Goal: Task Accomplishment & Management: Manage account settings

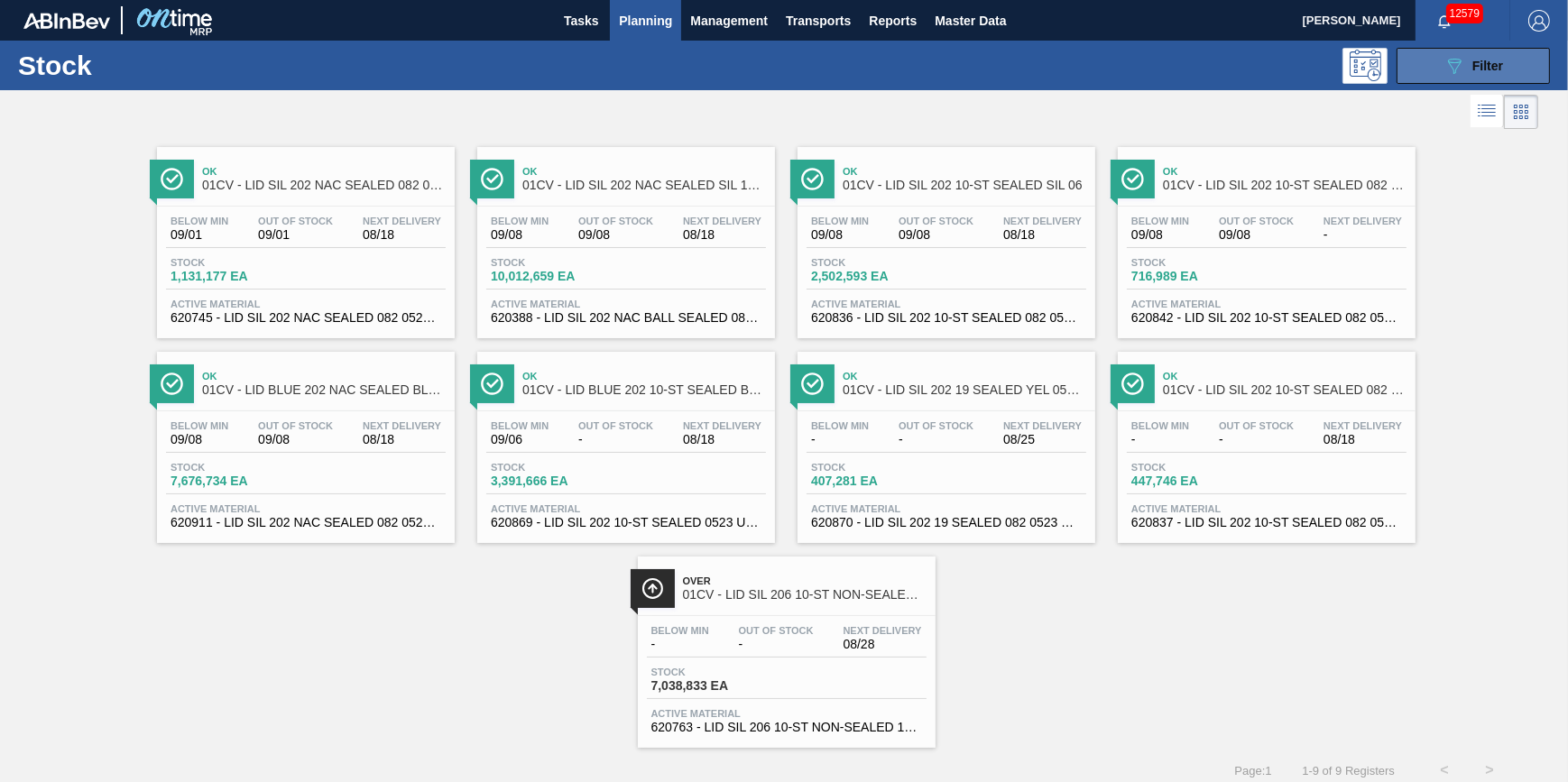
click at [1450, 66] on icon "089F7B8B-B2A5-4AFE-B5C0-19BA573D28AC" at bounding box center [1453, 66] width 22 height 22
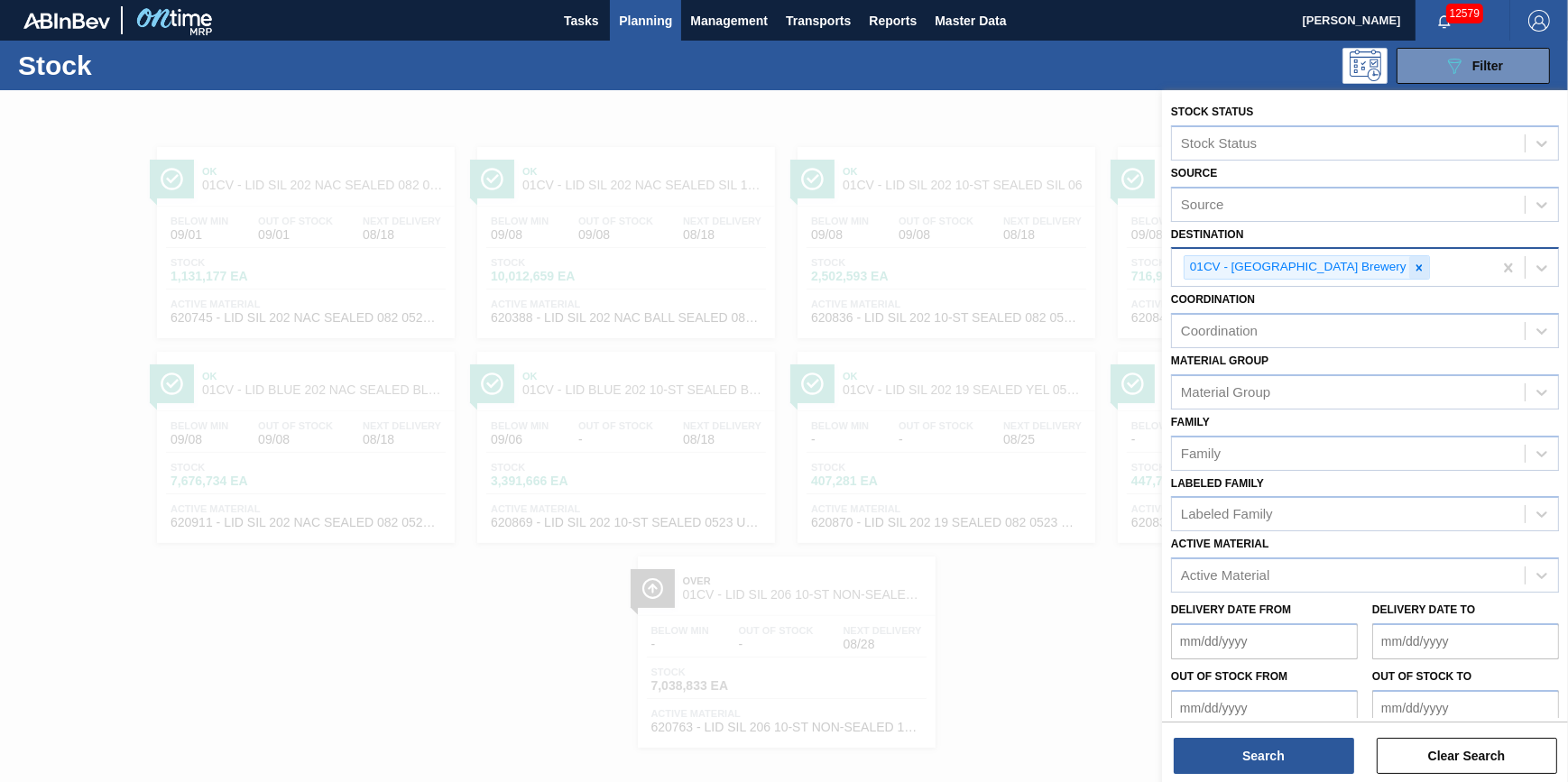
click at [1413, 263] on icon at bounding box center [1419, 267] width 12 height 12
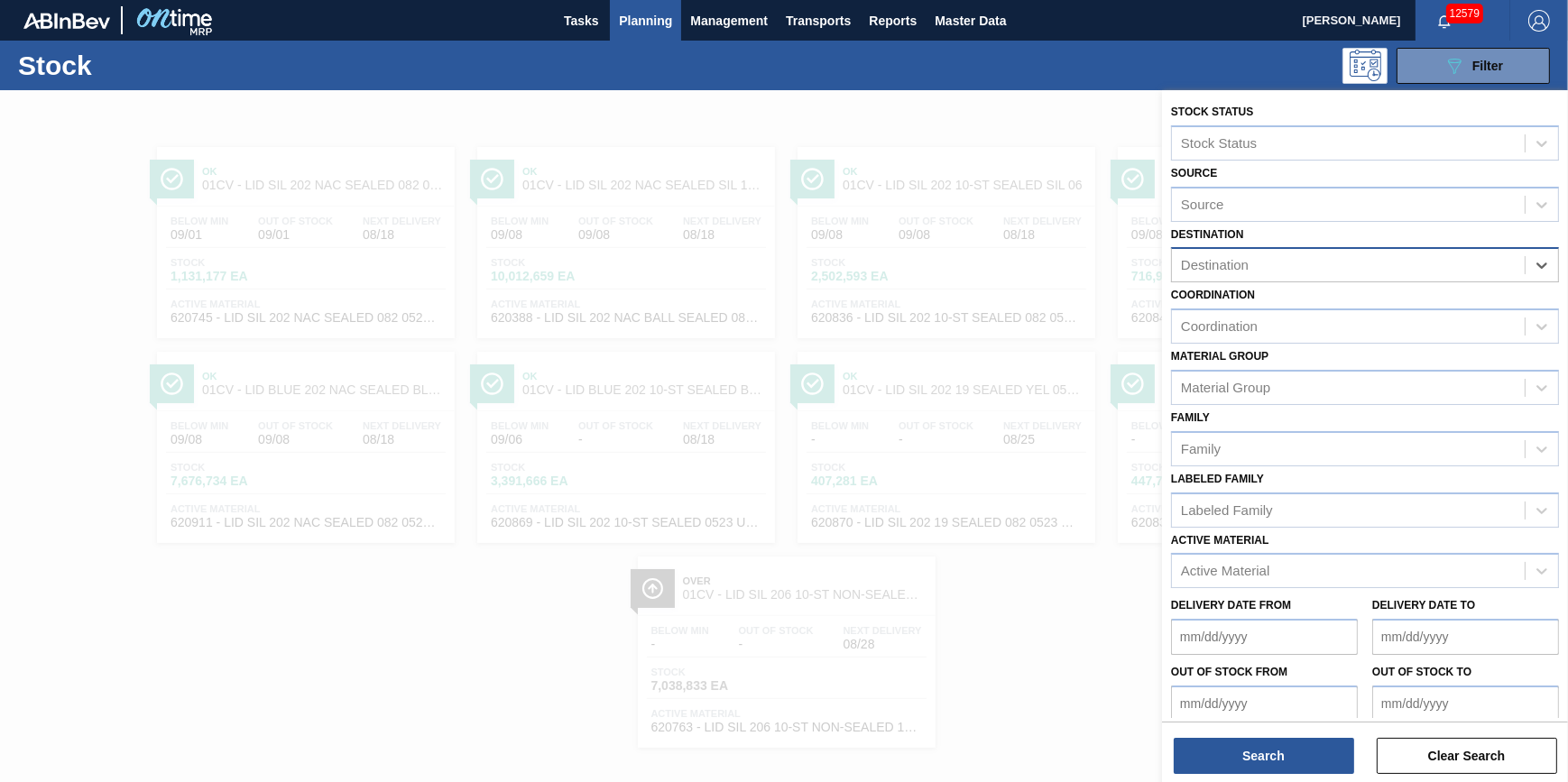
click at [1353, 266] on div "Destination" at bounding box center [1347, 266] width 352 height 26
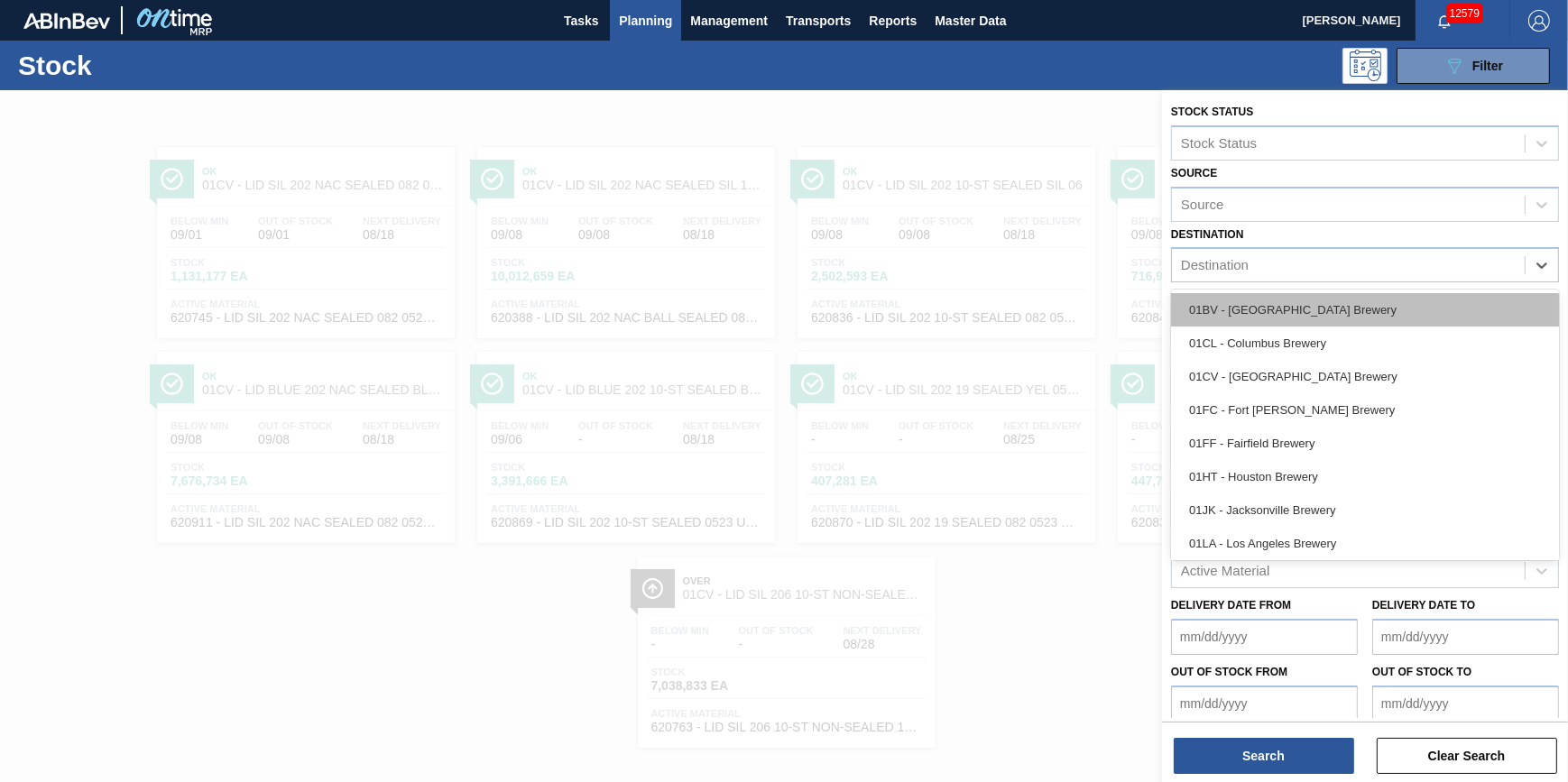
click at [1332, 321] on div "01BV - [GEOGRAPHIC_DATA] Brewery" at bounding box center [1364, 310] width 388 height 34
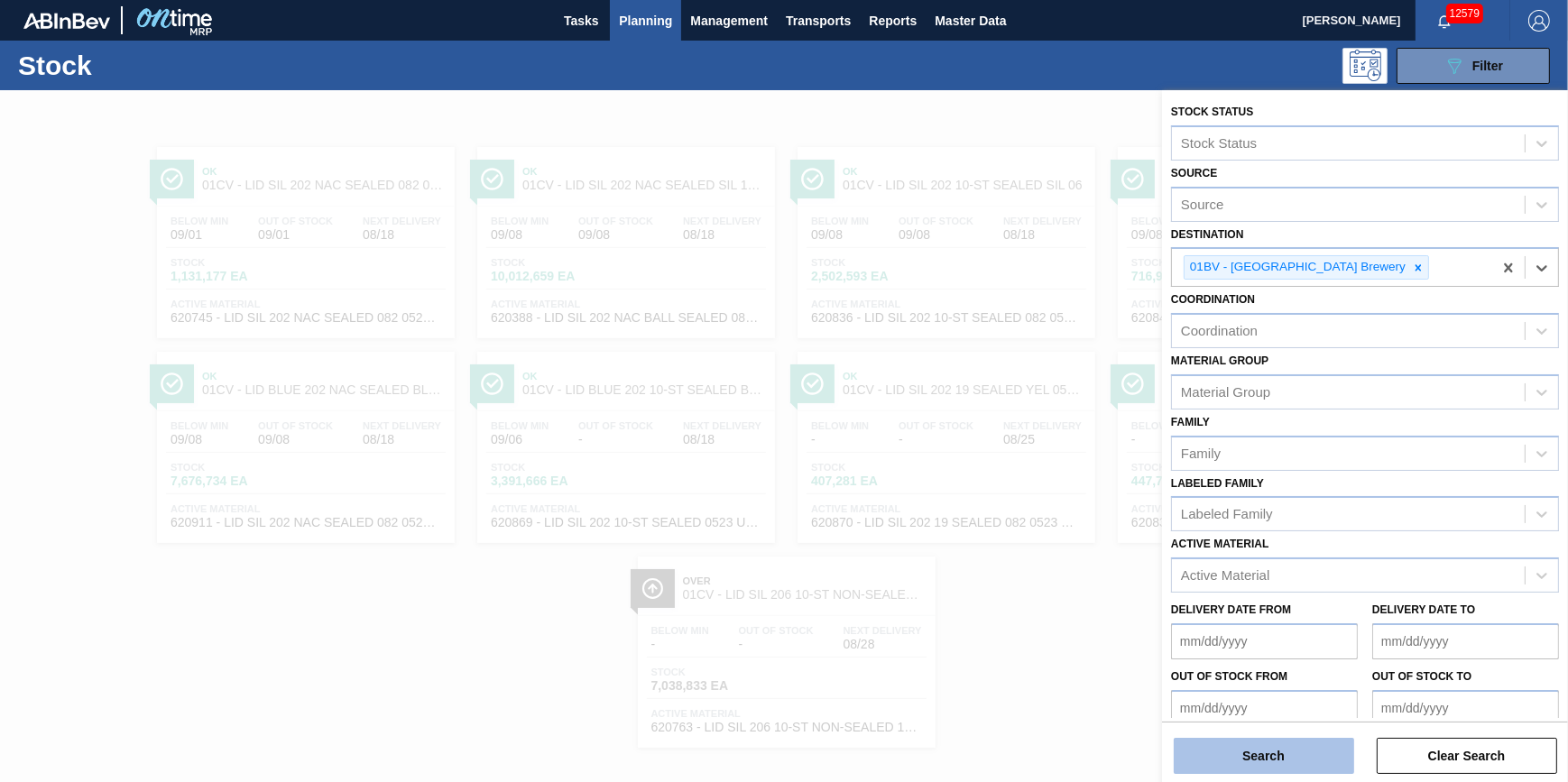
click at [1208, 755] on button "Search" at bounding box center [1264, 756] width 180 height 36
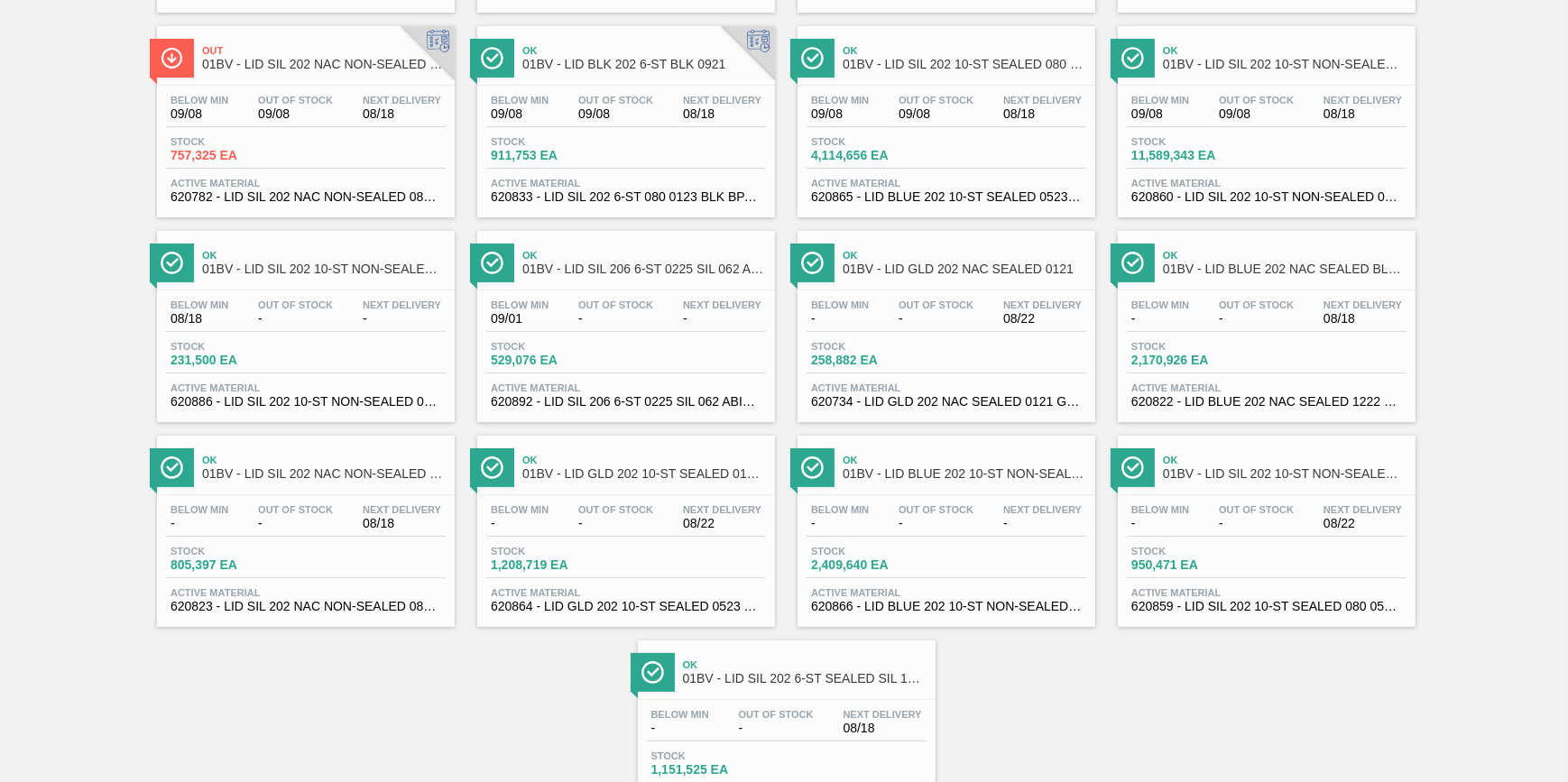
scroll to position [328, 0]
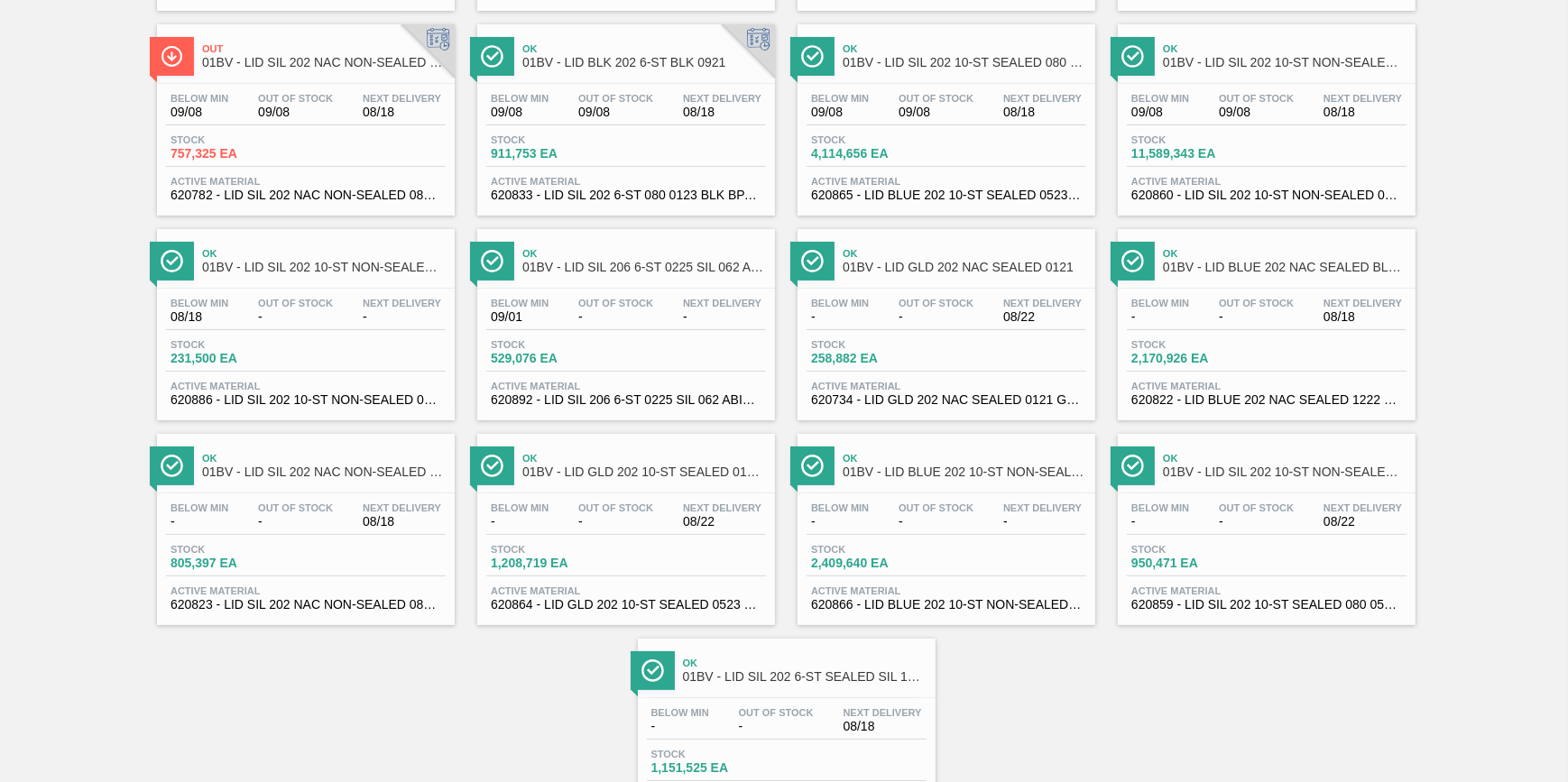
click at [908, 381] on div "Below Min - Out Of Stock - Next Delivery 08/22 Stock 258,882 EA Active Material…" at bounding box center [946, 350] width 298 height 123
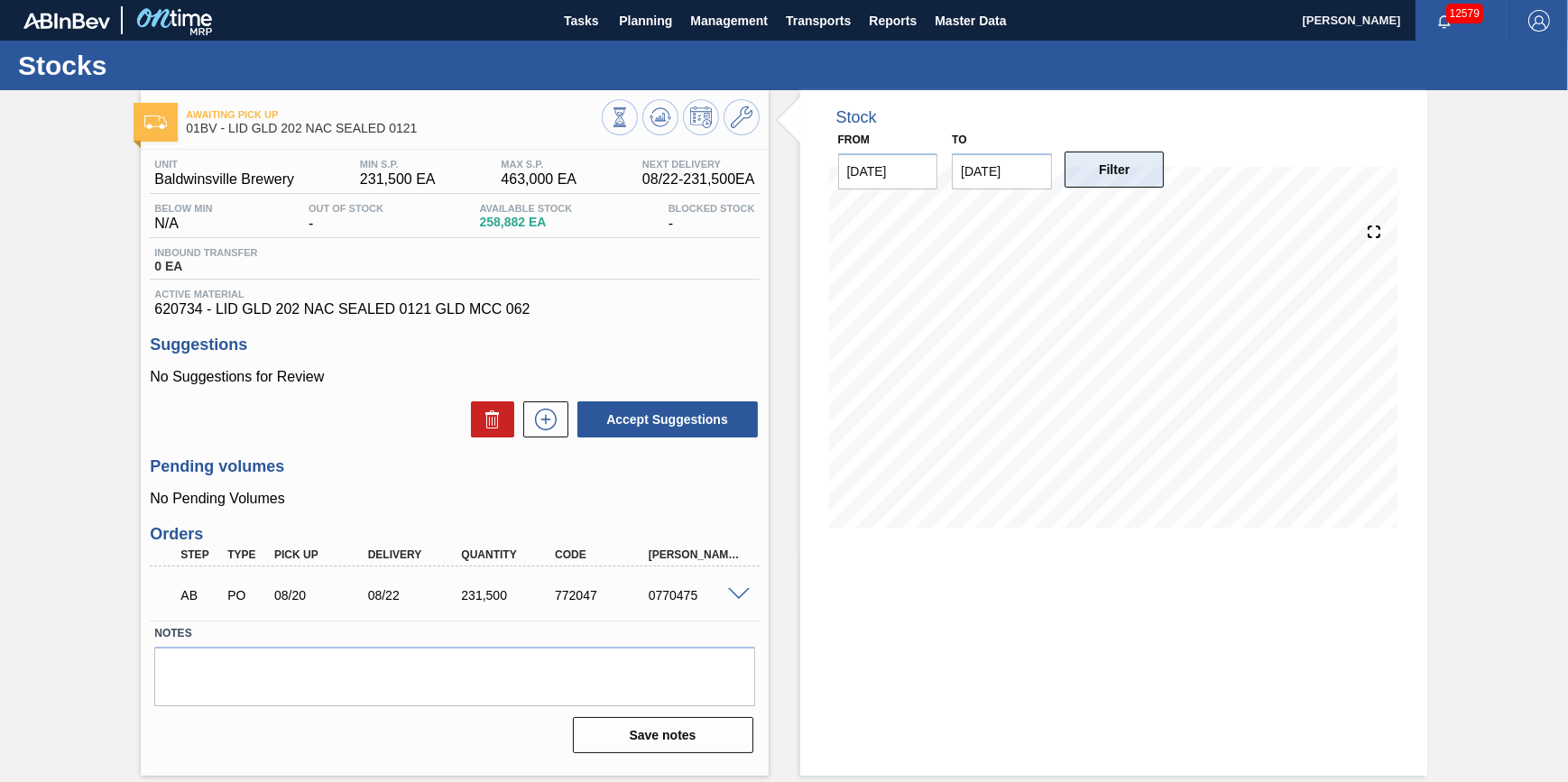
click at [1079, 176] on button "Filter" at bounding box center [1114, 169] width 101 height 36
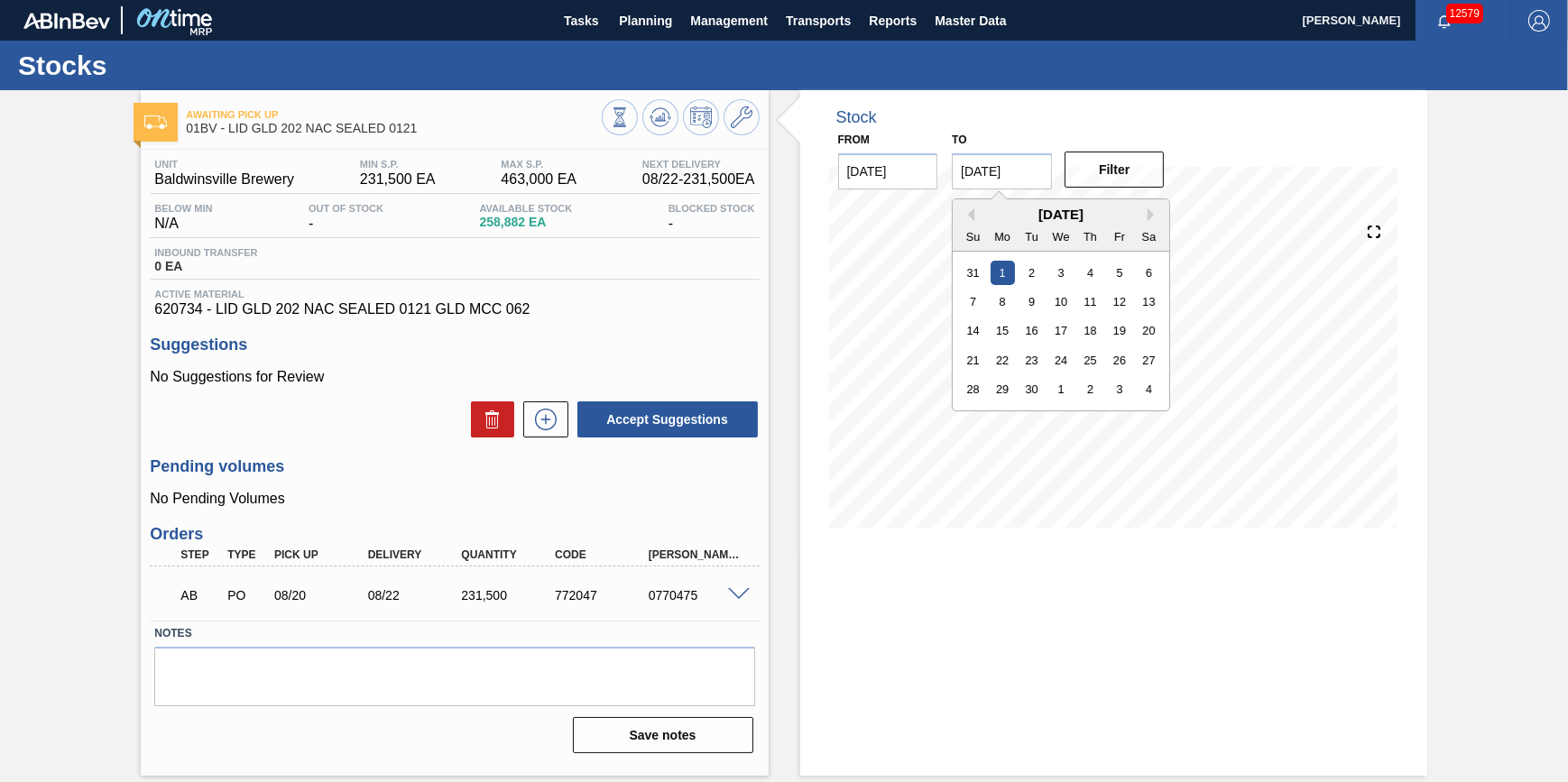
click at [1034, 171] on input "[DATE]" at bounding box center [1001, 171] width 101 height 36
click at [1156, 385] on div "4" at bounding box center [1149, 389] width 24 height 24
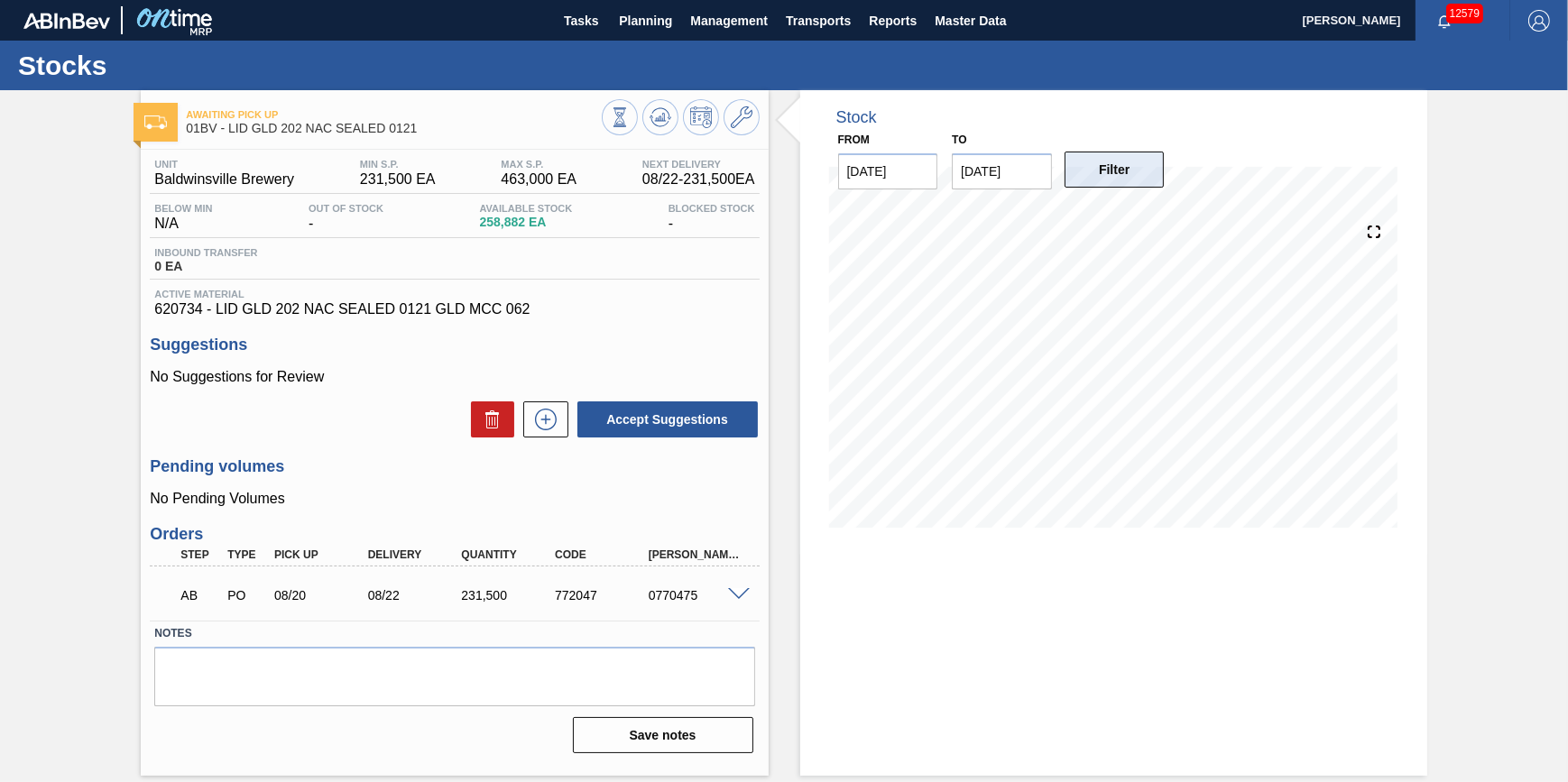
click at [1128, 182] on button "Filter" at bounding box center [1114, 169] width 101 height 36
click at [1002, 176] on input "10/04/2025" at bounding box center [1001, 171] width 101 height 36
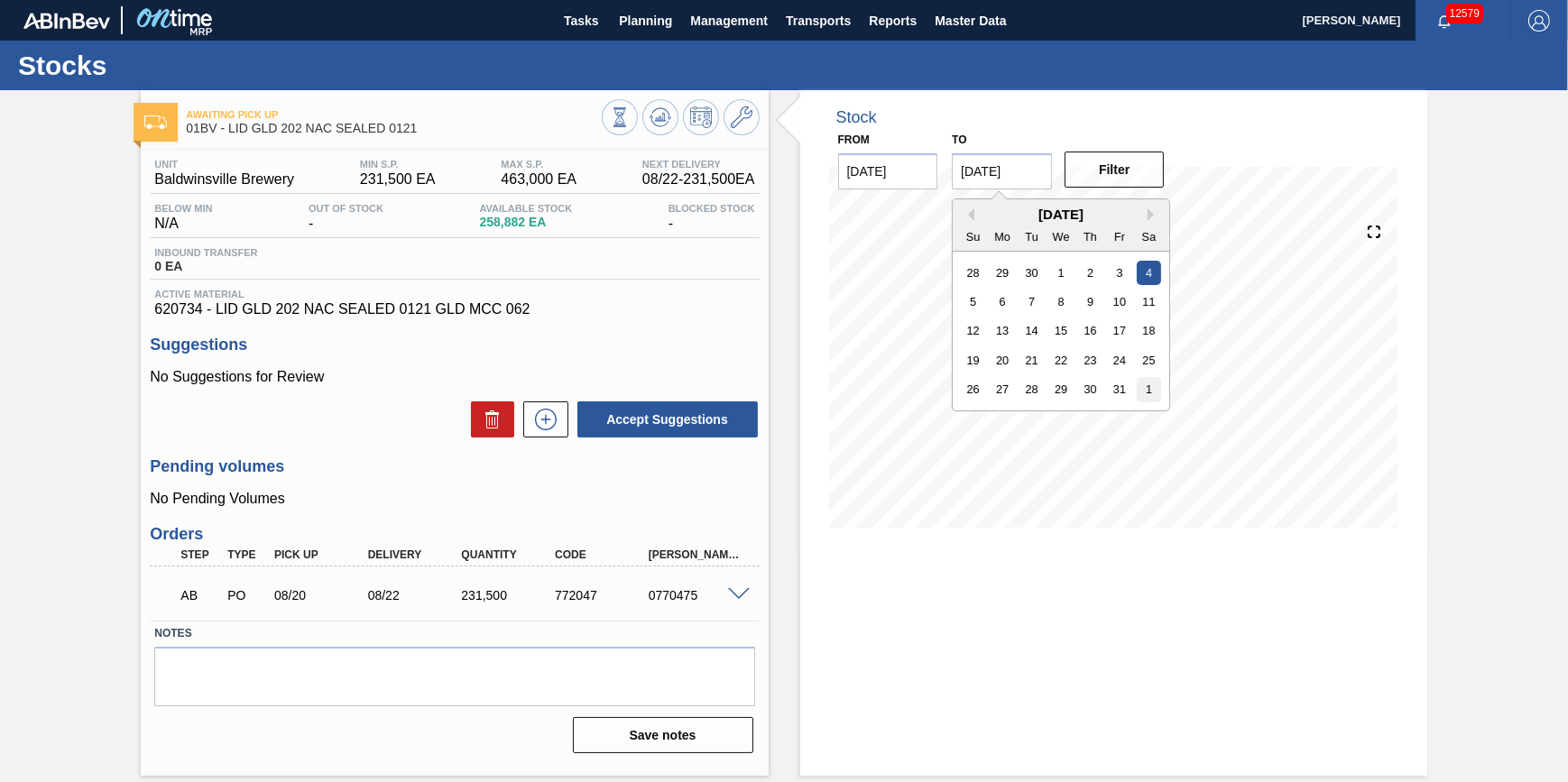
click at [1140, 383] on div "1" at bounding box center [1149, 389] width 24 height 24
type input "[DATE]"
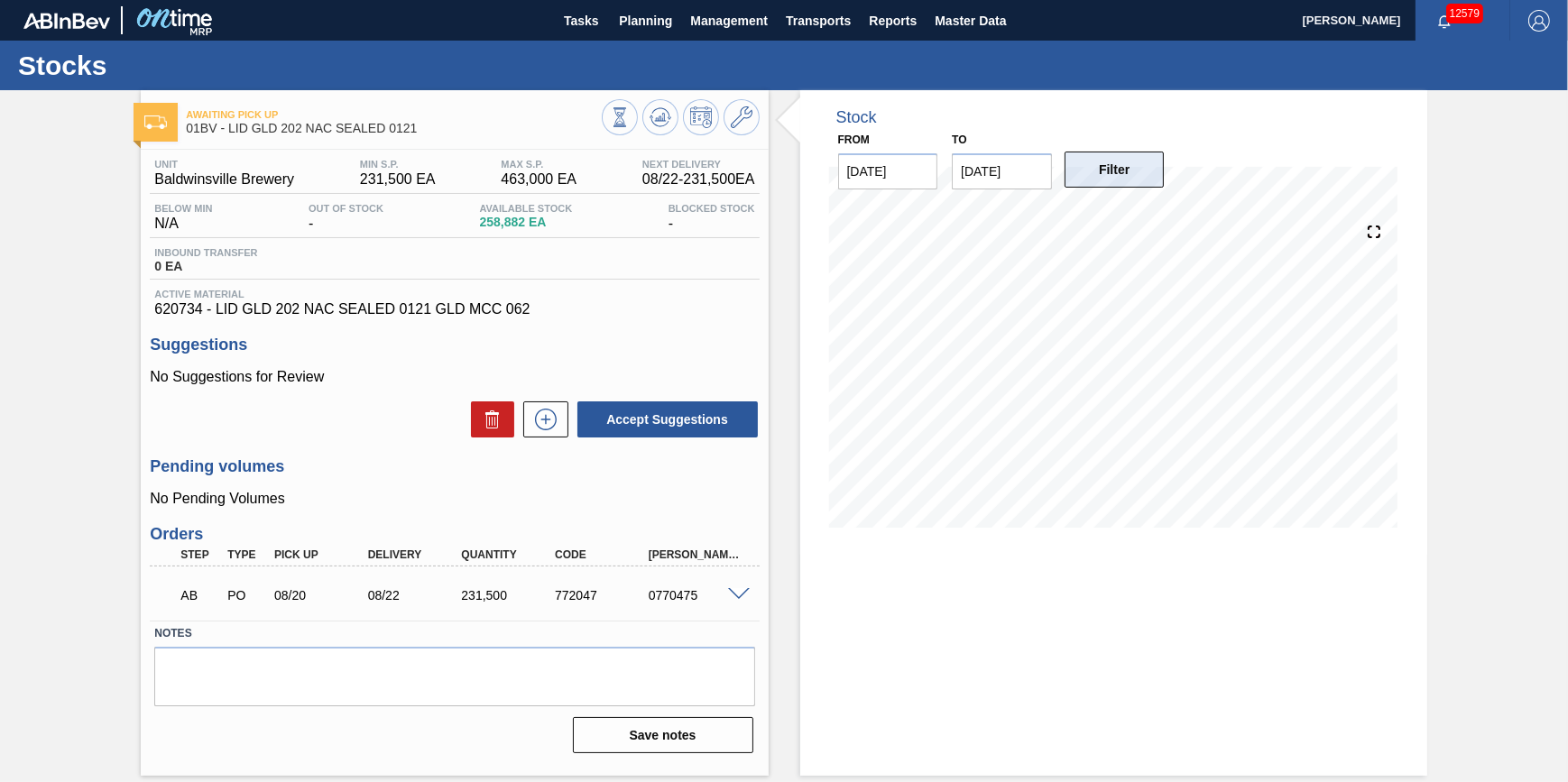
click at [1132, 164] on button "Filter" at bounding box center [1114, 169] width 101 height 36
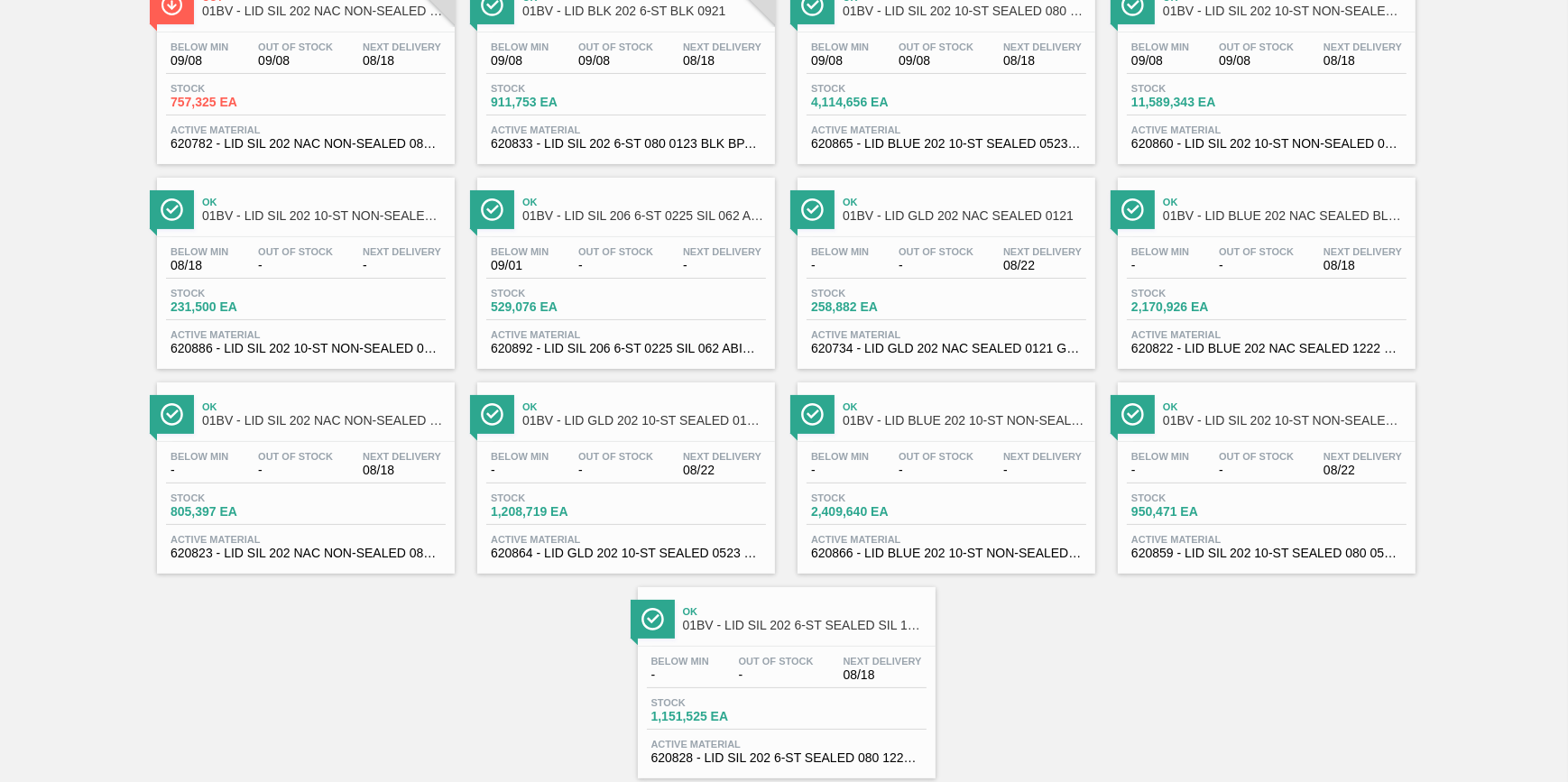
scroll to position [429, 0]
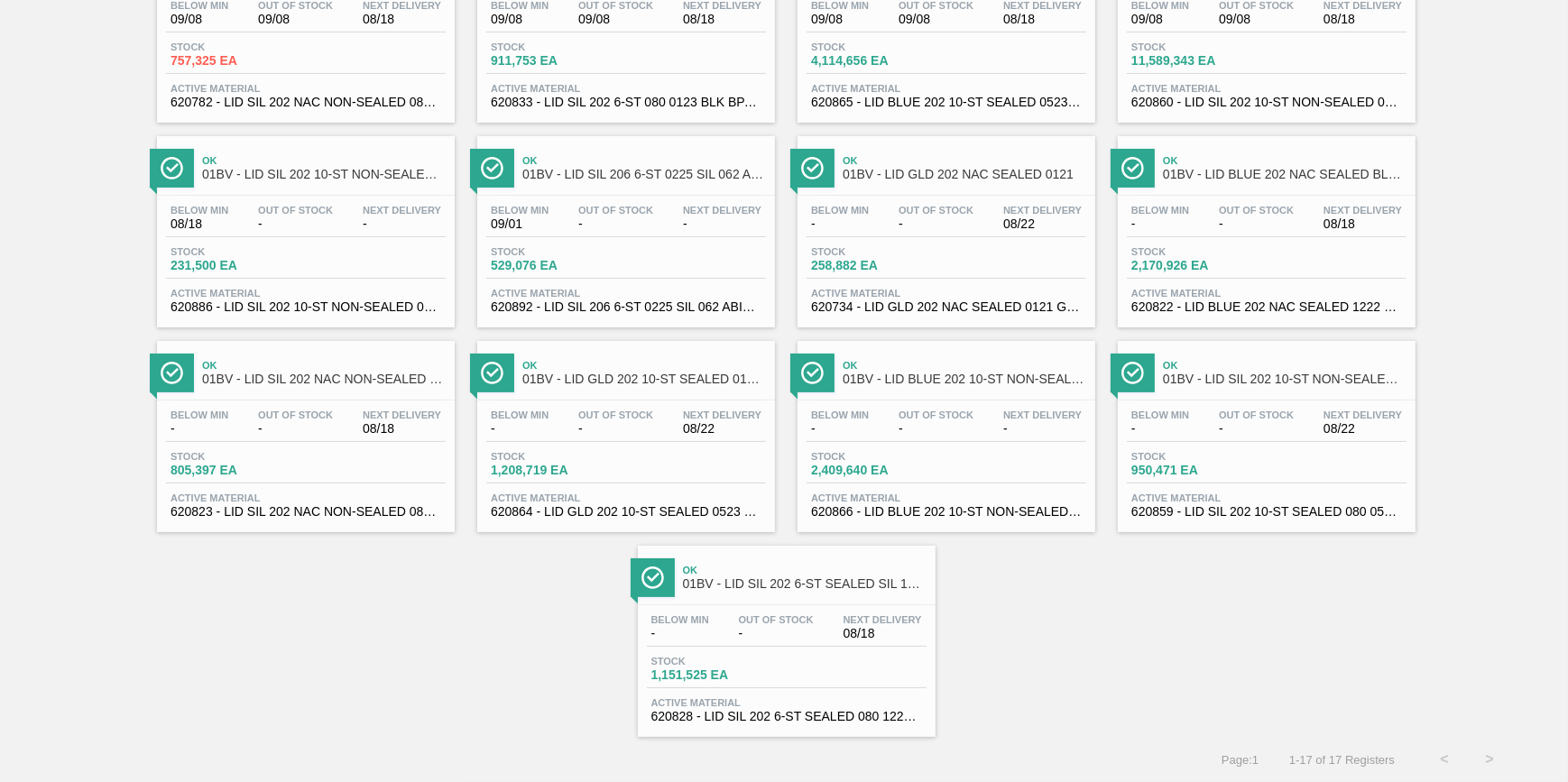
click at [1229, 442] on div "Below Min - Out Of Stock - Next Delivery 08/22 Stock 950,471 EA Active Material…" at bounding box center [1266, 461] width 298 height 123
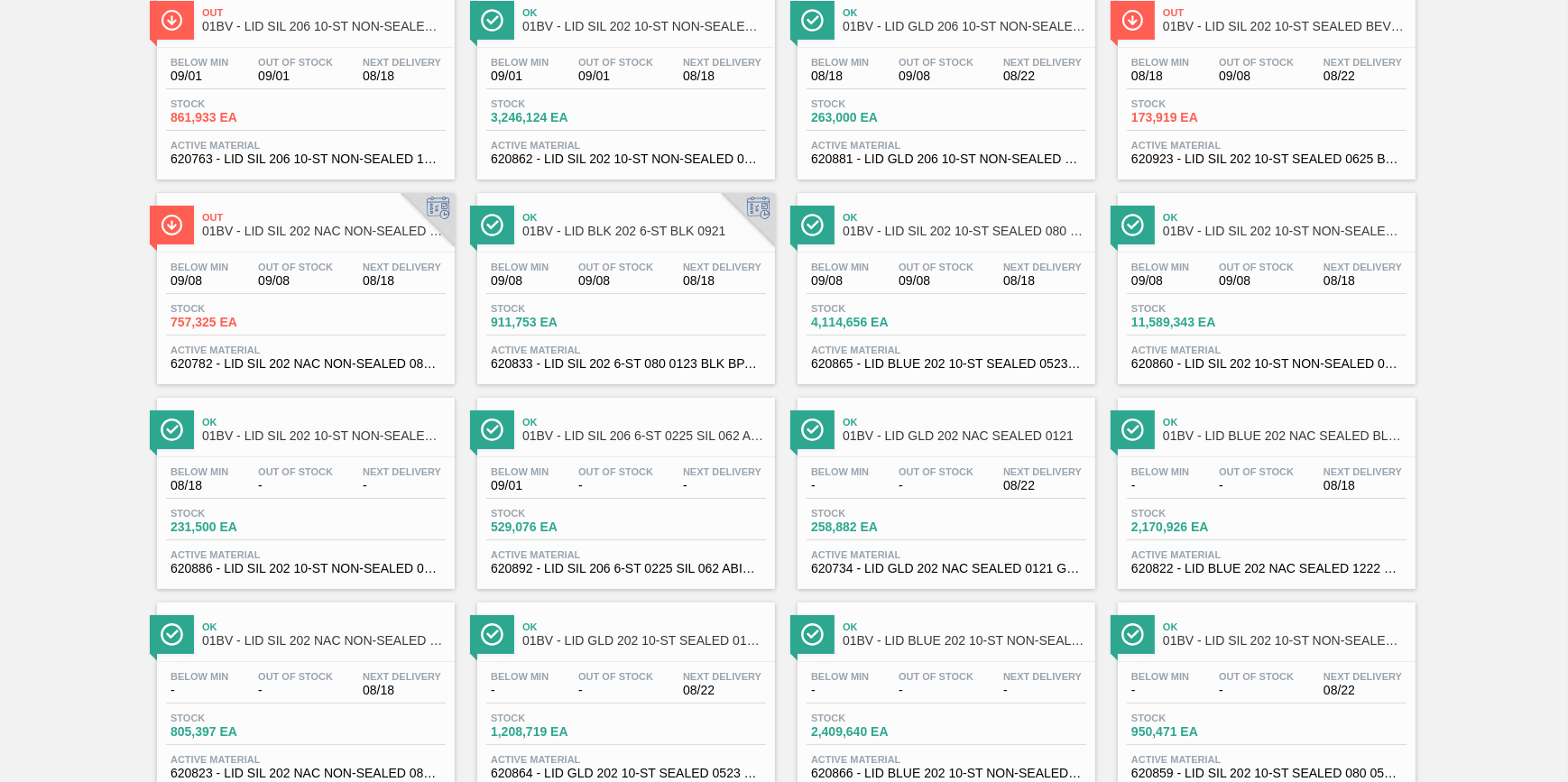
scroll to position [410, 0]
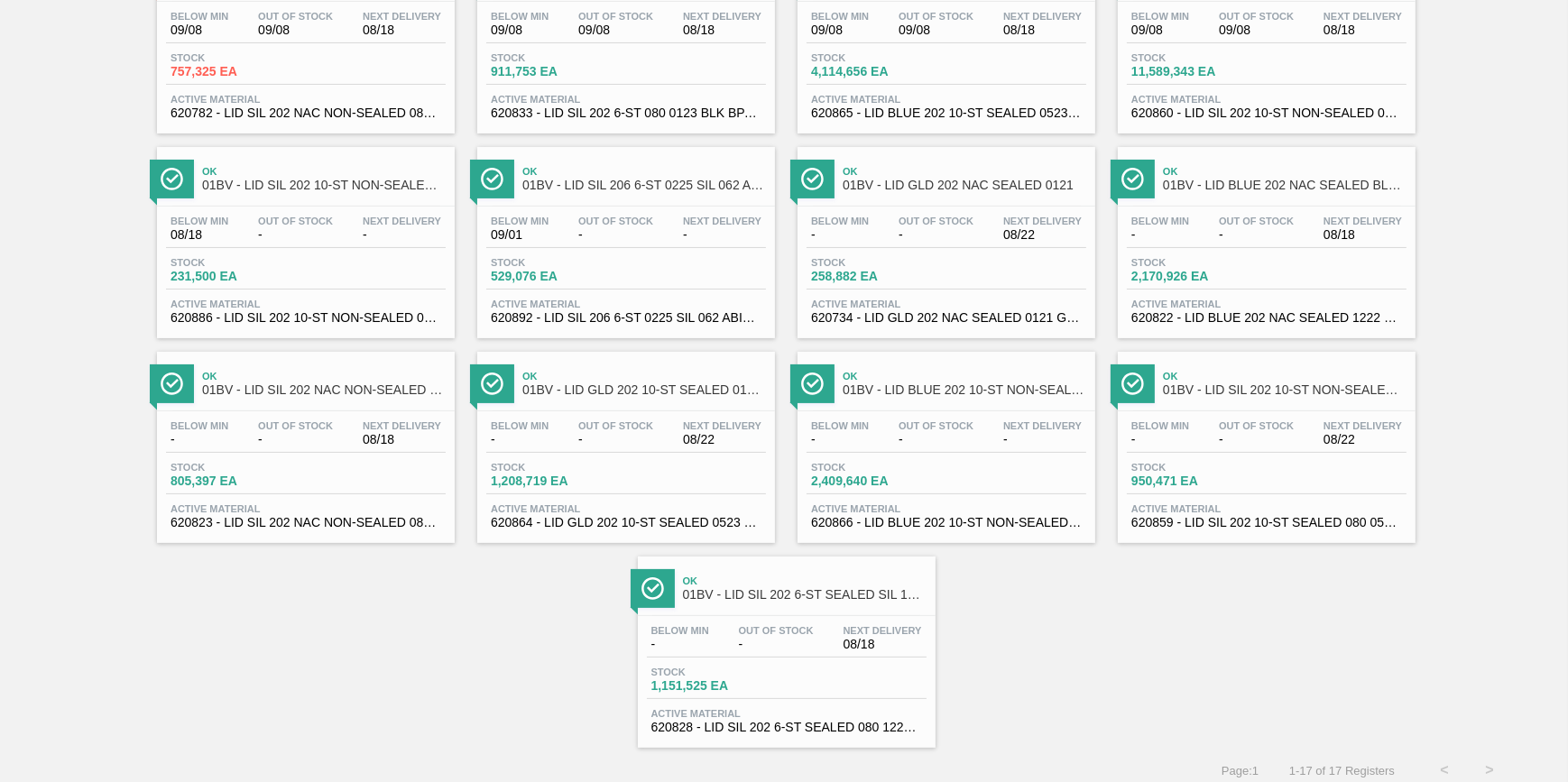
click at [1173, 256] on div "Below Min - Out Of Stock - Next Delivery 08/18 Stock 2,170,926 EA Active Materi…" at bounding box center [1266, 268] width 298 height 123
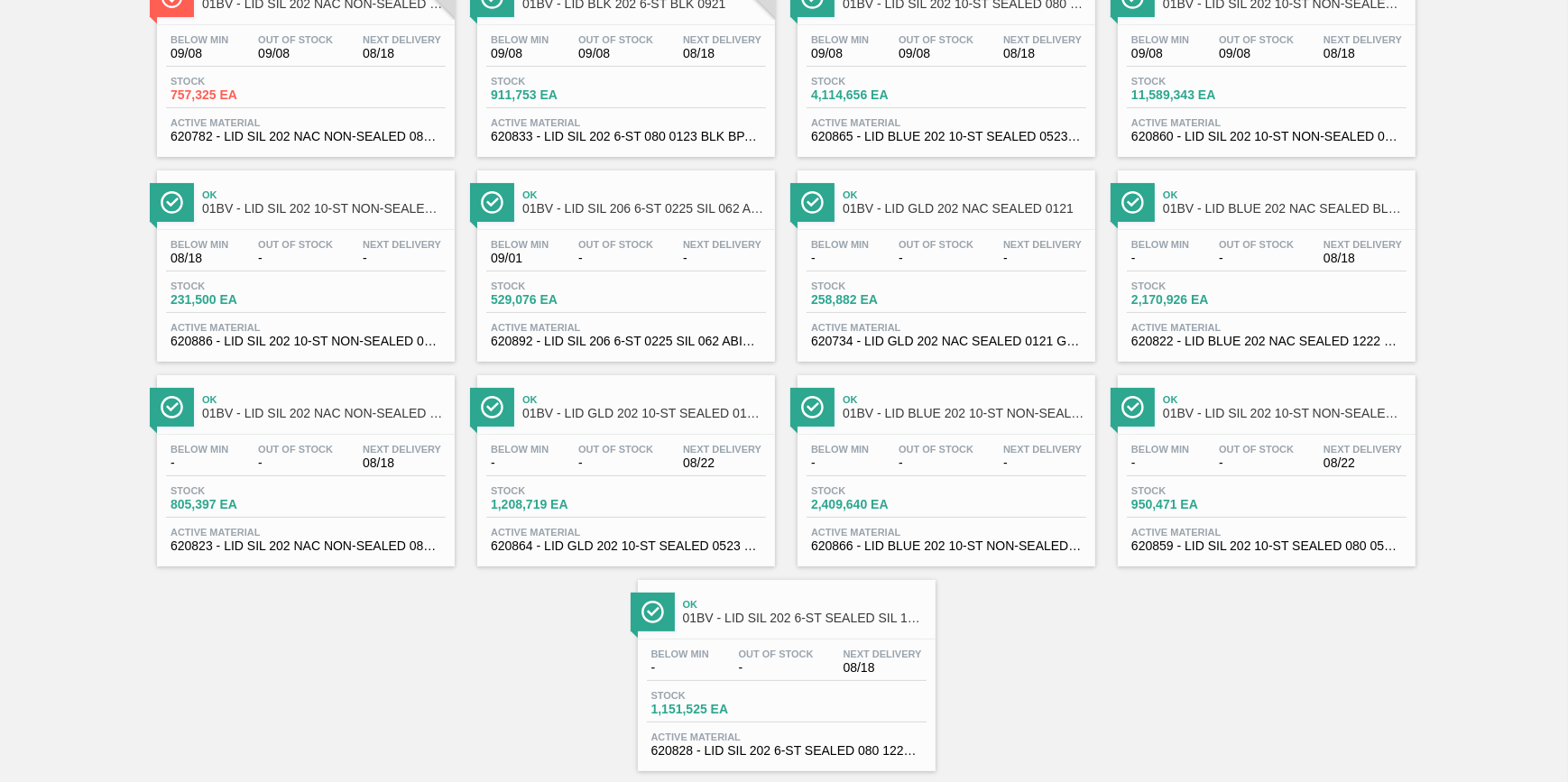
scroll to position [347, 0]
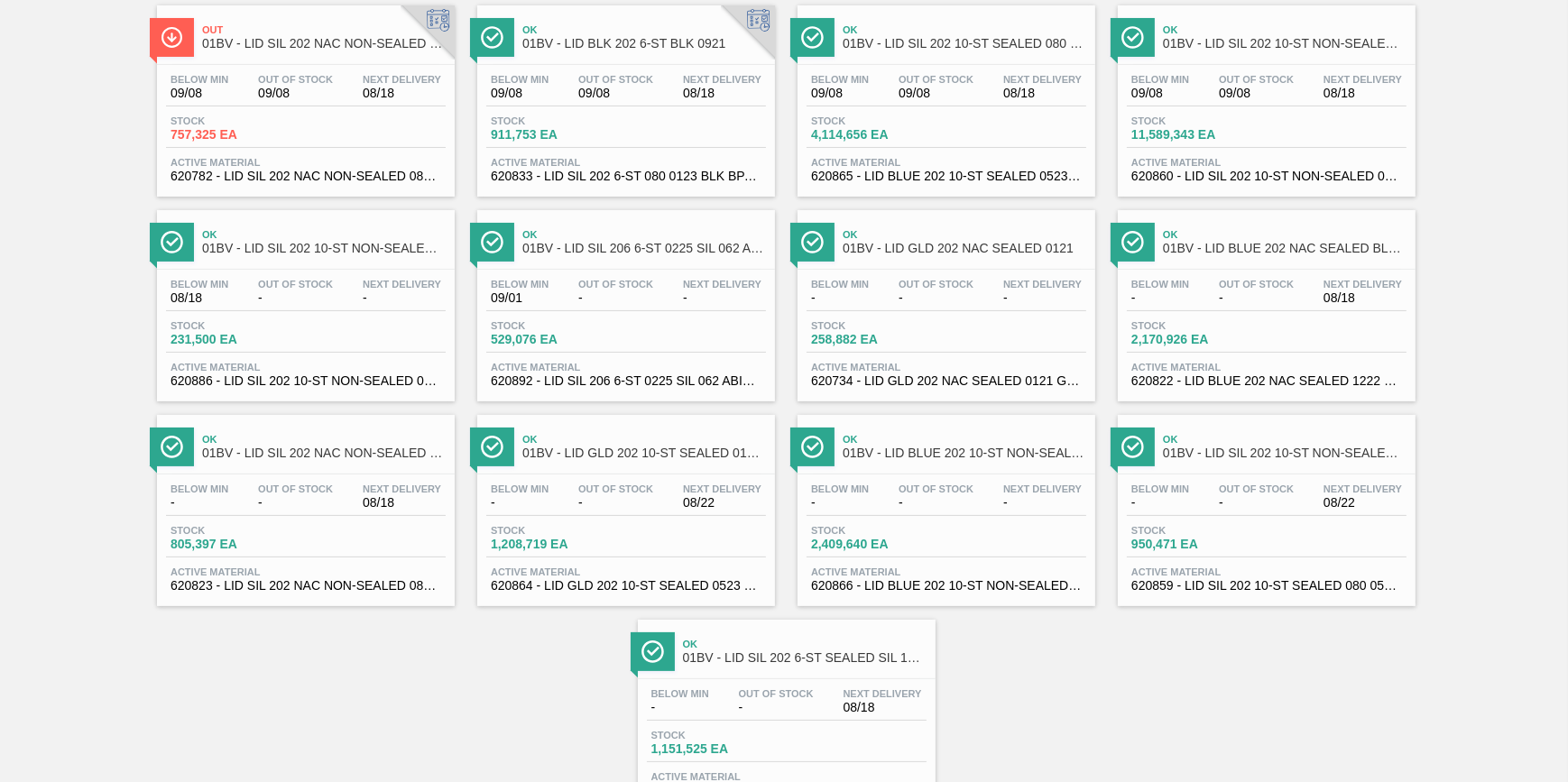
click at [891, 368] on span "Active Material" at bounding box center [946, 368] width 271 height 11
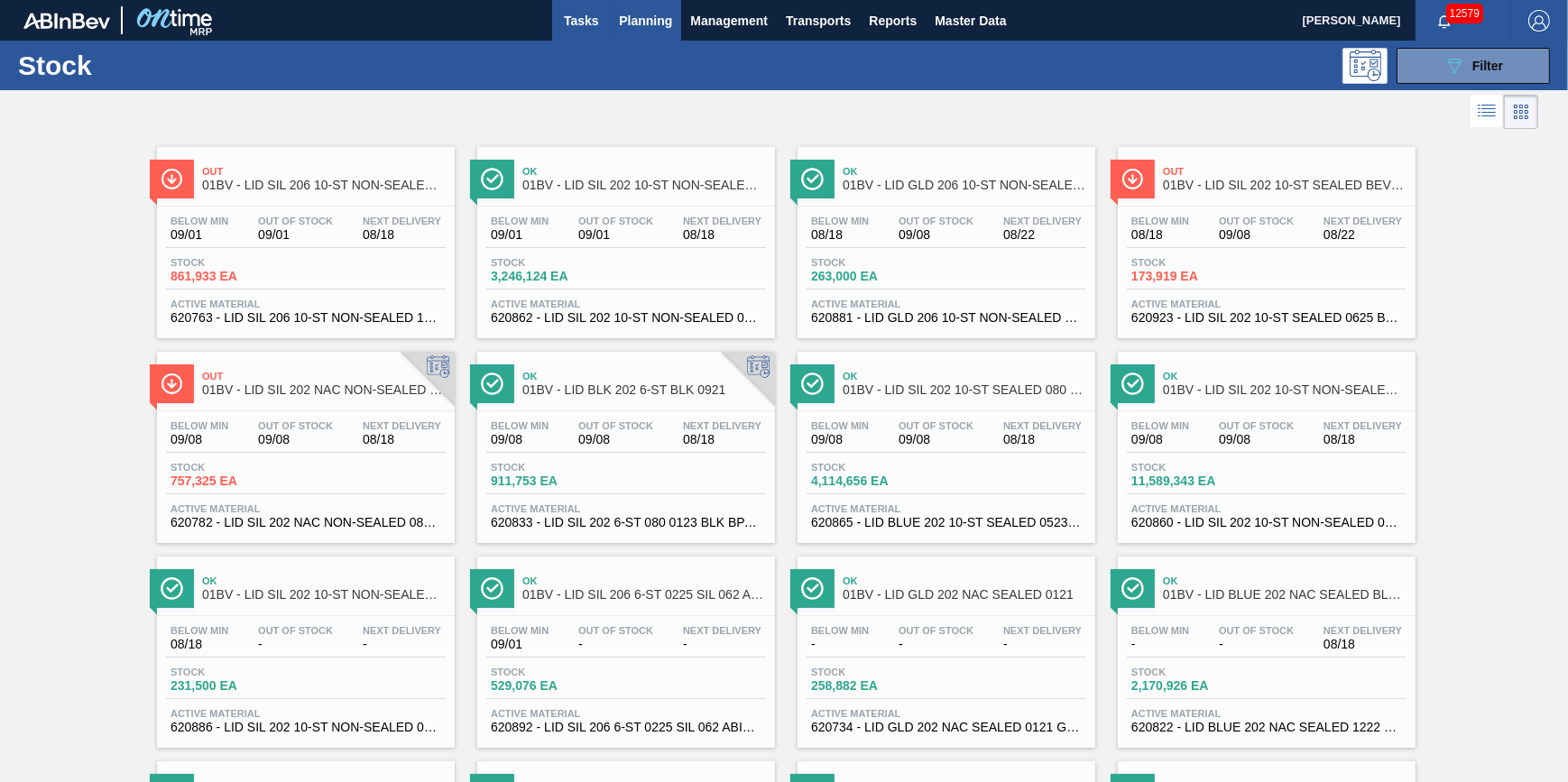
click at [591, 32] on button "Tasks" at bounding box center [581, 20] width 57 height 40
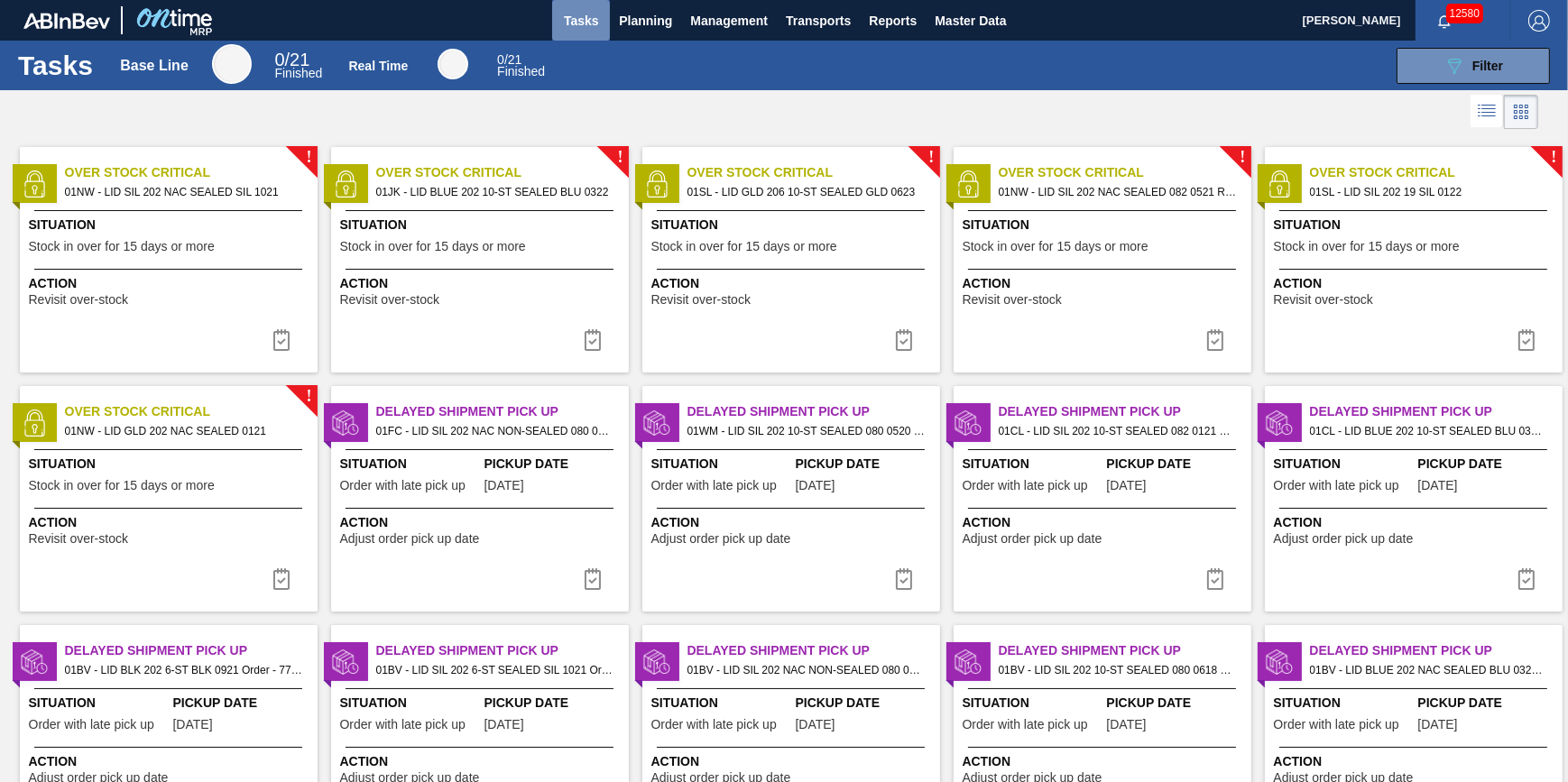
click at [568, 26] on span "Tasks" at bounding box center [581, 21] width 39 height 22
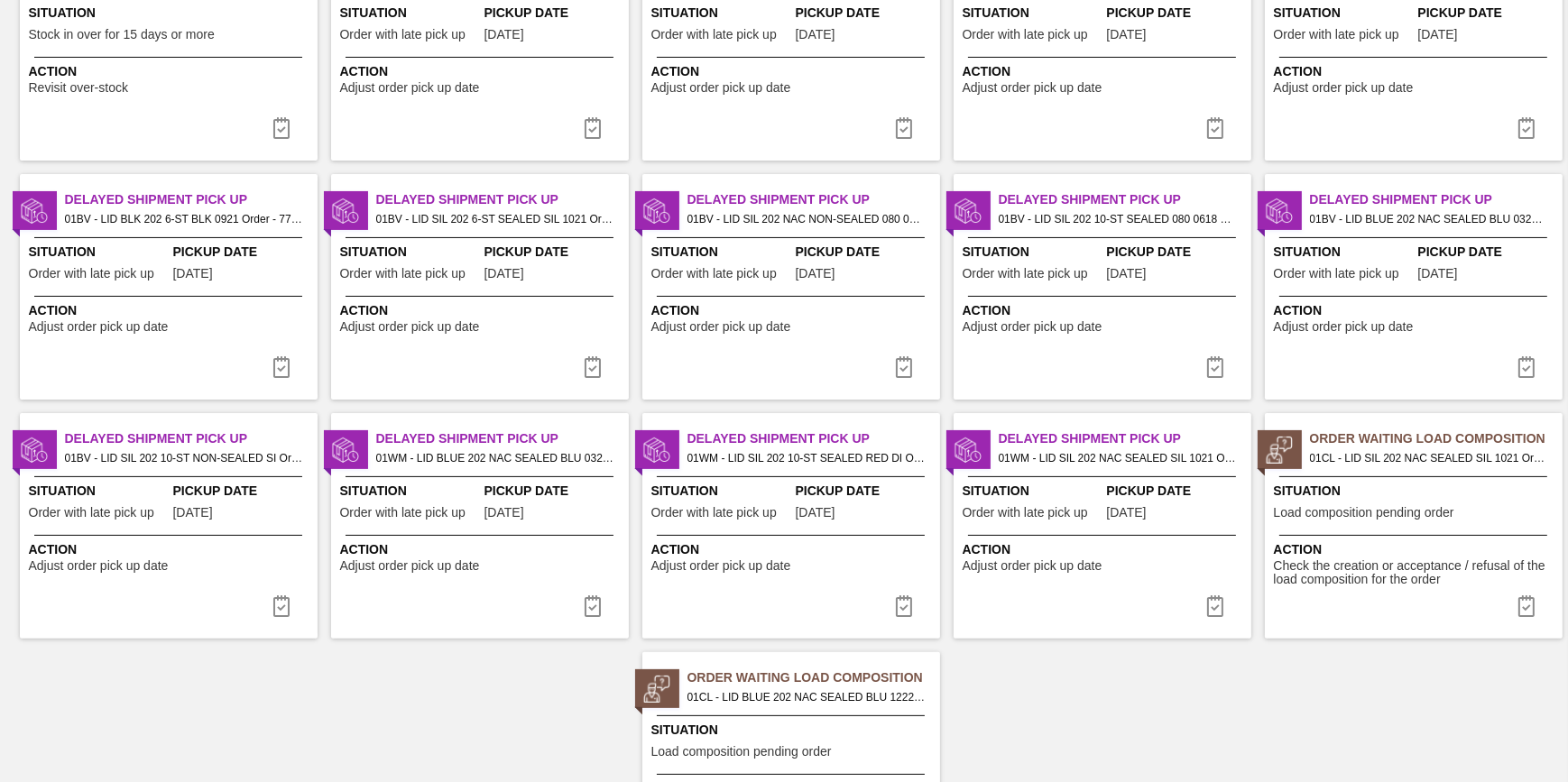
scroll to position [591, 0]
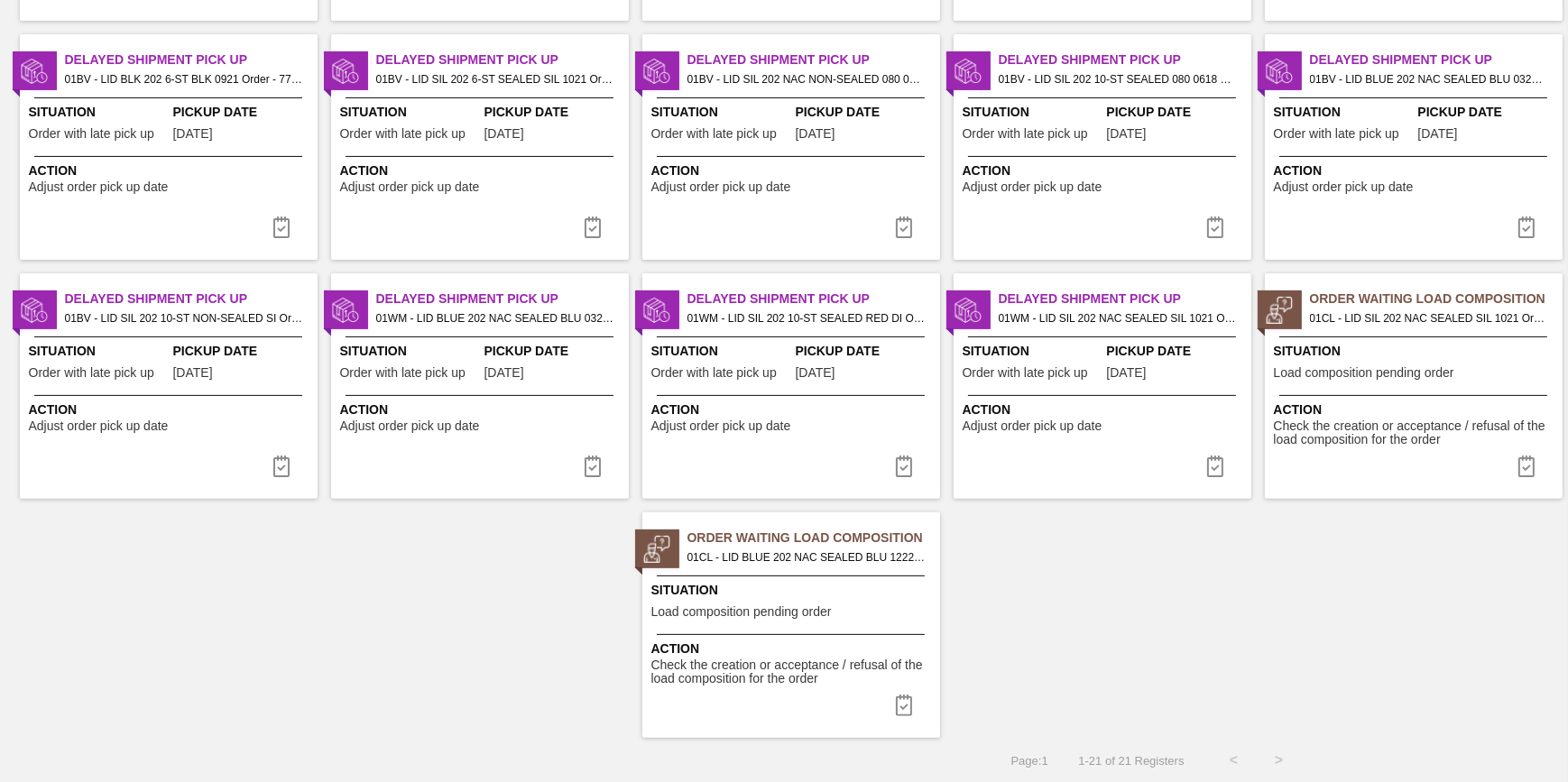
click at [1327, 370] on span "Load composition pending order" at bounding box center [1364, 373] width 180 height 13
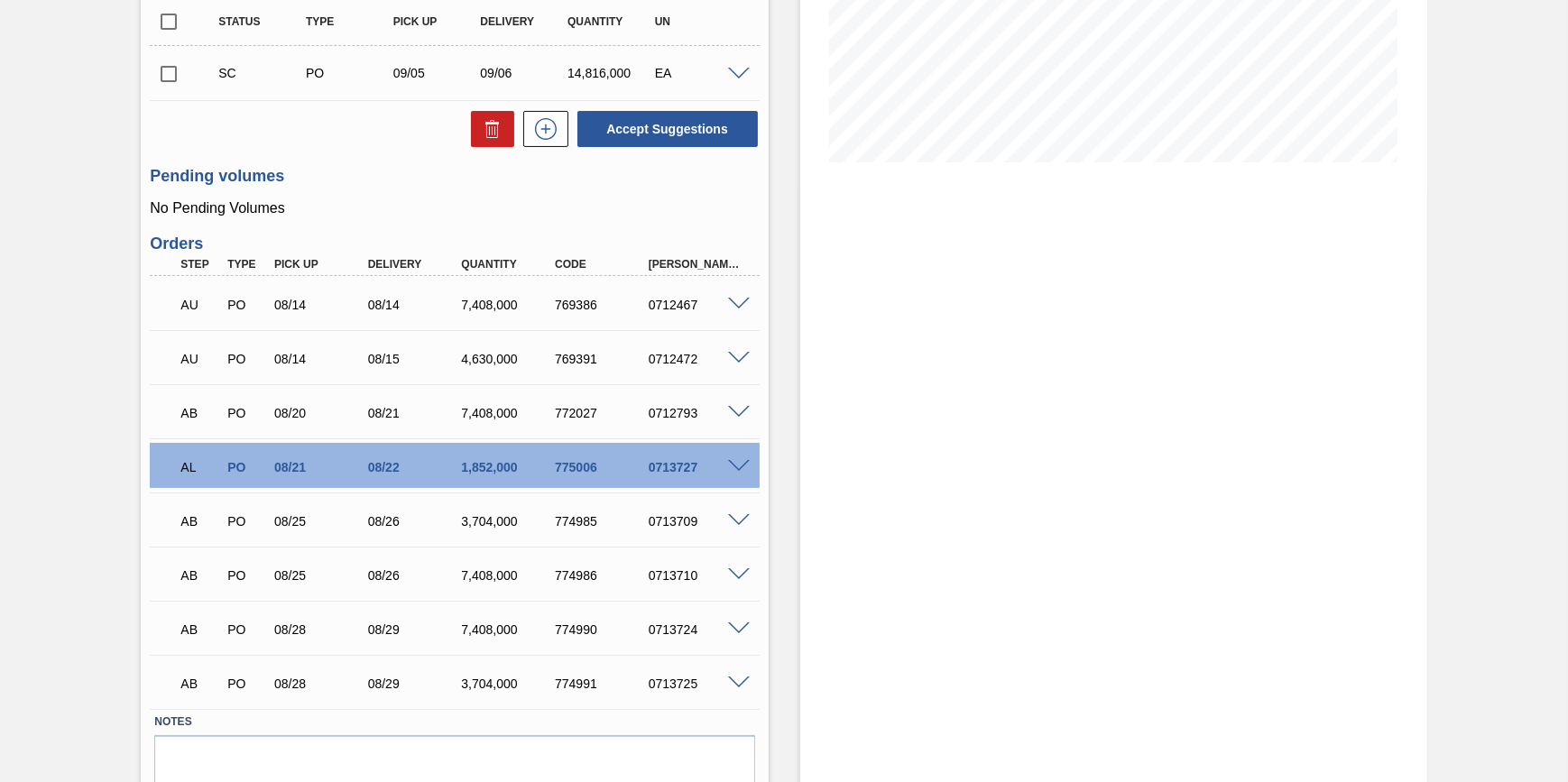
scroll to position [328, 0]
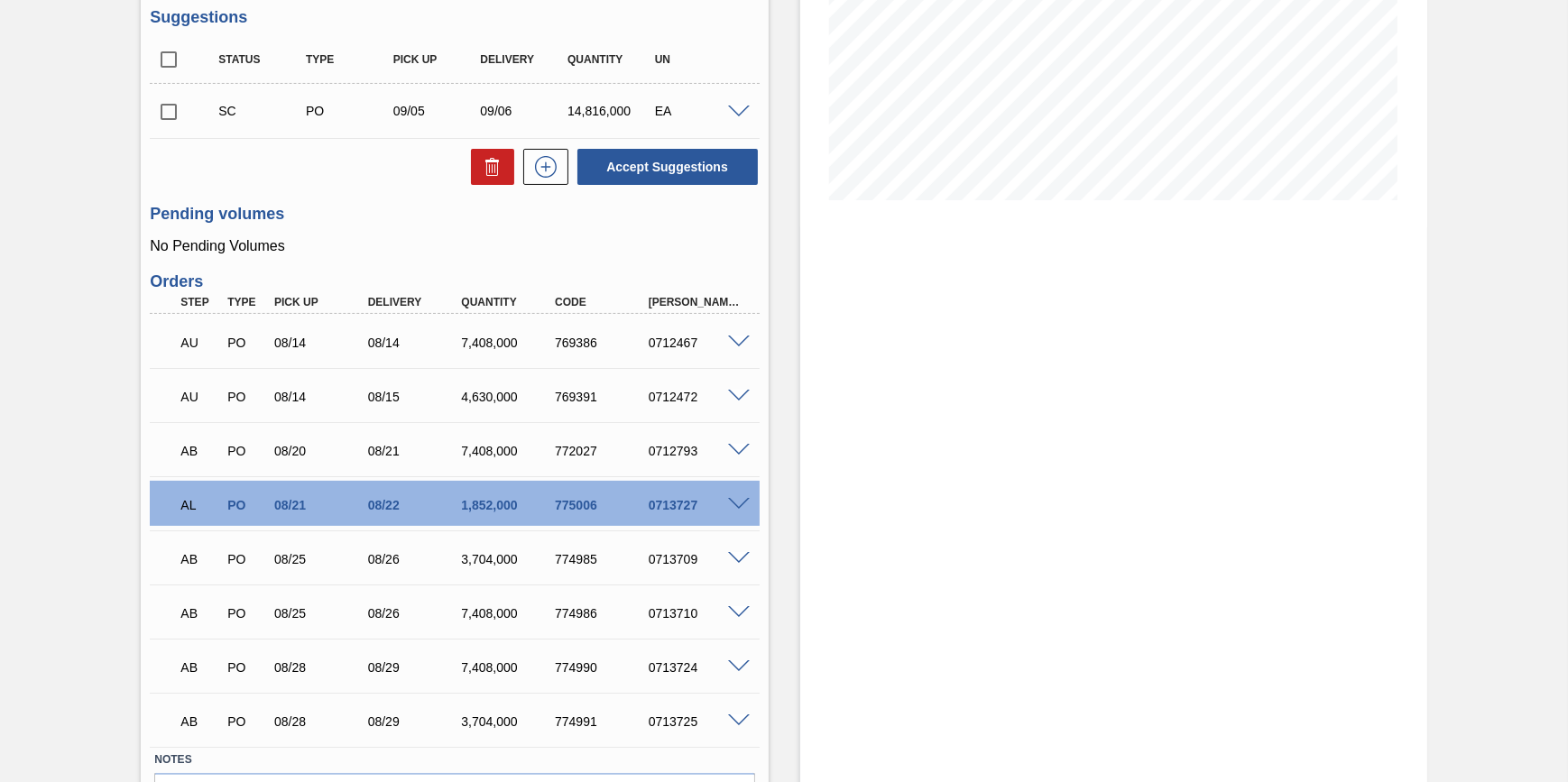
click at [728, 509] on span at bounding box center [738, 505] width 22 height 13
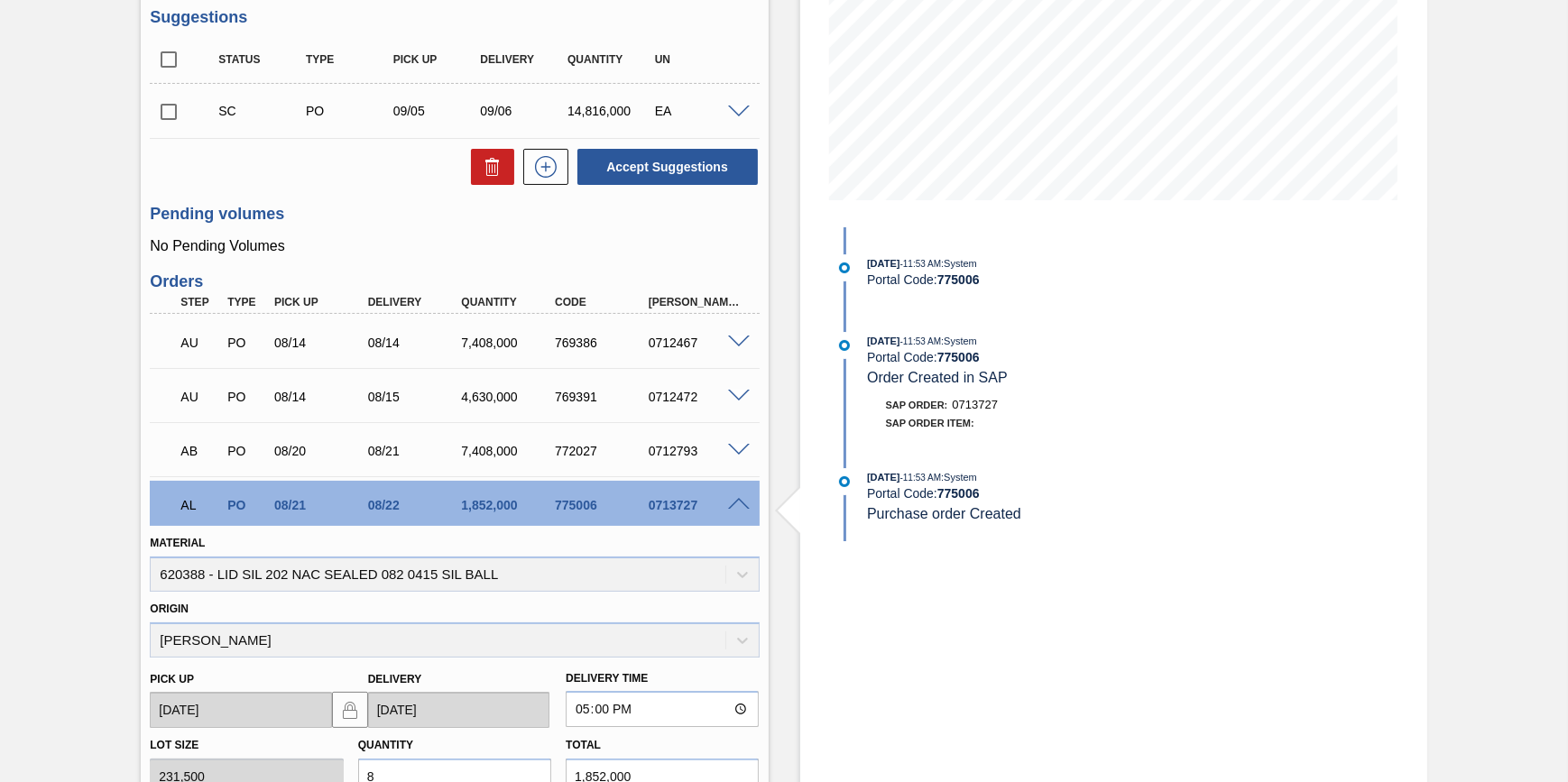
scroll to position [410, 0]
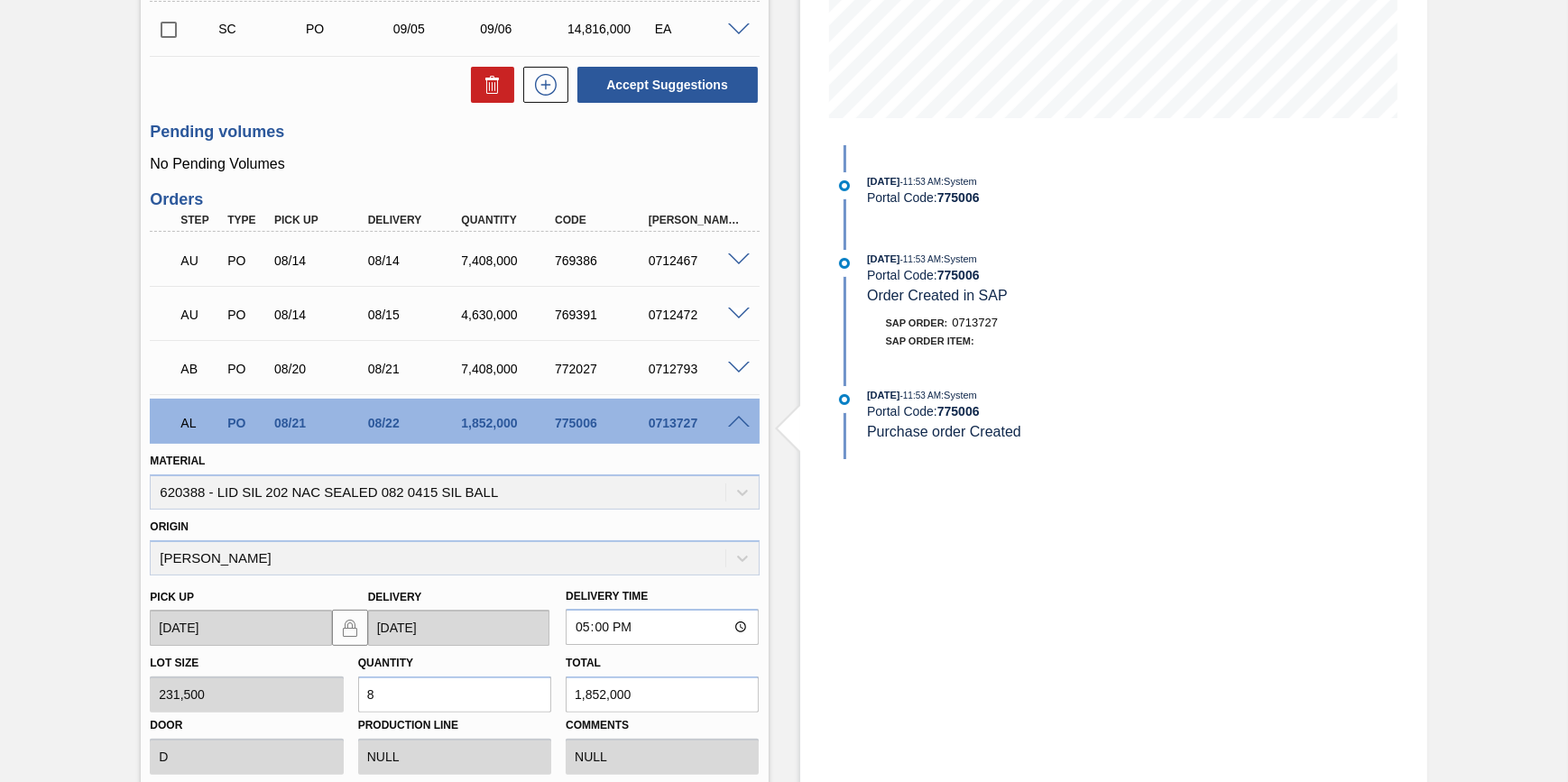
click at [746, 430] on div "0713727" at bounding box center [696, 423] width 103 height 14
click at [739, 430] on span at bounding box center [738, 423] width 22 height 13
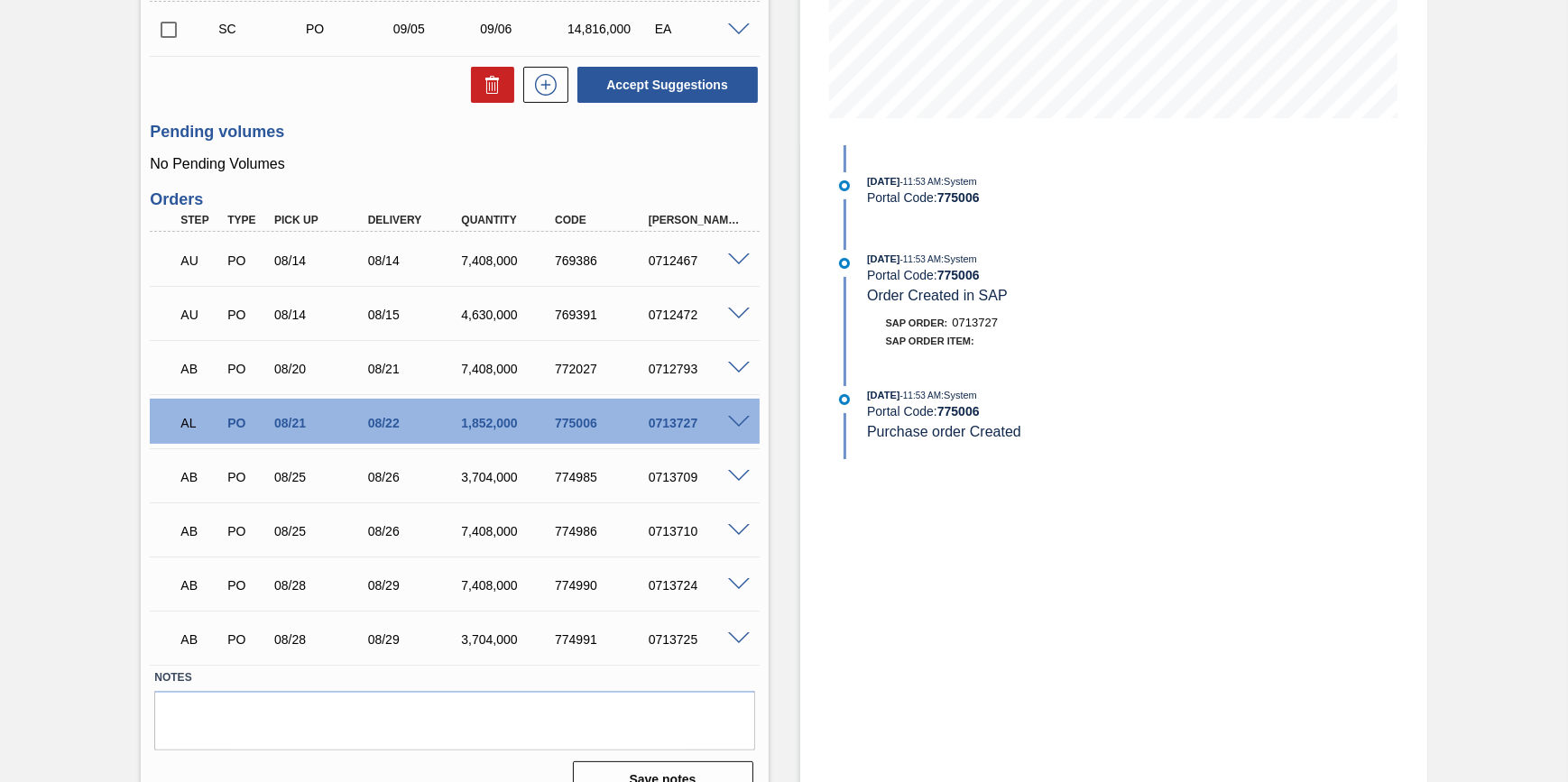
click at [739, 430] on span at bounding box center [738, 423] width 22 height 13
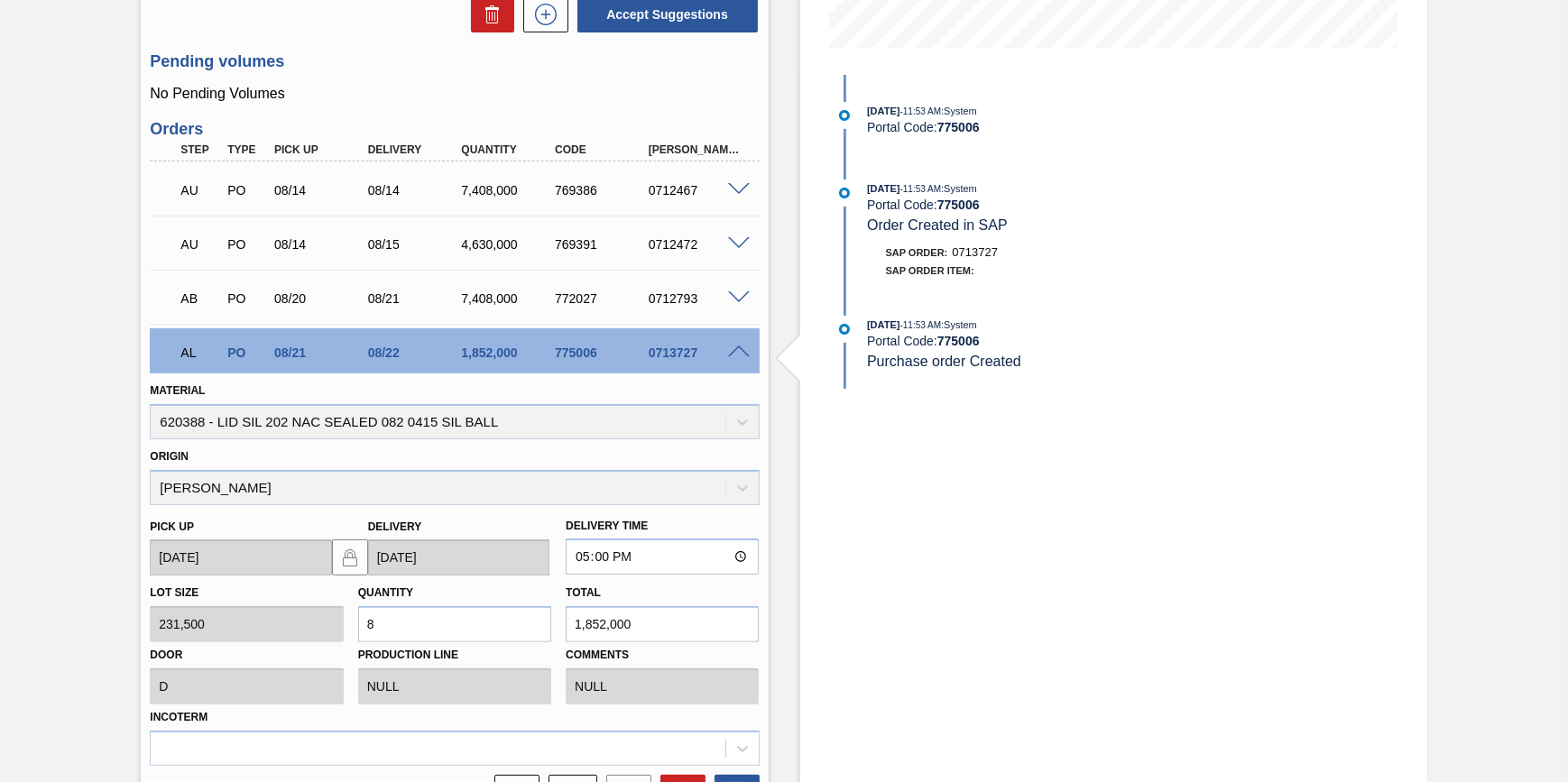
scroll to position [492, 0]
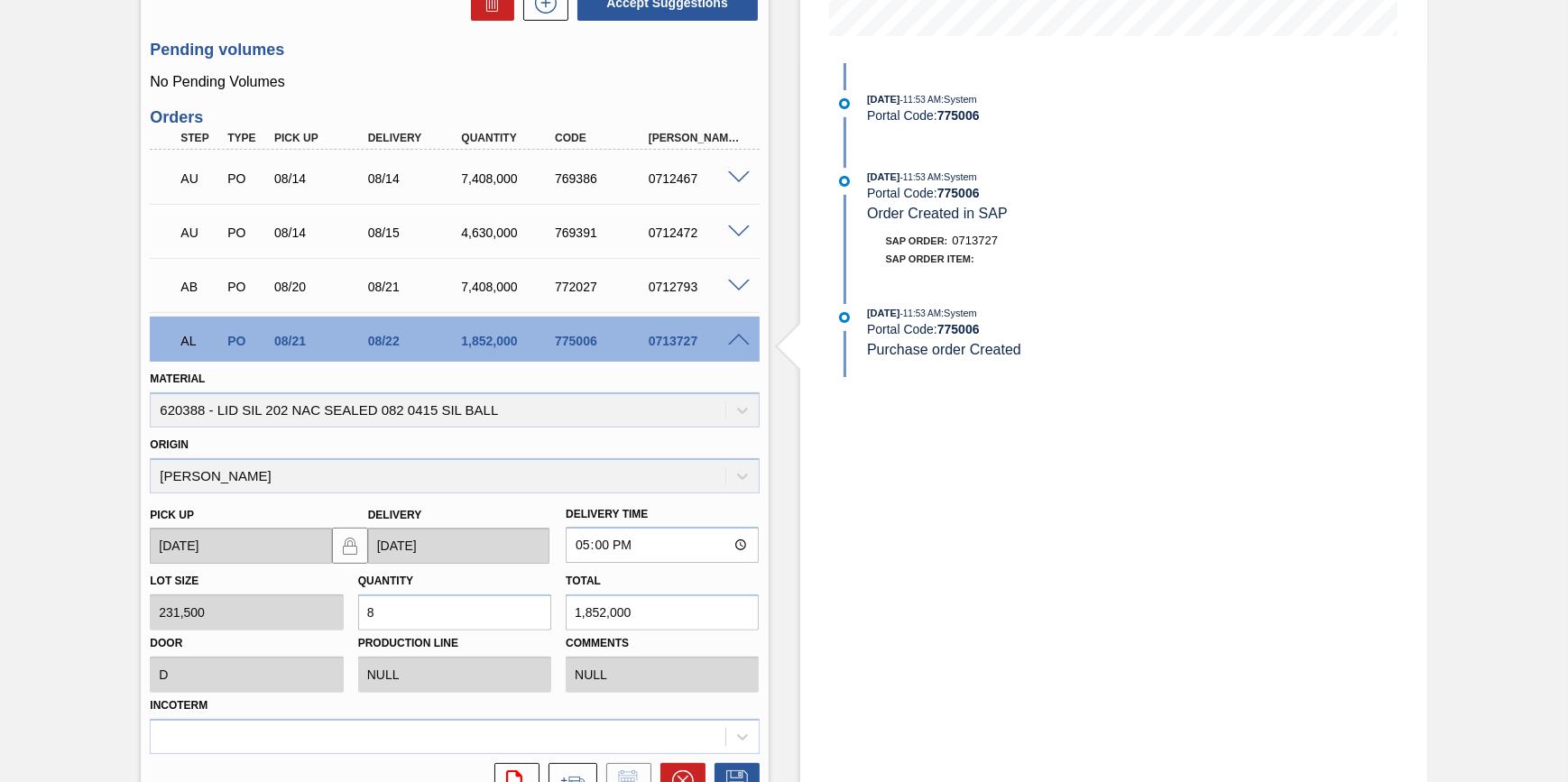
click at [896, 571] on div "Stock From 08/18/2025 to 11/01/2025 Filter 08/18 Stock Projection 18,195,972 SA…" at bounding box center [1113, 383] width 627 height 1571
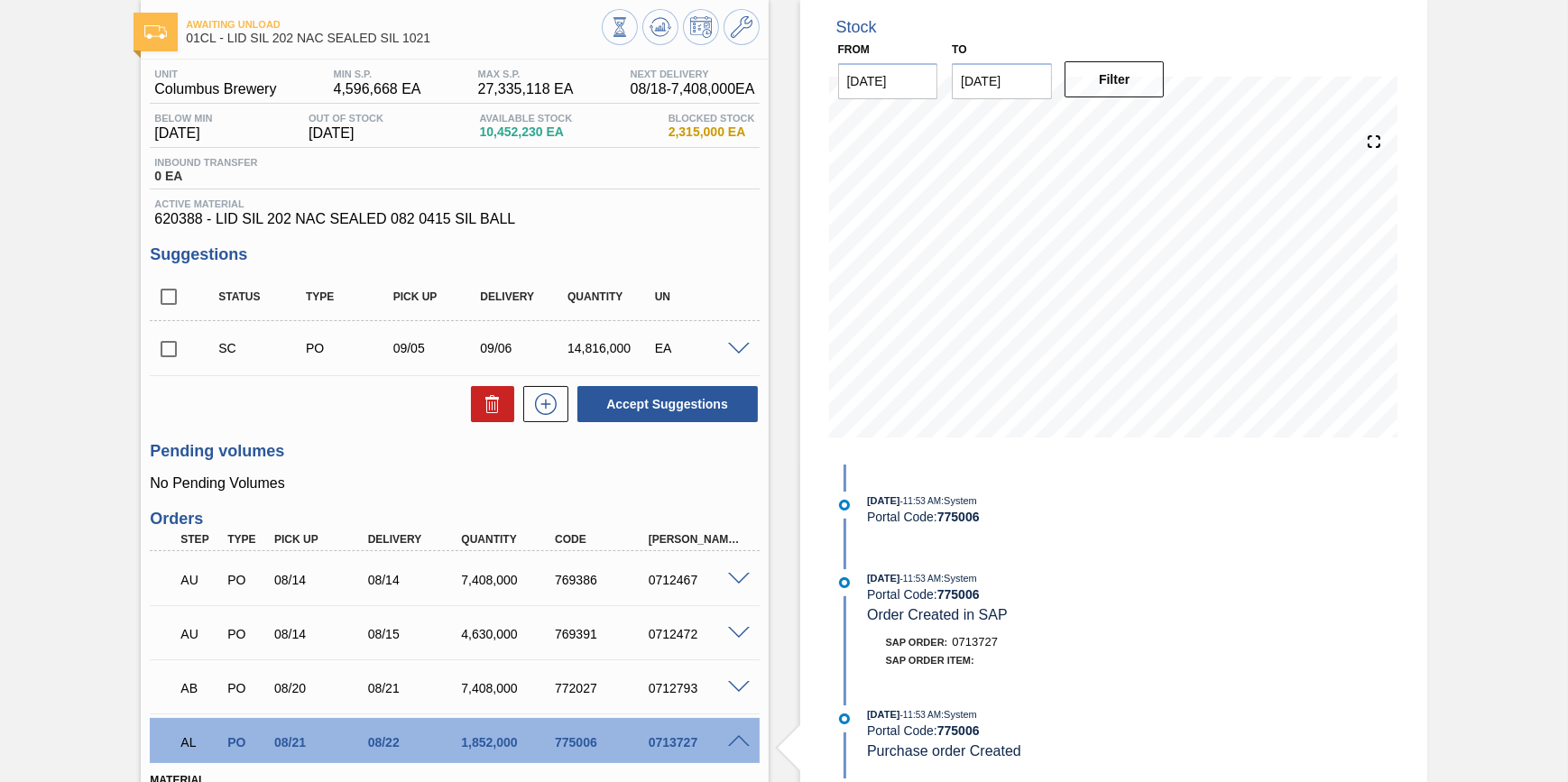
scroll to position [81, 0]
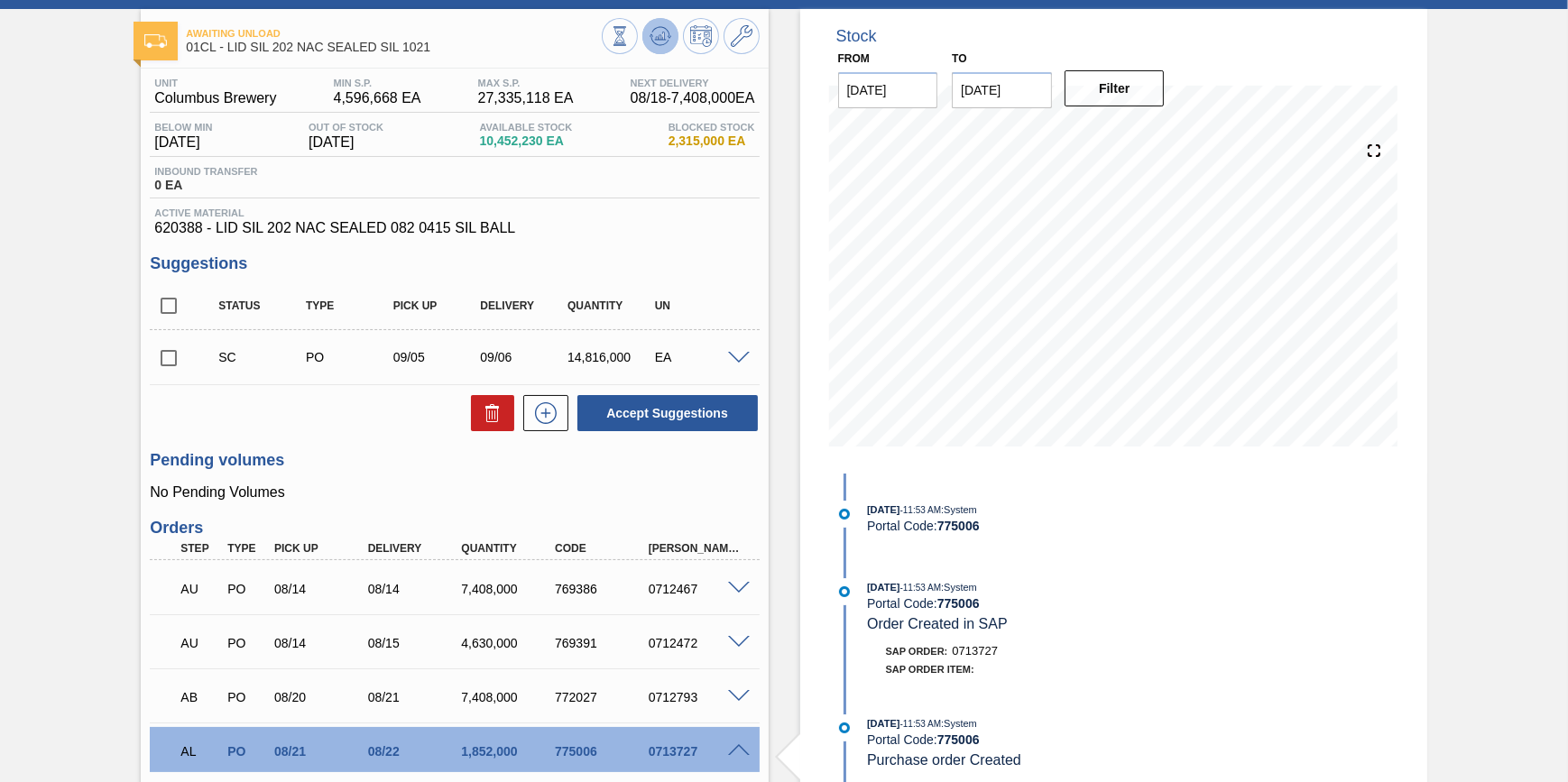
click at [652, 52] on button at bounding box center [660, 36] width 36 height 36
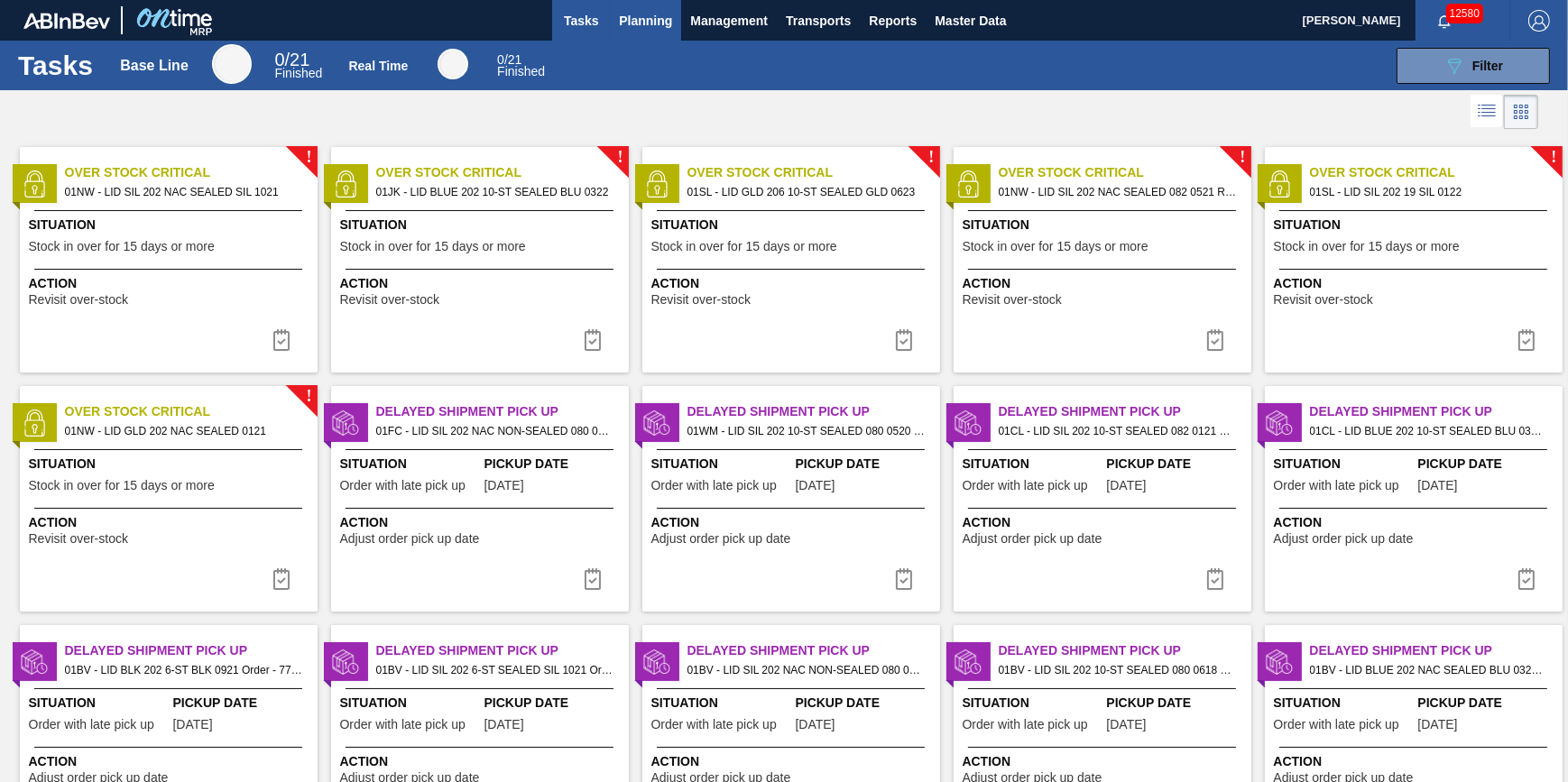
click at [635, 21] on span "Planning" at bounding box center [645, 21] width 54 height 22
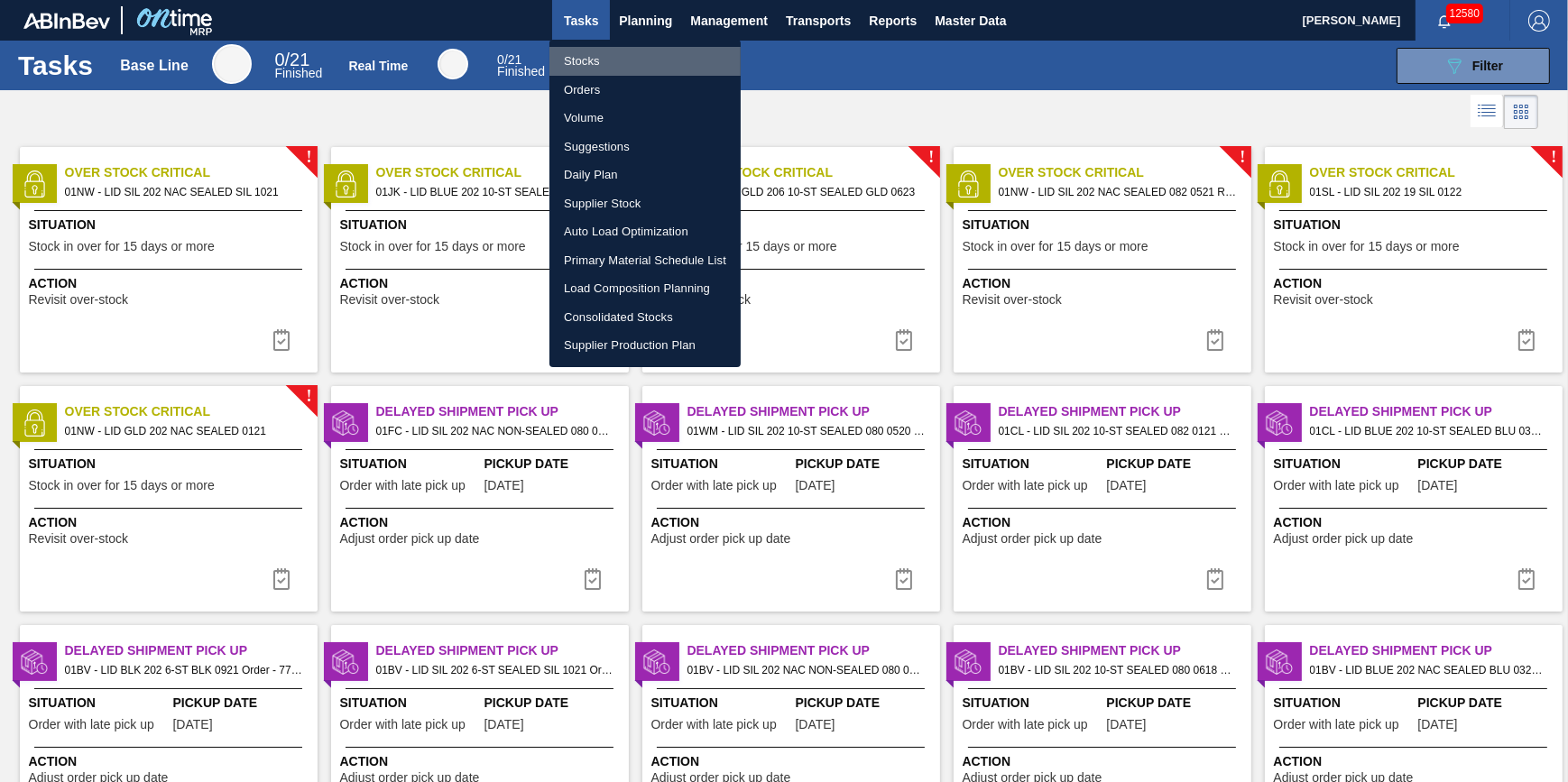
click at [634, 50] on li "Stocks" at bounding box center [645, 61] width 192 height 29
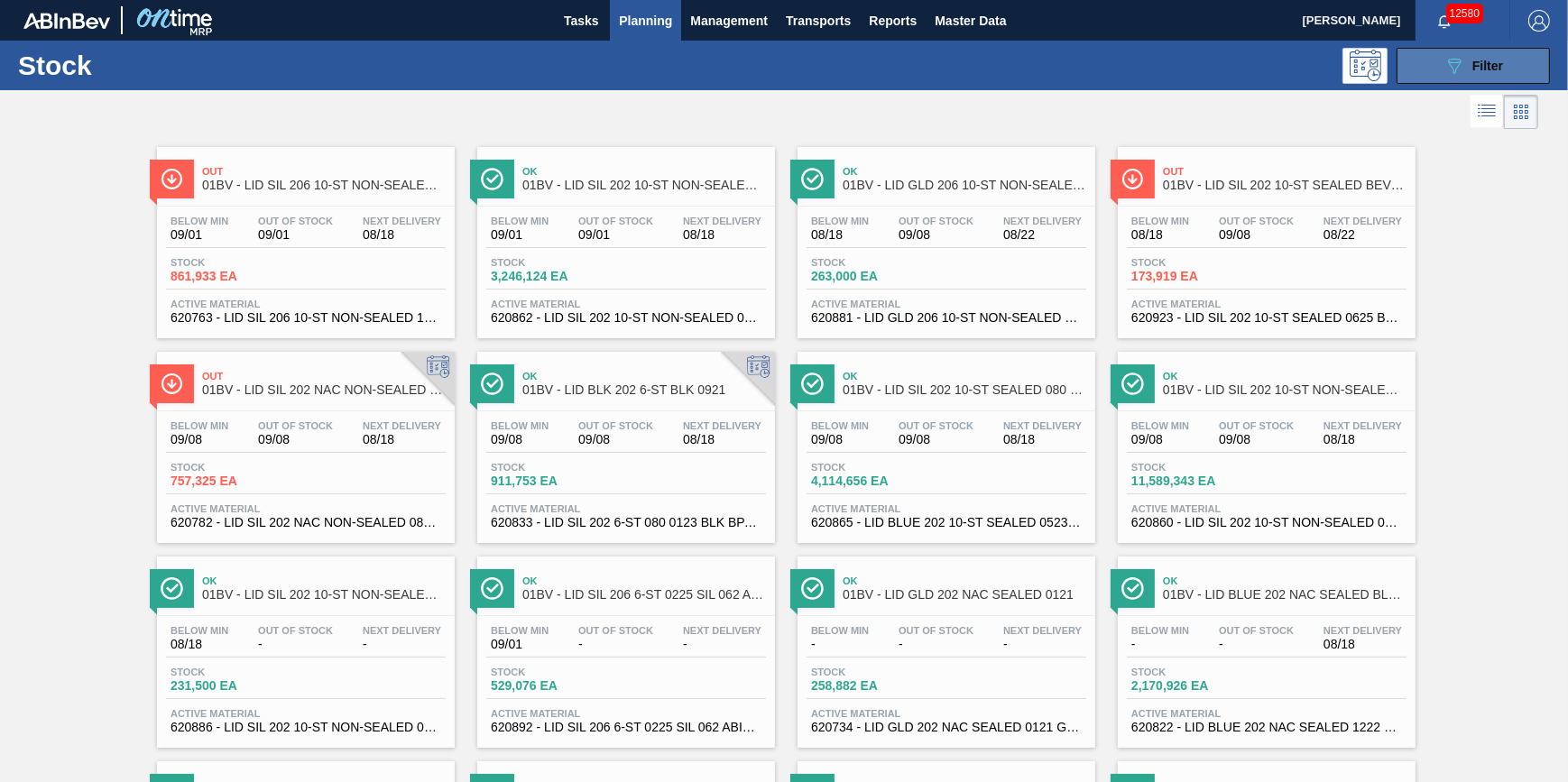
click at [1475, 78] on button "089F7B8B-B2A5-4AFE-B5C0-19BA573D28AC Filter" at bounding box center [1472, 66] width 153 height 36
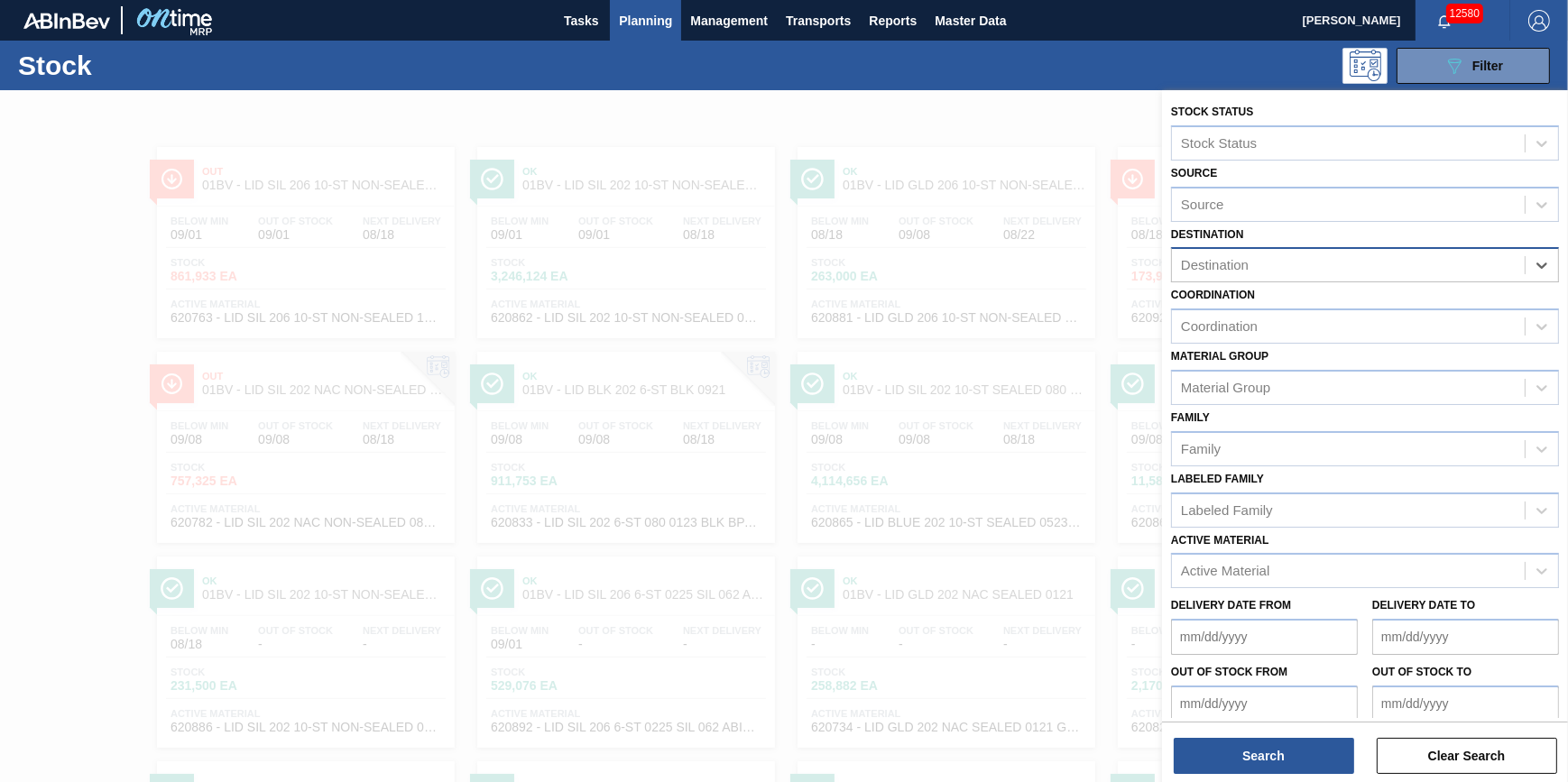
click at [1492, 261] on div "Destination" at bounding box center [1347, 266] width 352 height 26
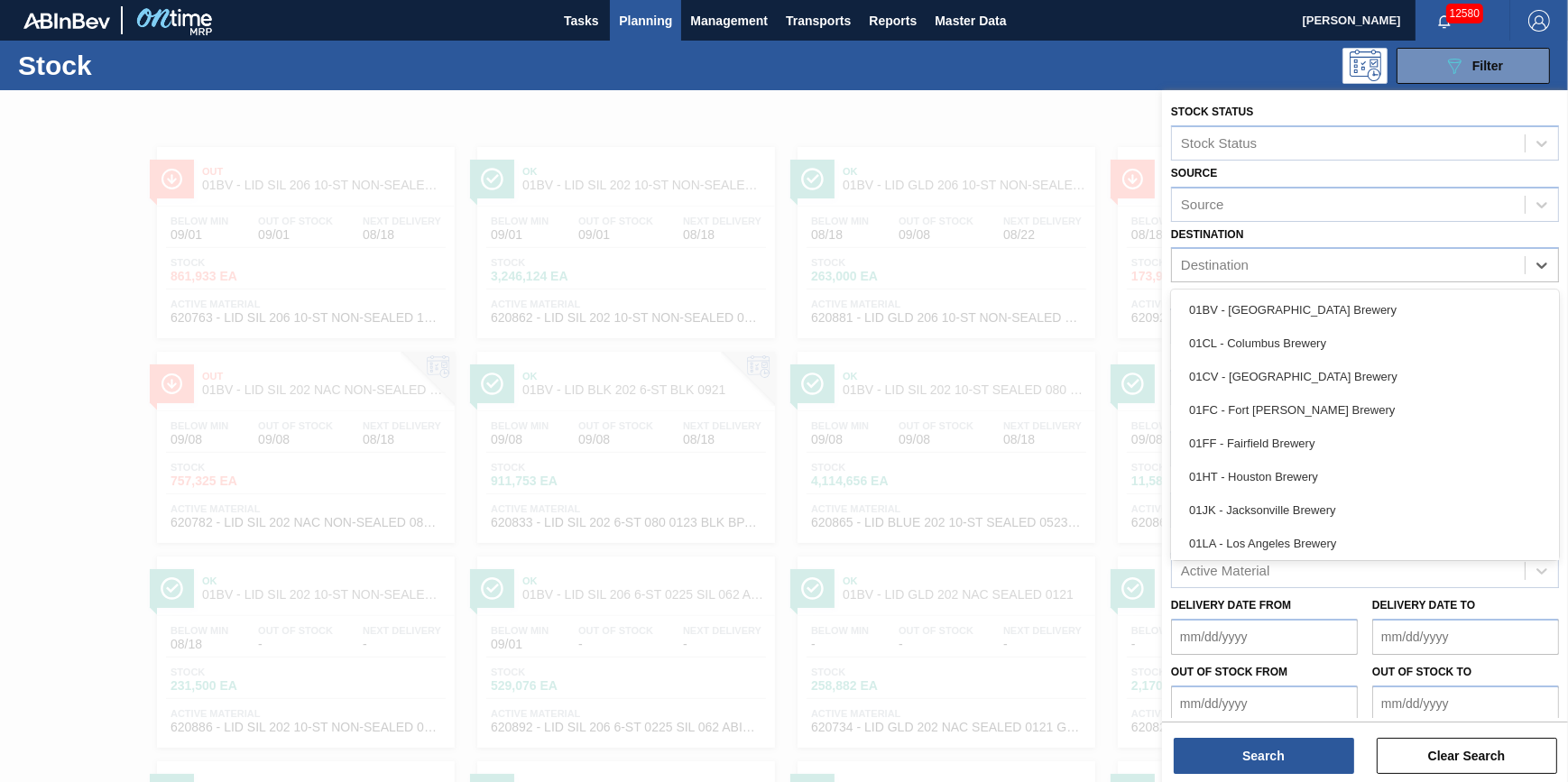
drag, startPoint x: 1435, startPoint y: 356, endPoint x: 1414, endPoint y: 337, distance: 28.3
click at [1436, 356] on div "01CL - Columbus Brewery" at bounding box center [1364, 344] width 388 height 34
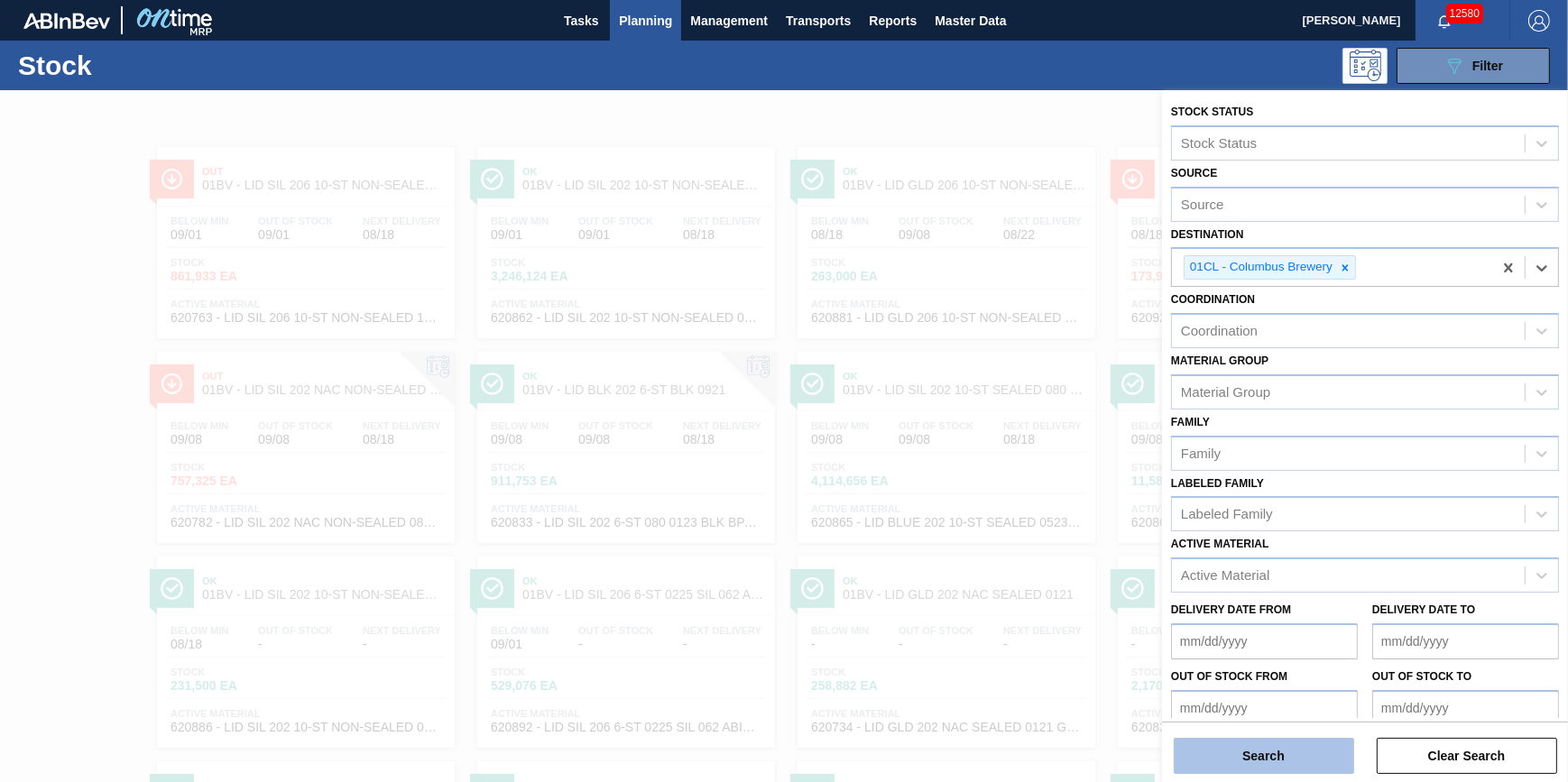
click at [1295, 754] on button "Search" at bounding box center [1264, 756] width 180 height 36
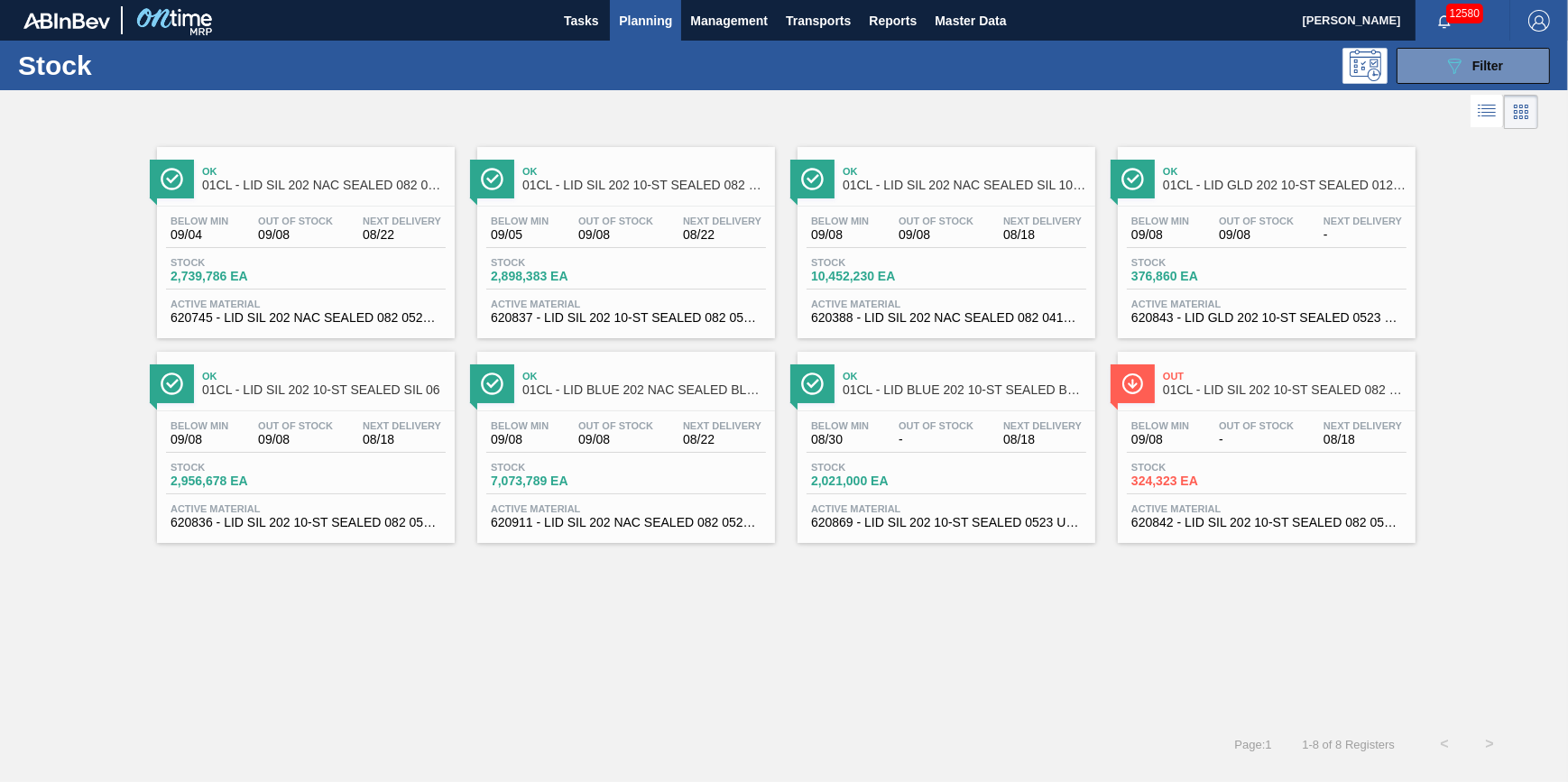
click at [588, 521] on span "620911 - LID SIL 202 NAC SEALED 082 0525 BLU DIE" at bounding box center [626, 523] width 271 height 13
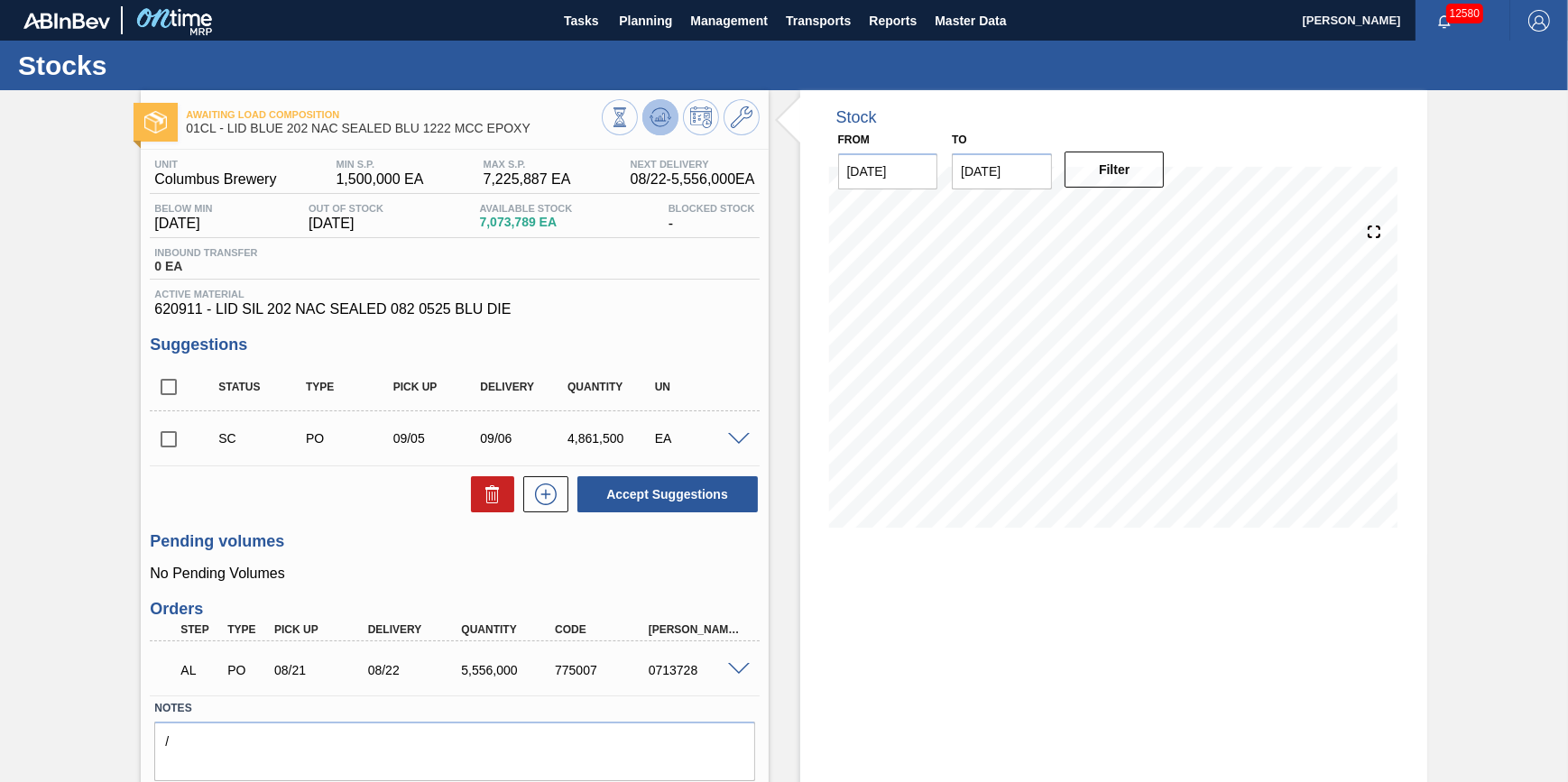
click at [649, 116] on icon at bounding box center [651, 117] width 4 height 3
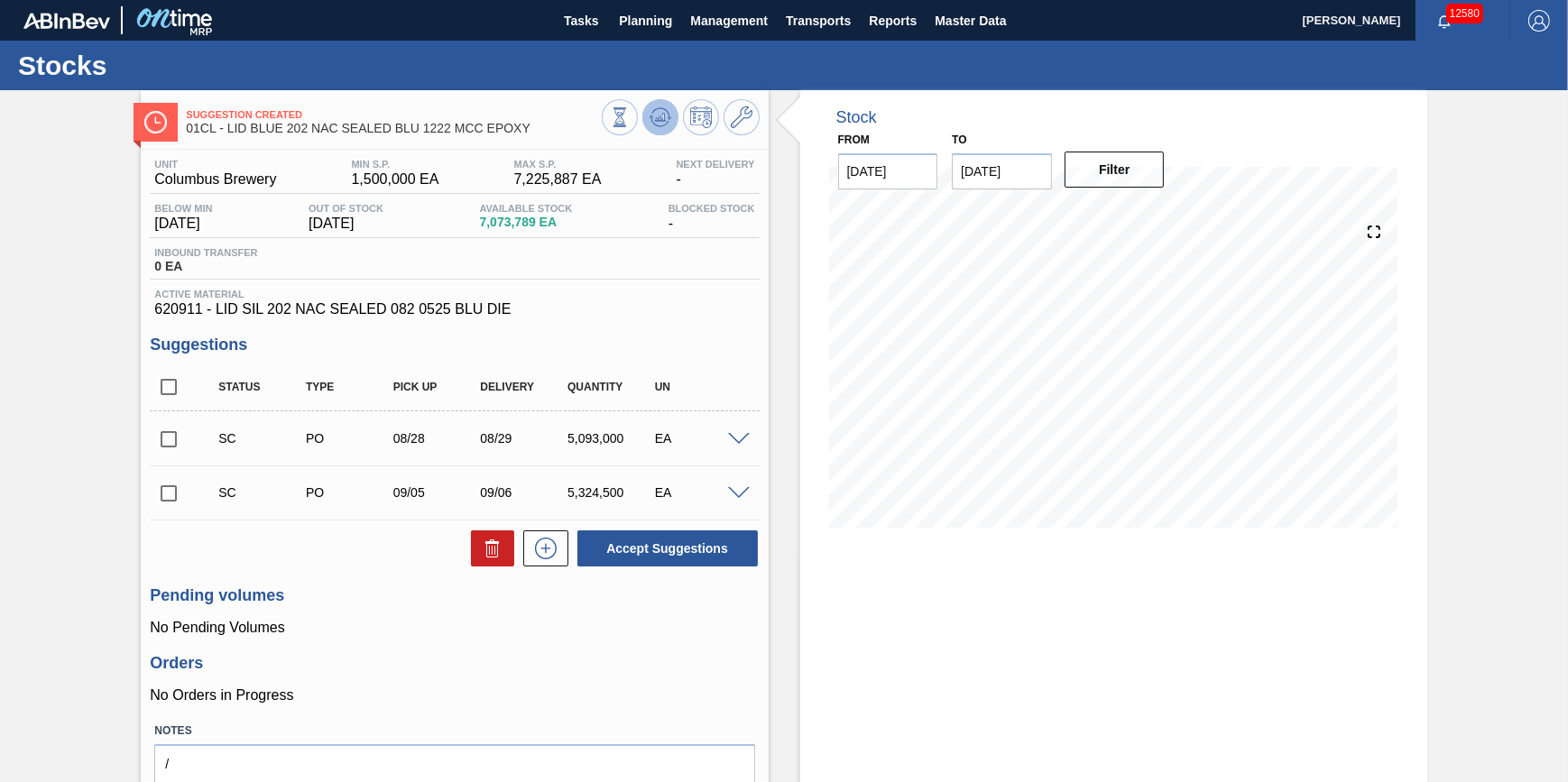
click at [629, 126] on icon at bounding box center [619, 117] width 20 height 20
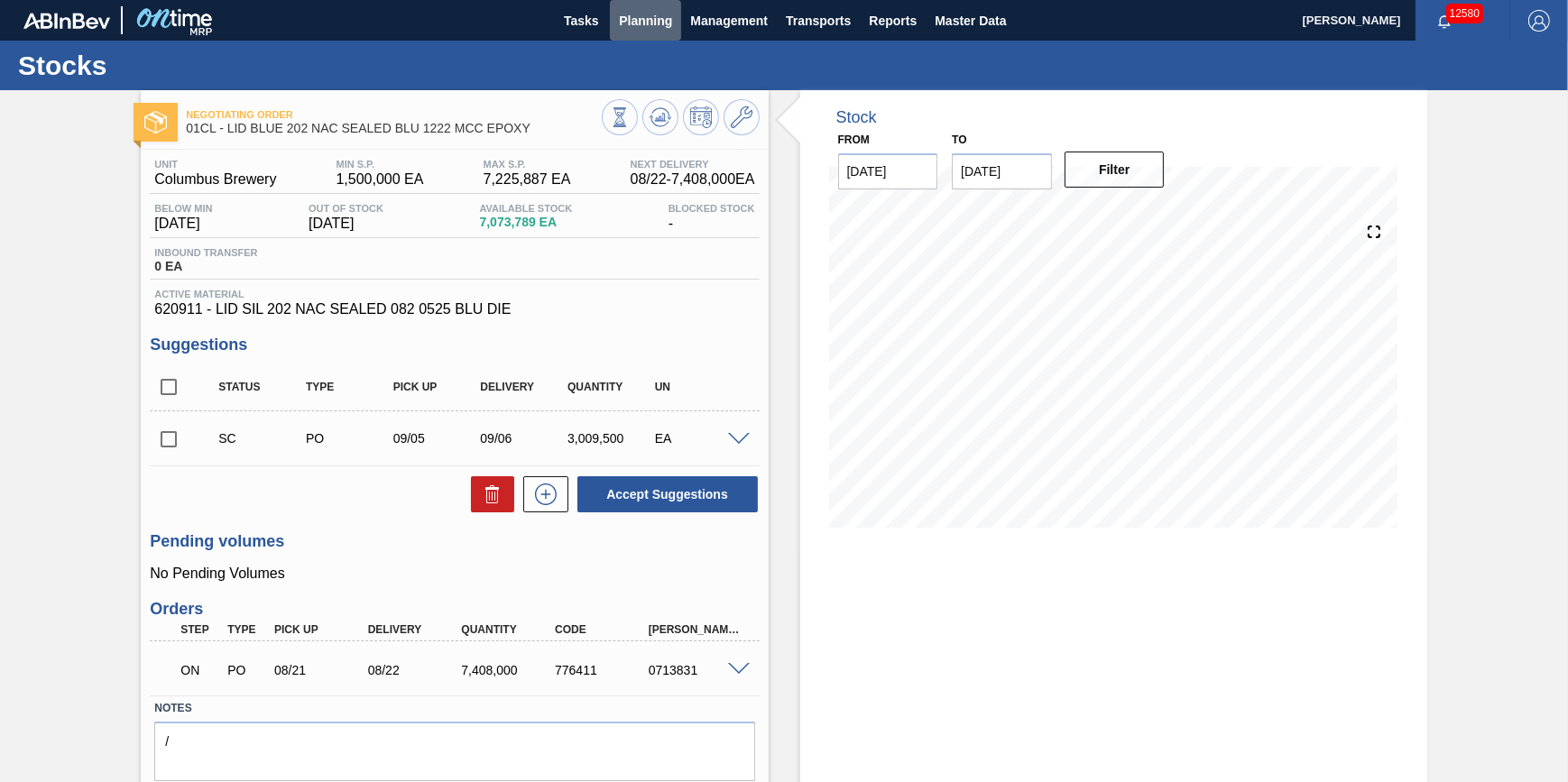
drag, startPoint x: 640, startPoint y: 19, endPoint x: 640, endPoint y: 42, distance: 23.0
click at [641, 21] on span "Planning" at bounding box center [645, 21] width 54 height 22
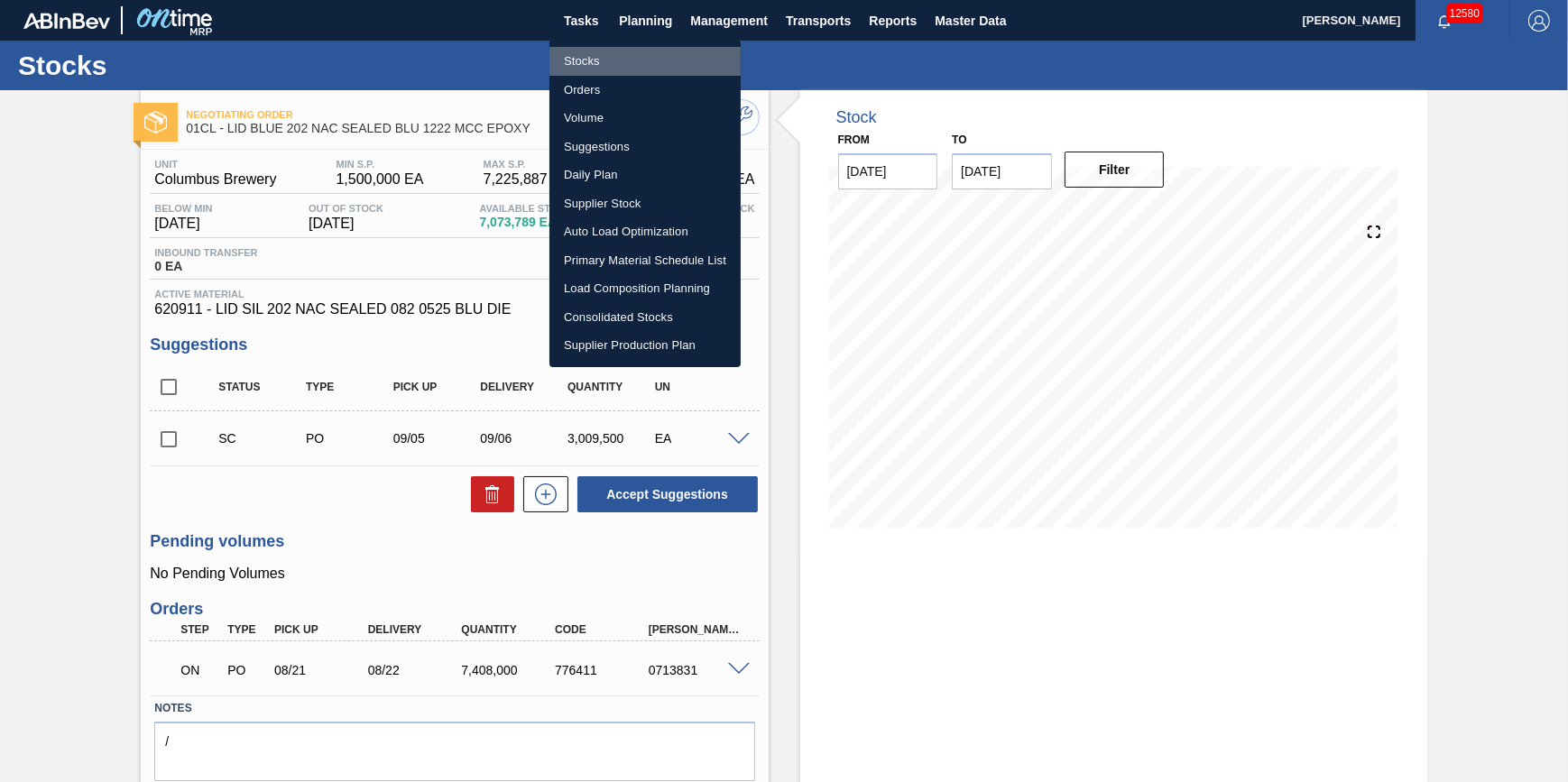
click at [633, 63] on li "Stocks" at bounding box center [645, 61] width 192 height 29
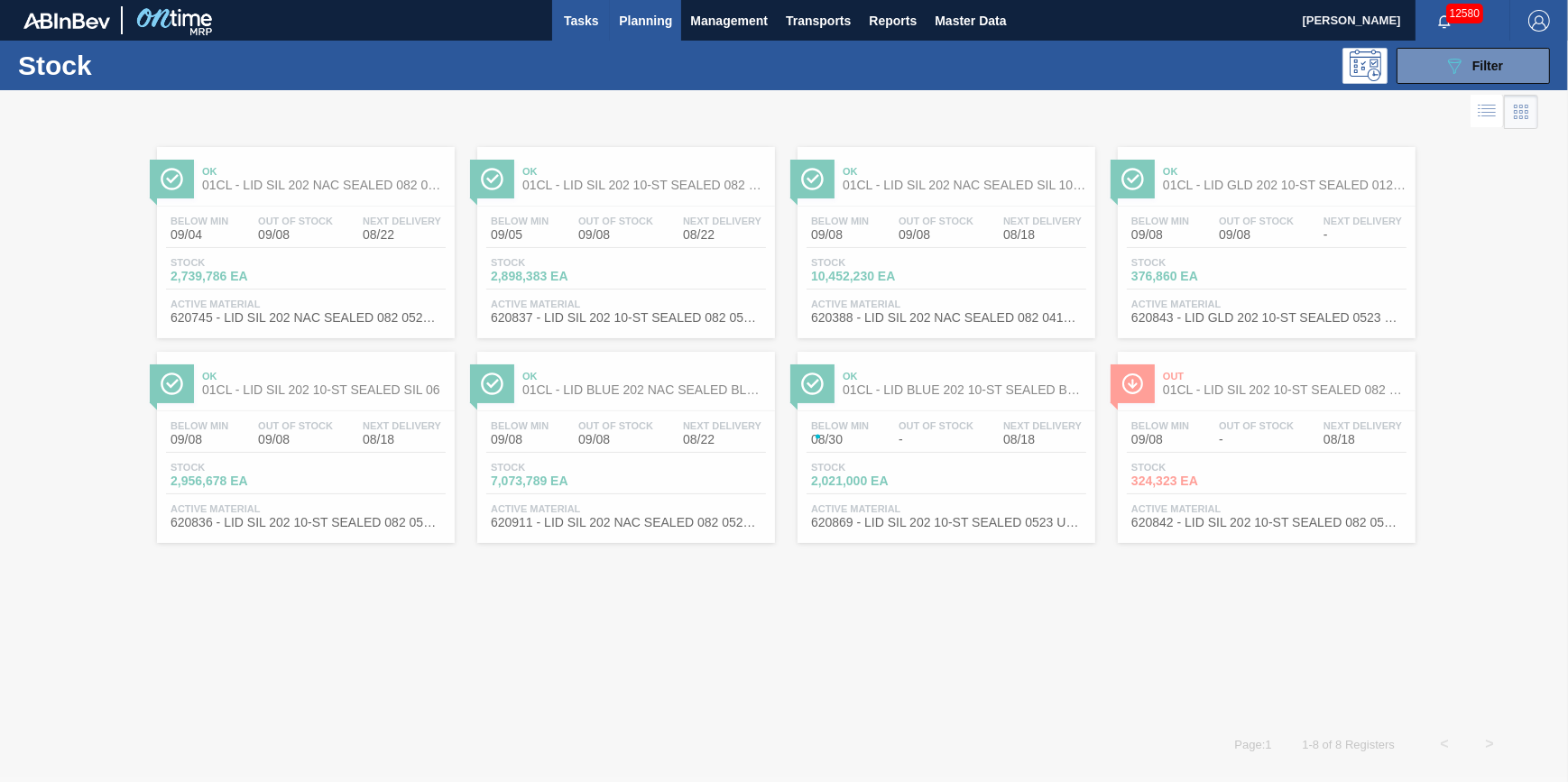
click at [586, 31] on button "Tasks" at bounding box center [581, 20] width 57 height 40
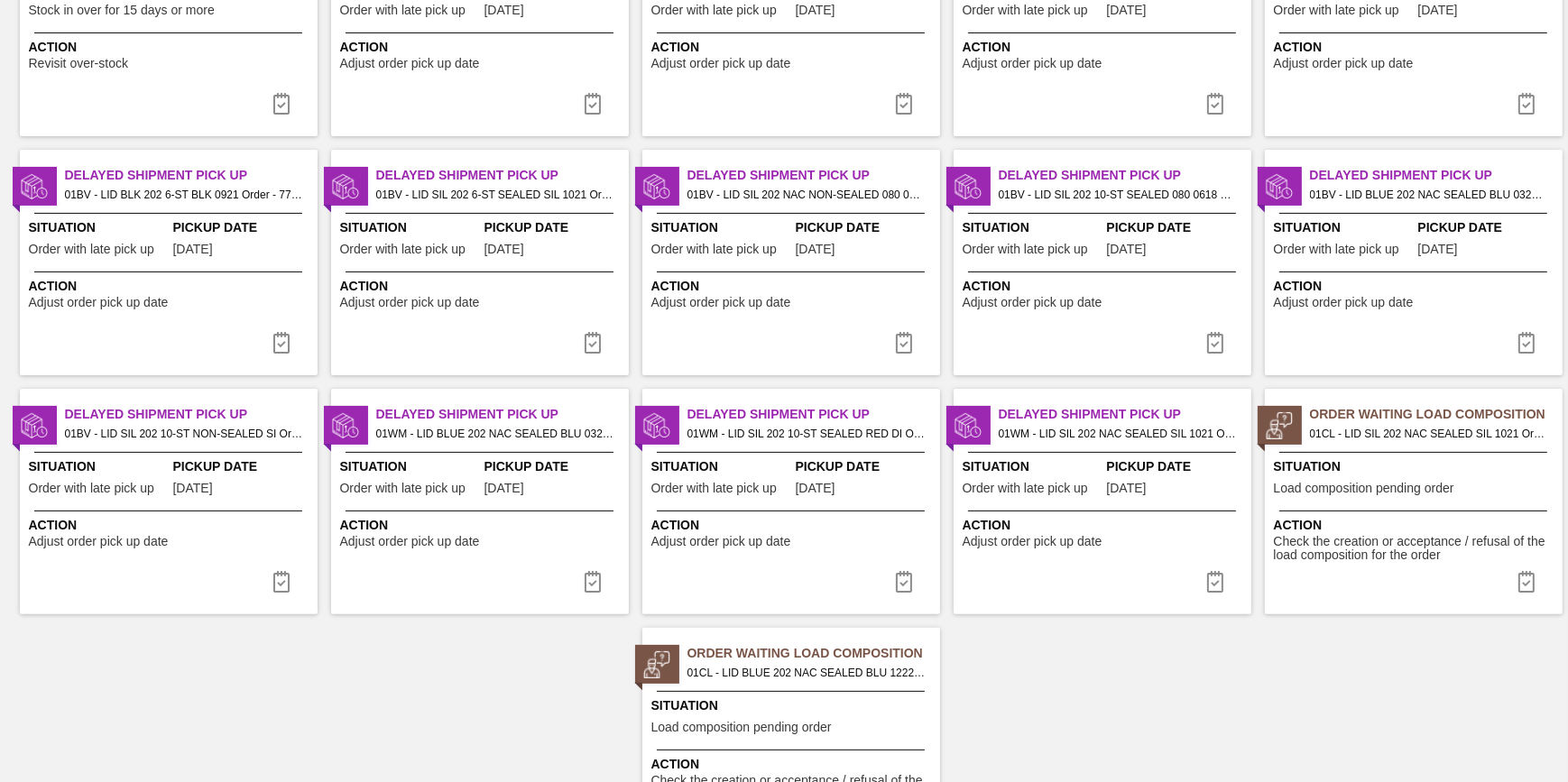
scroll to position [591, 0]
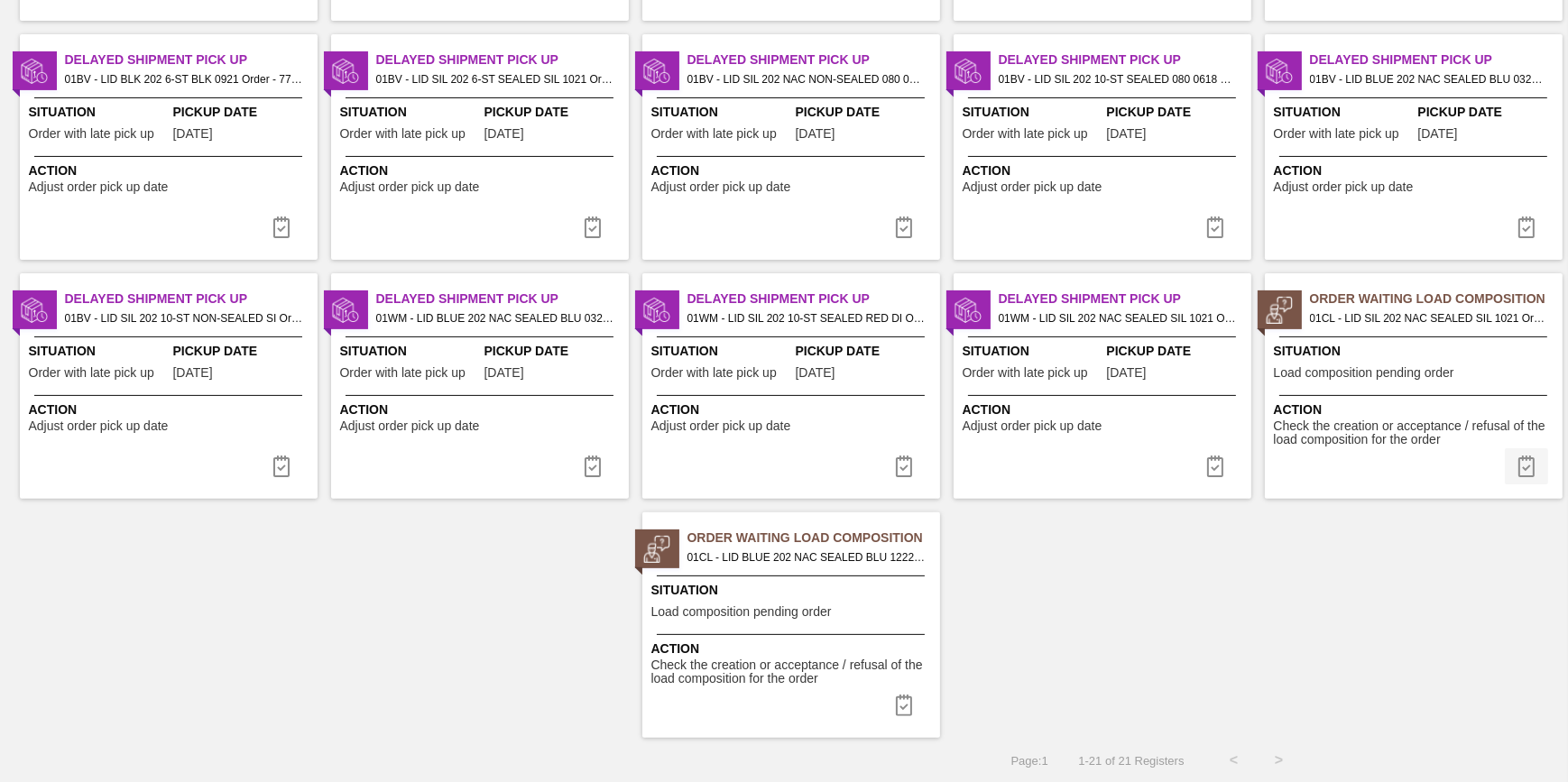
click at [1525, 469] on img at bounding box center [1526, 466] width 22 height 22
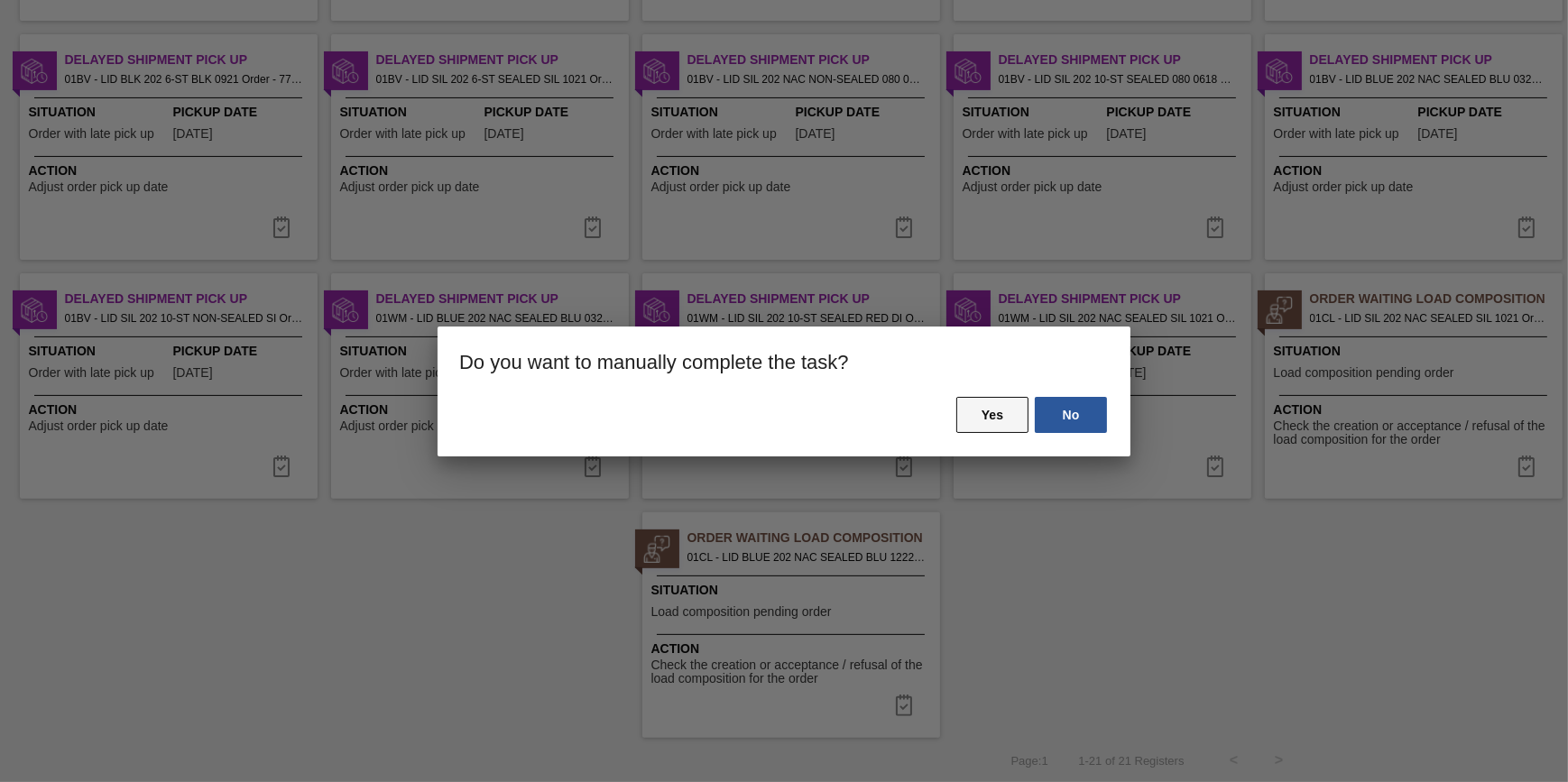
click at [1012, 421] on button "Yes" at bounding box center [992, 414] width 72 height 36
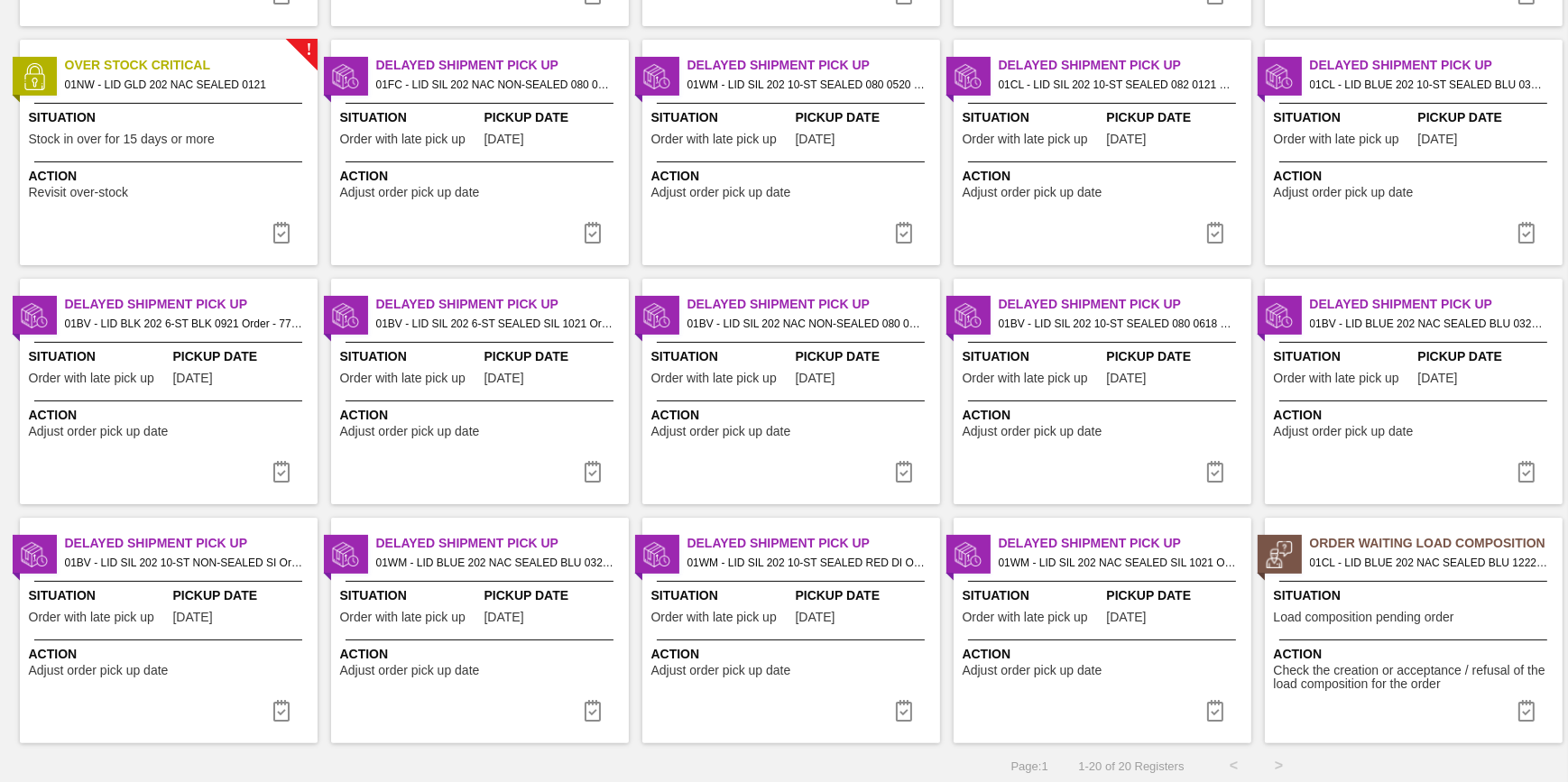
scroll to position [352, 0]
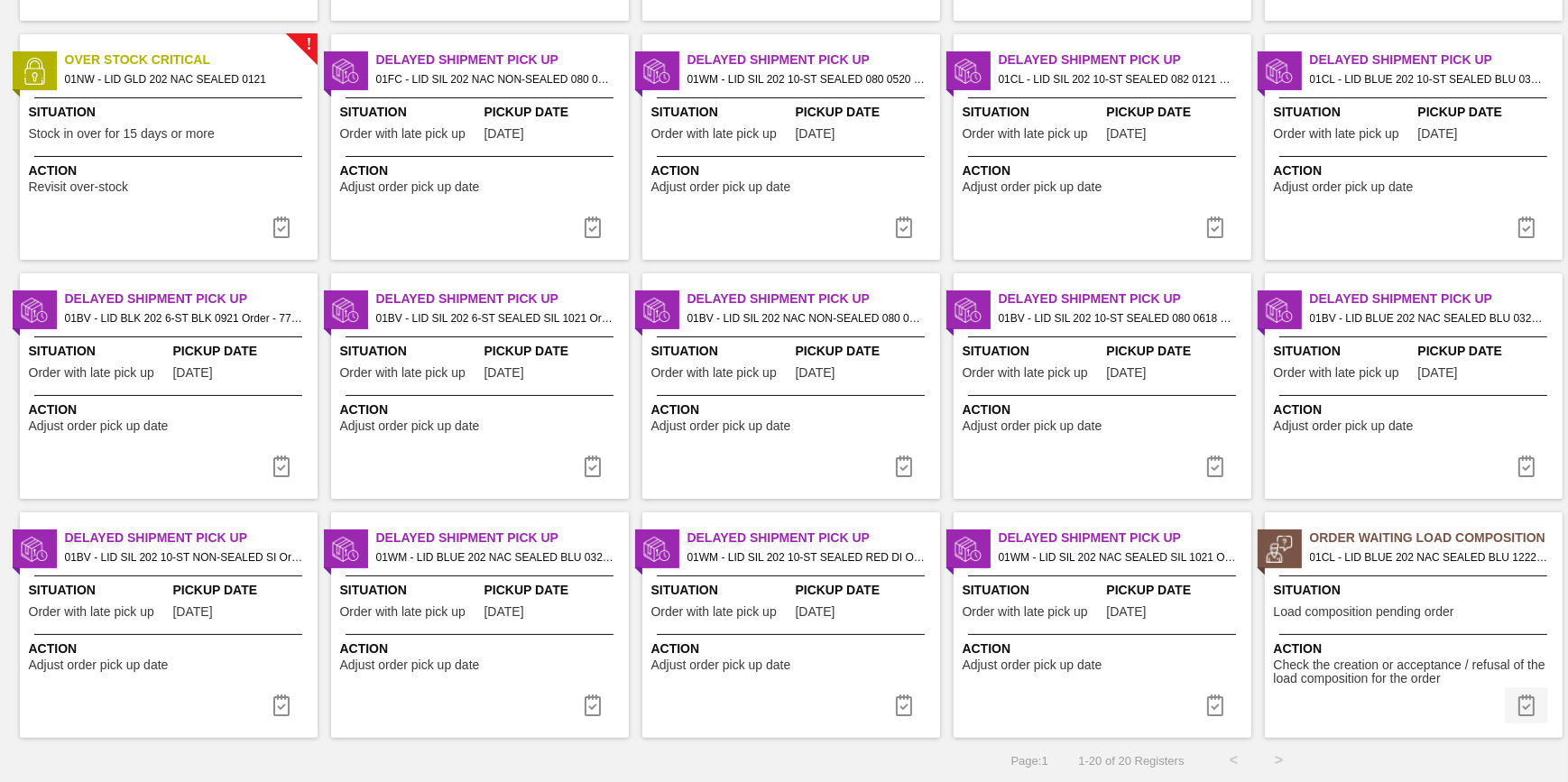
click at [1533, 704] on img at bounding box center [1526, 705] width 22 height 22
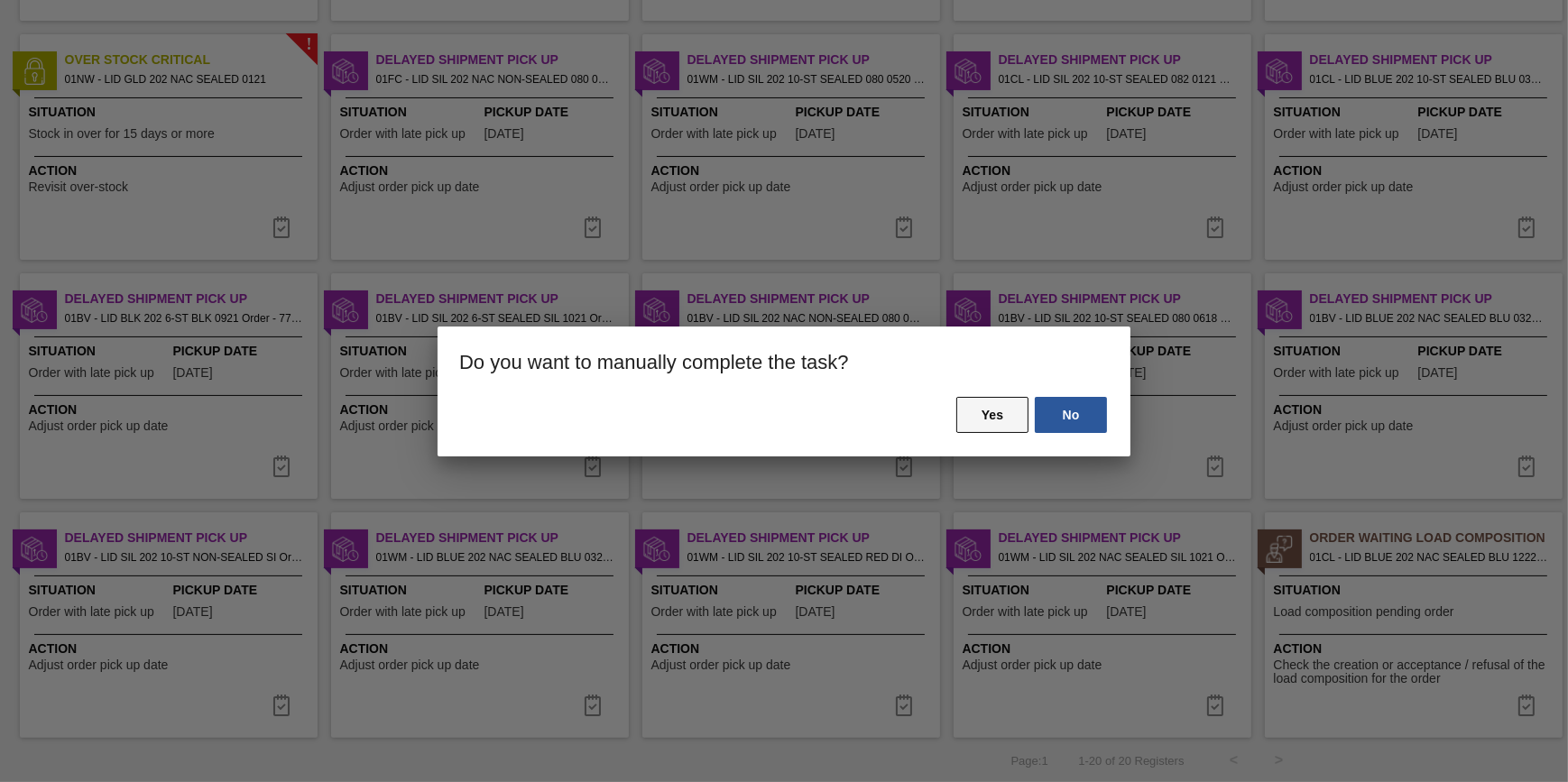
click at [973, 421] on button "Yes" at bounding box center [992, 414] width 72 height 36
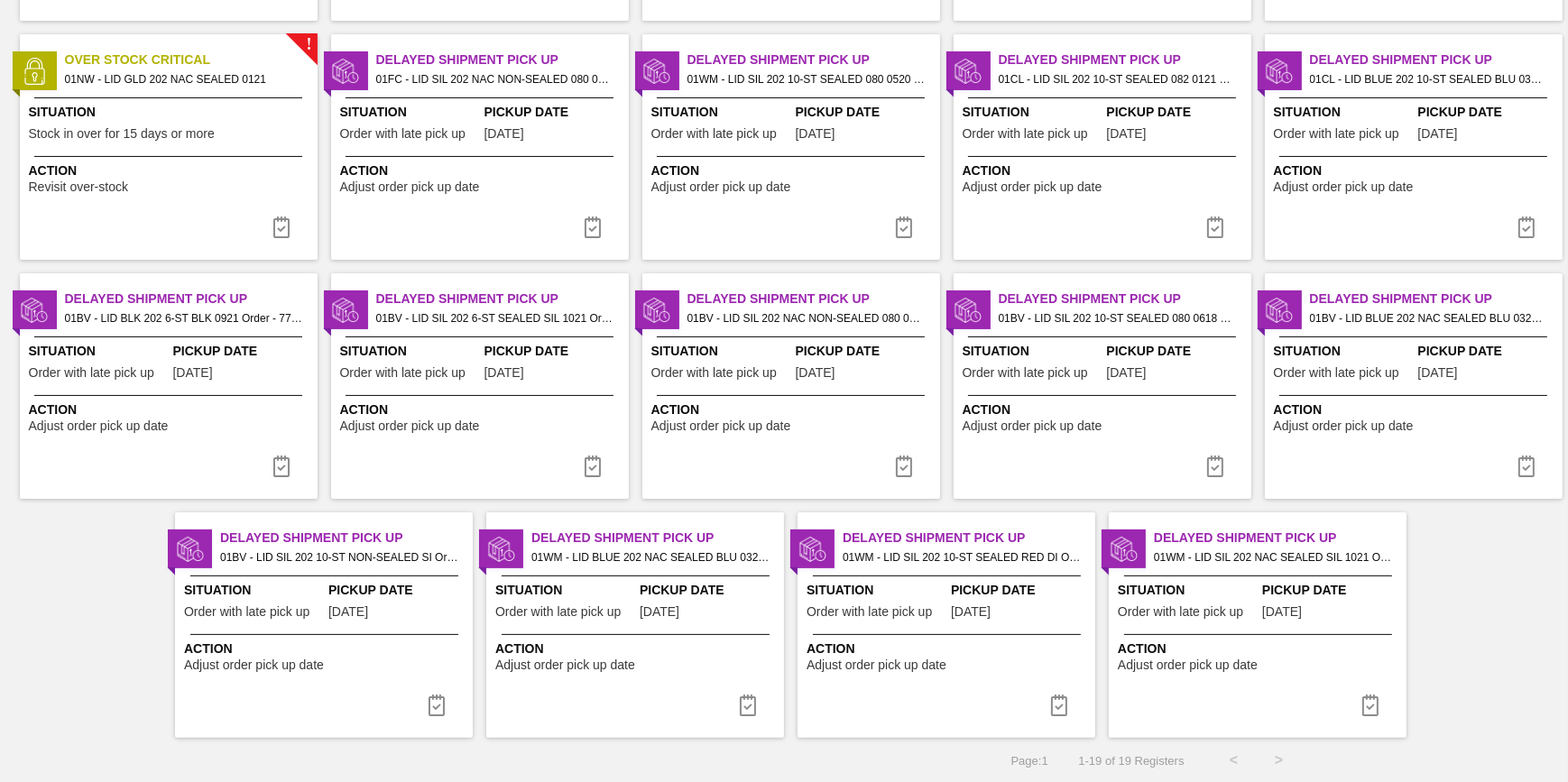
scroll to position [0, 0]
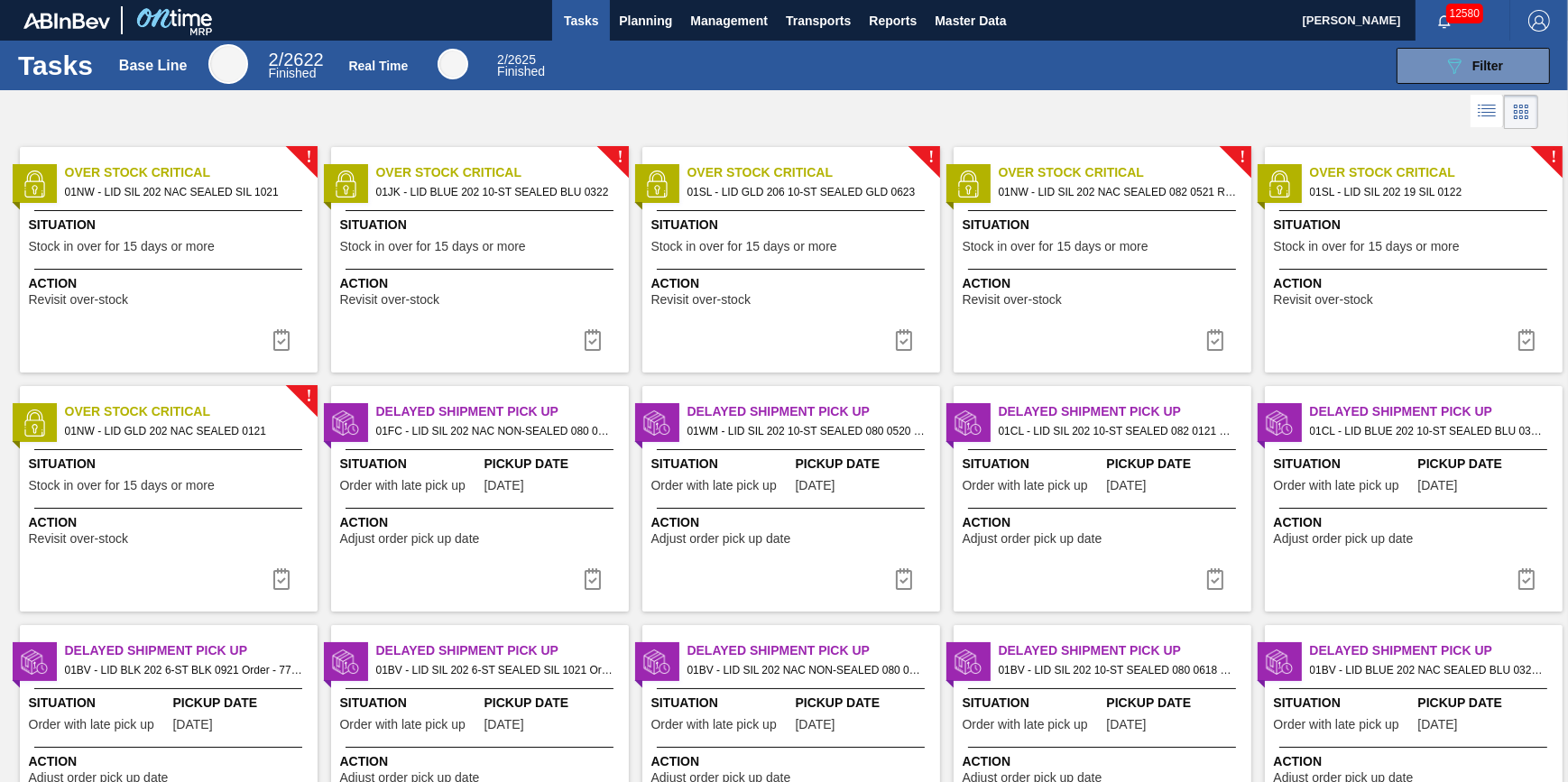
click at [215, 238] on div "Situation Stock in over for 15 days or more" at bounding box center [171, 237] width 284 height 44
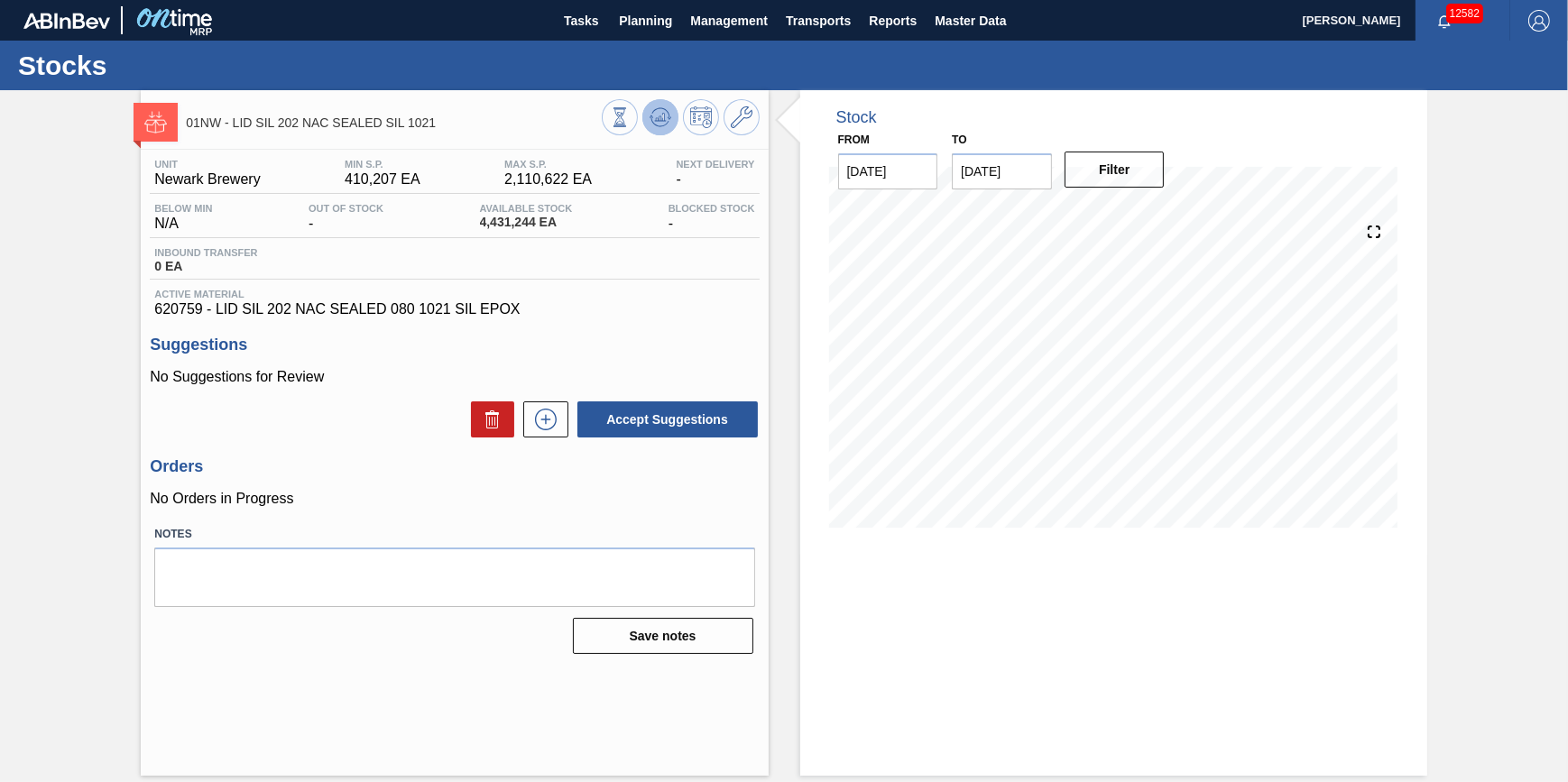
click at [629, 127] on icon at bounding box center [619, 117] width 20 height 20
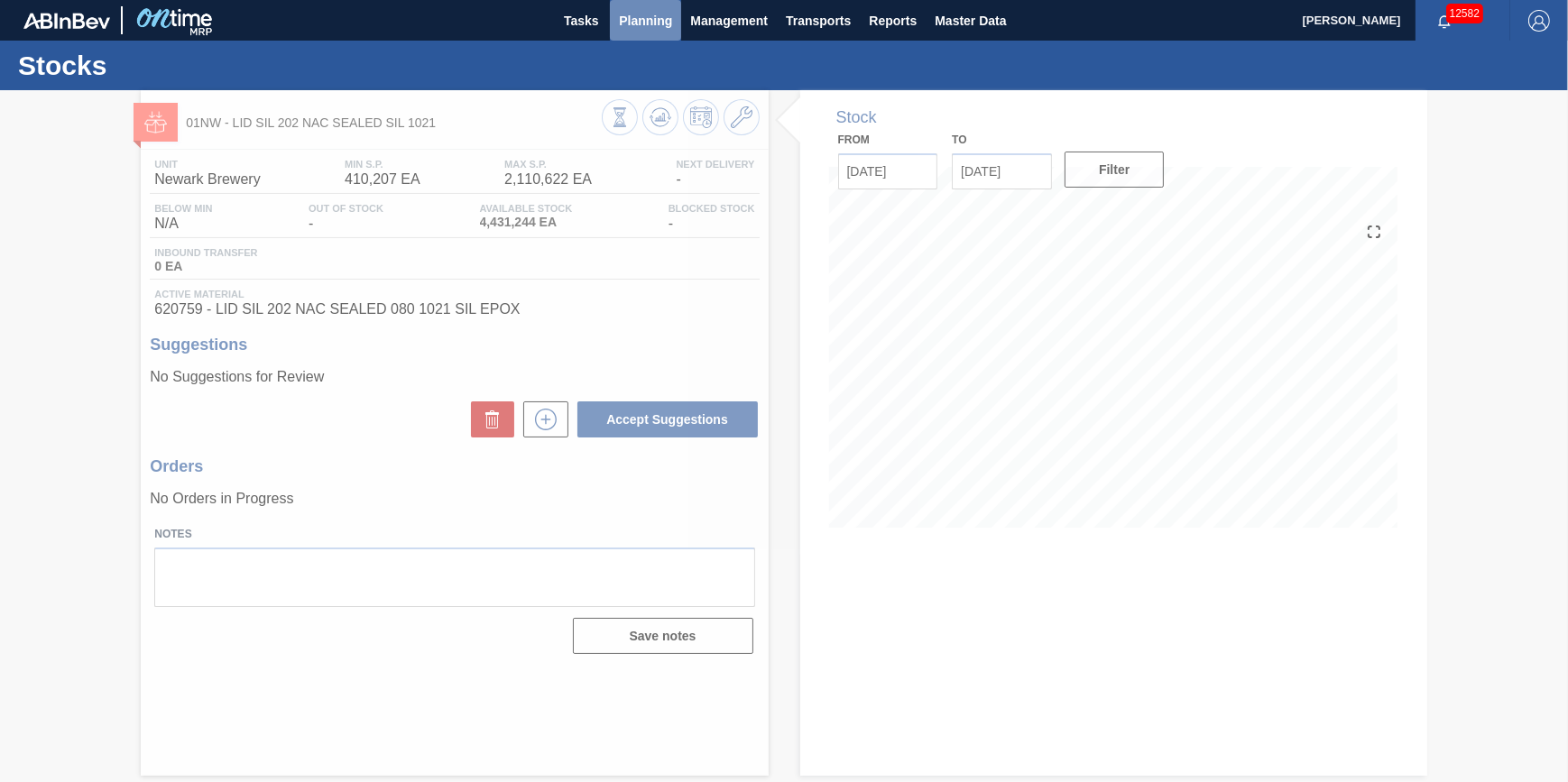
click at [644, 21] on span "Planning" at bounding box center [645, 21] width 54 height 22
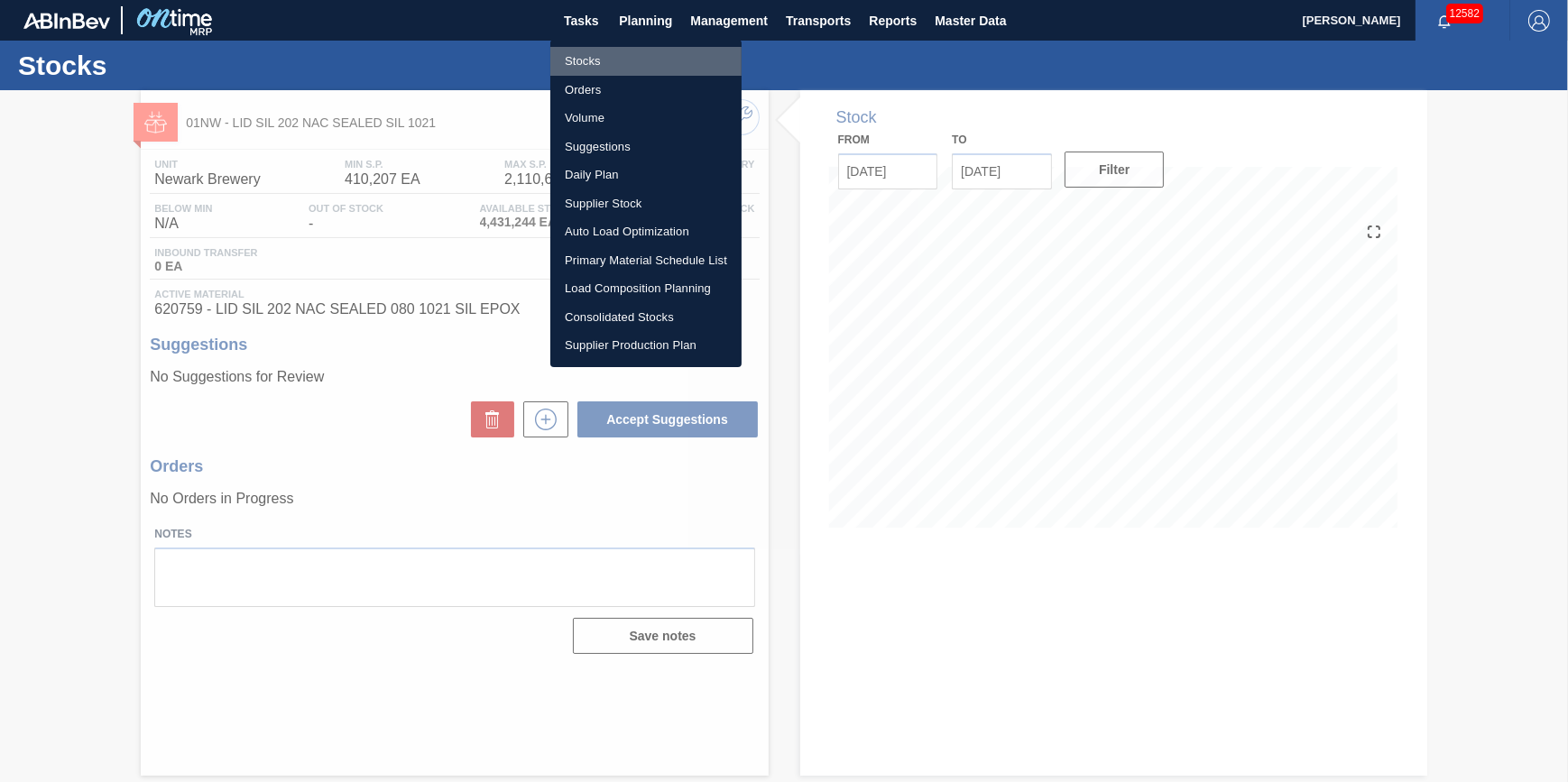
click at [627, 57] on li "Stocks" at bounding box center [646, 61] width 192 height 29
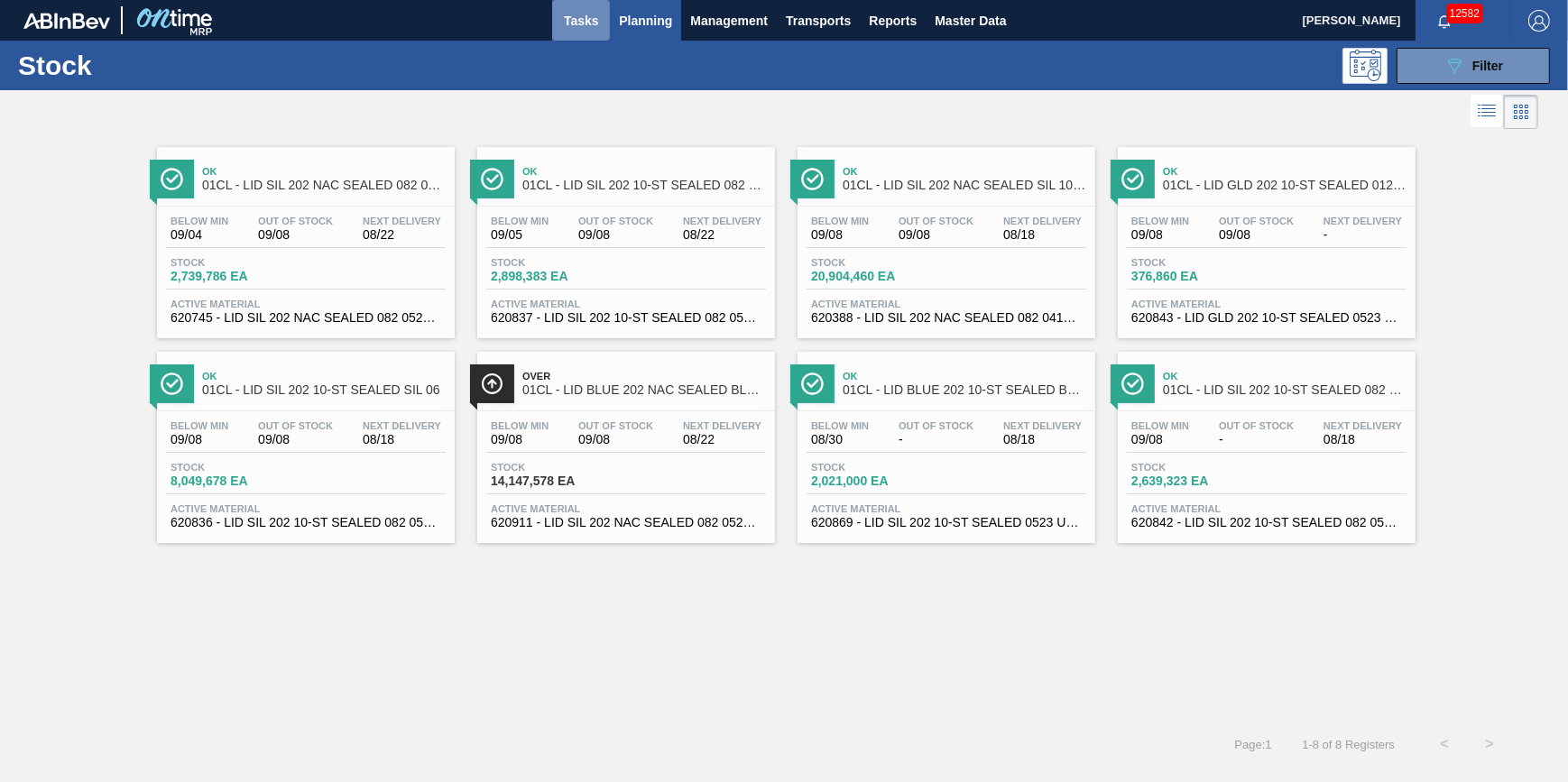
click at [594, 32] on button "Tasks" at bounding box center [581, 20] width 57 height 40
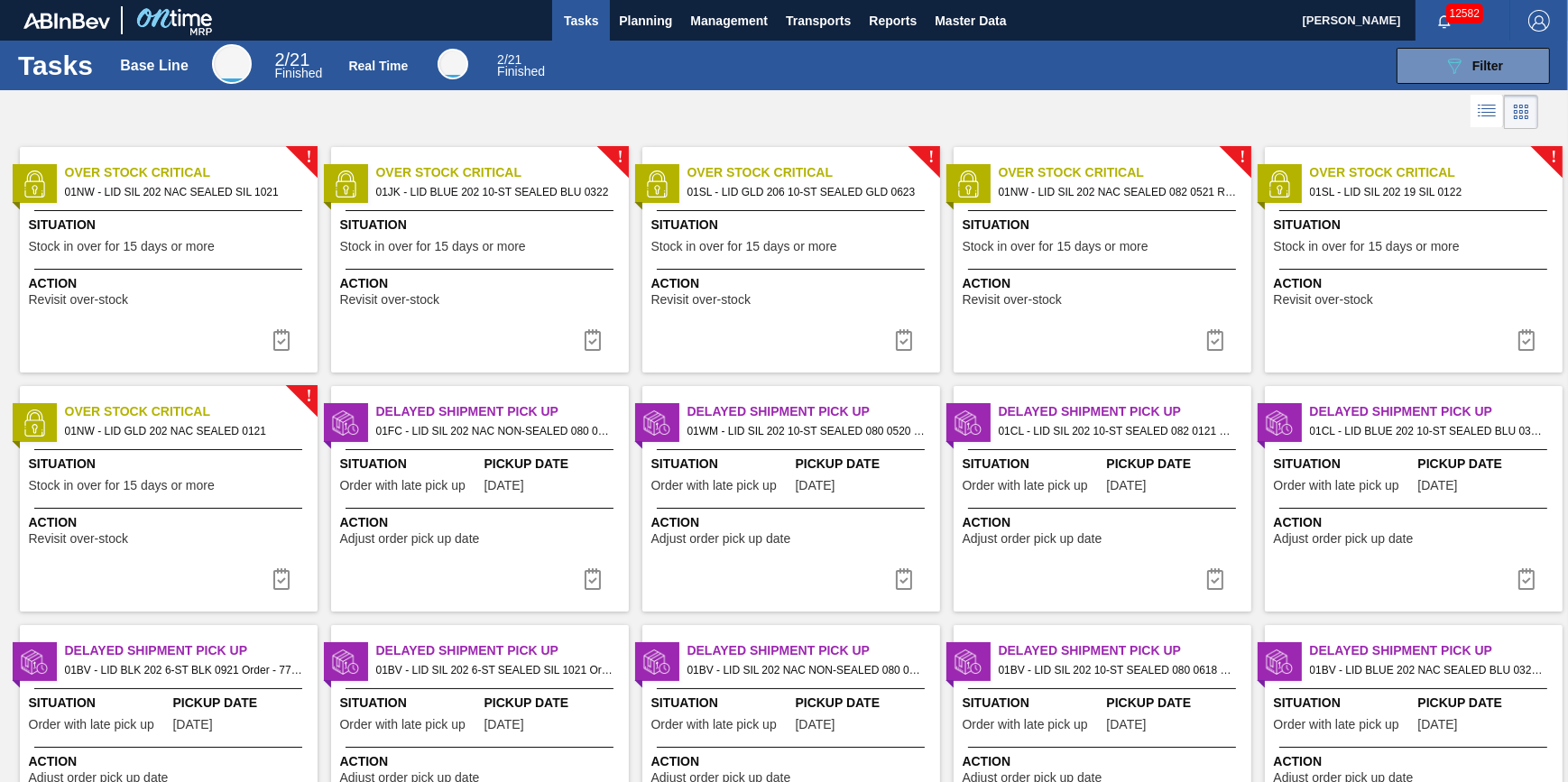
click at [285, 317] on div "! Over Stock Critical 01NW - LID SIL 202 NAC SEALED SIL 1021 Situation Stock in…" at bounding box center [168, 260] width 298 height 226
click at [124, 438] on span "01NW - LID GLD 202 NAC SEALED 0121" at bounding box center [183, 430] width 238 height 20
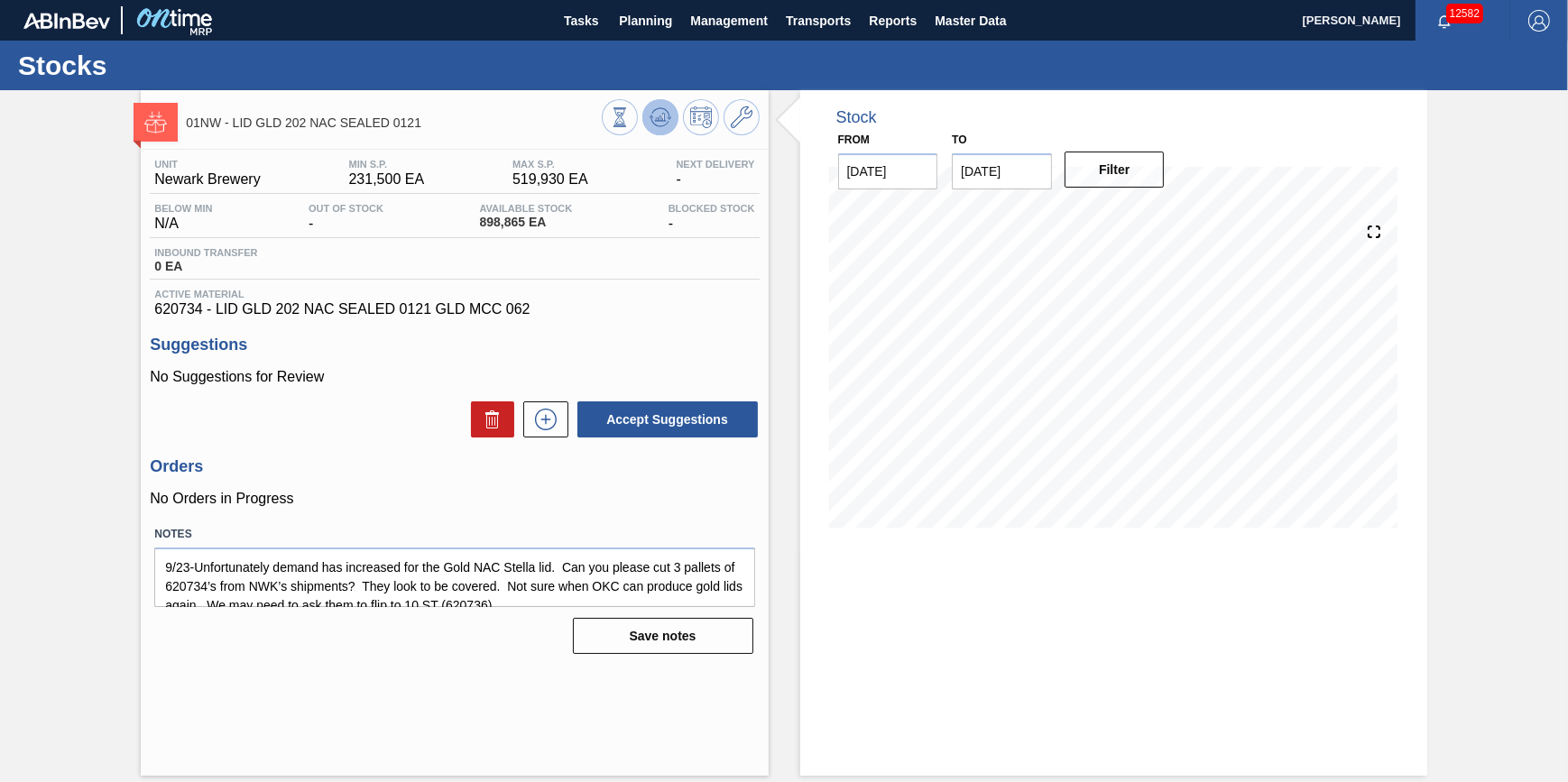
click at [660, 119] on icon at bounding box center [660, 118] width 2 height 5
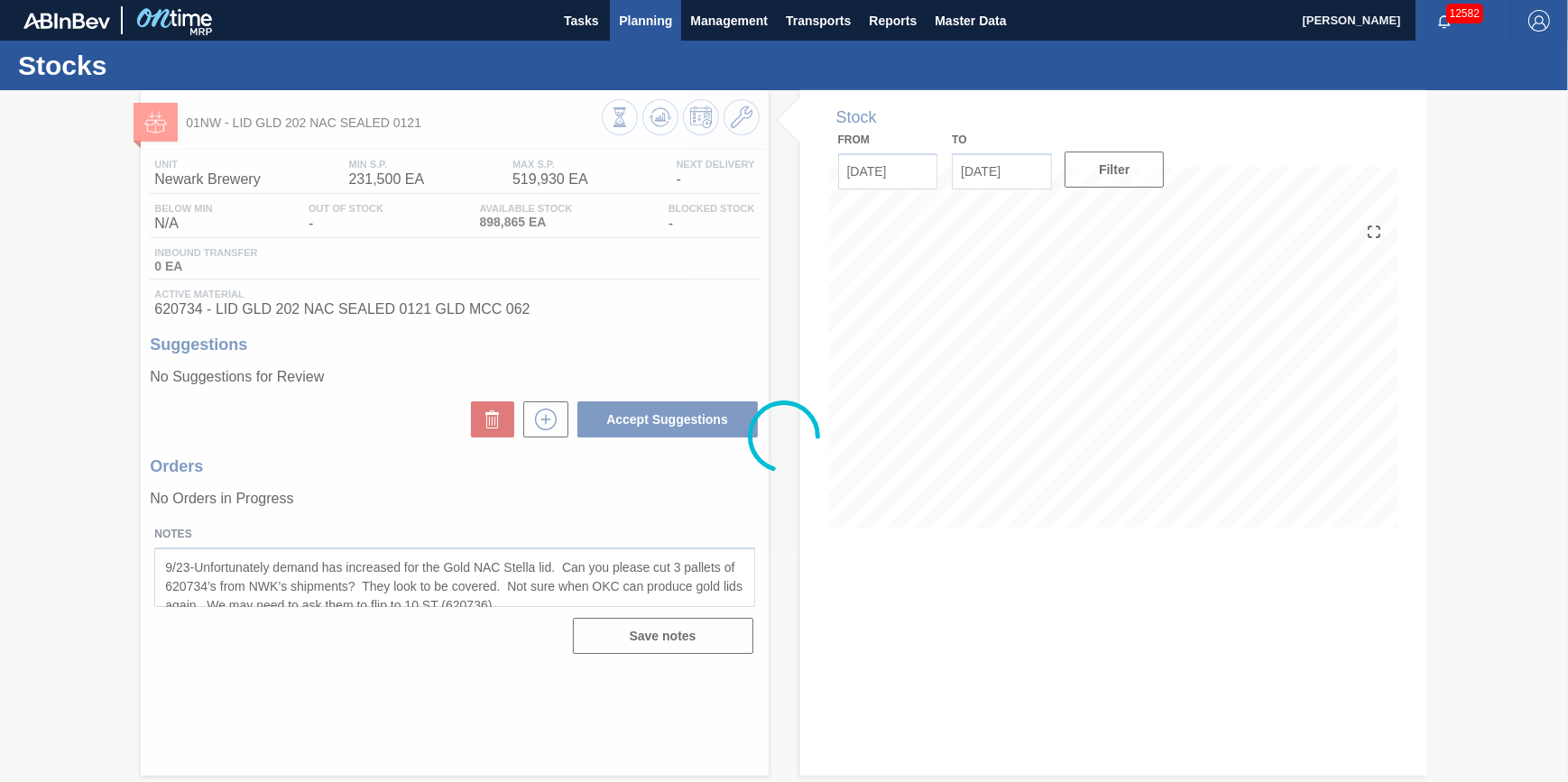
click at [623, 34] on button "Planning" at bounding box center [645, 20] width 71 height 40
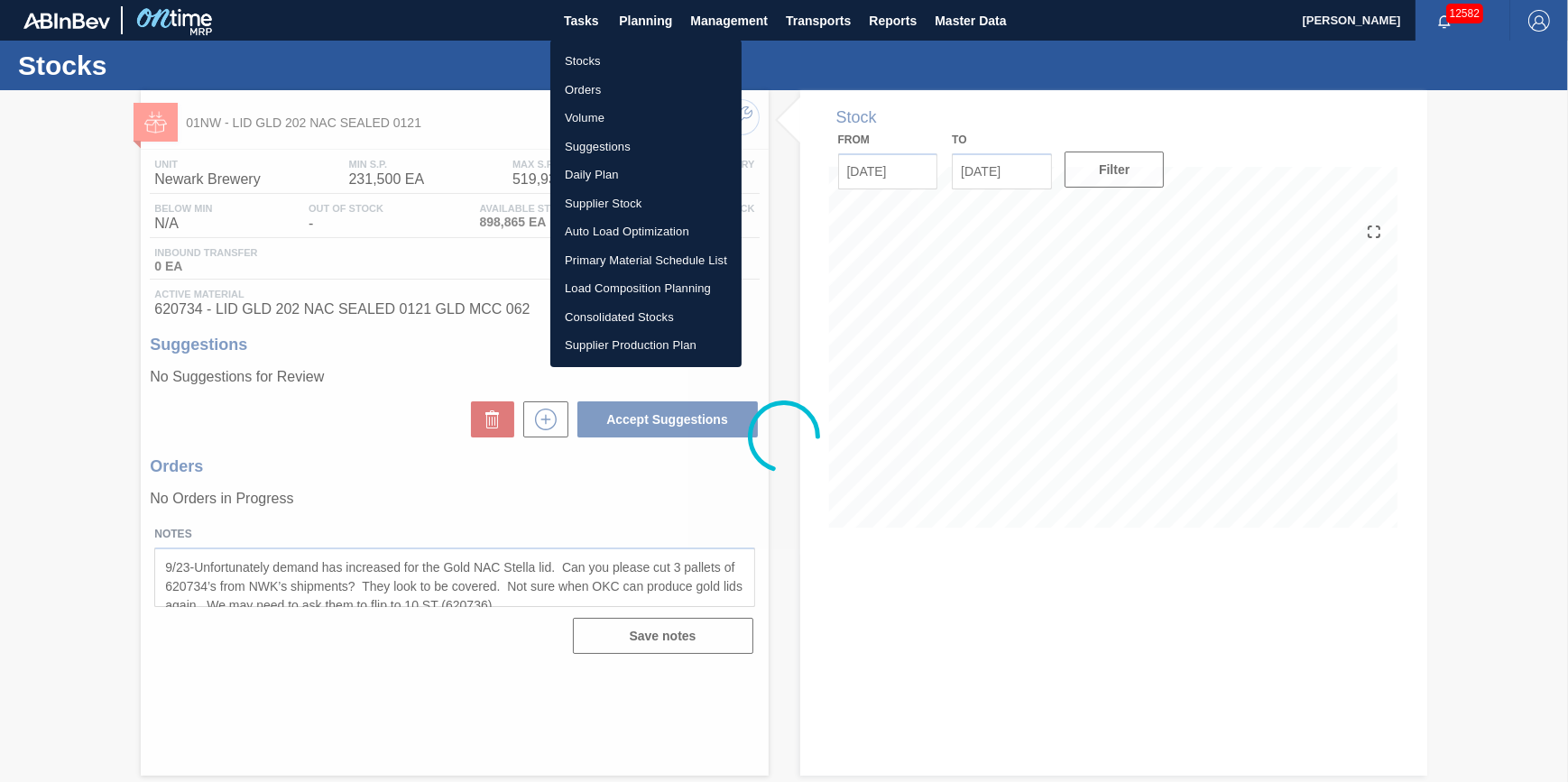
click at [613, 55] on li "Stocks" at bounding box center [646, 61] width 192 height 29
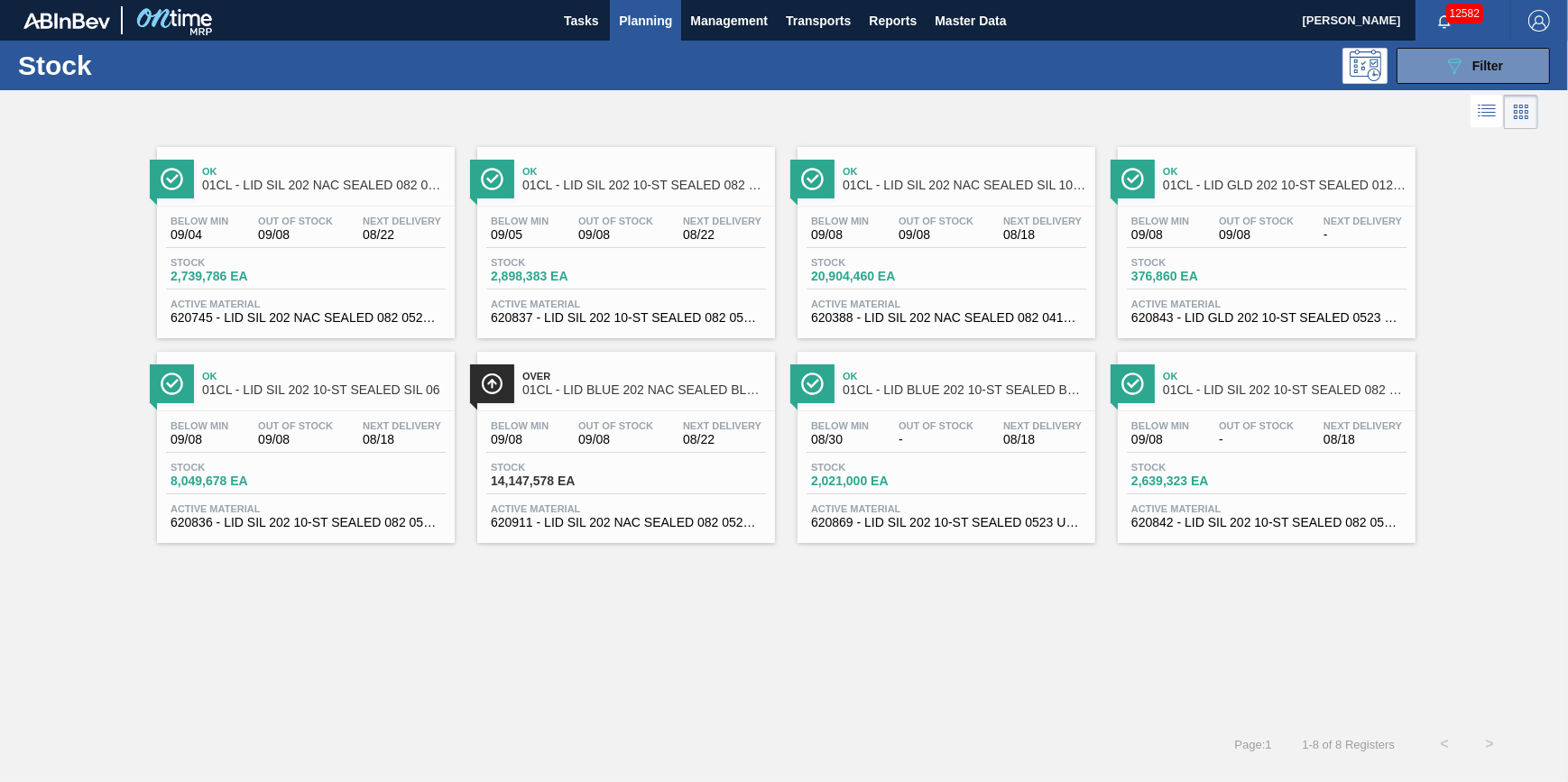
click at [600, 431] on span "Out Of Stock" at bounding box center [615, 426] width 75 height 11
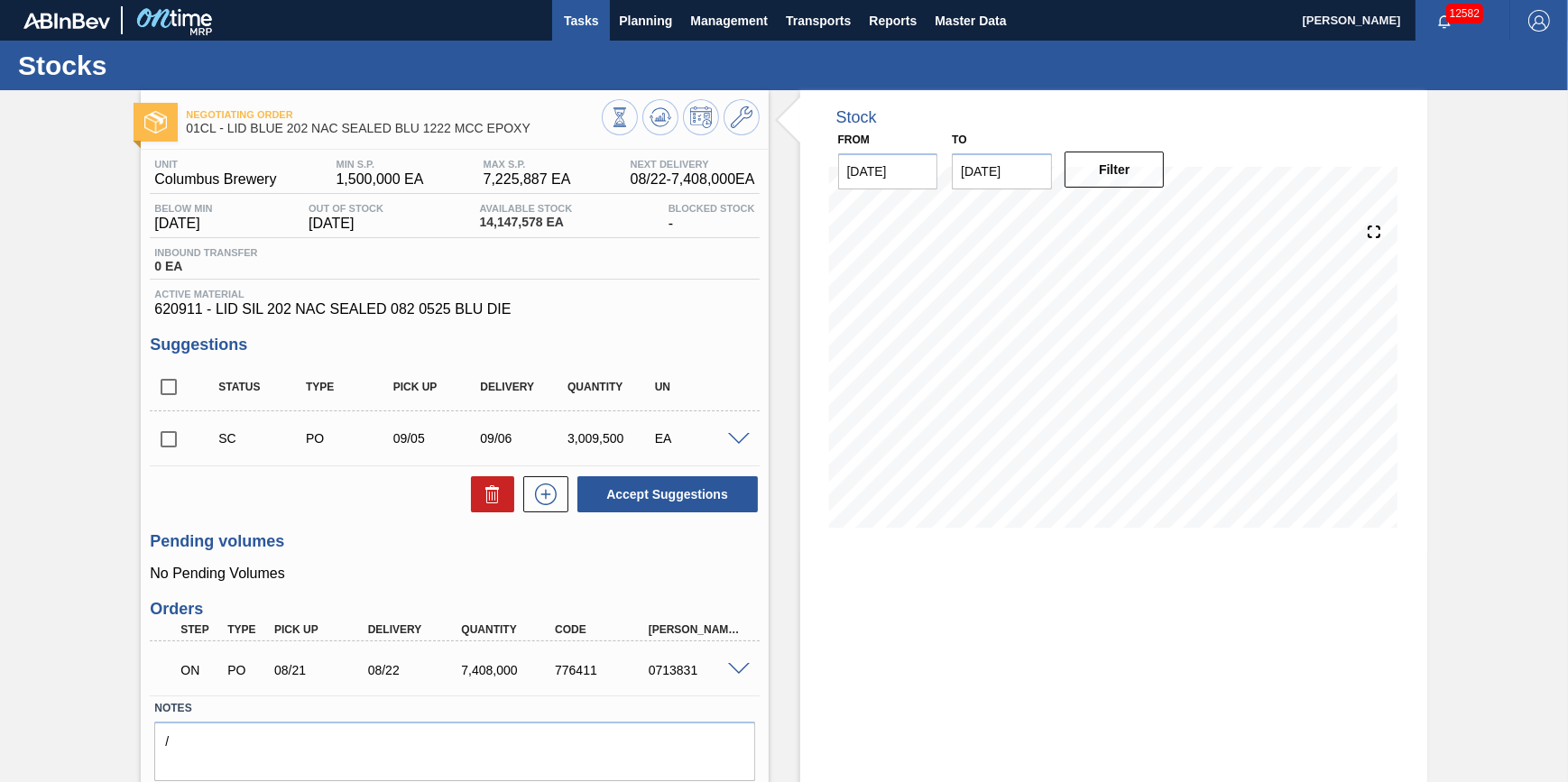
click at [592, 10] on span "Tasks" at bounding box center [581, 21] width 39 height 22
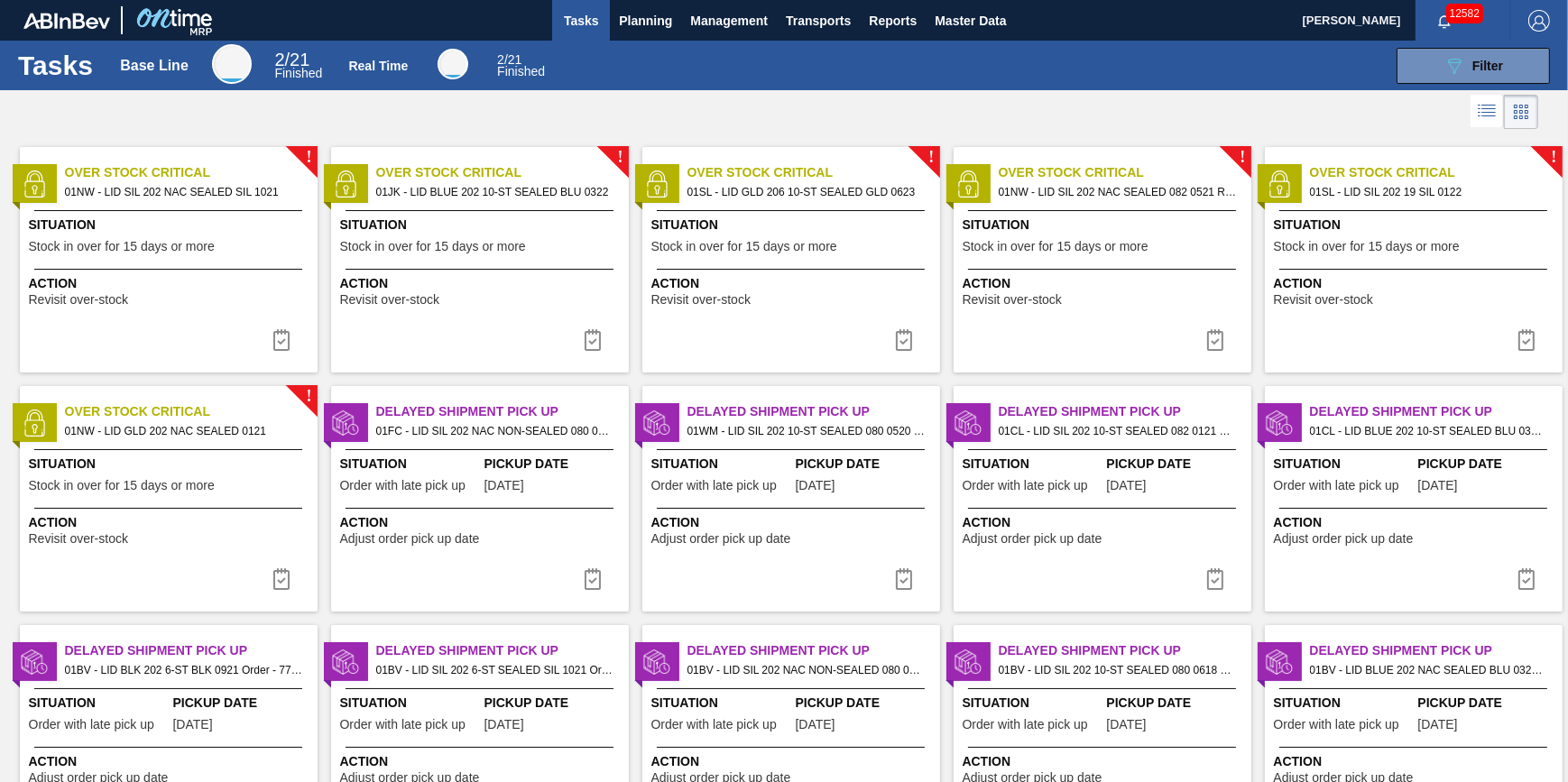
click at [433, 258] on div "Situation Stock in over for 15 days or more" at bounding box center [482, 237] width 284 height 44
click at [1008, 248] on span "Stock in over for 15 days or more" at bounding box center [1056, 246] width 186 height 13
click at [639, 37] on button "Planning" at bounding box center [645, 20] width 71 height 40
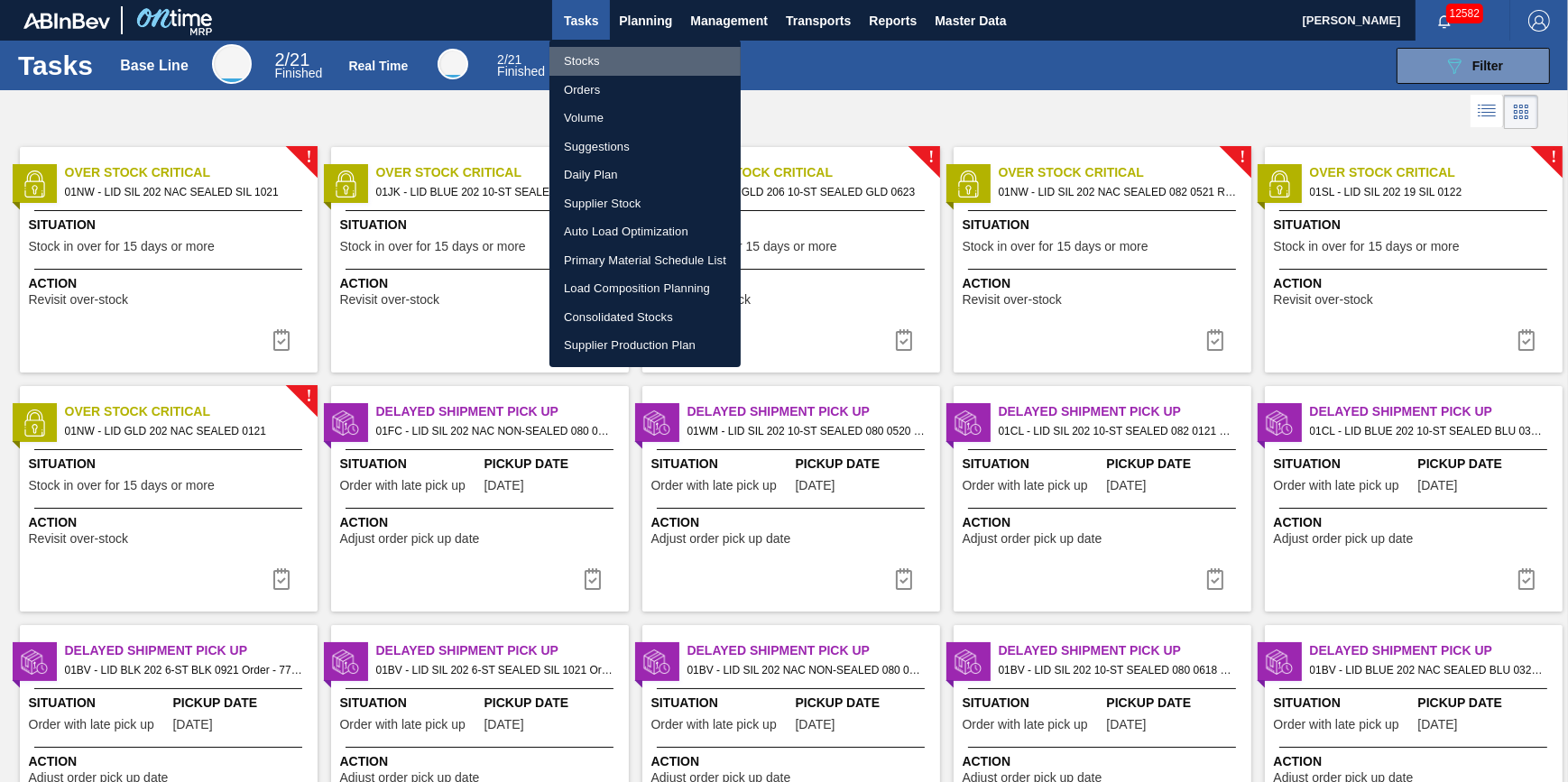
click at [635, 54] on li "Stocks" at bounding box center [645, 61] width 192 height 29
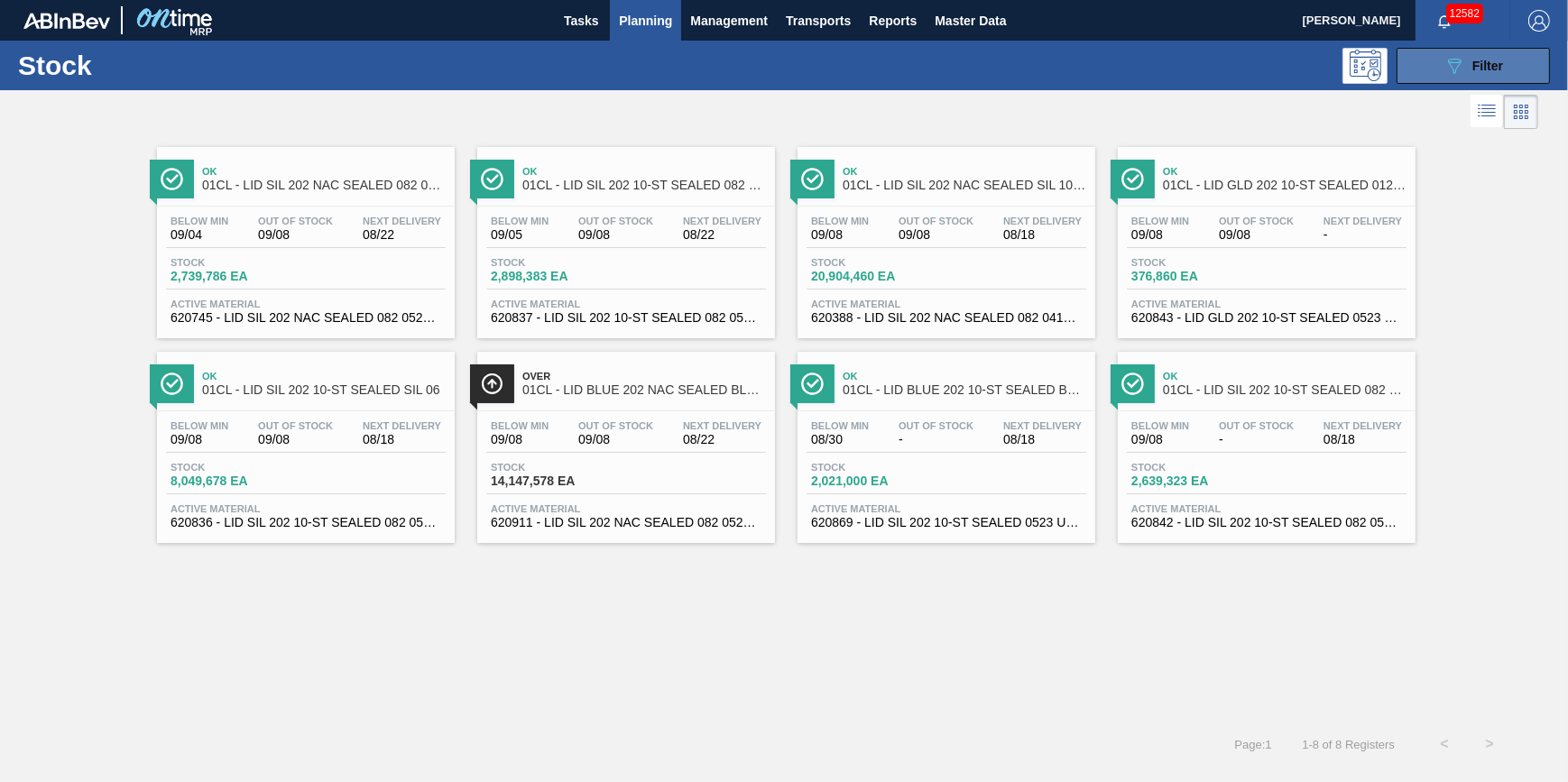
click at [1449, 72] on icon "089F7B8B-B2A5-4AFE-B5C0-19BA573D28AC" at bounding box center [1453, 66] width 22 height 22
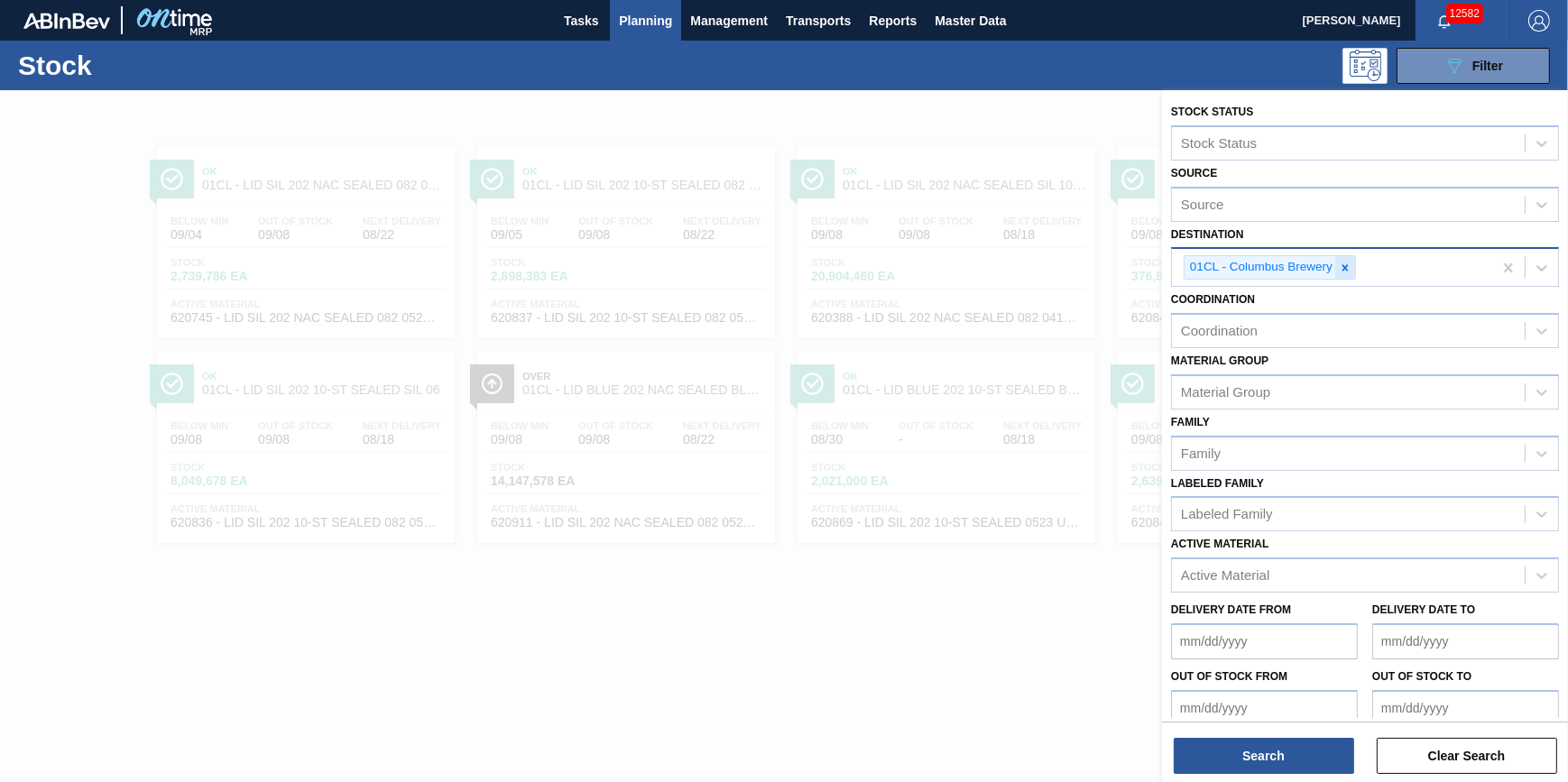
click at [1350, 274] on div at bounding box center [1344, 268] width 20 height 23
click at [1350, 274] on div "Destination" at bounding box center [1347, 266] width 352 height 26
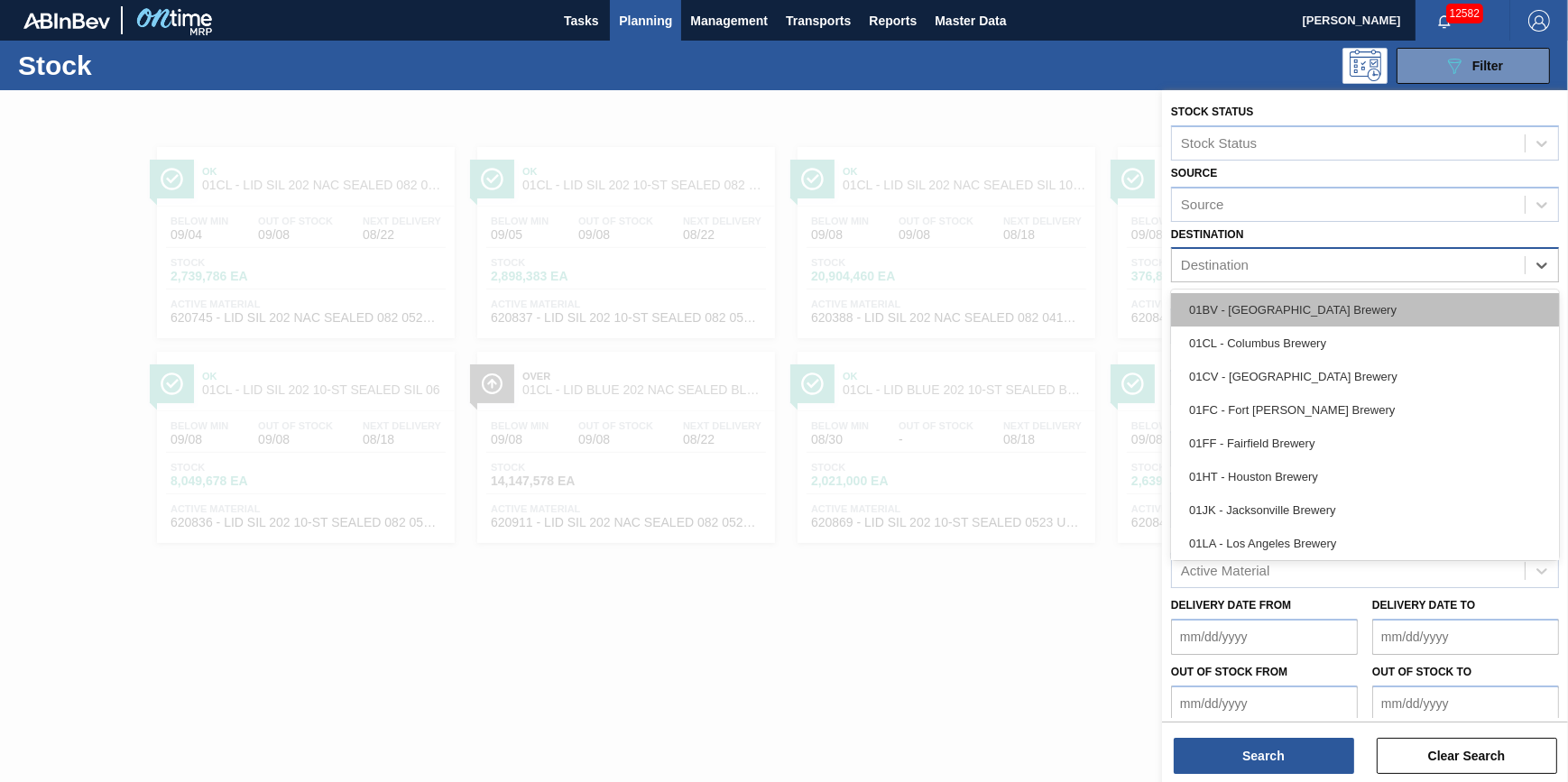
click at [1340, 306] on div "01BV - [GEOGRAPHIC_DATA] Brewery" at bounding box center [1364, 310] width 388 height 34
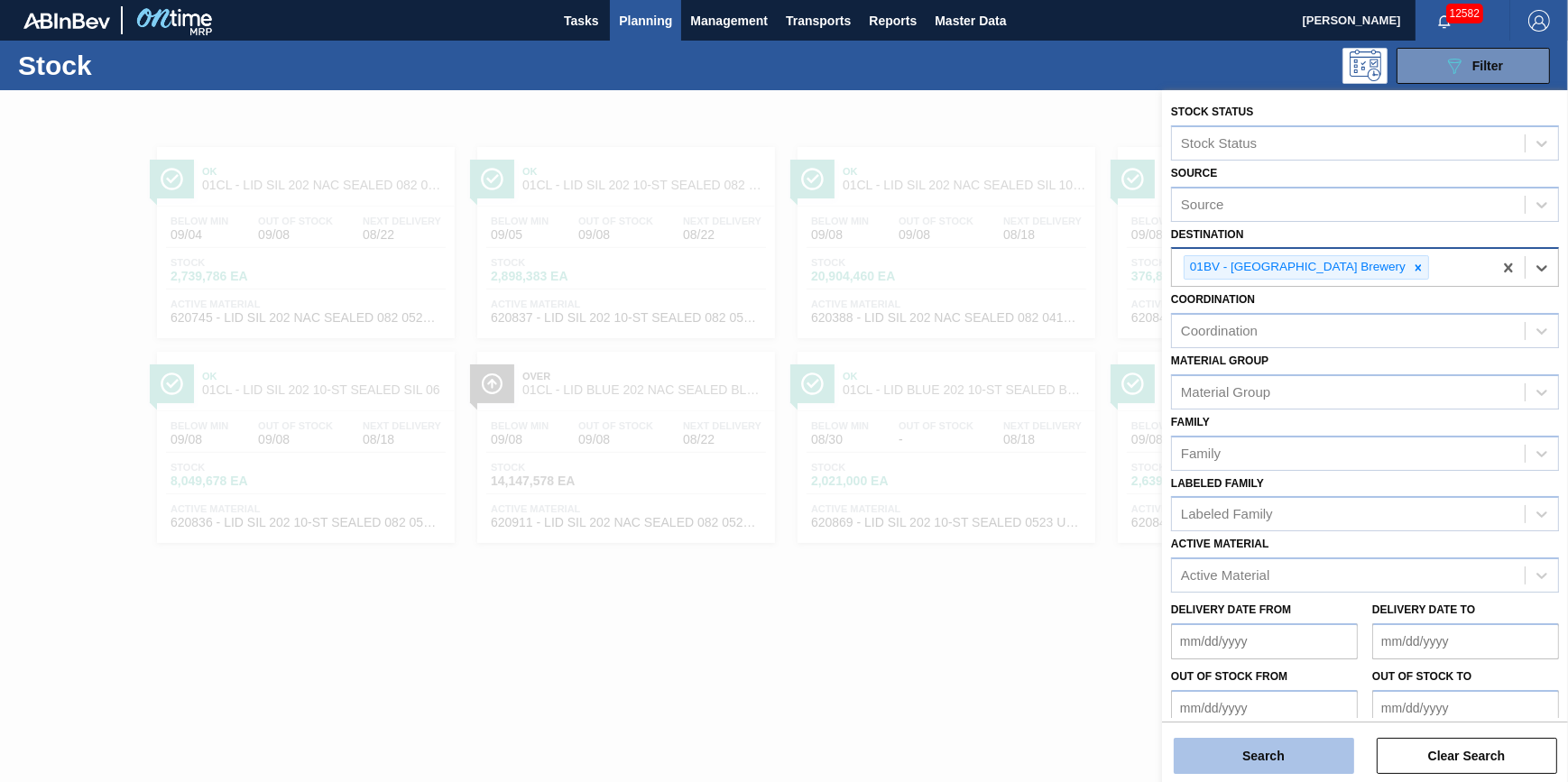
click at [1211, 751] on button "Search" at bounding box center [1264, 756] width 180 height 36
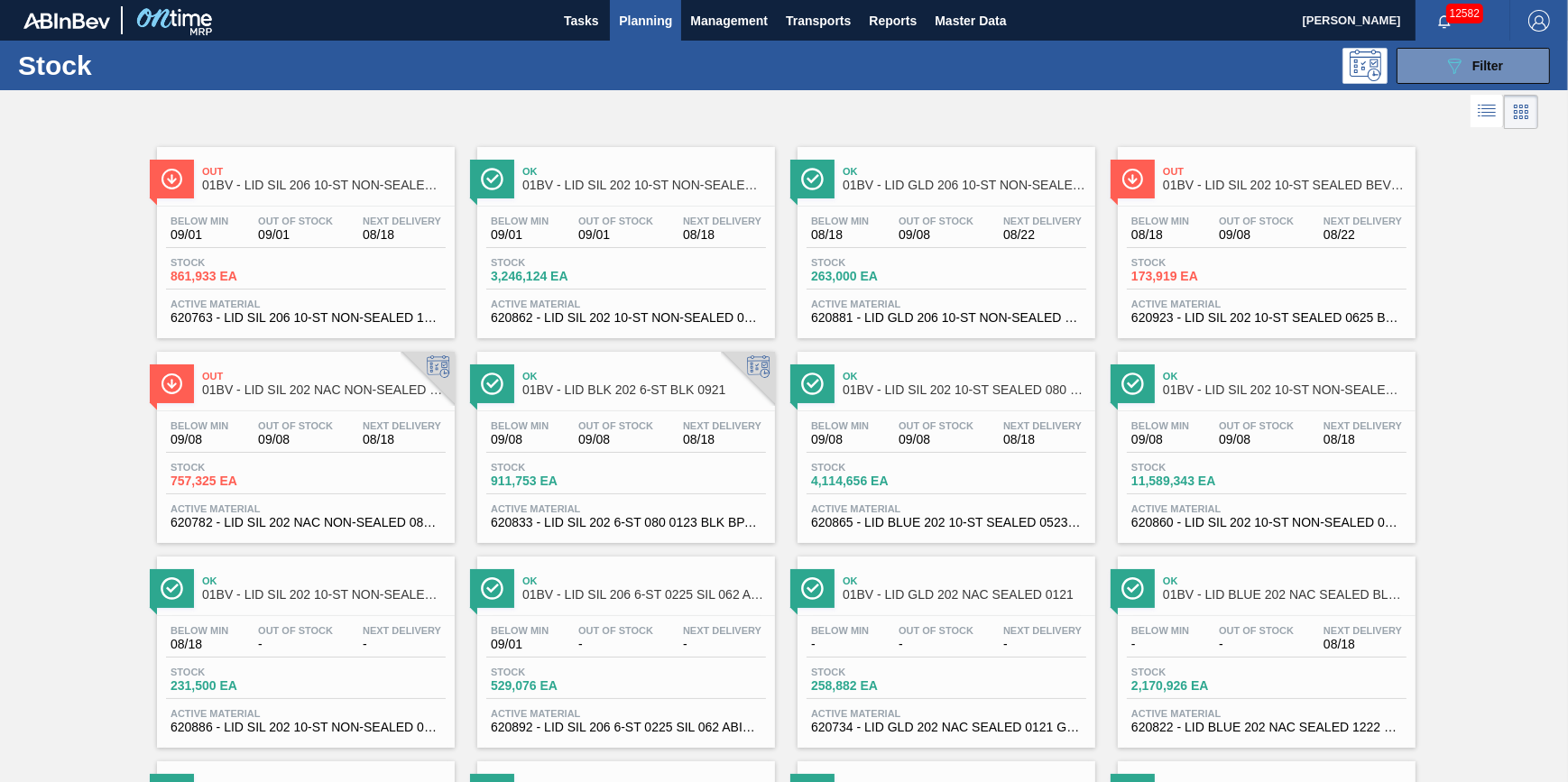
click at [336, 289] on div "Stock 861,933 EA" at bounding box center [306, 274] width 280 height 33
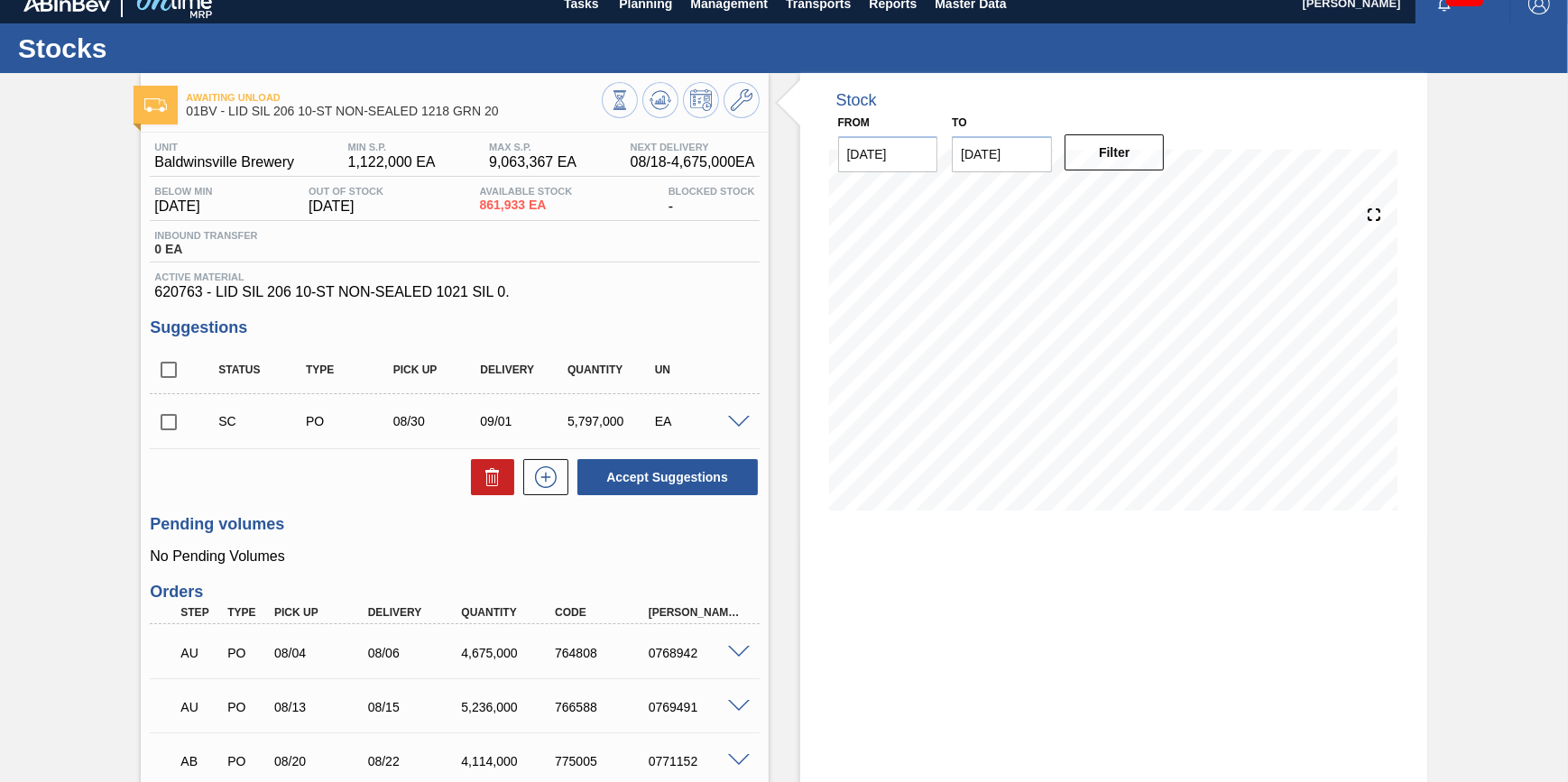
scroll to position [10, 0]
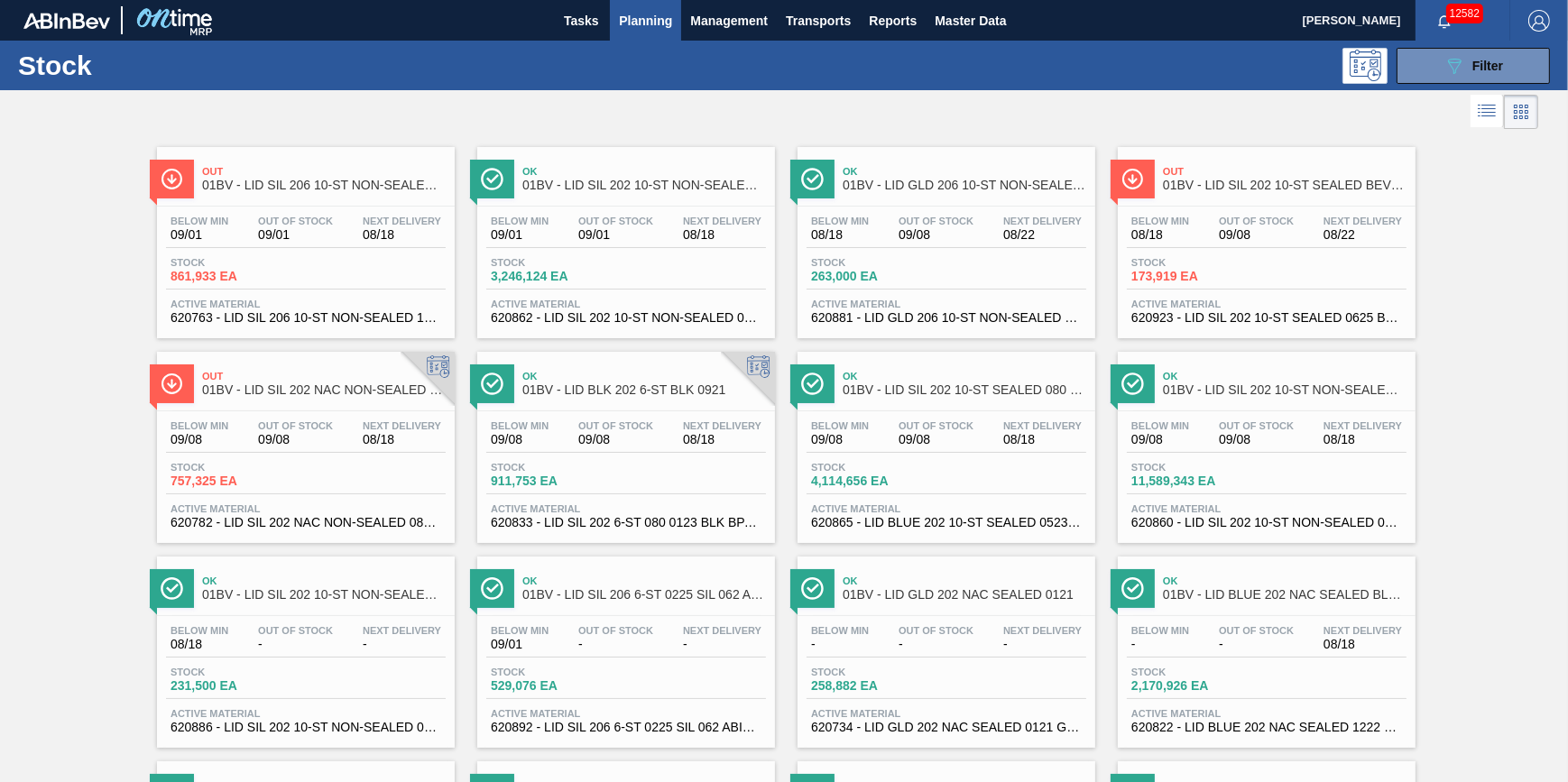
click at [624, 291] on div "Below Min 09/01 Out Of Stock 09/01 Next Delivery 08/18 Stock 3,246,124 EA Activ…" at bounding box center [626, 268] width 298 height 123
click at [959, 197] on div "Ok 01BV - LID GLD 206 10-ST NON-SEALED 0121 GLD BA" at bounding box center [964, 179] width 243 height 40
click at [1220, 215] on span "Out Of Stock" at bounding box center [1256, 221] width 75 height 11
click at [311, 434] on span "09/08" at bounding box center [296, 440] width 75 height 13
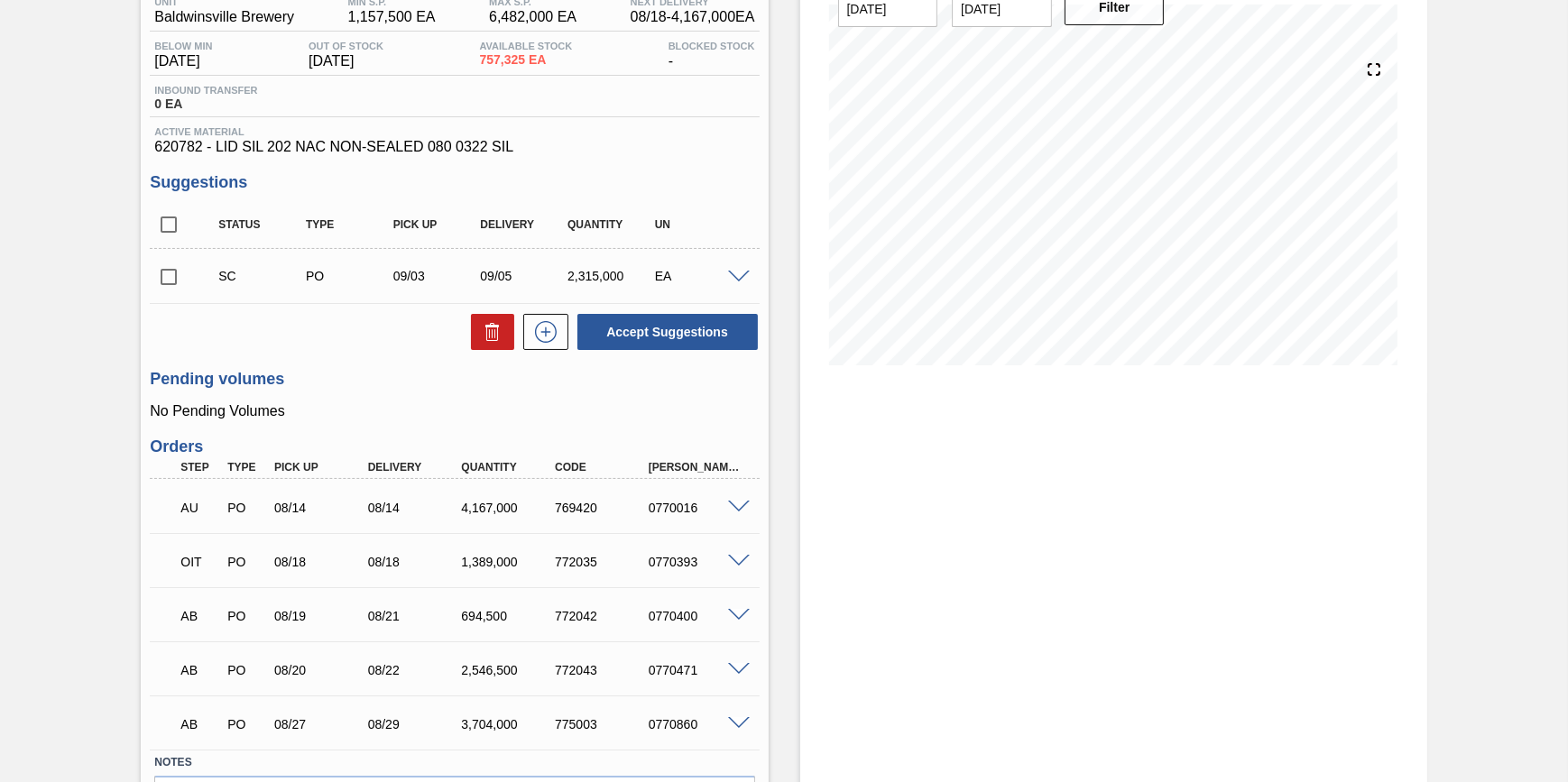
scroll to position [164, 0]
click at [166, 275] on input "checkbox" at bounding box center [168, 276] width 38 height 38
click at [633, 336] on button "Accept Suggestions" at bounding box center [668, 331] width 180 height 36
checkbox input "false"
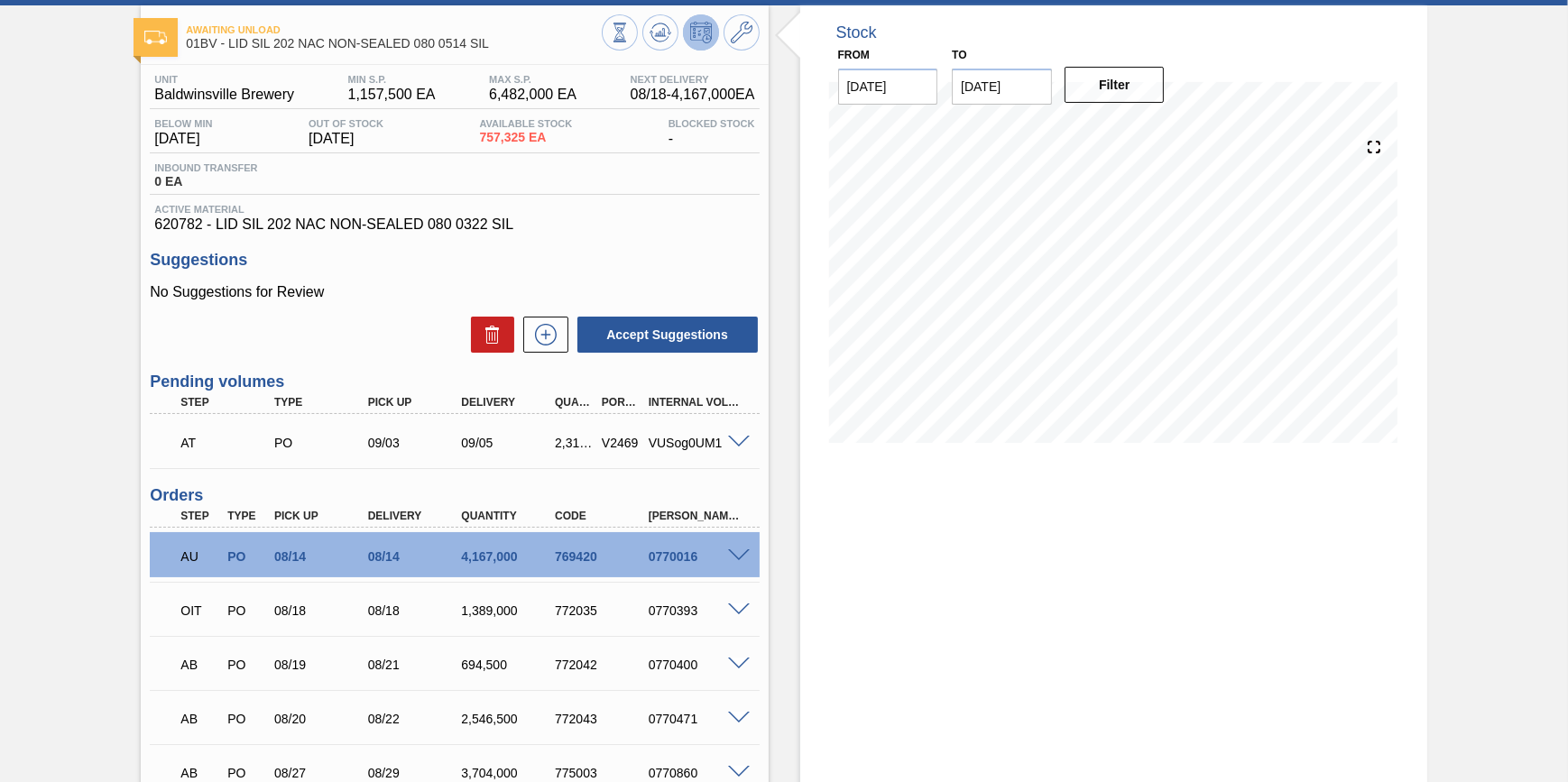
scroll to position [0, 0]
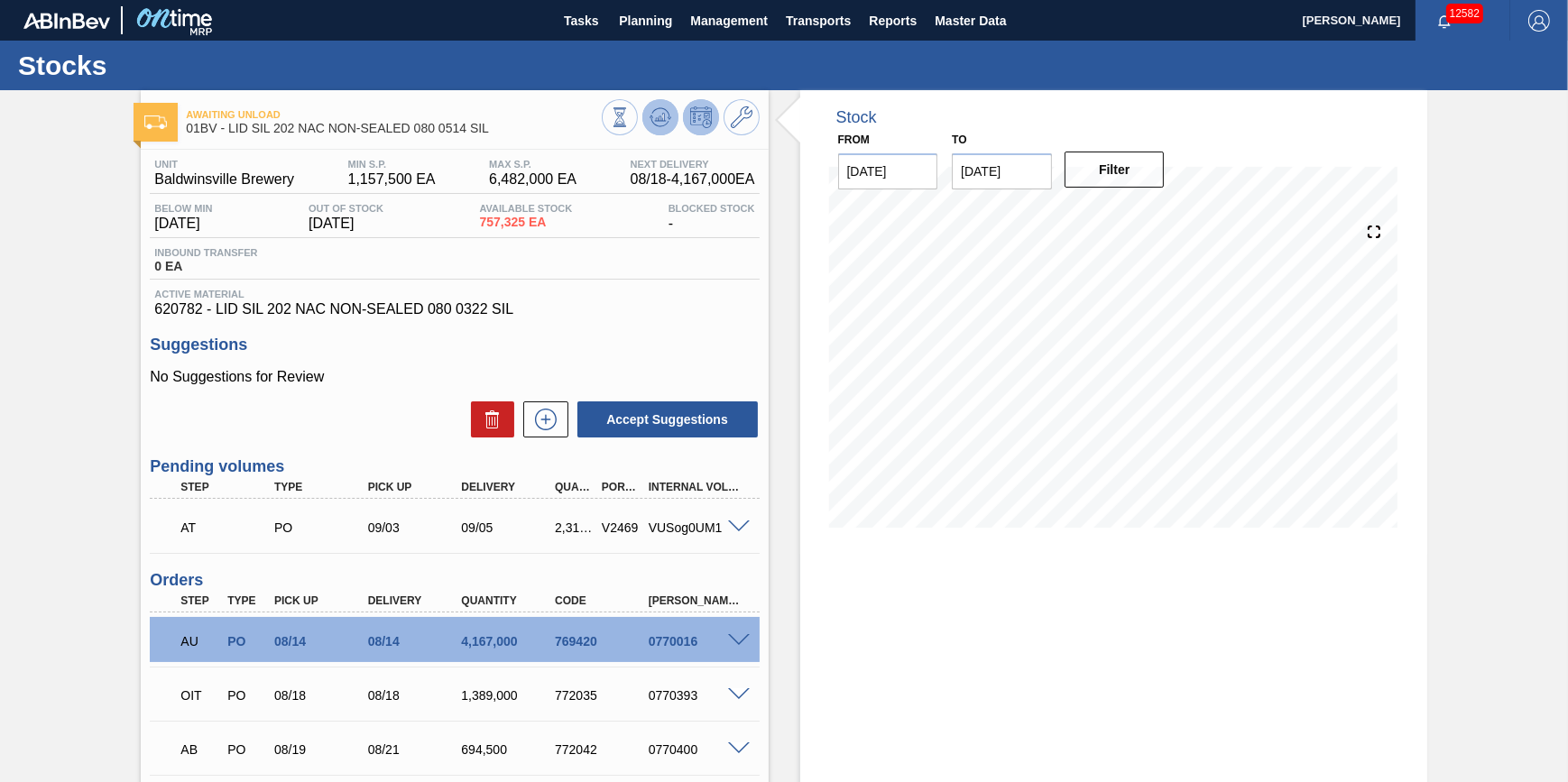
click at [643, 118] on button at bounding box center [660, 117] width 36 height 36
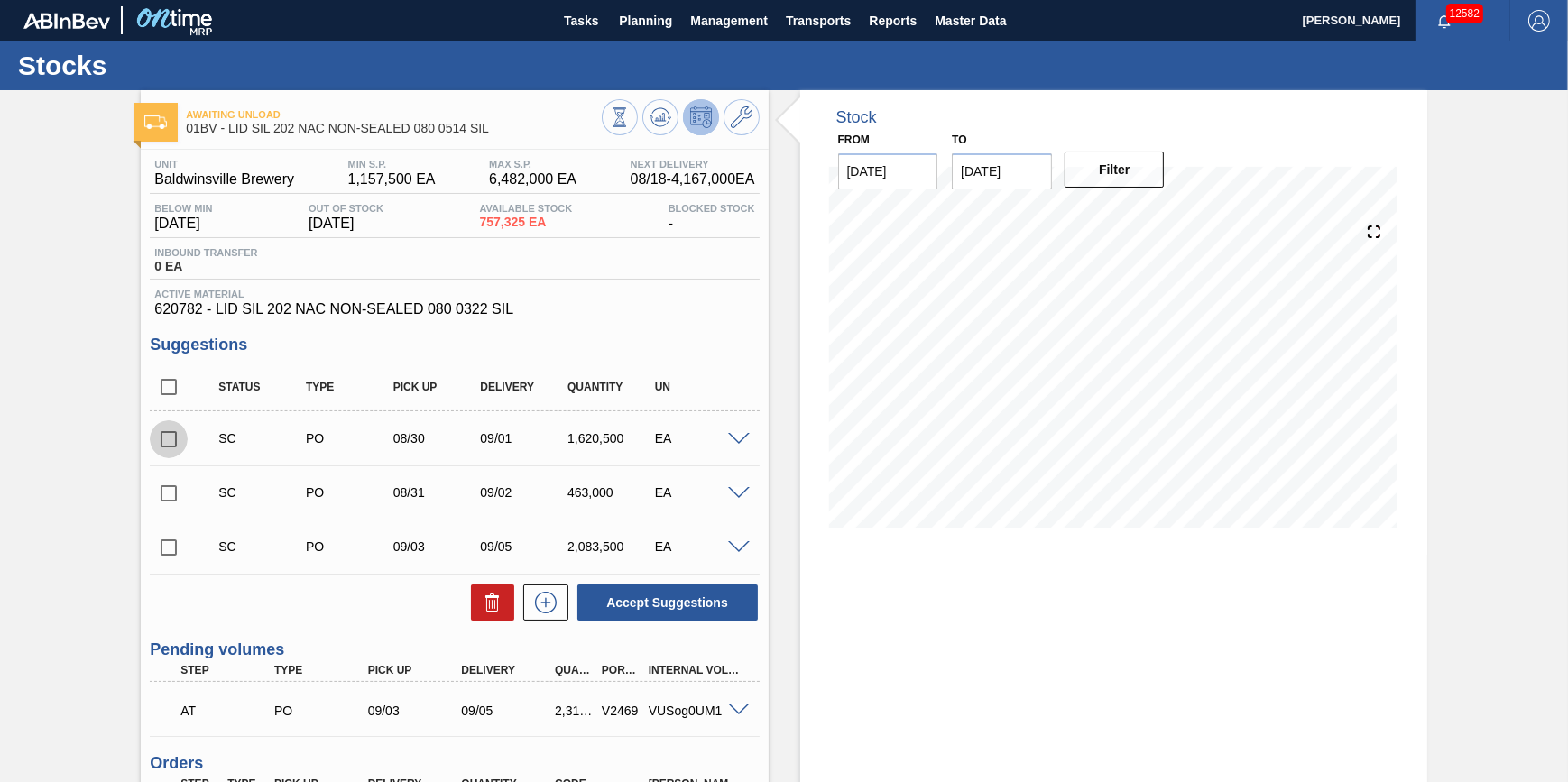
click at [170, 443] on input "checkbox" at bounding box center [168, 439] width 38 height 38
checkbox input "true"
click at [170, 491] on input "checkbox" at bounding box center [168, 493] width 38 height 38
click at [176, 501] on input "checkbox" at bounding box center [168, 493] width 38 height 38
checkbox input "false"
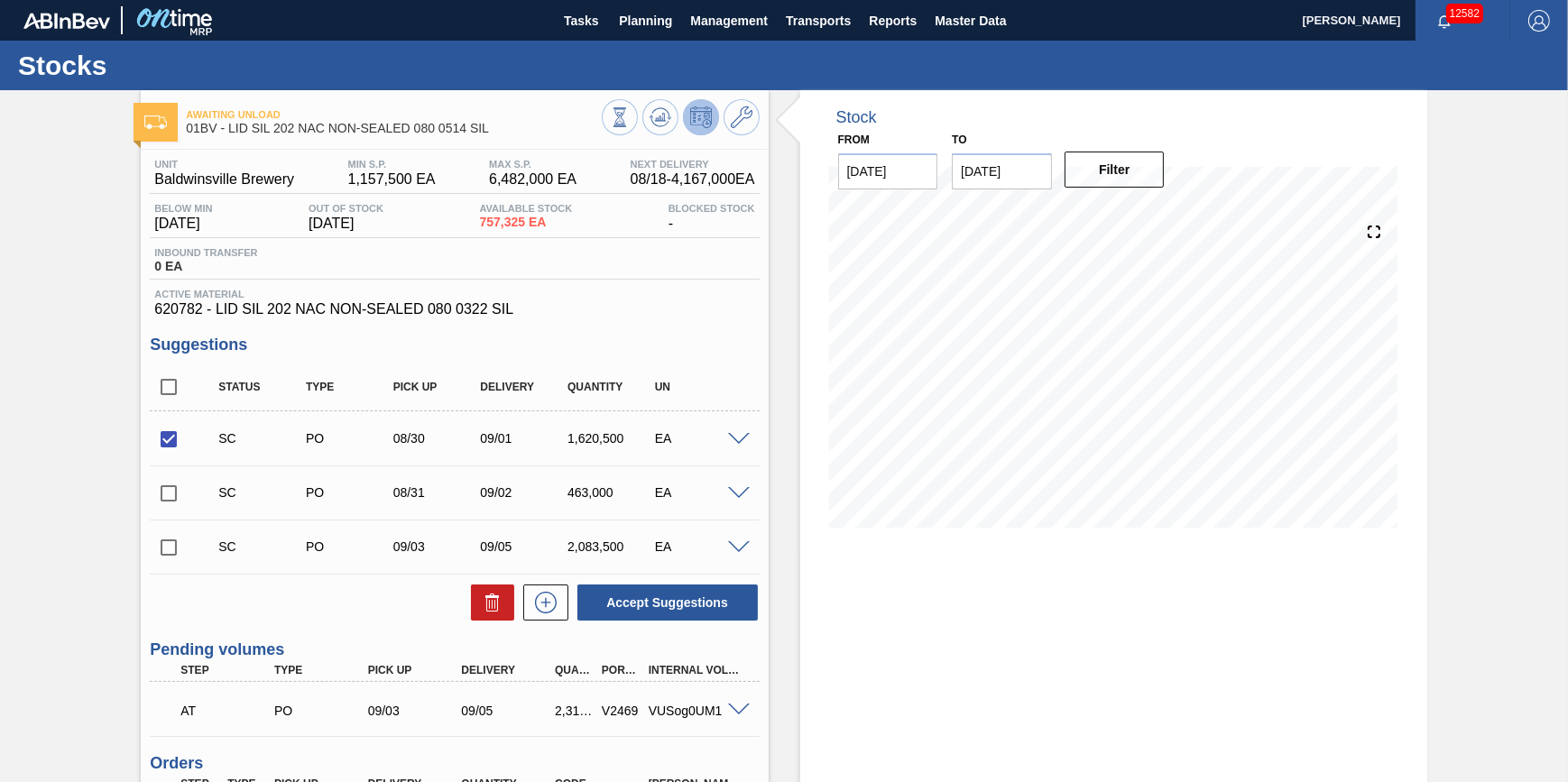
click at [169, 446] on input "checkbox" at bounding box center [168, 439] width 38 height 38
checkbox input "false"
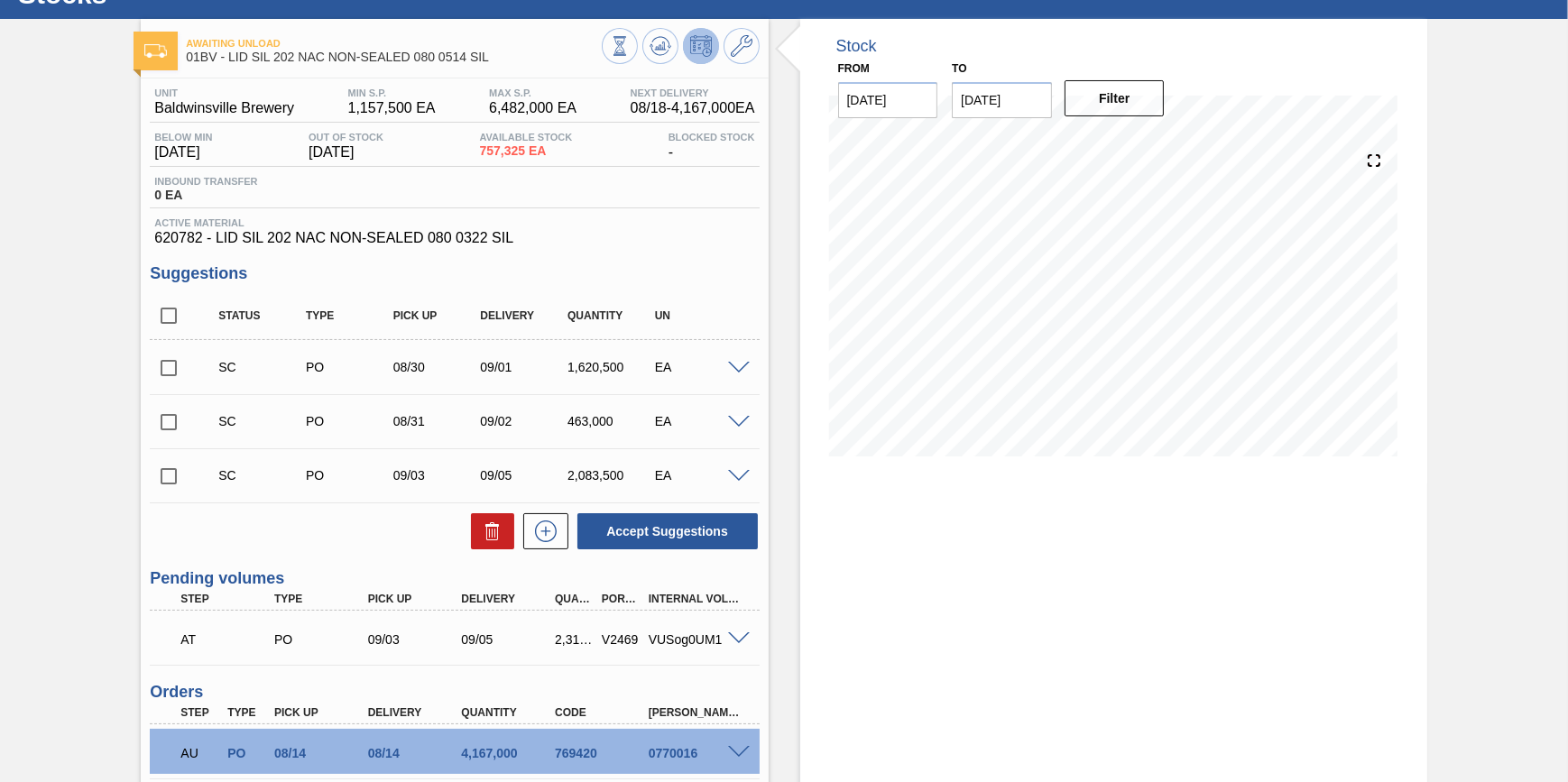
scroll to position [81, 0]
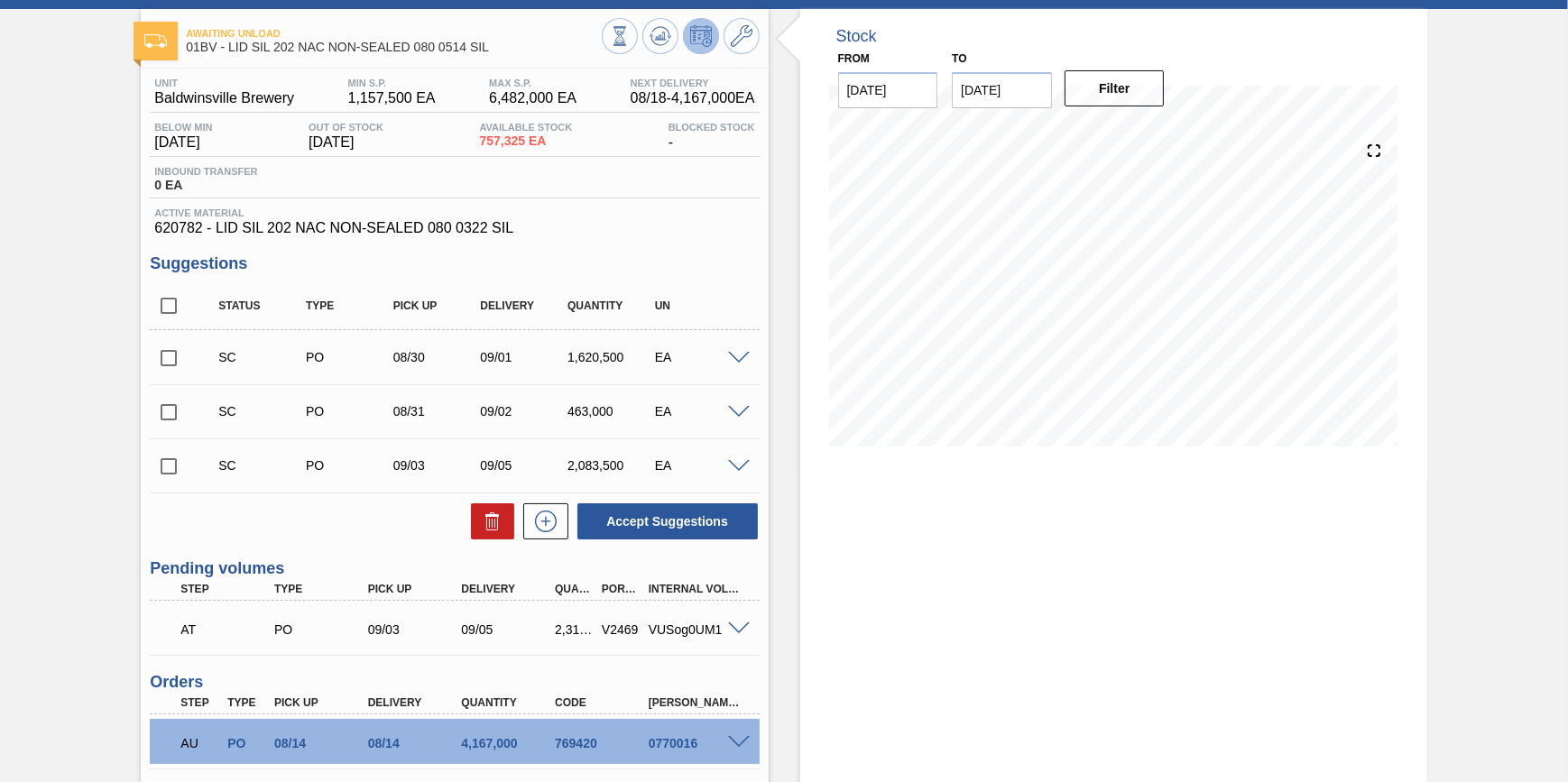
click at [735, 627] on span at bounding box center [738, 630] width 22 height 13
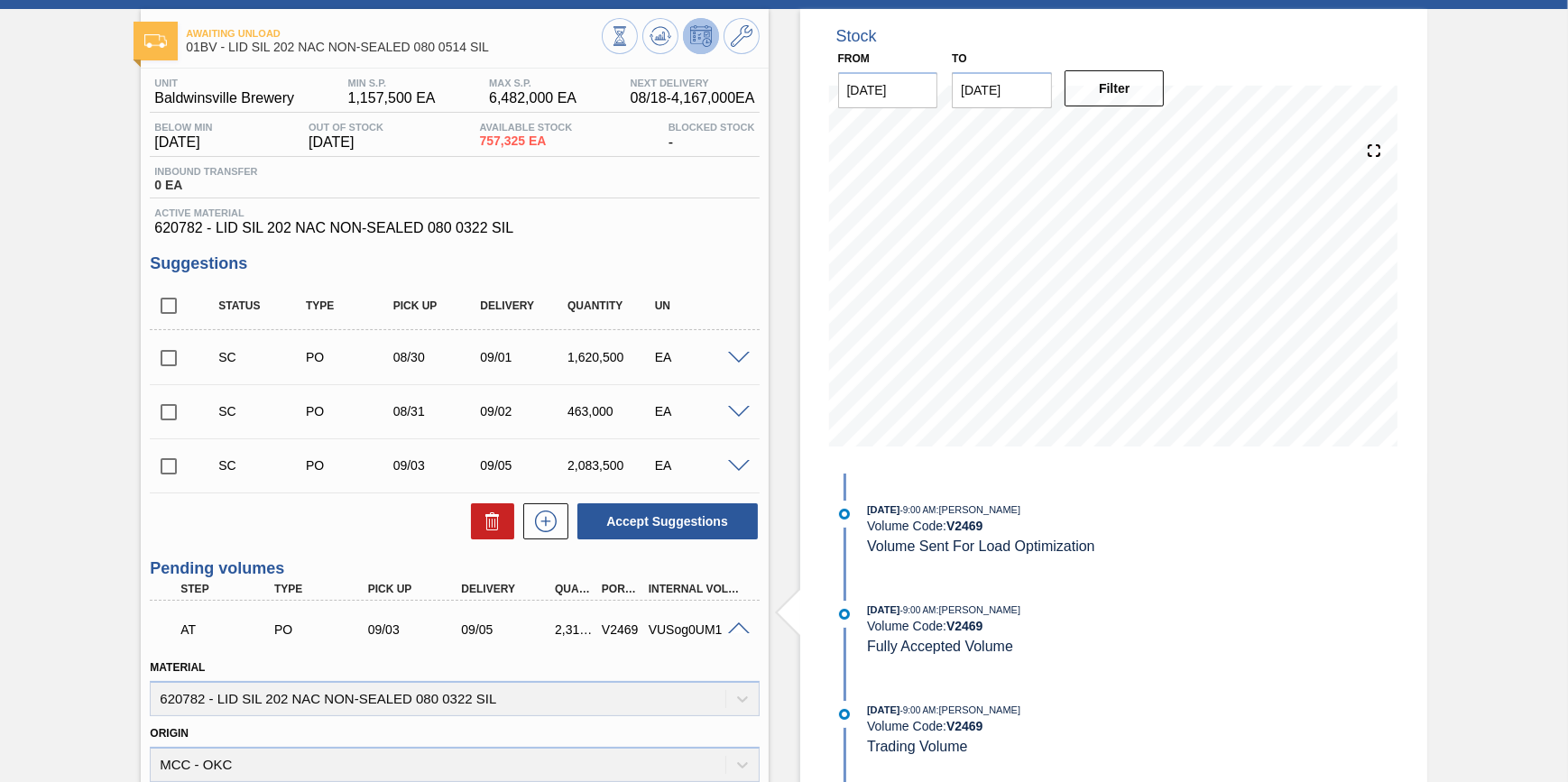
click at [733, 632] on span at bounding box center [738, 630] width 22 height 13
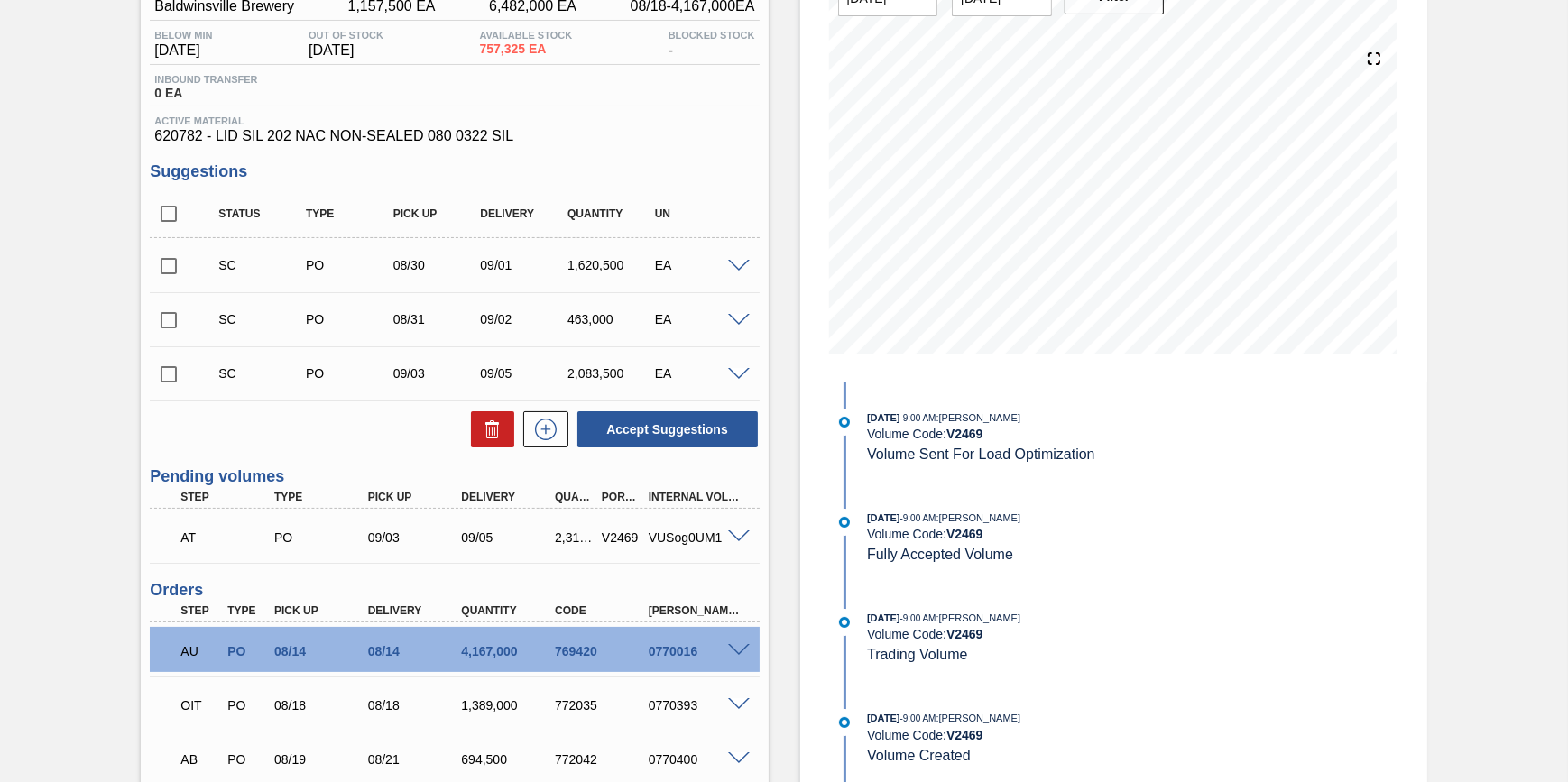
scroll to position [164, 0]
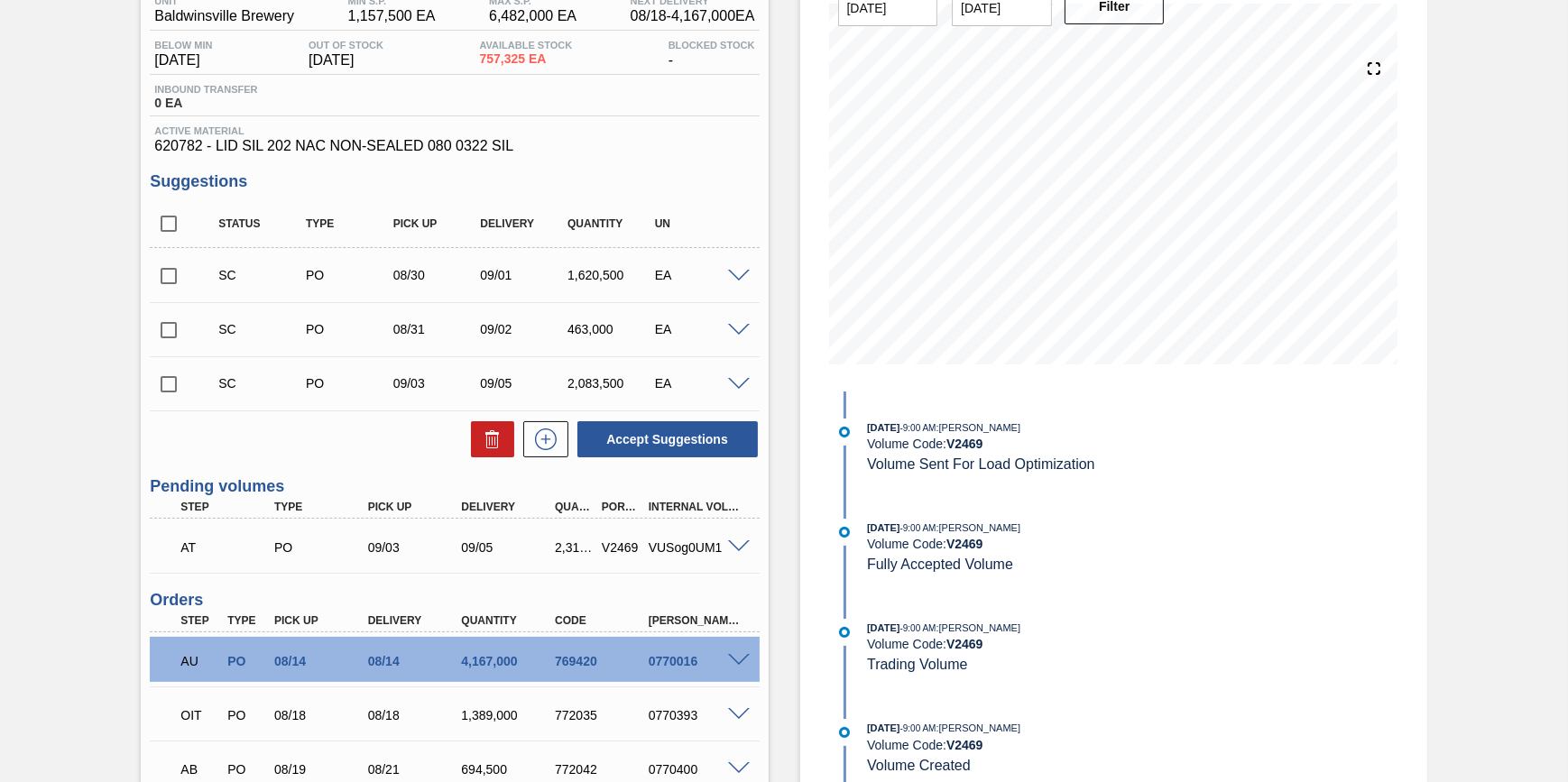
click at [737, 559] on div "AT PO 09/03 09/05 2,315,000 V2469 VUSog0UM1" at bounding box center [454, 546] width 609 height 45
click at [737, 555] on div "AT PO 09/03 09/05 2,315,000 V2469 VUSog0UM1" at bounding box center [454, 546] width 609 height 45
click at [737, 550] on span at bounding box center [738, 547] width 22 height 13
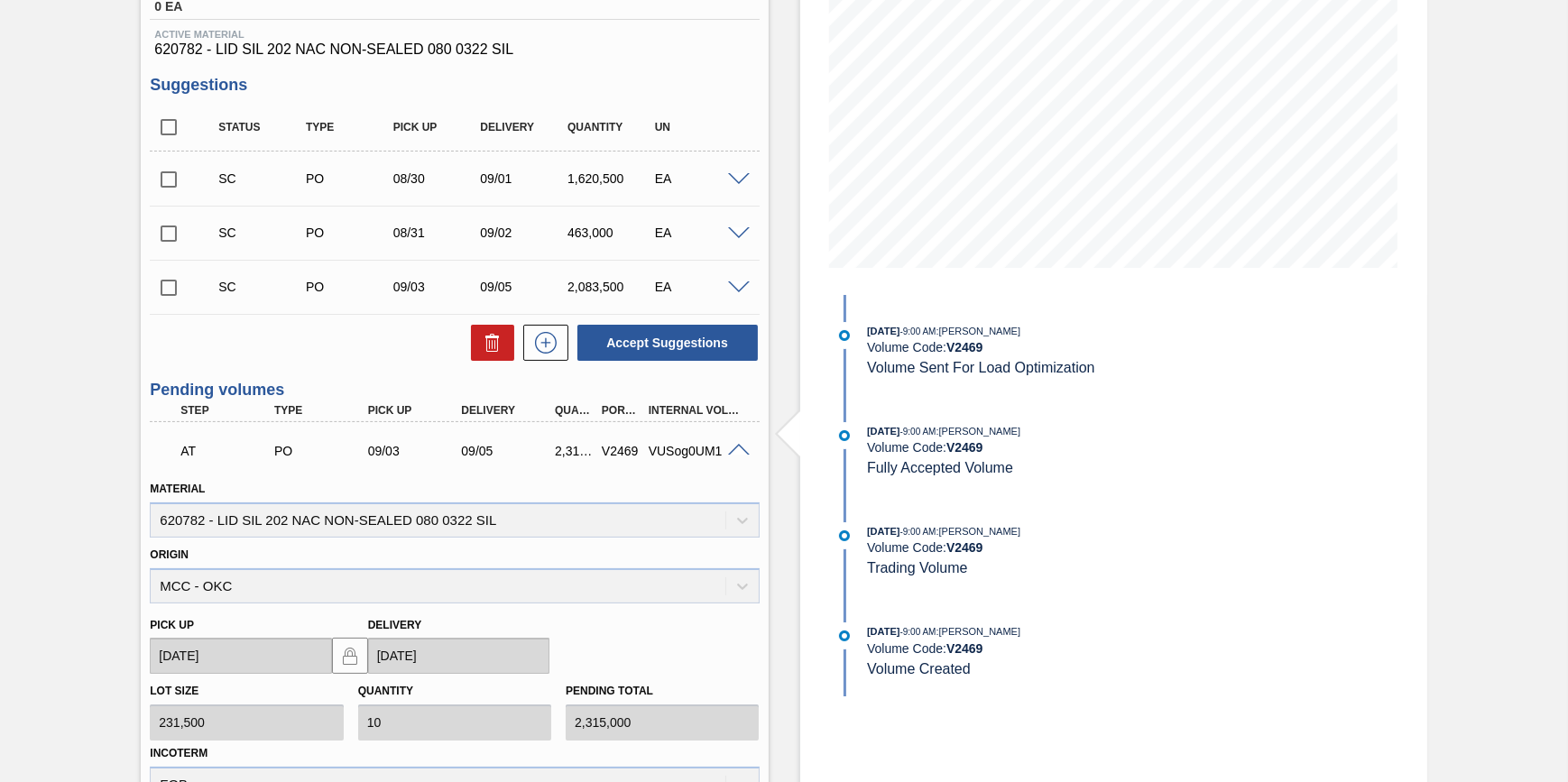
scroll to position [492, 0]
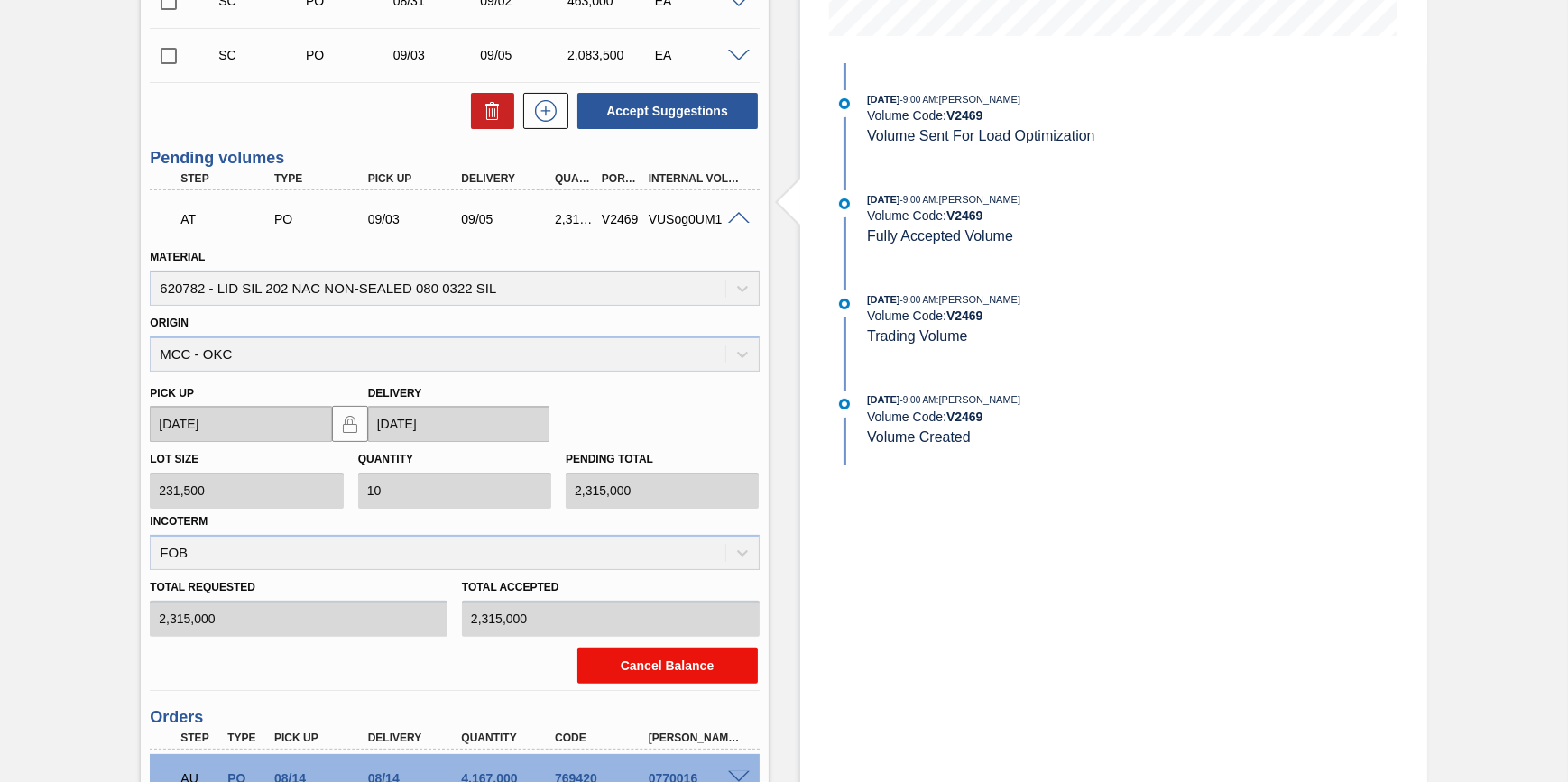
click at [703, 667] on button "Cancel Balance" at bounding box center [668, 665] width 180 height 36
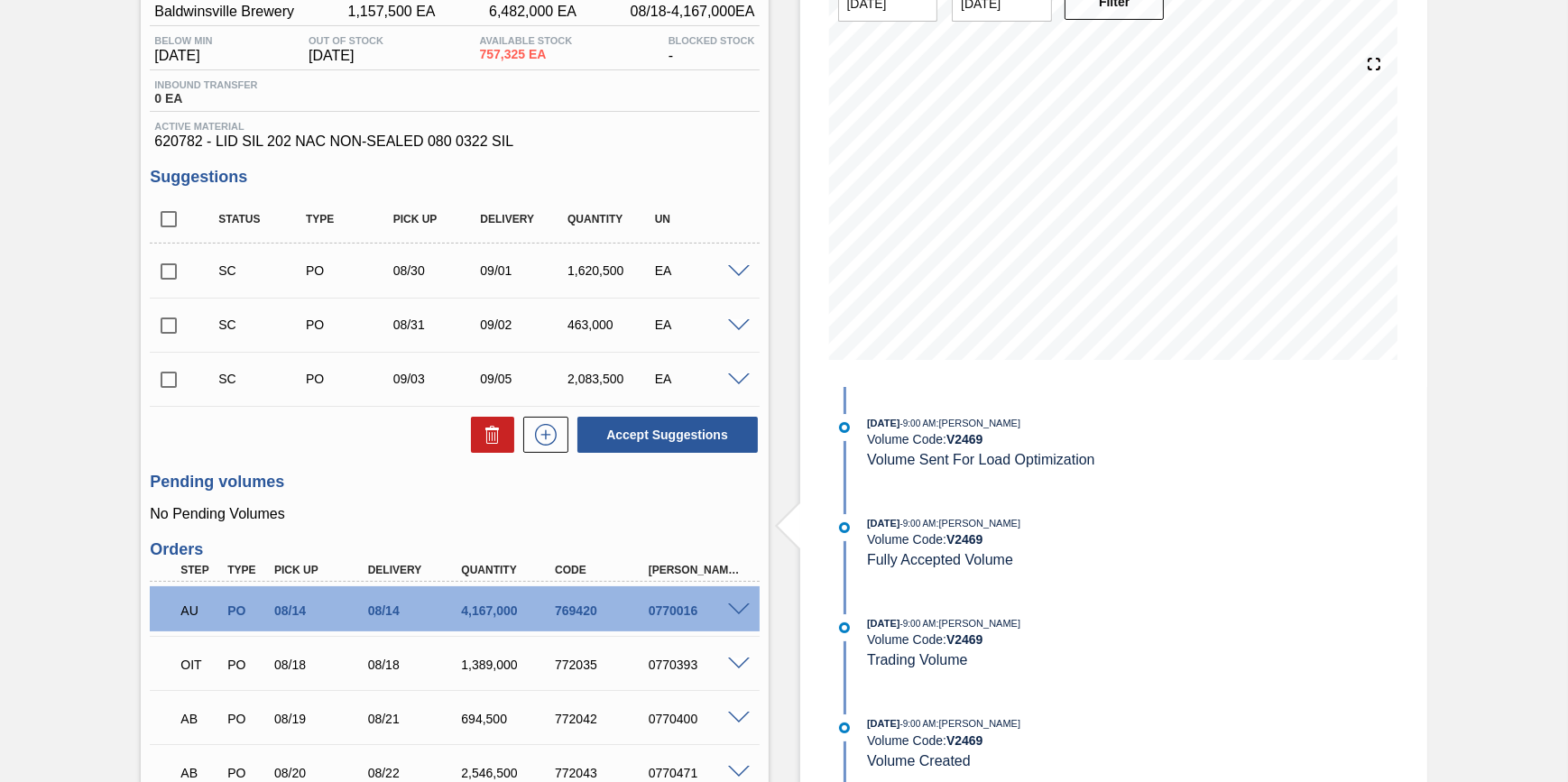
scroll to position [0, 0]
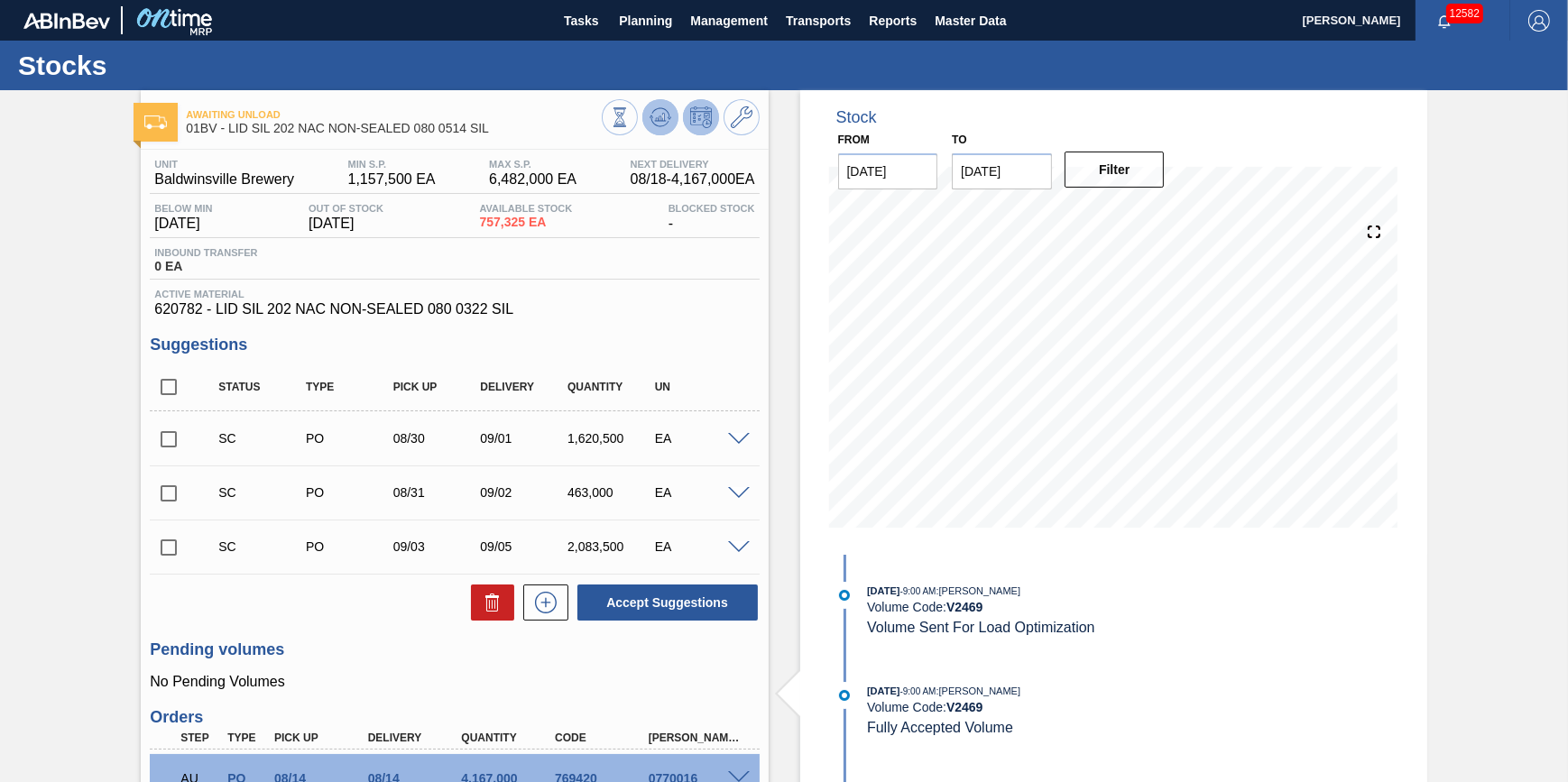
click at [629, 121] on icon at bounding box center [619, 117] width 20 height 20
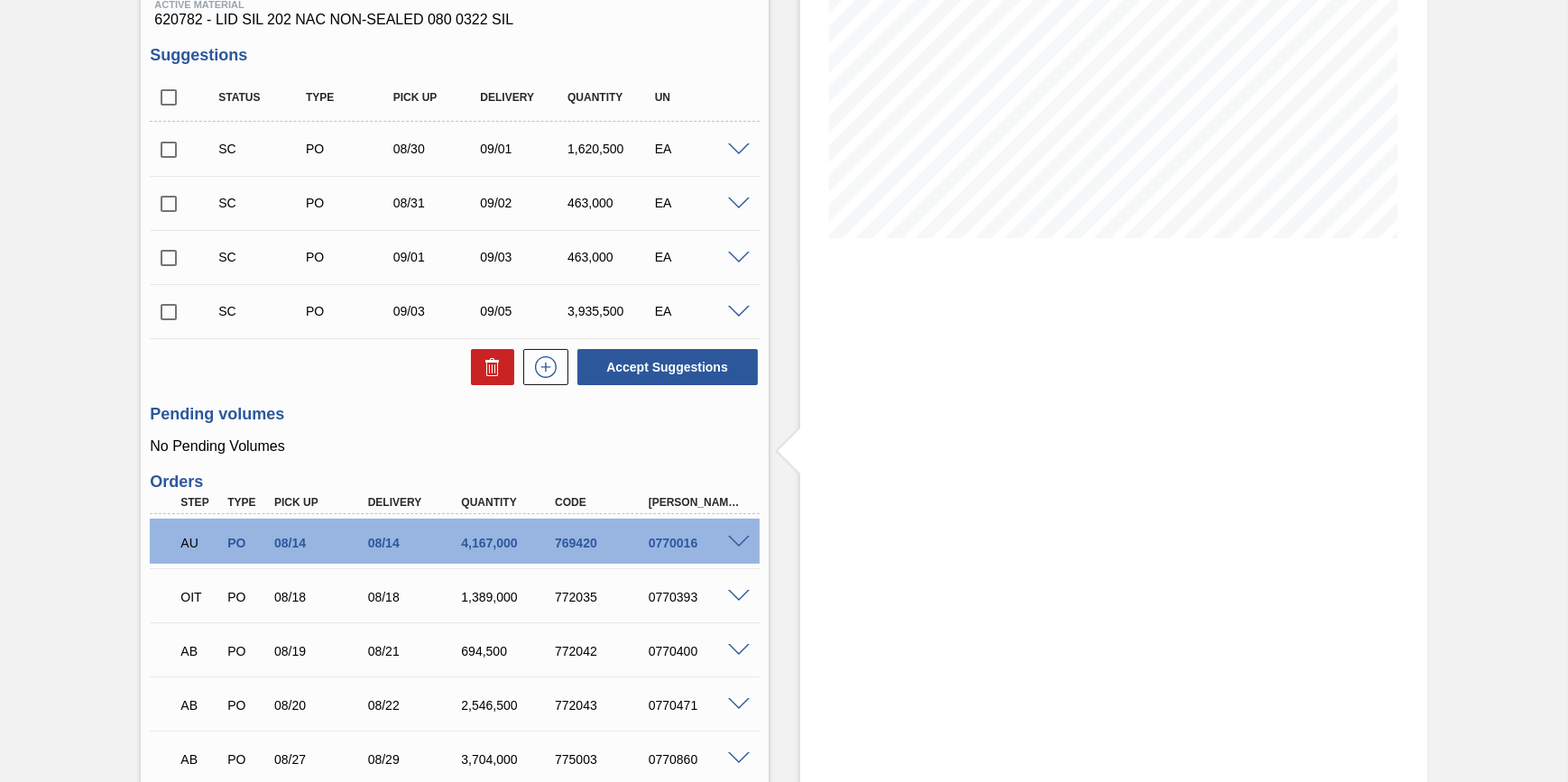
scroll to position [117, 0]
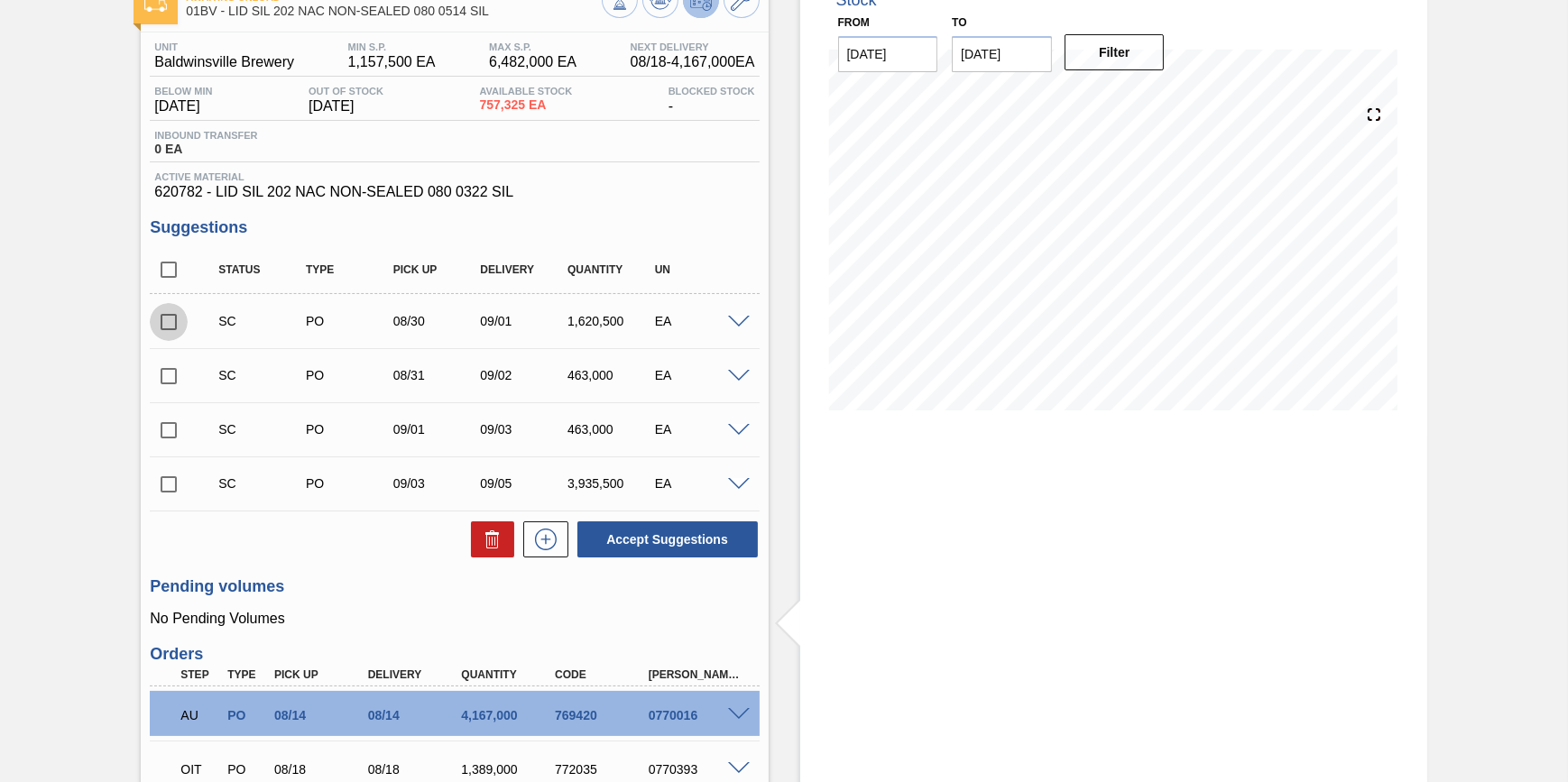
click at [175, 326] on input "checkbox" at bounding box center [168, 322] width 38 height 38
click at [685, 541] on button "Accept Suggestions" at bounding box center [668, 540] width 180 height 36
checkbox input "false"
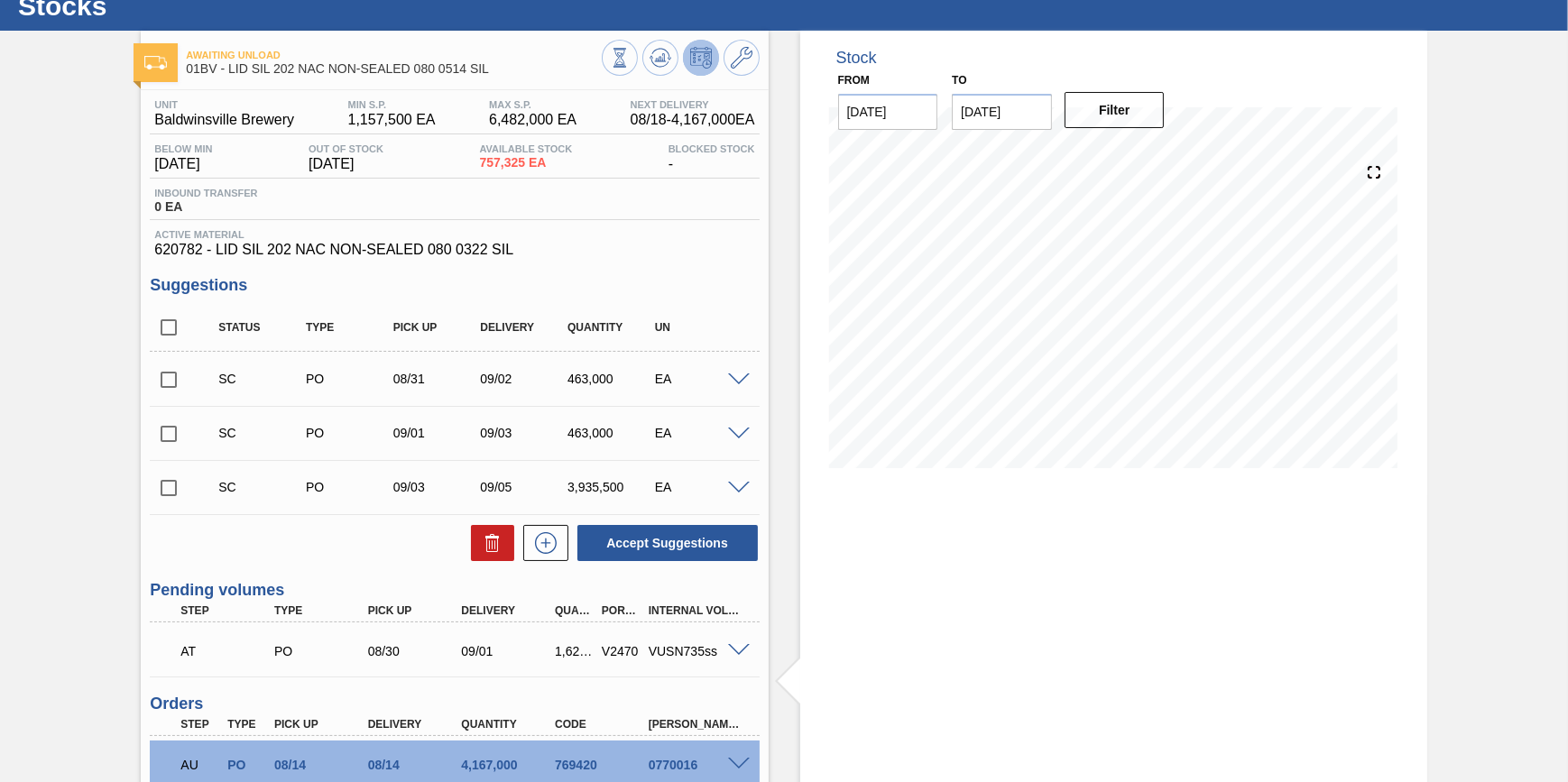
scroll to position [0, 0]
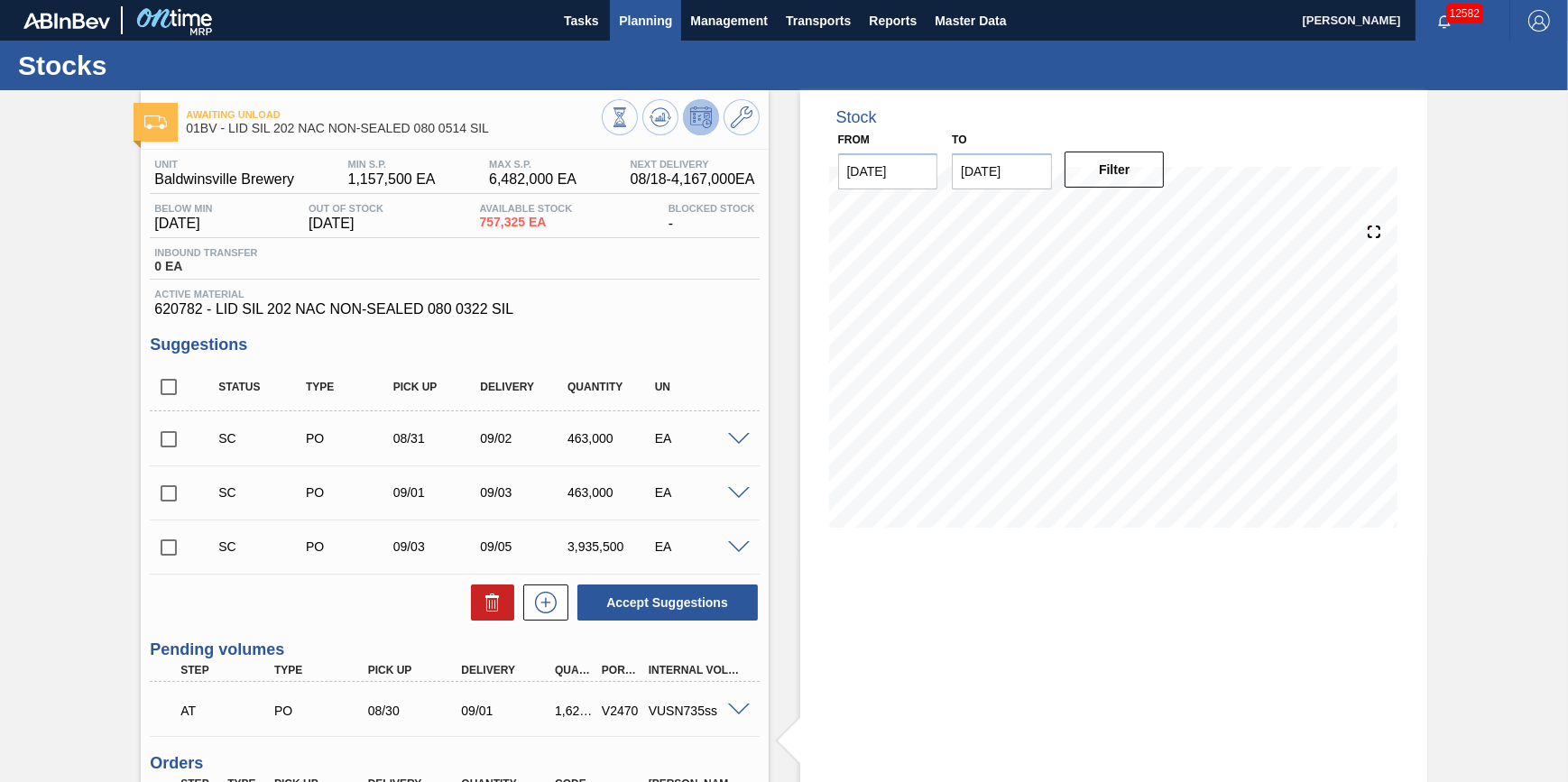
click at [662, 38] on button "Planning" at bounding box center [645, 20] width 71 height 40
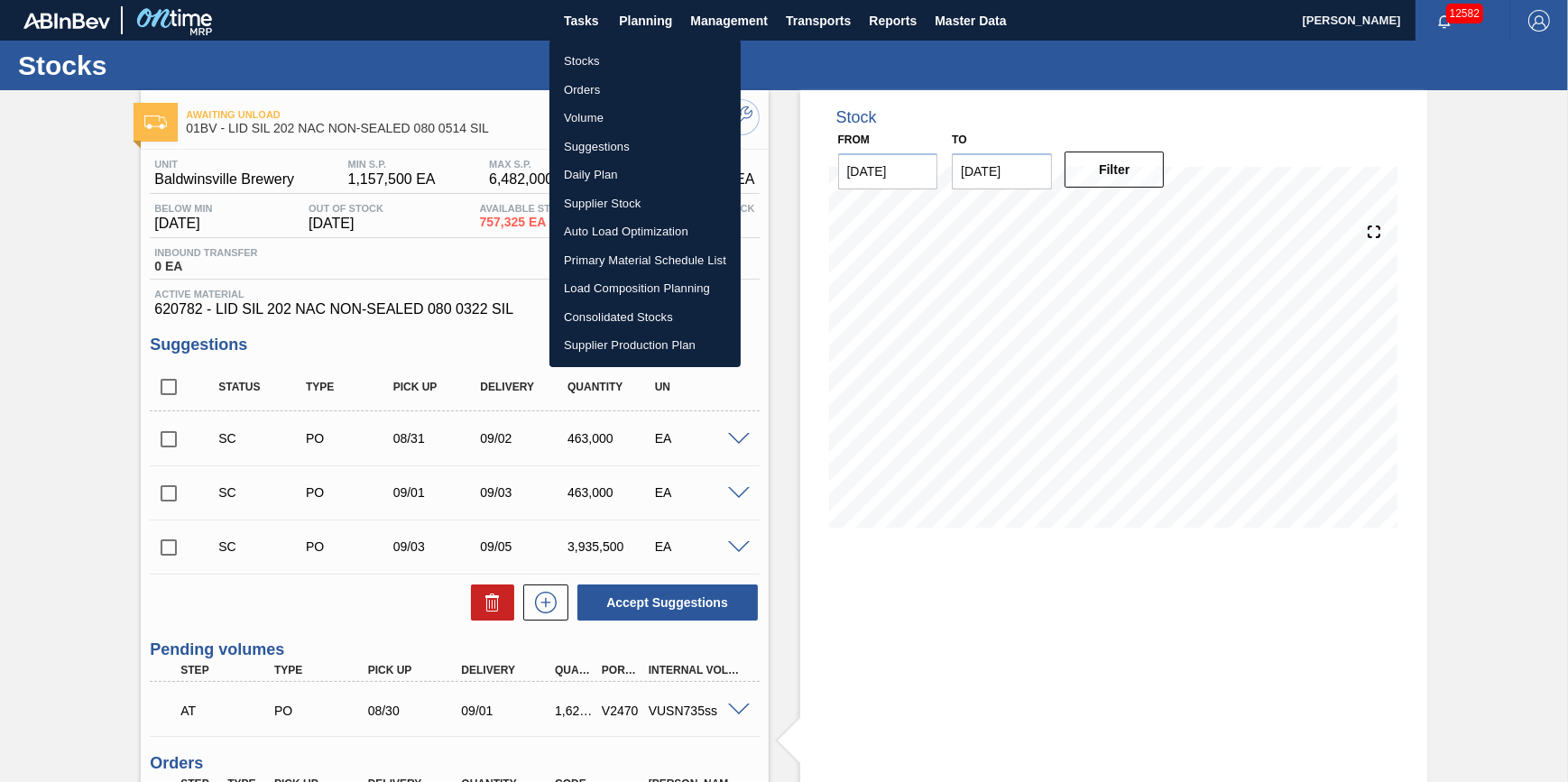
click at [641, 57] on li "Stocks" at bounding box center [645, 61] width 192 height 29
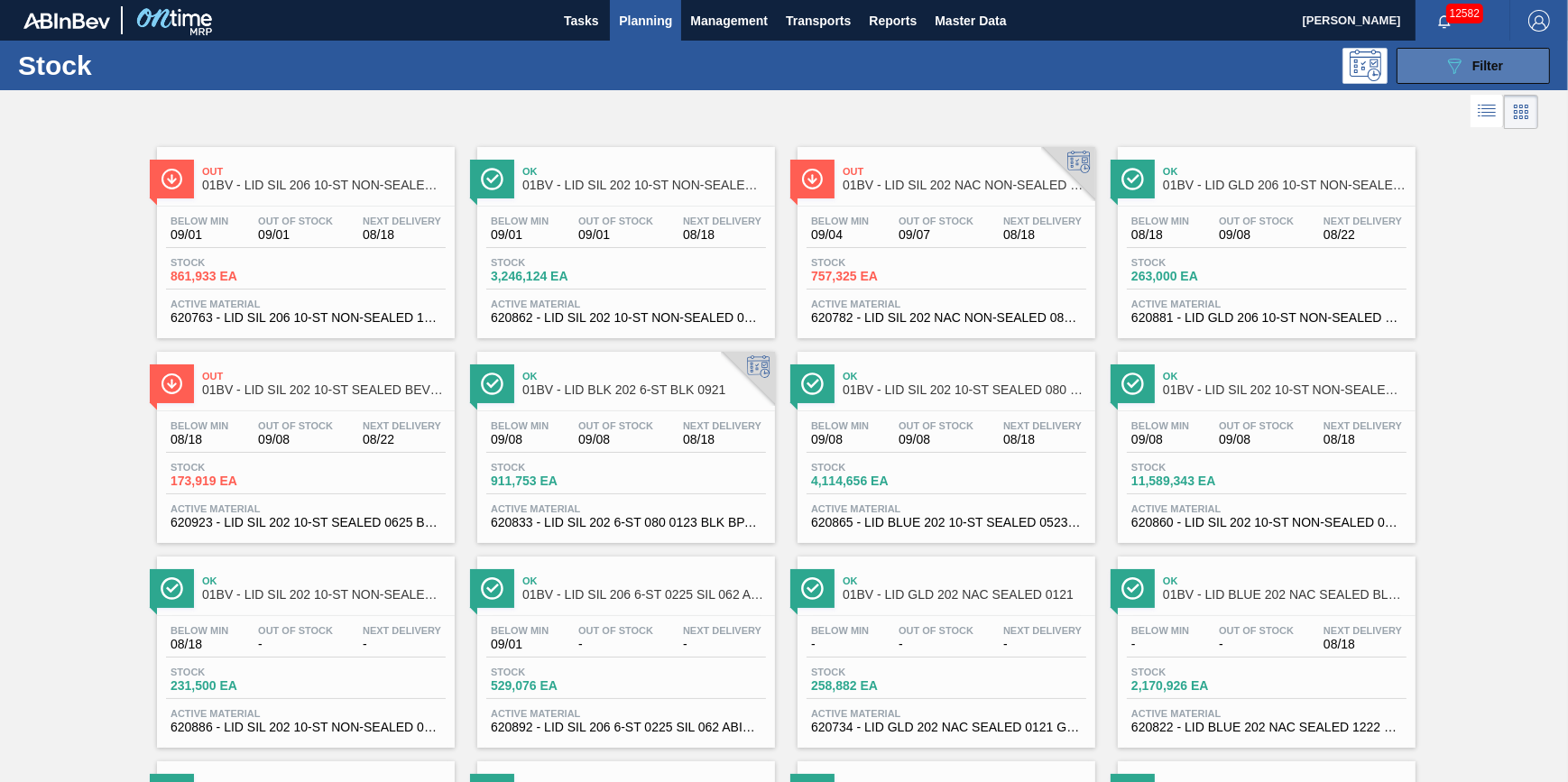
click at [1498, 65] on span "Filter" at bounding box center [1487, 65] width 31 height 14
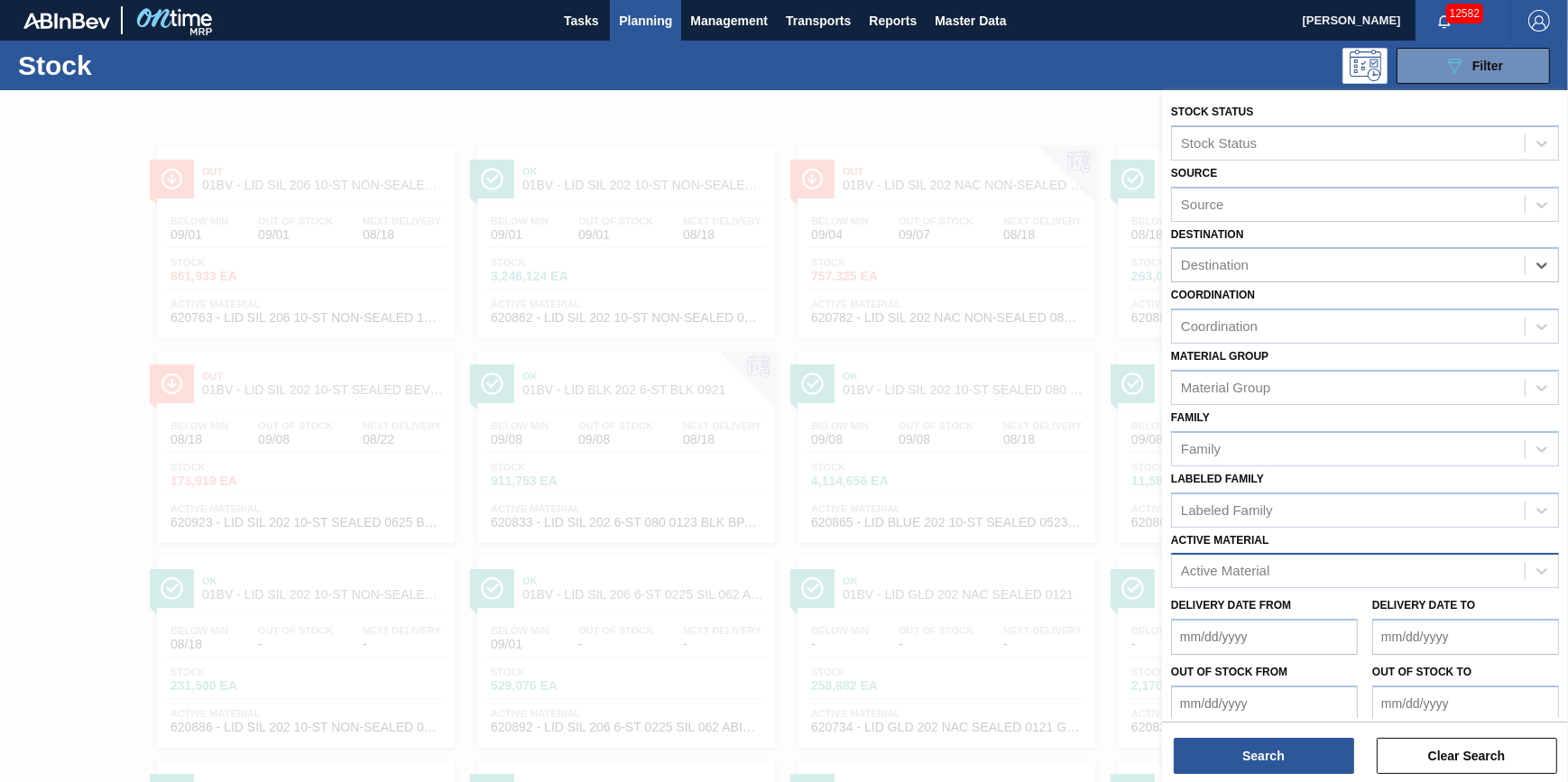
click at [1363, 558] on div "Active Material" at bounding box center [1347, 571] width 352 height 26
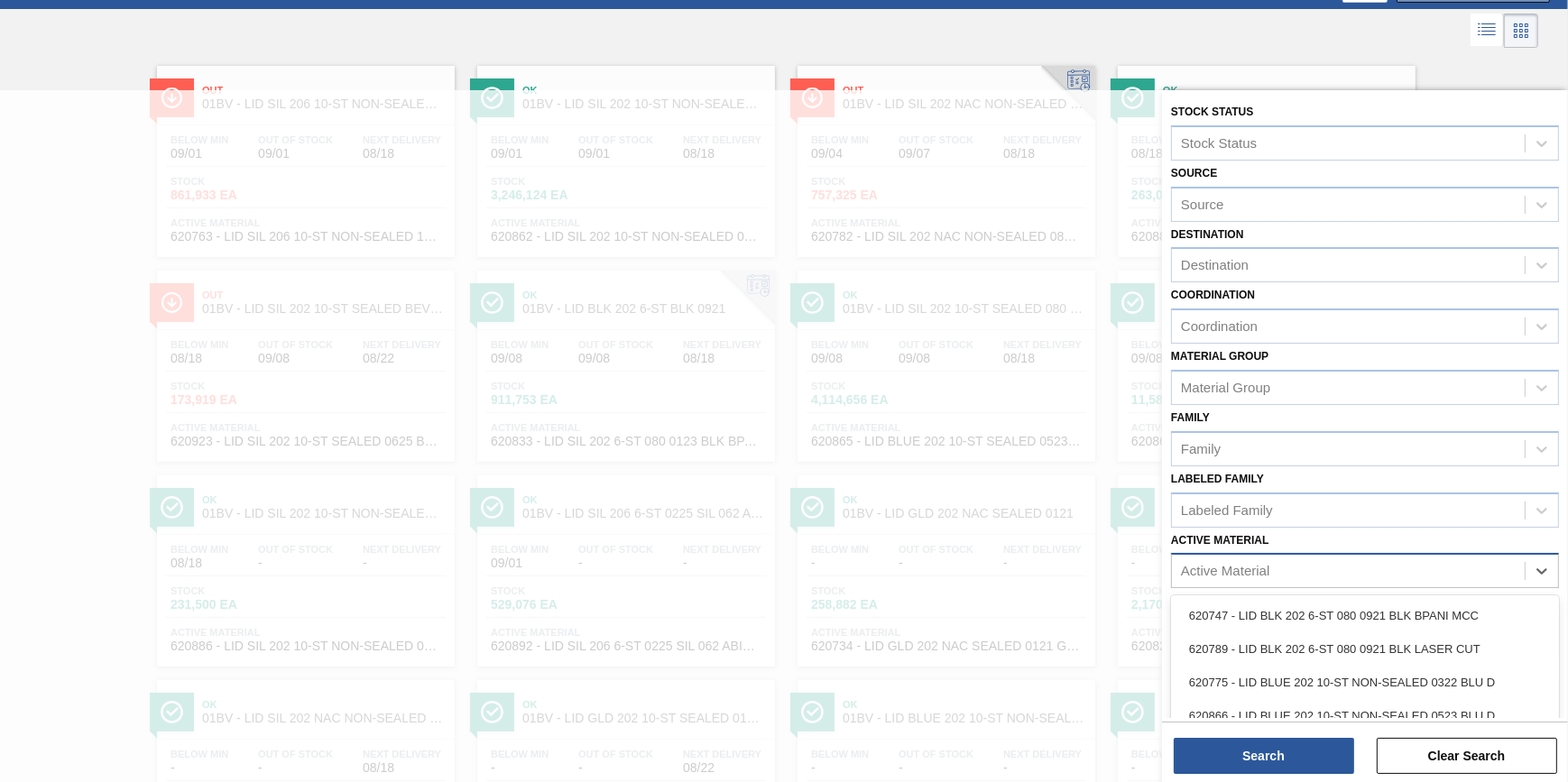
scroll to position [89, 0]
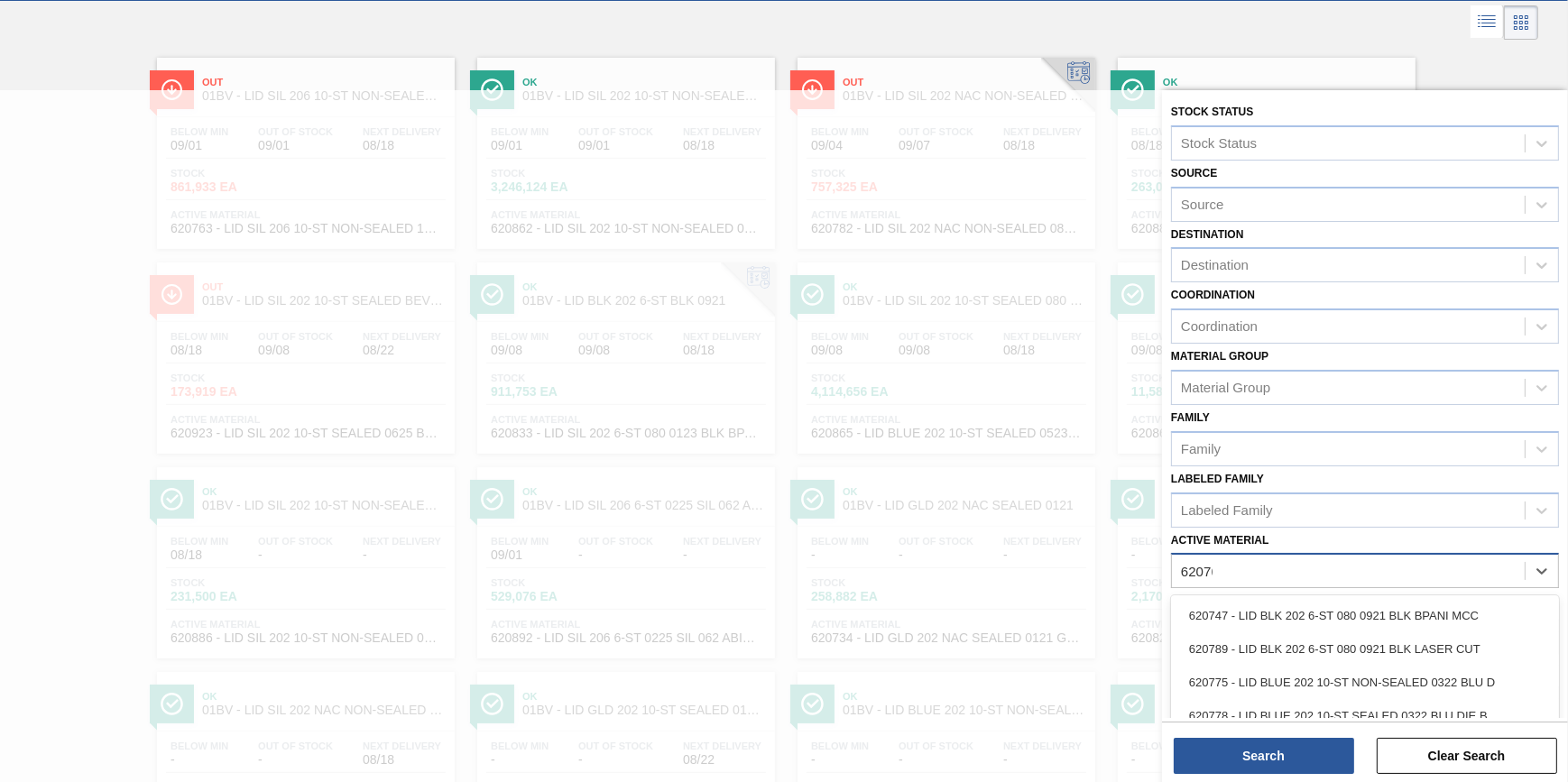
type Material "620763"
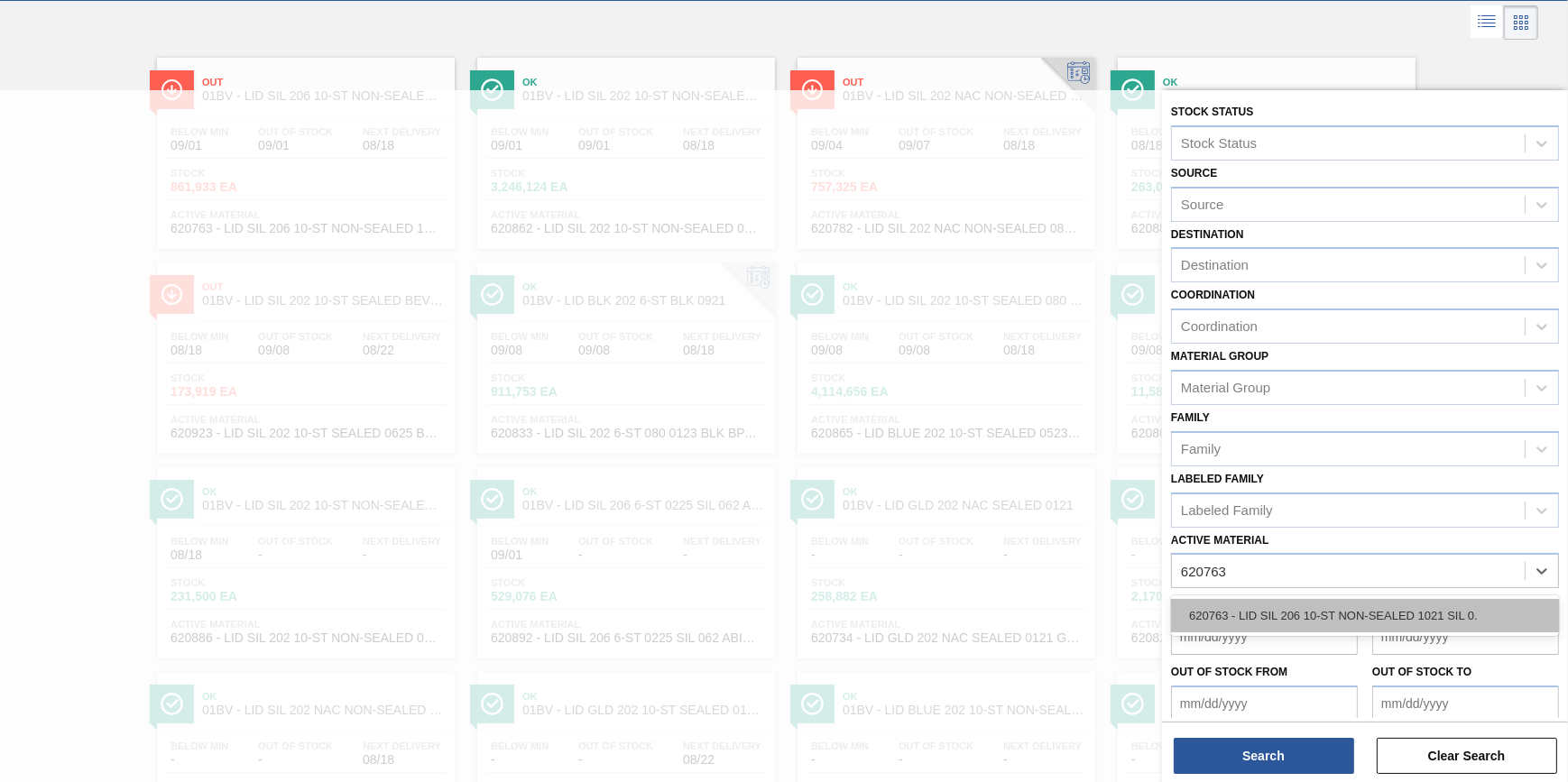
click at [1345, 609] on div "620763 - LID SIL 206 10-ST NON-SEALED 1021 SIL 0." at bounding box center [1364, 617] width 388 height 34
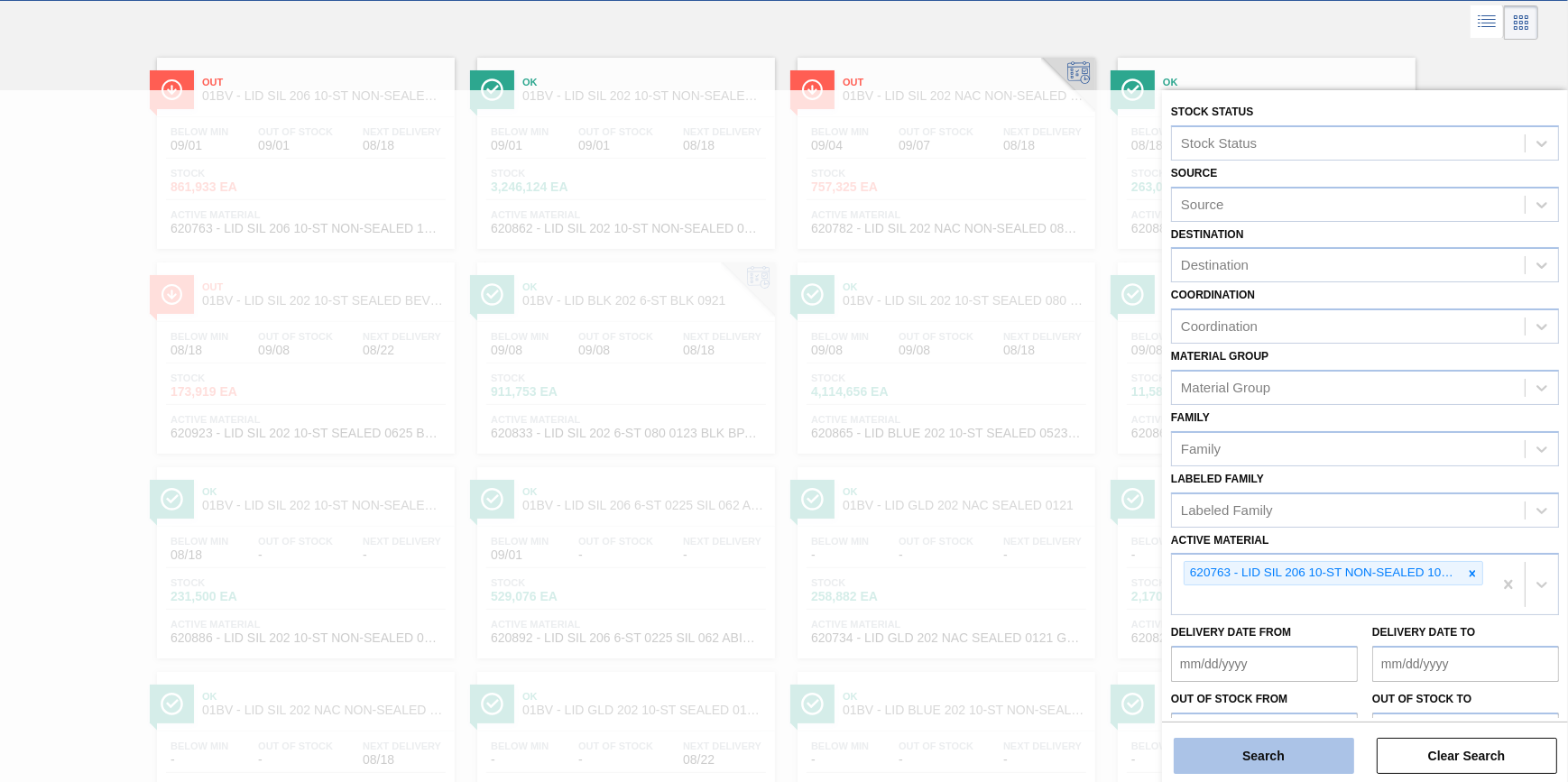
click at [1278, 757] on button "Search" at bounding box center [1264, 756] width 180 height 36
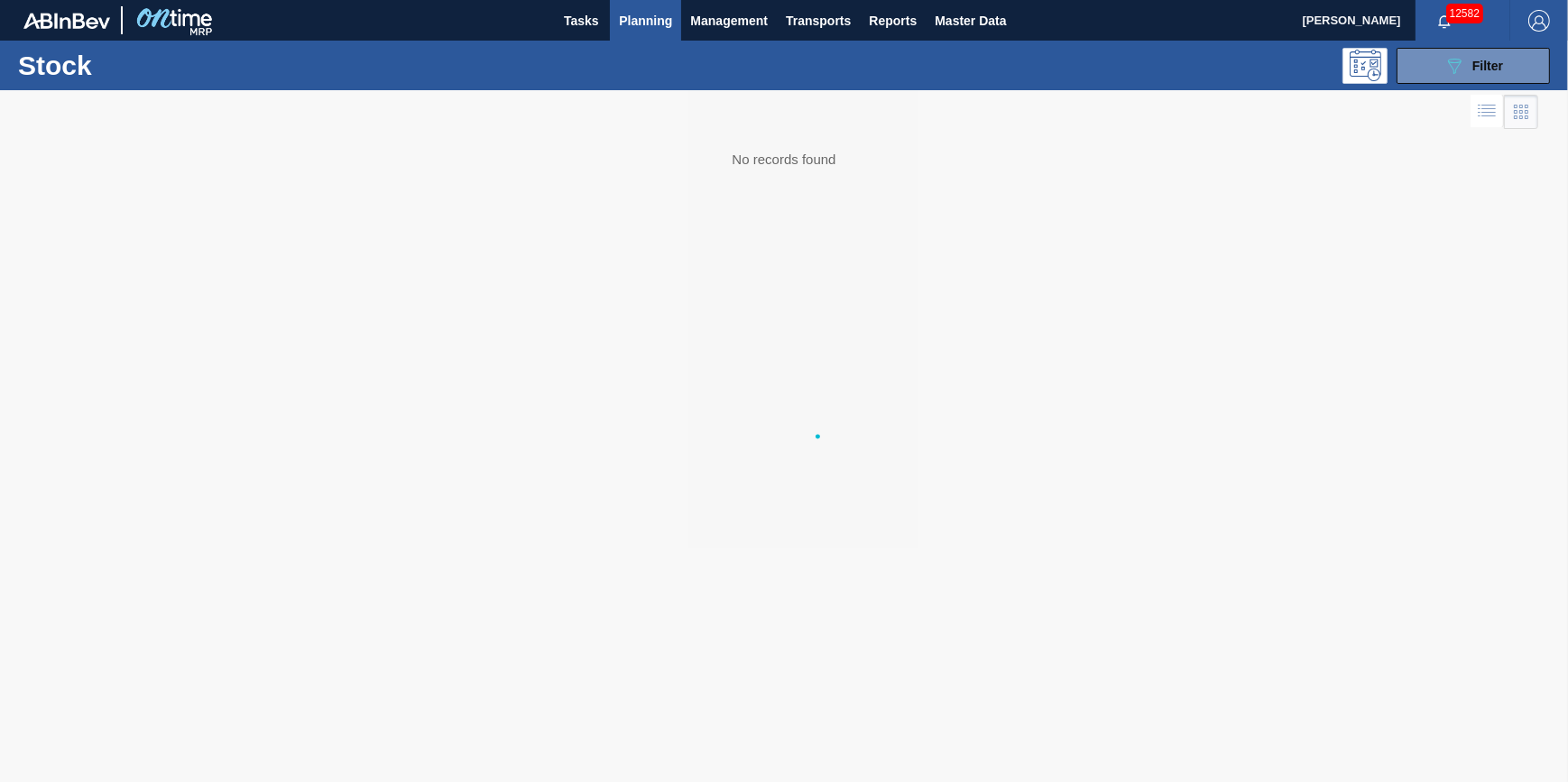
scroll to position [0, 0]
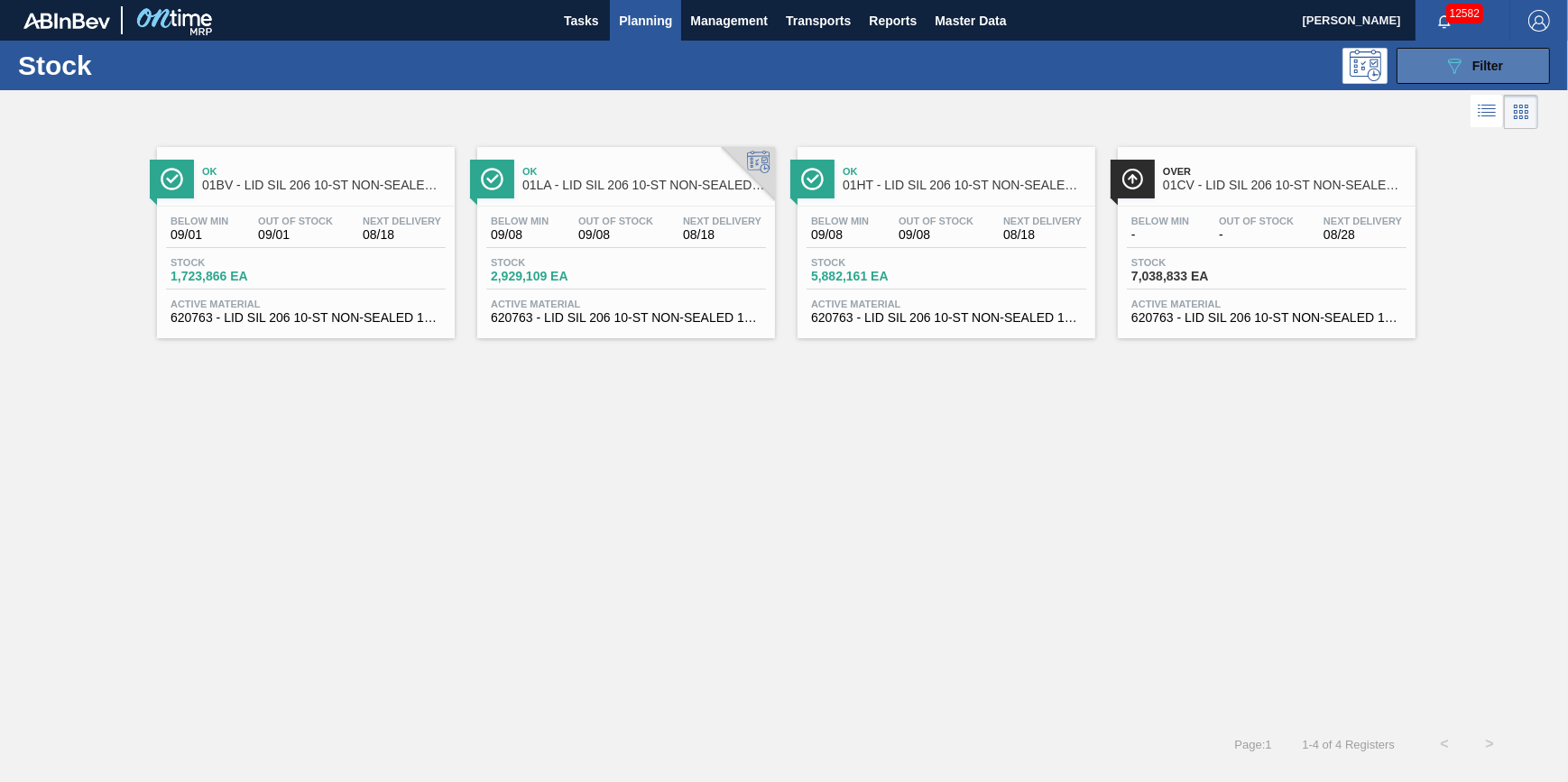
click at [1488, 67] on span "Filter" at bounding box center [1487, 65] width 31 height 14
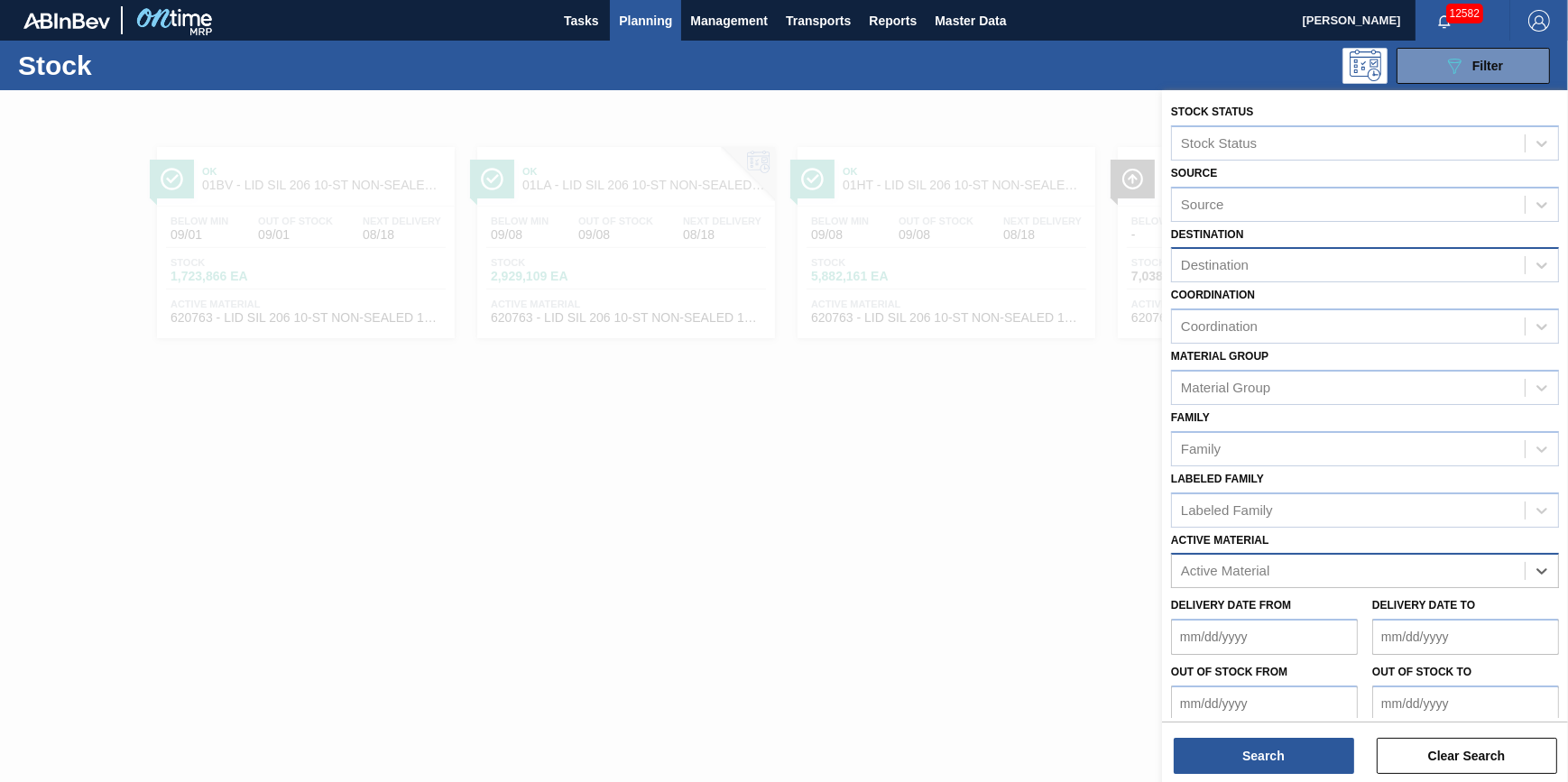
click at [1350, 280] on div "Destination" at bounding box center [1364, 264] width 388 height 35
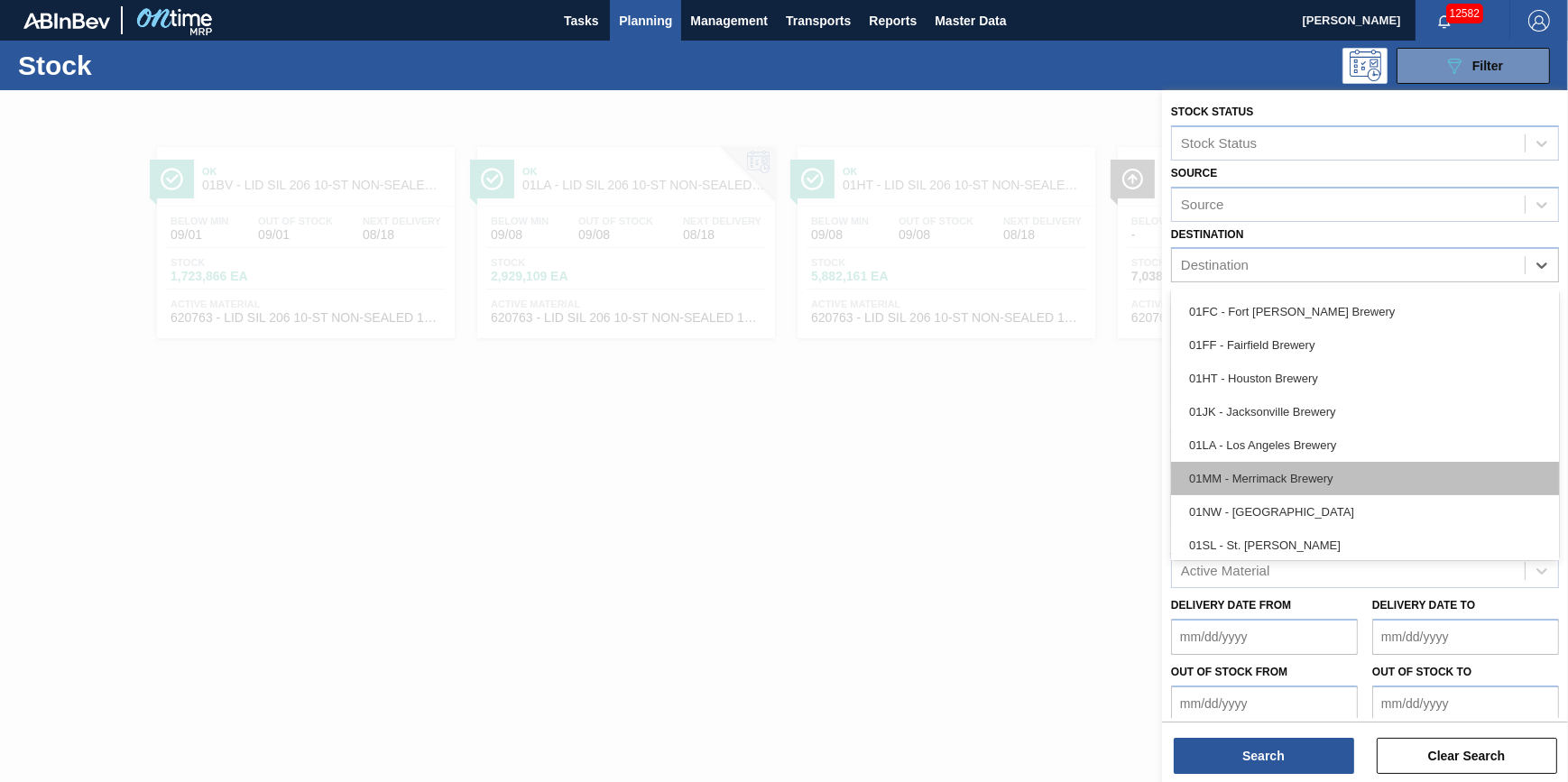
scroll to position [136, 0]
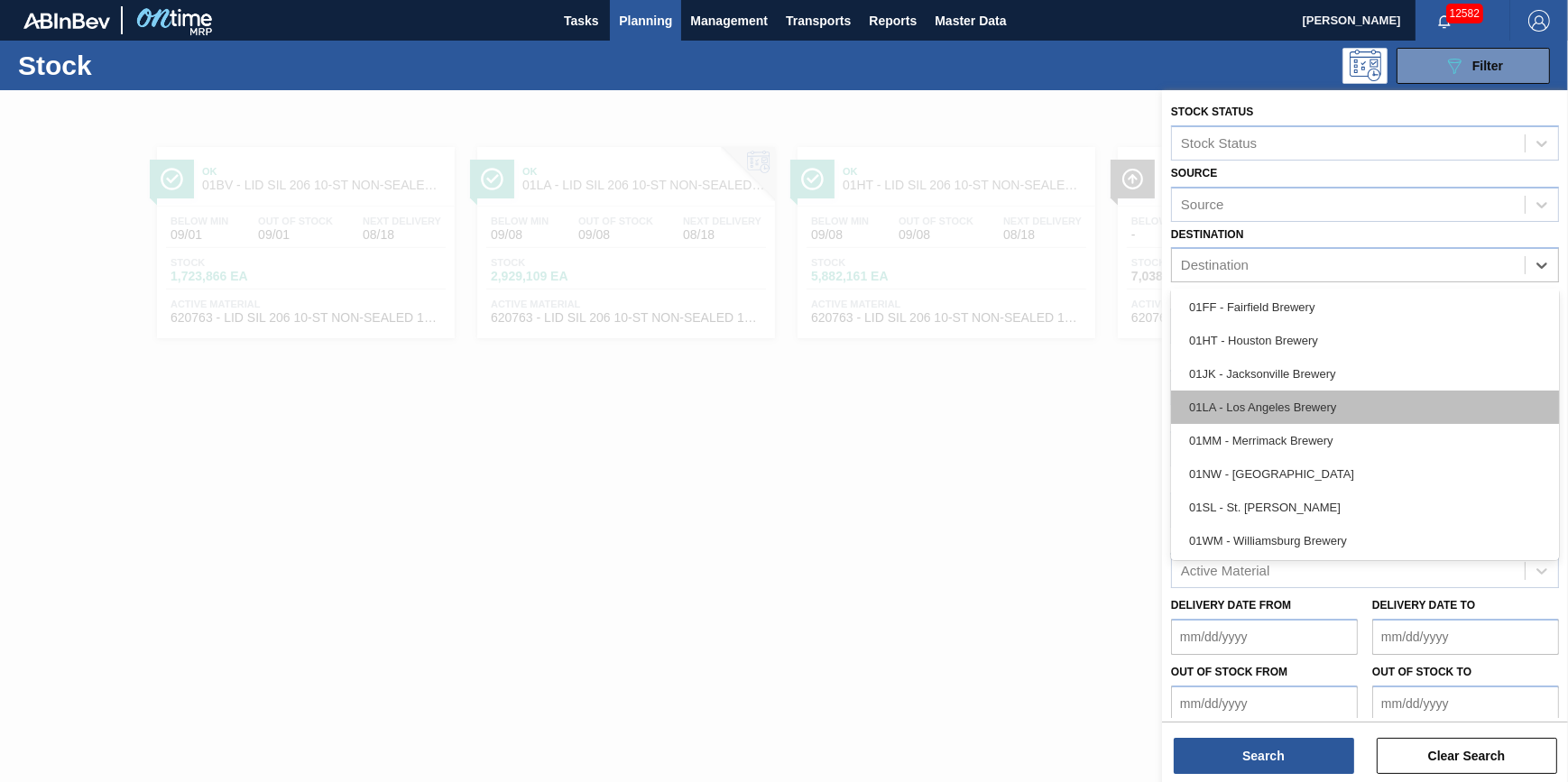
click at [1334, 405] on div "01LA - Los Angeles Brewery" at bounding box center [1364, 408] width 388 height 34
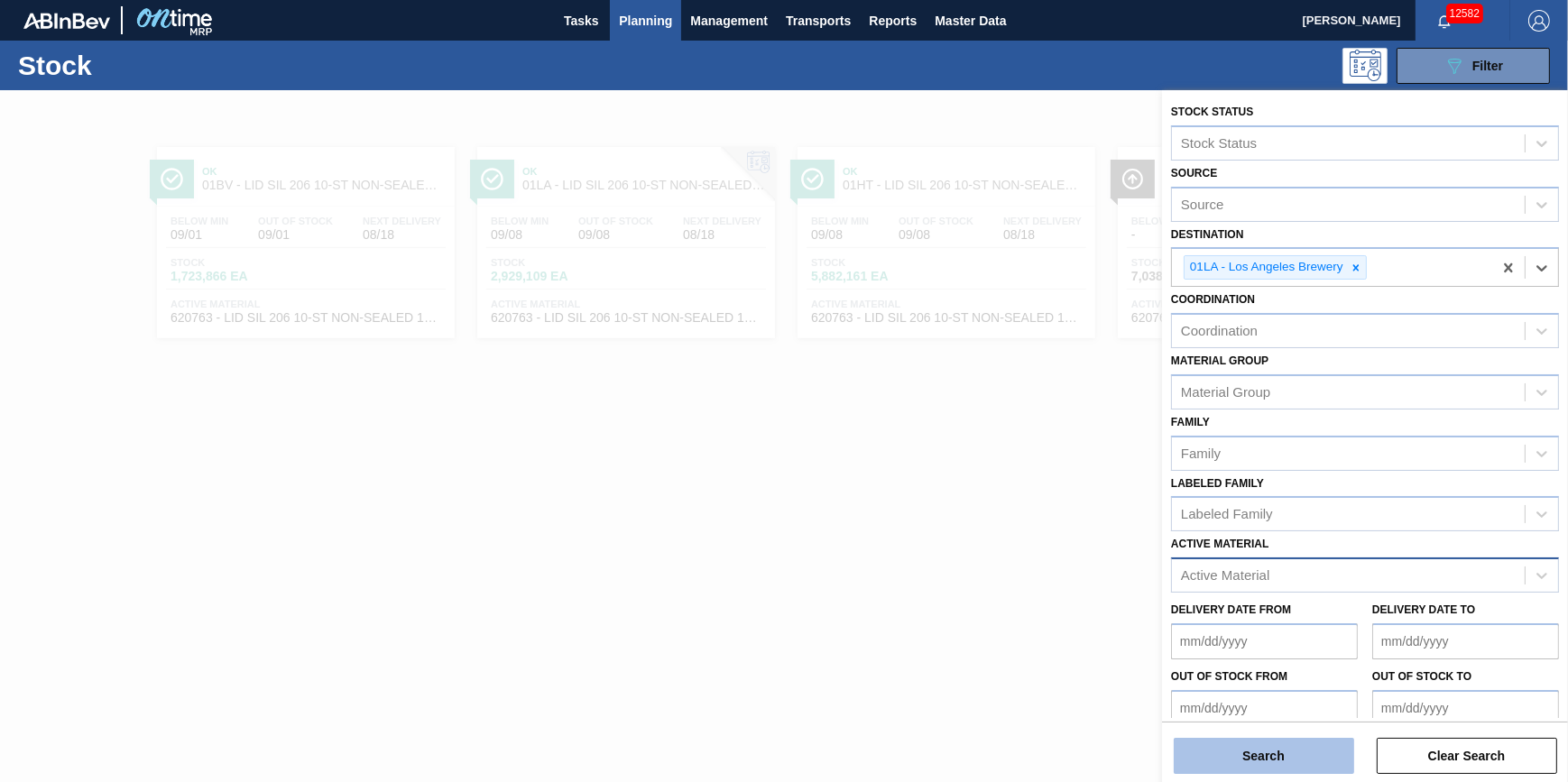
click at [1250, 744] on button "Search" at bounding box center [1264, 756] width 180 height 36
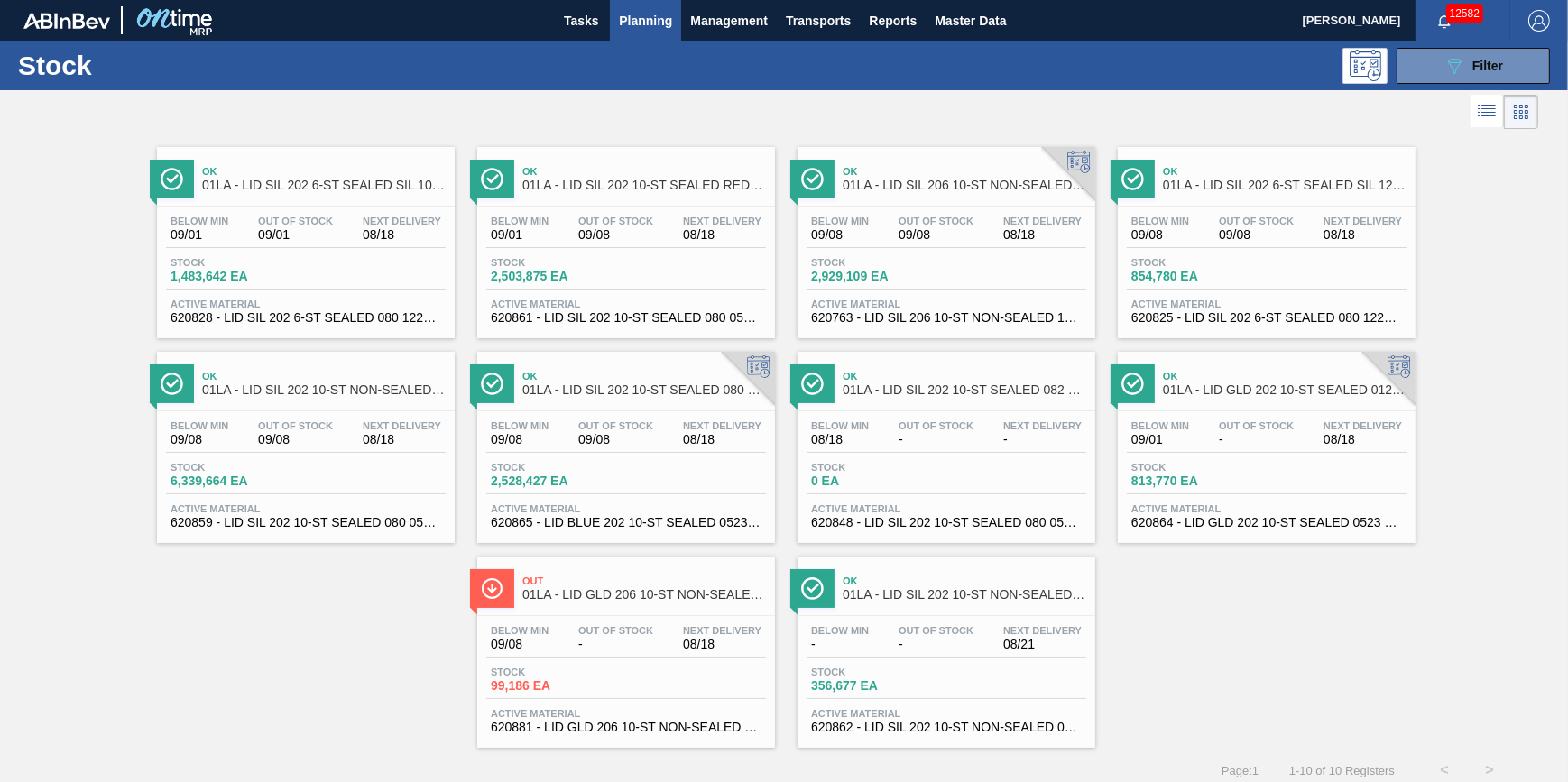
click at [636, 675] on div "Stock 99,186 EA" at bounding box center [627, 683] width 280 height 33
click at [1514, 65] on button "089F7B8B-B2A5-4AFE-B5C0-19BA573D28AC Filter" at bounding box center [1472, 66] width 153 height 36
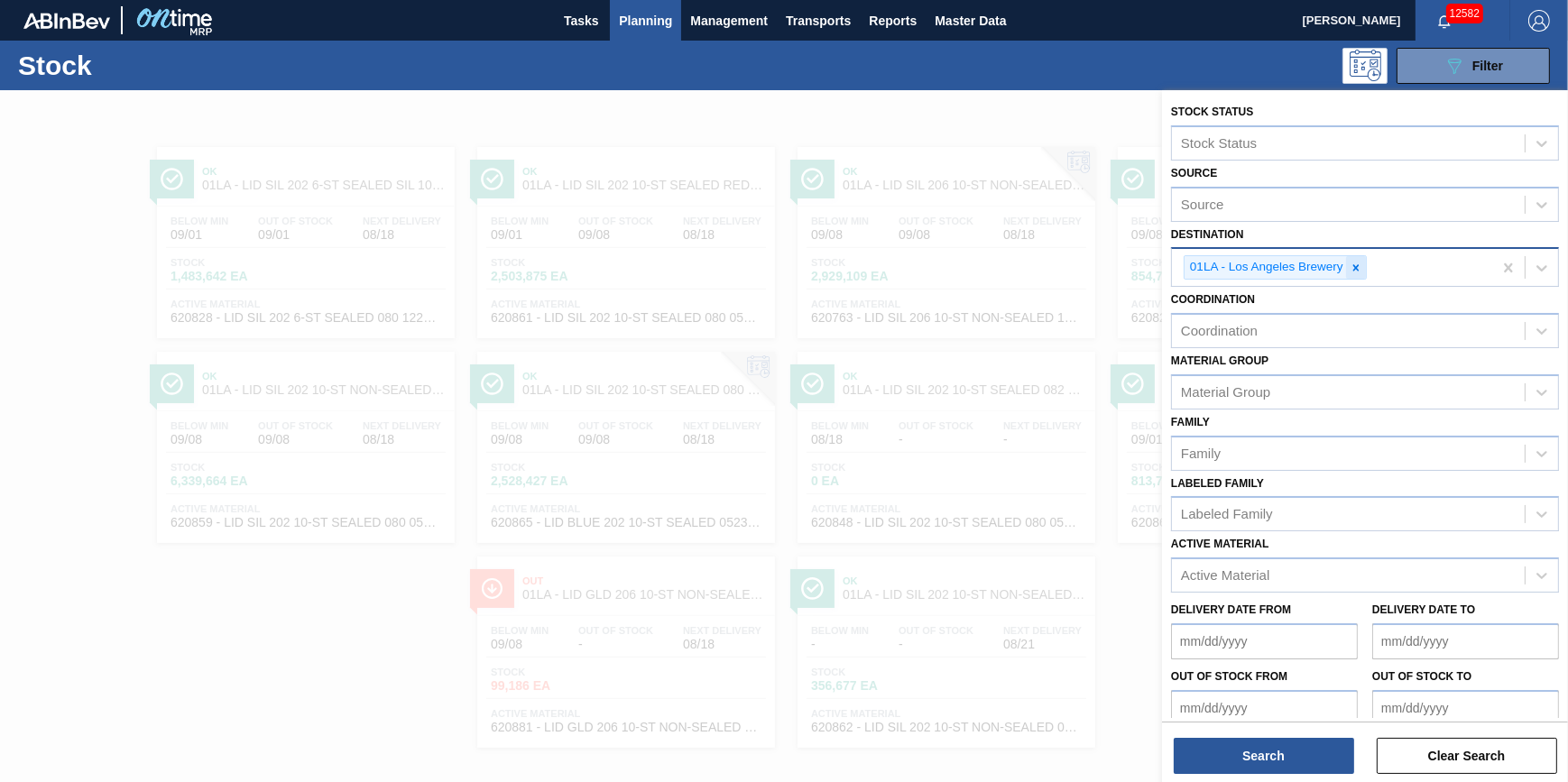
click at [1355, 262] on icon at bounding box center [1355, 267] width 12 height 12
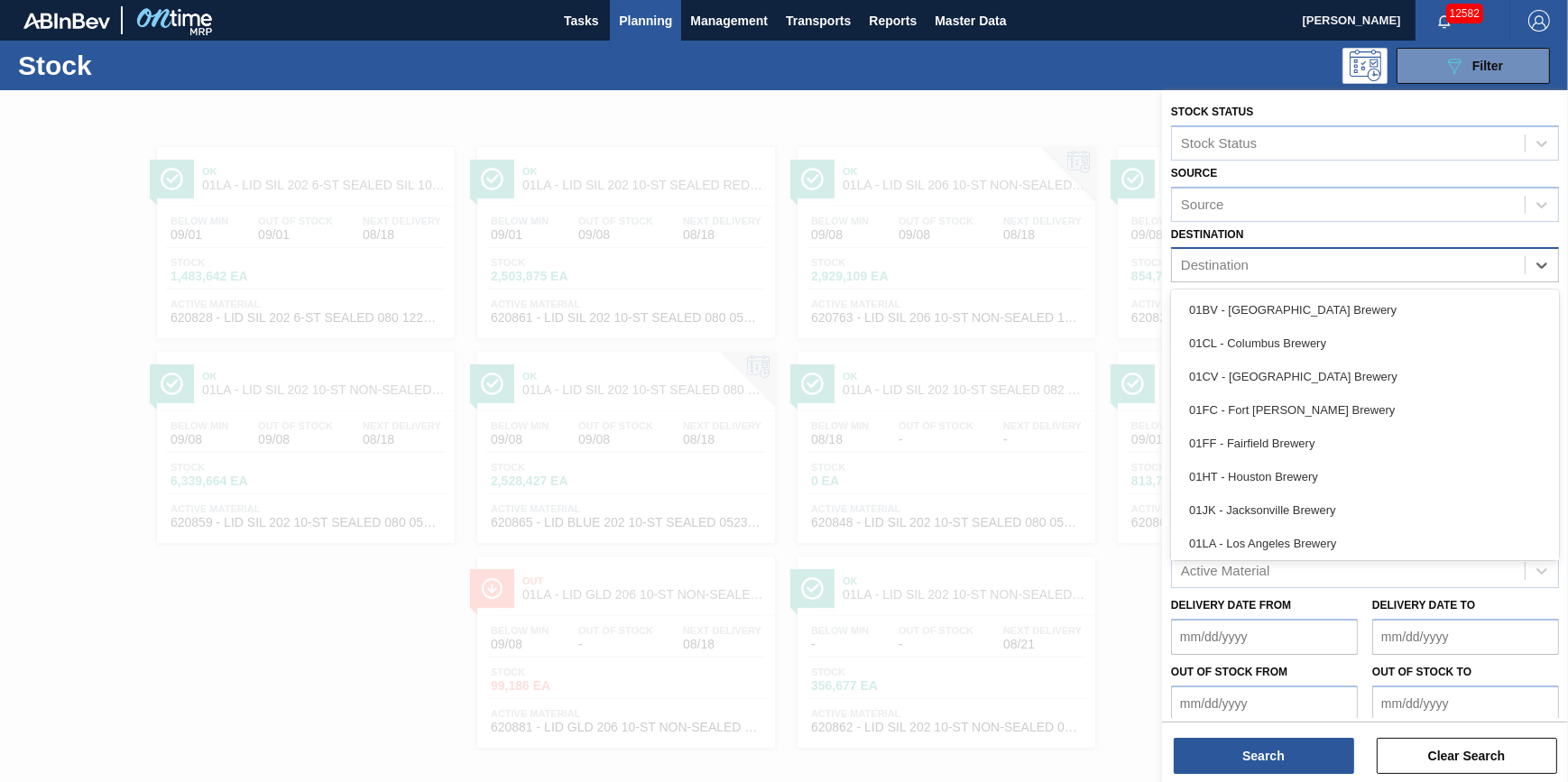
click at [1355, 262] on div "Destination" at bounding box center [1347, 266] width 352 height 26
click at [1271, 472] on div "01HT - Houston Brewery" at bounding box center [1364, 477] width 388 height 34
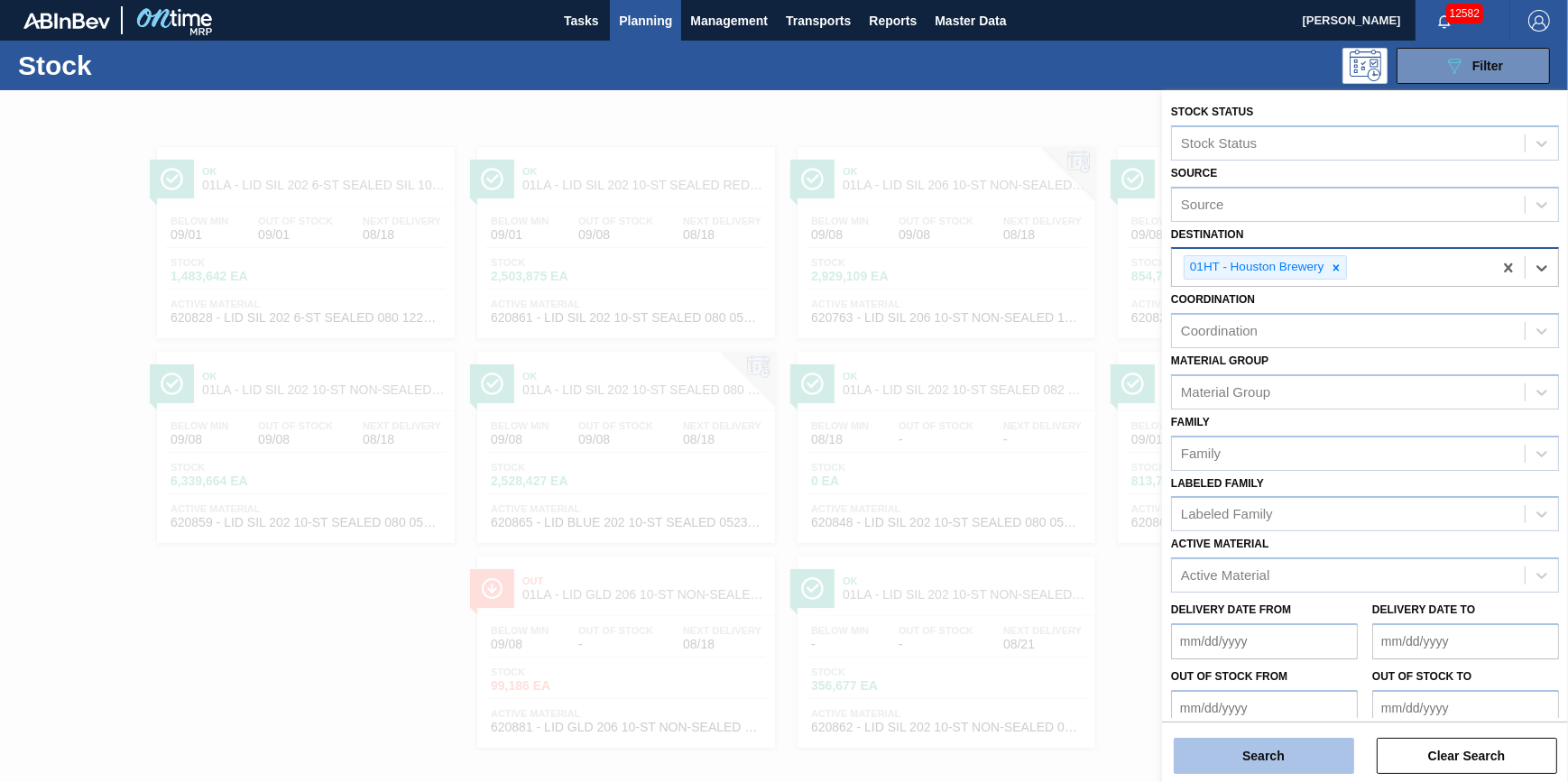
click at [1250, 759] on button "Search" at bounding box center [1264, 756] width 180 height 36
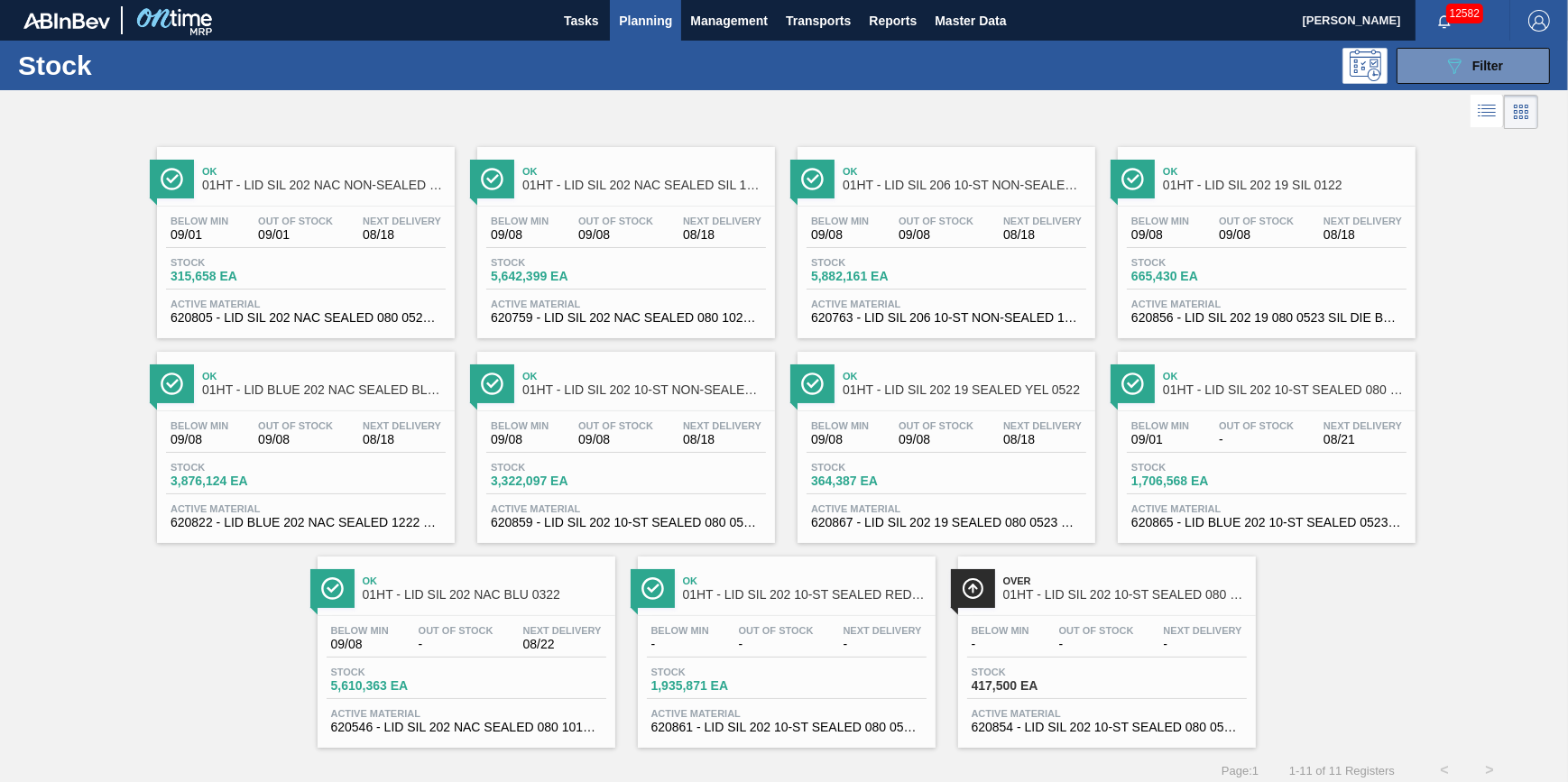
click at [649, 42] on div "Stock 089F7B8B-B2A5-4AFE-B5C0-19BA573D28AC Filter" at bounding box center [784, 65] width 1568 height 50
click at [654, 36] on button "Planning" at bounding box center [645, 20] width 71 height 40
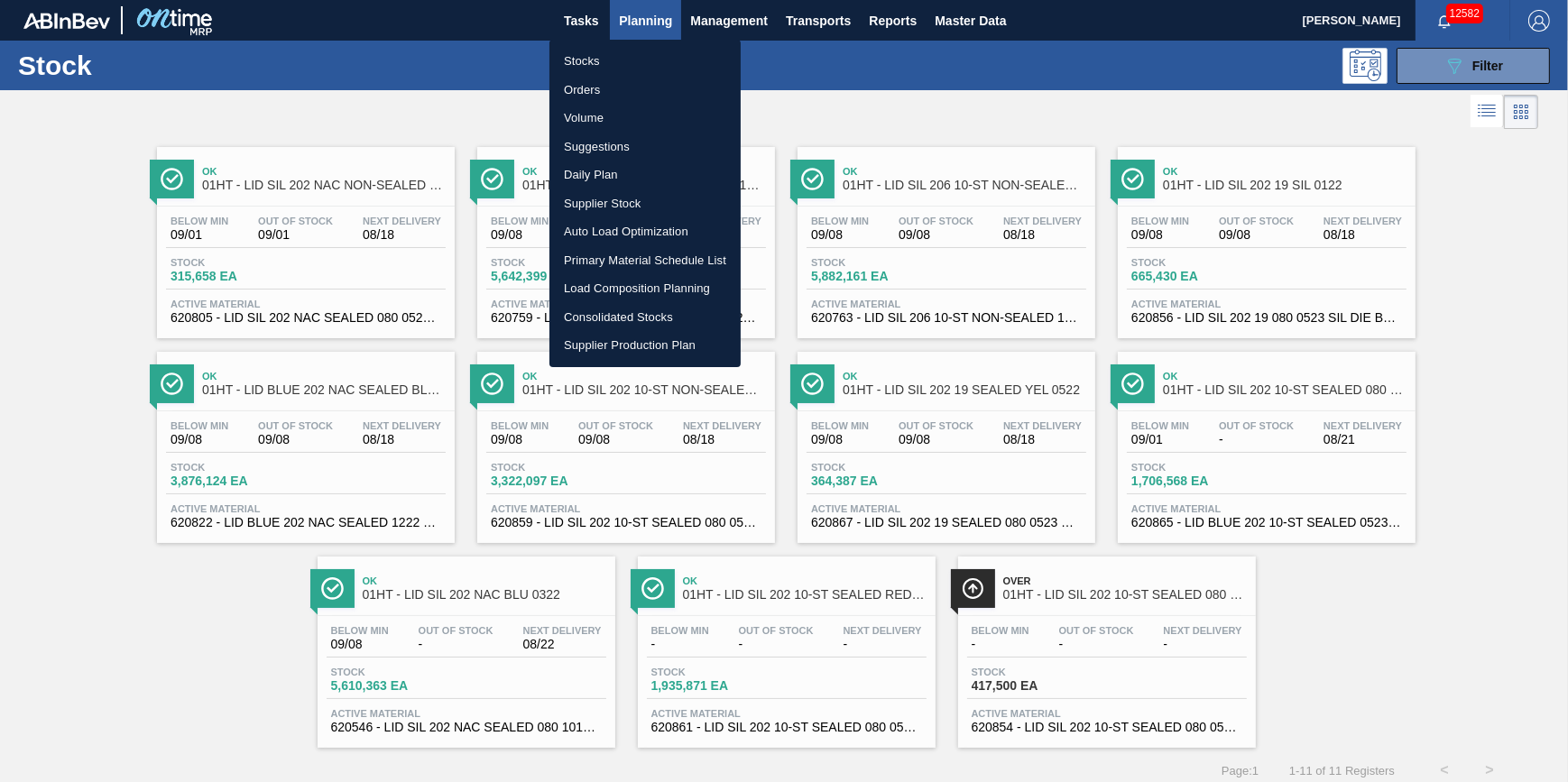
click at [641, 60] on li "Stocks" at bounding box center [645, 61] width 192 height 29
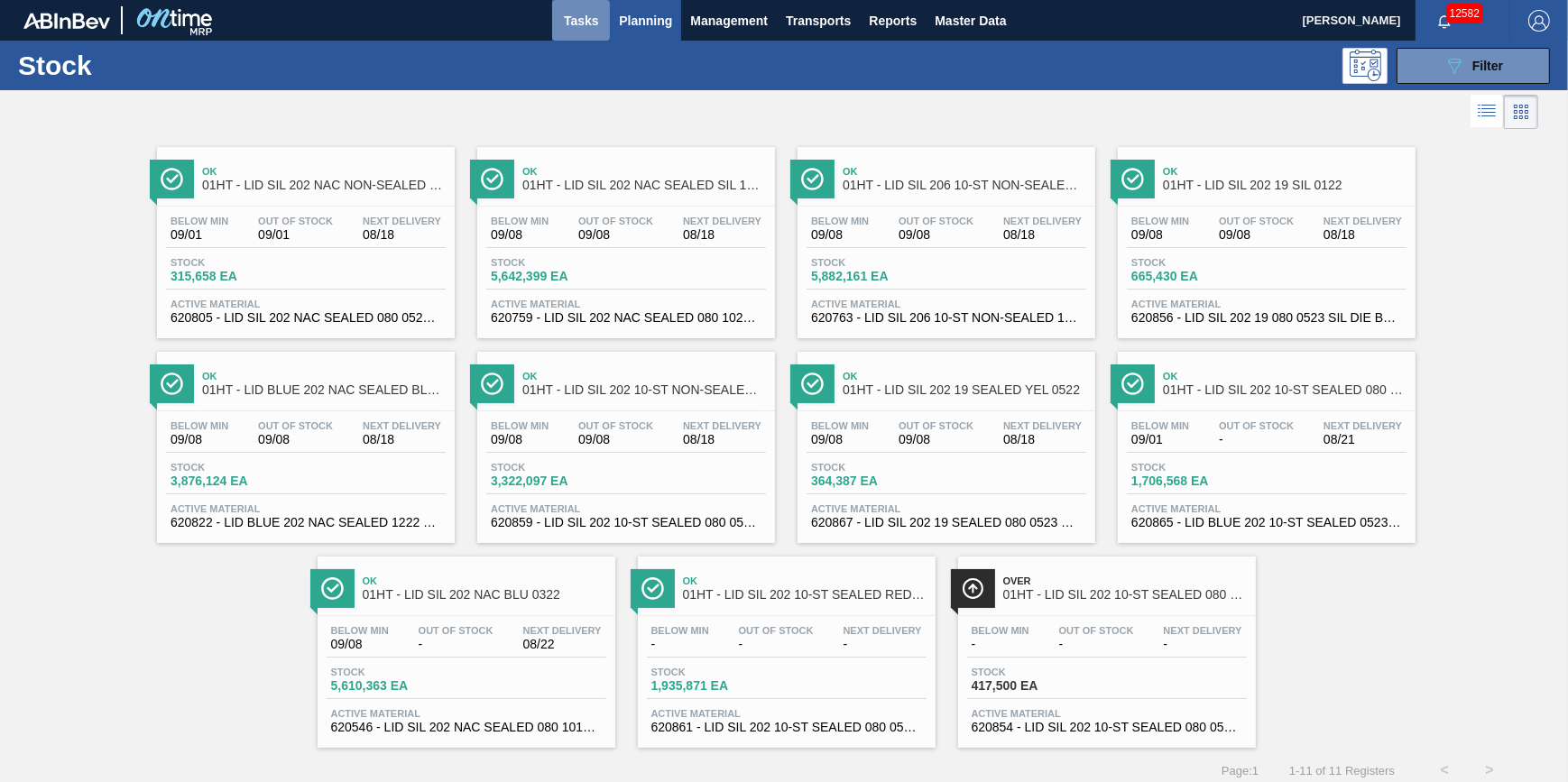
click at [583, 13] on span "Tasks" at bounding box center [581, 21] width 39 height 22
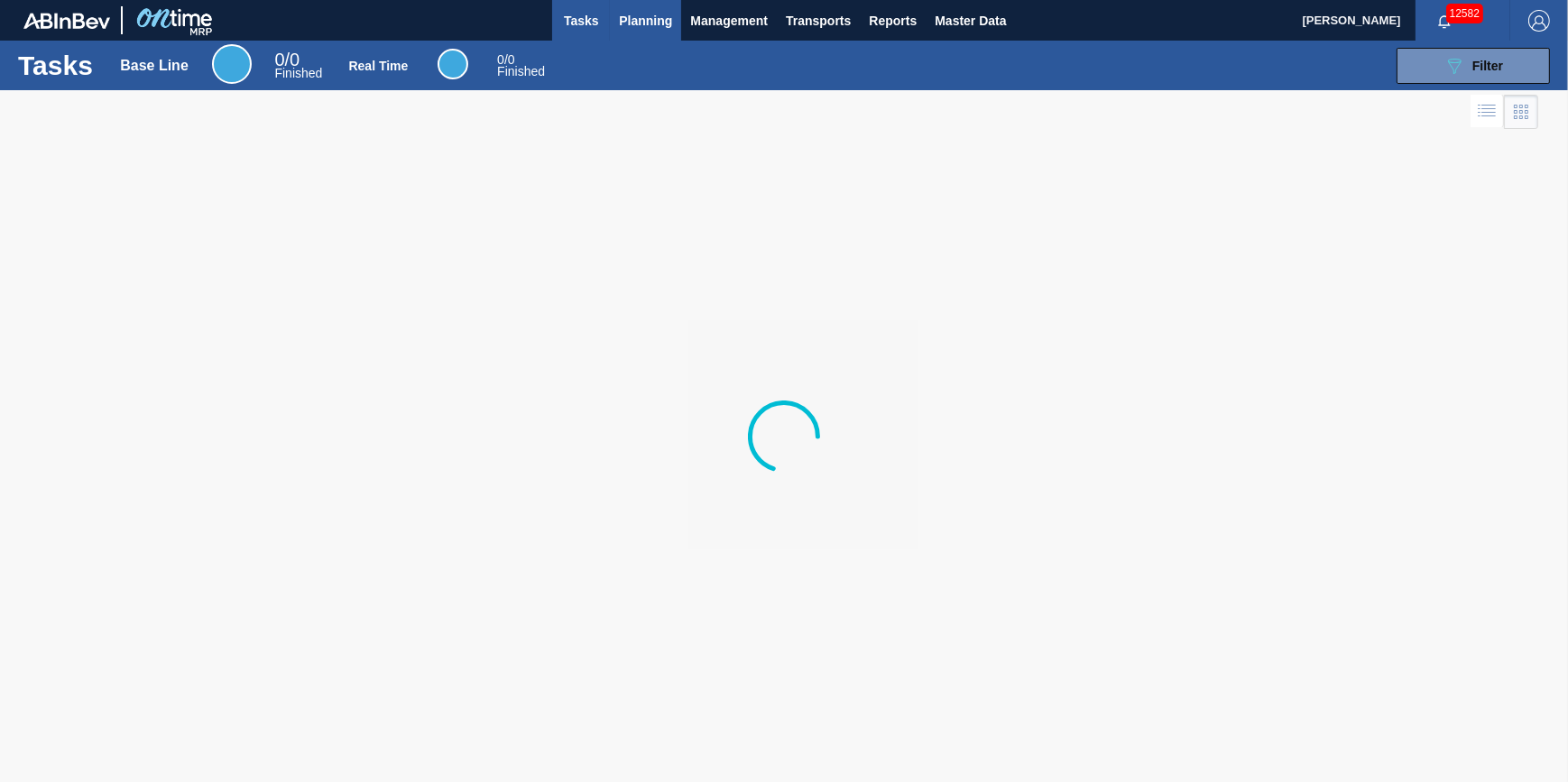
click at [618, 17] on button "Planning" at bounding box center [645, 20] width 71 height 40
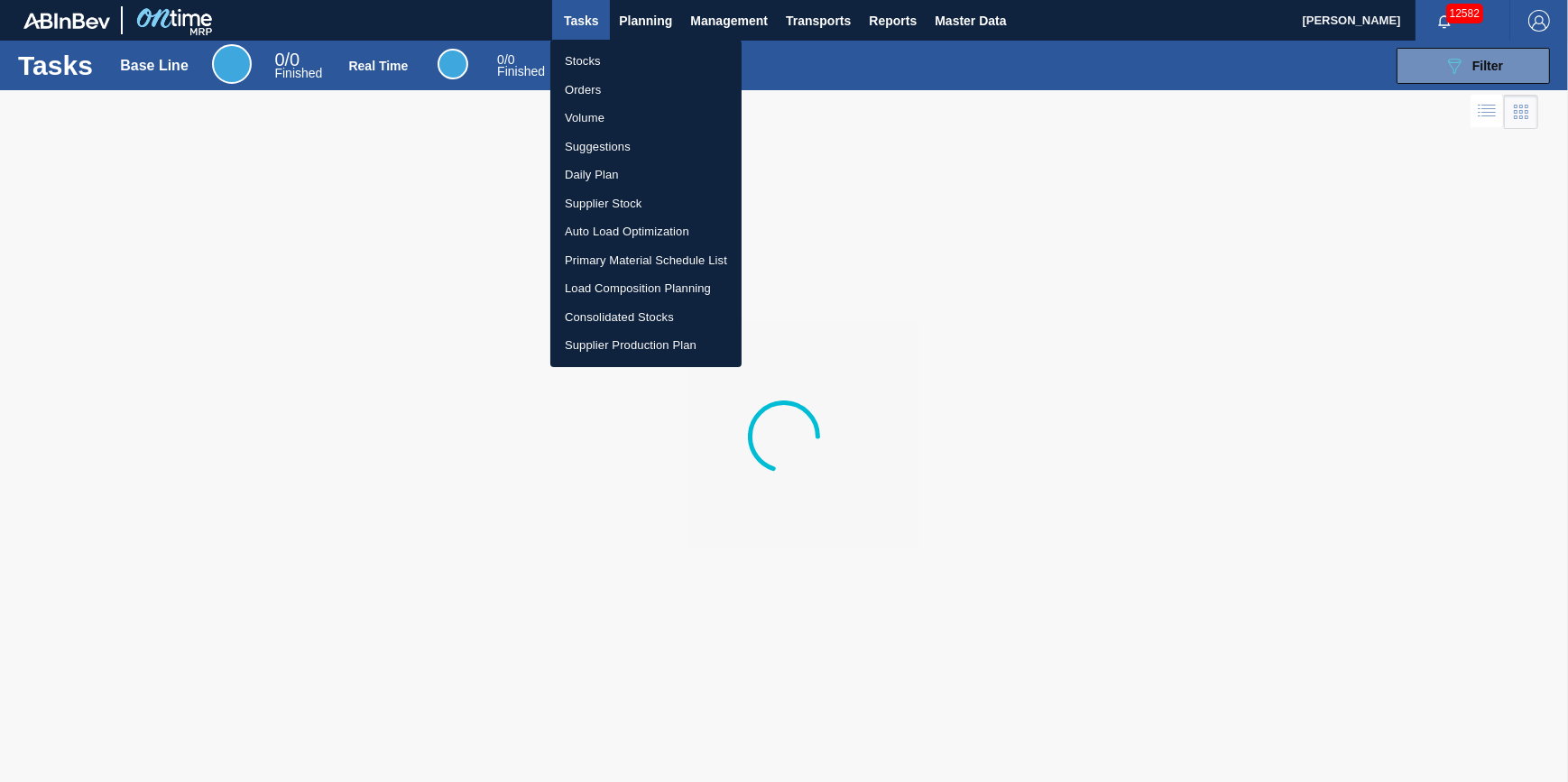
click at [600, 59] on li "Stocks" at bounding box center [646, 61] width 192 height 29
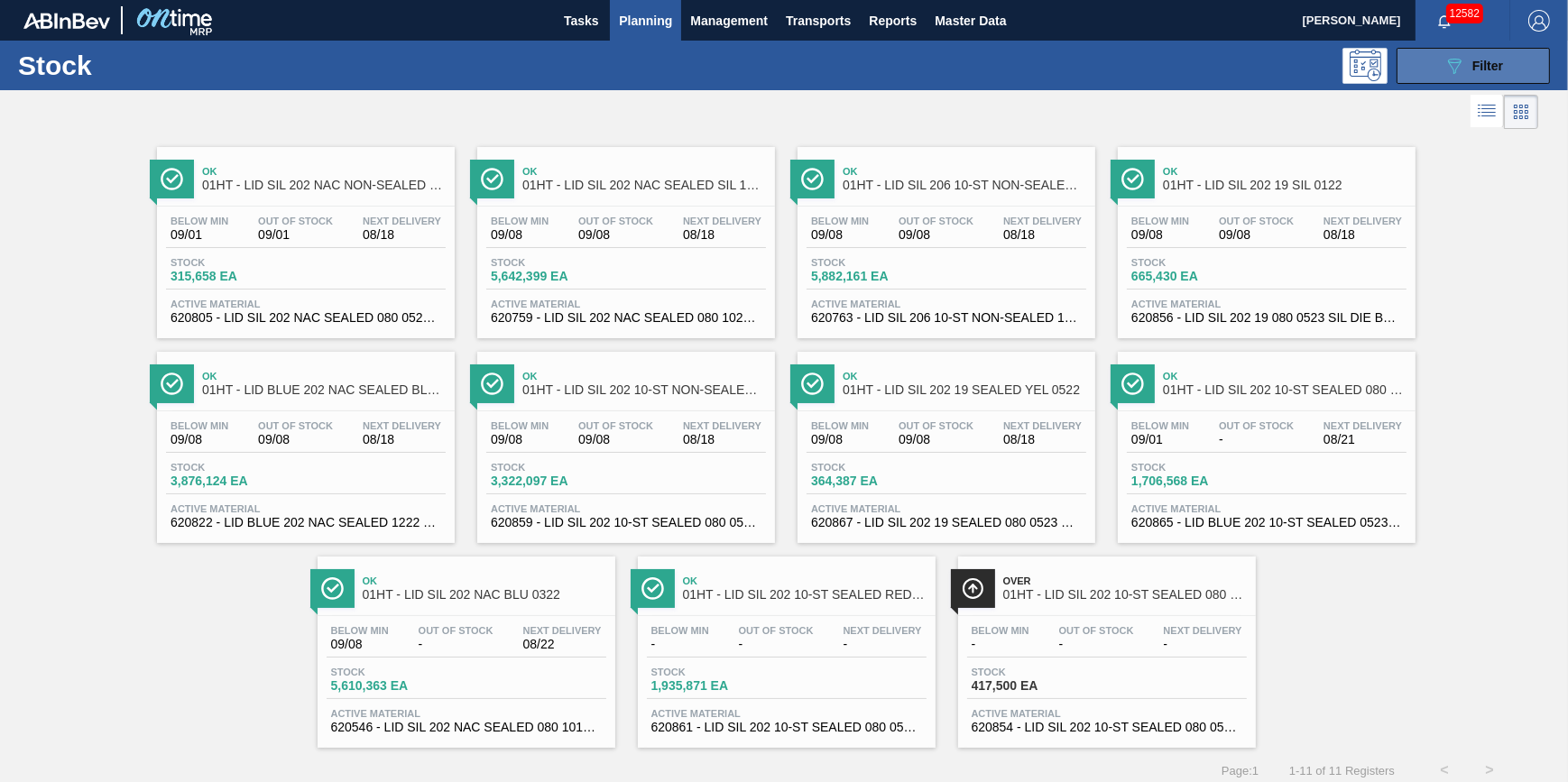
click at [1469, 74] on div "089F7B8B-B2A5-4AFE-B5C0-19BA573D28AC Filter" at bounding box center [1472, 66] width 59 height 22
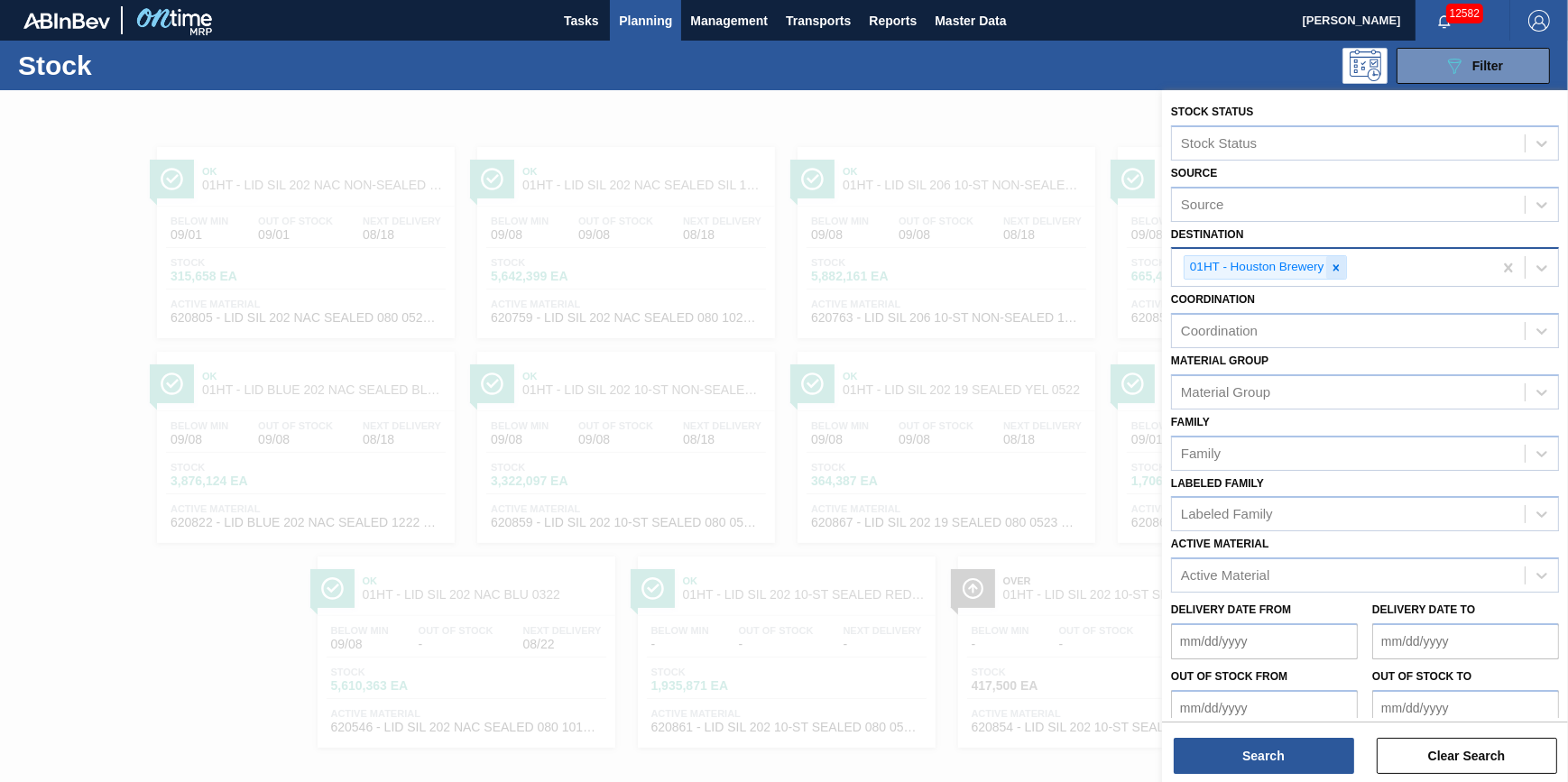
click at [1335, 264] on icon at bounding box center [1336, 267] width 7 height 7
click at [1335, 264] on div "01HT - Houston Brewery" at bounding box center [1331, 267] width 320 height 37
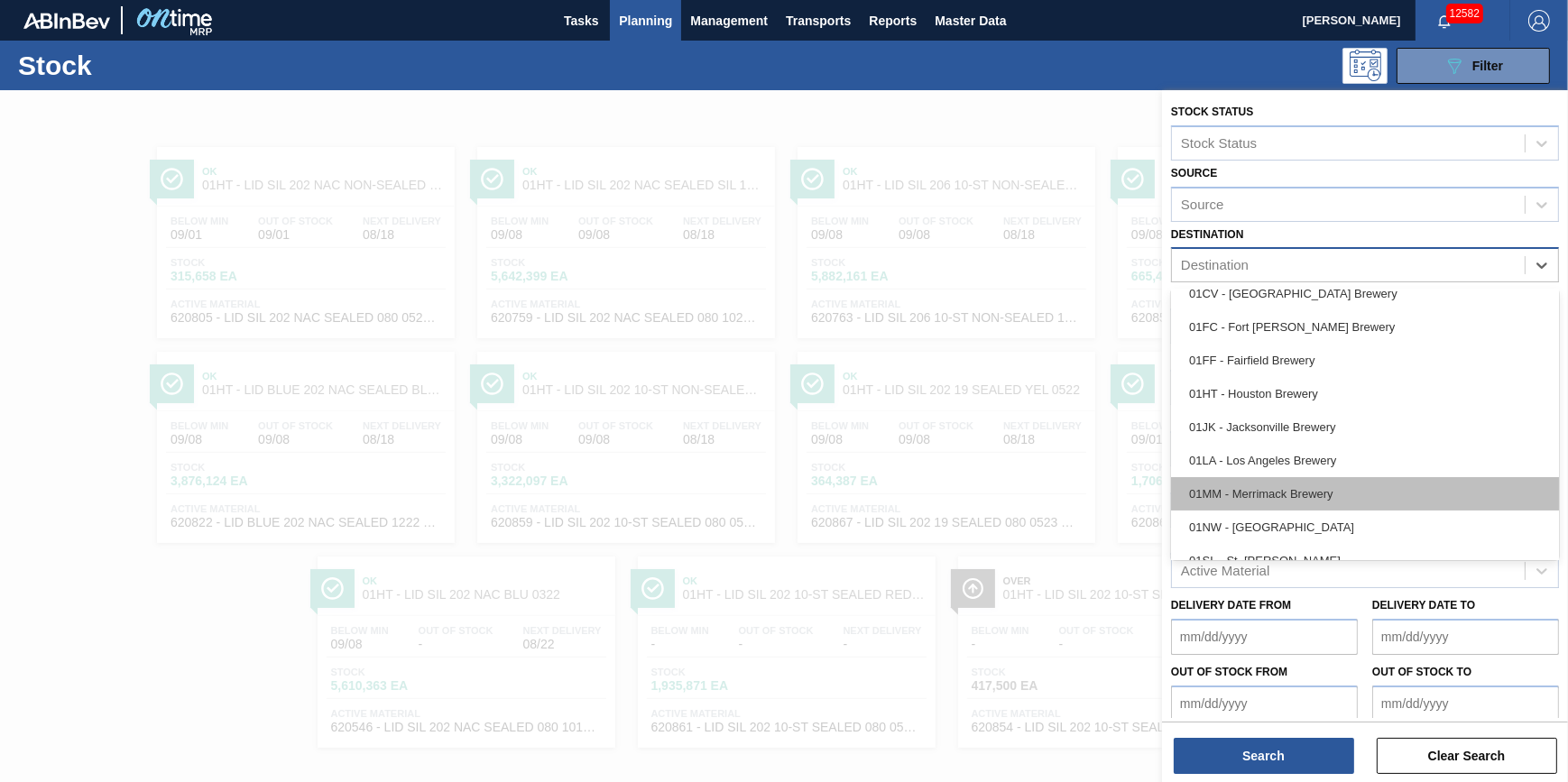
scroll to position [136, 0]
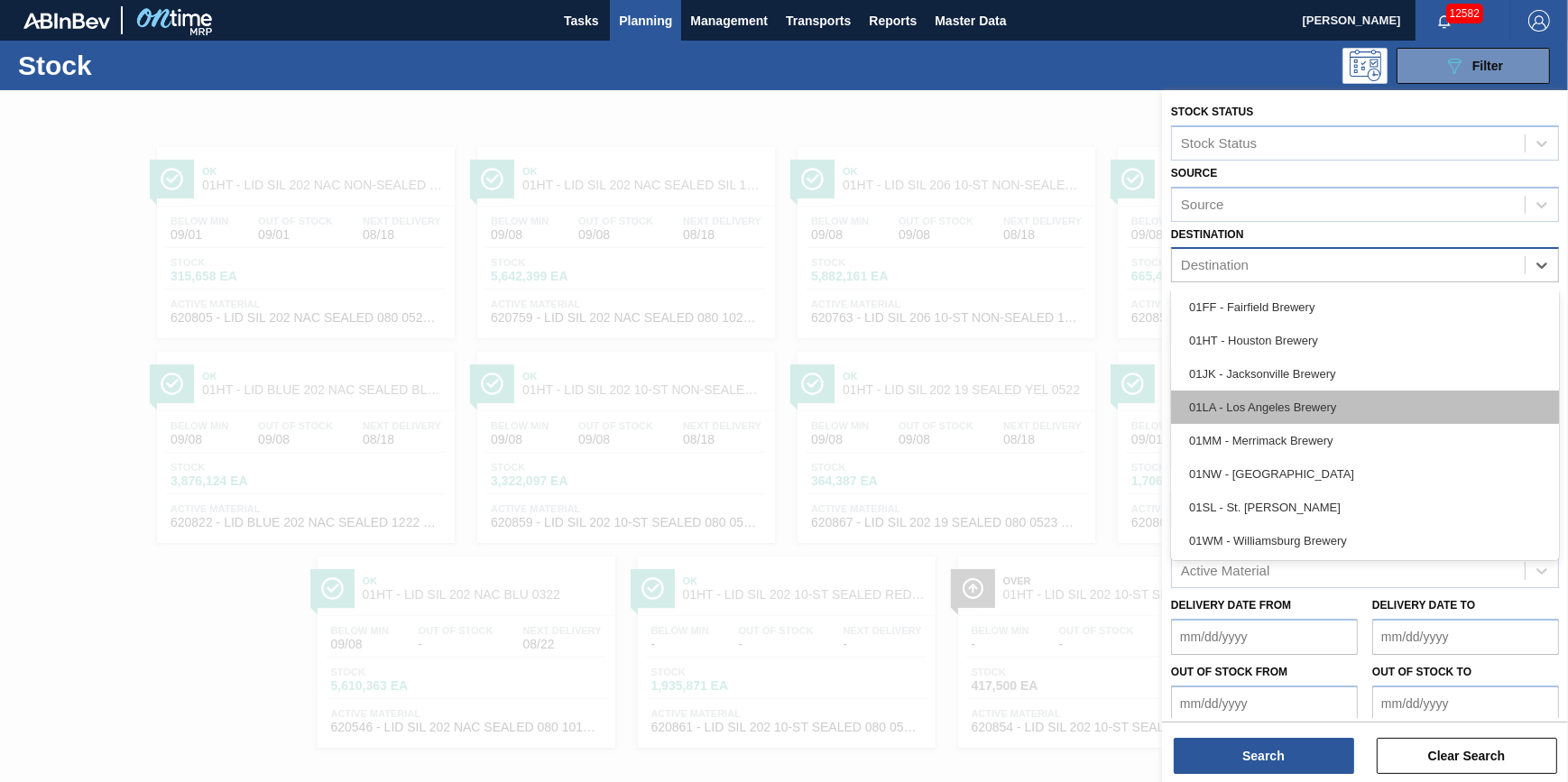
click at [1292, 395] on div "01LA - Los Angeles Brewery" at bounding box center [1364, 408] width 388 height 34
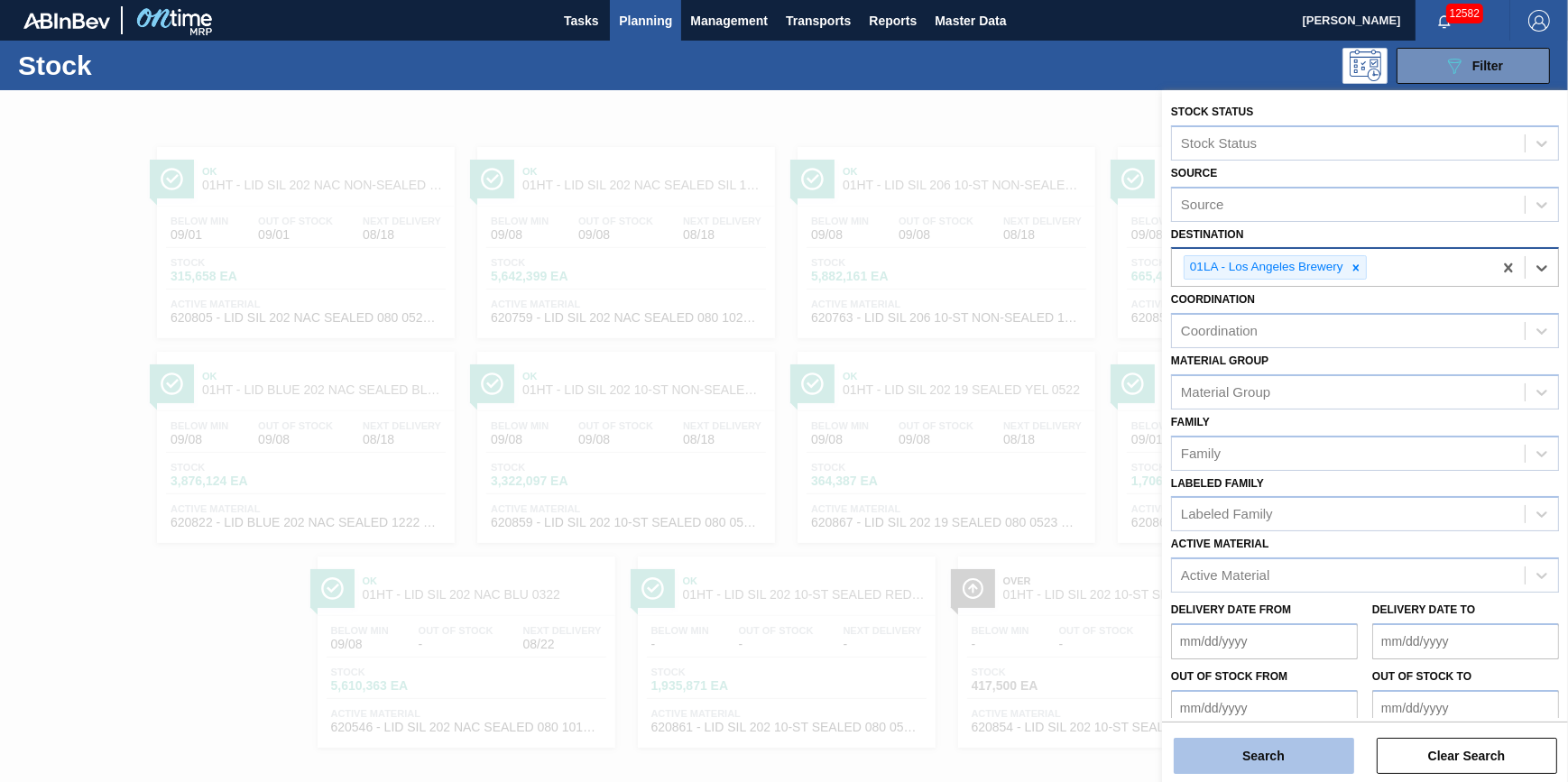
click at [1223, 745] on button "Search" at bounding box center [1264, 756] width 180 height 36
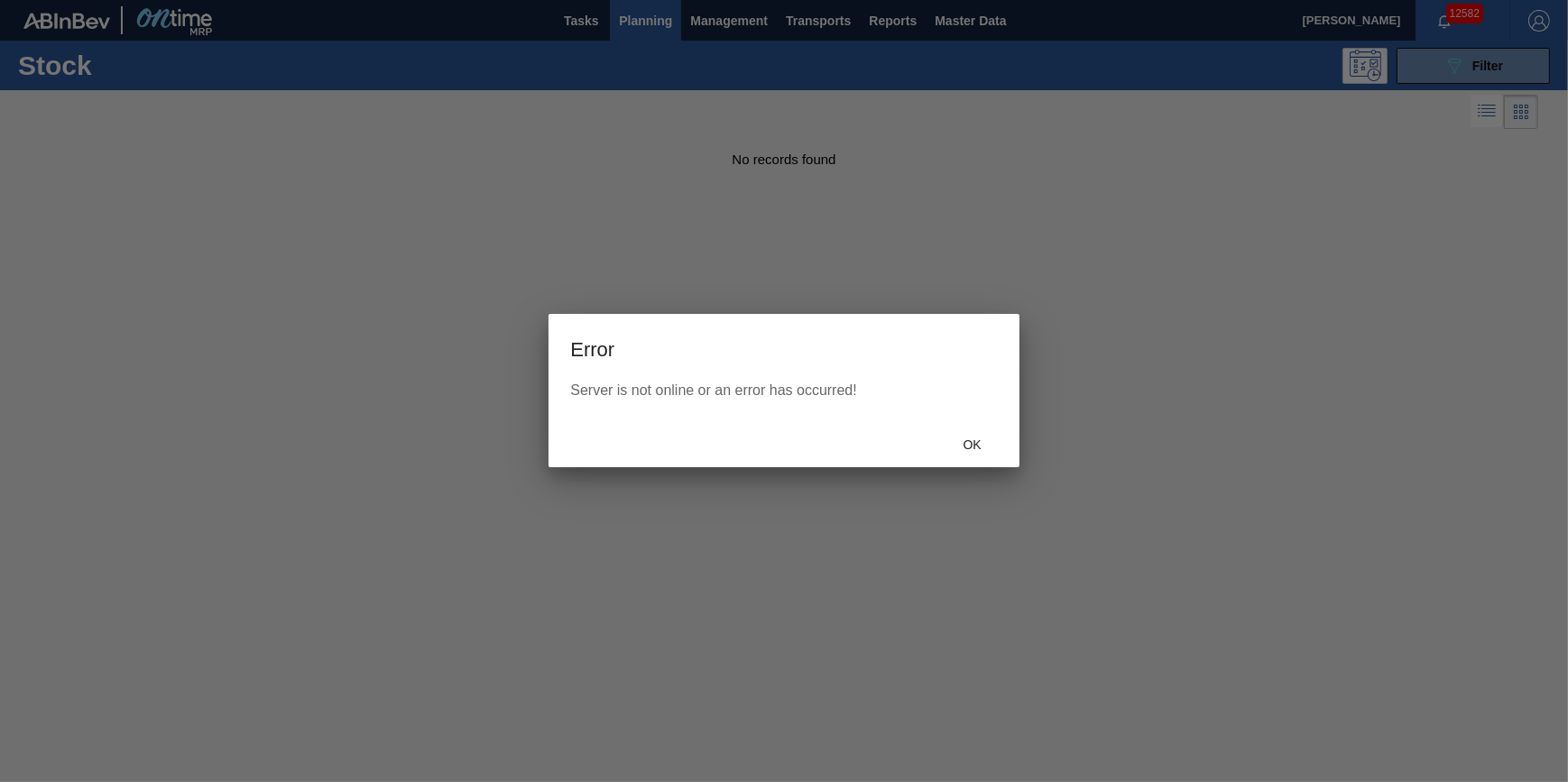
click at [973, 452] on div "Ok" at bounding box center [972, 445] width 79 height 34
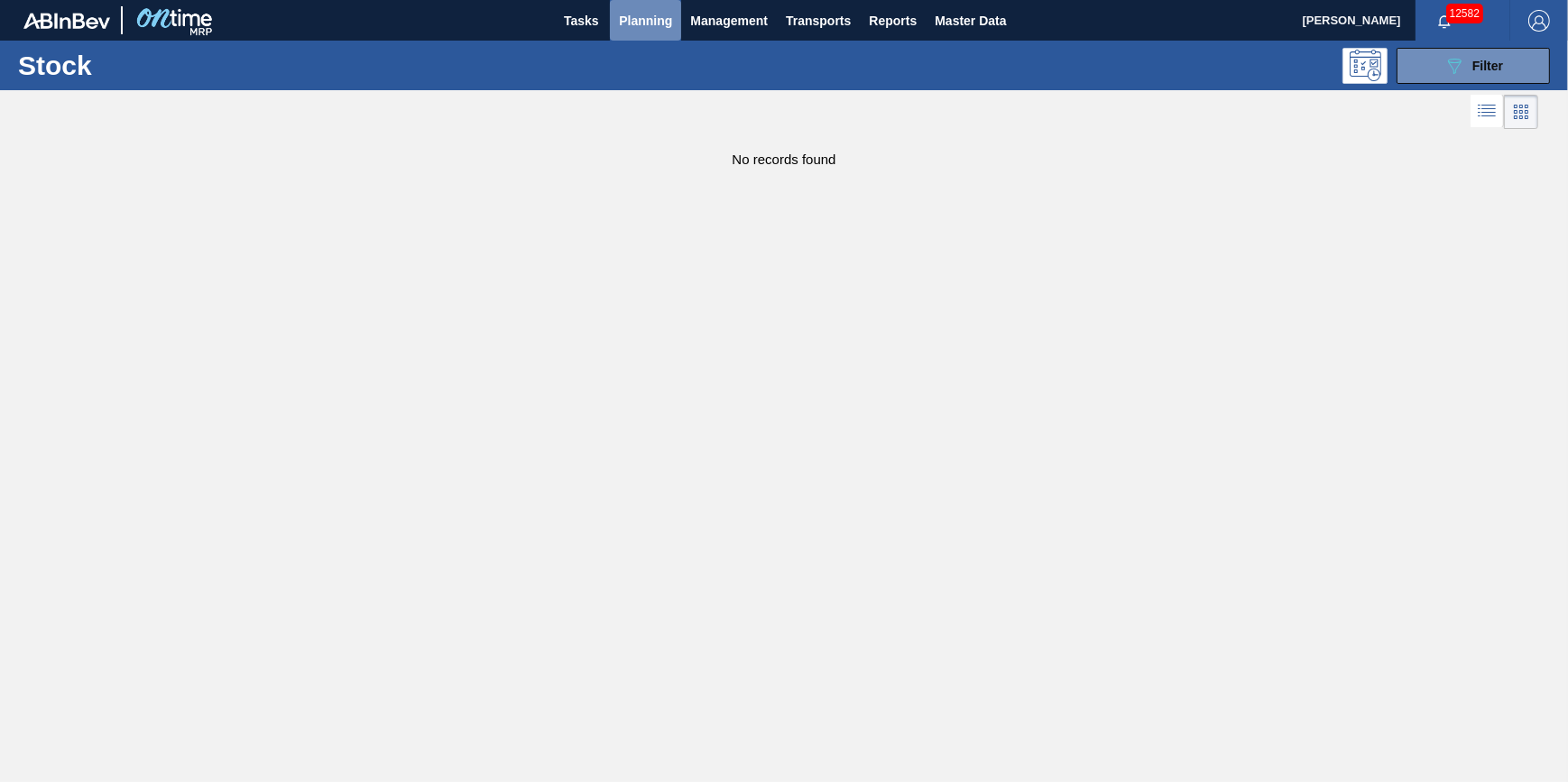
click at [652, 26] on span "Planning" at bounding box center [645, 21] width 54 height 22
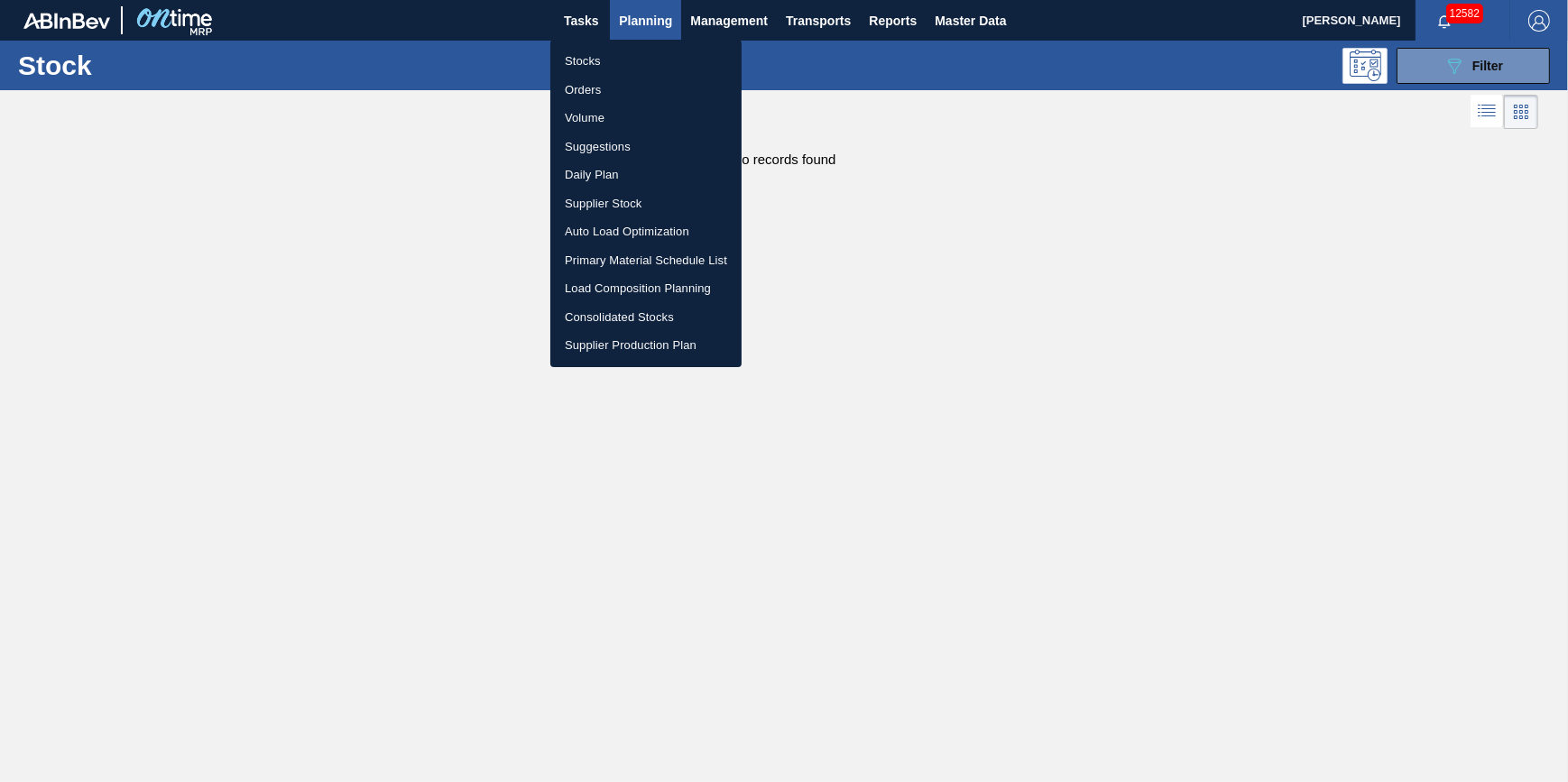
click at [654, 65] on li "Stocks" at bounding box center [646, 61] width 192 height 29
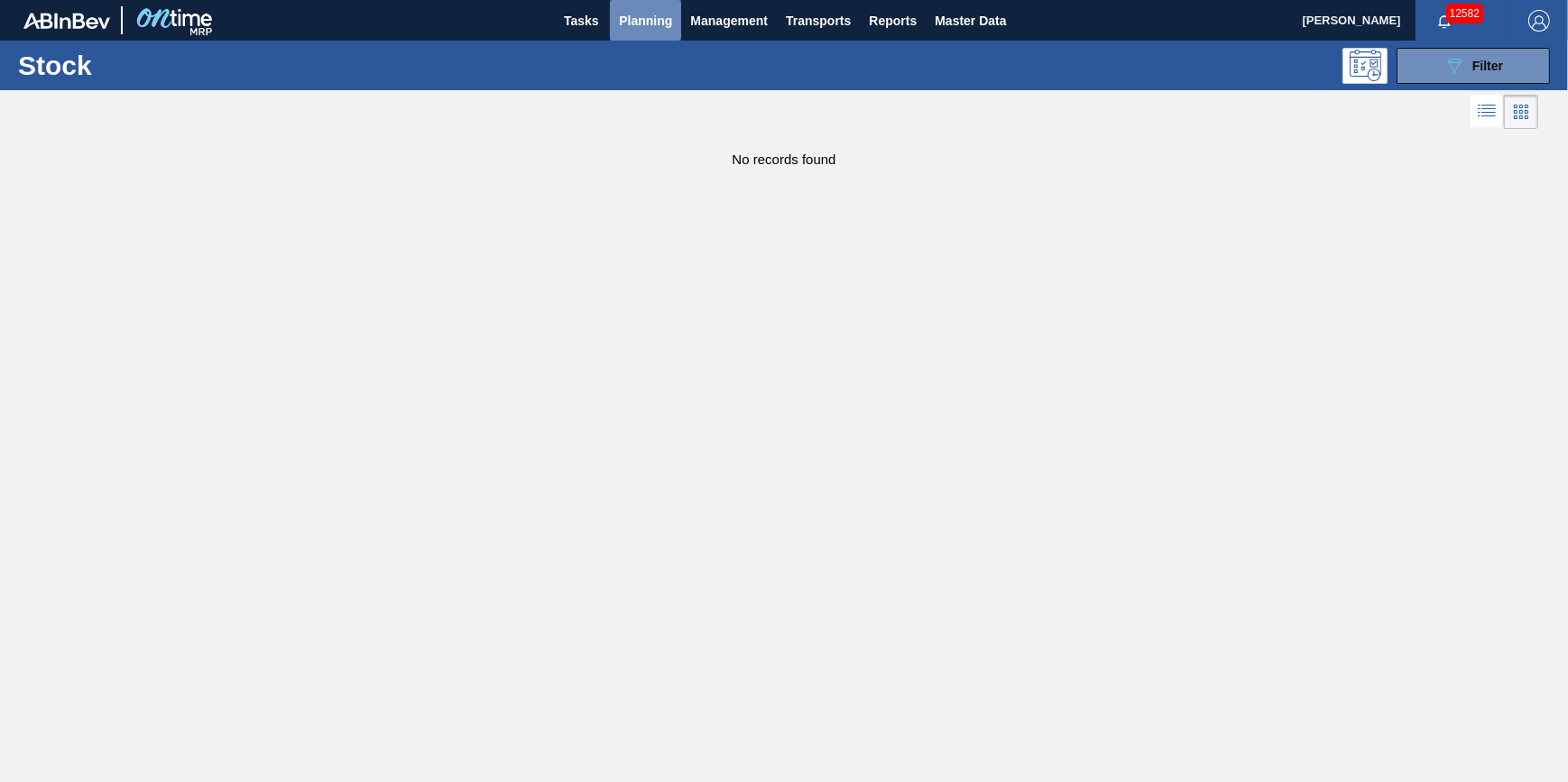
click at [633, 27] on span "Planning" at bounding box center [645, 21] width 54 height 22
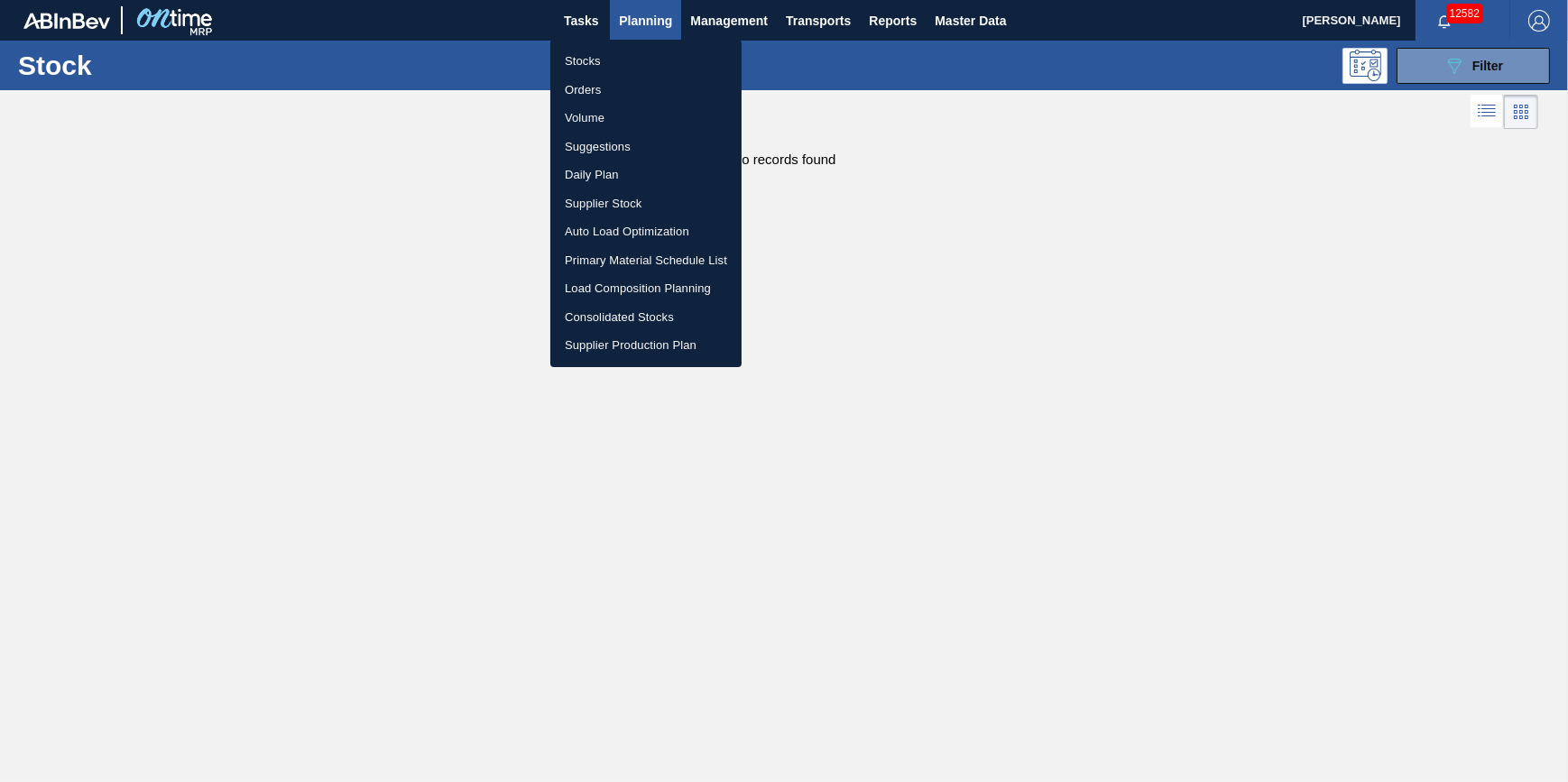
click at [630, 55] on li "Stocks" at bounding box center [646, 61] width 192 height 29
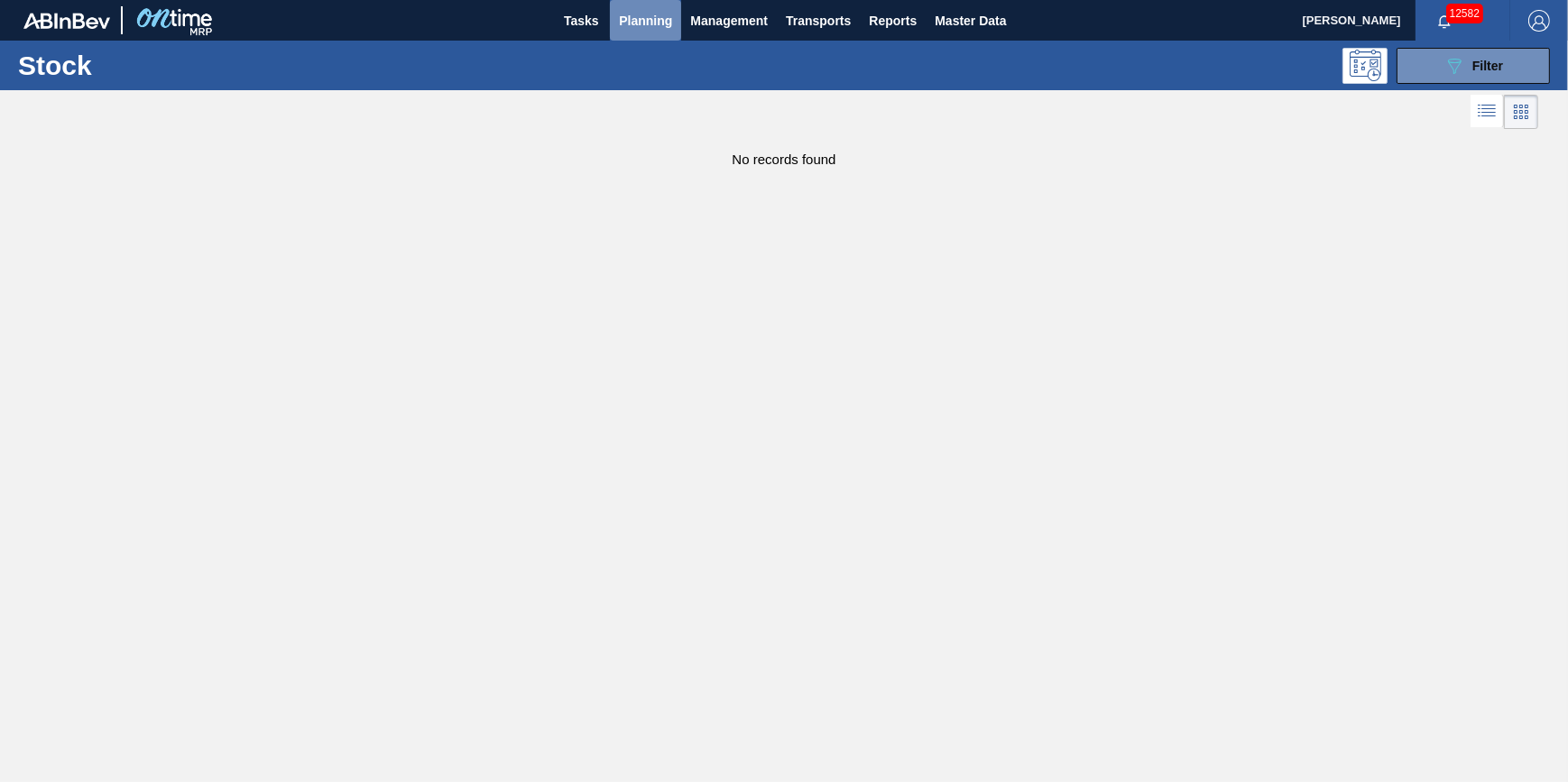
click at [646, 23] on span "Planning" at bounding box center [645, 21] width 54 height 22
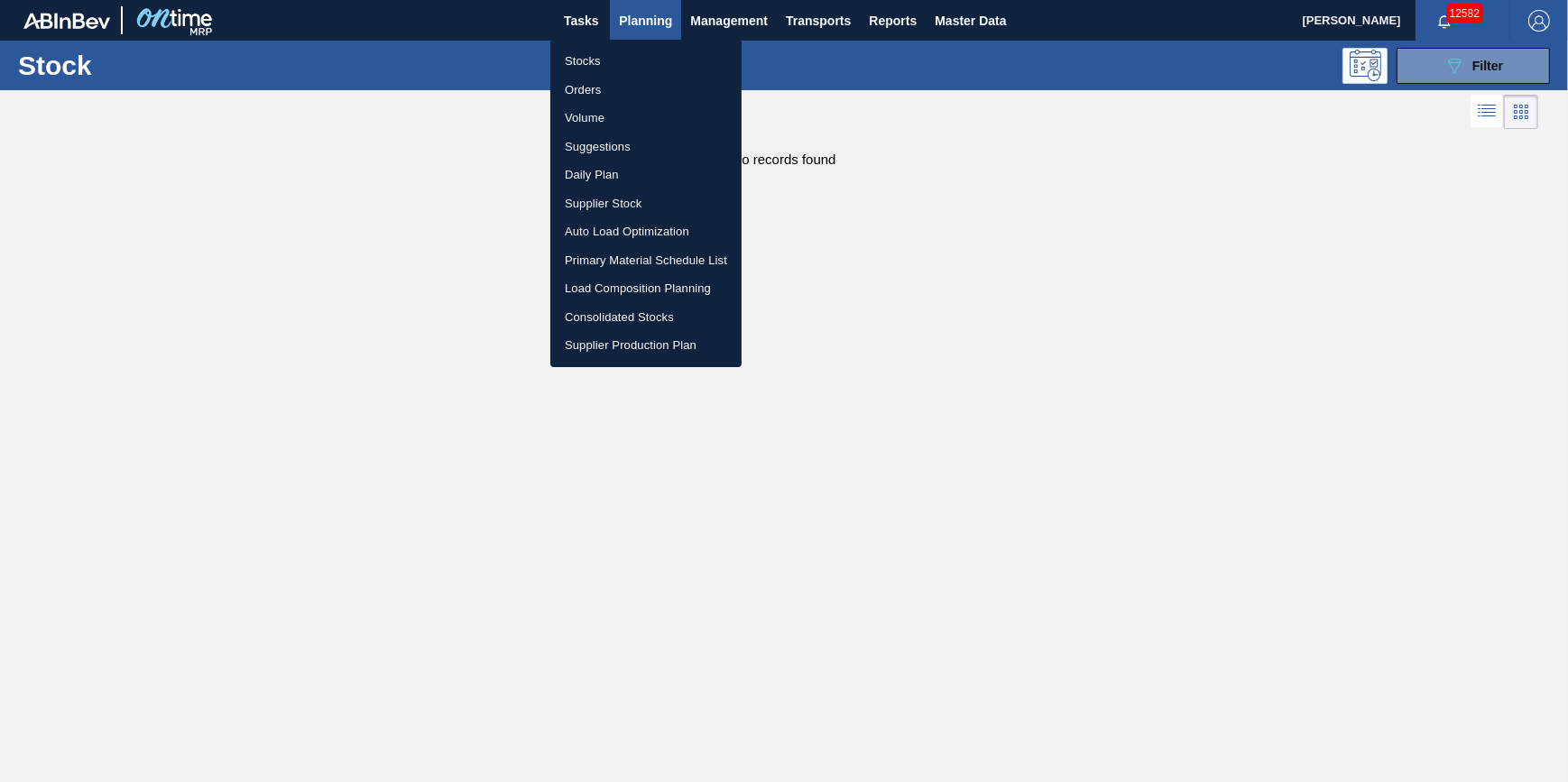
click at [653, 61] on li "Stocks" at bounding box center [646, 61] width 192 height 29
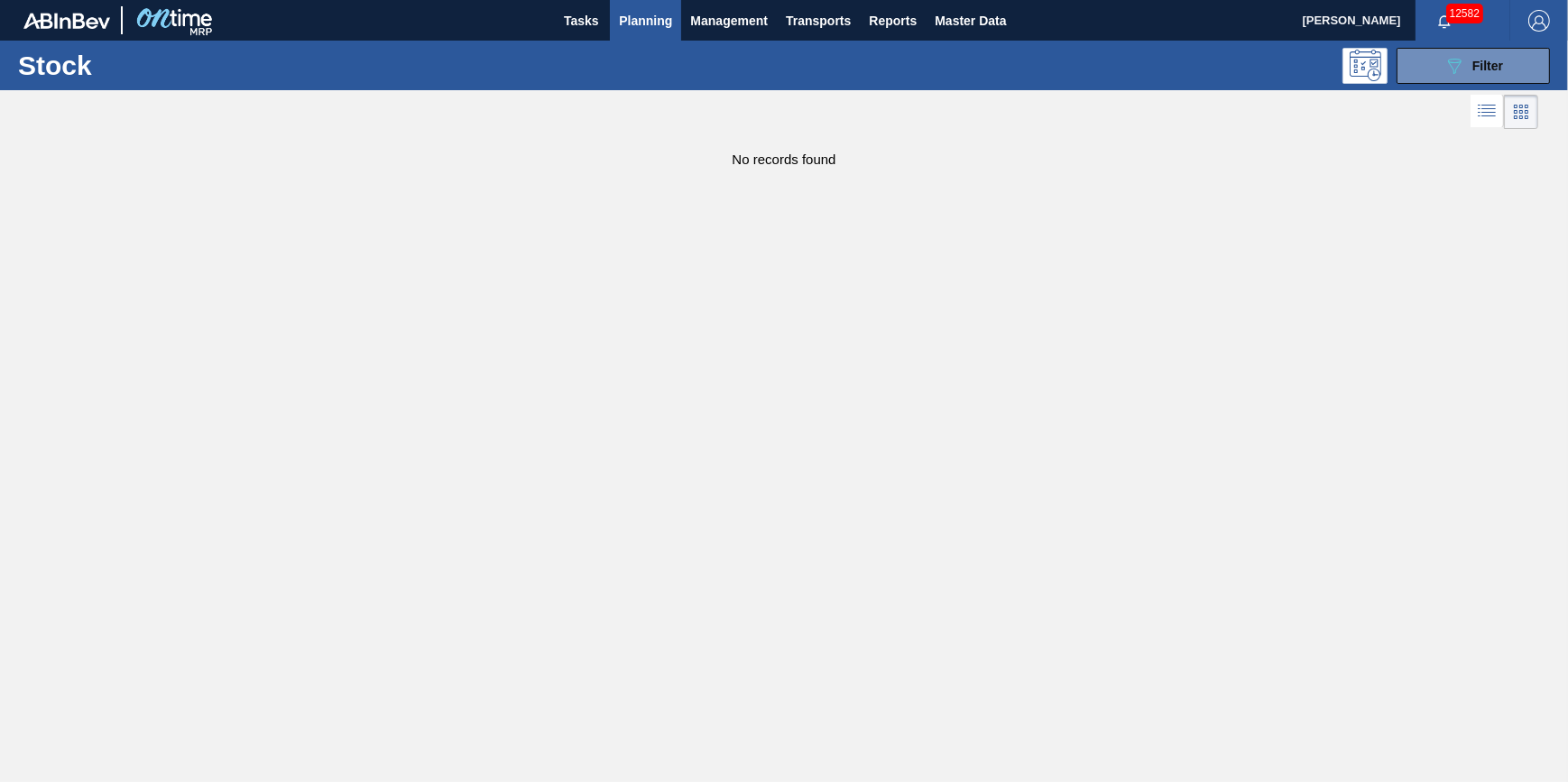
click at [644, 48] on div "089F7B8B-B2A5-4AFE-B5C0-19BA573D28AC Filter" at bounding box center [921, 66] width 1276 height 36
click at [645, 31] on button "Planning" at bounding box center [645, 20] width 71 height 40
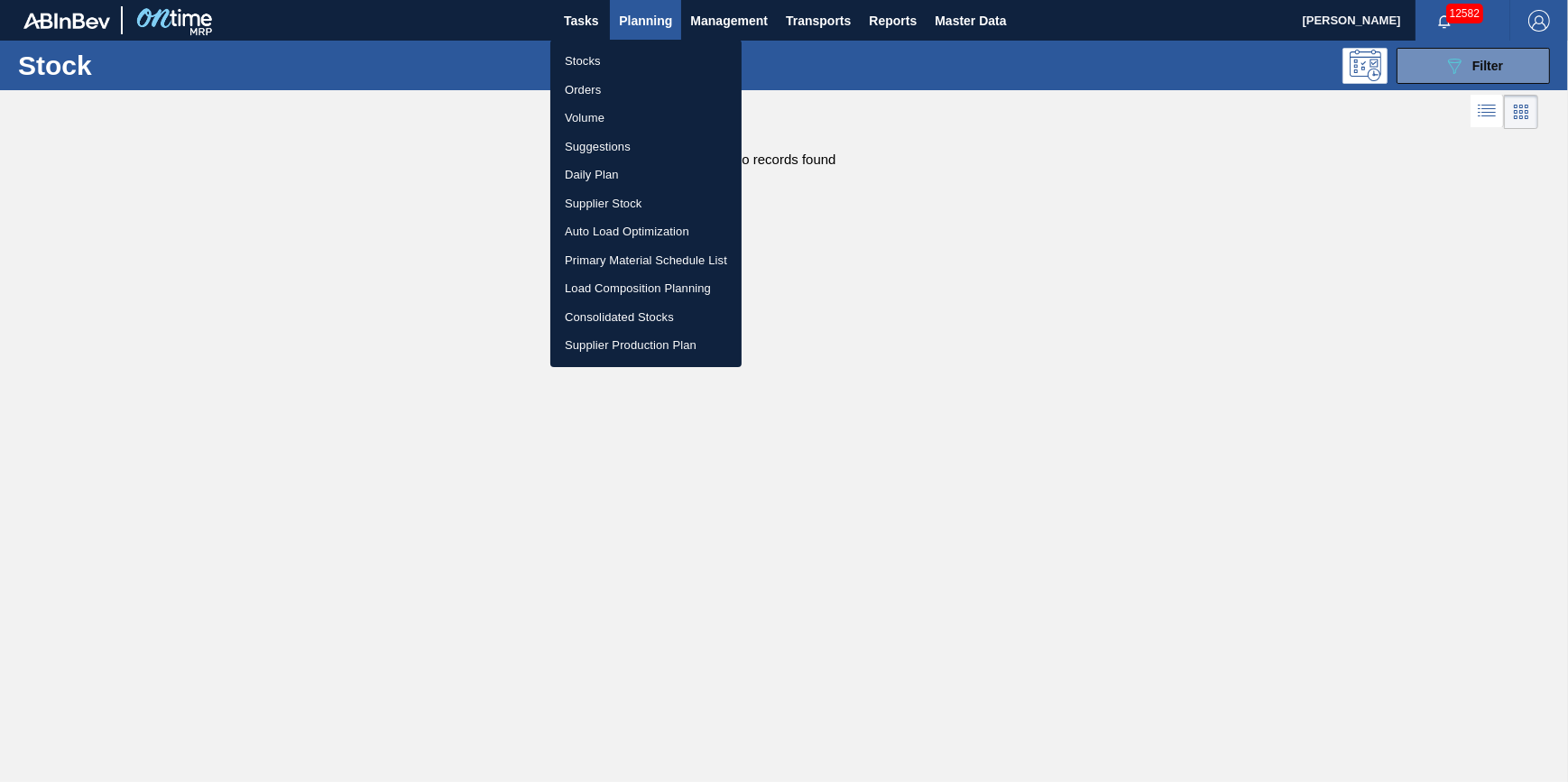
click at [648, 68] on li "Stocks" at bounding box center [646, 61] width 192 height 29
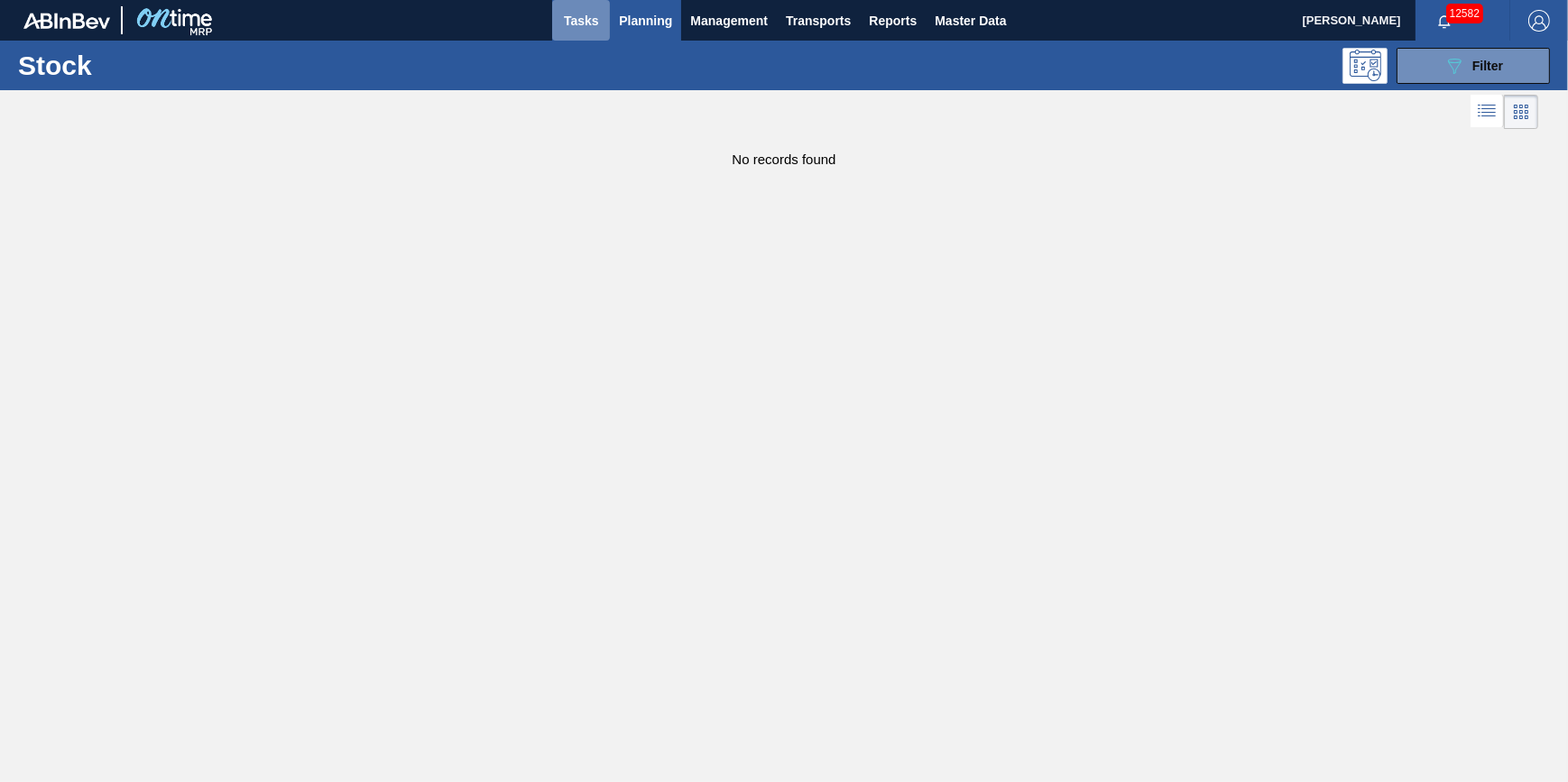
drag, startPoint x: 585, startPoint y: 9, endPoint x: 586, endPoint y: 23, distance: 14.0
click at [584, 10] on span "Tasks" at bounding box center [581, 21] width 39 height 22
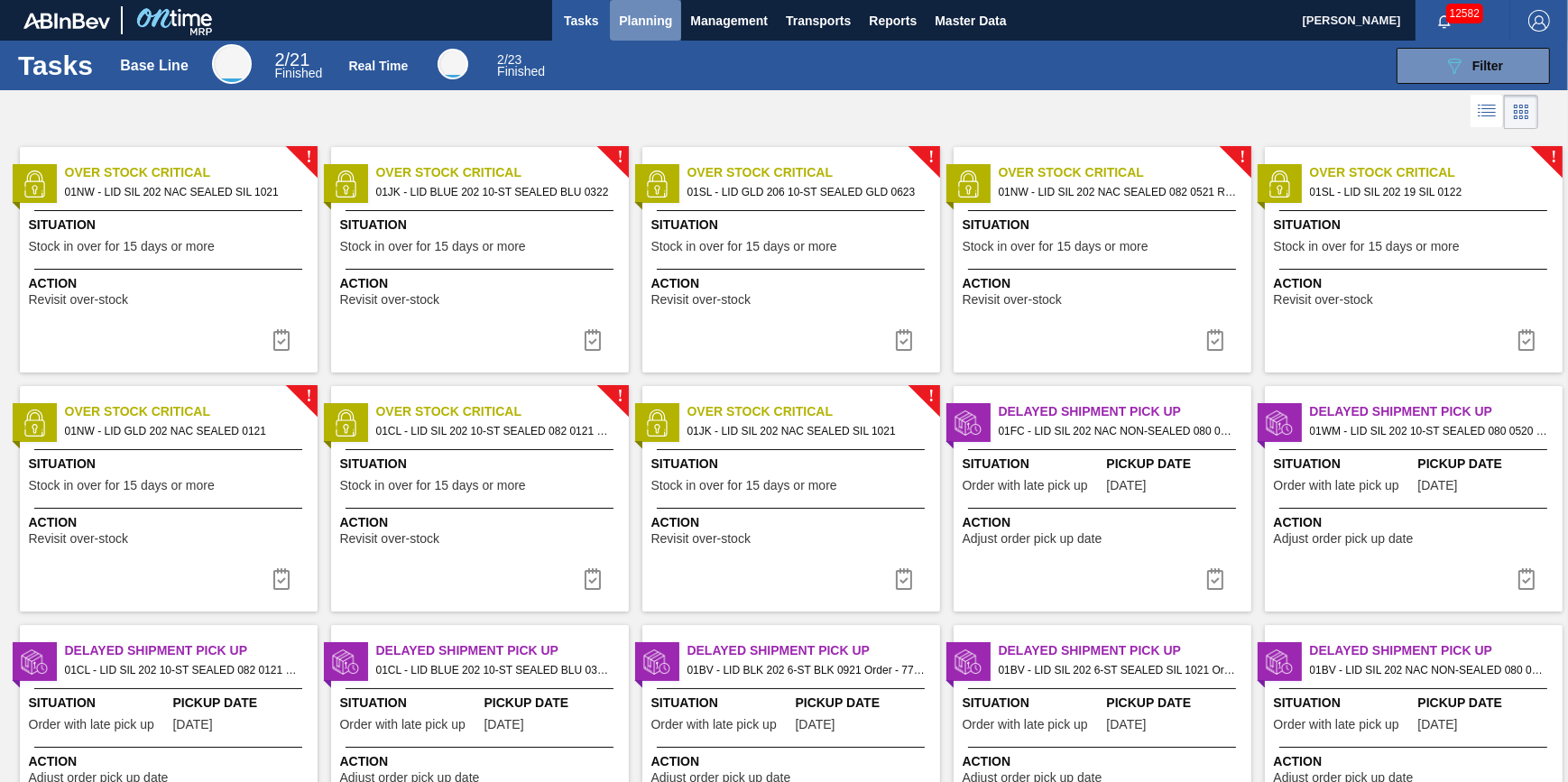
click at [629, 20] on span "Planning" at bounding box center [645, 21] width 54 height 22
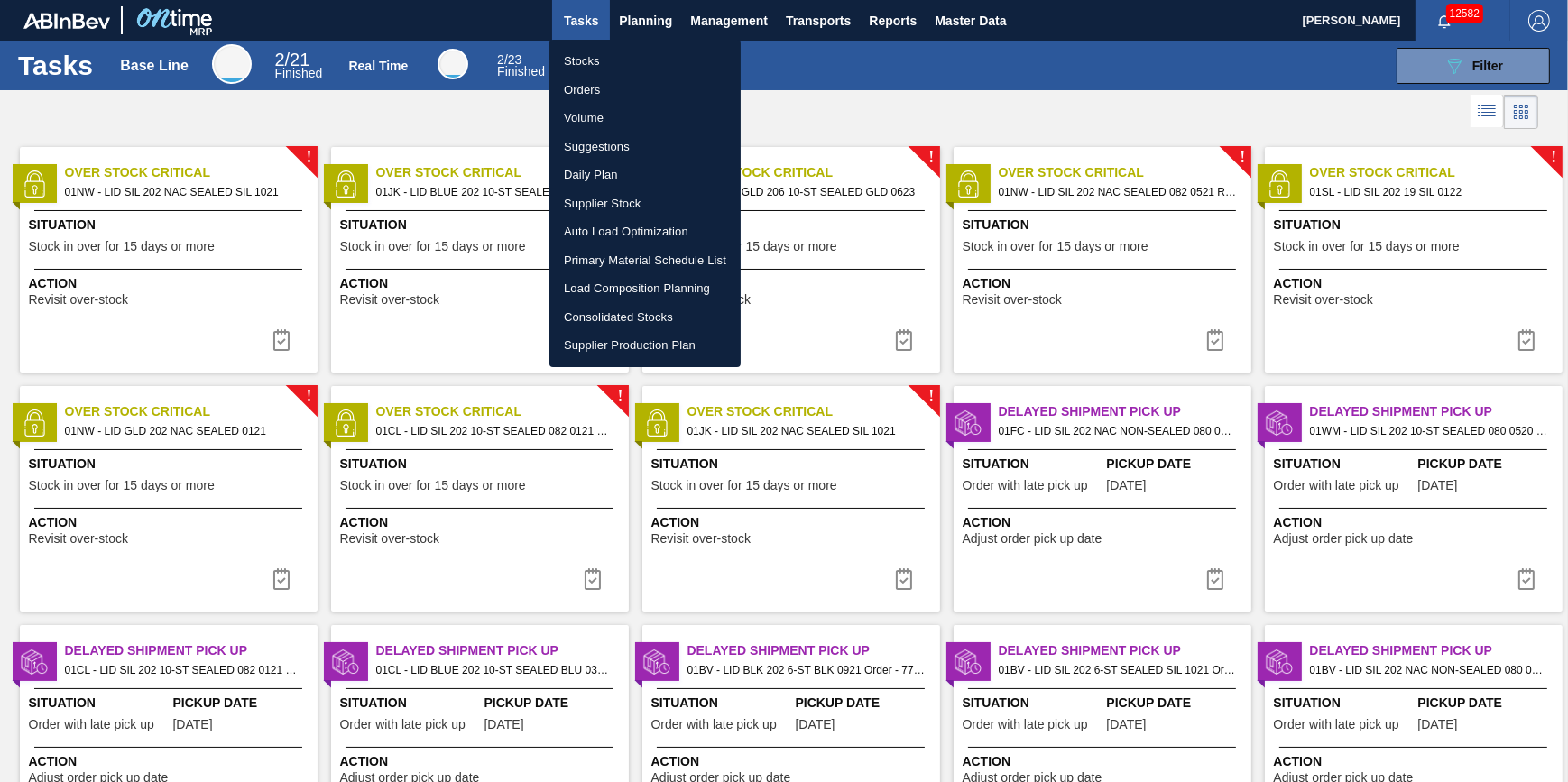
click at [636, 22] on div at bounding box center [784, 391] width 1568 height 782
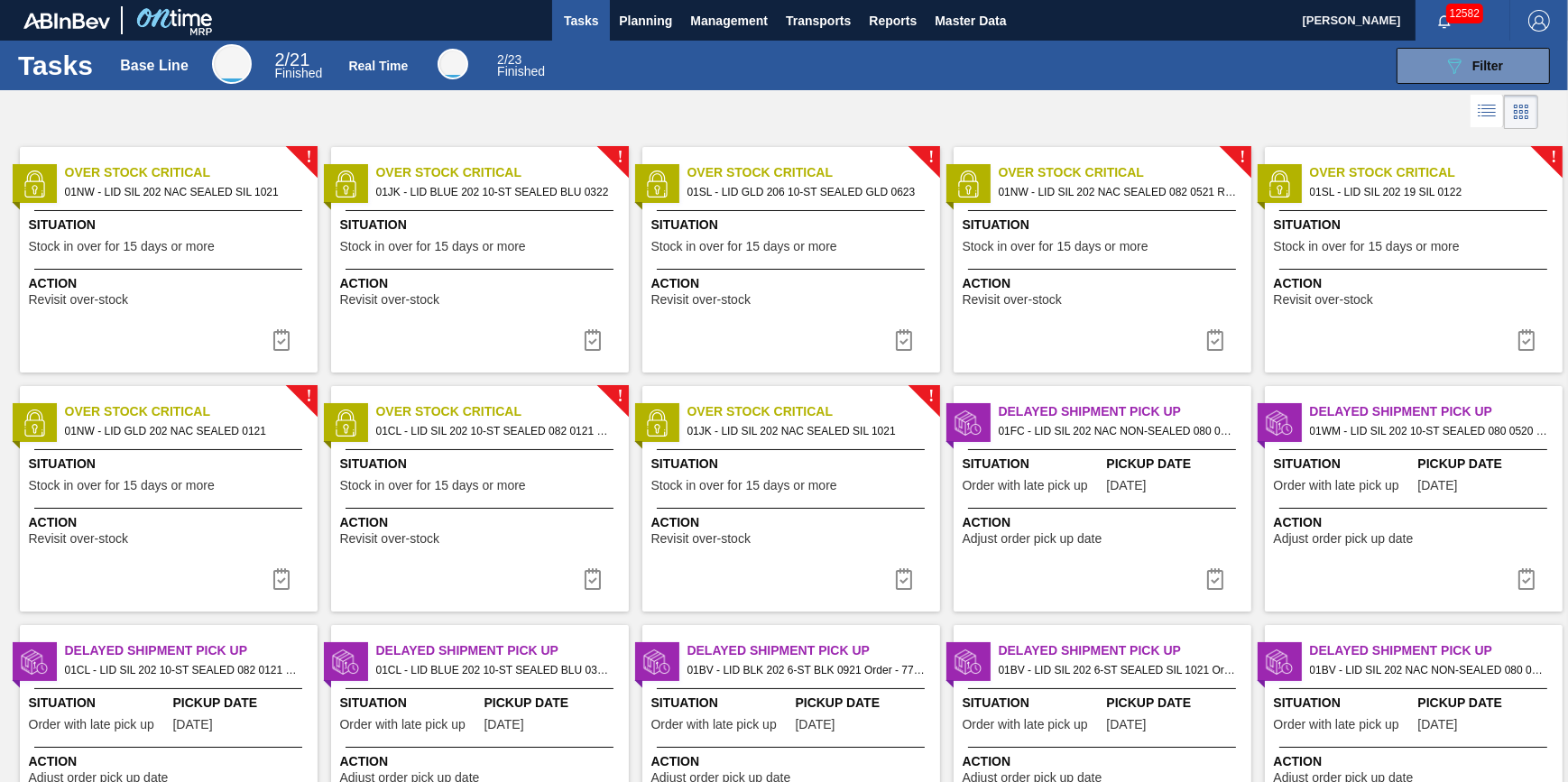
click at [639, 25] on div "Stocks Orders Volume Suggestions Daily Plan Supplier Stock Auto Load Optimizati…" at bounding box center [784, 391] width 1568 height 782
click at [645, 18] on span "Planning" at bounding box center [645, 21] width 54 height 22
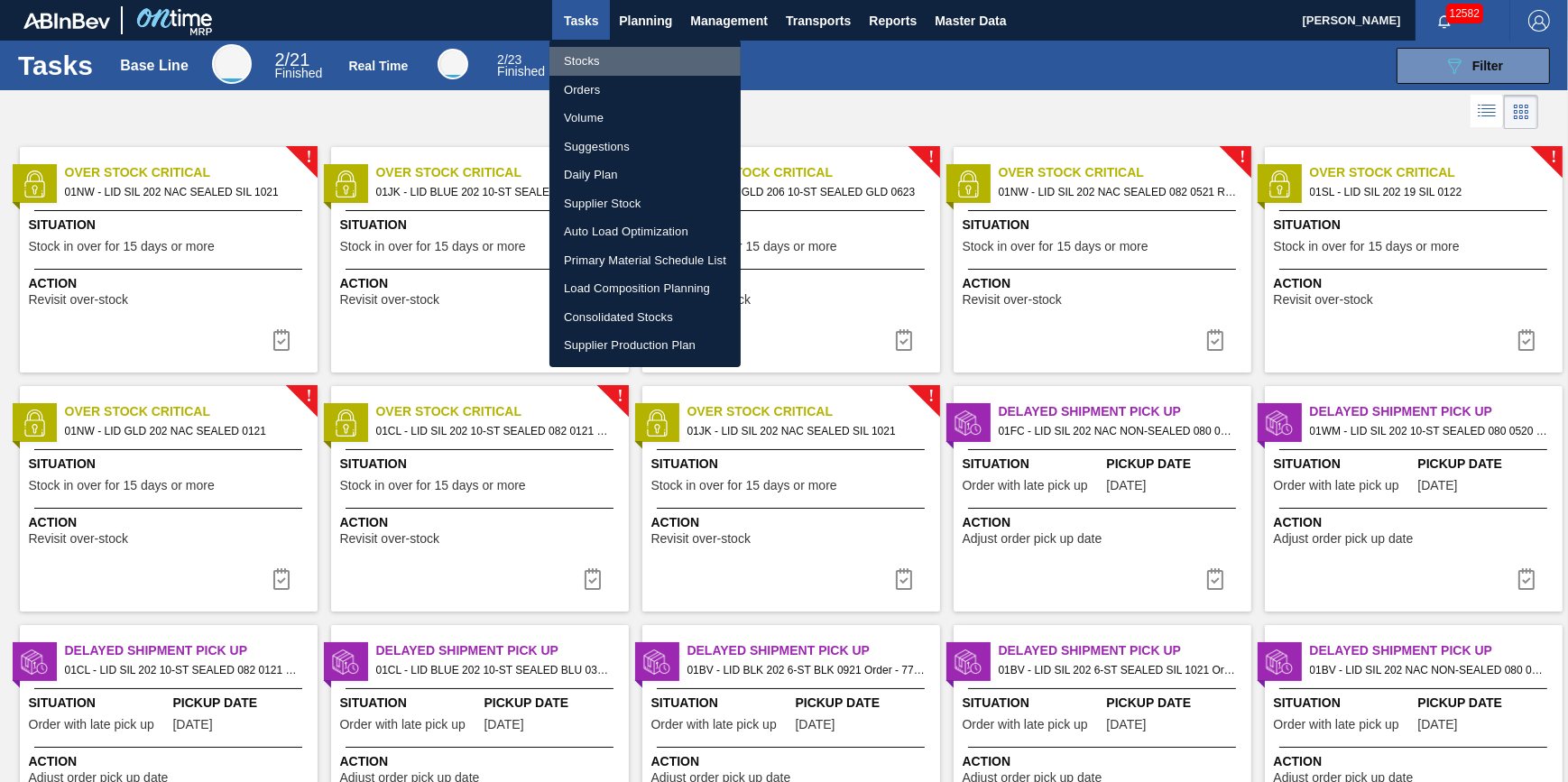
click at [640, 52] on li "Stocks" at bounding box center [645, 61] width 192 height 29
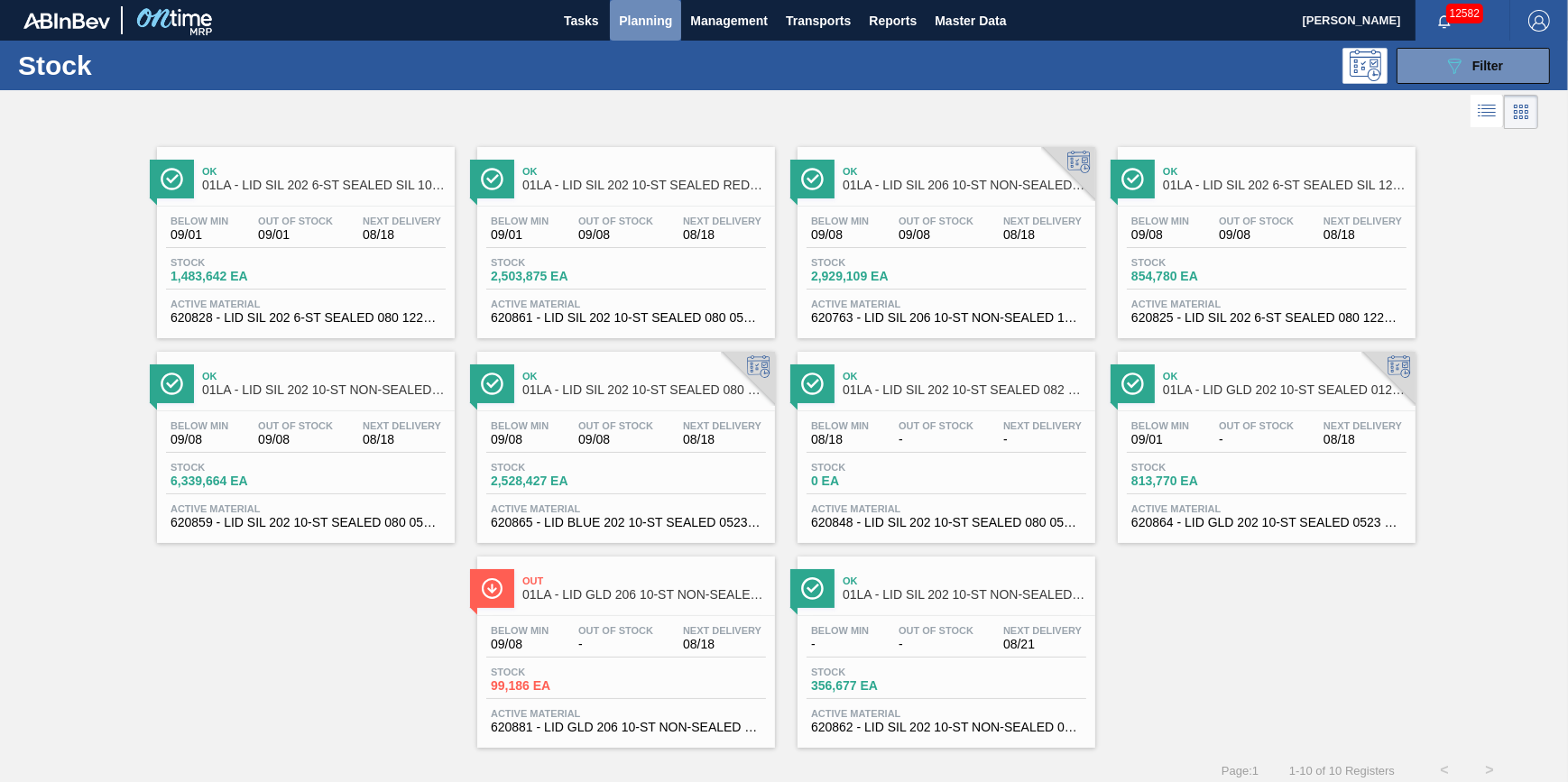
click at [626, 34] on button "Planning" at bounding box center [645, 20] width 71 height 40
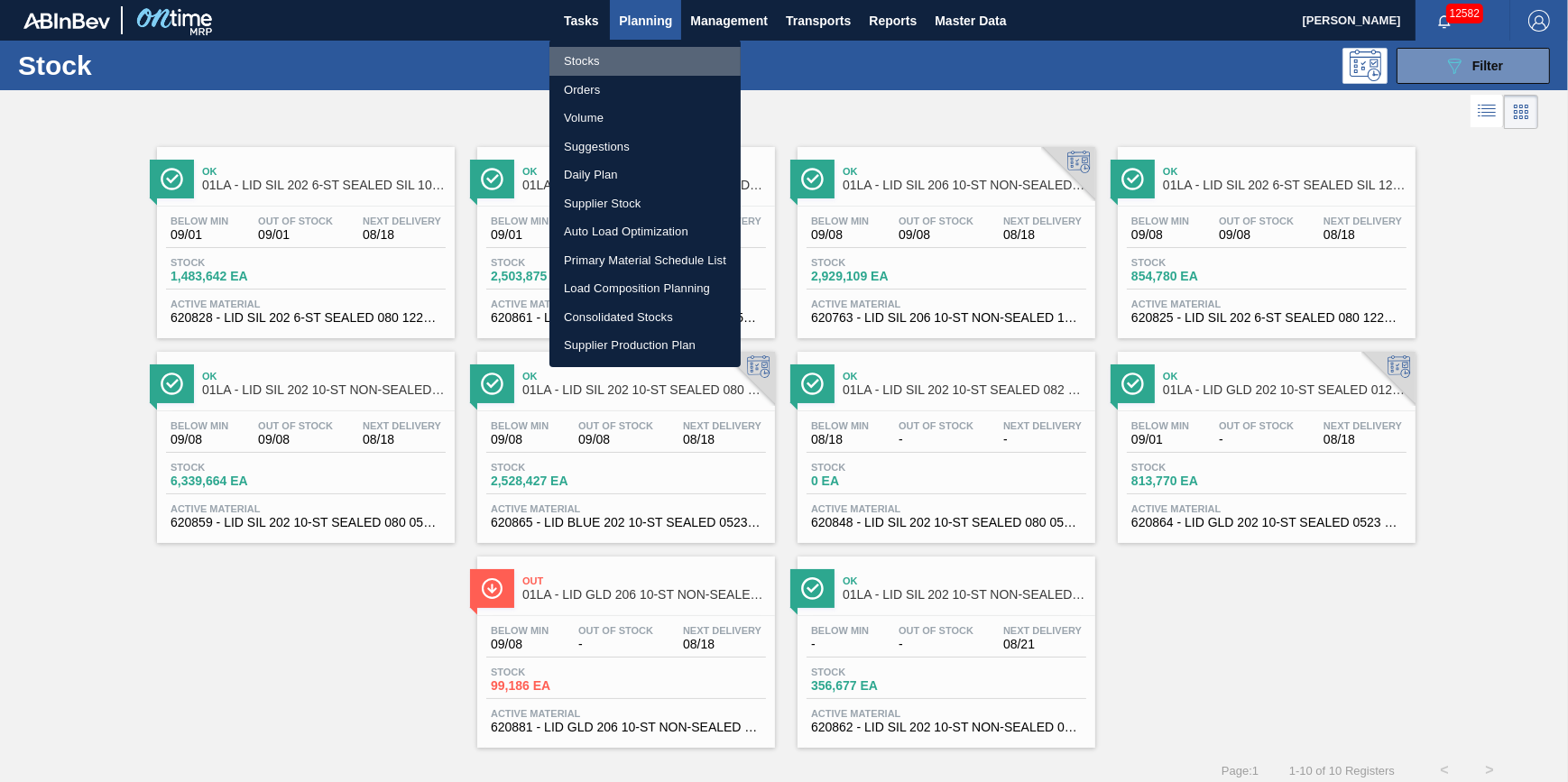
click at [623, 57] on li "Stocks" at bounding box center [645, 61] width 192 height 29
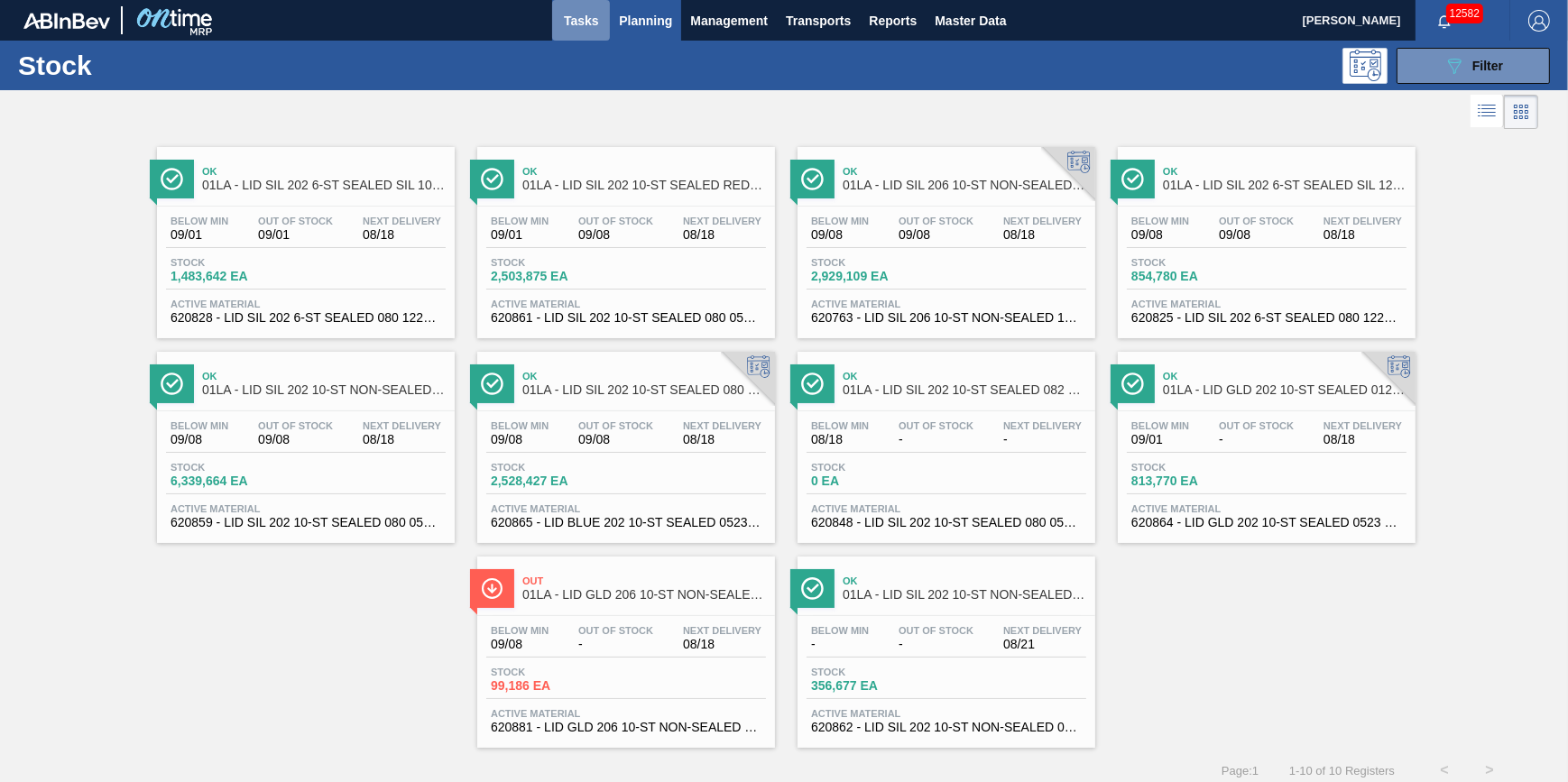
click at [576, 16] on span "Tasks" at bounding box center [581, 21] width 39 height 22
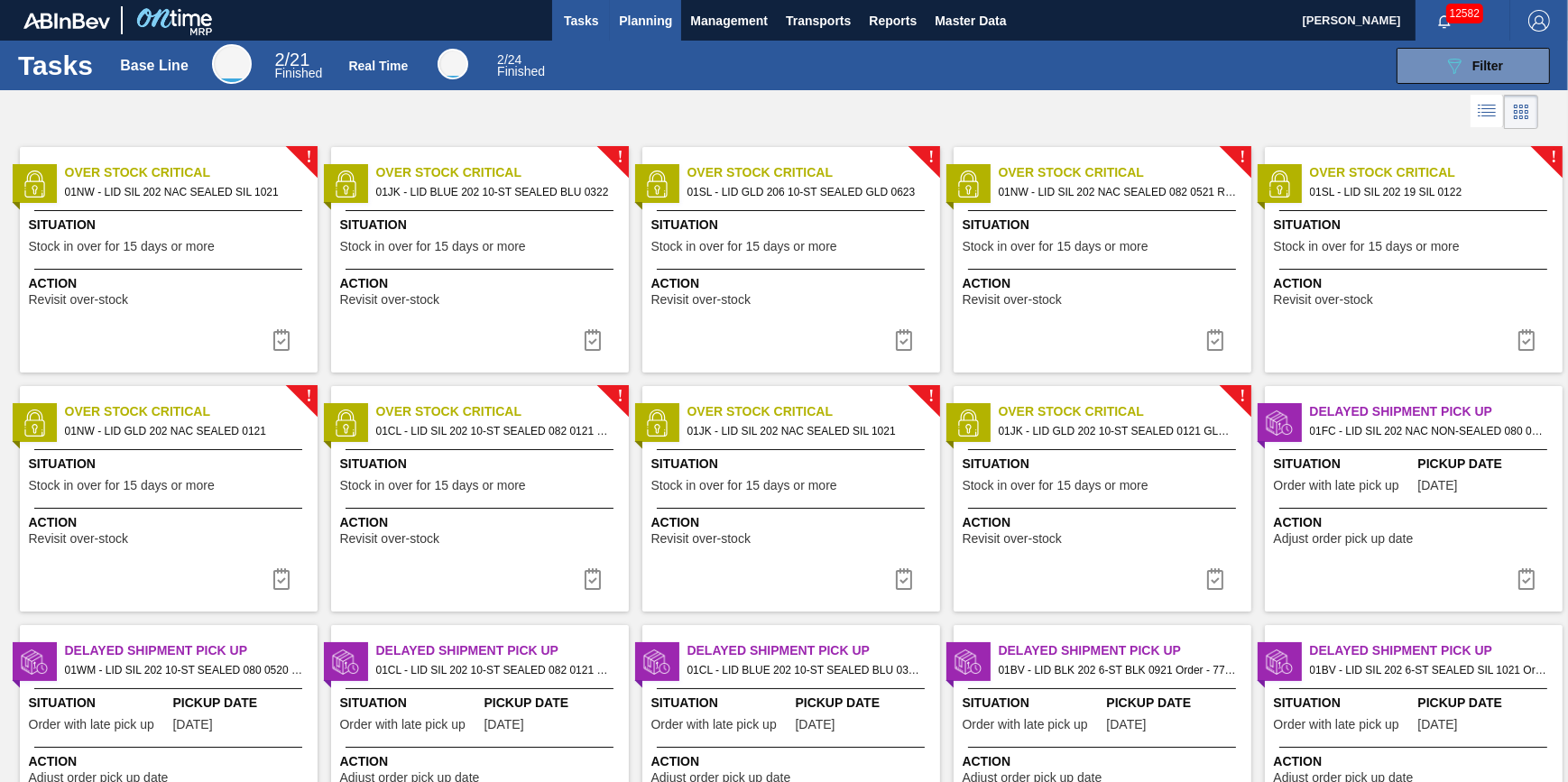
click at [664, 22] on span "Planning" at bounding box center [645, 21] width 54 height 22
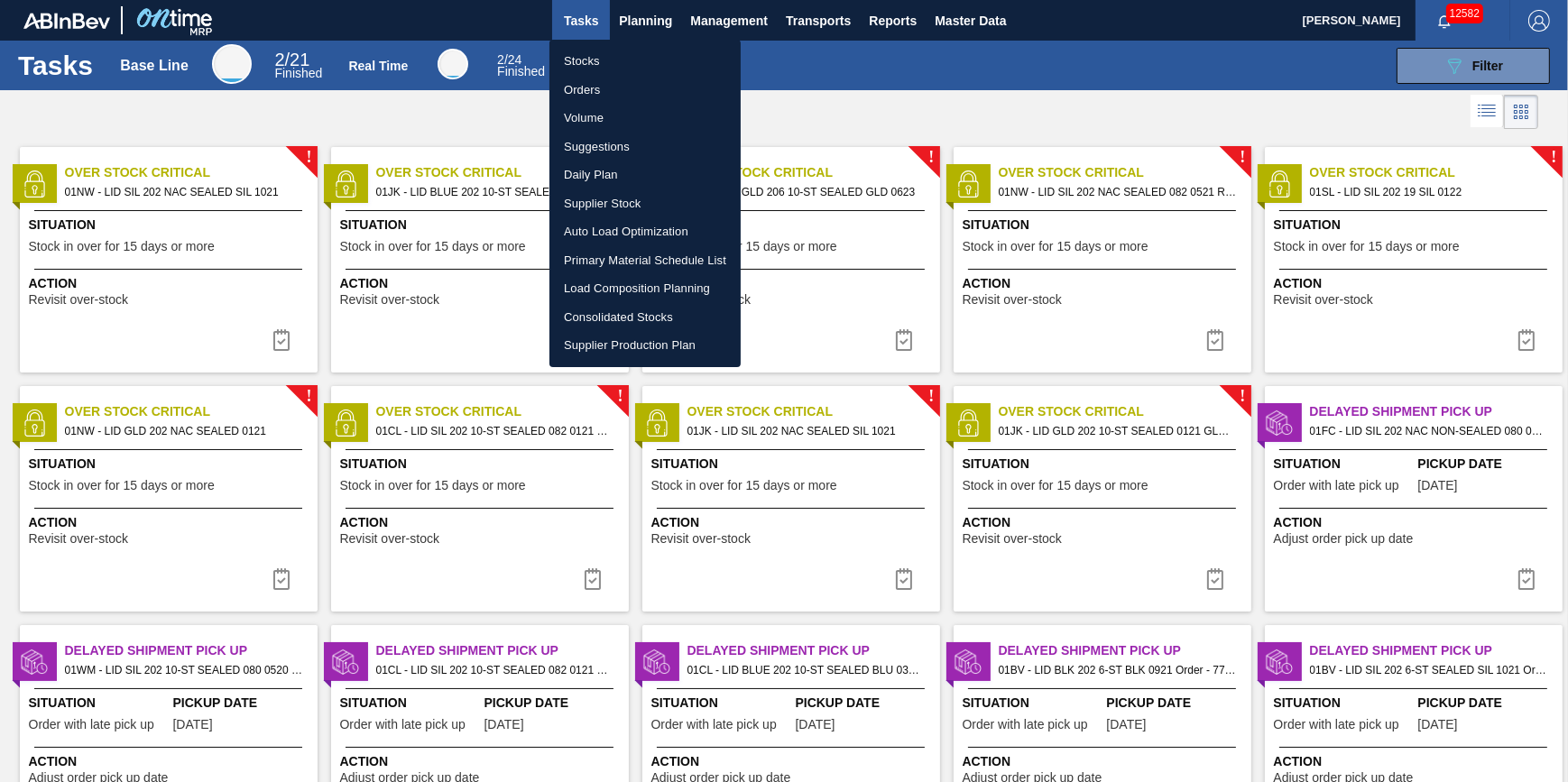
click at [659, 49] on li "Stocks" at bounding box center [645, 61] width 192 height 29
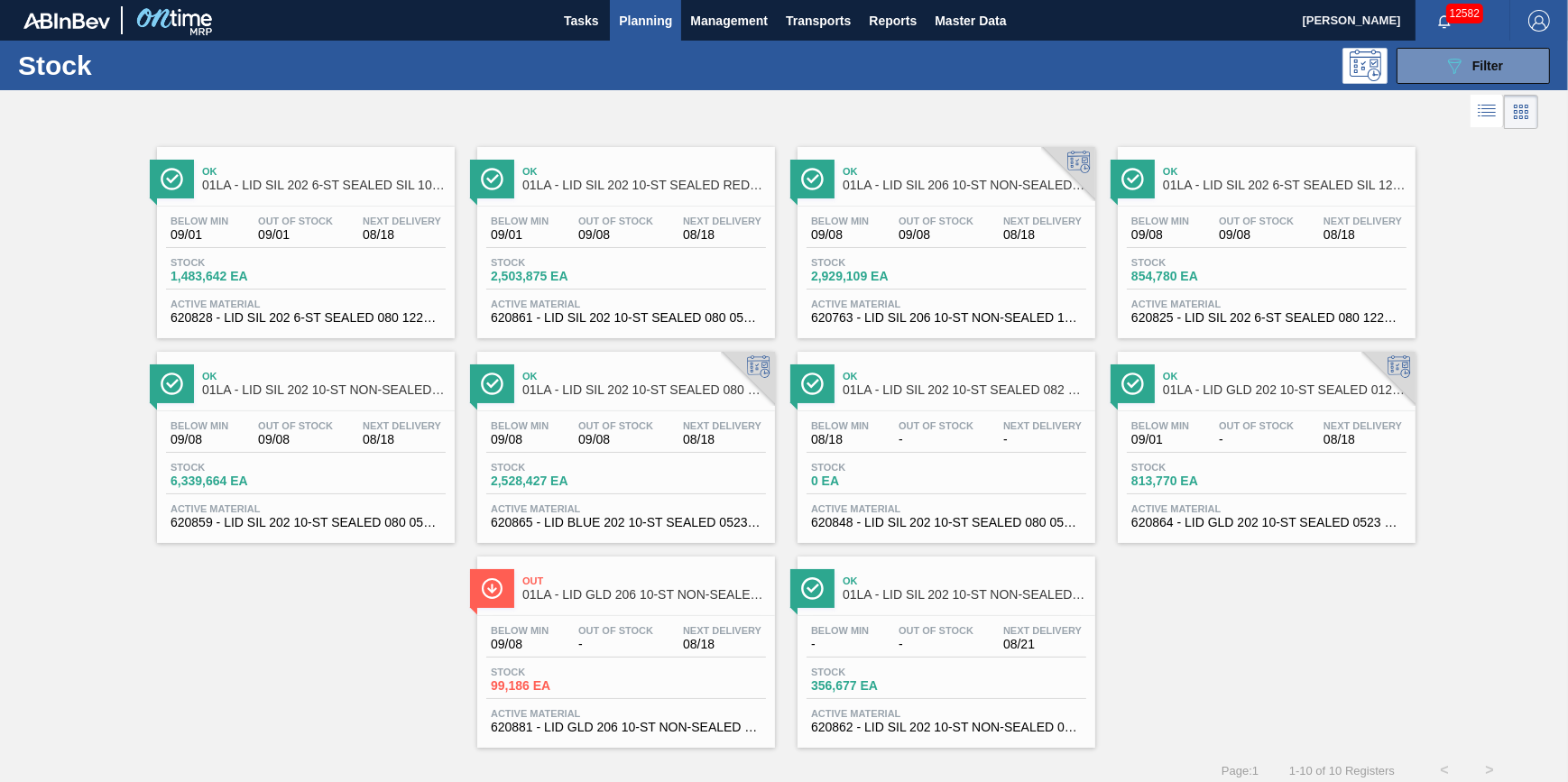
drag, startPoint x: 591, startPoint y: 24, endPoint x: 619, endPoint y: 18, distance: 28.6
click at [591, 24] on span "Tasks" at bounding box center [581, 21] width 39 height 22
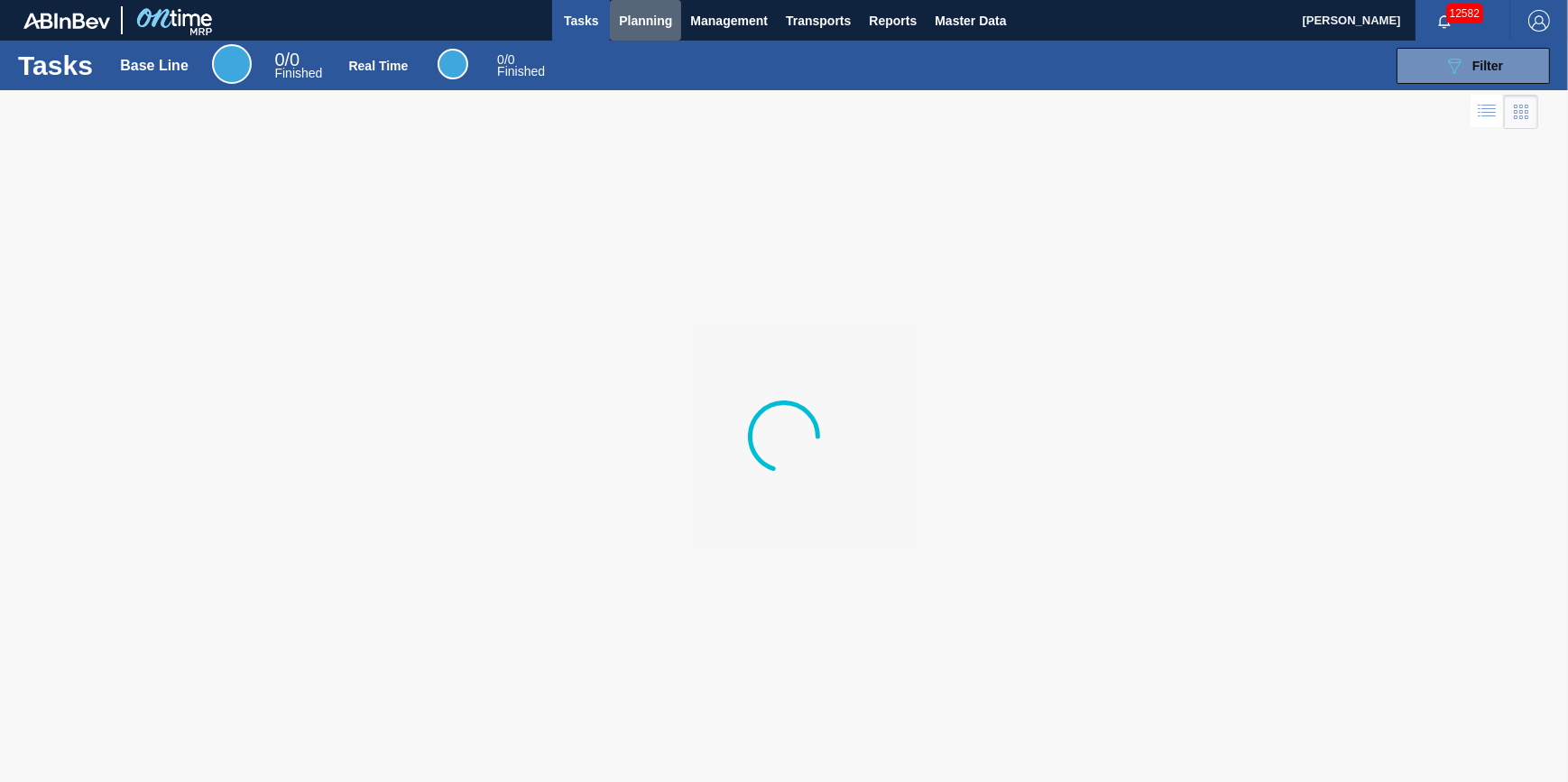
drag, startPoint x: 640, startPoint y: 21, endPoint x: 628, endPoint y: 51, distance: 32.3
click at [641, 22] on span "Planning" at bounding box center [645, 21] width 54 height 22
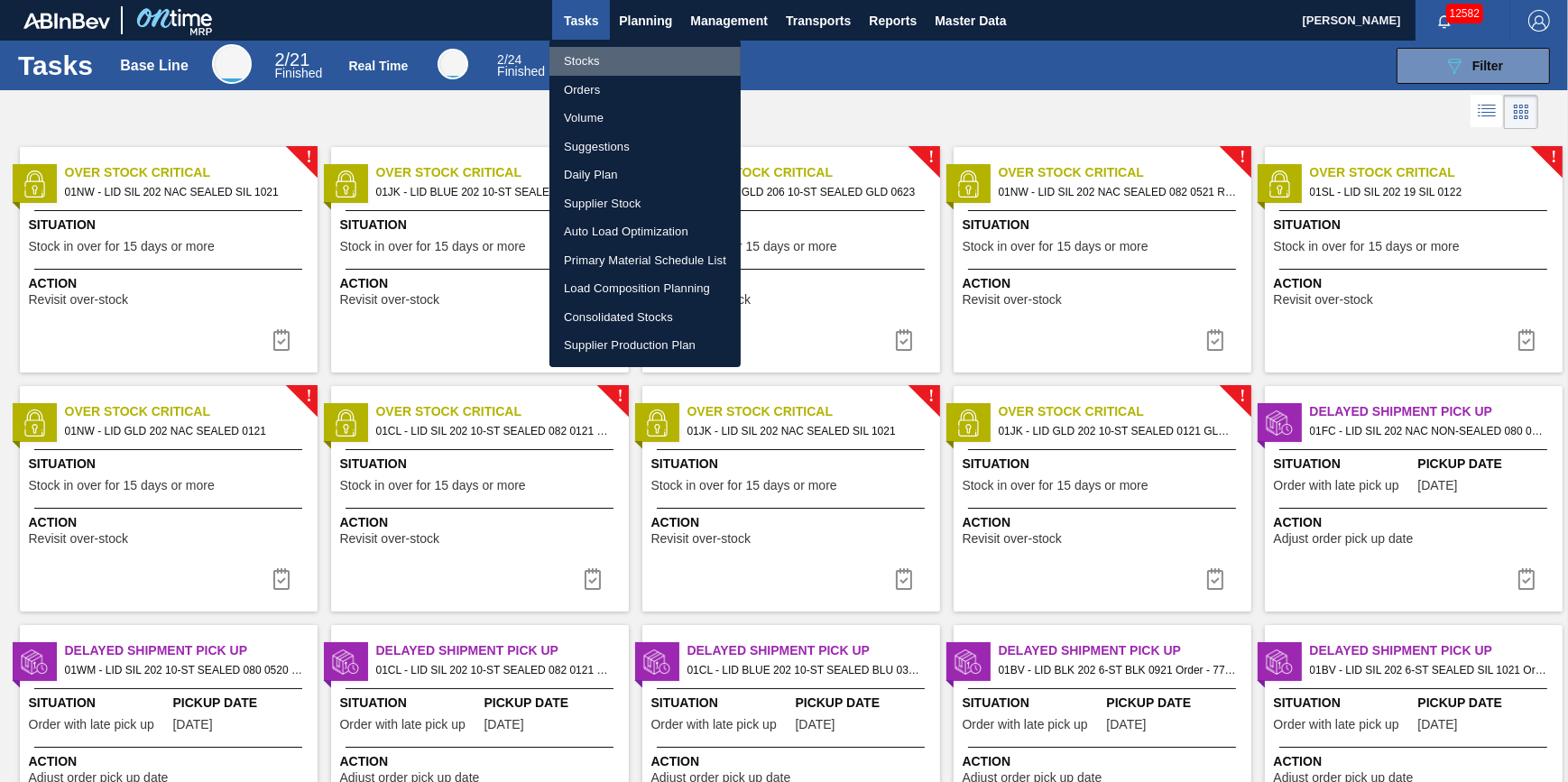
click at [625, 58] on li "Stocks" at bounding box center [645, 61] width 192 height 29
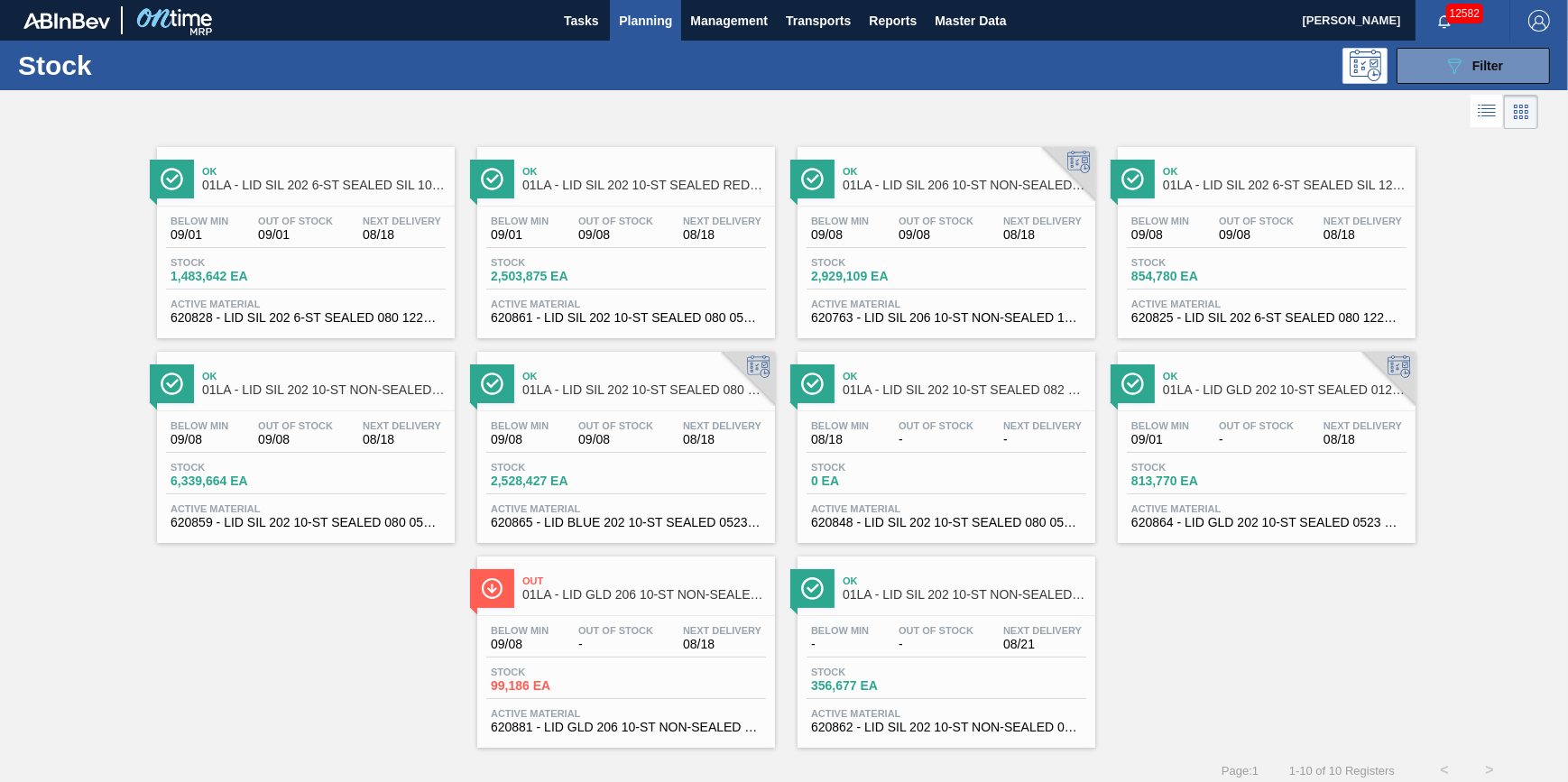
click at [645, 15] on span "Planning" at bounding box center [645, 21] width 54 height 22
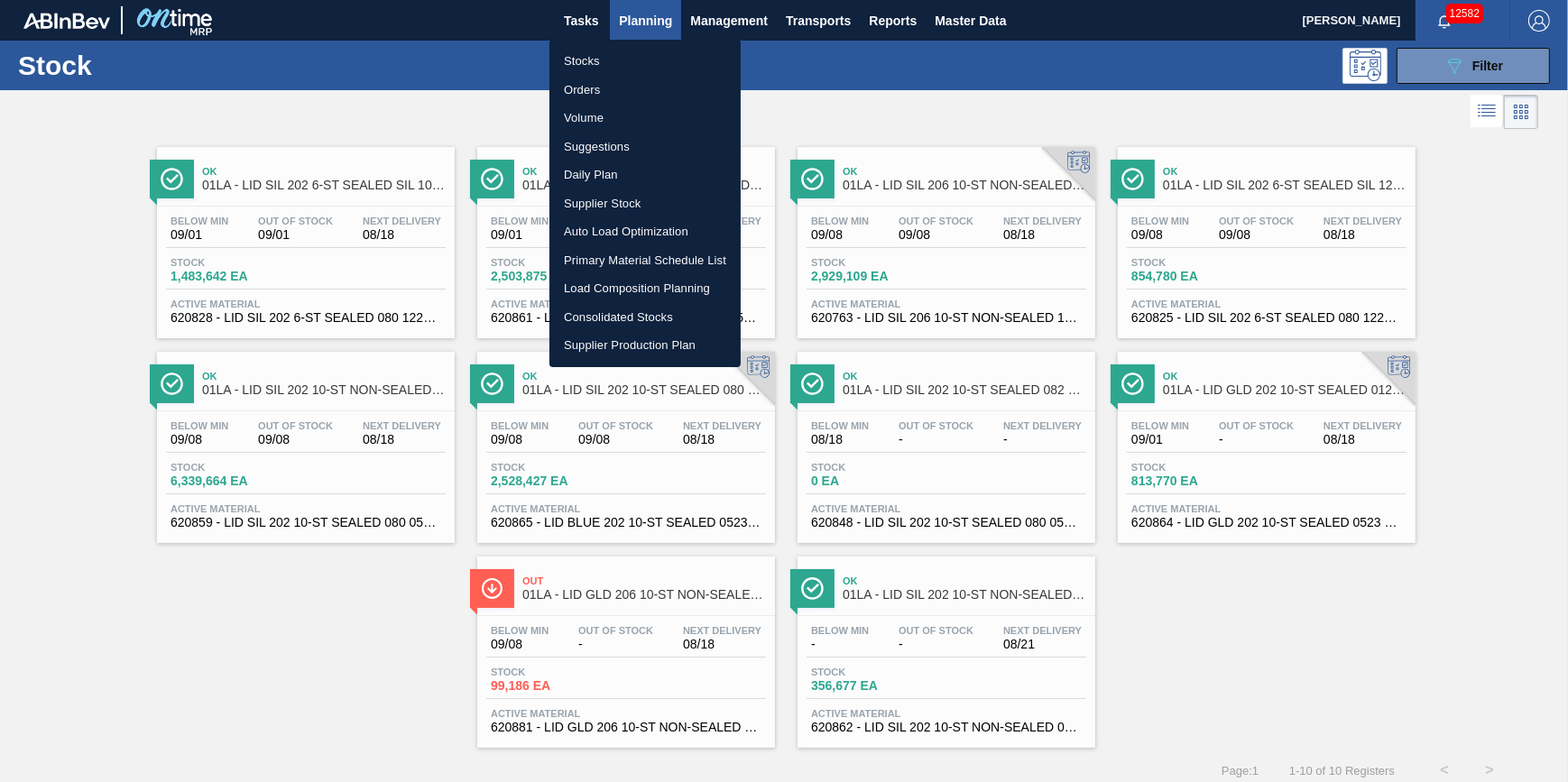
click at [639, 61] on li "Stocks" at bounding box center [645, 61] width 192 height 29
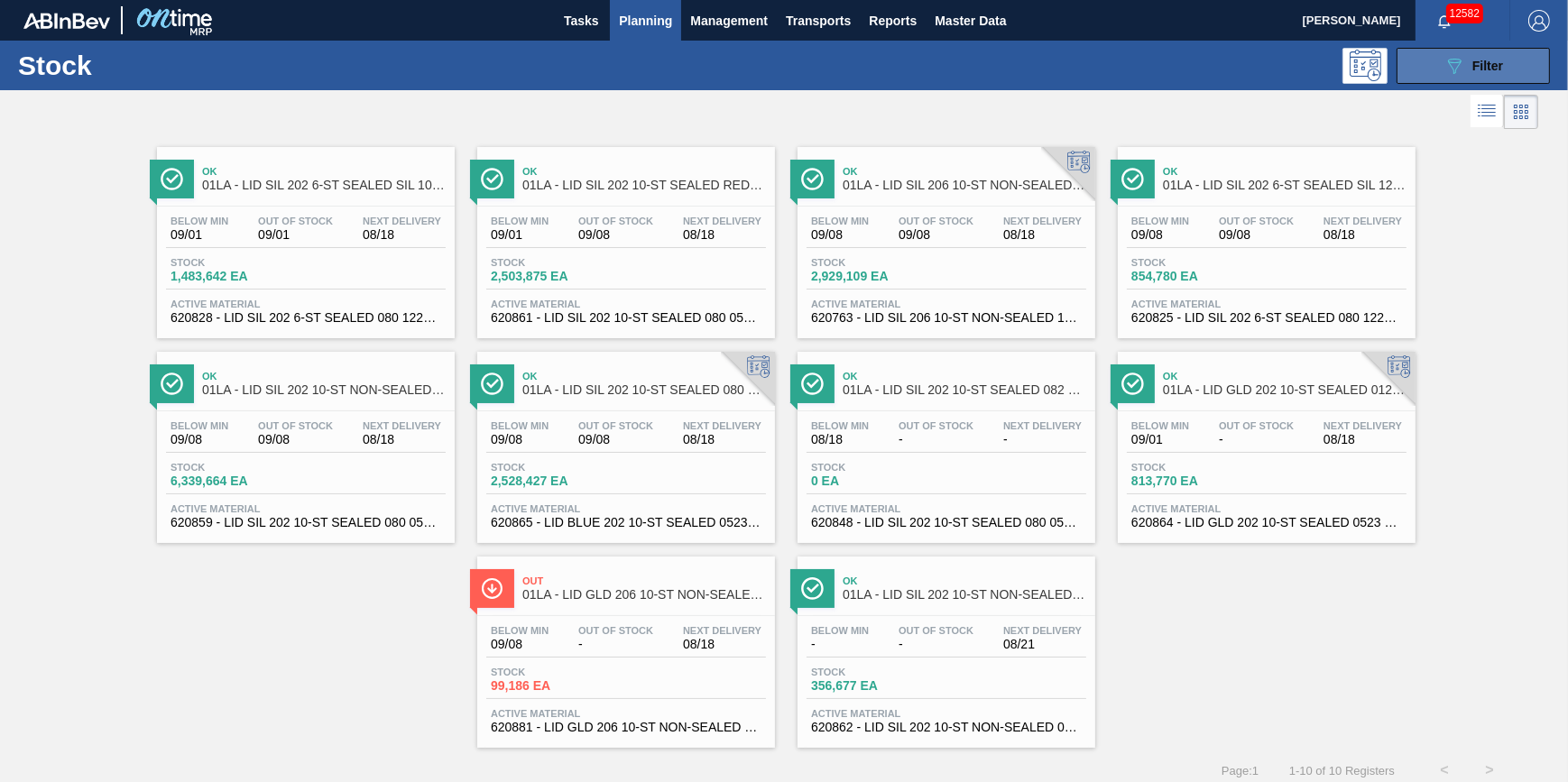
click at [1458, 76] on button "089F7B8B-B2A5-4AFE-B5C0-19BA573D28AC Filter" at bounding box center [1472, 66] width 153 height 36
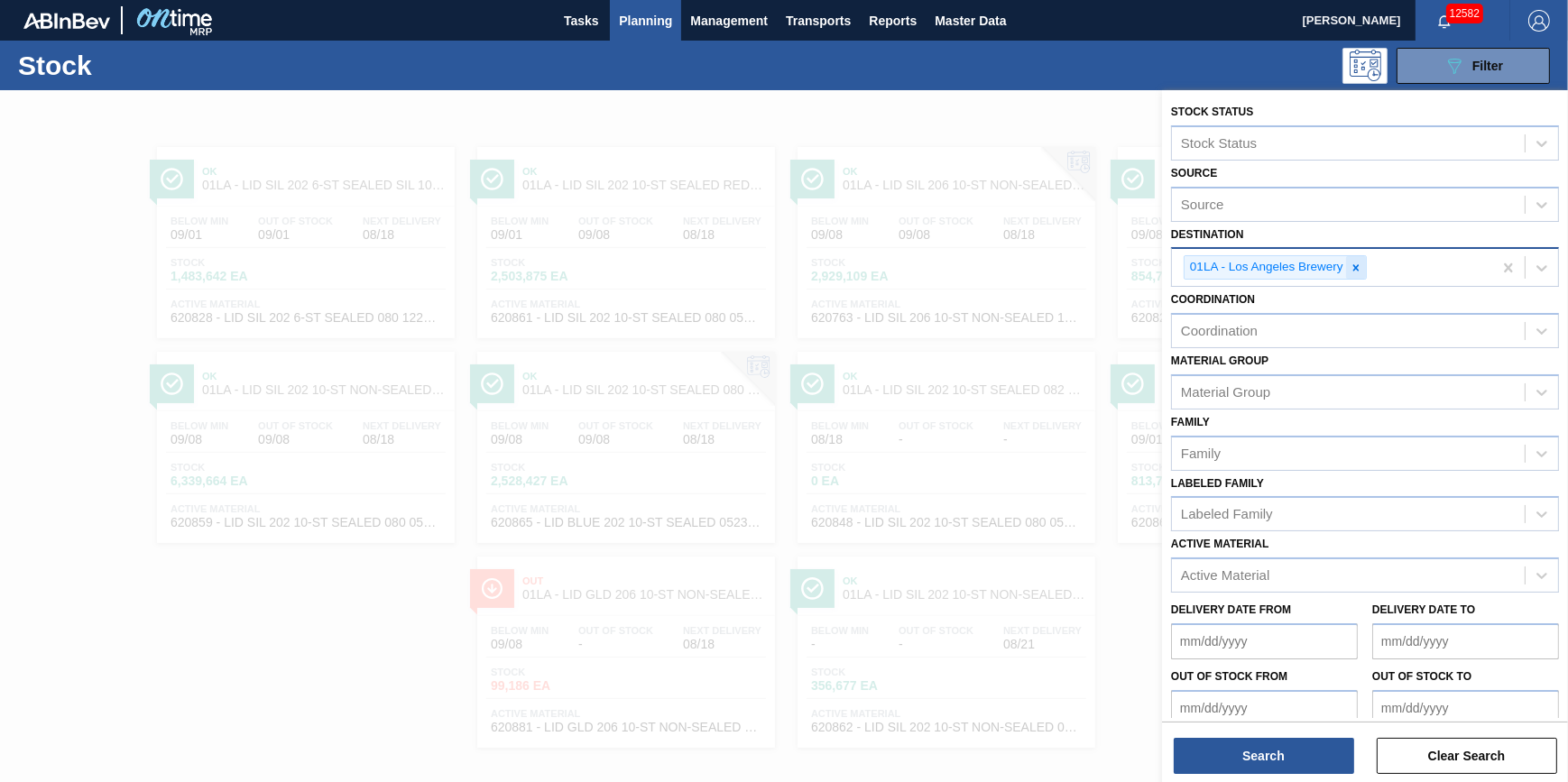
click at [1349, 274] on div at bounding box center [1356, 268] width 20 height 23
click at [1349, 274] on div "Destination" at bounding box center [1347, 266] width 352 height 26
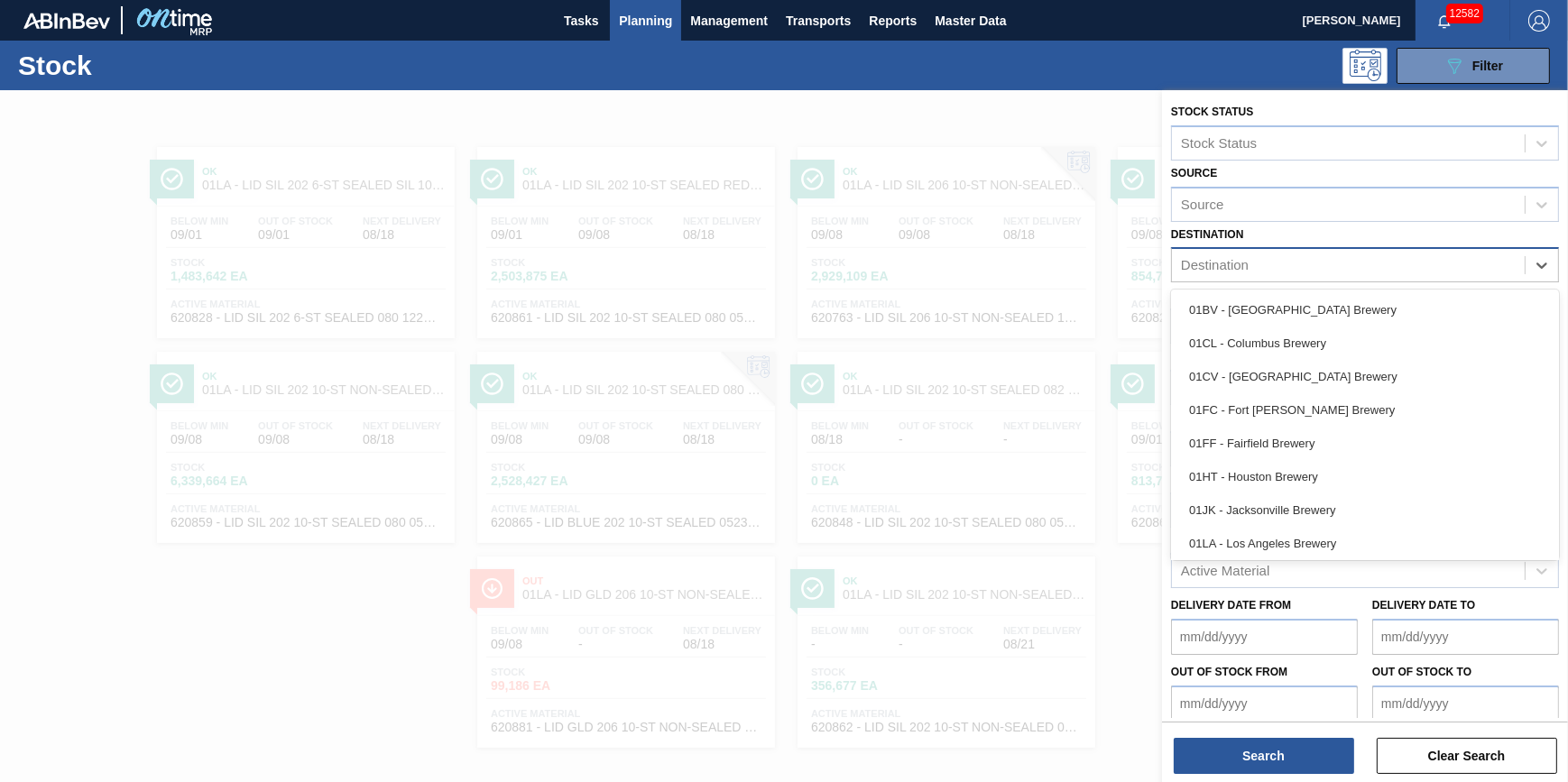
click at [1344, 289] on div "01BV - Baldwinsville Brewery 01CL - Columbus Brewery 01CV - Cartersville Brewer…" at bounding box center [1364, 425] width 388 height 271
click at [1342, 298] on div "01BV - [GEOGRAPHIC_DATA] Brewery" at bounding box center [1364, 310] width 388 height 34
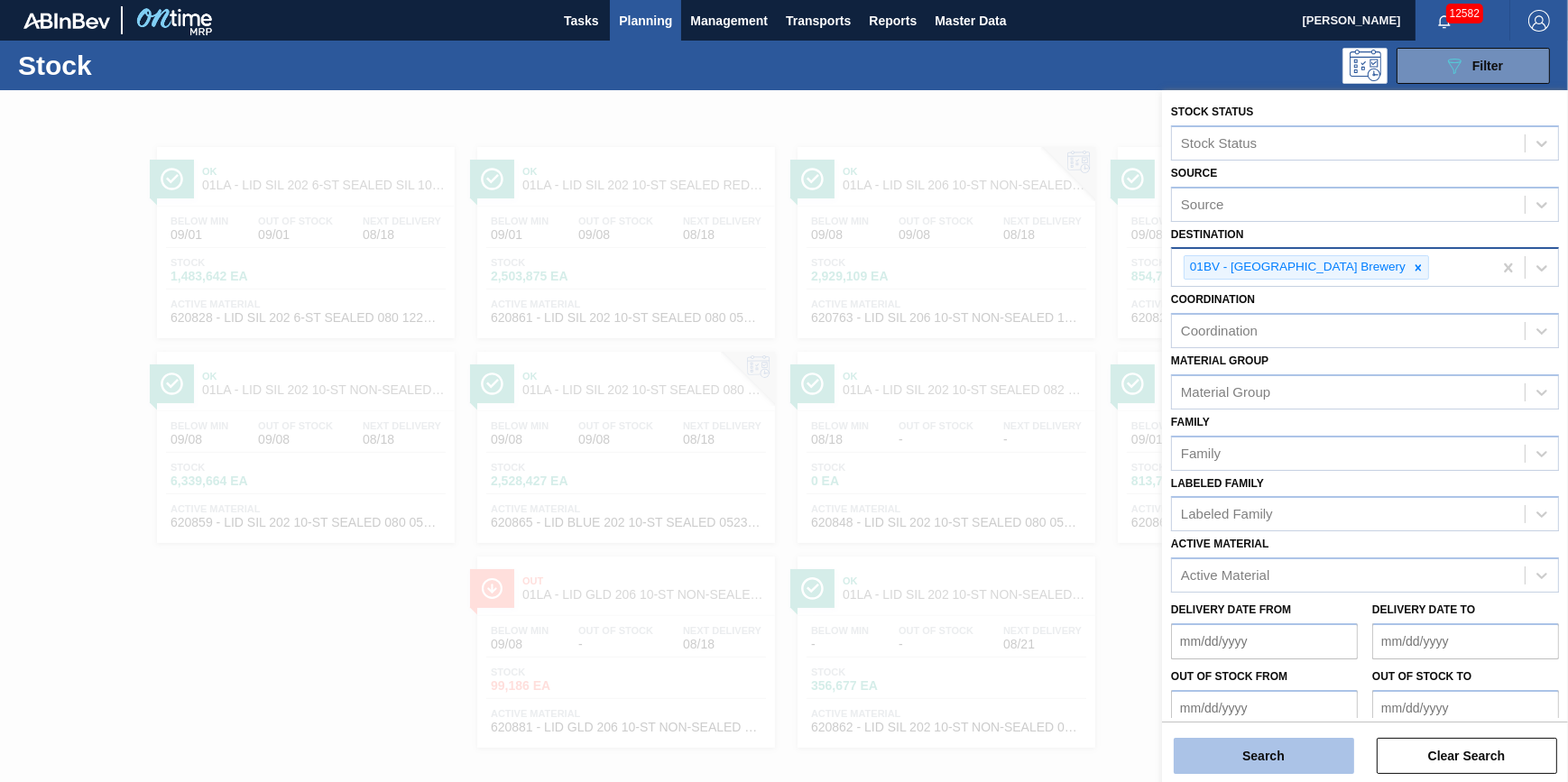
click at [1195, 747] on button "Search" at bounding box center [1264, 756] width 180 height 36
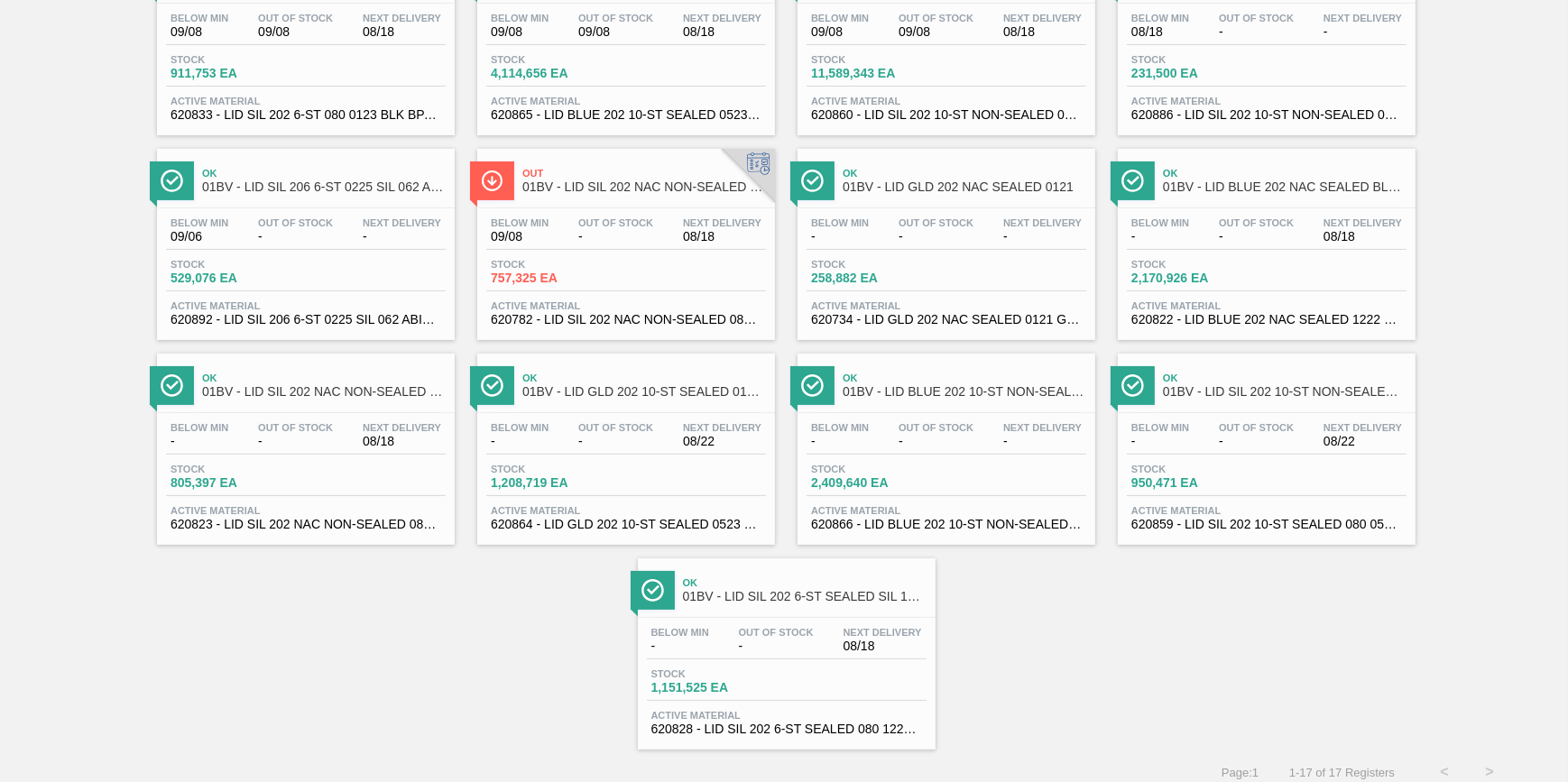
scroll to position [410, 0]
click at [616, 493] on div "Stock 1,208,719 EA" at bounding box center [627, 478] width 280 height 33
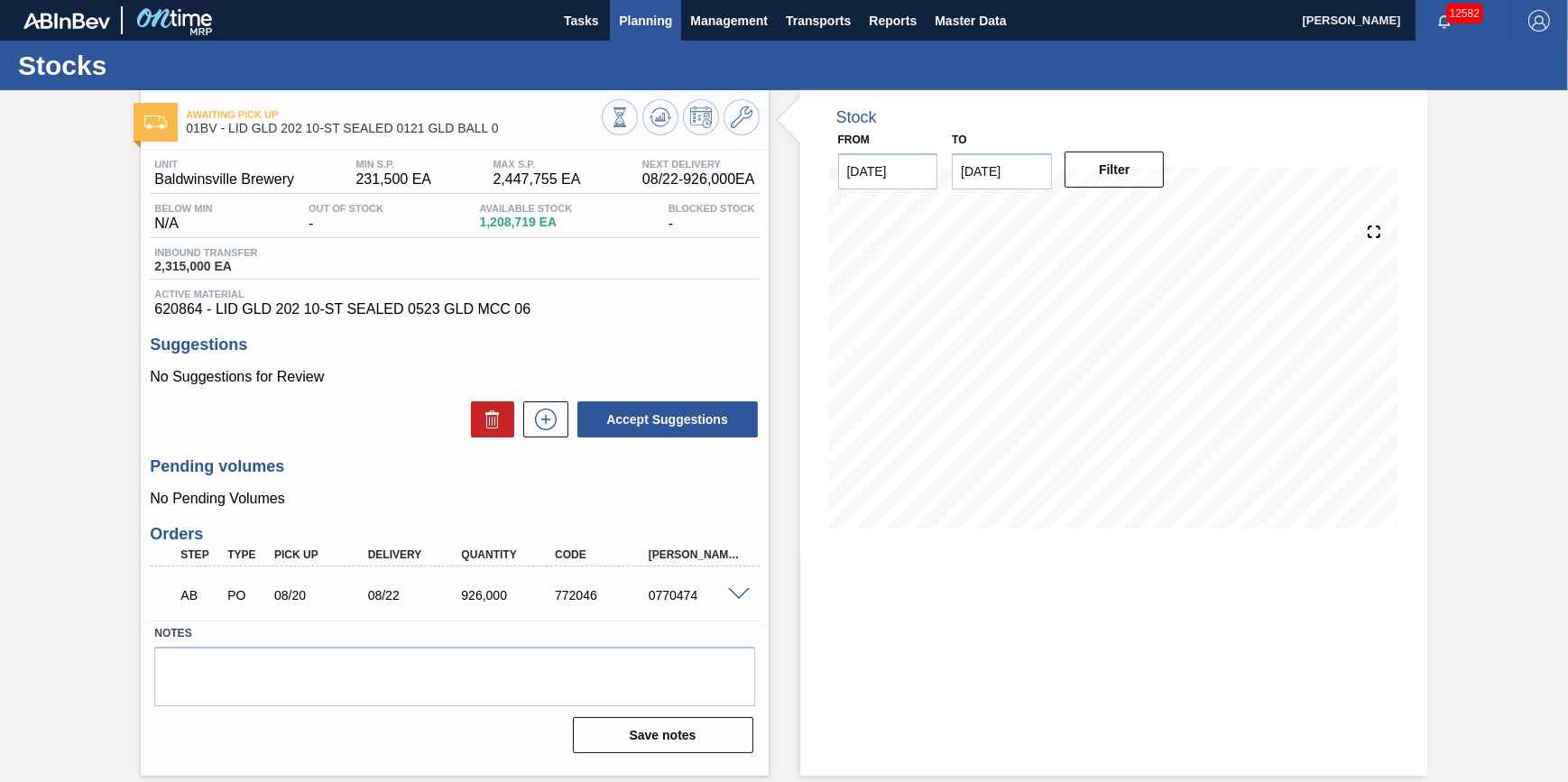
click at [660, 35] on button "Planning" at bounding box center [645, 20] width 71 height 40
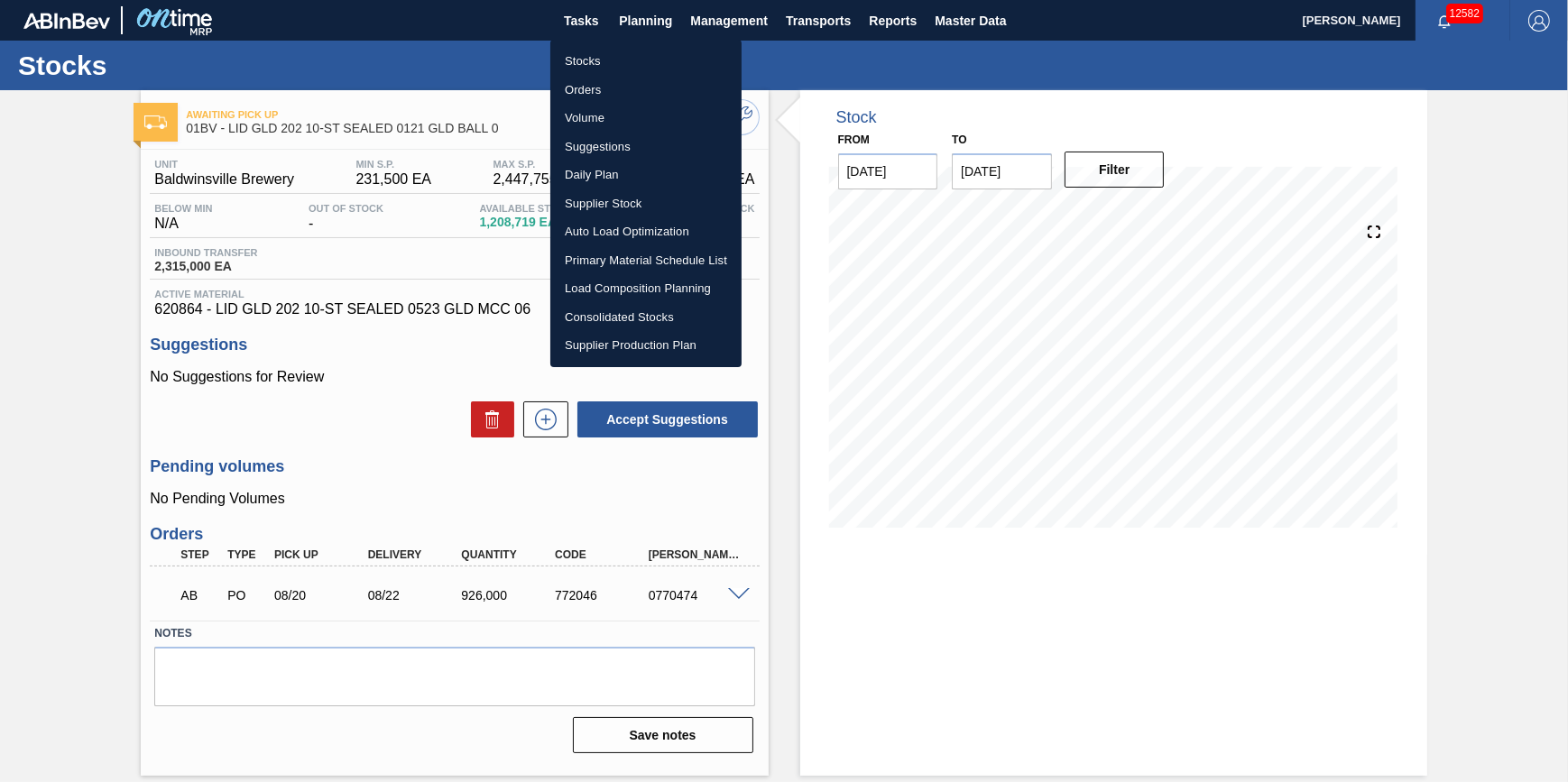
click at [646, 55] on li "Stocks" at bounding box center [646, 61] width 192 height 29
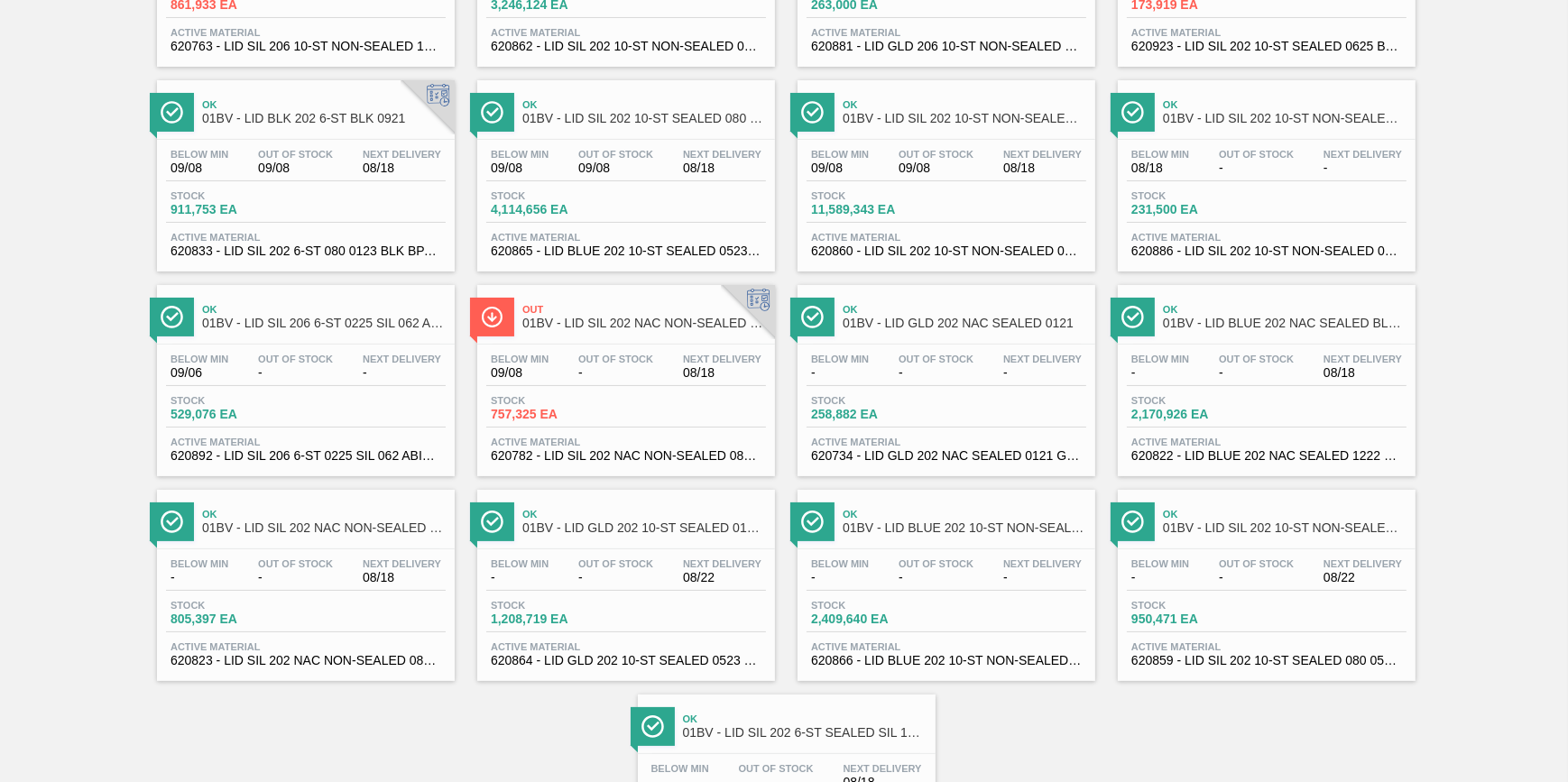
scroll to position [18, 0]
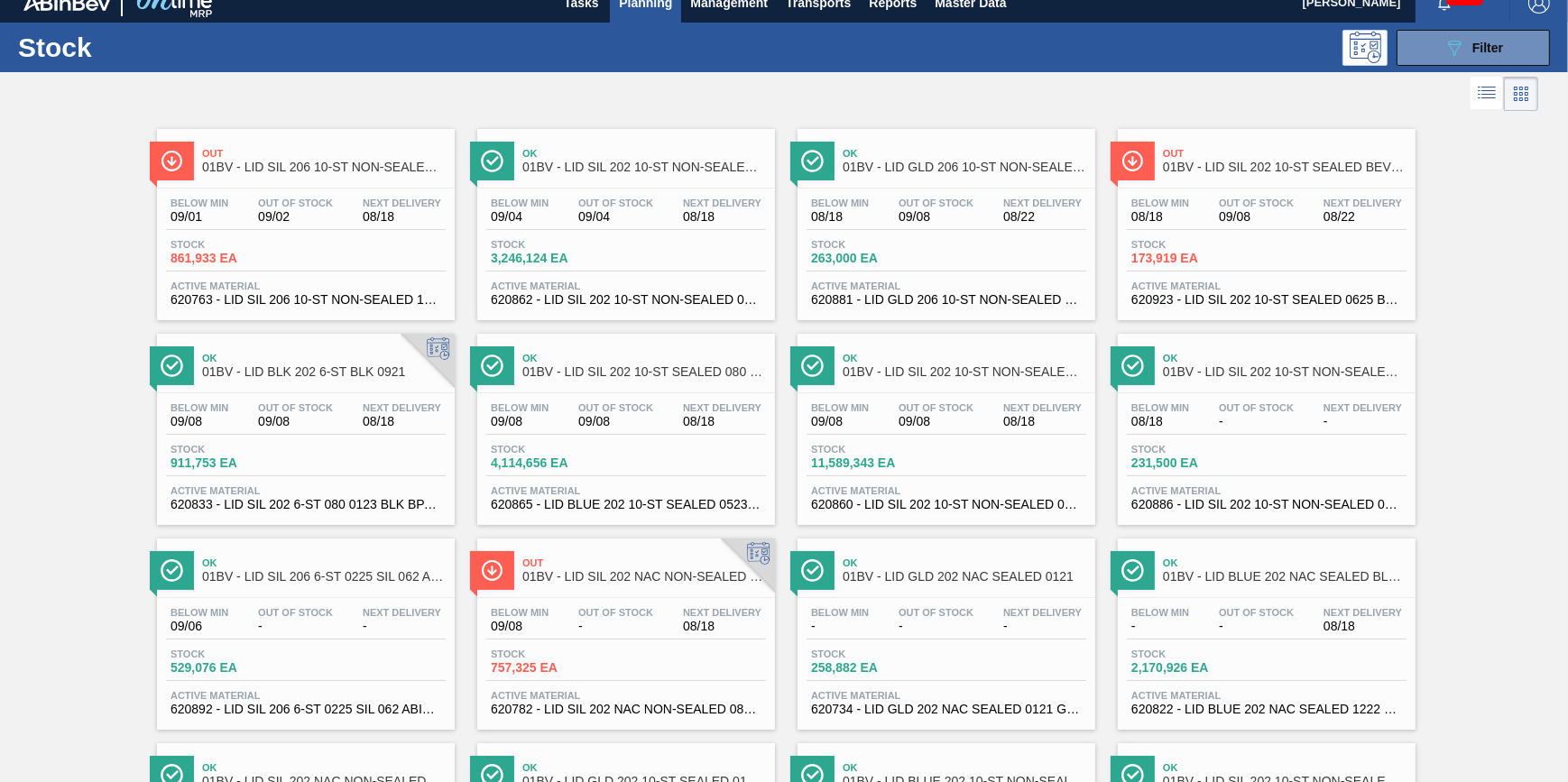
click at [381, 260] on div "Stock 861,933 EA" at bounding box center [306, 255] width 280 height 33
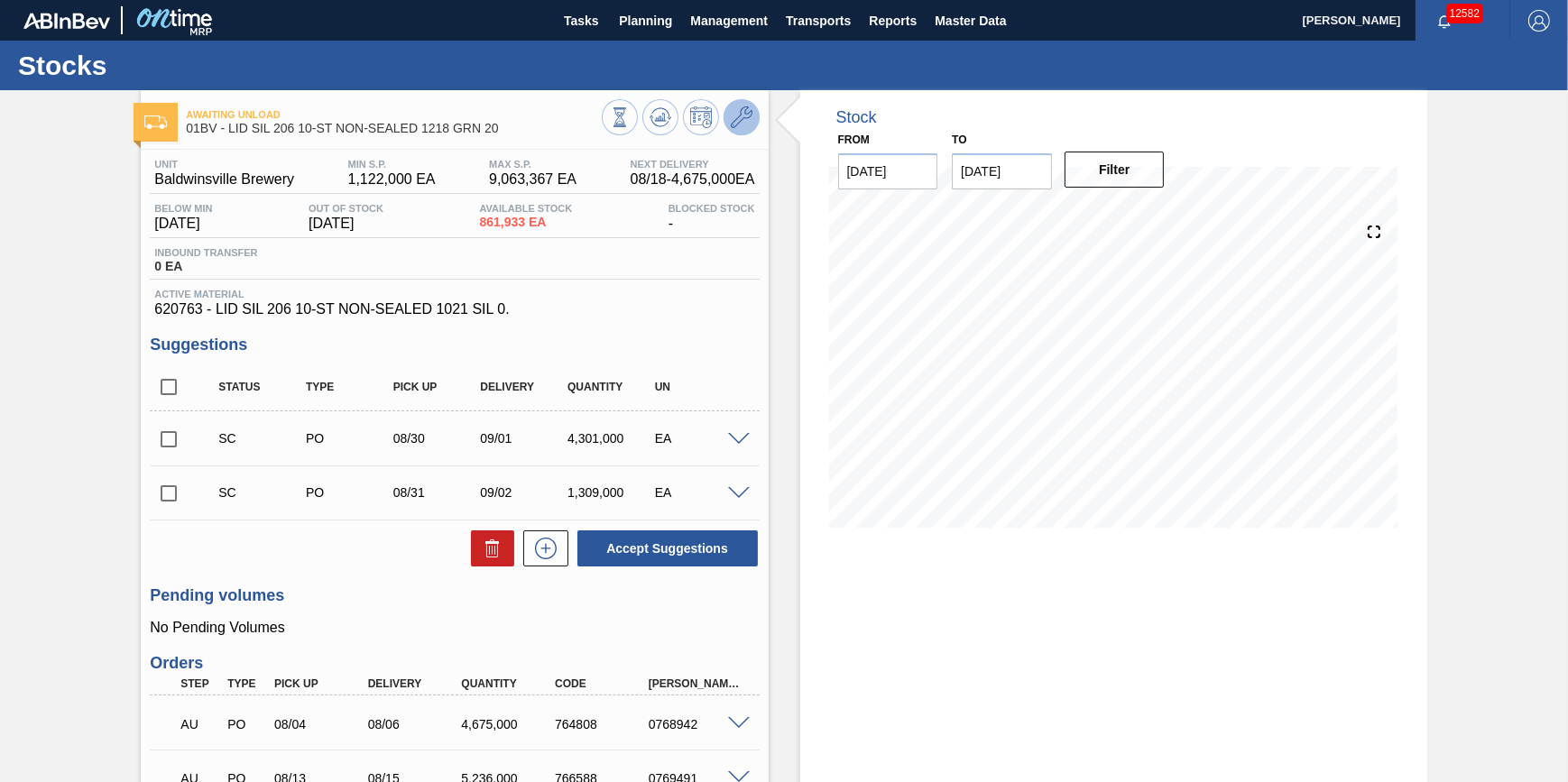
click at [741, 111] on icon at bounding box center [741, 117] width 22 height 22
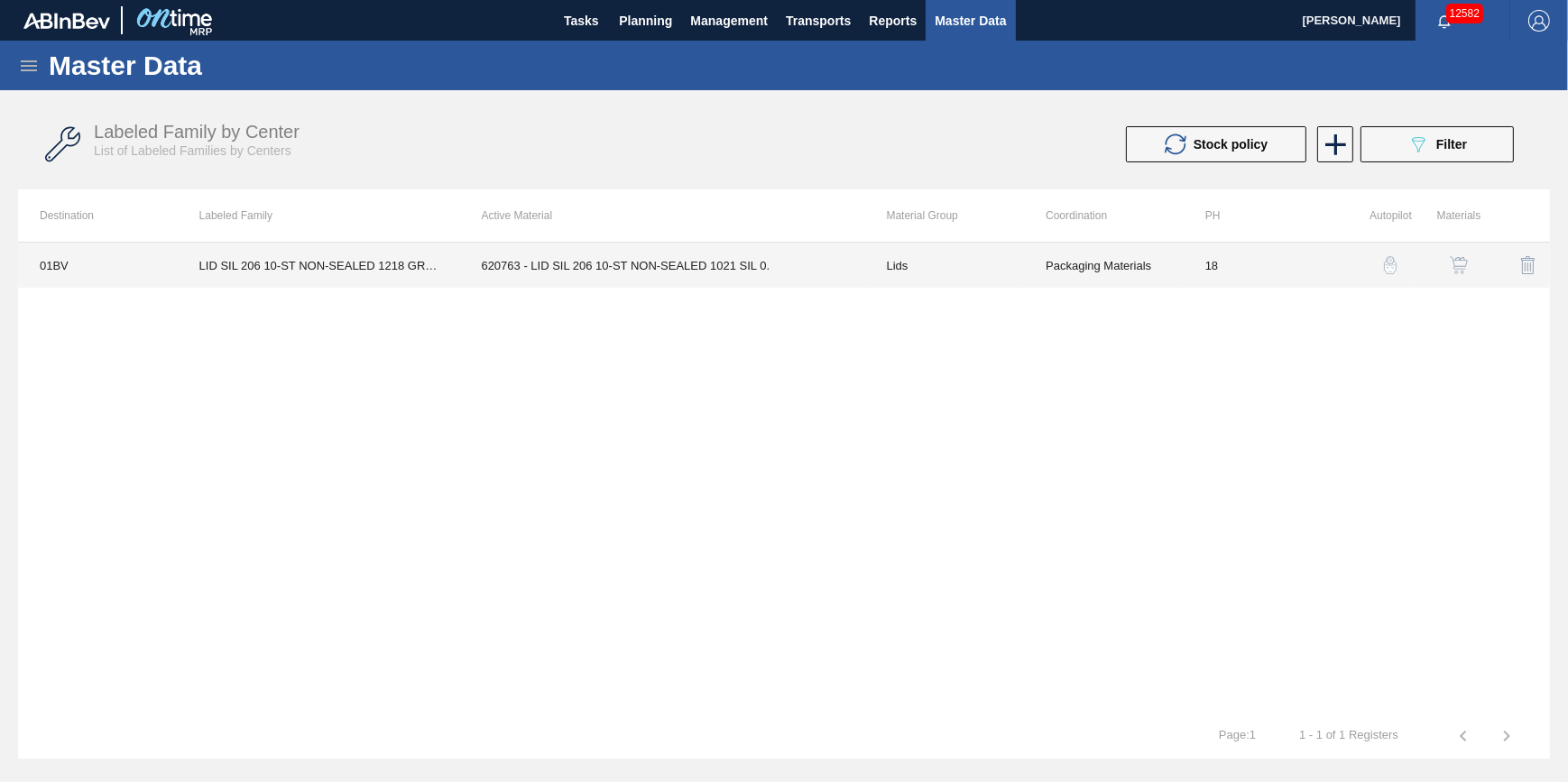
click at [363, 265] on td "LID SIL 206 10-ST NON-SEALED 1218 GRN 20" at bounding box center [318, 265] width 283 height 45
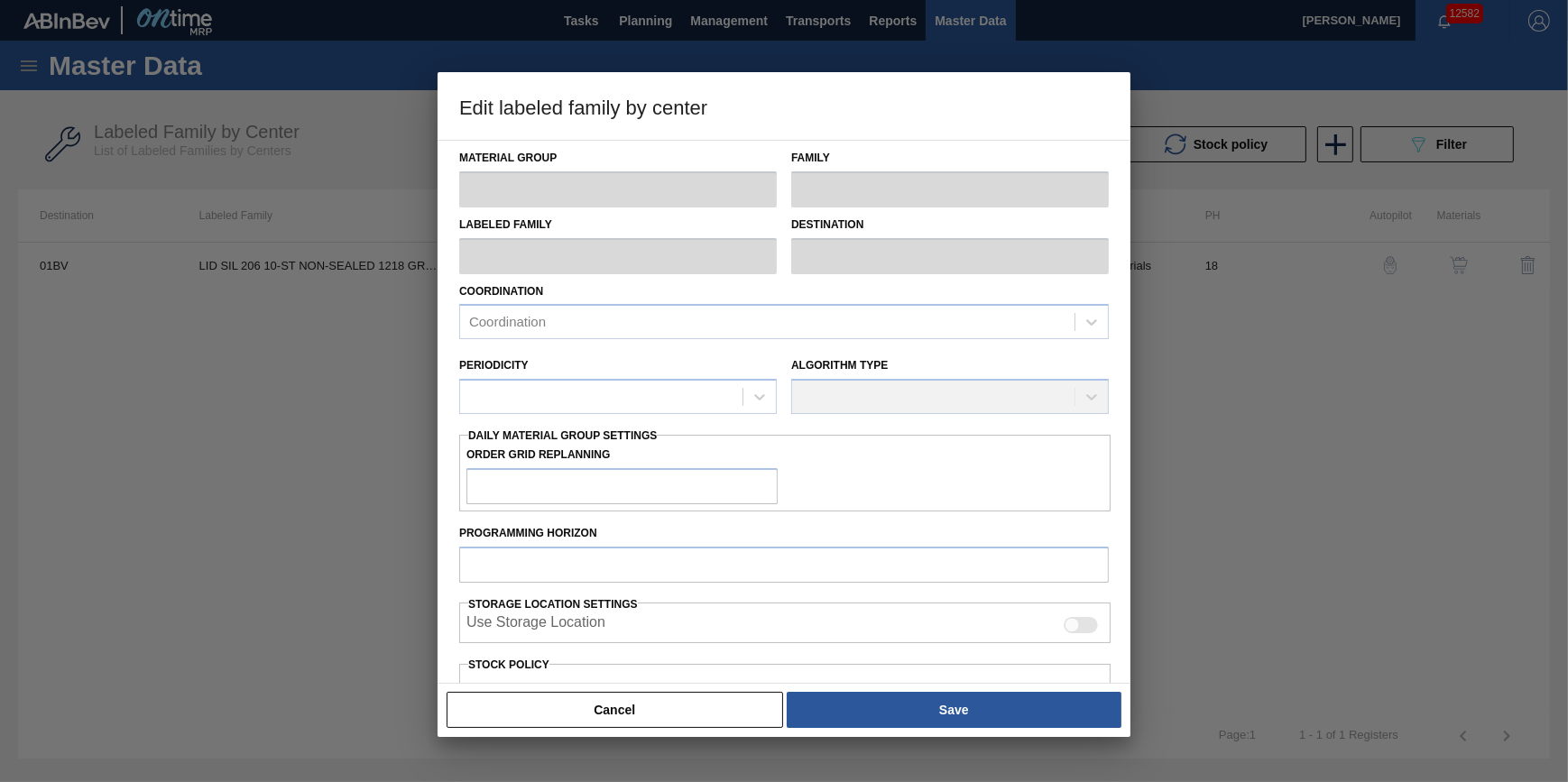
type input "Lids"
type input "Generic 206 Lid"
type input "LID SIL 206 10-ST NON-SEALED 1218 GRN 20"
type input "01BV - [GEOGRAPHIC_DATA] Brewery"
type input "0"
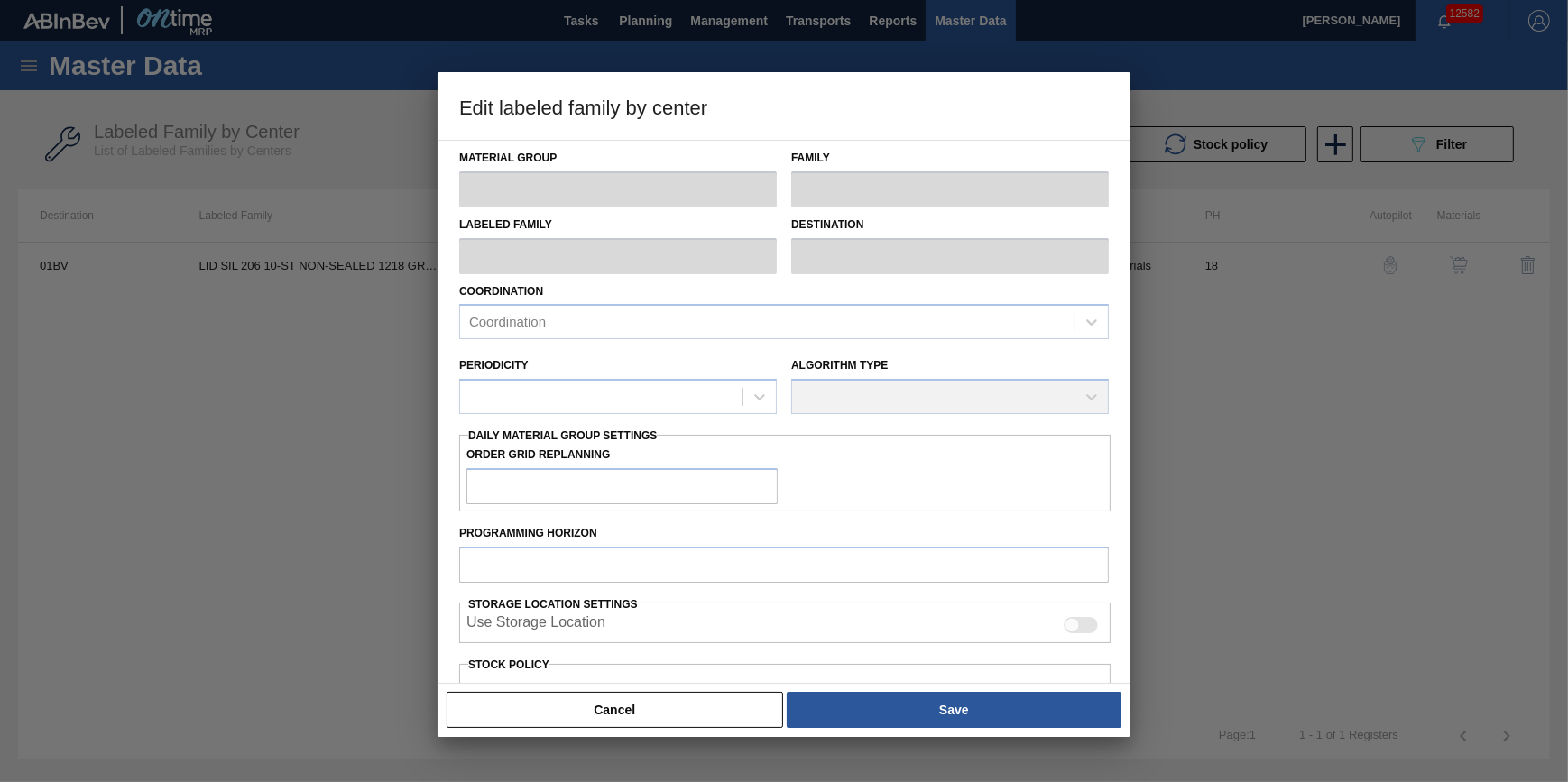
type input "18"
type input "1,122,000"
type input "9,063,367"
type input "12"
type input "2,074,964"
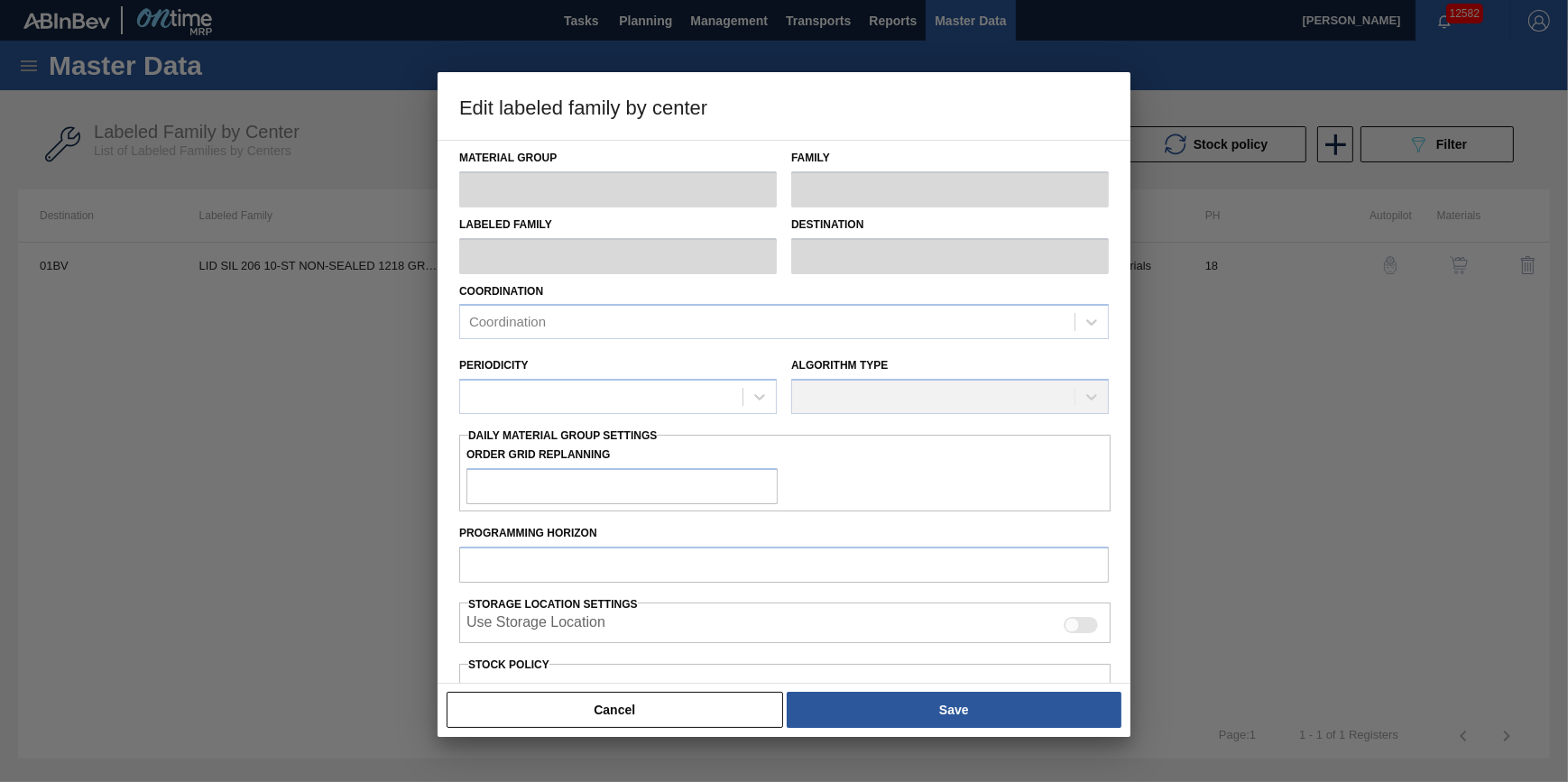
checkbox input "true"
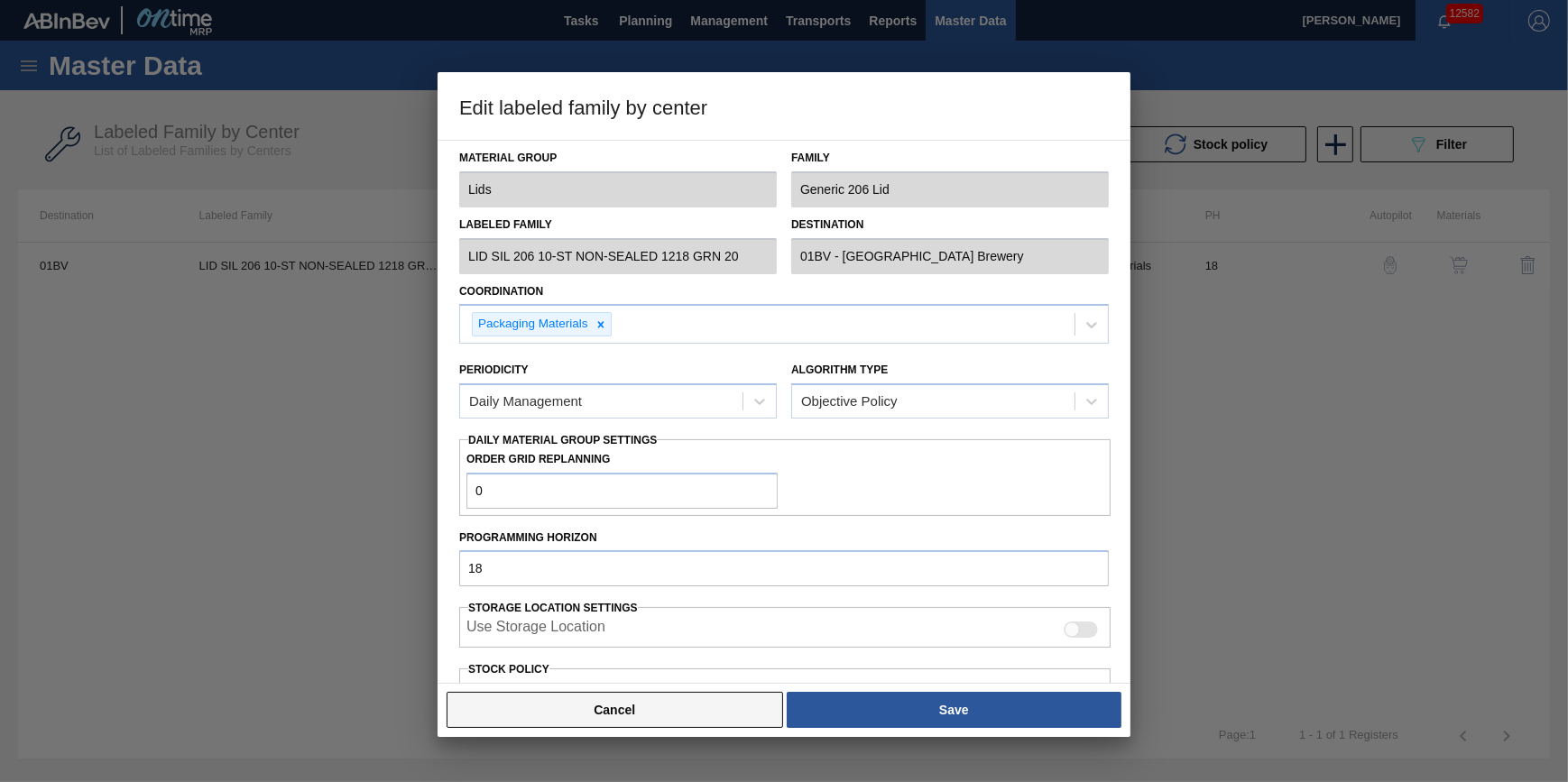
click at [643, 709] on button "Cancel" at bounding box center [614, 710] width 336 height 36
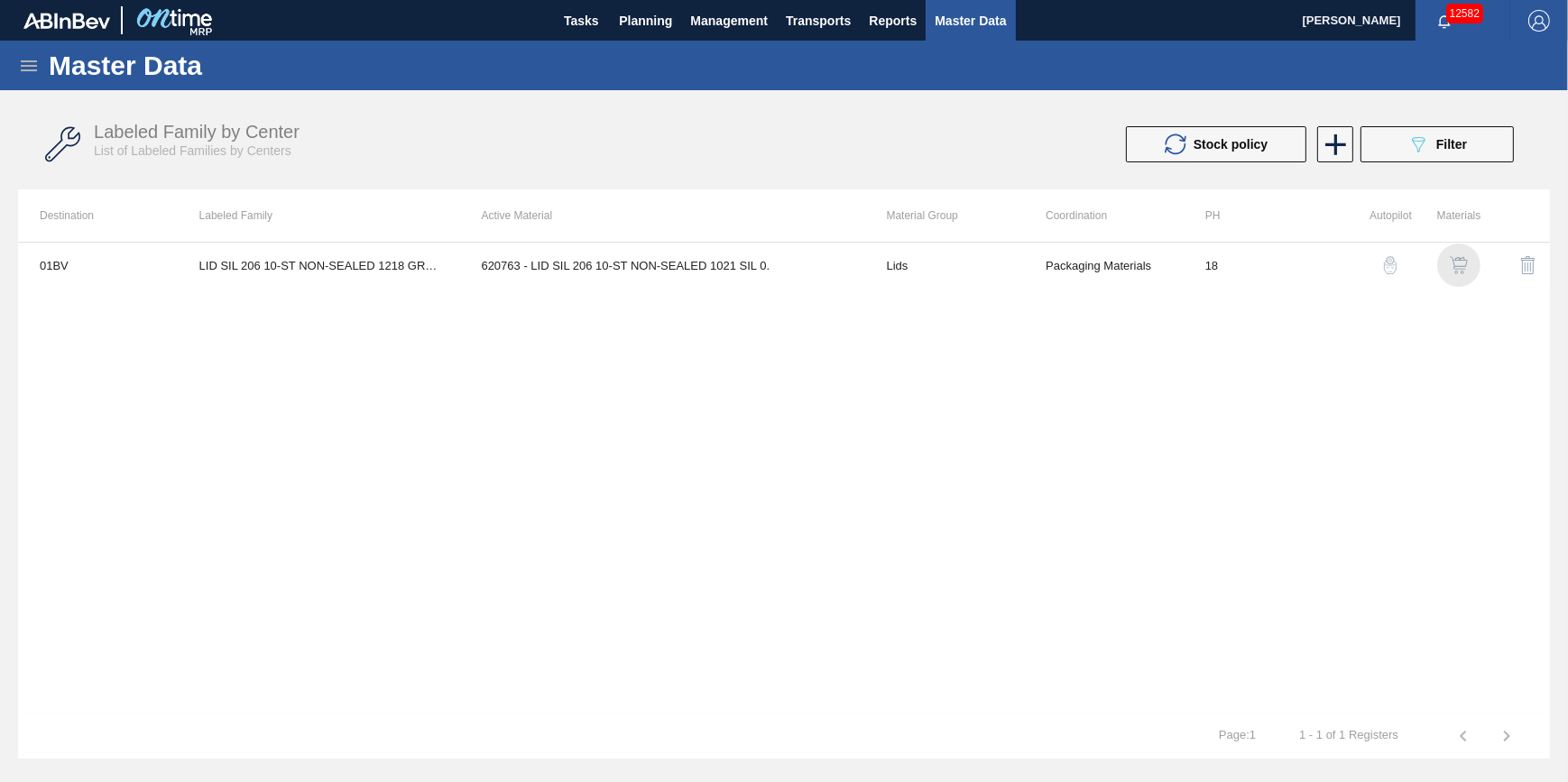
click at [1461, 265] on img "button" at bounding box center [1458, 265] width 18 height 18
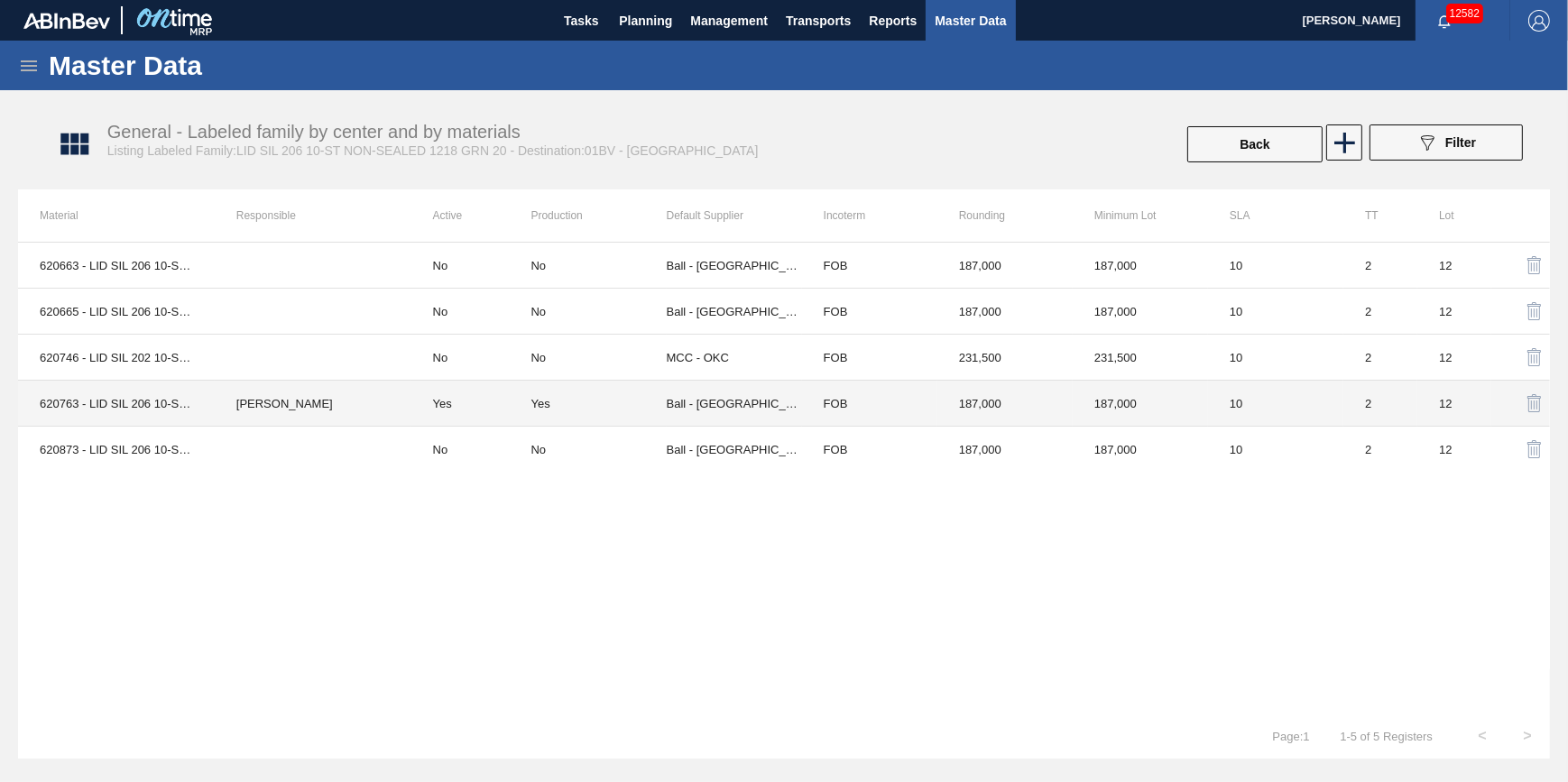
click at [696, 403] on td "Ball - [GEOGRAPHIC_DATA]" at bounding box center [735, 403] width 135 height 46
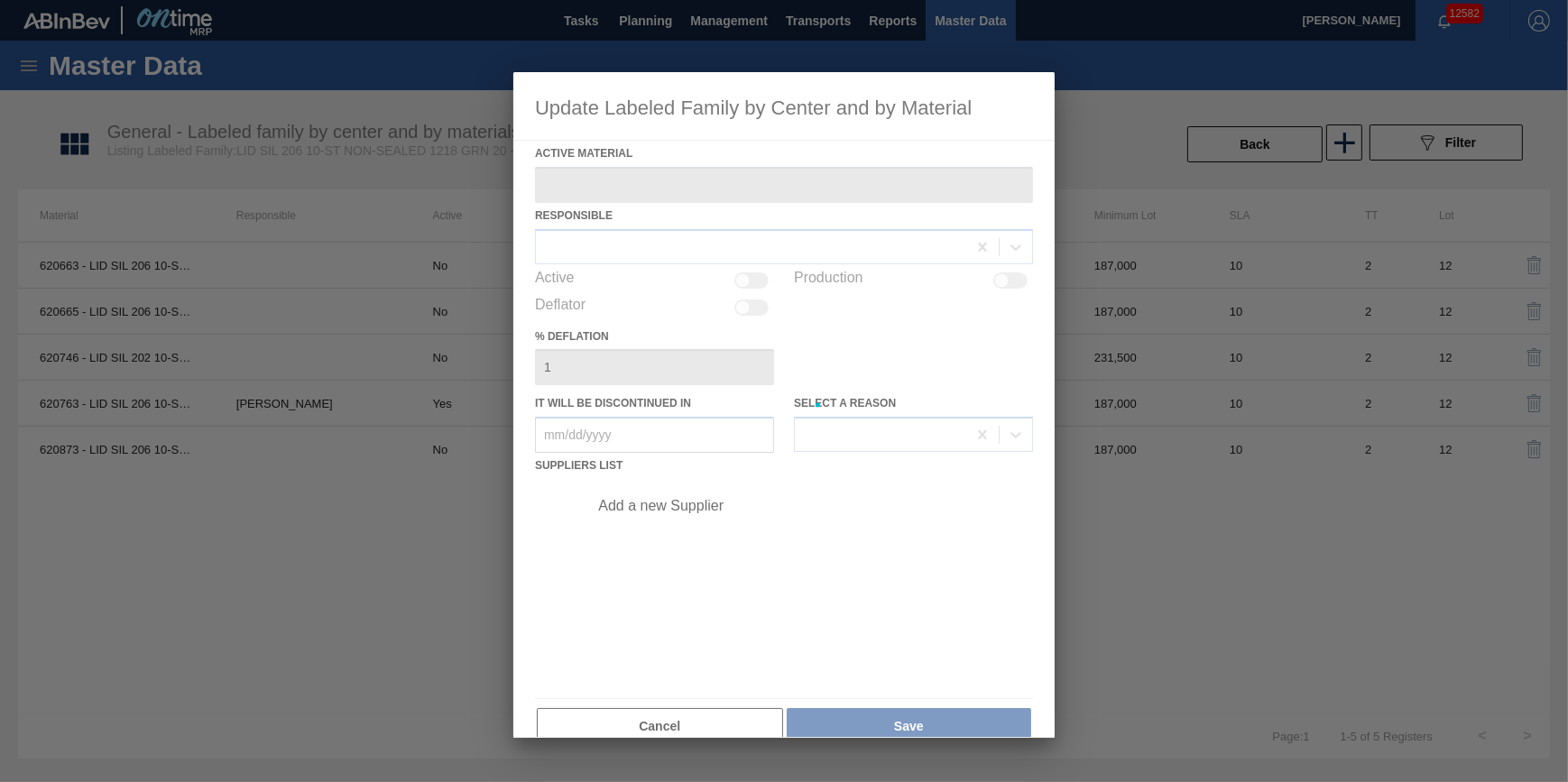
type Material "620763 - LID SIL 206 10-ST NON-SEALED 1021 SIL 0."
checkbox input "true"
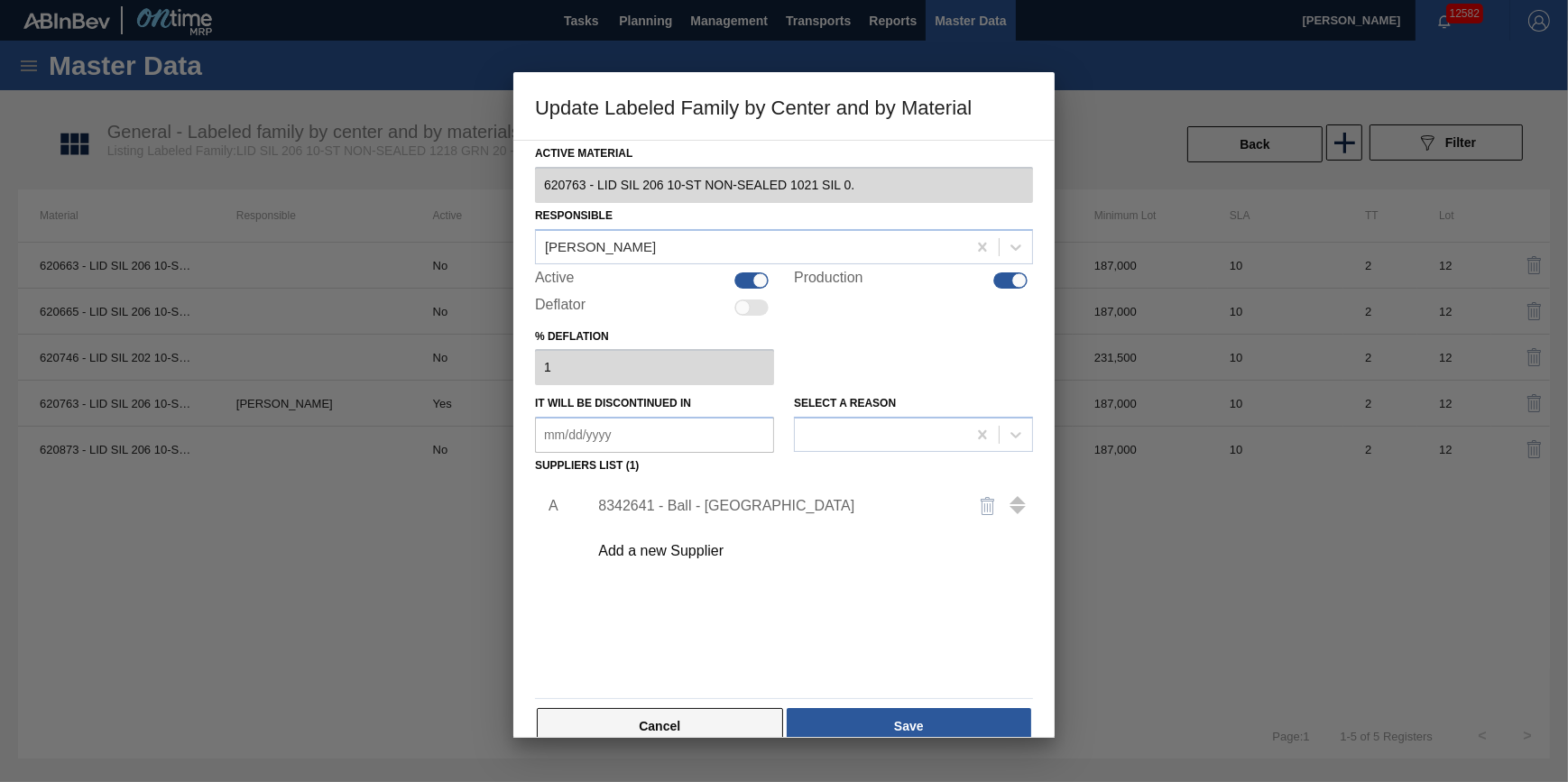
click at [679, 727] on button "Cancel" at bounding box center [660, 727] width 246 height 36
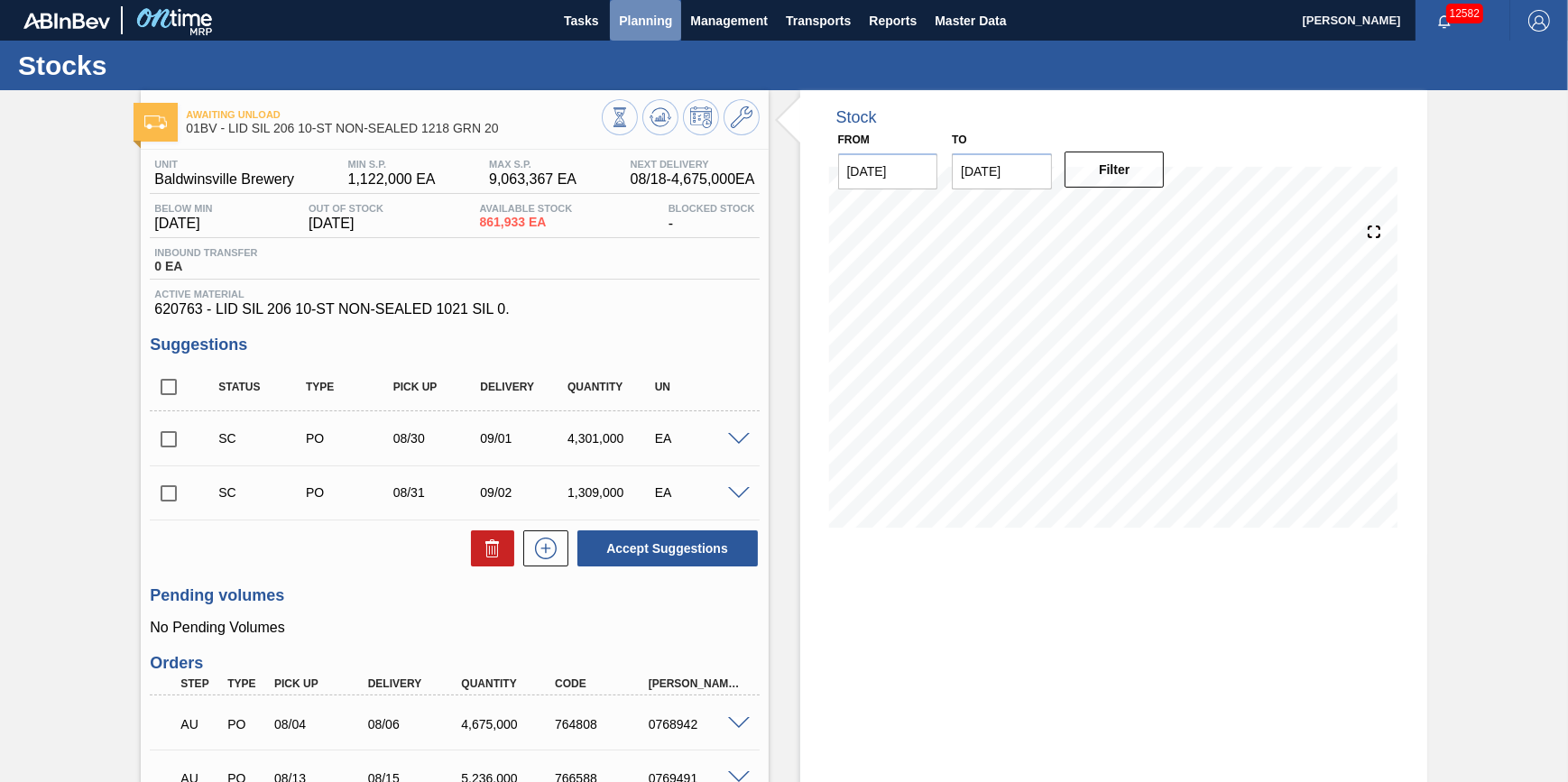
click at [613, 22] on button "Planning" at bounding box center [645, 20] width 71 height 40
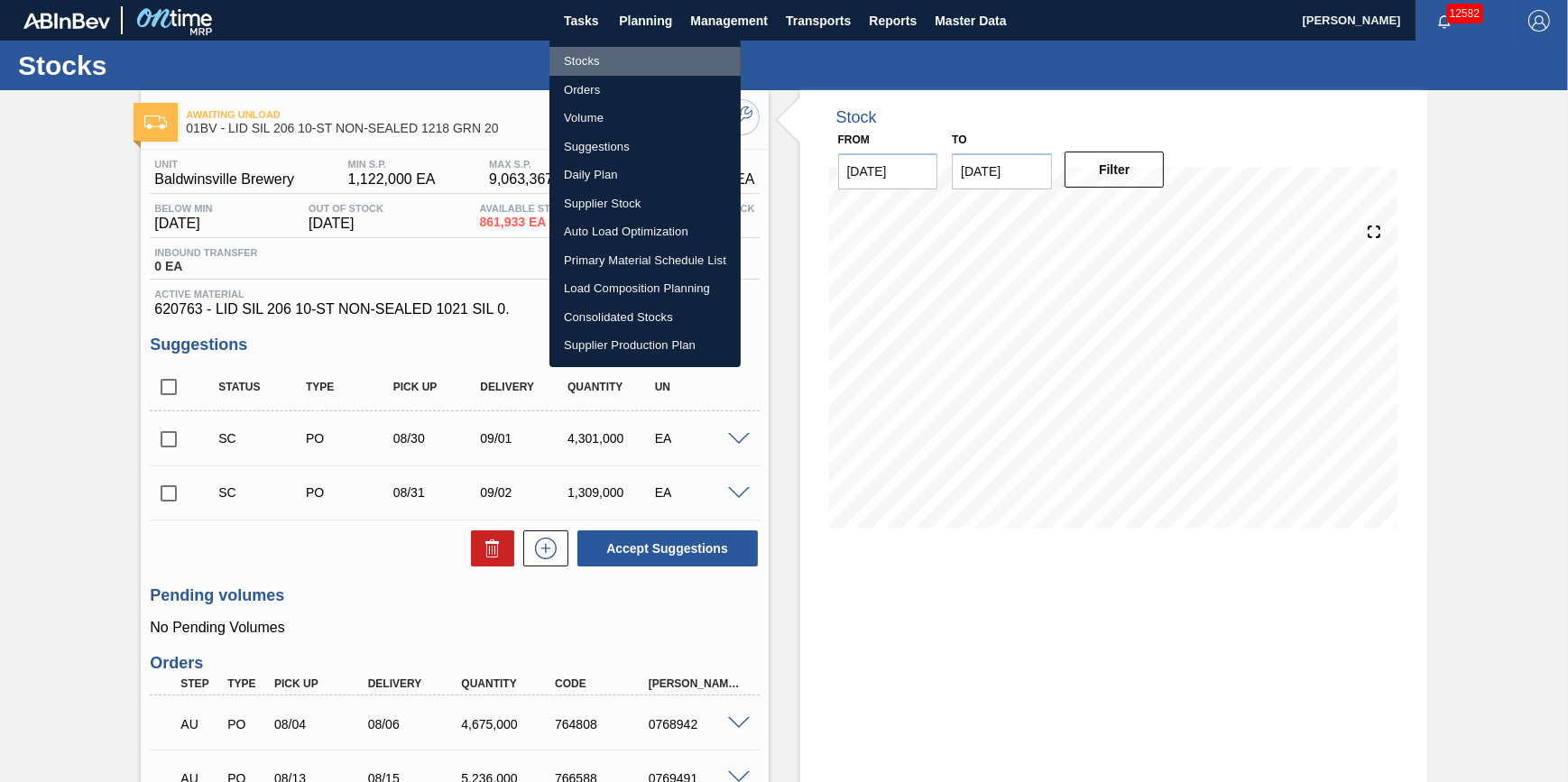
click at [606, 55] on li "Stocks" at bounding box center [645, 61] width 192 height 29
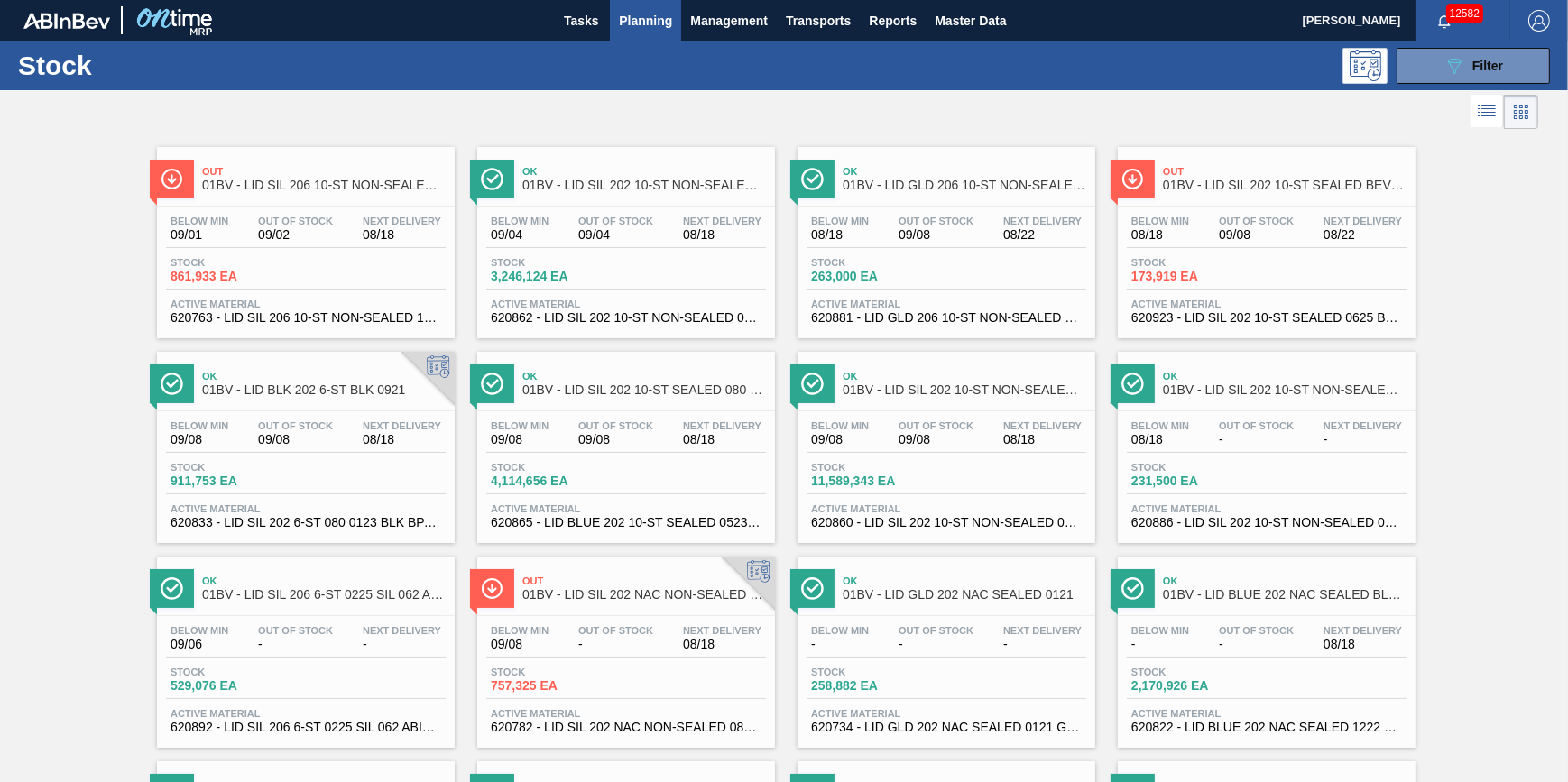
click at [889, 220] on div "Below Min 08/18 Out Of Stock 09/08 Next Delivery 08/22" at bounding box center [946, 231] width 280 height 33
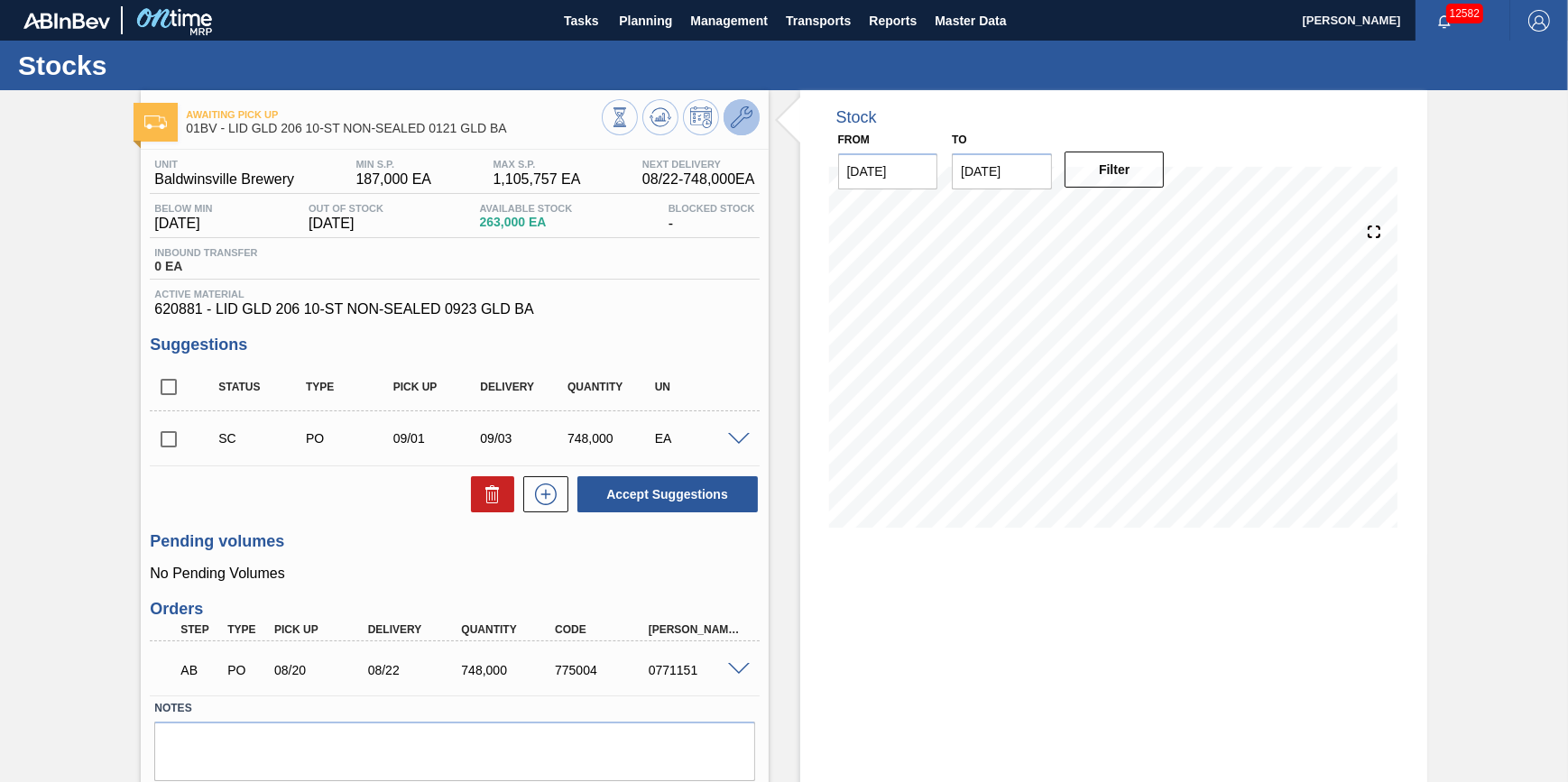
click at [737, 125] on icon at bounding box center [741, 117] width 22 height 22
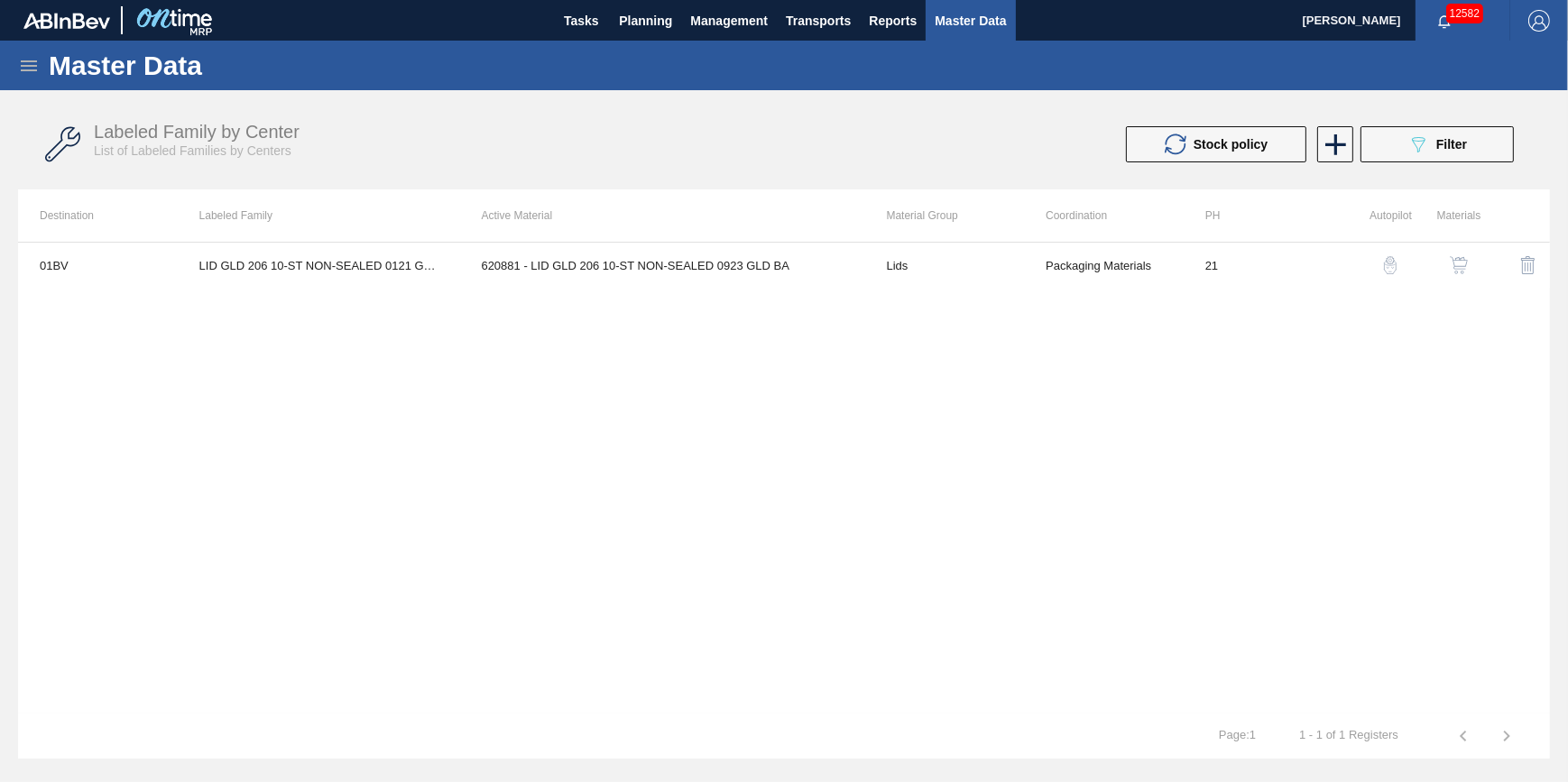
click at [1458, 261] on img "button" at bounding box center [1458, 265] width 18 height 18
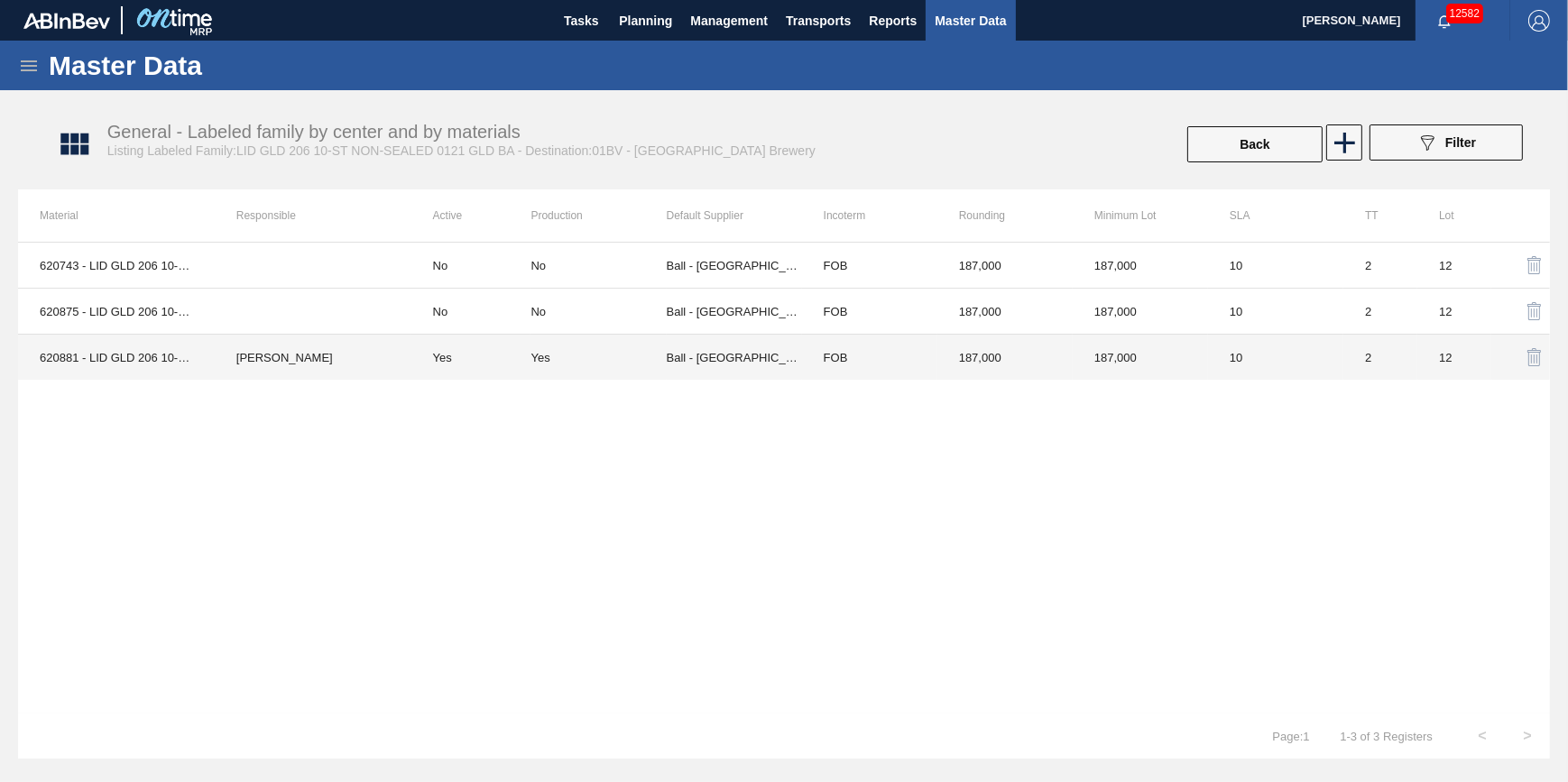
click at [711, 352] on td "Ball - [GEOGRAPHIC_DATA]" at bounding box center [735, 357] width 135 height 46
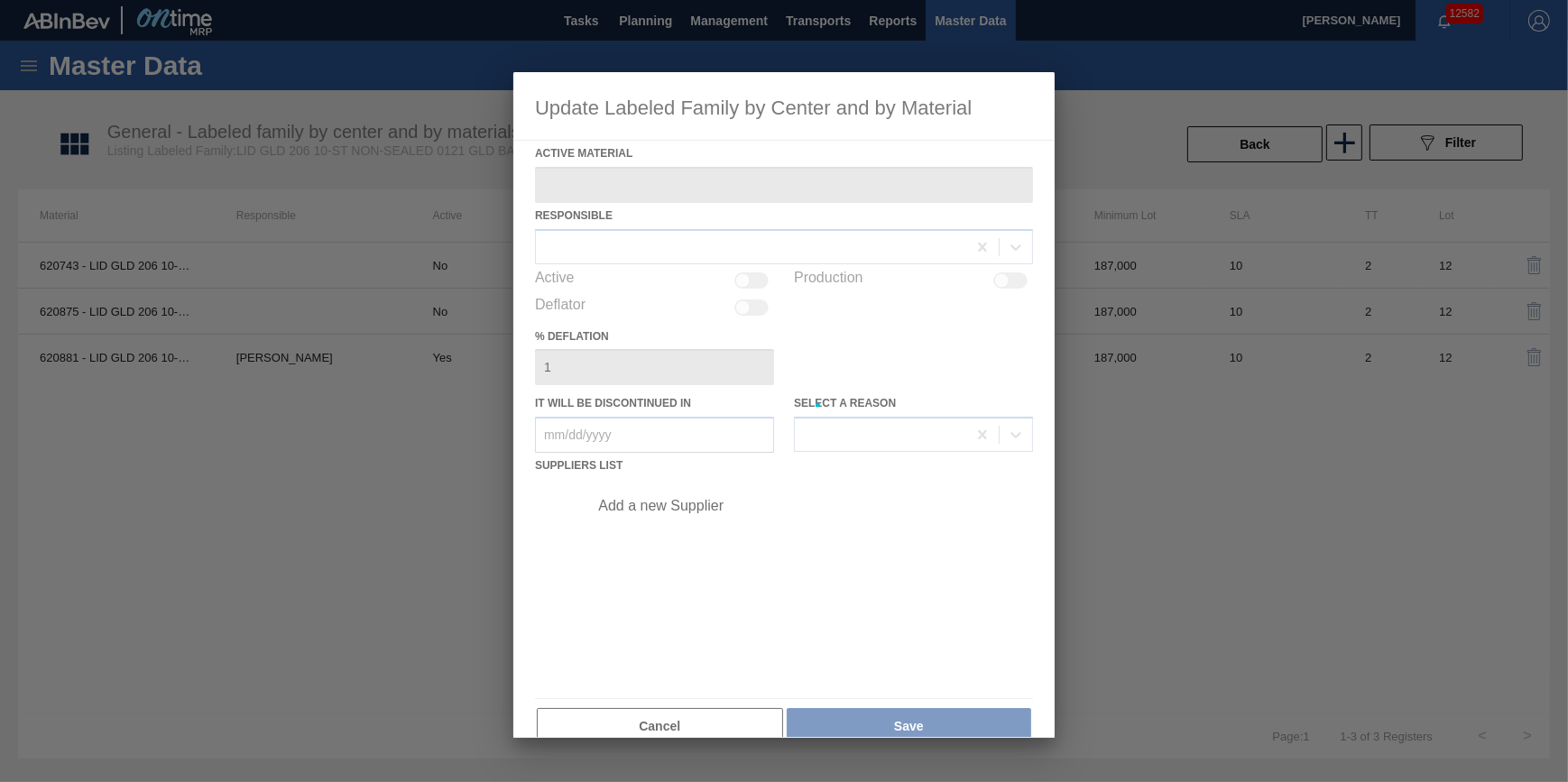
type Material "620881 - LID GLD 206 10-ST NON-SEALED 0923 GLD BA"
checkbox input "true"
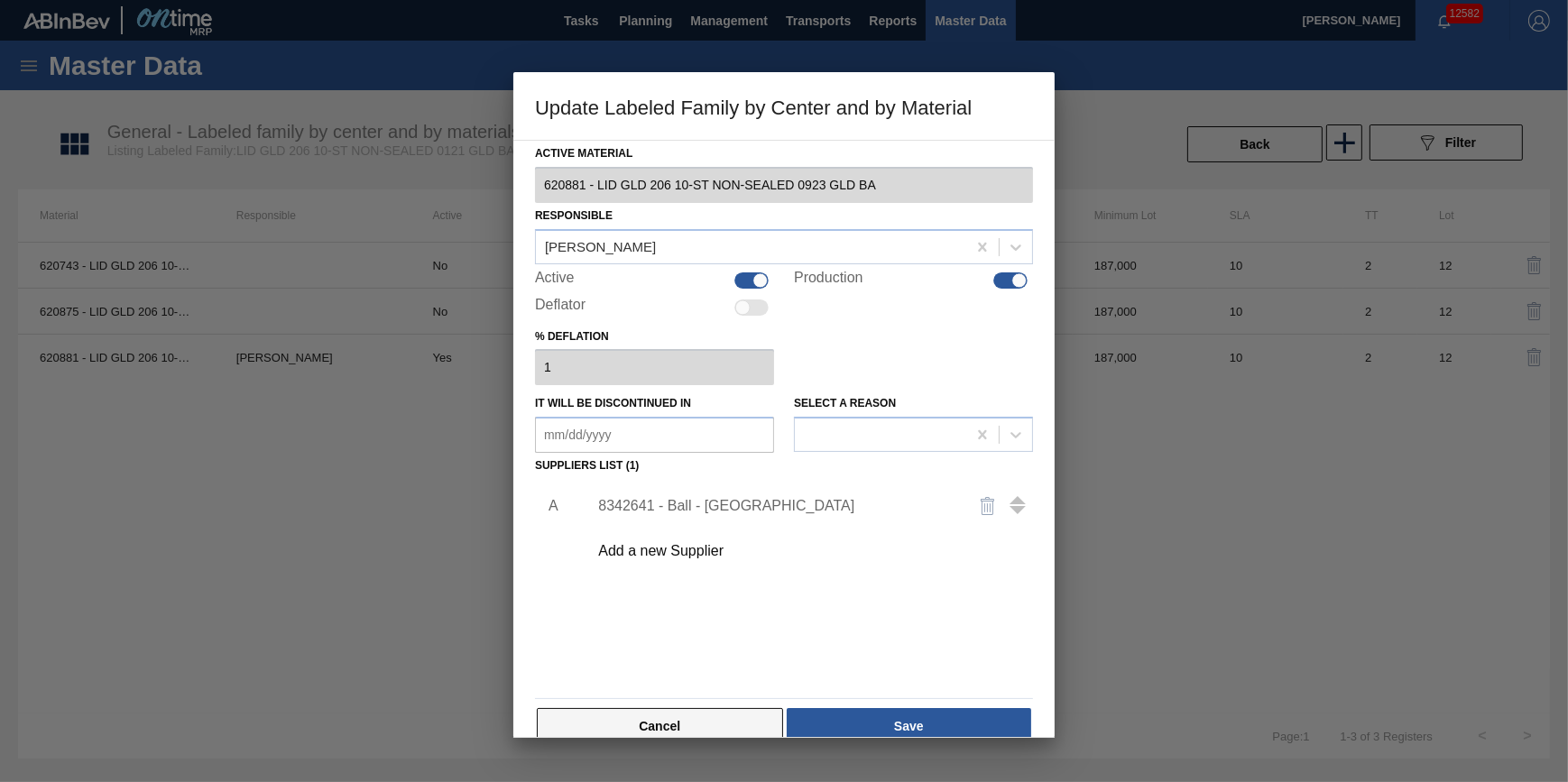
click at [658, 722] on button "Cancel" at bounding box center [660, 727] width 246 height 36
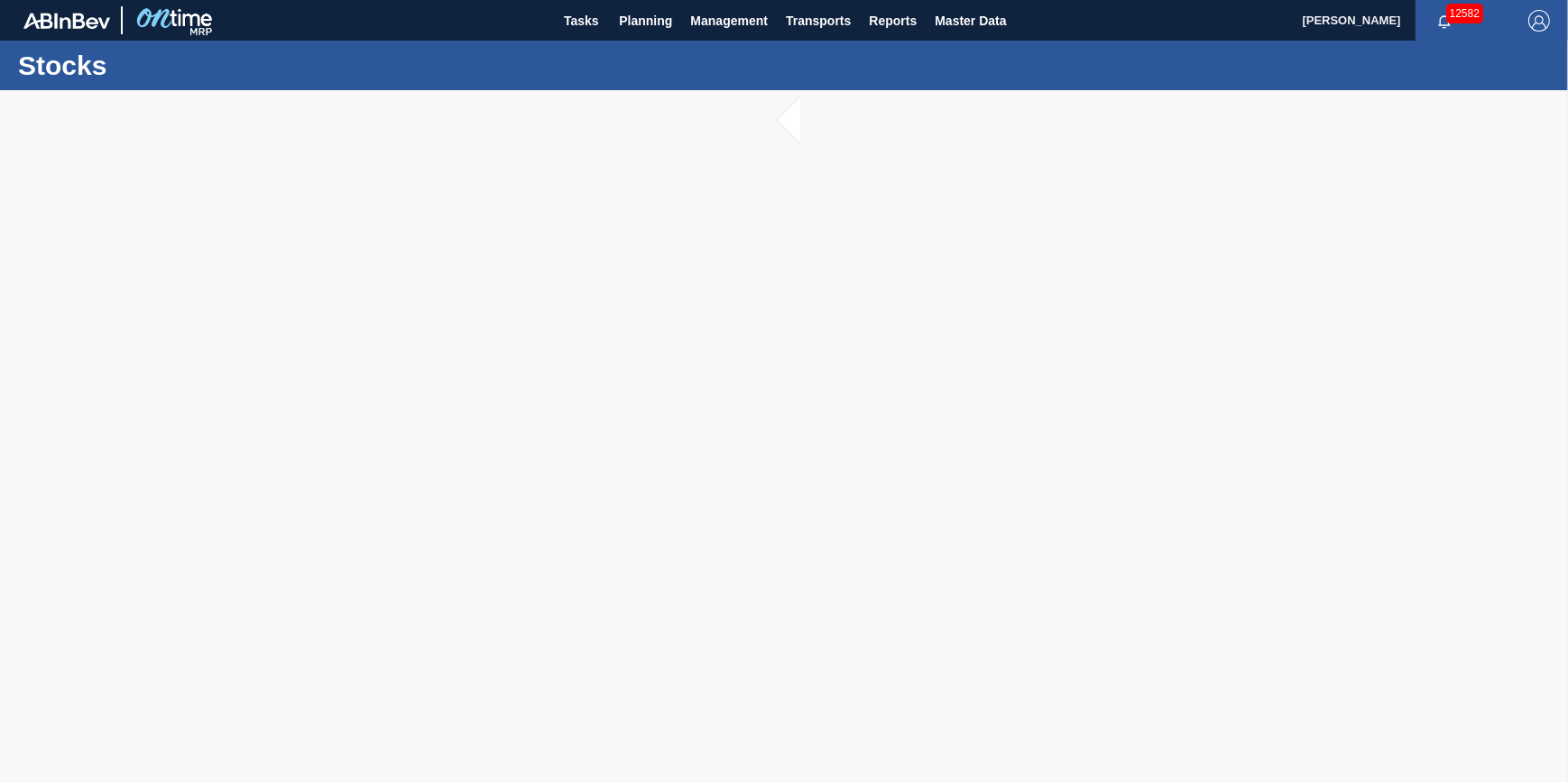
click at [629, 26] on span "Planning" at bounding box center [645, 21] width 54 height 22
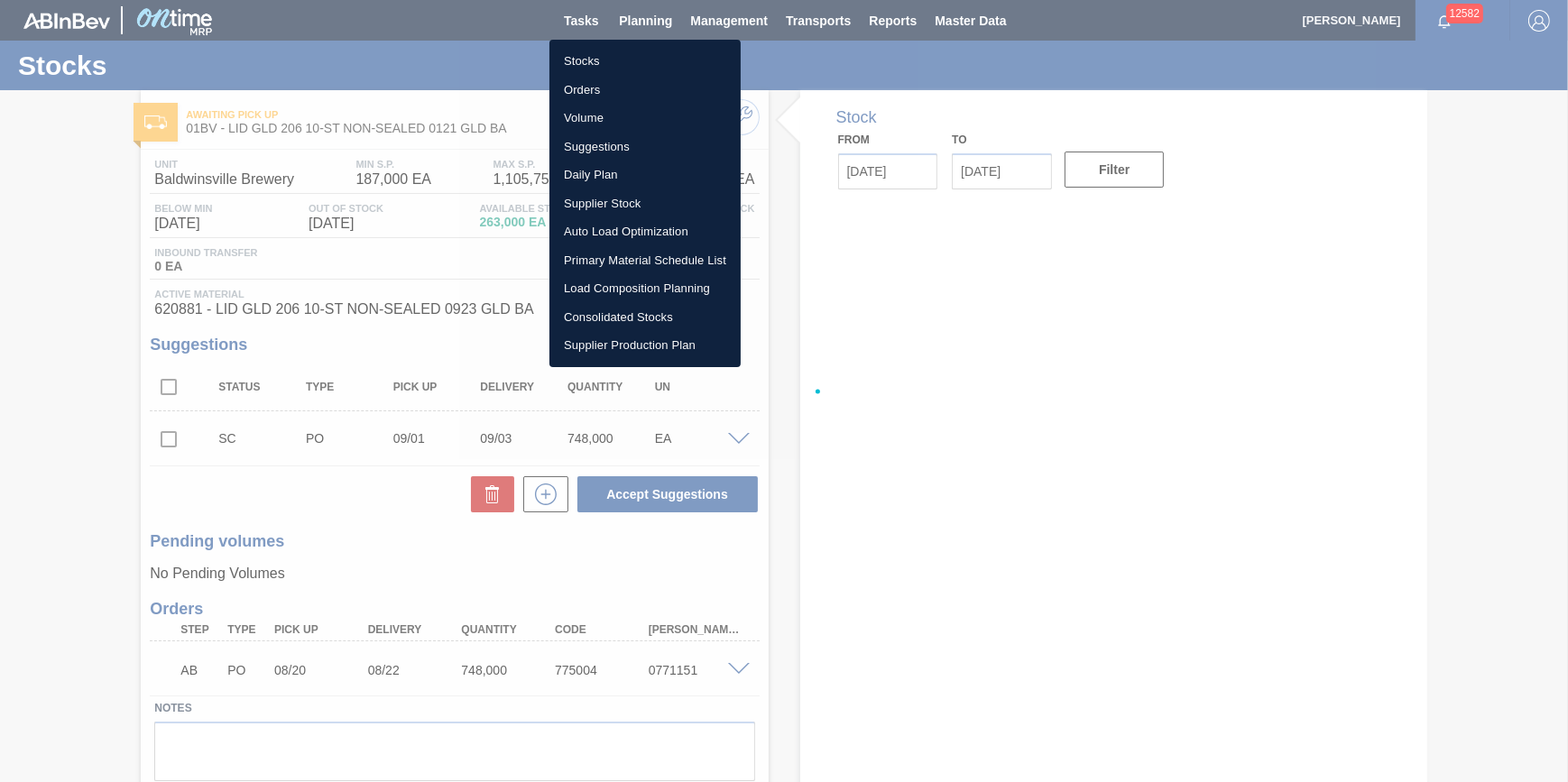
click at [623, 60] on li "Stocks" at bounding box center [645, 61] width 192 height 29
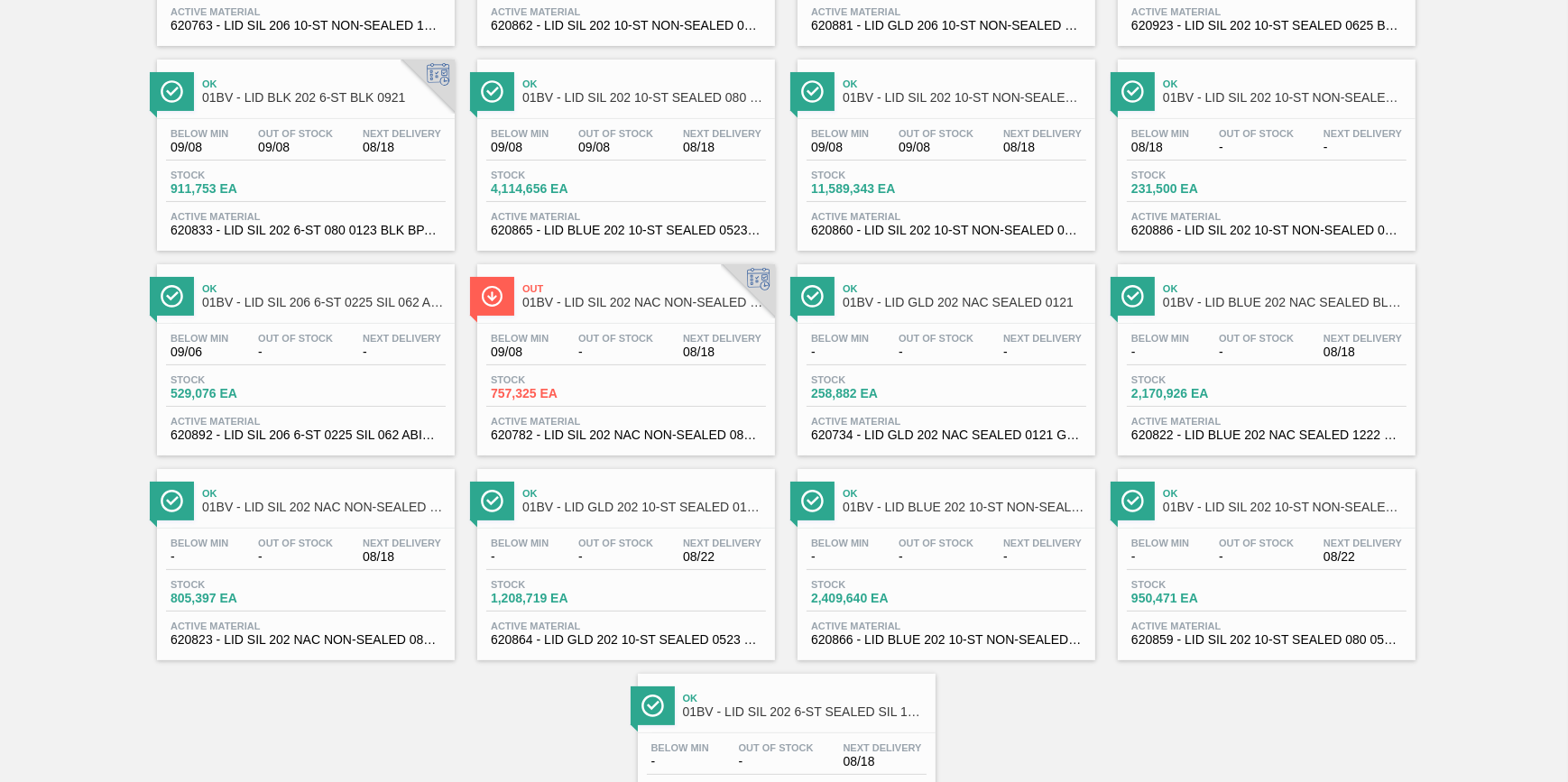
scroll to position [328, 0]
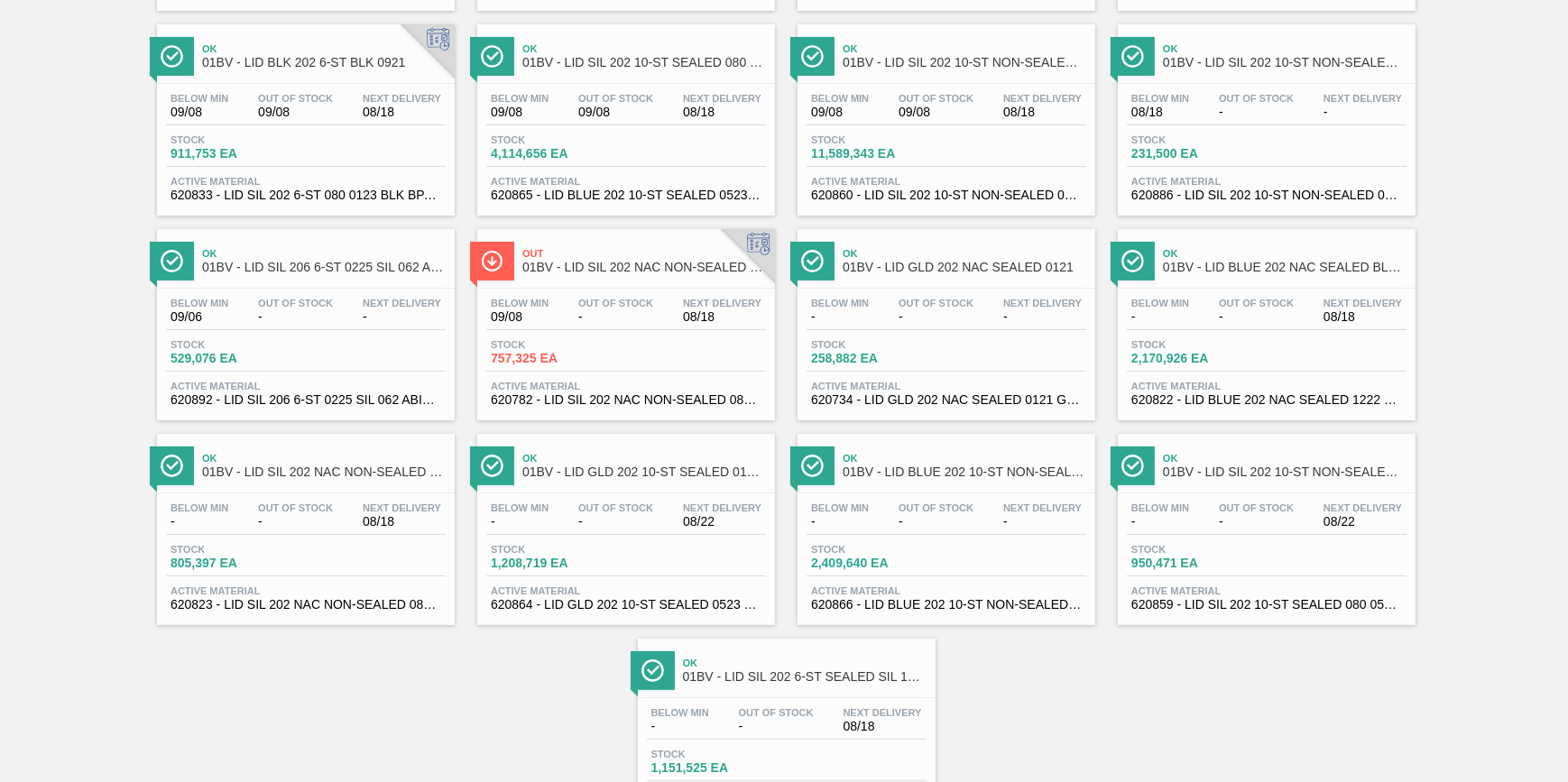
click at [336, 302] on div "Below Min 09/06 Out Of Stock - Next Delivery -" at bounding box center [306, 314] width 280 height 33
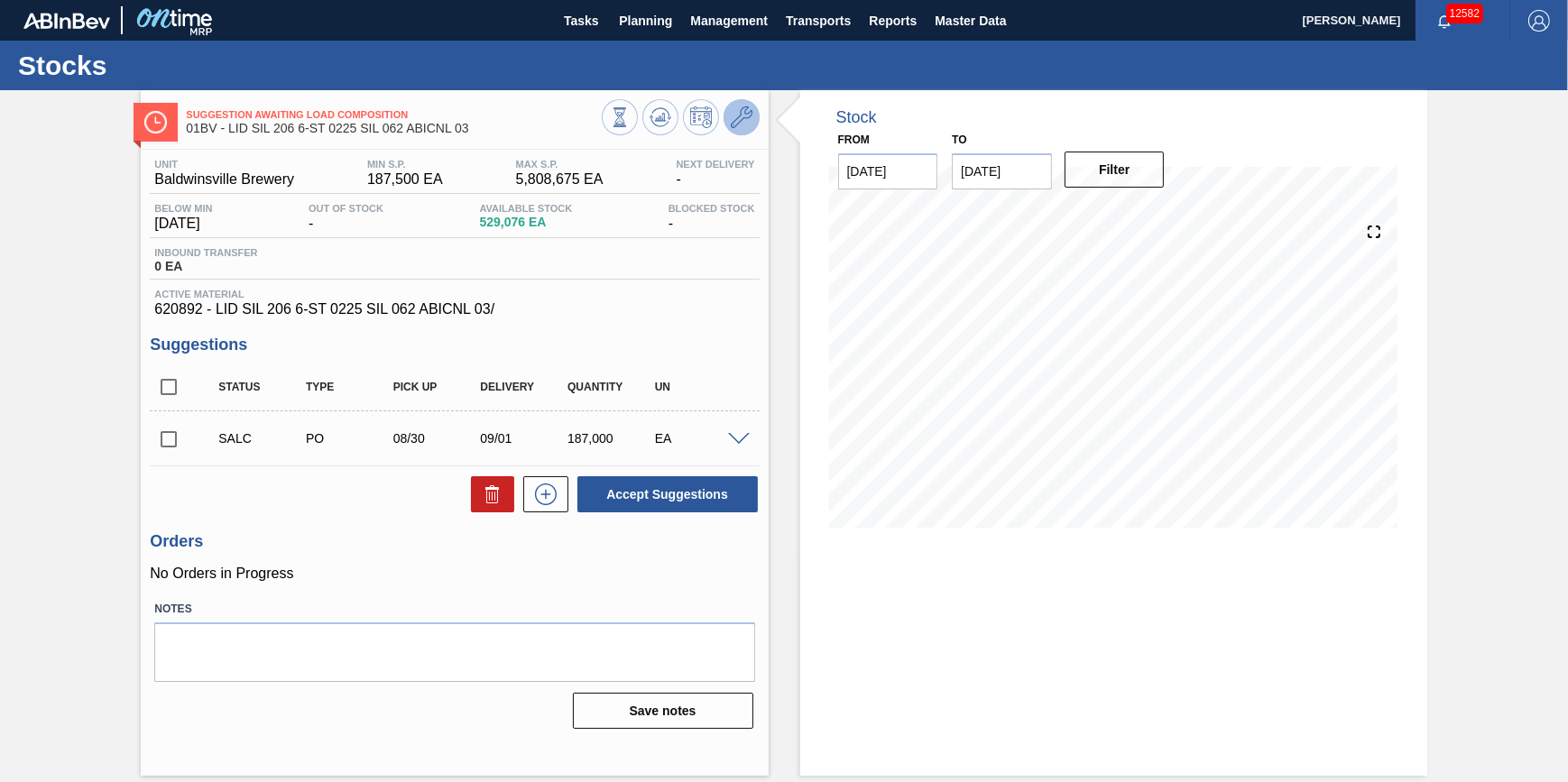
click at [736, 118] on icon at bounding box center [741, 117] width 22 height 22
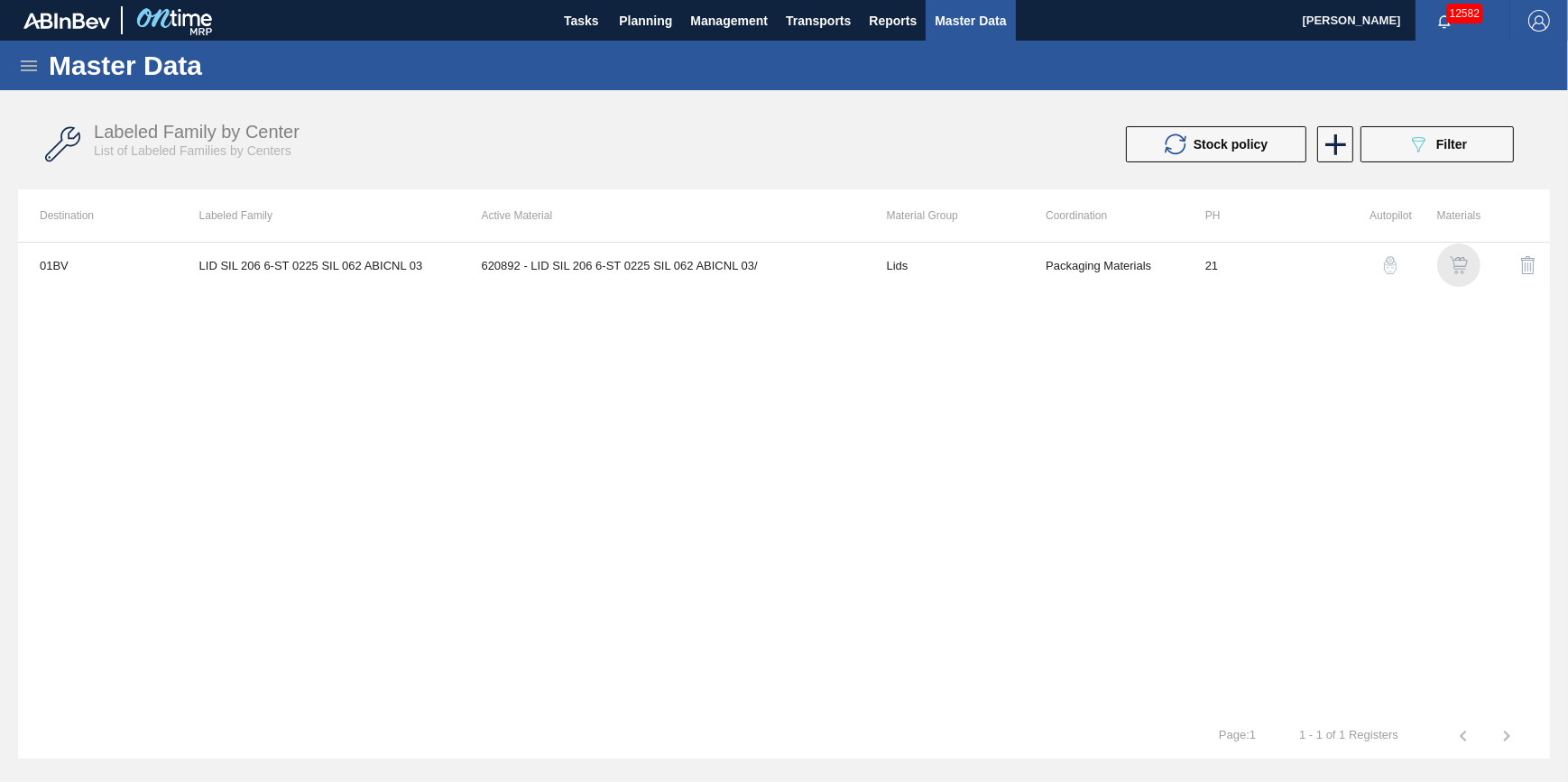
click at [1453, 261] on img "button" at bounding box center [1458, 265] width 18 height 18
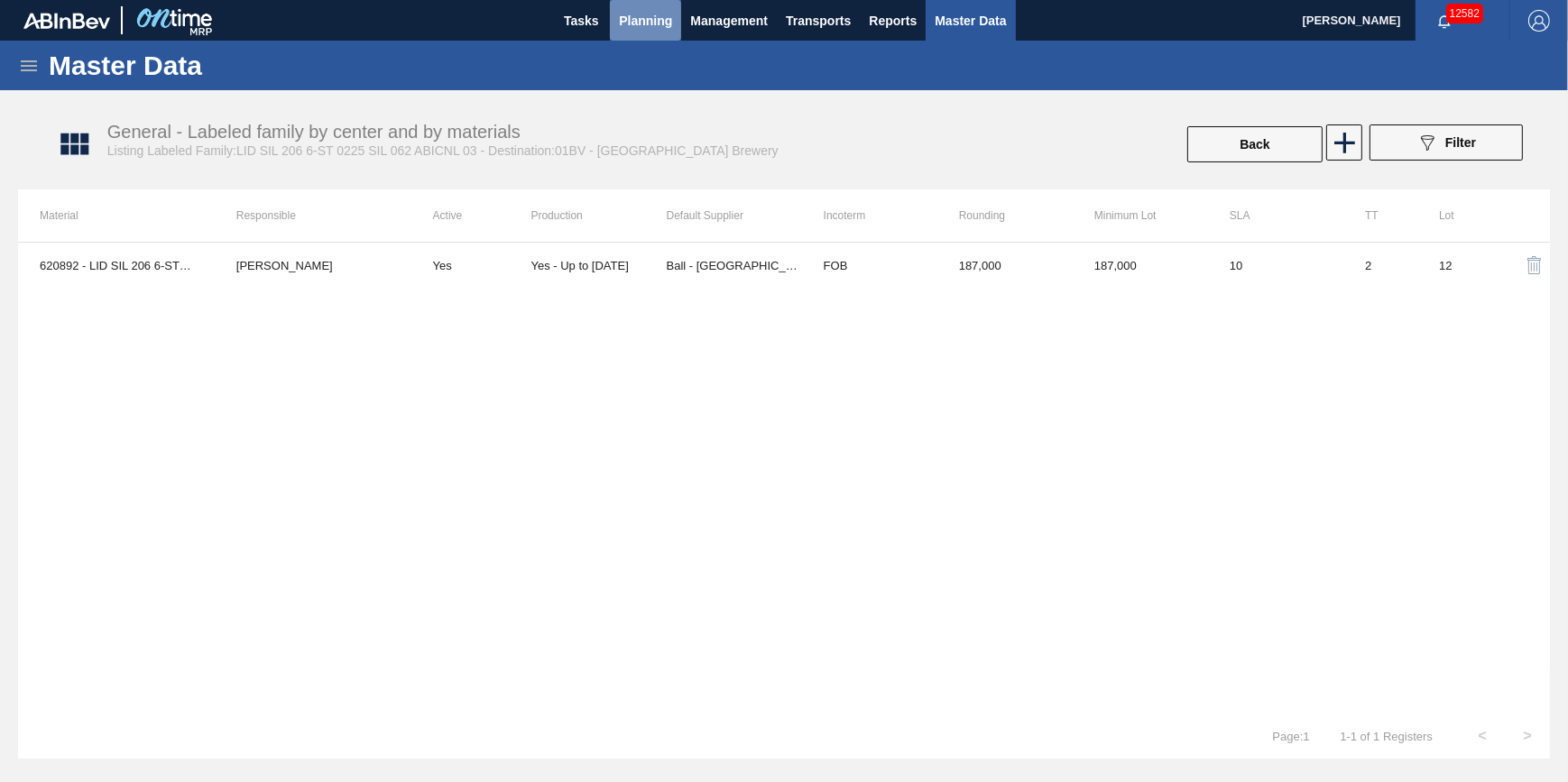
click at [671, 28] on span "Planning" at bounding box center [645, 21] width 54 height 22
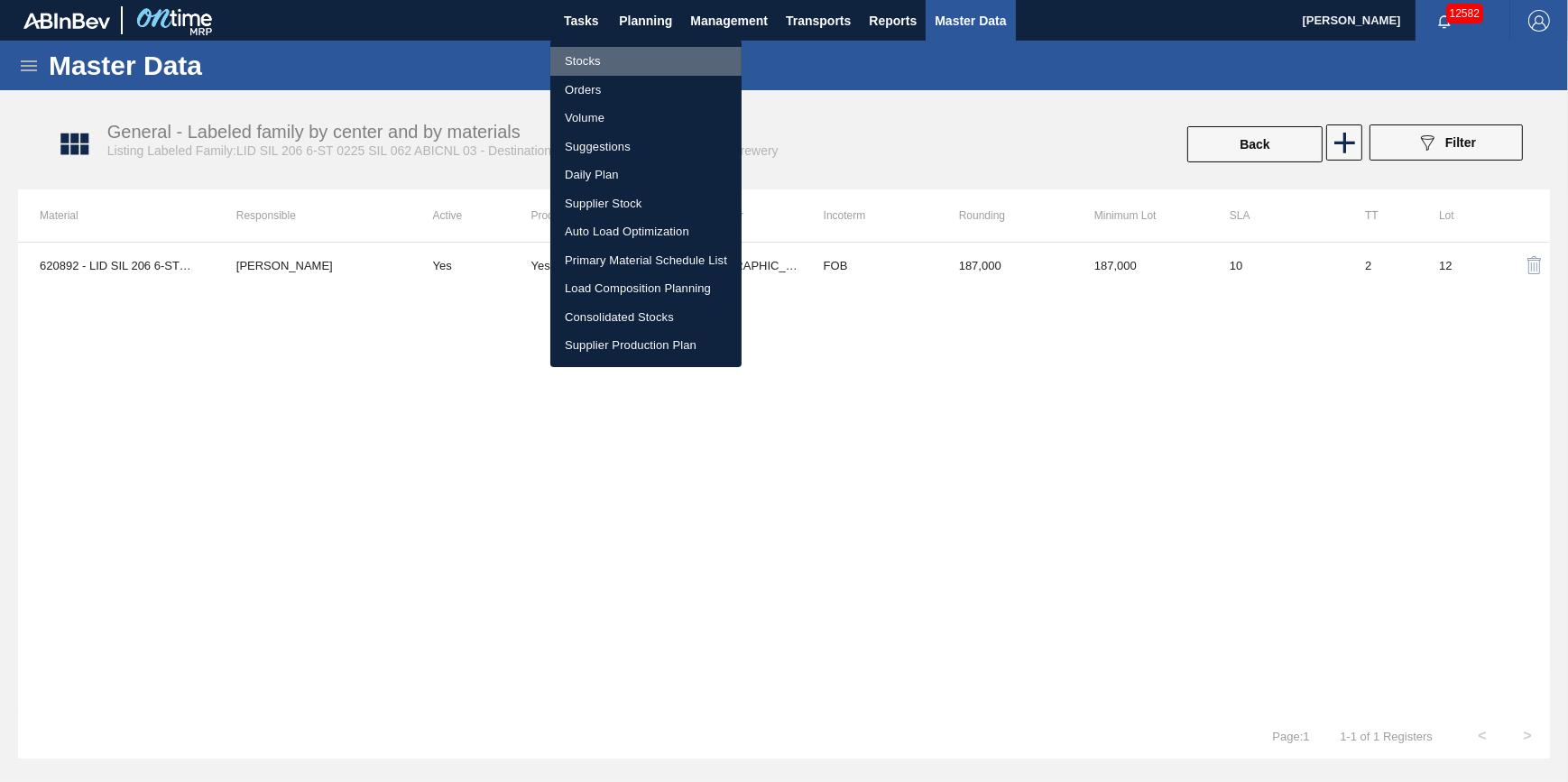
click at [638, 63] on li "Stocks" at bounding box center [646, 61] width 192 height 29
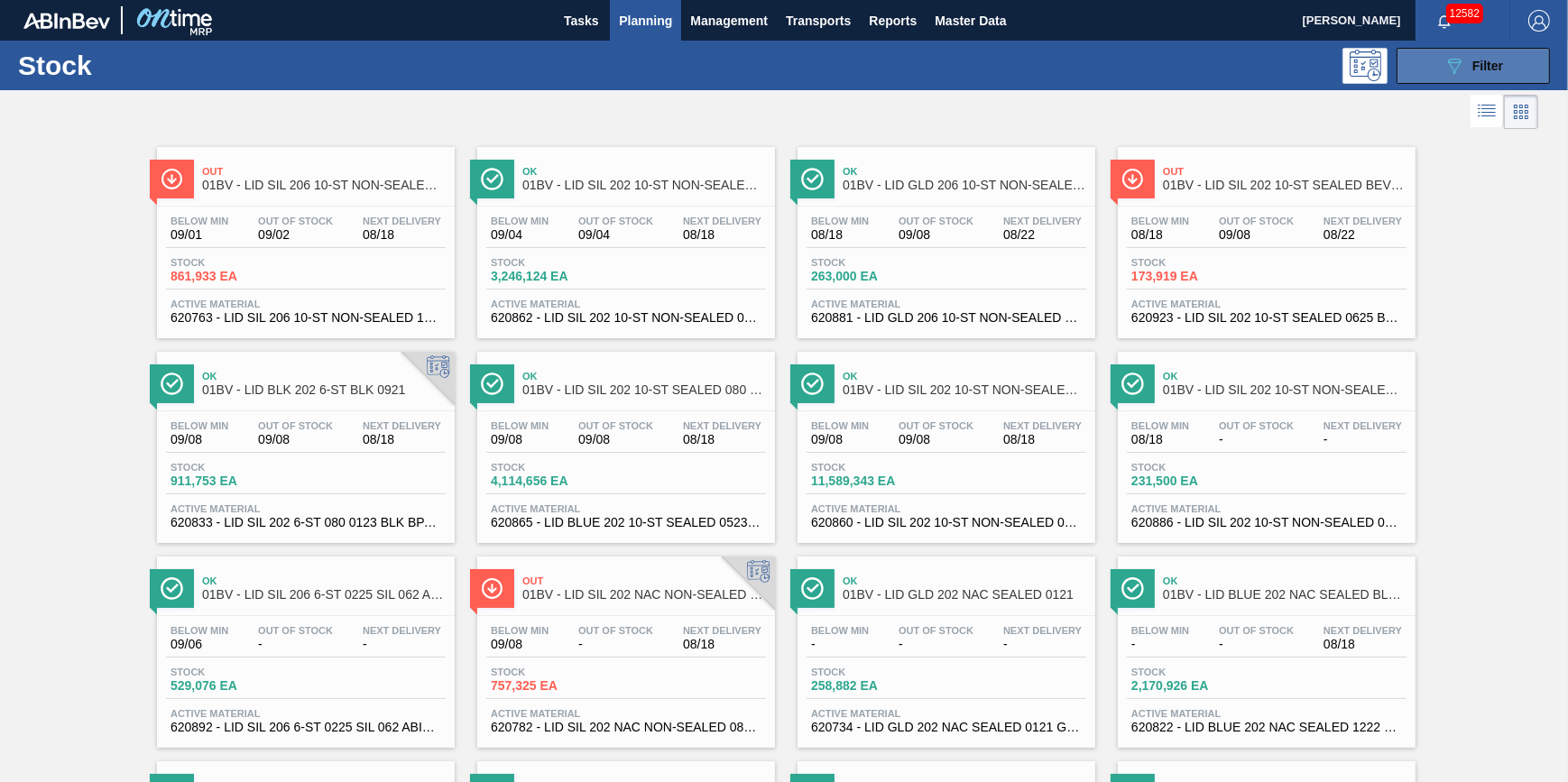
drag, startPoint x: 1493, startPoint y: 68, endPoint x: 1489, endPoint y: 81, distance: 13.6
click at [1493, 68] on span "Filter" at bounding box center [1487, 65] width 31 height 14
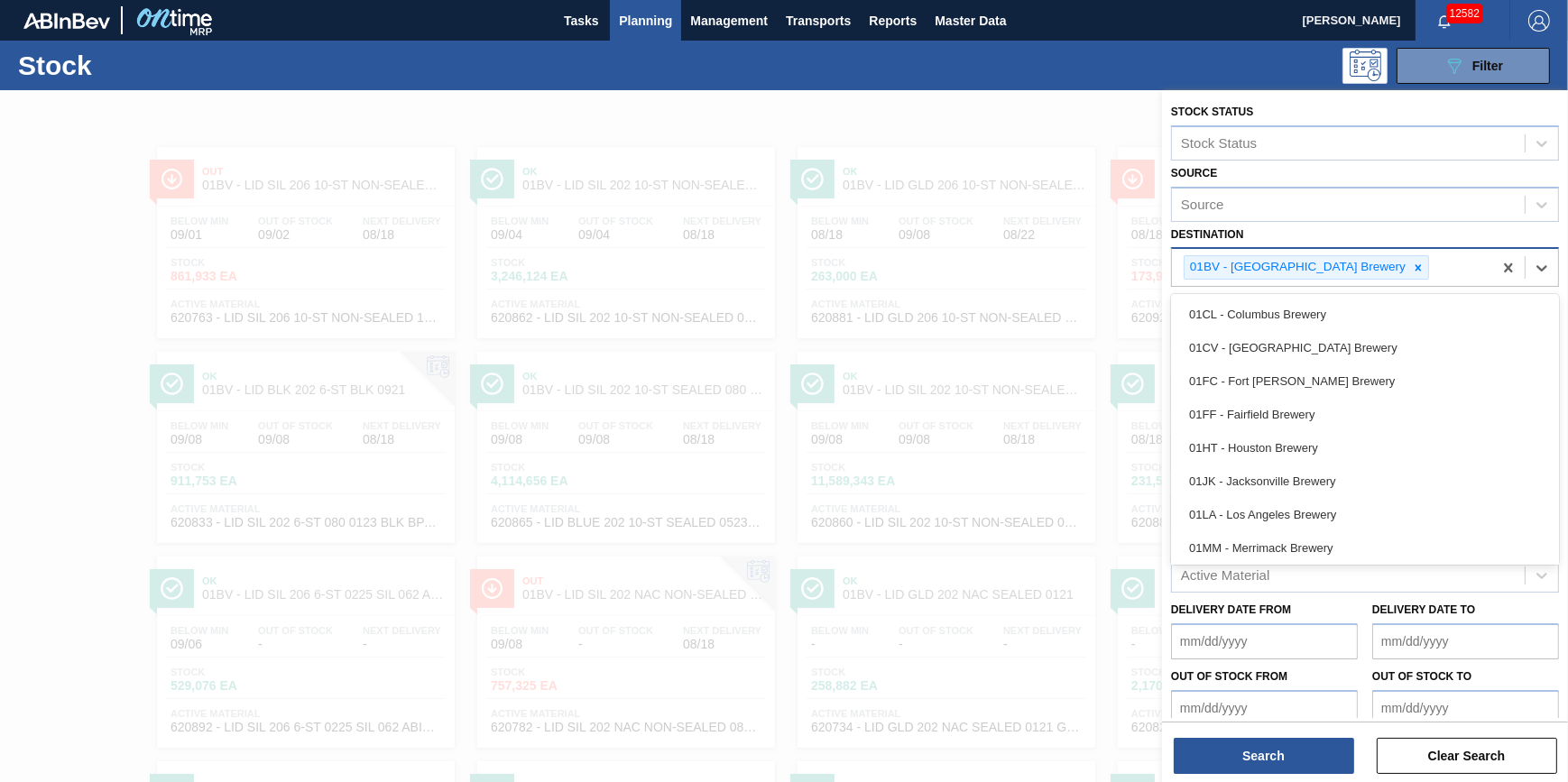
click at [1372, 271] on div "01BV - [GEOGRAPHIC_DATA] Brewery" at bounding box center [1331, 267] width 320 height 37
click at [1412, 270] on icon at bounding box center [1418, 267] width 12 height 12
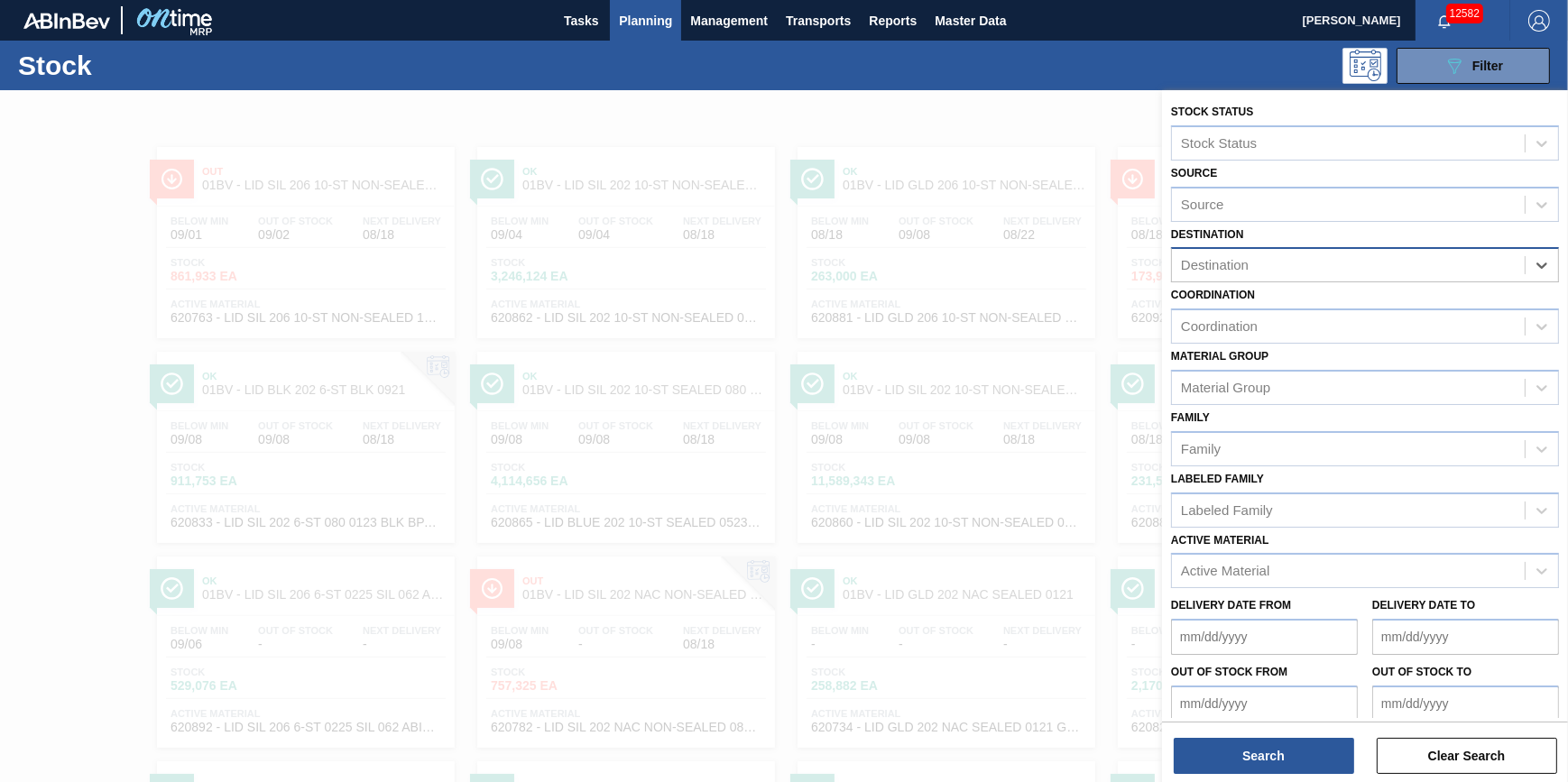
click at [1354, 270] on div "Destination" at bounding box center [1347, 266] width 352 height 26
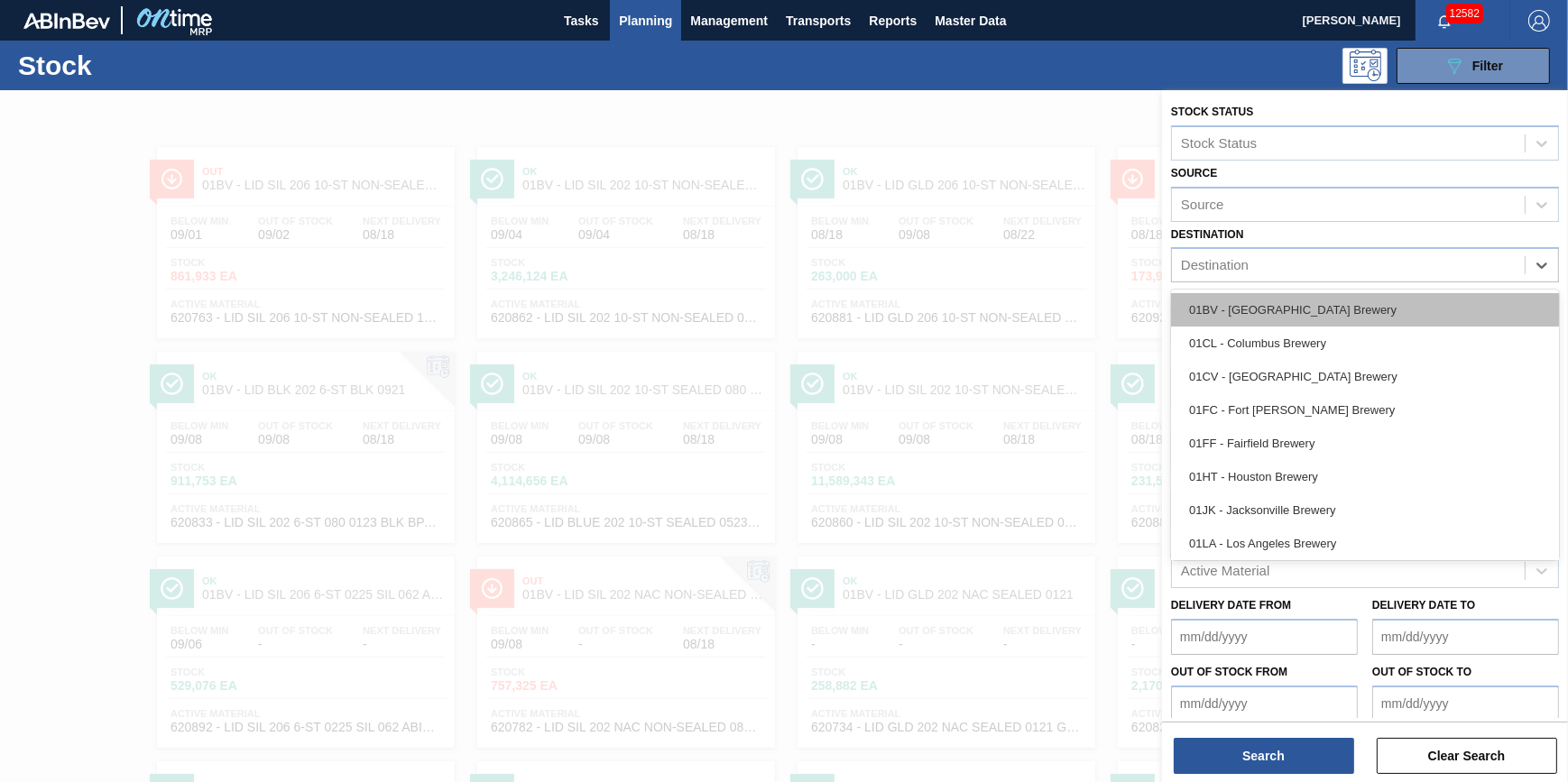
drag, startPoint x: 1363, startPoint y: 259, endPoint x: 1348, endPoint y: 319, distance: 61.8
click at [1364, 259] on div "Destination" at bounding box center [1347, 266] width 352 height 26
click at [1347, 321] on div "01BV - [GEOGRAPHIC_DATA] Brewery" at bounding box center [1364, 310] width 388 height 34
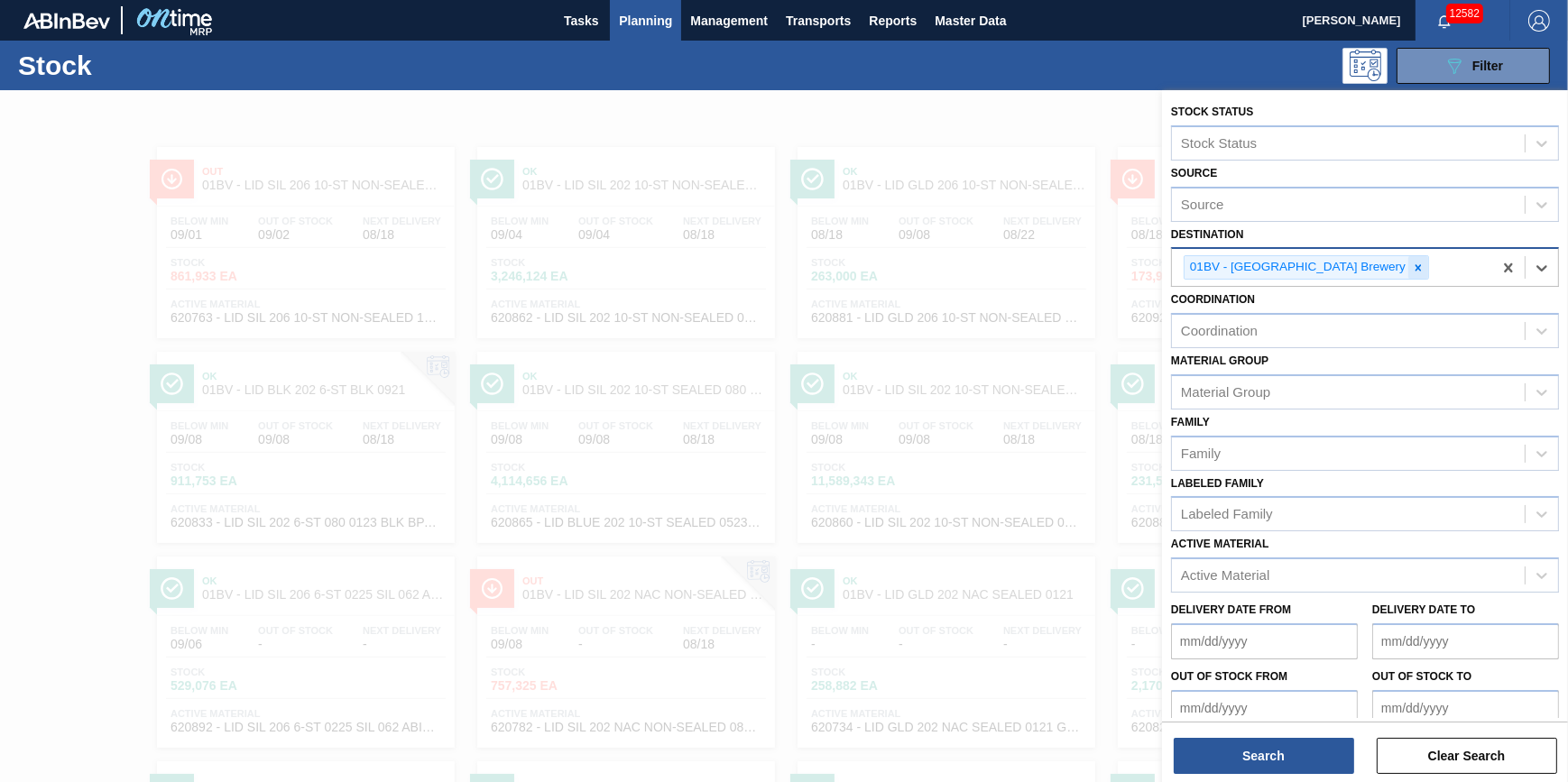
click at [1408, 274] on div at bounding box center [1418, 268] width 20 height 23
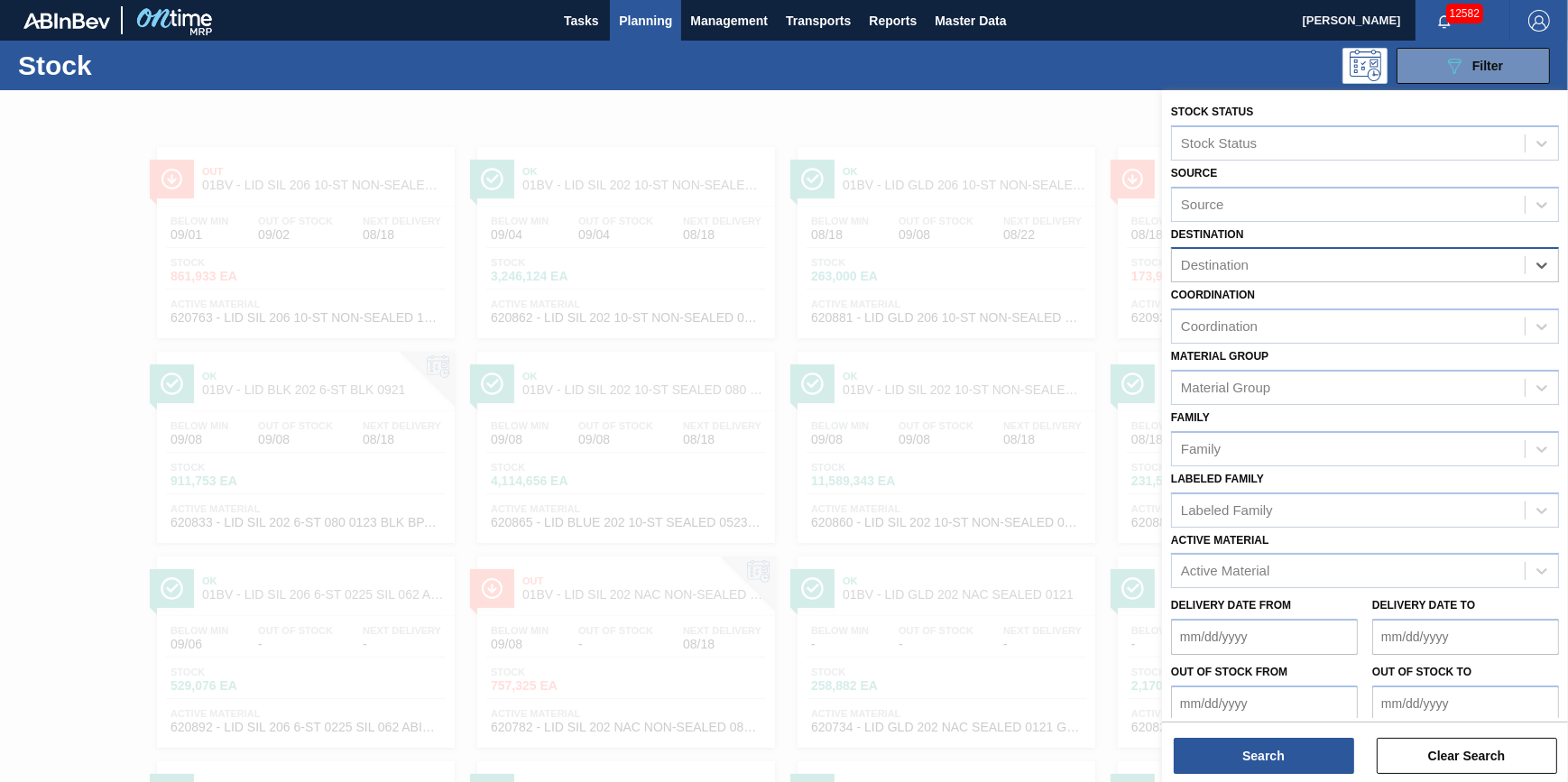
click at [1366, 271] on div "Destination" at bounding box center [1347, 266] width 352 height 26
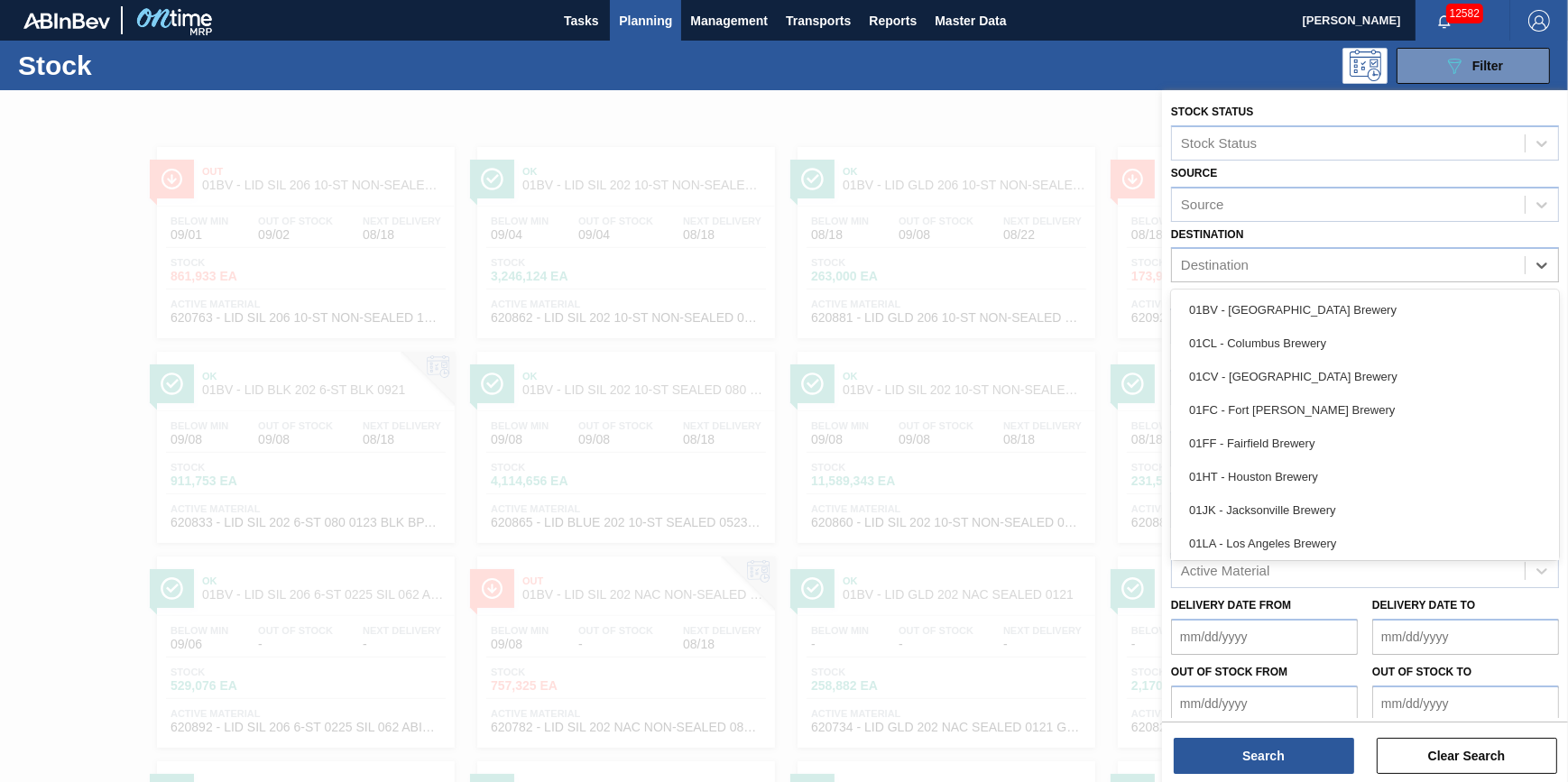
drag, startPoint x: 1346, startPoint y: 350, endPoint x: 1335, endPoint y: 340, distance: 14.9
click at [1346, 351] on div "01CL - Columbus Brewery" at bounding box center [1364, 344] width 388 height 34
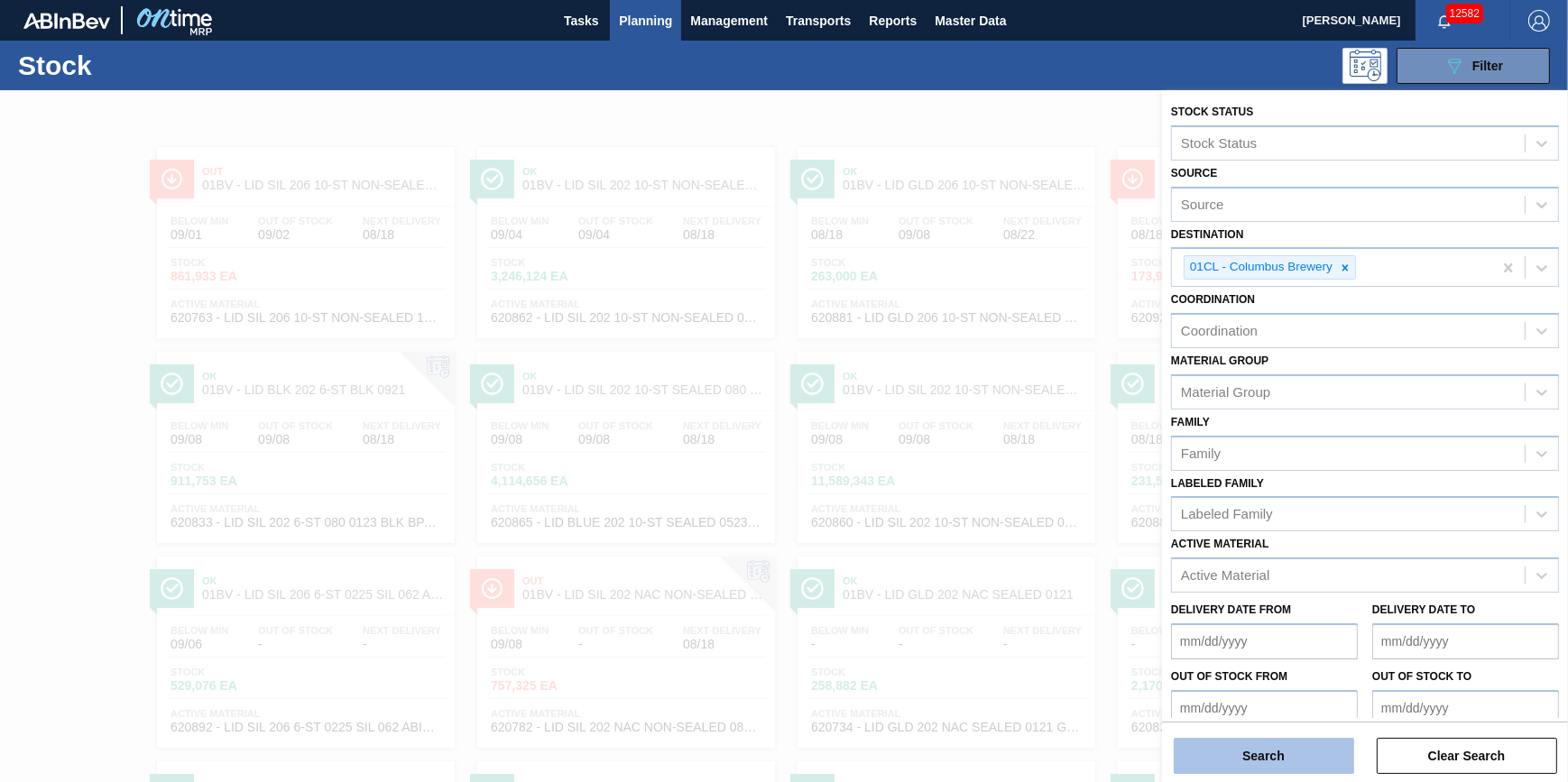
click at [1257, 749] on button "Search" at bounding box center [1264, 756] width 180 height 36
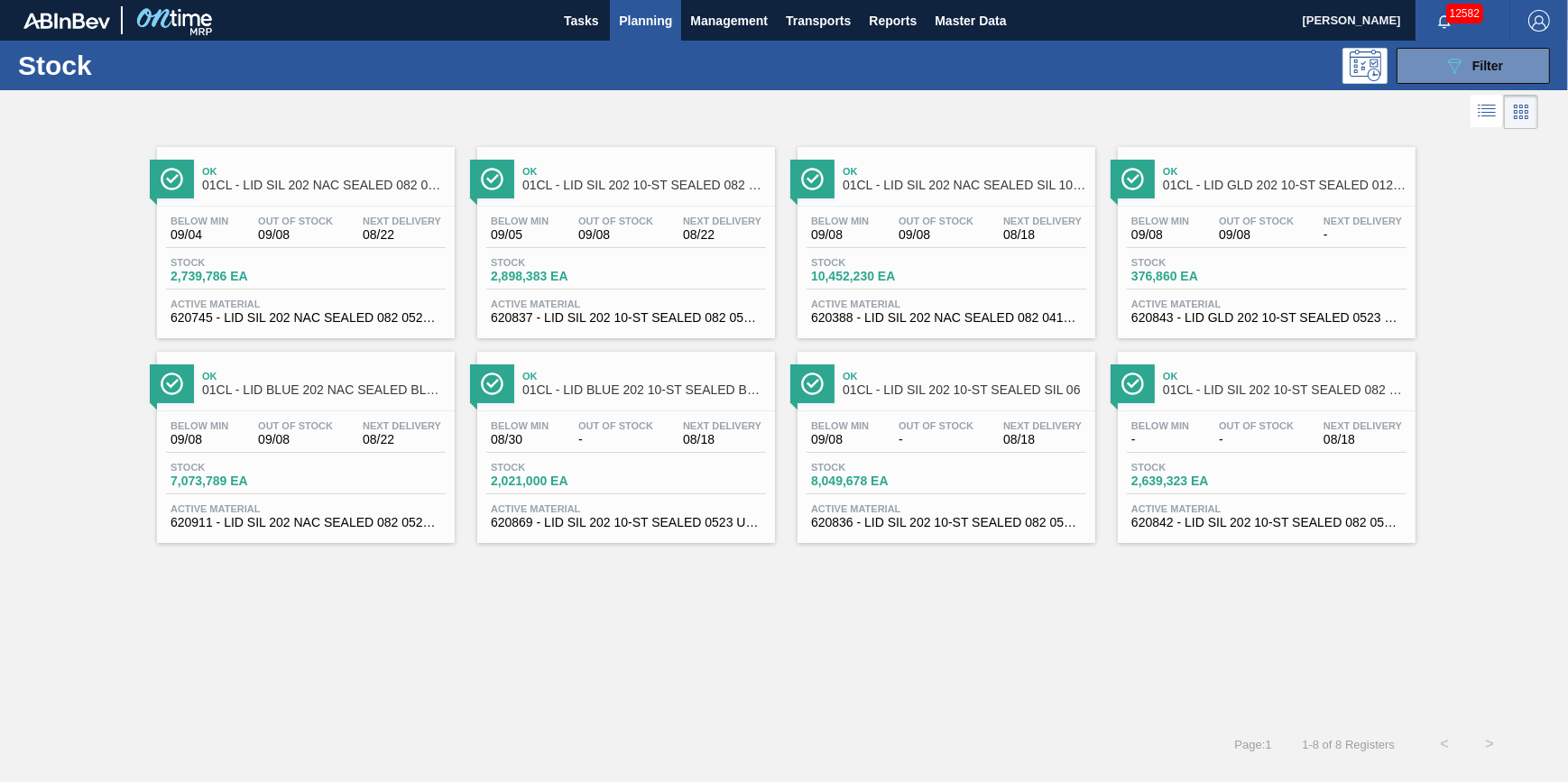
click at [306, 303] on span "Active Material" at bounding box center [305, 305] width 271 height 11
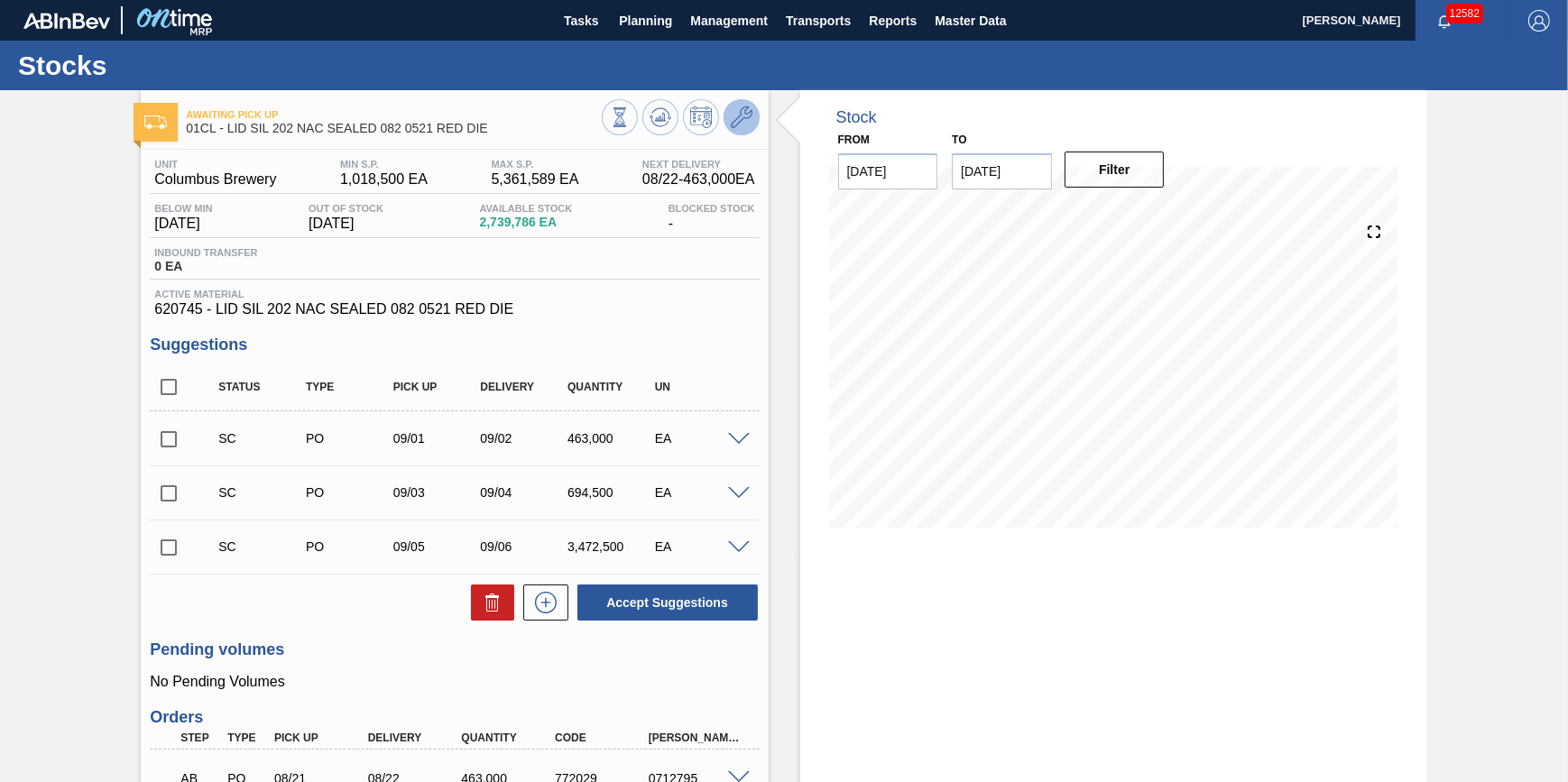
click at [747, 125] on icon at bounding box center [741, 117] width 22 height 22
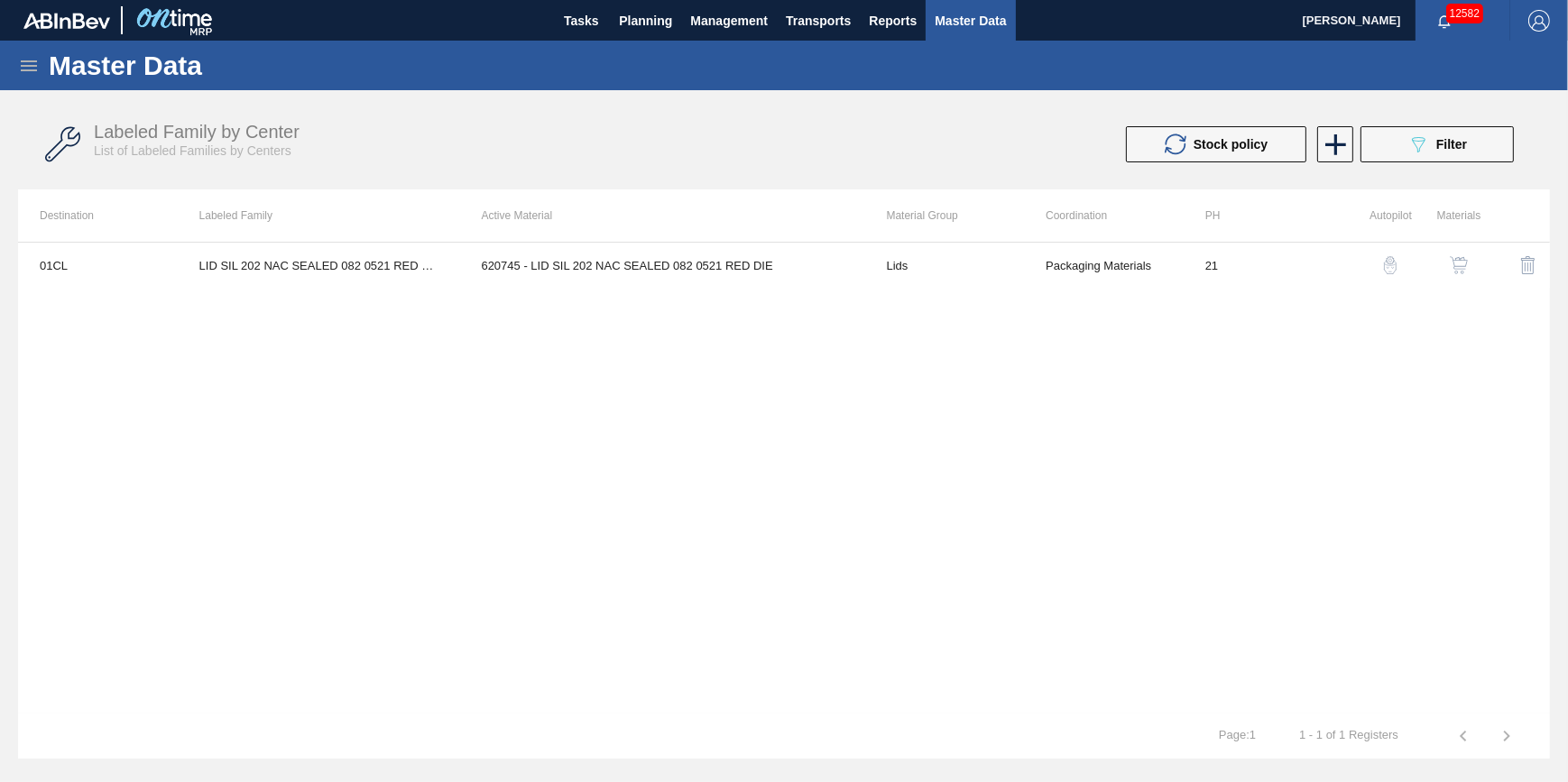
click at [1467, 265] on img "button" at bounding box center [1458, 265] width 18 height 18
click at [627, 10] on span "Planning" at bounding box center [645, 21] width 54 height 22
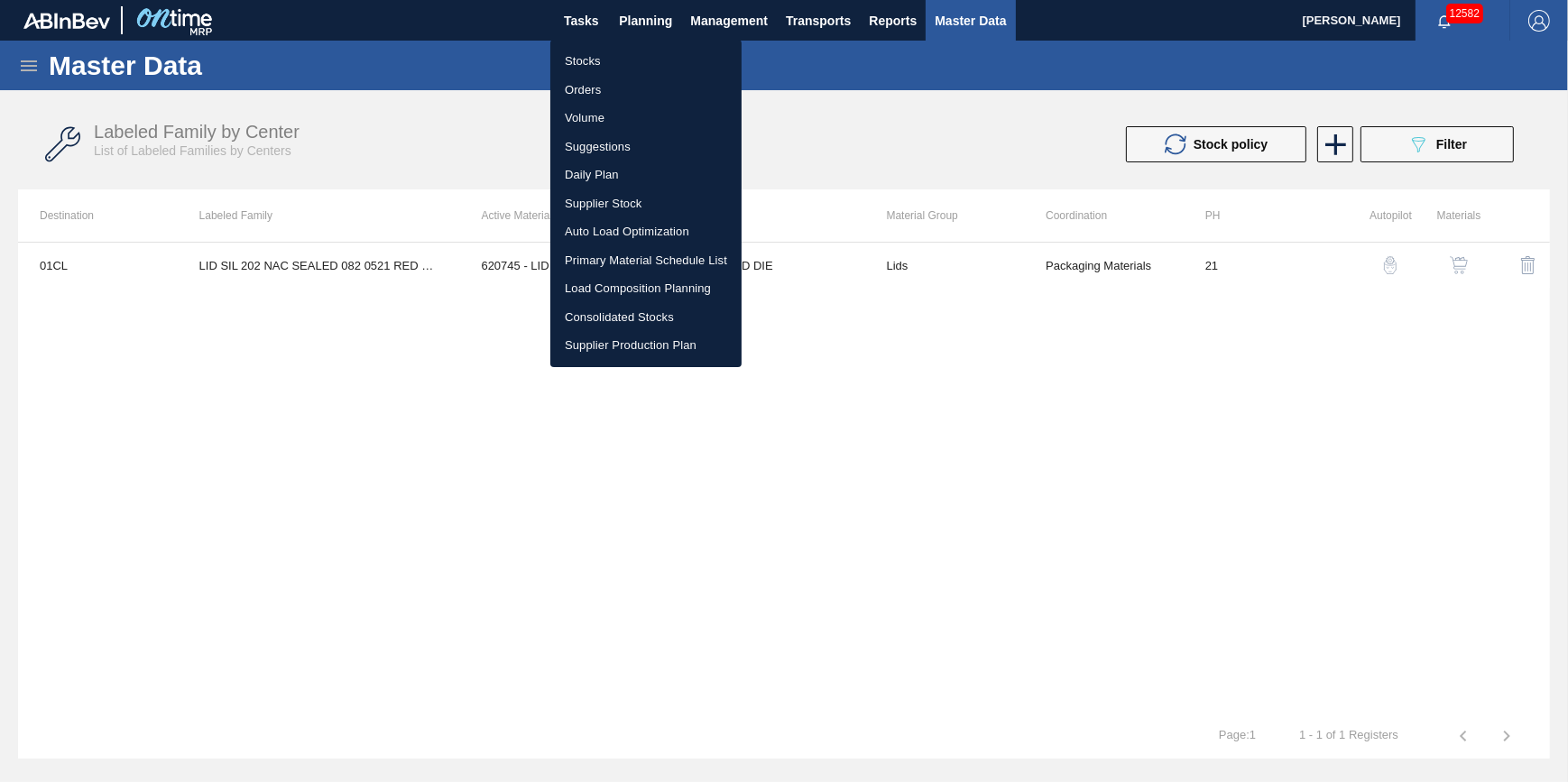
click at [619, 63] on li "Stocks" at bounding box center [646, 61] width 192 height 29
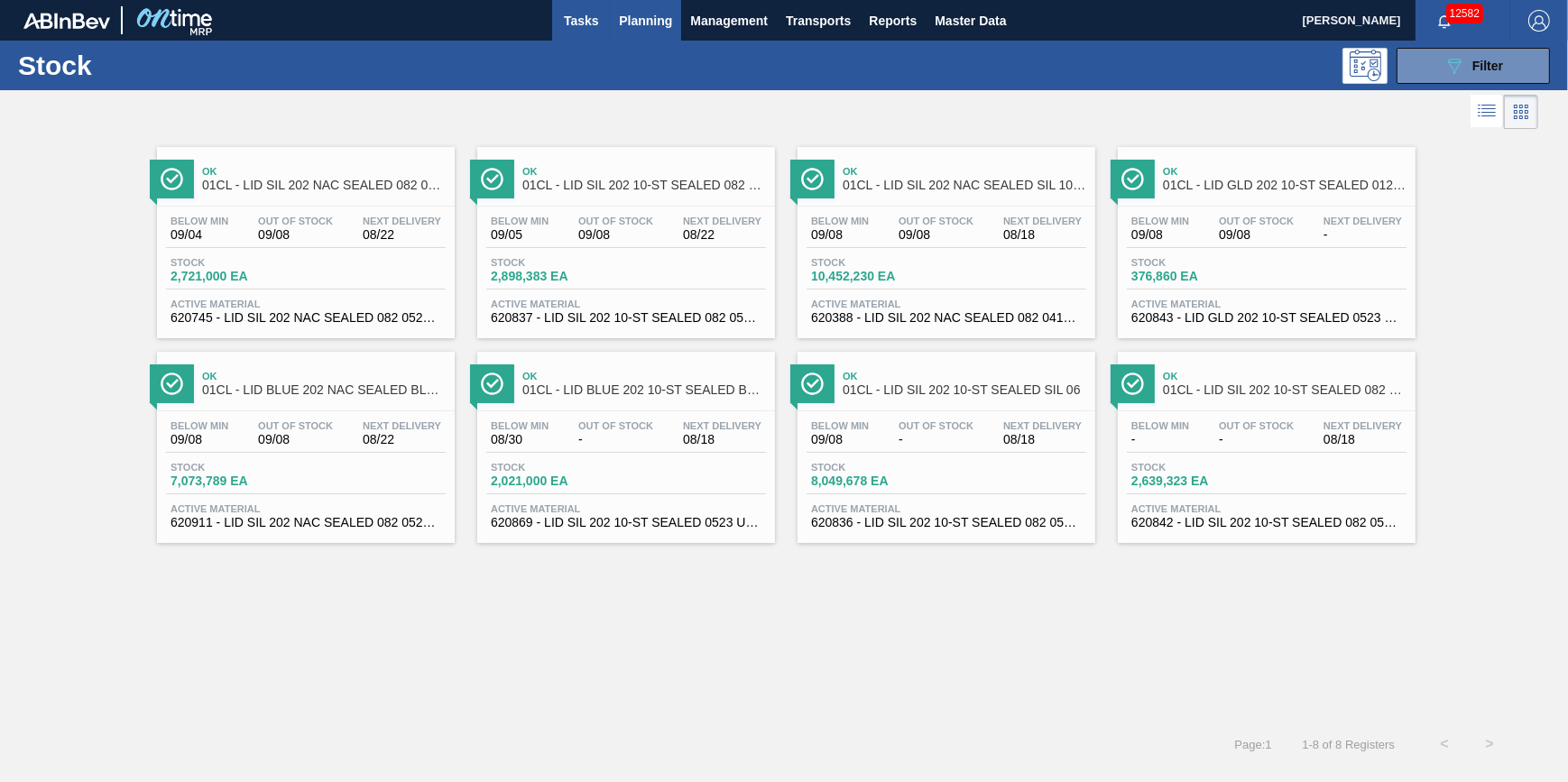
click at [558, 17] on button "Tasks" at bounding box center [581, 20] width 57 height 40
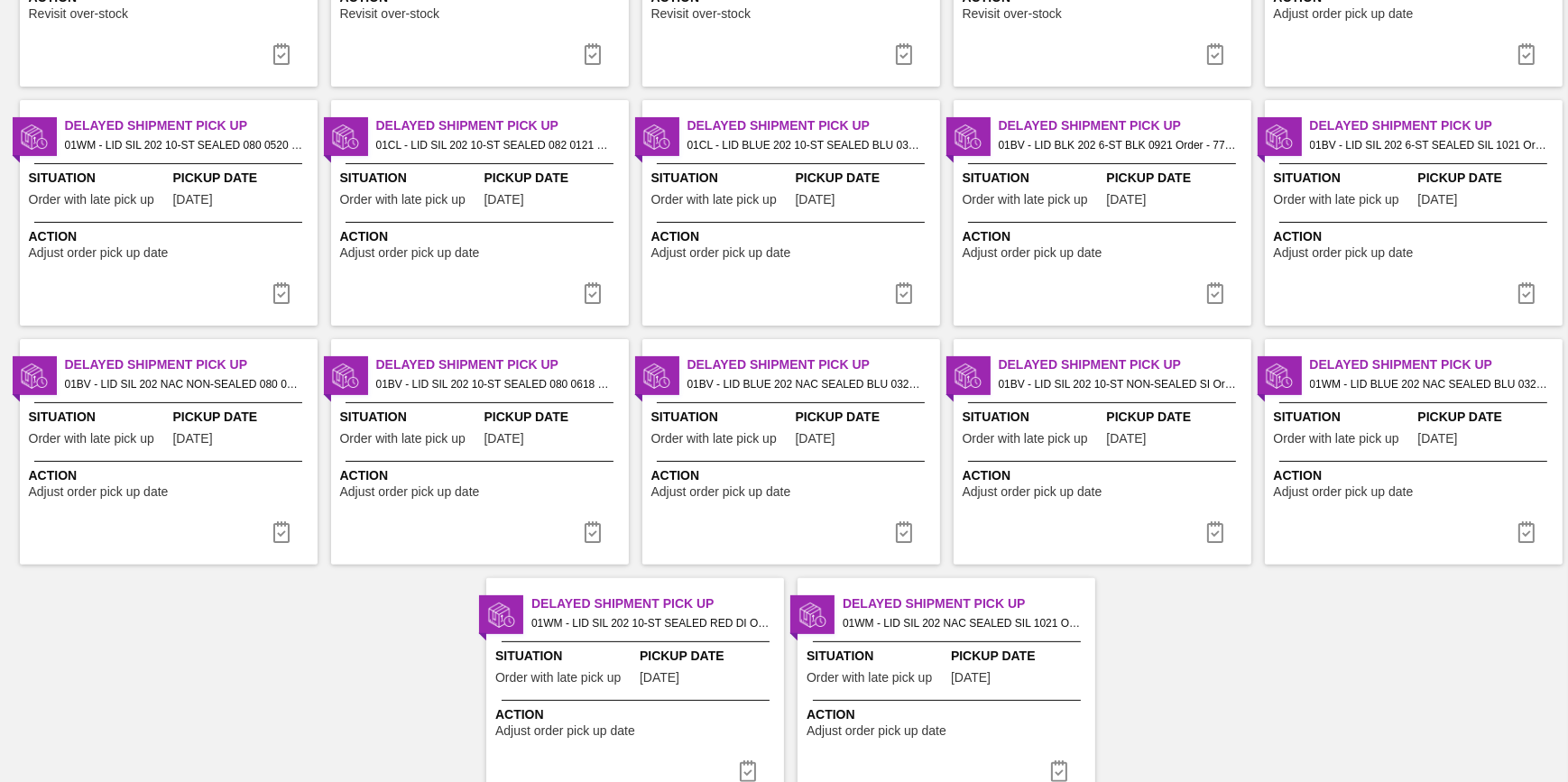
scroll to position [591, 0]
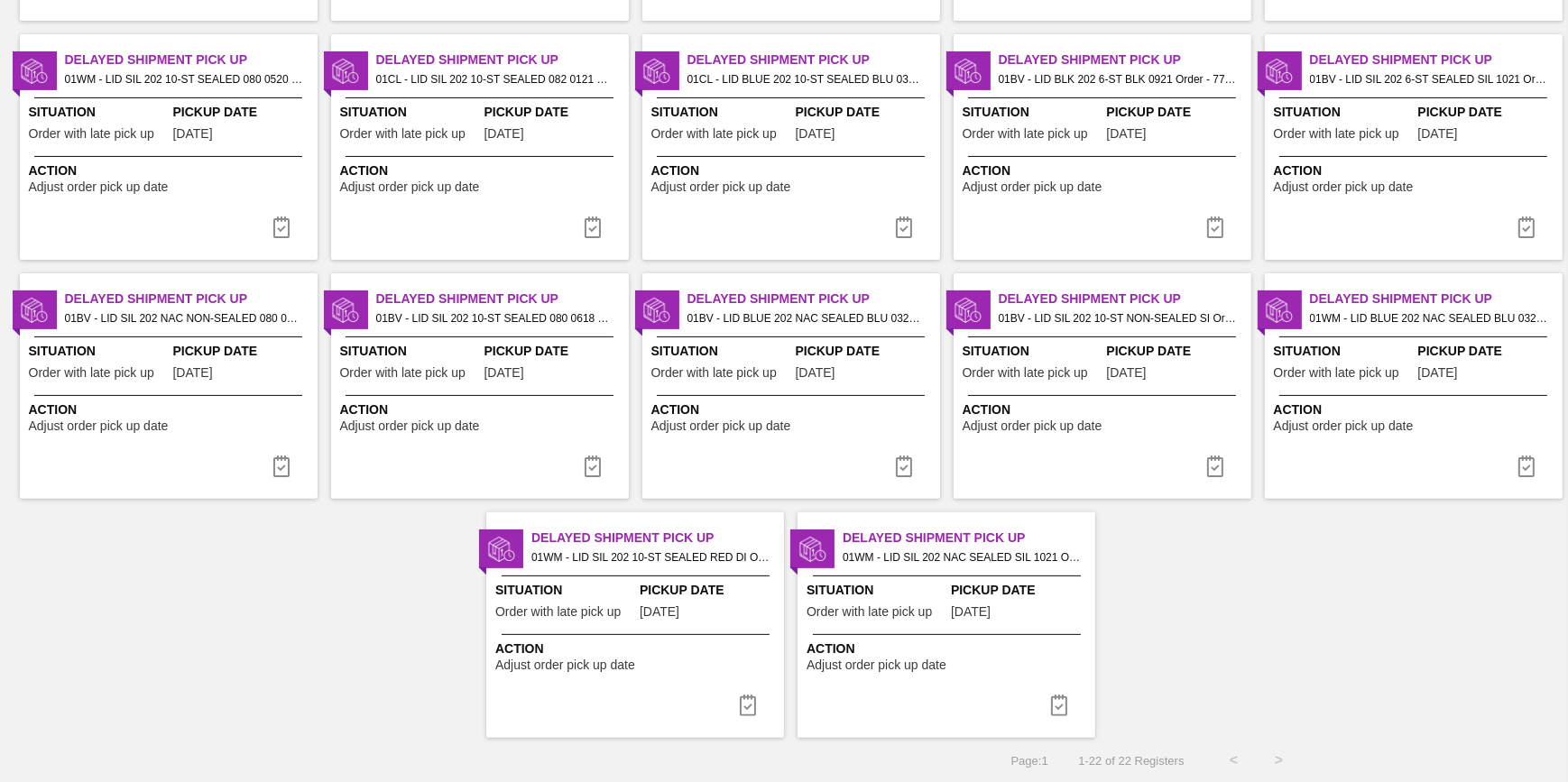
click at [1055, 701] on img at bounding box center [1059, 705] width 22 height 22
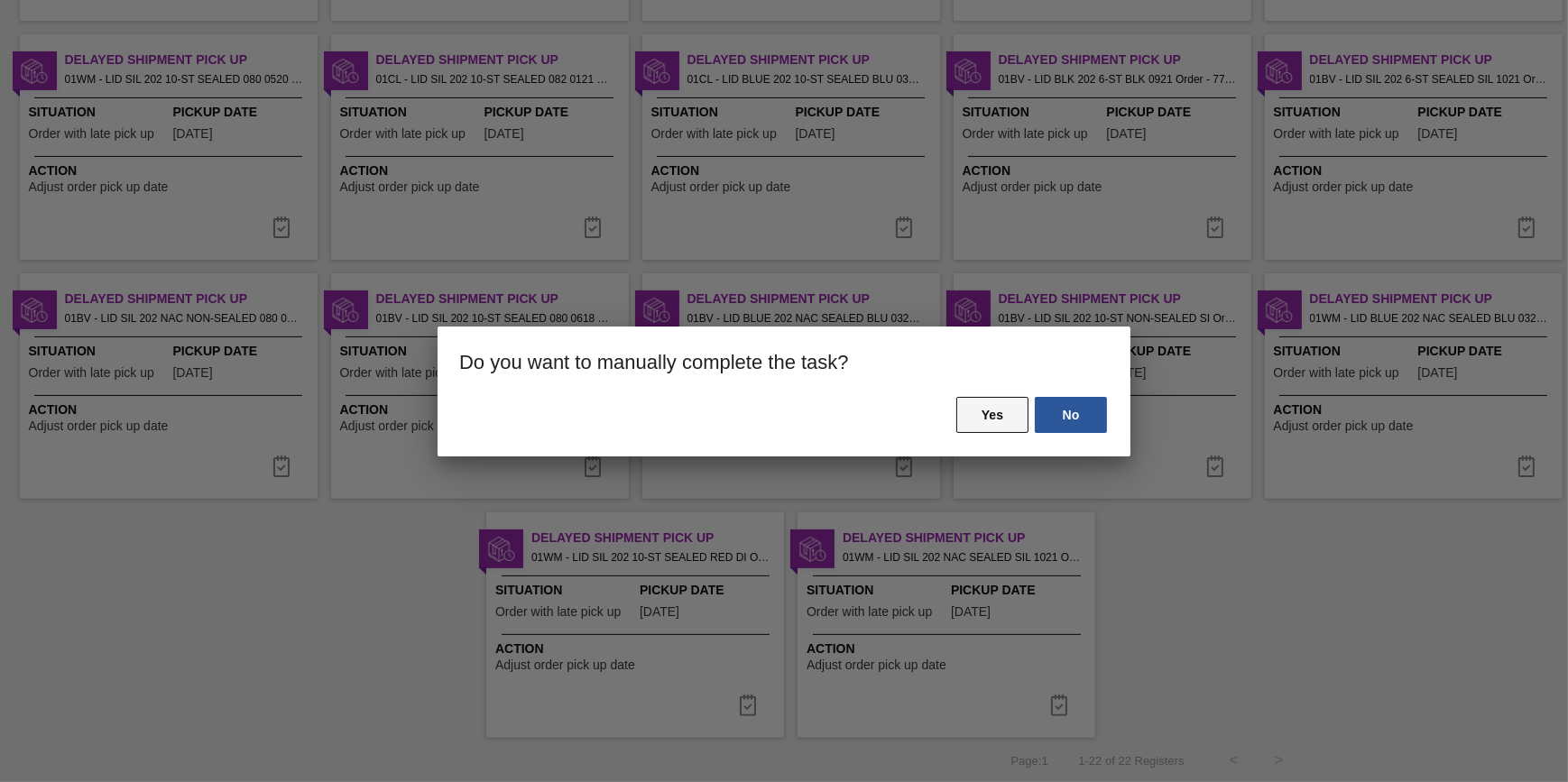
click at [984, 414] on button "Yes" at bounding box center [992, 414] width 72 height 36
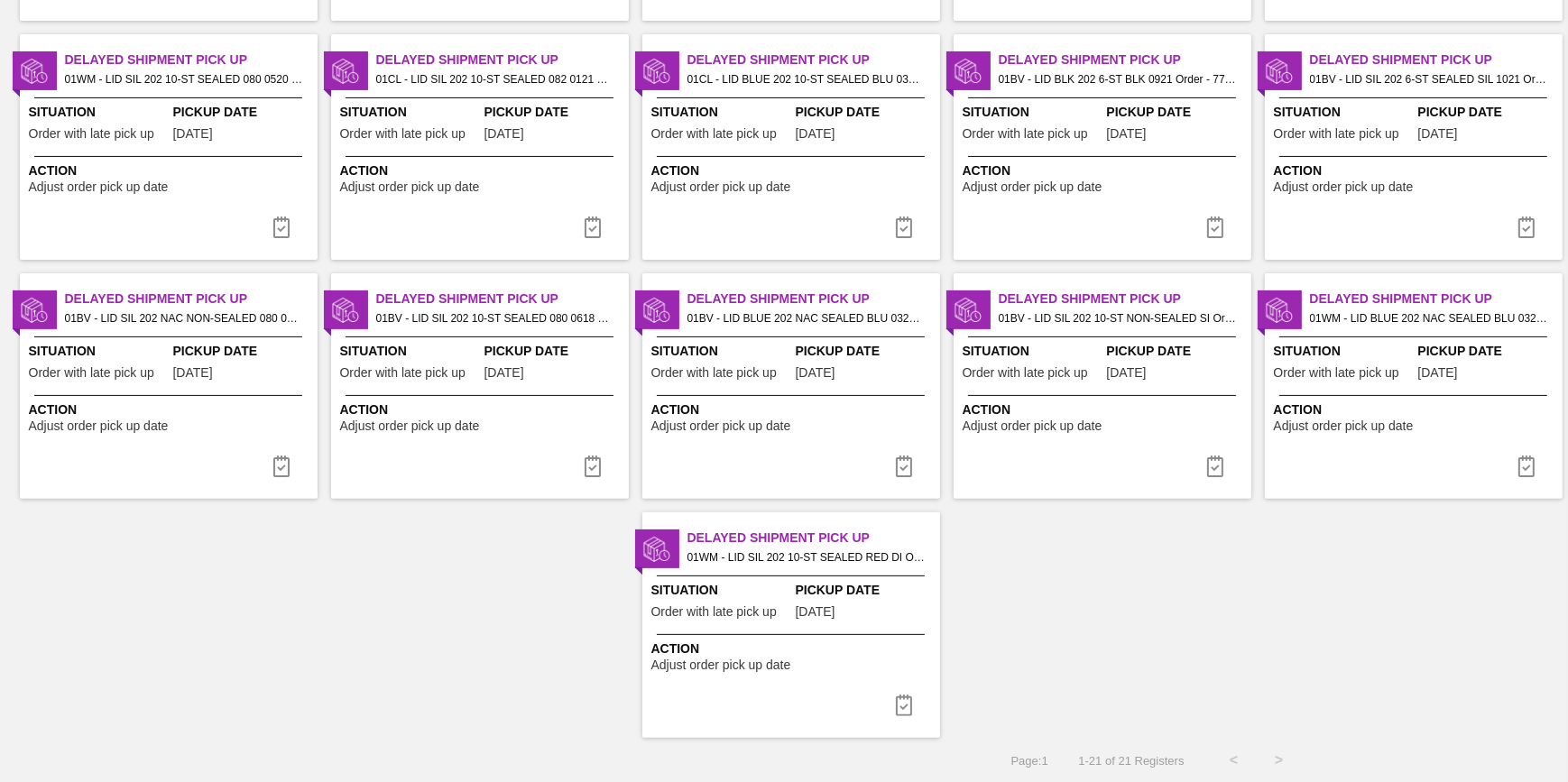
drag, startPoint x: 902, startPoint y: 691, endPoint x: 906, endPoint y: 668, distance: 23.3
click at [903, 691] on button at bounding box center [904, 706] width 43 height 36
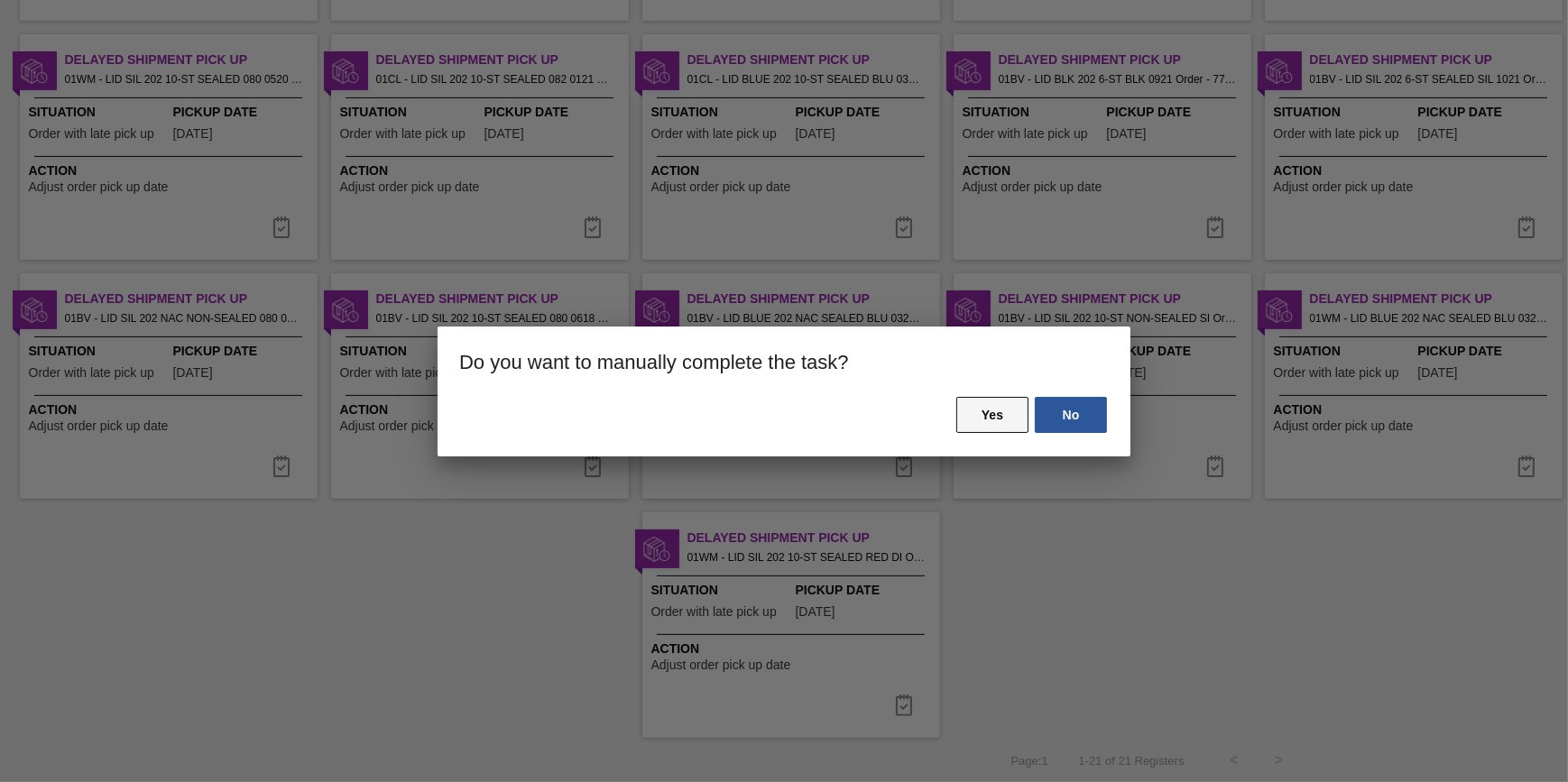
click at [992, 413] on button "Yes" at bounding box center [992, 414] width 72 height 36
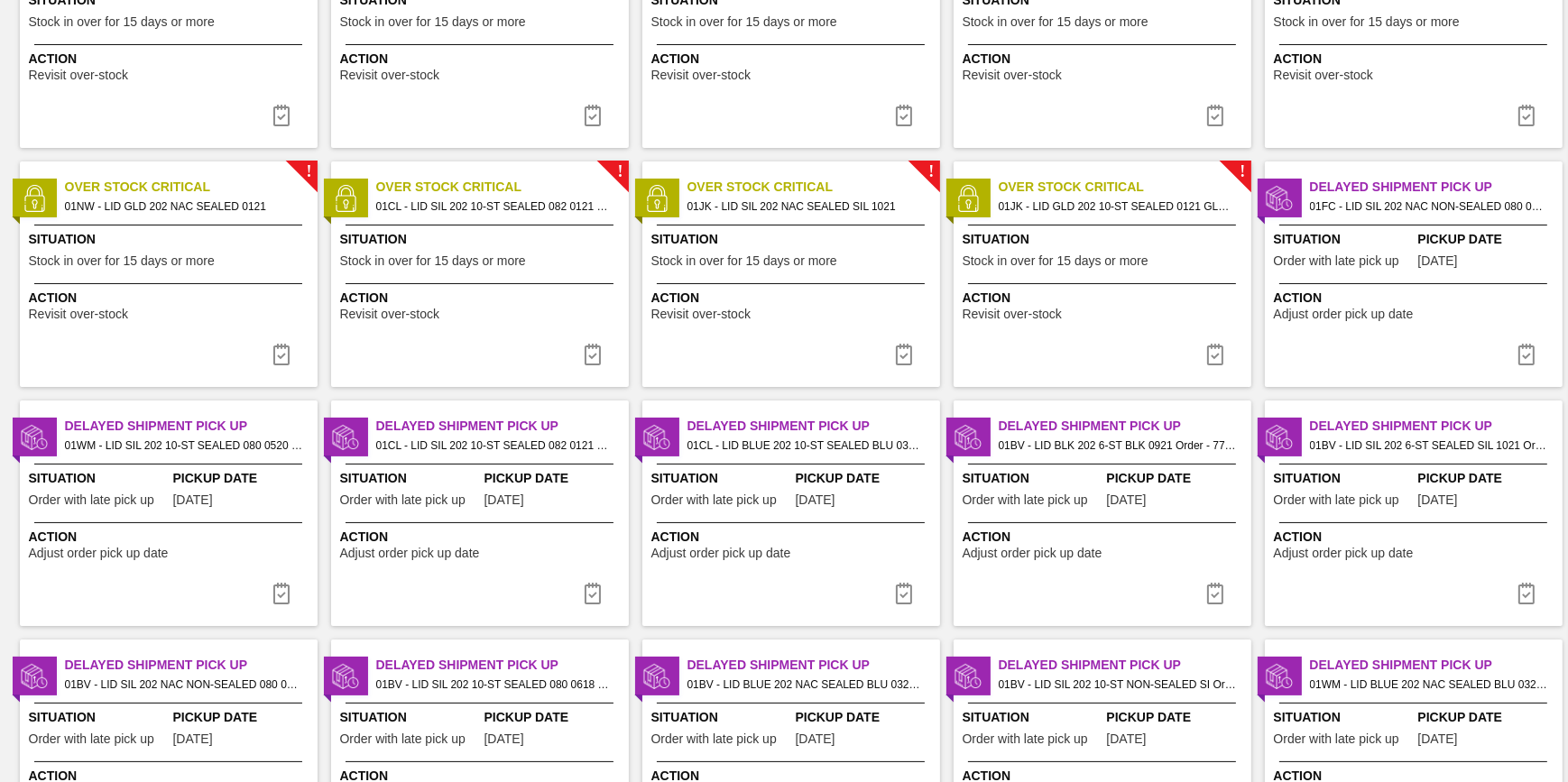
scroll to position [328, 0]
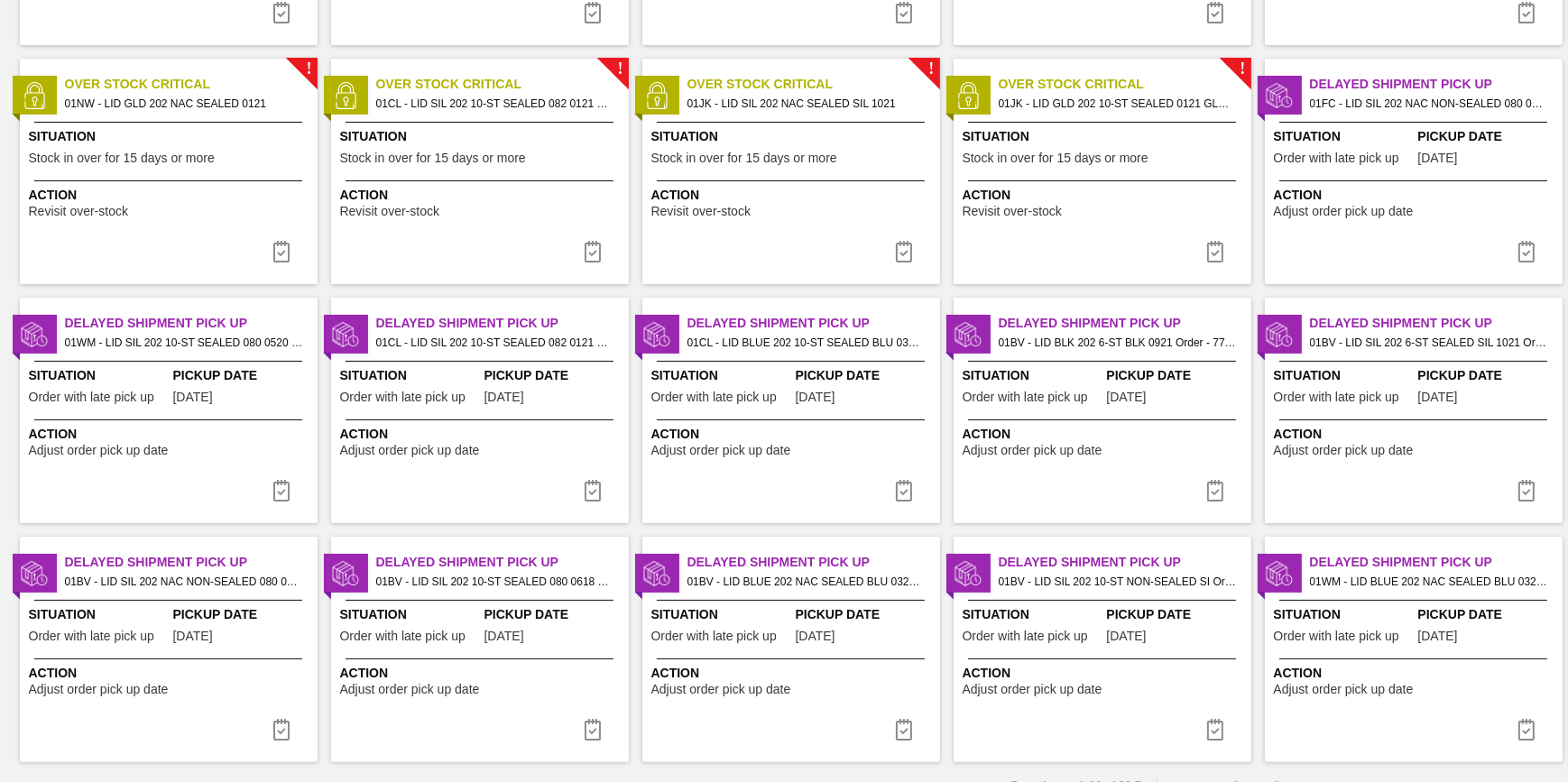
click at [578, 483] on button at bounding box center [593, 491] width 43 height 36
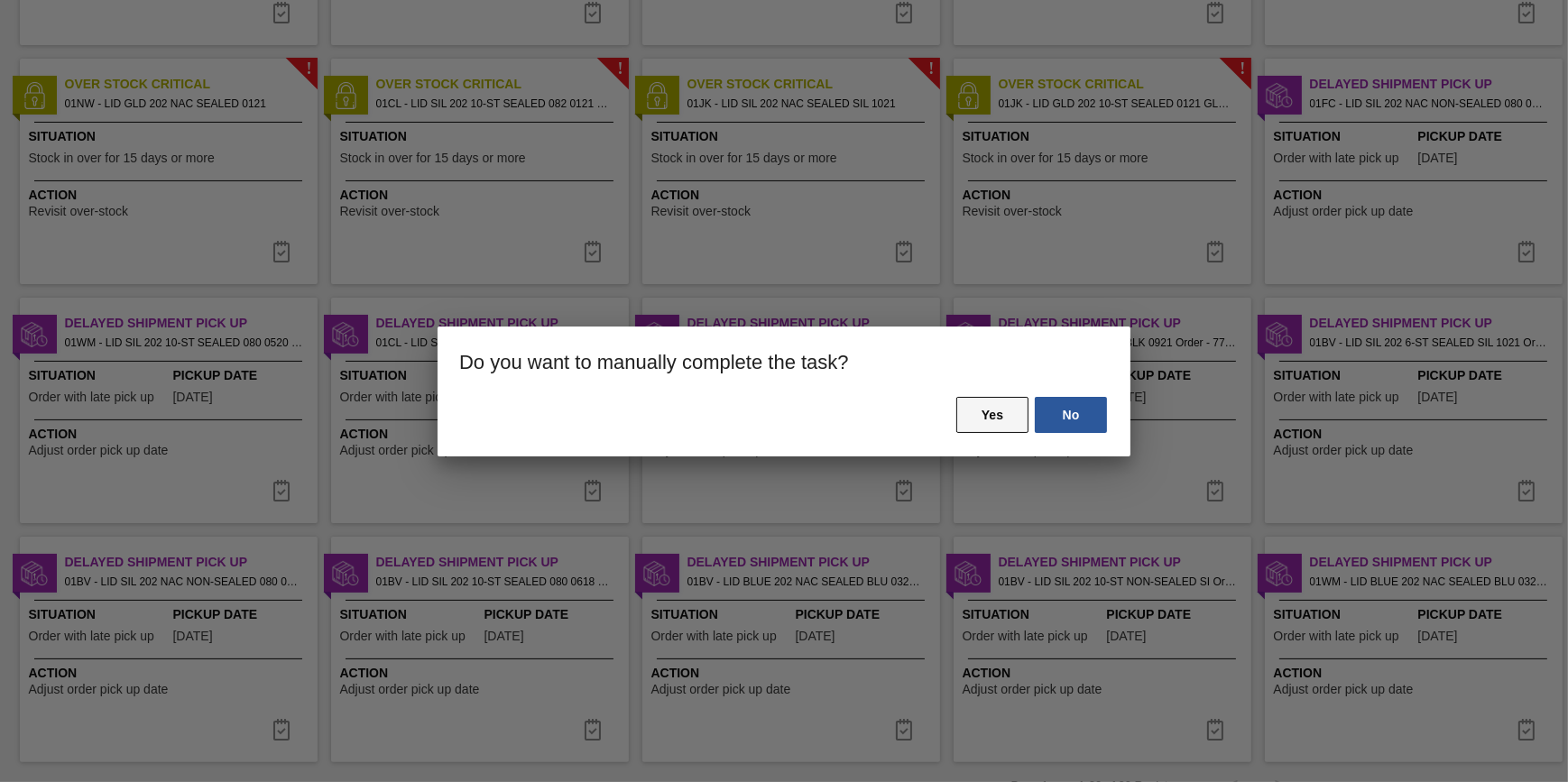
click at [988, 410] on button "Yes" at bounding box center [992, 414] width 72 height 36
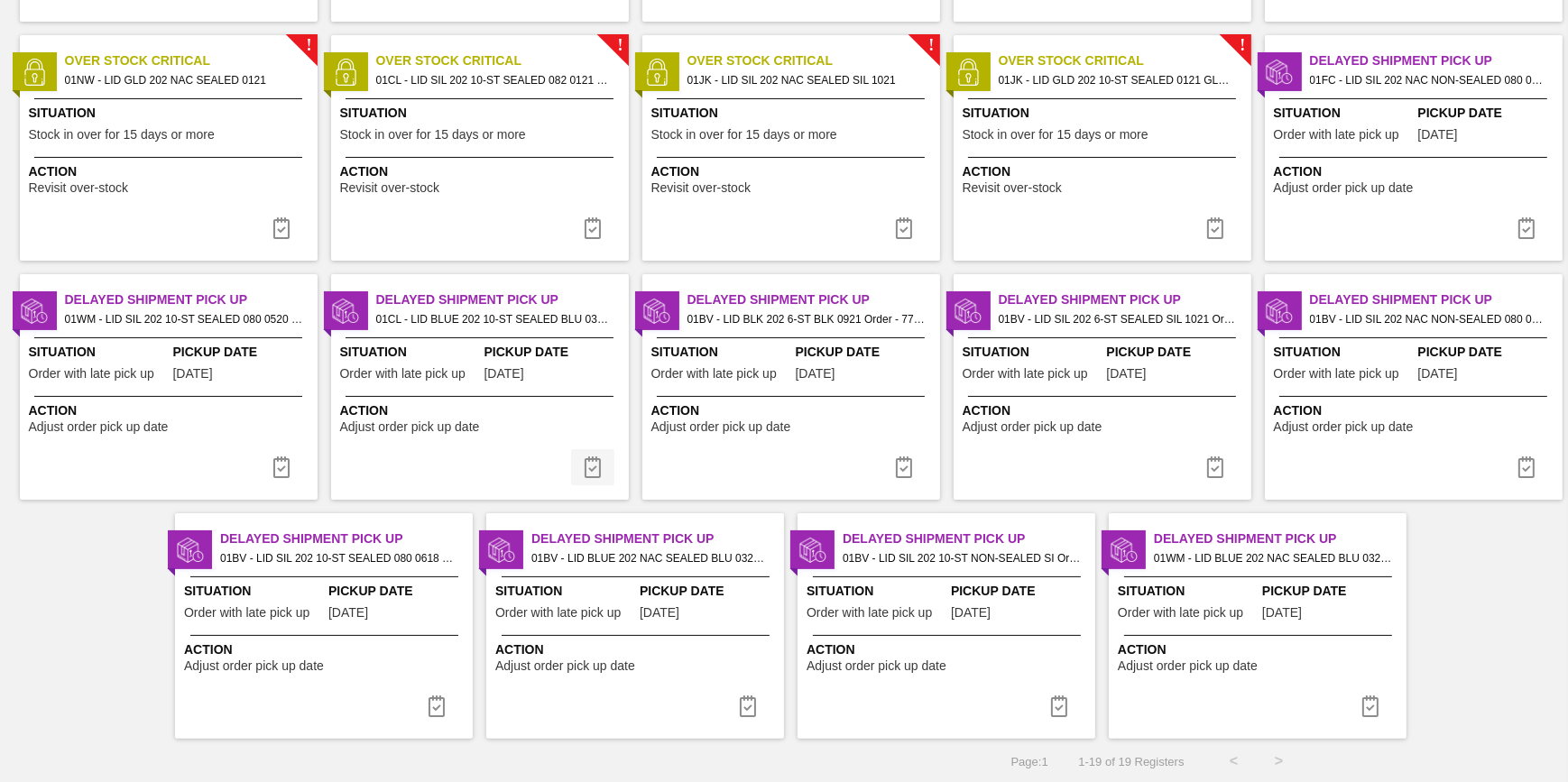
scroll to position [352, 0]
click at [598, 473] on img at bounding box center [592, 466] width 22 height 22
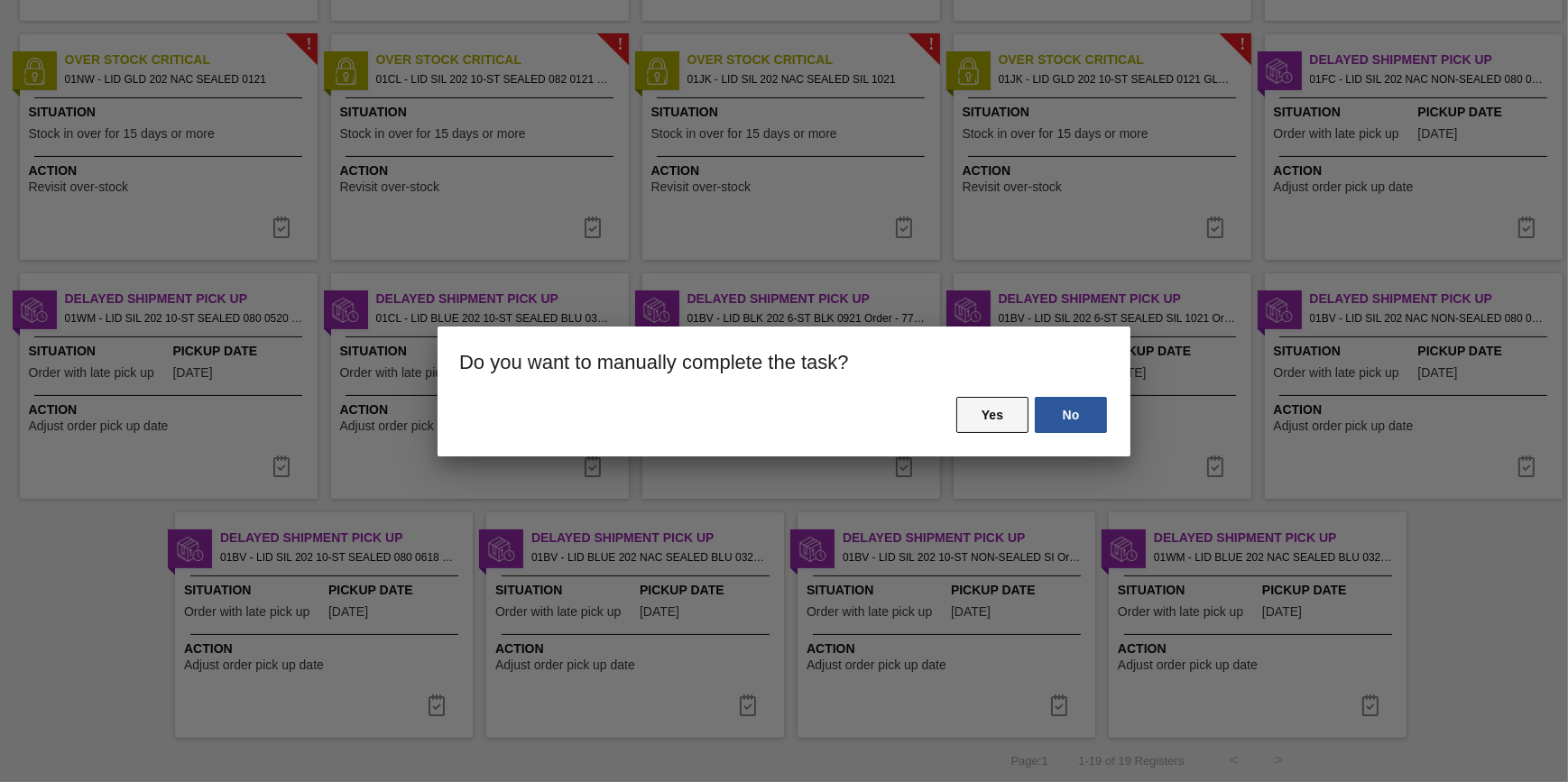
click at [982, 410] on button "Yes" at bounding box center [992, 414] width 72 height 36
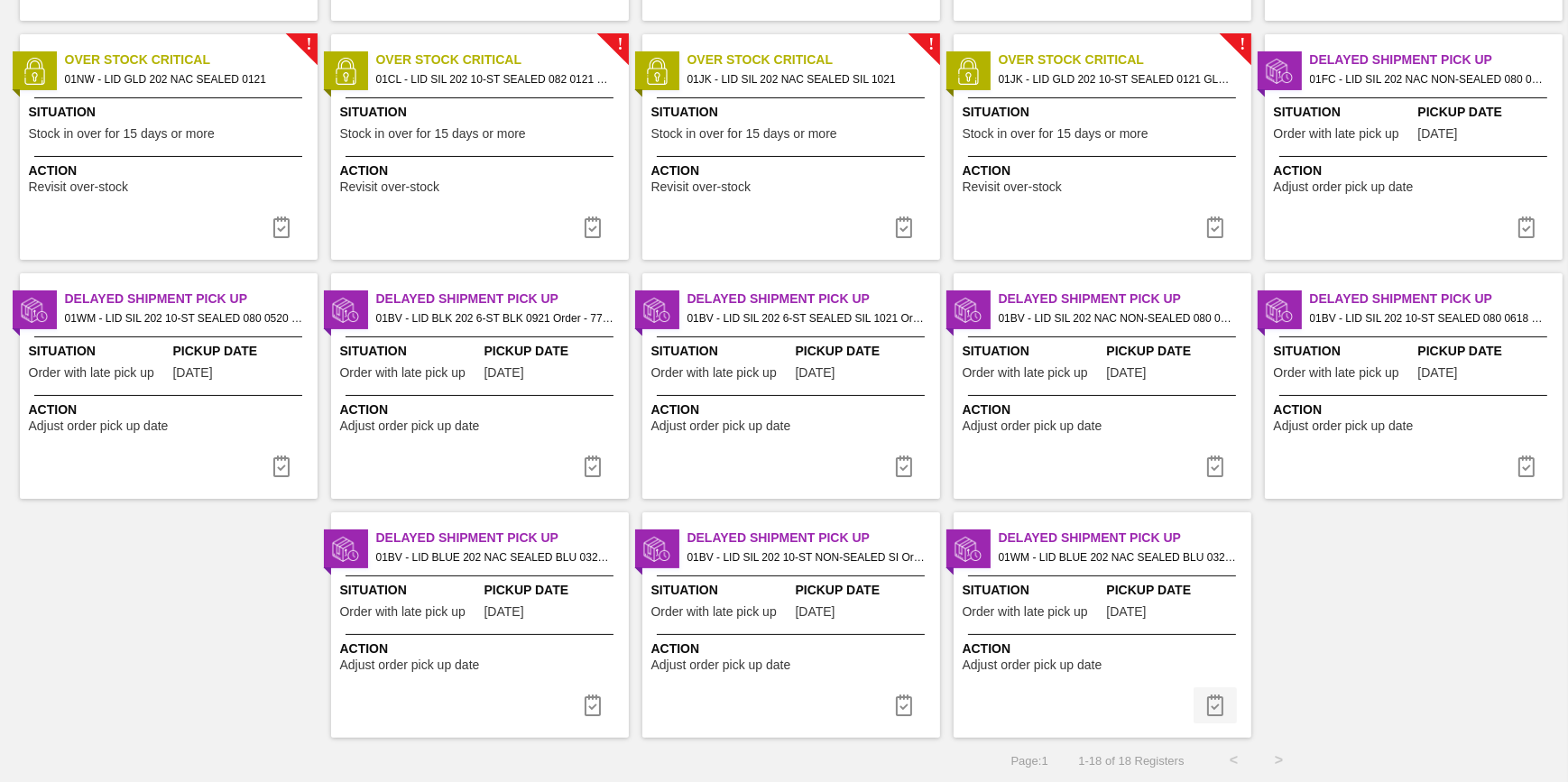
click at [1207, 707] on img at bounding box center [1215, 705] width 22 height 22
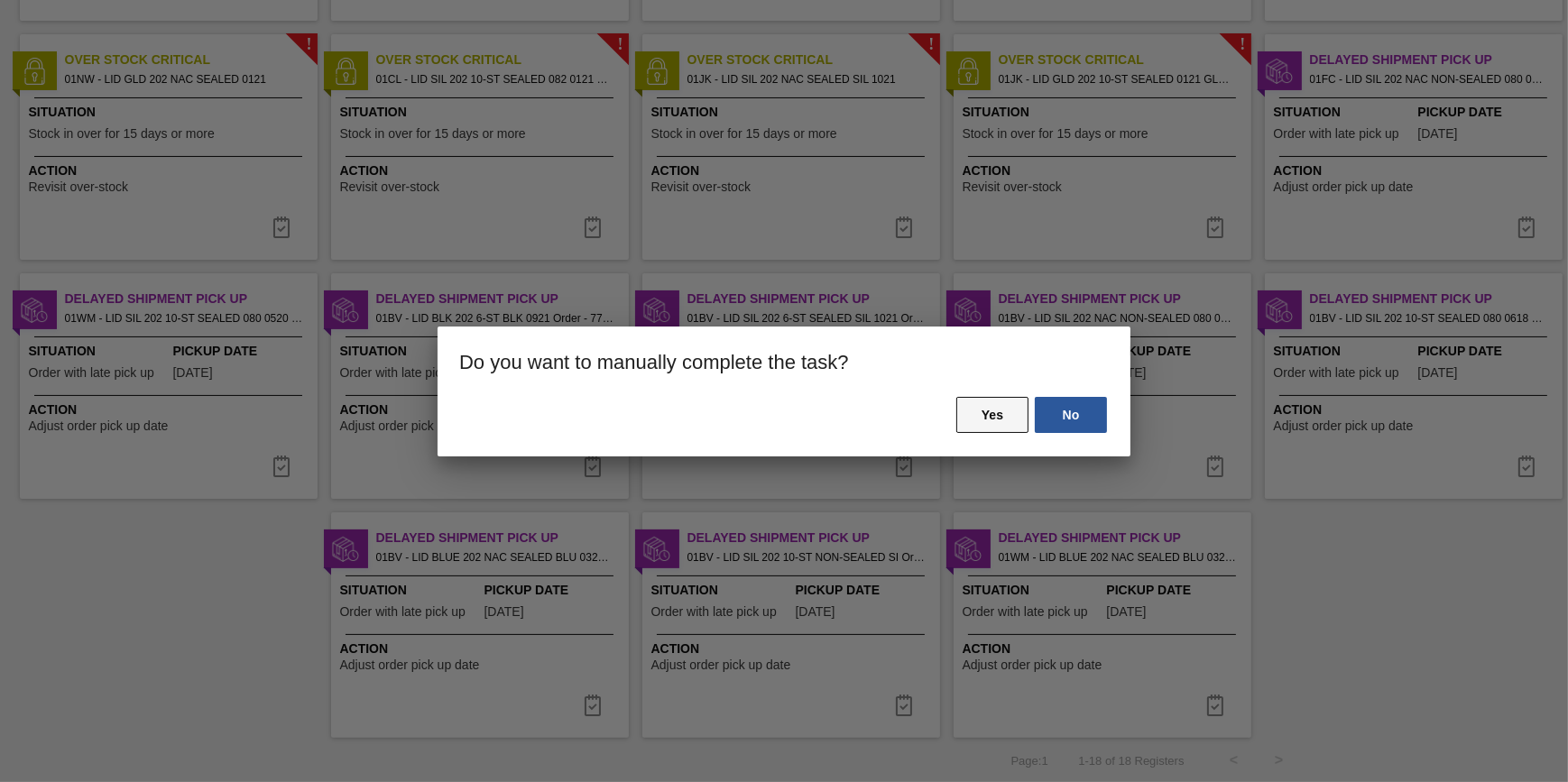
click at [996, 415] on button "Yes" at bounding box center [992, 414] width 72 height 36
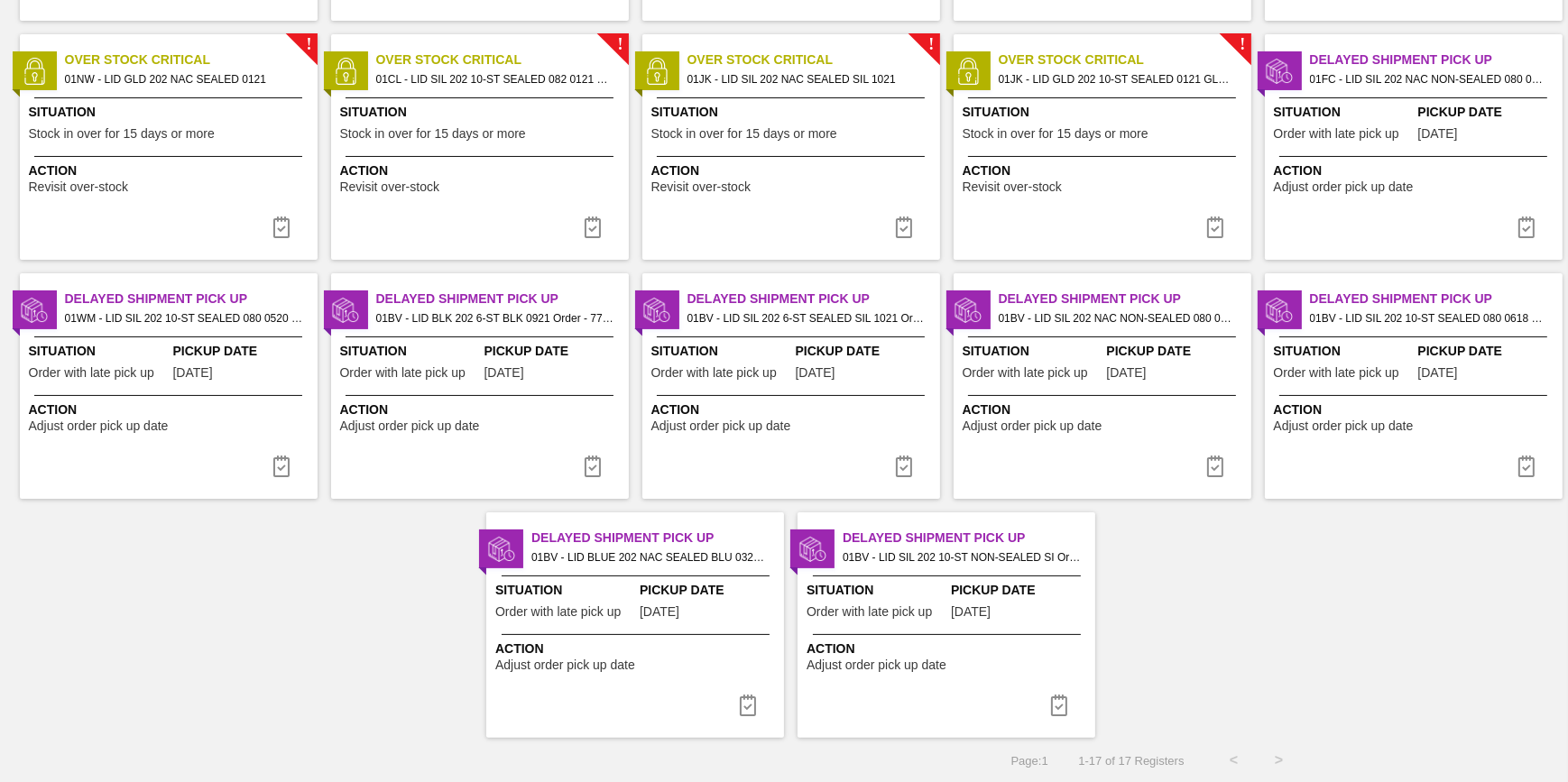
click at [672, 600] on div "Pickup Date 08/16/2025" at bounding box center [709, 602] width 140 height 44
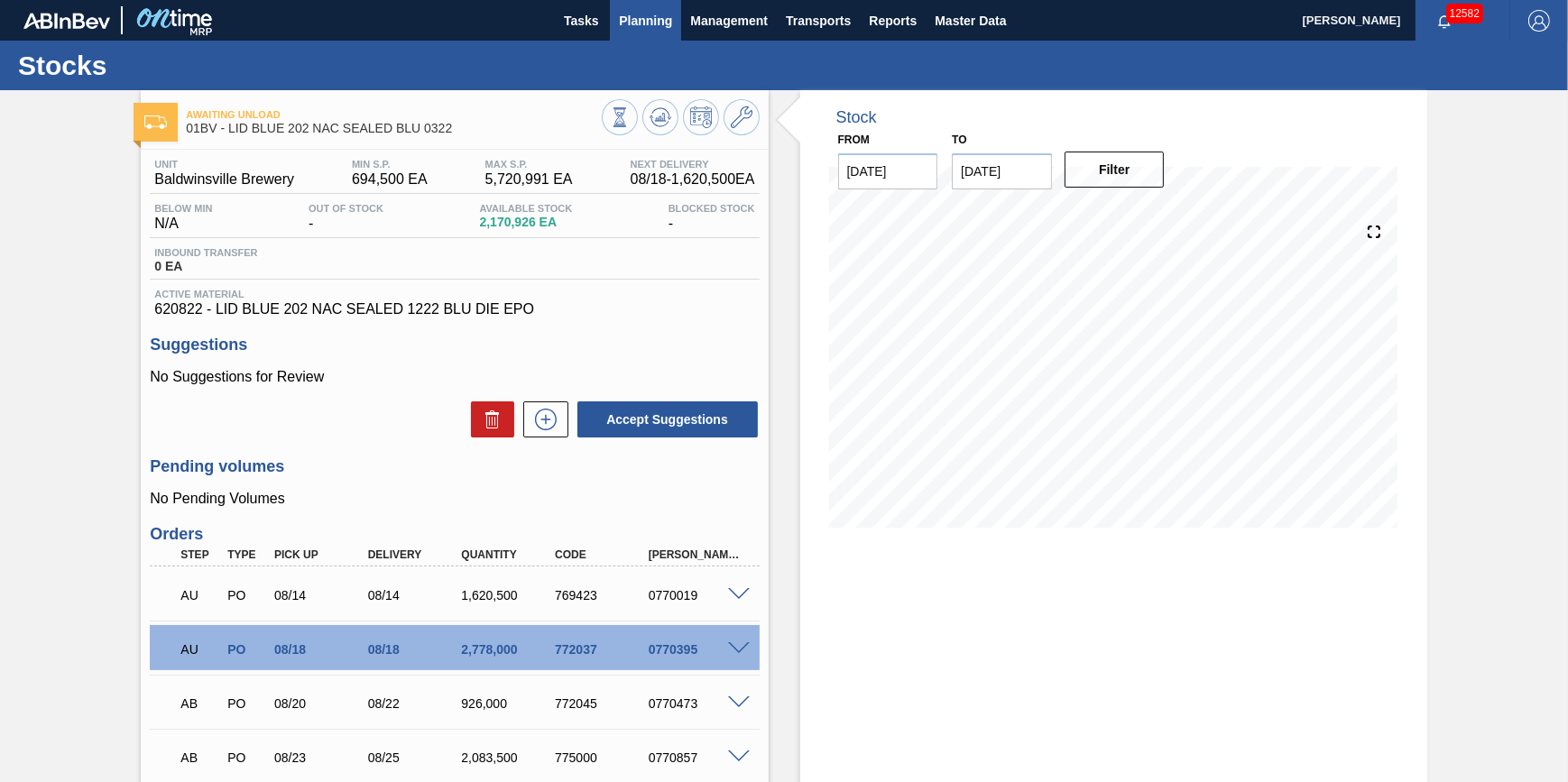
click at [667, 23] on span "Planning" at bounding box center [645, 21] width 54 height 22
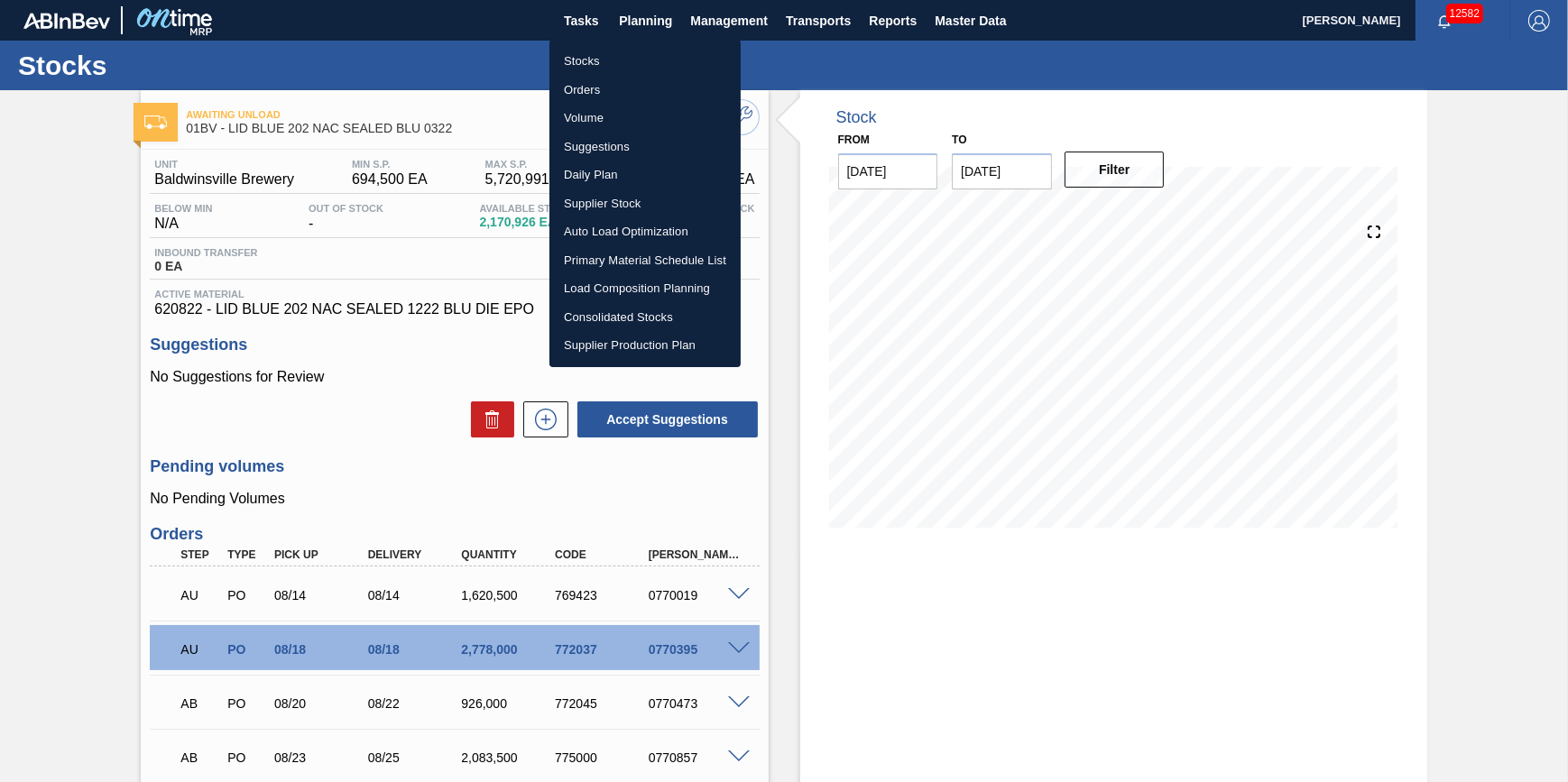
click at [650, 56] on li "Stocks" at bounding box center [645, 61] width 192 height 29
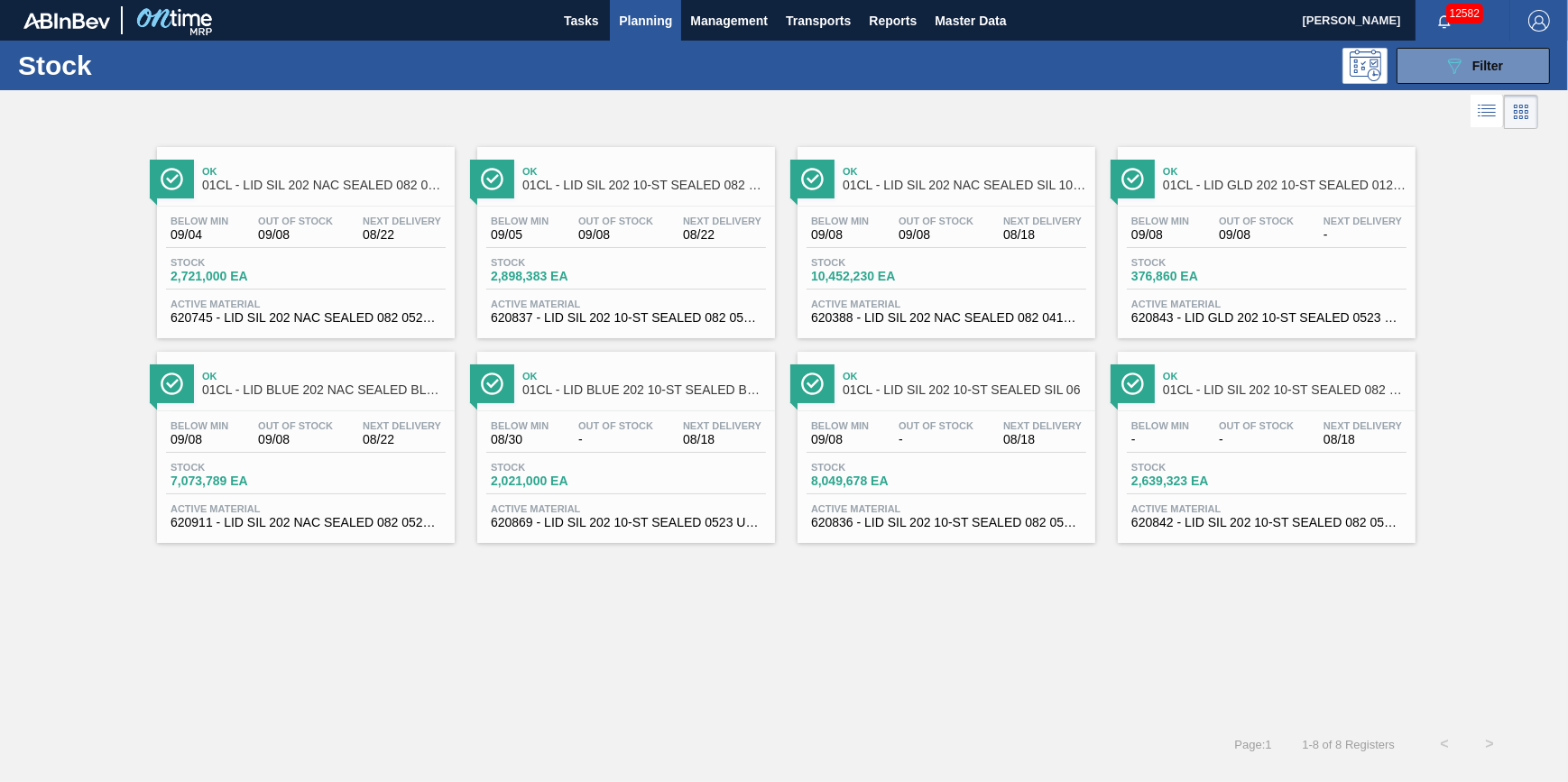
click at [644, 22] on span "Planning" at bounding box center [645, 21] width 54 height 22
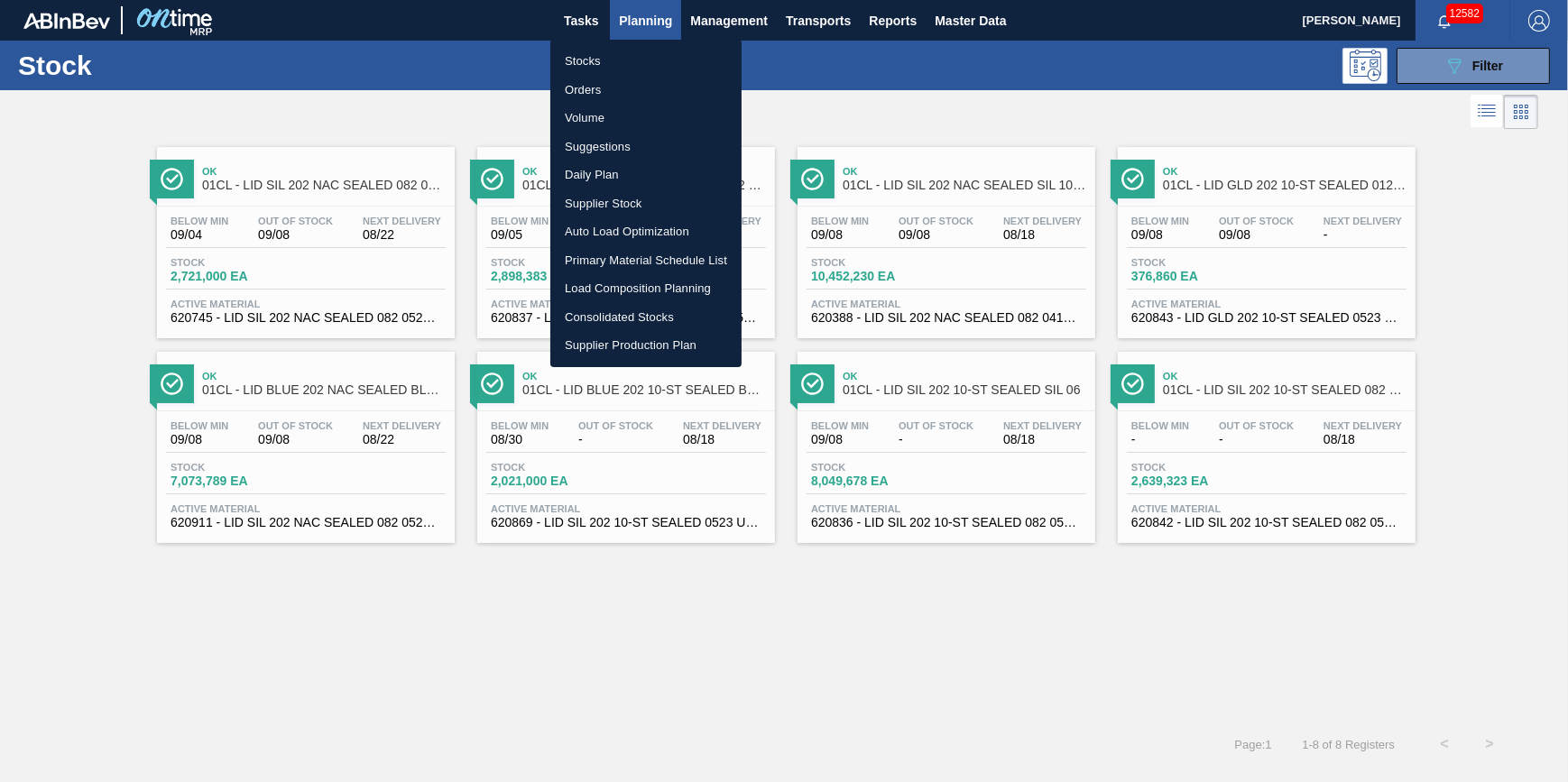
click at [643, 45] on ul "Stocks Orders Volume Suggestions Daily Plan Supplier Stock Auto Load Optimizati…" at bounding box center [646, 203] width 192 height 328
click at [1501, 66] on div at bounding box center [784, 391] width 1568 height 782
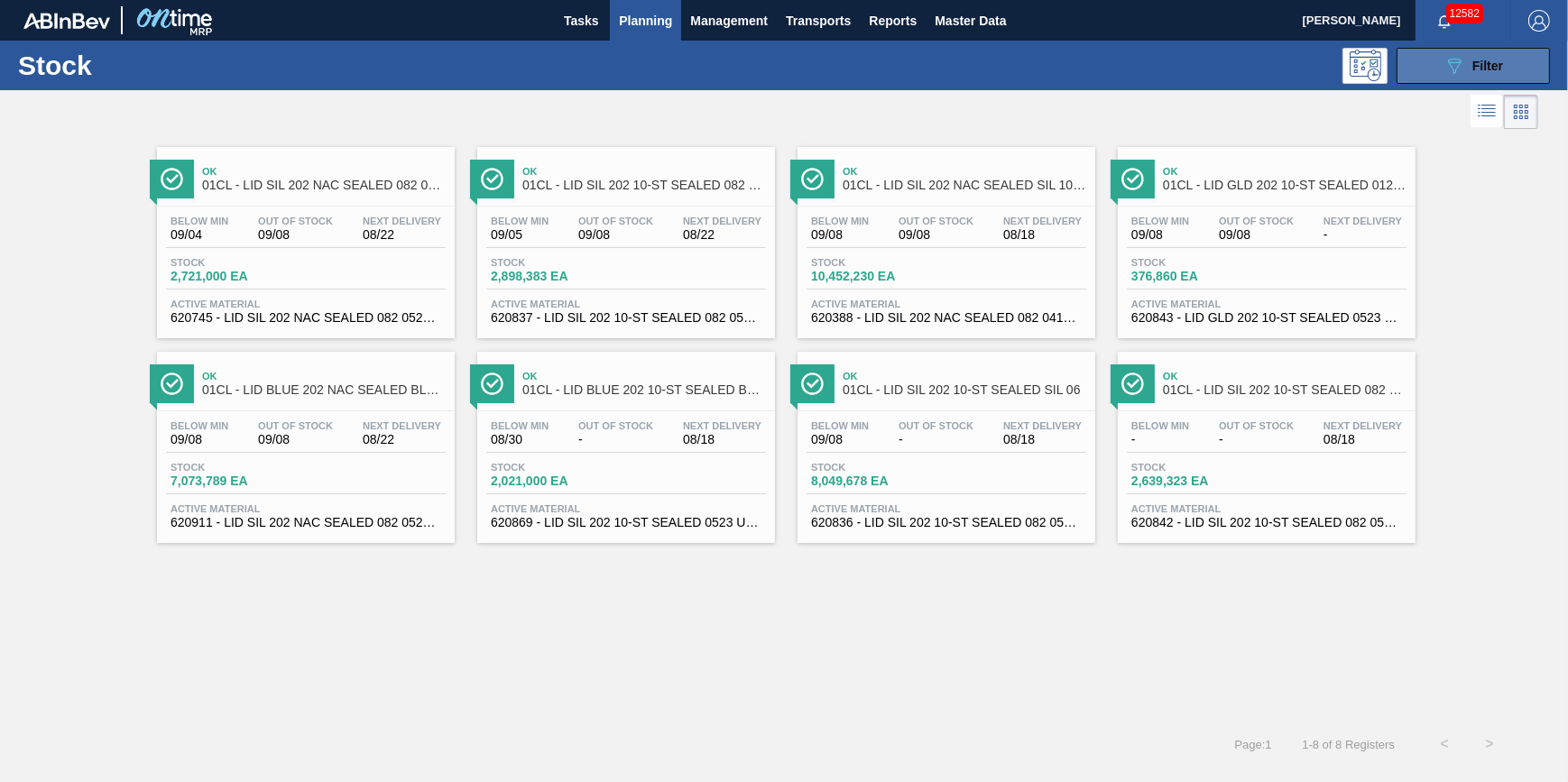
click at [1436, 70] on button "089F7B8B-B2A5-4AFE-B5C0-19BA573D28AC Filter" at bounding box center [1472, 66] width 153 height 36
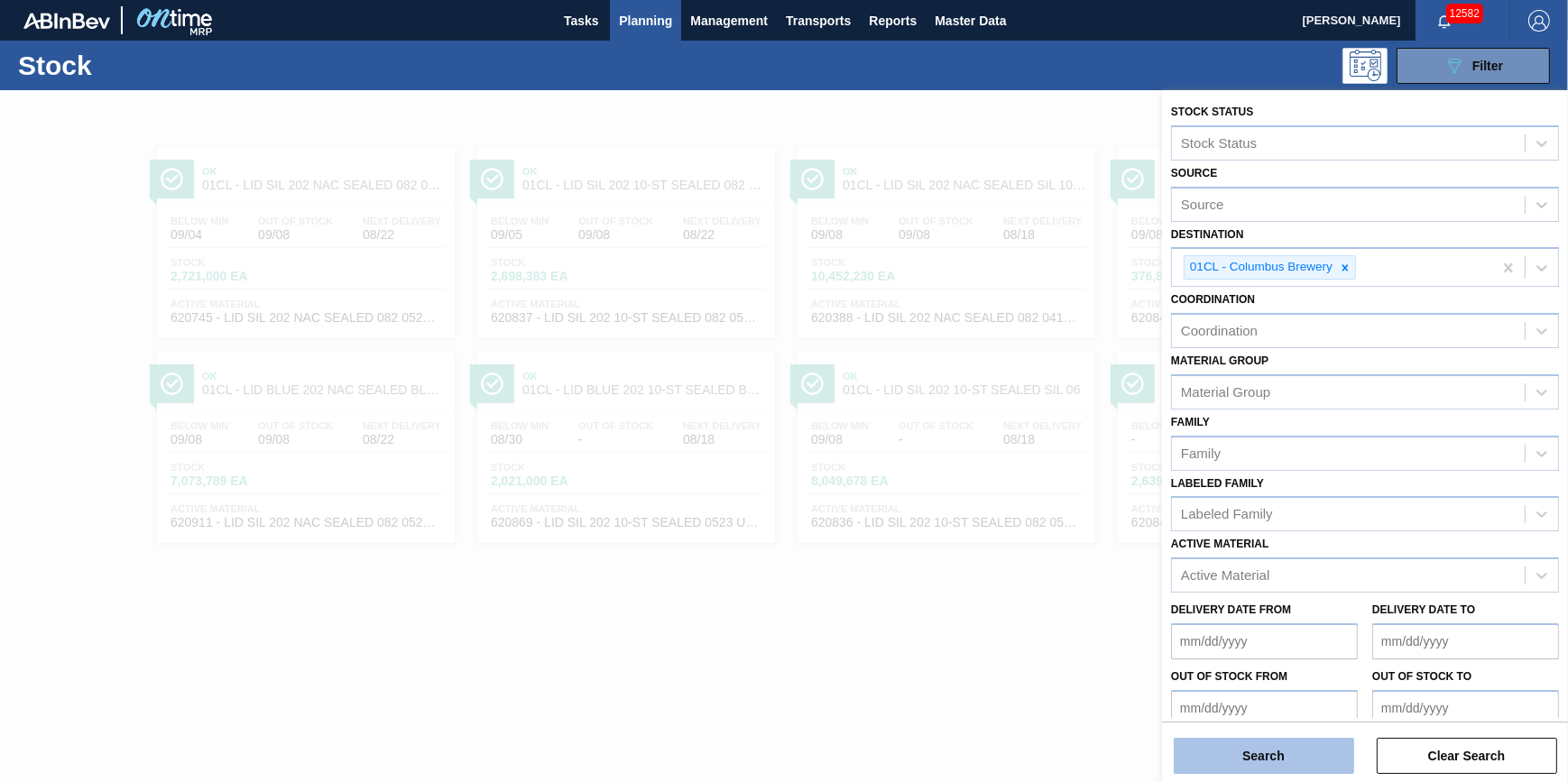
click at [1292, 756] on button "Search" at bounding box center [1264, 756] width 180 height 36
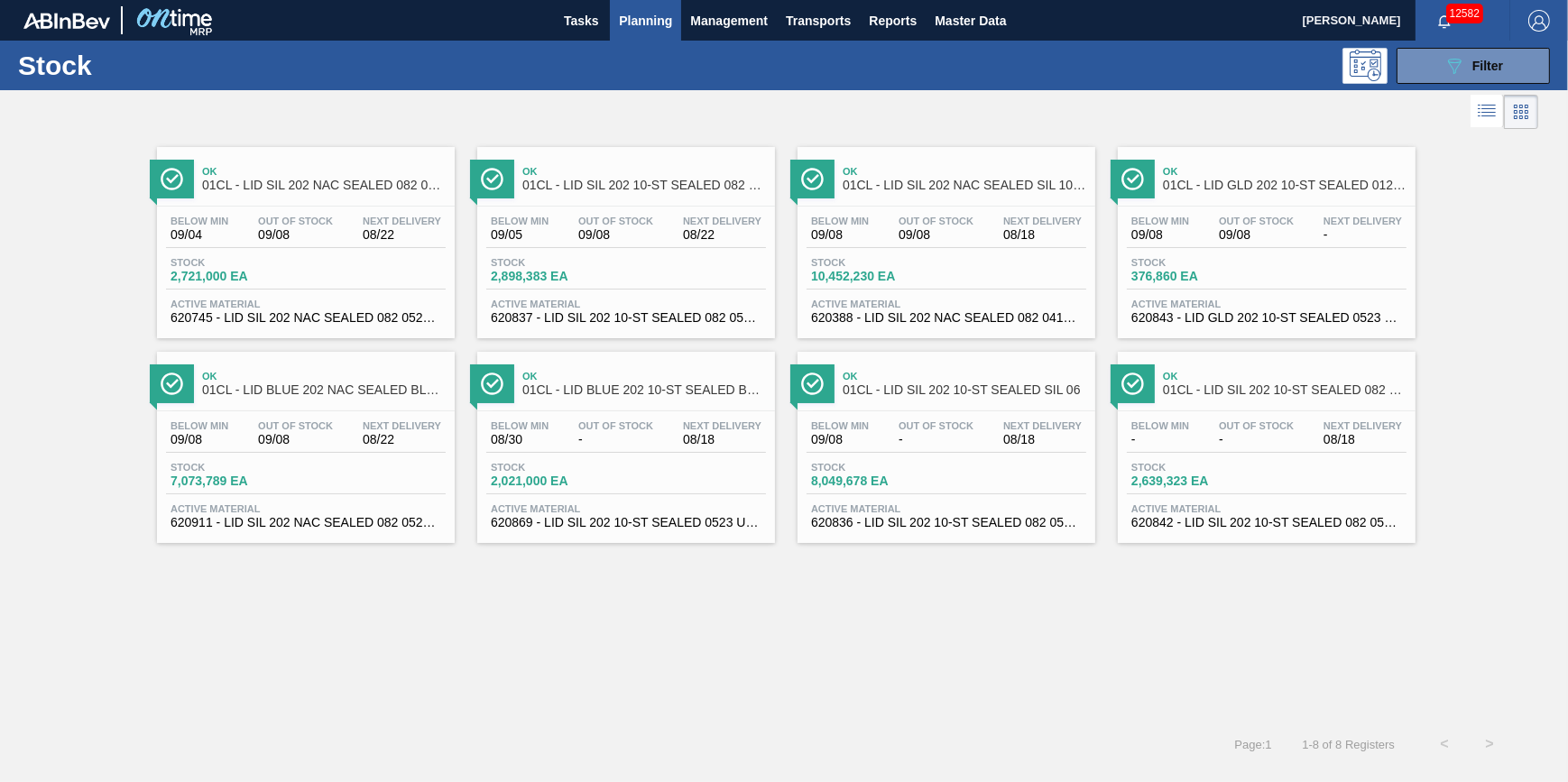
click at [654, 25] on span "Planning" at bounding box center [645, 21] width 54 height 22
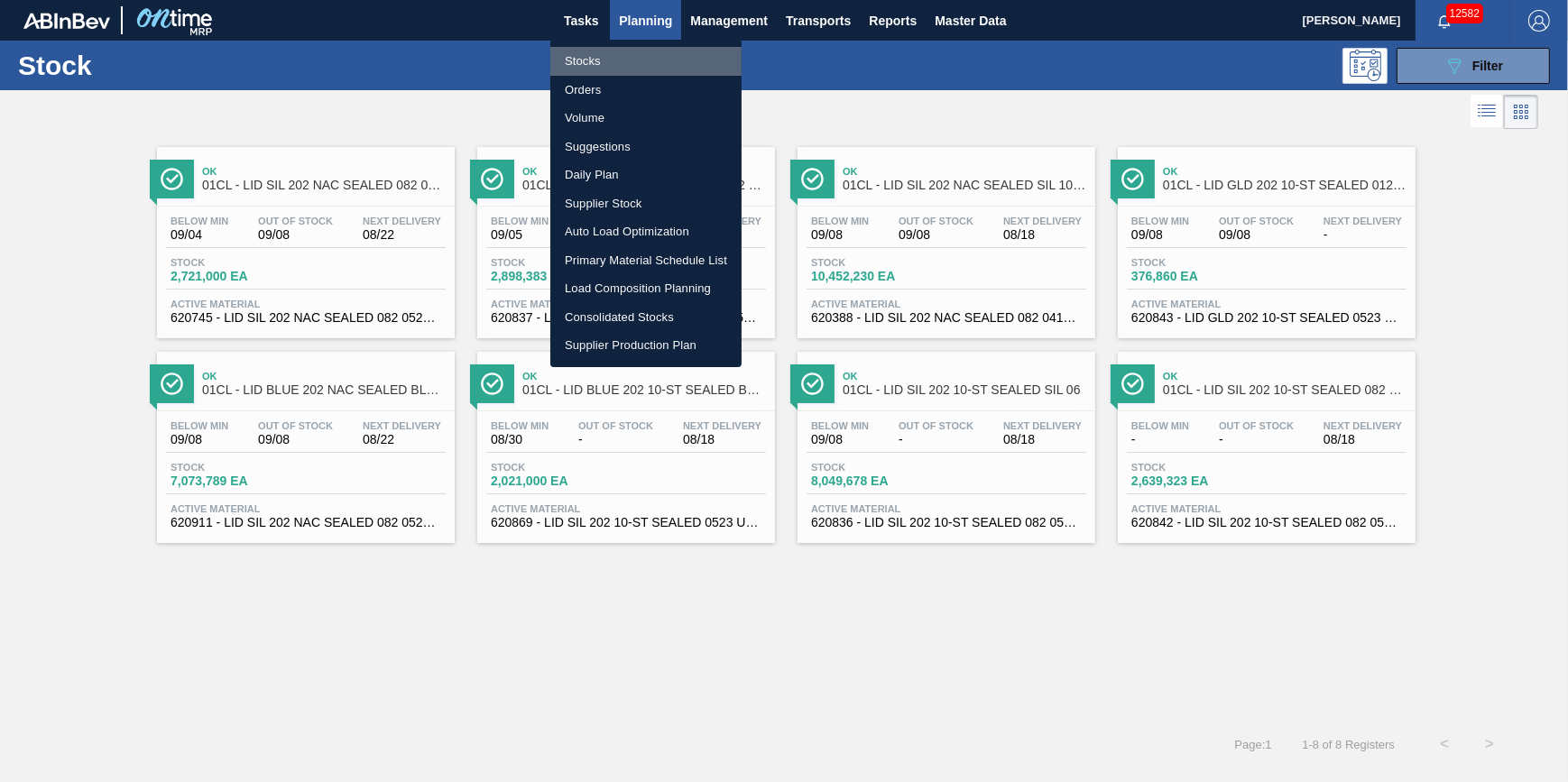
click at [650, 51] on li "Stocks" at bounding box center [646, 61] width 192 height 29
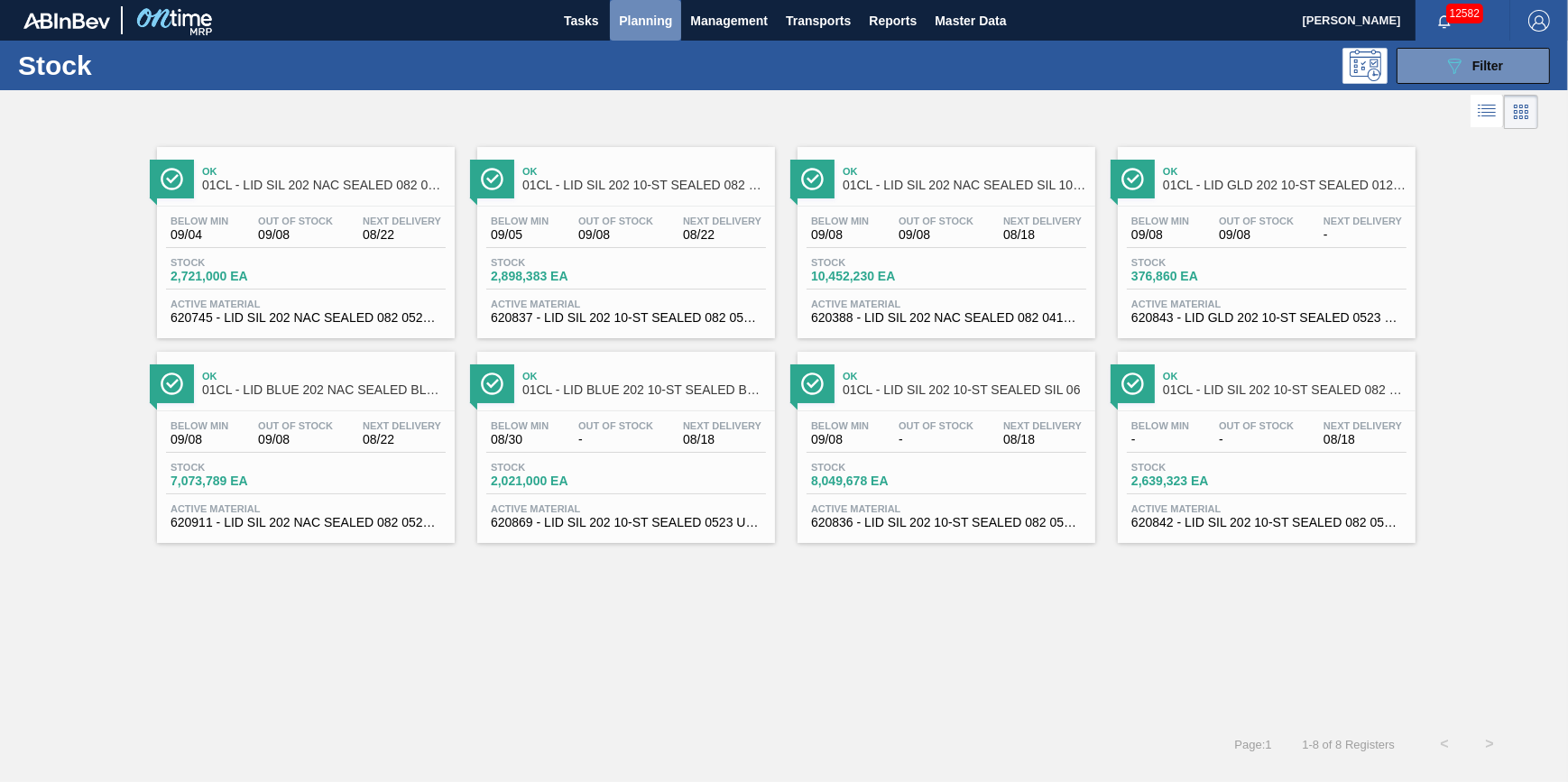
click at [640, 23] on span "Planning" at bounding box center [645, 21] width 54 height 22
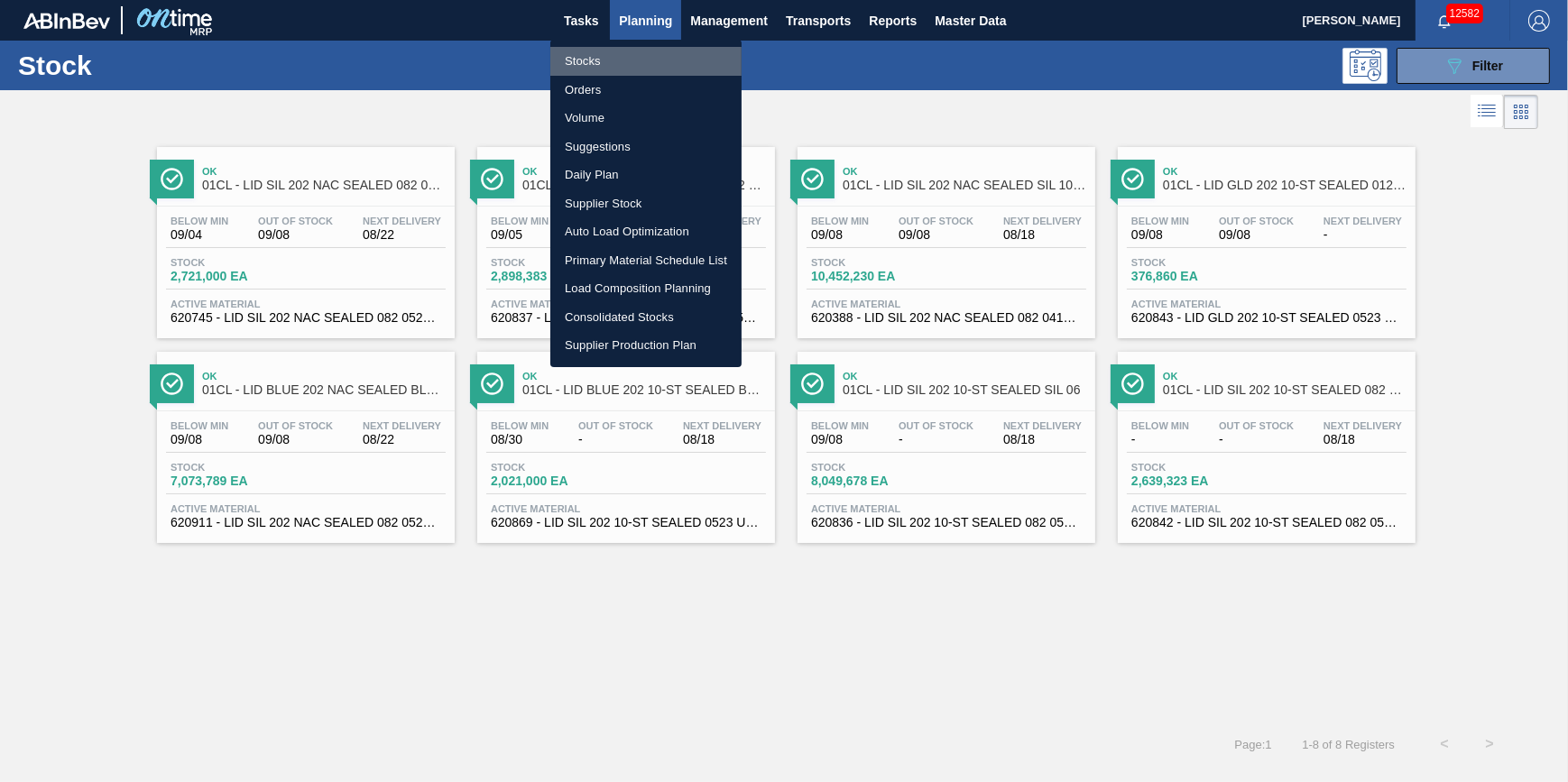
click at [632, 53] on li "Stocks" at bounding box center [646, 61] width 192 height 29
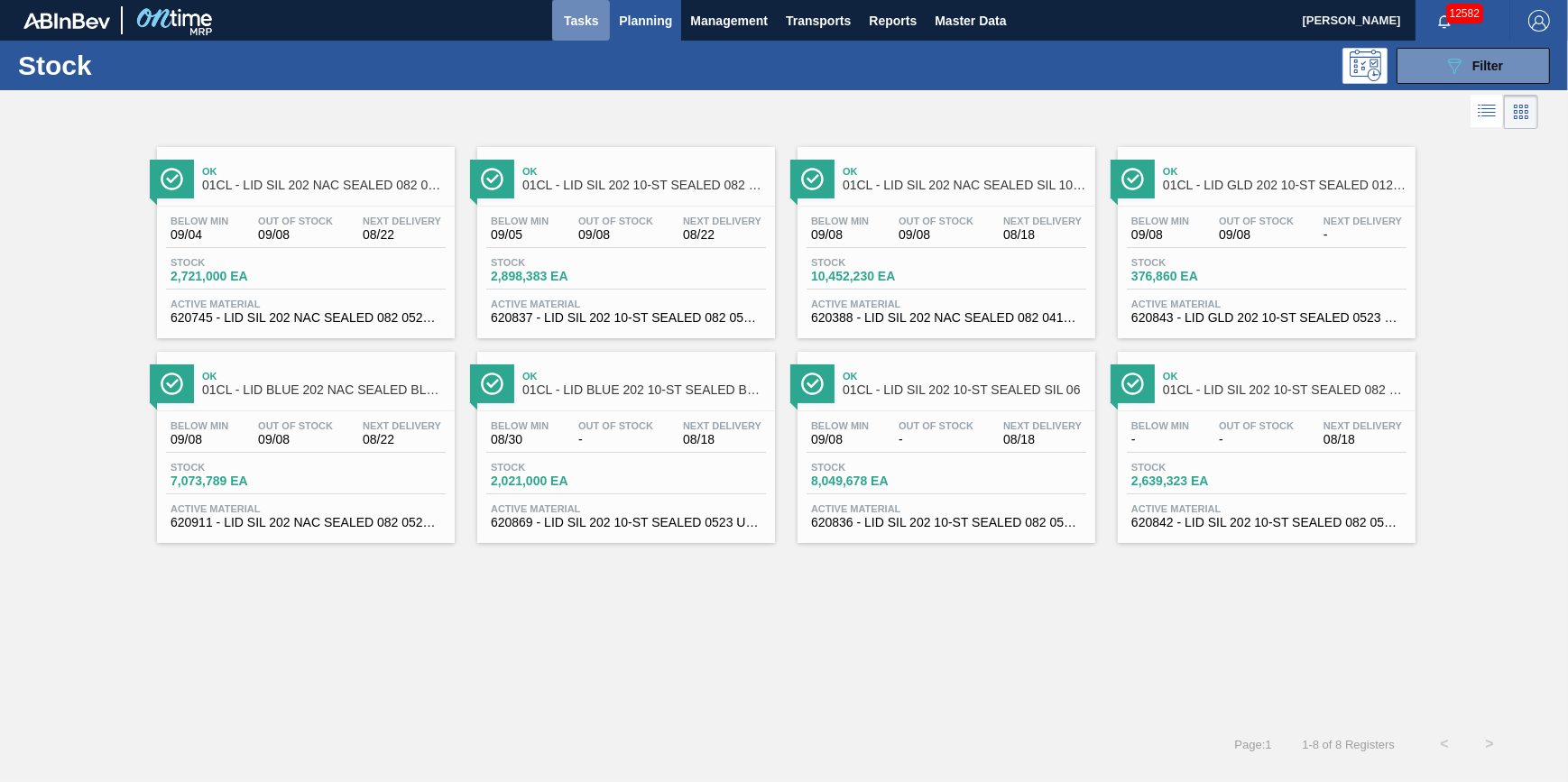
click at [567, 25] on span "Tasks" at bounding box center [581, 21] width 39 height 22
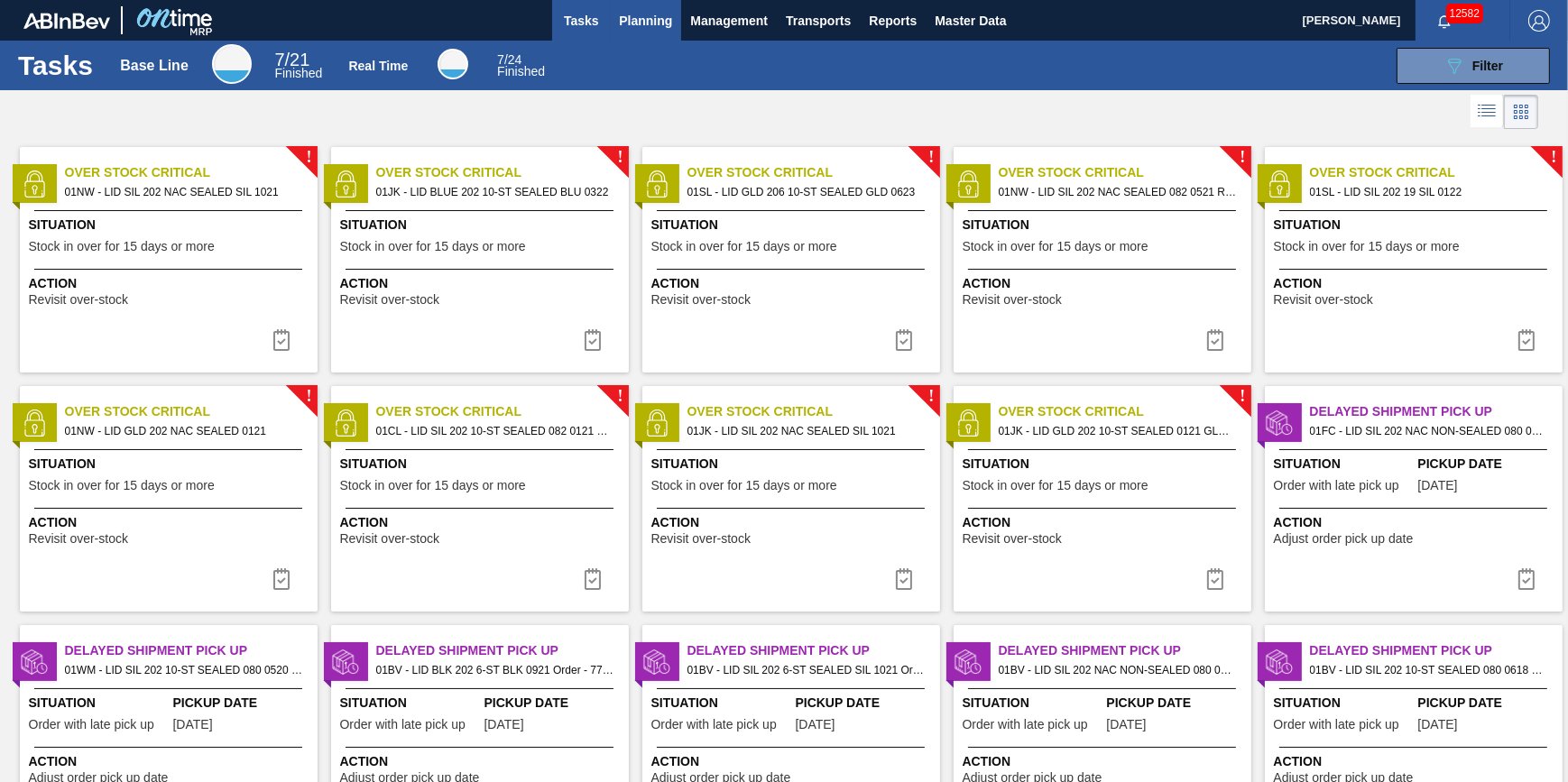
click at [651, 23] on span "Planning" at bounding box center [645, 21] width 54 height 22
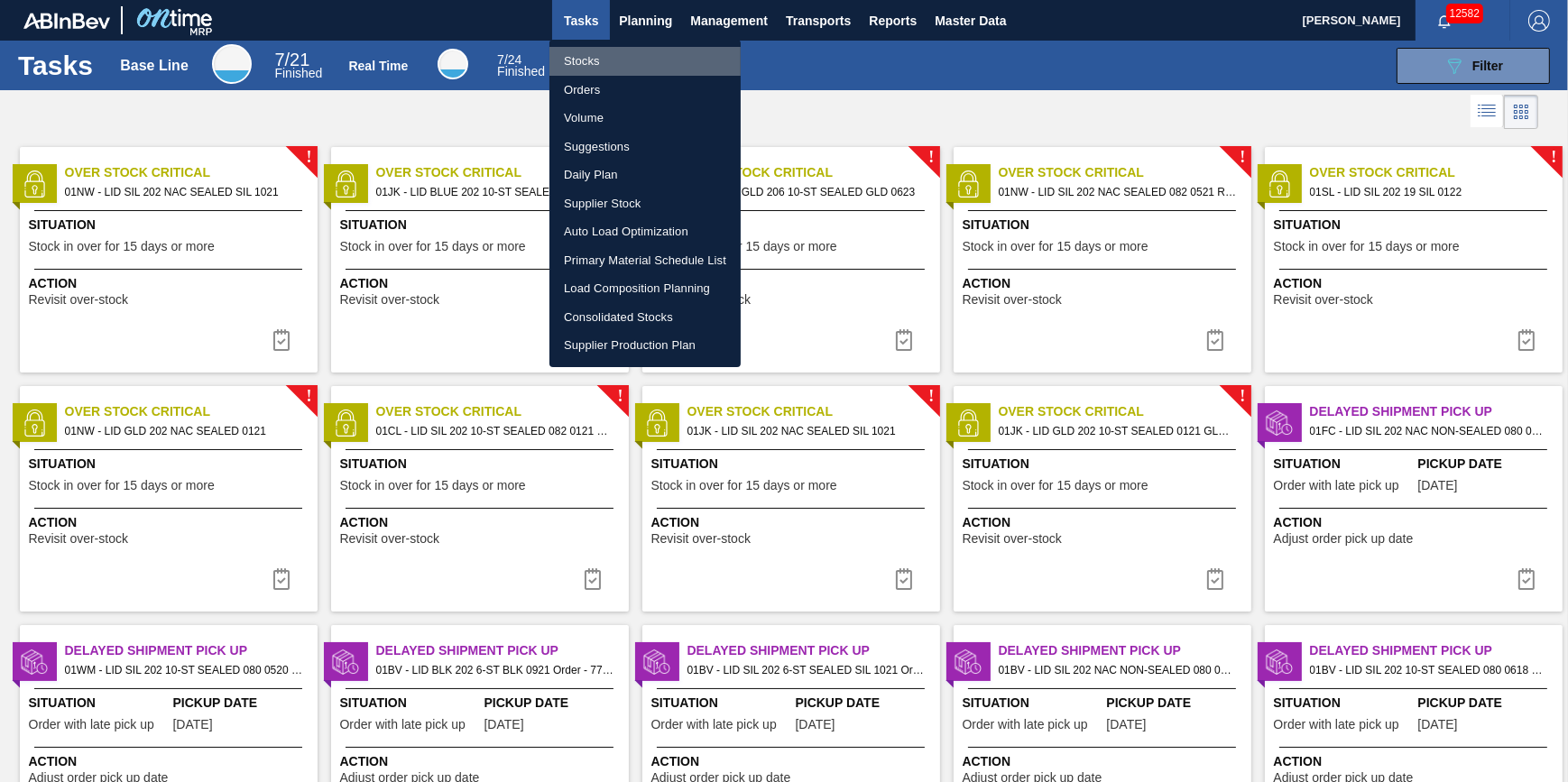
click at [636, 55] on li "Stocks" at bounding box center [645, 61] width 192 height 29
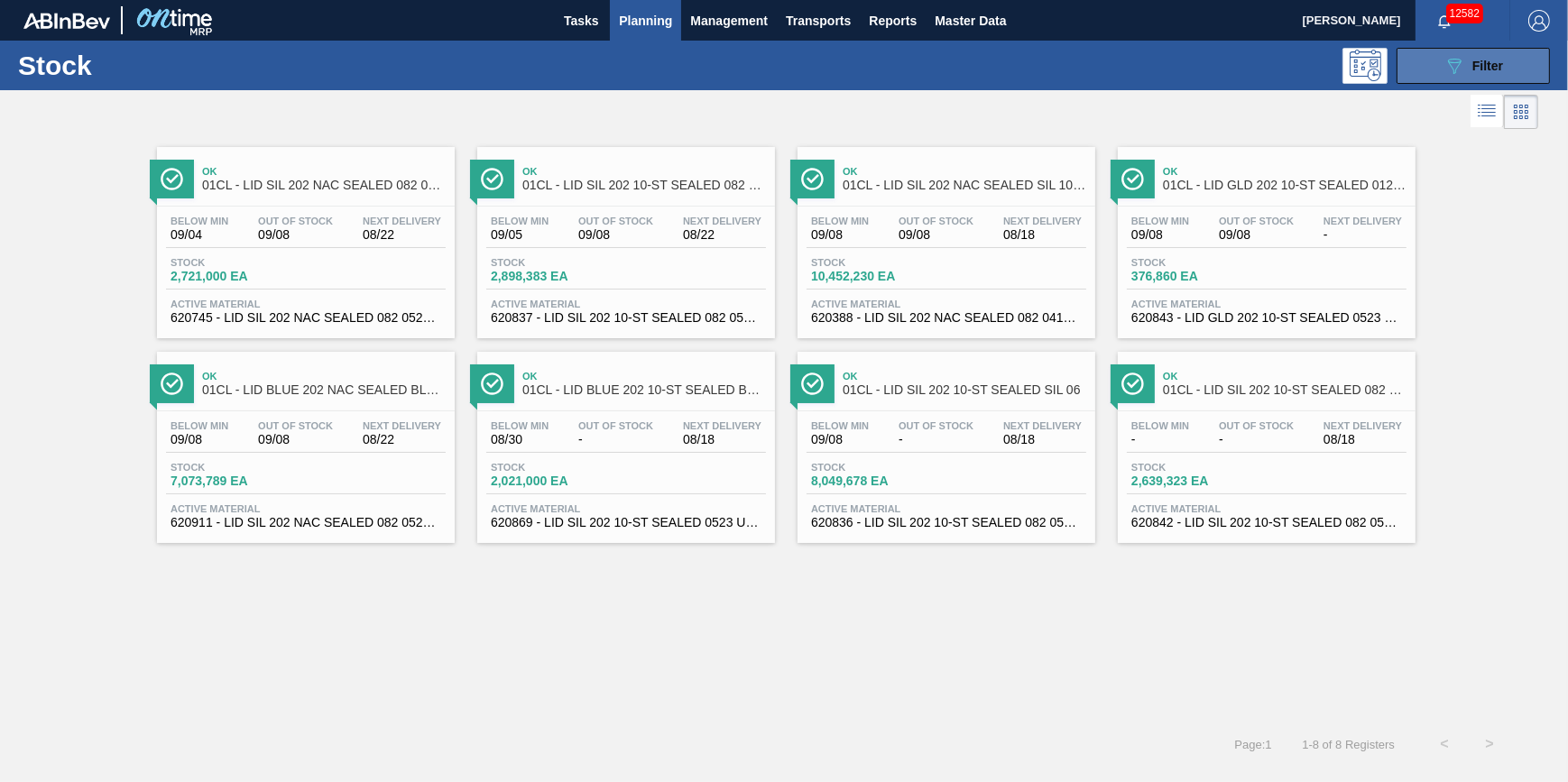
click at [1450, 79] on button "089F7B8B-B2A5-4AFE-B5C0-19BA573D28AC Filter" at bounding box center [1472, 66] width 153 height 36
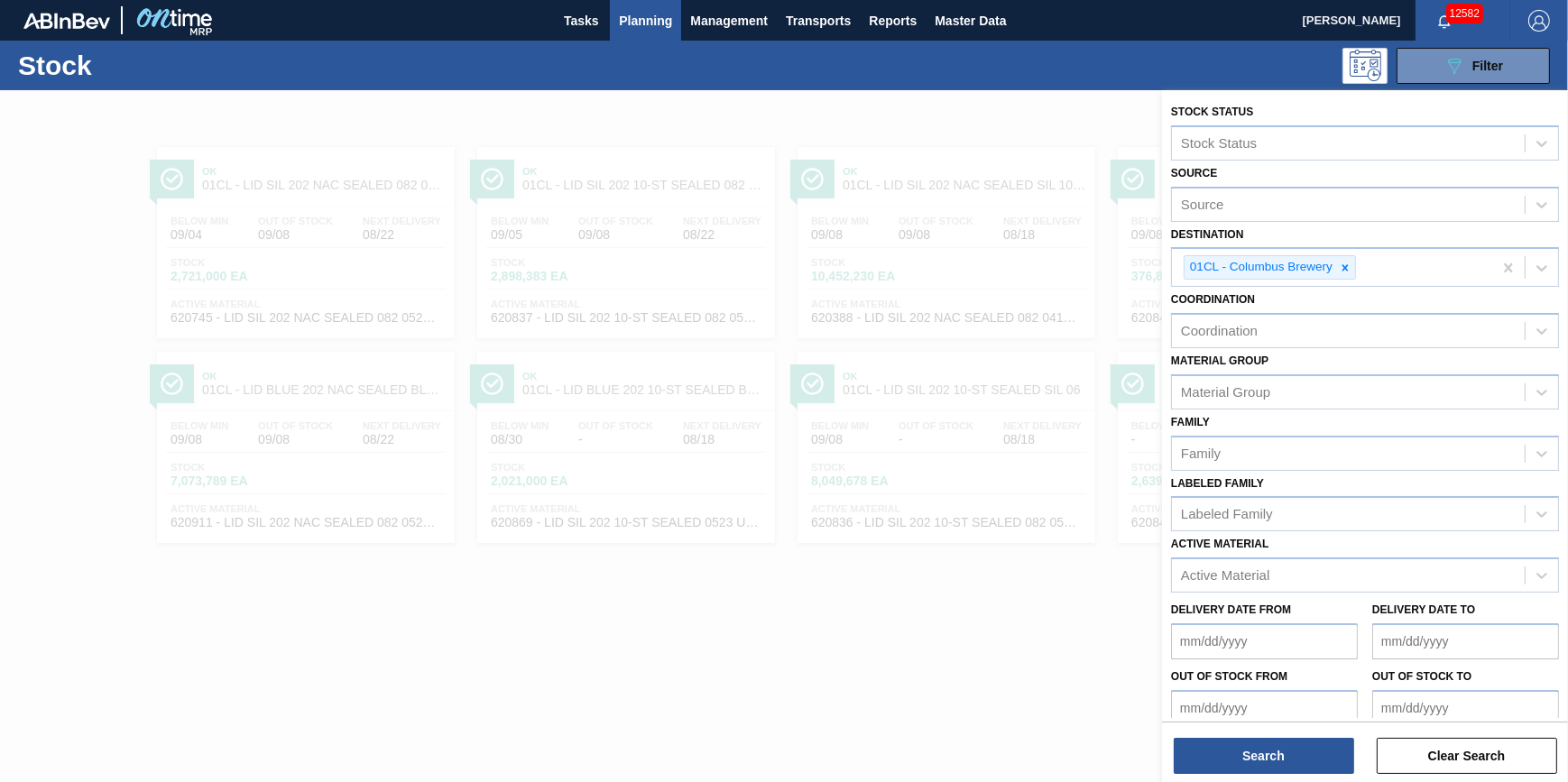
click at [997, 111] on div at bounding box center [784, 481] width 1568 height 782
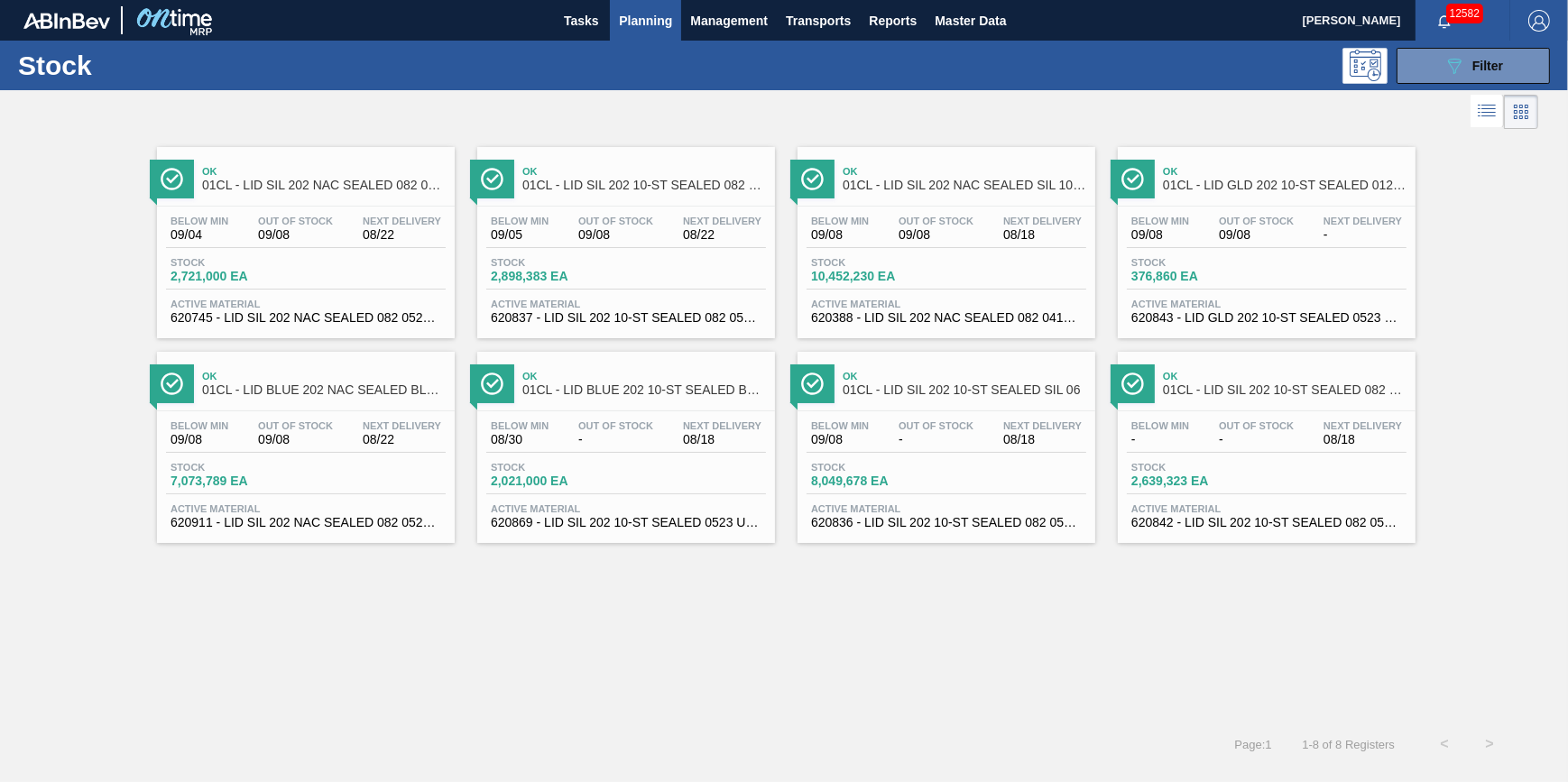
click at [645, 31] on button "Planning" at bounding box center [645, 20] width 71 height 40
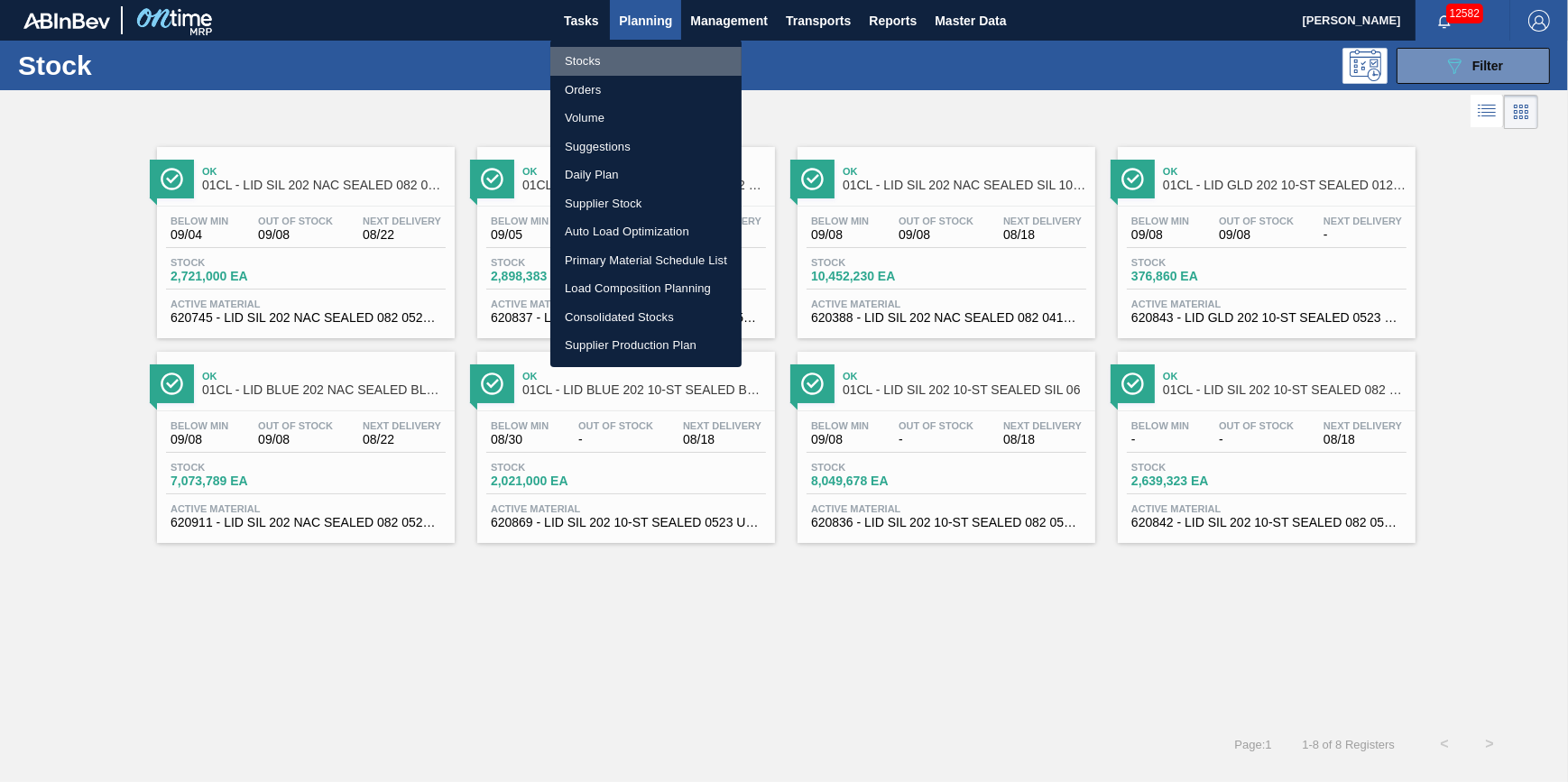
click at [639, 51] on li "Stocks" at bounding box center [646, 61] width 192 height 29
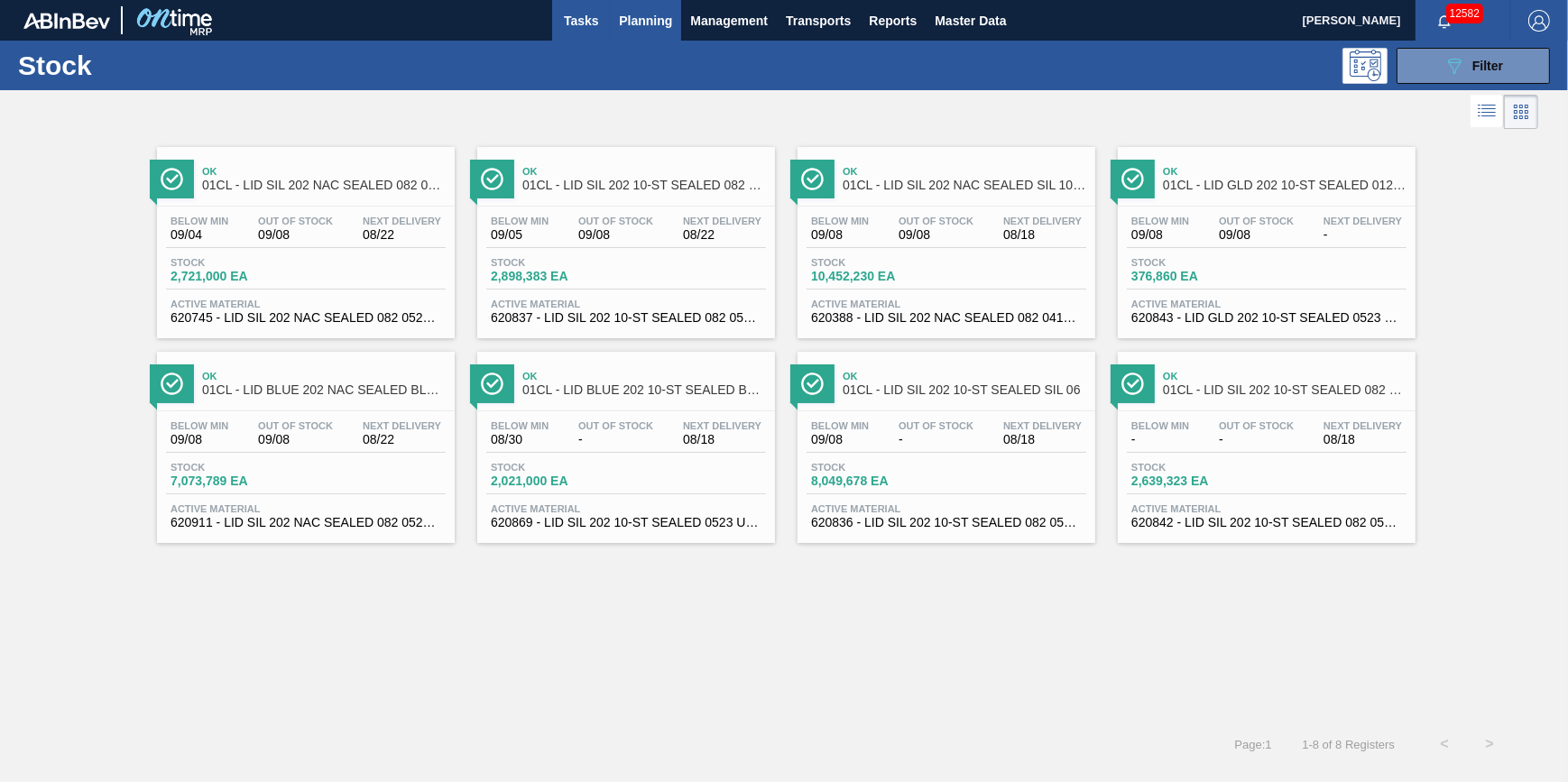
click at [585, 30] on span "Tasks" at bounding box center [581, 21] width 39 height 22
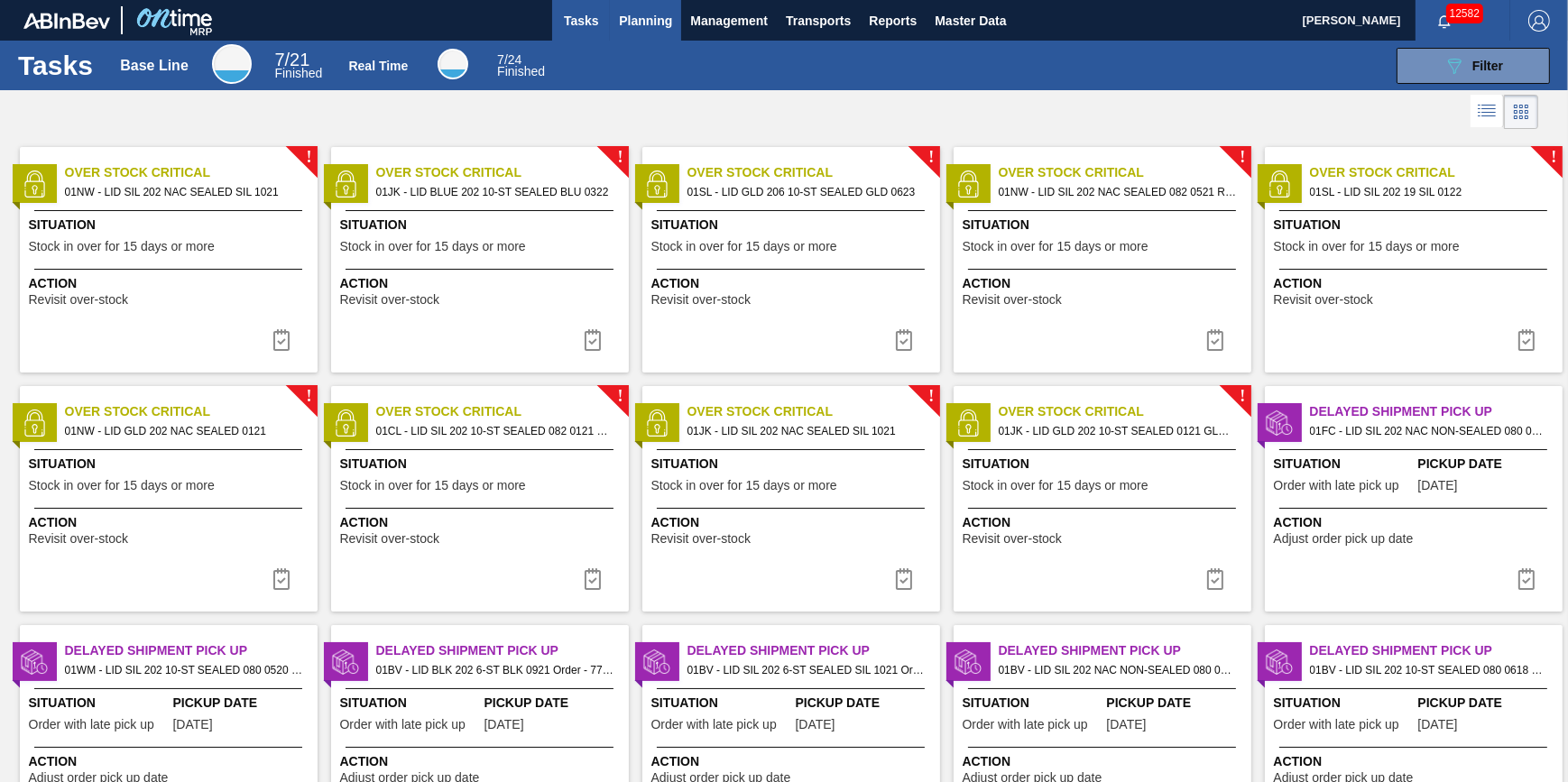
click at [630, 27] on span "Planning" at bounding box center [645, 21] width 54 height 22
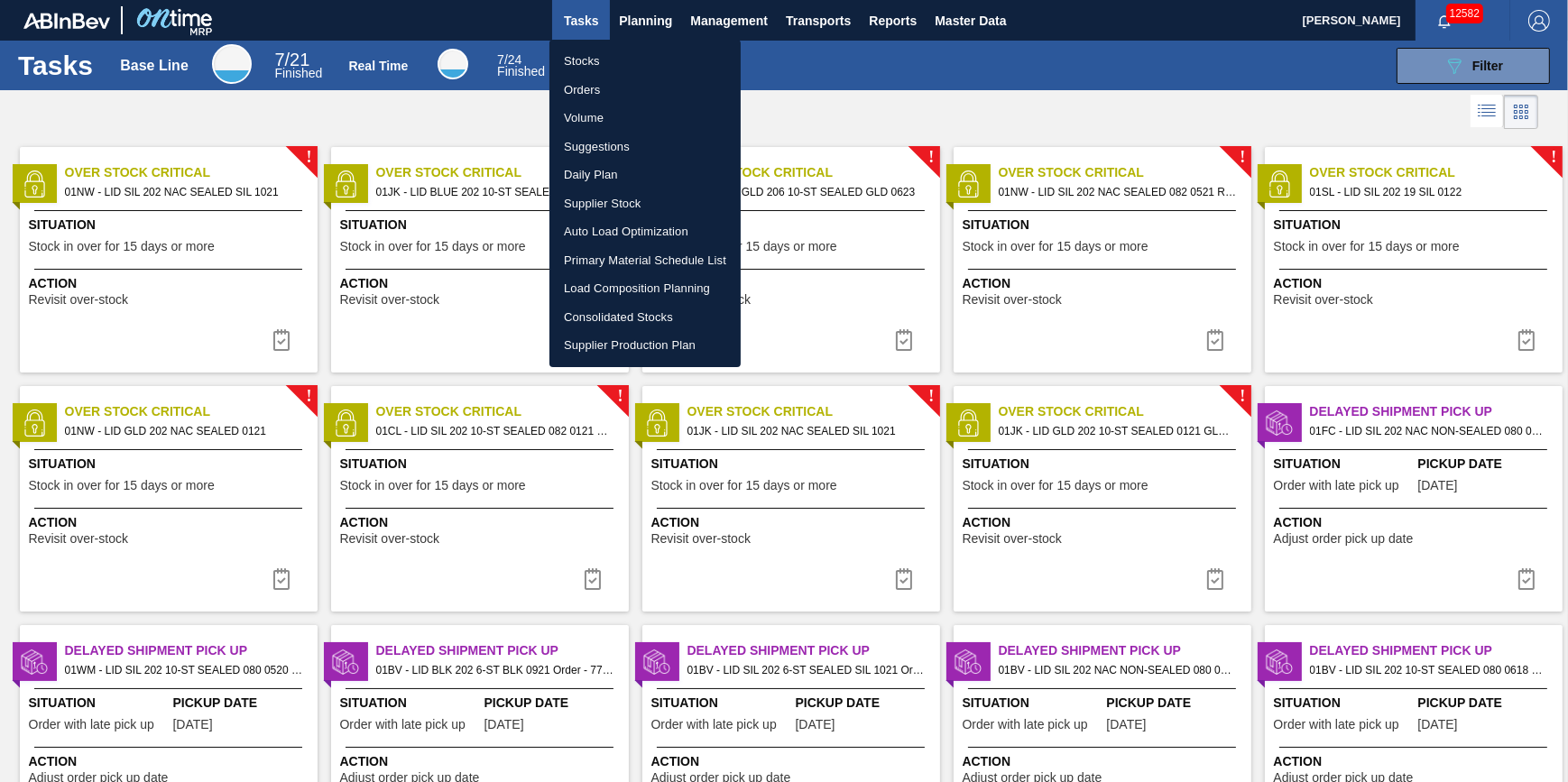
click at [629, 56] on li "Stocks" at bounding box center [645, 61] width 192 height 29
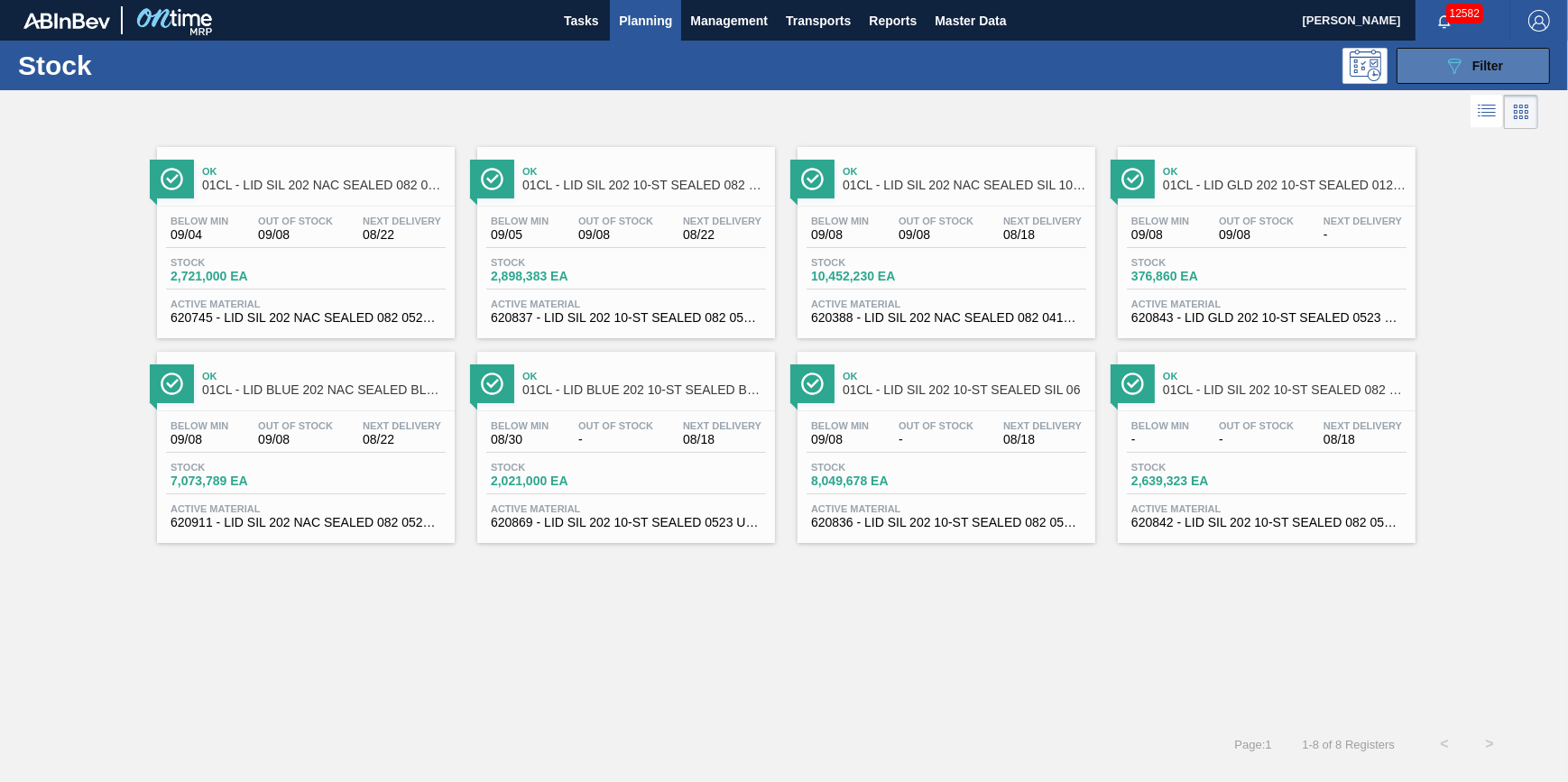
click at [1443, 67] on icon "089F7B8B-B2A5-4AFE-B5C0-19BA573D28AC" at bounding box center [1453, 66] width 22 height 22
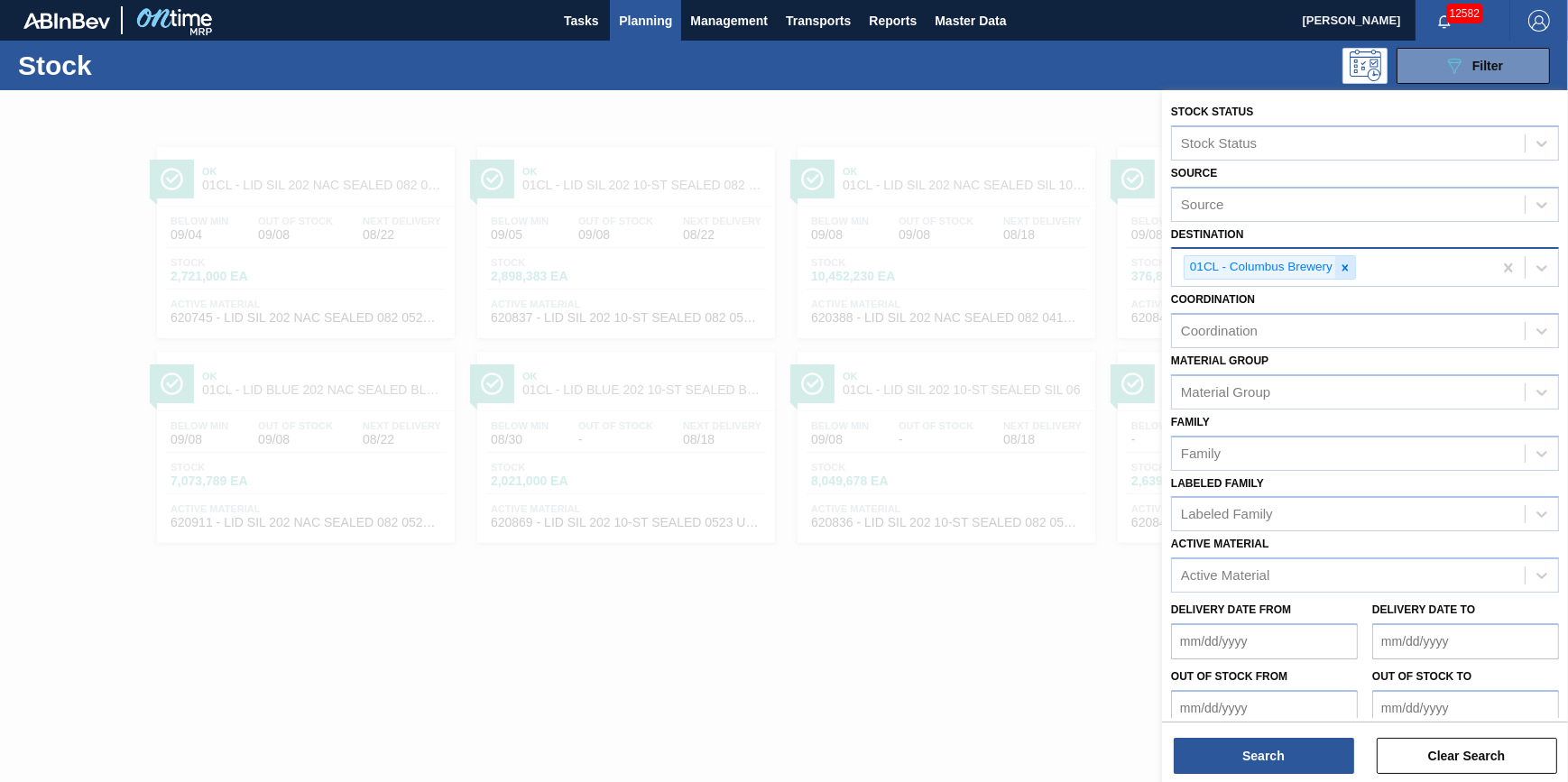
click at [1349, 264] on icon at bounding box center [1344, 267] width 12 height 12
click at [1348, 266] on div "01CL - Columbus Brewery" at bounding box center [1331, 267] width 320 height 37
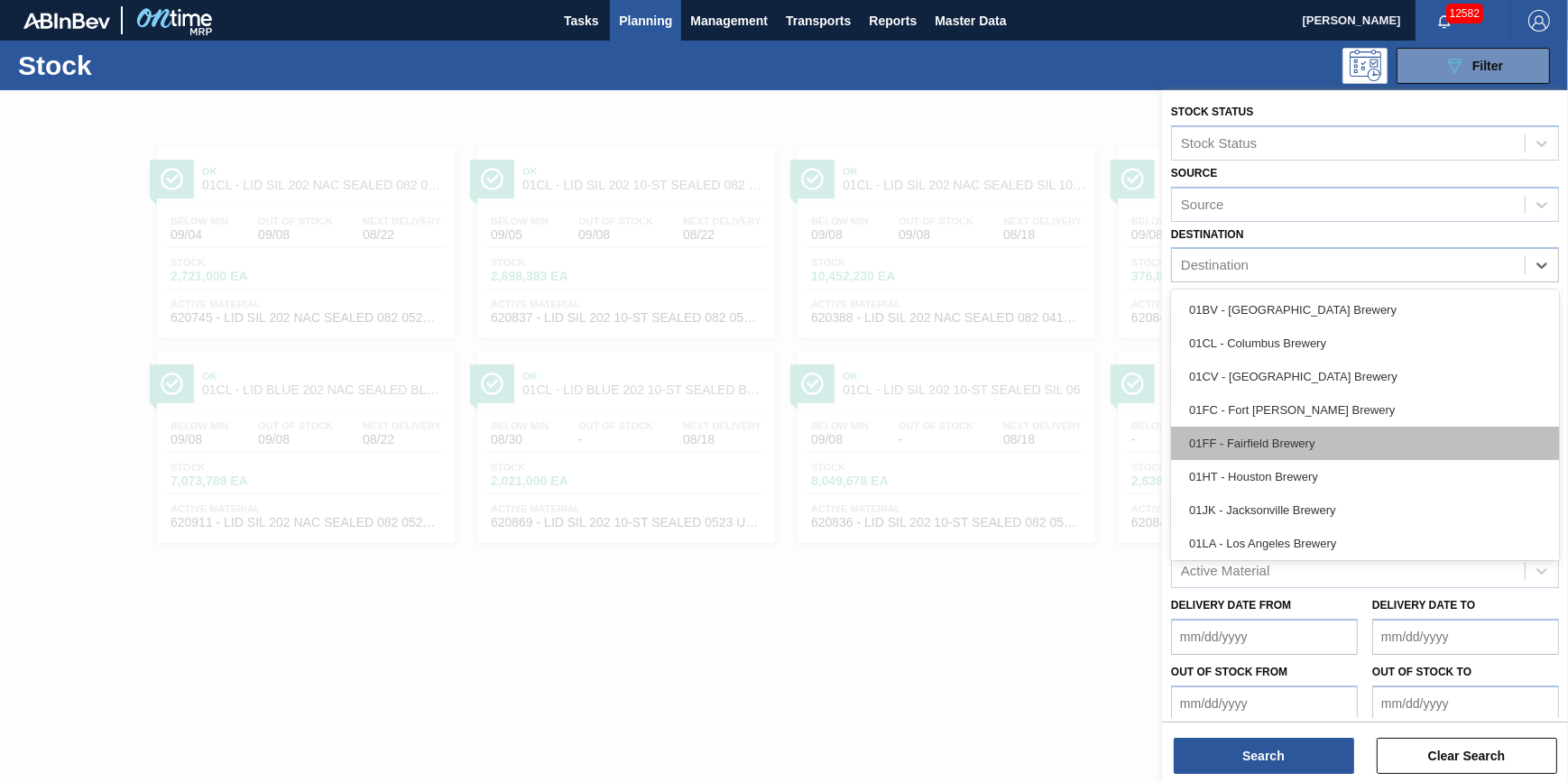
click at [1318, 427] on div "01FF - Fairfield Brewery" at bounding box center [1364, 444] width 388 height 34
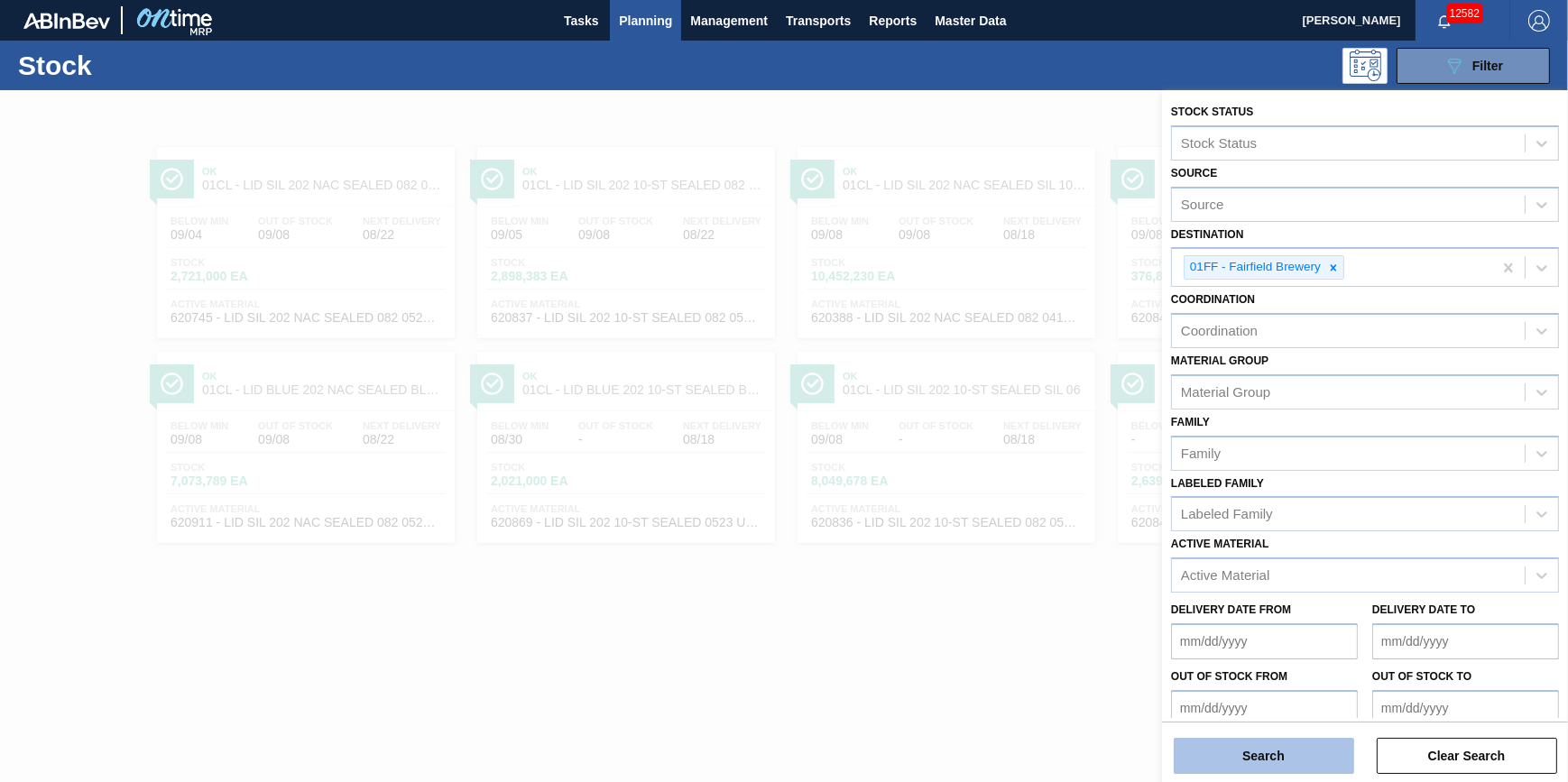
click at [1299, 748] on button "Search" at bounding box center [1264, 756] width 180 height 36
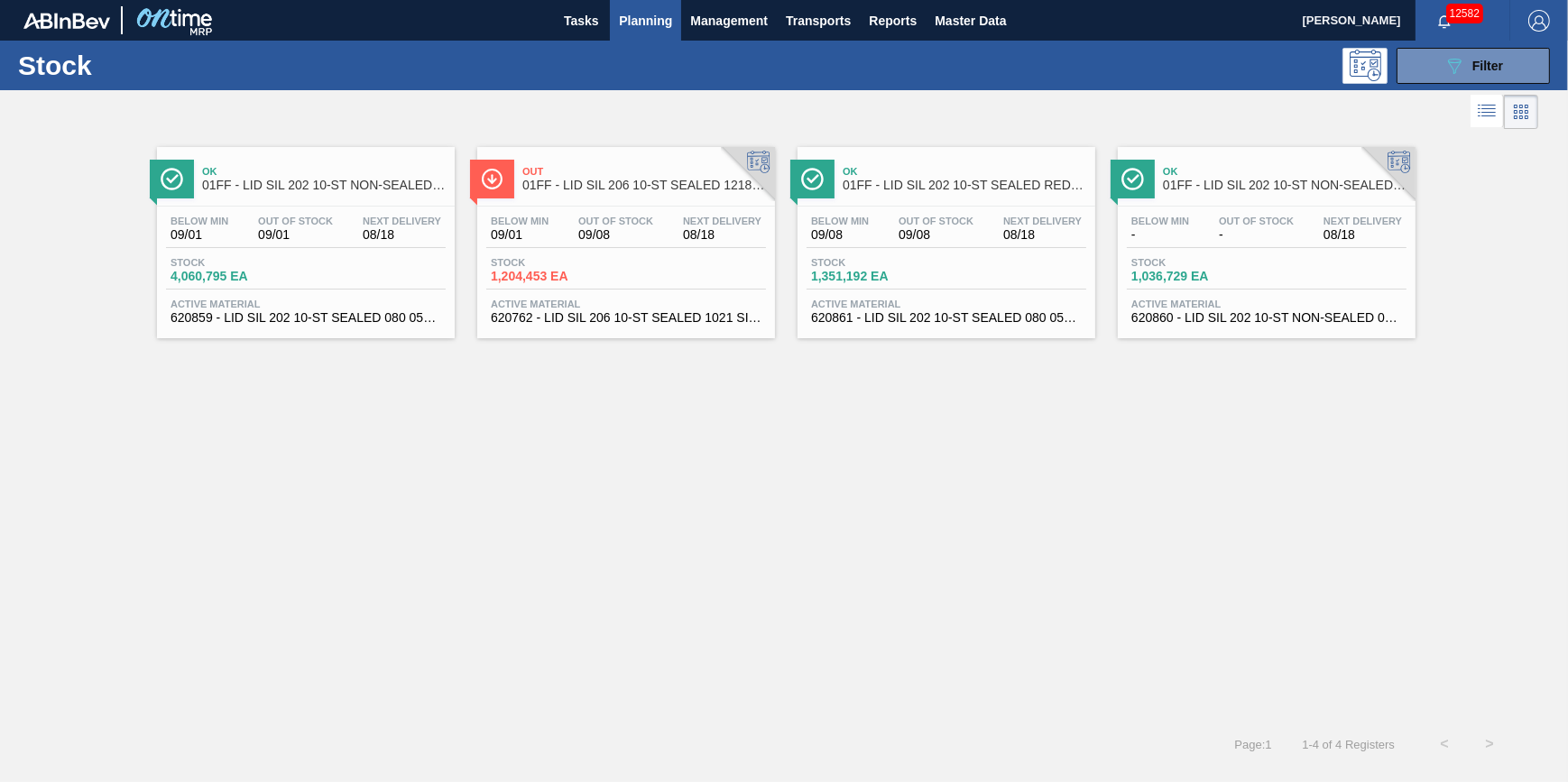
click at [375, 289] on div "Stock 4,060,795 EA" at bounding box center [306, 274] width 280 height 33
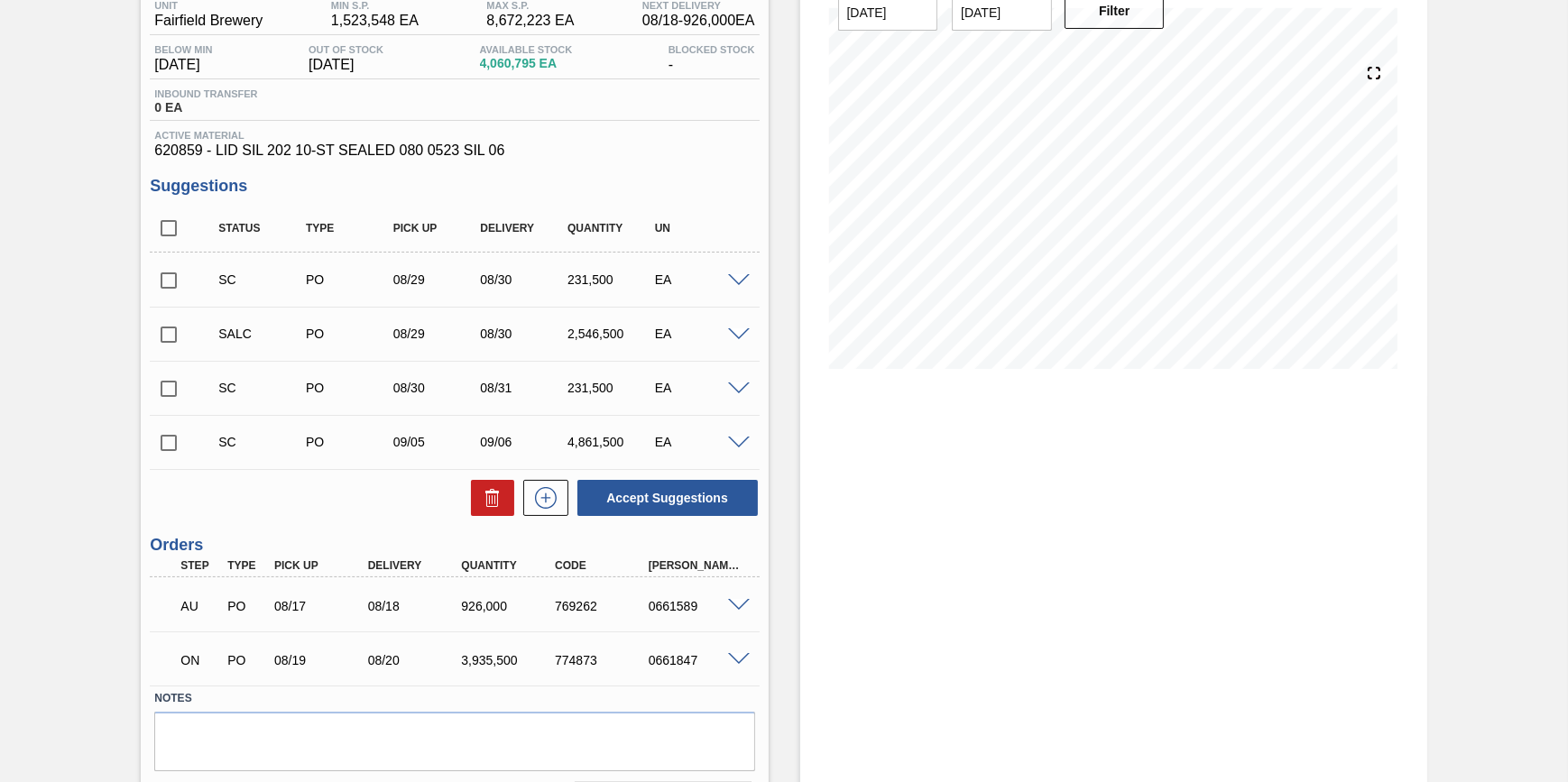
scroll to position [132, 0]
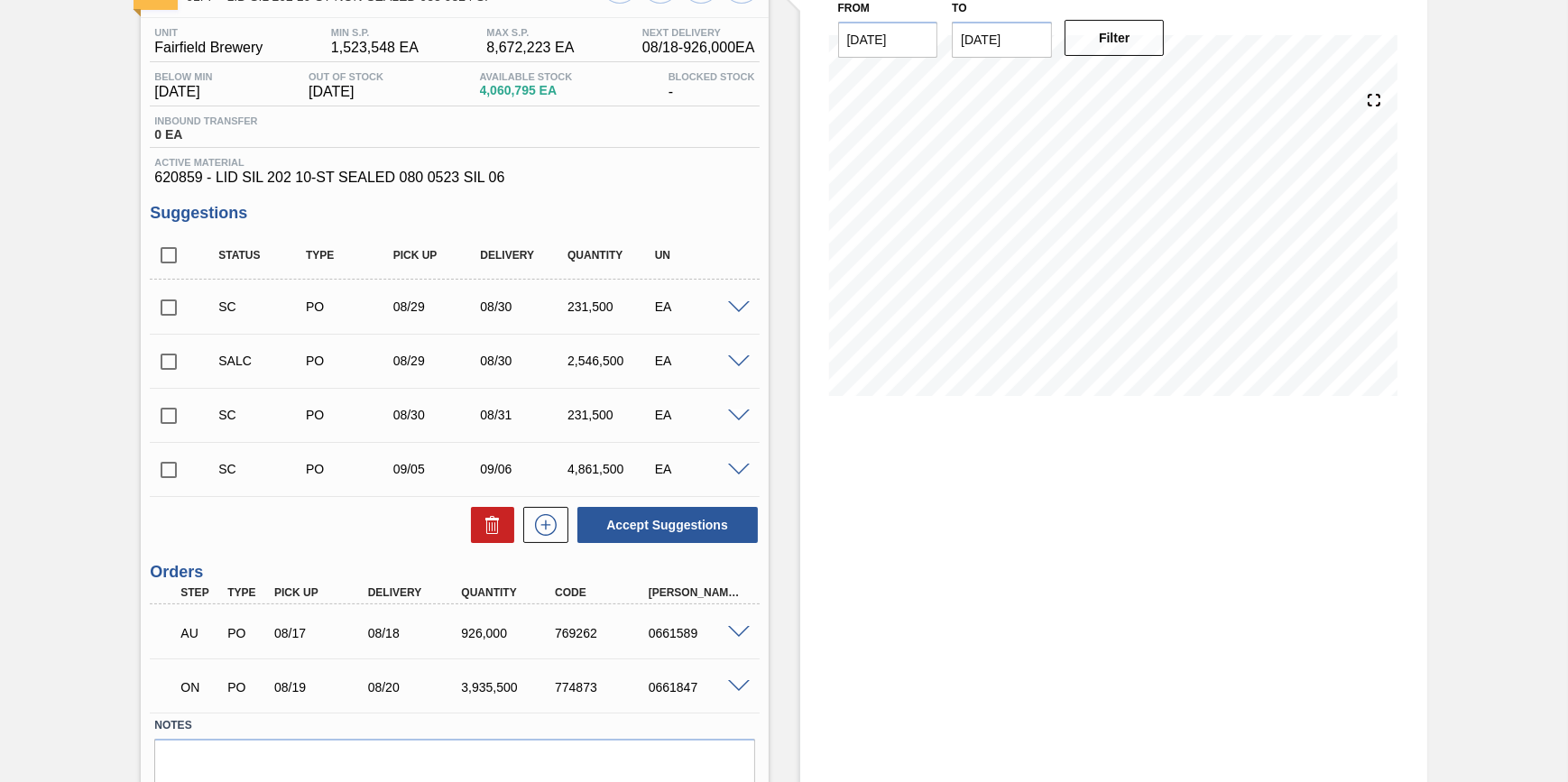
click at [742, 695] on div "0661847" at bounding box center [696, 687] width 103 height 14
click at [740, 694] on span at bounding box center [738, 687] width 22 height 13
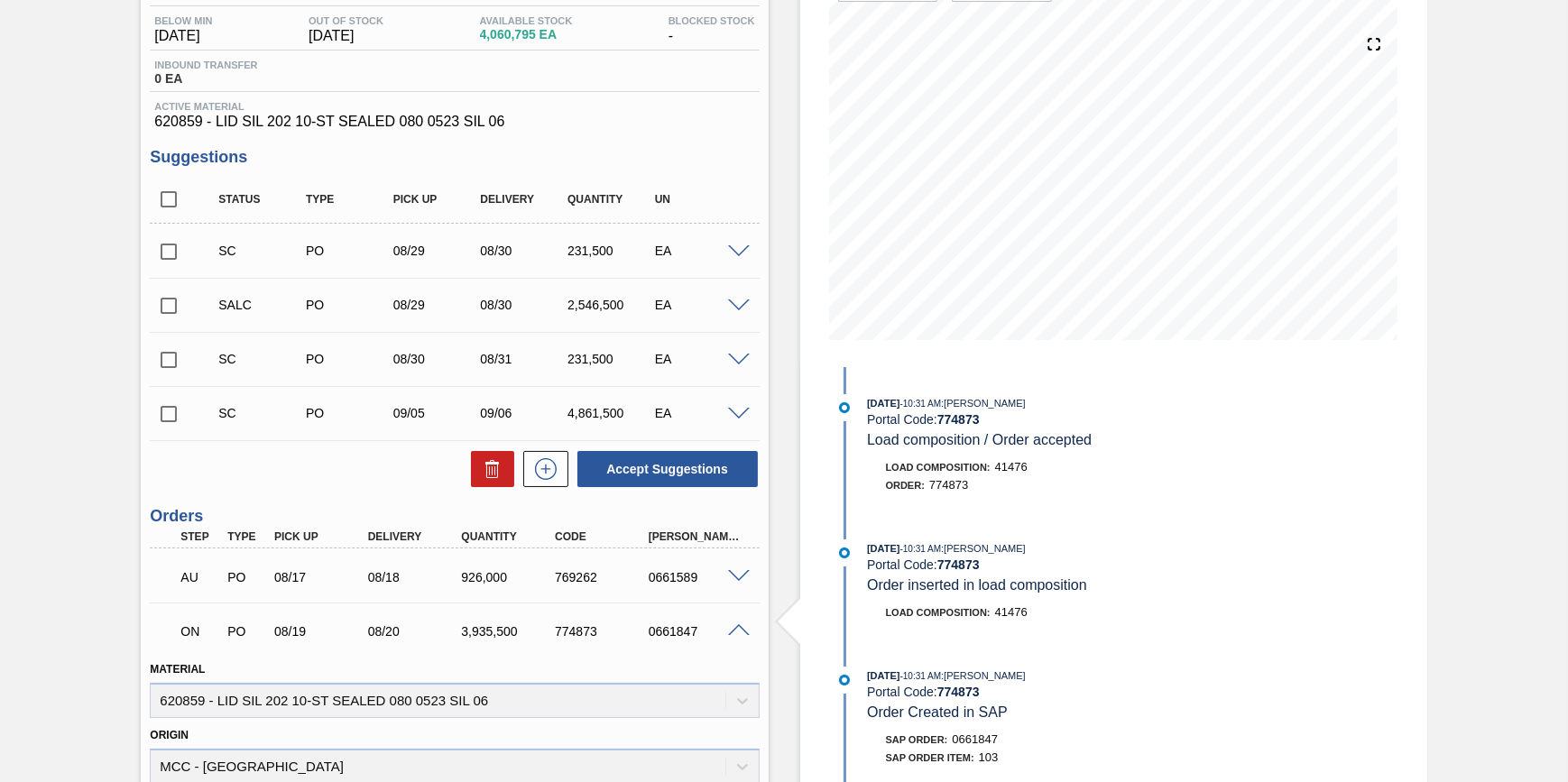
scroll to position [214, 0]
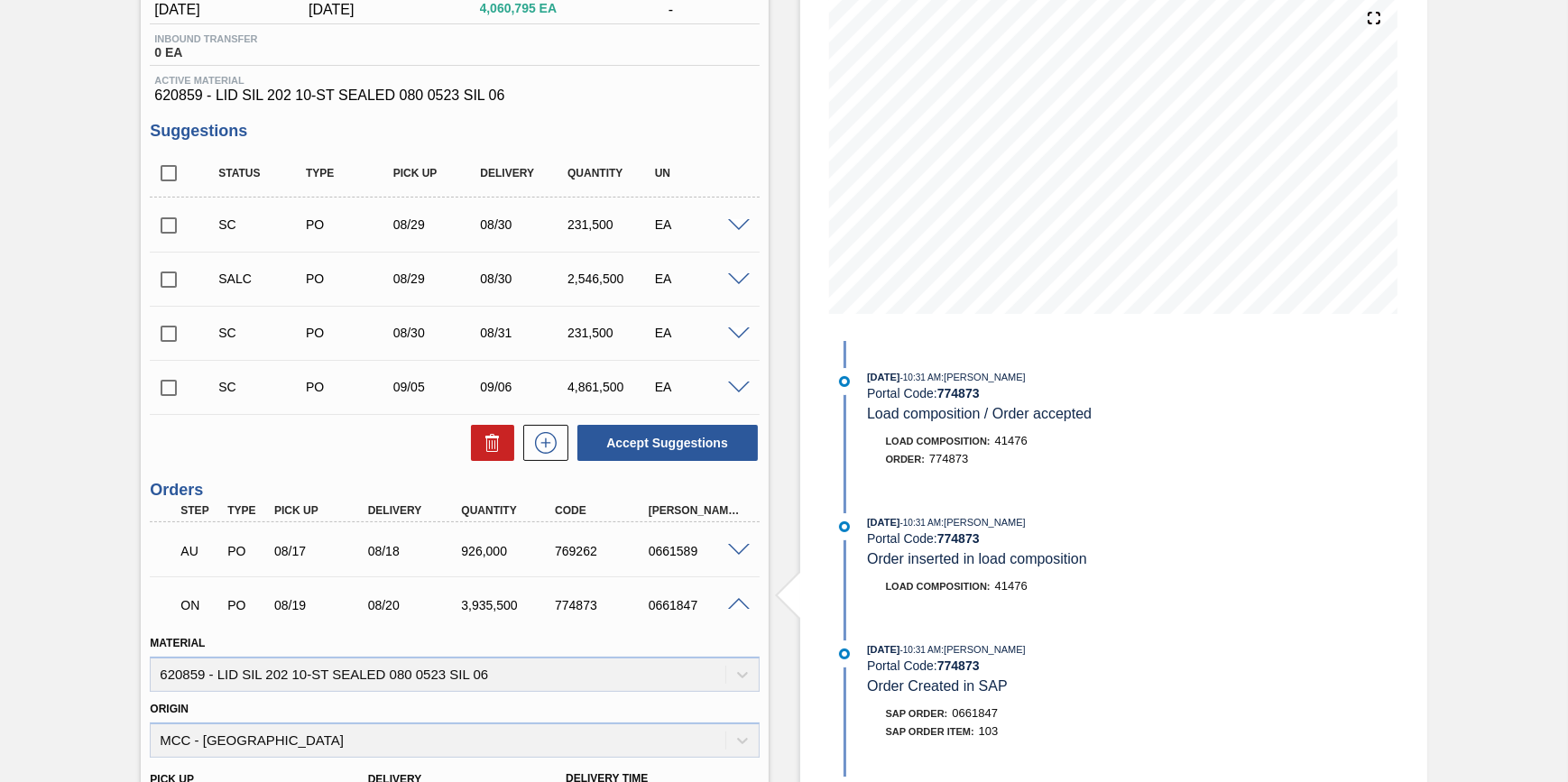
click at [1093, 433] on div "Load Composition : 41476" at bounding box center [1082, 441] width 428 height 18
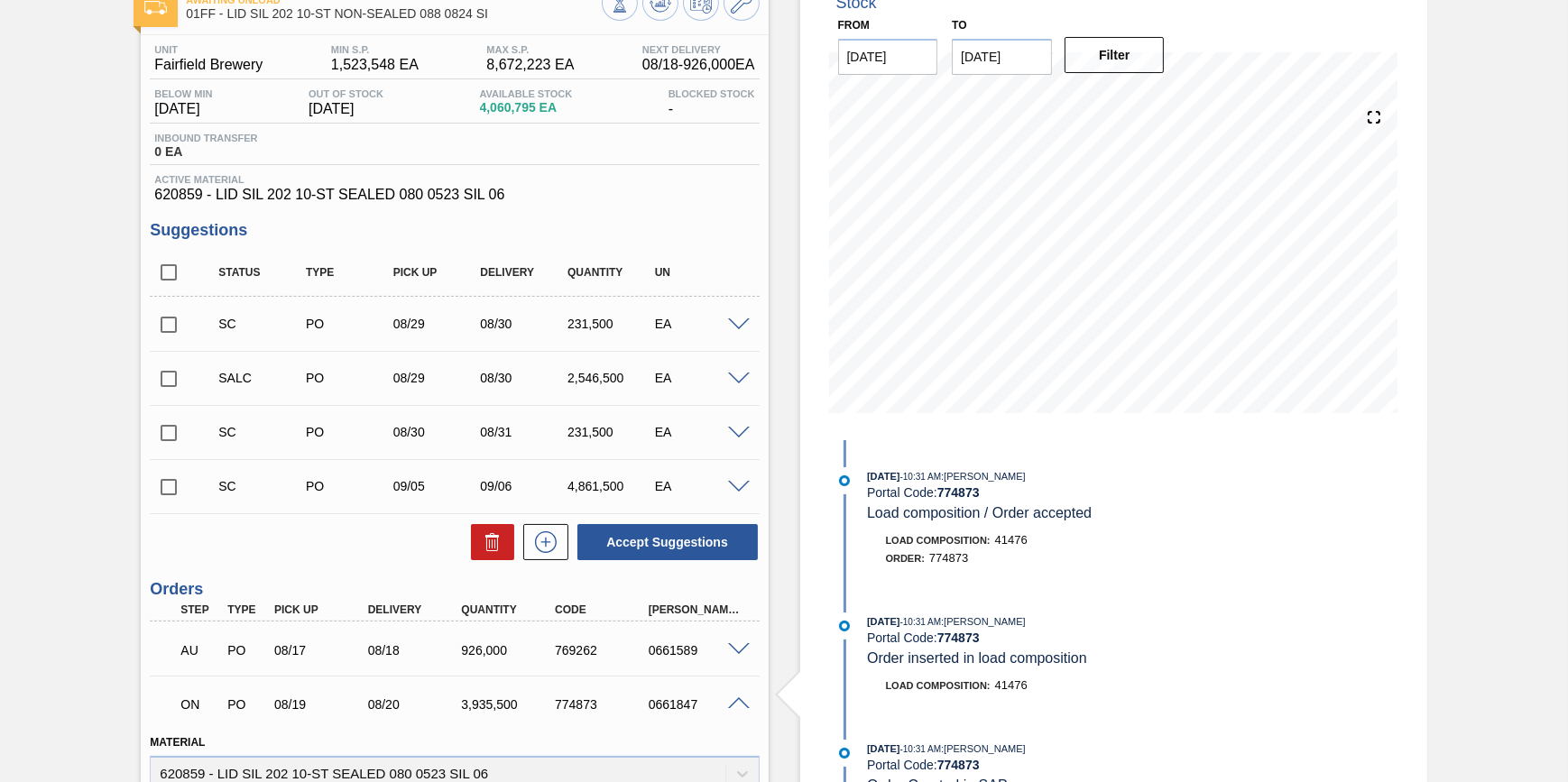
scroll to position [132, 0]
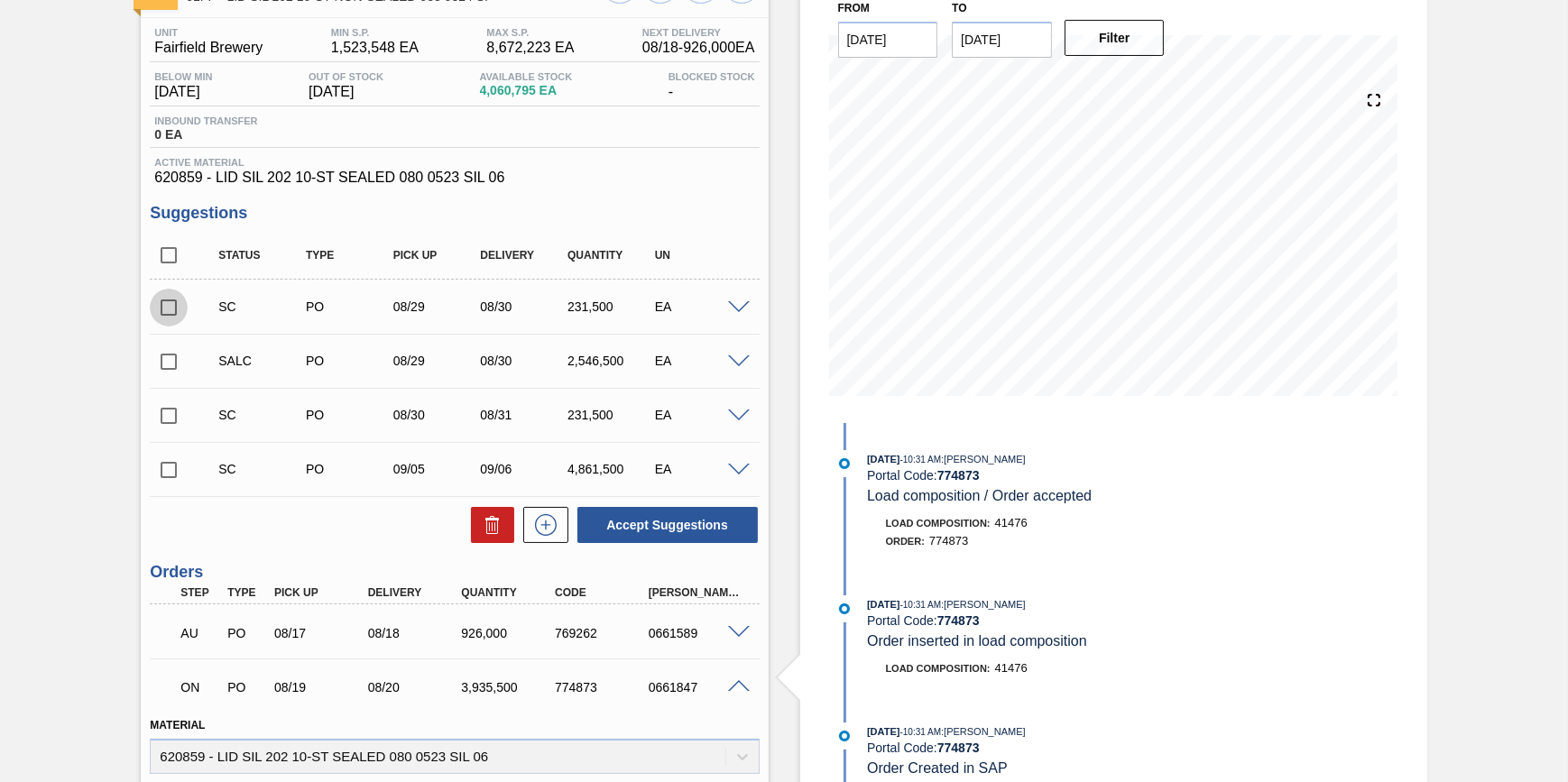
click at [165, 315] on input "checkbox" at bounding box center [168, 307] width 38 height 38
click at [482, 528] on icon at bounding box center [492, 524] width 22 height 22
checkbox input "false"
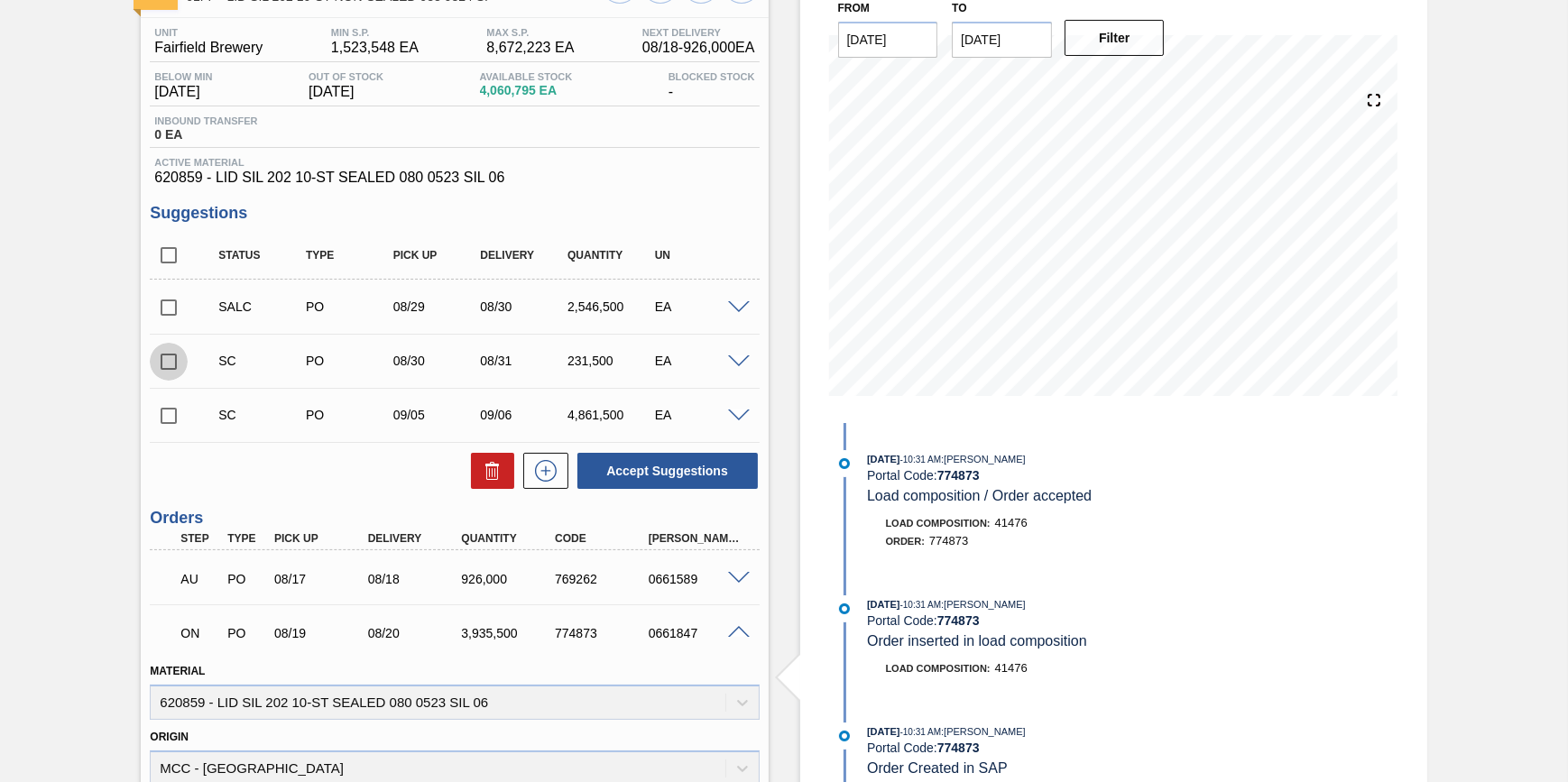
click at [165, 366] on input "checkbox" at bounding box center [168, 362] width 38 height 38
checkbox input "true"
click at [0, 0] on icon at bounding box center [0, 0] width 0 height 0
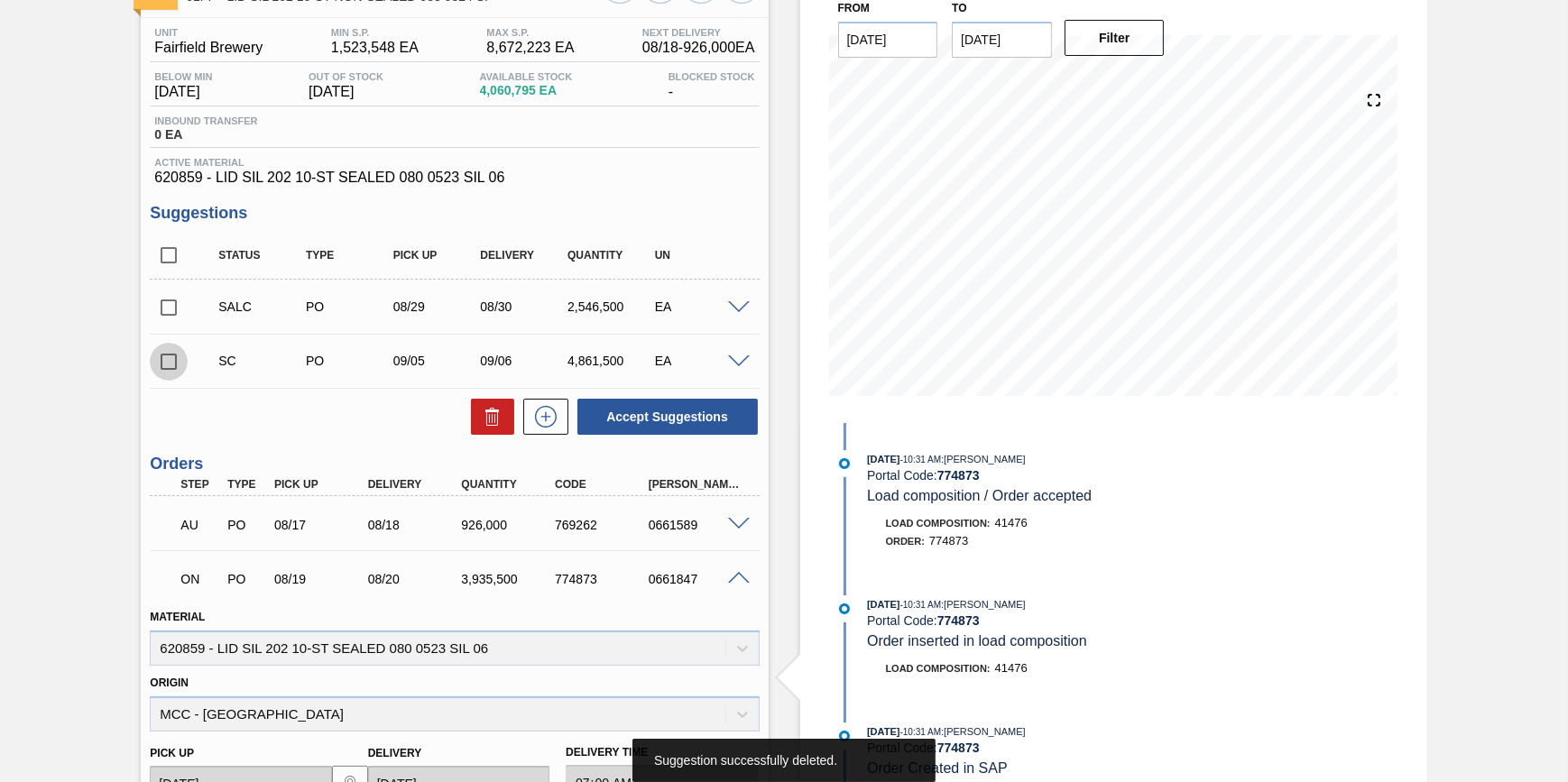
click at [163, 370] on input "checkbox" at bounding box center [168, 362] width 38 height 38
checkbox input "true"
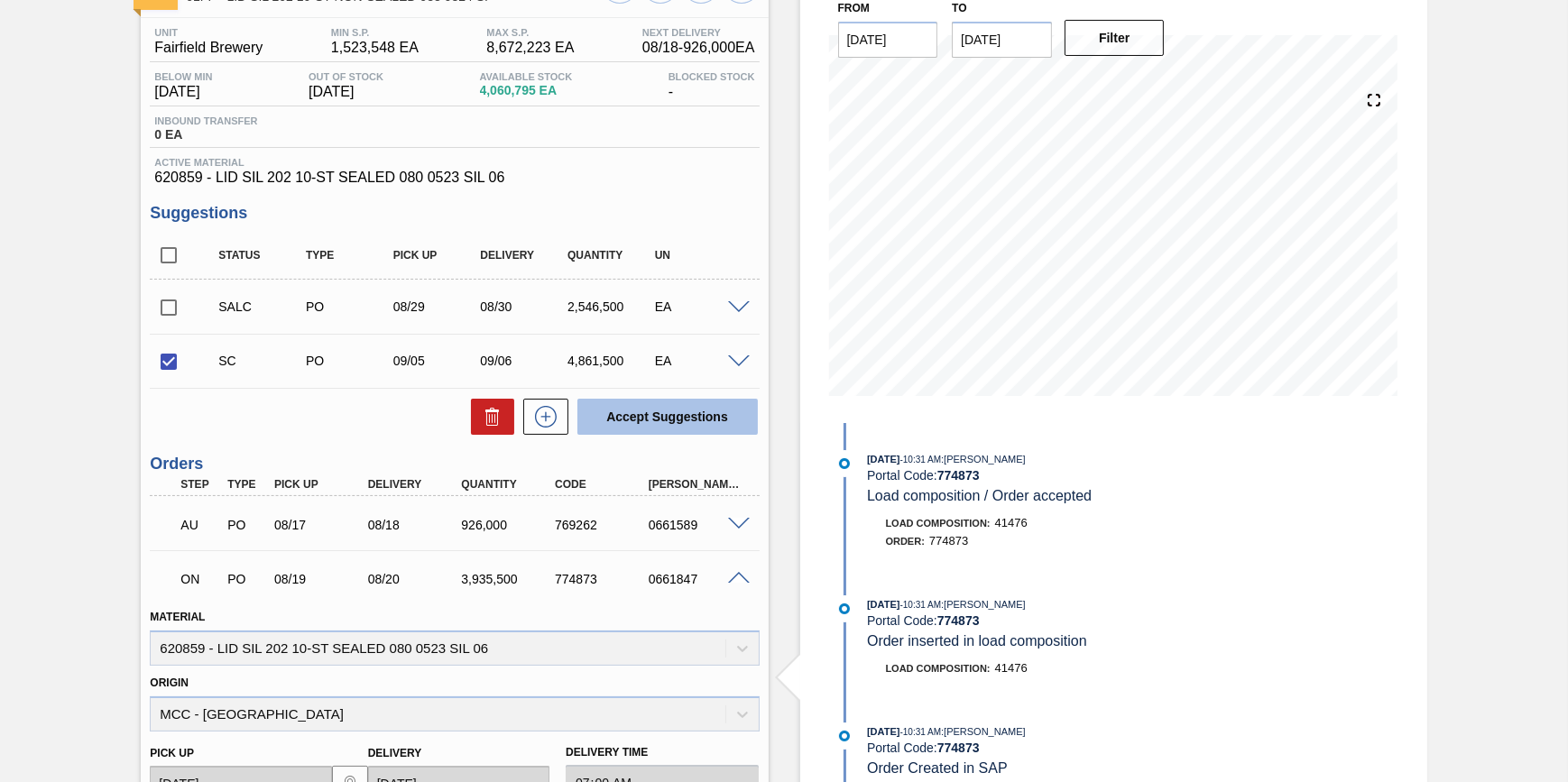
click at [623, 430] on button "Accept Suggestions" at bounding box center [668, 416] width 180 height 36
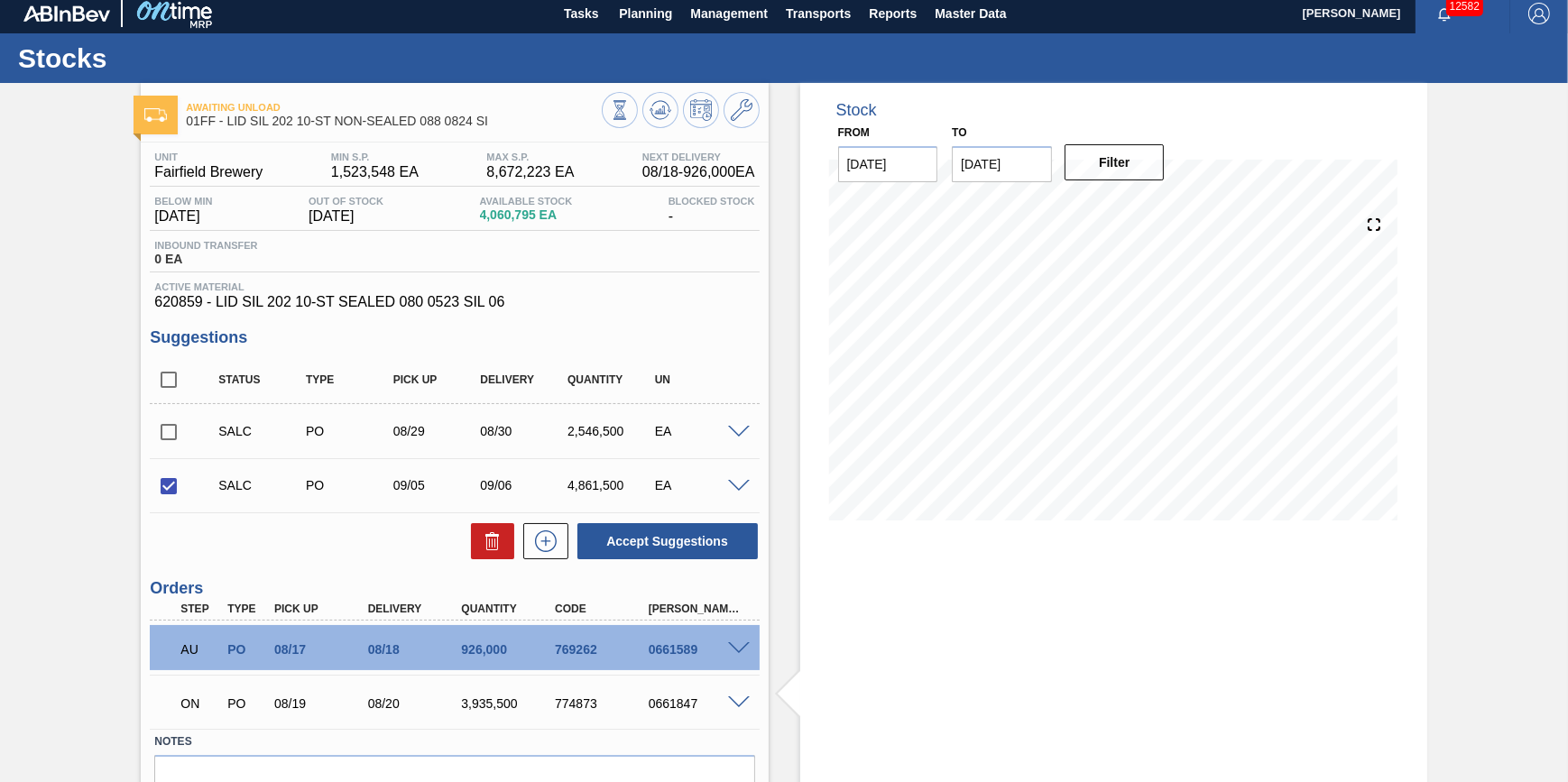
scroll to position [0, 0]
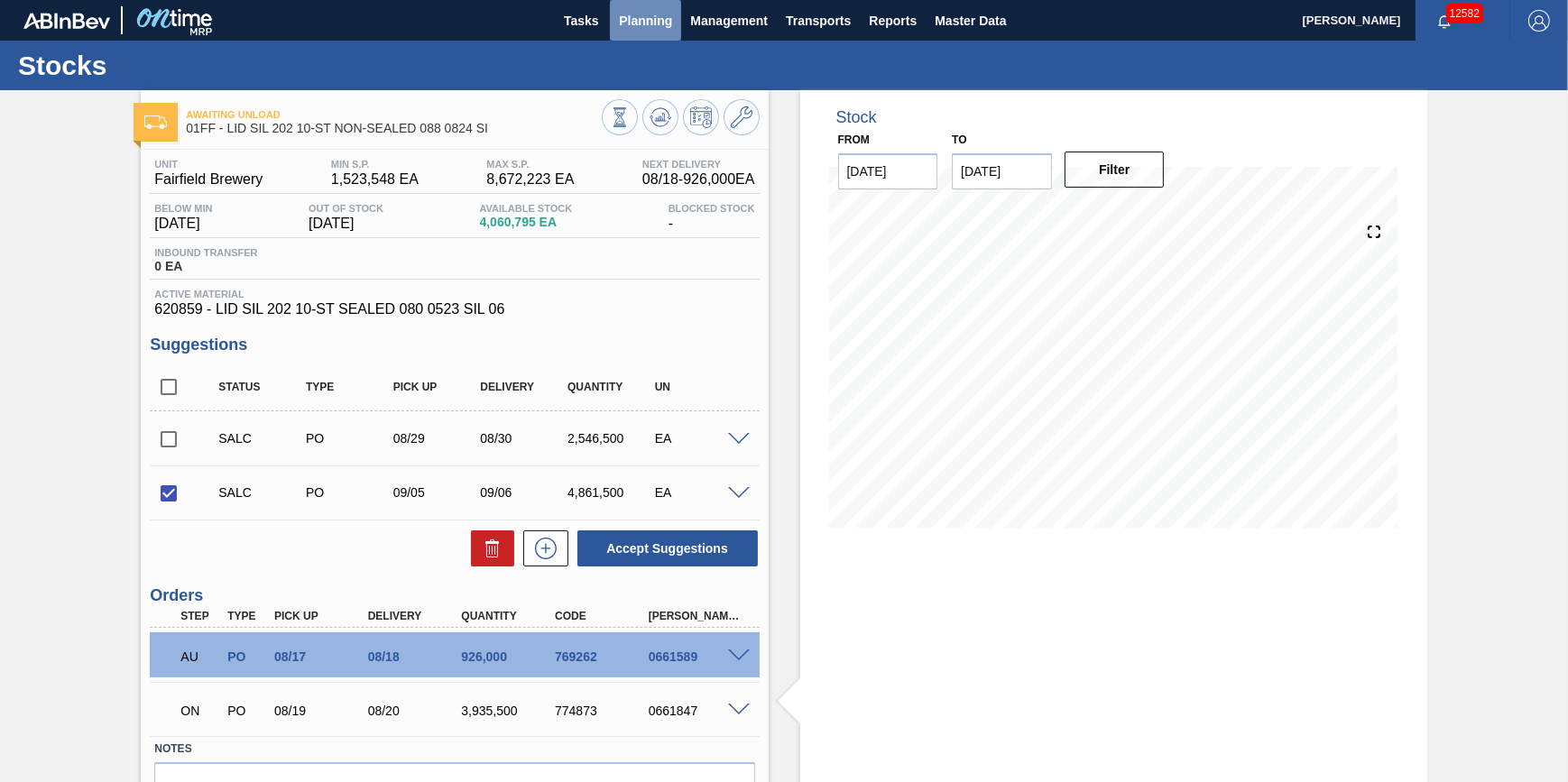
click at [660, 39] on button "Planning" at bounding box center [645, 20] width 71 height 40
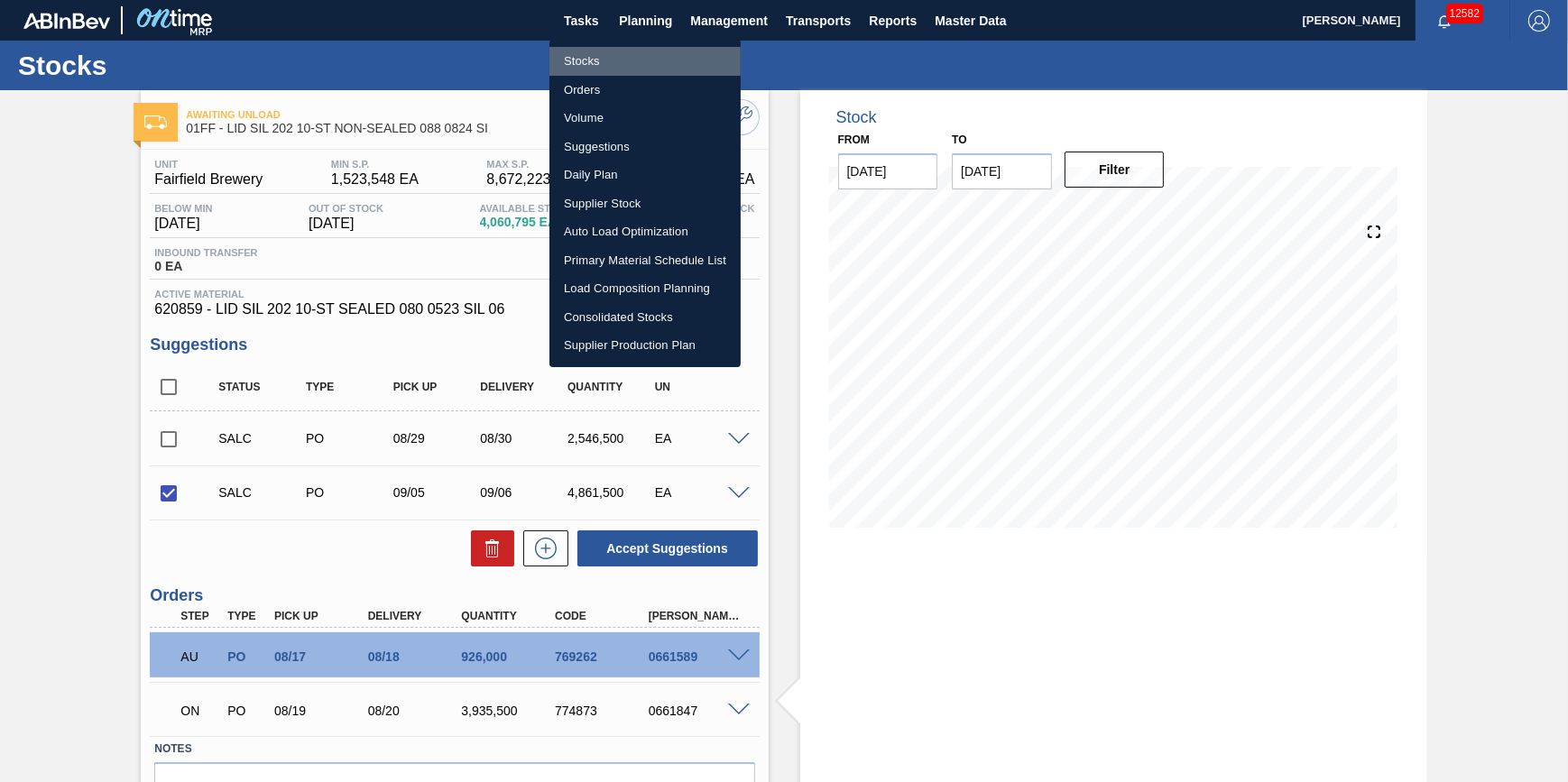
click at [659, 57] on li "Stocks" at bounding box center [645, 61] width 192 height 29
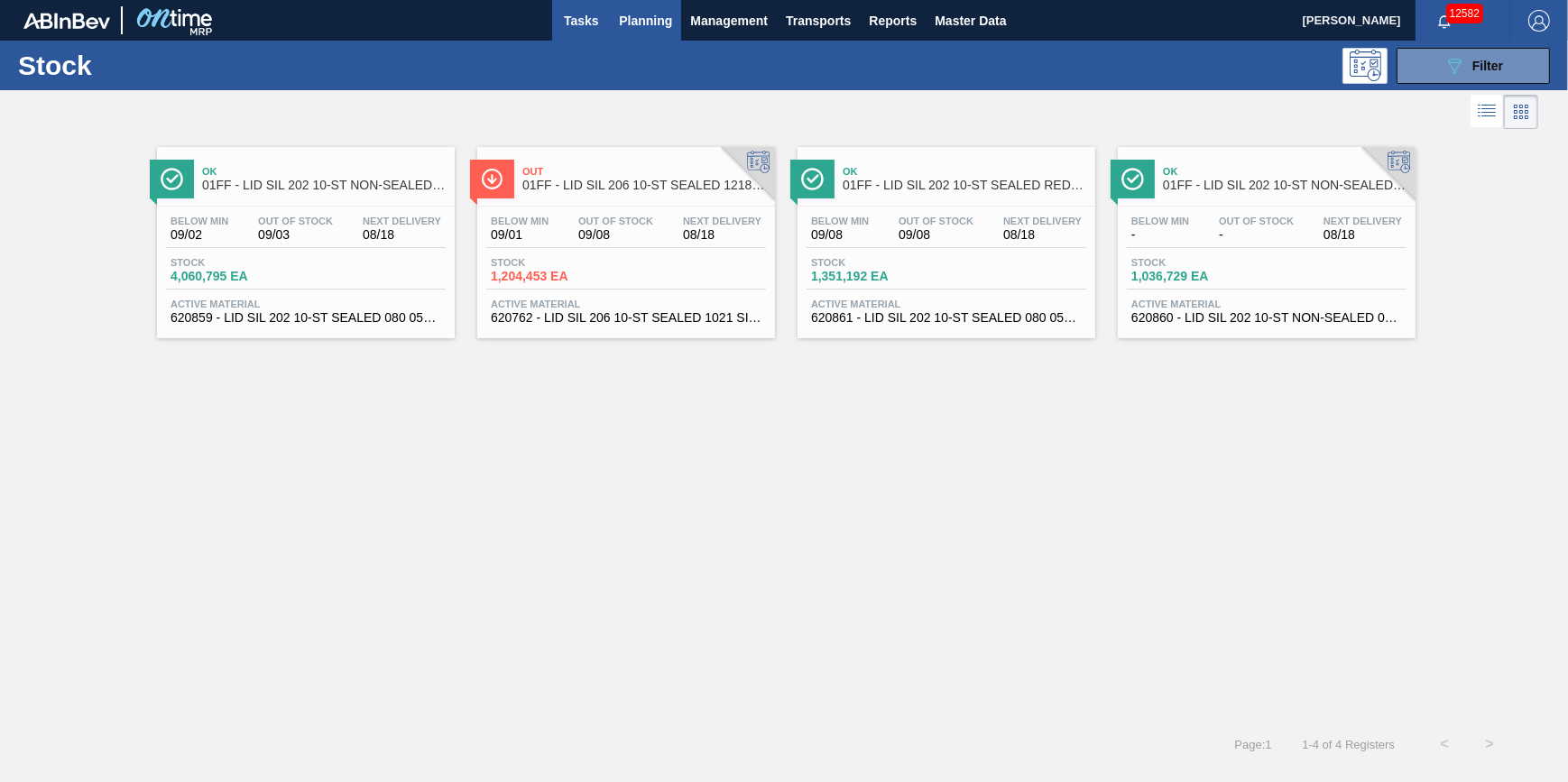
click at [569, 18] on span "Tasks" at bounding box center [581, 21] width 39 height 22
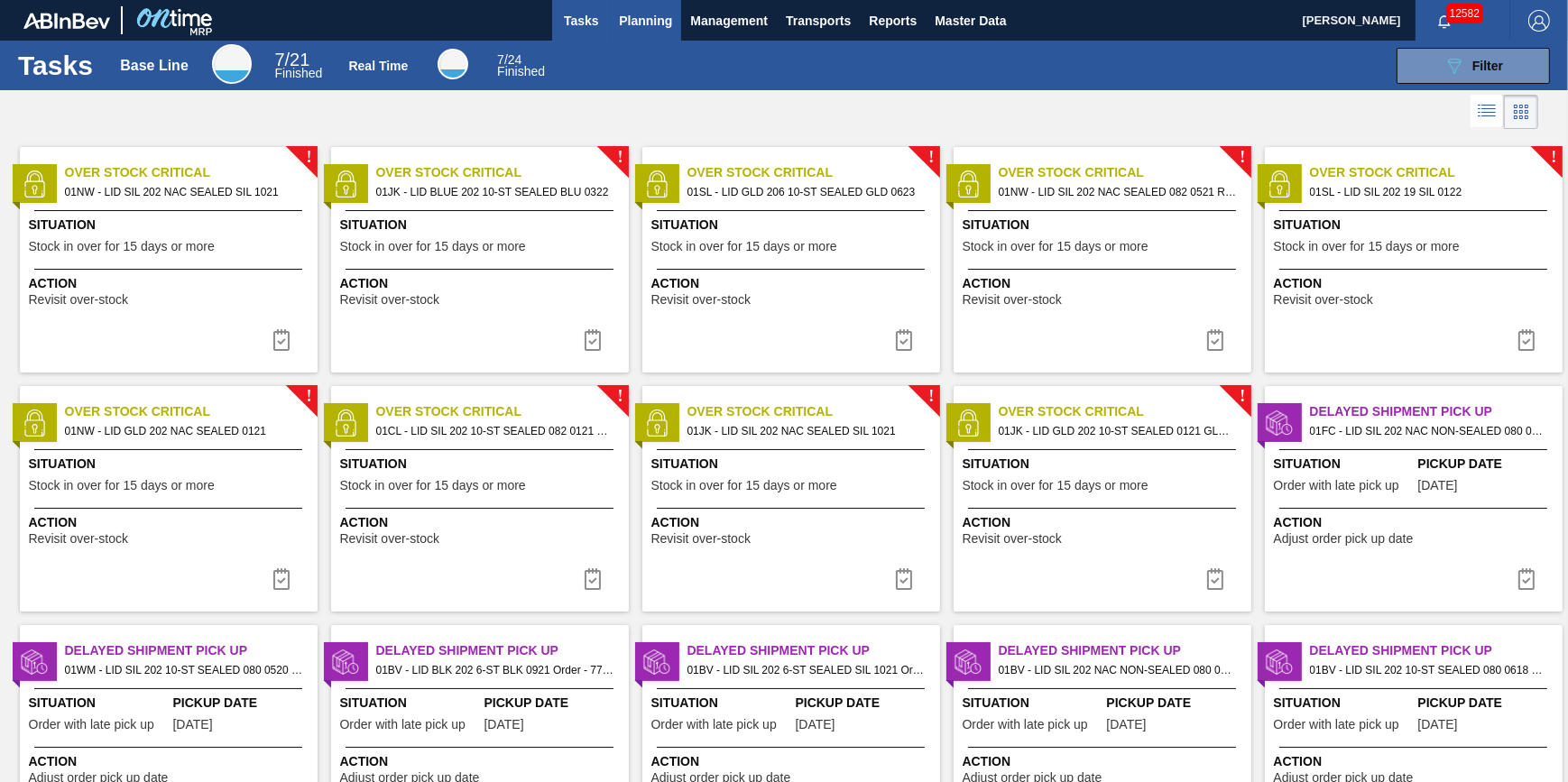
click at [610, 31] on button "Planning" at bounding box center [645, 20] width 71 height 40
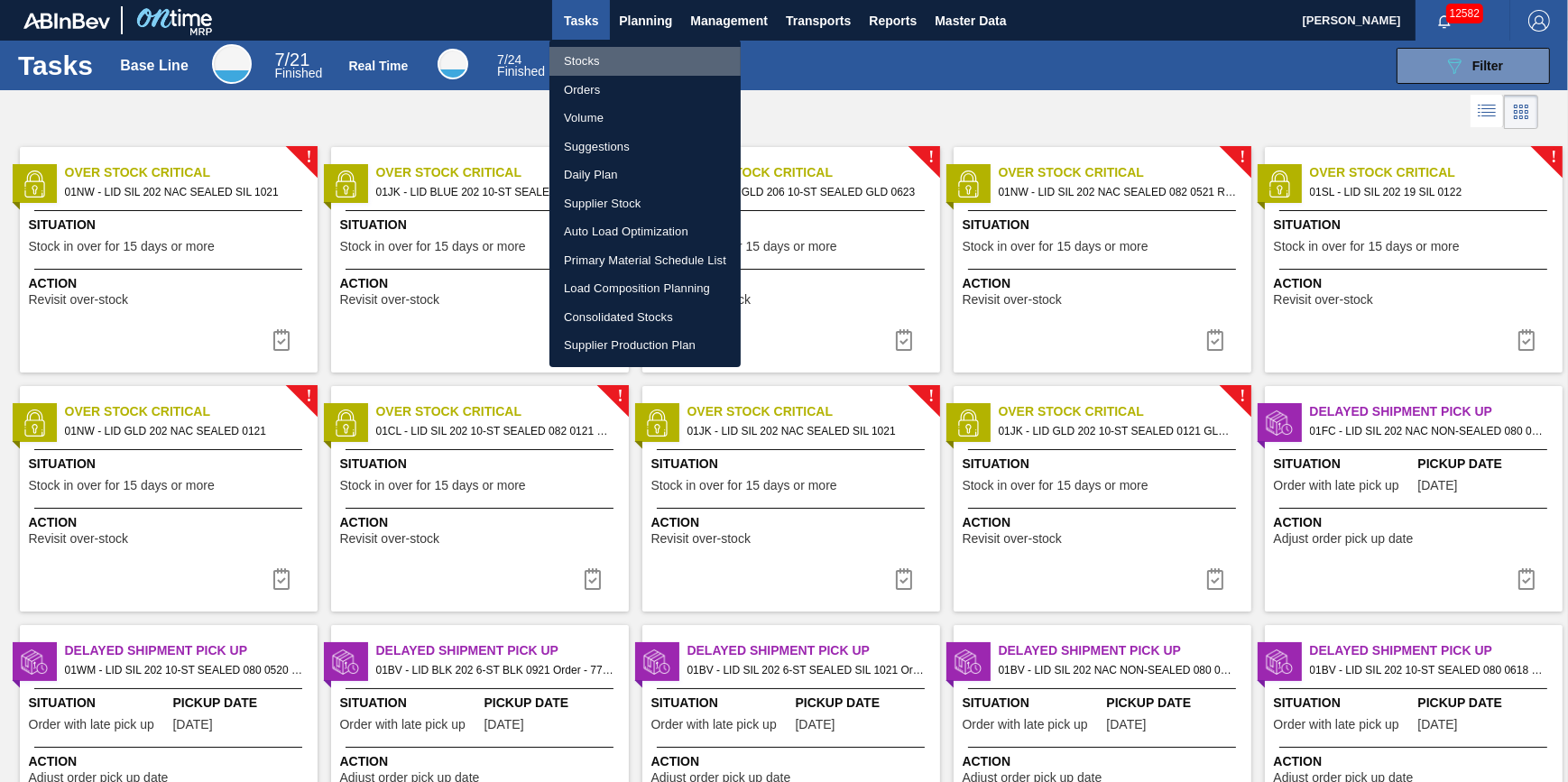
click at [610, 69] on li "Stocks" at bounding box center [645, 61] width 192 height 29
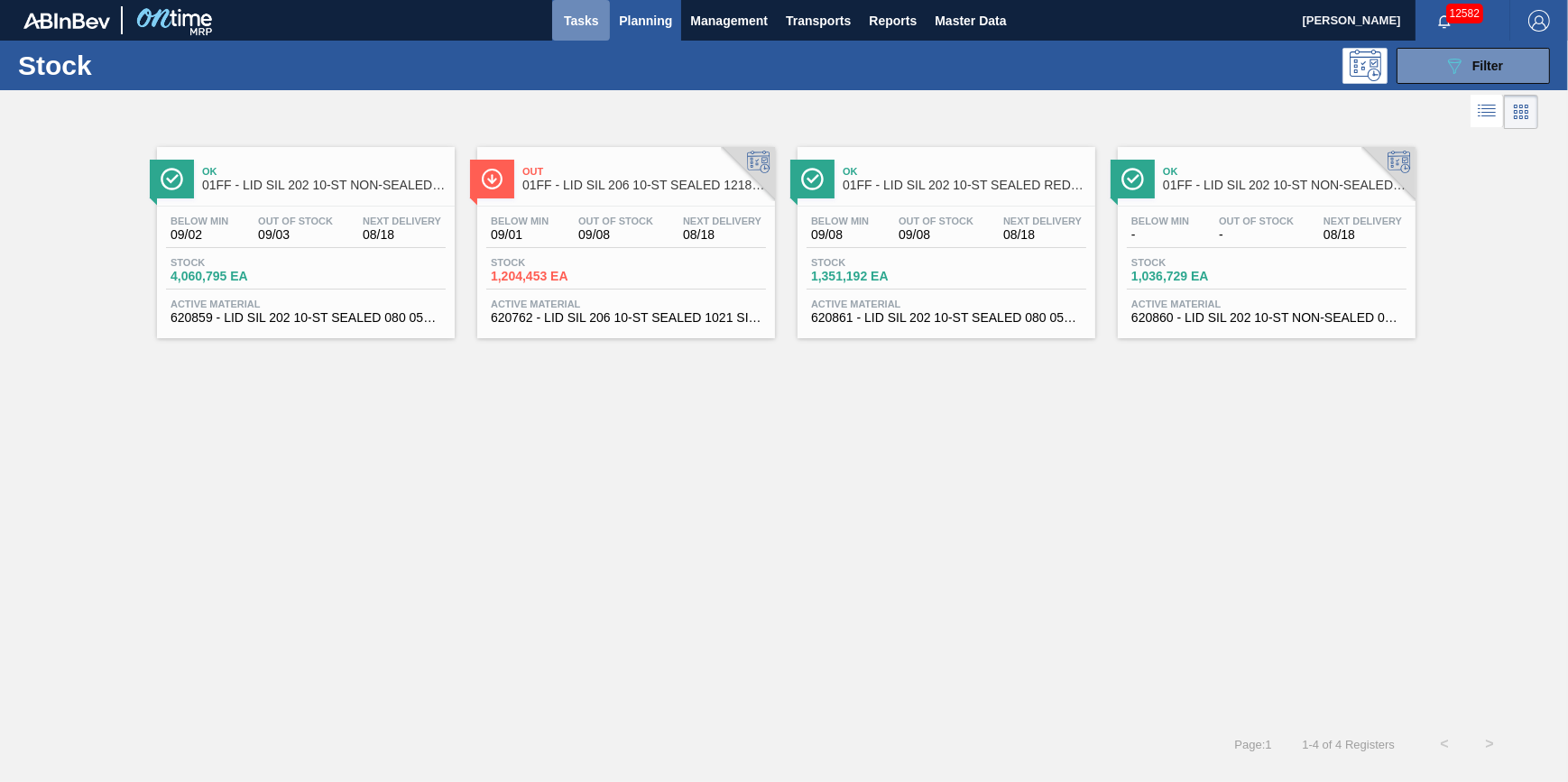
click at [579, 30] on span "Tasks" at bounding box center [581, 21] width 39 height 22
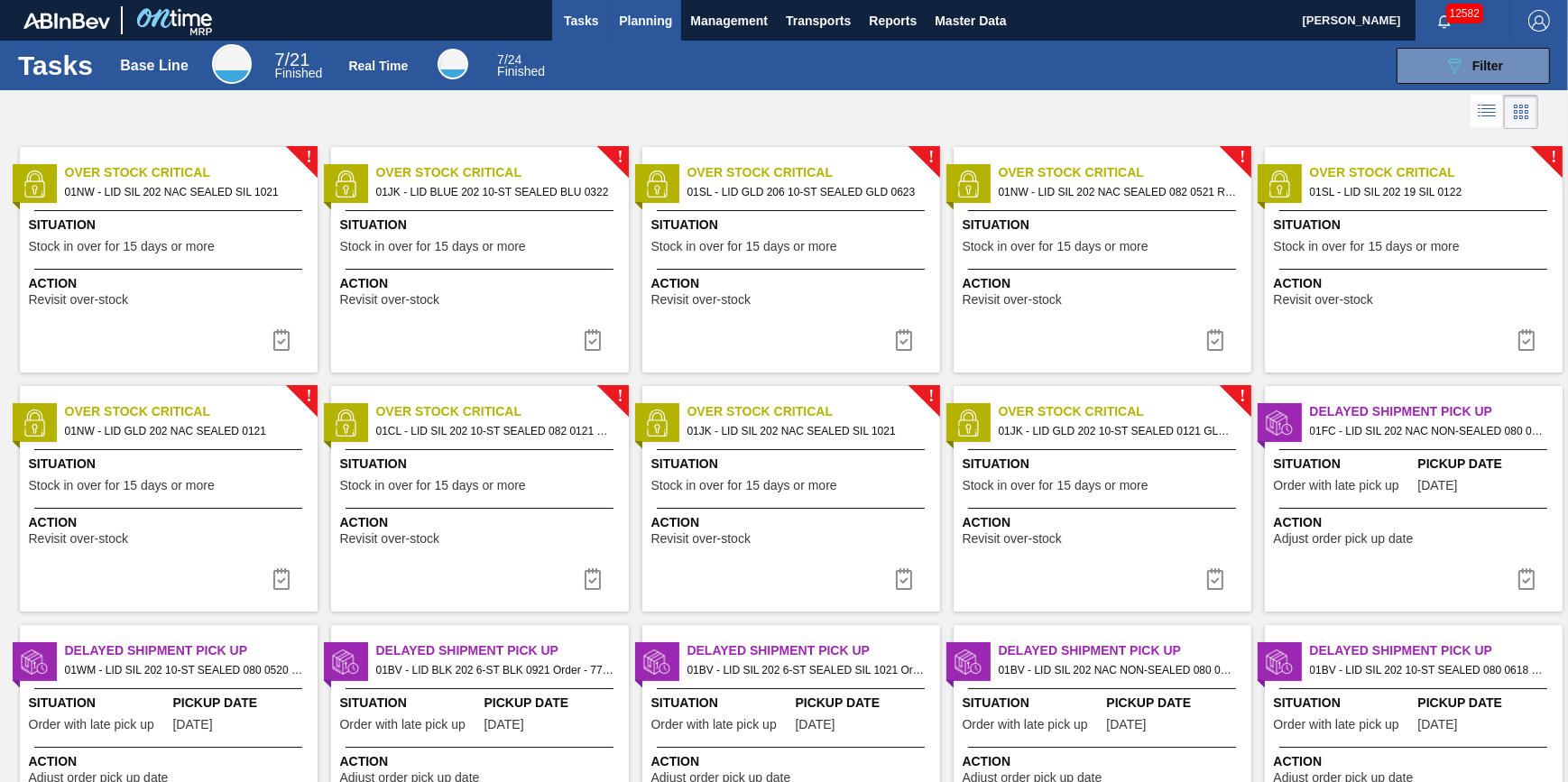
click at [619, 28] on span "Planning" at bounding box center [645, 21] width 54 height 22
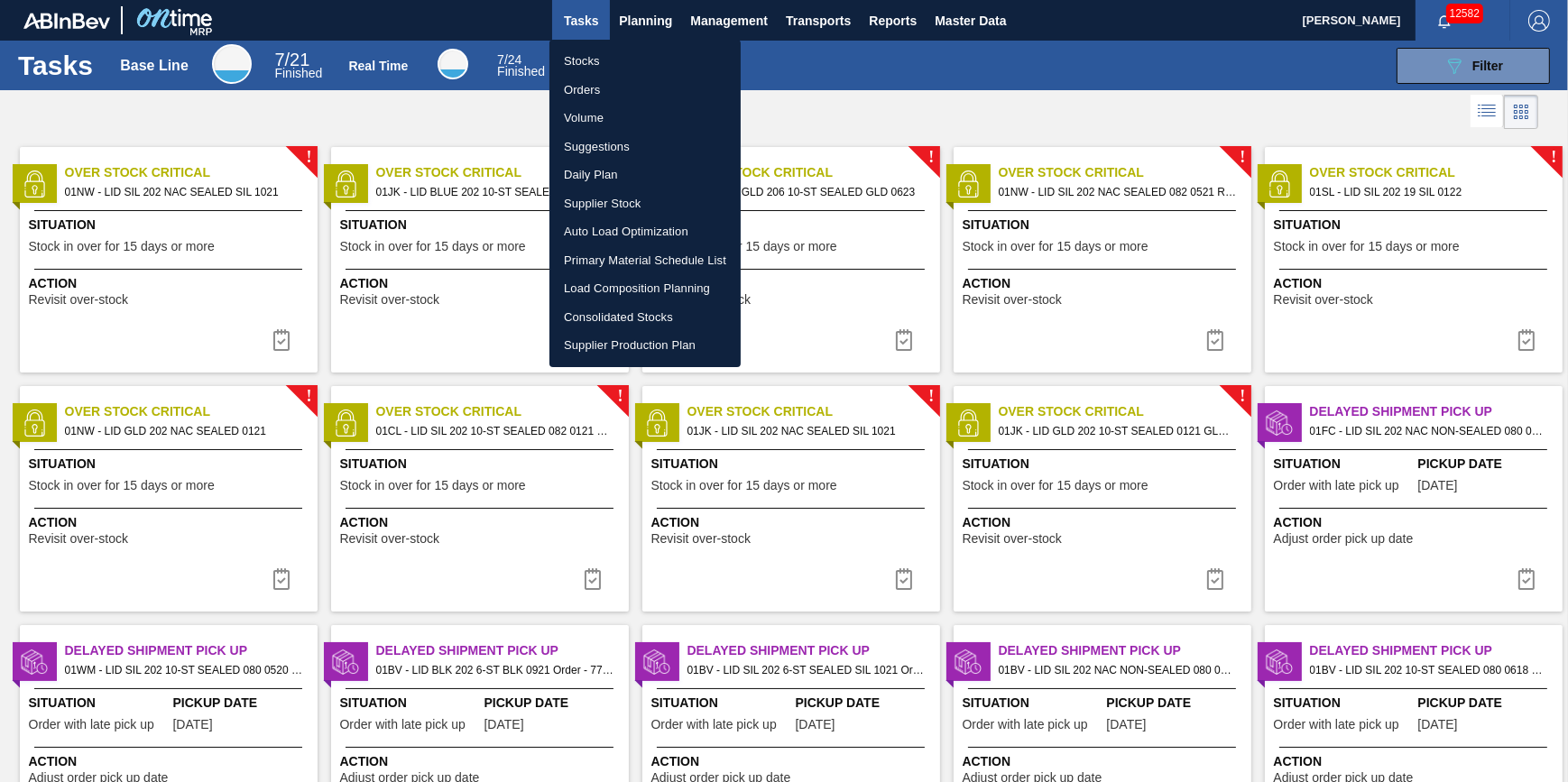
click at [613, 52] on li "Stocks" at bounding box center [645, 61] width 192 height 29
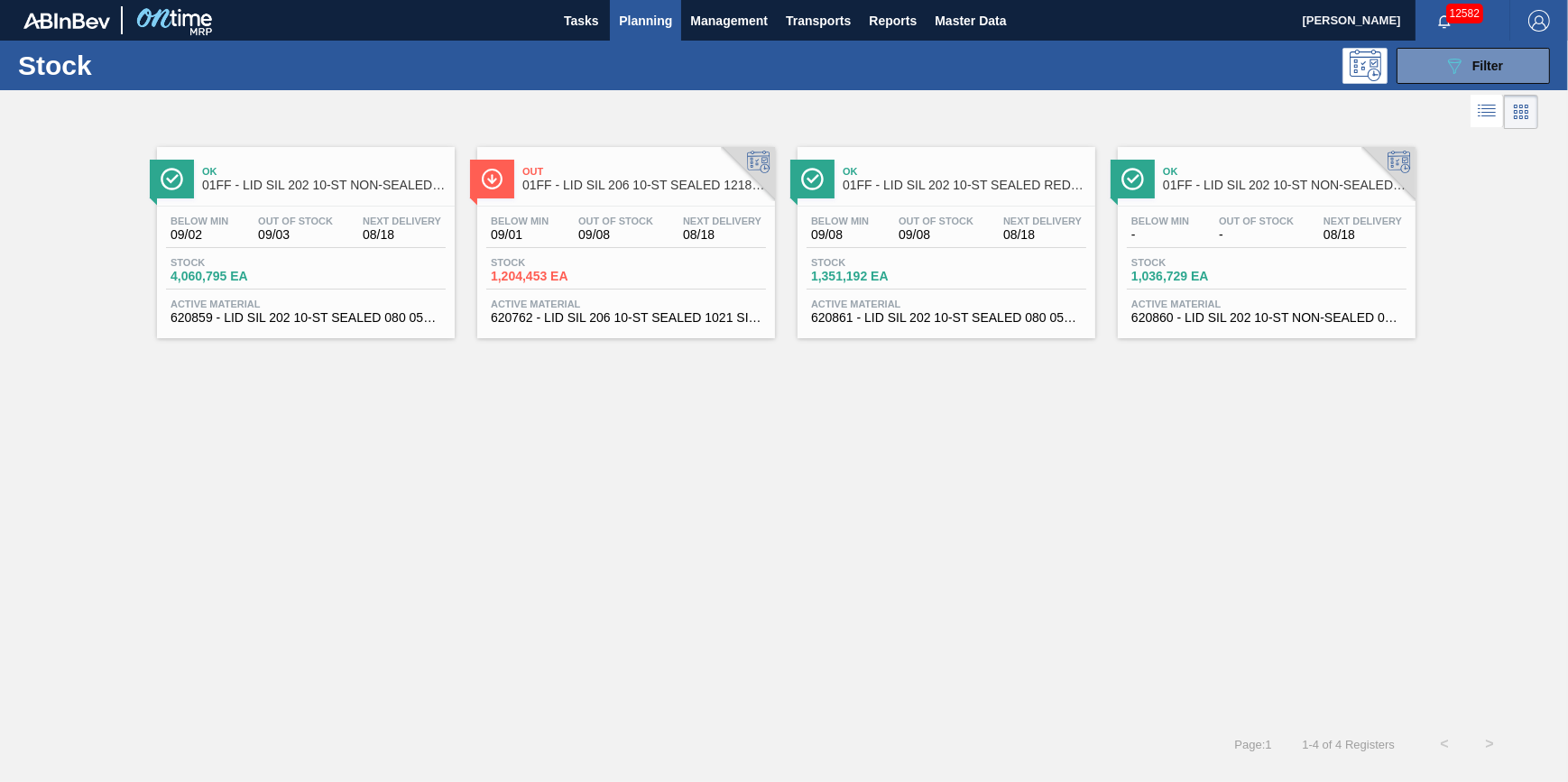
click at [637, 17] on span "Planning" at bounding box center [645, 21] width 54 height 22
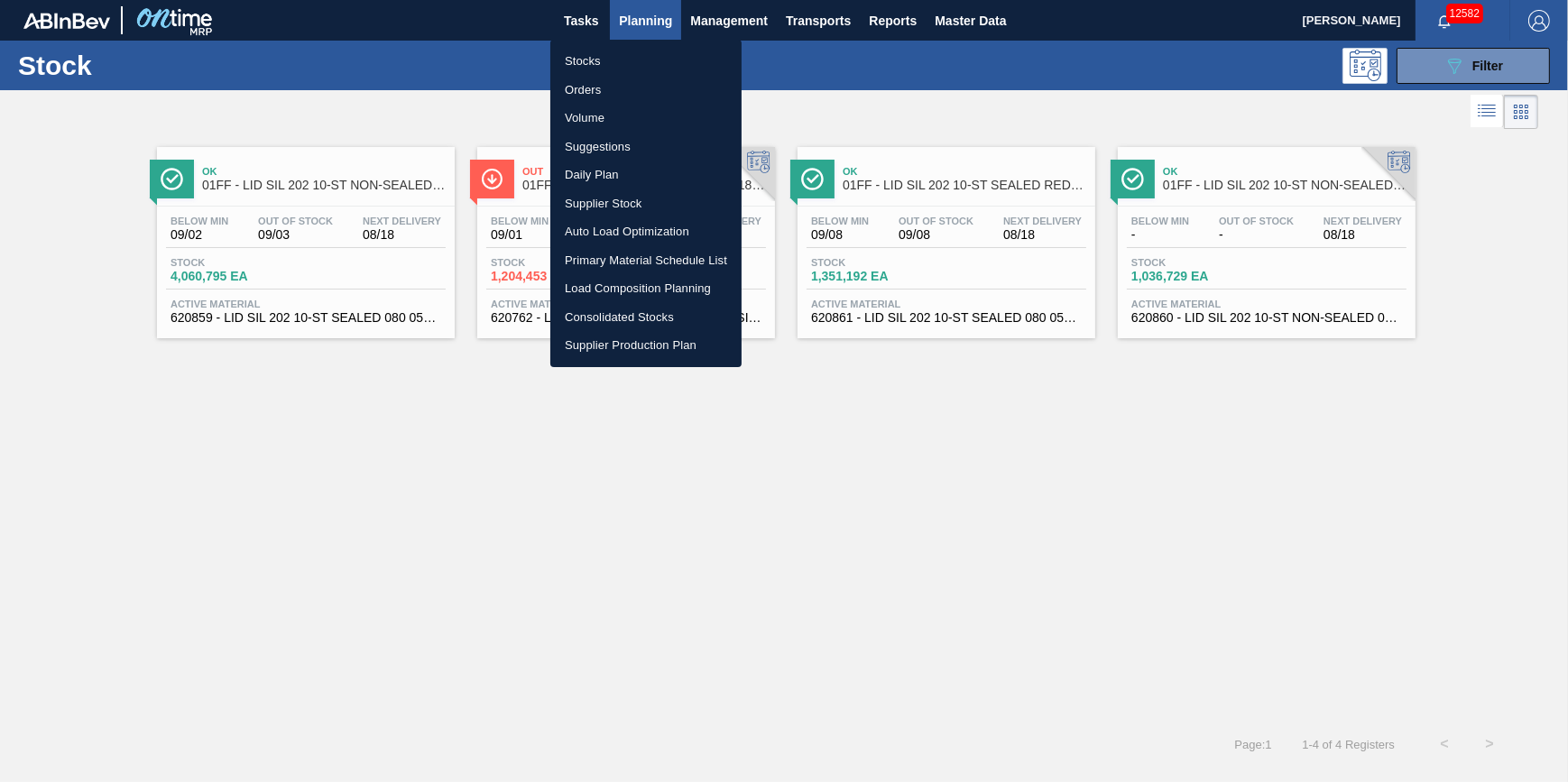
click at [641, 55] on li "Stocks" at bounding box center [646, 61] width 192 height 29
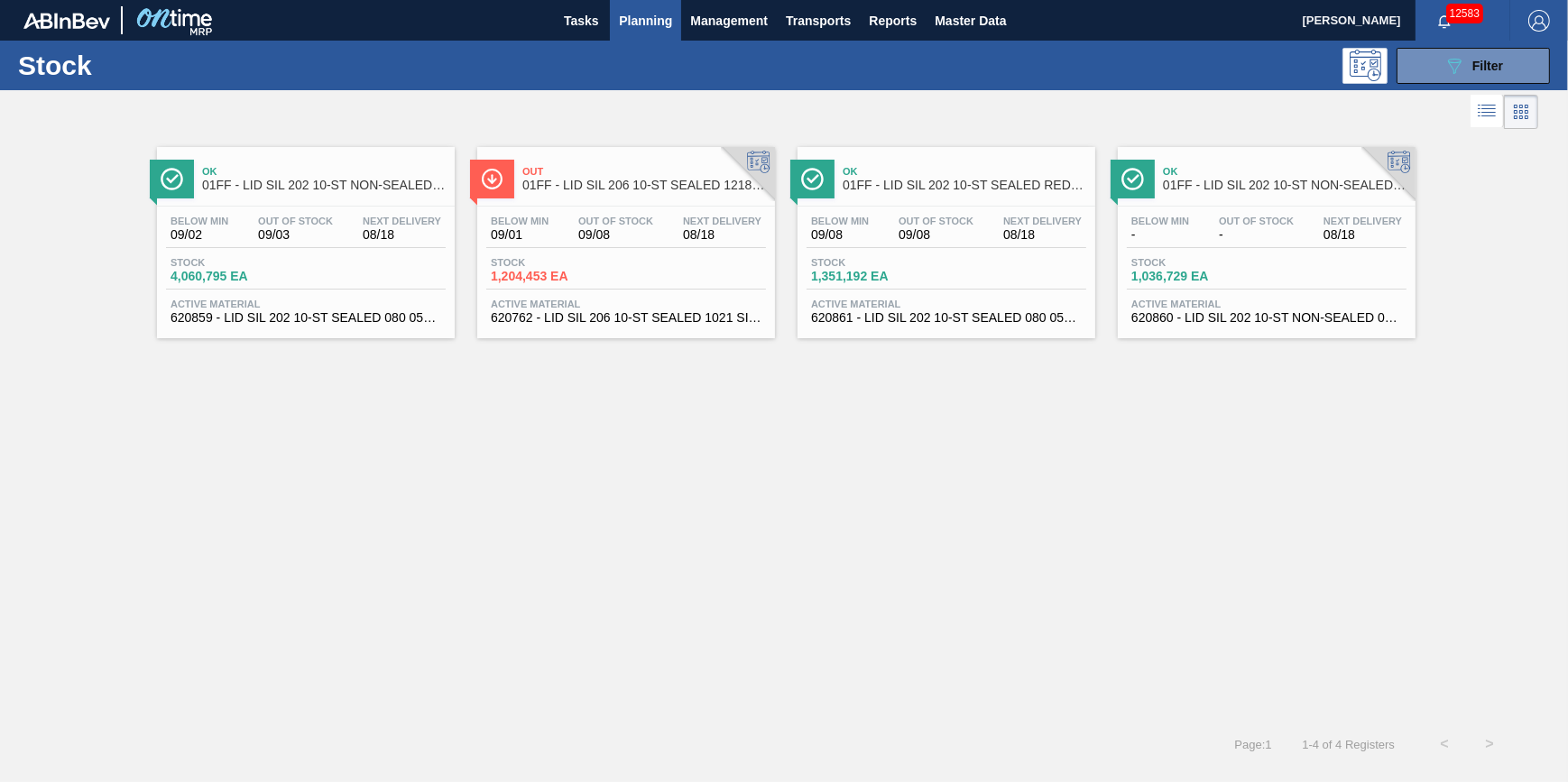
click at [650, 32] on button "Planning" at bounding box center [645, 20] width 71 height 40
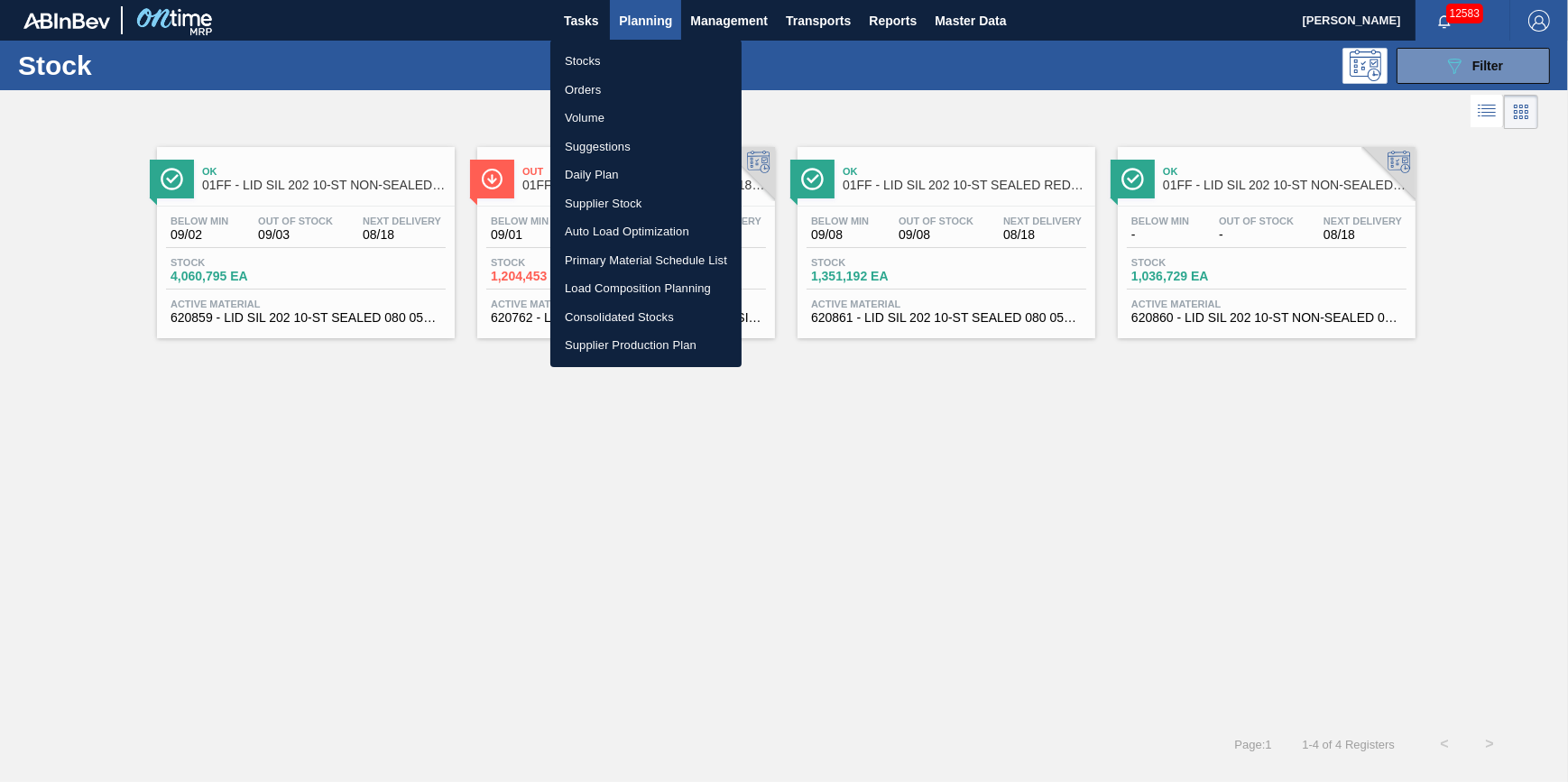
click at [646, 56] on li "Stocks" at bounding box center [646, 61] width 192 height 29
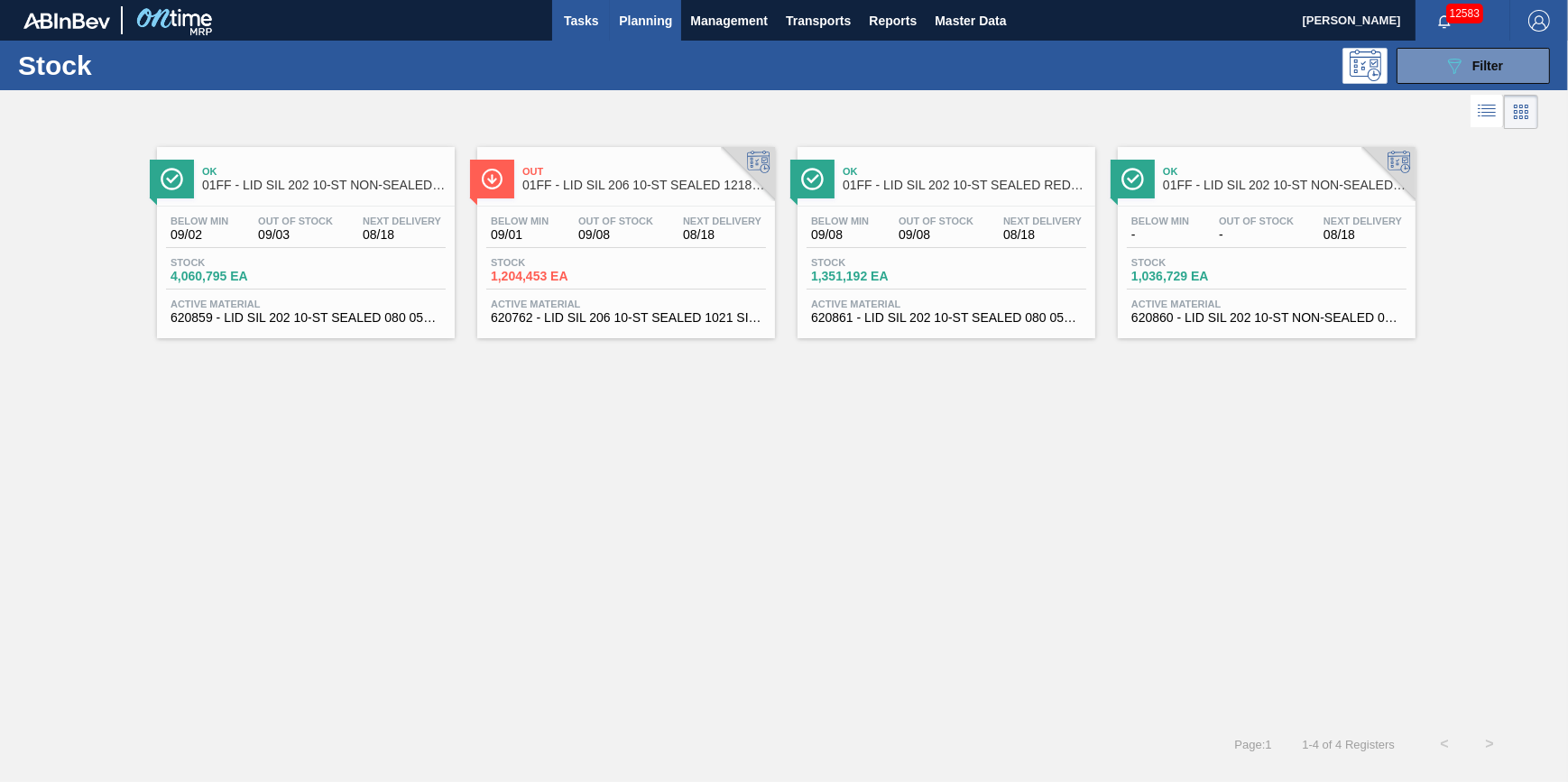
click at [594, 30] on span "Tasks" at bounding box center [581, 21] width 39 height 22
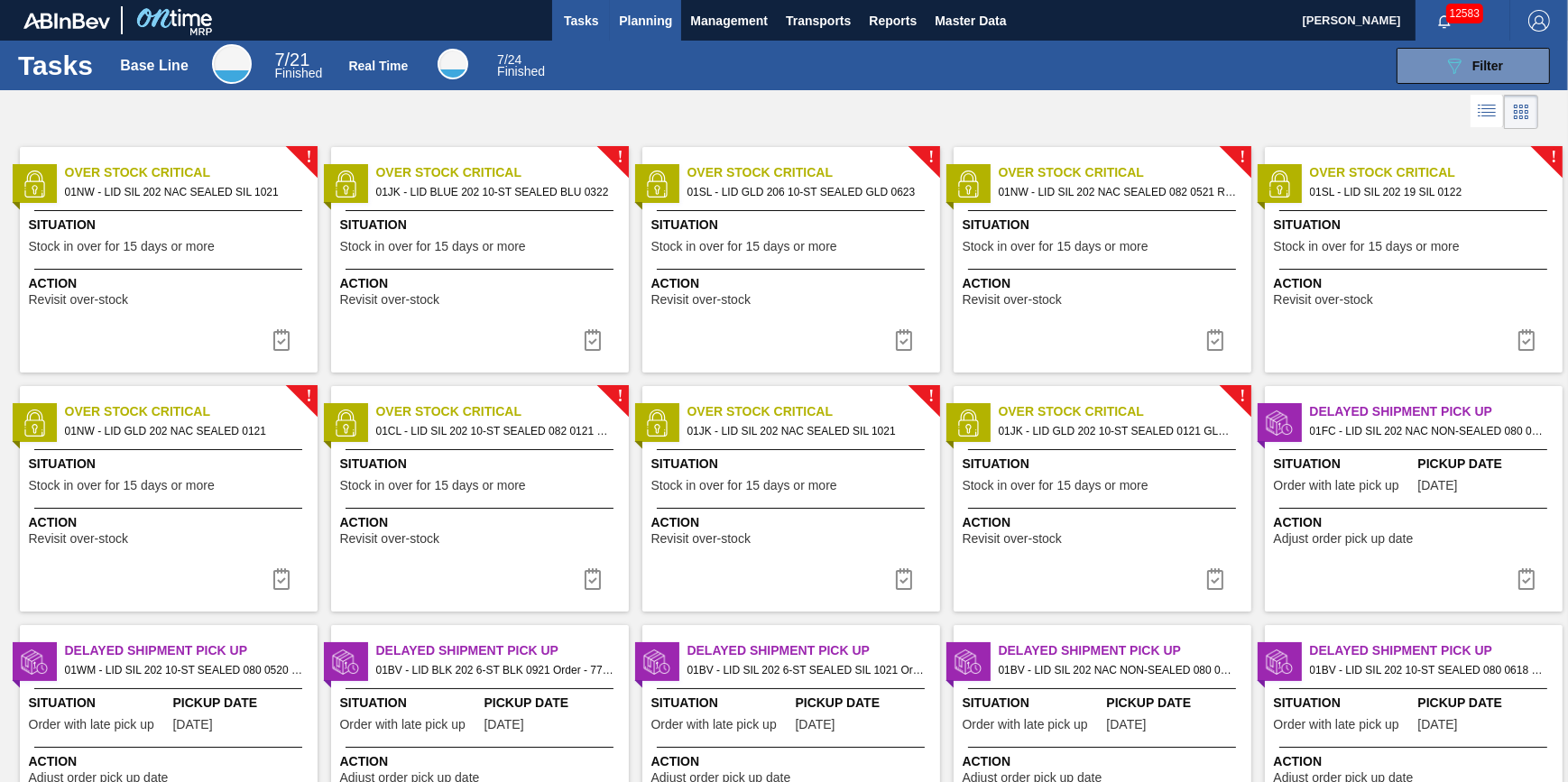
click at [648, 22] on span "Planning" at bounding box center [645, 21] width 54 height 22
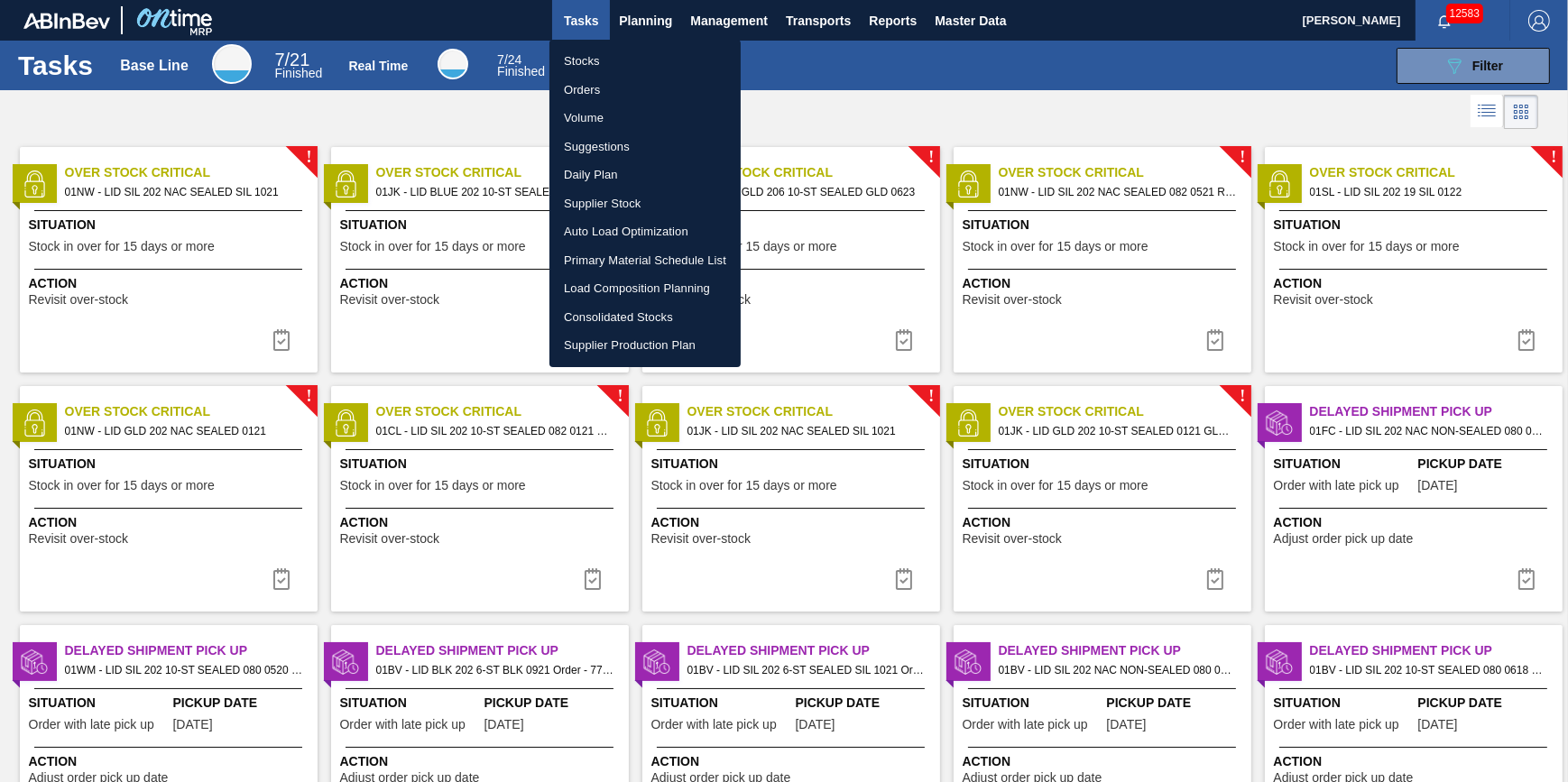
click at [641, 52] on li "Stocks" at bounding box center [645, 61] width 192 height 29
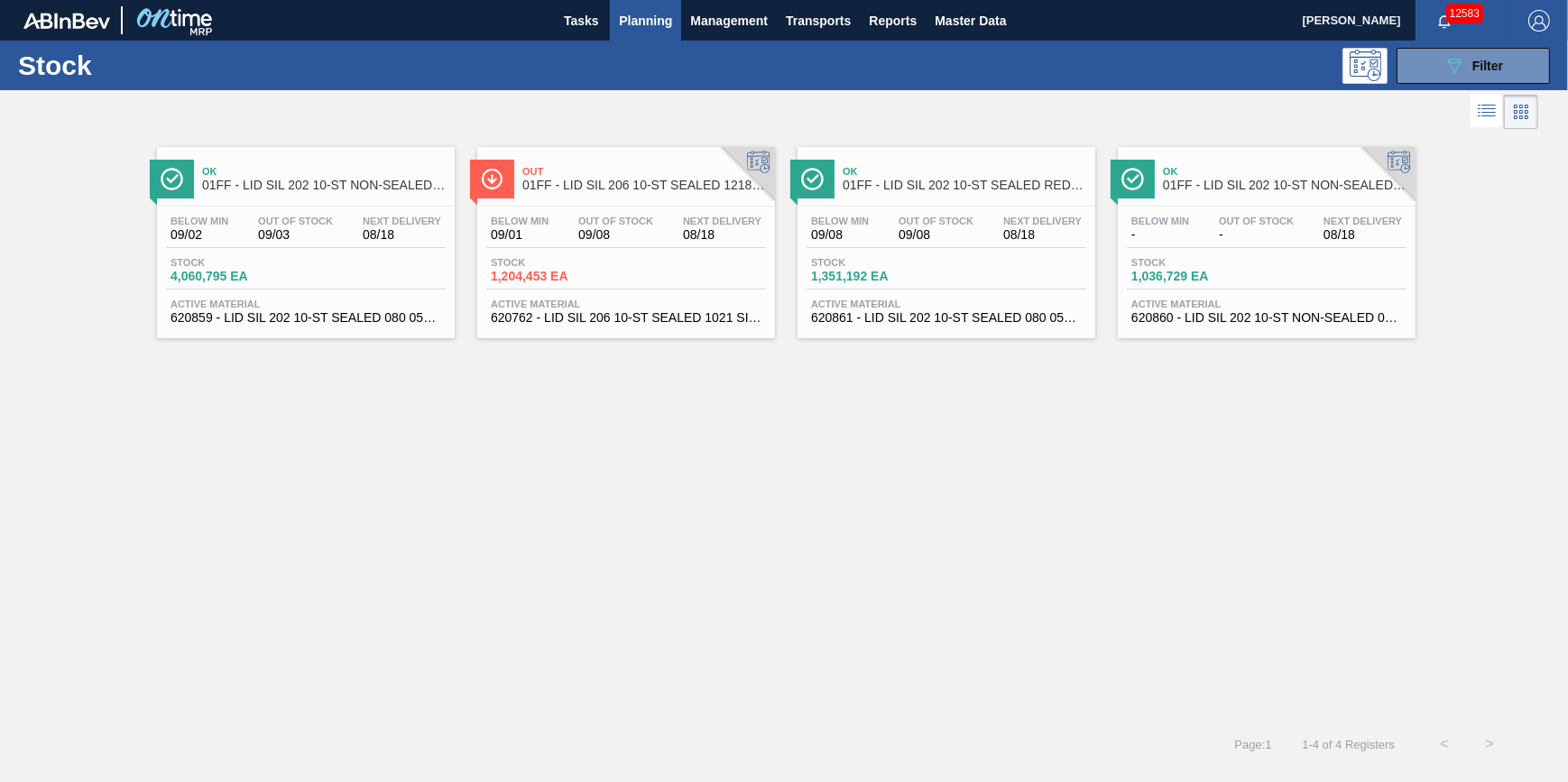
click at [642, 29] on span "Planning" at bounding box center [645, 21] width 54 height 22
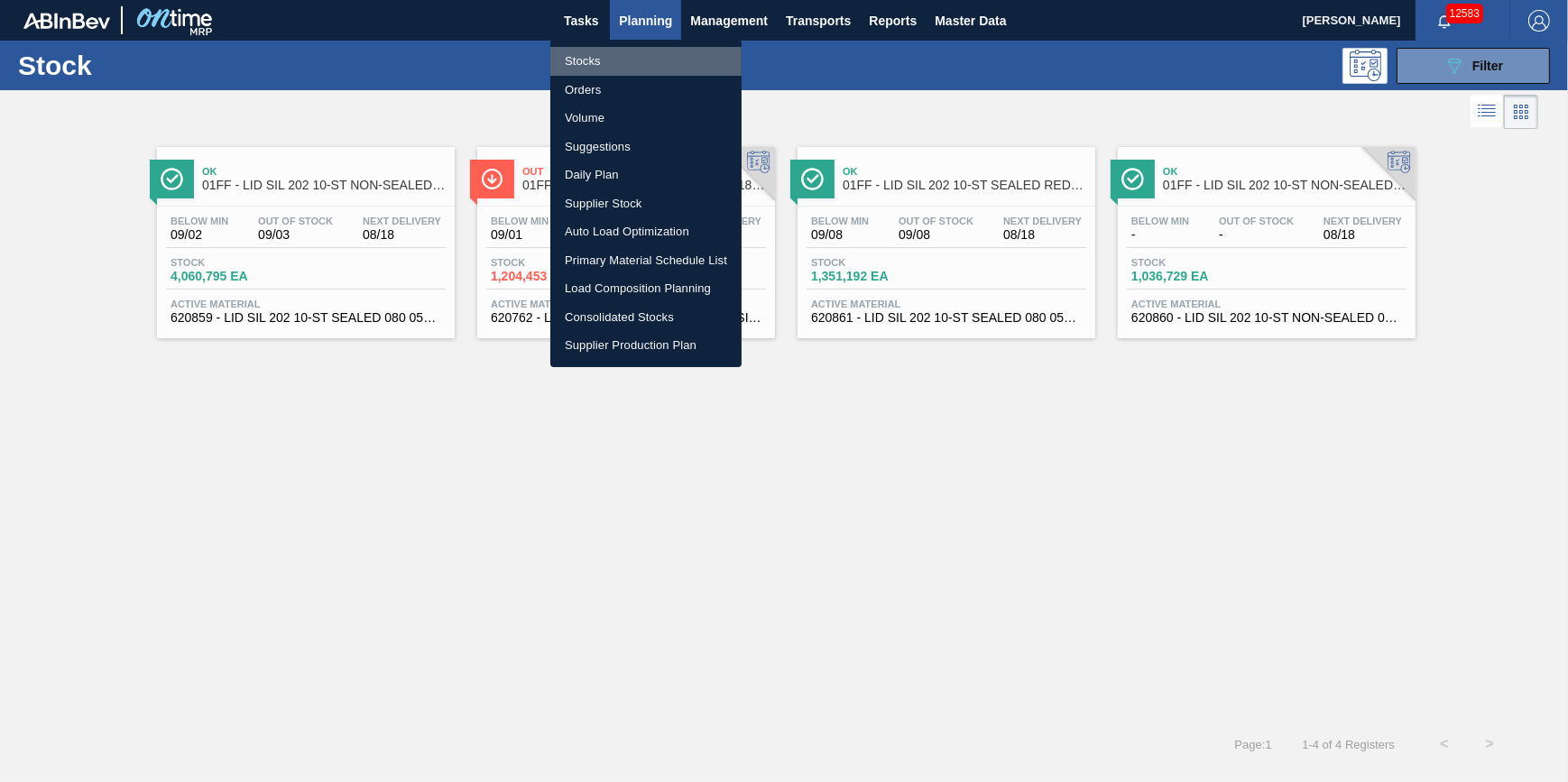
click at [635, 58] on li "Stocks" at bounding box center [646, 61] width 192 height 29
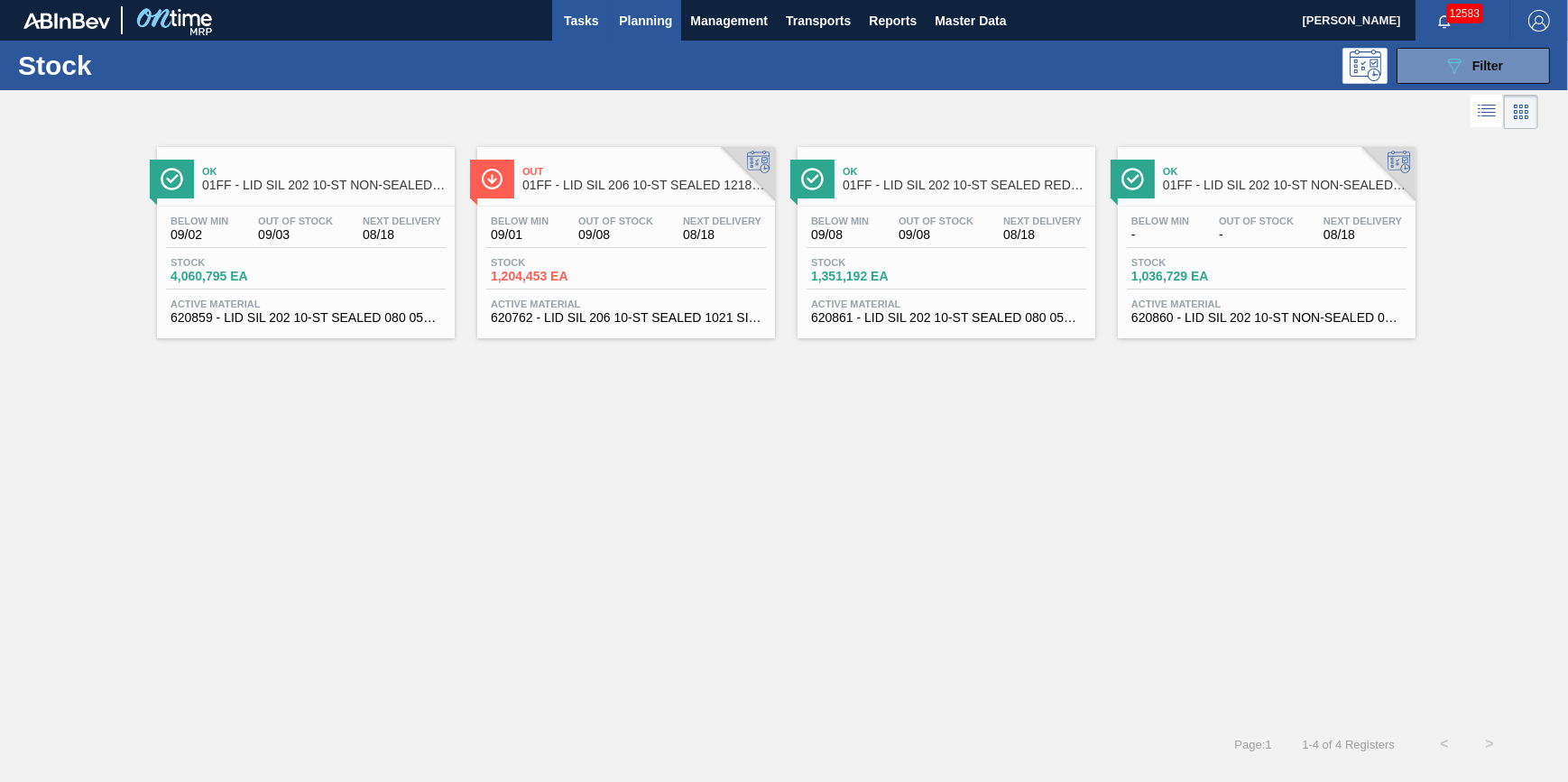
click at [576, 33] on button "Tasks" at bounding box center [581, 20] width 57 height 40
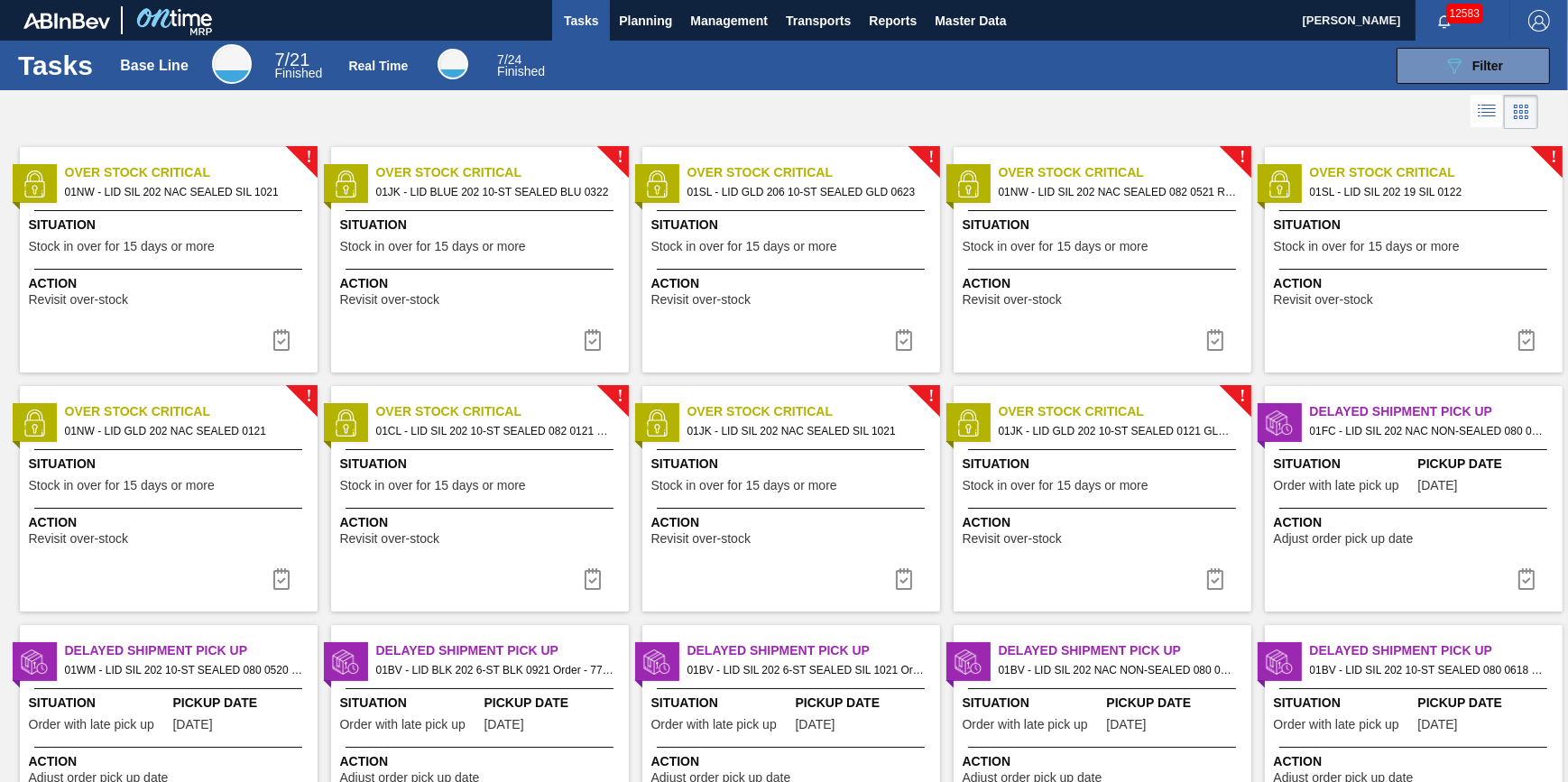
click at [569, 24] on span "Tasks" at bounding box center [581, 21] width 39 height 22
click at [632, 19] on span "Planning" at bounding box center [645, 21] width 54 height 22
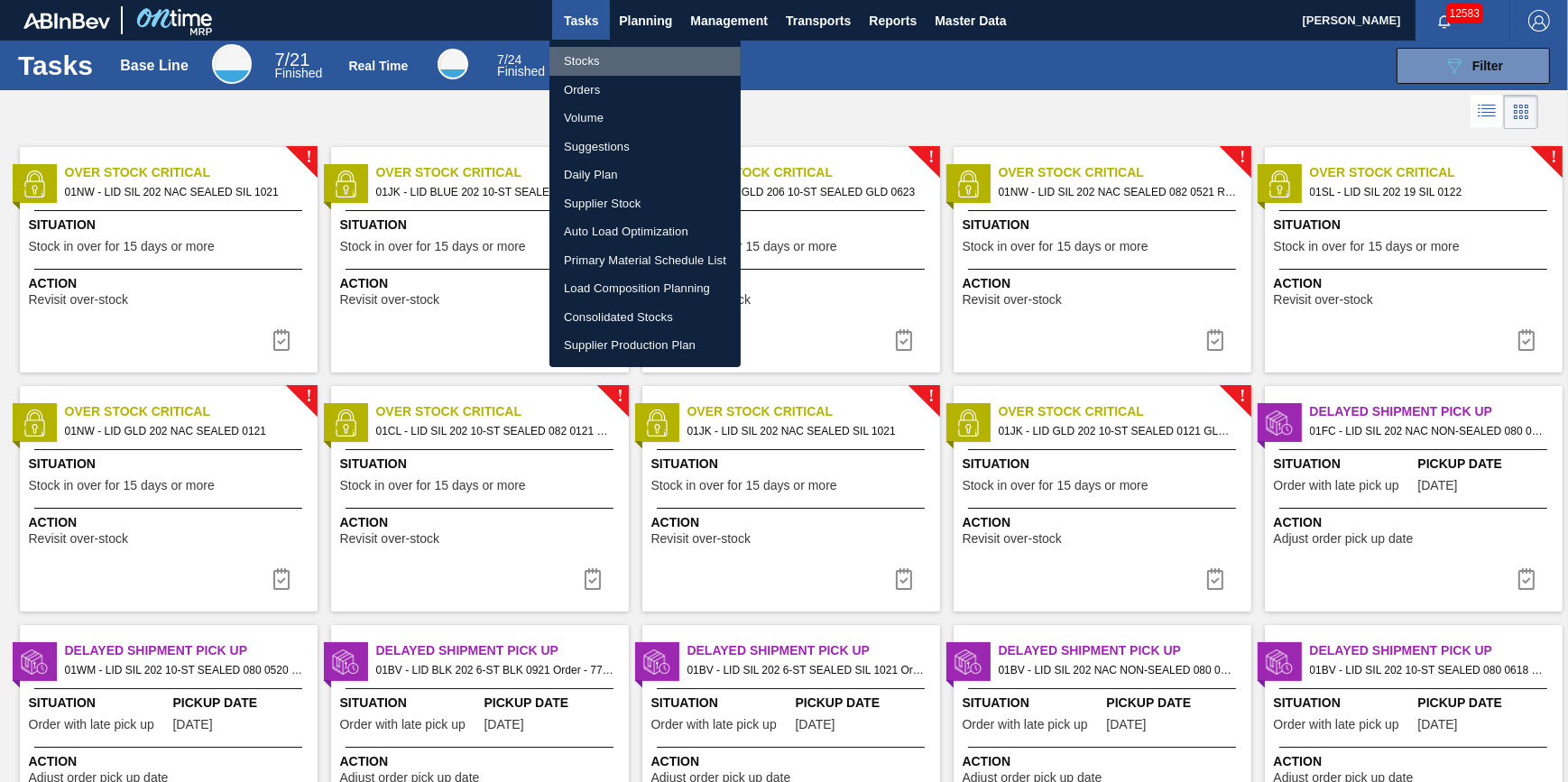
click at [628, 55] on li "Stocks" at bounding box center [645, 61] width 192 height 29
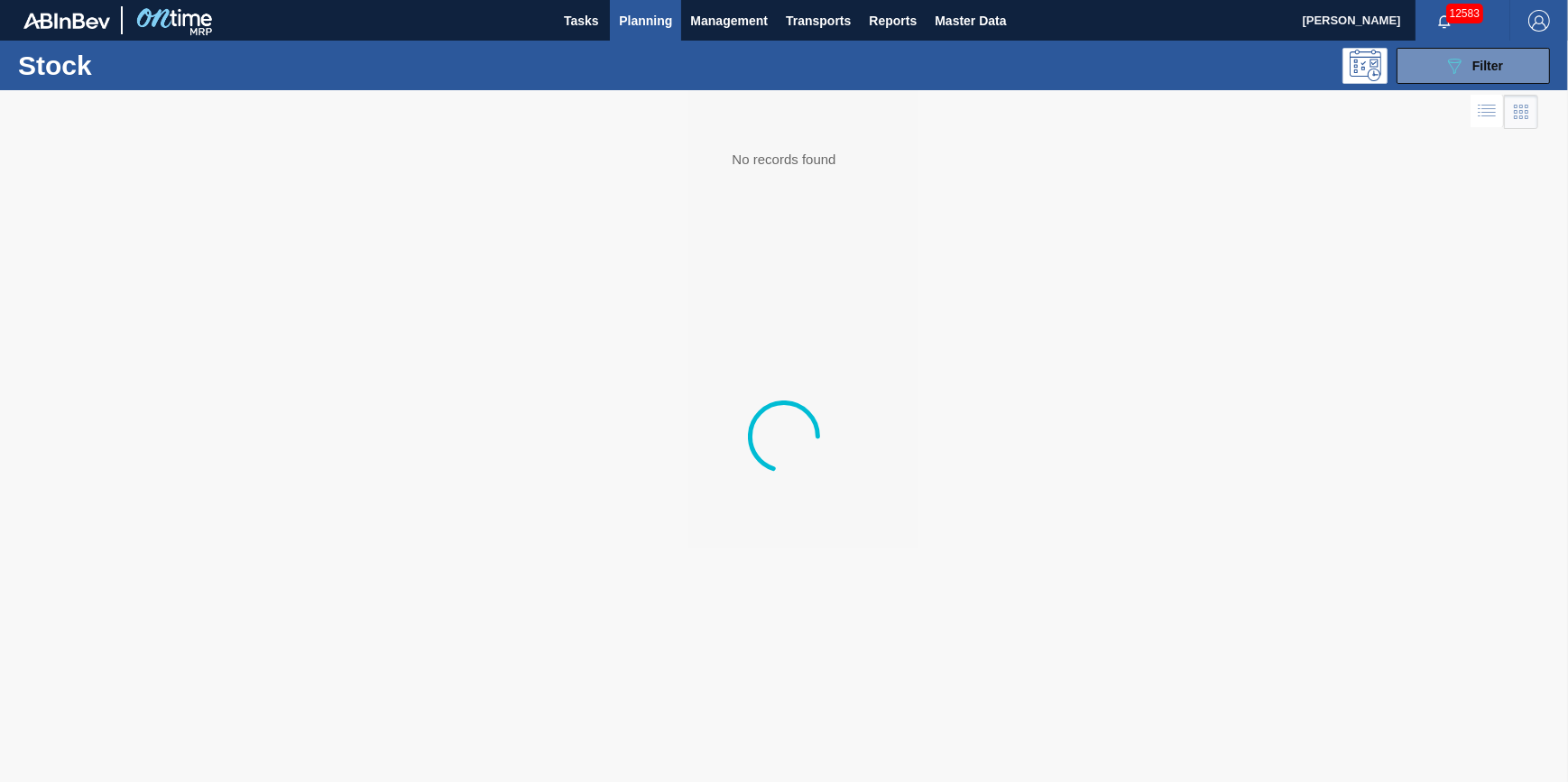
click at [627, 58] on div "089F7B8B-B2A5-4AFE-B5C0-19BA573D28AC Filter" at bounding box center [921, 66] width 1276 height 36
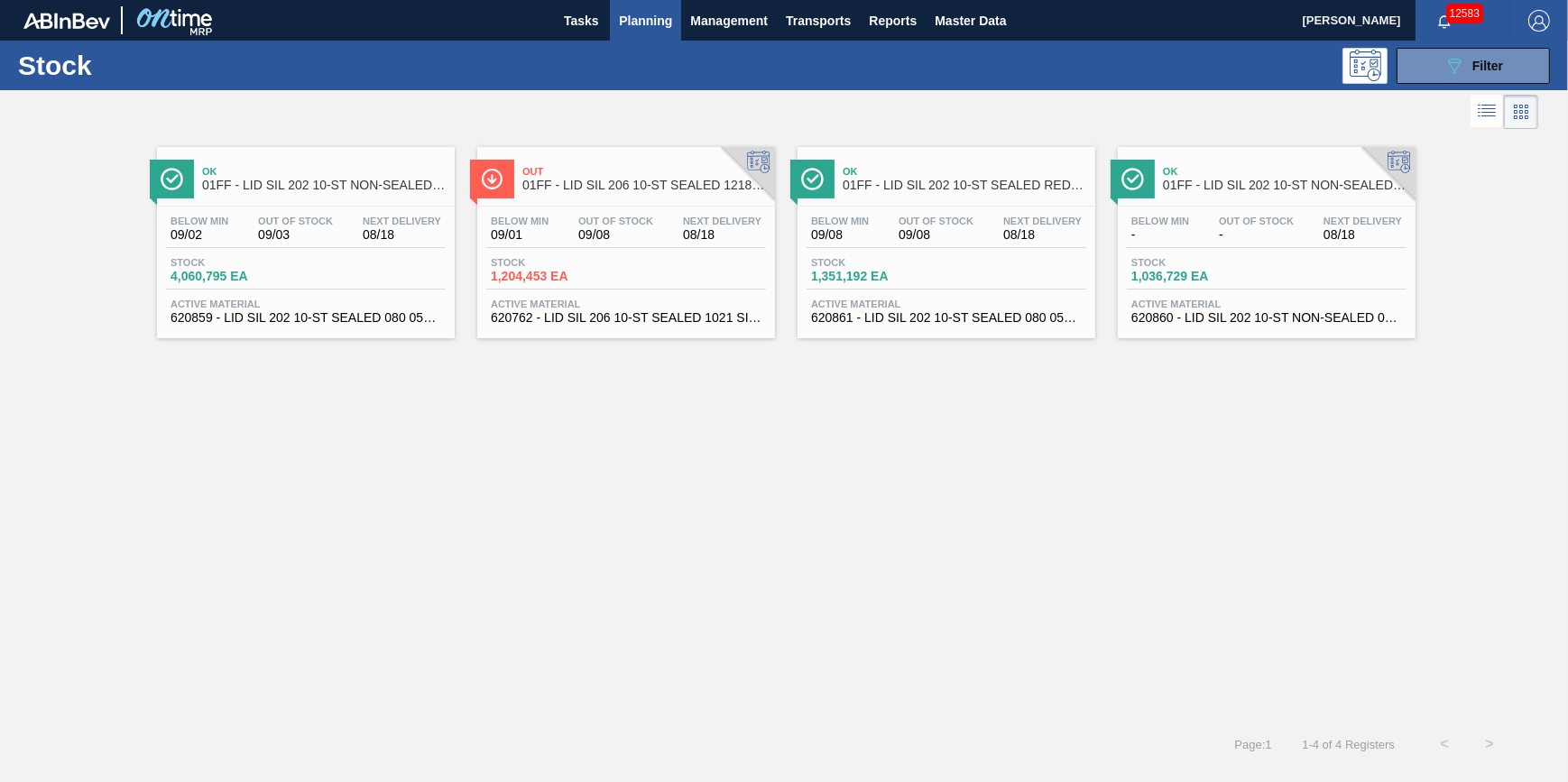
click at [650, 23] on span "Planning" at bounding box center [645, 21] width 54 height 22
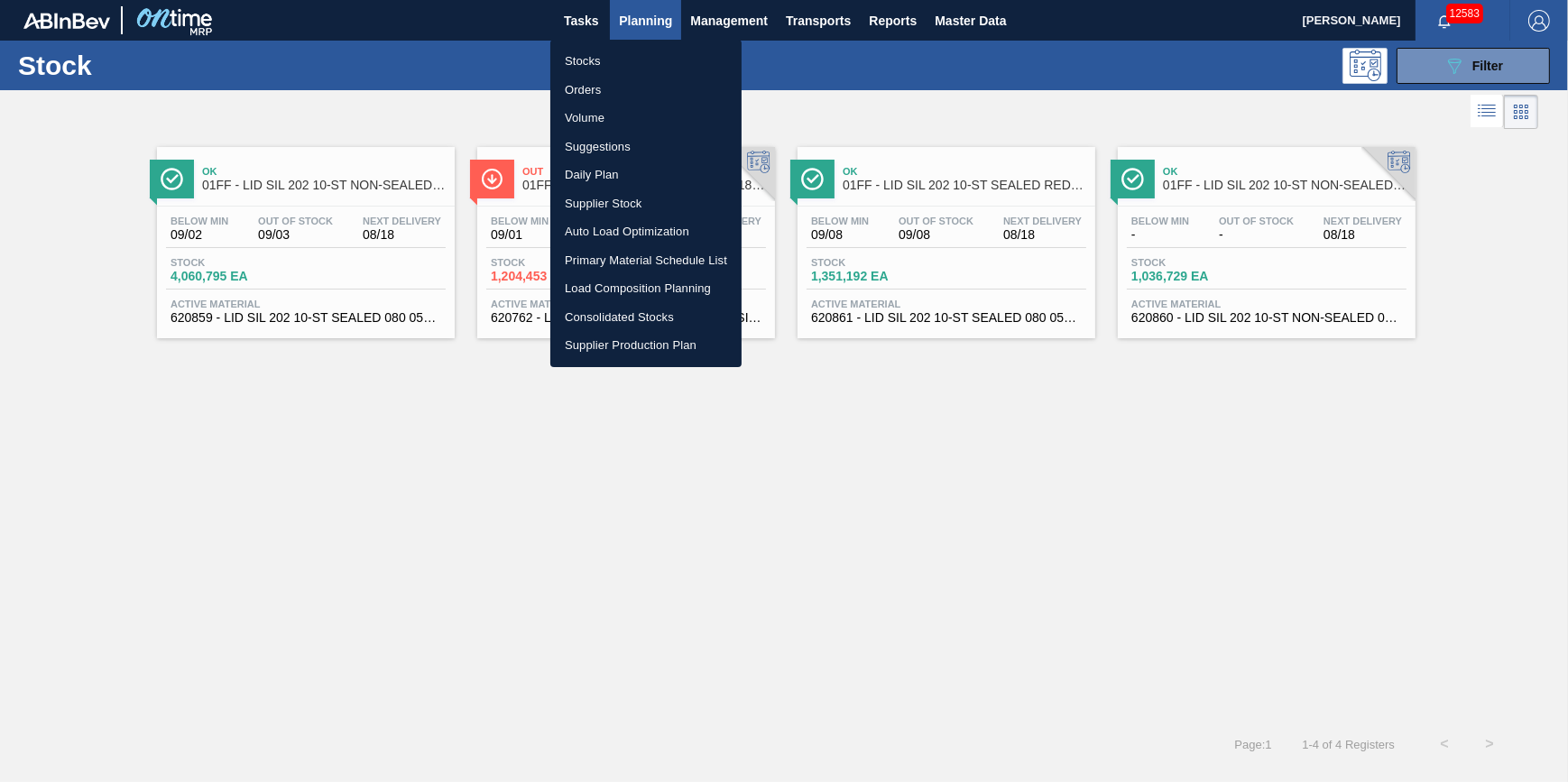
click at [641, 54] on li "Stocks" at bounding box center [646, 61] width 192 height 29
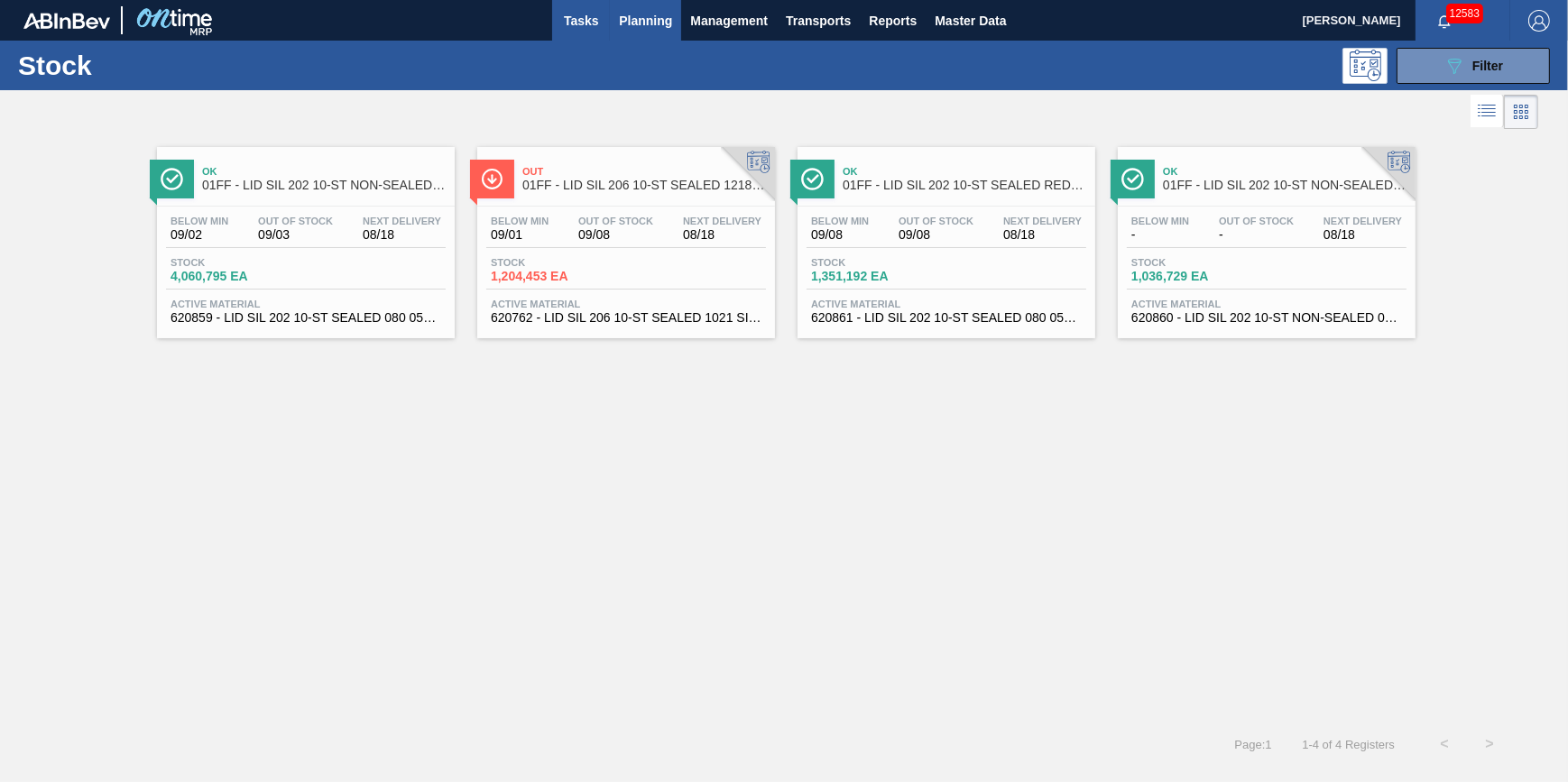
click at [575, 20] on span "Tasks" at bounding box center [581, 21] width 39 height 22
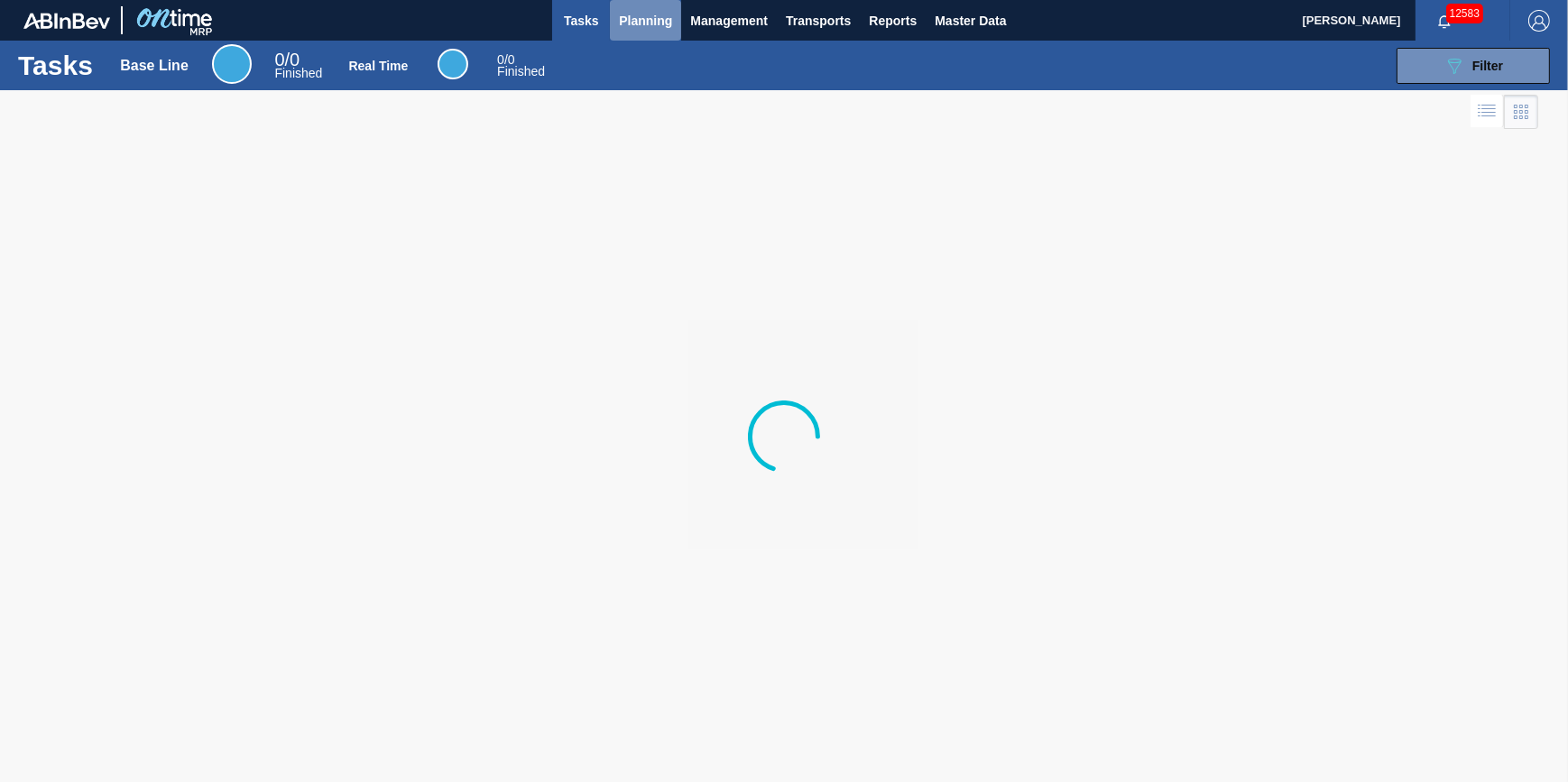
click at [628, 10] on span "Planning" at bounding box center [645, 21] width 54 height 22
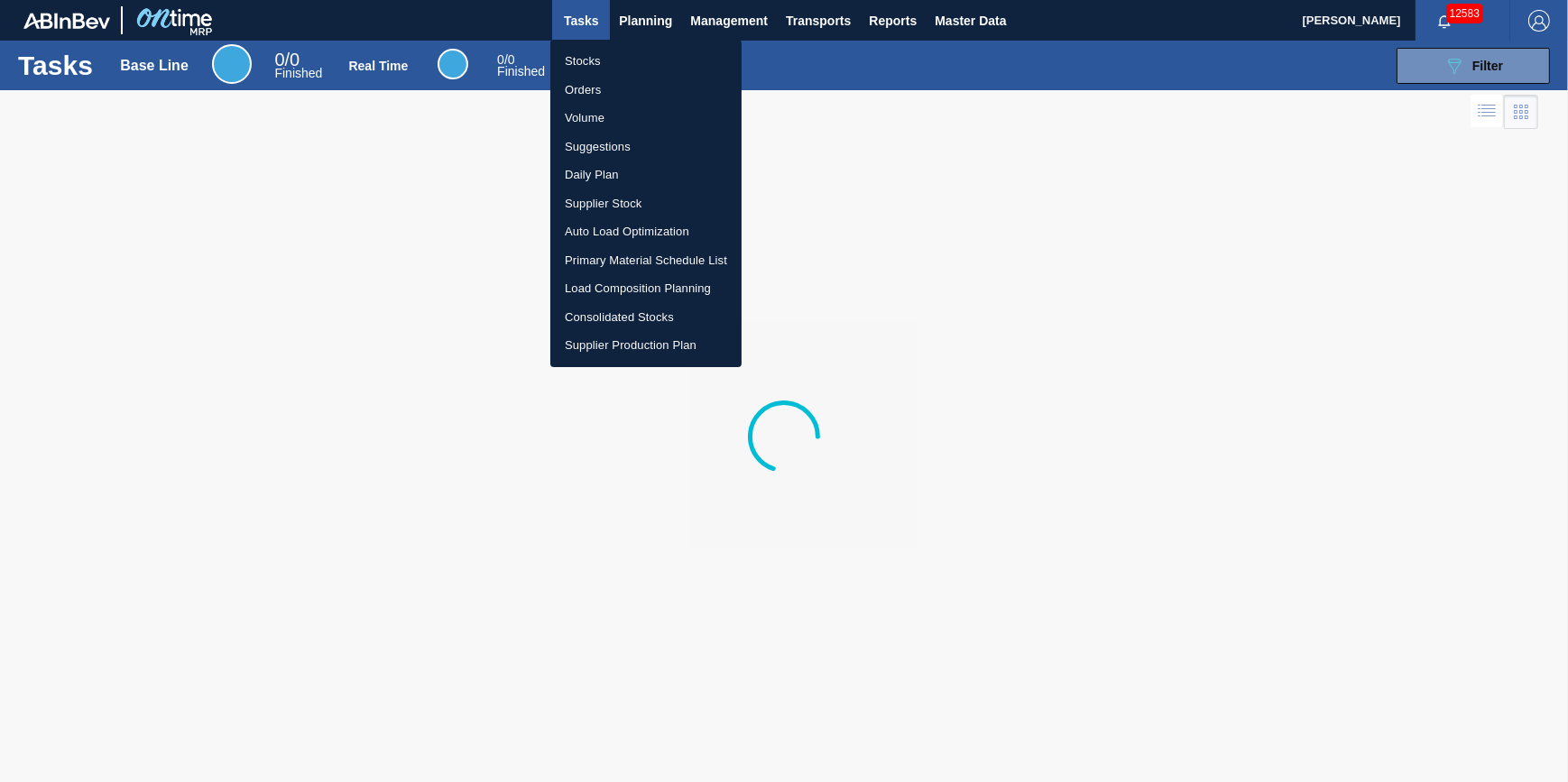
click at [624, 48] on ul "Stocks Orders Volume Suggestions Daily Plan Supplier Stock Auto Load Optimizati…" at bounding box center [646, 203] width 192 height 328
click at [625, 53] on li "Stocks" at bounding box center [646, 61] width 192 height 29
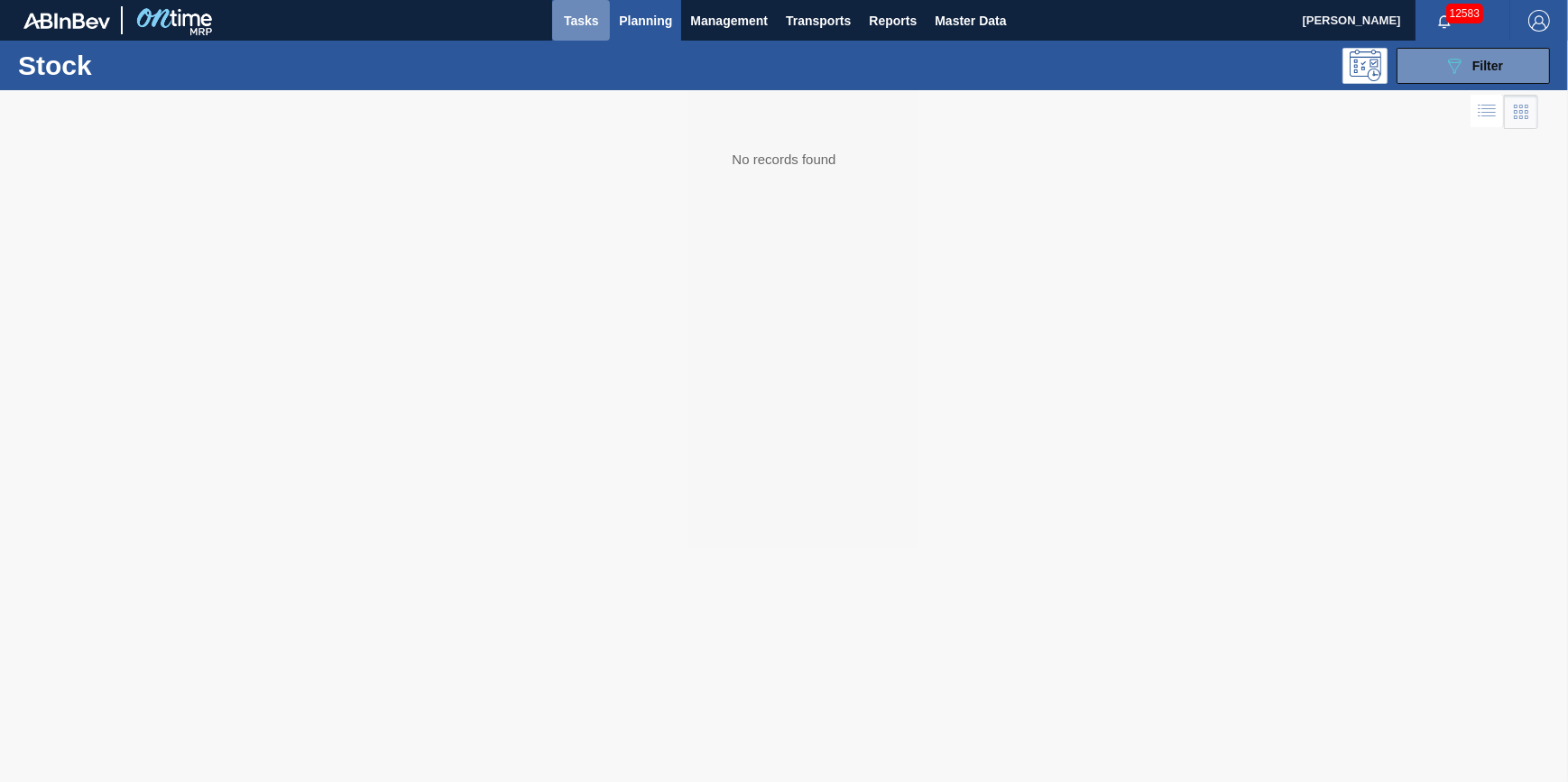
click at [583, 31] on button "Tasks" at bounding box center [581, 20] width 57 height 40
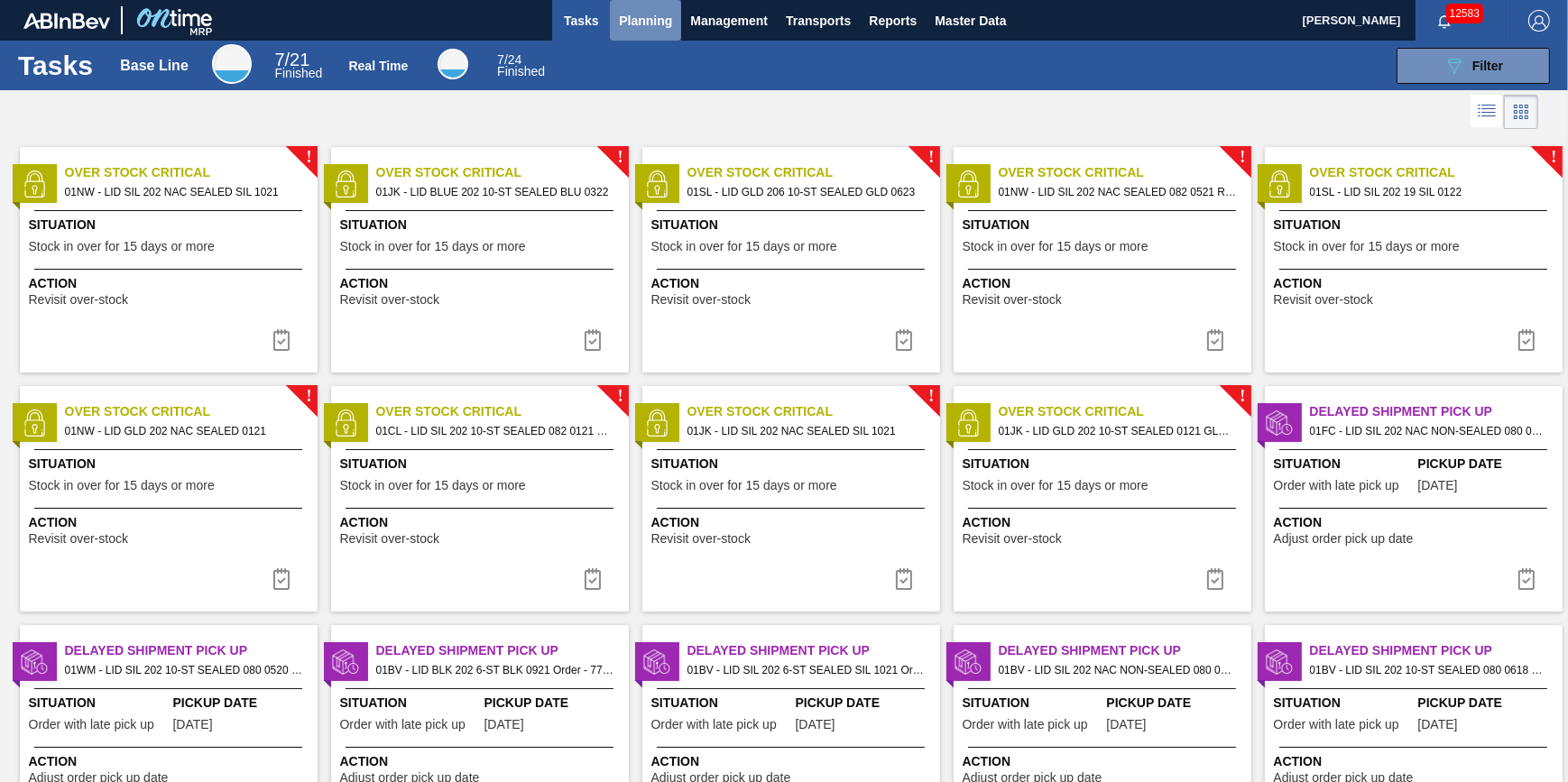
click at [634, 7] on button "Planning" at bounding box center [645, 20] width 71 height 40
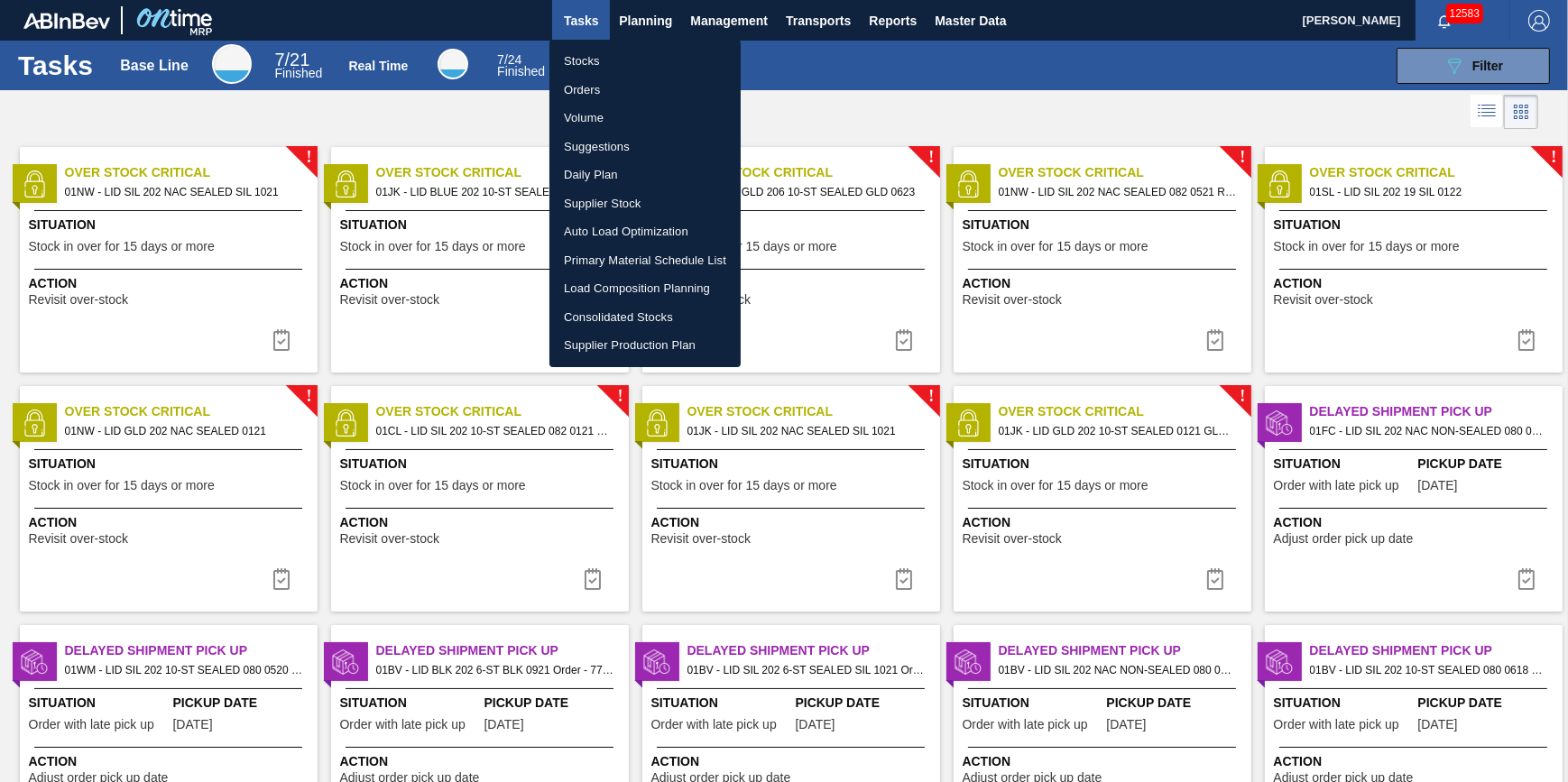
click at [639, 63] on li "Stocks" at bounding box center [645, 61] width 192 height 29
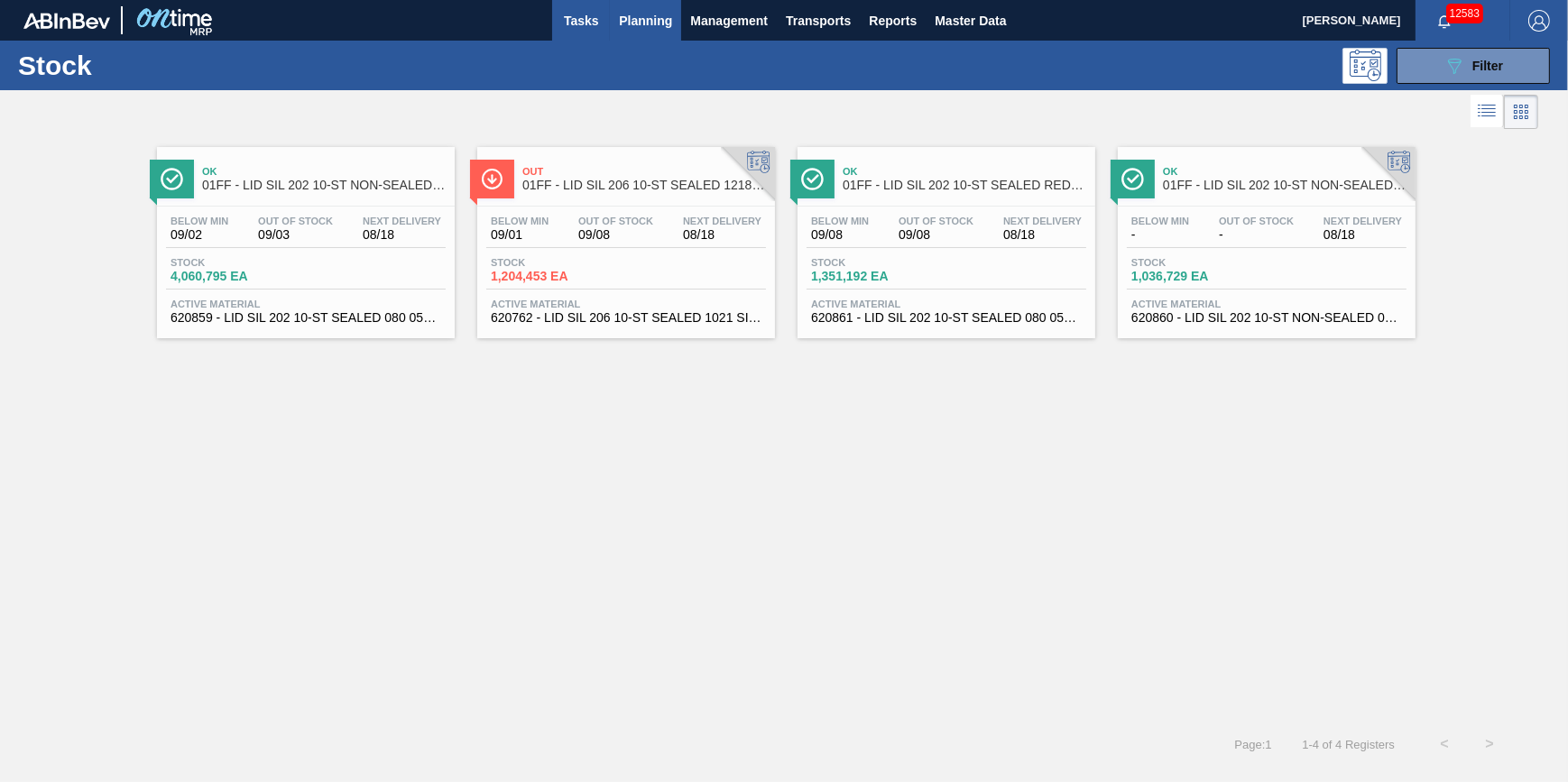
click at [603, 23] on button "Tasks" at bounding box center [581, 20] width 57 height 40
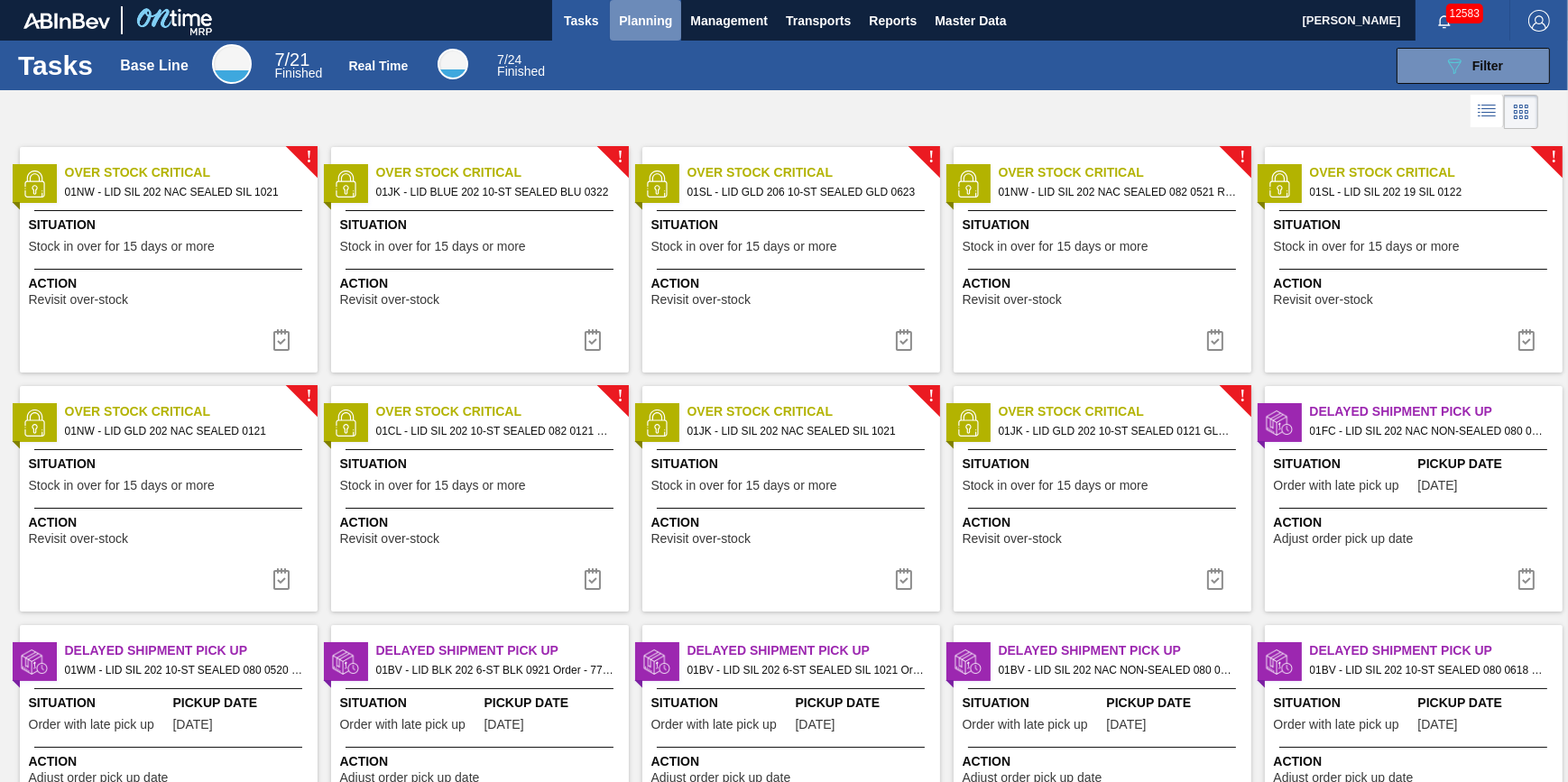
click at [646, 35] on button "Planning" at bounding box center [645, 20] width 71 height 40
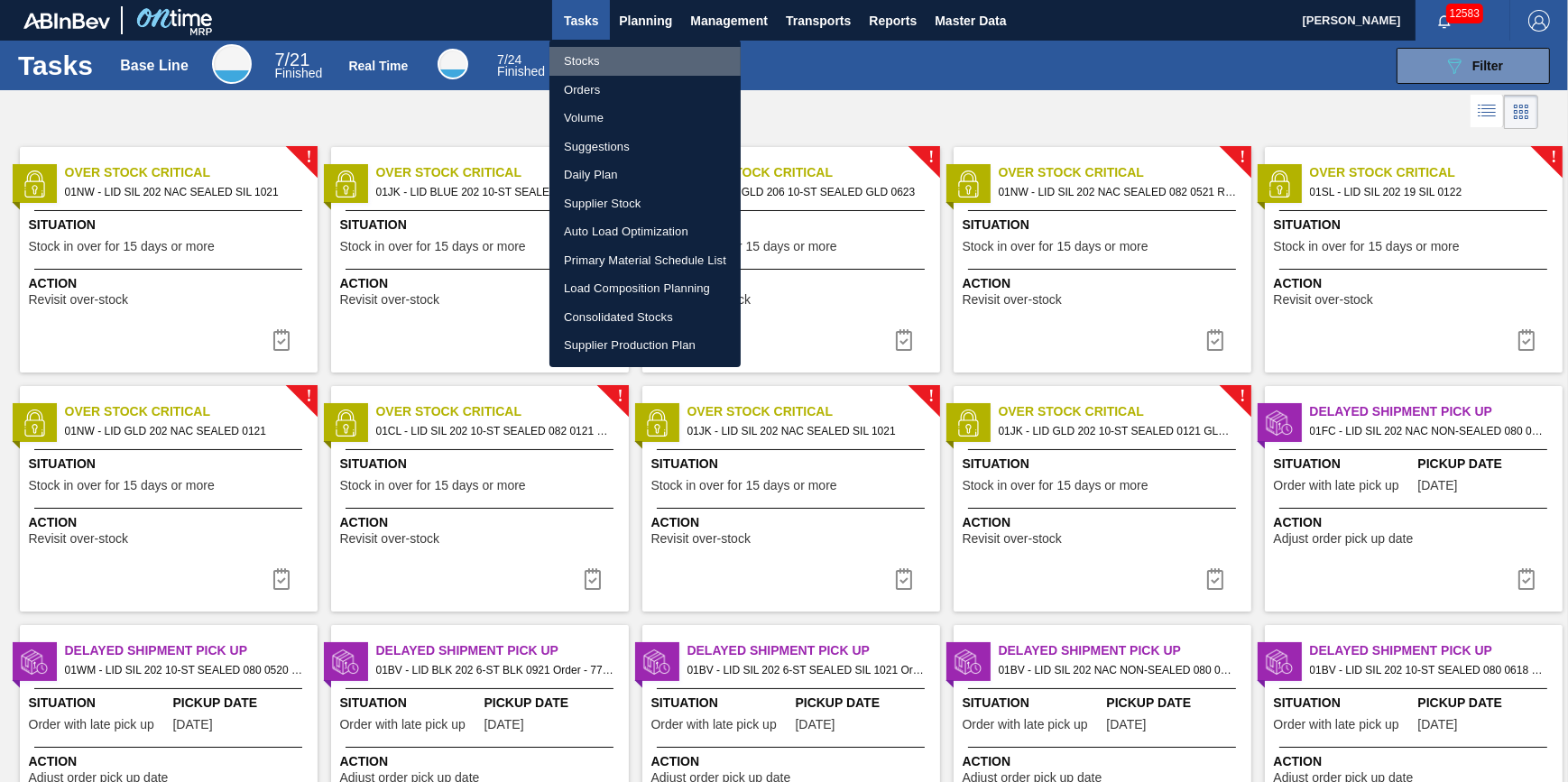
click at [647, 70] on li "Stocks" at bounding box center [645, 61] width 192 height 29
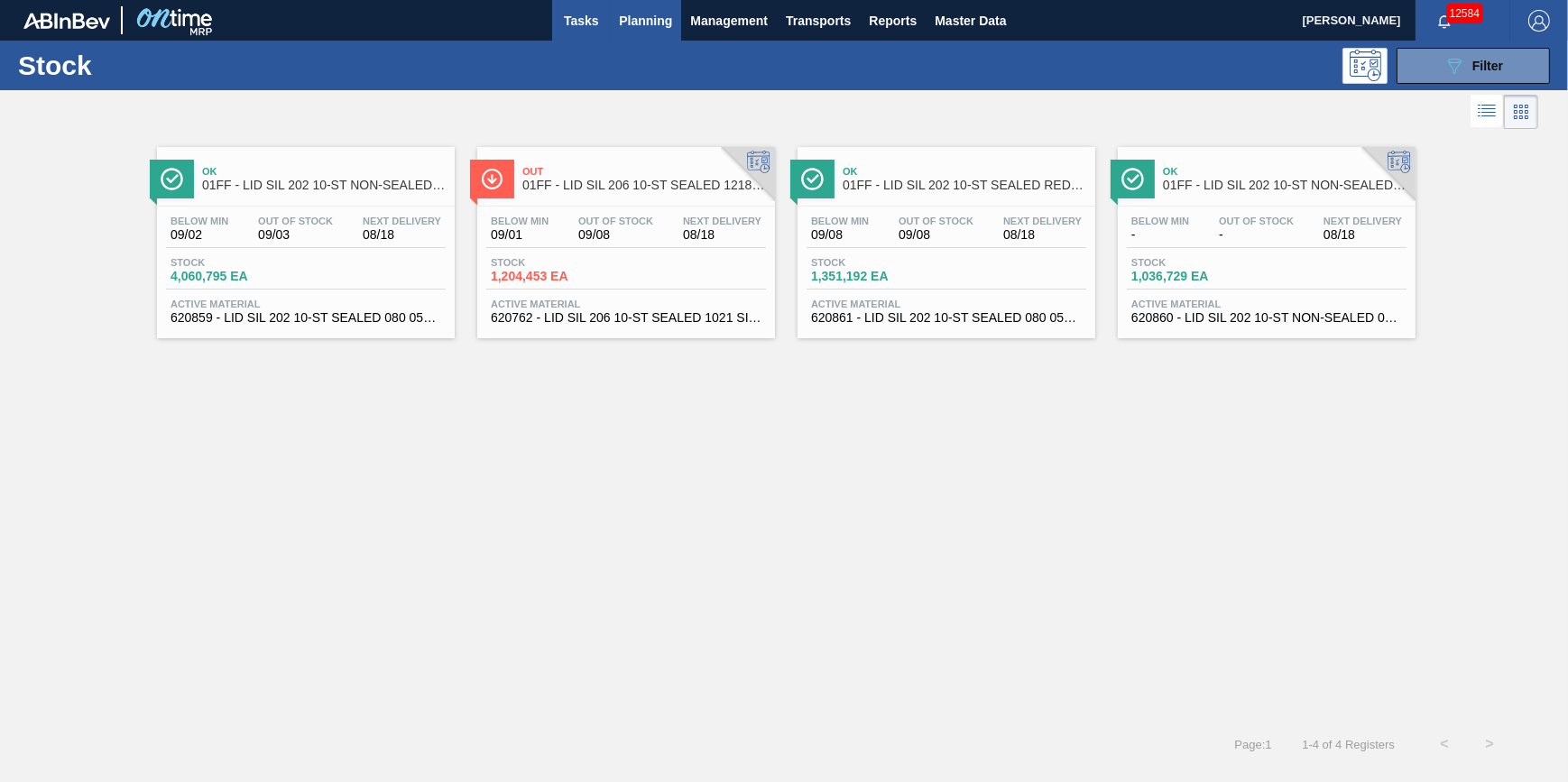
click at [590, 39] on button "Tasks" at bounding box center [581, 20] width 57 height 40
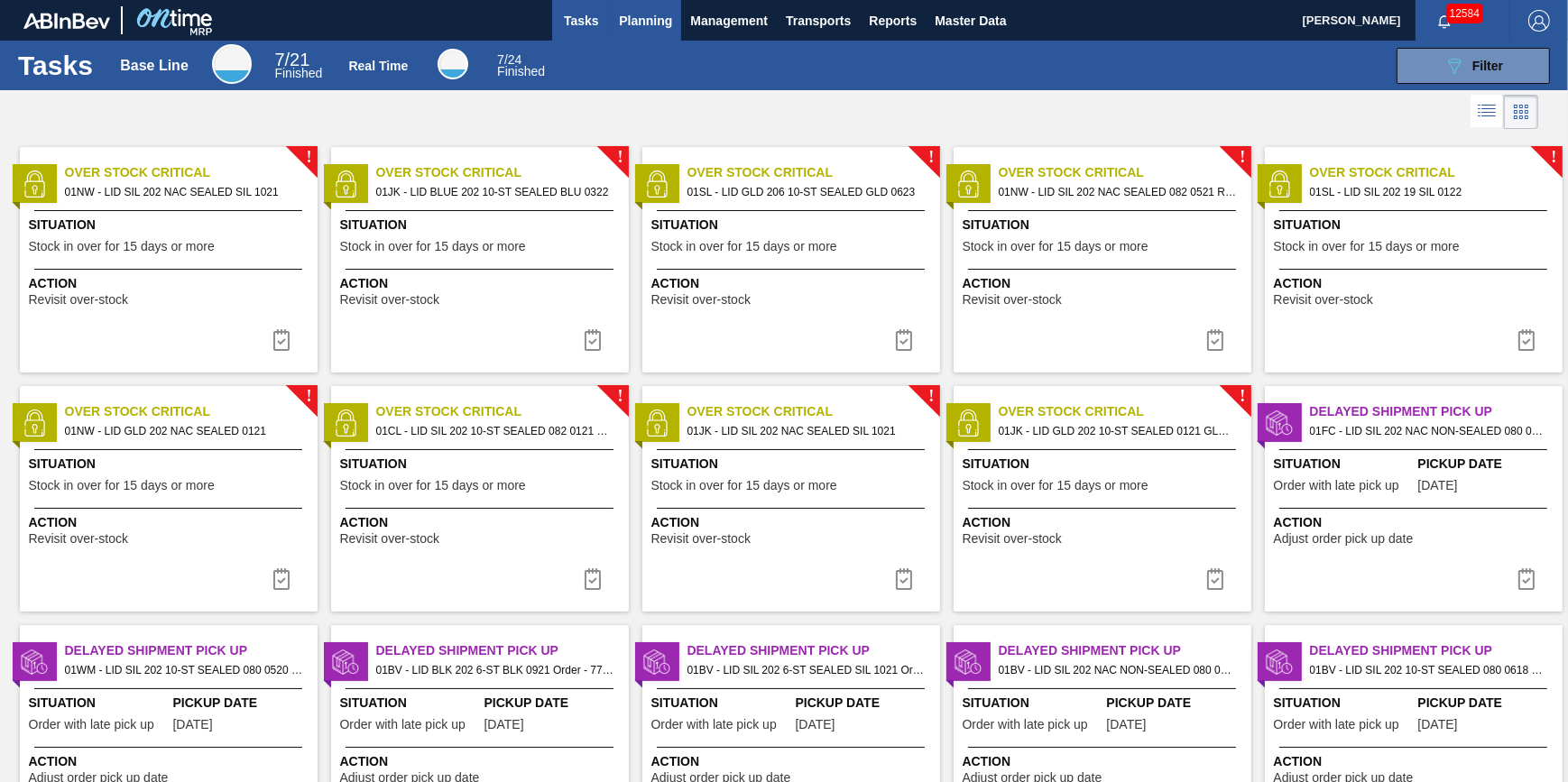
click at [641, 26] on span "Planning" at bounding box center [645, 21] width 54 height 22
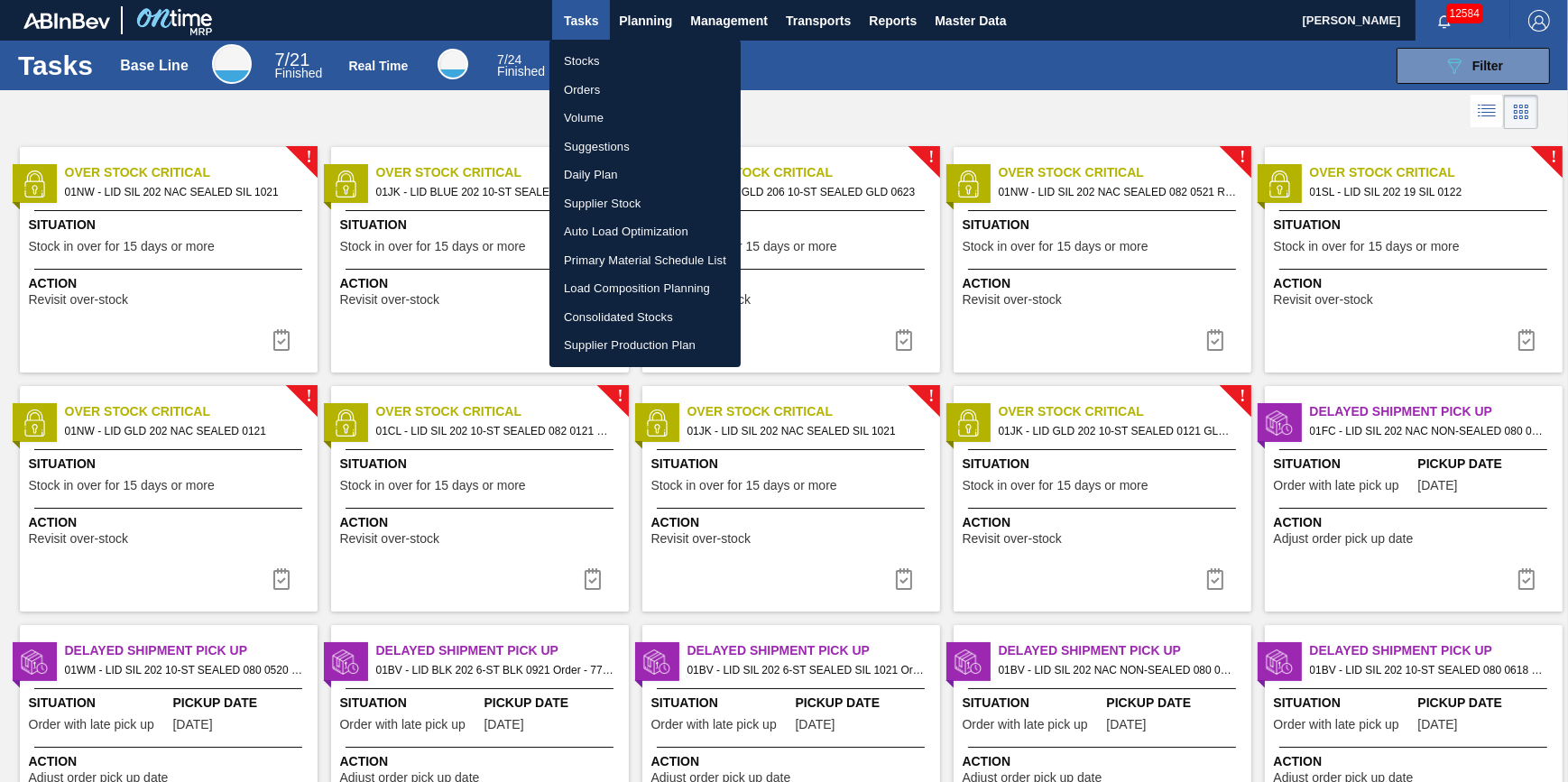
click at [640, 54] on li "Stocks" at bounding box center [645, 61] width 192 height 29
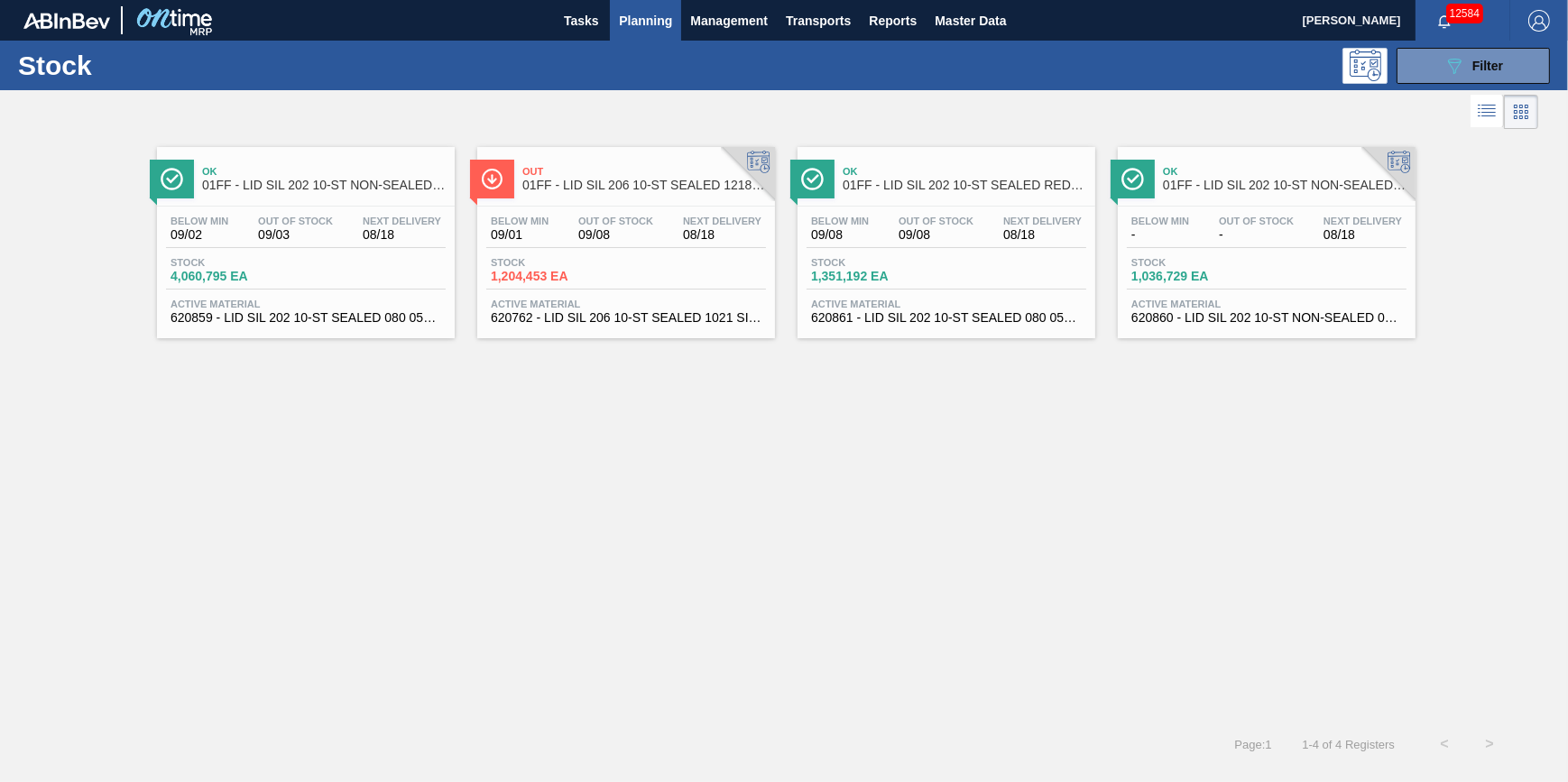
click at [639, 38] on button "Planning" at bounding box center [645, 20] width 71 height 40
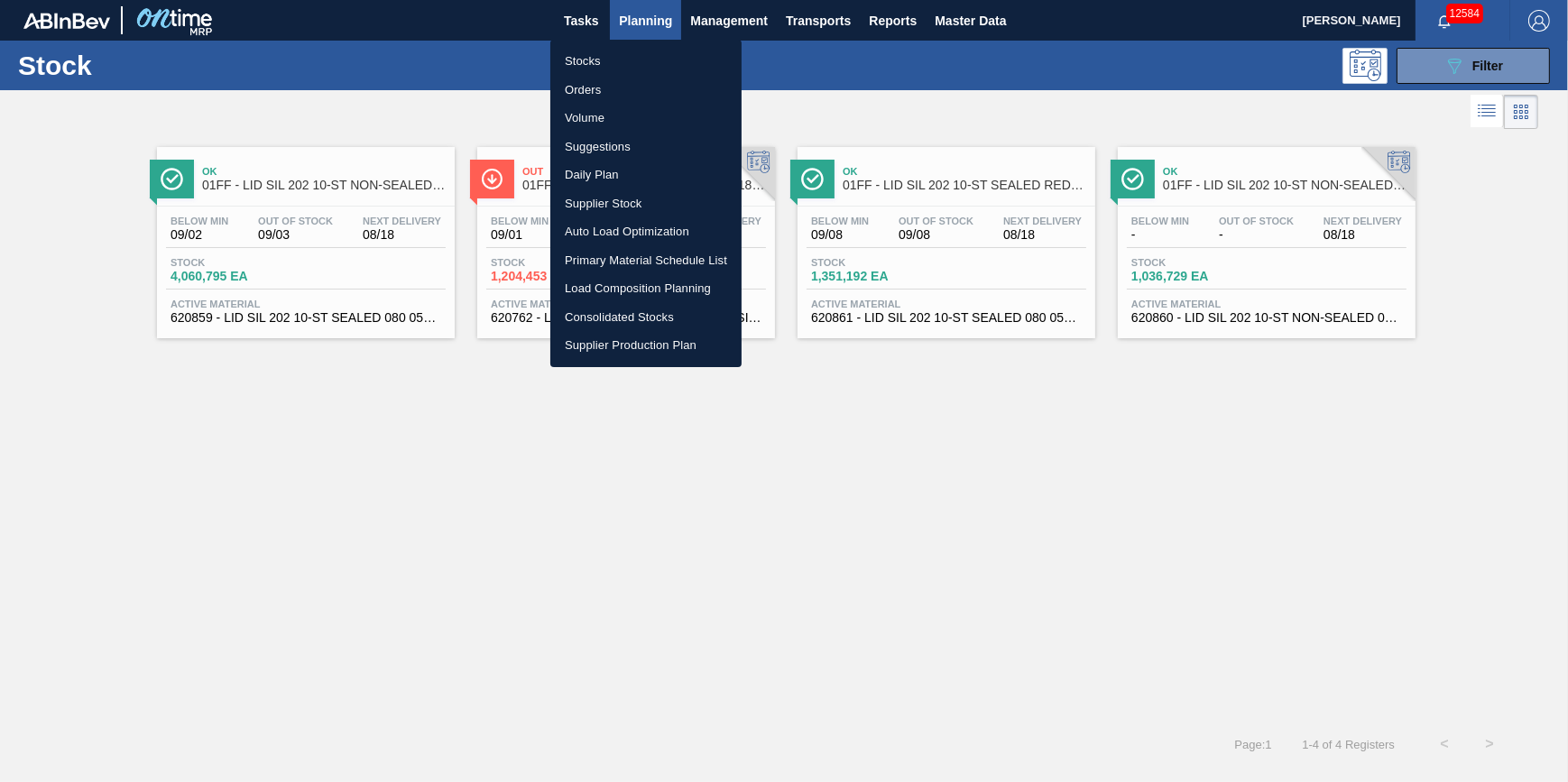
click at [634, 66] on li "Stocks" at bounding box center [646, 61] width 192 height 29
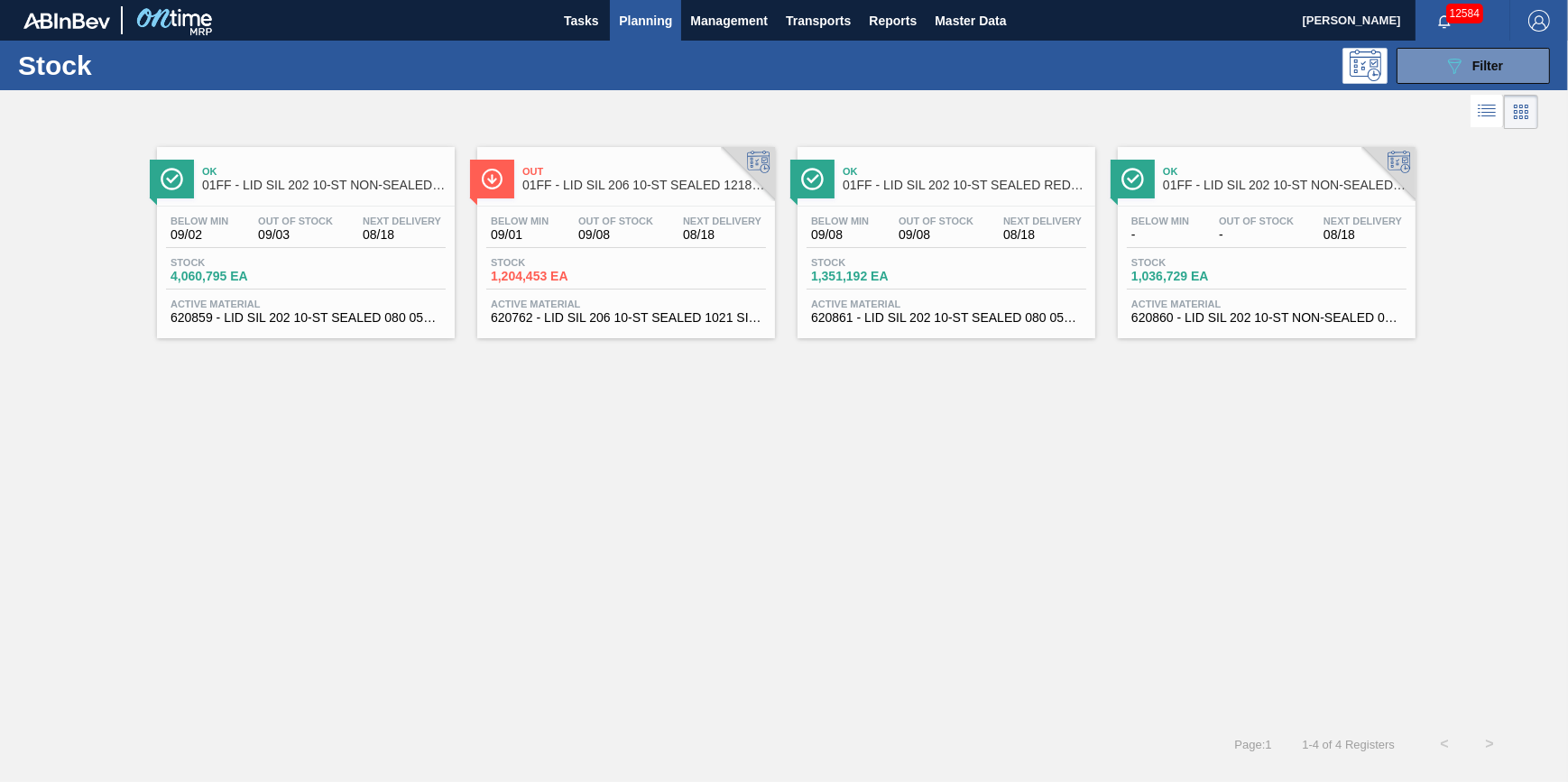
click at [623, 26] on span "Planning" at bounding box center [645, 21] width 54 height 22
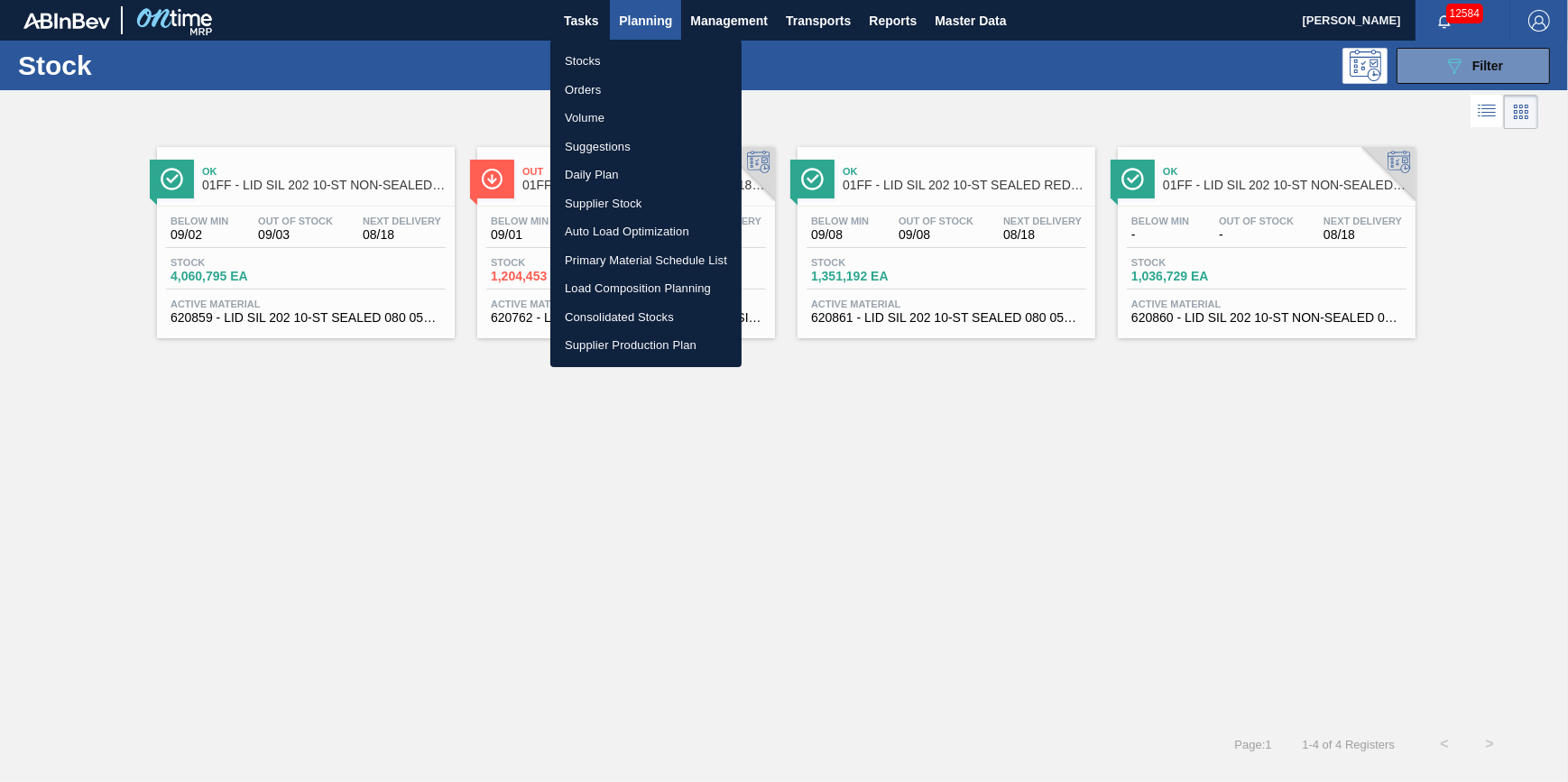
click at [614, 55] on li "Stocks" at bounding box center [646, 61] width 192 height 29
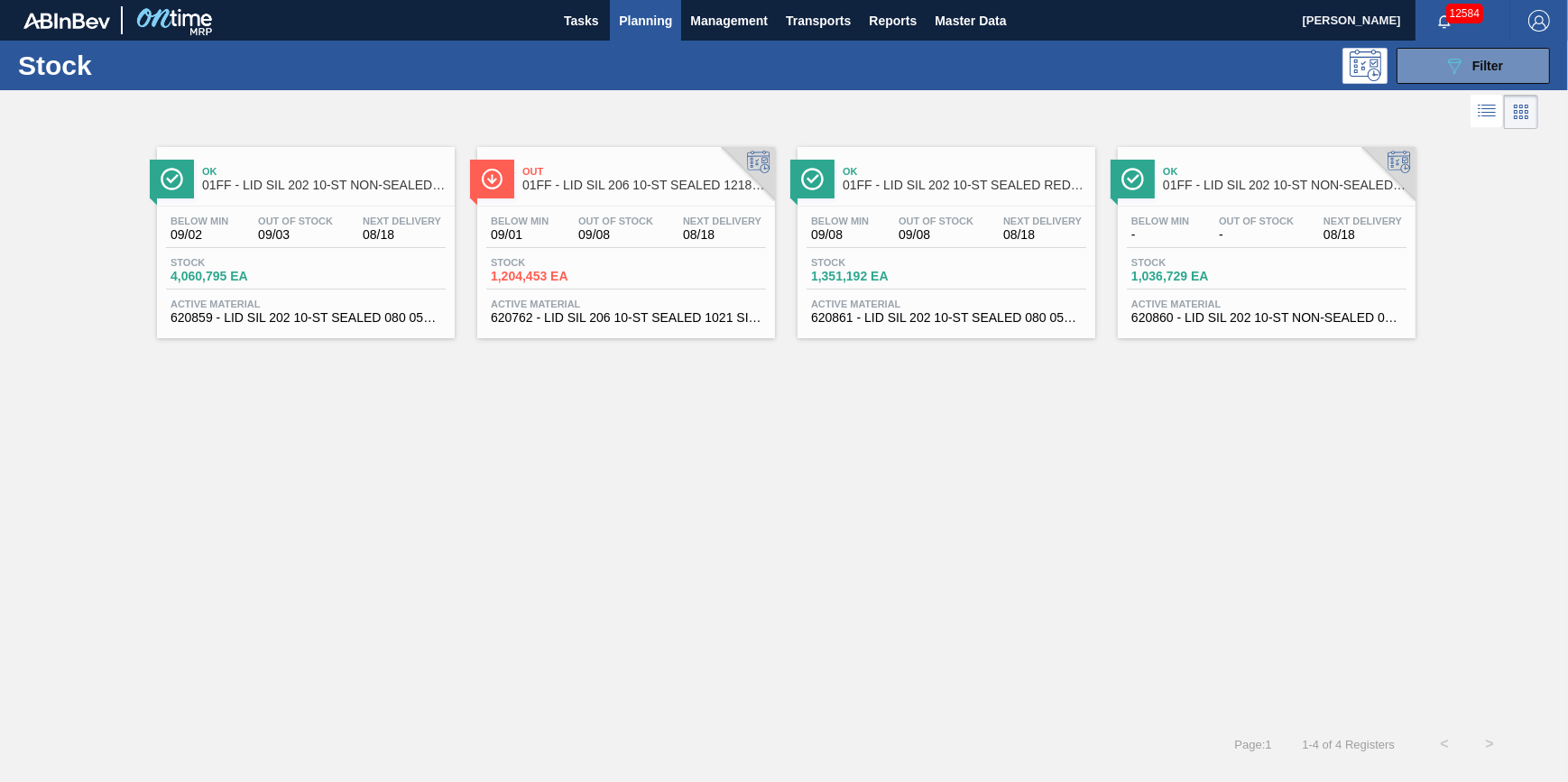
click at [778, 575] on div "Ok 01FF - LID SIL 202 10-ST NON-SEALED 088 0824 SI Below Min 09/02 Out Of Stock…" at bounding box center [784, 428] width 1568 height 588
click at [645, 26] on span "Planning" at bounding box center [645, 21] width 54 height 22
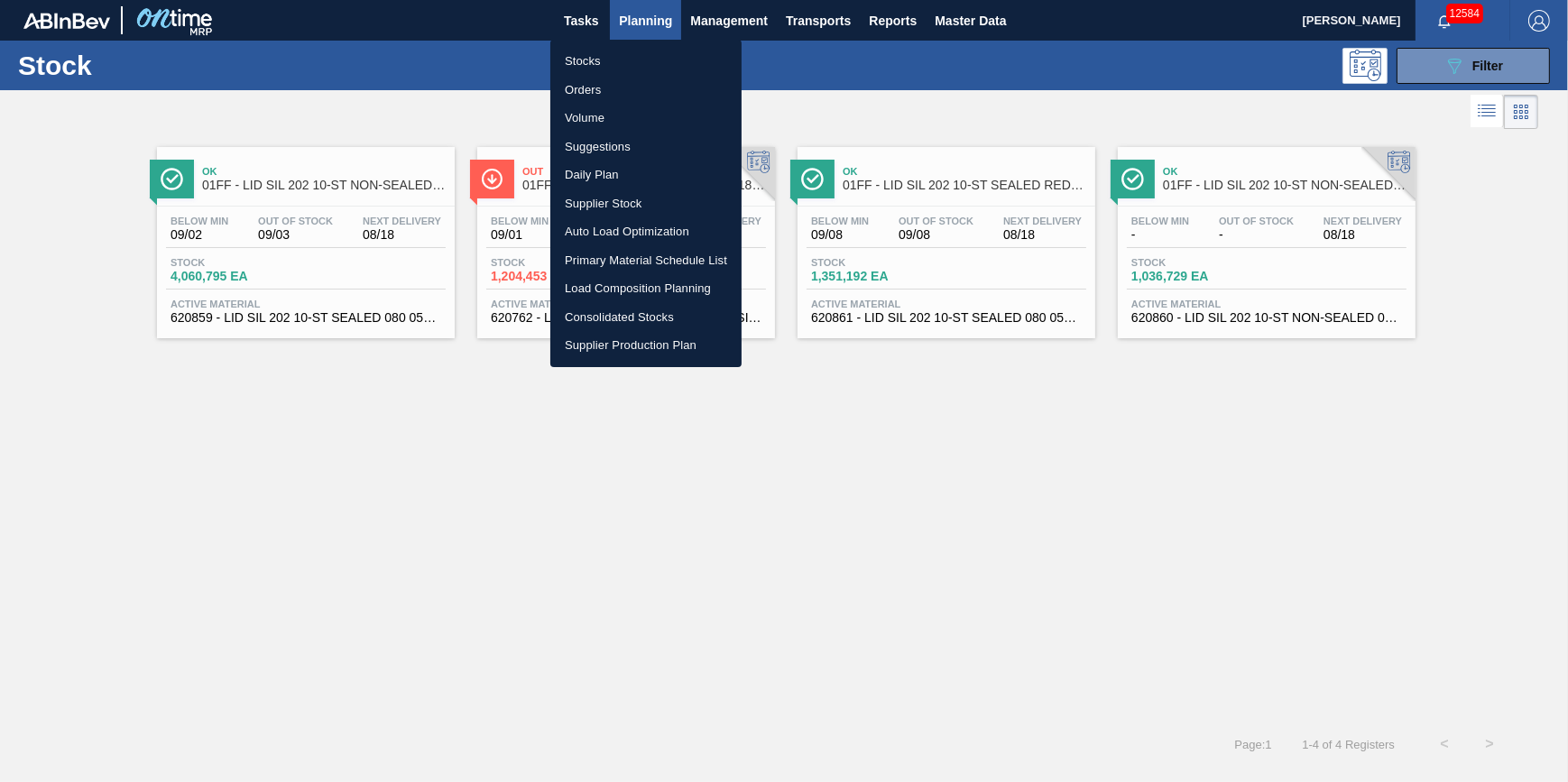
click at [634, 47] on li "Stocks" at bounding box center [646, 61] width 192 height 29
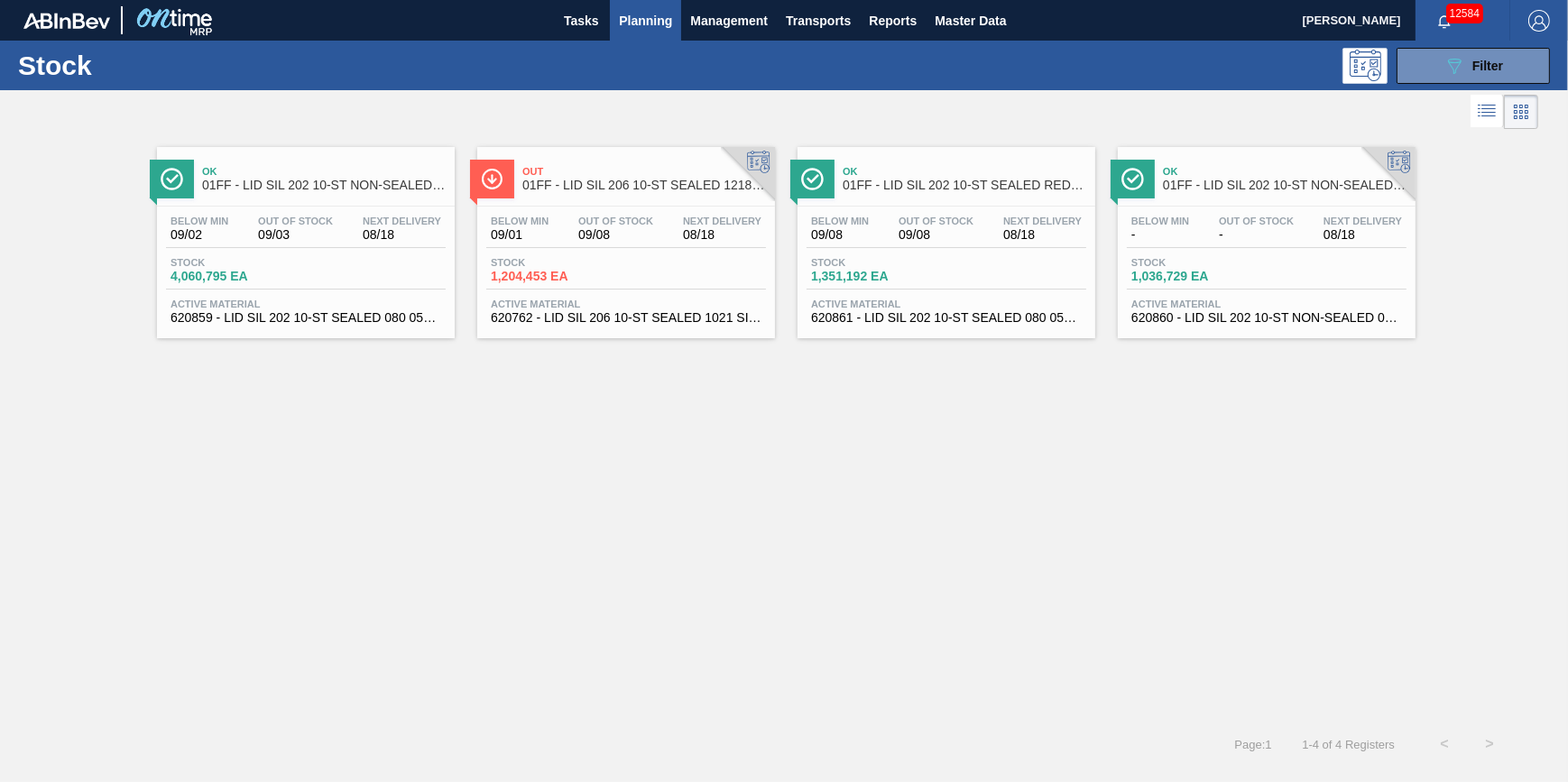
click at [551, 13] on div "Tasks Planning Management Transports Reports Master Data" at bounding box center [784, 20] width 1568 height 40
click at [564, 16] on span "Tasks" at bounding box center [581, 21] width 39 height 22
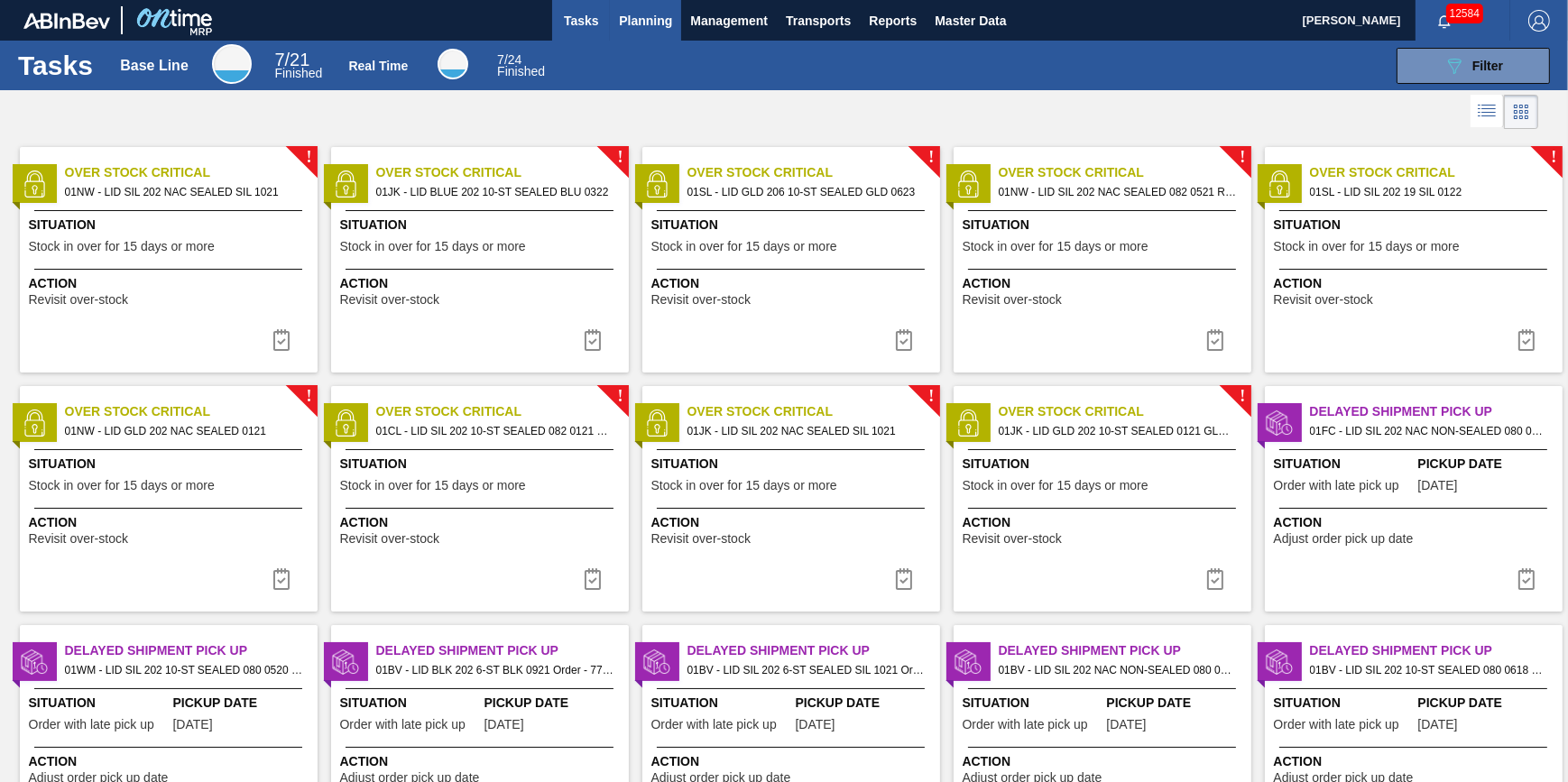
click at [645, 28] on span "Planning" at bounding box center [645, 21] width 54 height 22
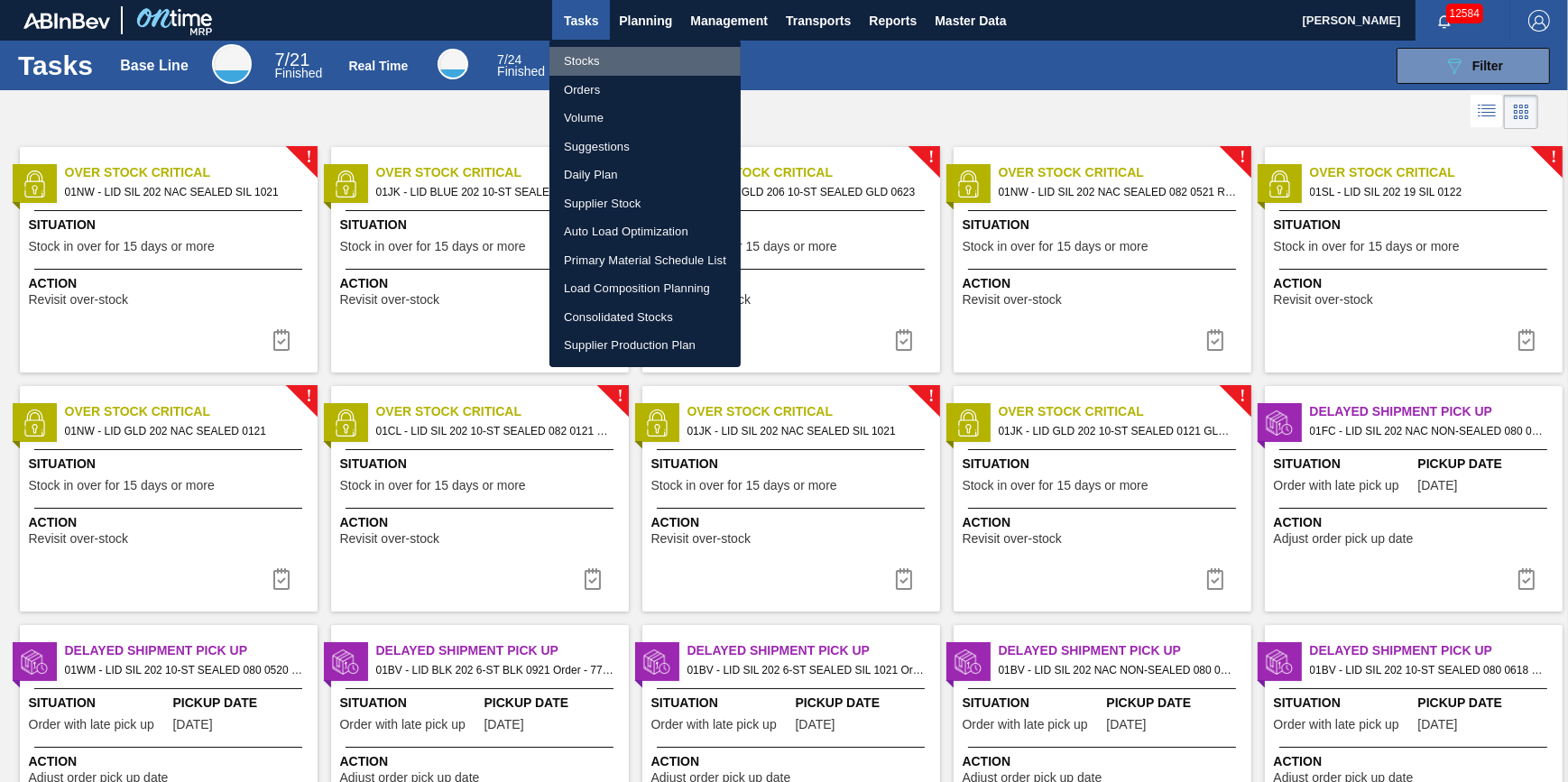
click at [636, 55] on li "Stocks" at bounding box center [645, 61] width 192 height 29
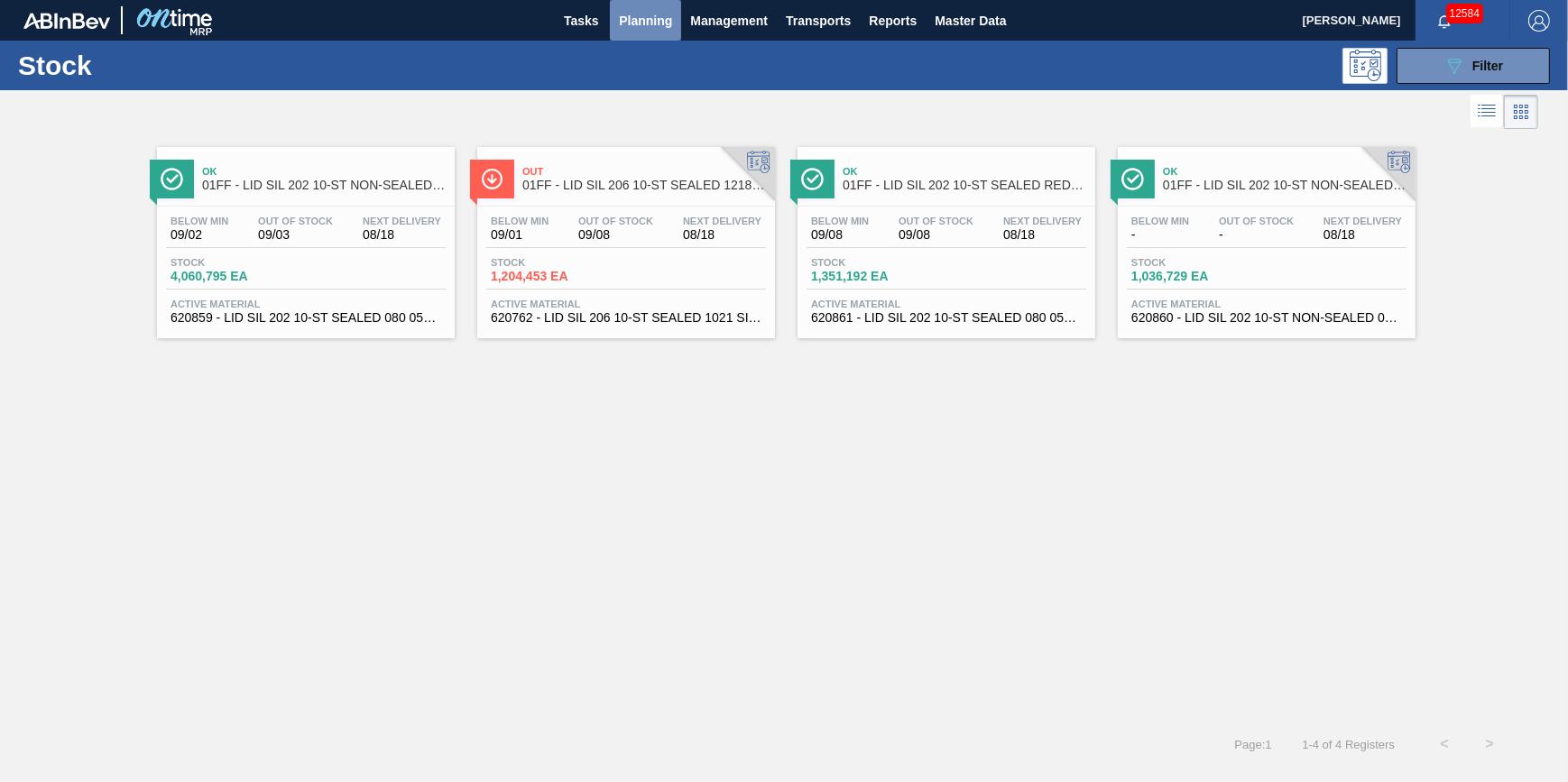
click at [652, 27] on span "Planning" at bounding box center [645, 21] width 54 height 22
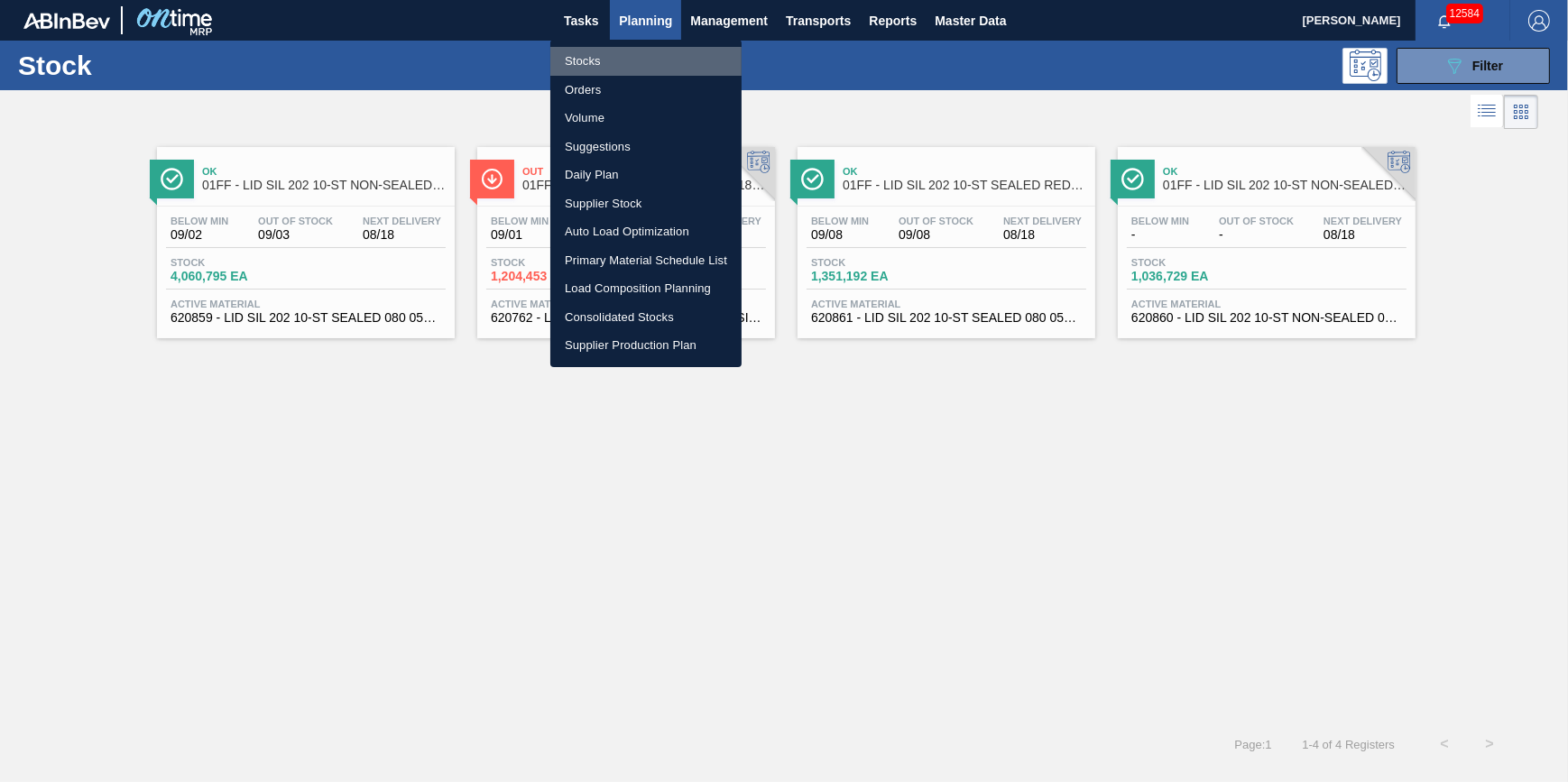
click at [649, 54] on li "Stocks" at bounding box center [646, 61] width 192 height 29
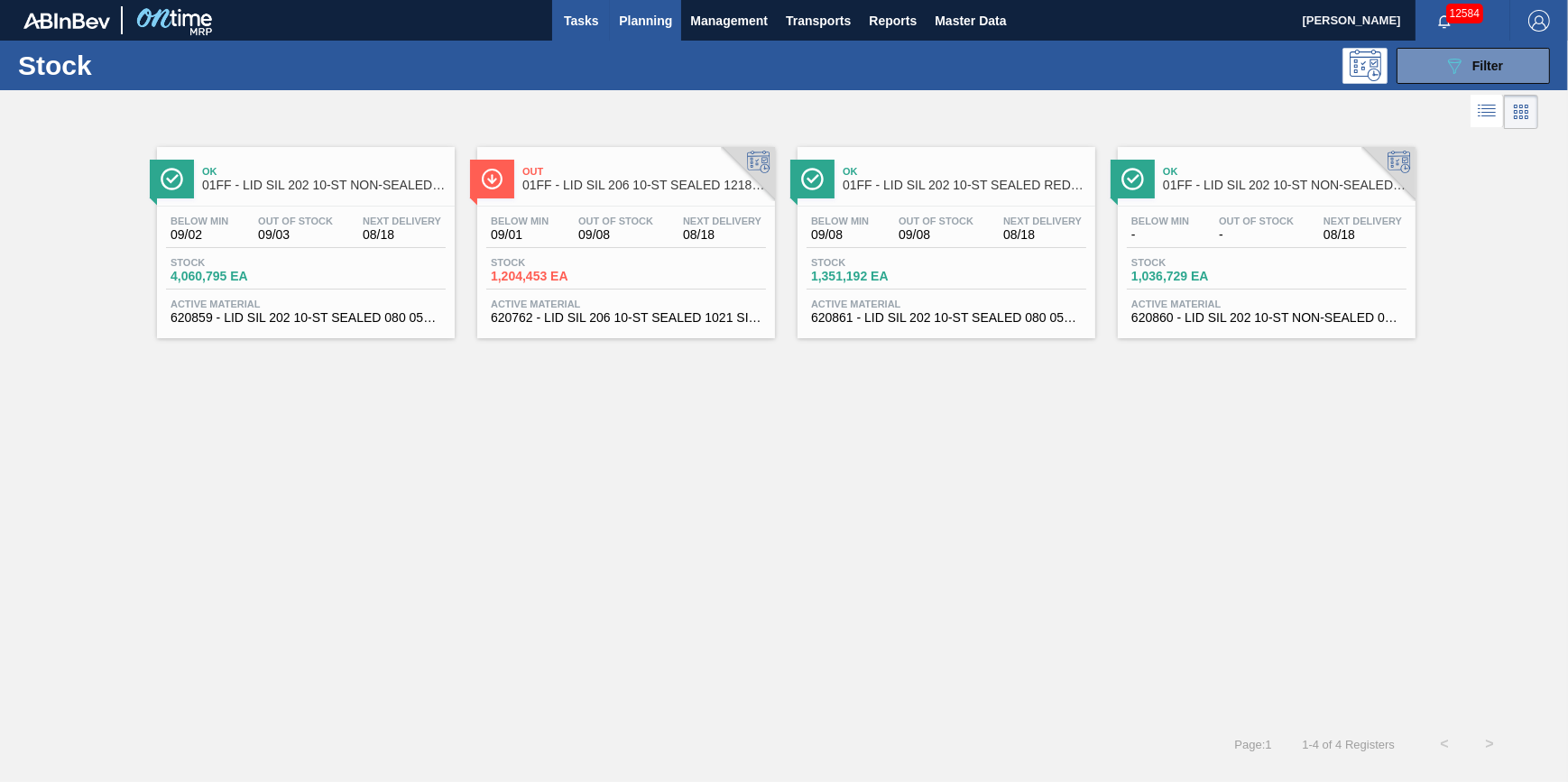
click at [587, 20] on span "Tasks" at bounding box center [581, 21] width 39 height 22
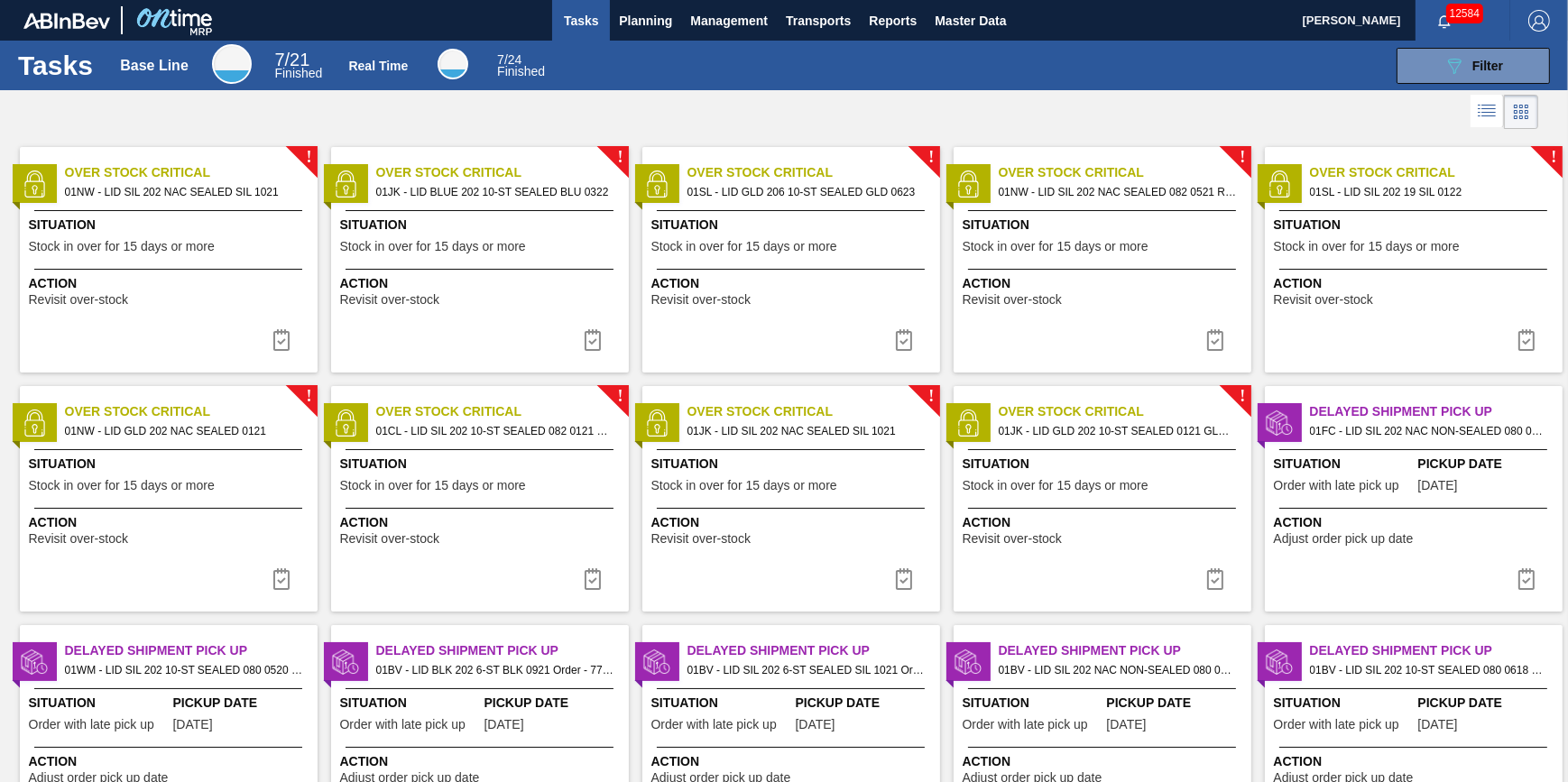
click at [593, 27] on span "Tasks" at bounding box center [581, 21] width 39 height 22
click at [634, 31] on button "Planning" at bounding box center [645, 20] width 71 height 40
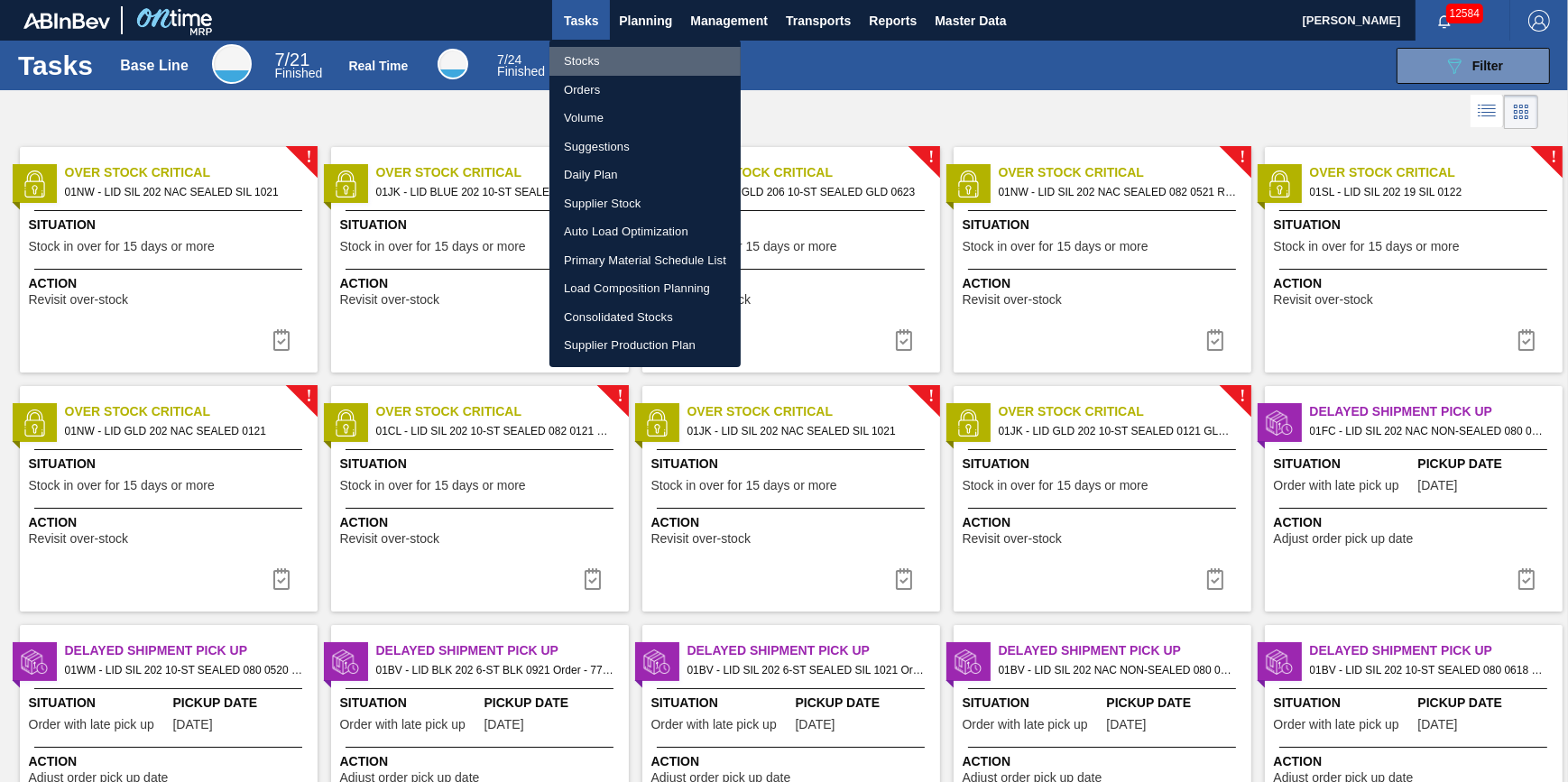
click at [629, 62] on li "Stocks" at bounding box center [645, 61] width 192 height 29
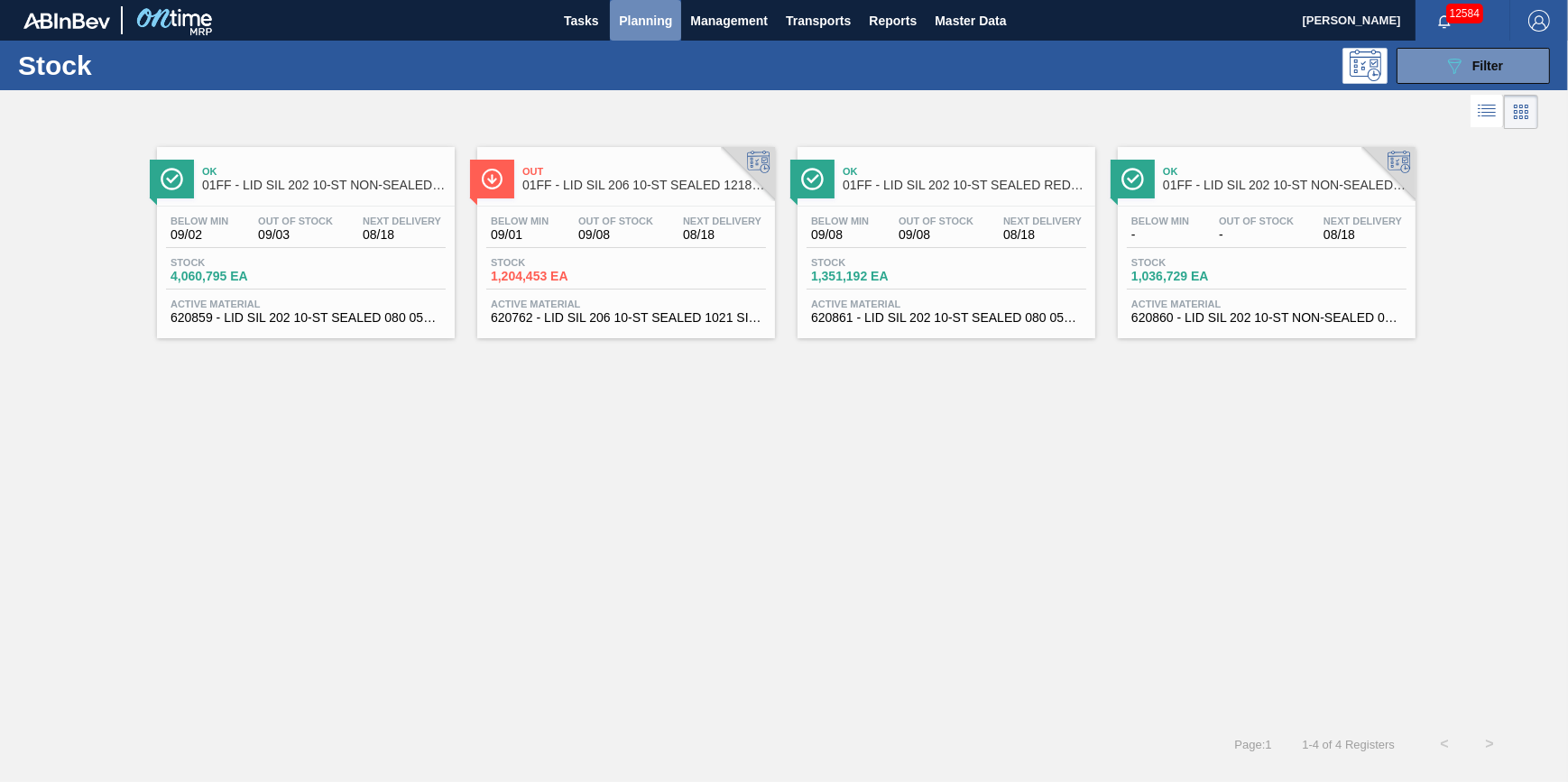
click at [659, 34] on button "Planning" at bounding box center [645, 20] width 71 height 40
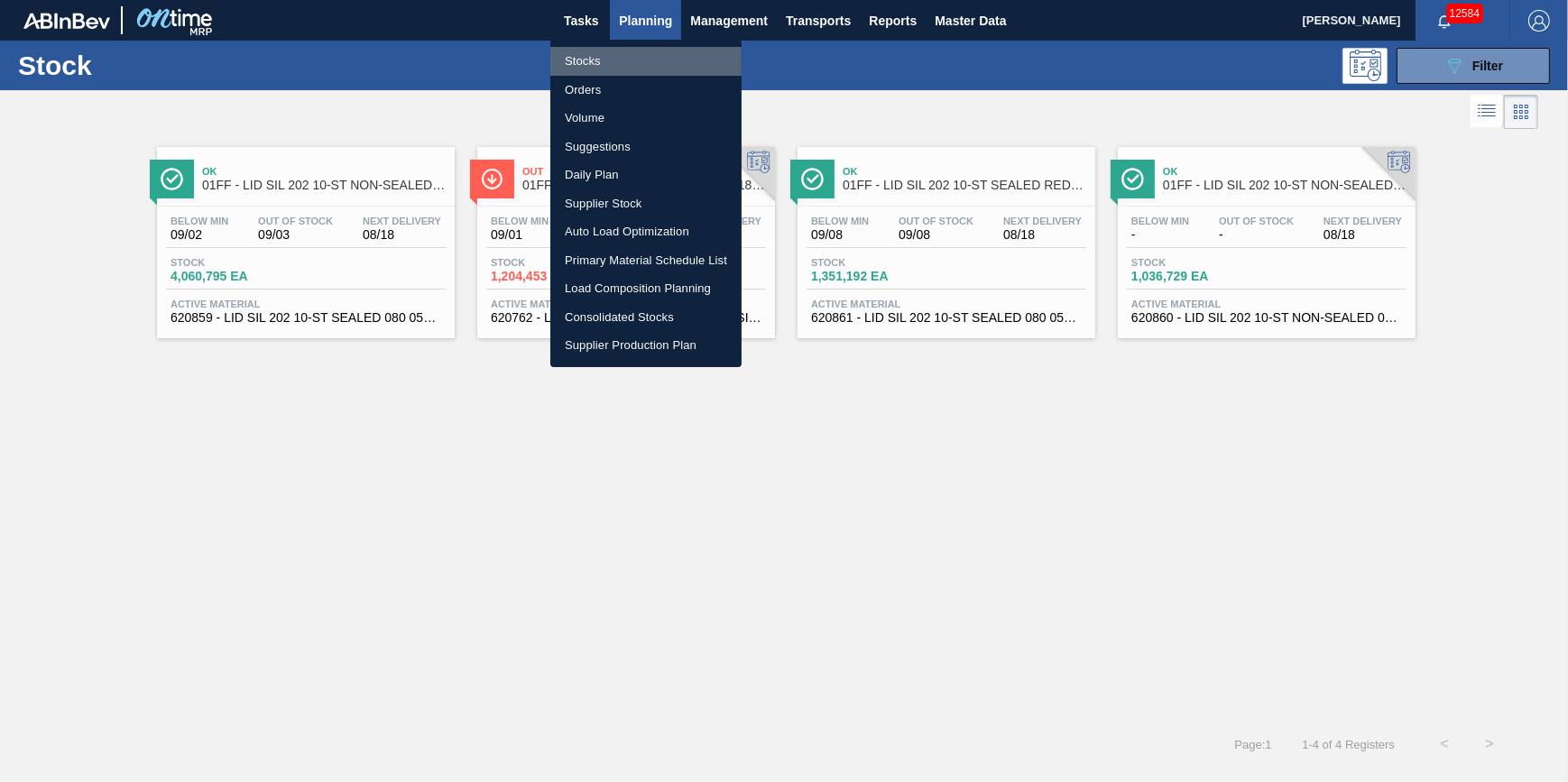
click at [648, 55] on li "Stocks" at bounding box center [646, 61] width 192 height 29
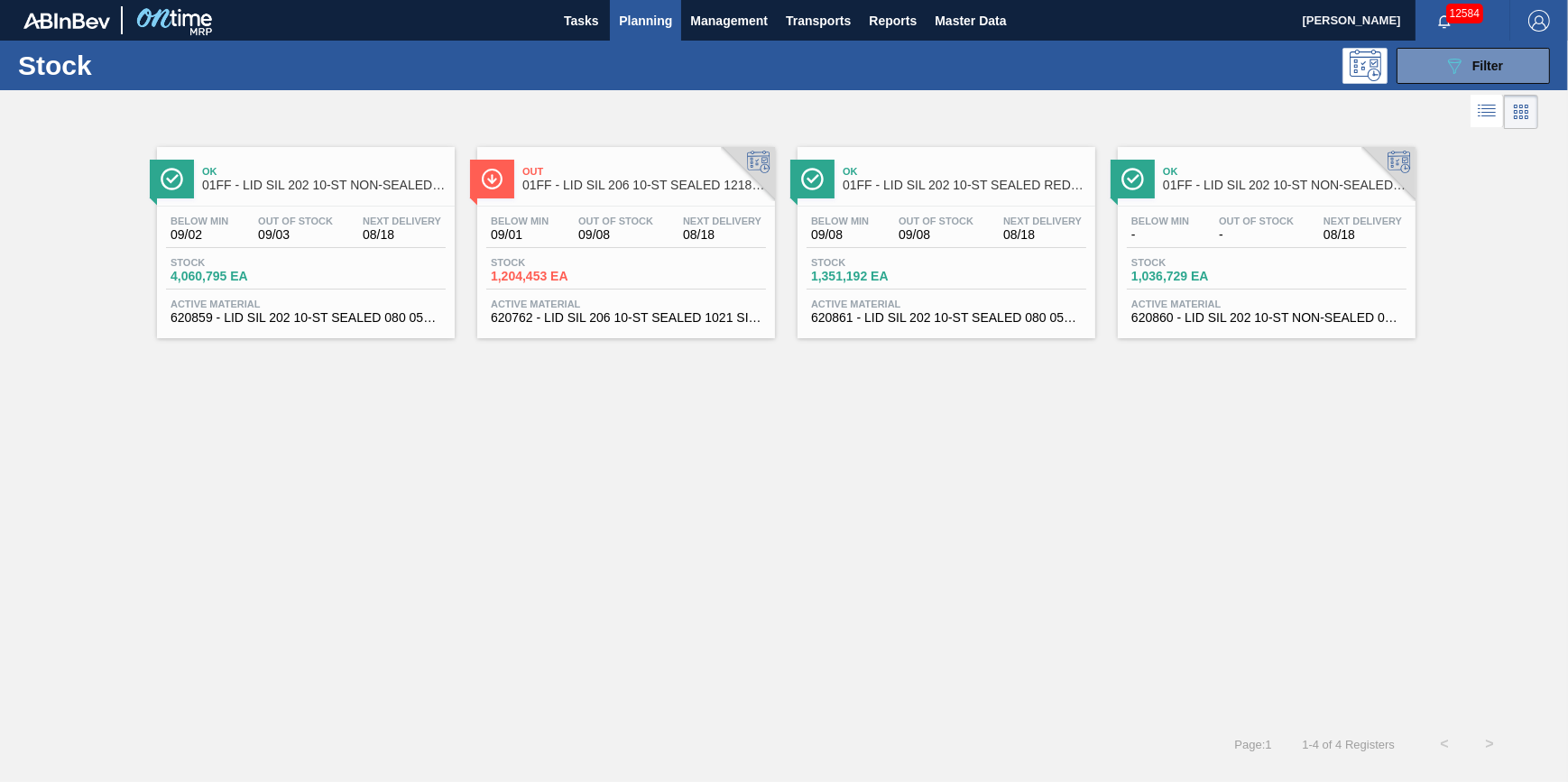
click at [625, 22] on span "Planning" at bounding box center [645, 21] width 54 height 22
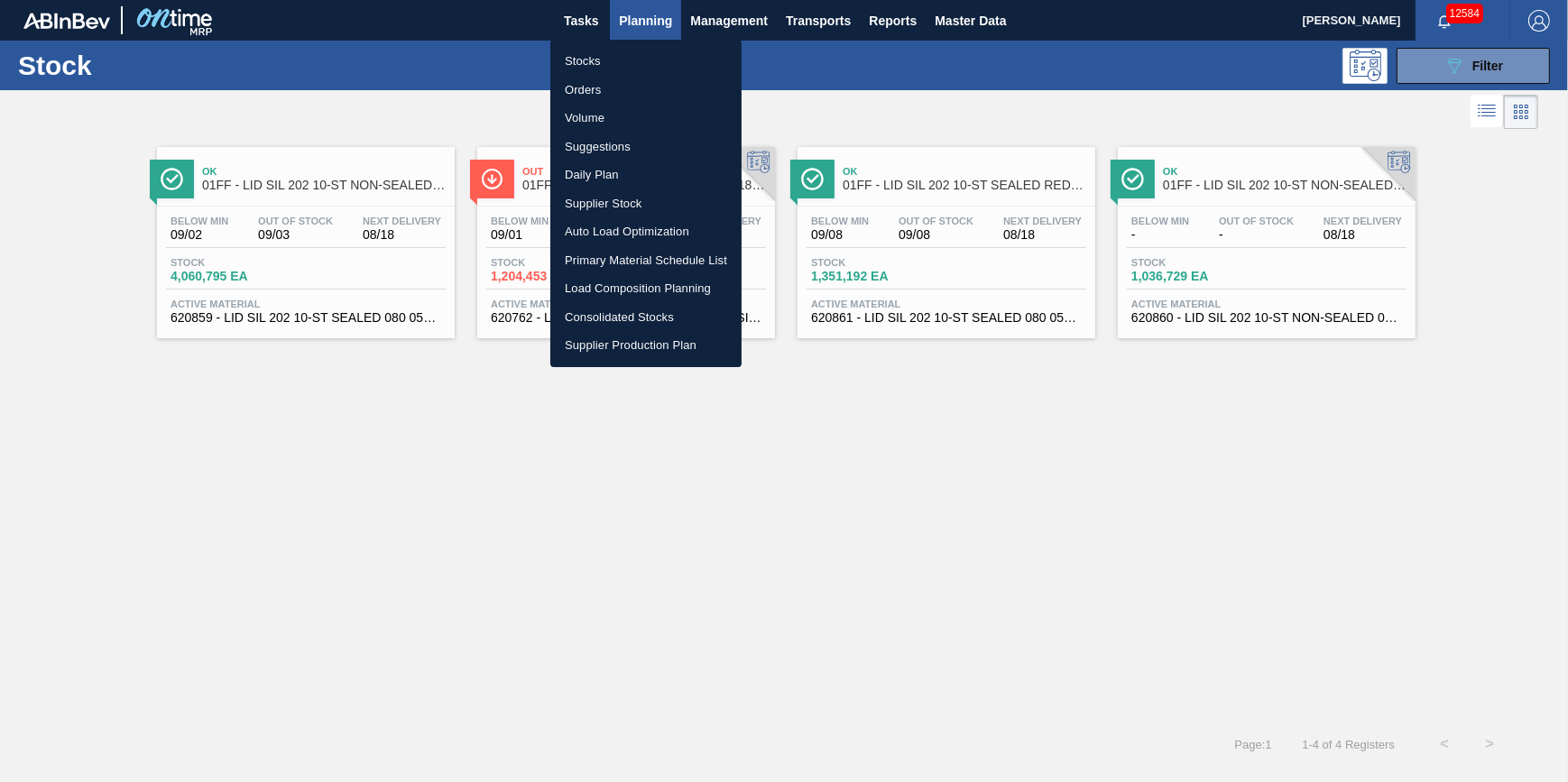
click at [606, 58] on li "Stocks" at bounding box center [646, 61] width 192 height 29
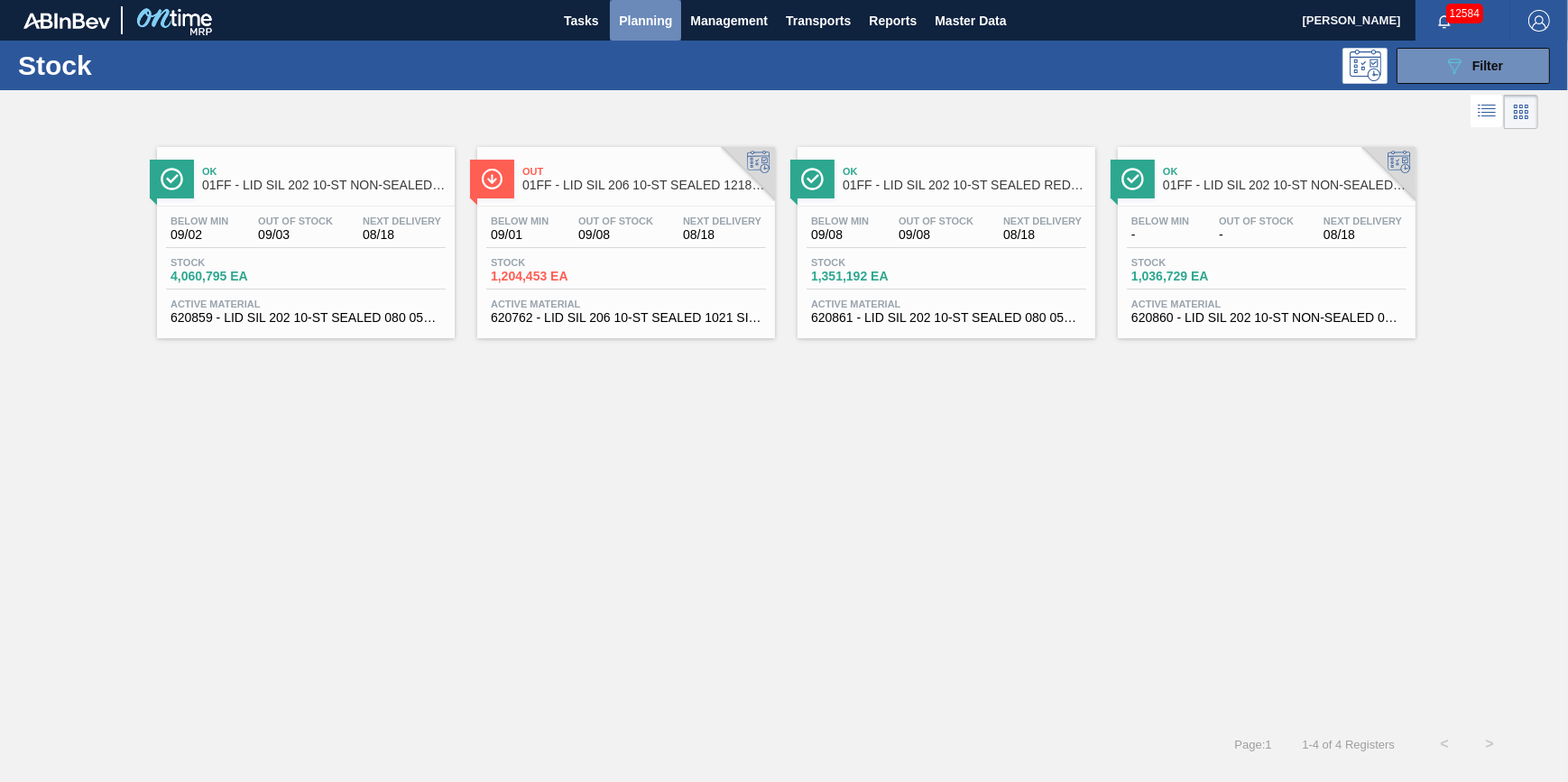
click at [641, 26] on span "Planning" at bounding box center [645, 21] width 54 height 22
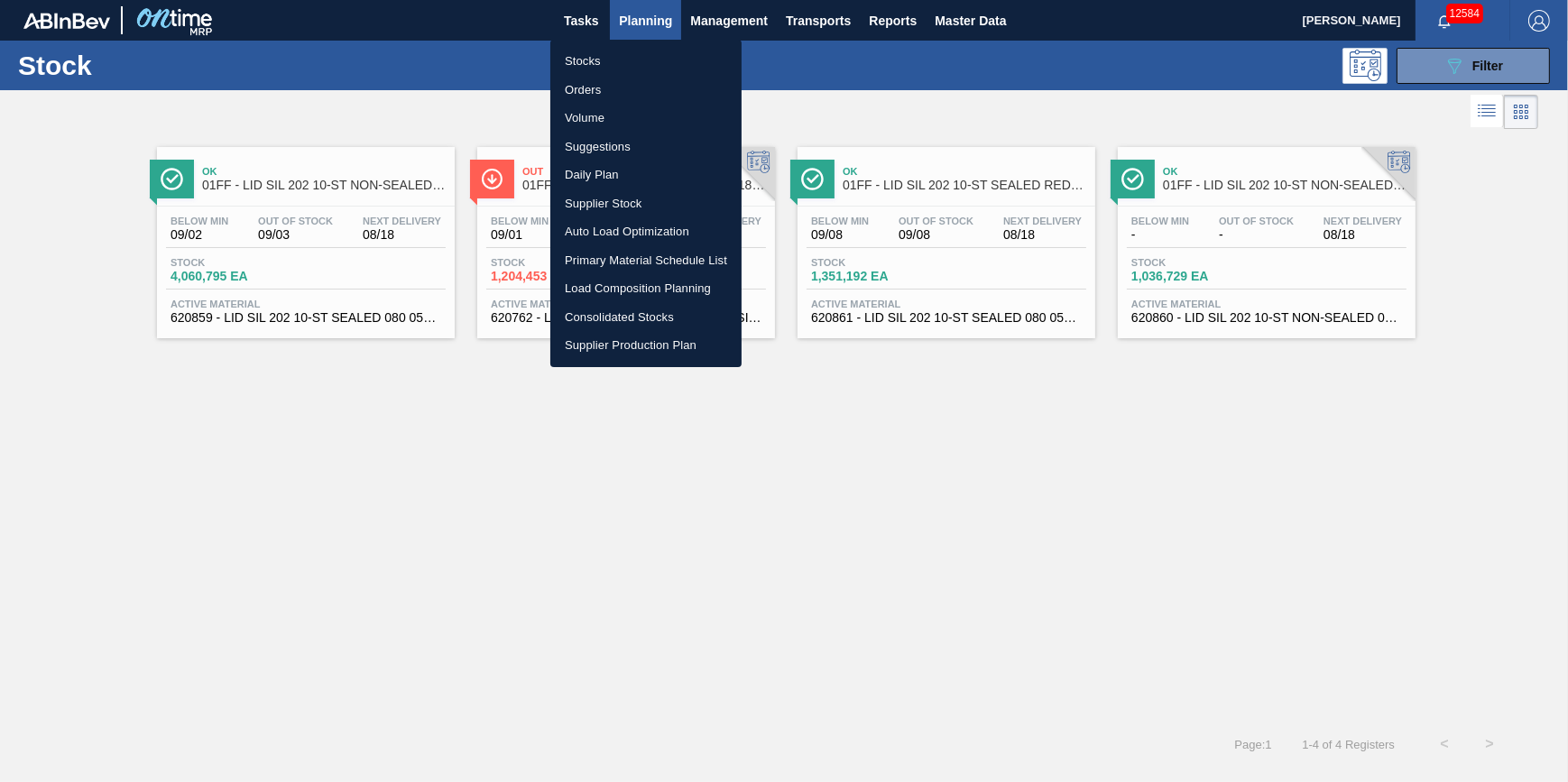
click at [642, 60] on li "Stocks" at bounding box center [646, 61] width 192 height 29
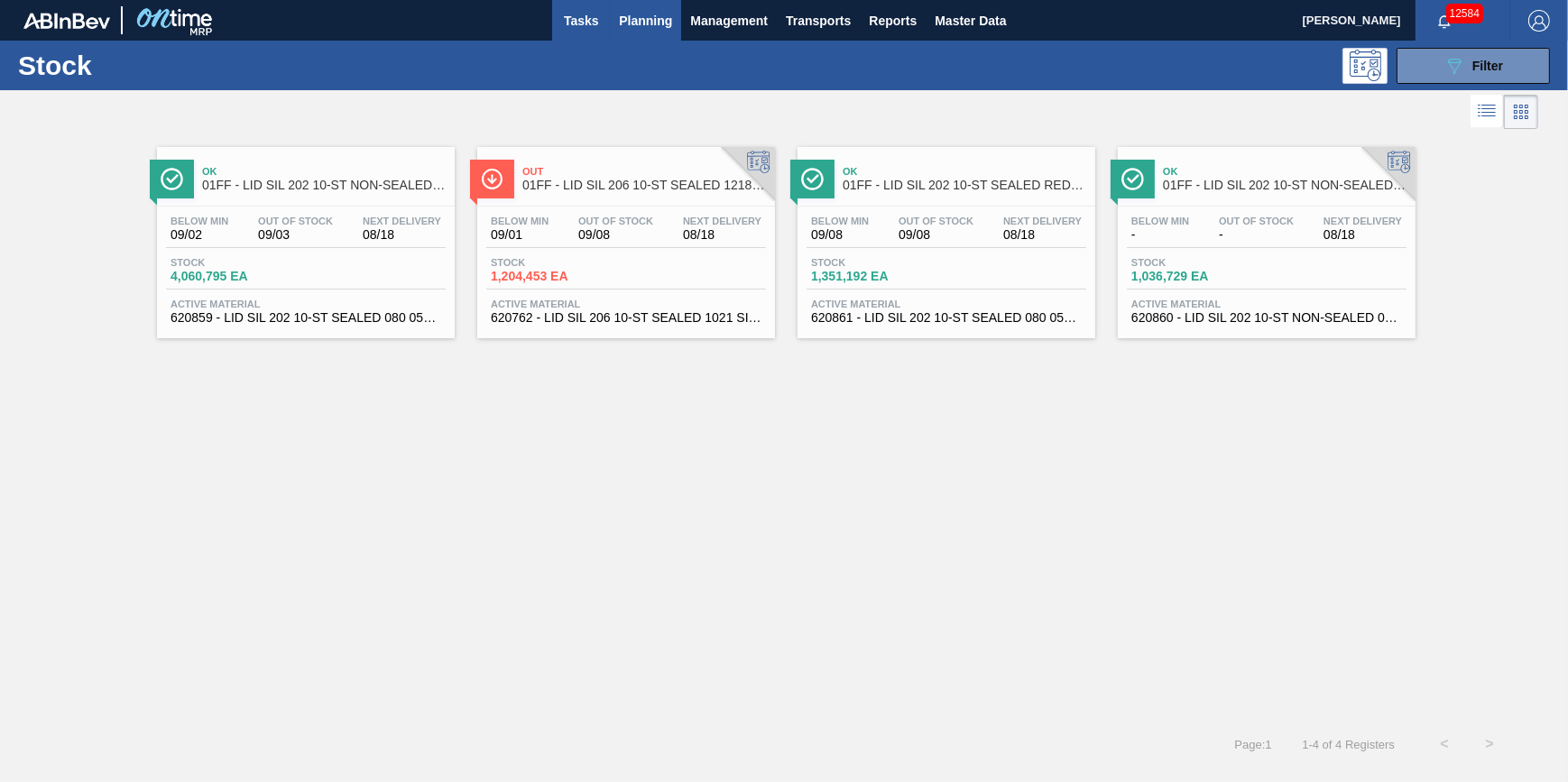
click at [584, 27] on span "Tasks" at bounding box center [581, 21] width 39 height 22
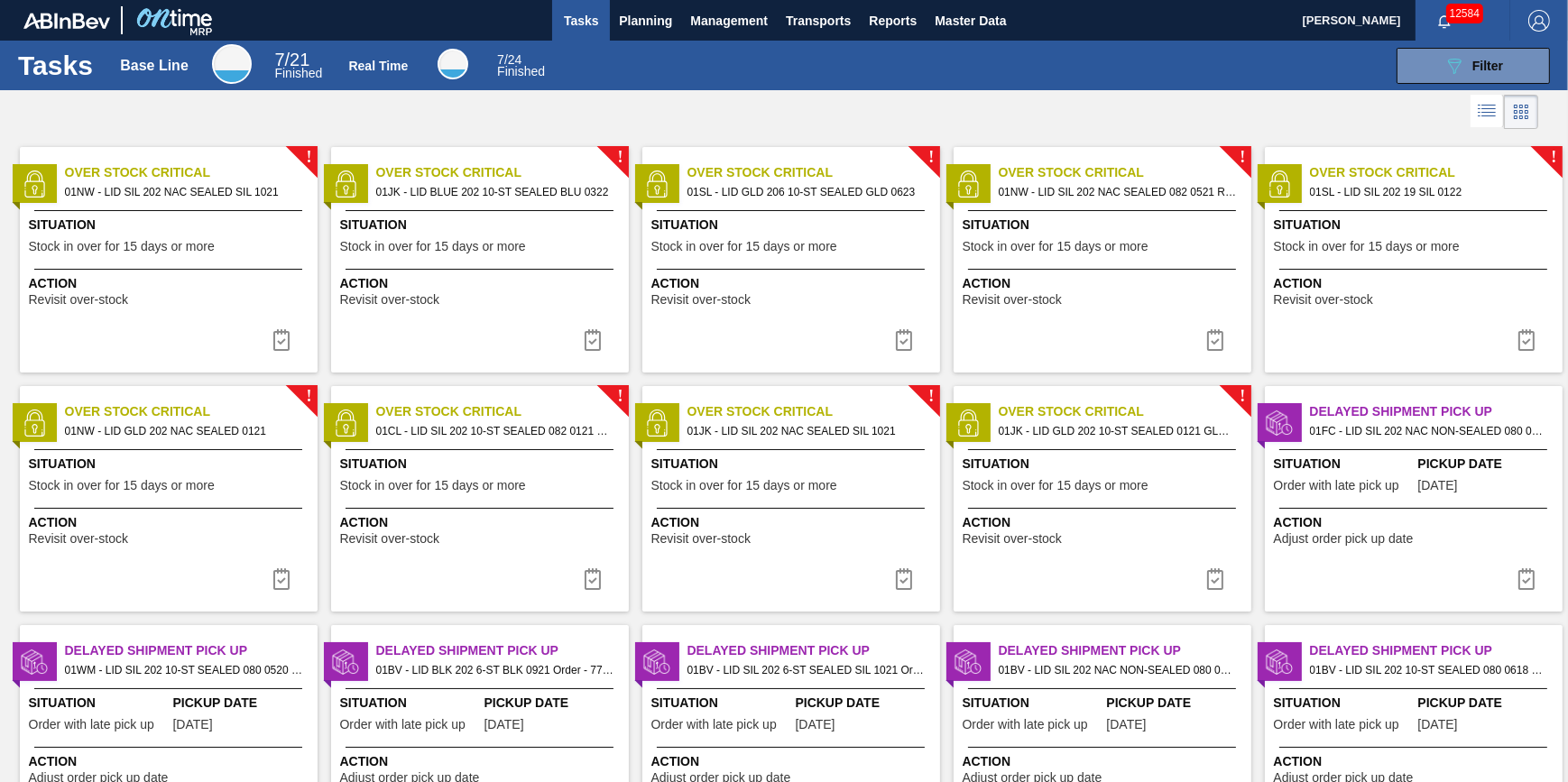
click at [644, 42] on div "Tasks Base Line 7 / 21 Finished Real Time 7 / 24 Finished 089F7B8B-B2A5-4AFE-B5…" at bounding box center [784, 65] width 1568 height 50
click at [644, 40] on div "Tasks Base Line 7 / 21 Finished Real Time 7 / 24 Finished 089F7B8B-B2A5-4AFE-B5…" at bounding box center [784, 65] width 1568 height 50
click at [644, 29] on span "Planning" at bounding box center [645, 21] width 54 height 22
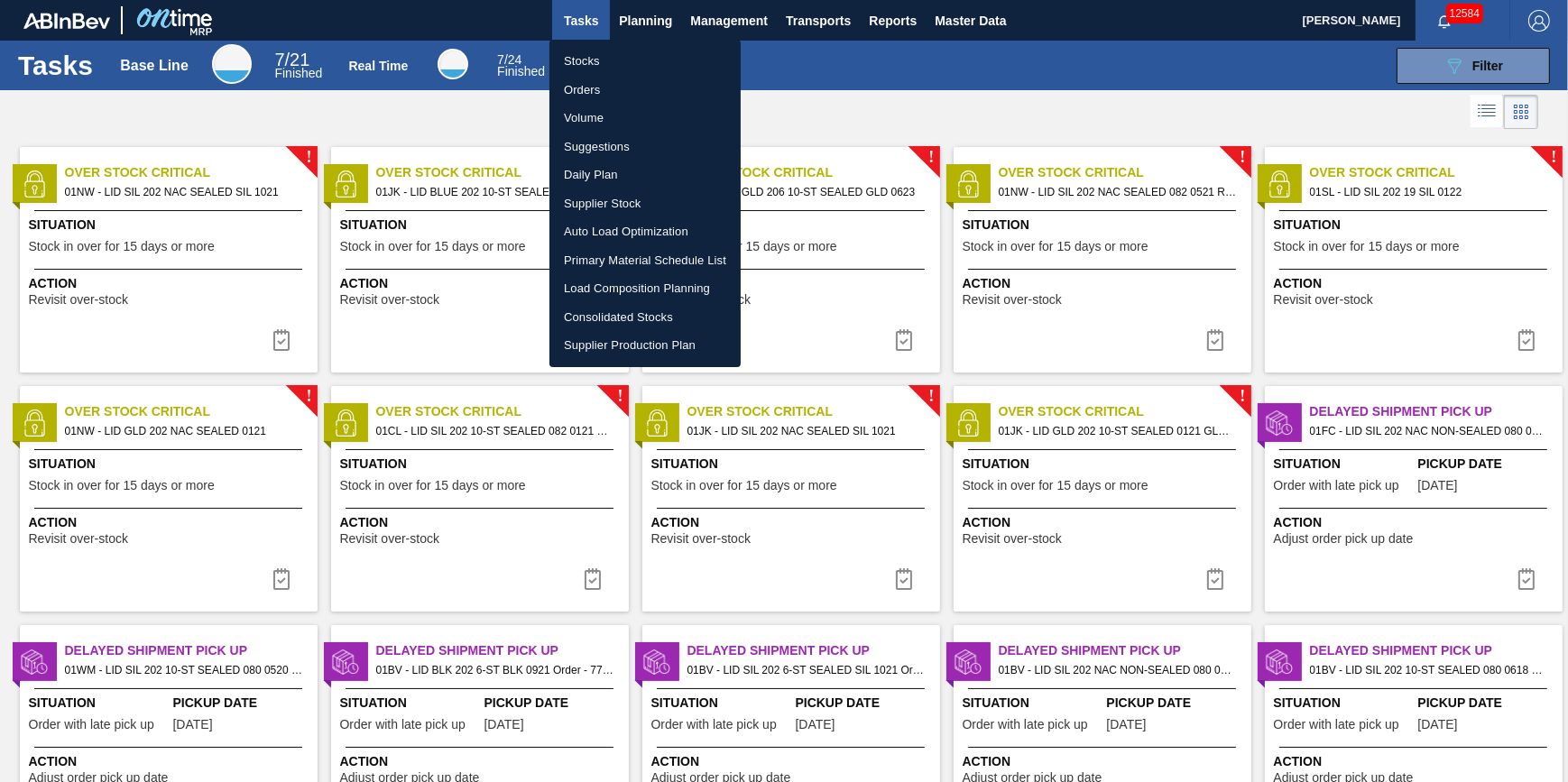
click at [639, 51] on li "Stocks" at bounding box center [645, 61] width 192 height 29
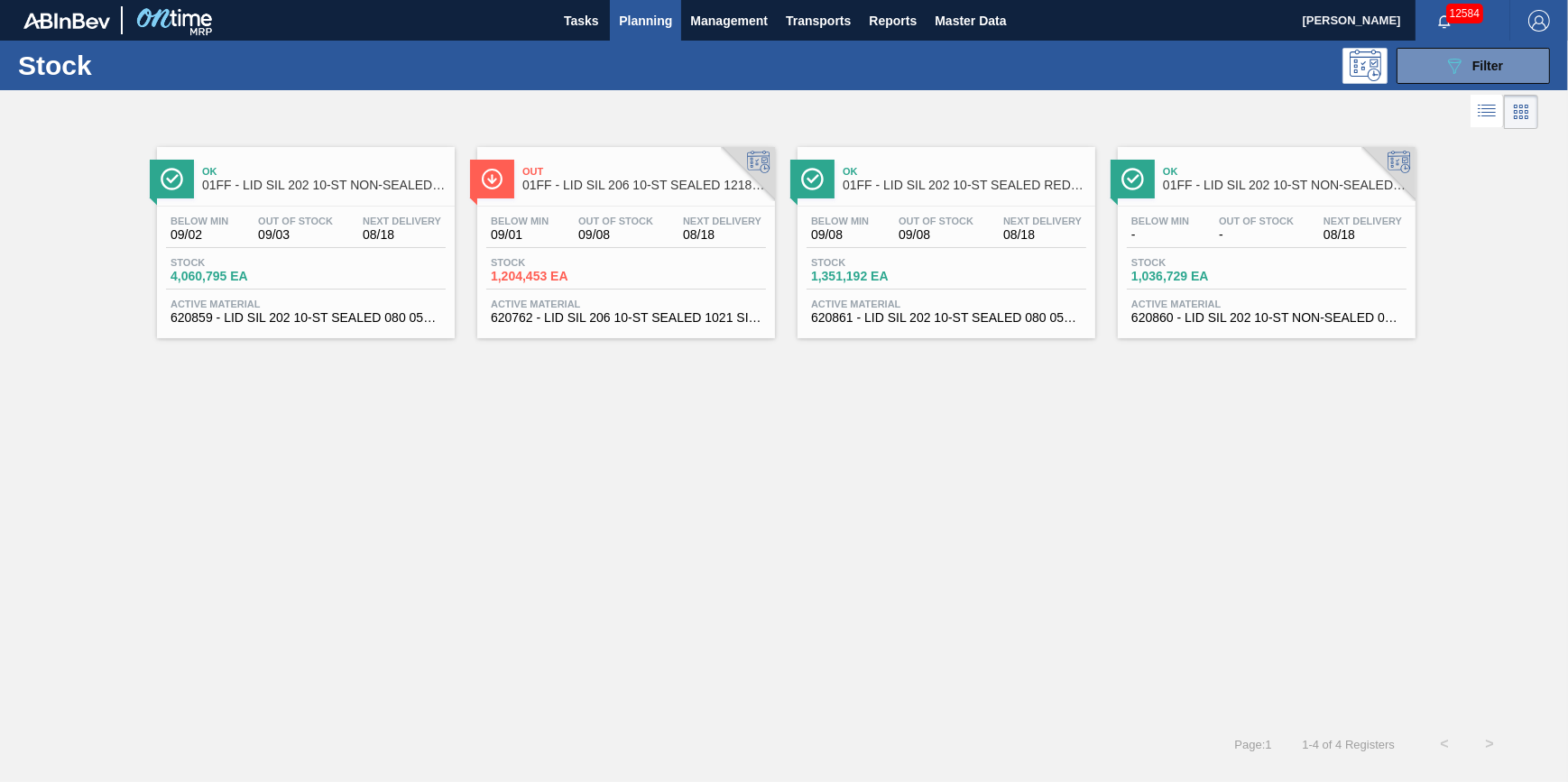
click at [646, 22] on span "Planning" at bounding box center [645, 21] width 54 height 22
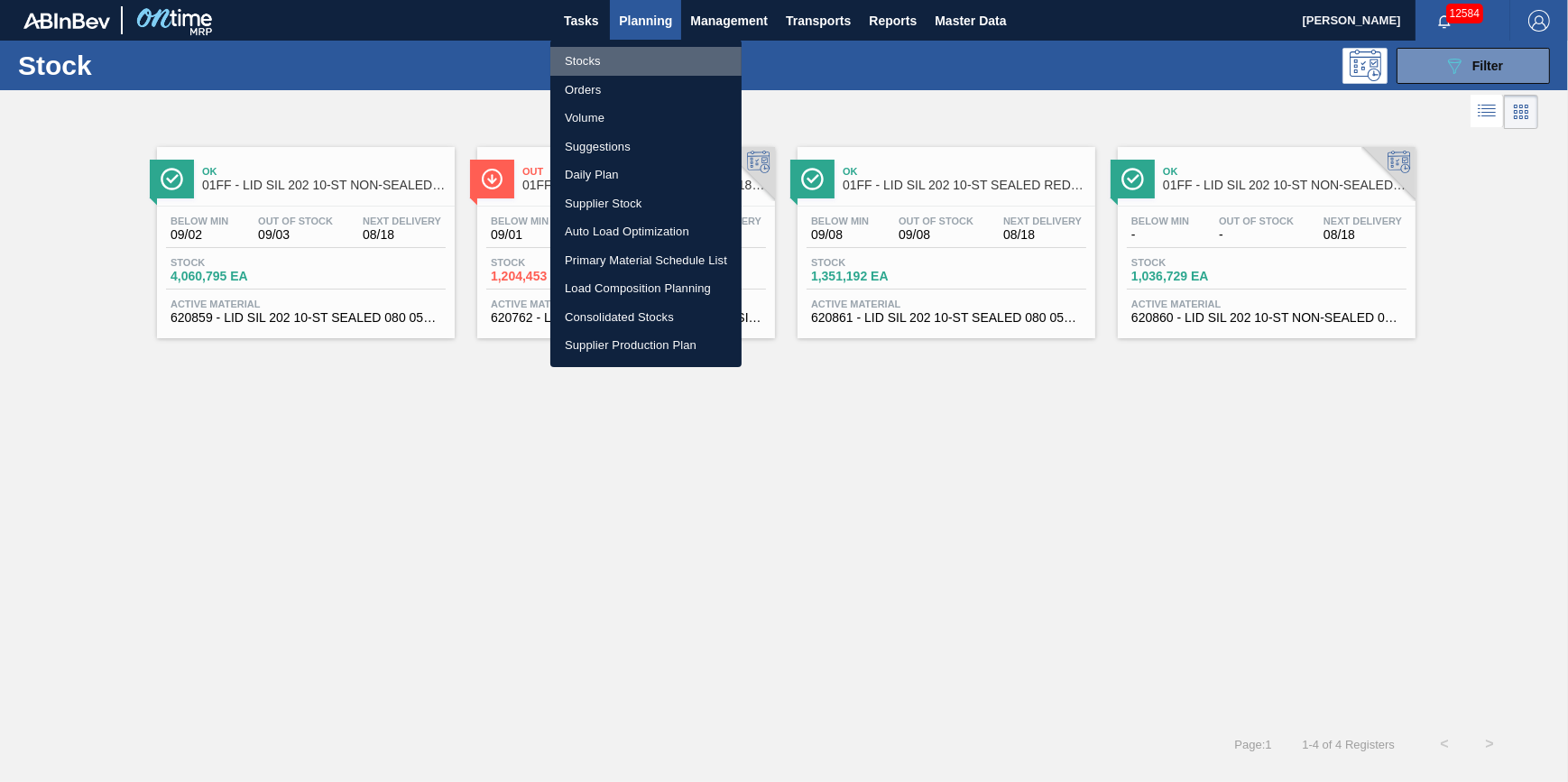
click at [640, 57] on li "Stocks" at bounding box center [646, 61] width 192 height 29
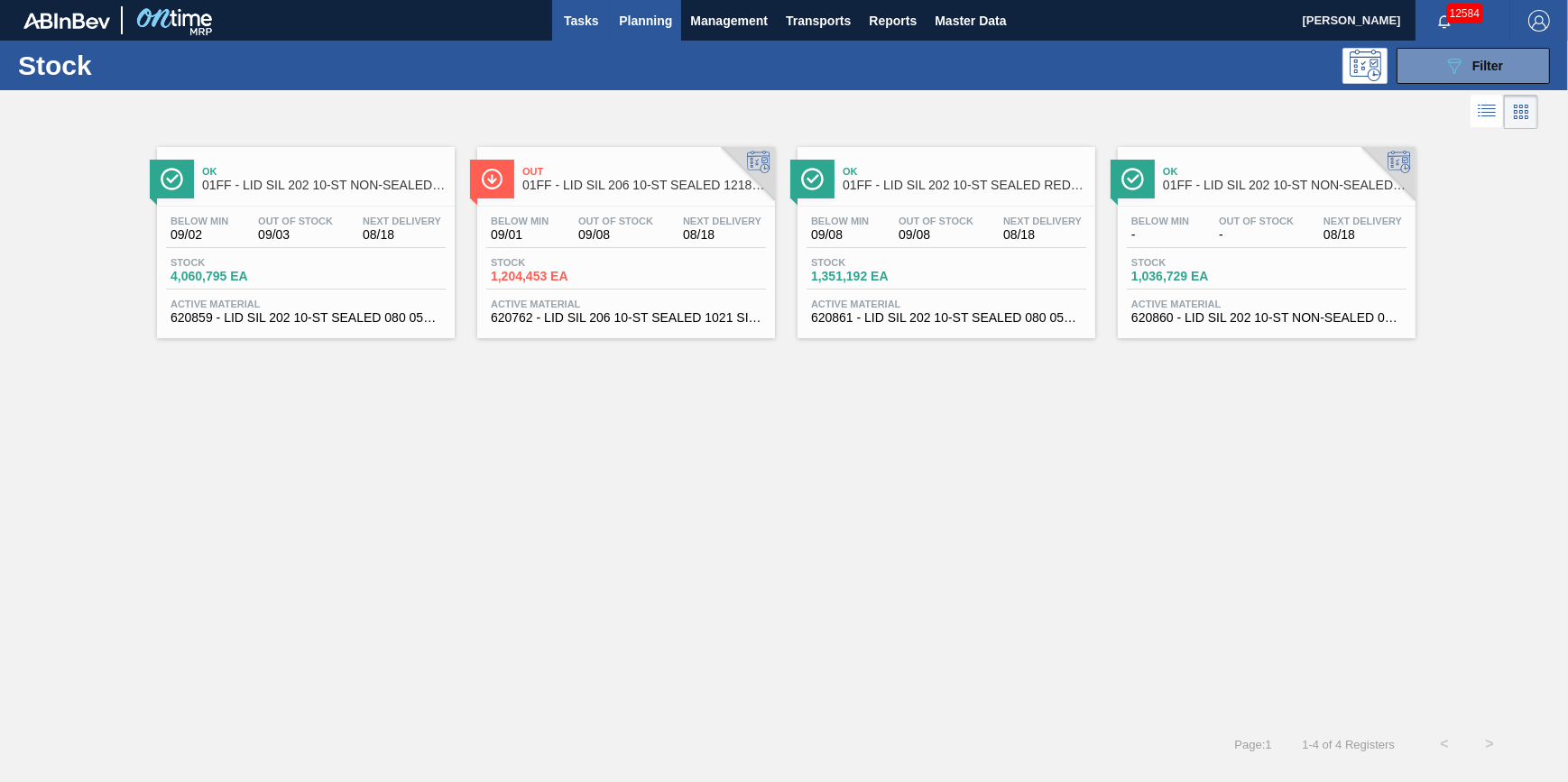
click at [593, 25] on span "Tasks" at bounding box center [581, 21] width 39 height 22
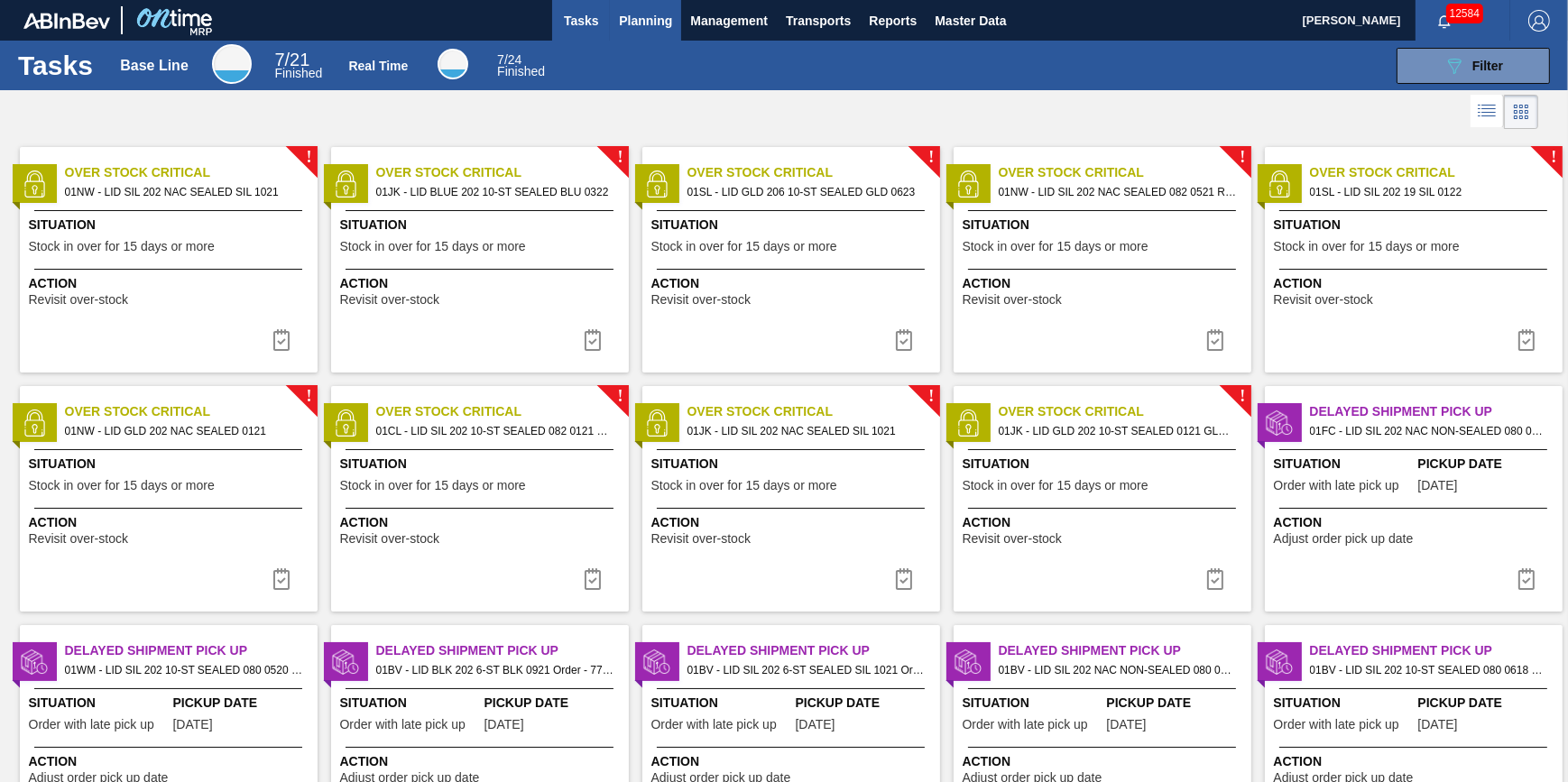
click at [631, 34] on button "Planning" at bounding box center [645, 20] width 71 height 40
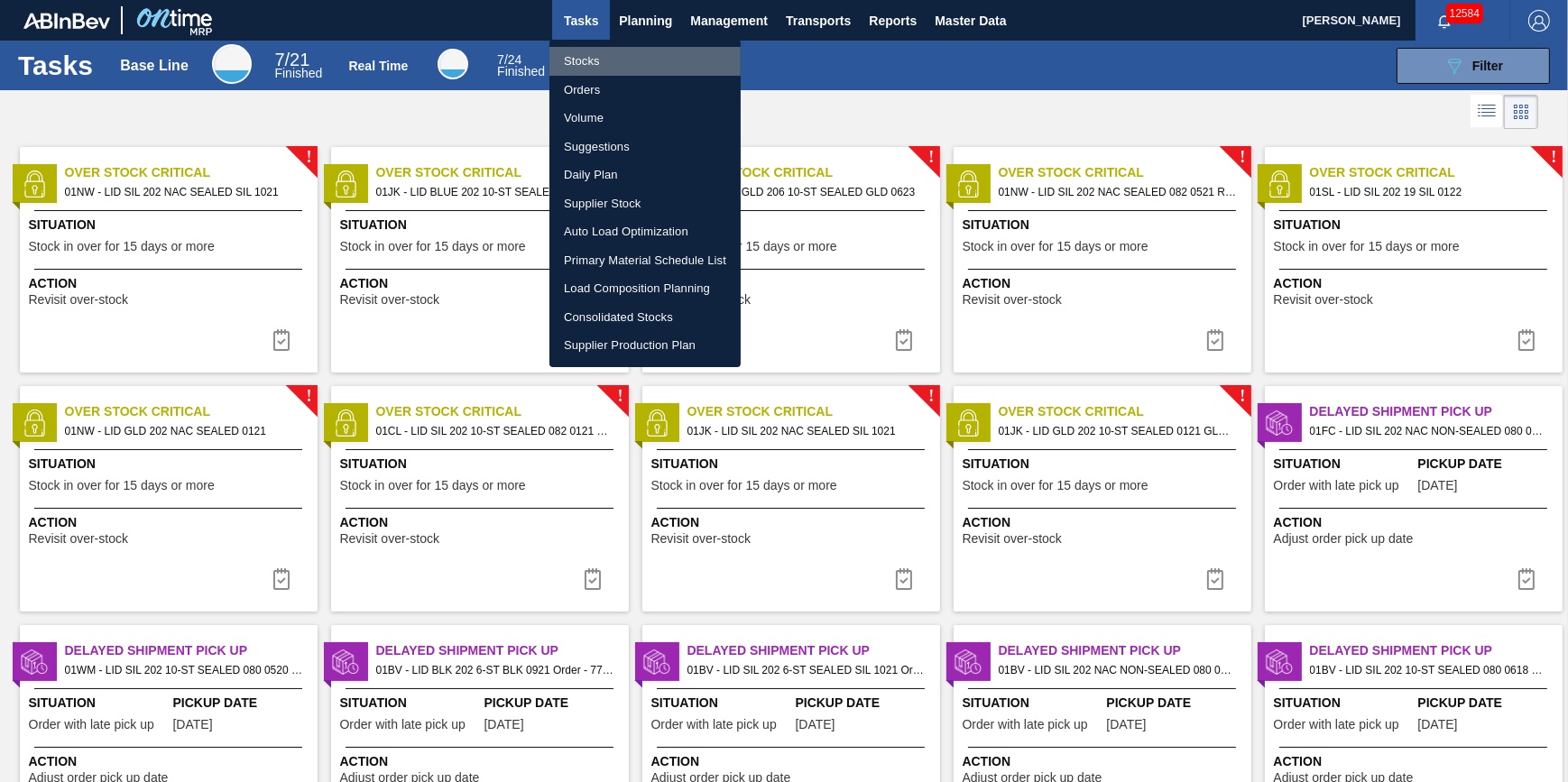
click at [632, 53] on li "Stocks" at bounding box center [645, 61] width 192 height 29
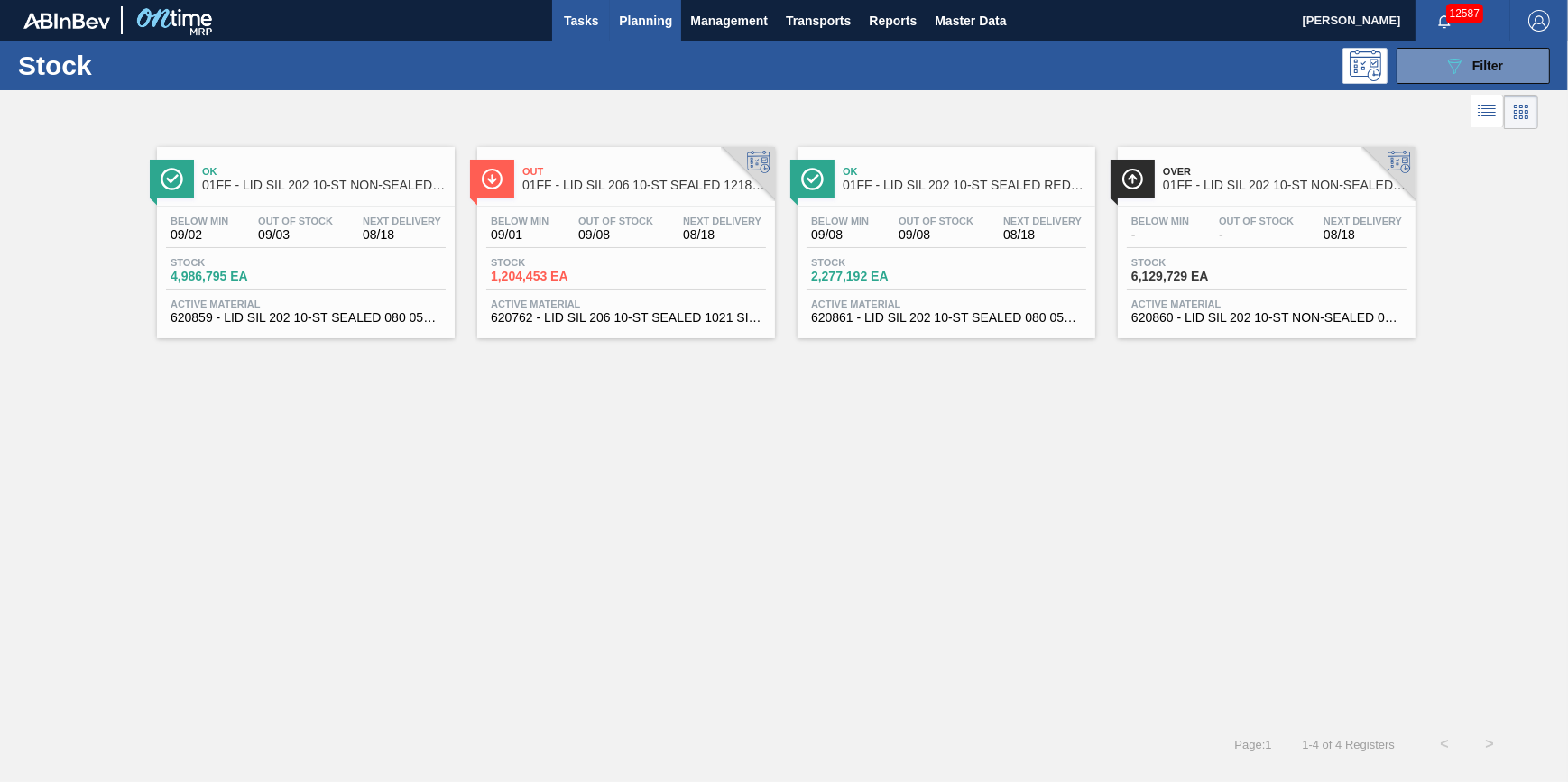
click at [591, 34] on button "Tasks" at bounding box center [581, 20] width 57 height 40
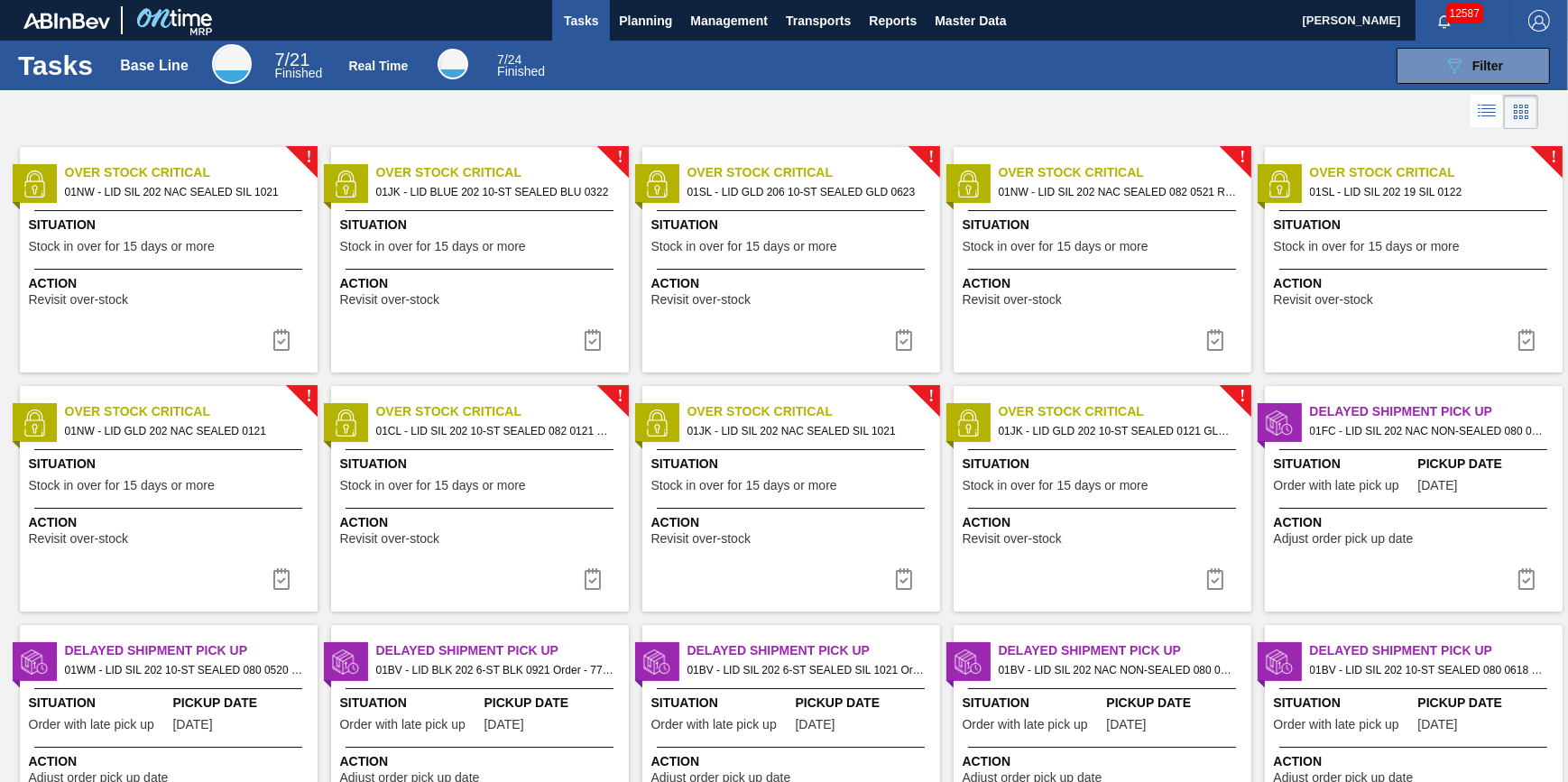
click at [236, 237] on div "Situation Stock in over for 15 days or more" at bounding box center [171, 237] width 284 height 44
click at [289, 340] on img at bounding box center [281, 339] width 22 height 22
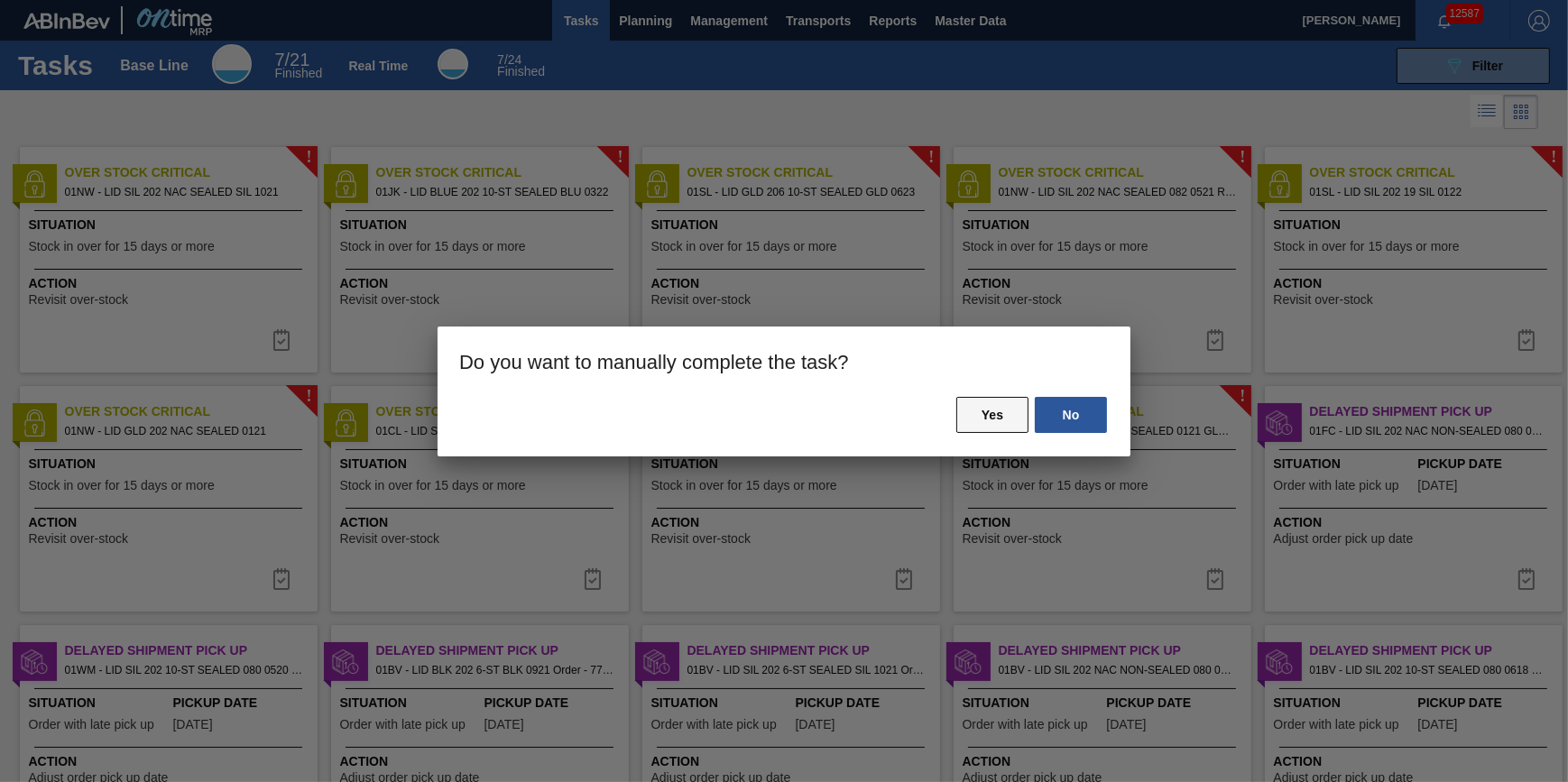
click at [972, 414] on button "Yes" at bounding box center [992, 414] width 72 height 36
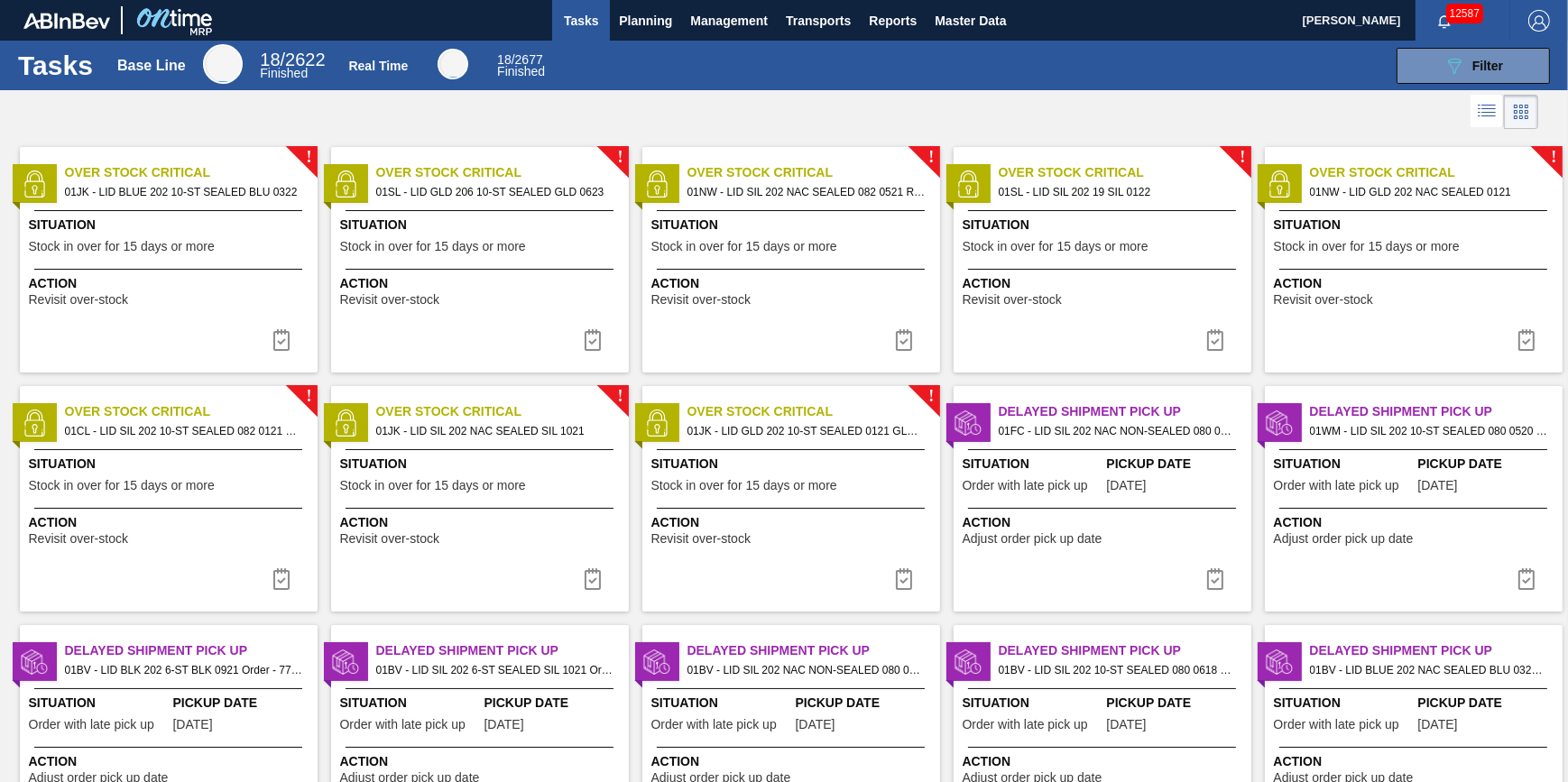
click at [182, 237] on div "Situation Stock in over for 15 days or more" at bounding box center [171, 237] width 284 height 44
click at [290, 339] on button at bounding box center [282, 340] width 43 height 36
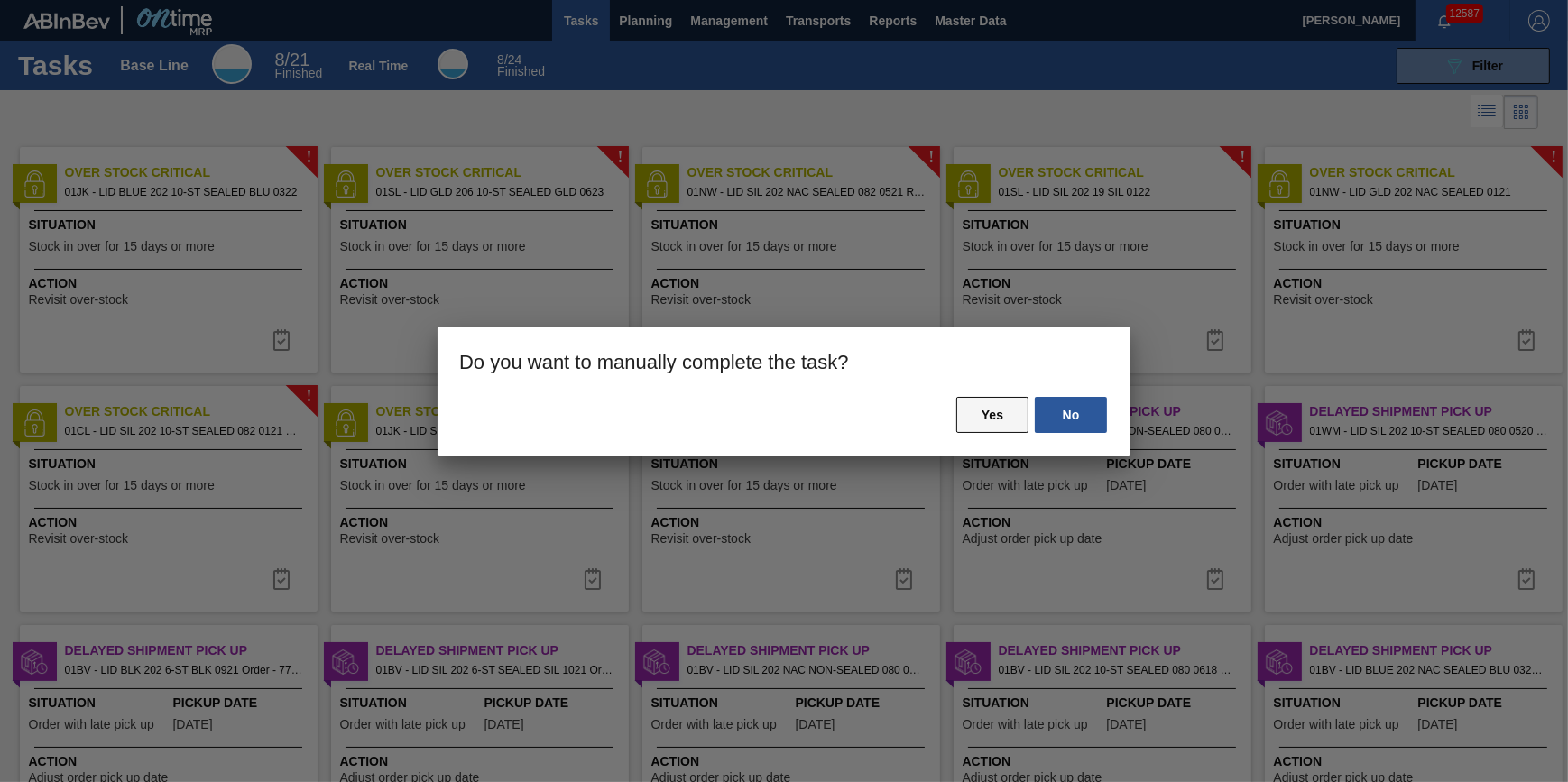
click at [970, 413] on button "Yes" at bounding box center [992, 414] width 72 height 36
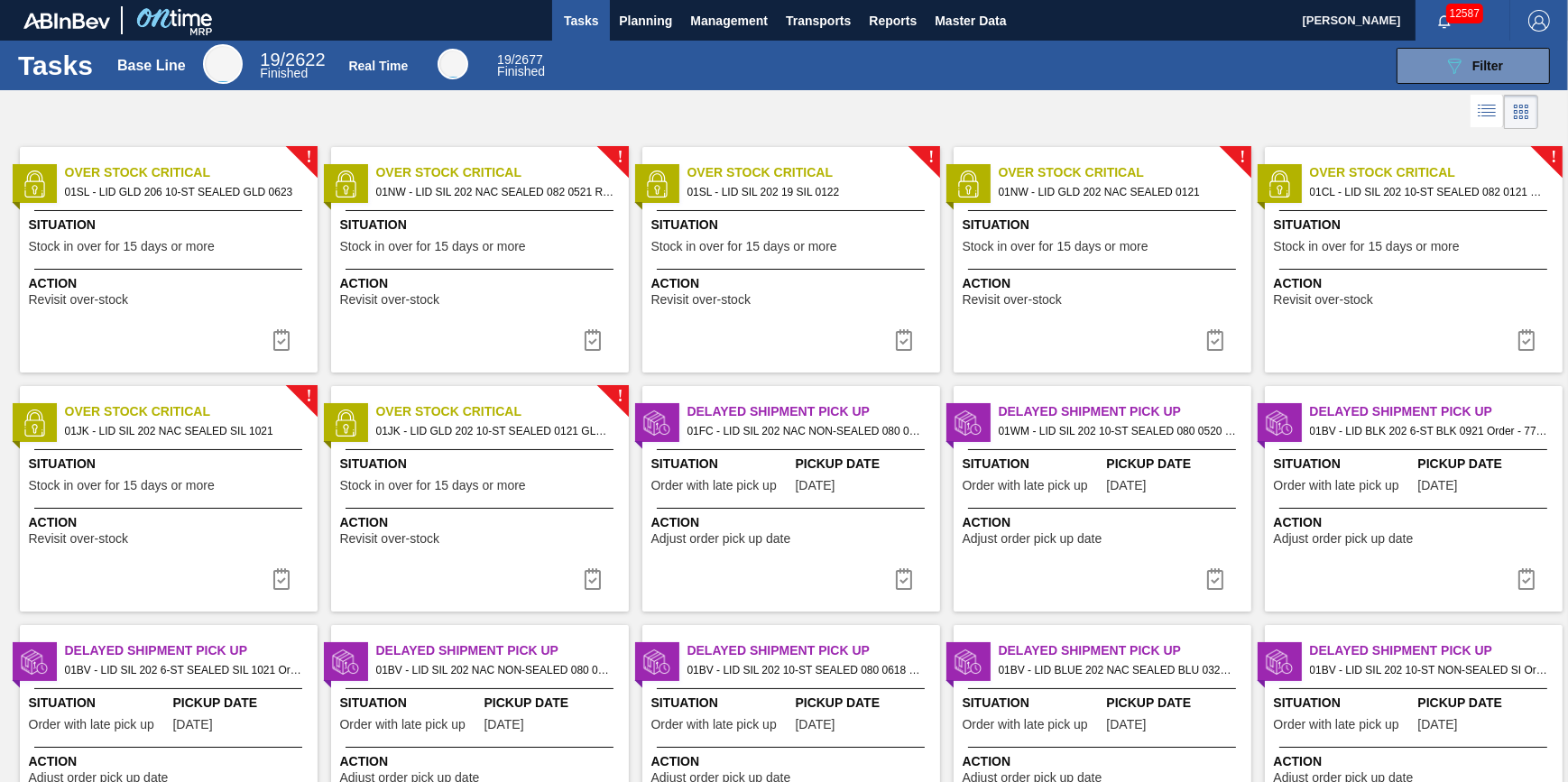
click at [229, 269] on div at bounding box center [167, 269] width 268 height 1
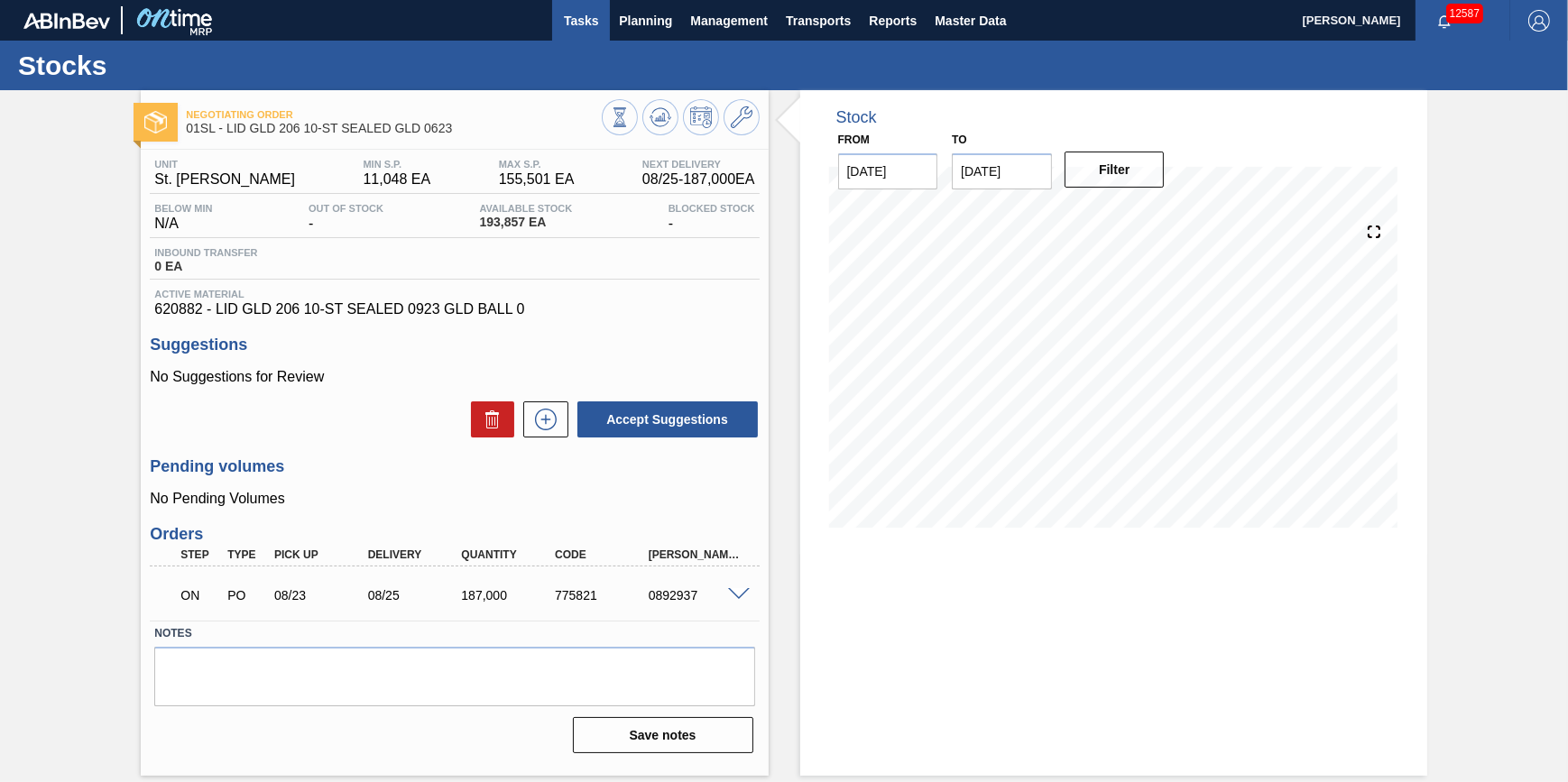
click at [581, 21] on span "Tasks" at bounding box center [581, 21] width 39 height 22
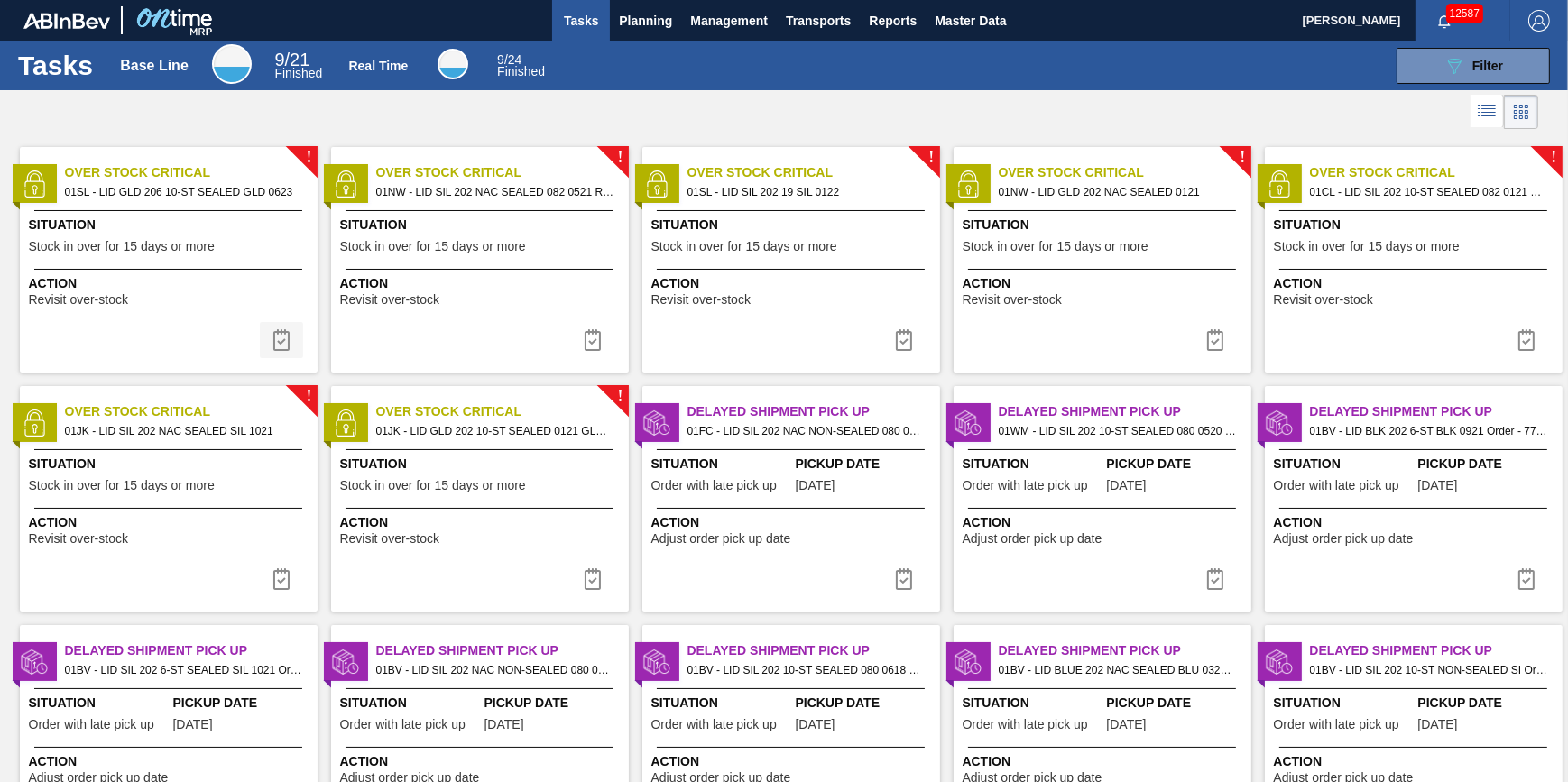
click at [290, 346] on button at bounding box center [282, 340] width 43 height 36
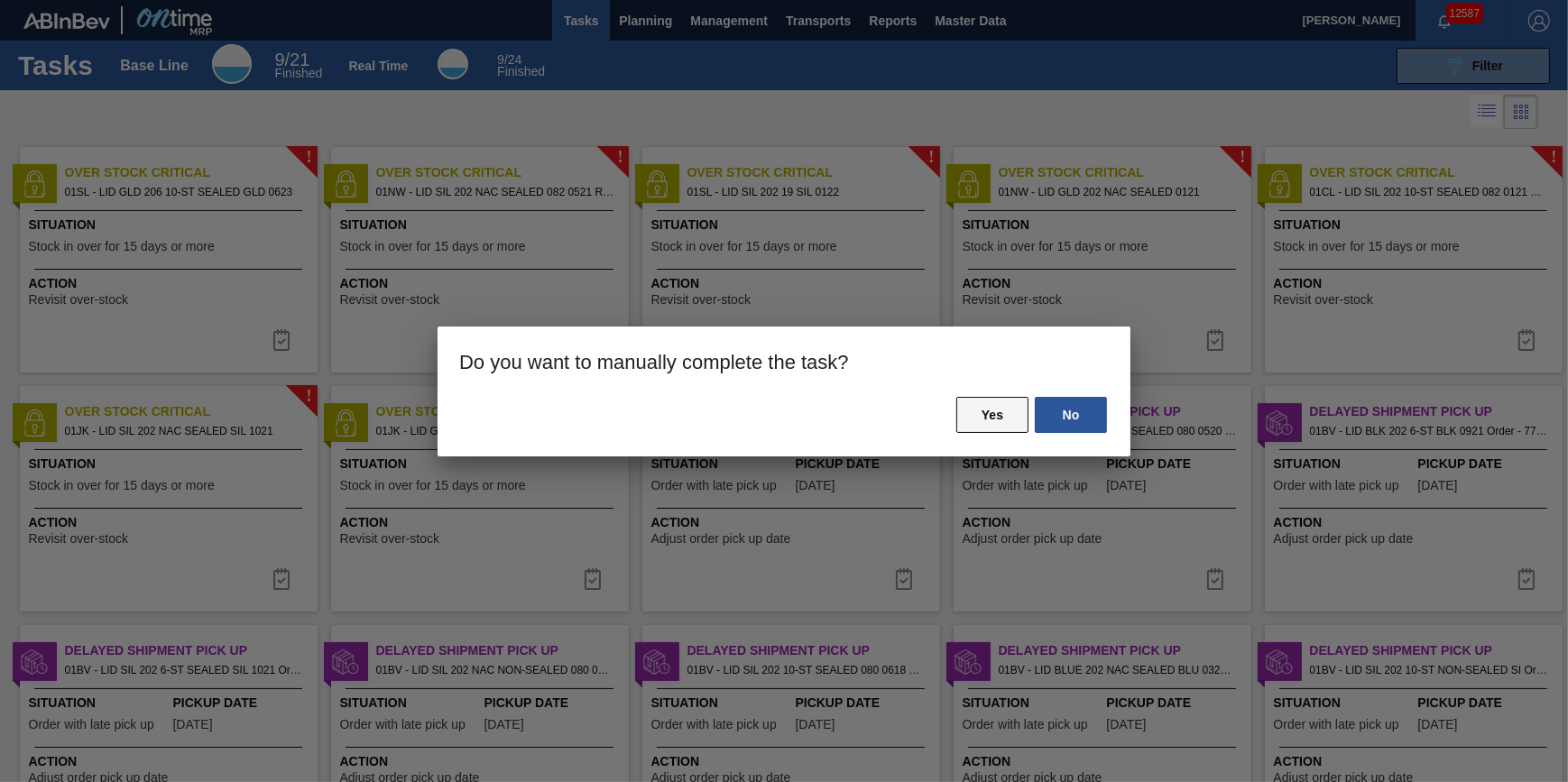
click at [1008, 410] on button "Yes" at bounding box center [992, 414] width 72 height 36
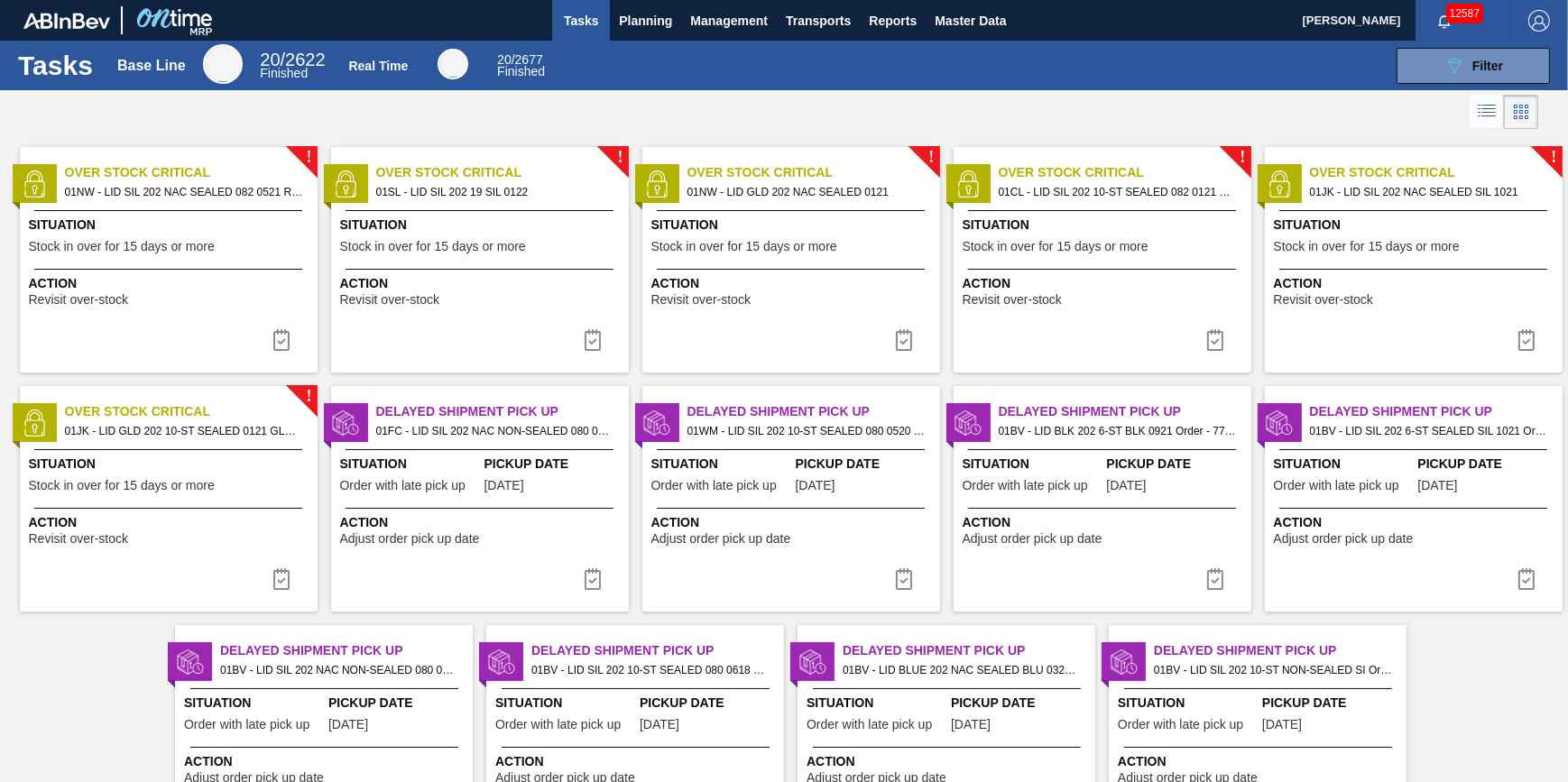
click at [262, 303] on div "Action Revisit over-stock" at bounding box center [171, 290] width 284 height 33
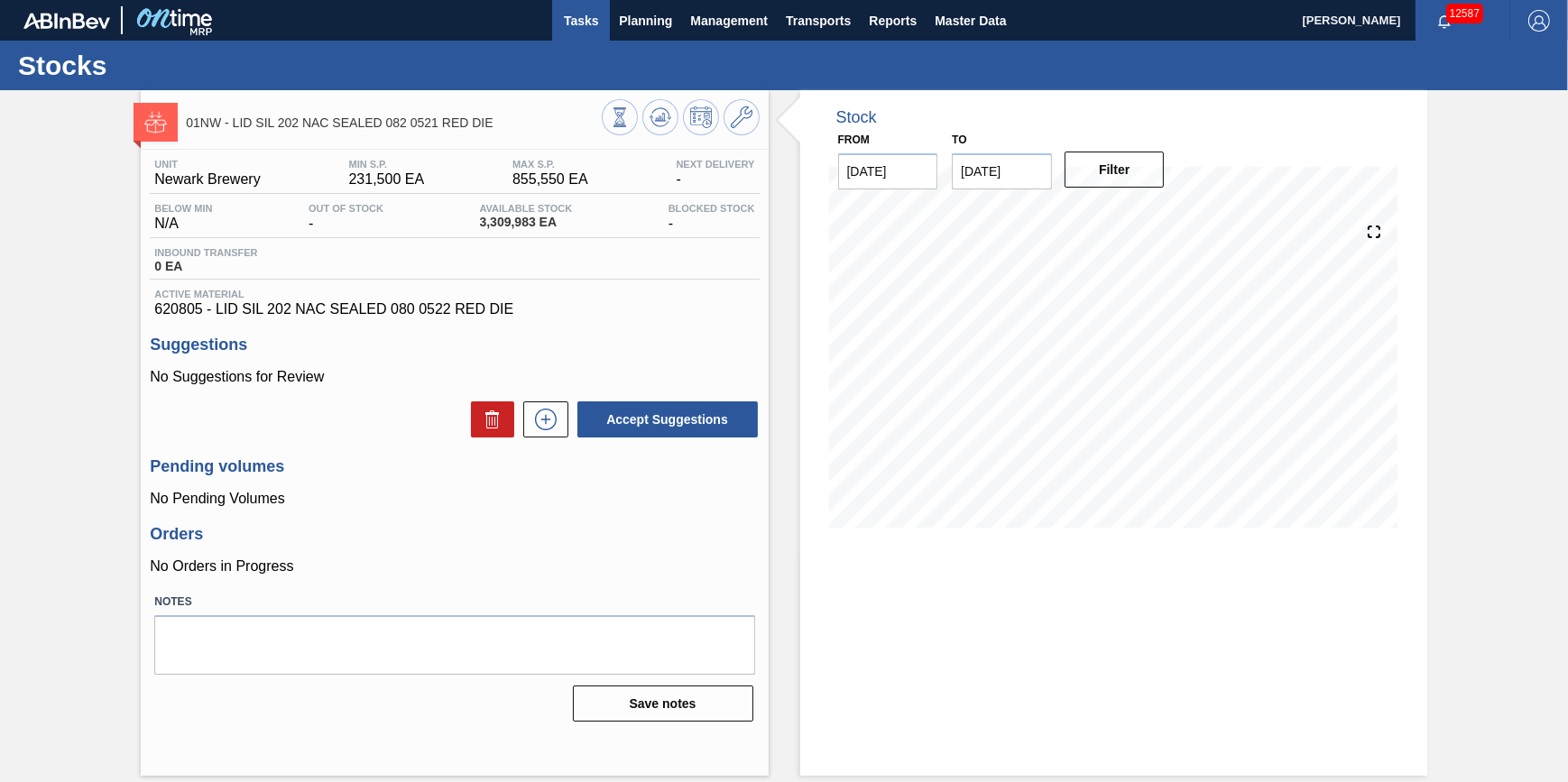
click at [586, 26] on span "Tasks" at bounding box center [581, 21] width 39 height 22
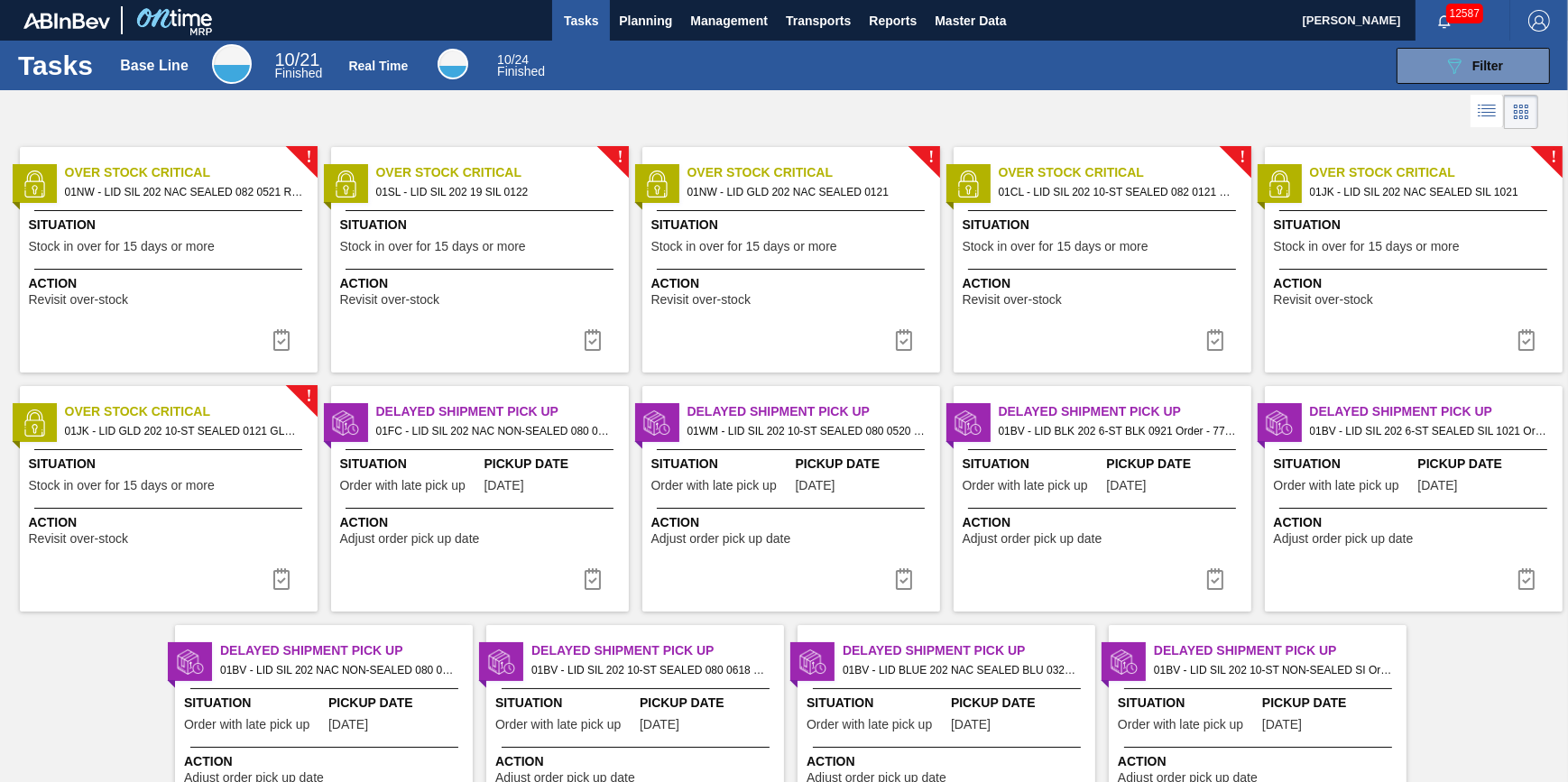
click at [303, 336] on div "! Over Stock Critical 01NW - LID SIL 202 NAC SEALED 082 0521 RED DIE Situation …" at bounding box center [168, 260] width 298 height 226
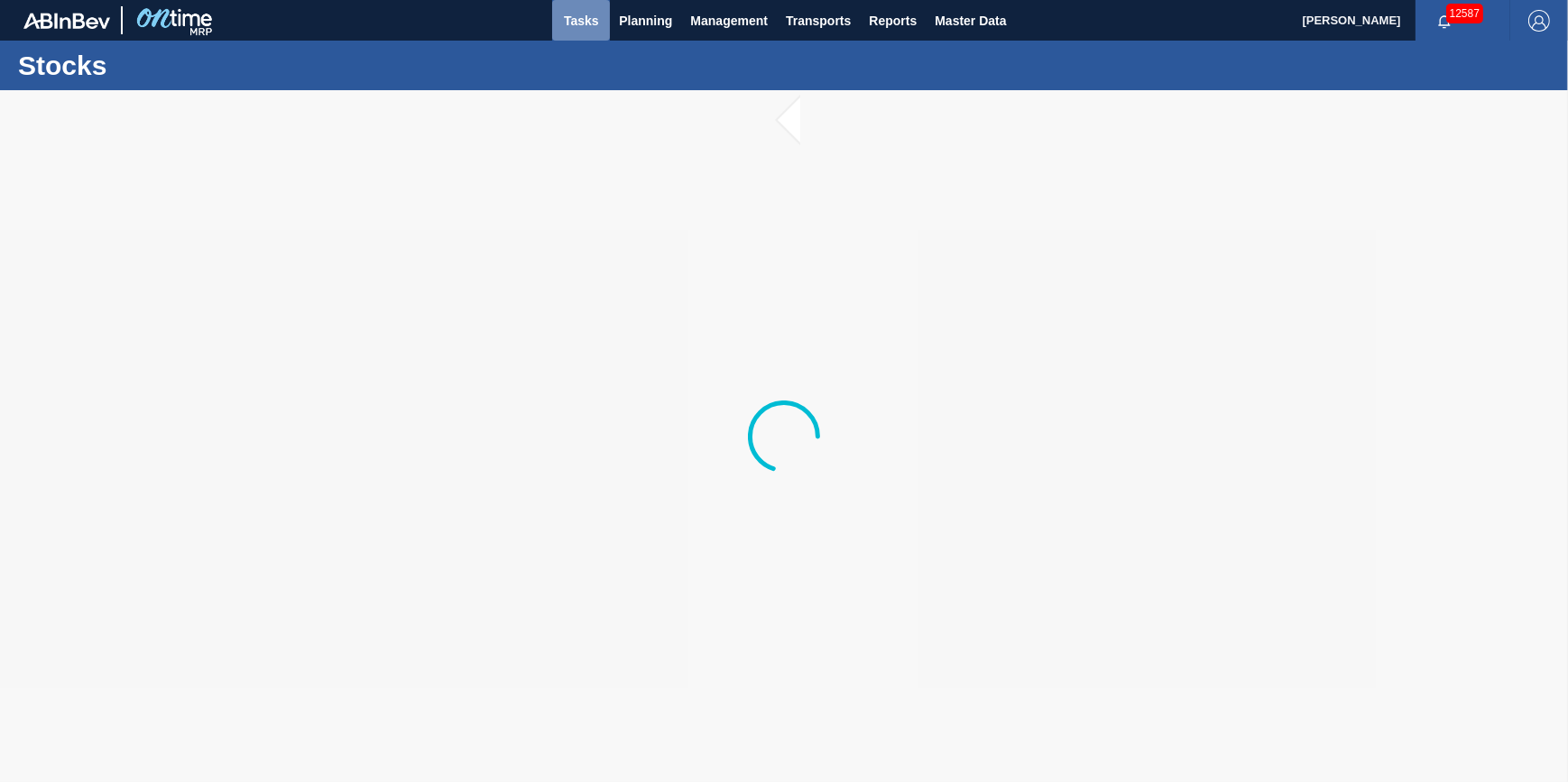
click at [591, 8] on button "Tasks" at bounding box center [581, 20] width 57 height 40
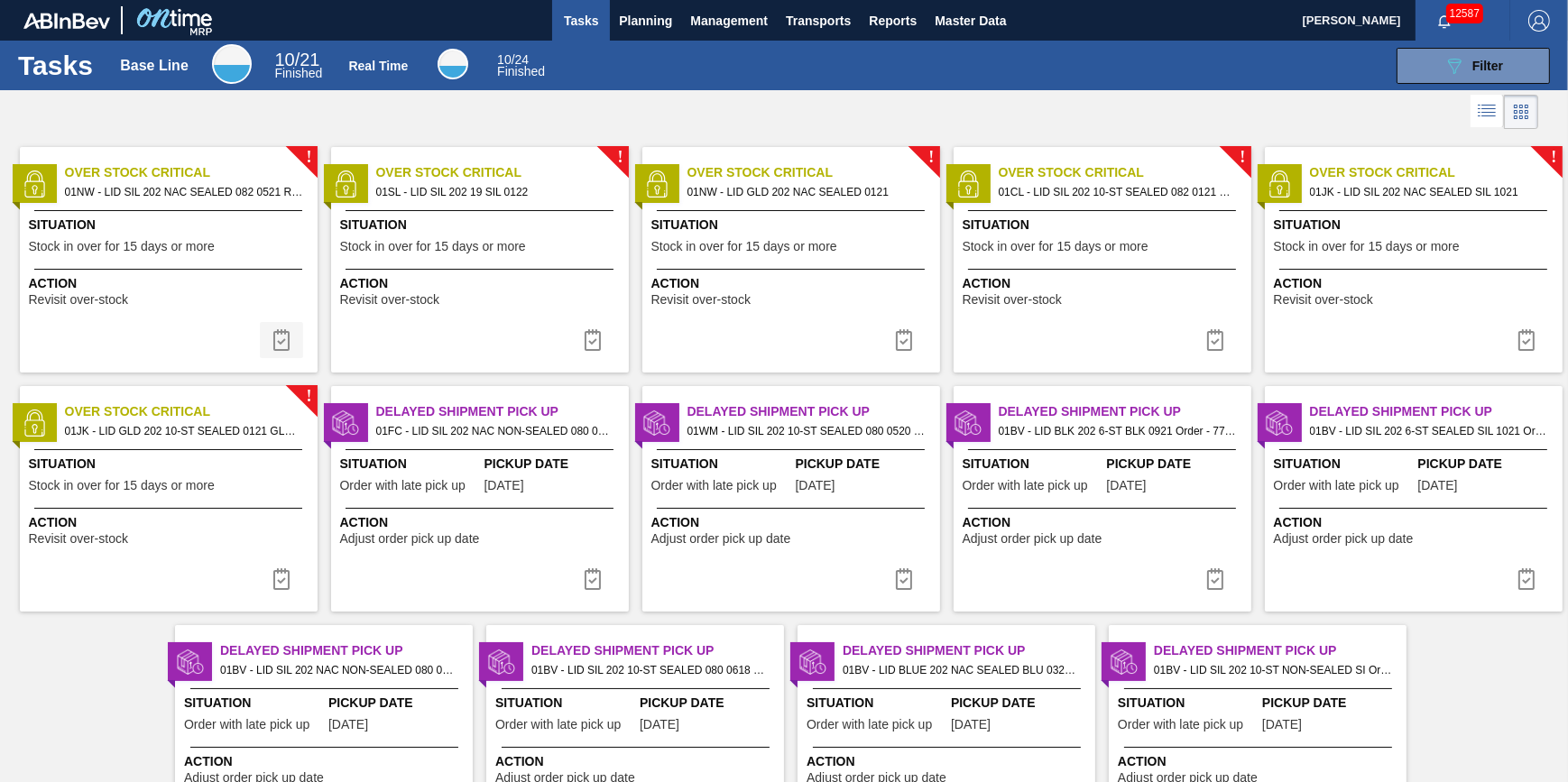
click at [287, 344] on img at bounding box center [281, 339] width 22 height 22
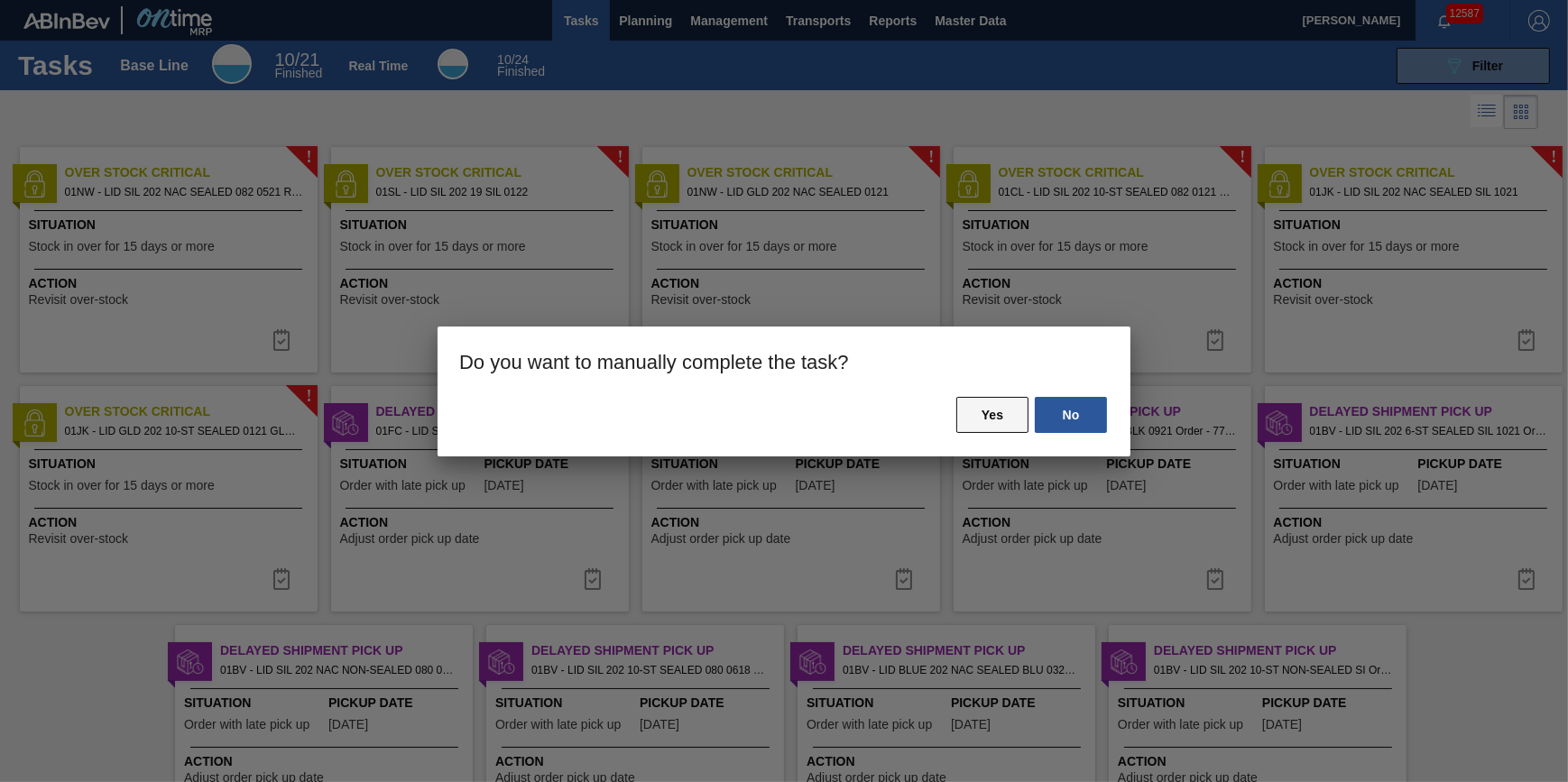
click at [1003, 411] on button "Yes" at bounding box center [992, 414] width 72 height 36
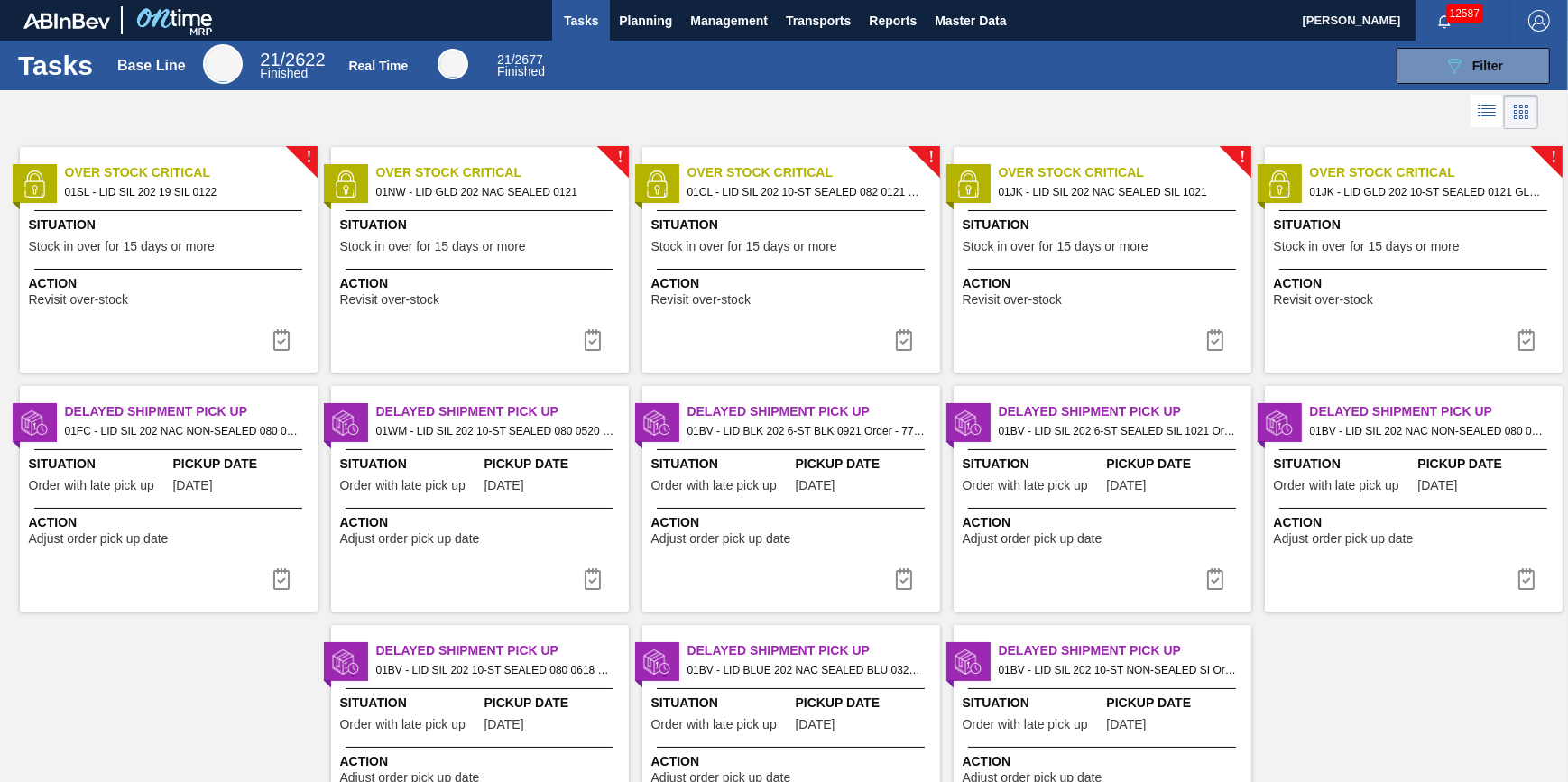
click at [253, 230] on span "Situation" at bounding box center [171, 225] width 284 height 19
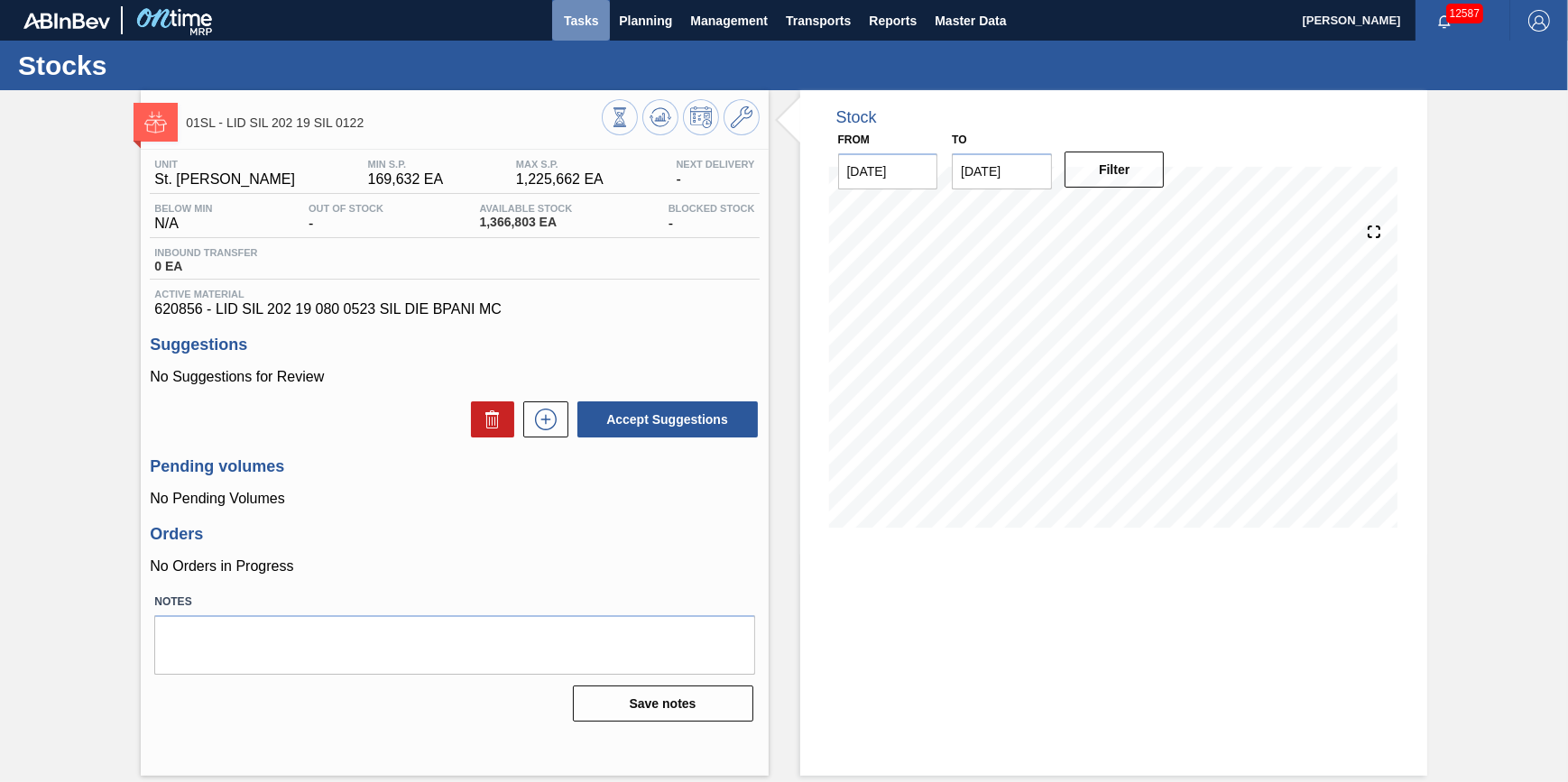
click at [588, 34] on button "Tasks" at bounding box center [581, 20] width 57 height 40
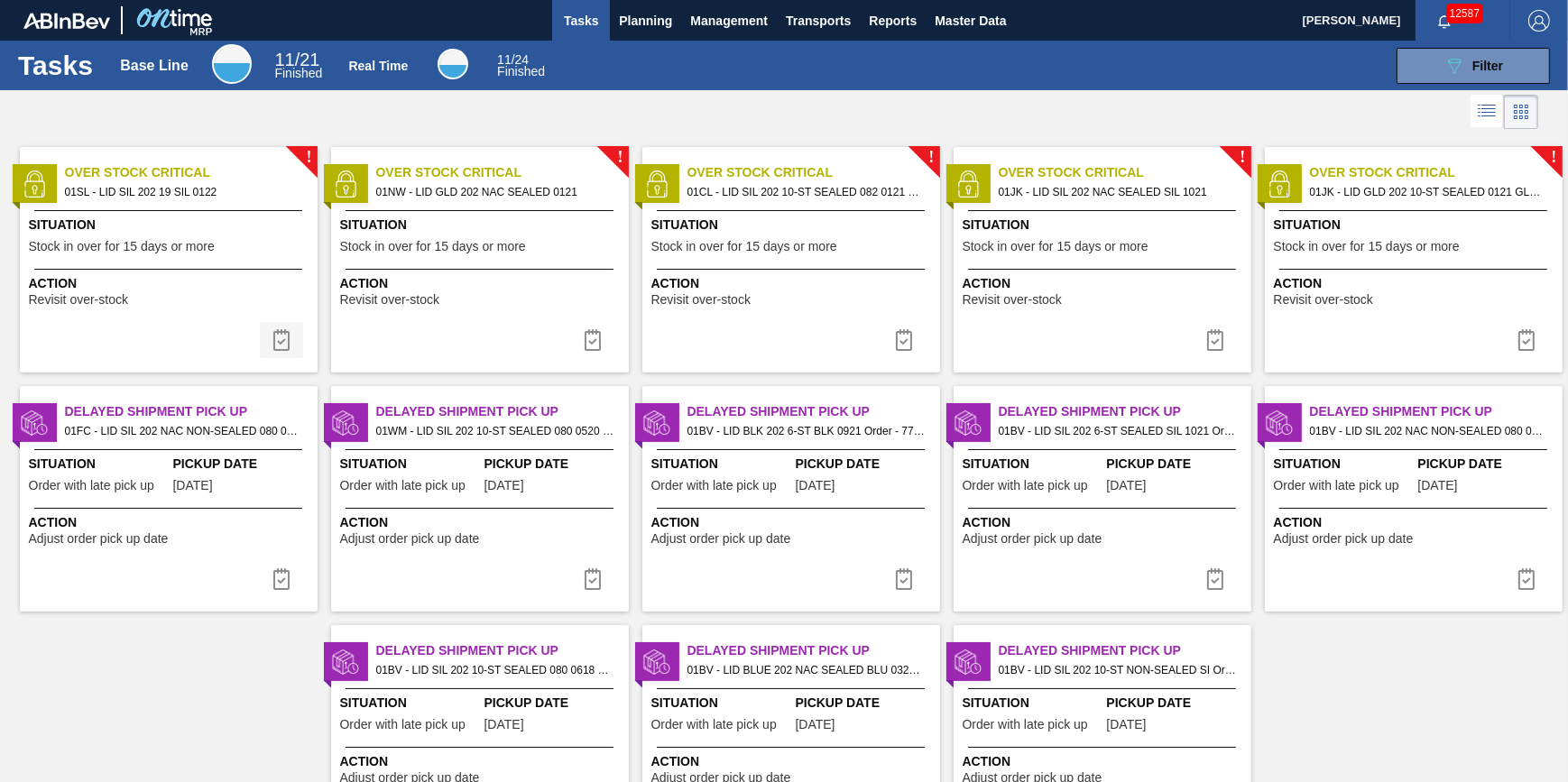
click at [280, 334] on img at bounding box center [281, 339] width 22 height 22
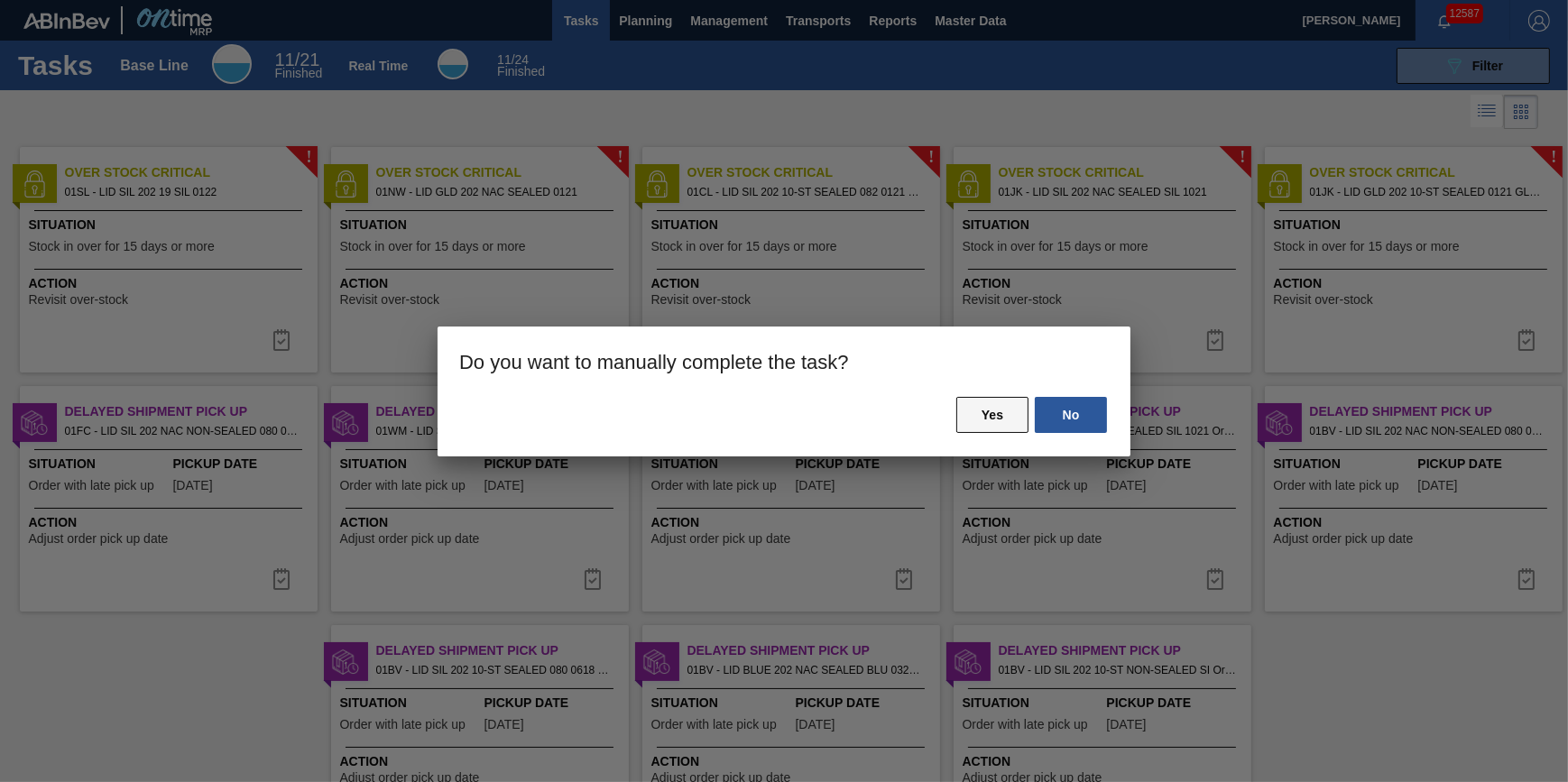
click at [975, 399] on button "Yes" at bounding box center [992, 414] width 72 height 36
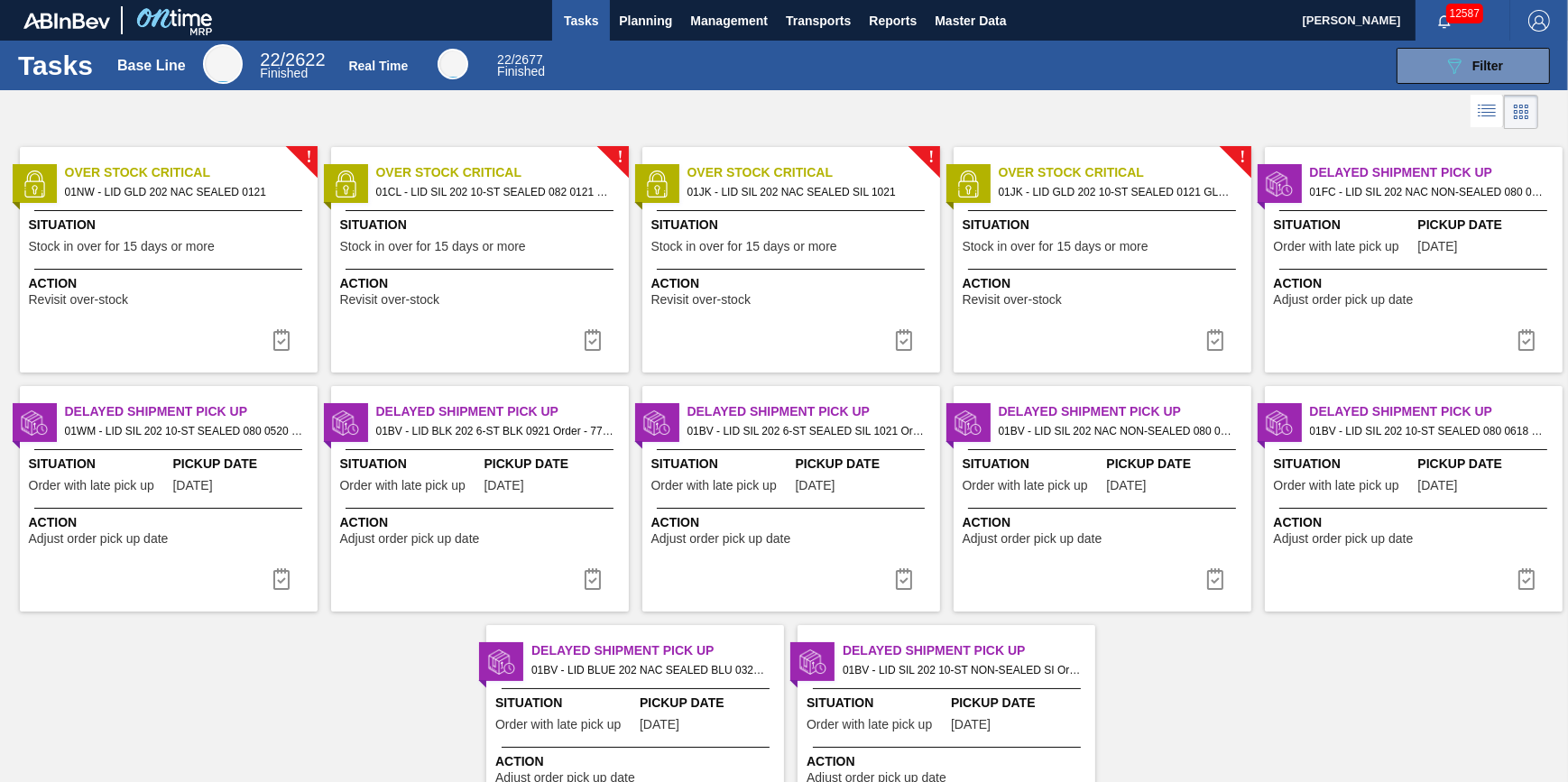
click at [213, 222] on span "Situation" at bounding box center [171, 225] width 284 height 19
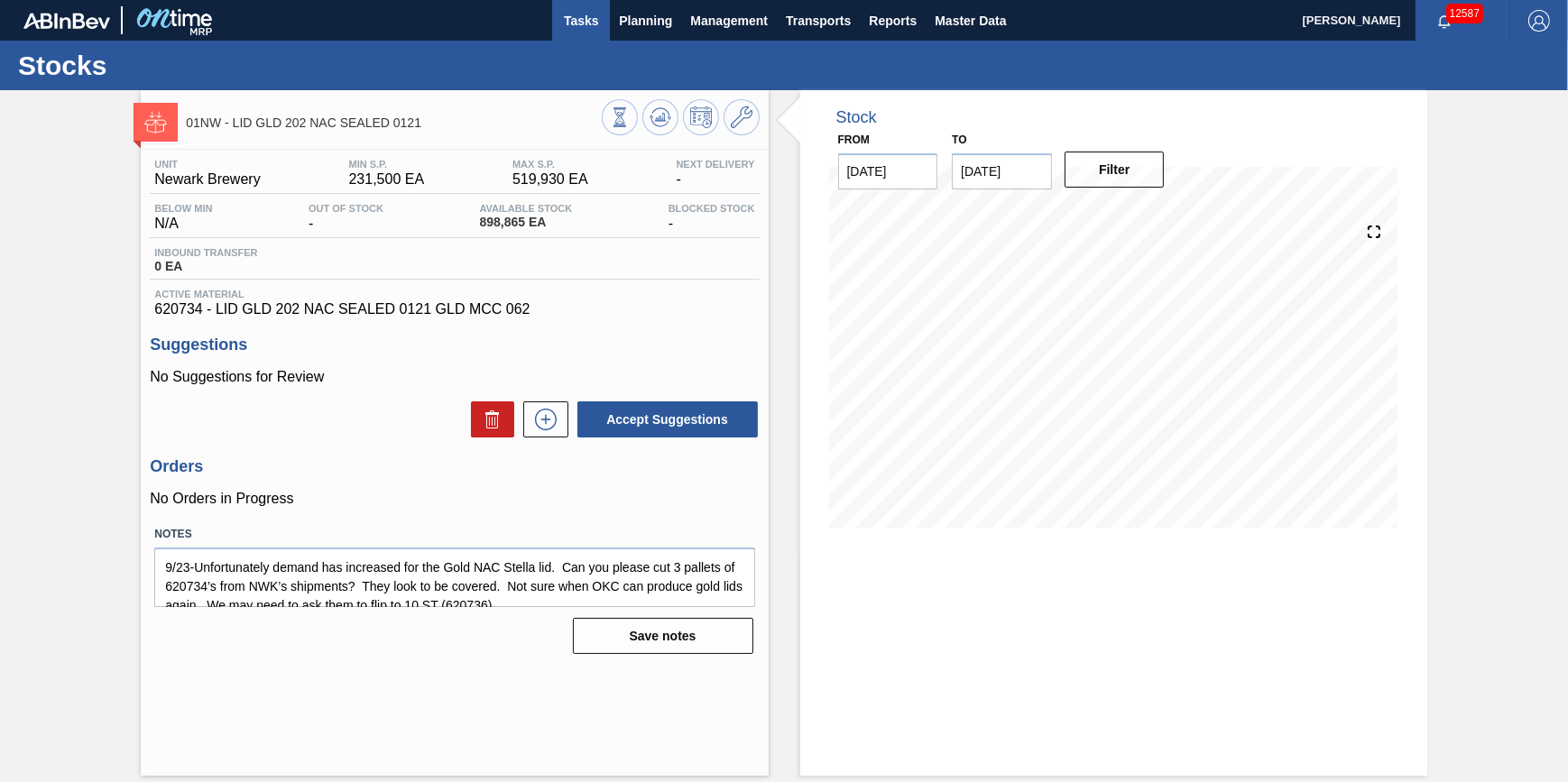
click at [580, 26] on span "Tasks" at bounding box center [581, 21] width 39 height 22
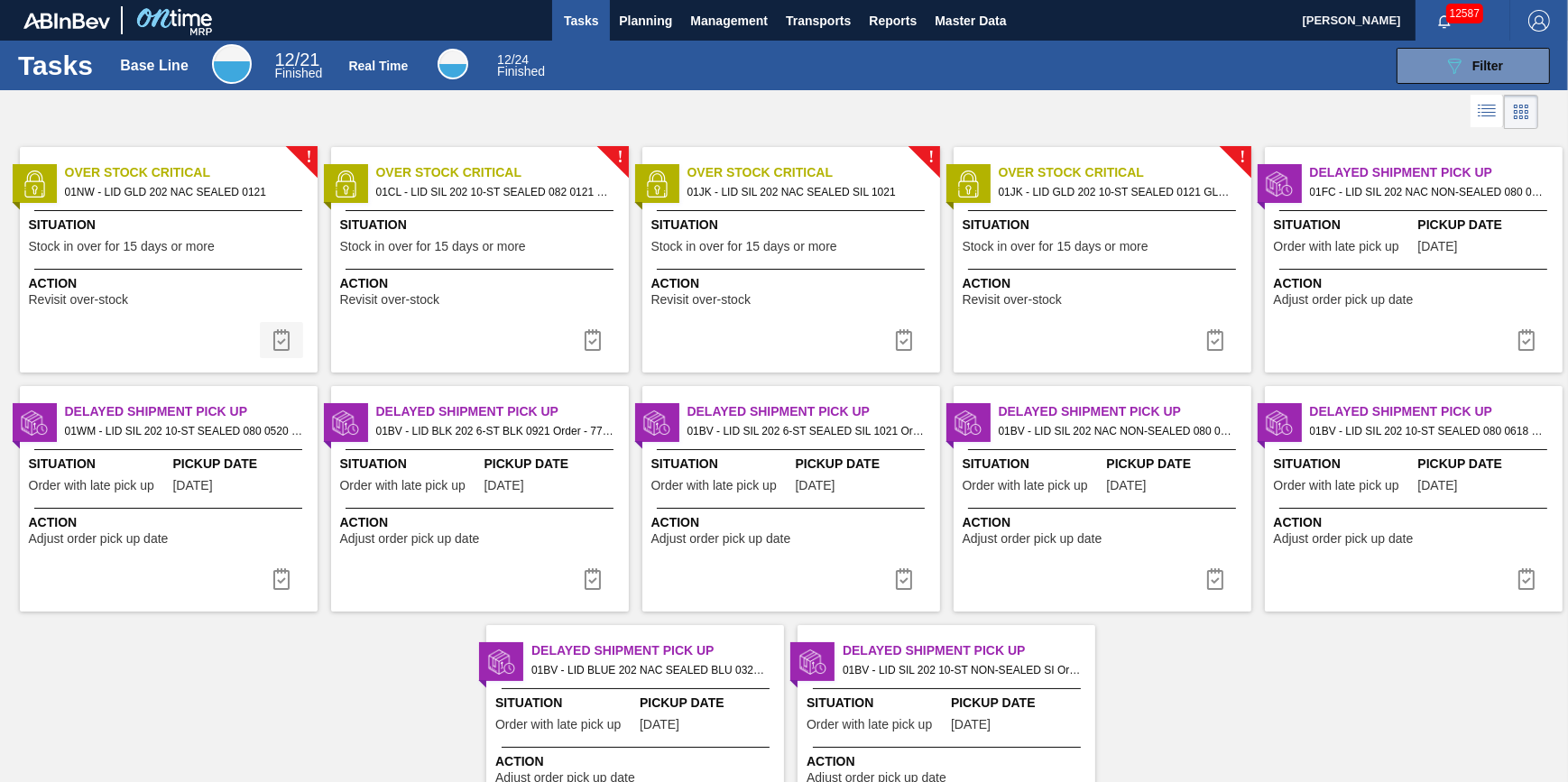
click at [283, 333] on img at bounding box center [281, 339] width 22 height 22
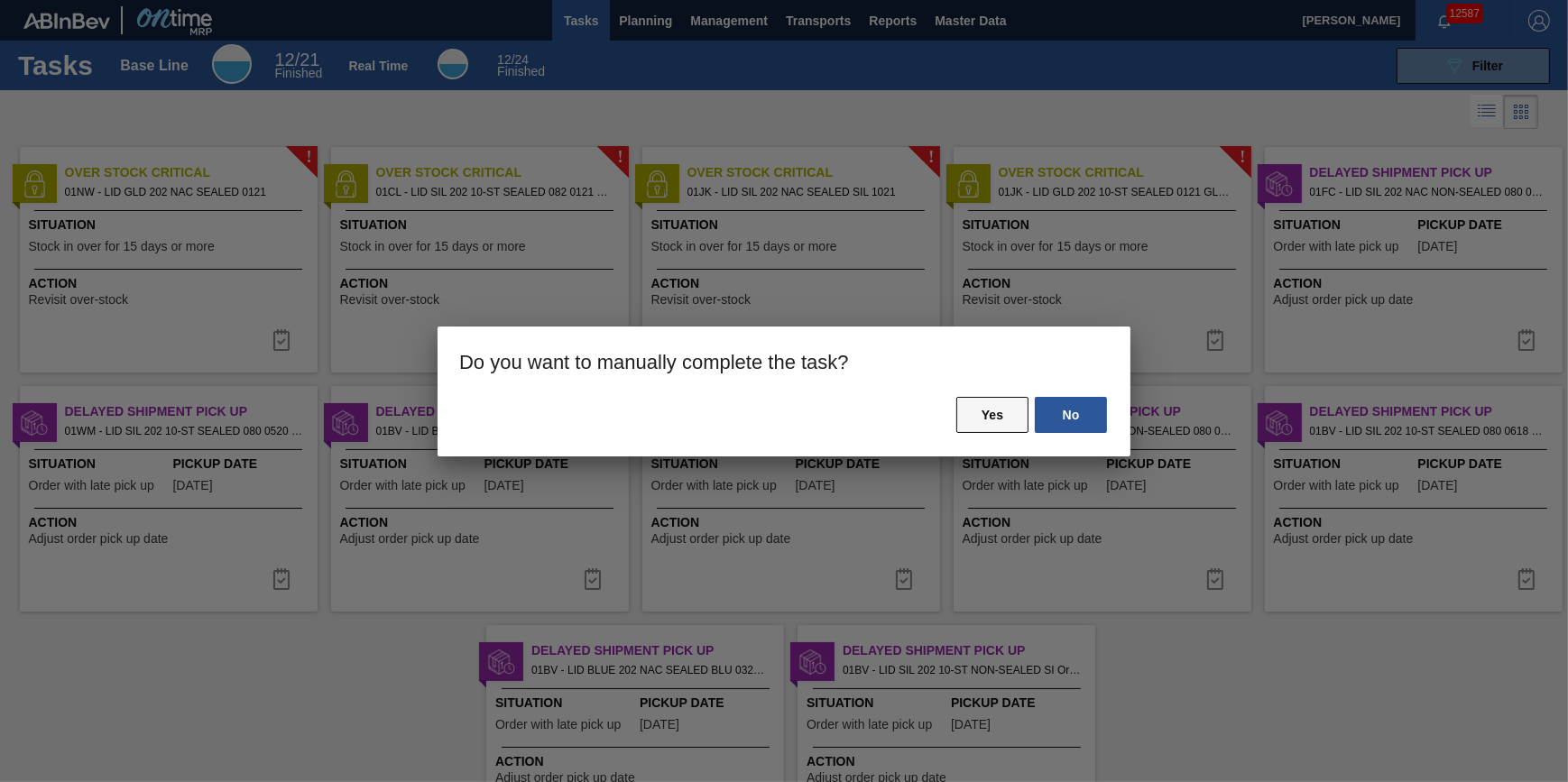
click at [968, 411] on button "Yes" at bounding box center [992, 414] width 72 height 36
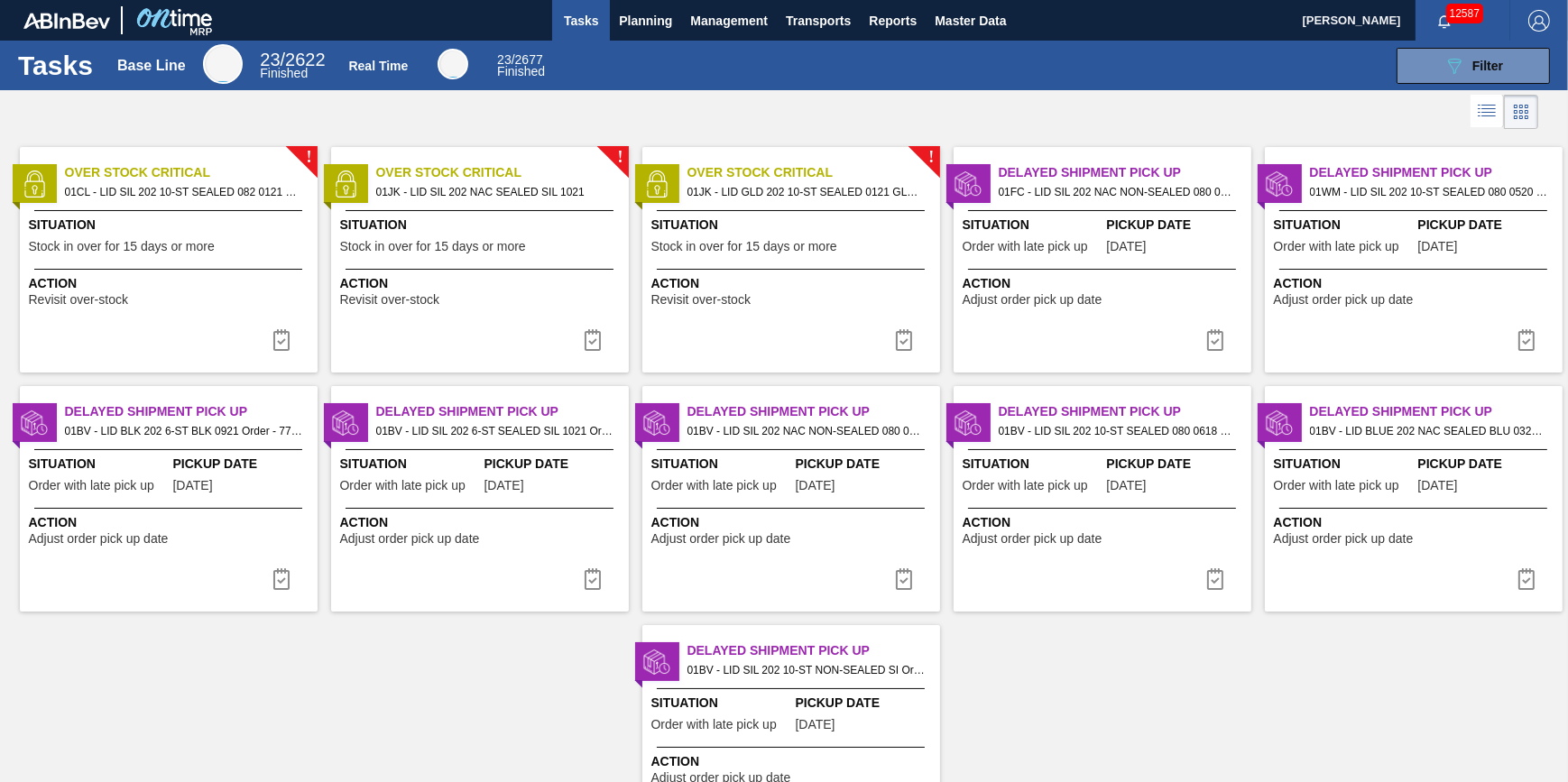
click at [135, 242] on span "Stock in over for 15 days or more" at bounding box center [122, 246] width 186 height 13
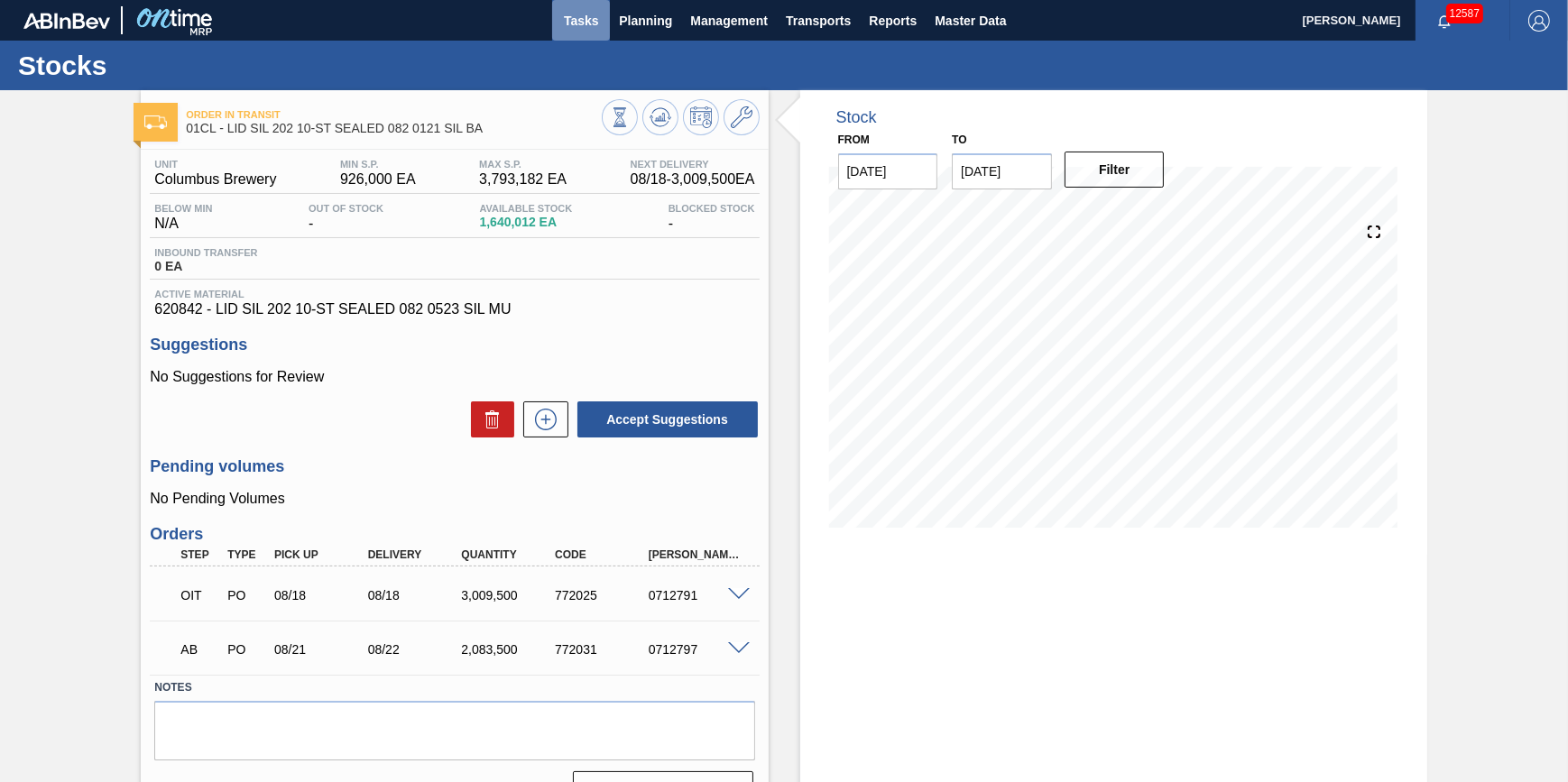
click at [579, 20] on span "Tasks" at bounding box center [581, 21] width 39 height 22
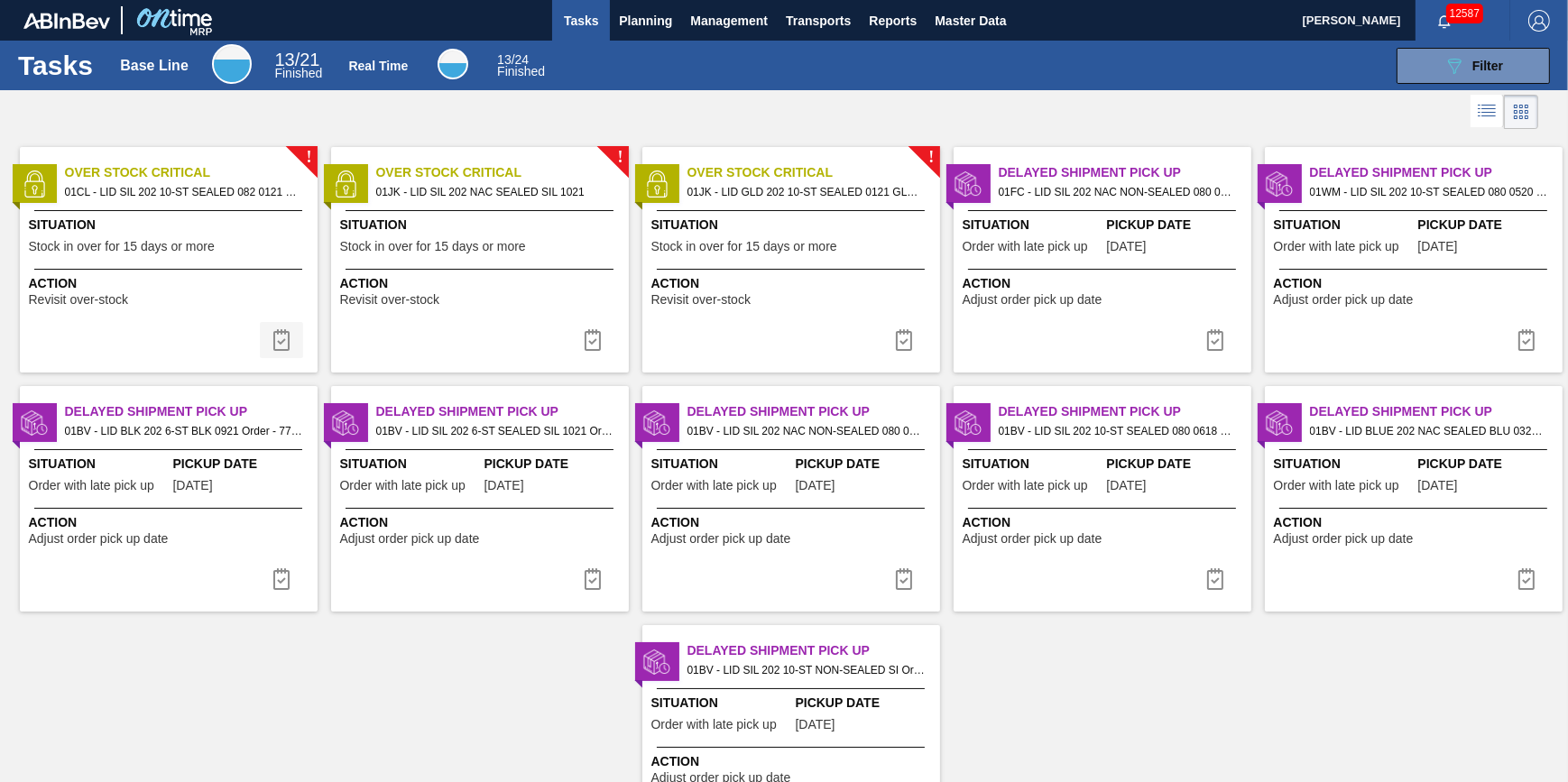
click at [268, 339] on button at bounding box center [282, 340] width 43 height 36
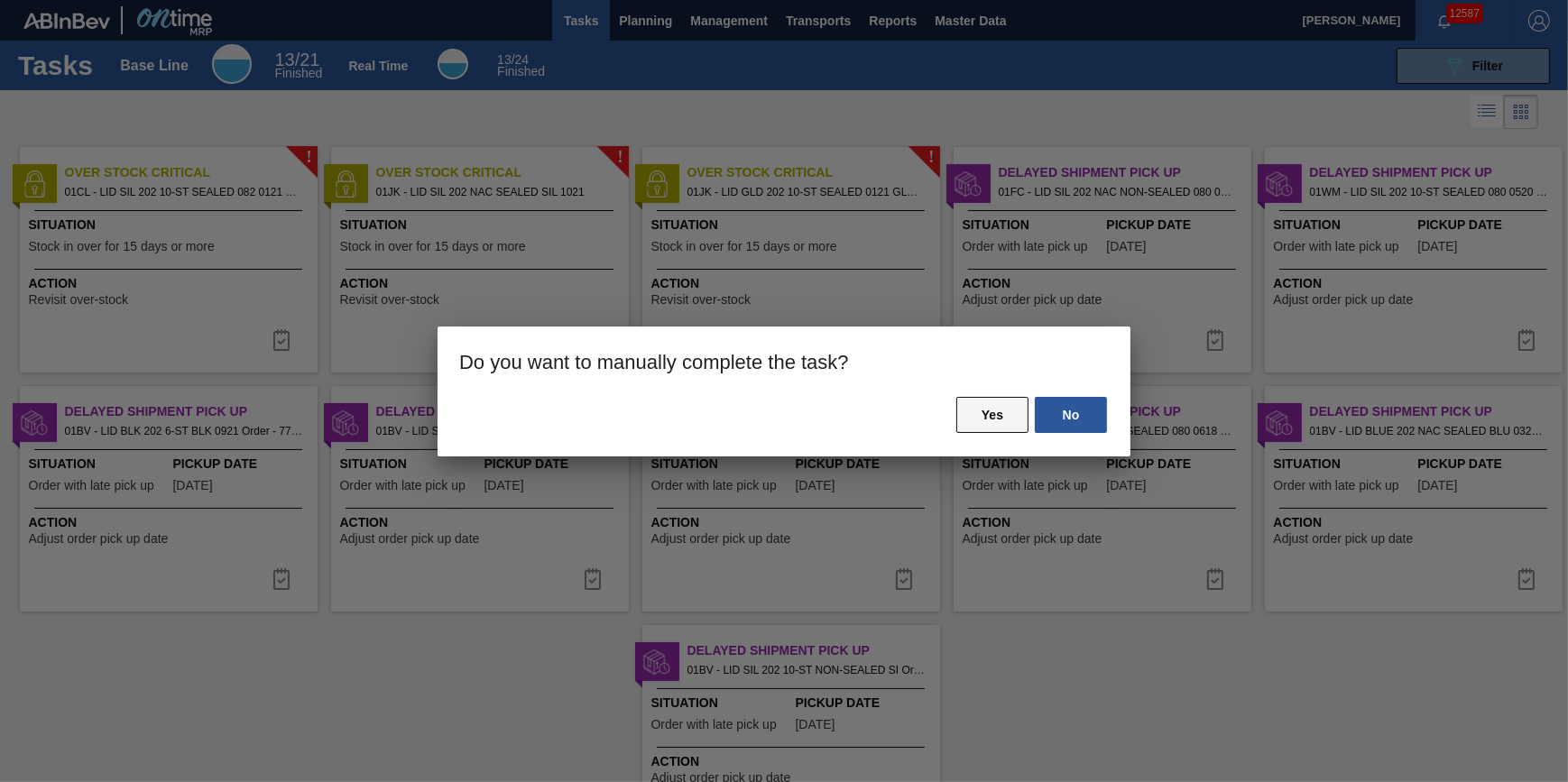
click at [966, 409] on button "Yes" at bounding box center [992, 414] width 72 height 36
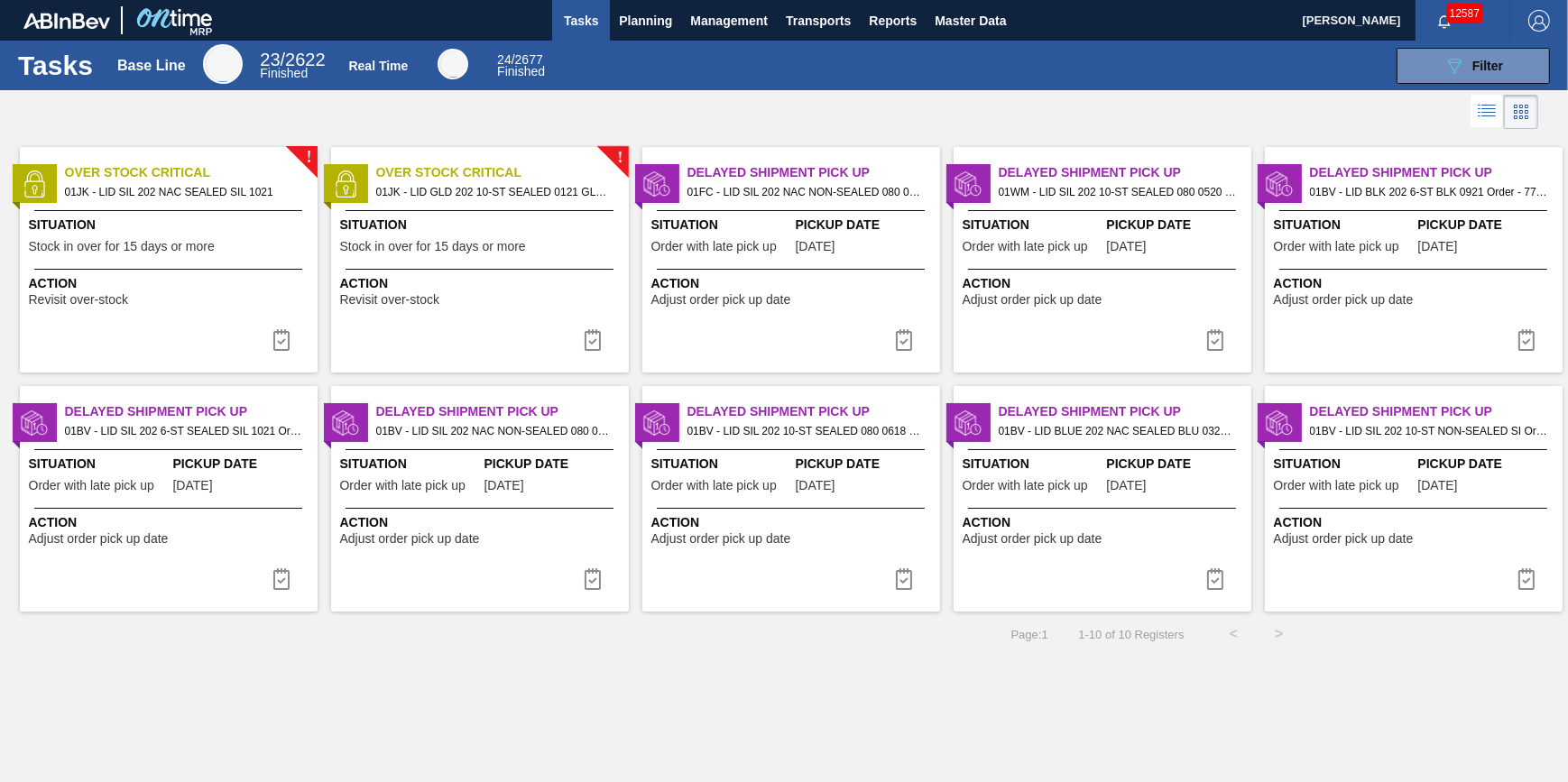
click at [178, 268] on div "! Over Stock Critical 01JK - LID SIL 202 NAC SEALED SIL 1021 Situation Stock in…" at bounding box center [168, 260] width 298 height 226
click at [298, 344] on button at bounding box center [282, 340] width 43 height 36
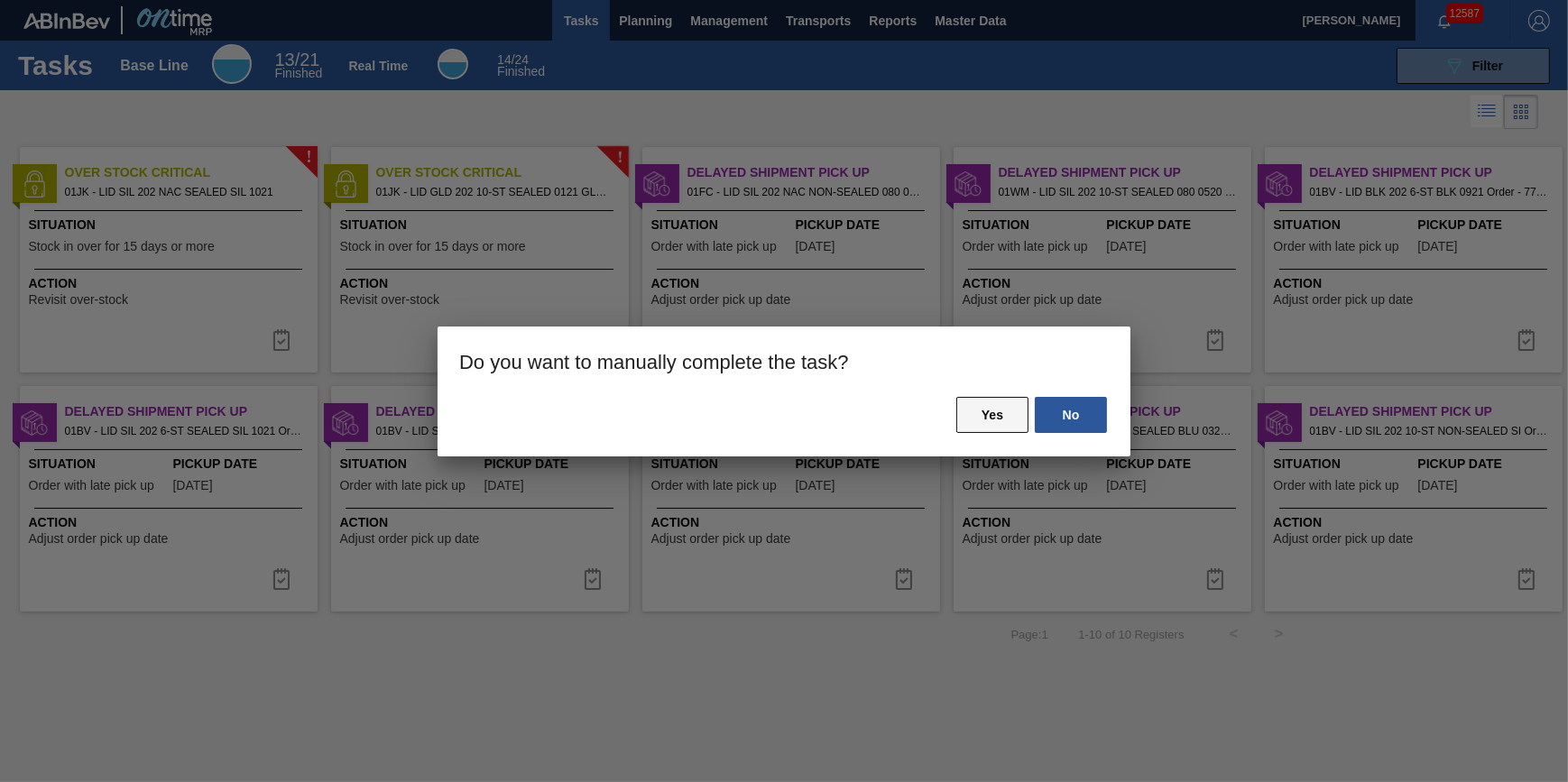
click at [984, 430] on button "Yes" at bounding box center [992, 414] width 72 height 36
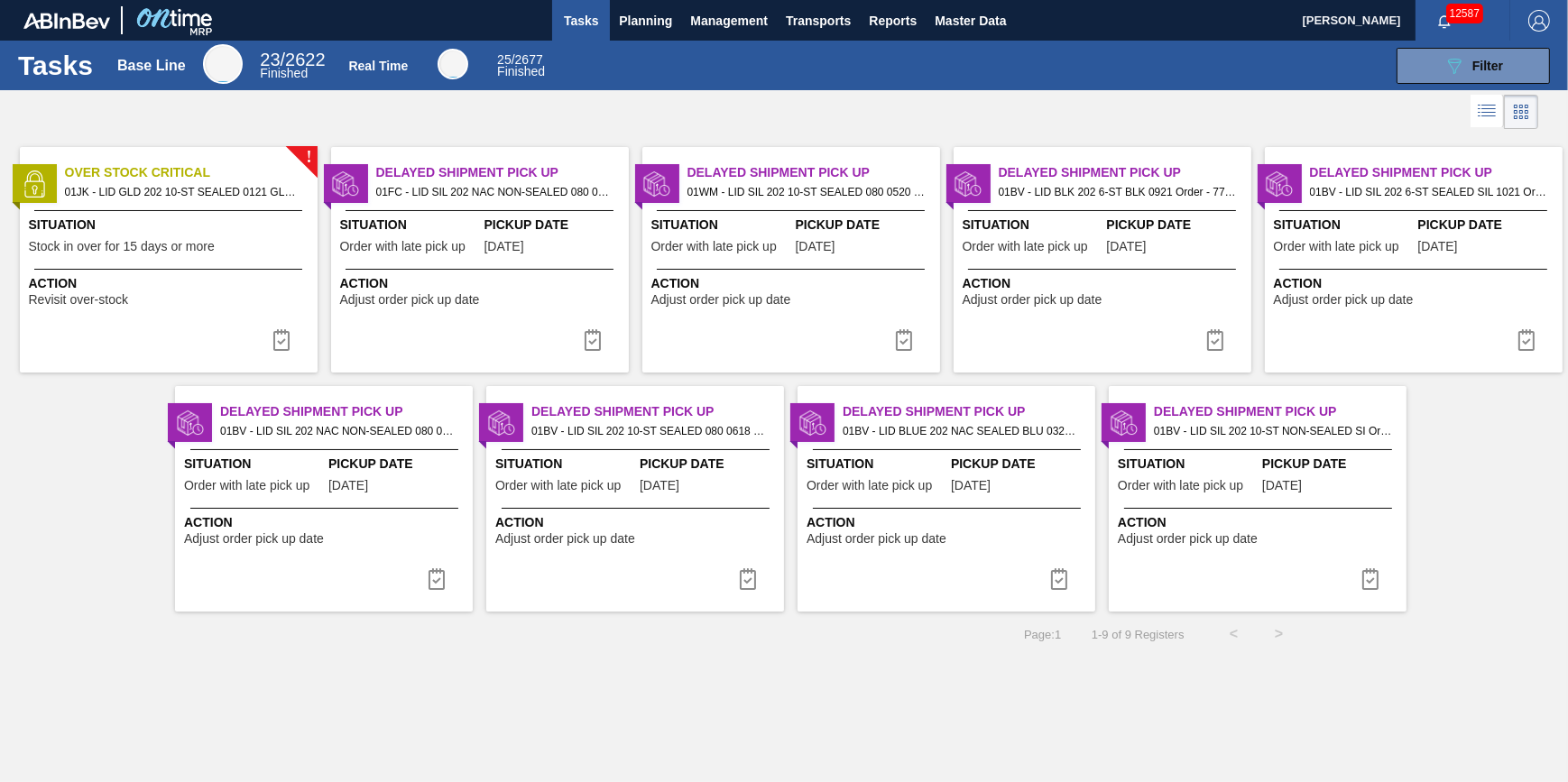
click at [222, 271] on div "Action Revisit over-stock" at bounding box center [168, 288] width 298 height 38
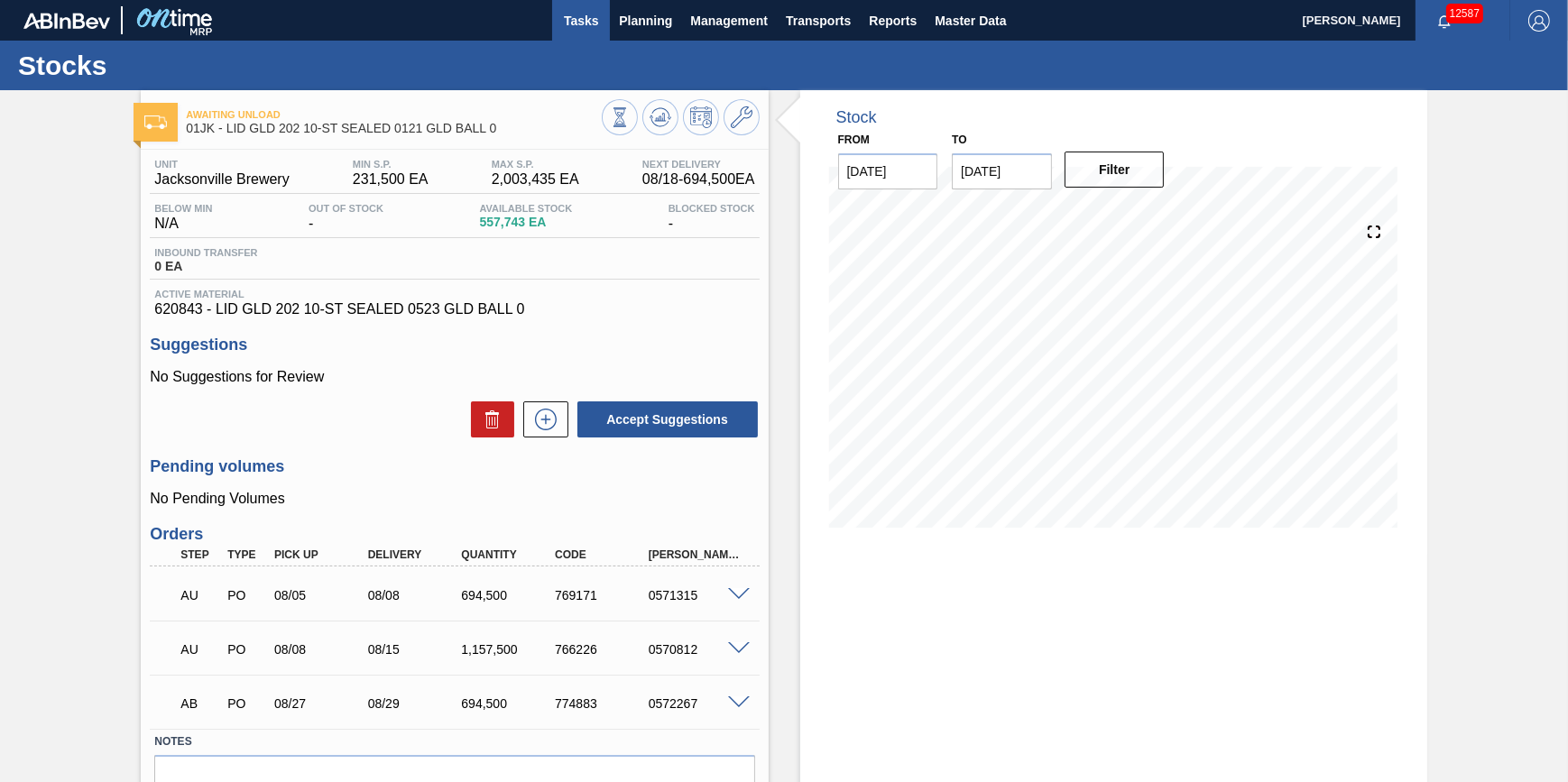
click at [575, 25] on span "Tasks" at bounding box center [581, 21] width 39 height 22
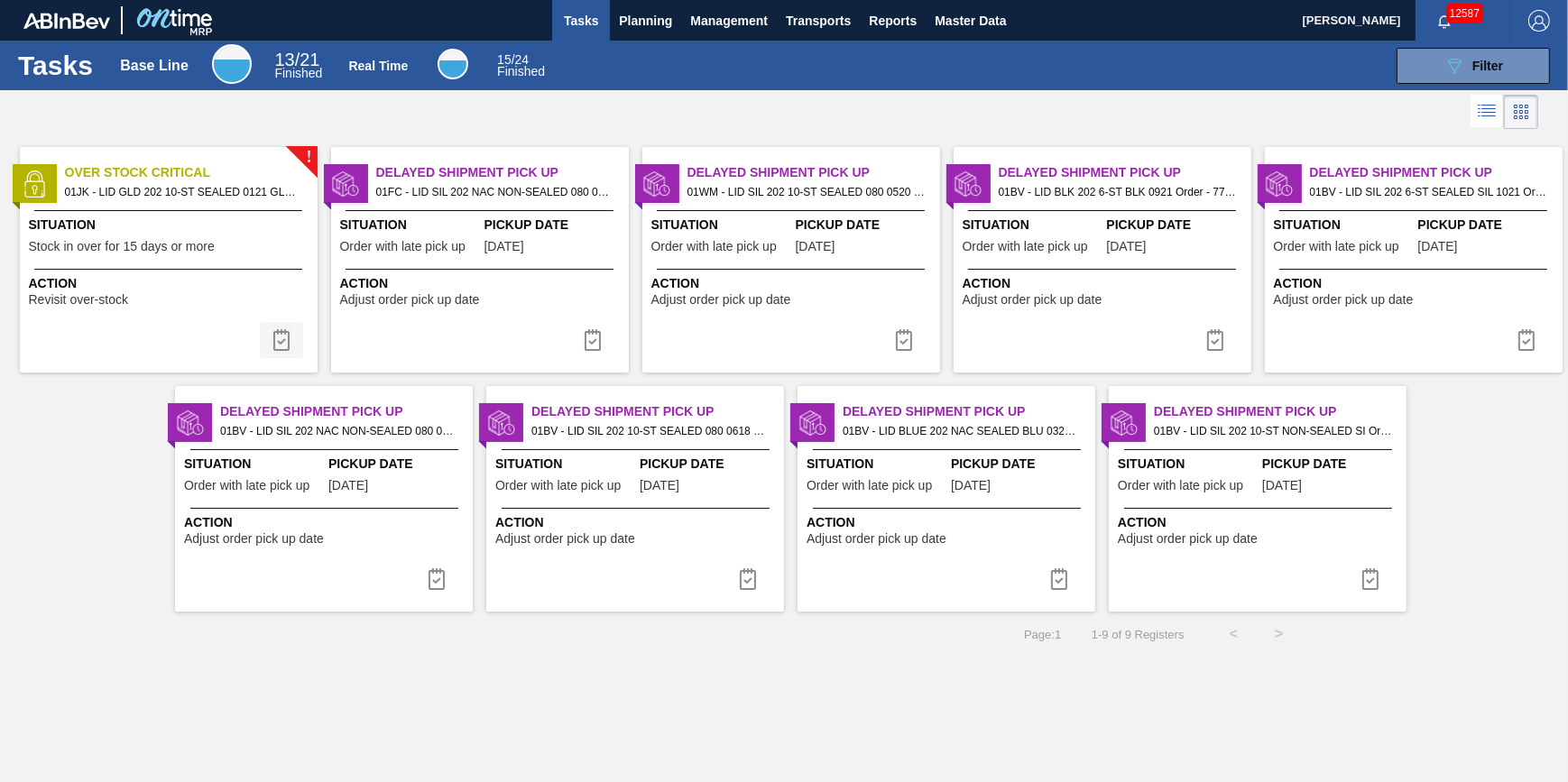
click at [284, 338] on img at bounding box center [281, 339] width 22 height 22
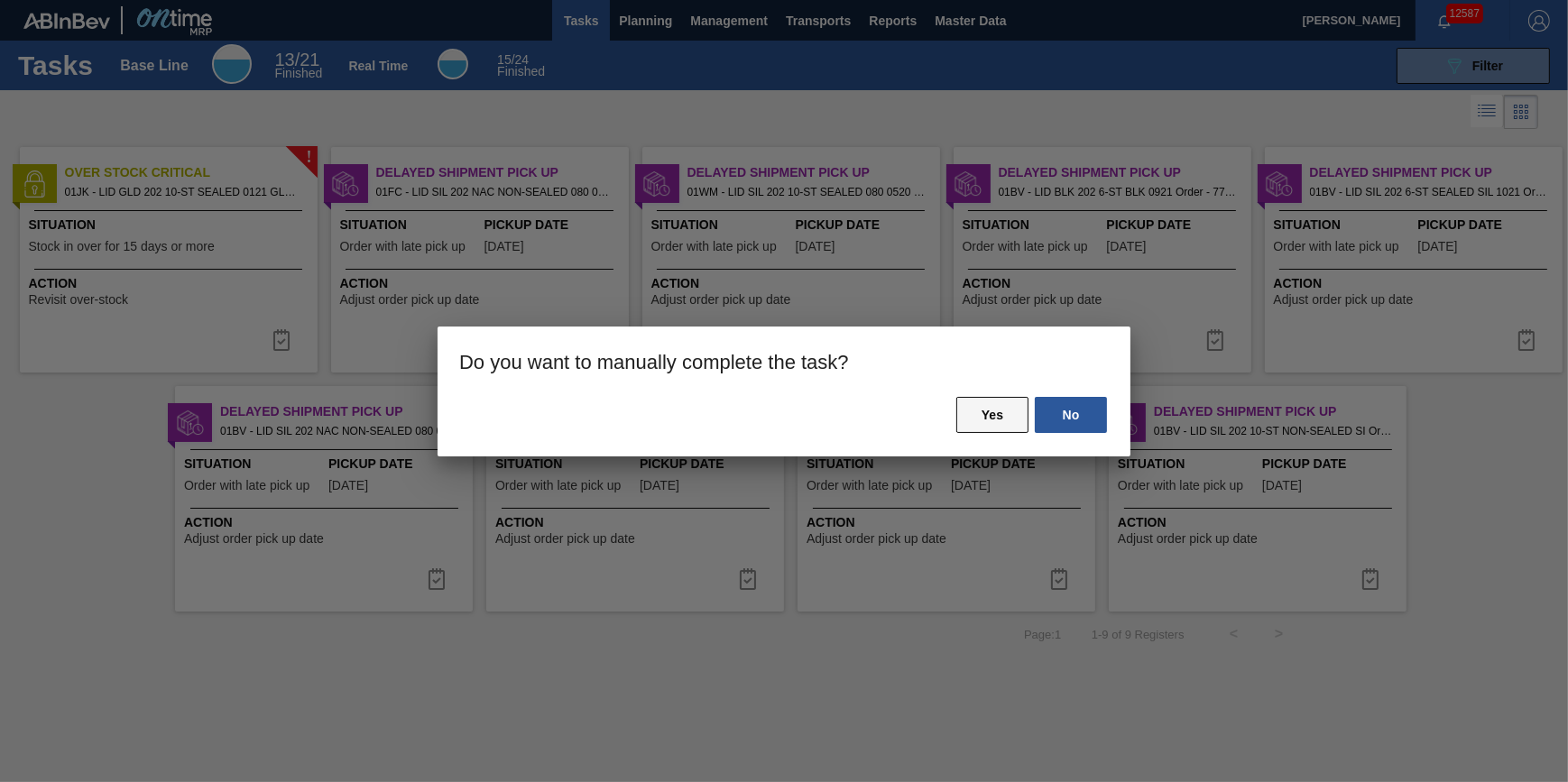
click at [986, 414] on button "Yes" at bounding box center [992, 414] width 72 height 36
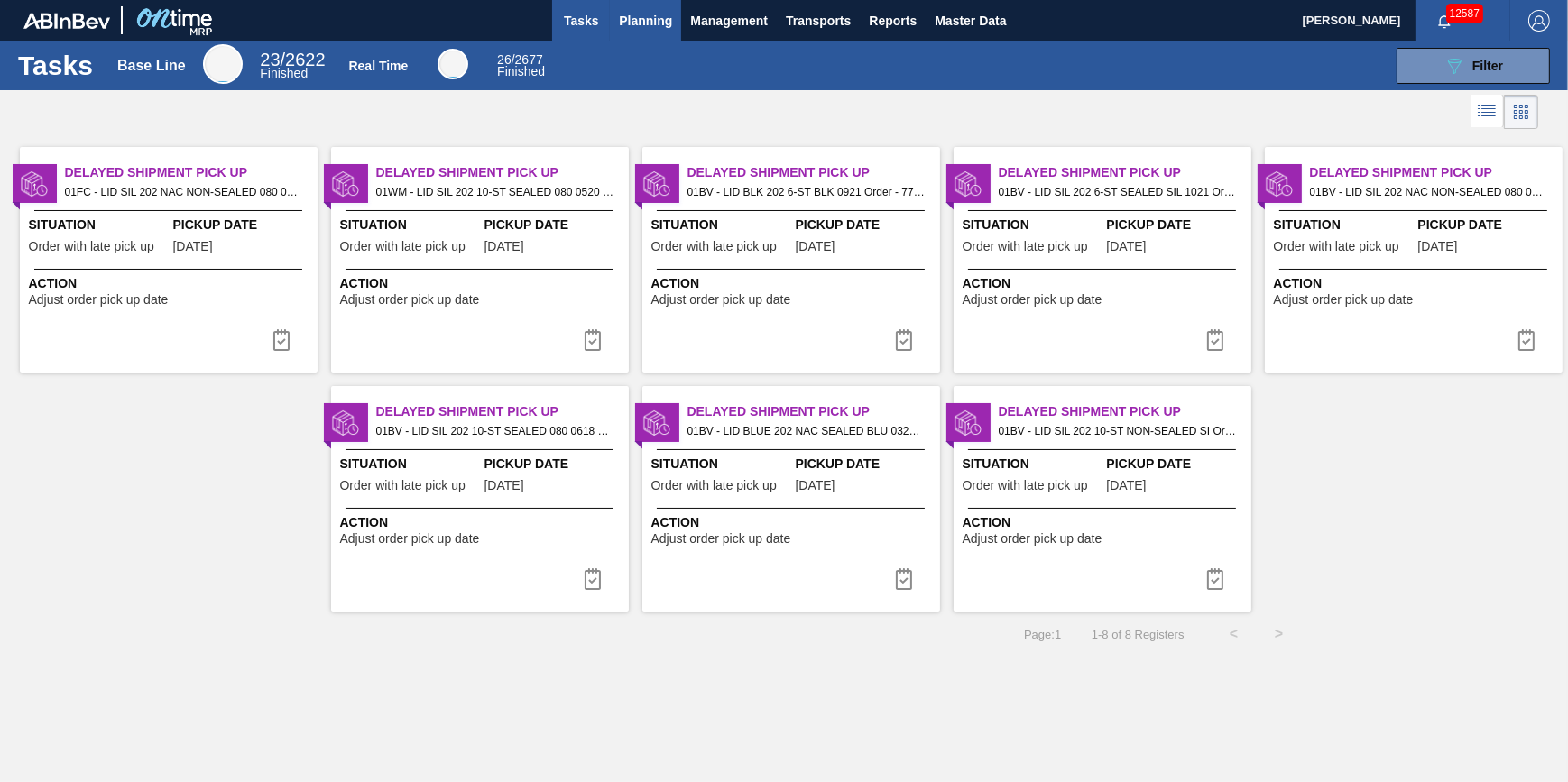
click at [628, 18] on span "Planning" at bounding box center [645, 21] width 54 height 22
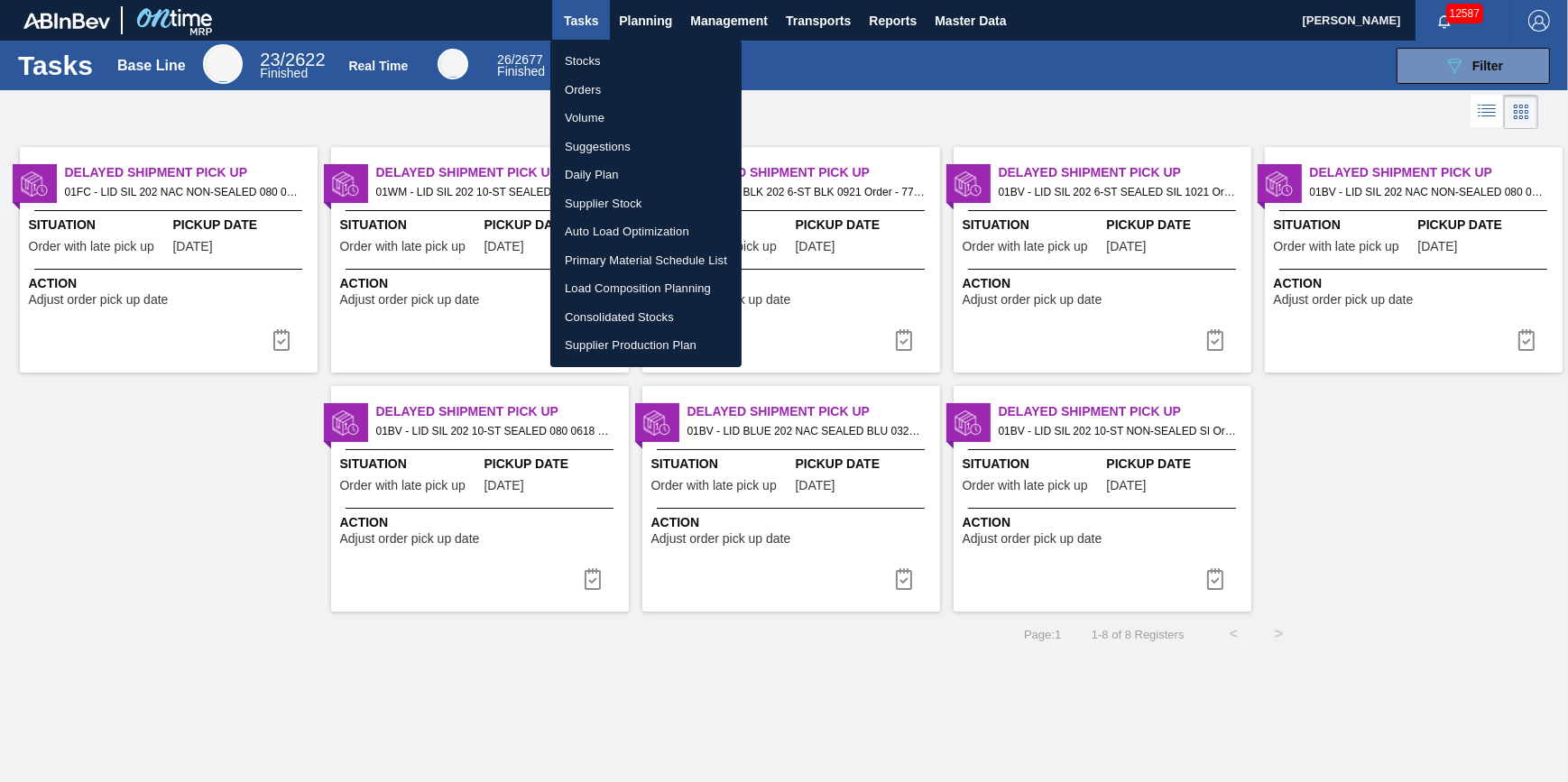
click at [623, 63] on li "Stocks" at bounding box center [646, 61] width 192 height 29
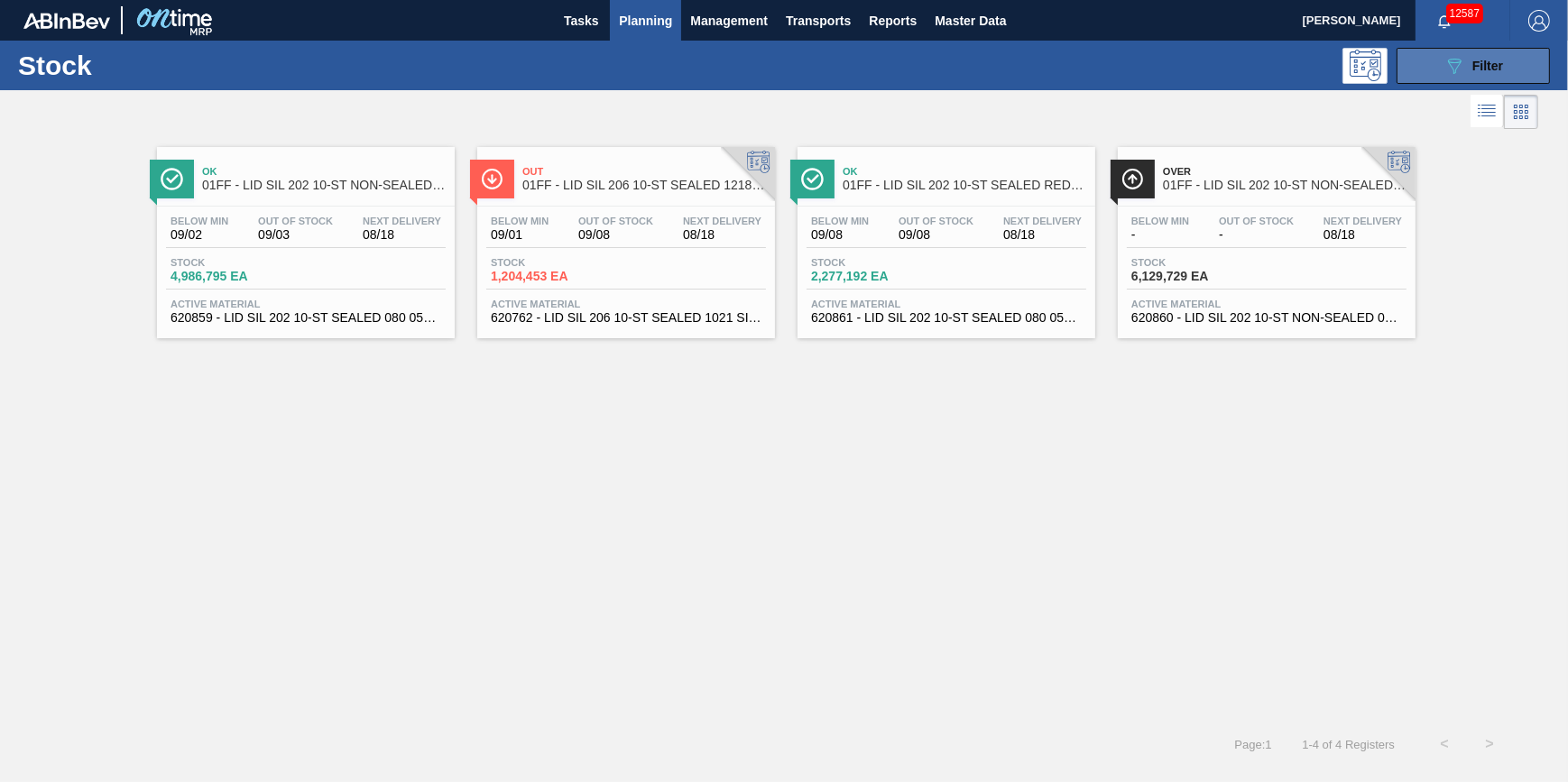
click at [1524, 70] on button "089F7B8B-B2A5-4AFE-B5C0-19BA573D28AC Filter" at bounding box center [1472, 66] width 153 height 36
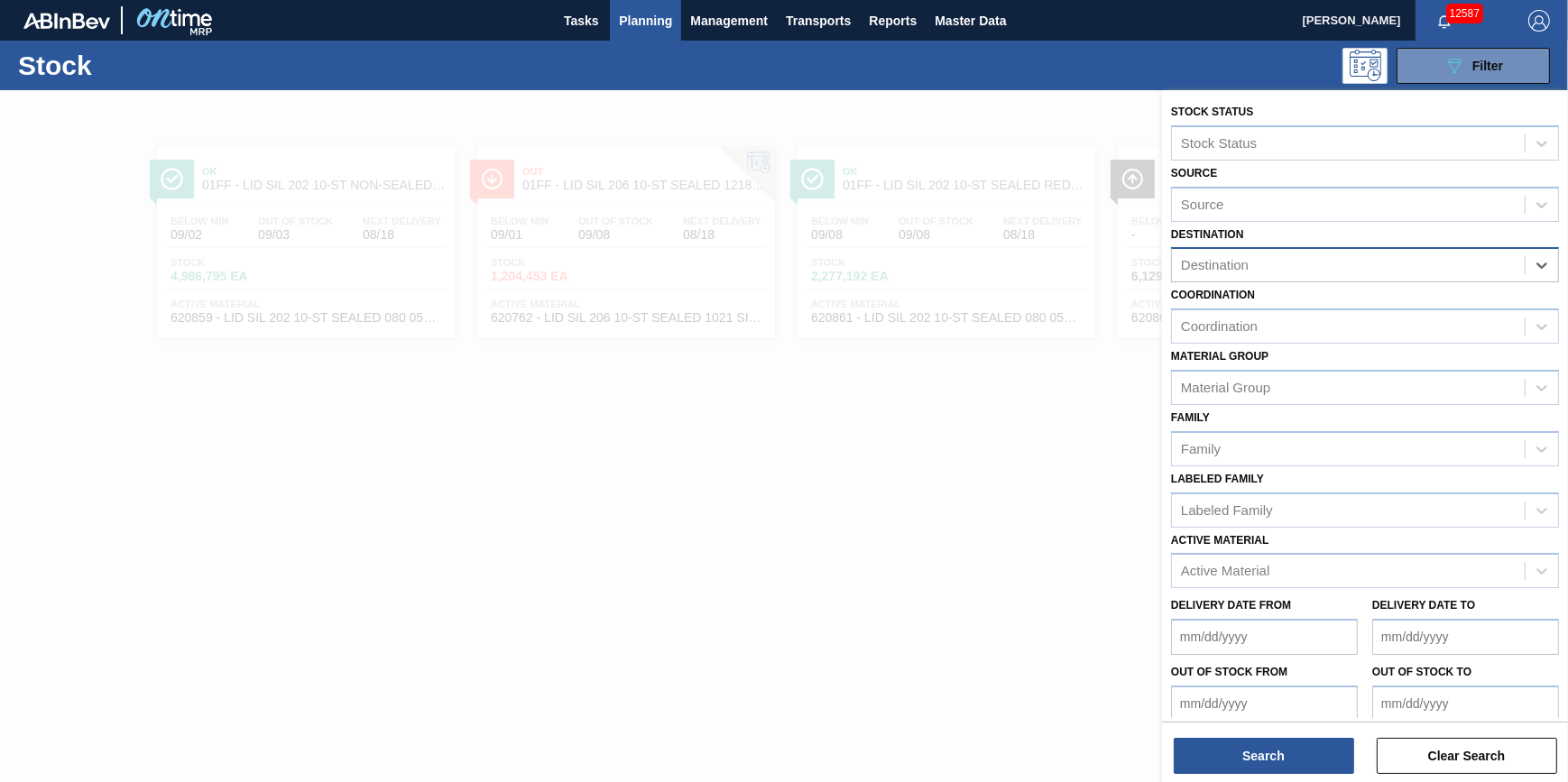
click at [1498, 264] on div "Destination" at bounding box center [1347, 266] width 352 height 26
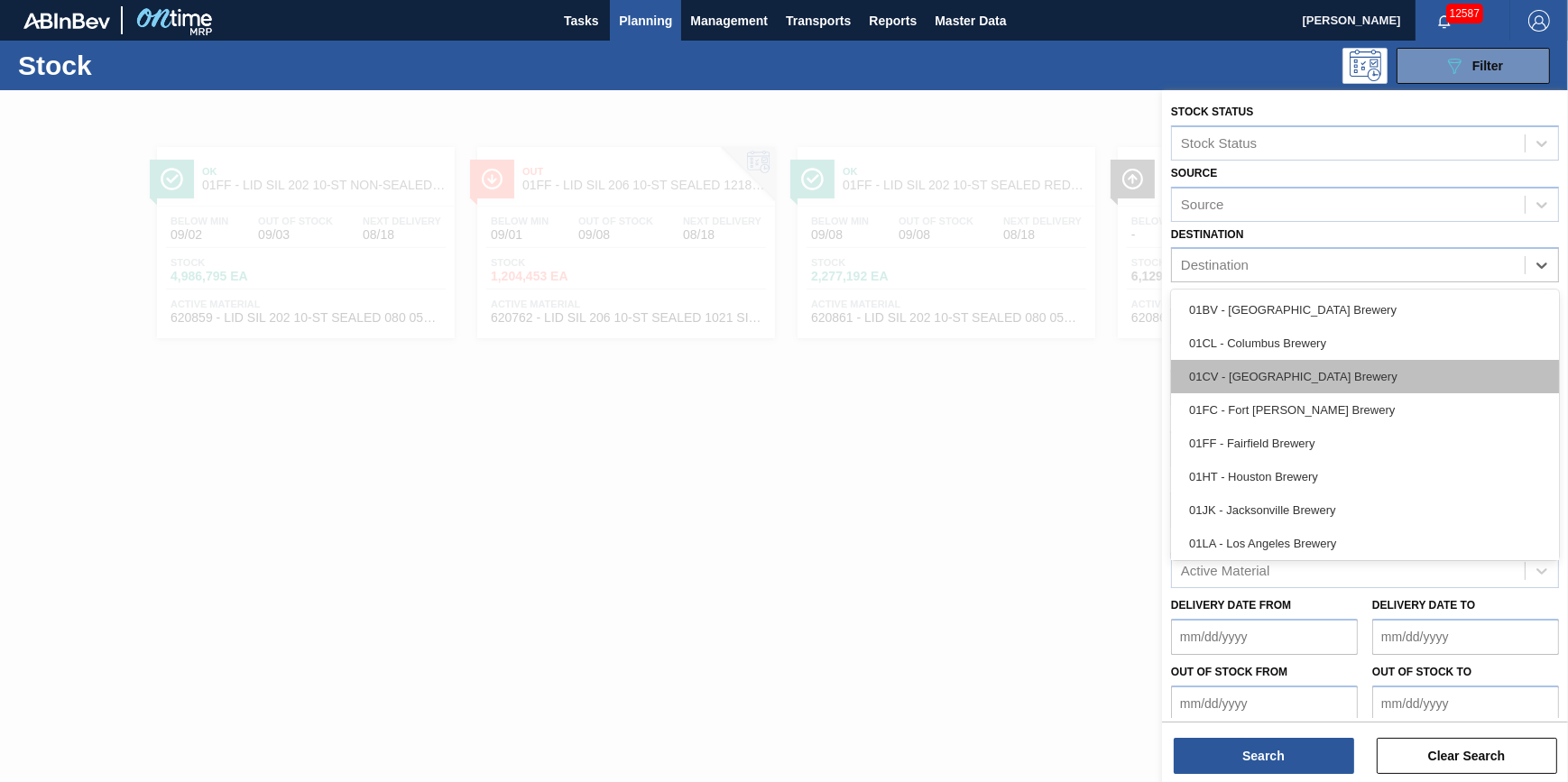
click at [1421, 360] on div "01CV - [GEOGRAPHIC_DATA] Brewery" at bounding box center [1364, 377] width 388 height 34
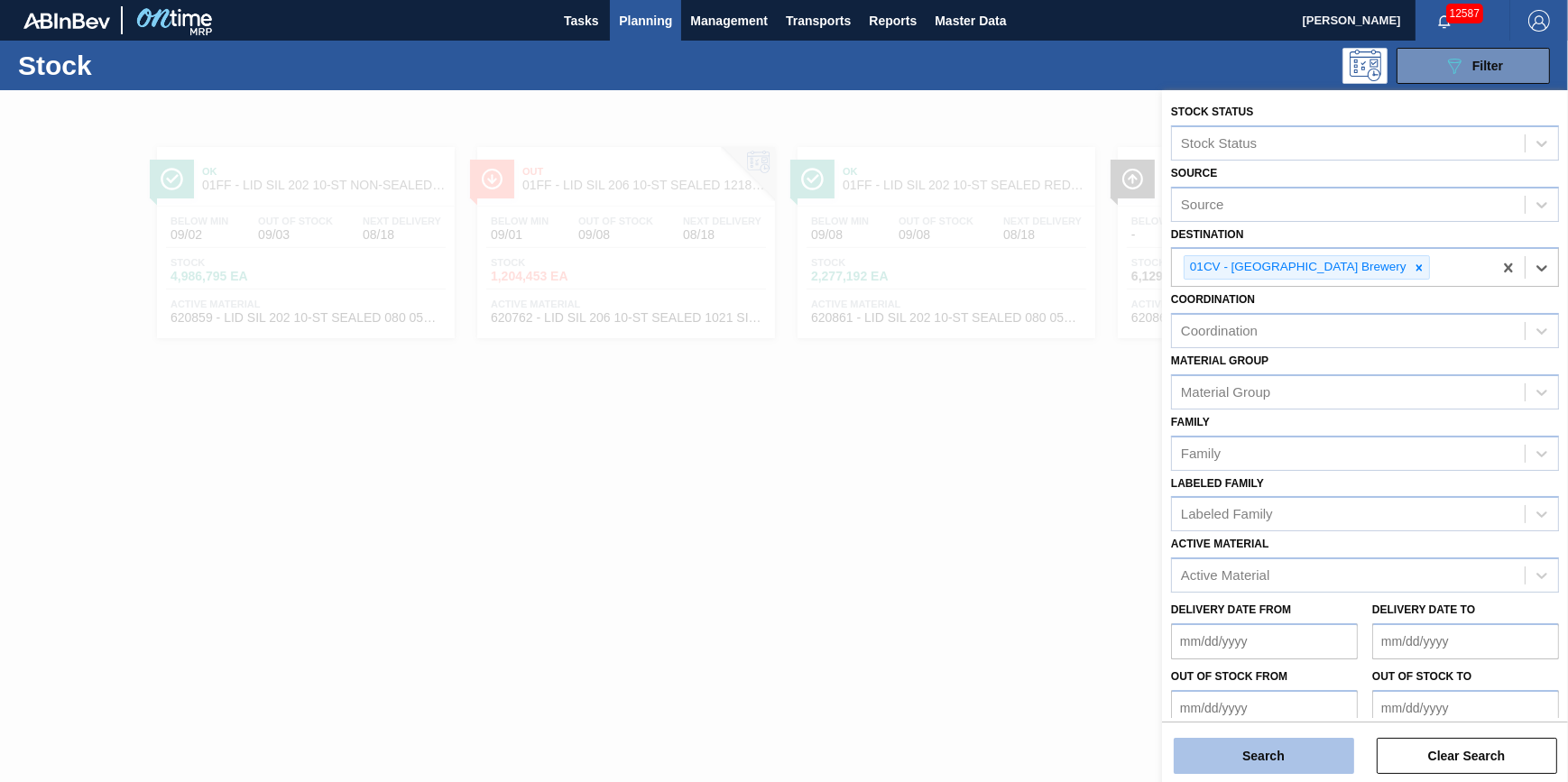
click at [1267, 754] on button "Search" at bounding box center [1264, 756] width 180 height 36
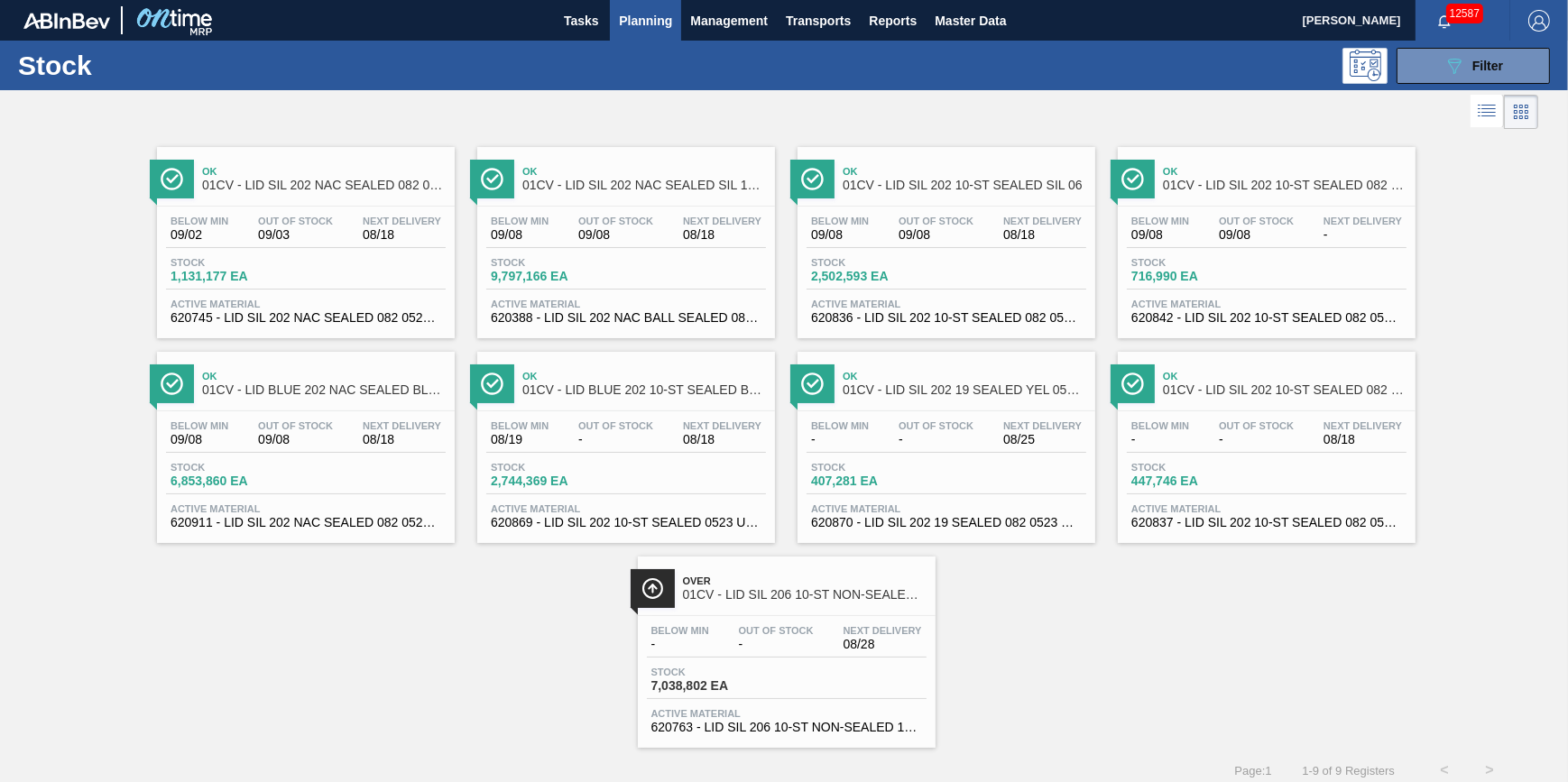
click at [742, 699] on div "Stock 7,038,802 EA" at bounding box center [786, 683] width 280 height 33
click at [1414, 73] on button "089F7B8B-B2A5-4AFE-B5C0-19BA573D28AC Filter" at bounding box center [1472, 66] width 153 height 36
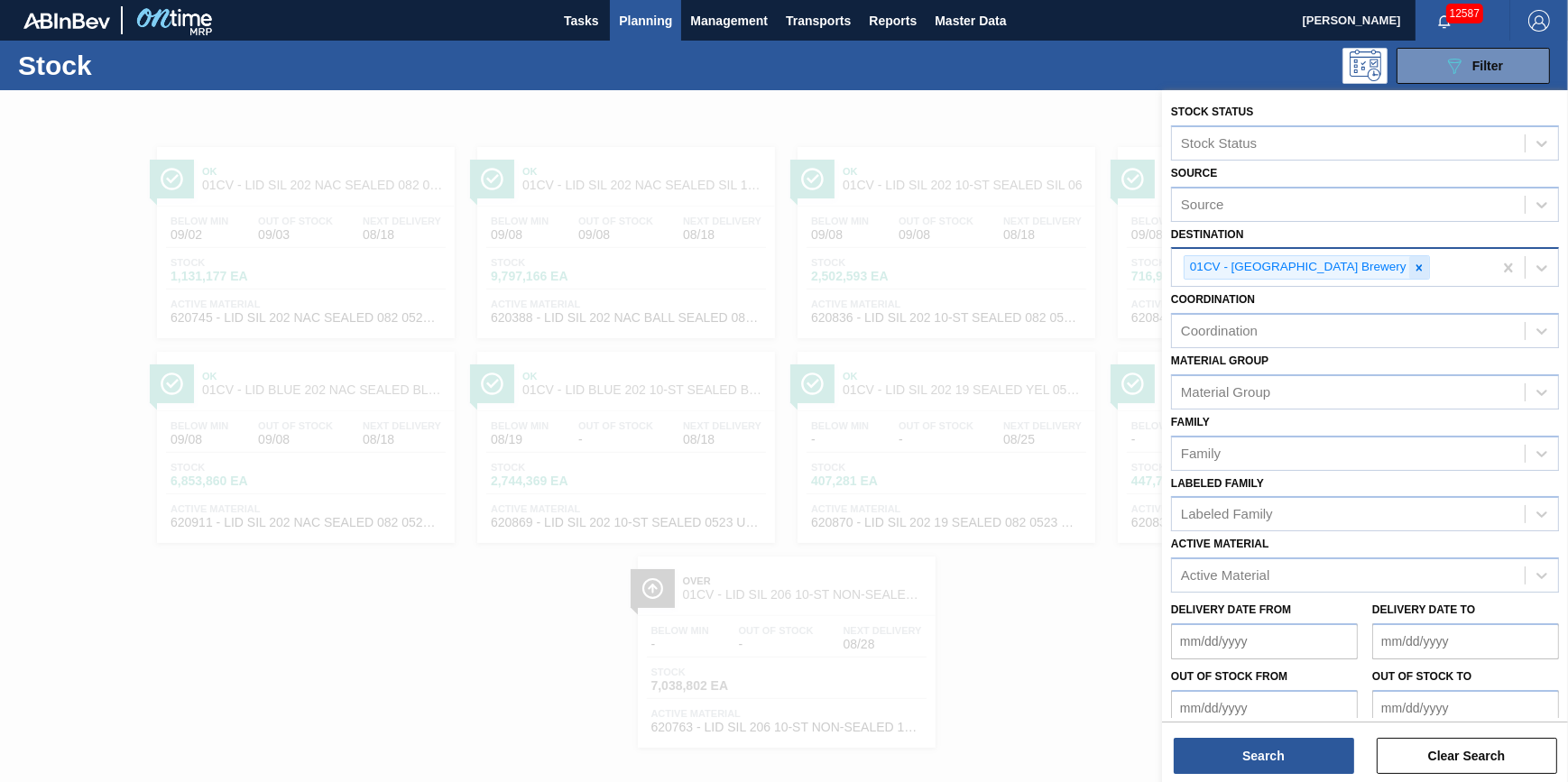
click at [1413, 270] on icon at bounding box center [1419, 267] width 12 height 12
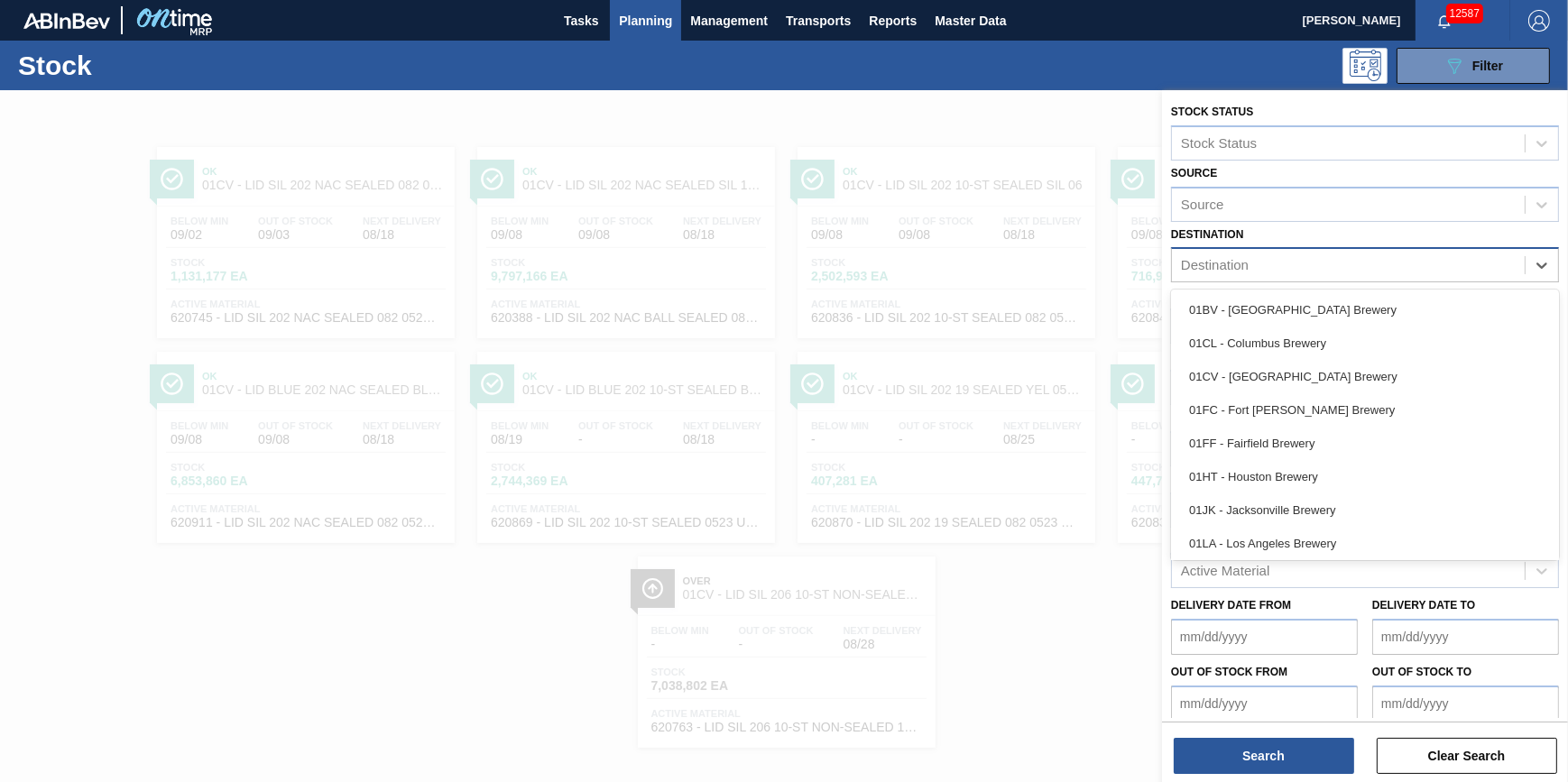
click at [1353, 270] on div "Destination" at bounding box center [1347, 266] width 352 height 26
drag, startPoint x: 1323, startPoint y: 469, endPoint x: 1302, endPoint y: 467, distance: 21.1
click at [1323, 473] on div "01HT - Houston Brewery" at bounding box center [1364, 477] width 388 height 34
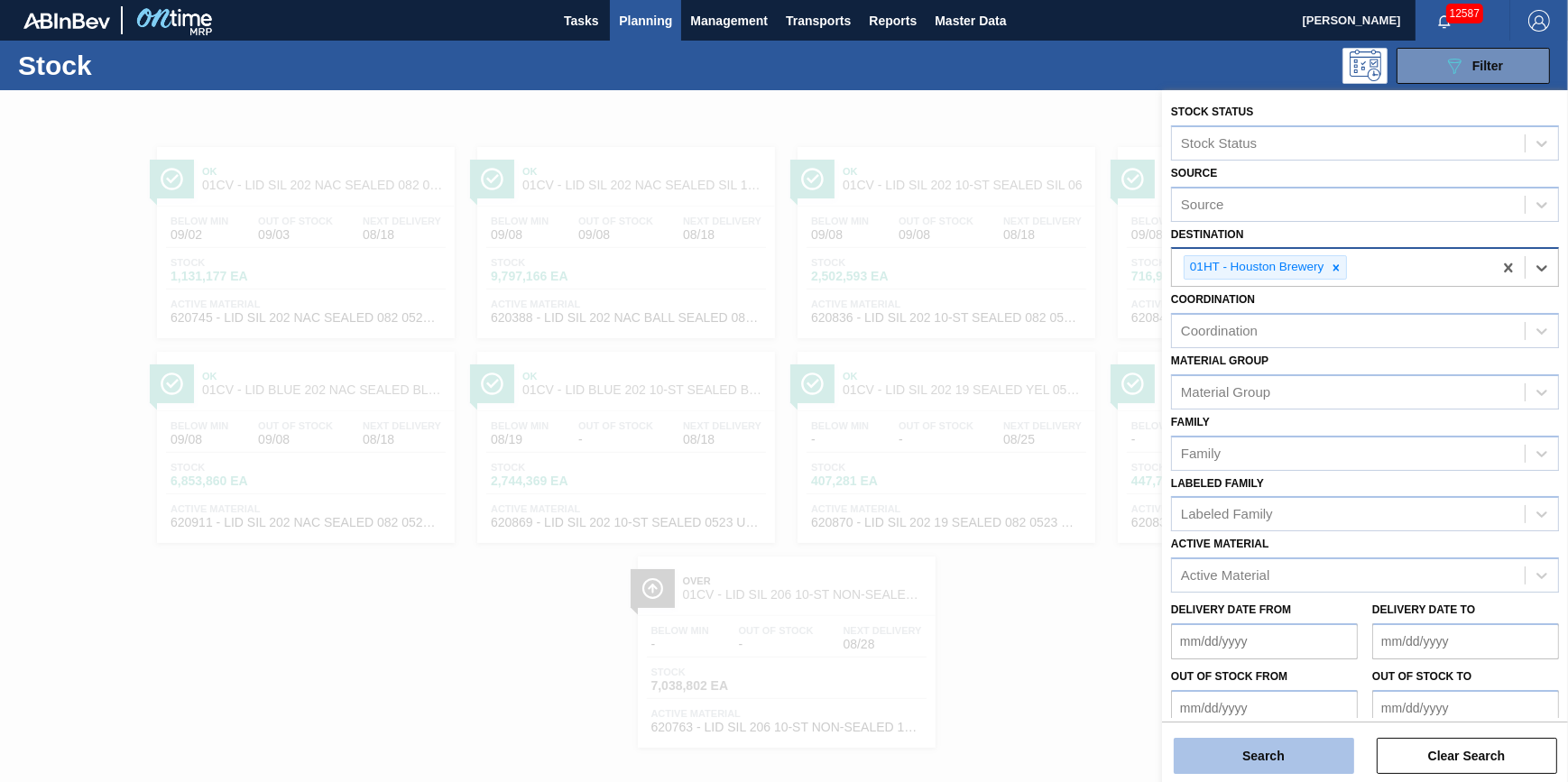
click at [1305, 751] on button "Search" at bounding box center [1264, 756] width 180 height 36
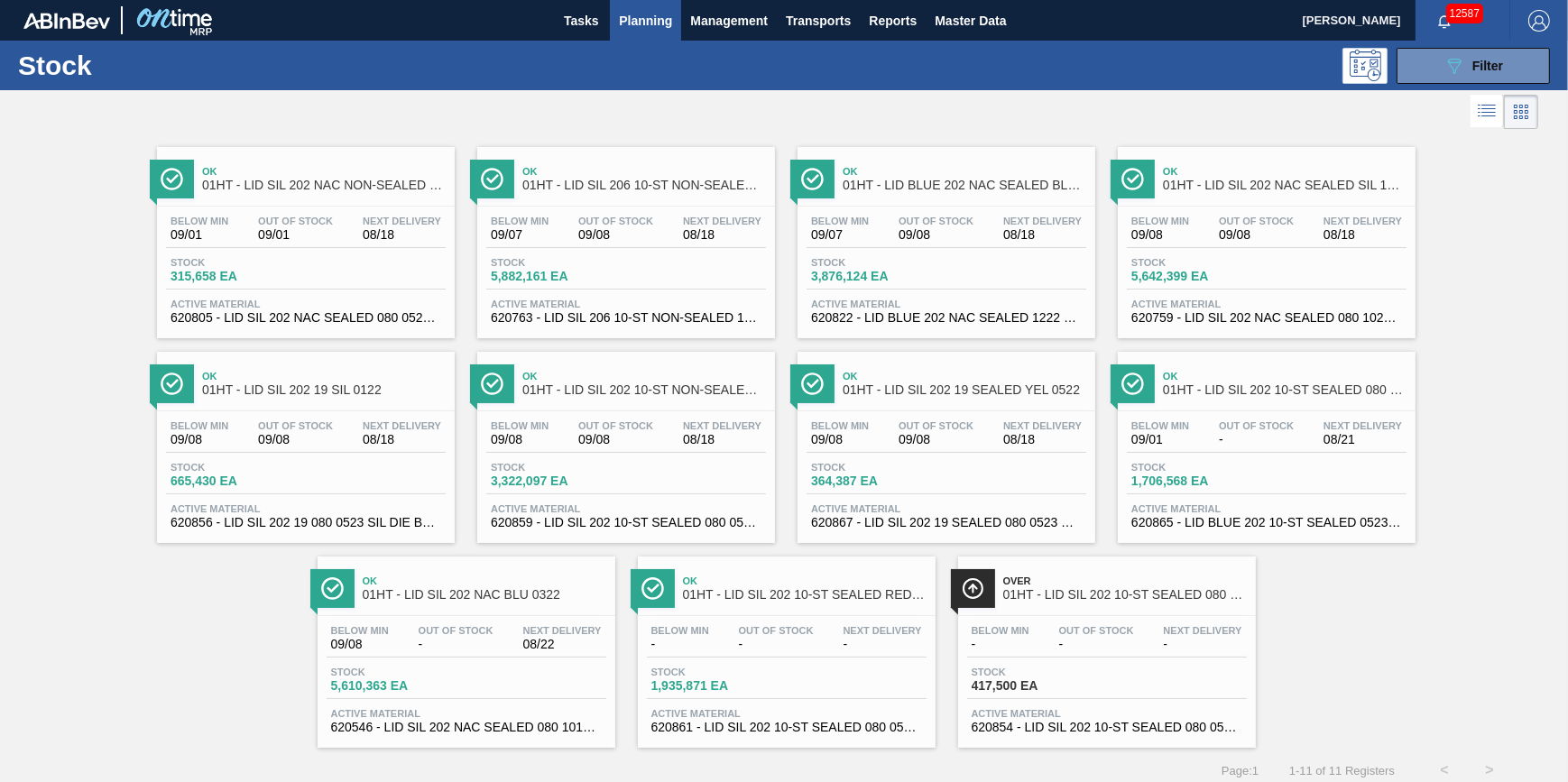
click at [1082, 628] on span "Out Of Stock" at bounding box center [1096, 631] width 75 height 11
click at [1488, 69] on span "Filter" at bounding box center [1487, 65] width 31 height 14
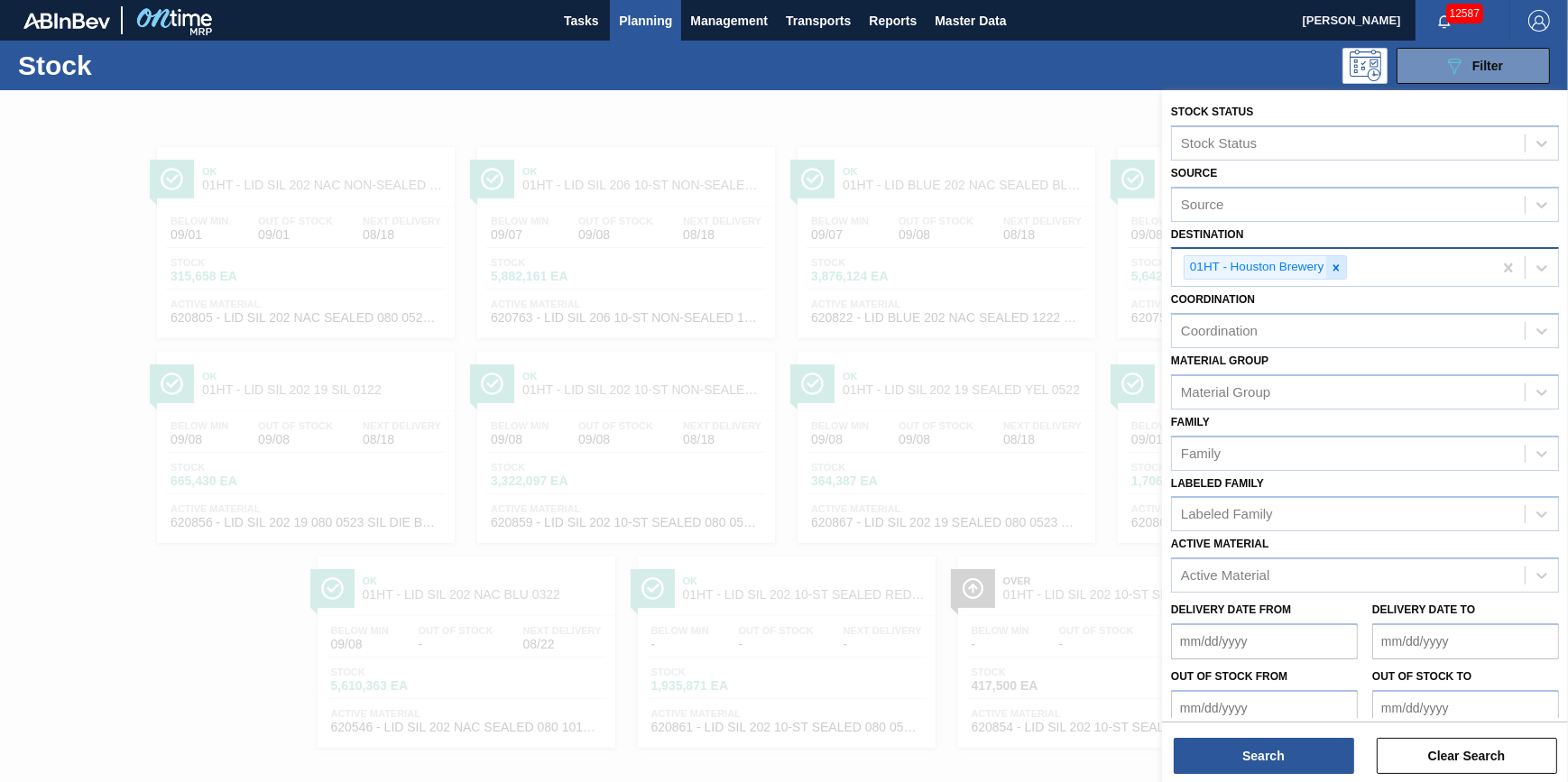
click at [1344, 268] on div at bounding box center [1335, 268] width 20 height 23
click at [1344, 268] on div "01HT - Houston Brewery" at bounding box center [1331, 267] width 320 height 37
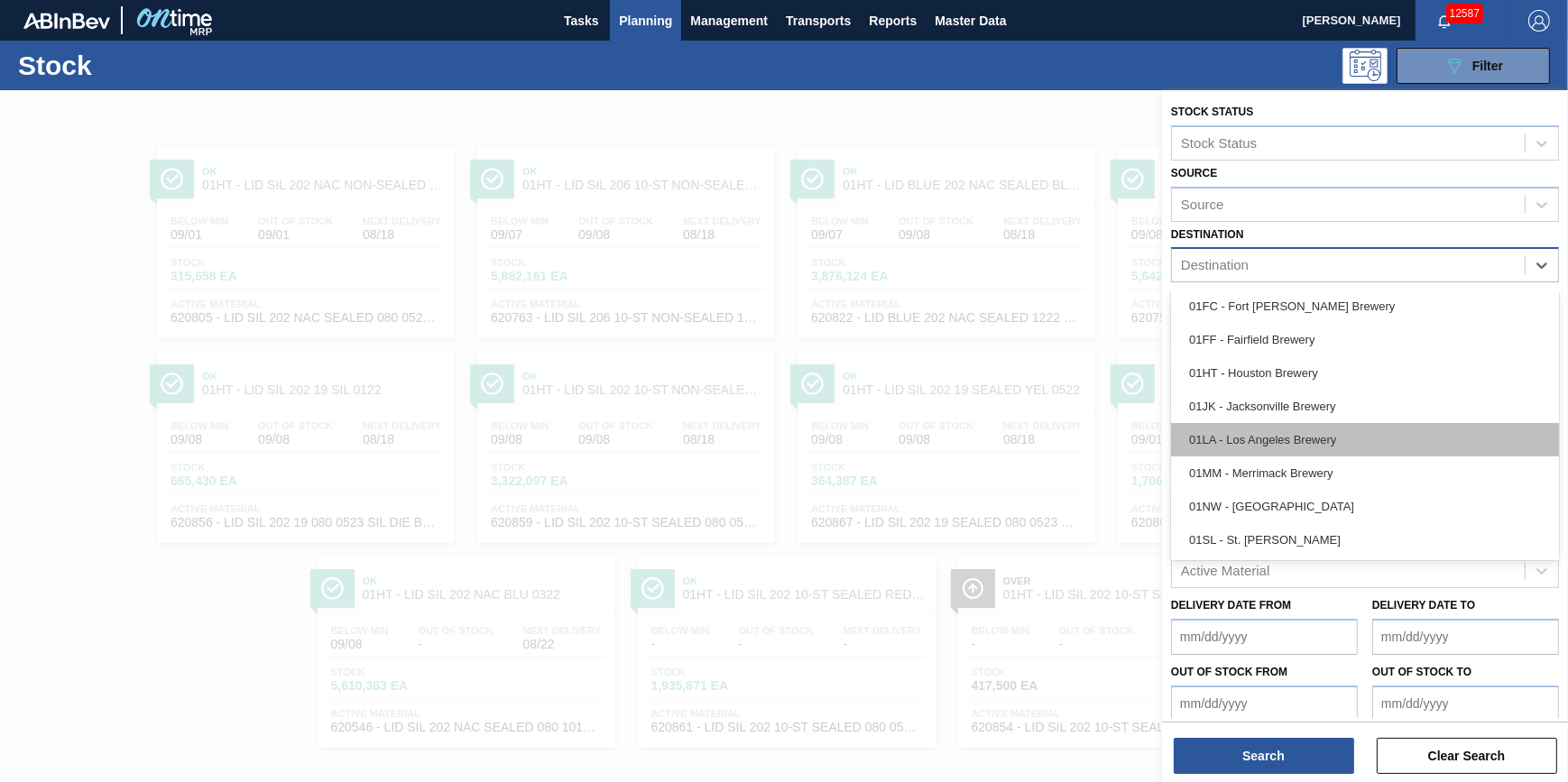
scroll to position [136, 0]
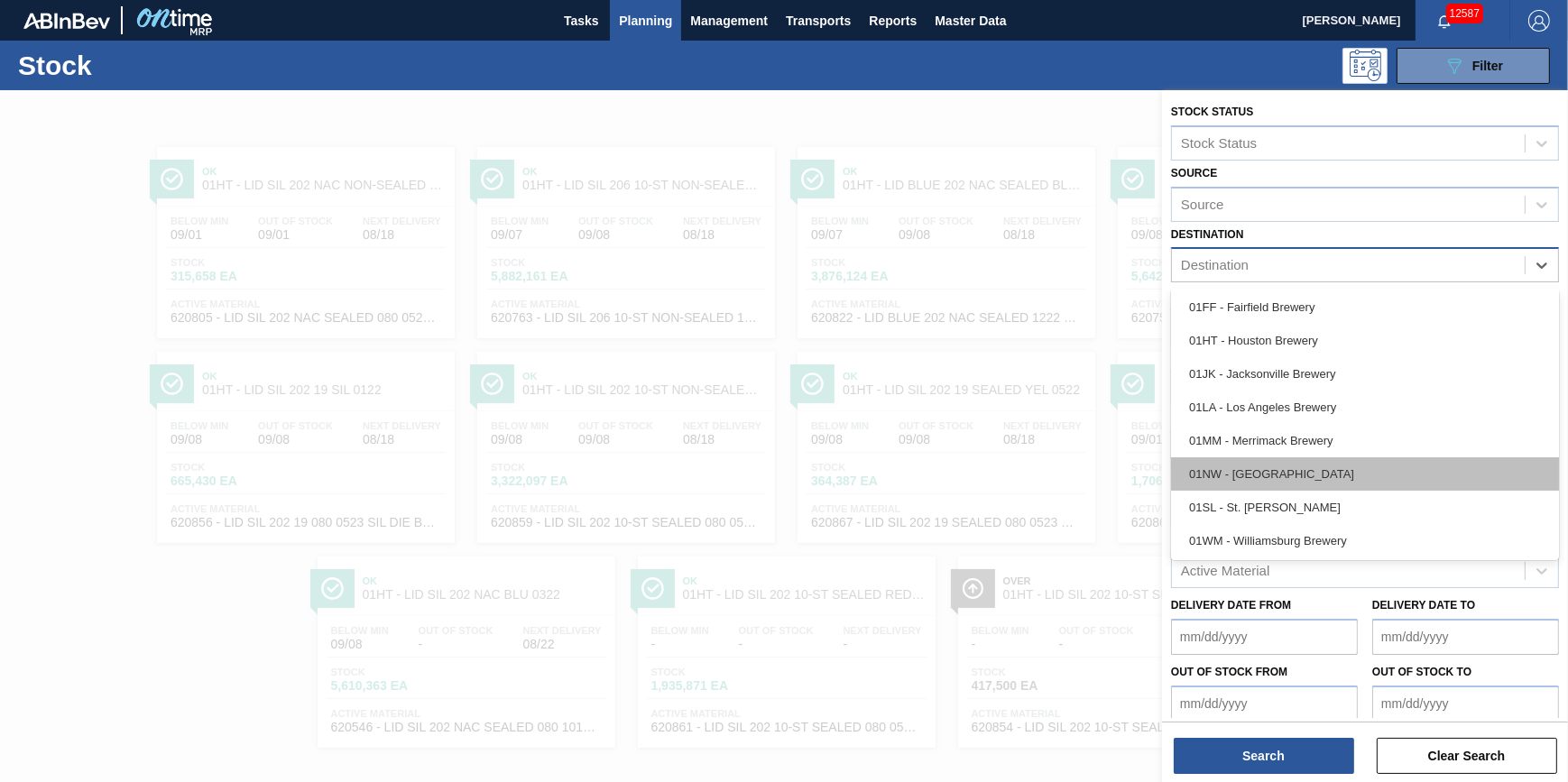
click at [1312, 480] on div "01NW - [GEOGRAPHIC_DATA]" at bounding box center [1364, 475] width 388 height 34
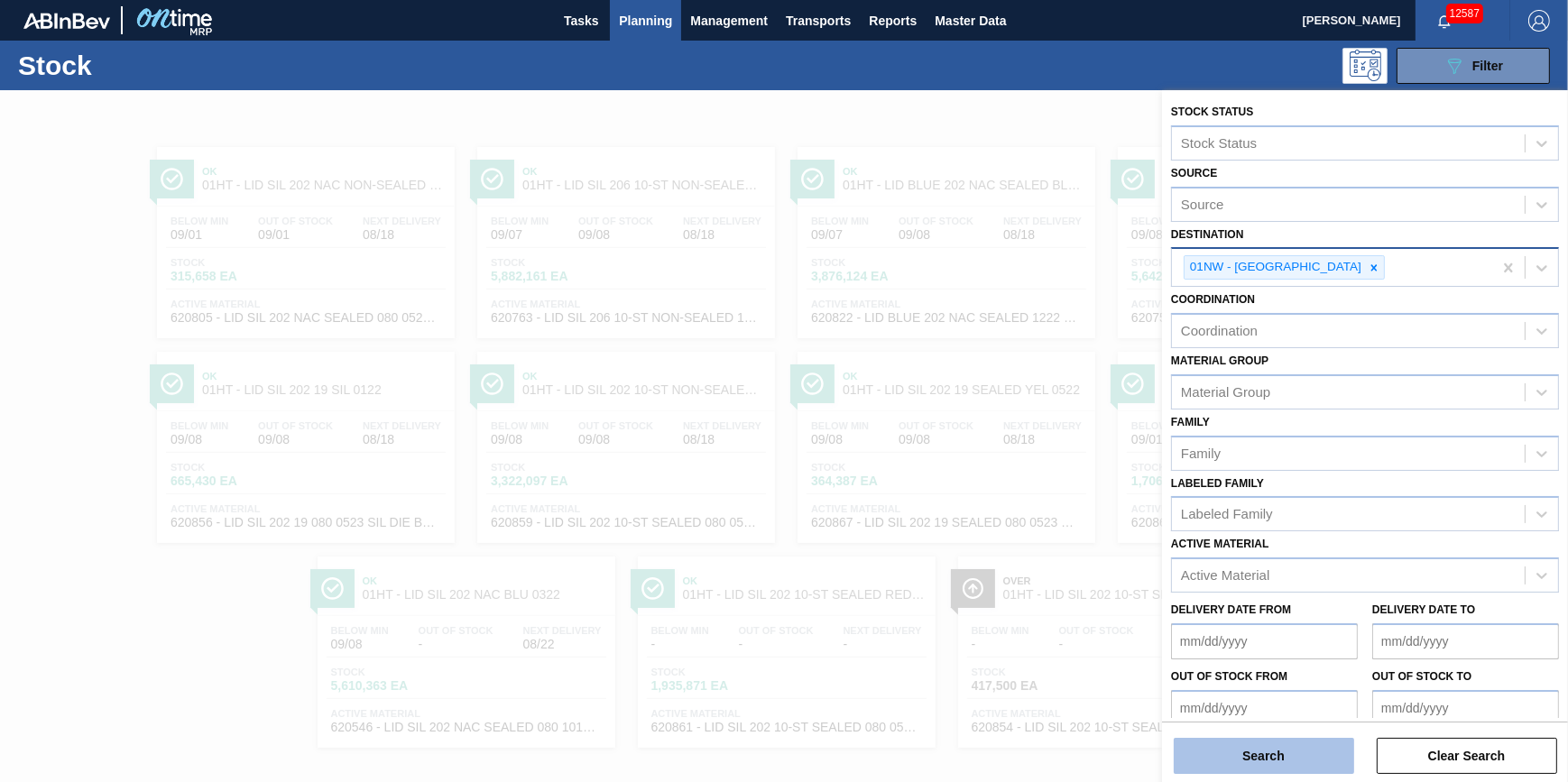
click at [1231, 754] on button "Search" at bounding box center [1264, 756] width 180 height 36
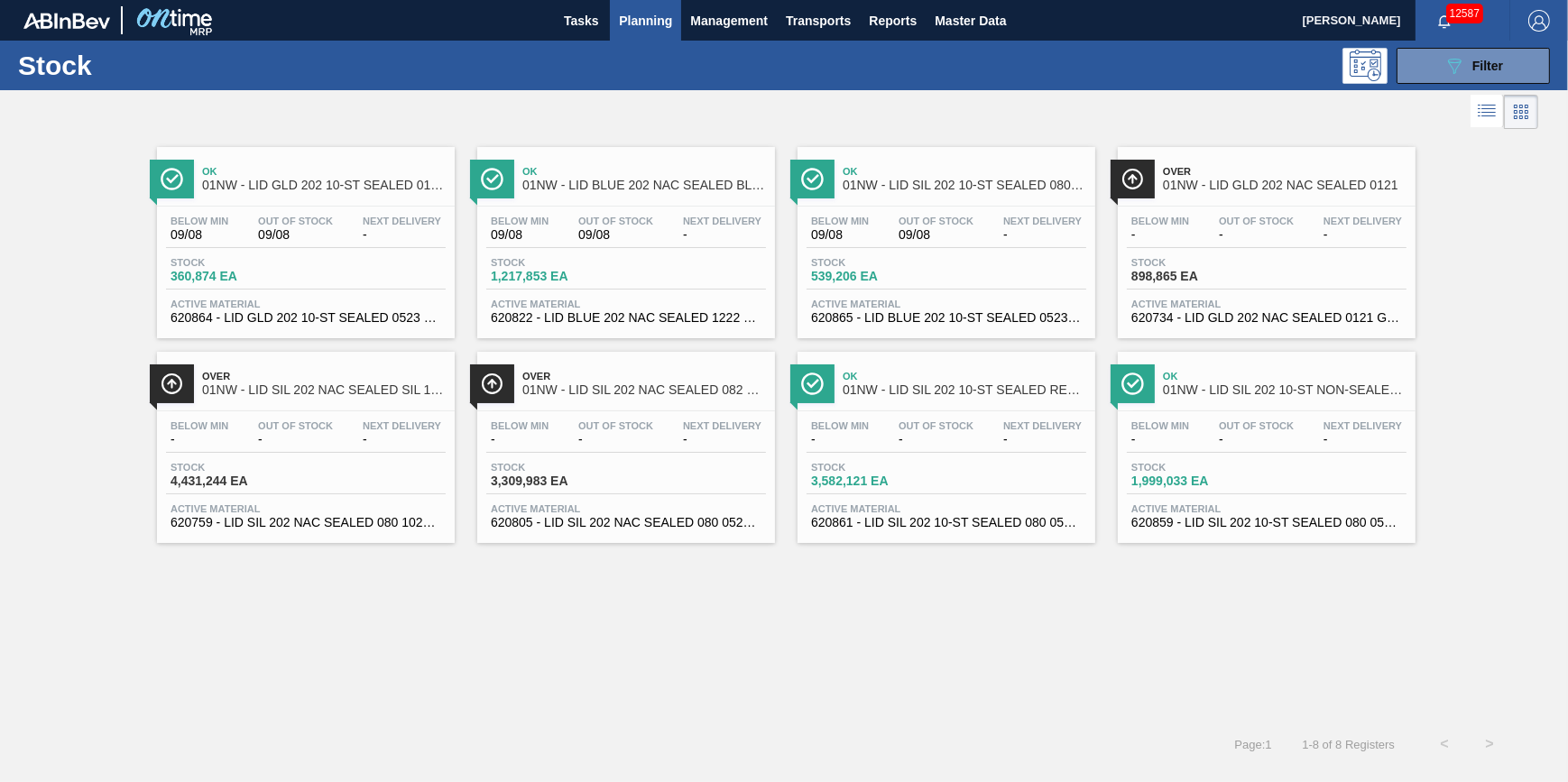
click at [1179, 258] on span "Stock" at bounding box center [1194, 263] width 126 height 11
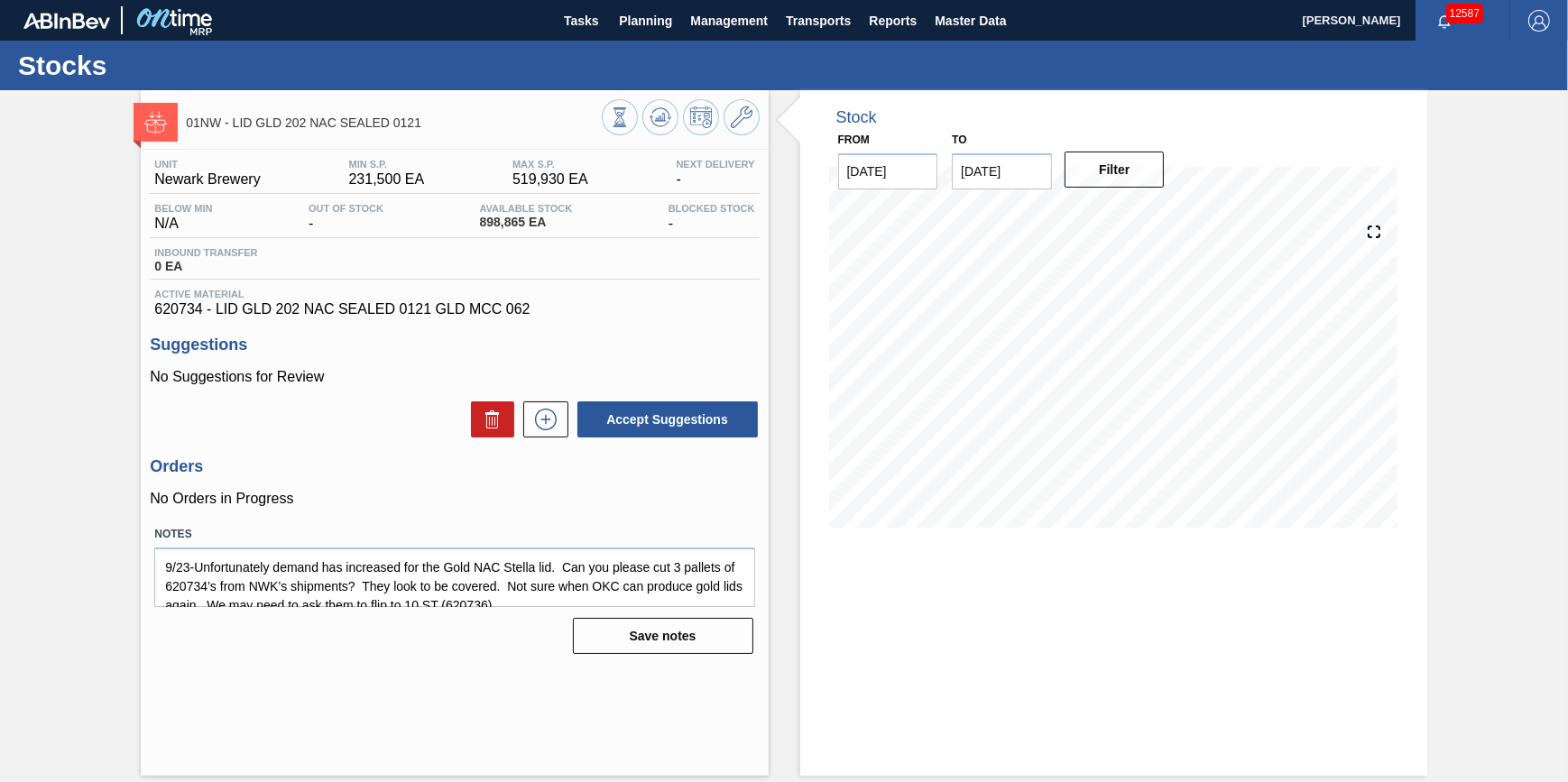
click at [1030, 181] on input "[DATE]" at bounding box center [1001, 171] width 101 height 36
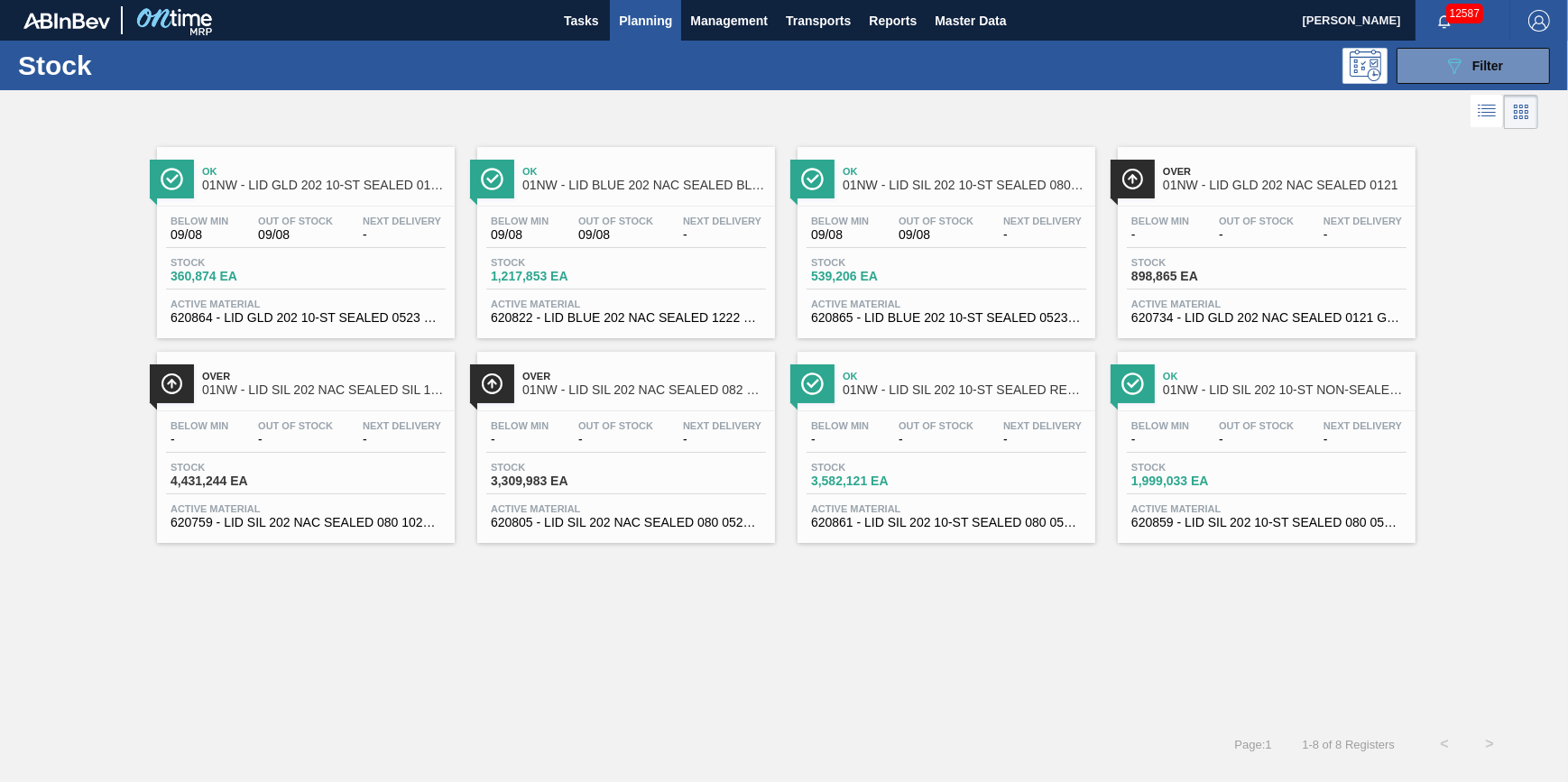
click at [598, 431] on span "Out Of Stock" at bounding box center [615, 426] width 75 height 11
click at [280, 466] on span "Stock" at bounding box center [233, 468] width 126 height 11
click at [1404, 87] on div "Stock 089F7B8B-B2A5-4AFE-B5C0-19BA573D28AC Filter" at bounding box center [784, 65] width 1568 height 50
click at [1420, 83] on div "Stock 089F7B8B-B2A5-4AFE-B5C0-19BA573D28AC Filter" at bounding box center [784, 65] width 1568 height 50
click at [1440, 75] on button "089F7B8B-B2A5-4AFE-B5C0-19BA573D28AC Filter" at bounding box center [1472, 66] width 153 height 36
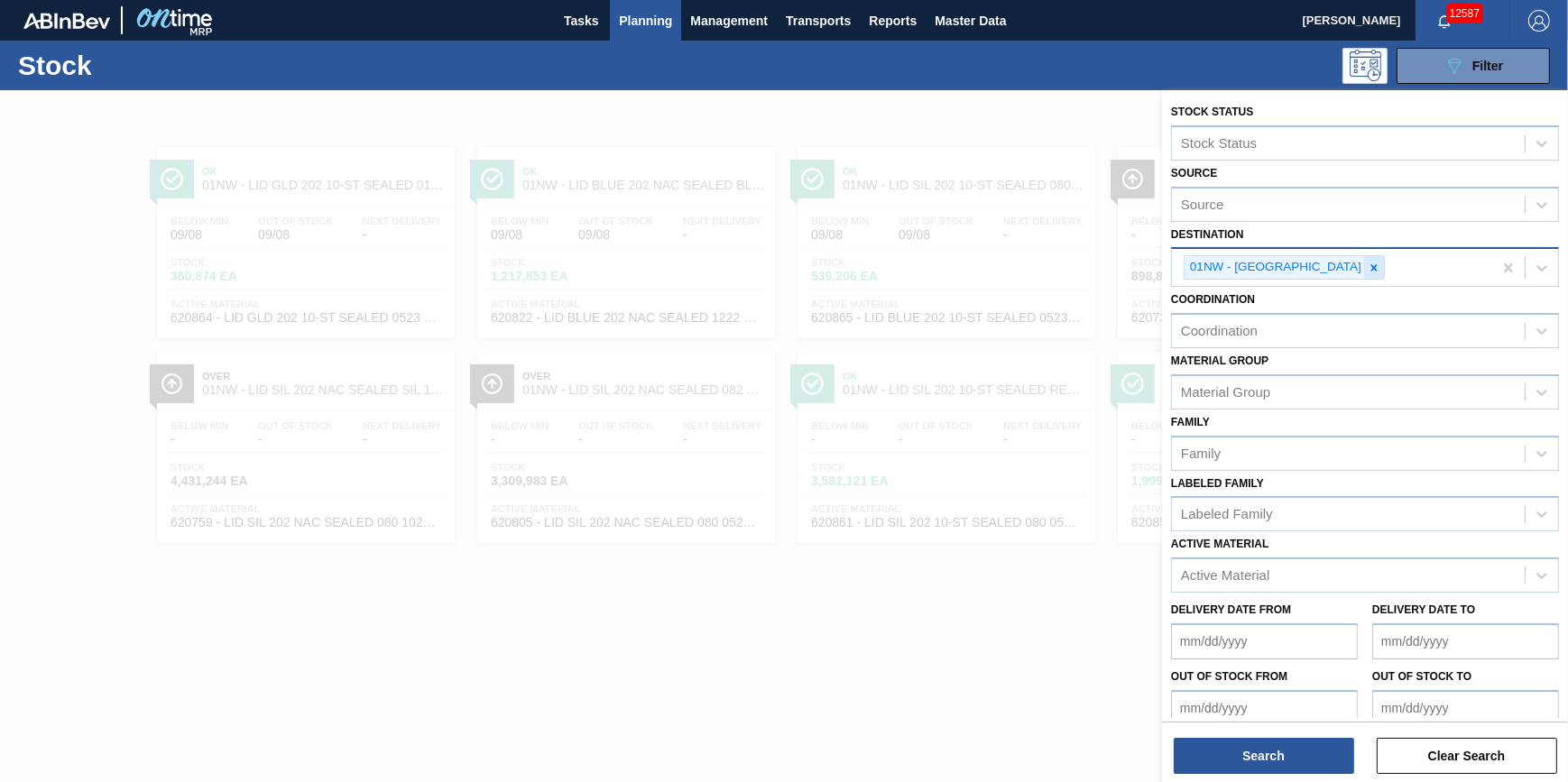
click at [1368, 271] on icon at bounding box center [1374, 267] width 12 height 12
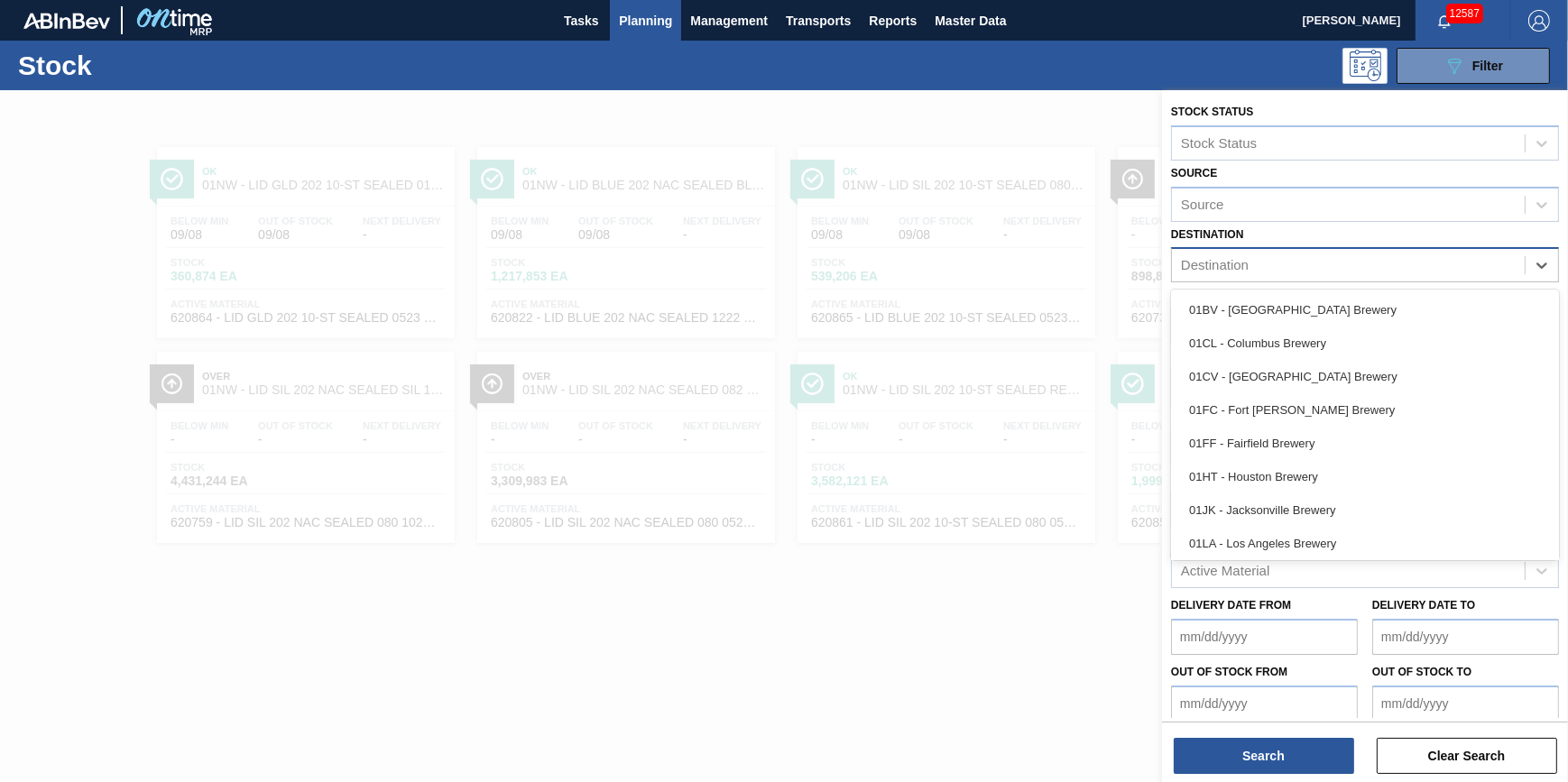
click at [1340, 270] on div "Destination" at bounding box center [1347, 266] width 352 height 26
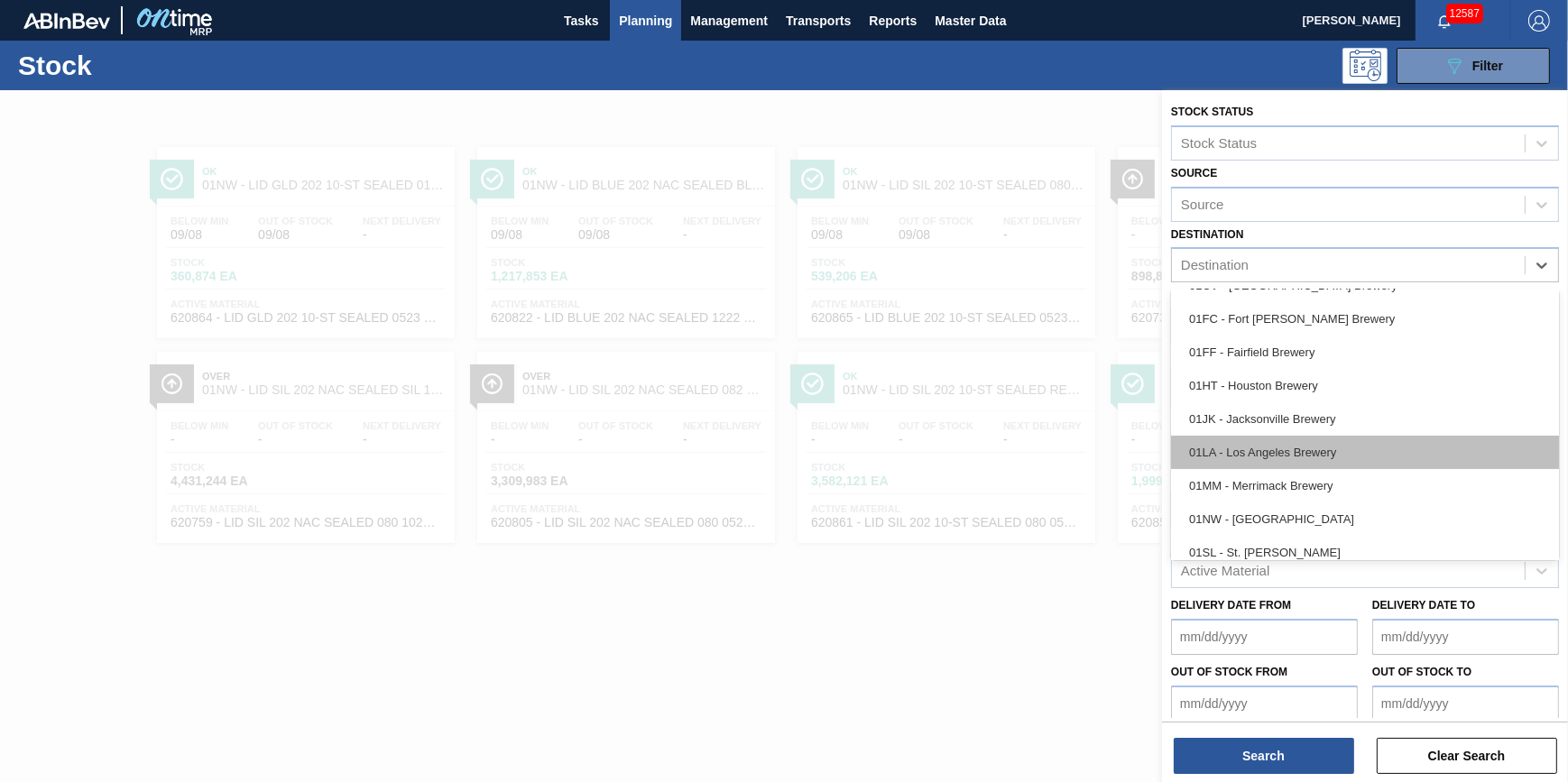
scroll to position [136, 0]
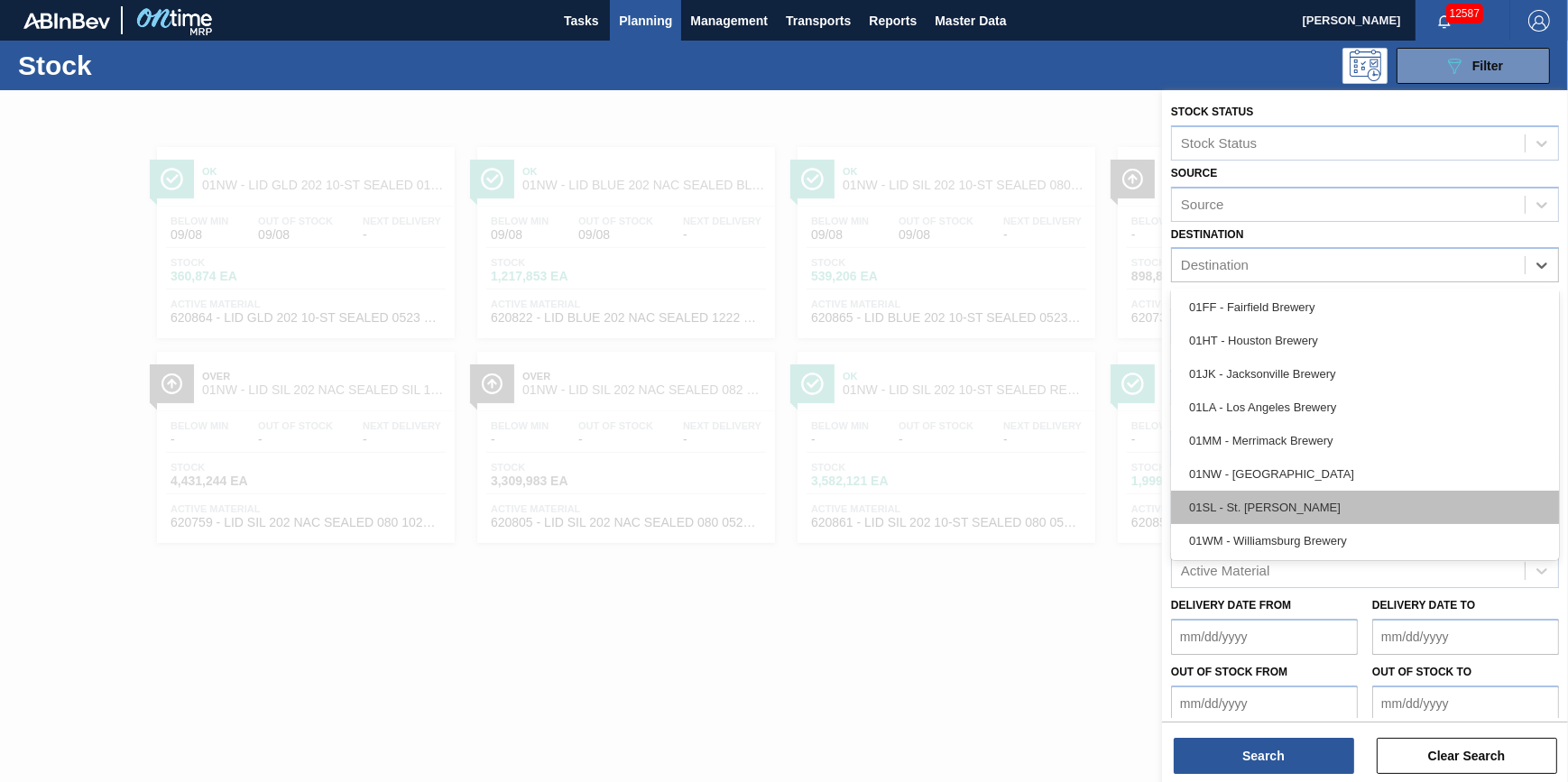
click at [1346, 498] on div "01SL - St. [PERSON_NAME]" at bounding box center [1364, 508] width 388 height 34
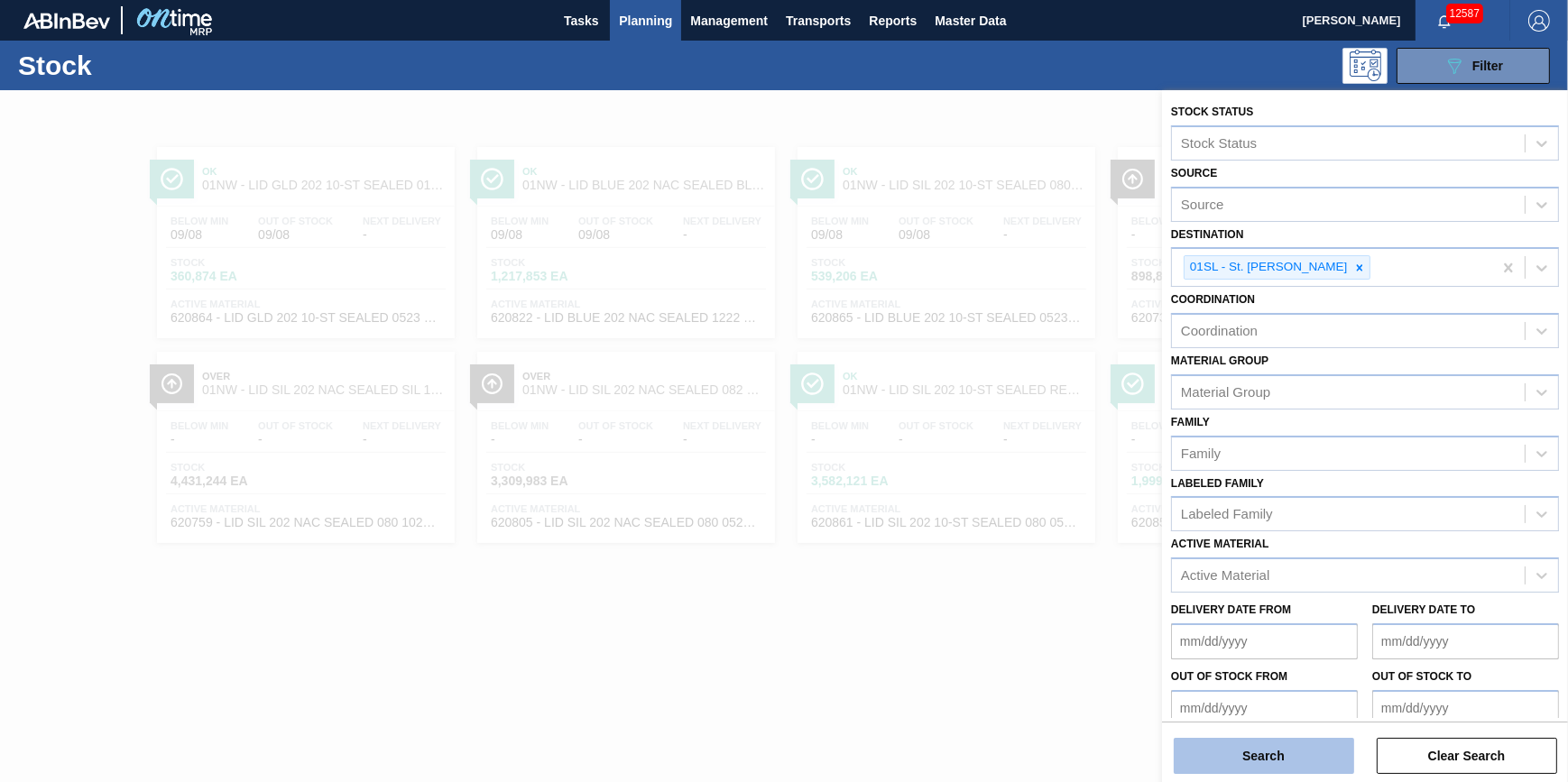
click at [1272, 743] on button "Search" at bounding box center [1264, 756] width 180 height 36
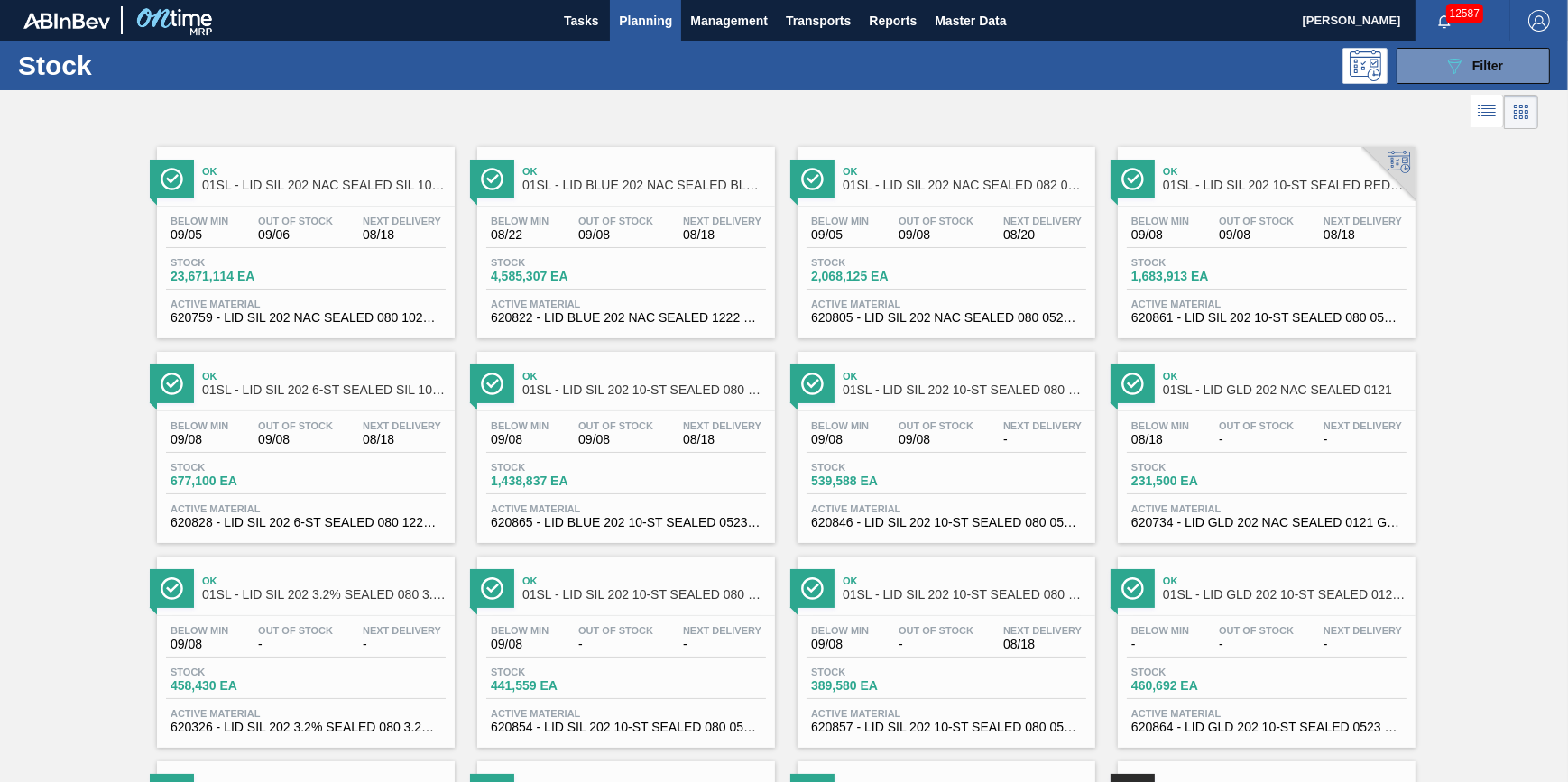
scroll to position [328, 0]
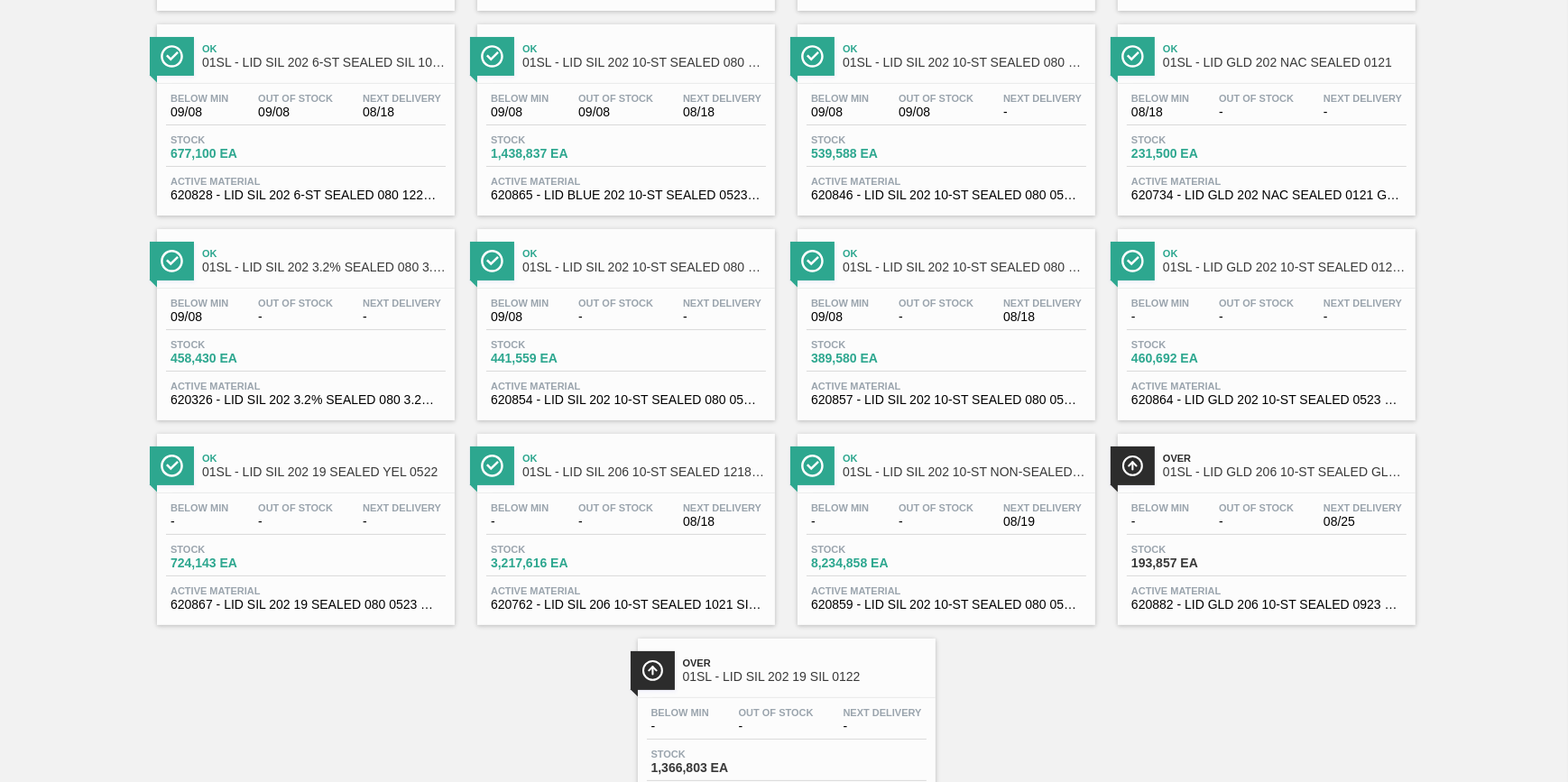
click at [1219, 529] on span "-" at bounding box center [1256, 522] width 75 height 13
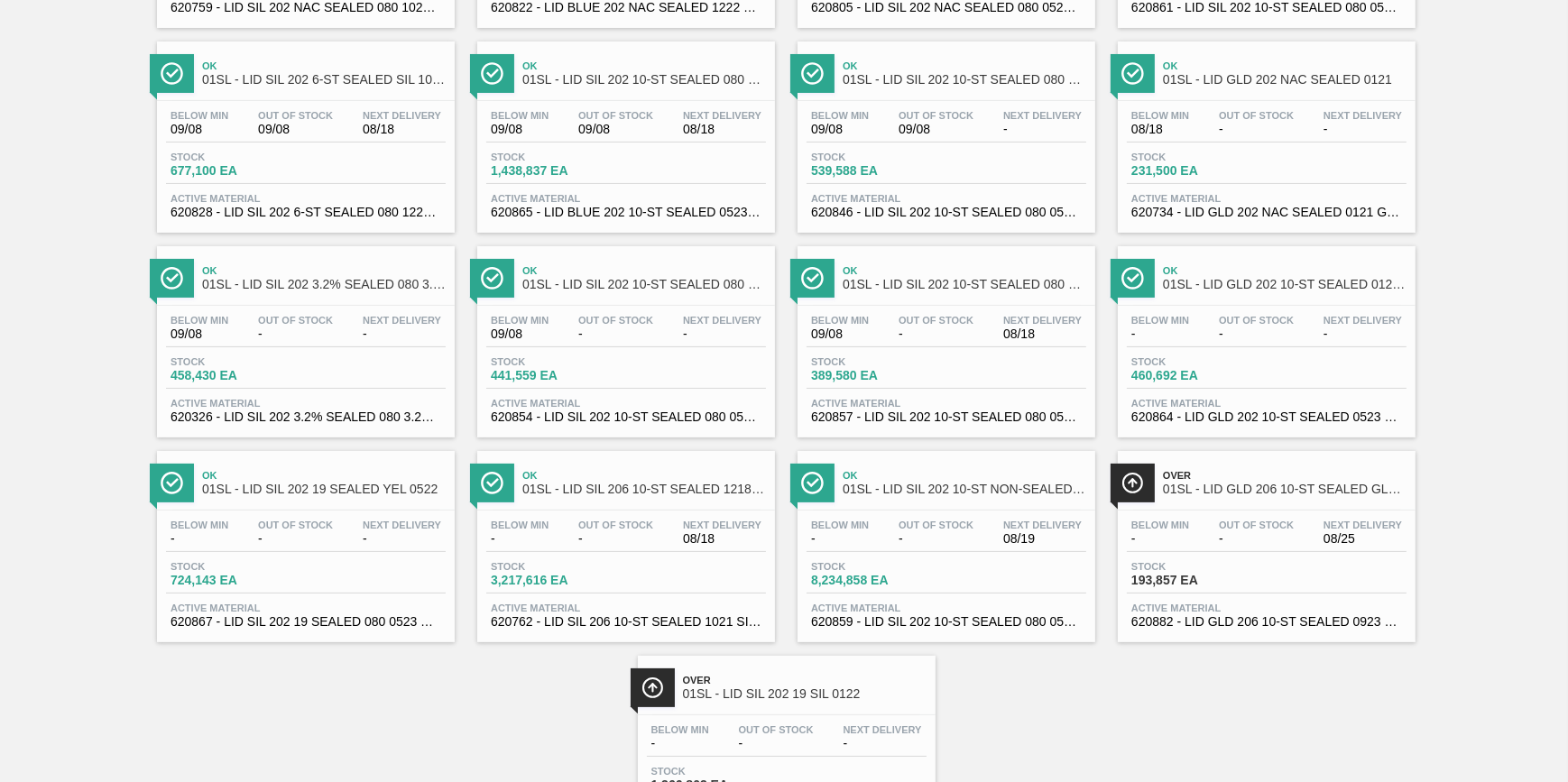
scroll to position [429, 0]
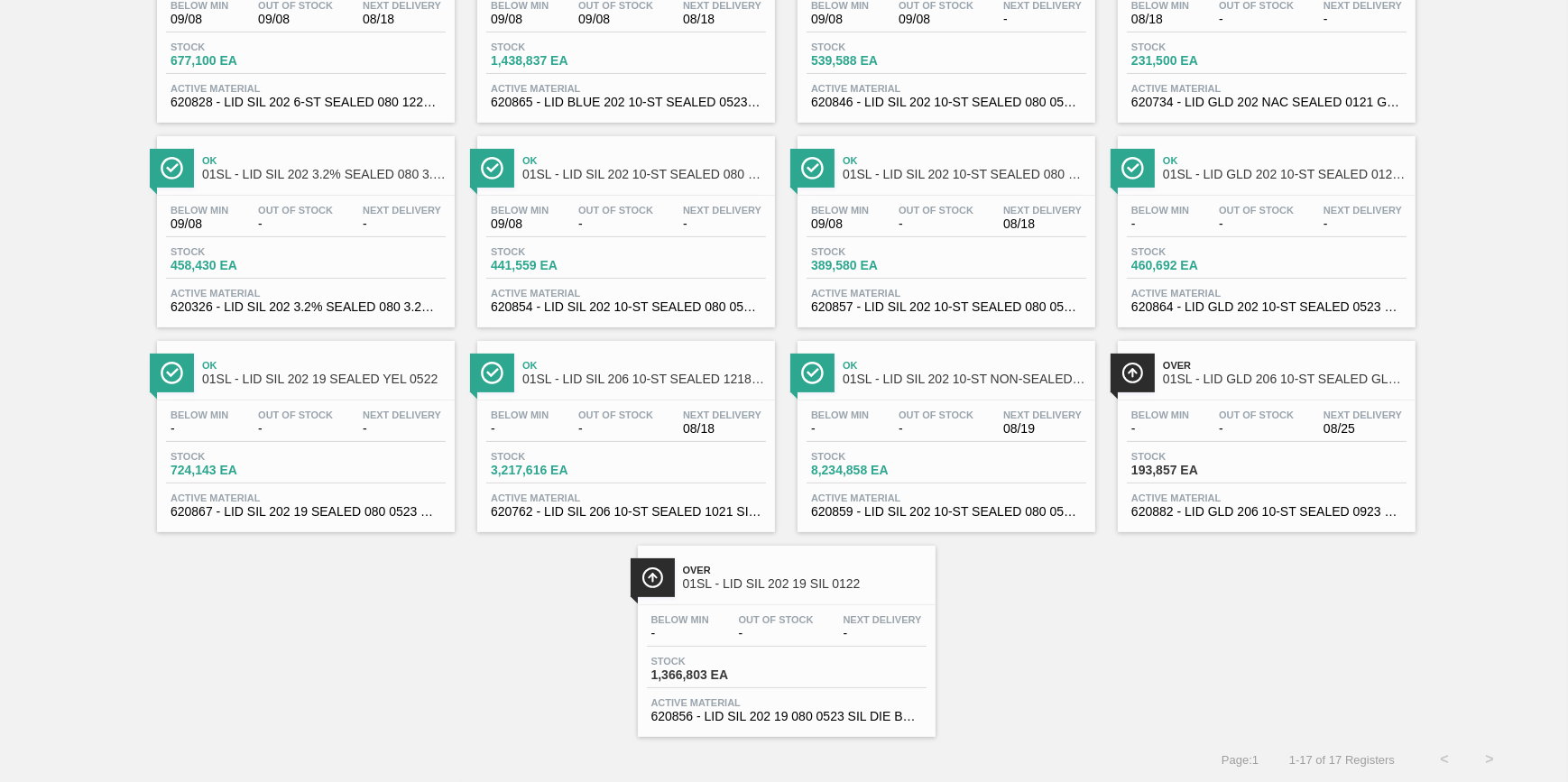
click at [824, 632] on div "Below Min - Out Of Stock - Next Delivery -" at bounding box center [786, 631] width 280 height 33
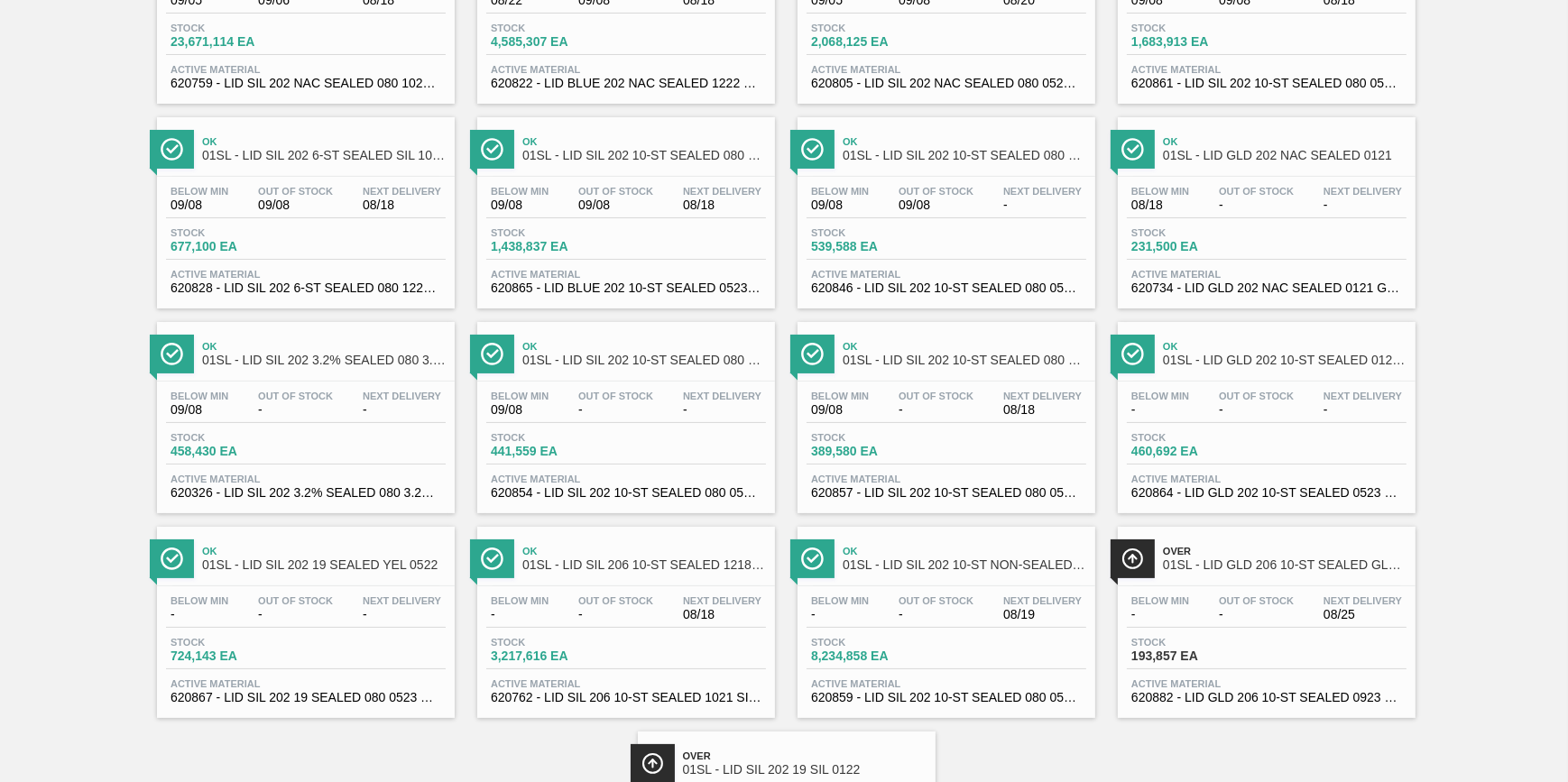
scroll to position [328, 0]
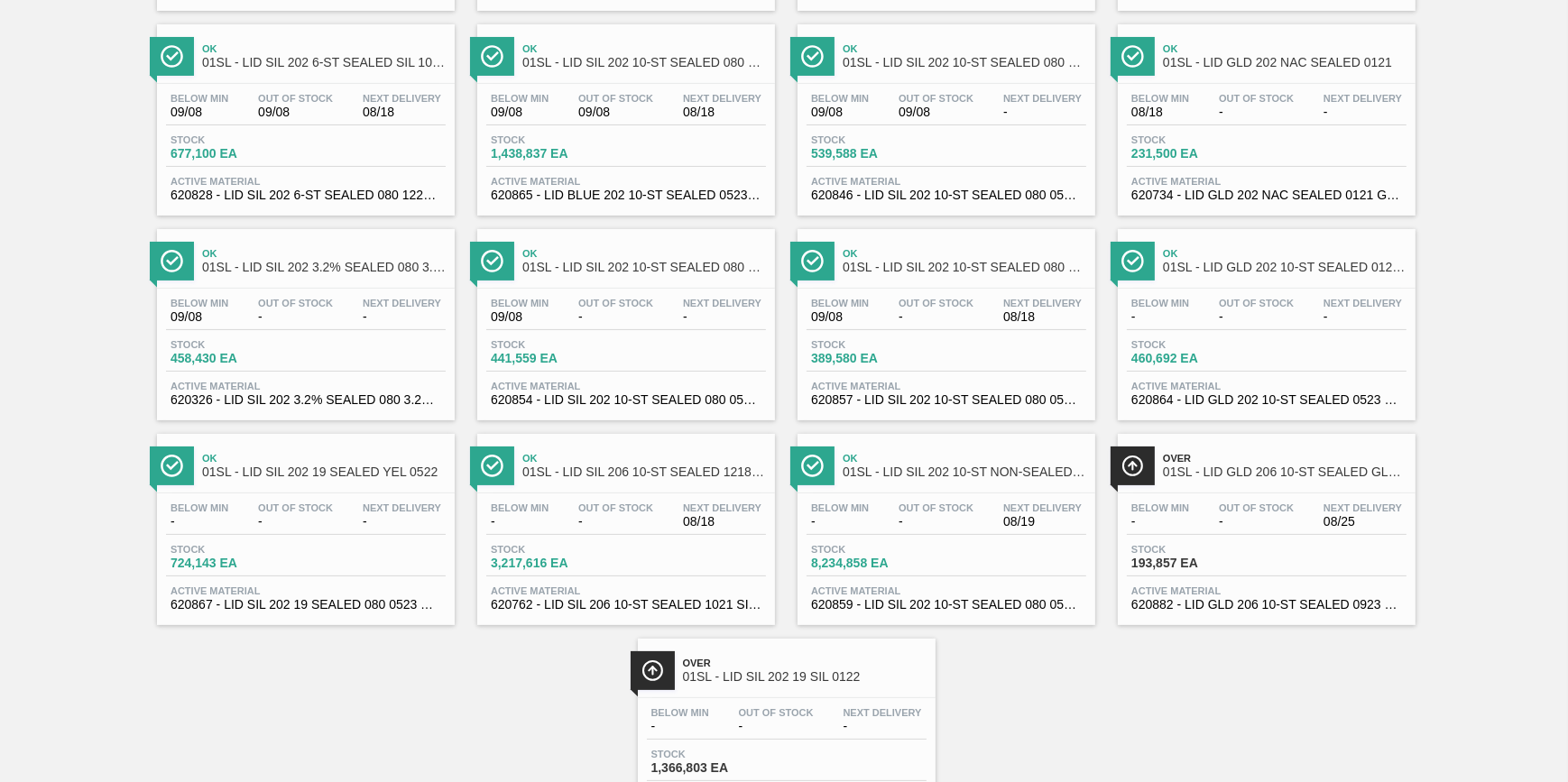
click at [1281, 541] on div "Below Min - Out Of Stock - Next Delivery 08/25 Stock 193,857 EA Active Material…" at bounding box center [1266, 555] width 298 height 123
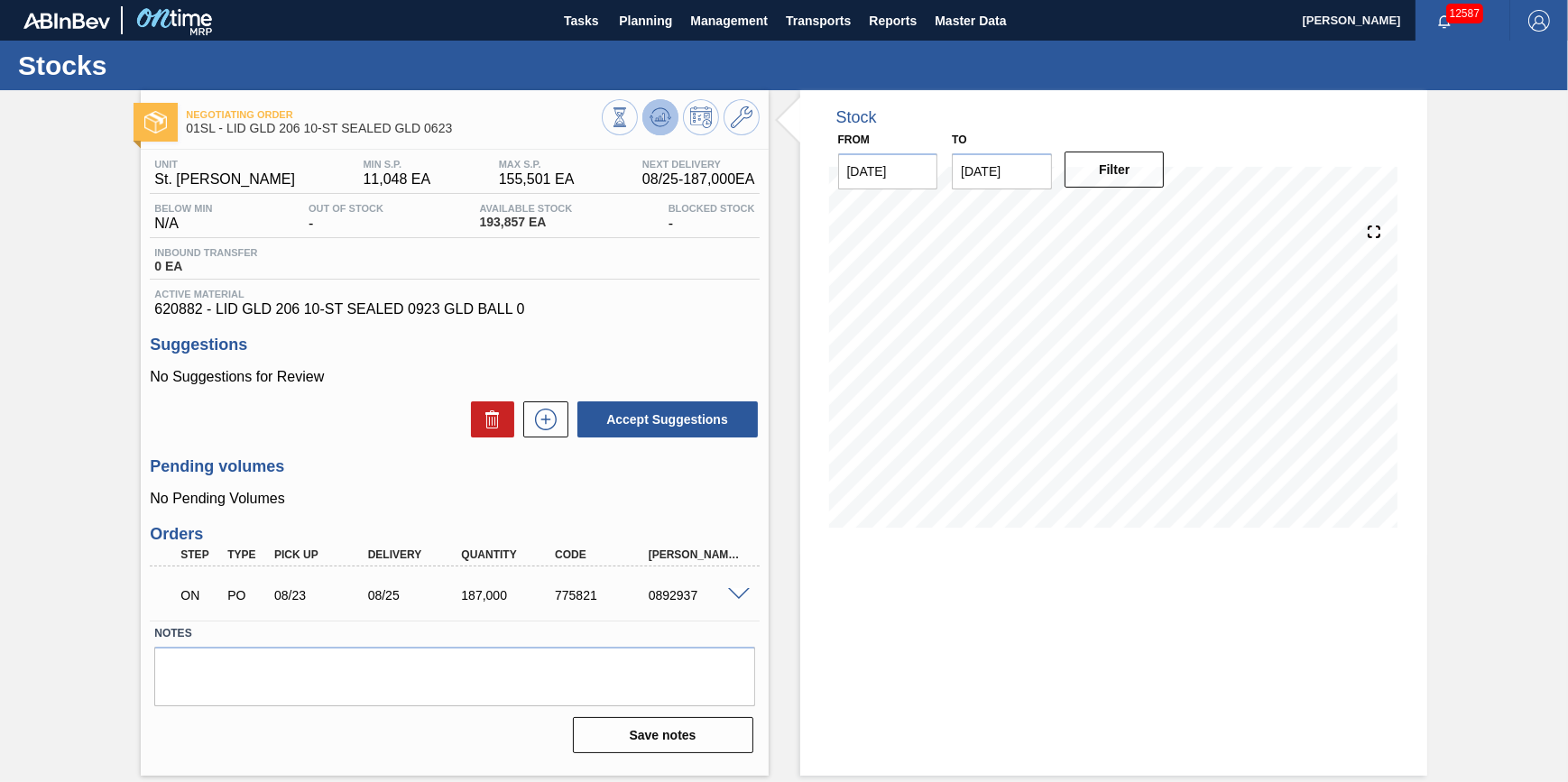
click at [629, 114] on icon at bounding box center [619, 117] width 20 height 20
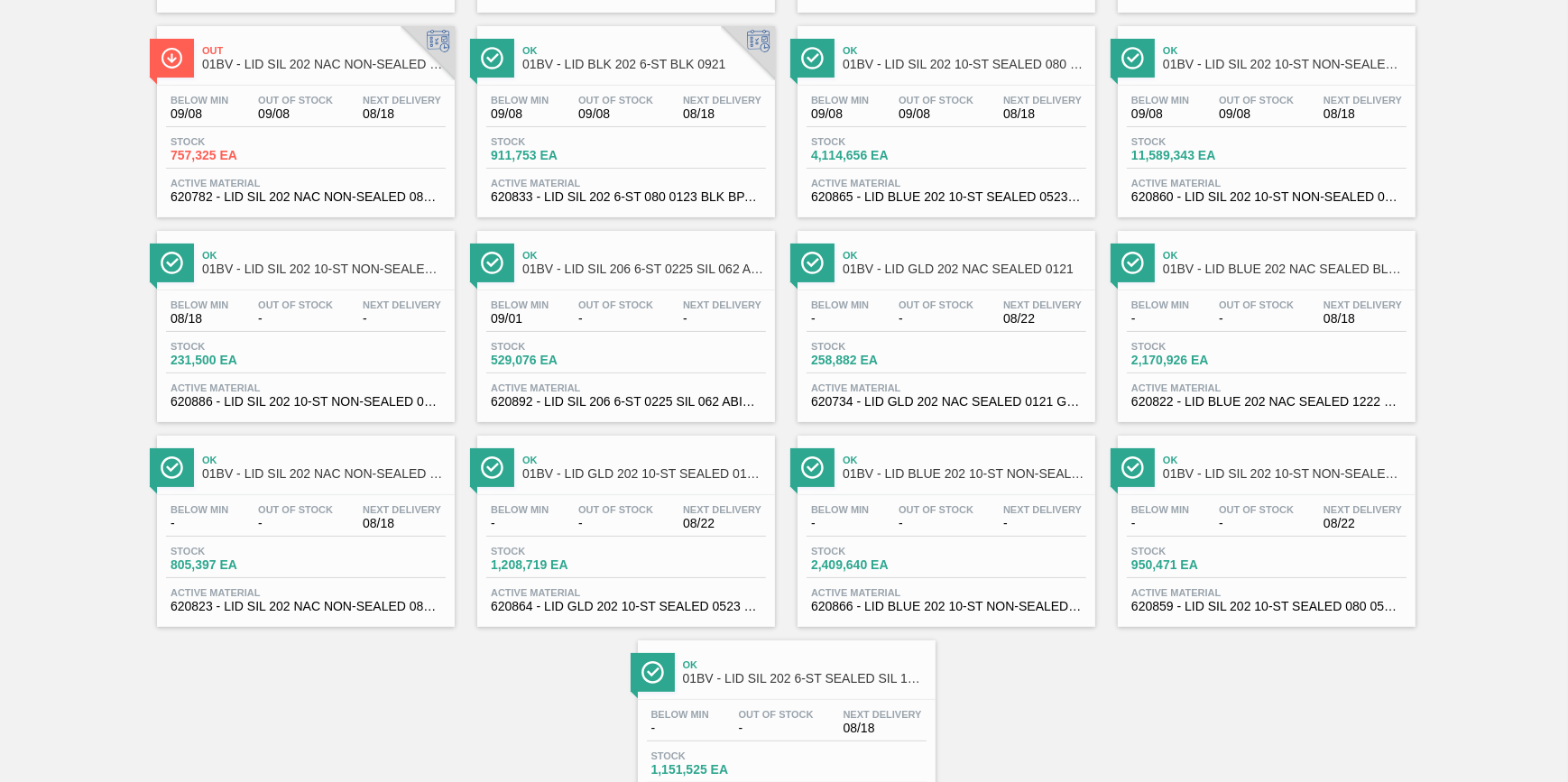
scroll to position [328, 0]
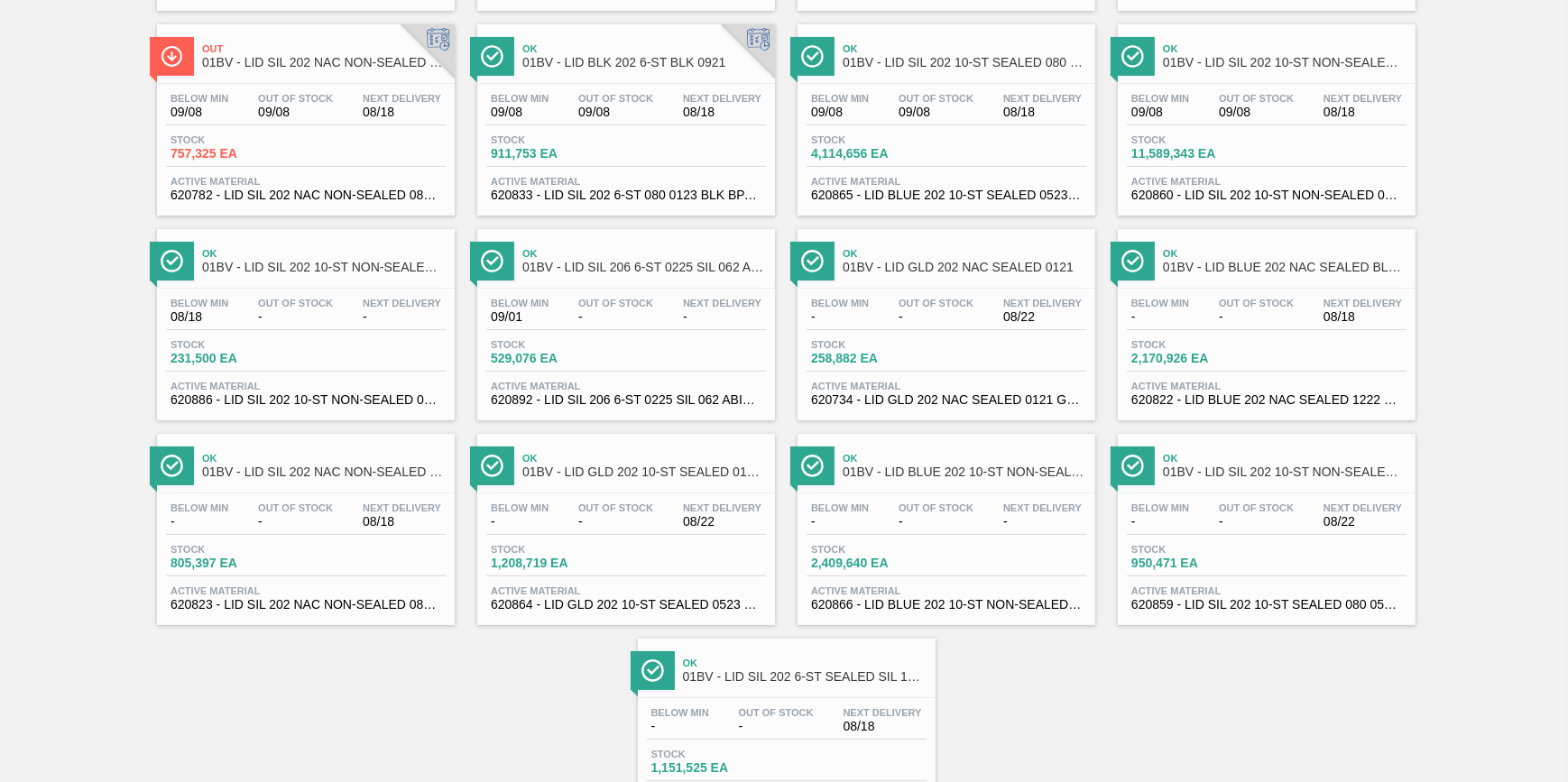
click at [585, 529] on span "-" at bounding box center [615, 522] width 75 height 13
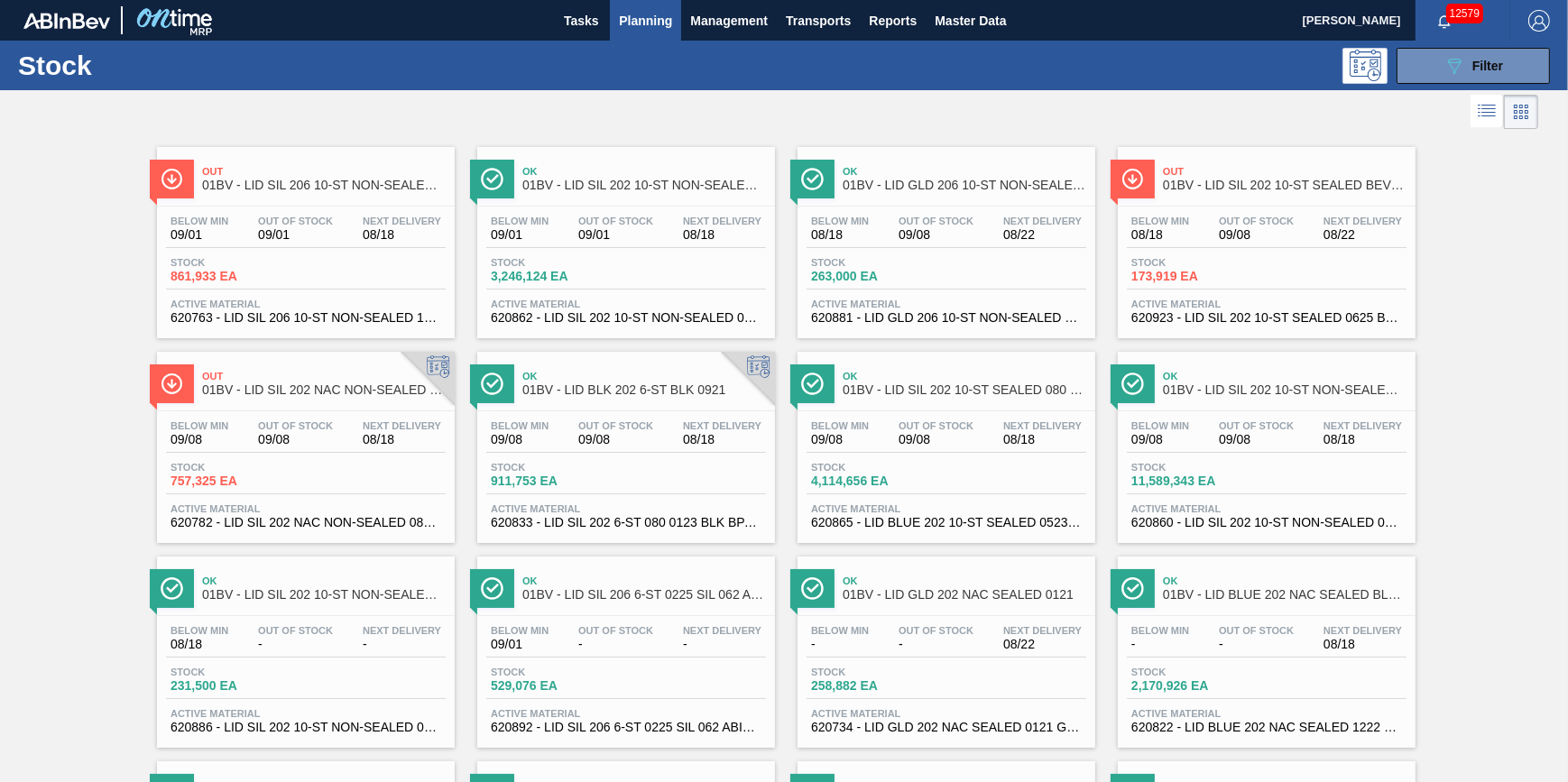
click at [638, 18] on span "Planning" at bounding box center [645, 21] width 54 height 22
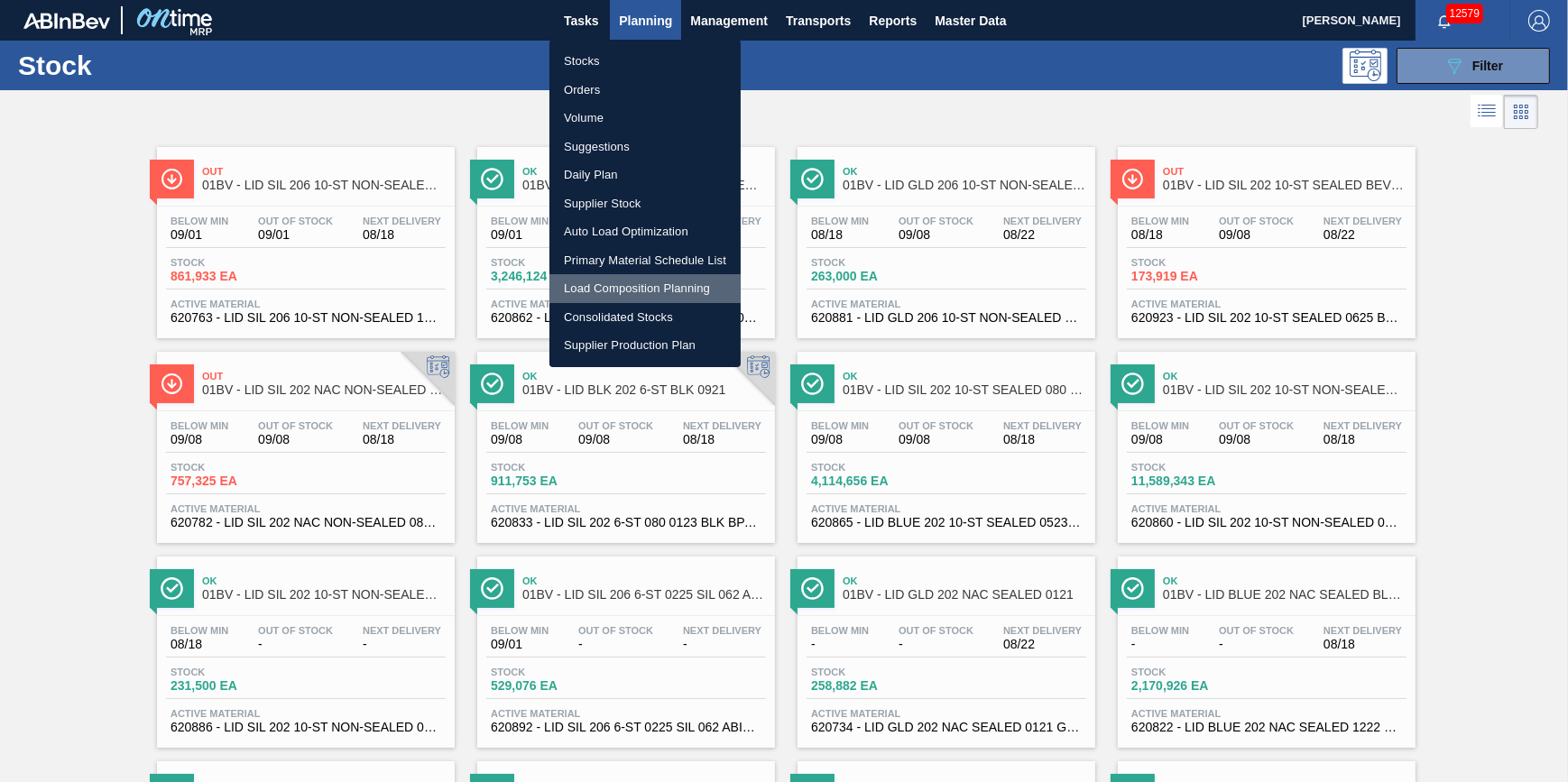
click at [657, 286] on li "Load Composition Planning" at bounding box center [645, 289] width 192 height 29
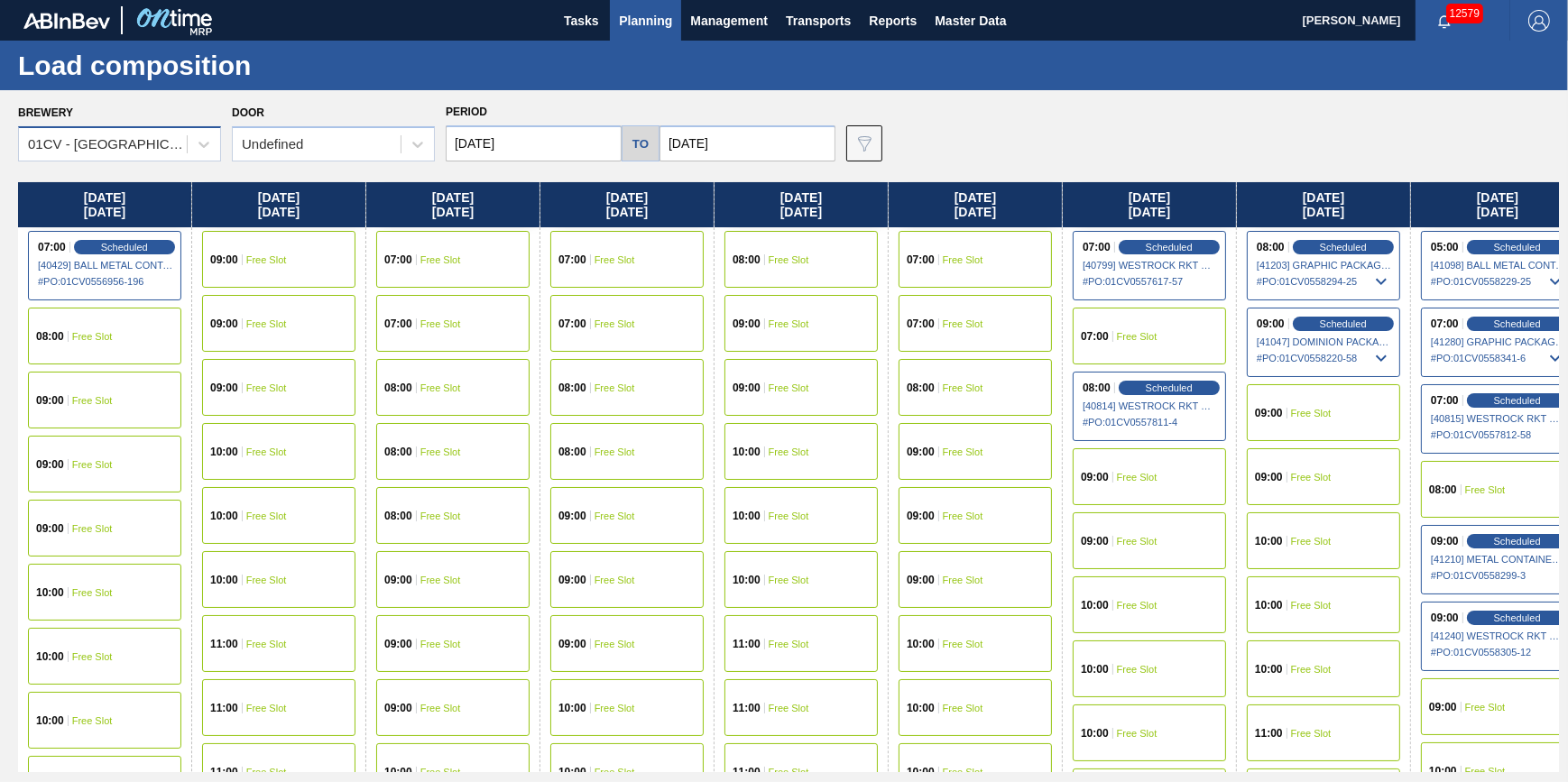
click at [153, 133] on div "Brewery 01CV - Cartersville Brewery" at bounding box center [119, 131] width 203 height 61
drag, startPoint x: 153, startPoint y: 133, endPoint x: 169, endPoint y: 164, distance: 34.9
click at [170, 141] on div "01CV - [GEOGRAPHIC_DATA] Brewery" at bounding box center [108, 145] width 161 height 15
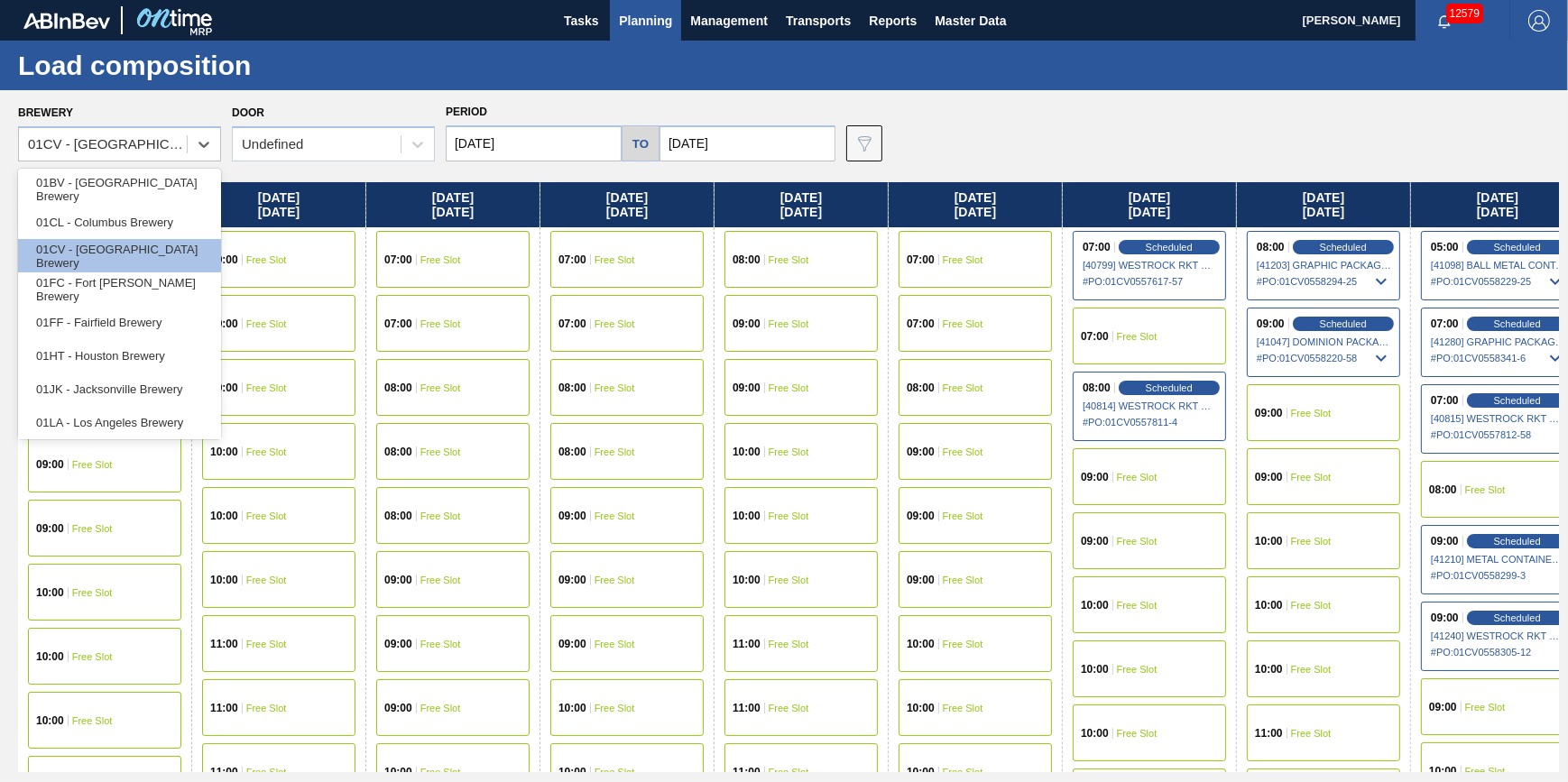
click at [163, 178] on div "01BV - [GEOGRAPHIC_DATA] Brewery" at bounding box center [119, 189] width 203 height 34
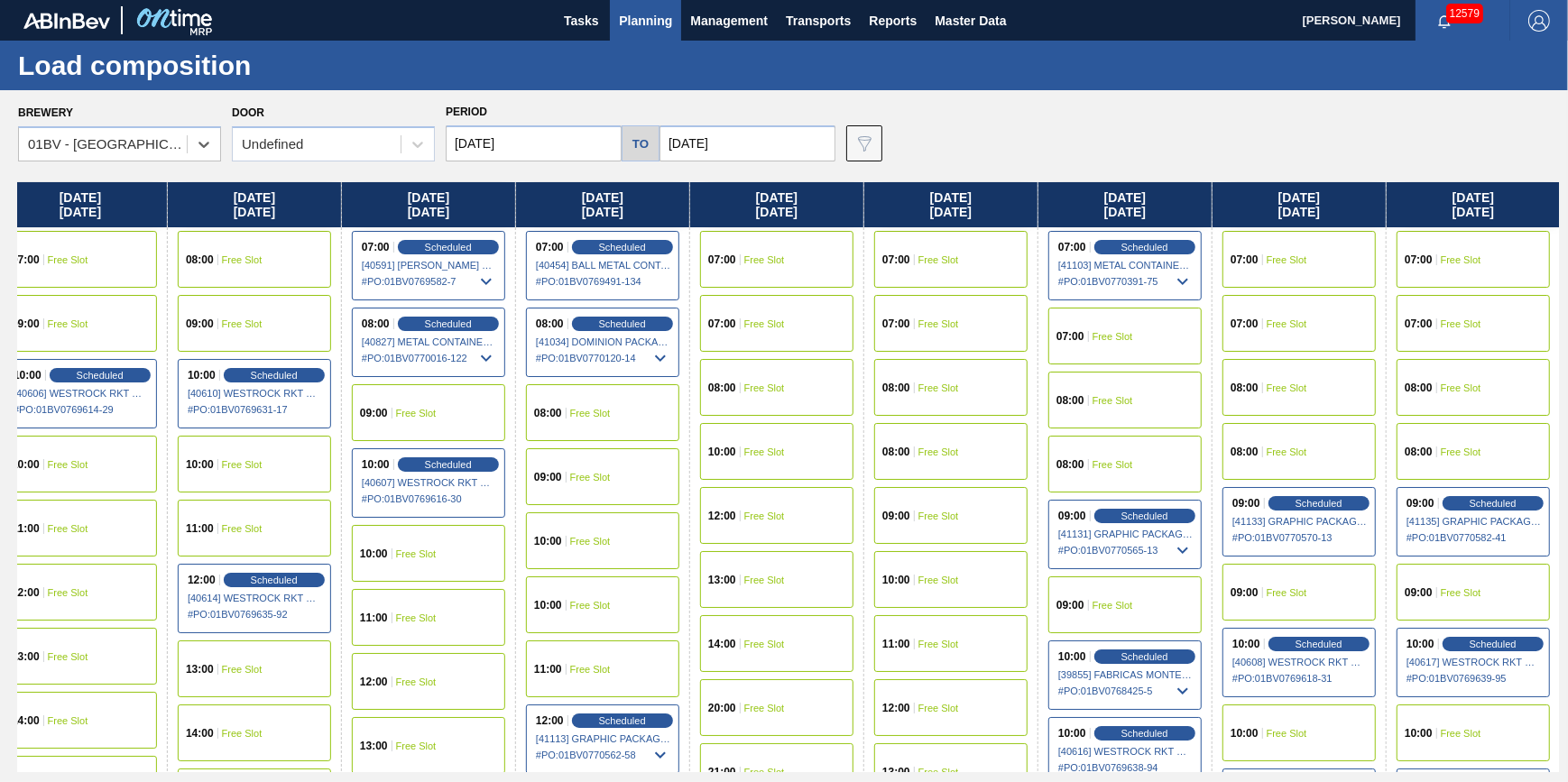
drag, startPoint x: 1083, startPoint y: 423, endPoint x: 306, endPoint y: 555, distance: 788.1
click at [171, 573] on div "Thursday 08/07/2025 08:00 Free Slot 08:00 Free Slot 09:00 Free Slot 10:00 Free …" at bounding box center [788, 477] width 1541 height 590
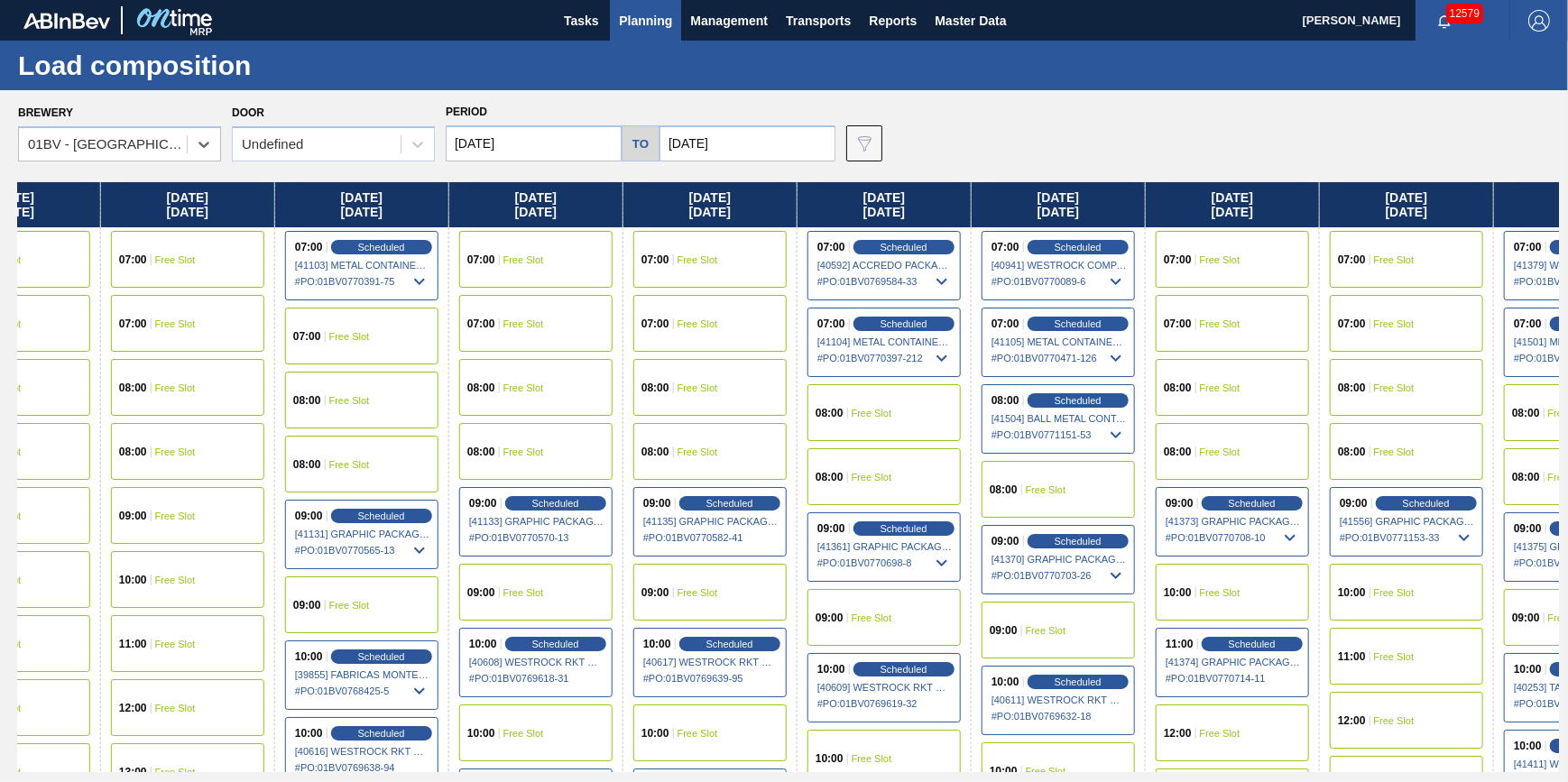
drag, startPoint x: 772, startPoint y: 510, endPoint x: 147, endPoint y: 546, distance: 626.0
click at [147, 546] on div "Thursday 08/07/2025 08:00 Free Slot 08:00 Free Slot 09:00 Free Slot 10:00 Free …" at bounding box center [788, 477] width 1541 height 590
click at [1063, 321] on span "Scheduled" at bounding box center [1076, 323] width 52 height 11
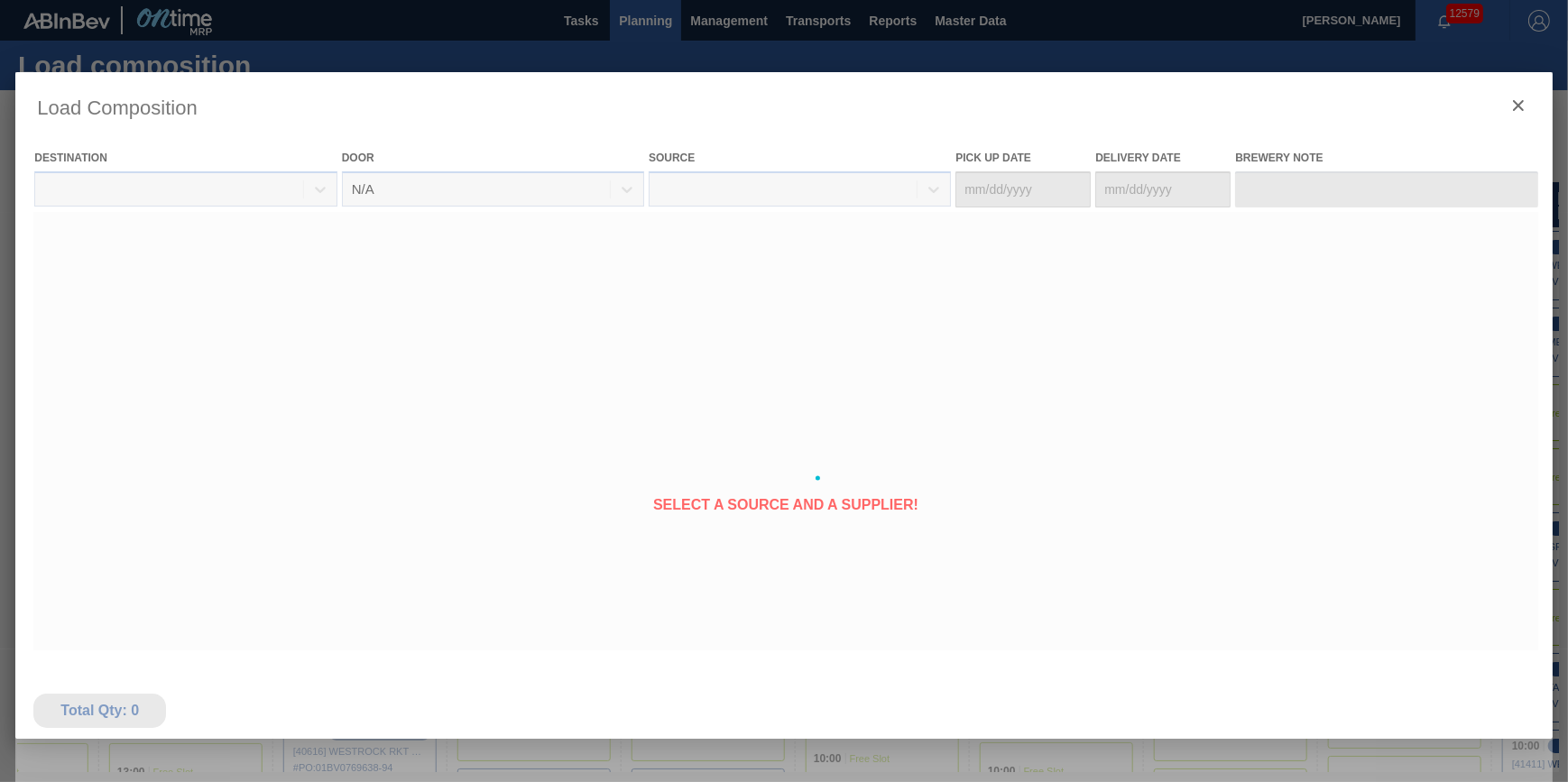
type Date "08/20/2025"
type Date "08/22/2025"
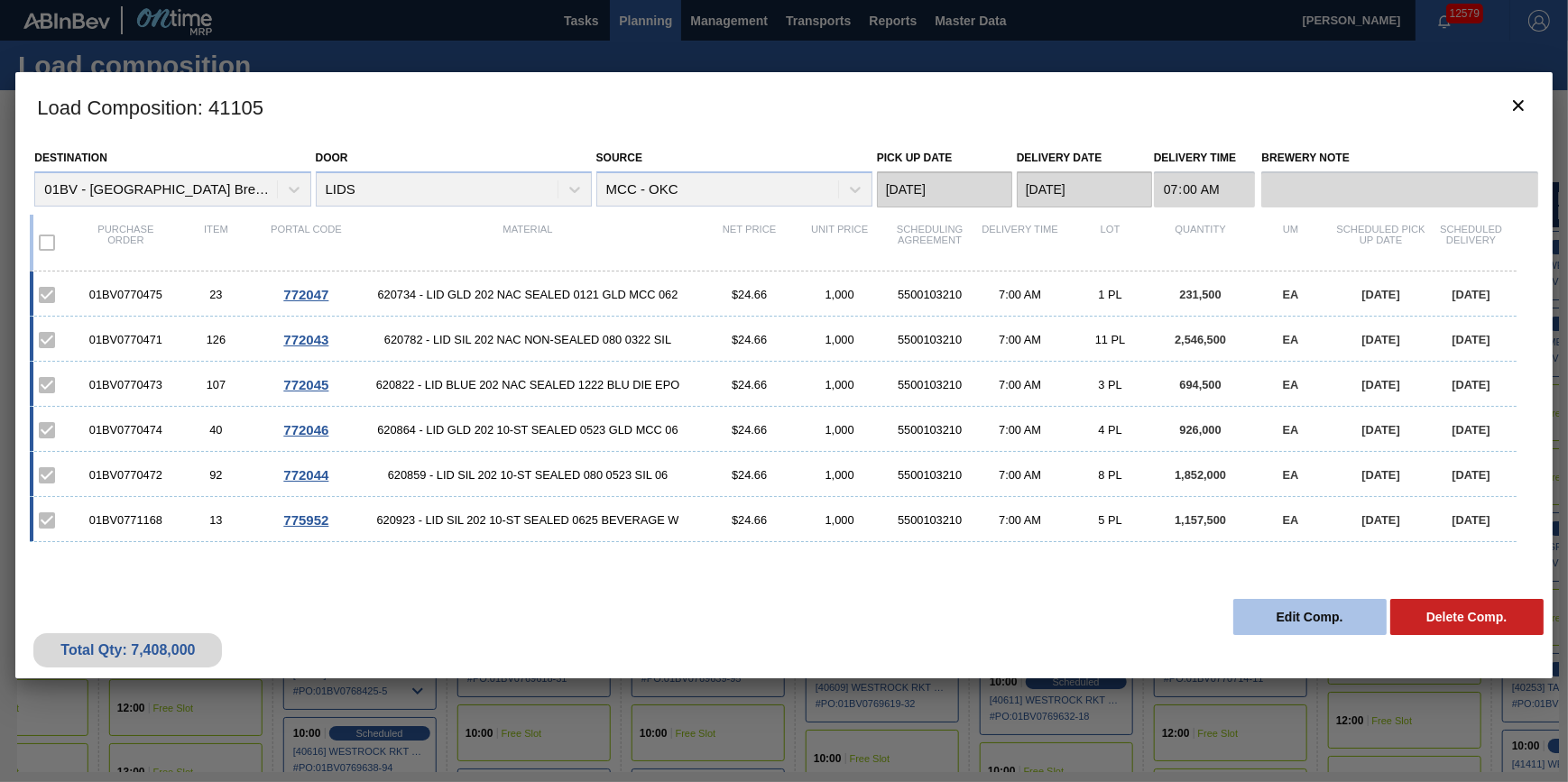
click at [1308, 623] on button "Edit Comp." at bounding box center [1310, 618] width 153 height 36
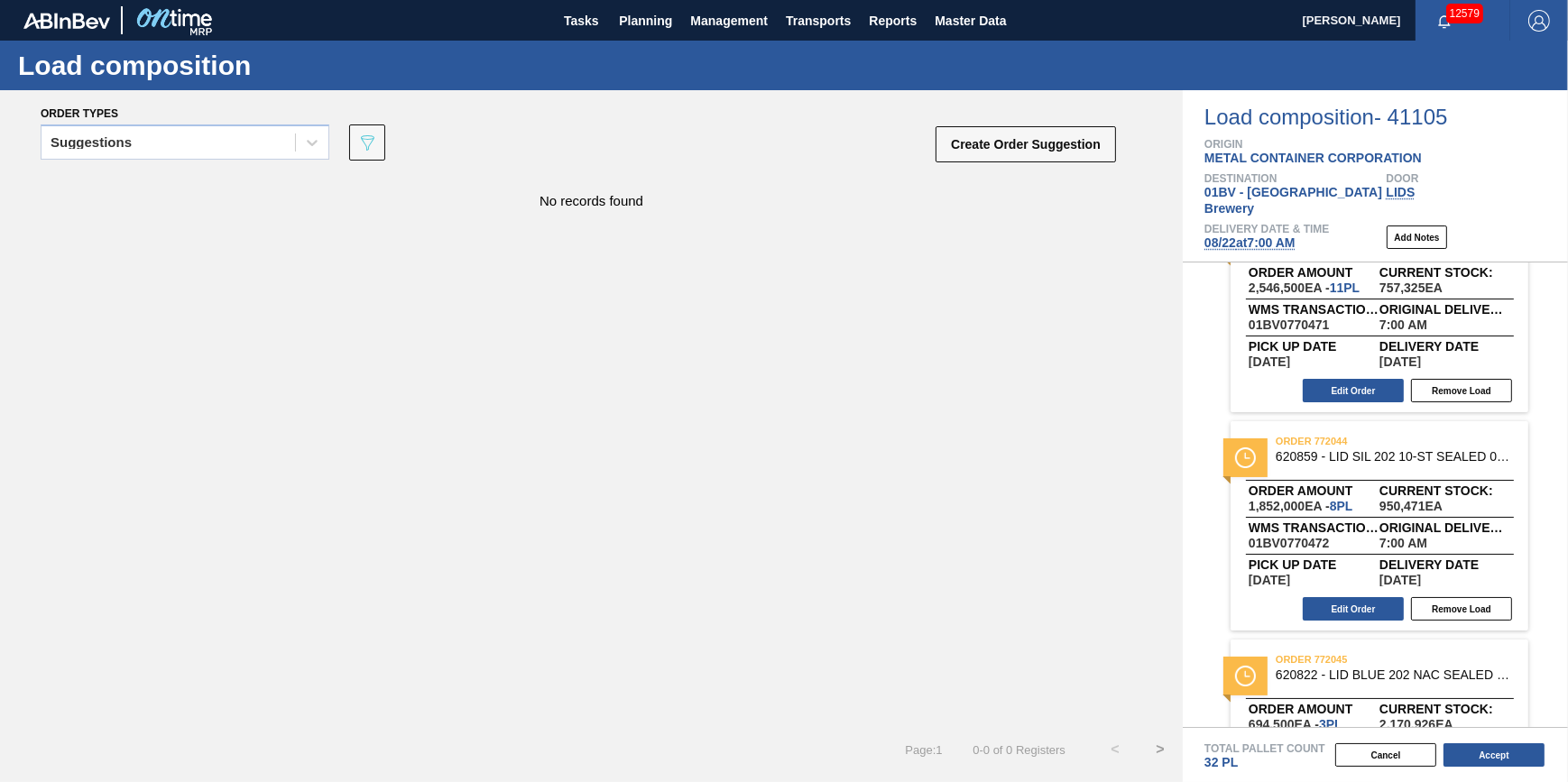
scroll to position [164, 0]
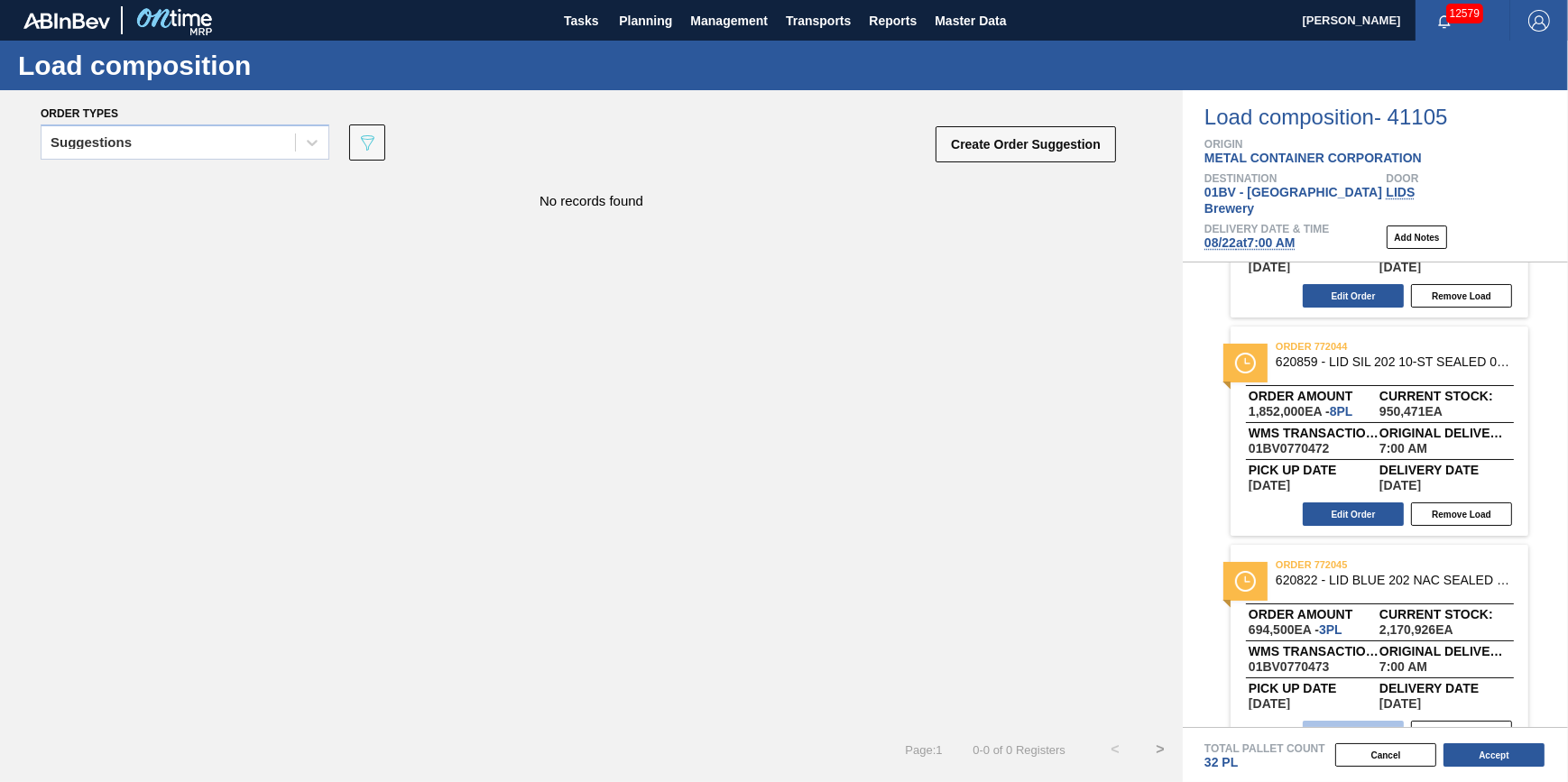
click at [1371, 721] on button "Edit Order" at bounding box center [1353, 732] width 101 height 23
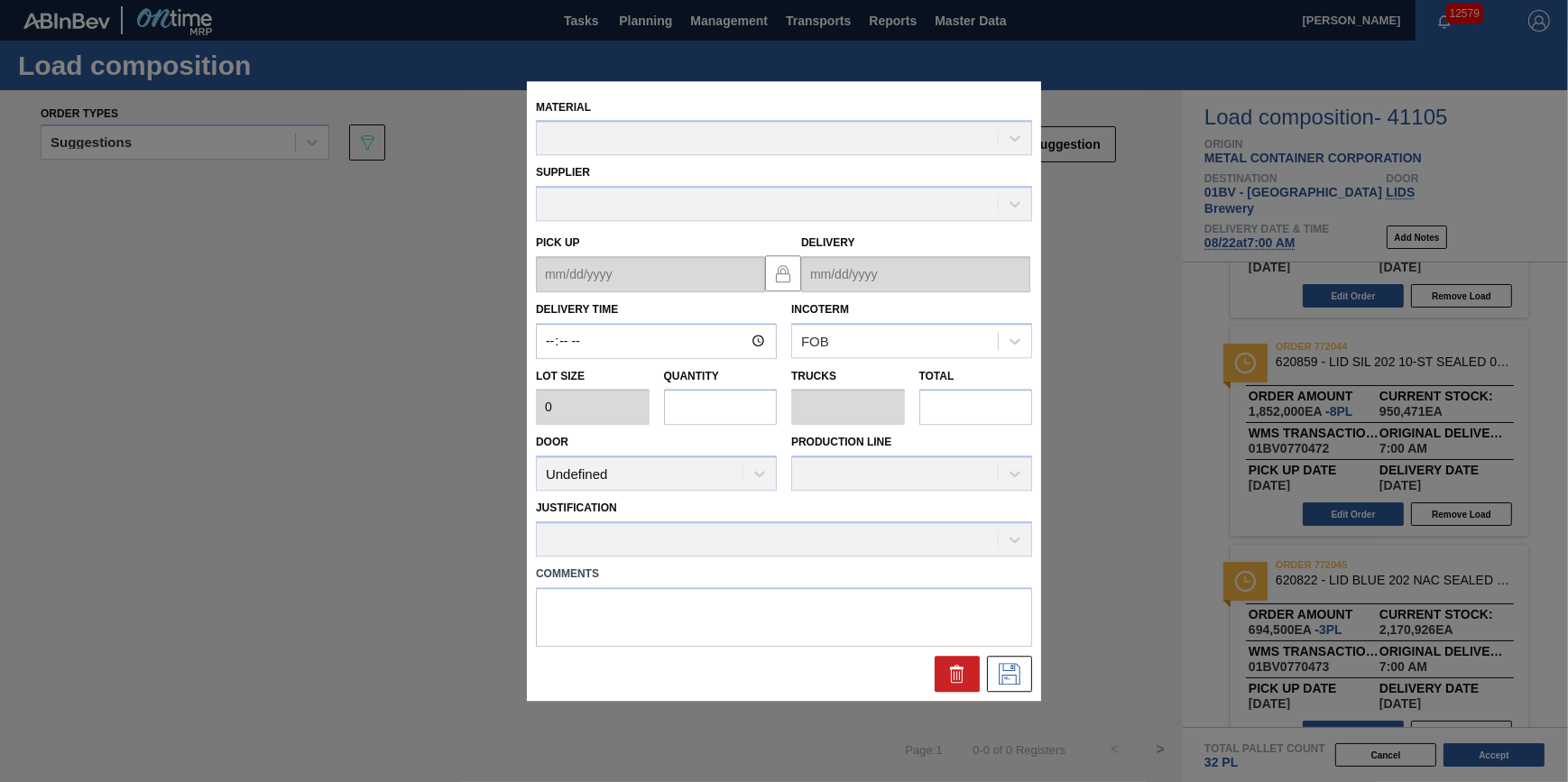
type input "07:00:00"
type input "231,500"
type input "3"
type input "0.094"
type input "694,500"
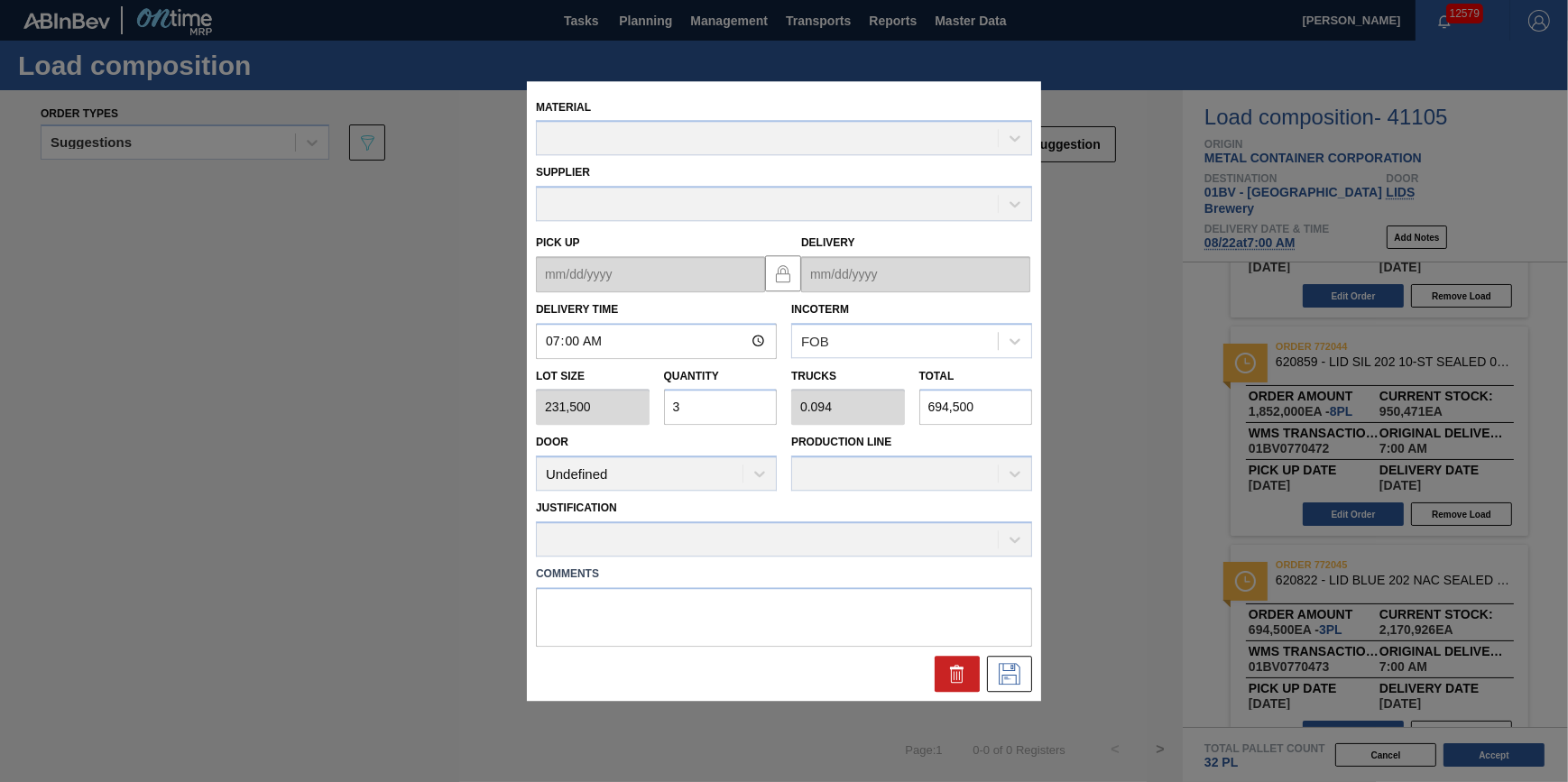
type up "08/20/2025"
type input "08/22/2025"
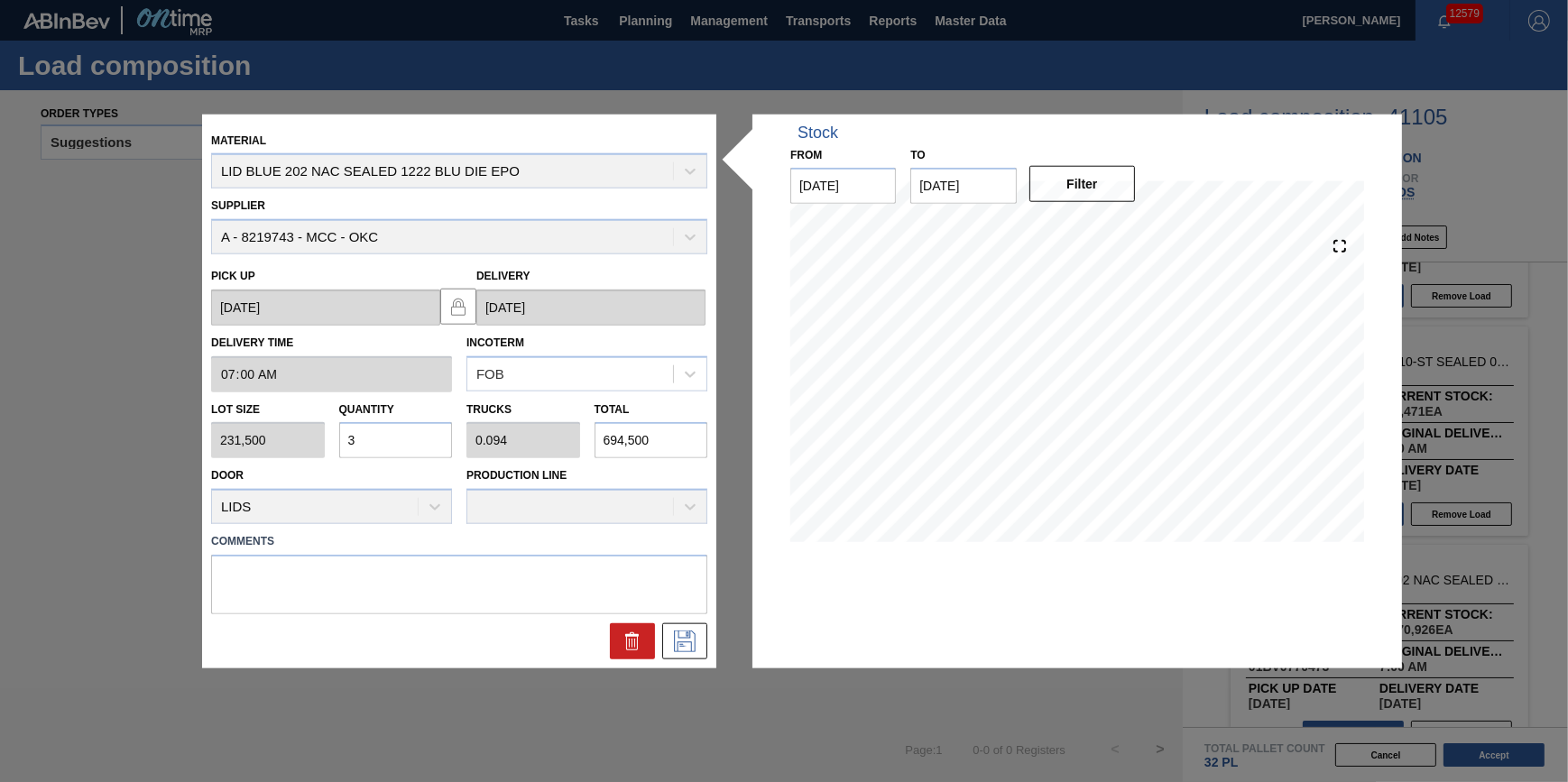
click at [432, 436] on input "3" at bounding box center [396, 440] width 114 height 36
type input "3"
type input "0"
type input "4"
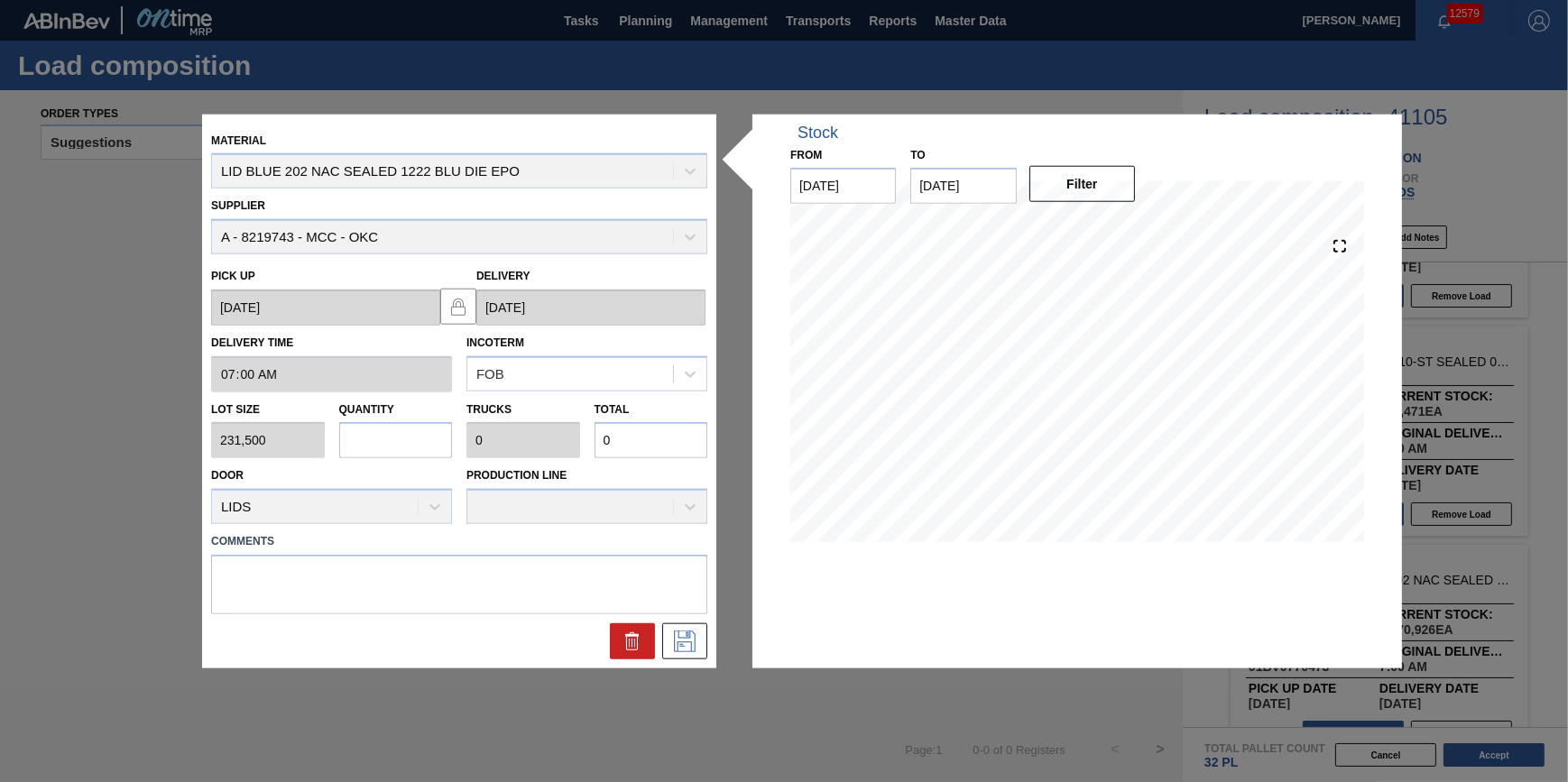
type input "0.125"
type input "926,000"
type input "4"
click at [668, 653] on button at bounding box center [685, 641] width 45 height 36
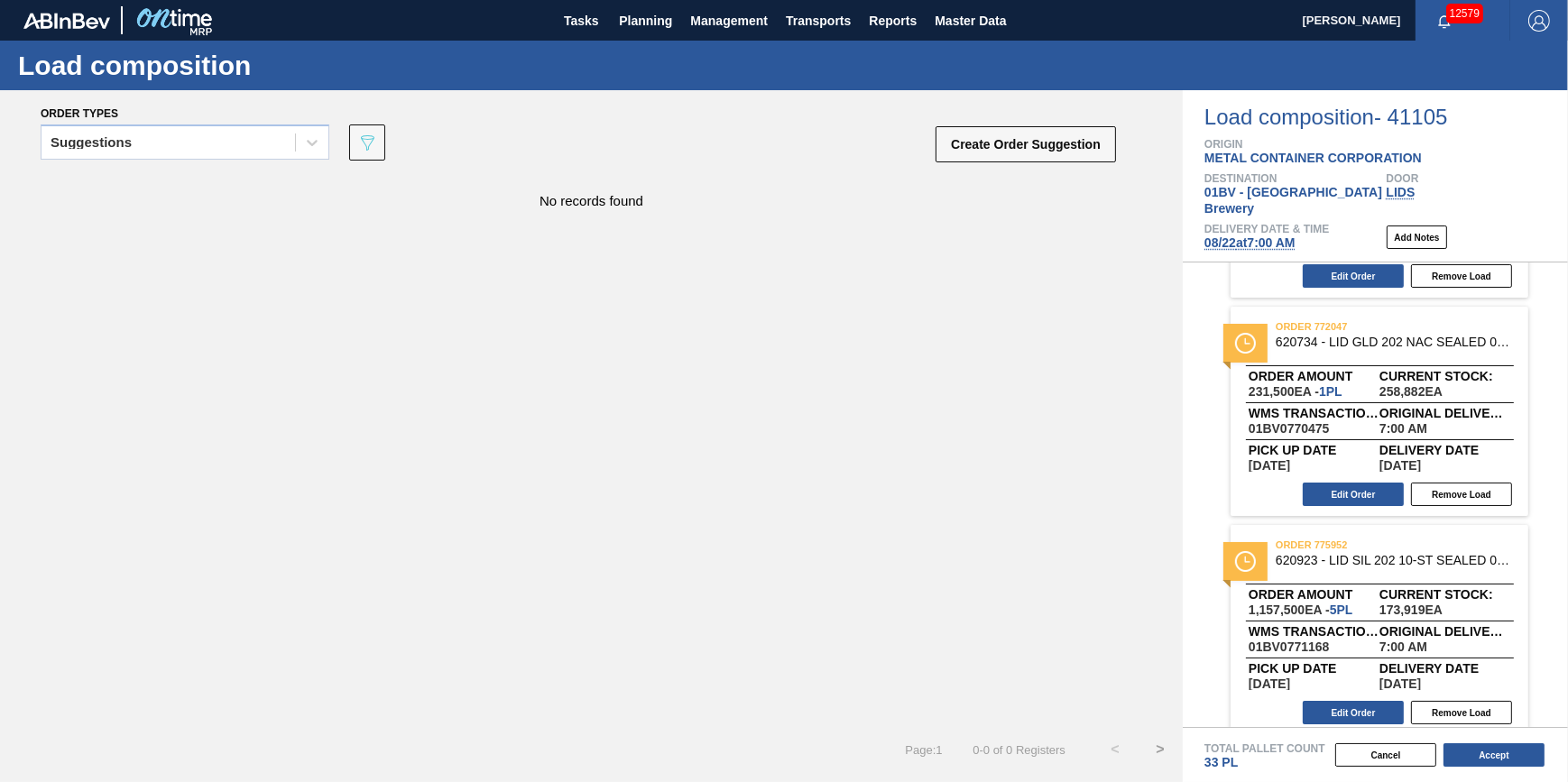
scroll to position [840, 0]
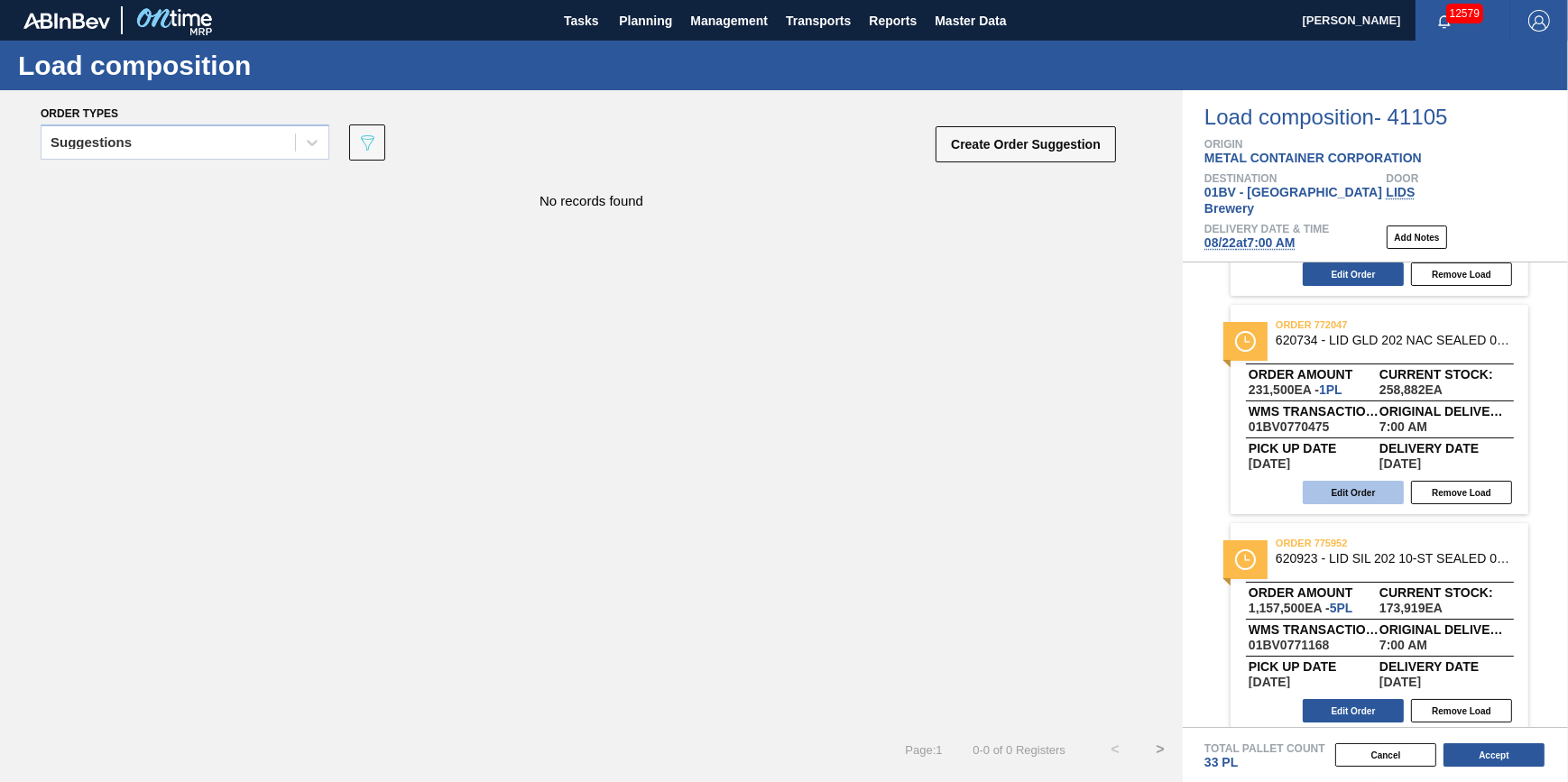
click at [1360, 481] on button "Edit Order" at bounding box center [1353, 493] width 101 height 23
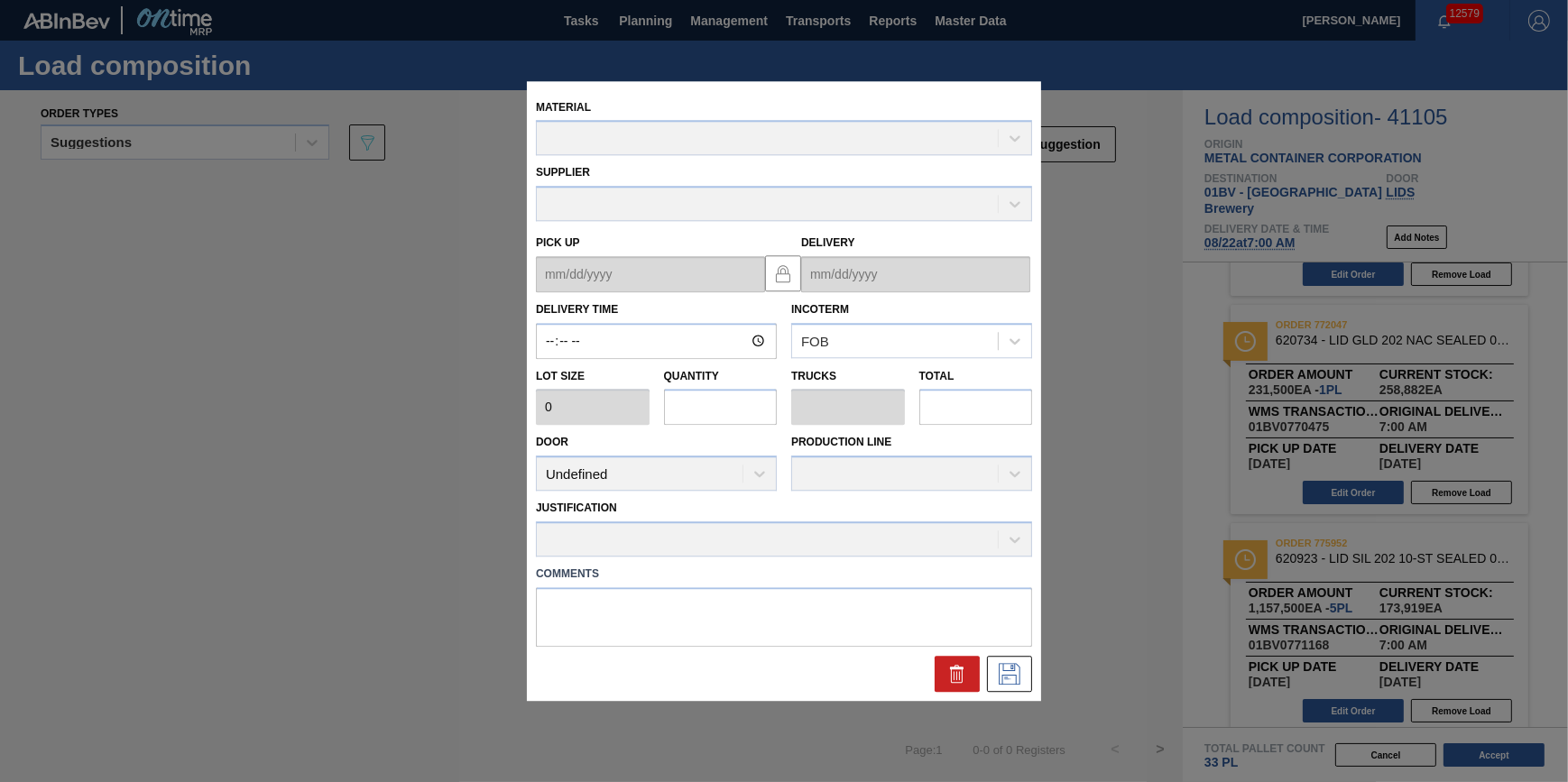
type input "07:00:00"
type input "231,500"
type input "1"
type input "0.031"
type input "231,500"
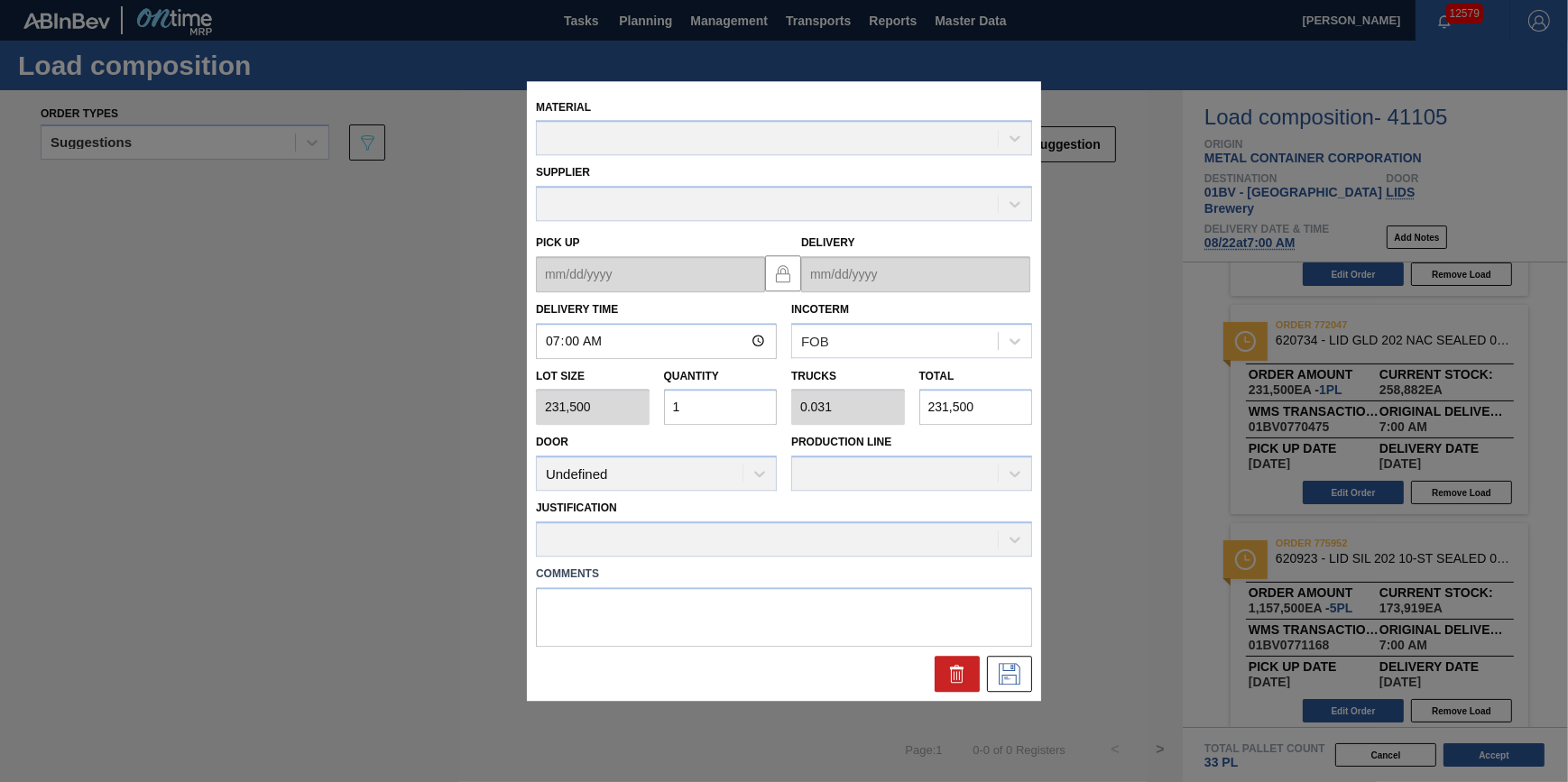
type up "08/20/2025"
type input "08/22/2025"
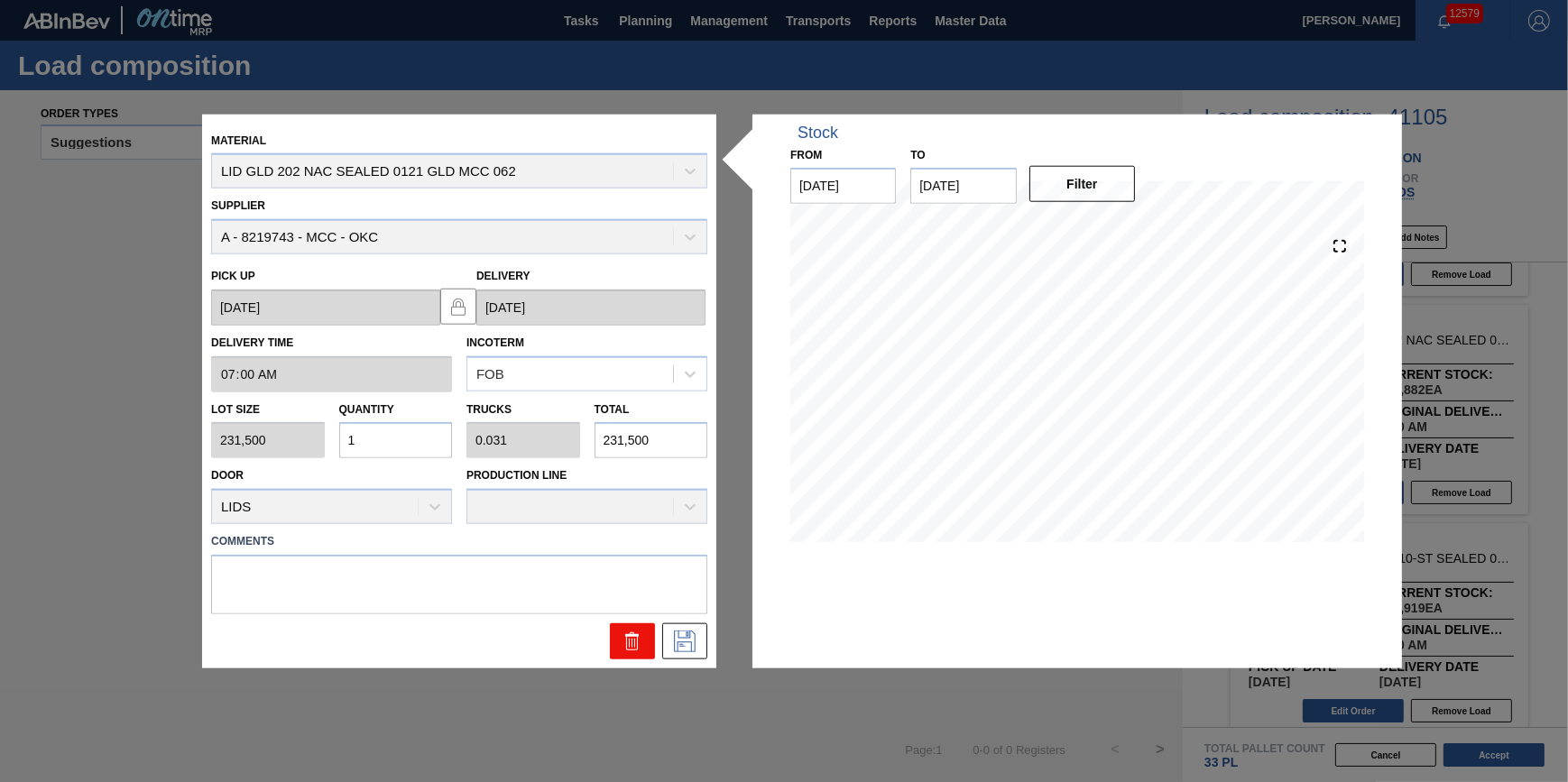
click at [640, 632] on icon at bounding box center [632, 641] width 22 height 22
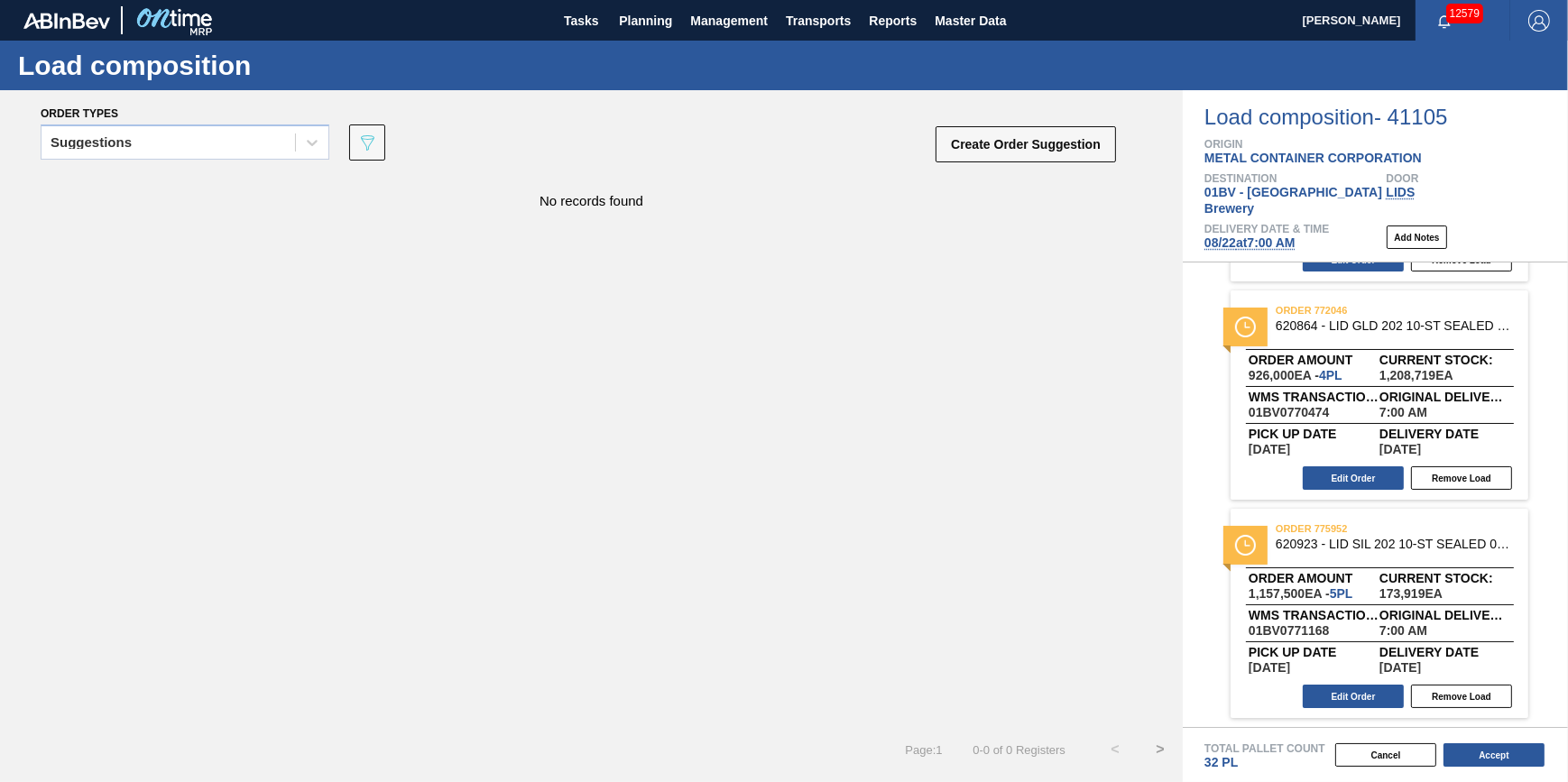
scroll to position [623, 0]
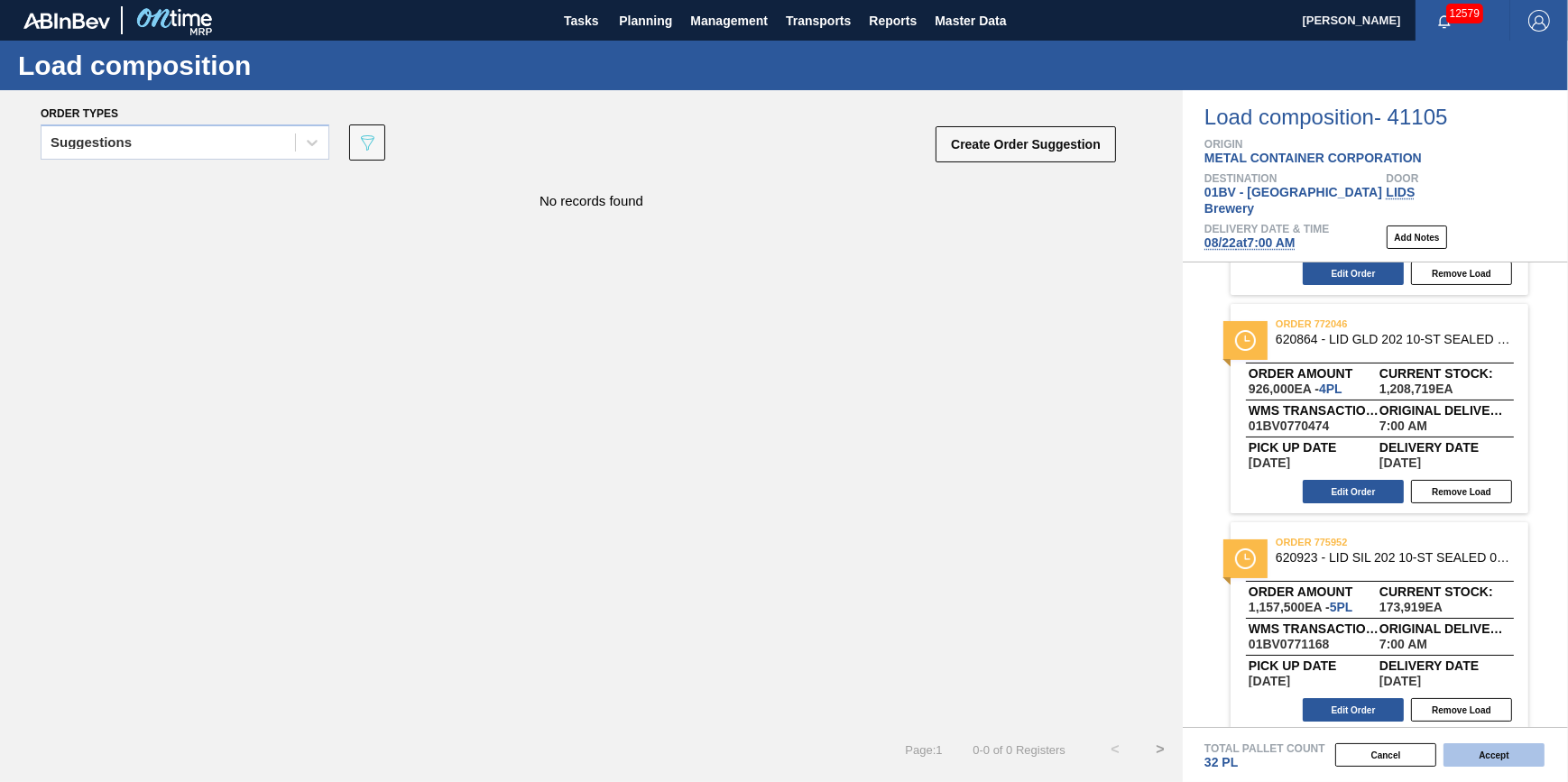
click at [1514, 759] on button "Accept" at bounding box center [1494, 755] width 101 height 23
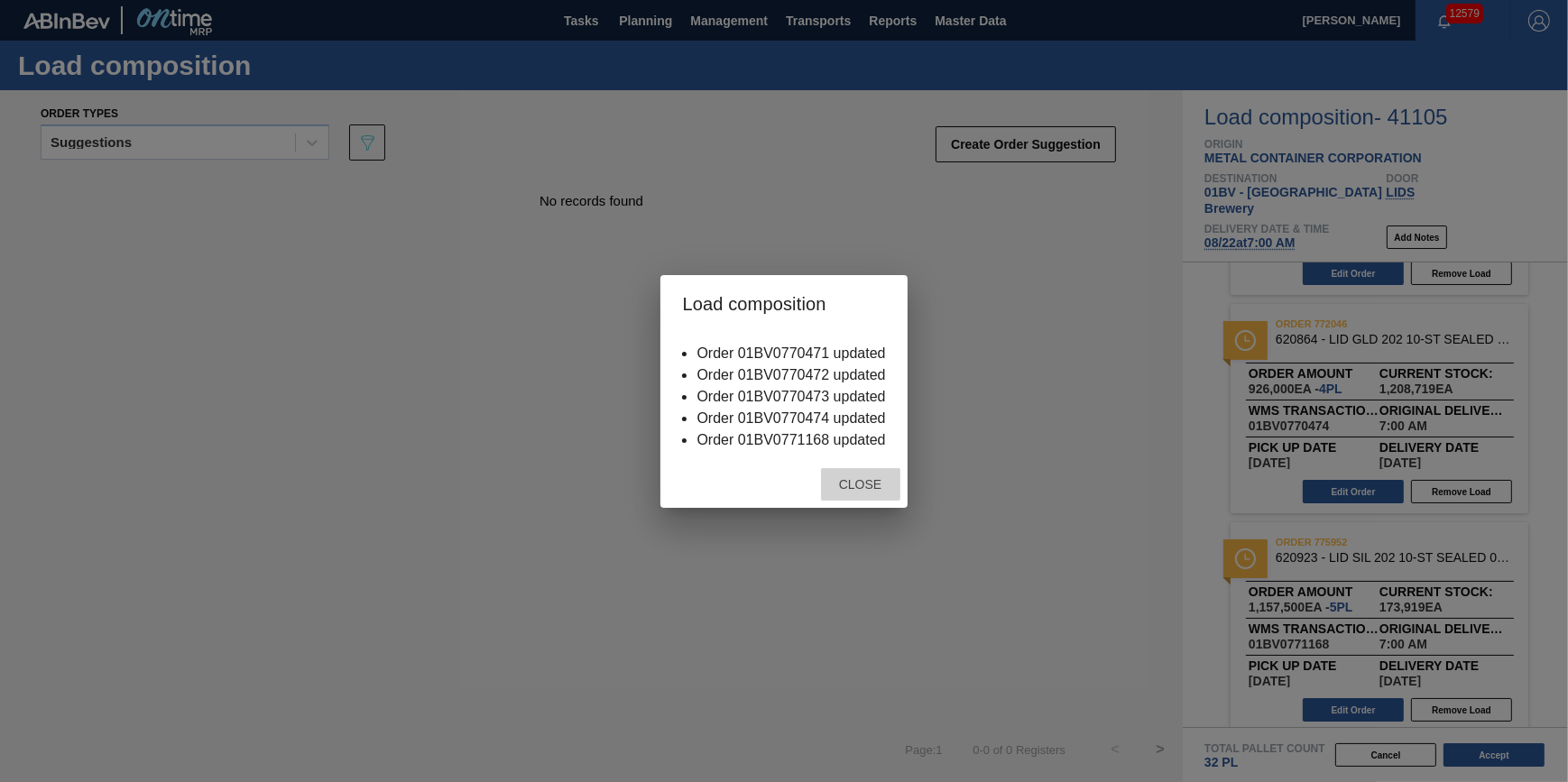
click at [866, 479] on span "Close" at bounding box center [861, 484] width 71 height 14
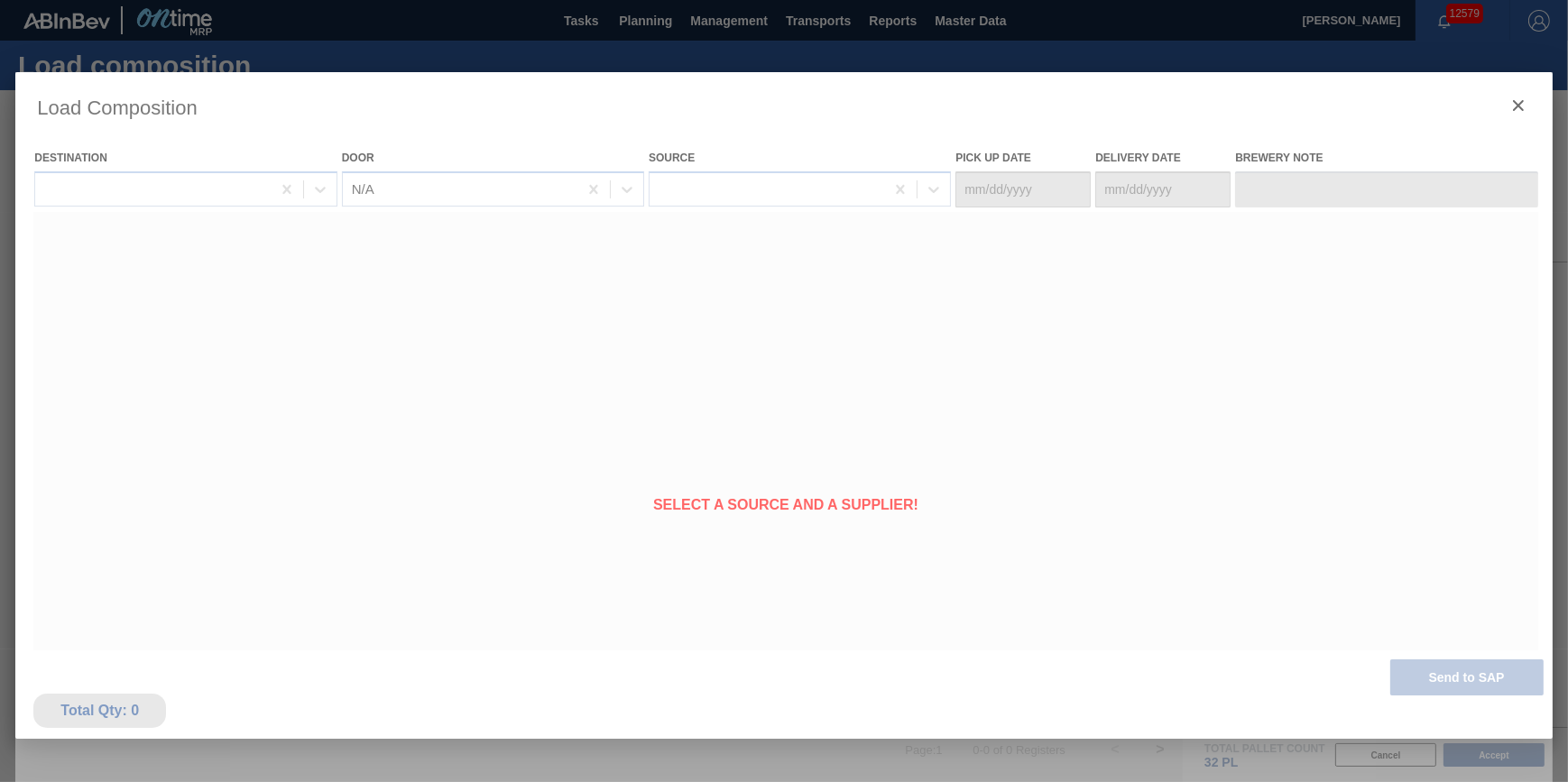
type Date "08/20/2025"
type Date "08/22/2025"
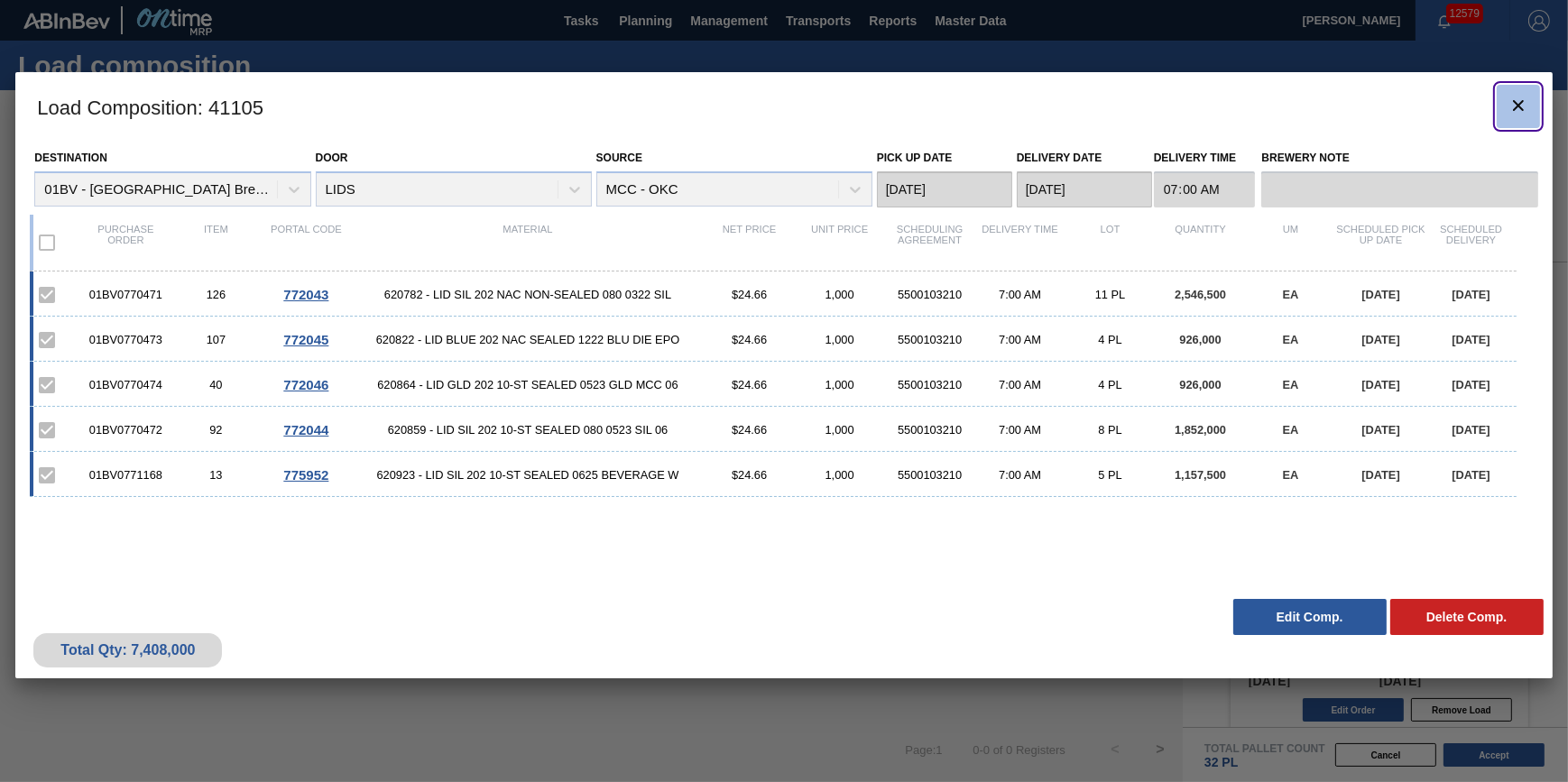
click at [1502, 100] on button "botão de ícone" at bounding box center [1518, 106] width 43 height 43
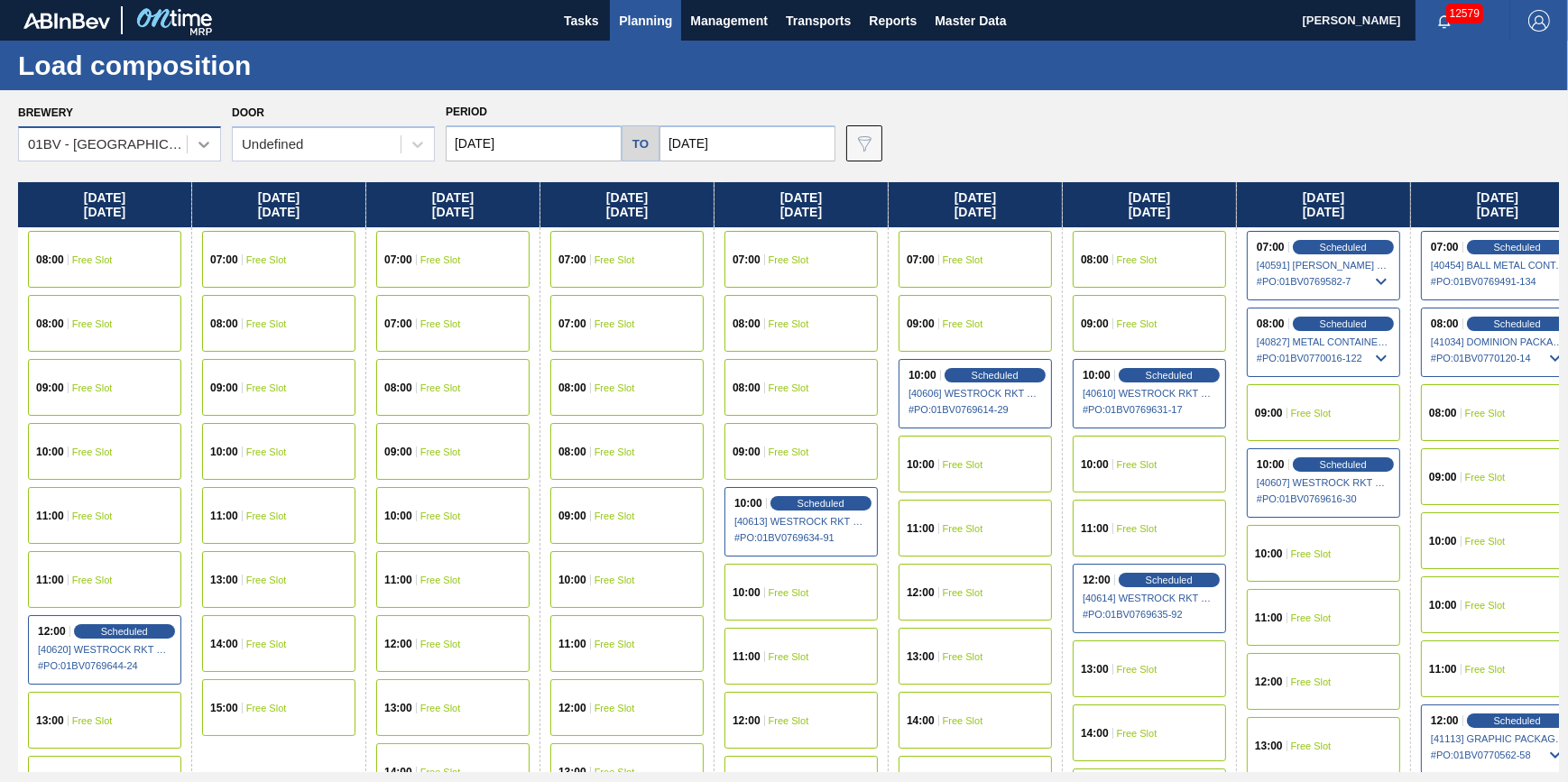
click at [203, 149] on icon at bounding box center [203, 144] width 18 height 18
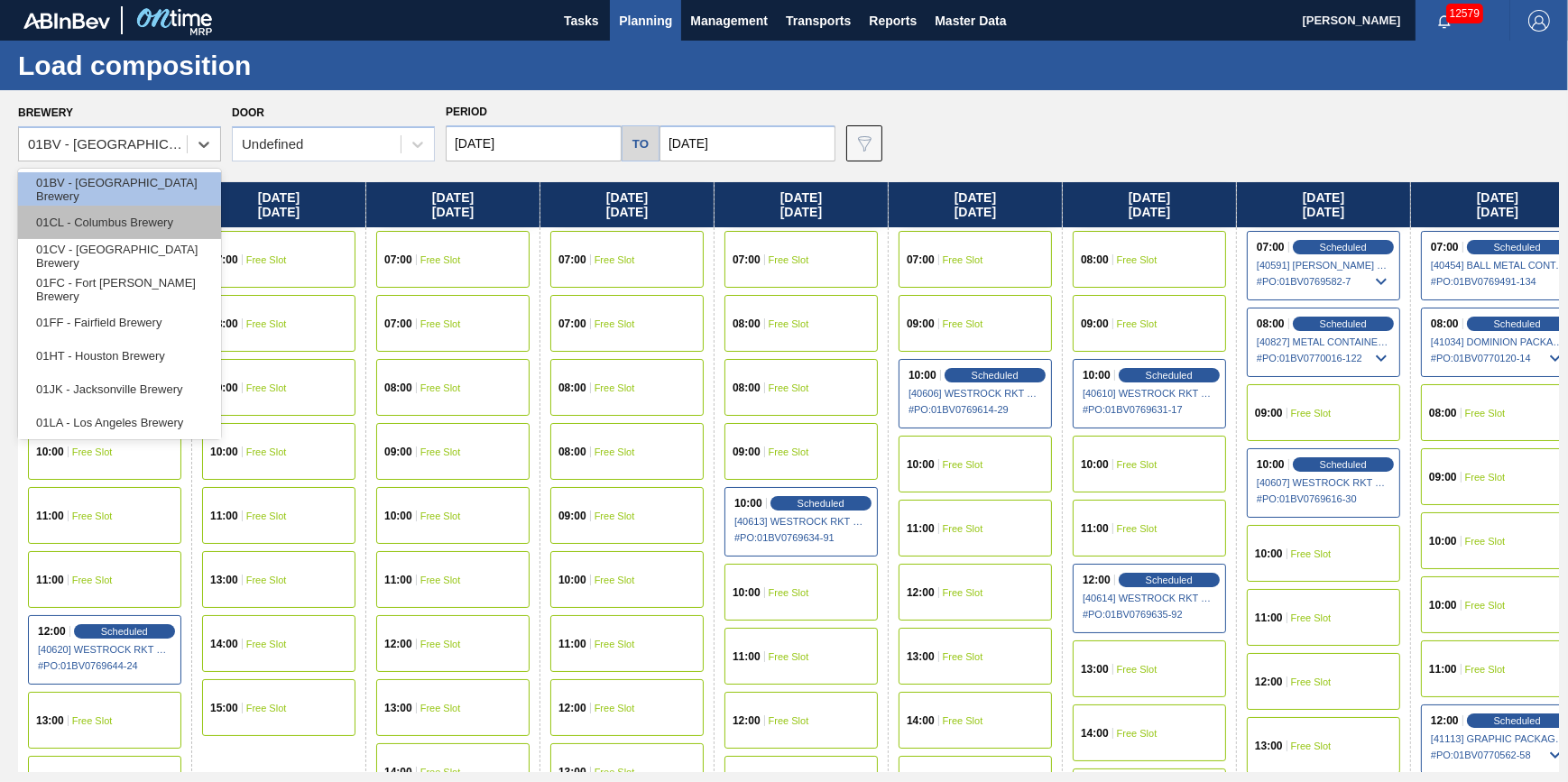
click at [170, 227] on div "01CL - Columbus Brewery" at bounding box center [119, 223] width 203 height 34
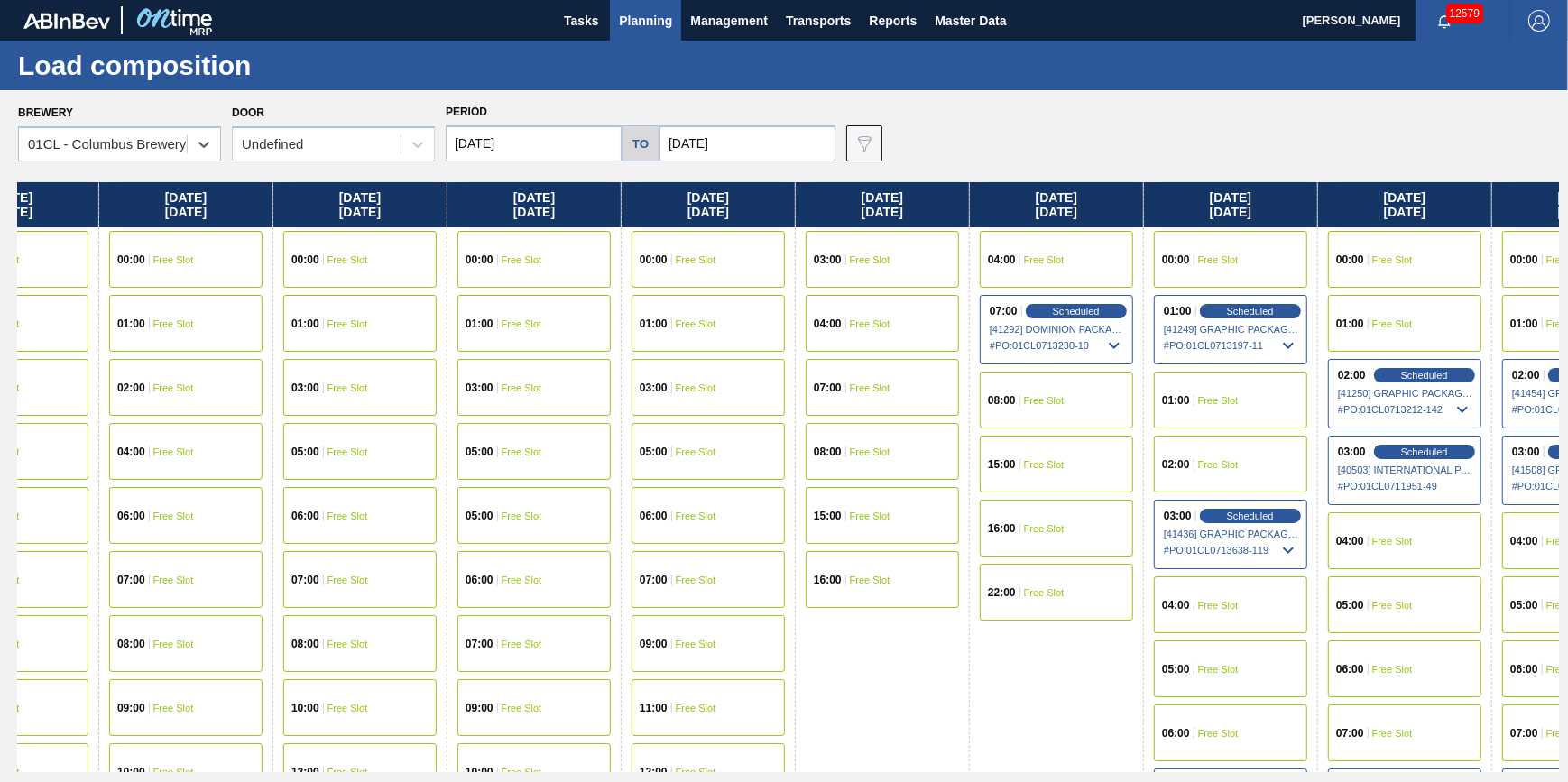
drag, startPoint x: 918, startPoint y: 451, endPoint x: 115, endPoint y: 546, distance: 808.6
click at [115, 547] on div "Thursday 08/07/2025 00:00 Free Slot 01:00 Free Slot 03:00 Free Slot 04:00 Free …" at bounding box center [788, 477] width 1541 height 590
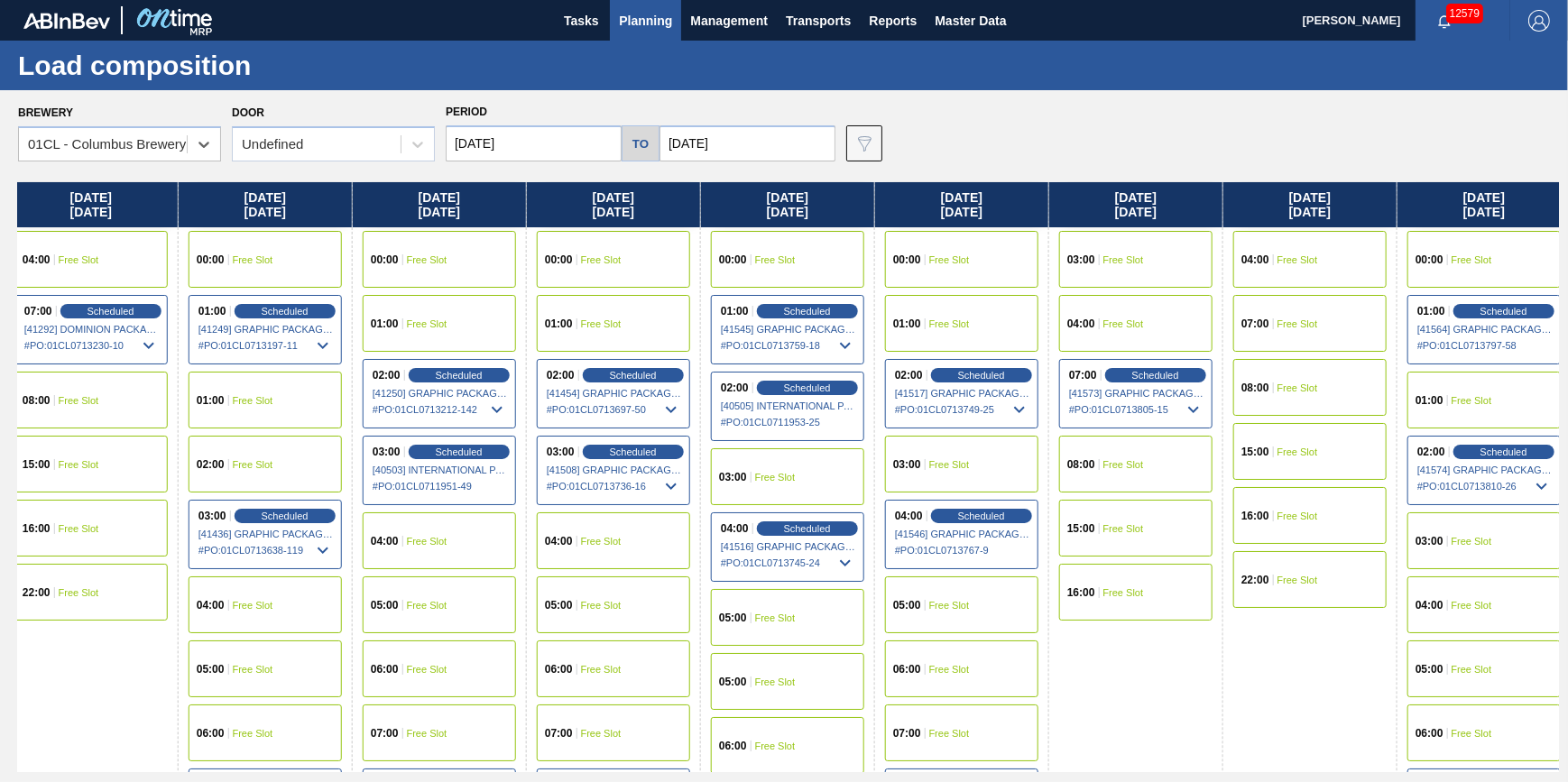
drag, startPoint x: 1053, startPoint y: 501, endPoint x: 69, endPoint y: 641, distance: 993.9
click at [69, 641] on div "Thursday 08/07/2025 00:00 Free Slot 01:00 Free Slot 03:00 Free Slot 04:00 Free …" at bounding box center [788, 477] width 1541 height 590
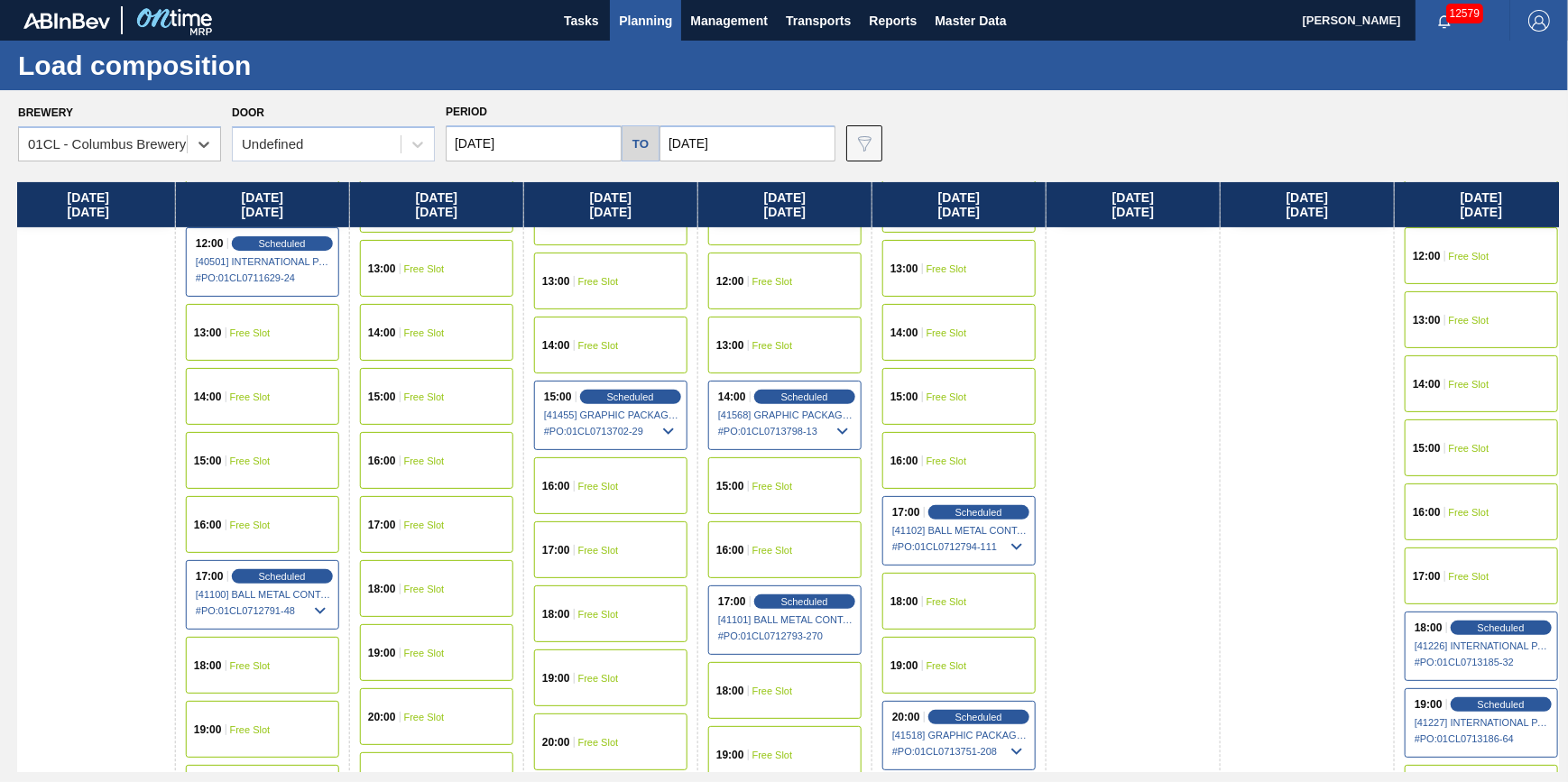
scroll to position [840, 1757]
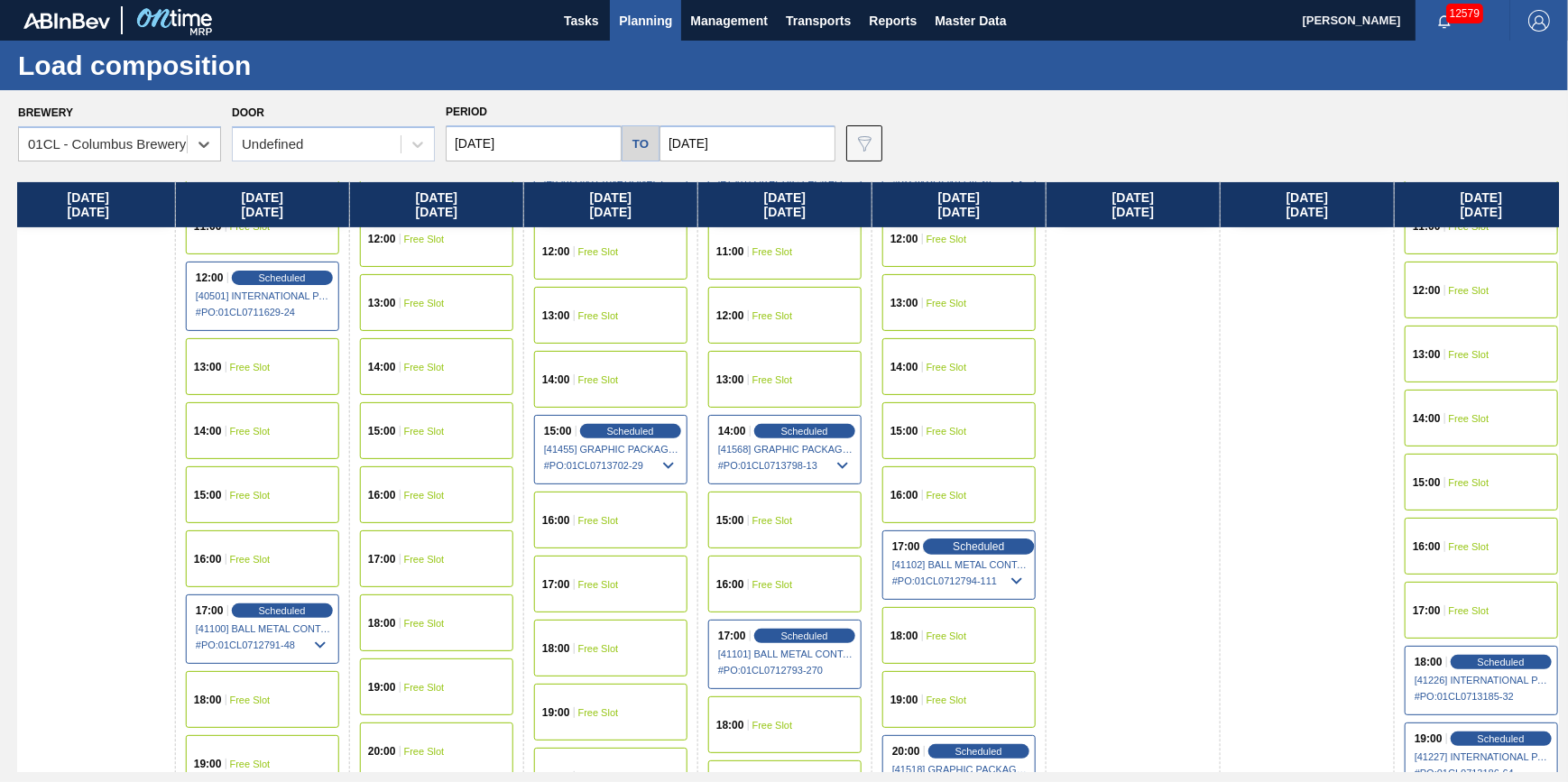
click at [970, 537] on div "17:00 Scheduled [41102] BALL METAL CONTAINER GROUP - 0008221649 # PO : 01CL0712…" at bounding box center [958, 566] width 153 height 70
click at [980, 547] on span "Scheduled" at bounding box center [978, 546] width 52 height 11
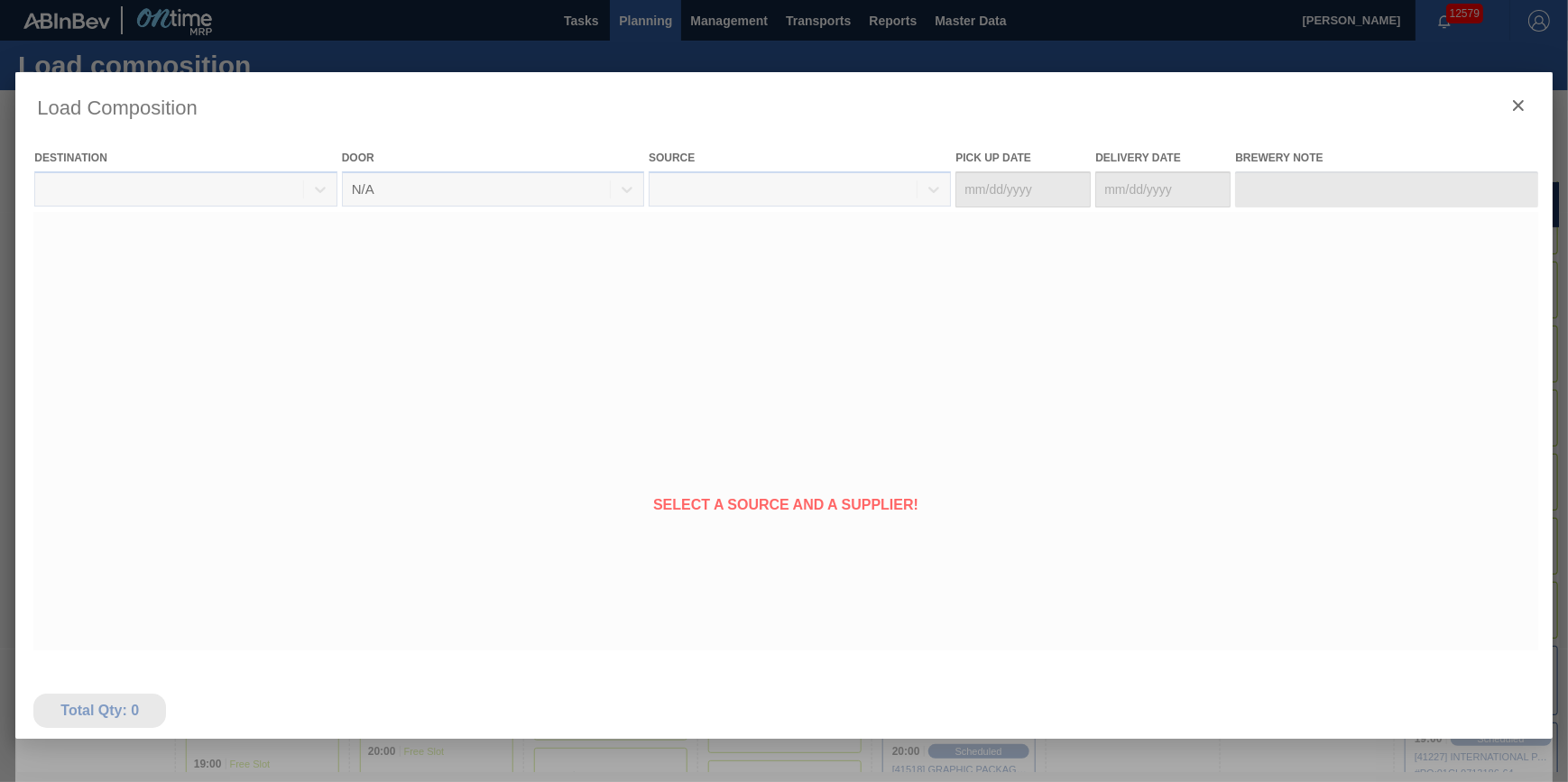
type Date "[DATE]"
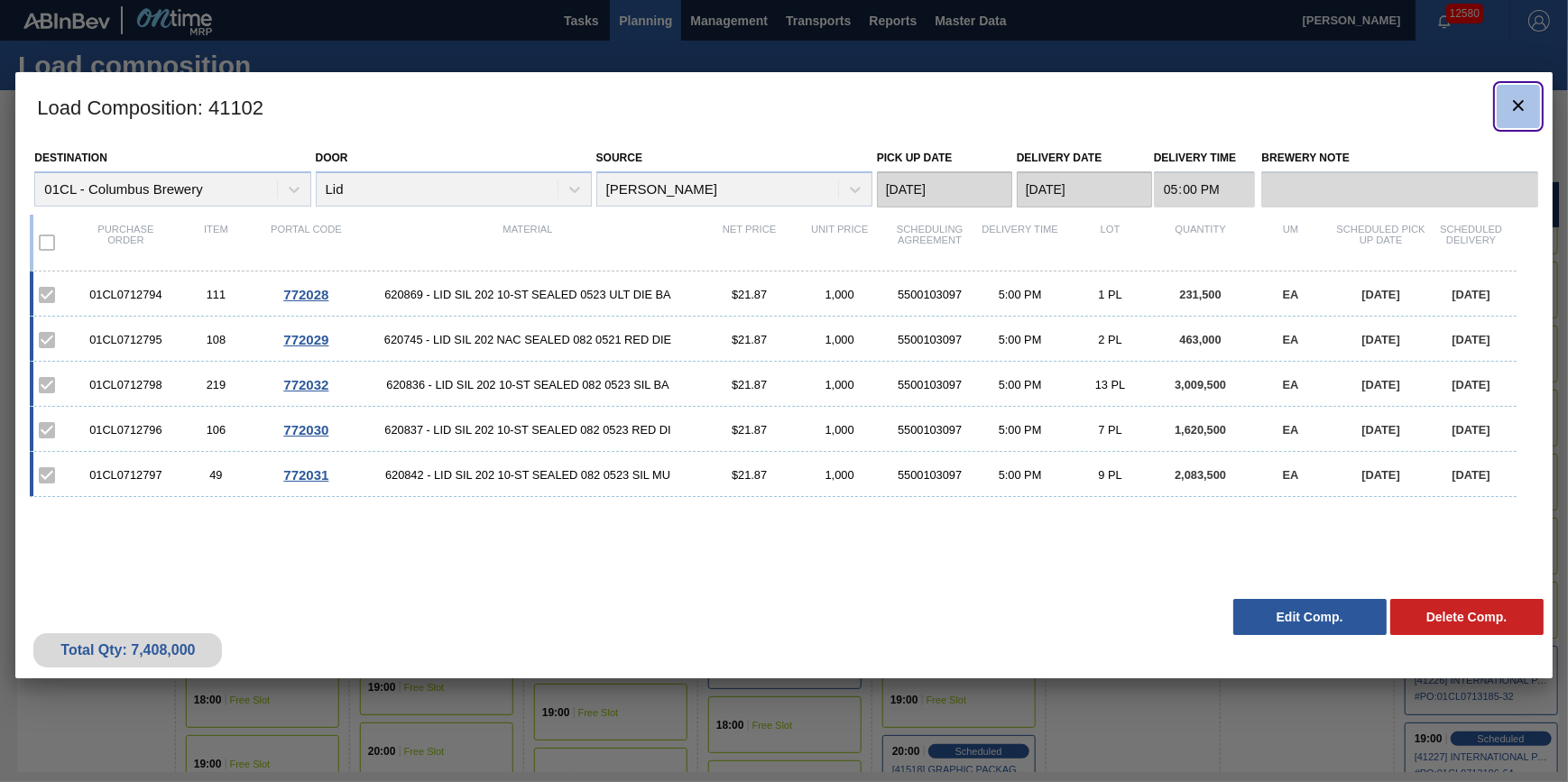
click at [1520, 102] on icon "botão de ícone" at bounding box center [1518, 106] width 11 height 11
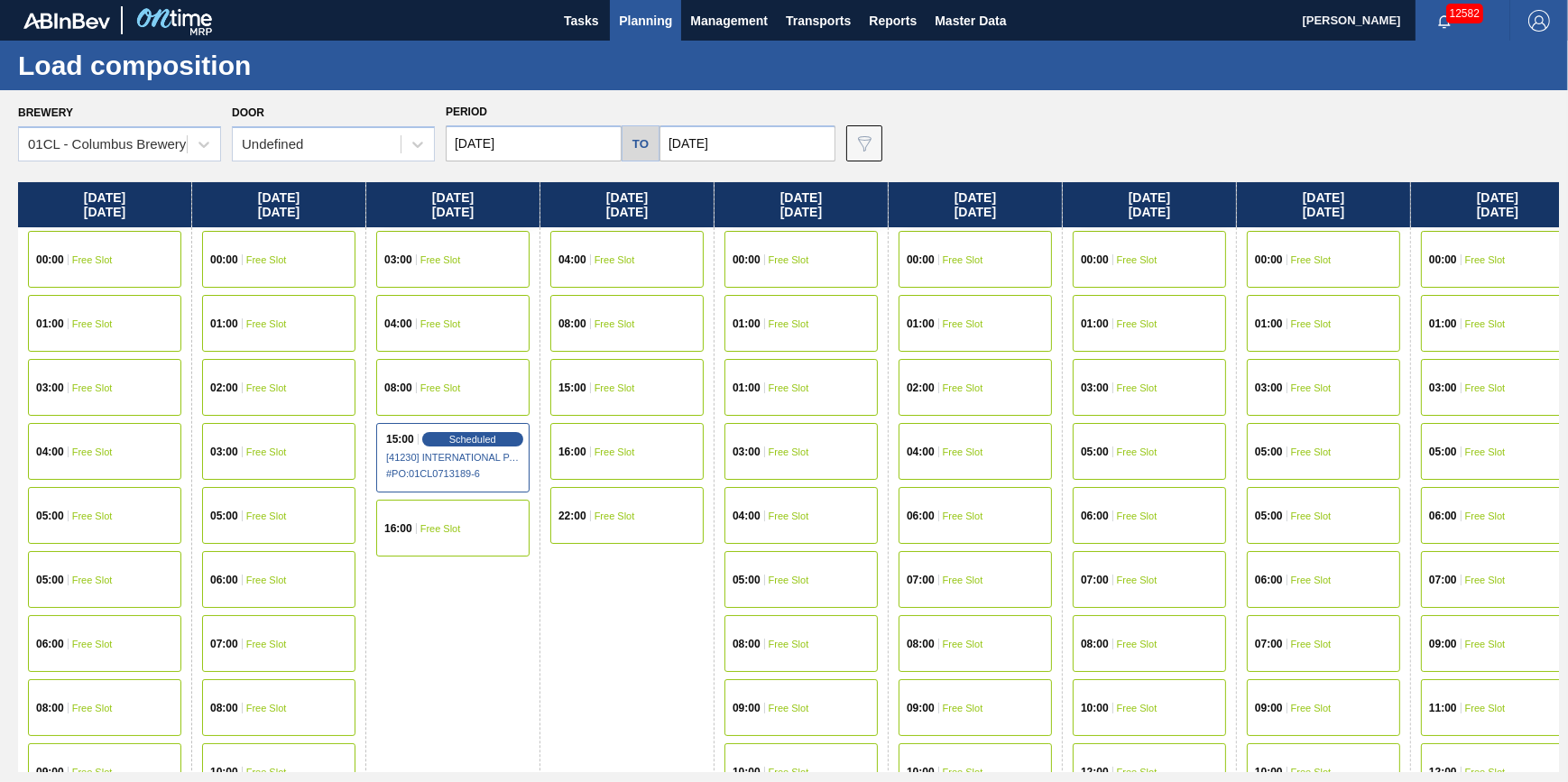
click at [620, 23] on span "Planning" at bounding box center [645, 21] width 54 height 22
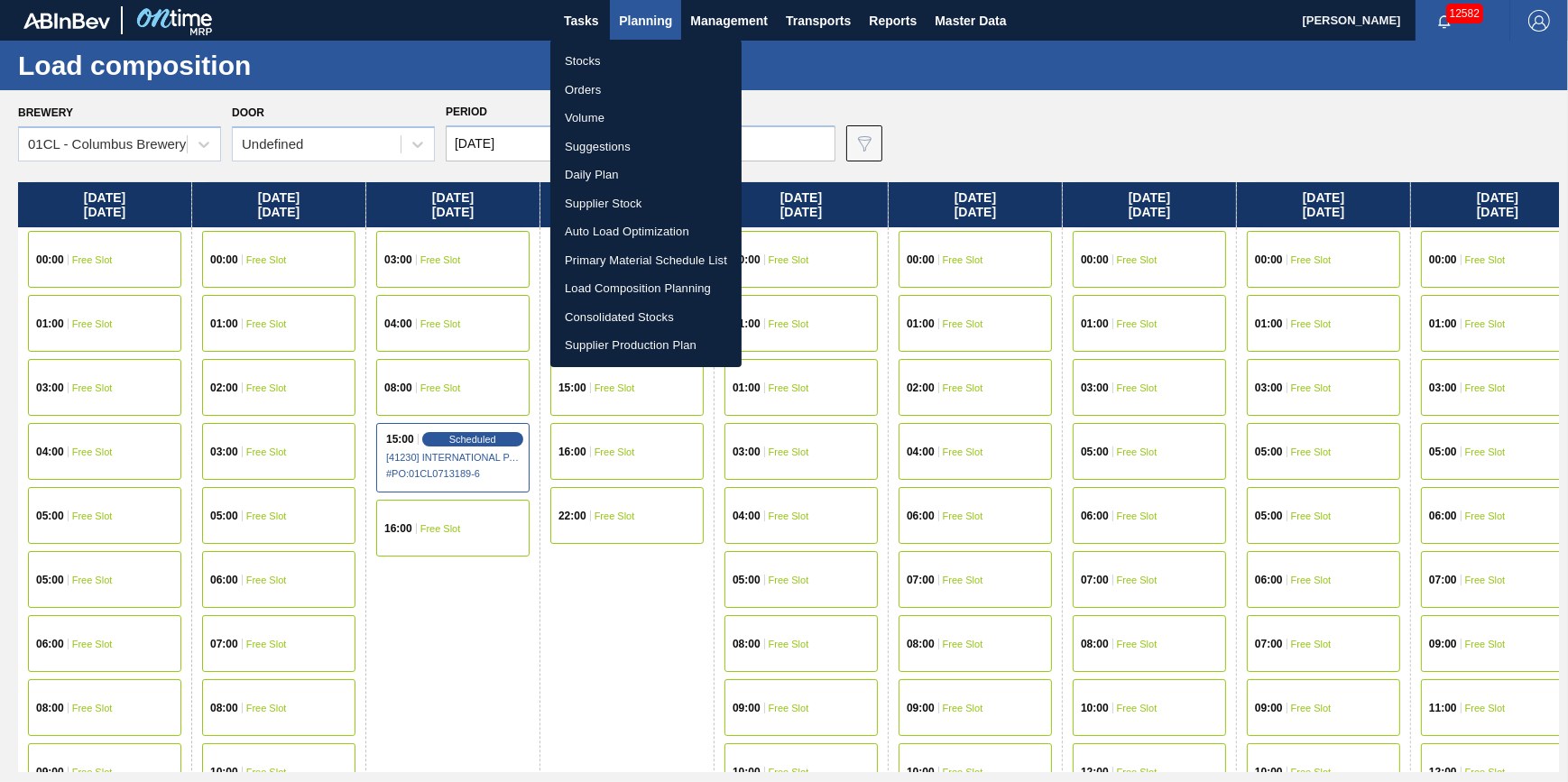
click at [613, 59] on li "Stocks" at bounding box center [646, 61] width 192 height 29
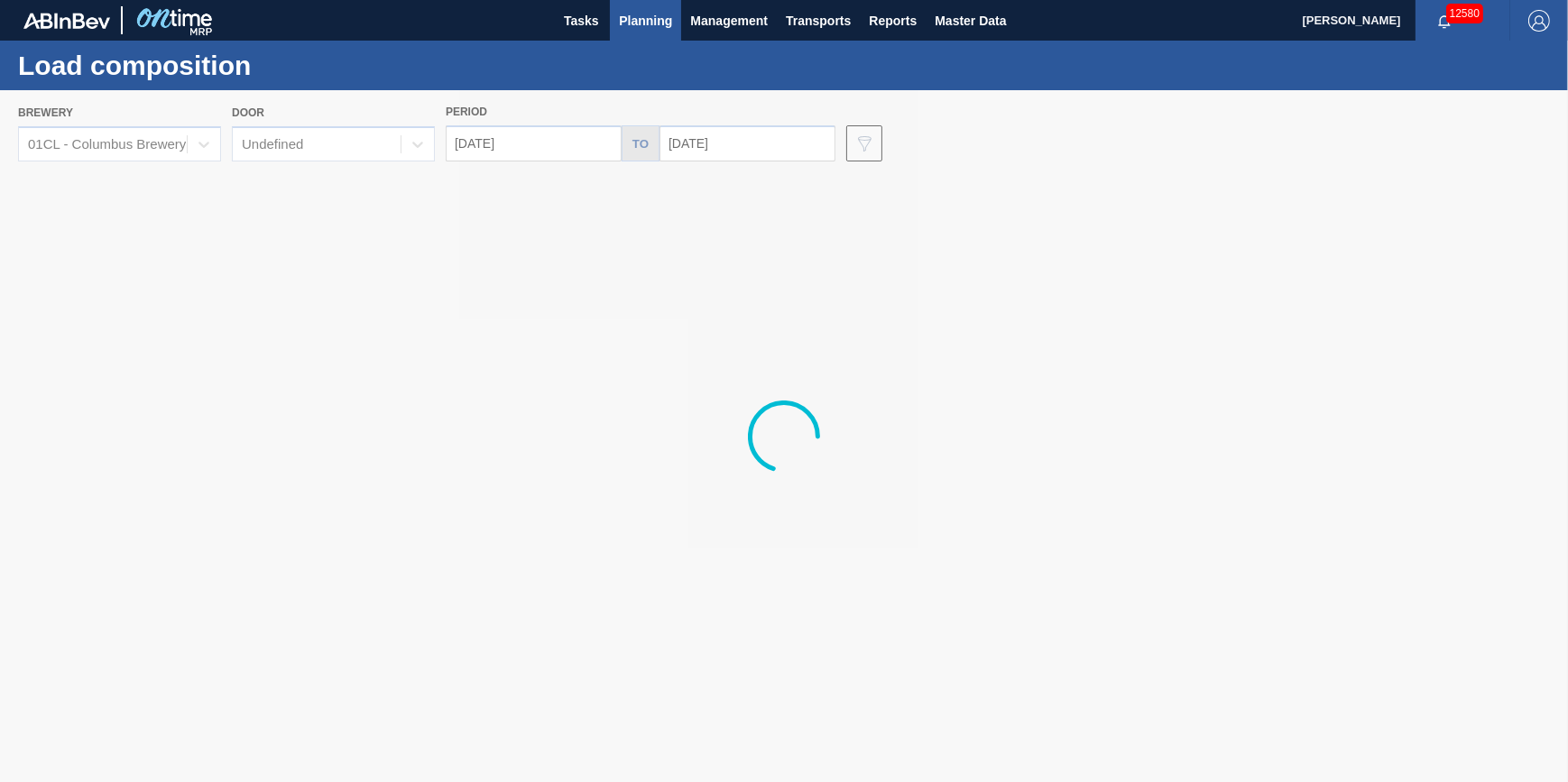
click at [163, 146] on div at bounding box center [784, 436] width 1568 height 692
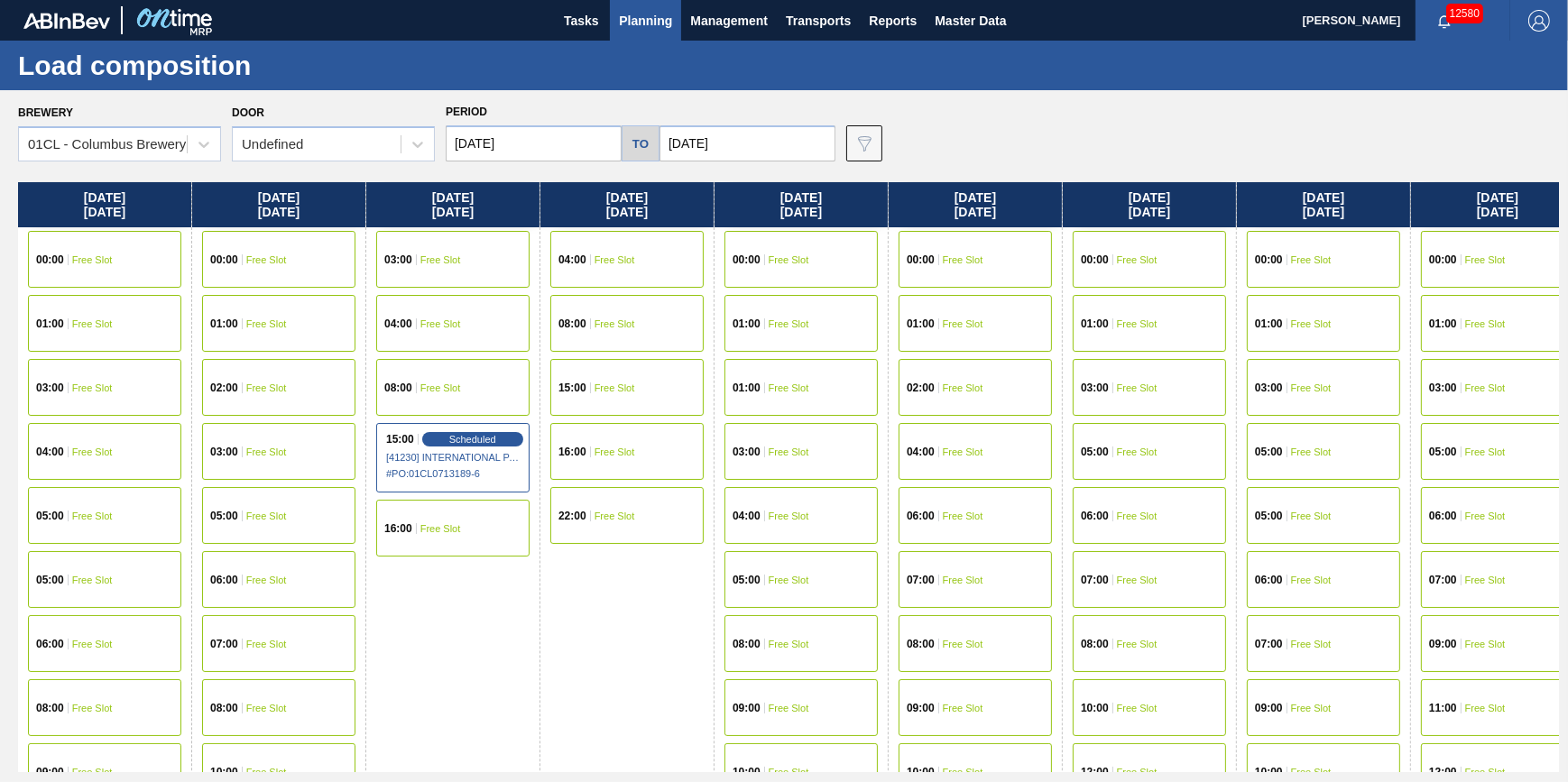
click at [751, 453] on span "03:00" at bounding box center [747, 452] width 28 height 11
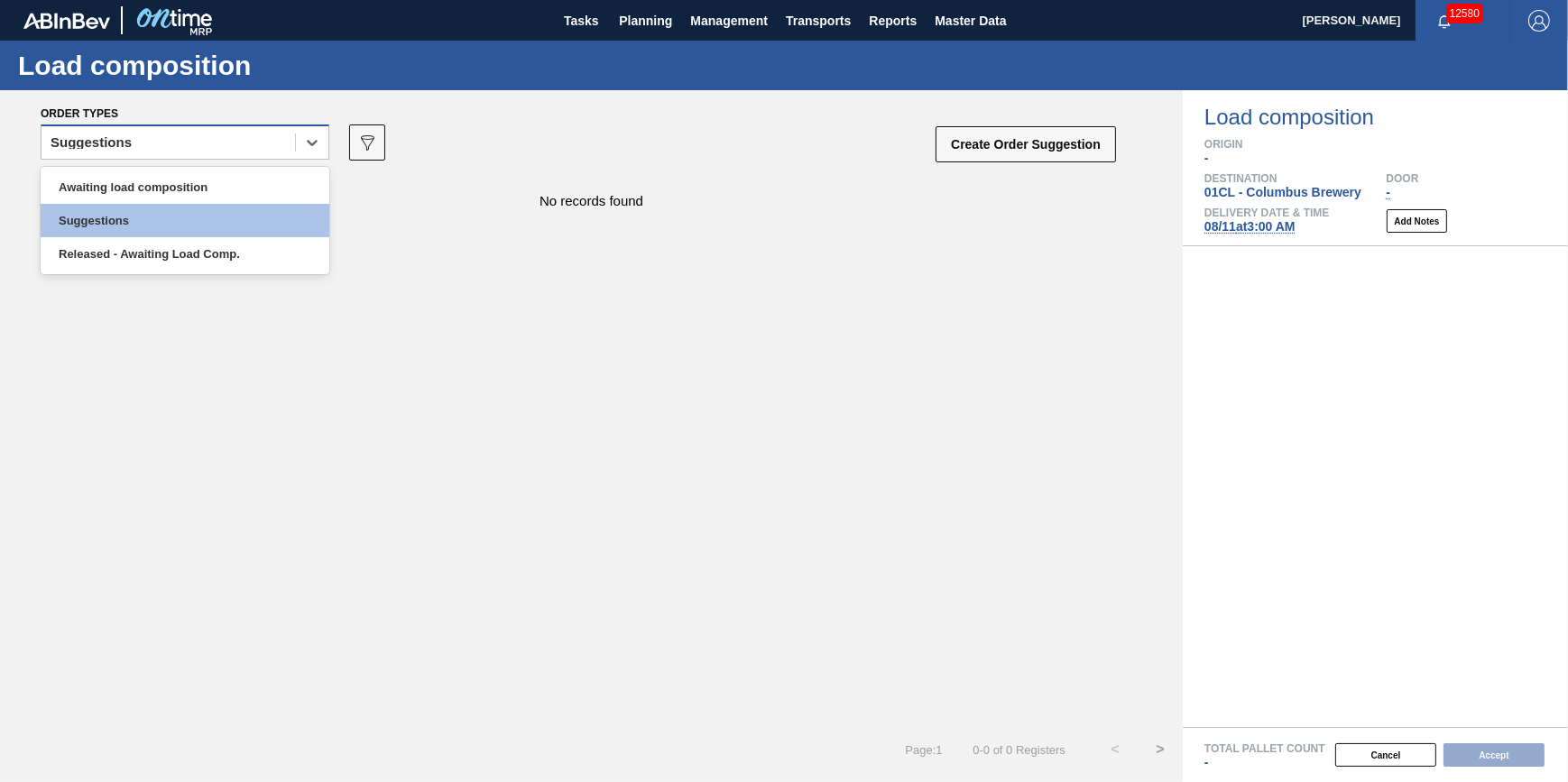
click at [214, 141] on div "Suggestions" at bounding box center [168, 143] width 254 height 26
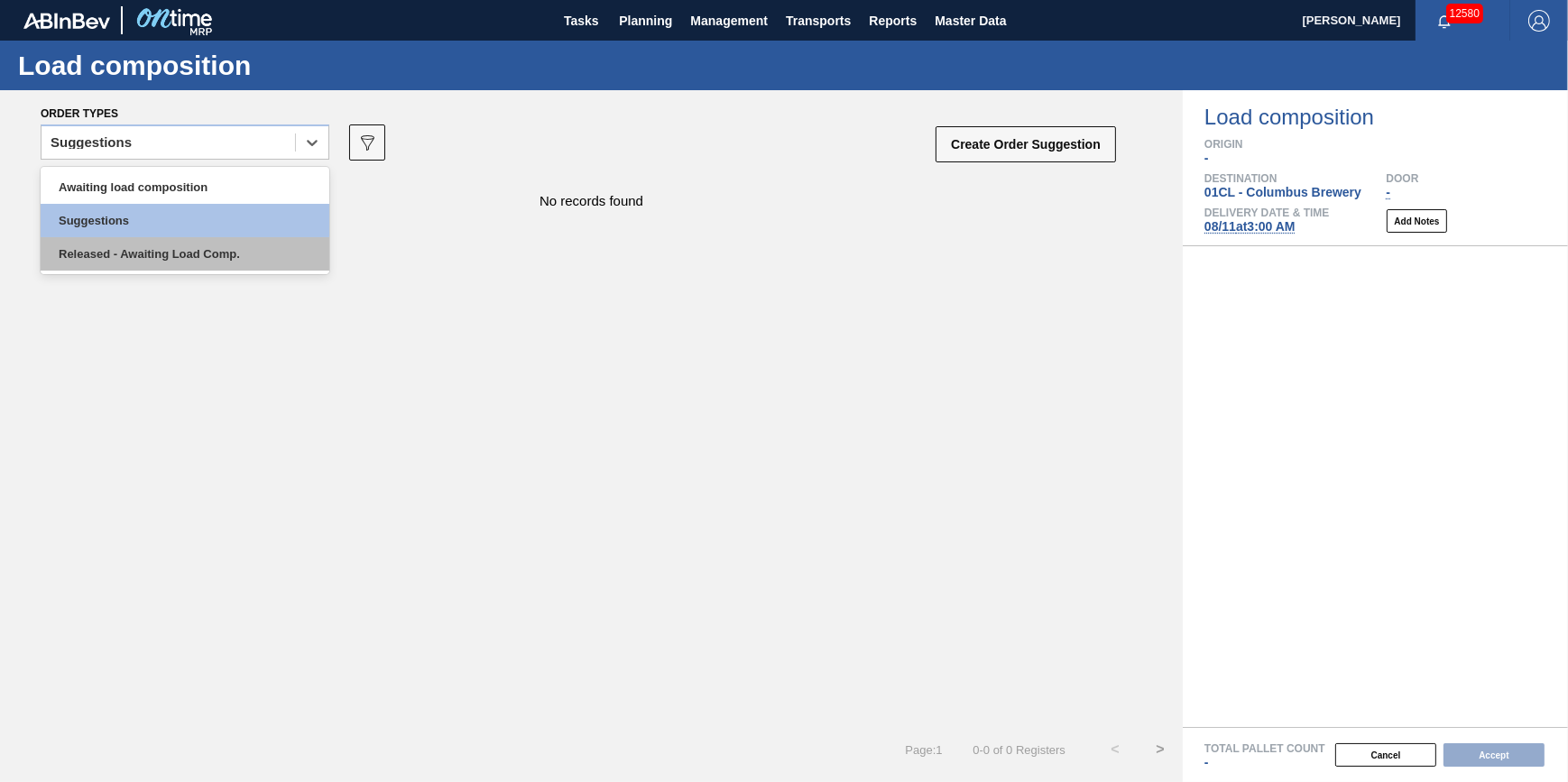
click at [217, 249] on div "Released - Awaiting Load Comp." at bounding box center [184, 255] width 288 height 34
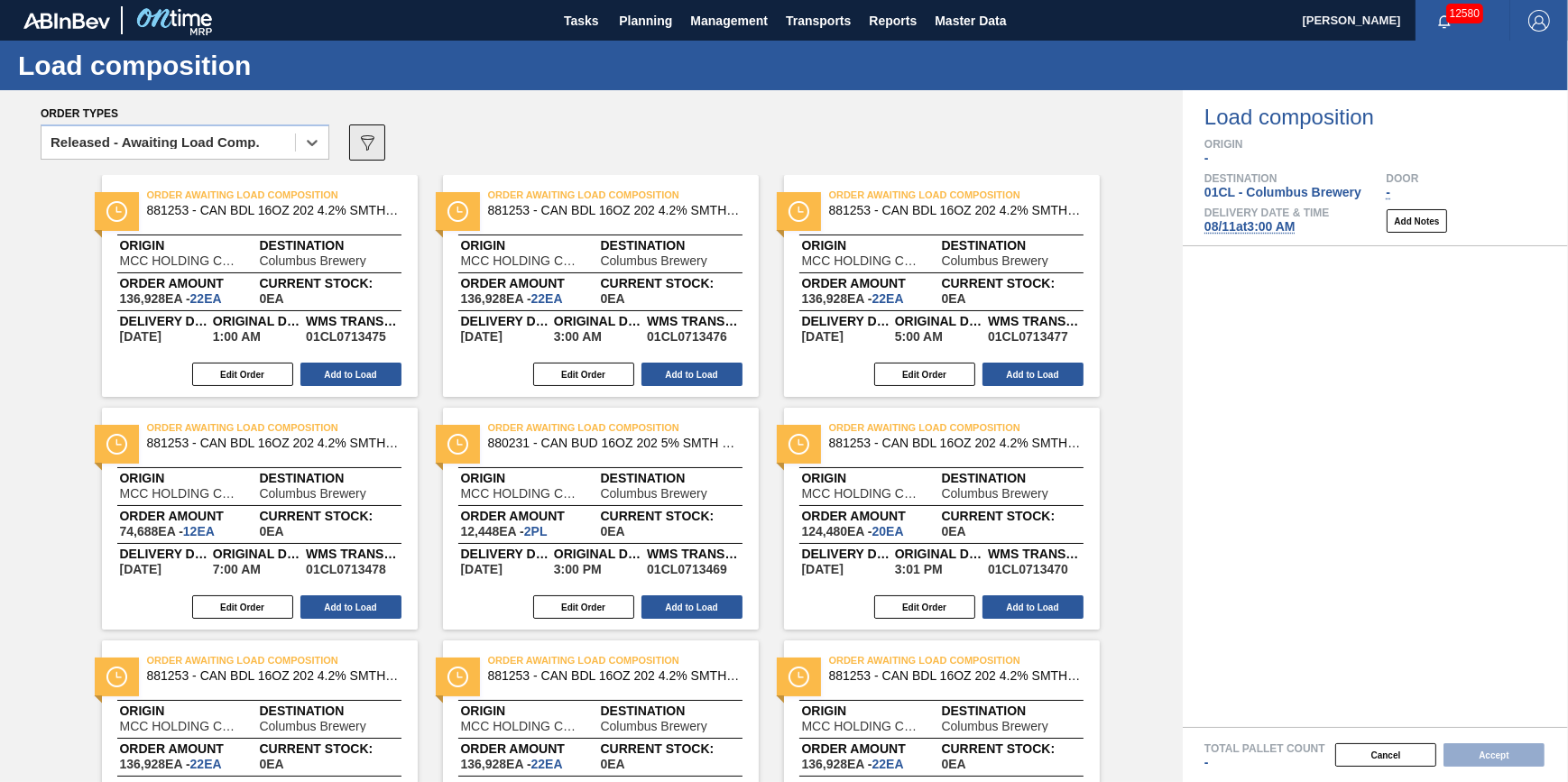
click at [383, 155] on button "089F7B8B-B2A5-4AFE-B5C0-19BA573D28AC" at bounding box center [367, 143] width 36 height 36
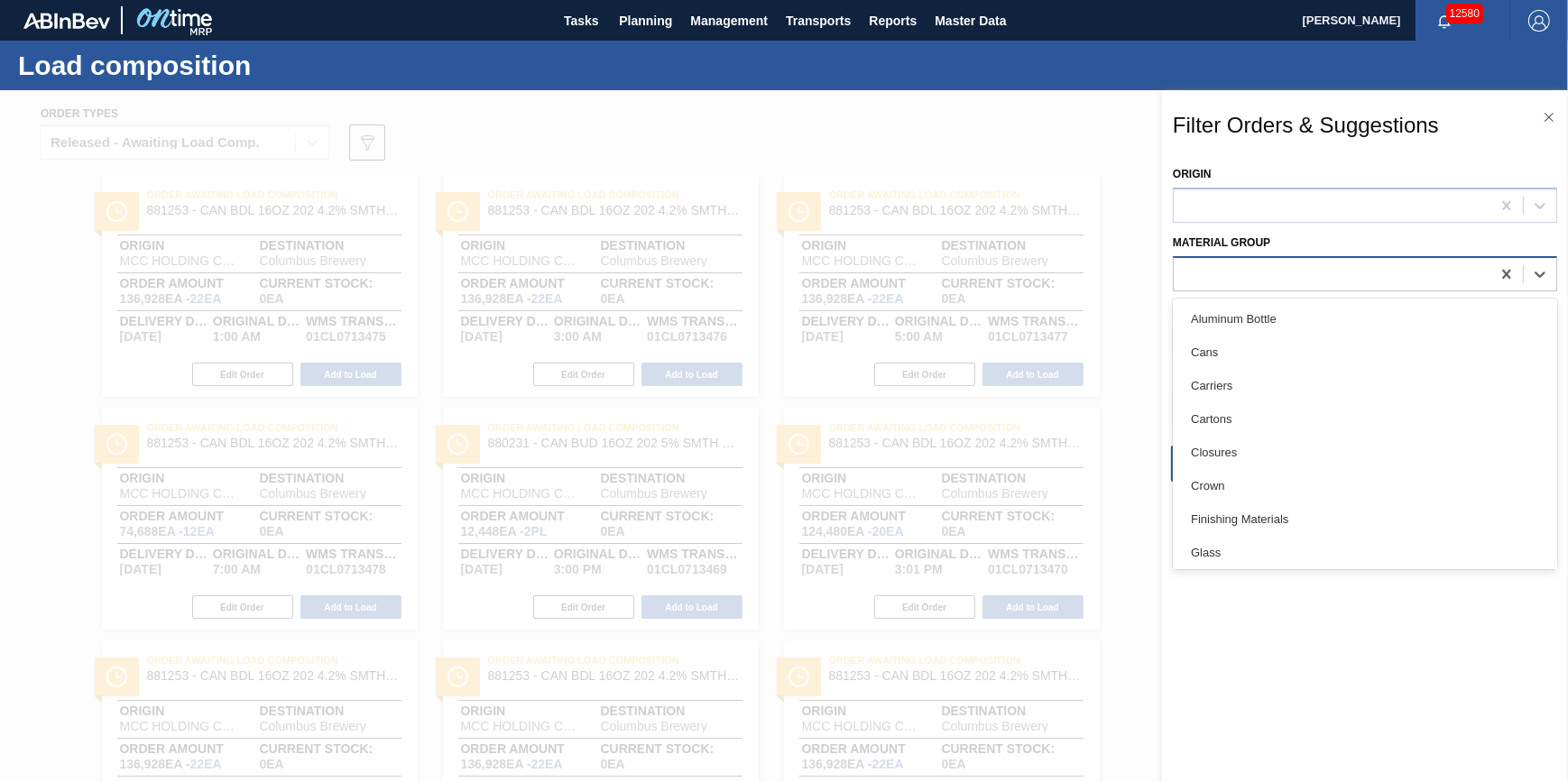
click at [1206, 289] on div at bounding box center [1364, 274] width 384 height 35
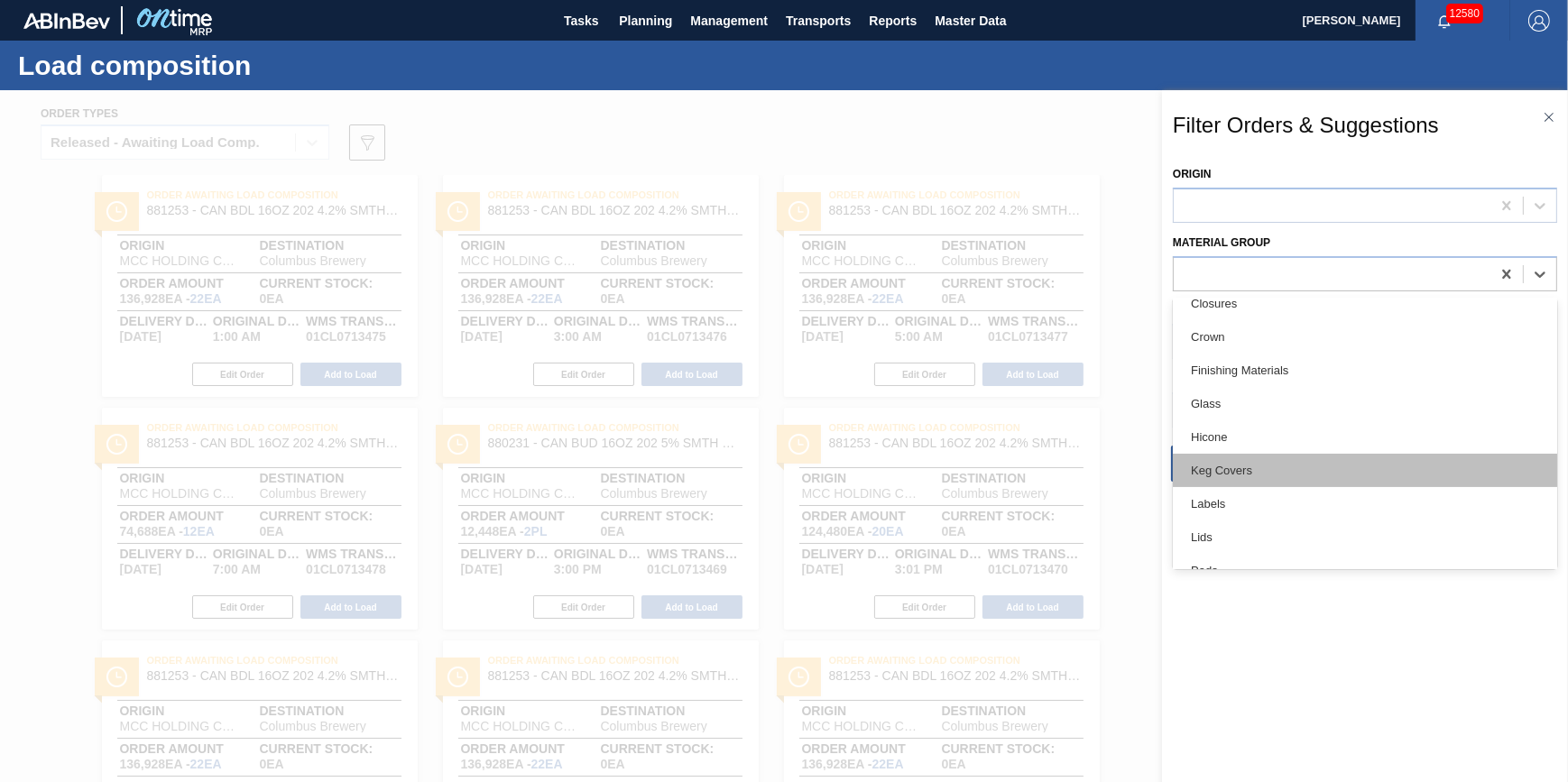
scroll to position [245, 0]
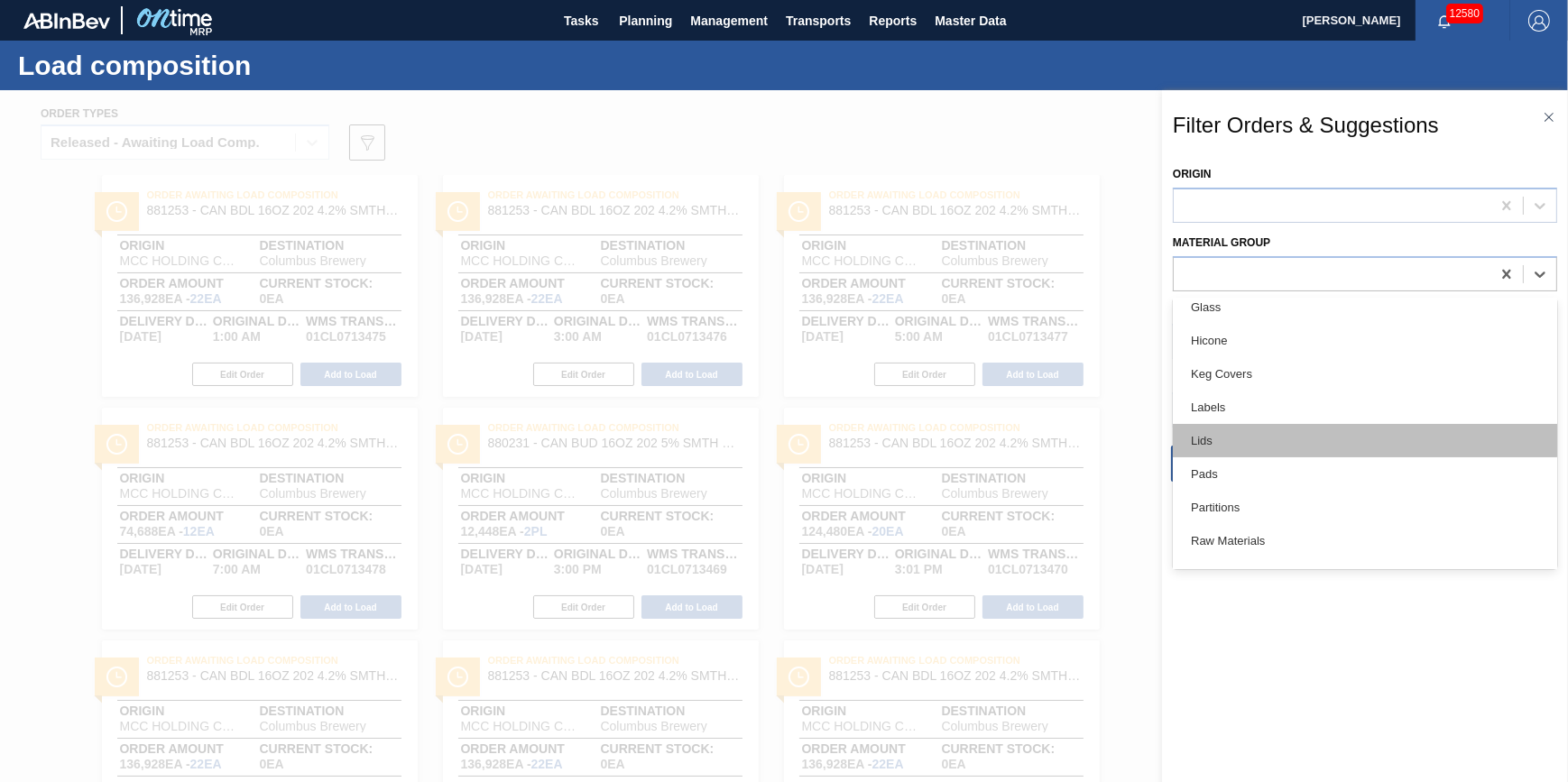
click at [1263, 424] on div "Lids" at bounding box center [1364, 441] width 384 height 34
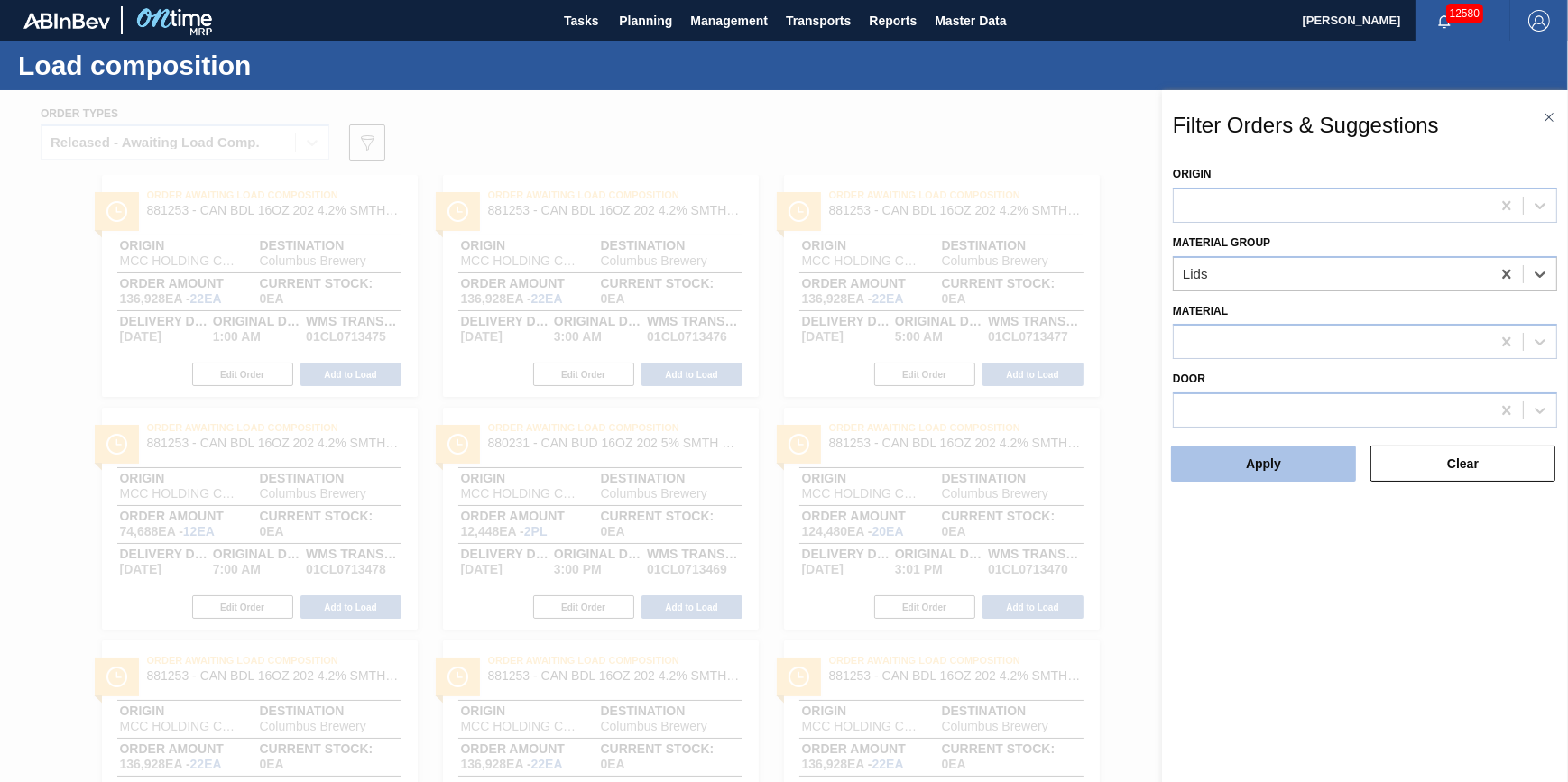
click at [1262, 461] on button "Apply" at bounding box center [1263, 463] width 185 height 36
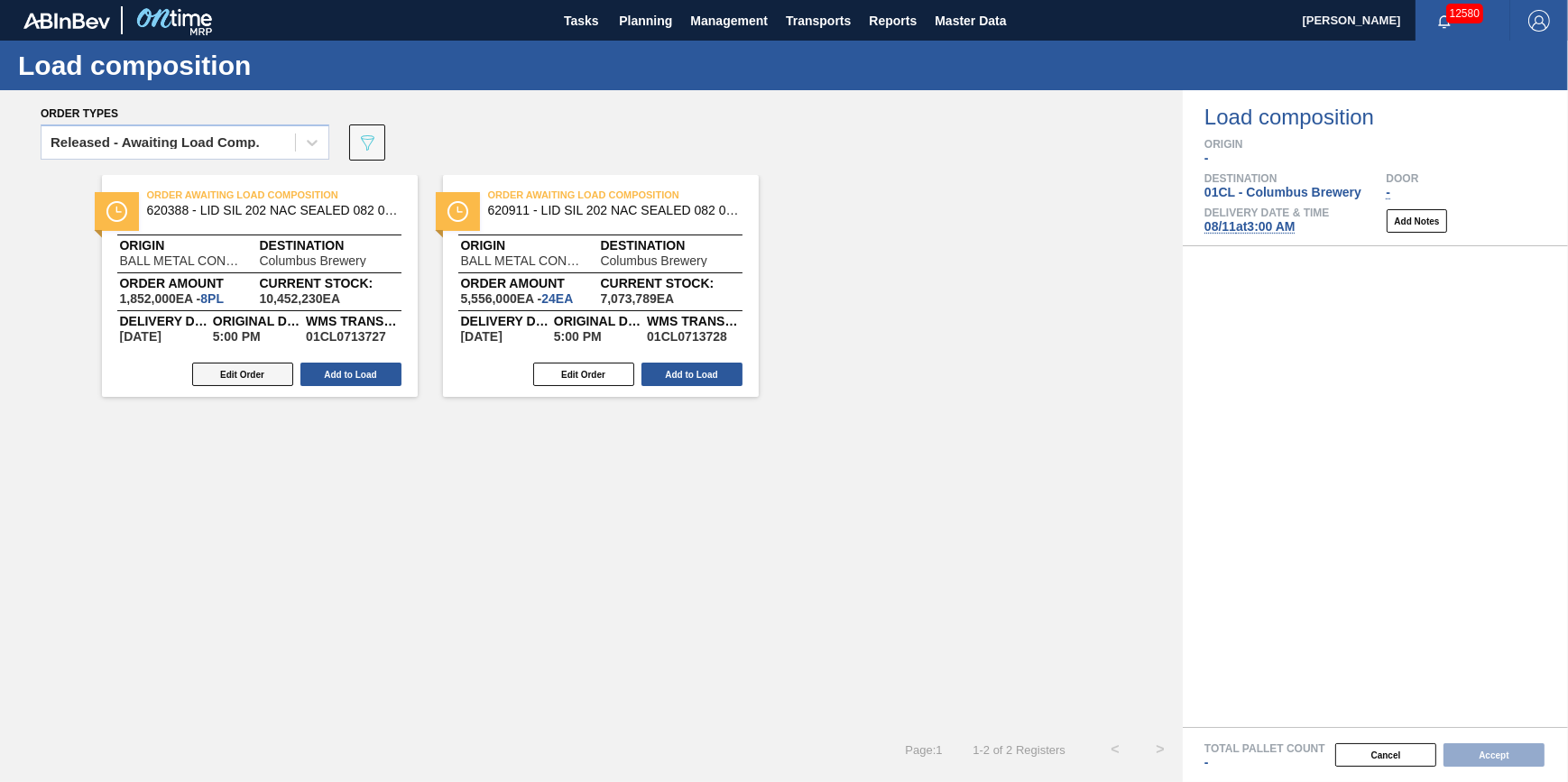
click at [274, 374] on button "Edit Order" at bounding box center [243, 374] width 101 height 23
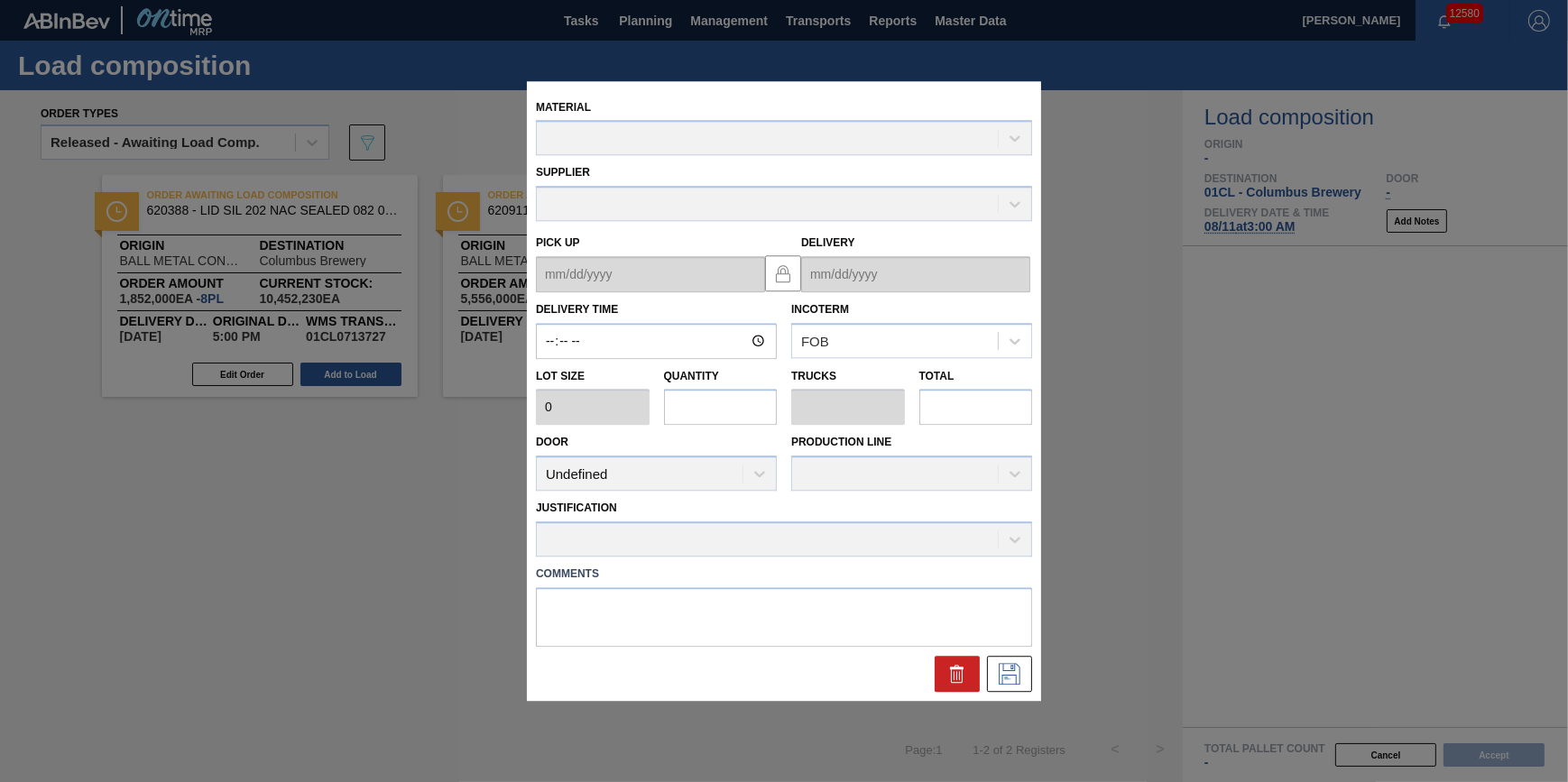
type input "17:00:00"
type input "231,500"
type input "8"
type input "0.25"
type input "1,852,000"
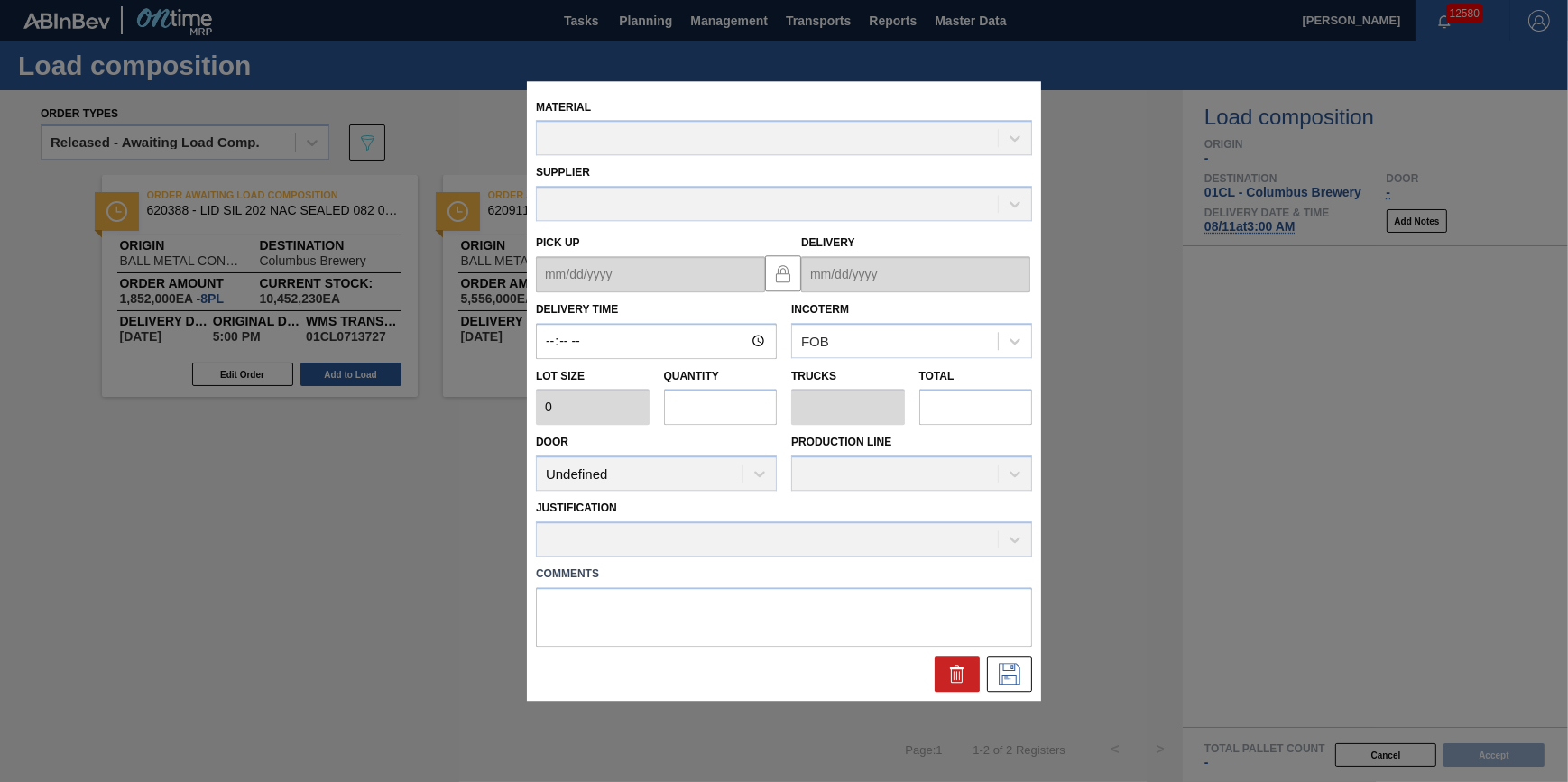
type textarea "NULL"
type up "08/21/2025"
type input "08/22/2025"
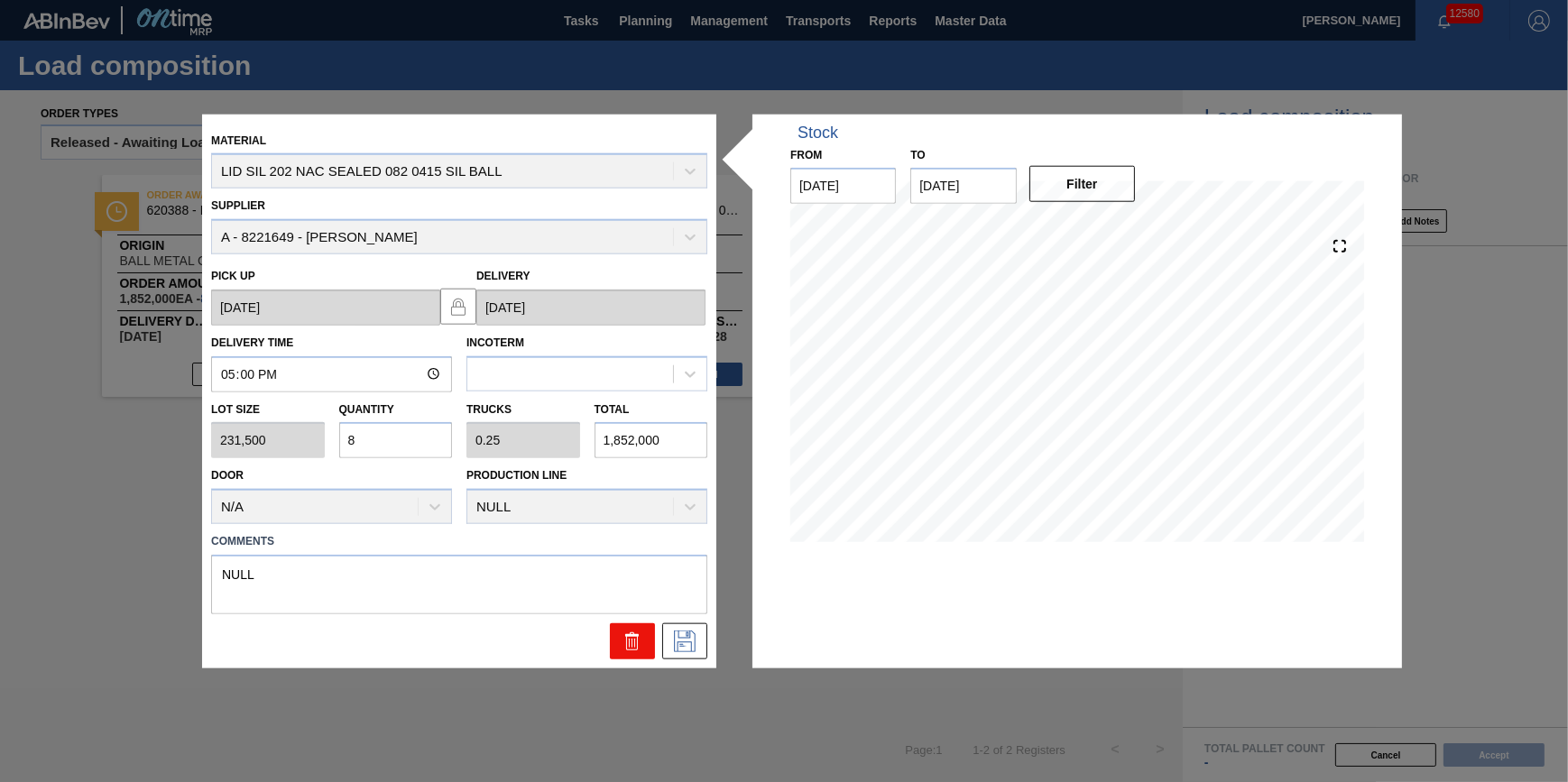
click at [631, 638] on icon at bounding box center [632, 641] width 22 height 22
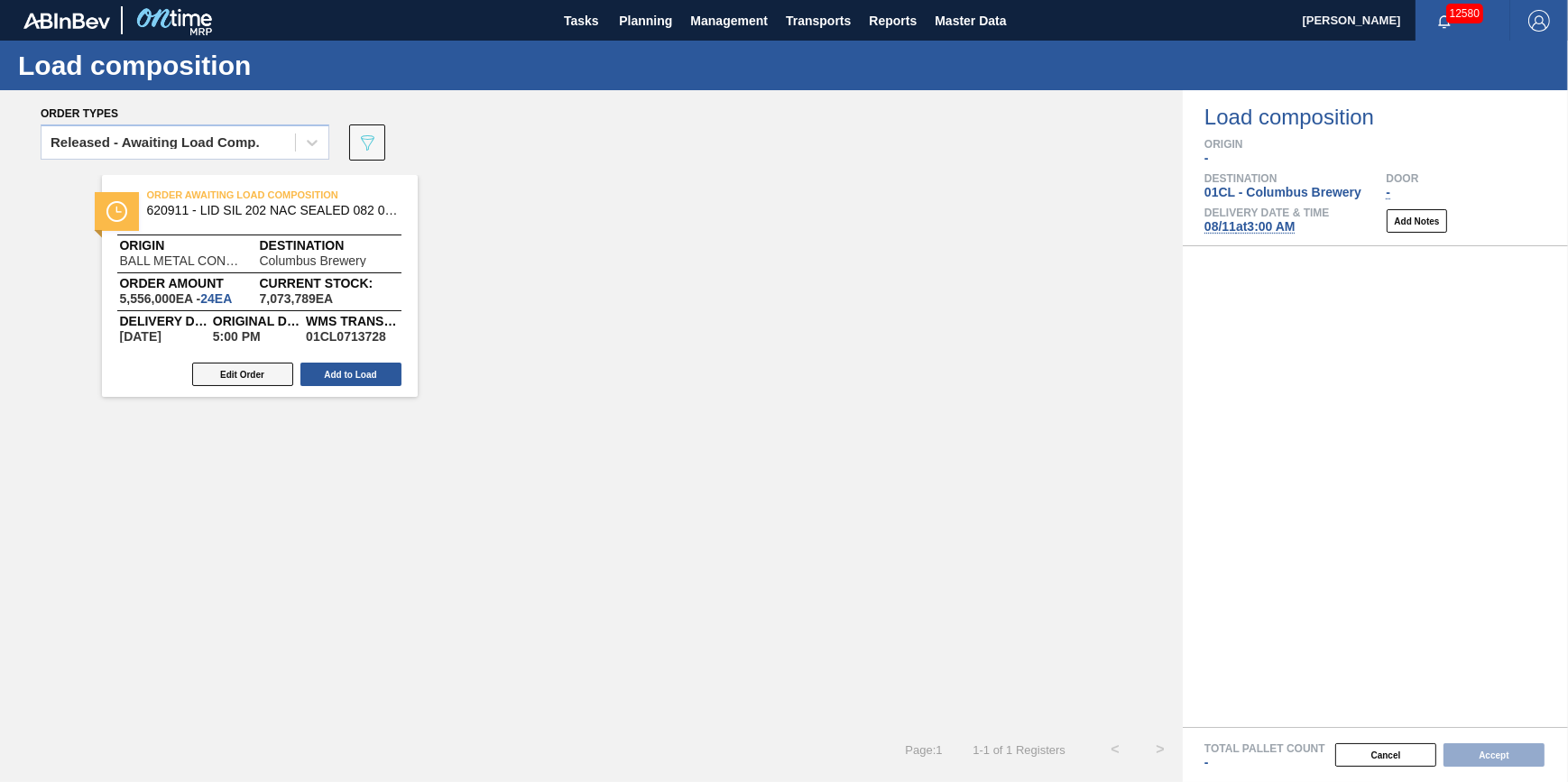
click at [280, 374] on button "Edit Order" at bounding box center [243, 374] width 101 height 23
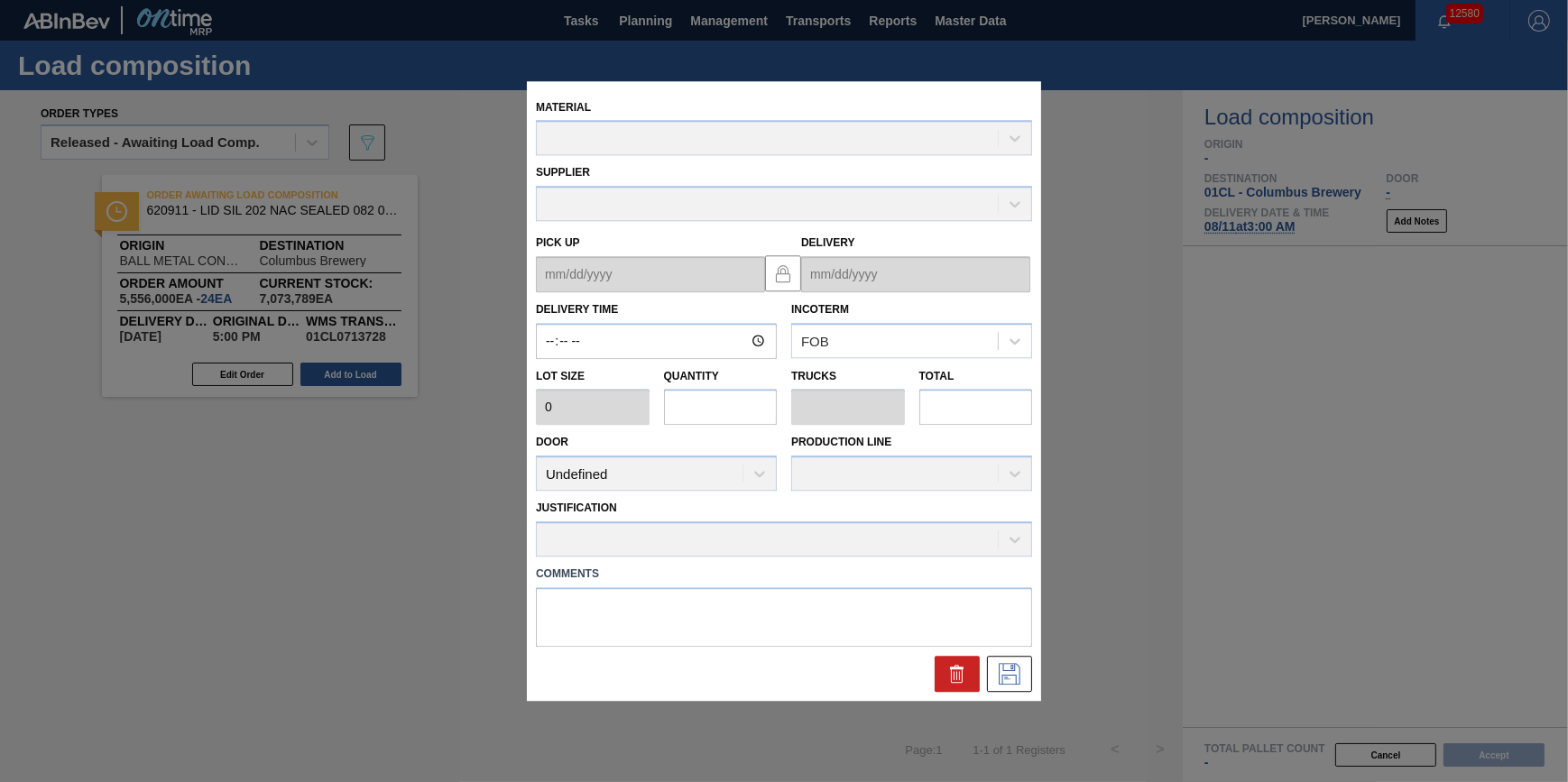
type input "17:00:00"
type input "231,500"
type input "24"
type input "0.75"
type input "5,556,000"
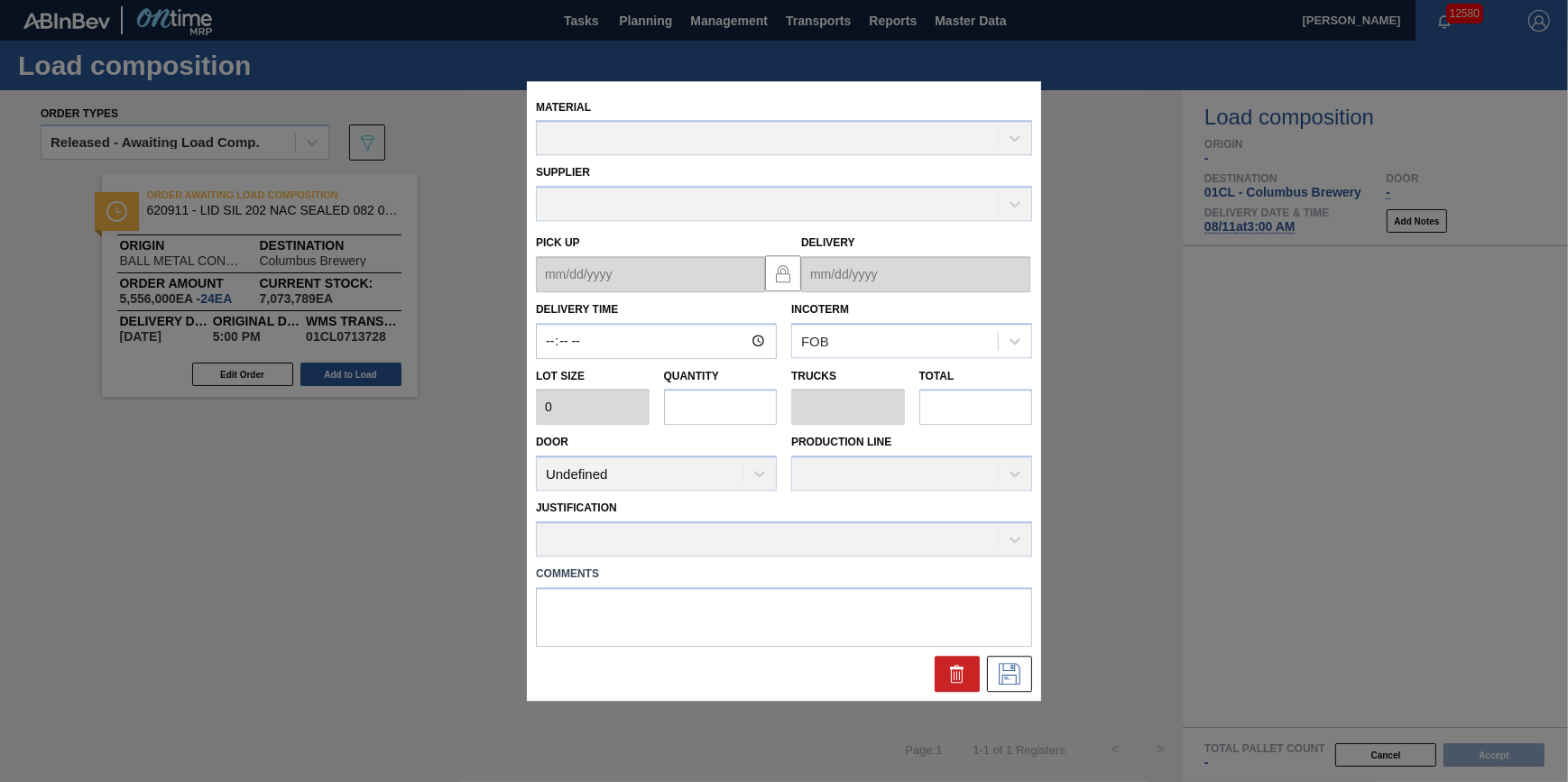
type textarea "NULL"
type up "08/21/2025"
type input "08/22/2025"
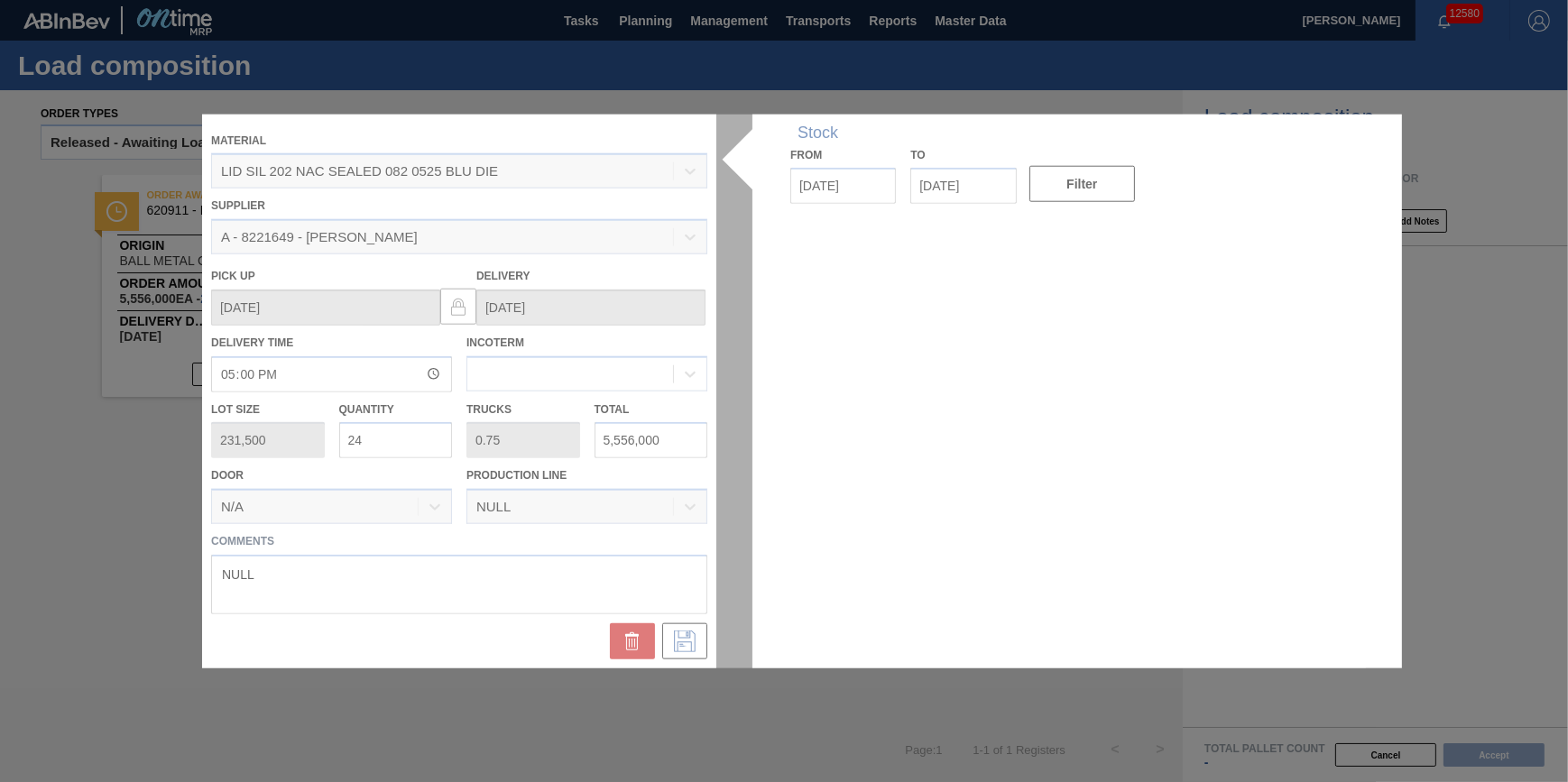
click at [641, 637] on div at bounding box center [784, 391] width 1164 height 555
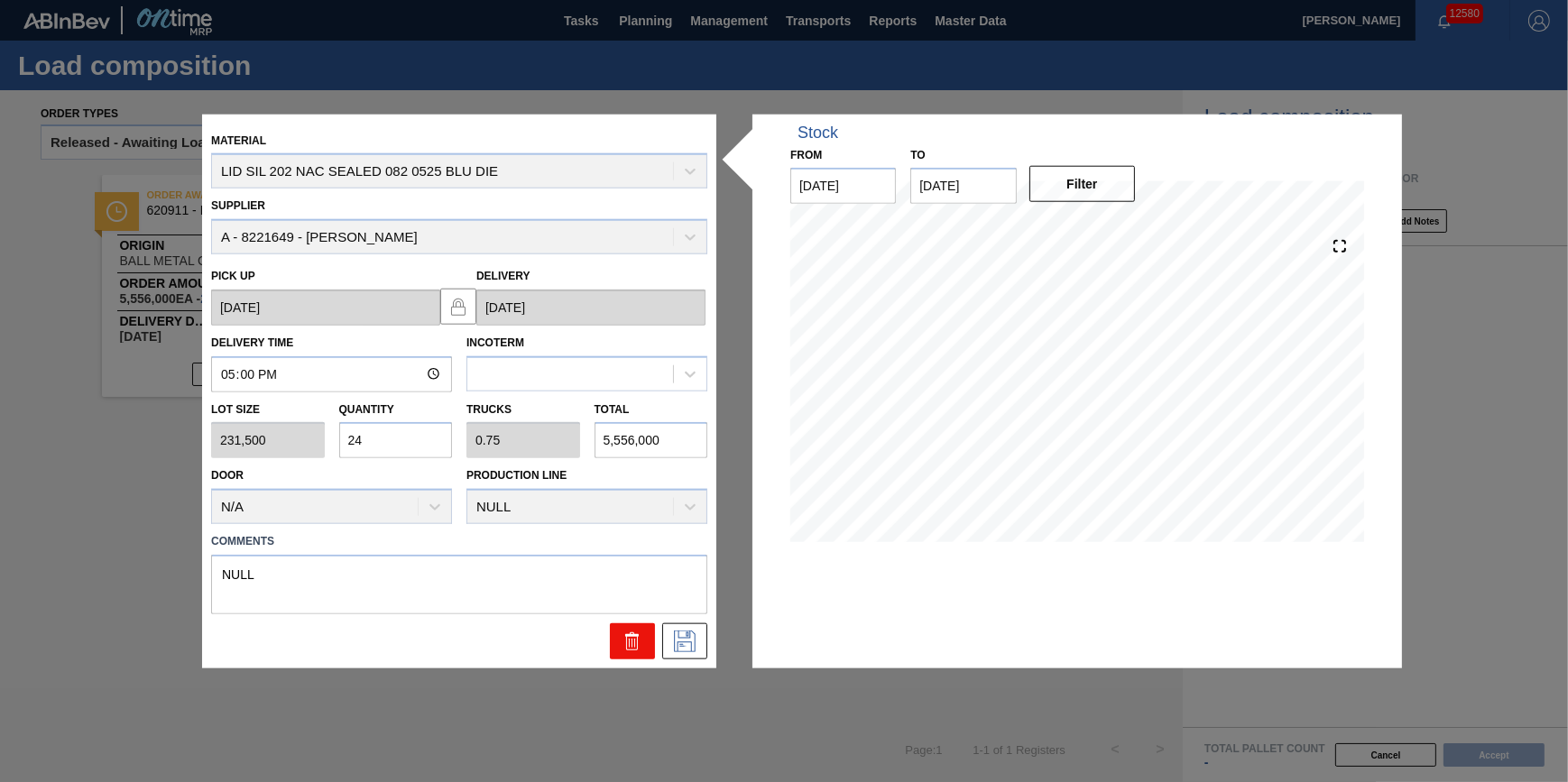
click at [640, 638] on icon at bounding box center [632, 641] width 22 height 22
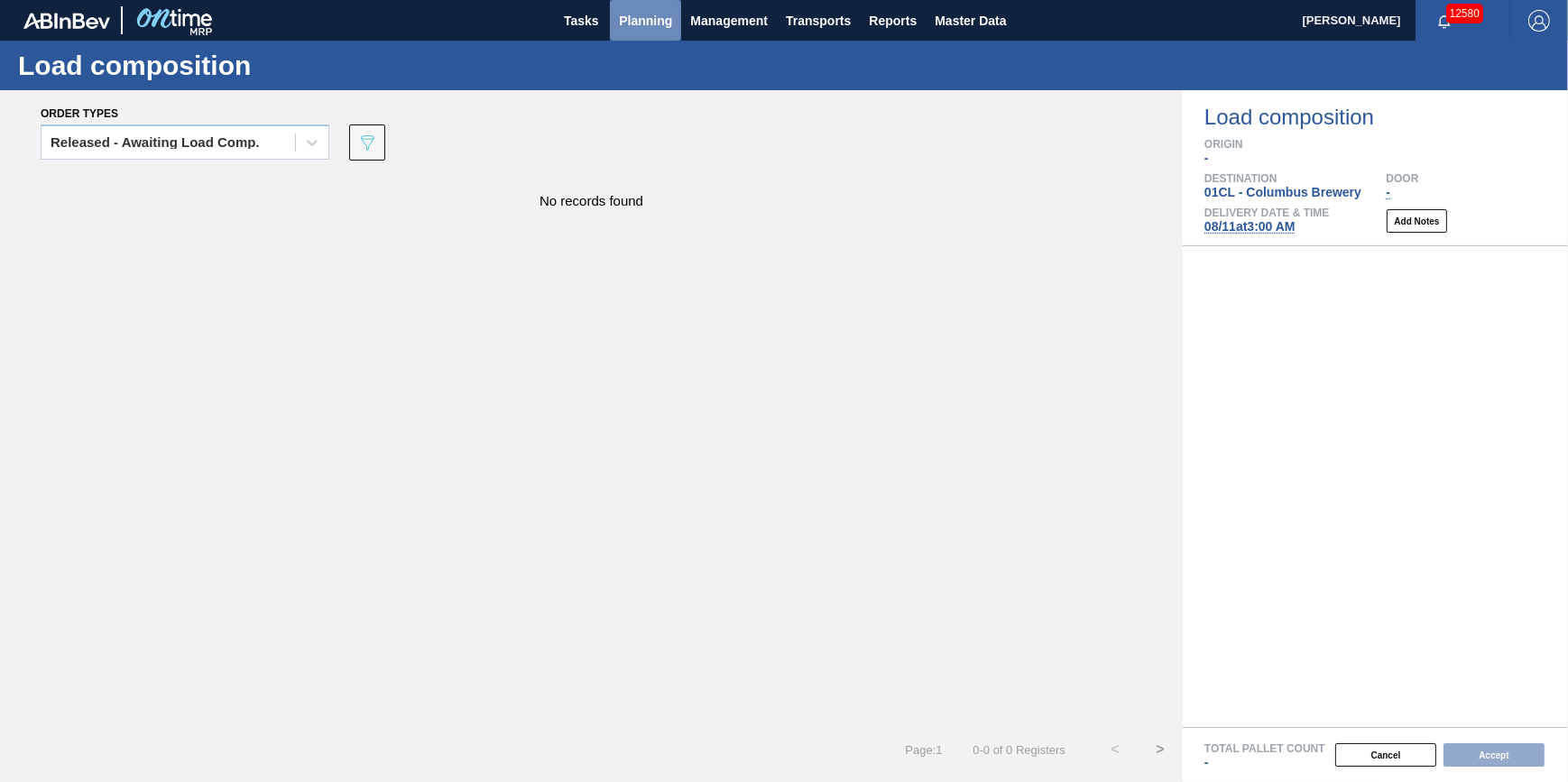
click at [618, 13] on button "Planning" at bounding box center [645, 20] width 71 height 40
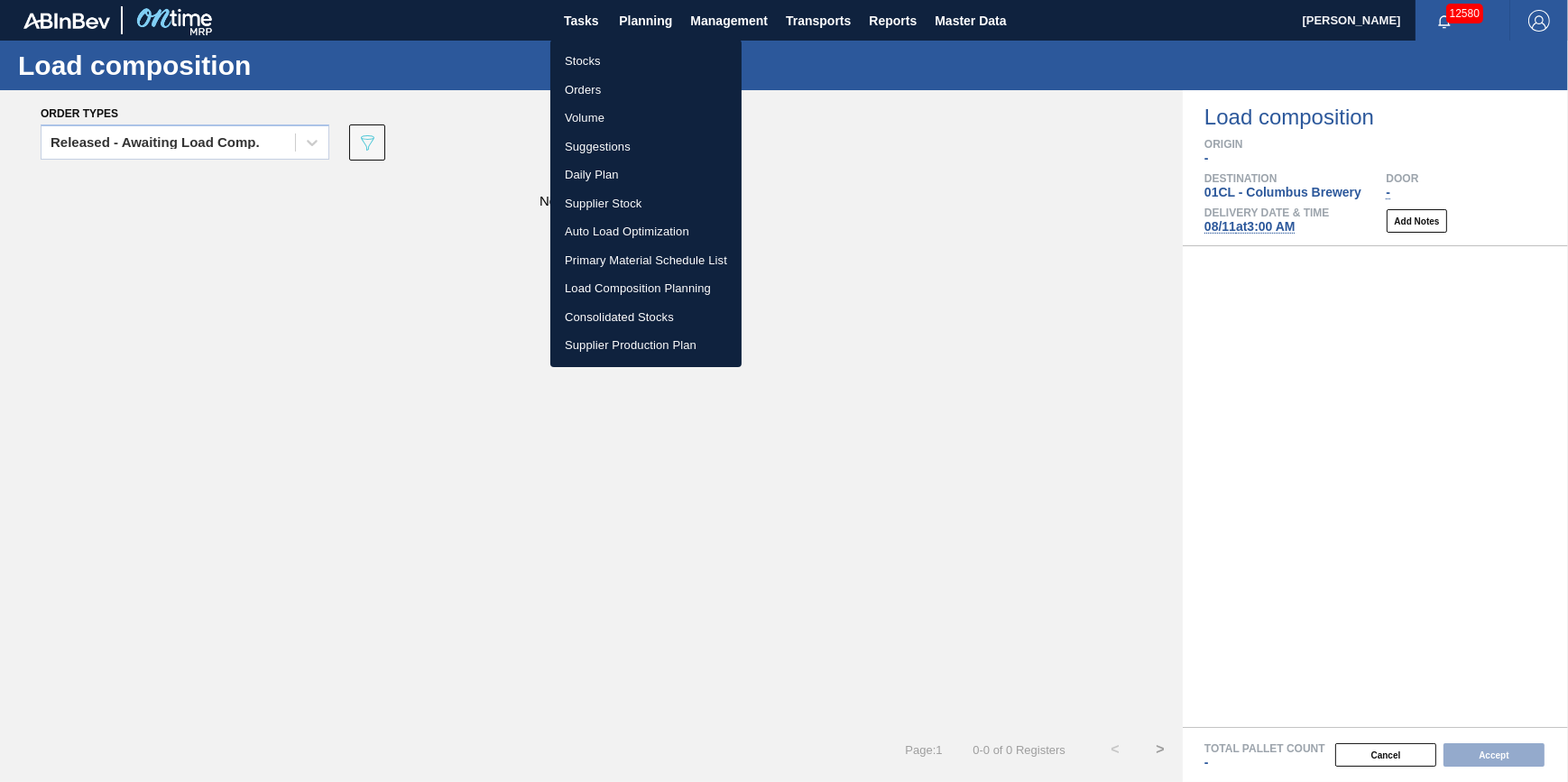
drag, startPoint x: 642, startPoint y: 287, endPoint x: 788, endPoint y: 340, distance: 155.3
click at [642, 289] on li "Load Composition Planning" at bounding box center [646, 289] width 192 height 29
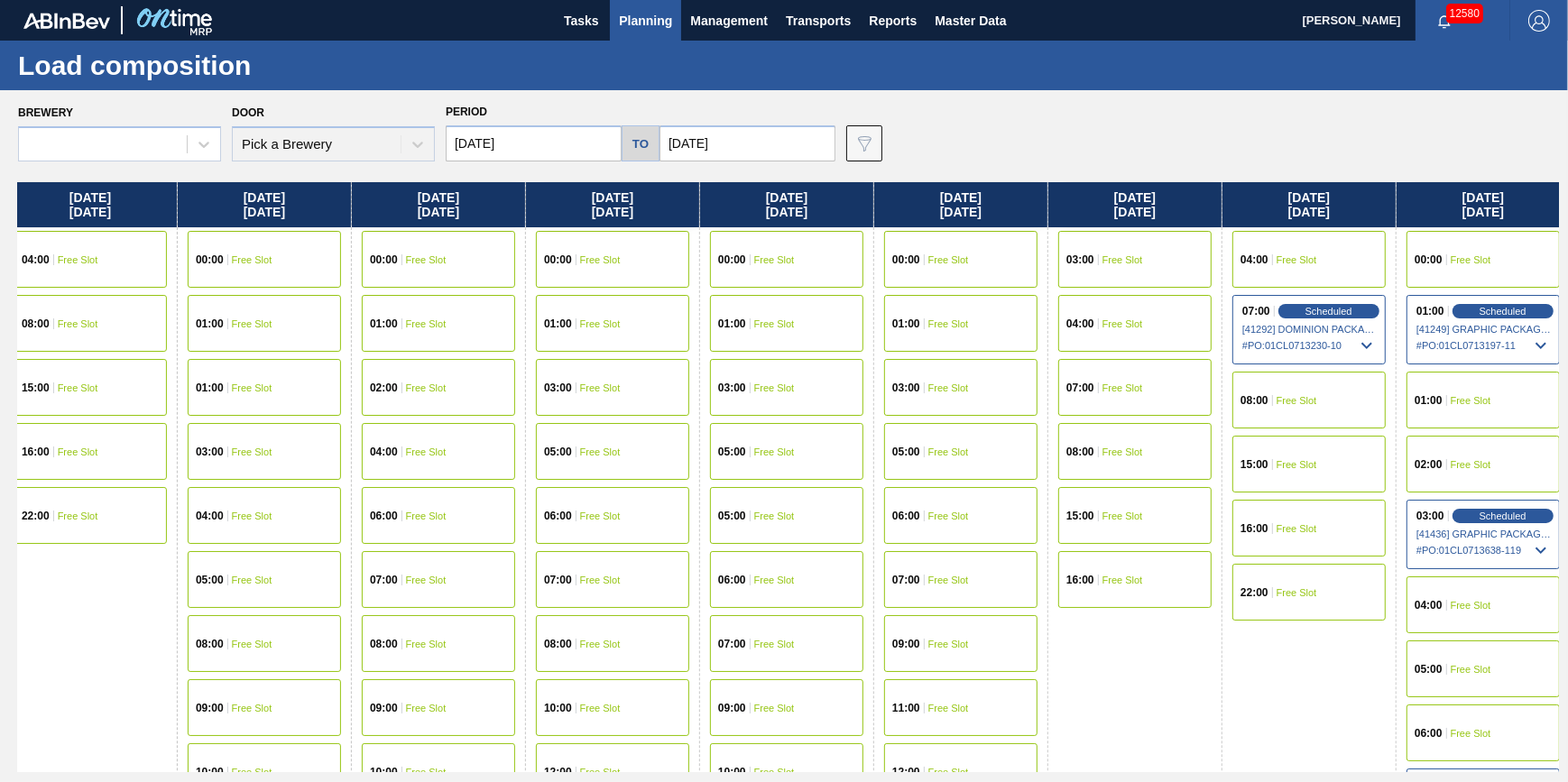
scroll to position [0, 1024]
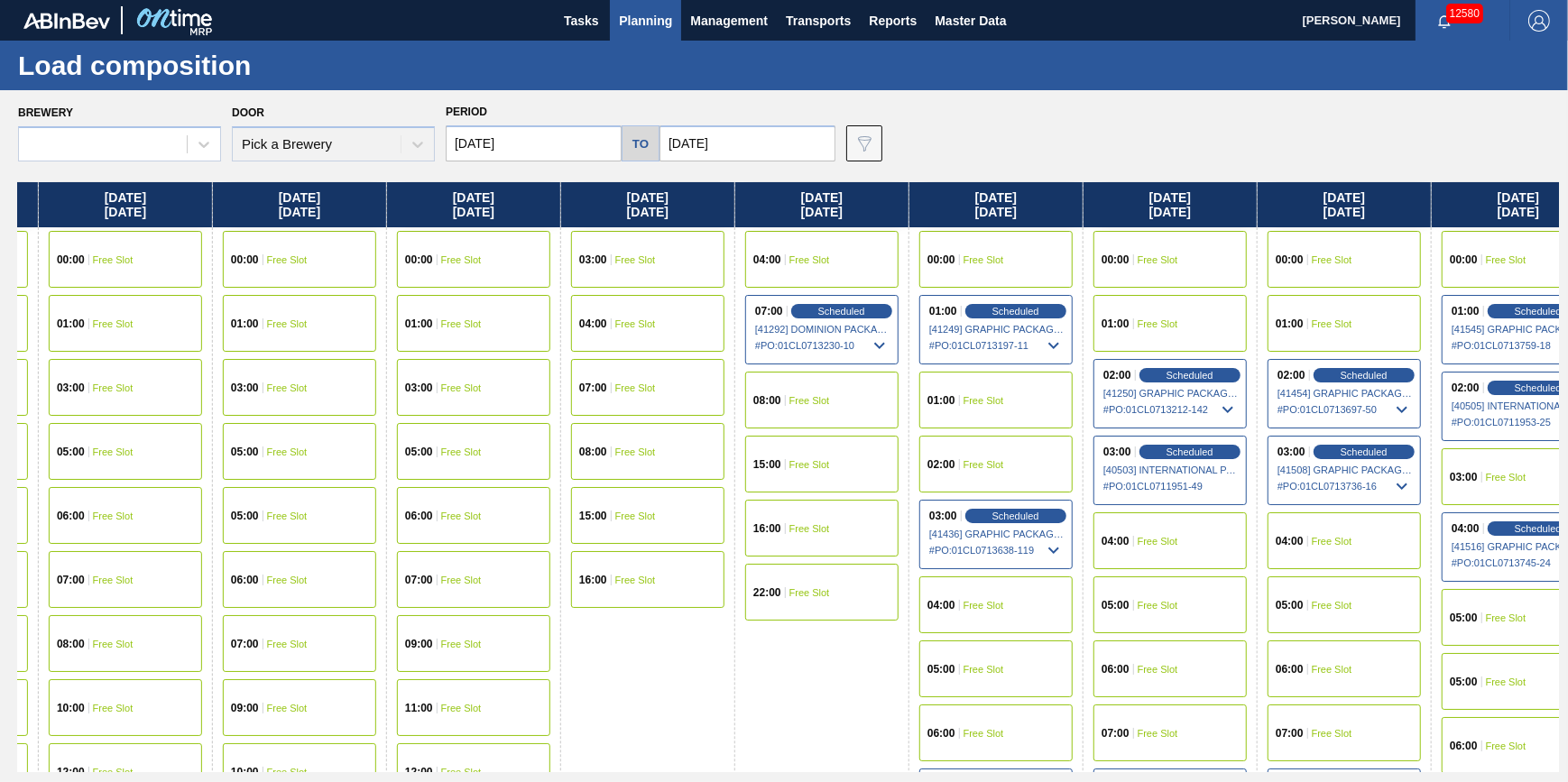
drag, startPoint x: 681, startPoint y: 524, endPoint x: 529, endPoint y: 561, distance: 156.4
click at [0, 0] on html "Tasks Planning Management Transports Reports Master Data Jack Schuld 12580 Mark…" at bounding box center [784, 0] width 1568 height 0
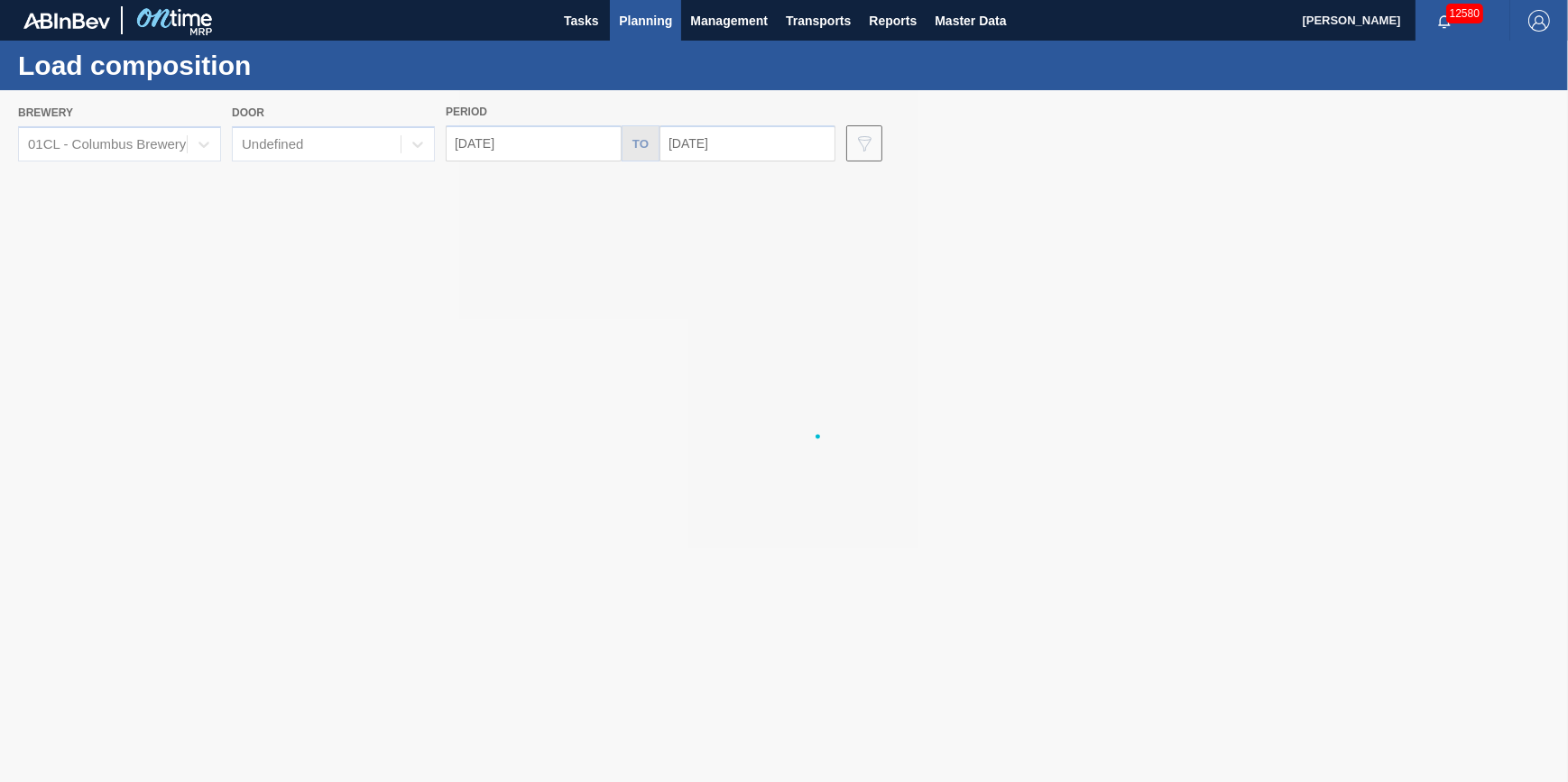
drag, startPoint x: 529, startPoint y: 561, endPoint x: -101, endPoint y: 611, distance: 632.0
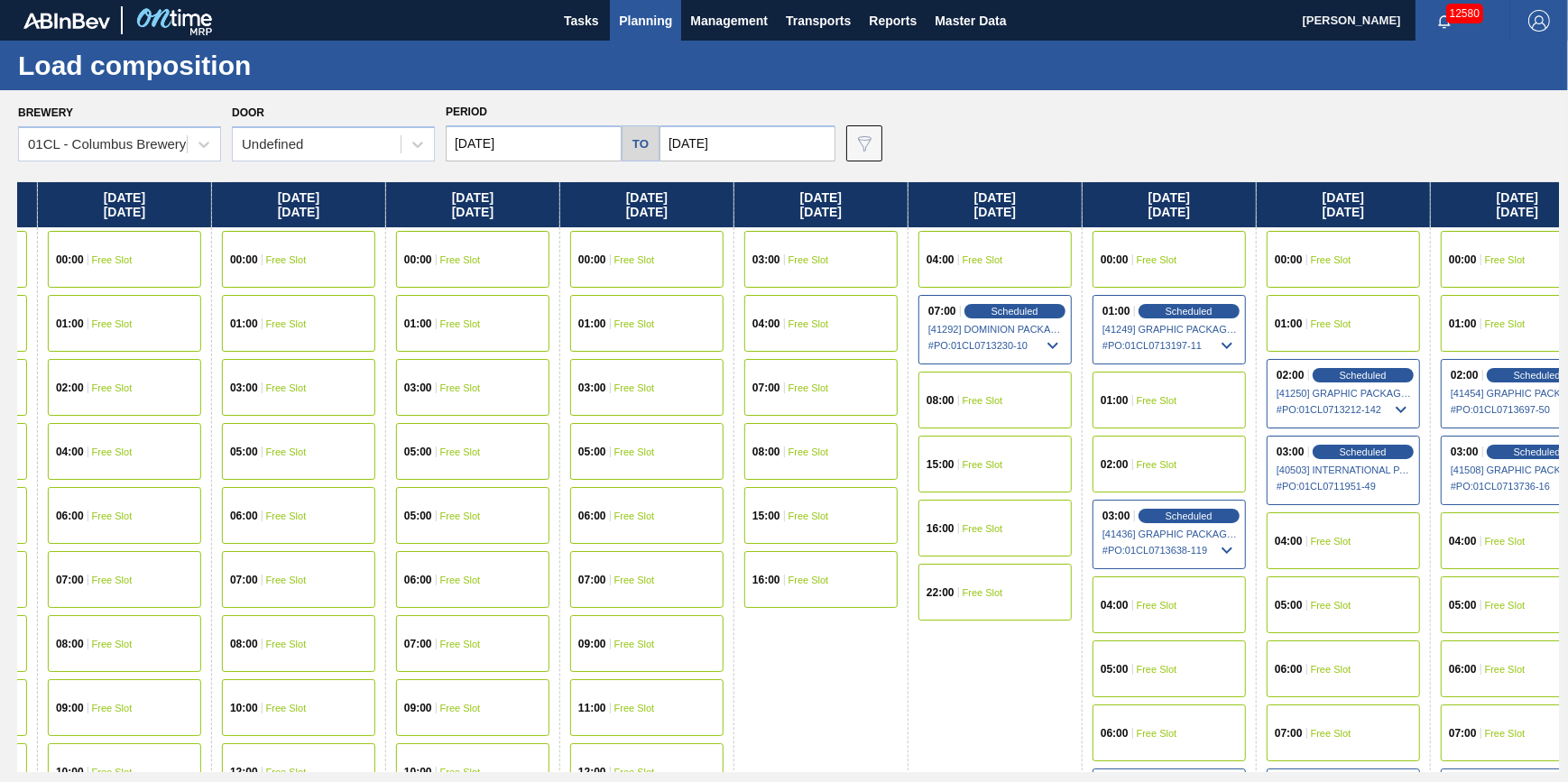
drag, startPoint x: 848, startPoint y: 519, endPoint x: -31, endPoint y: 602, distance: 882.9
click at [0, 0] on html "Tasks Planning Management Transports Reports Master Data Jack Schuld 12580 Mark…" at bounding box center [784, 0] width 1568 height 0
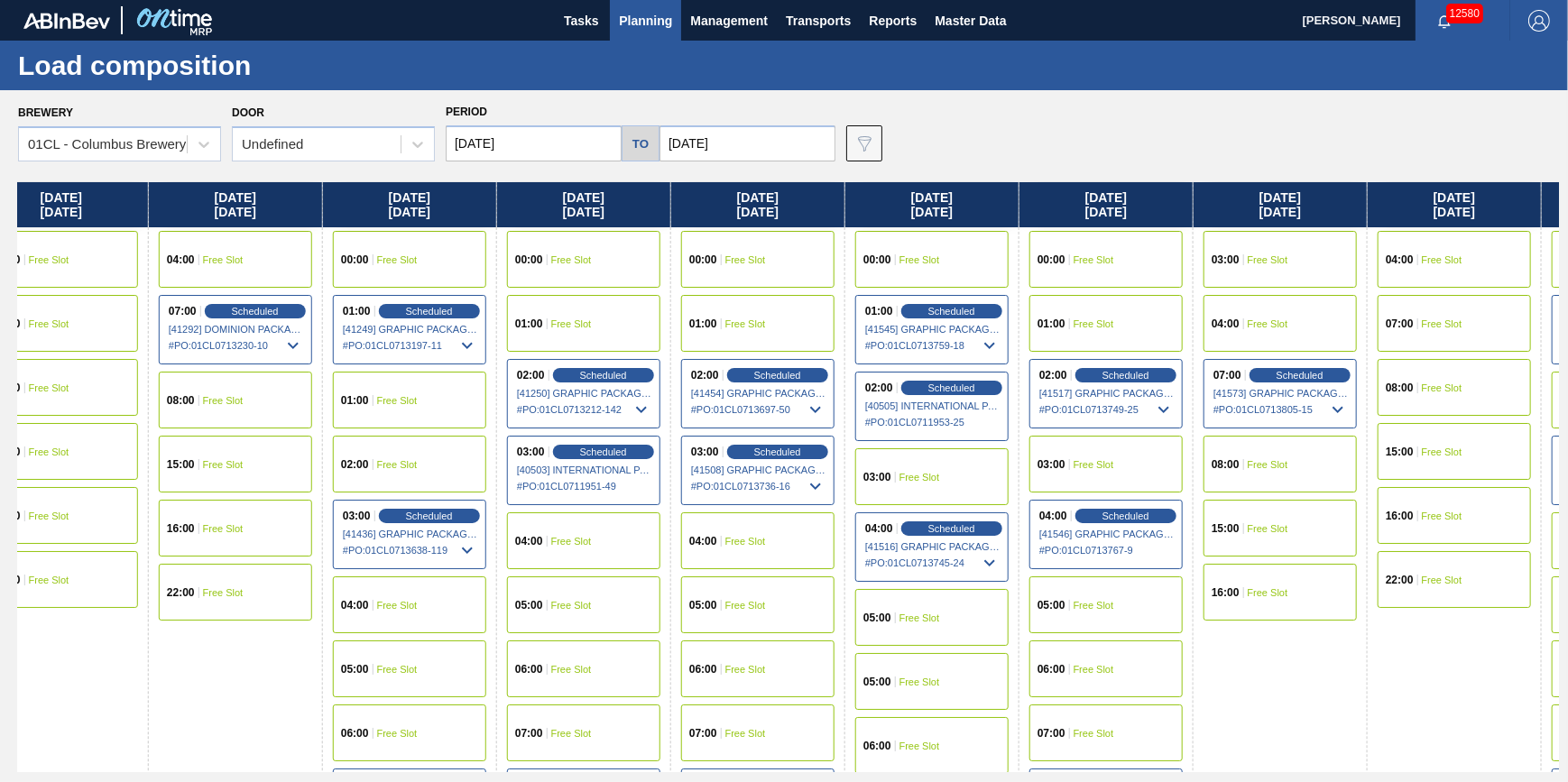
drag, startPoint x: 629, startPoint y: 559, endPoint x: -42, endPoint y: 622, distance: 674.0
click at [0, 0] on html "Tasks Planning Management Transports Reports Master Data Jack Schuld 12580 Mark…" at bounding box center [784, 0] width 1568 height 0
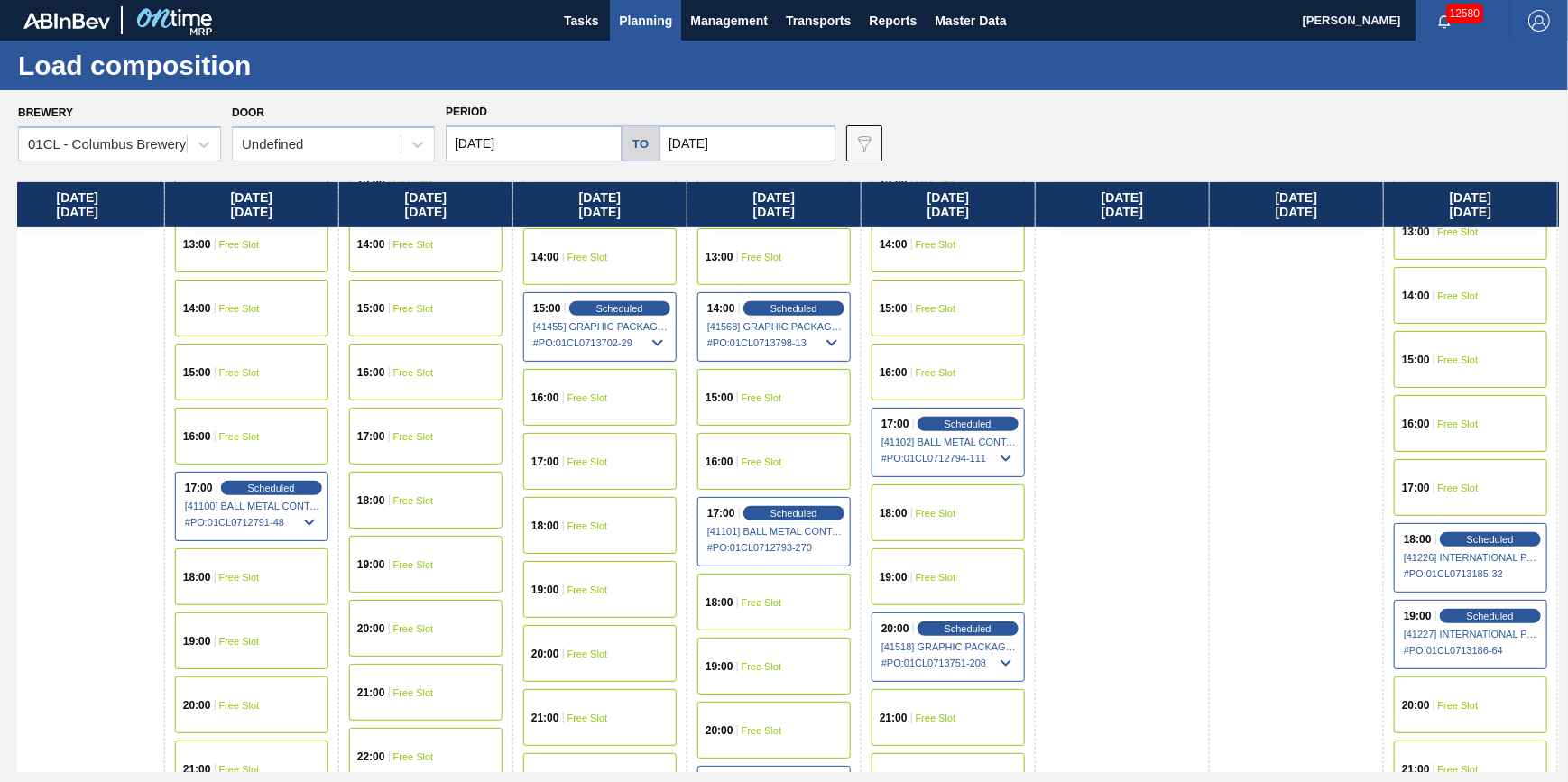
scroll to position [984, 1768]
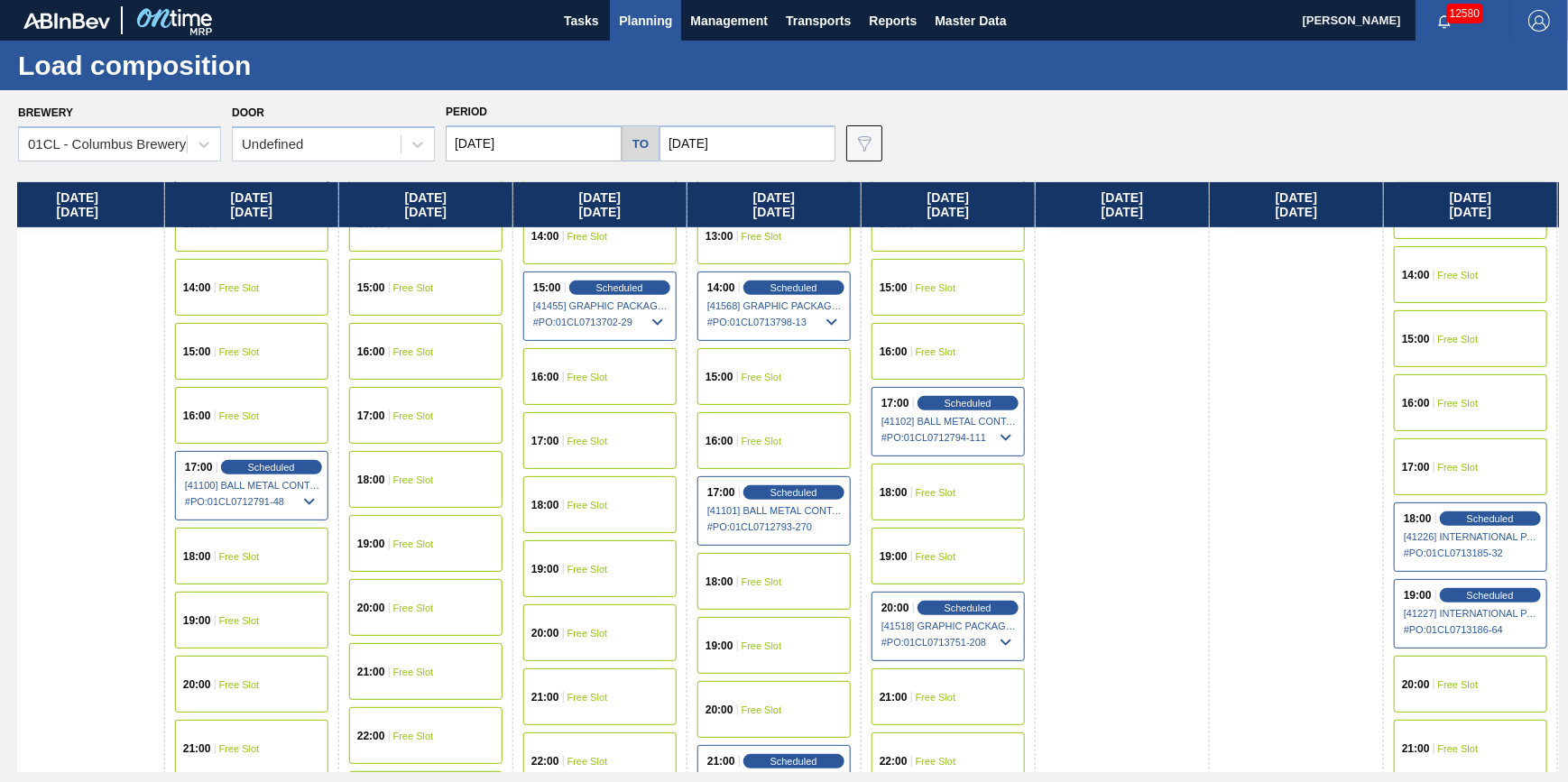
click at [947, 491] on span "Free Slot" at bounding box center [936, 493] width 40 height 11
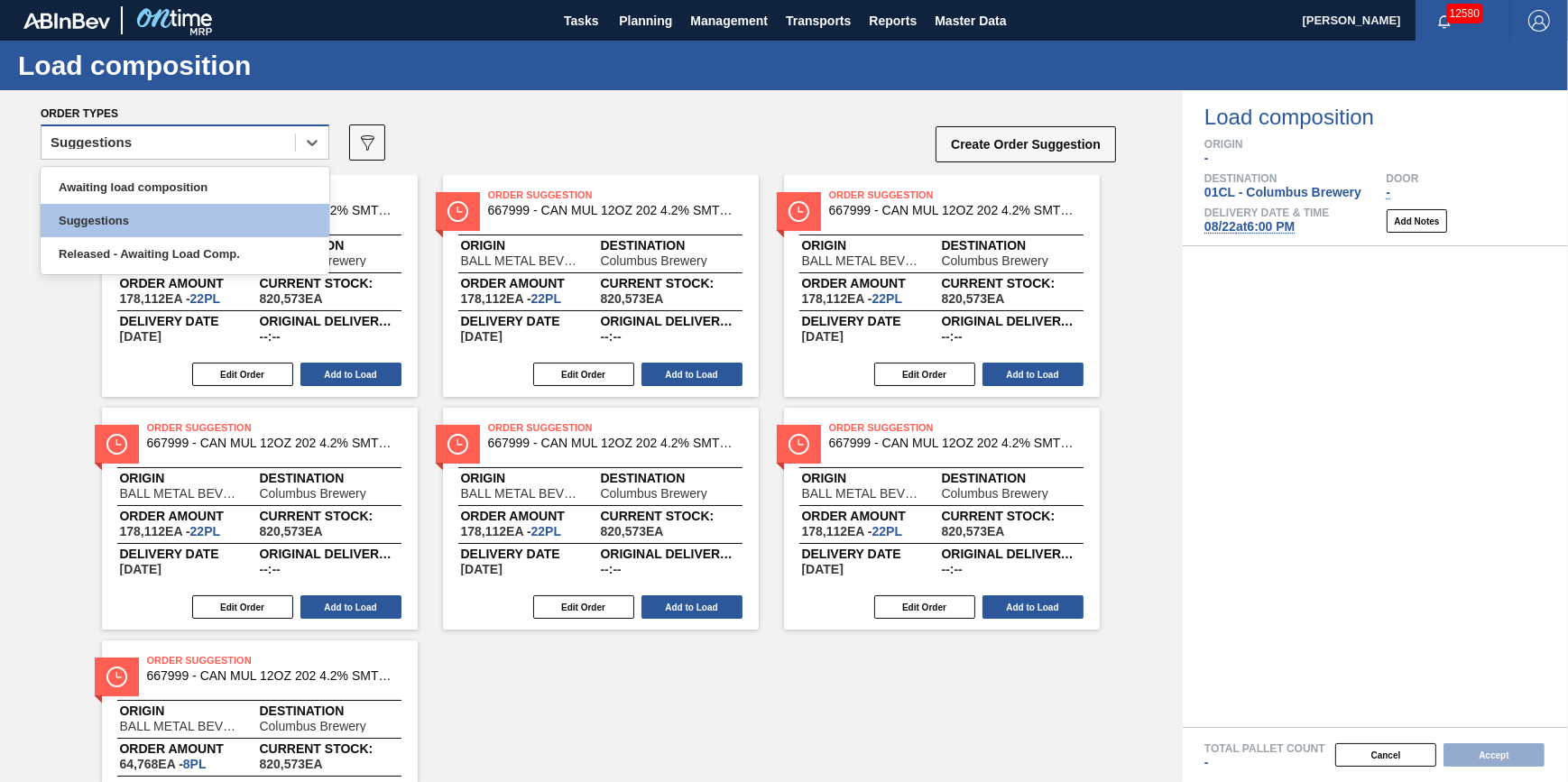
click at [245, 133] on div "Suggestions" at bounding box center [168, 143] width 254 height 26
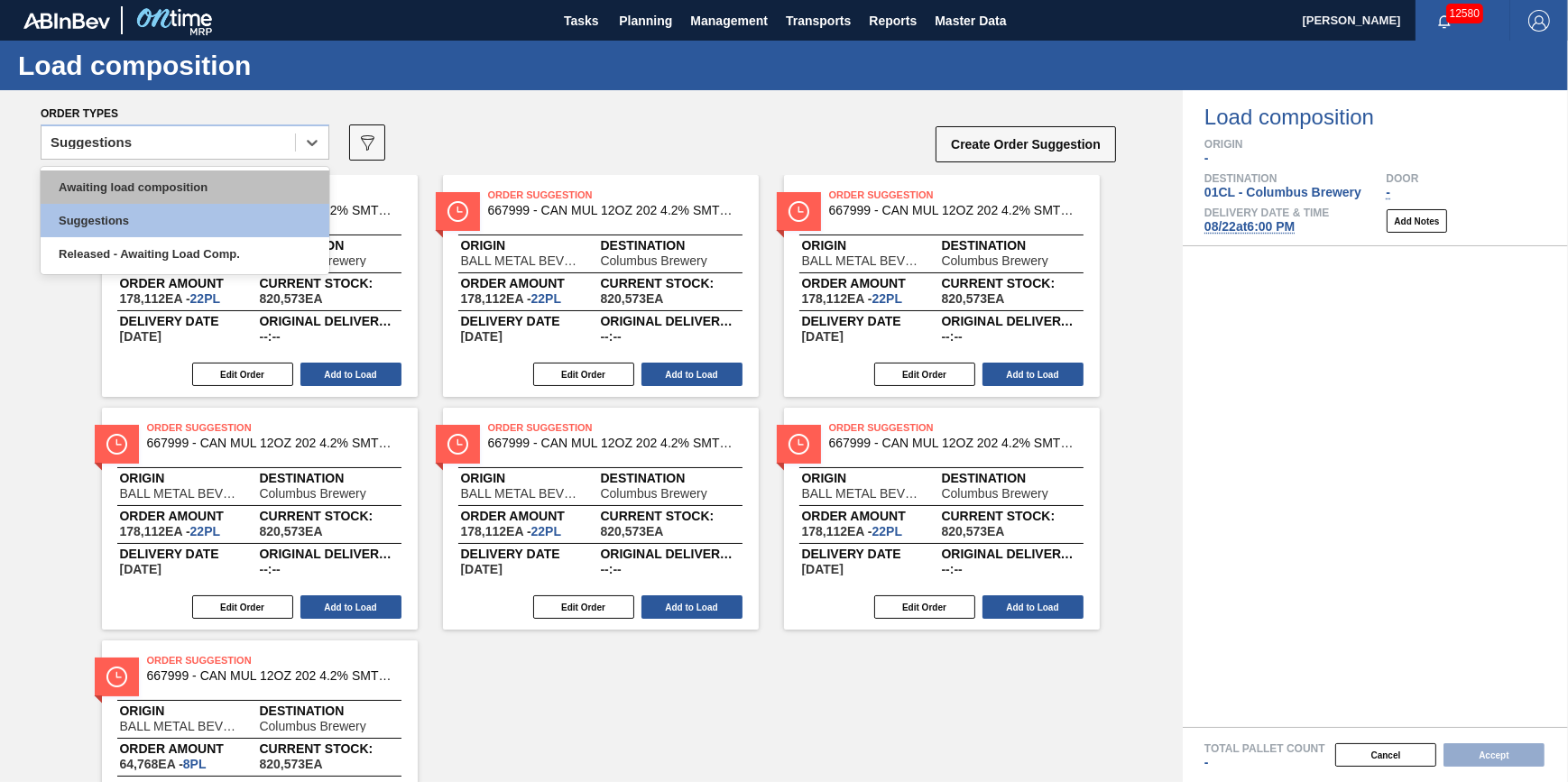
click at [234, 172] on div "Awaiting load composition" at bounding box center [184, 187] width 288 height 34
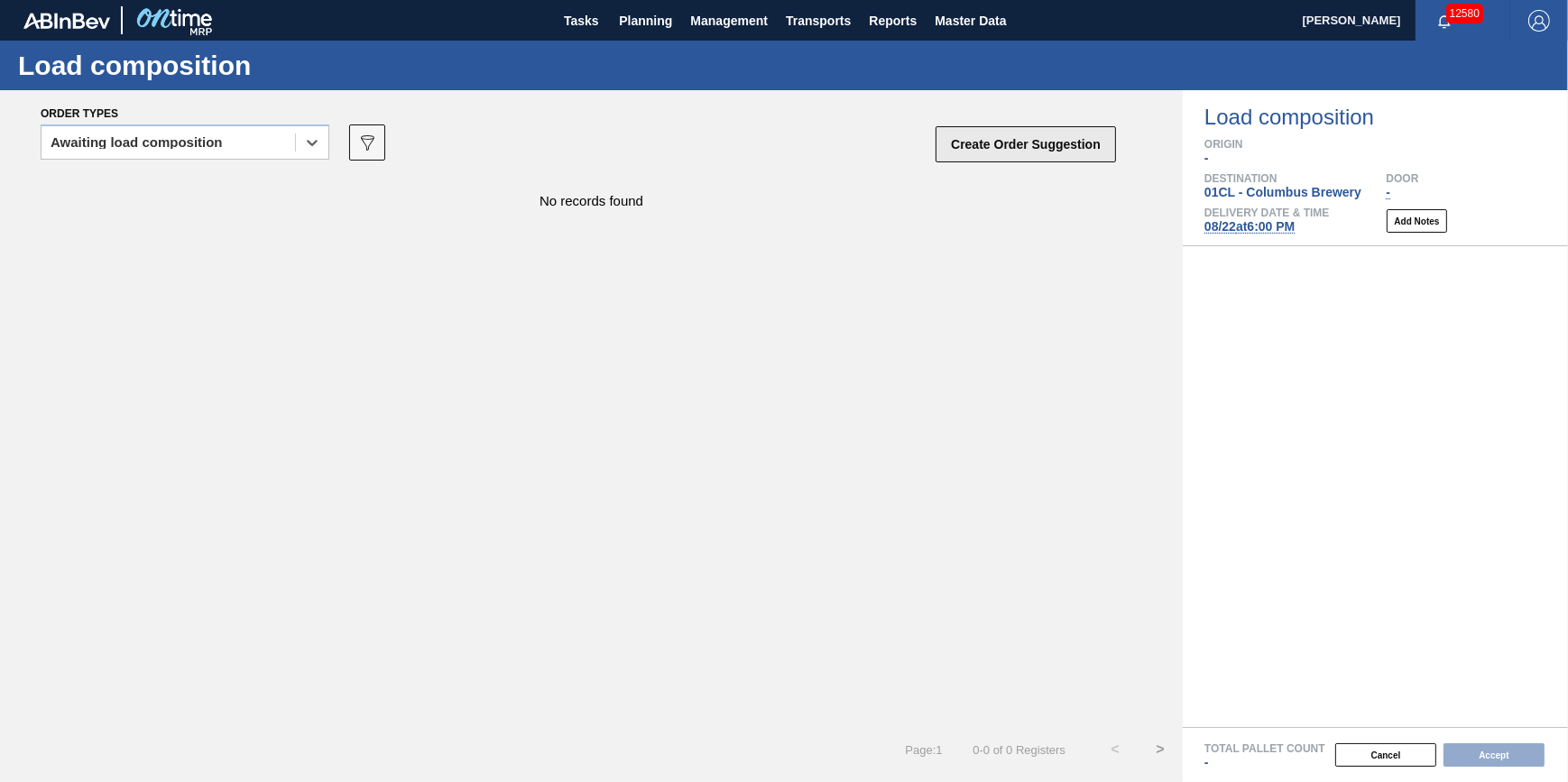
click at [964, 153] on button "Create Order Suggestion" at bounding box center [1026, 144] width 180 height 36
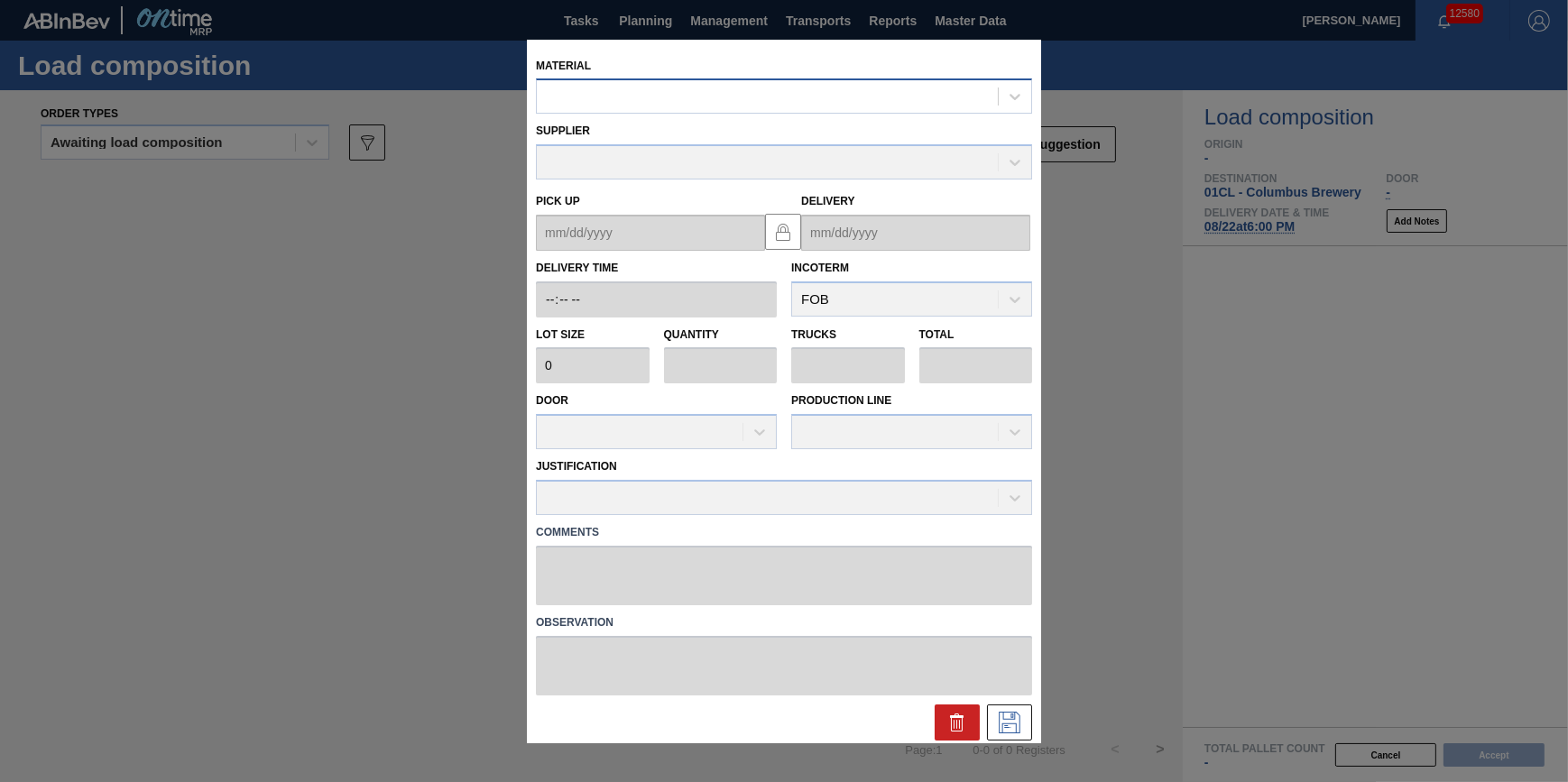
click at [796, 110] on div "Material Supplier Pick up Delivery Delivery Time Incoterm FOB Lot size 0 Quanti…" at bounding box center [784, 394] width 496 height 692
drag, startPoint x: 796, startPoint y: 110, endPoint x: 798, endPoint y: 101, distance: 9.2
click at [799, 105] on div at bounding box center [767, 97] width 461 height 26
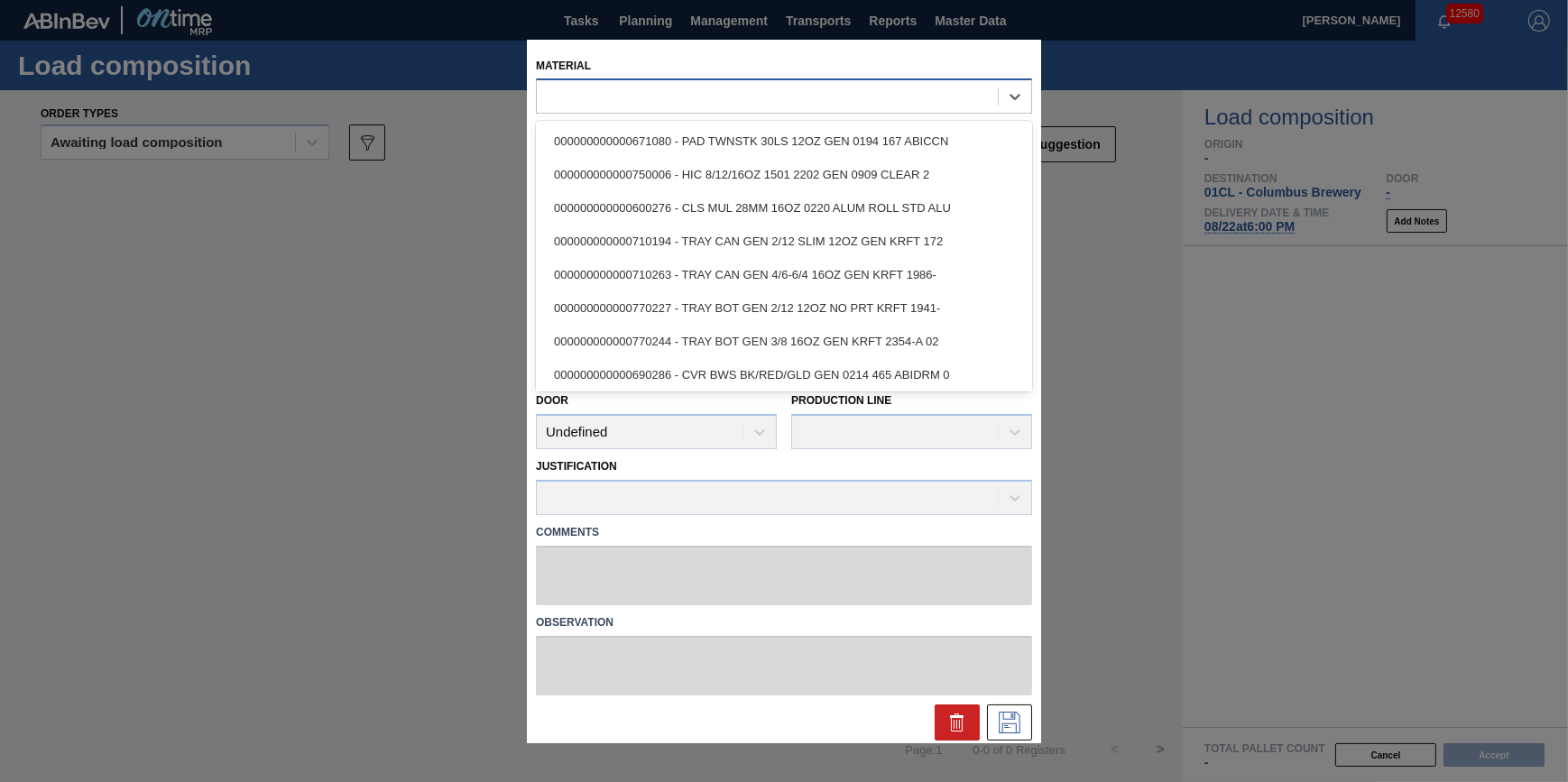
click at [798, 96] on div at bounding box center [767, 97] width 461 height 26
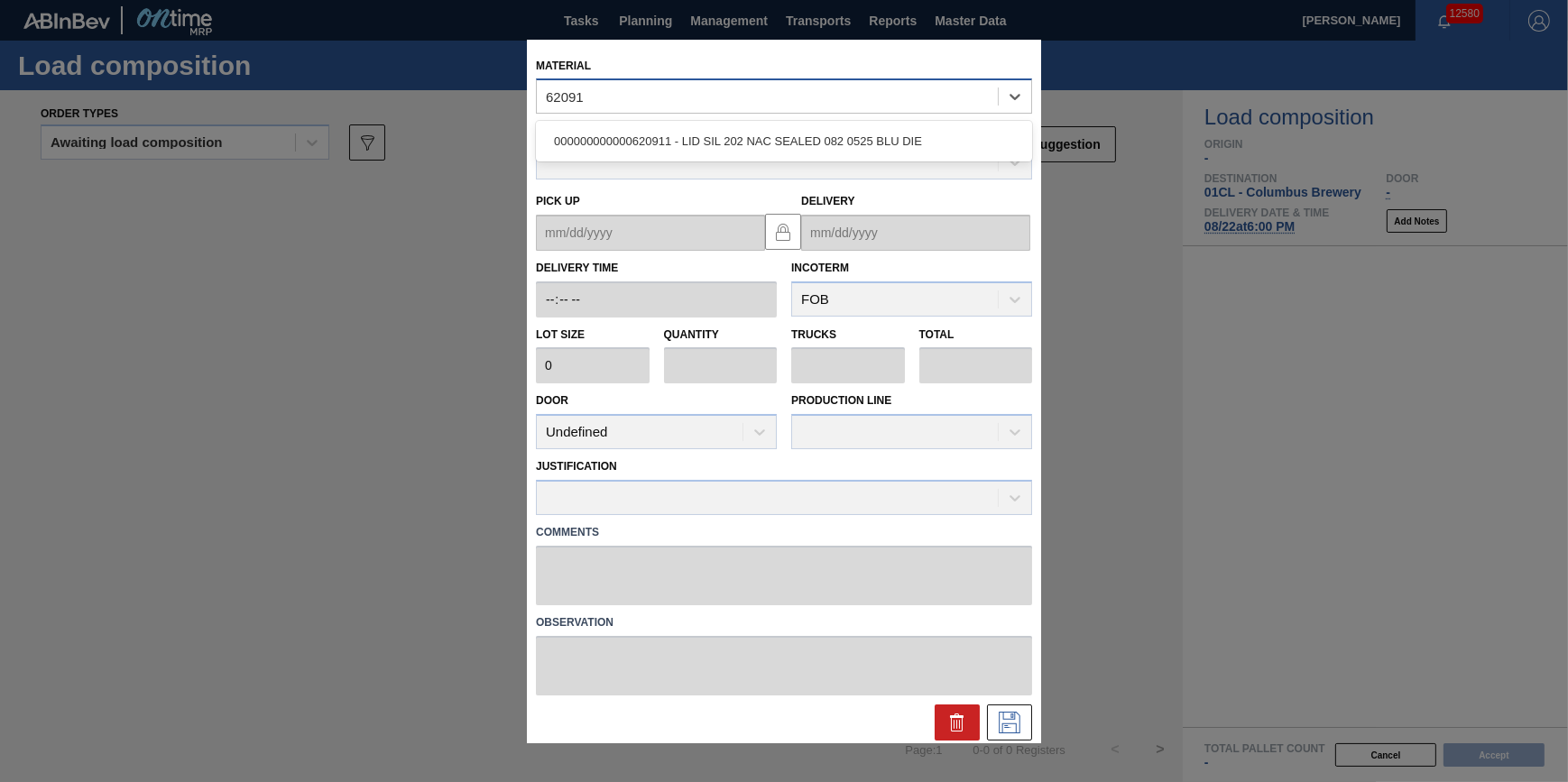
type input "620911"
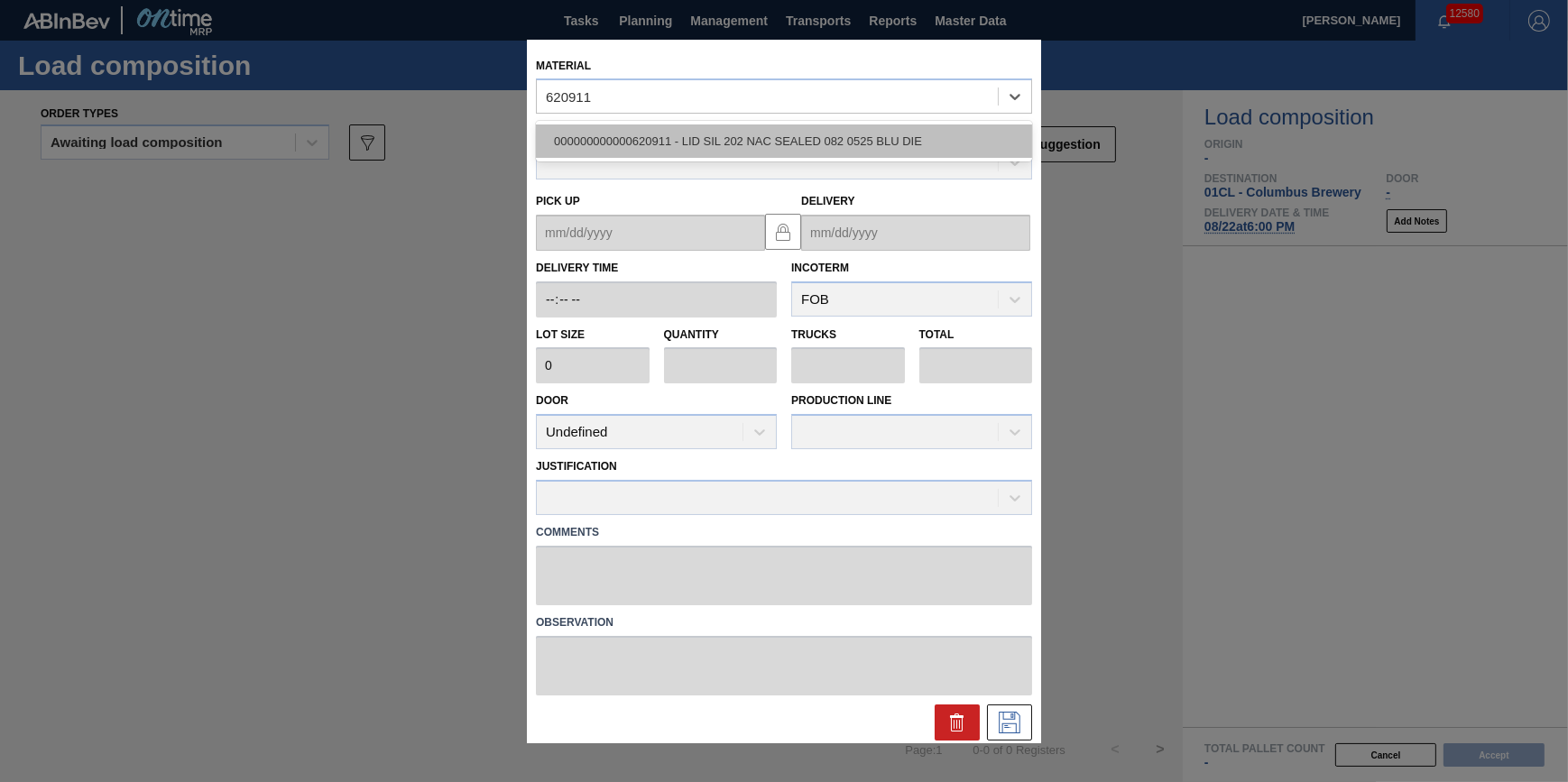
click at [799, 125] on div "000000000000620911 - LID SIL 202 NAC SEALED 082 0525 BLU DIE" at bounding box center [784, 142] width 496 height 34
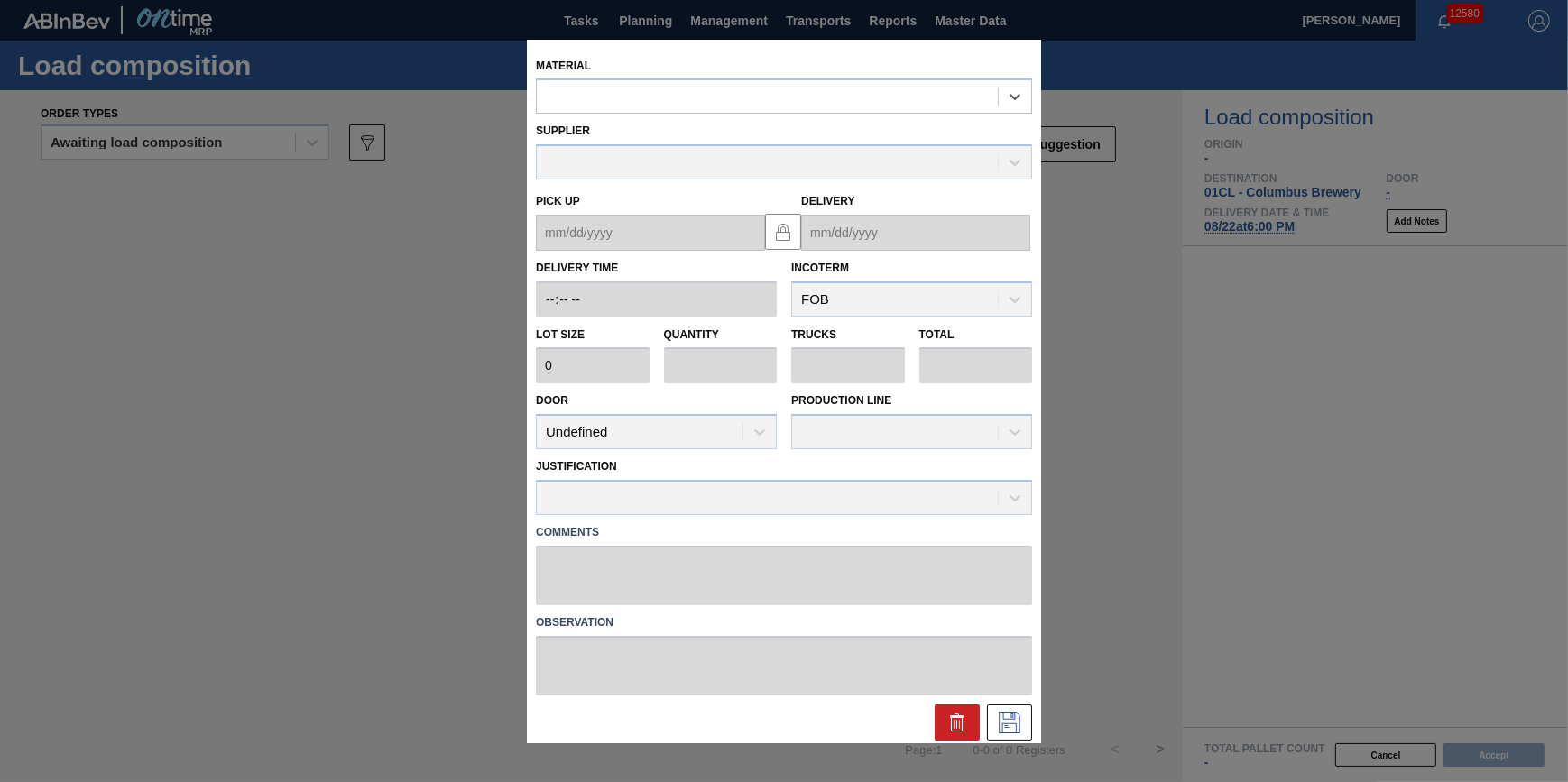
type input "231,500"
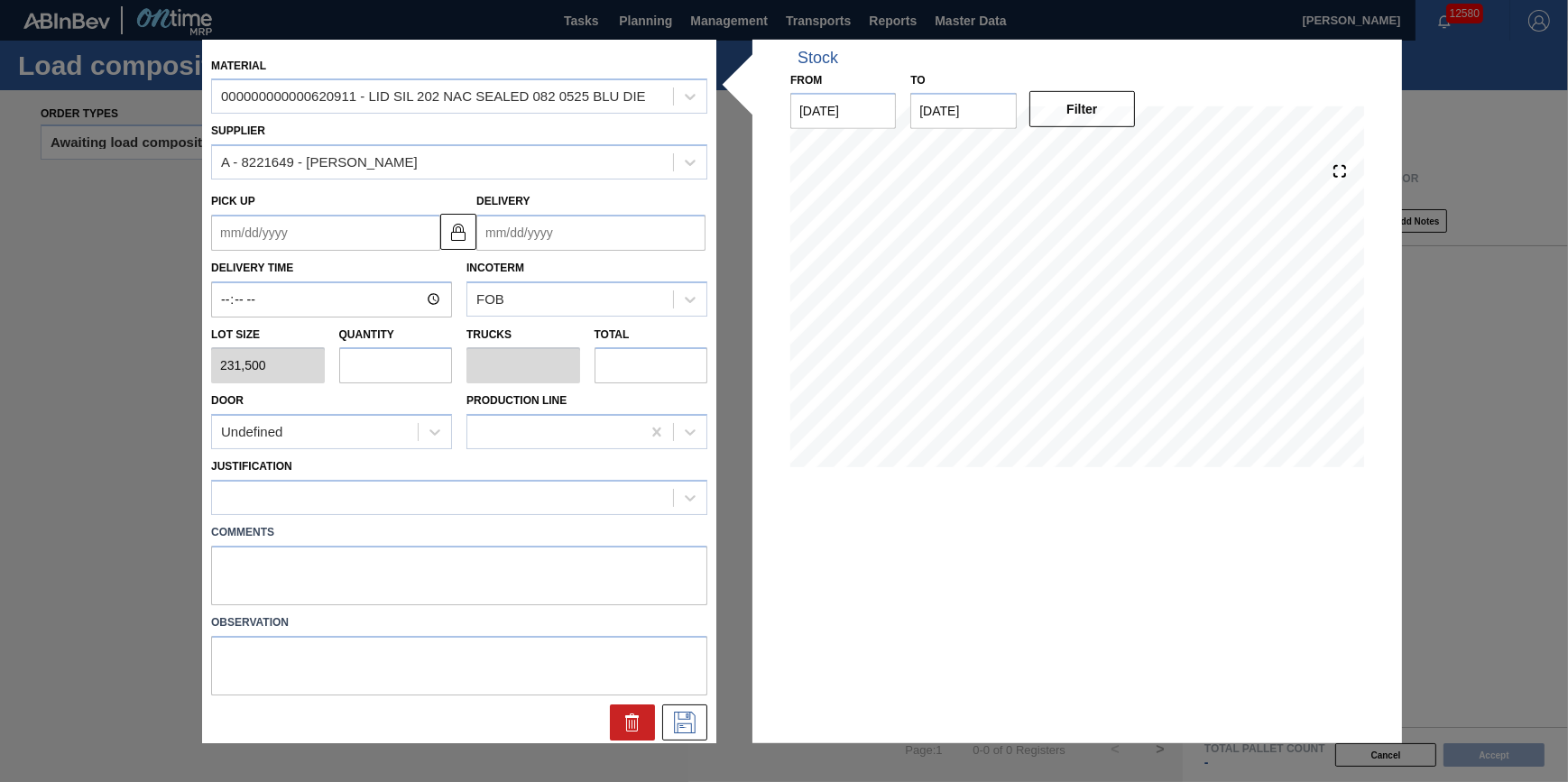
click at [400, 363] on input "text" at bounding box center [396, 366] width 114 height 36
type input "3"
type input "0.094"
type input "694,500"
type input "31"
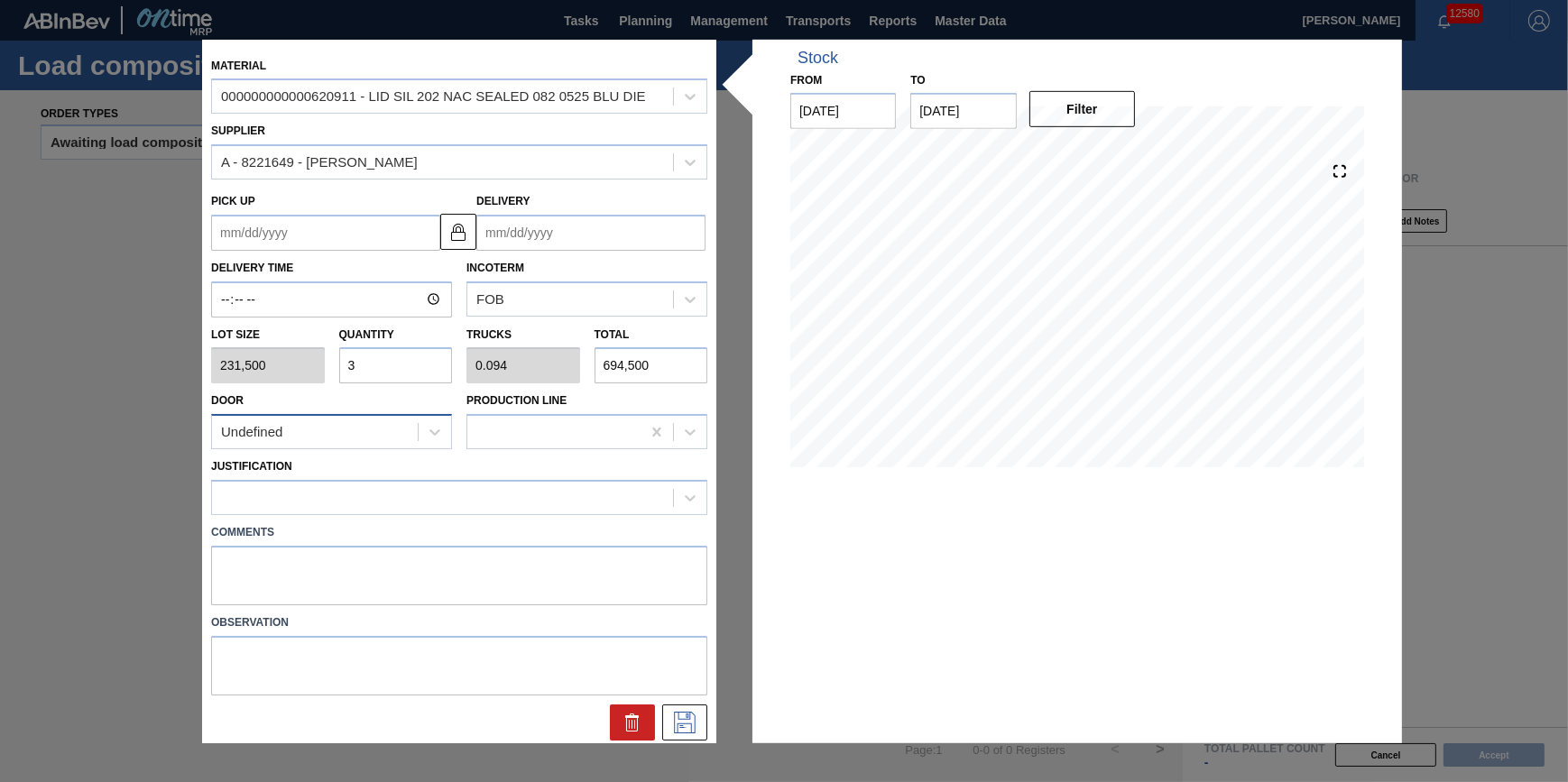
type input "0.969"
type input "7,176,500"
type input "3"
type input "0.094"
type input "694,500"
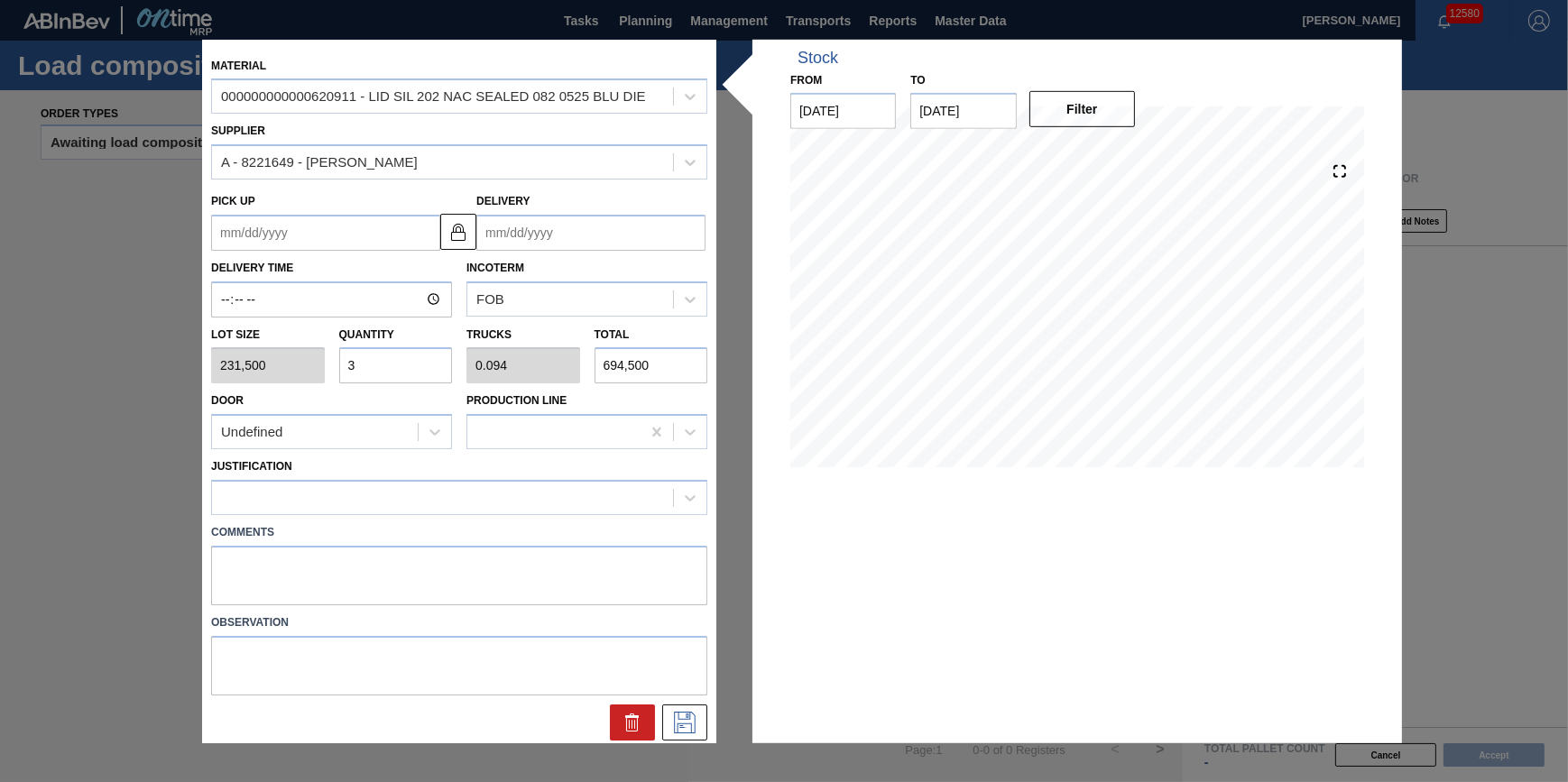
type input "32"
type input "1"
type input "7,408,000"
type input "32"
click at [430, 493] on div at bounding box center [442, 498] width 461 height 26
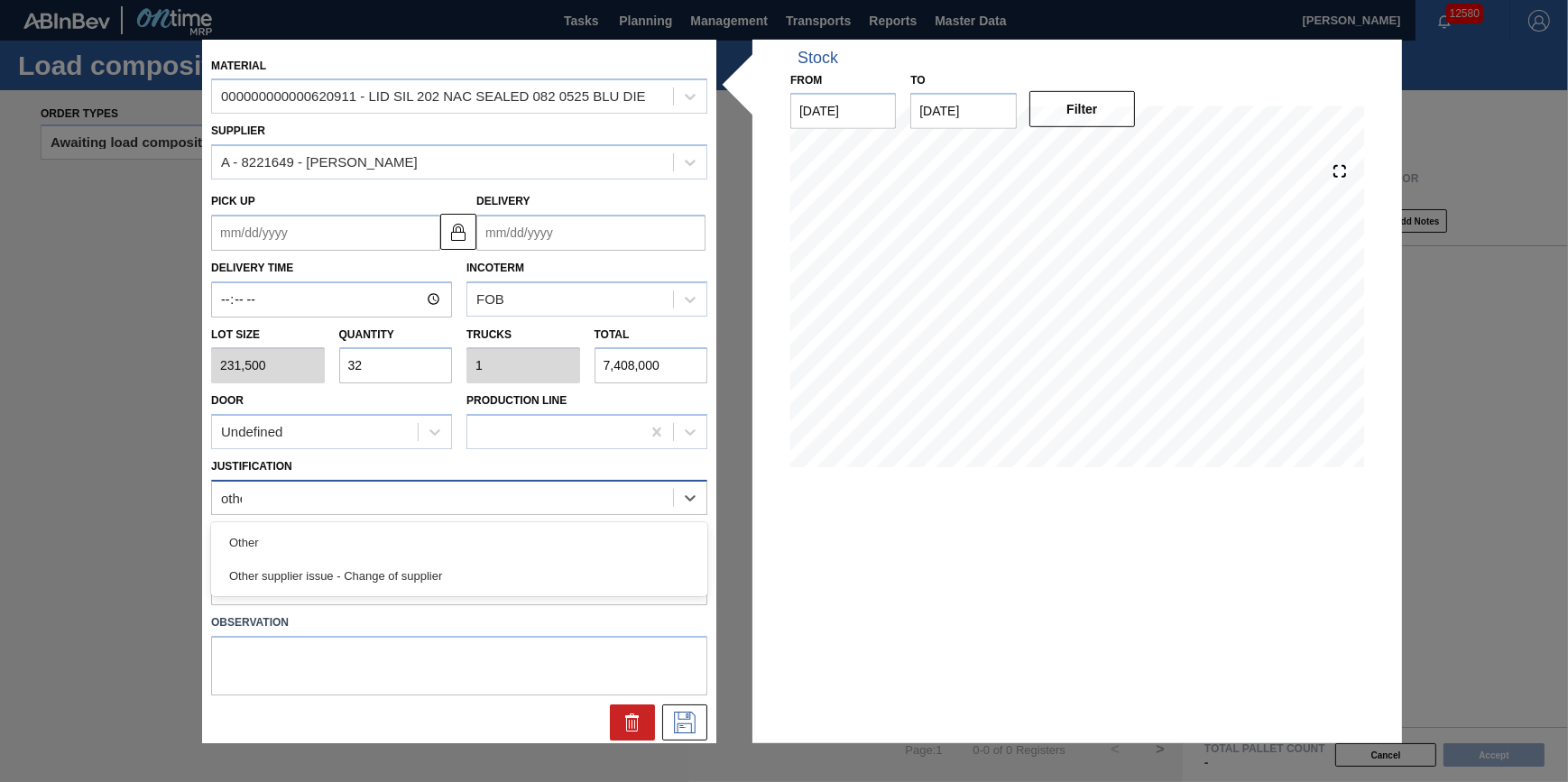
type input "other"
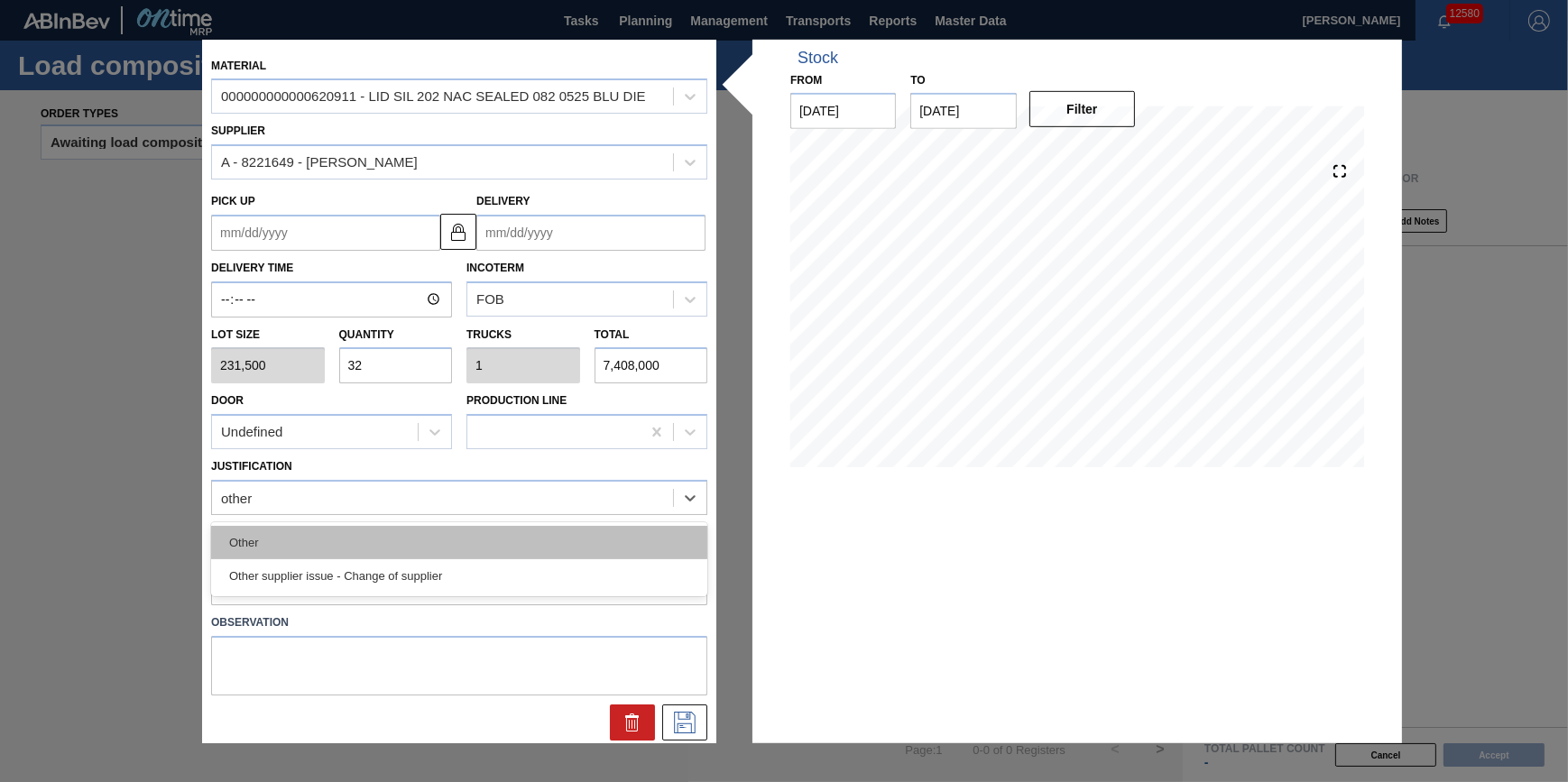
click at [432, 526] on div "Other" at bounding box center [459, 543] width 496 height 34
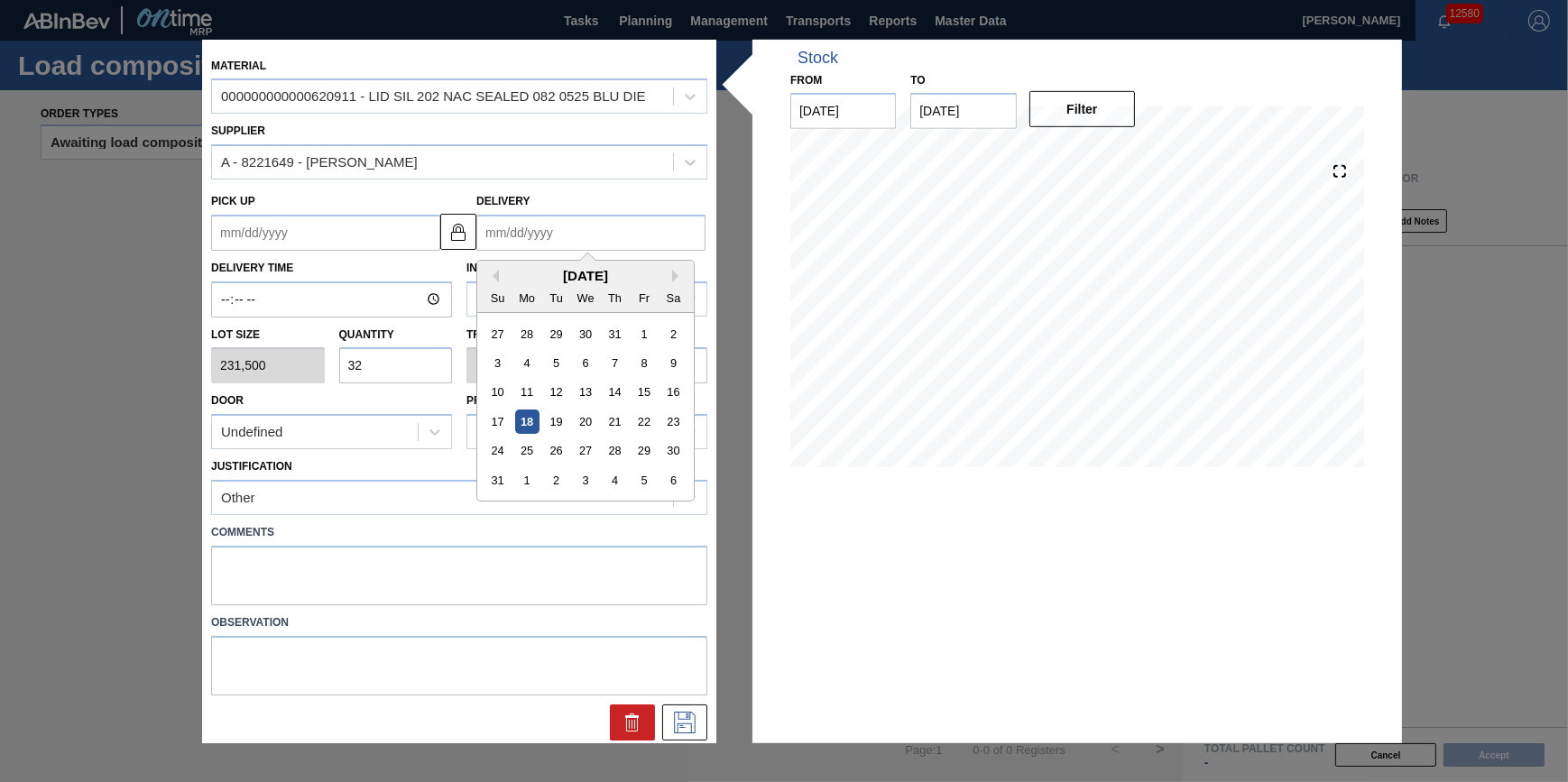
click at [602, 238] on input "Delivery" at bounding box center [591, 233] width 229 height 36
click at [671, 480] on div "6" at bounding box center [674, 480] width 24 height 24
type up "[DATE]"
type input "[DATE]"
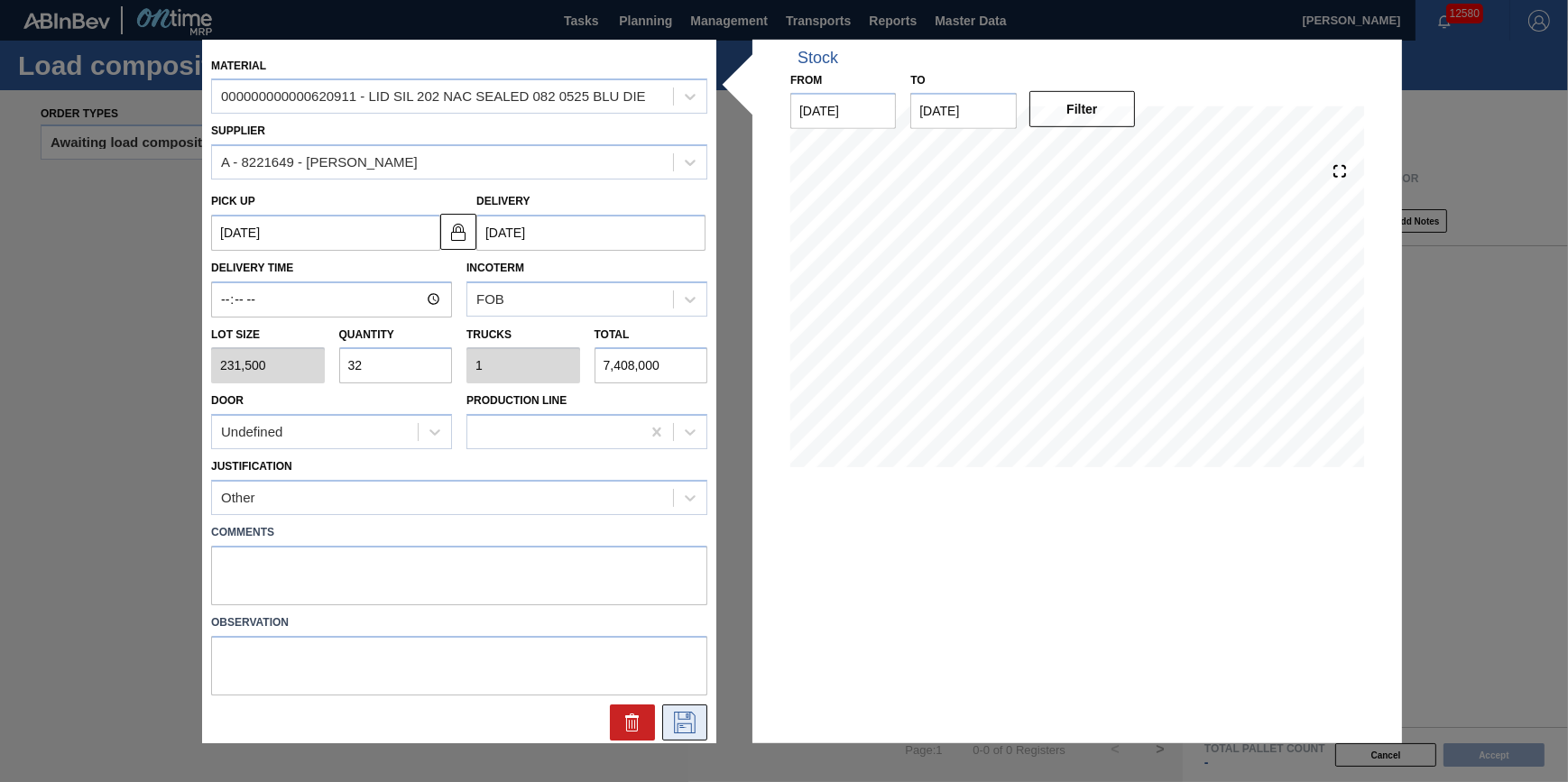
click at [674, 727] on icon at bounding box center [684, 723] width 29 height 22
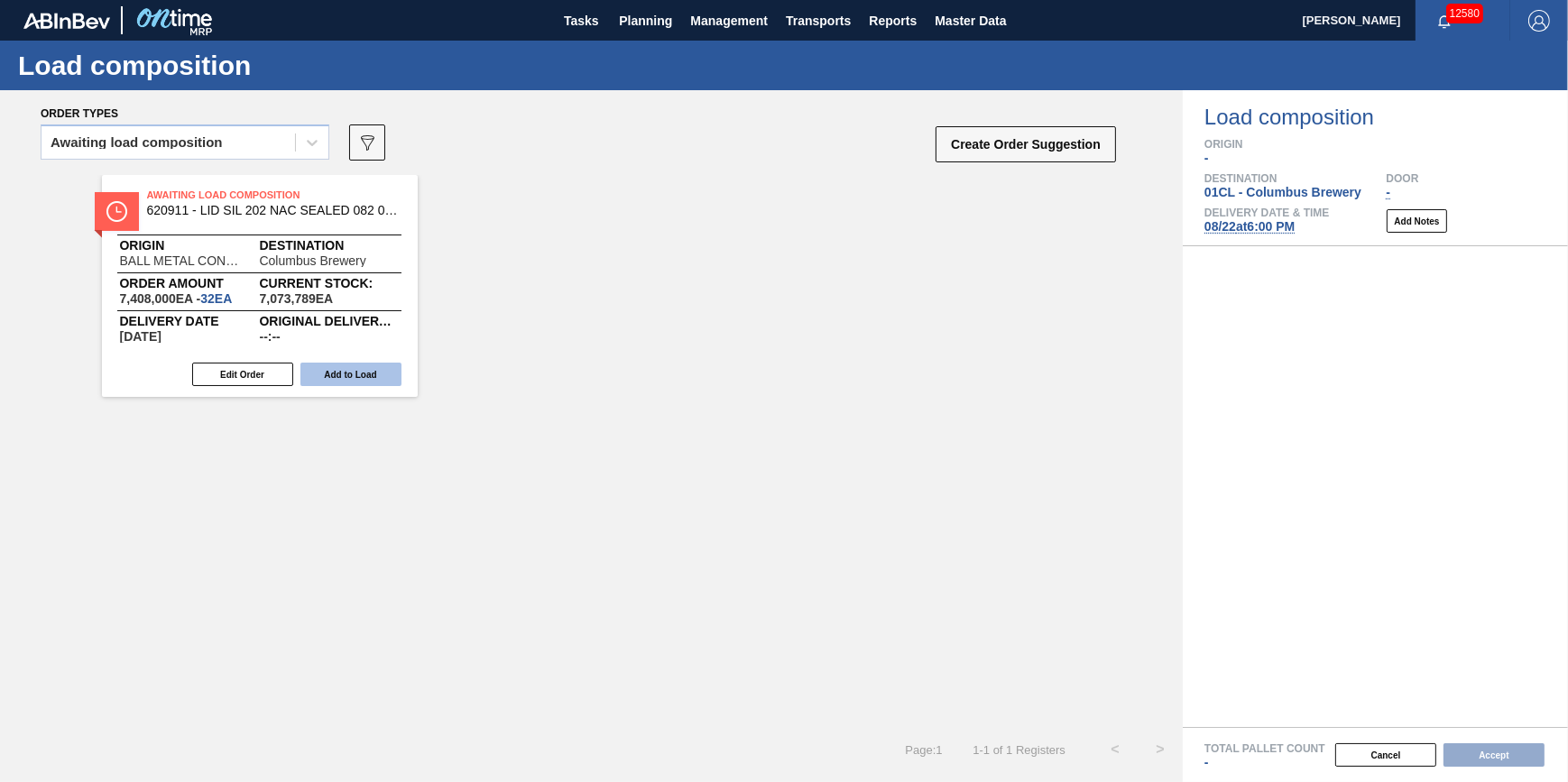
click at [355, 369] on button "Add to Load" at bounding box center [351, 374] width 101 height 23
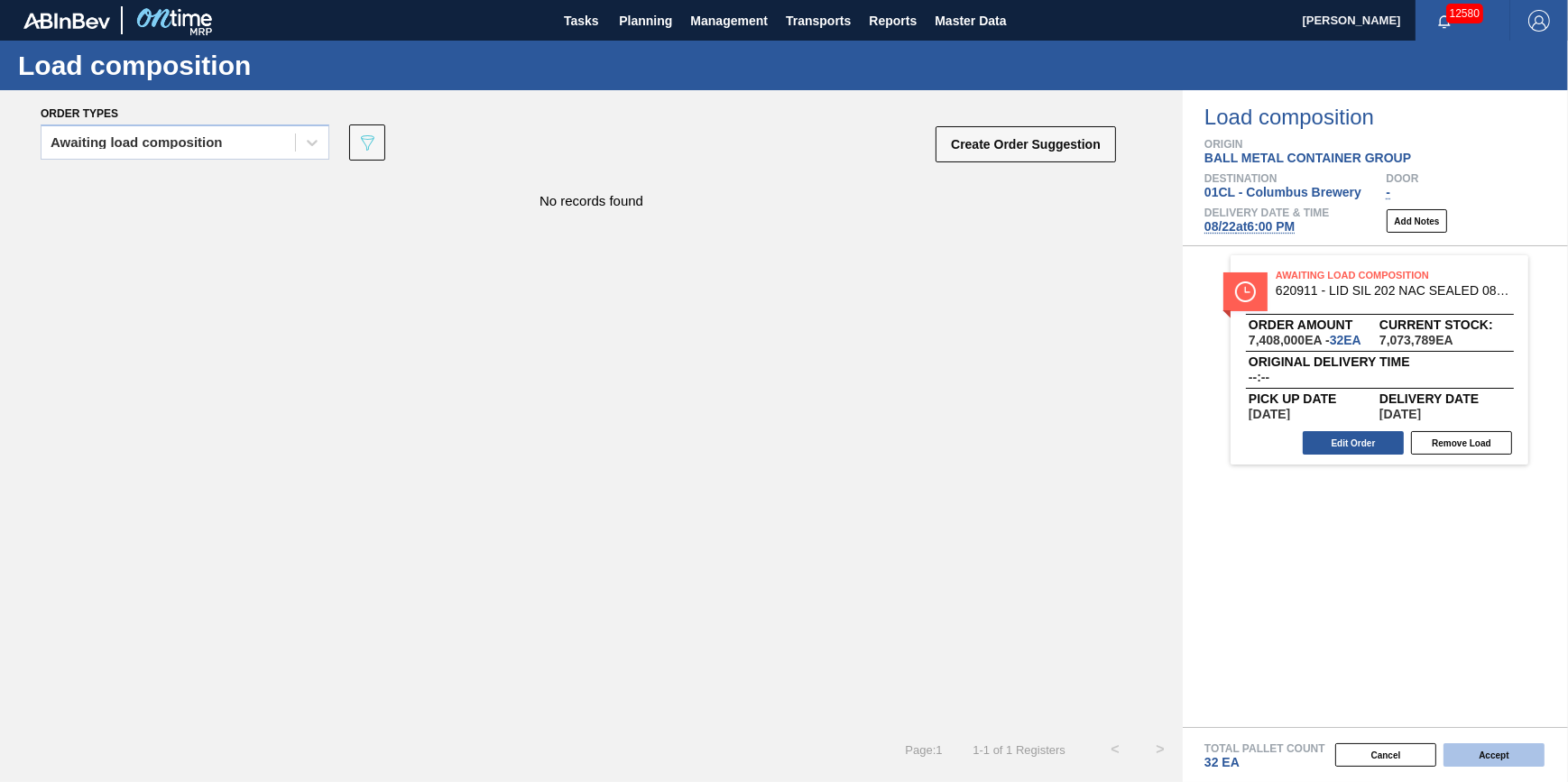
click at [1461, 751] on button "Accept" at bounding box center [1494, 755] width 101 height 23
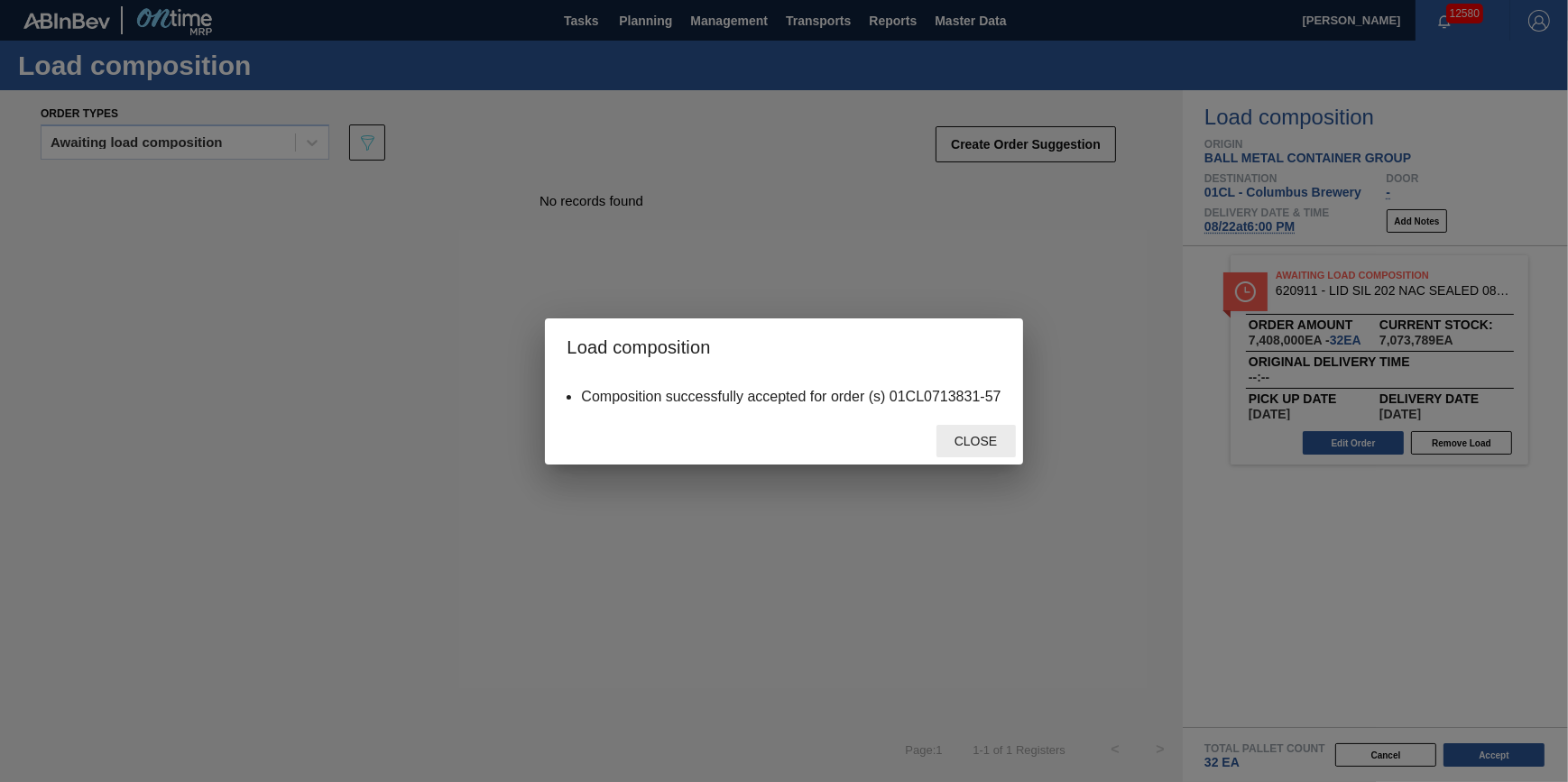
click at [979, 432] on div "Close" at bounding box center [976, 442] width 79 height 34
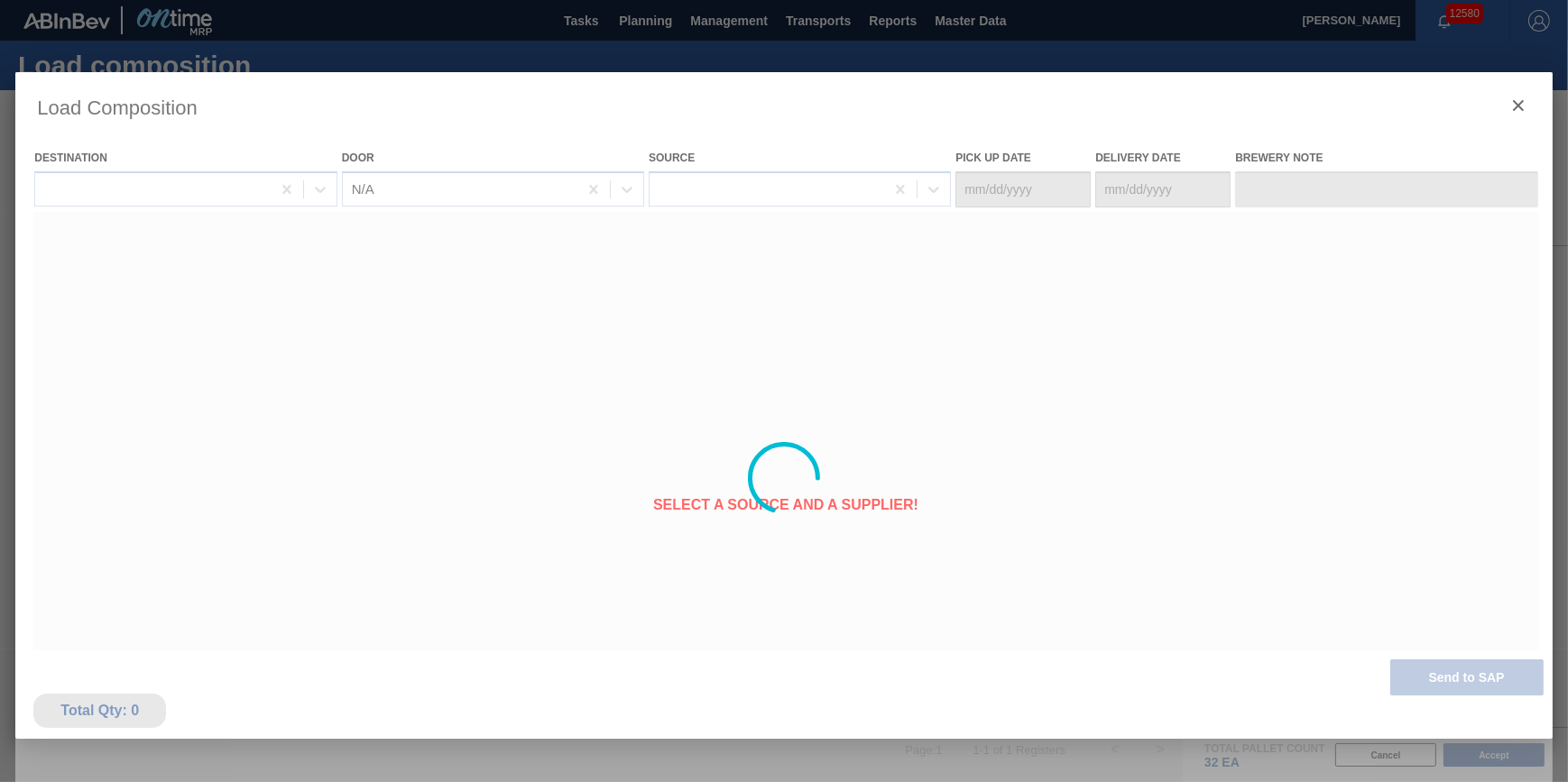
type Date "[DATE]"
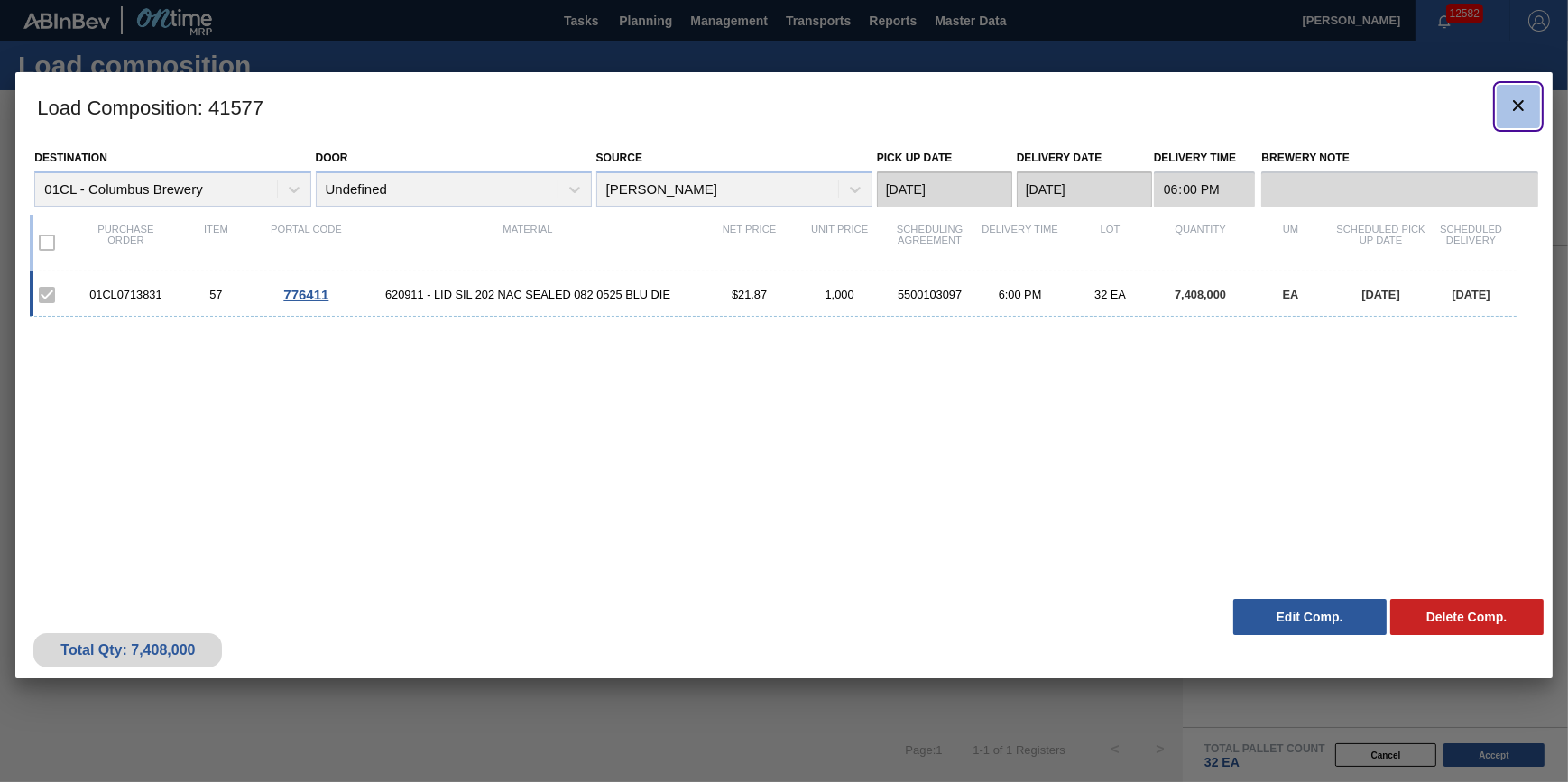
click at [1507, 102] on icon "botão de ícone" at bounding box center [1517, 105] width 22 height 22
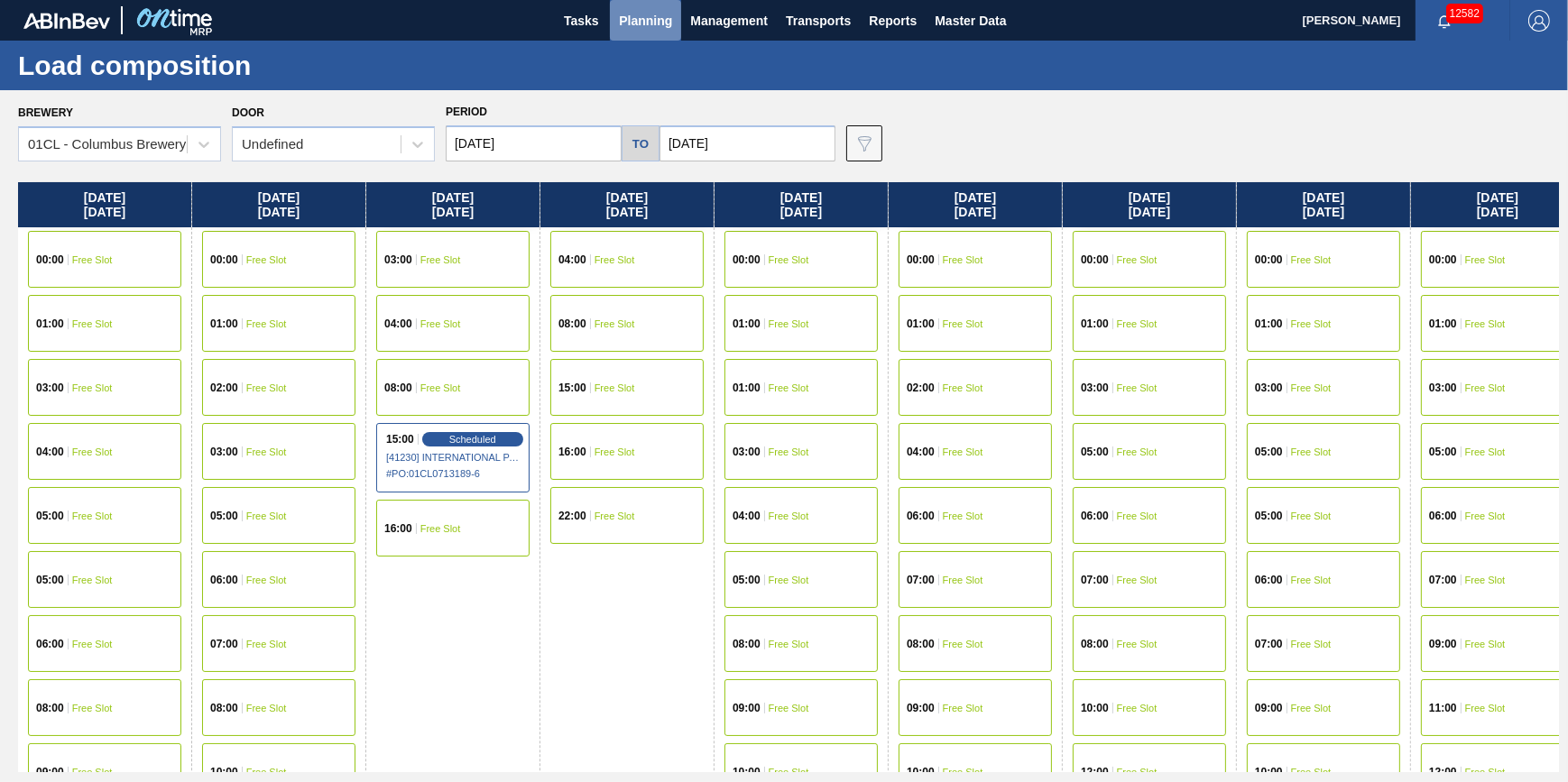
click at [665, 26] on span "Planning" at bounding box center [645, 21] width 54 height 22
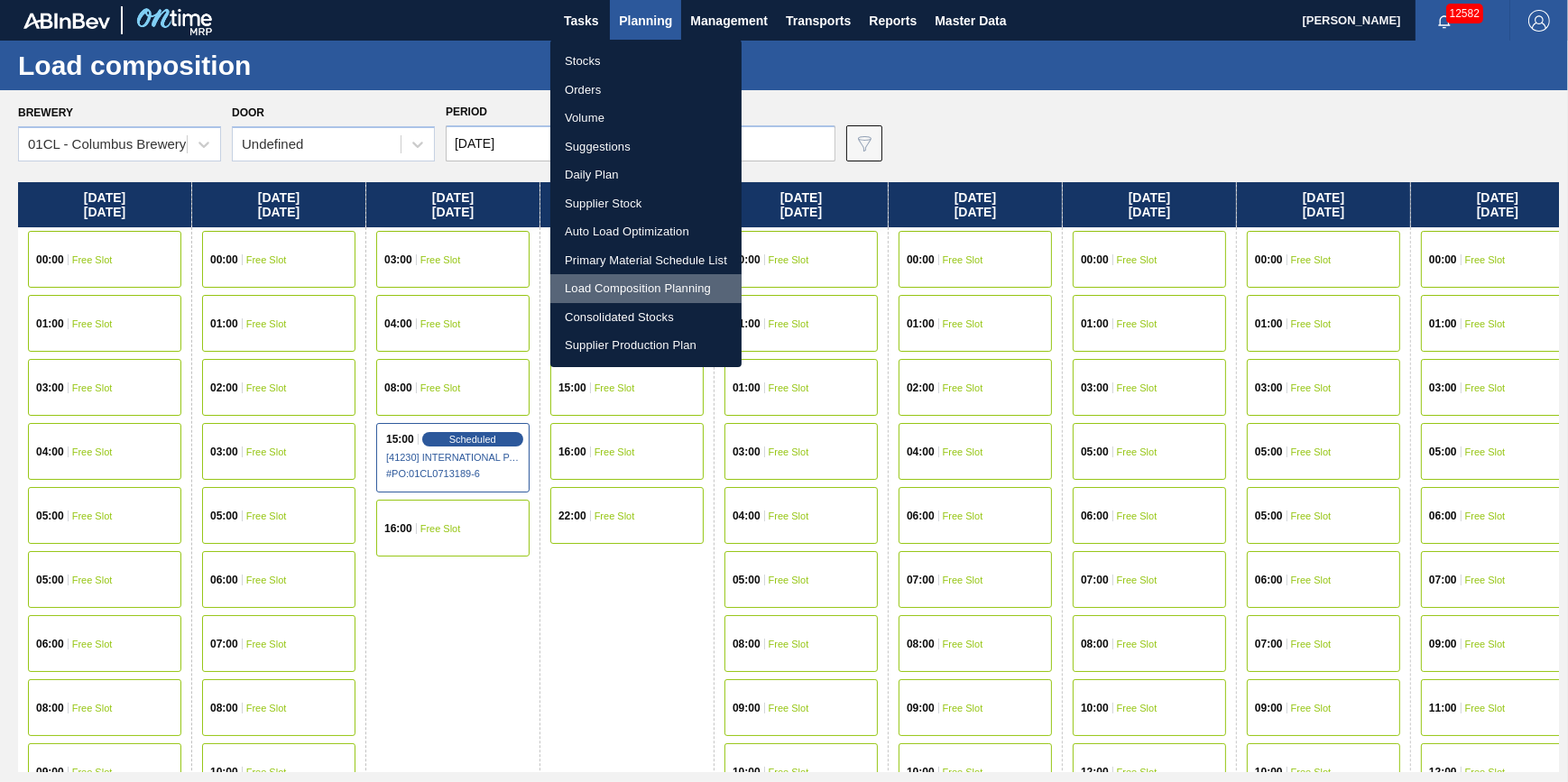
click at [666, 288] on li "Load Composition Planning" at bounding box center [646, 289] width 192 height 29
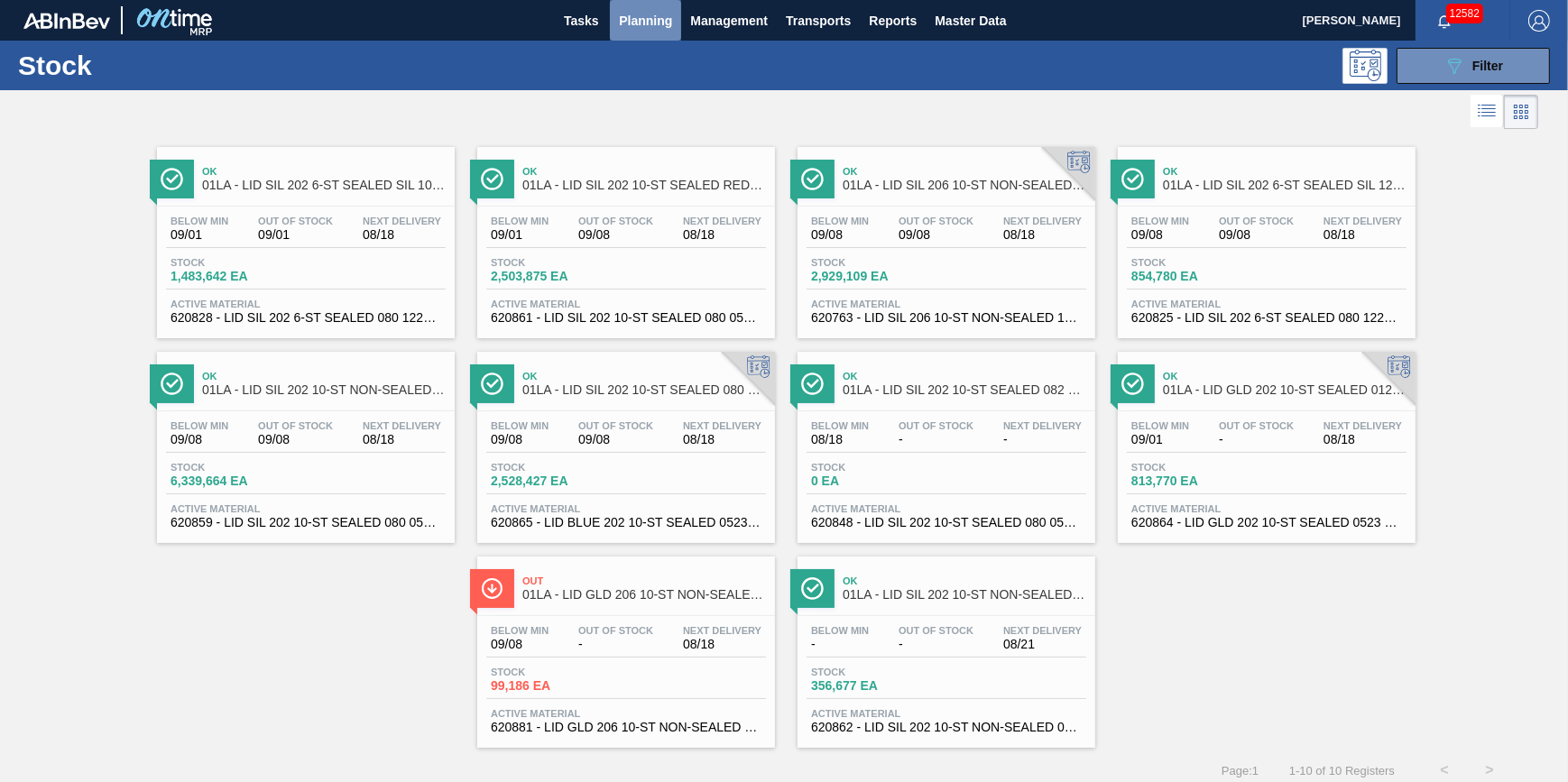
click at [623, 17] on span "Planning" at bounding box center [645, 21] width 54 height 22
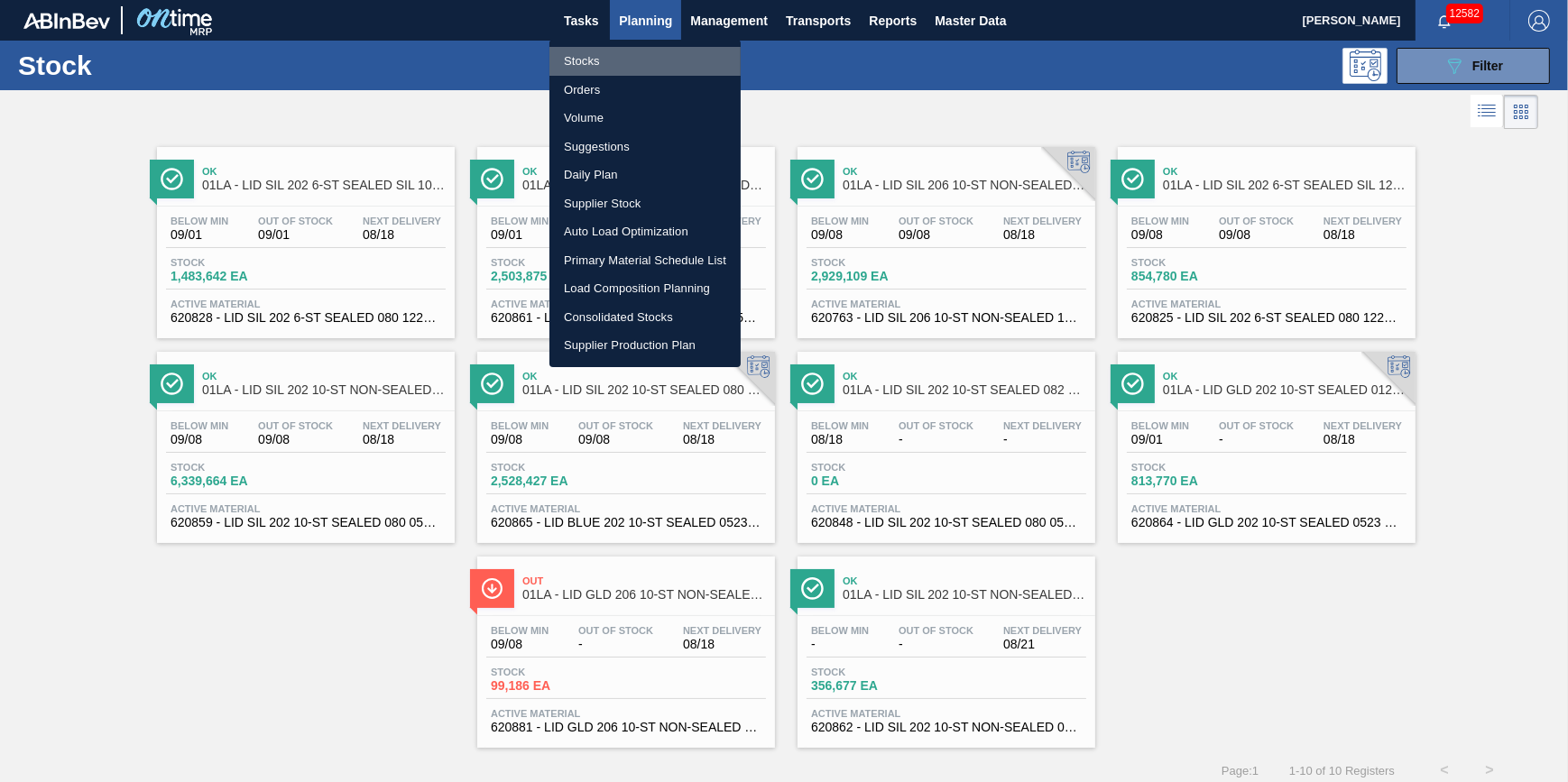
click at [612, 55] on li "Stocks" at bounding box center [645, 61] width 192 height 29
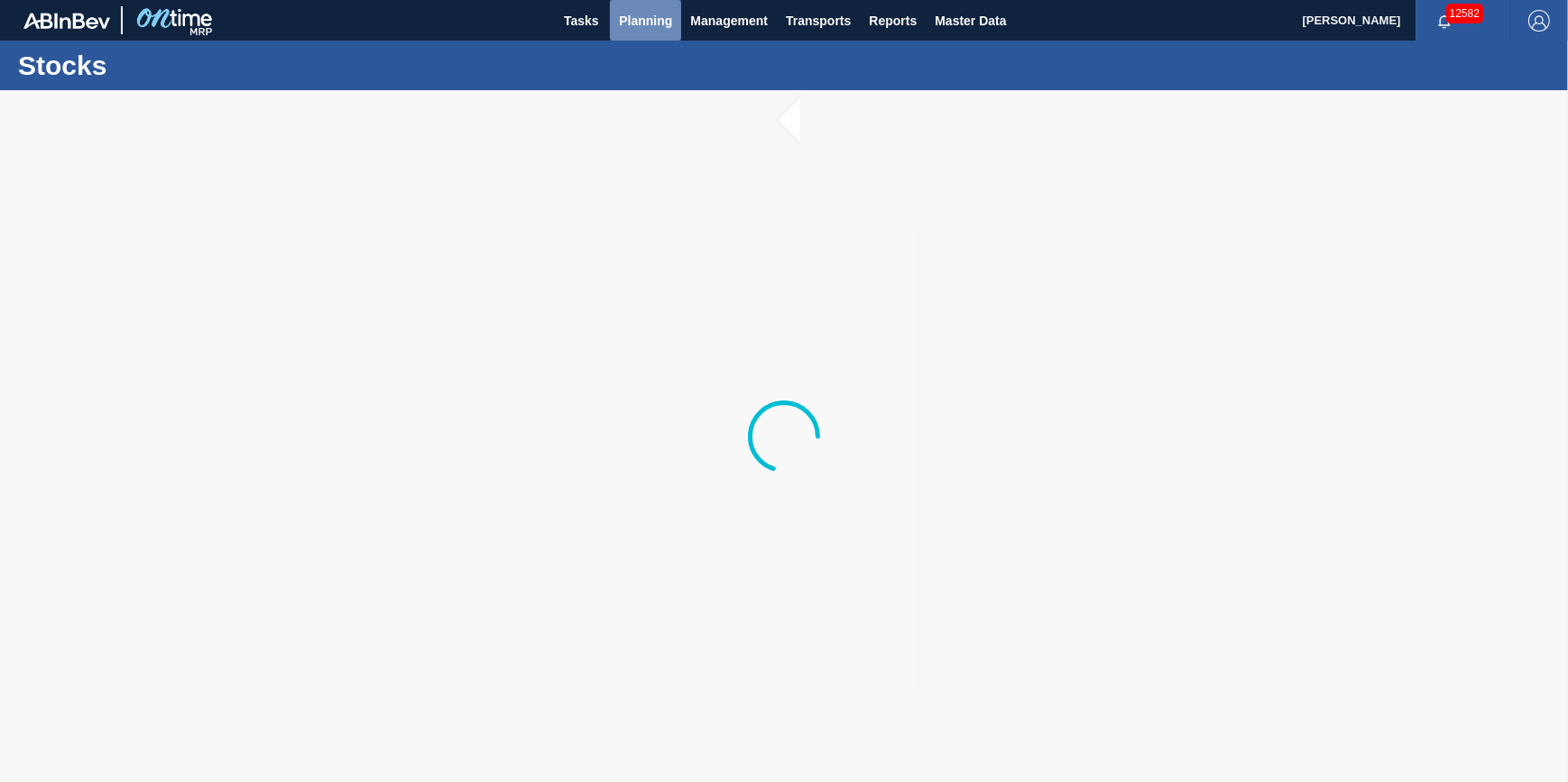
click at [633, 18] on span "Planning" at bounding box center [645, 21] width 54 height 22
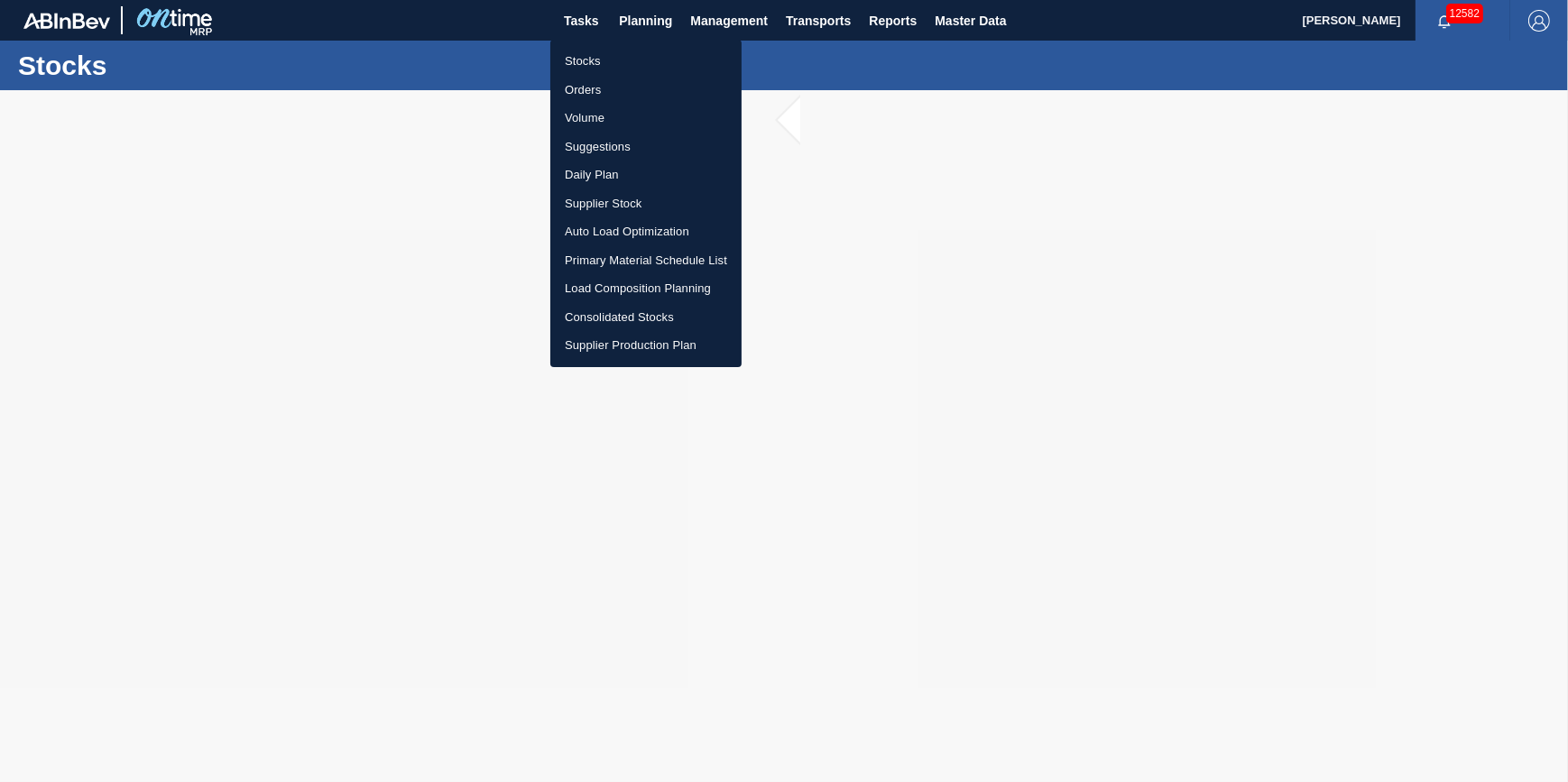
click at [659, 281] on li "Load Composition Planning" at bounding box center [646, 289] width 192 height 29
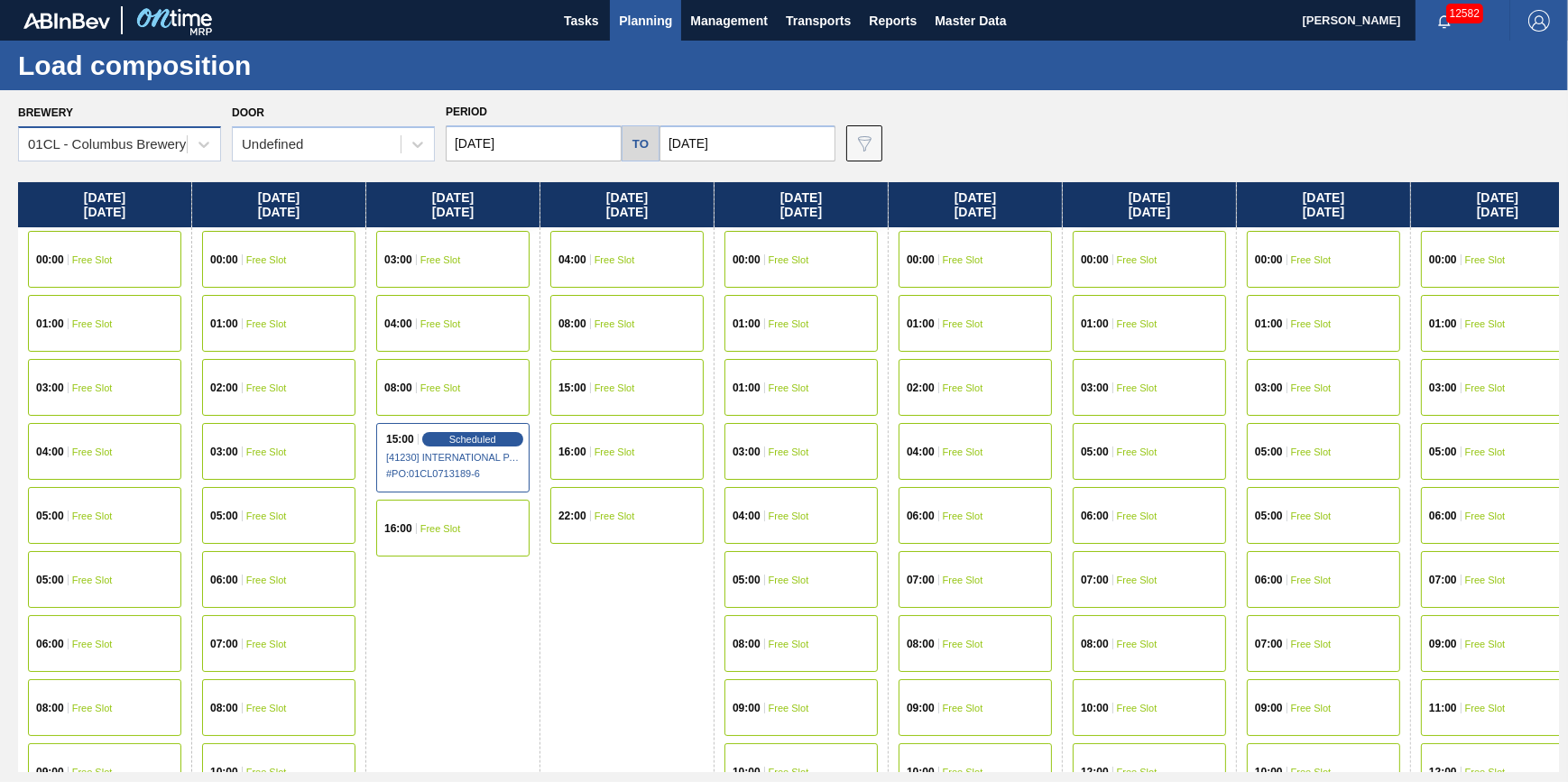
click at [161, 145] on div "01CL - Columbus Brewery" at bounding box center [107, 145] width 158 height 15
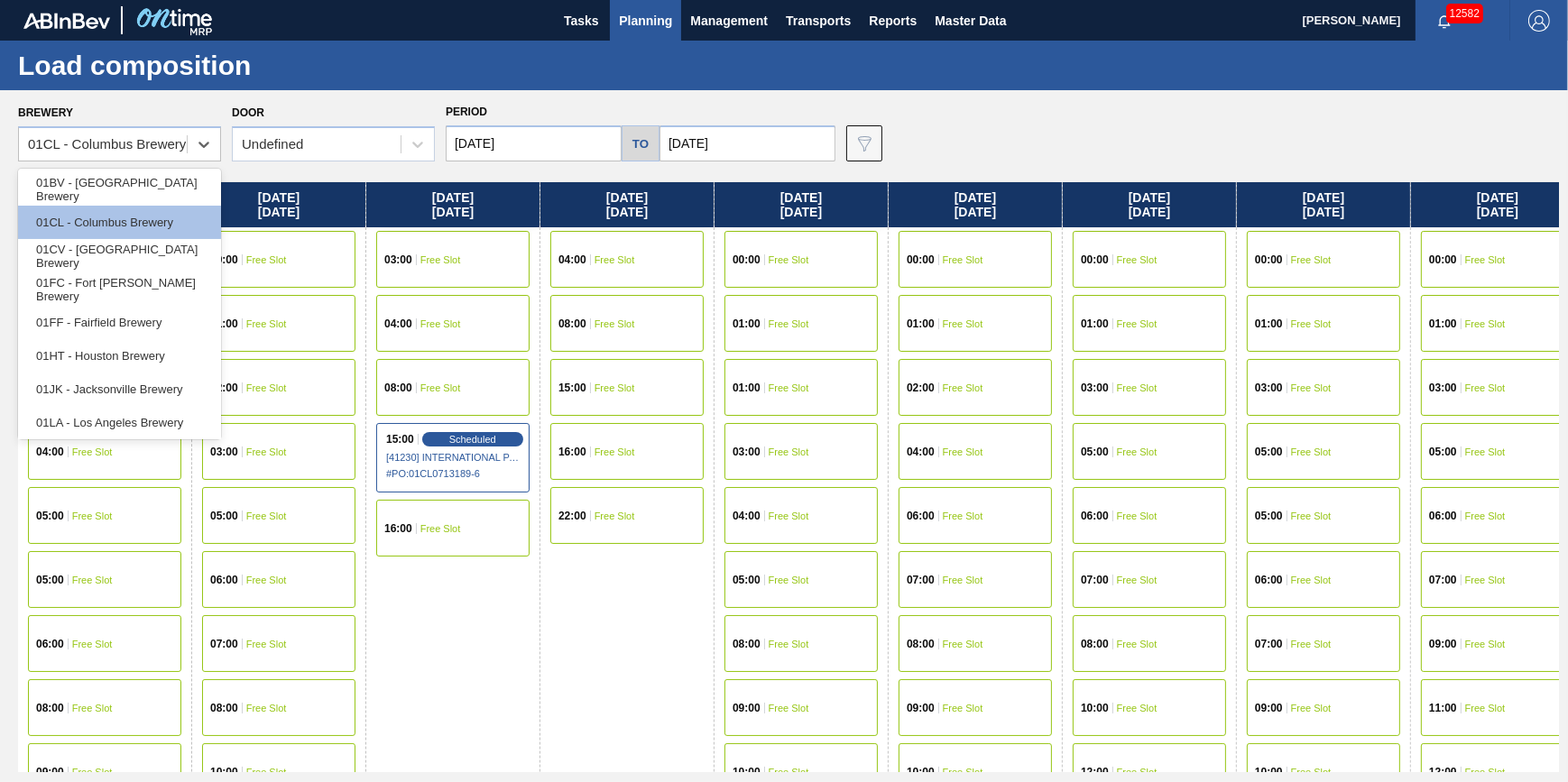
click at [133, 322] on div "01FF - Fairfield Brewery" at bounding box center [119, 322] width 203 height 34
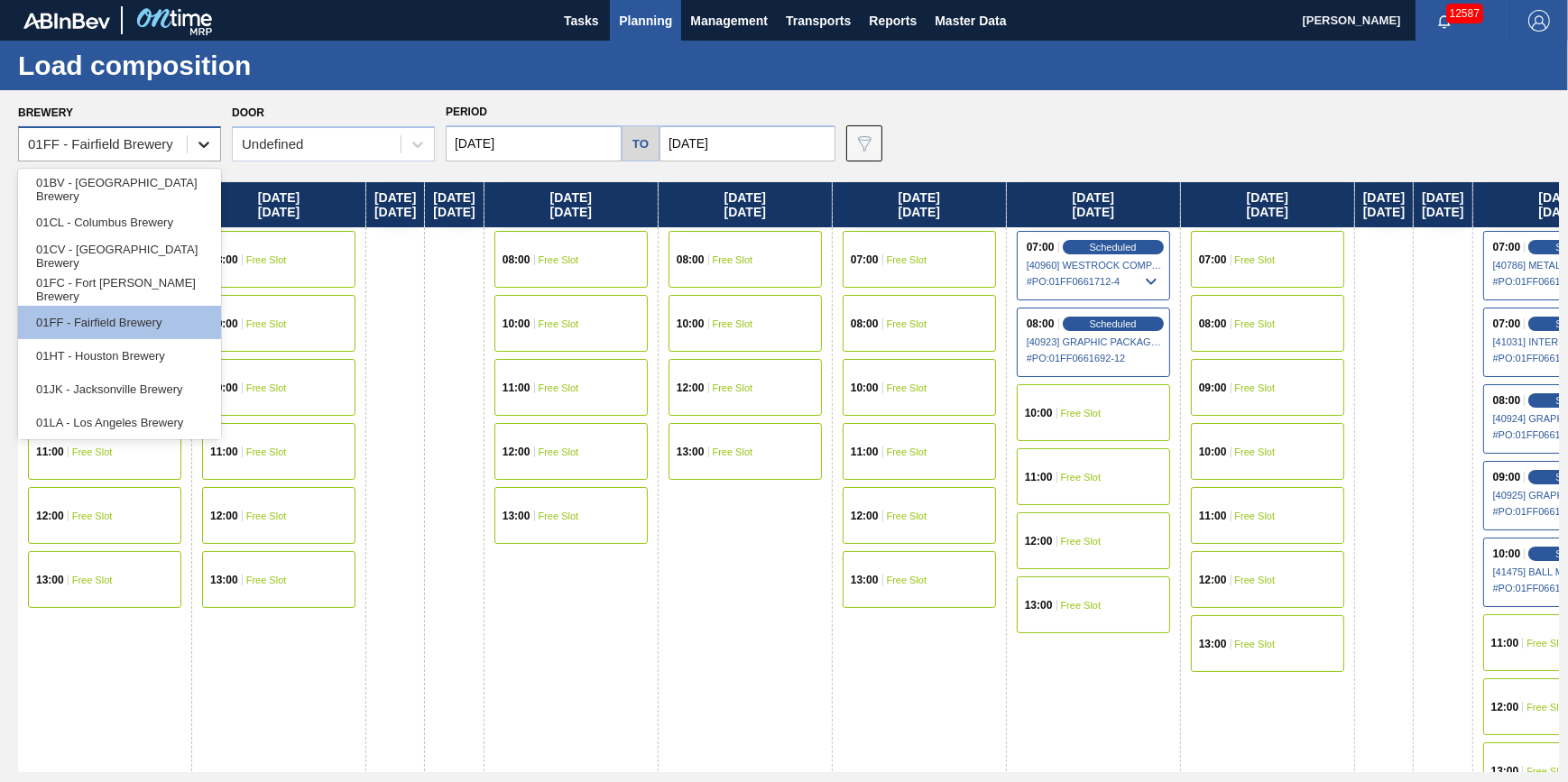
click at [197, 155] on div at bounding box center [204, 144] width 33 height 33
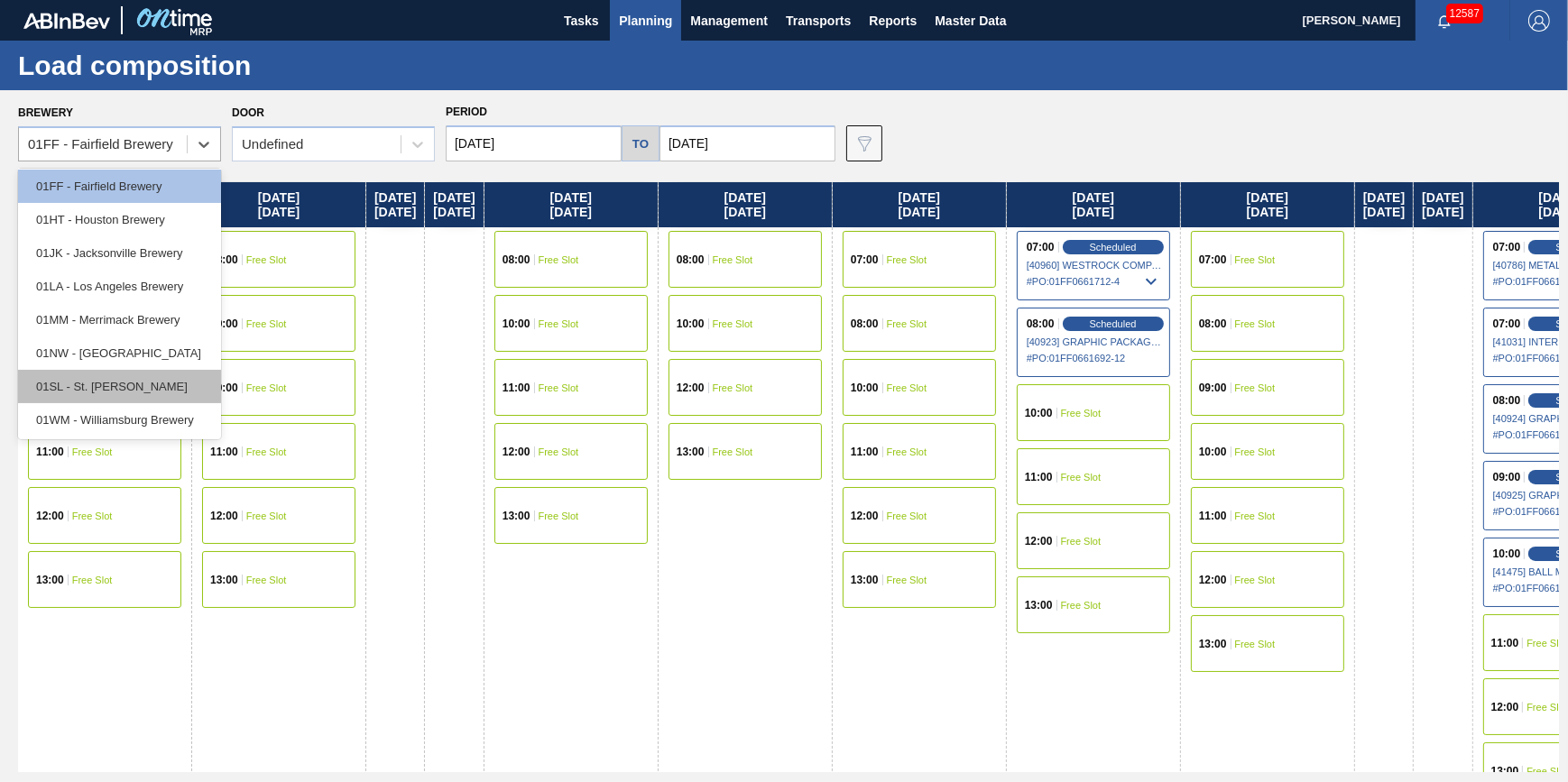
click at [156, 380] on div "01SL - St. [PERSON_NAME]" at bounding box center [119, 387] width 203 height 34
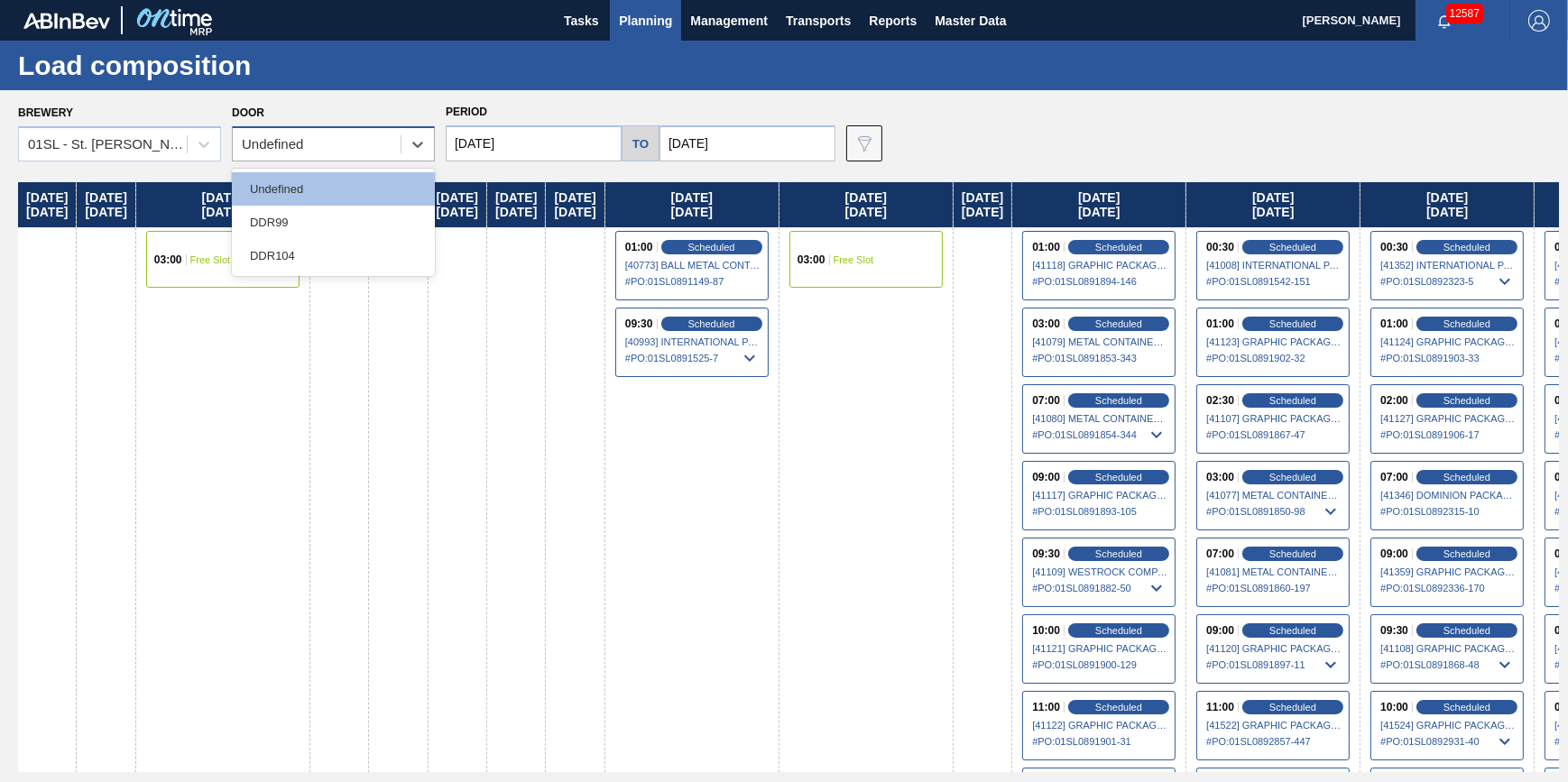
click at [369, 134] on div "Undefined" at bounding box center [317, 145] width 168 height 26
click at [374, 243] on div "DDR104" at bounding box center [334, 256] width 203 height 34
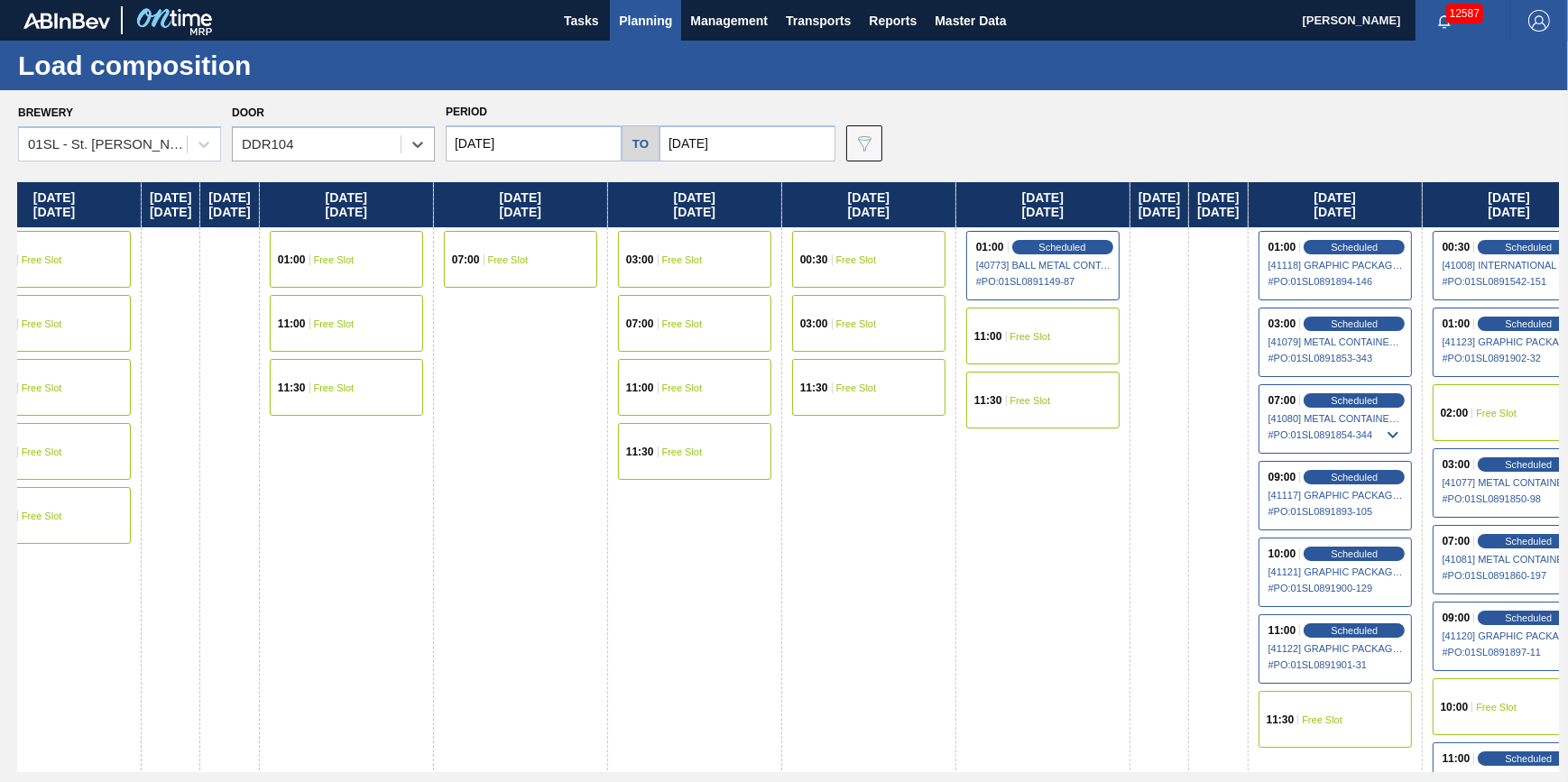
drag, startPoint x: 1005, startPoint y: 390, endPoint x: 877, endPoint y: 394, distance: 128.1
click at [768, 409] on div "Thursday 08/07/2025 02:00 Free Slot 11:30 Free Slot Friday 08/08/2025 07:00 Fre…" at bounding box center [788, 477] width 1541 height 590
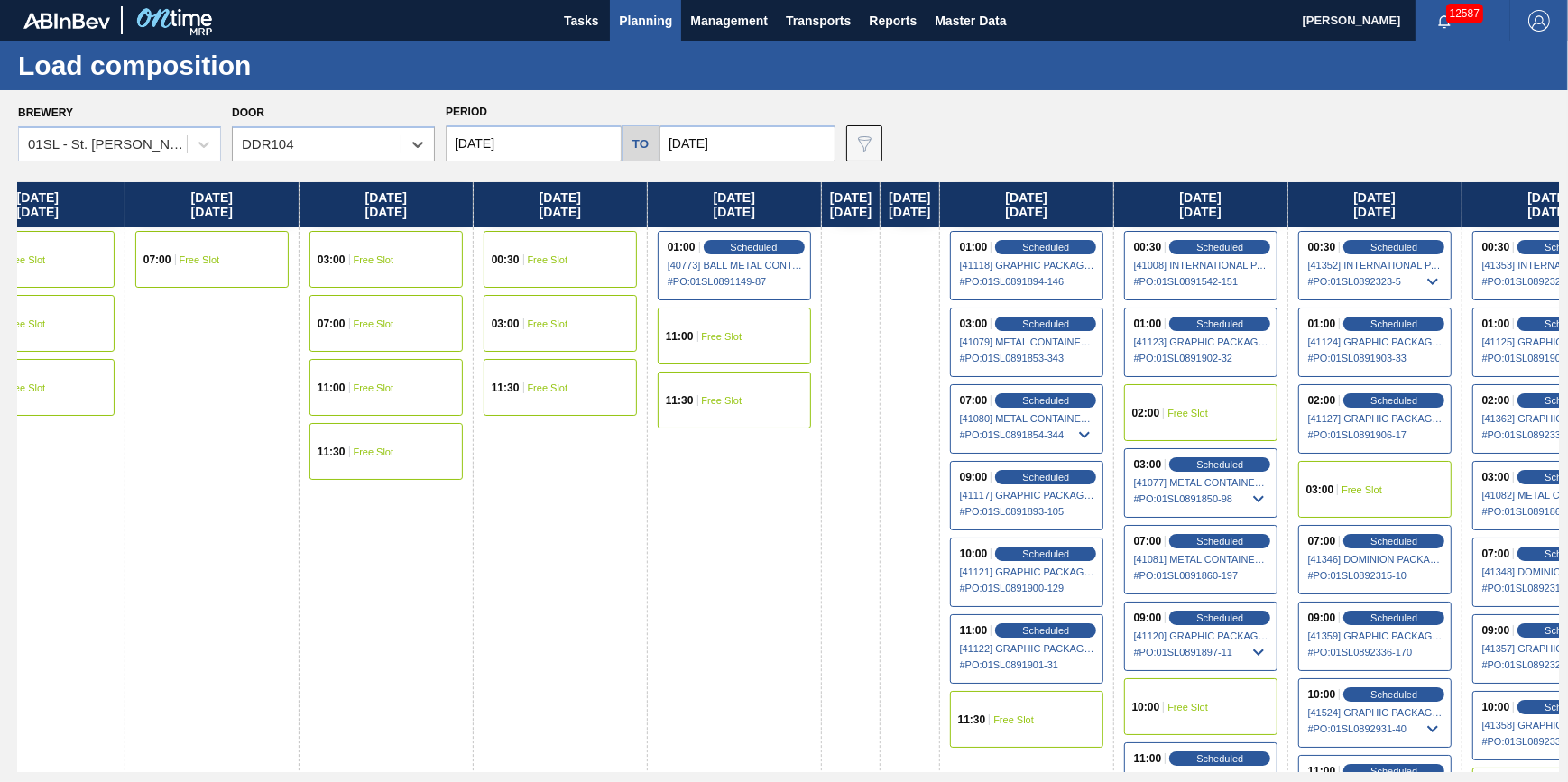
drag, startPoint x: 1438, startPoint y: 330, endPoint x: 1115, endPoint y: 350, distance: 323.6
click at [1115, 352] on div "Thursday 08/07/2025 02:00 Free Slot 11:30 Free Slot Friday 08/08/2025 07:00 Fre…" at bounding box center [788, 477] width 1541 height 590
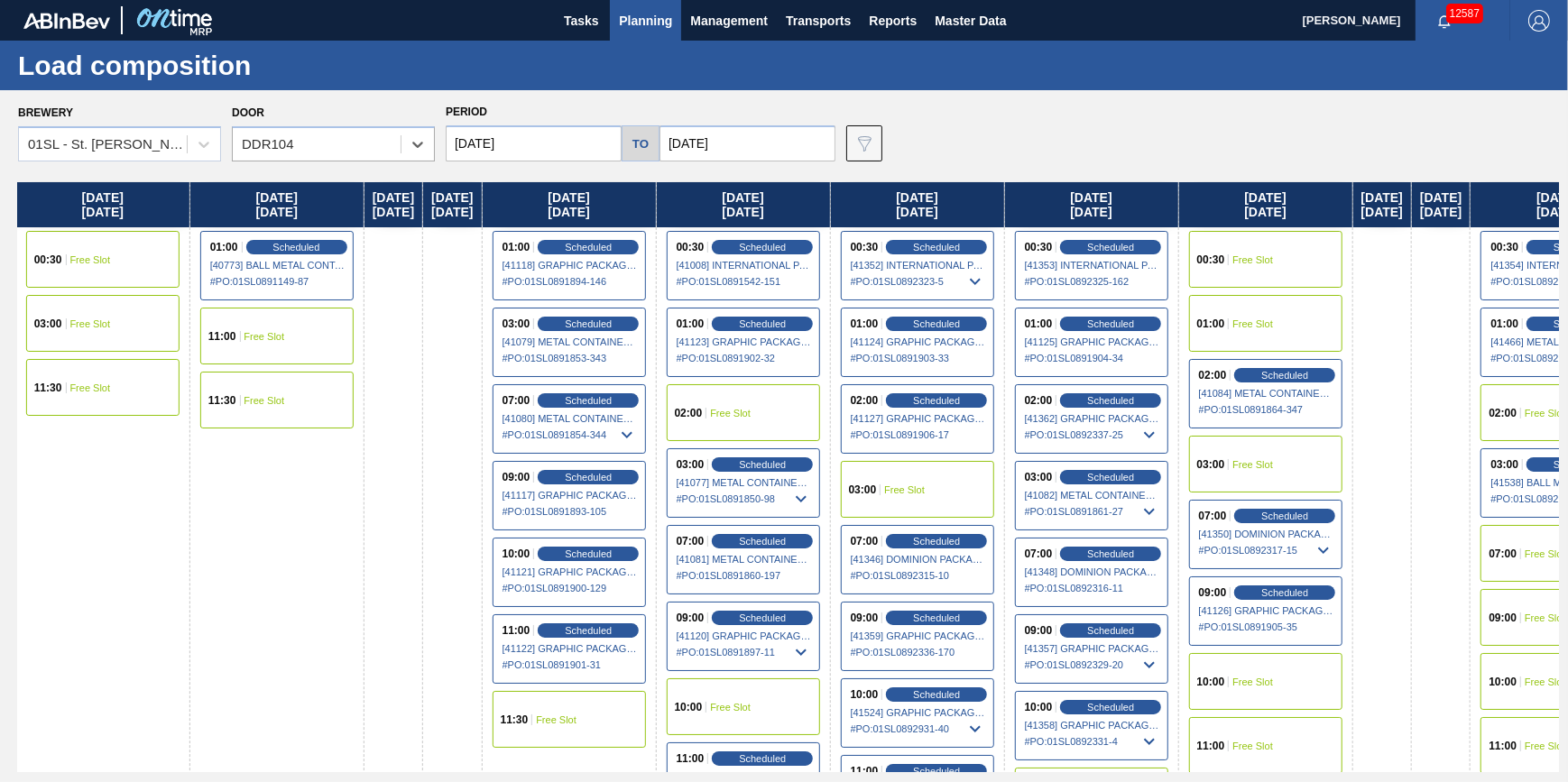
drag, startPoint x: 1296, startPoint y: 411, endPoint x: 801, endPoint y: 403, distance: 495.1
click at [801, 403] on div "Thursday 08/07/2025 02:00 Free Slot 11:30 Free Slot Friday 08/08/2025 07:00 Fre…" at bounding box center [788, 477] width 1541 height 590
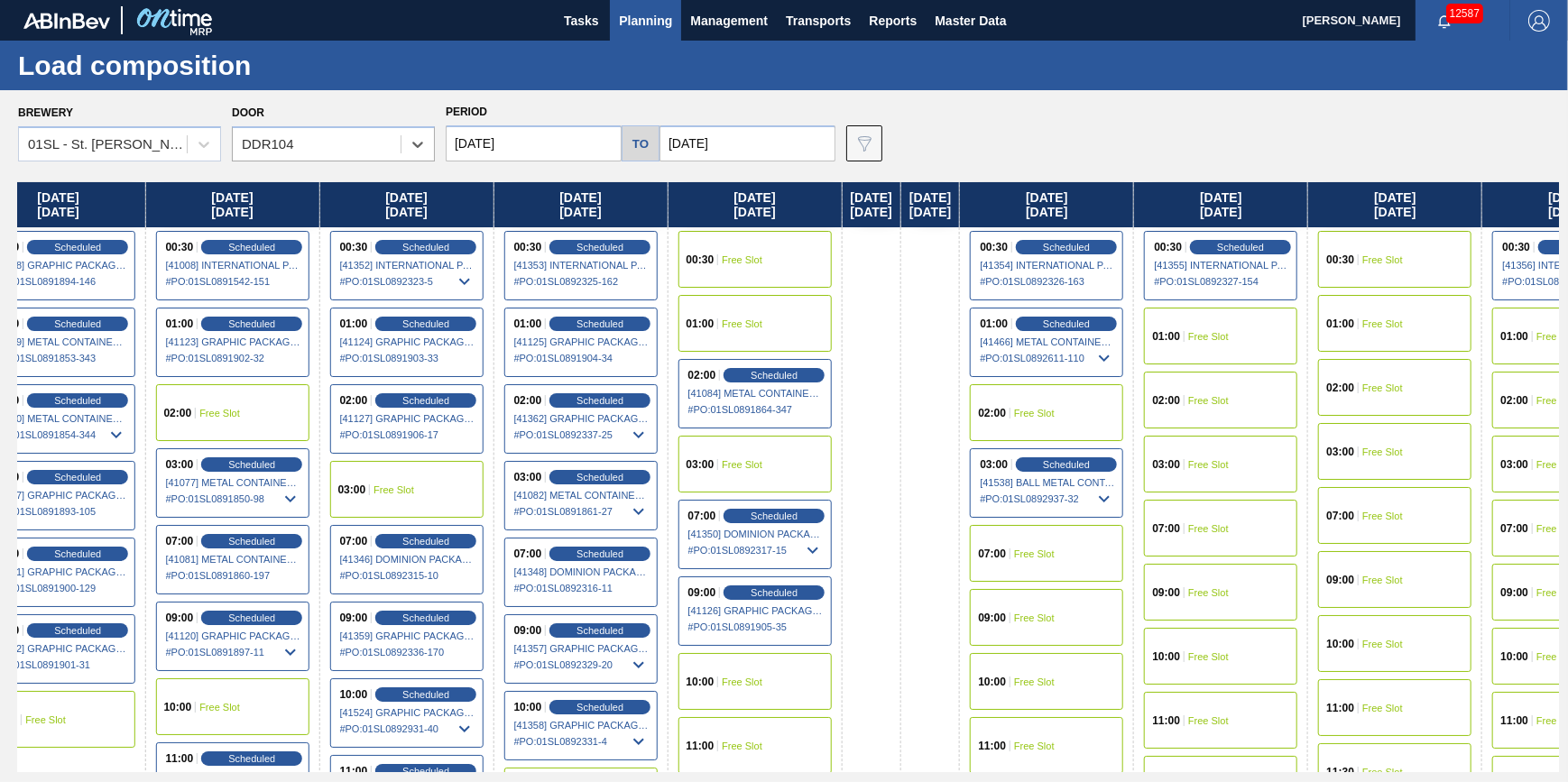
scroll to position [0, 1637]
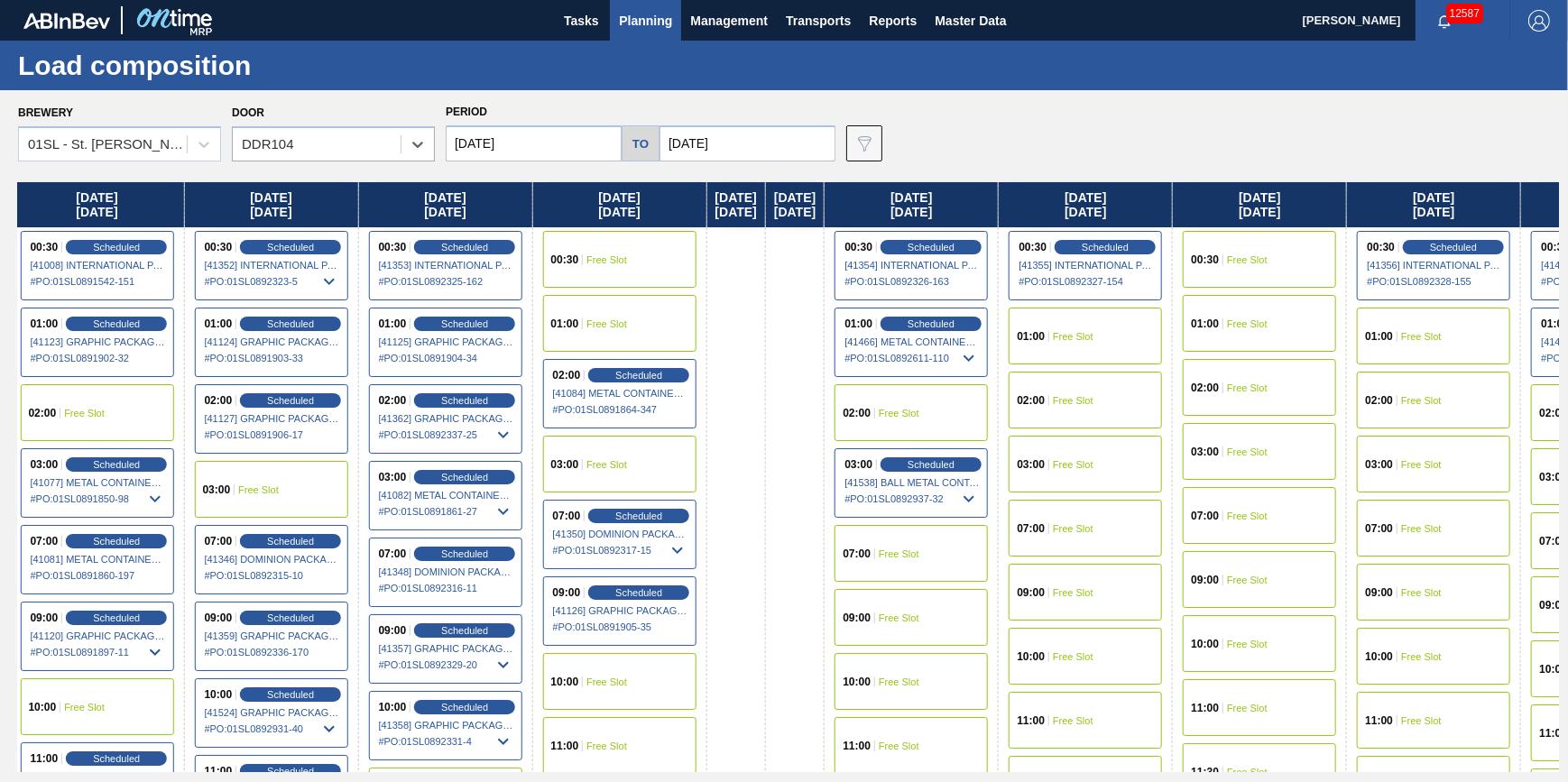
drag, startPoint x: 934, startPoint y: 424, endPoint x: 442, endPoint y: 477, distance: 494.8
click at [396, 479] on div "Thursday 08/07/2025 02:00 Free Slot 11:30 Free Slot Friday 08/08/2025 07:00 Fre…" at bounding box center [788, 477] width 1541 height 590
click at [957, 460] on span "Scheduled" at bounding box center [931, 464] width 52 height 11
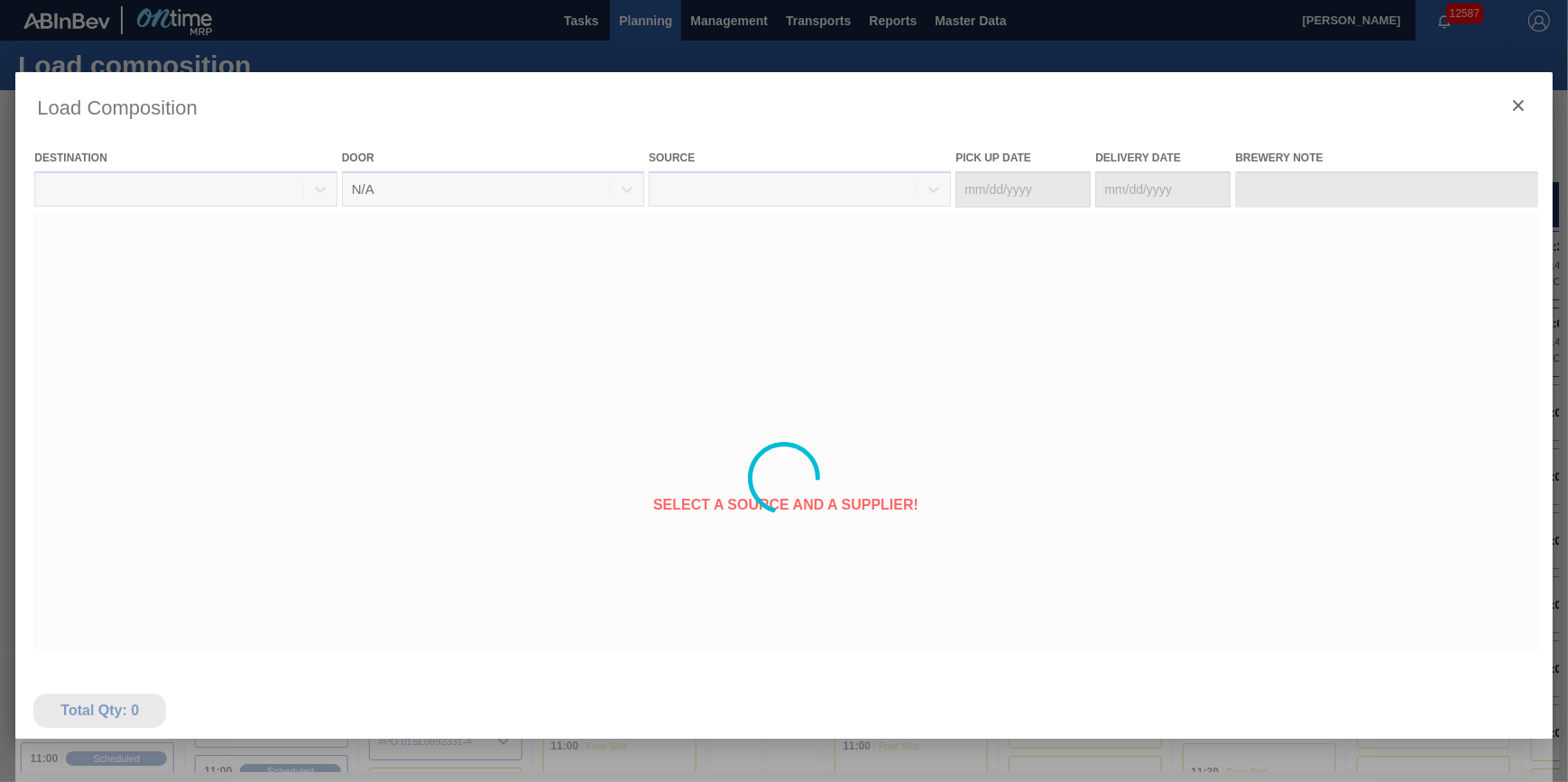
type Date "08/23/2025"
type Date "08/25/2025"
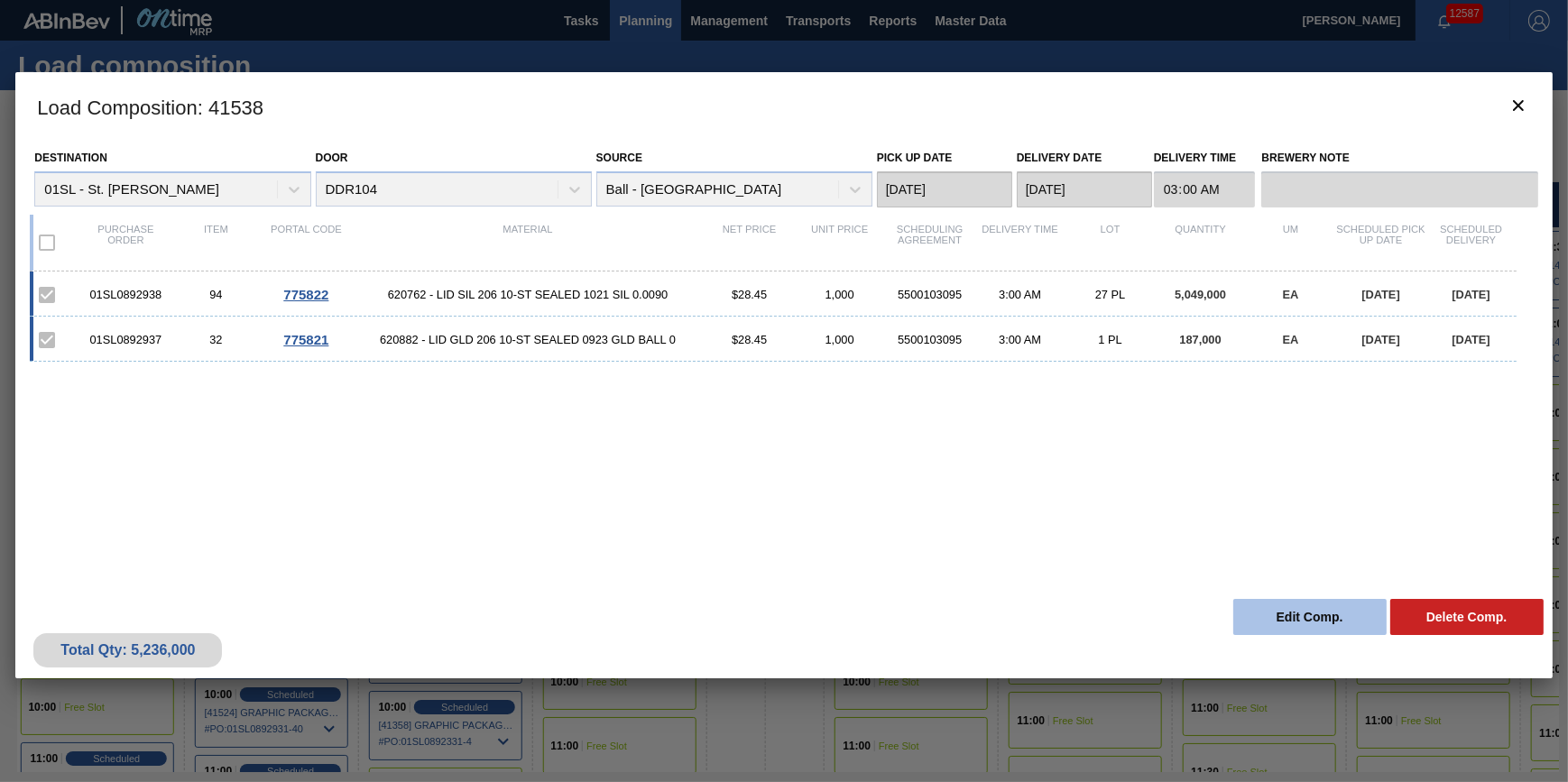
click at [1311, 613] on button "Edit Comp." at bounding box center [1310, 618] width 153 height 36
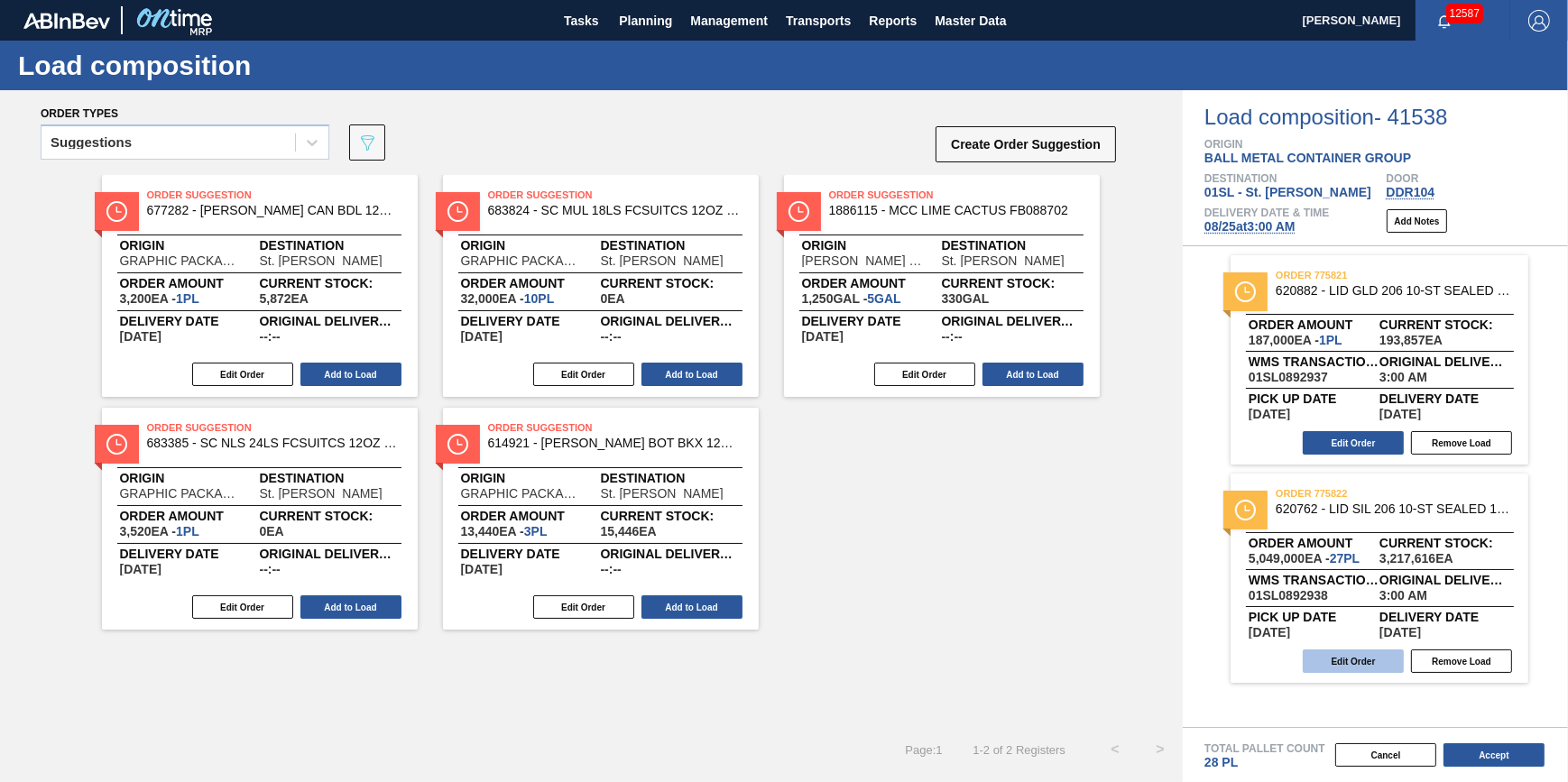
click at [1359, 661] on button "Edit Order" at bounding box center [1353, 661] width 101 height 23
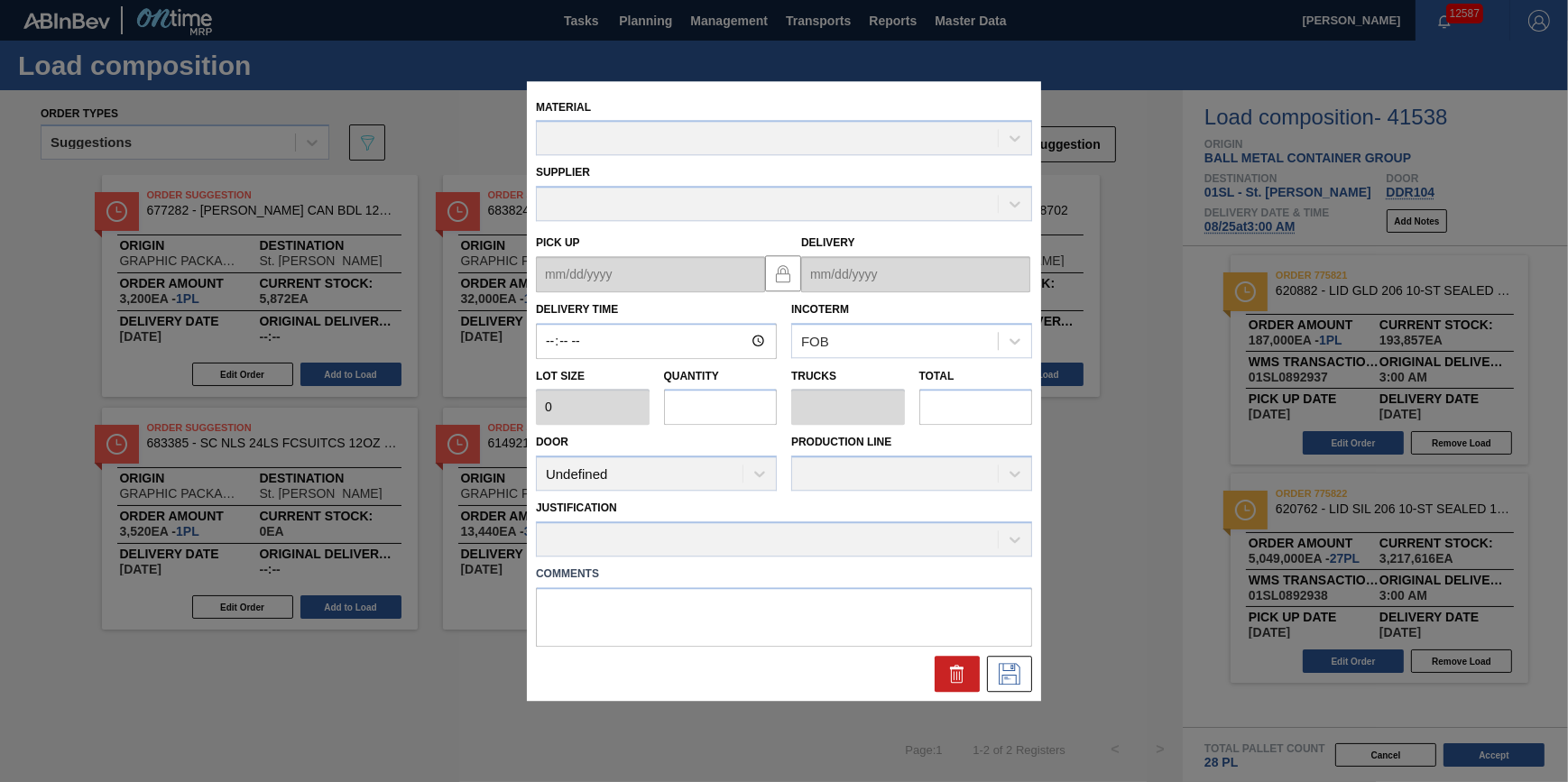
type input "03:00:00"
type input "187,000"
type input "27"
type input "0.964"
type input "5,049,000"
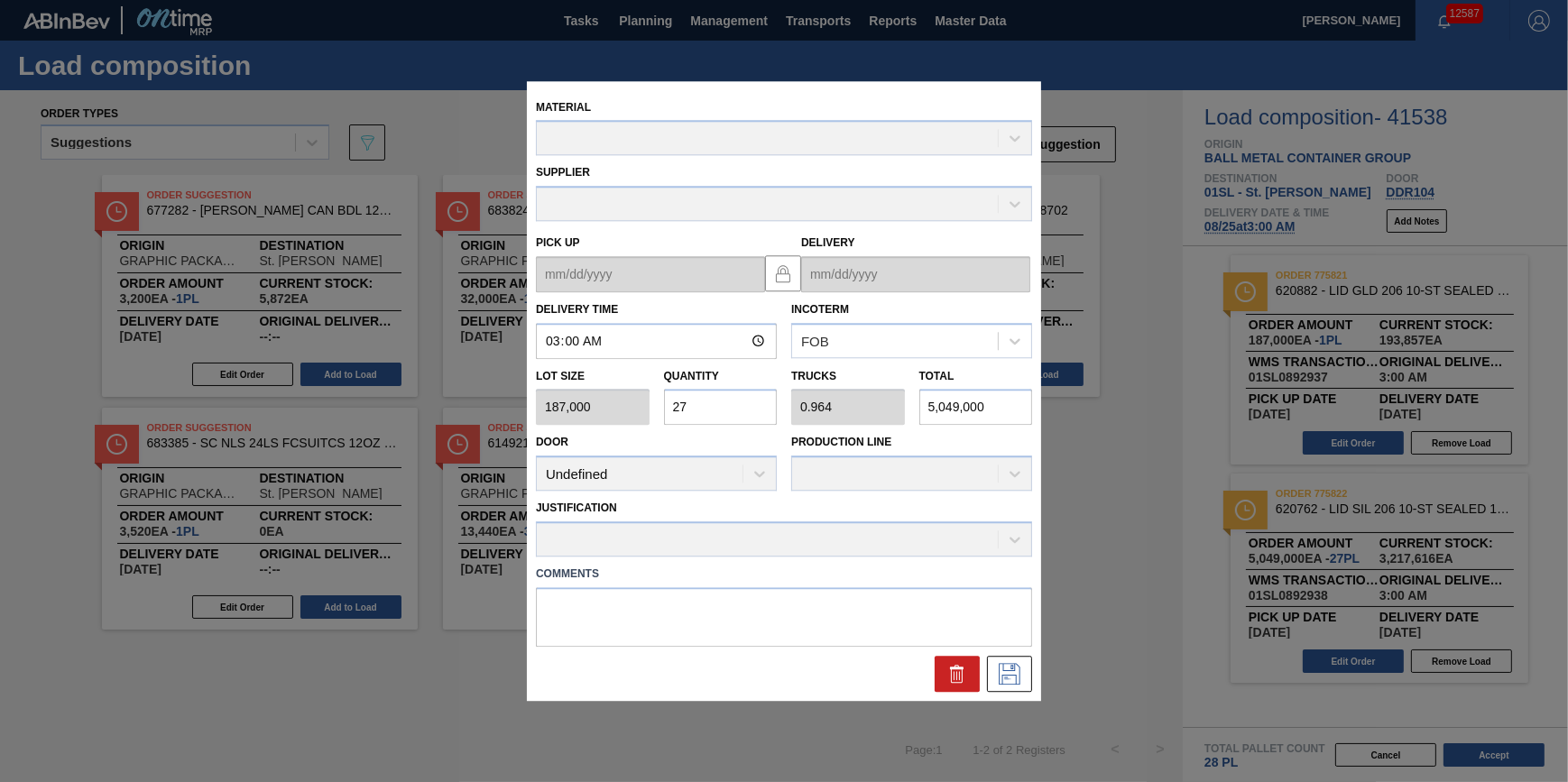
type up "[DATE]"
type input "[DATE]"
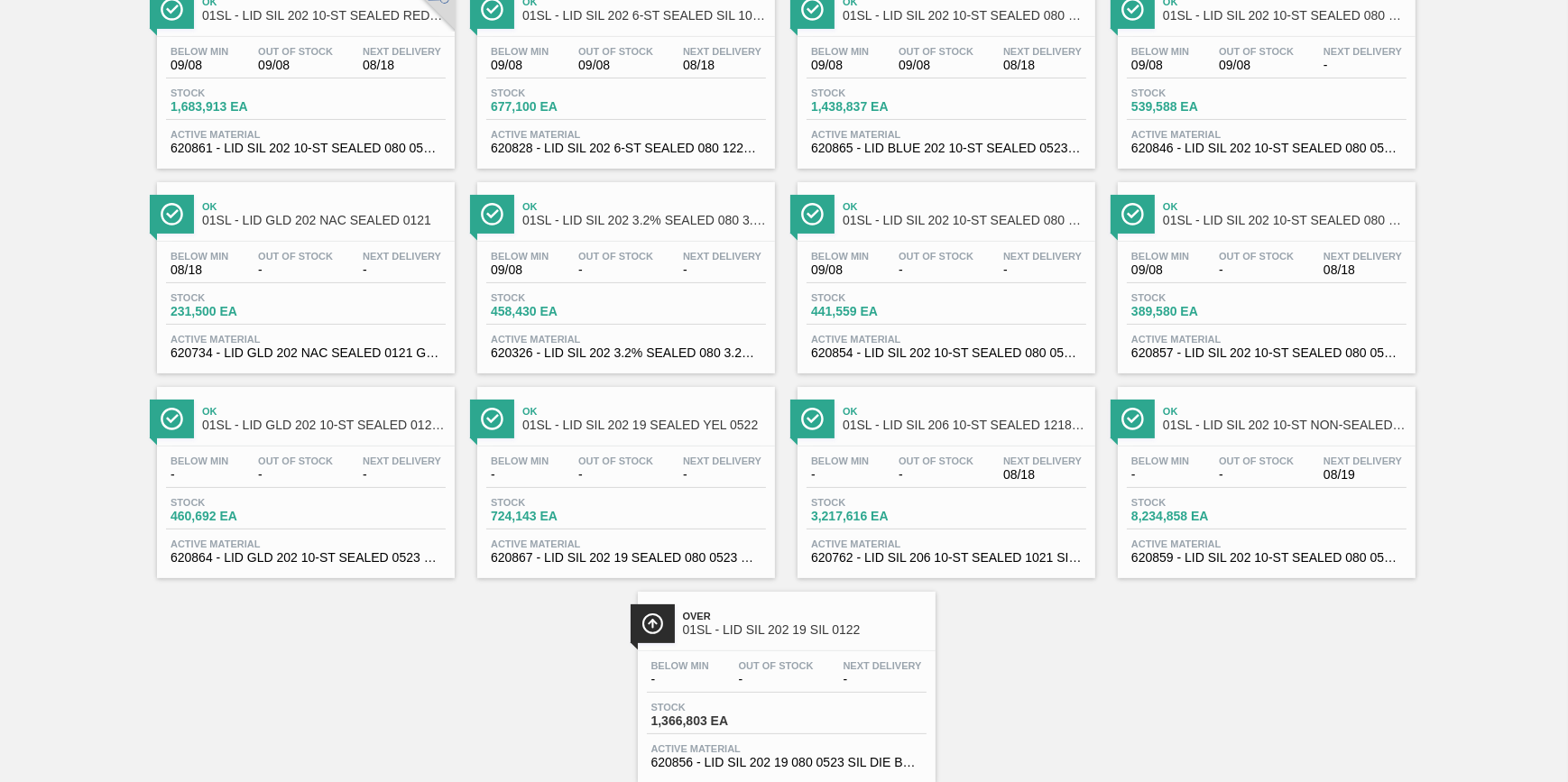
scroll to position [410, 0]
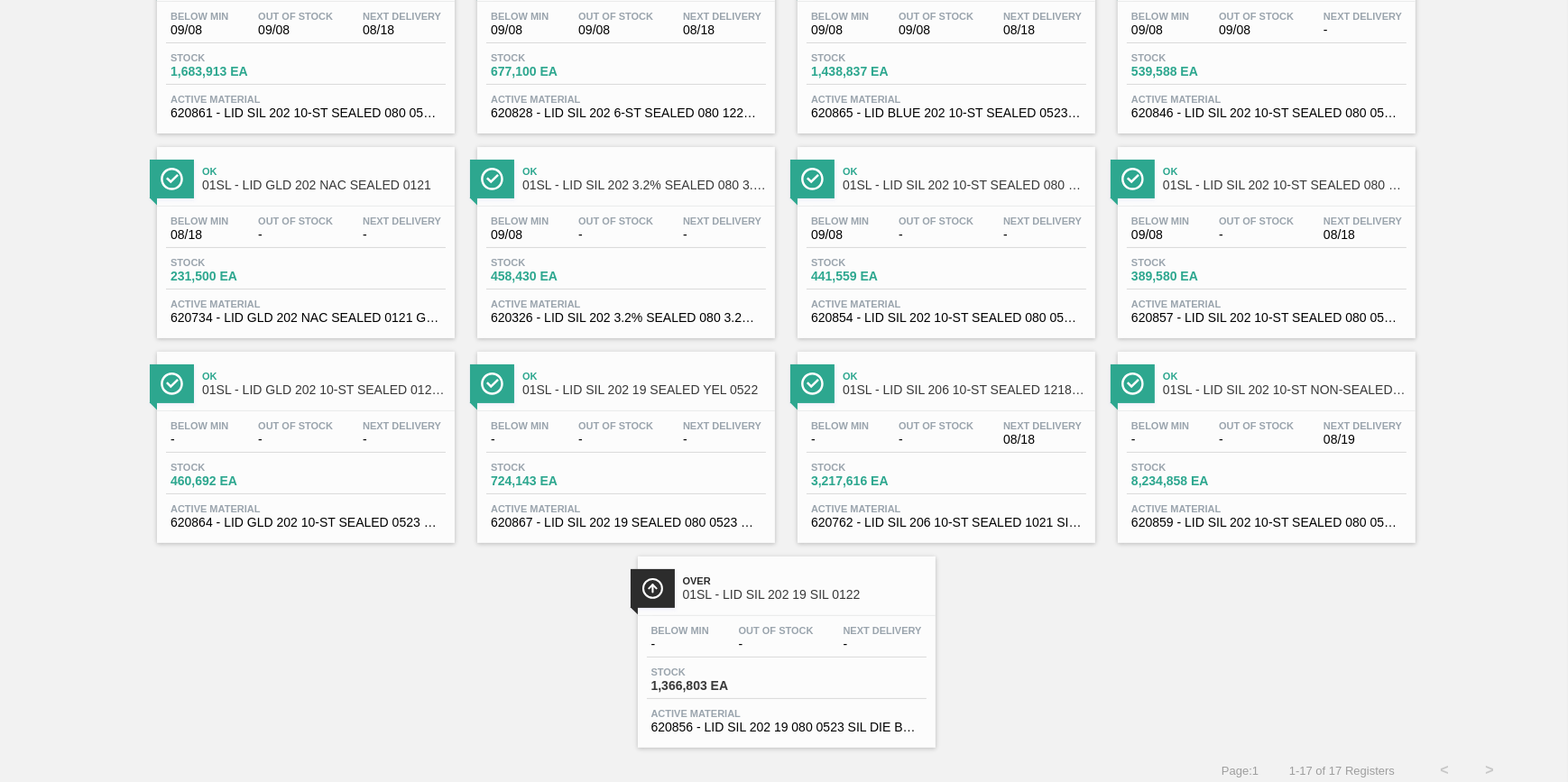
click at [897, 464] on div "Below Min - Out Of Stock - Next Delivery 08/18 Stock 3,217,616 EA Active Materi…" at bounding box center [946, 473] width 298 height 123
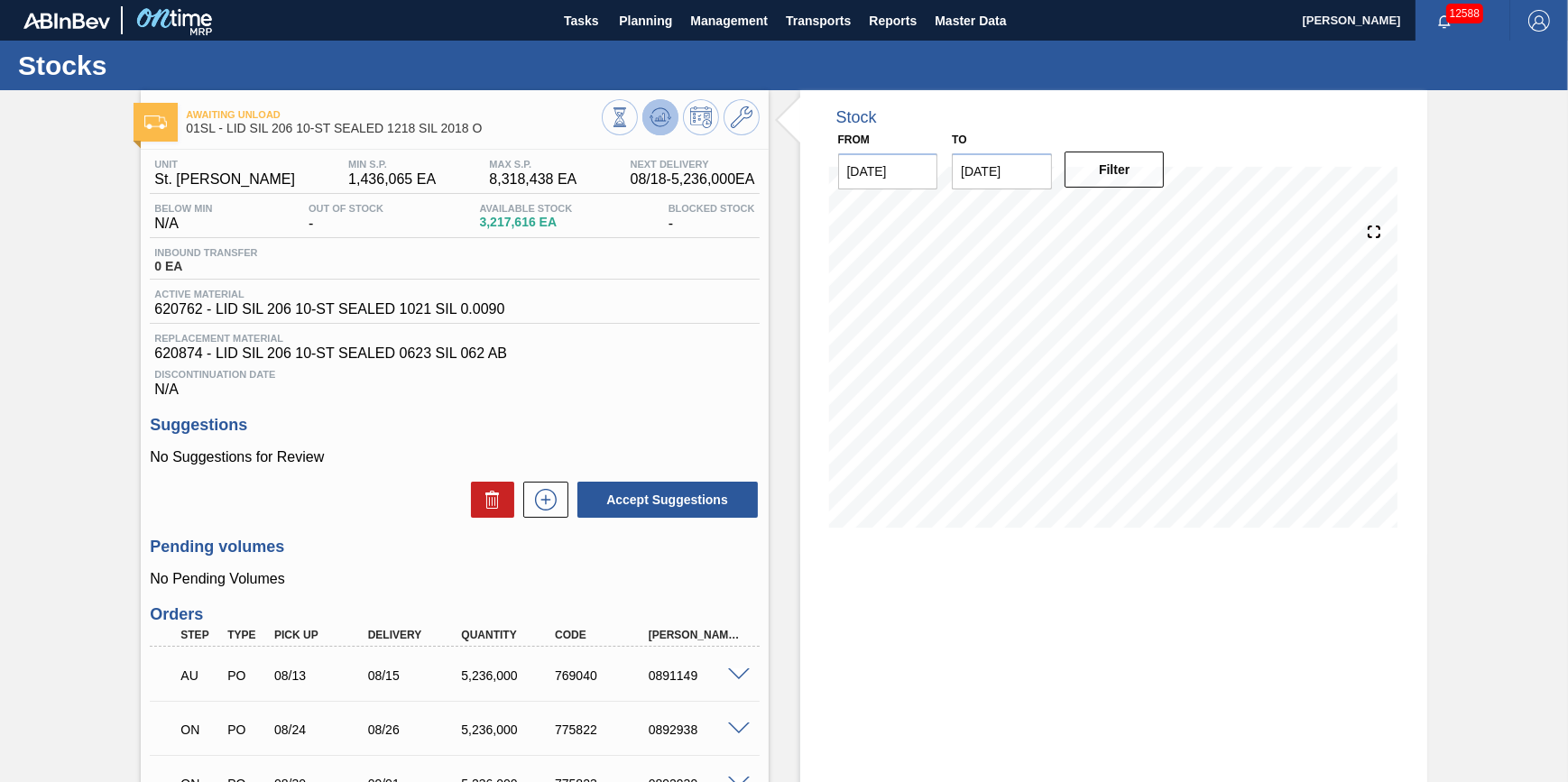
click at [629, 123] on icon at bounding box center [619, 117] width 20 height 20
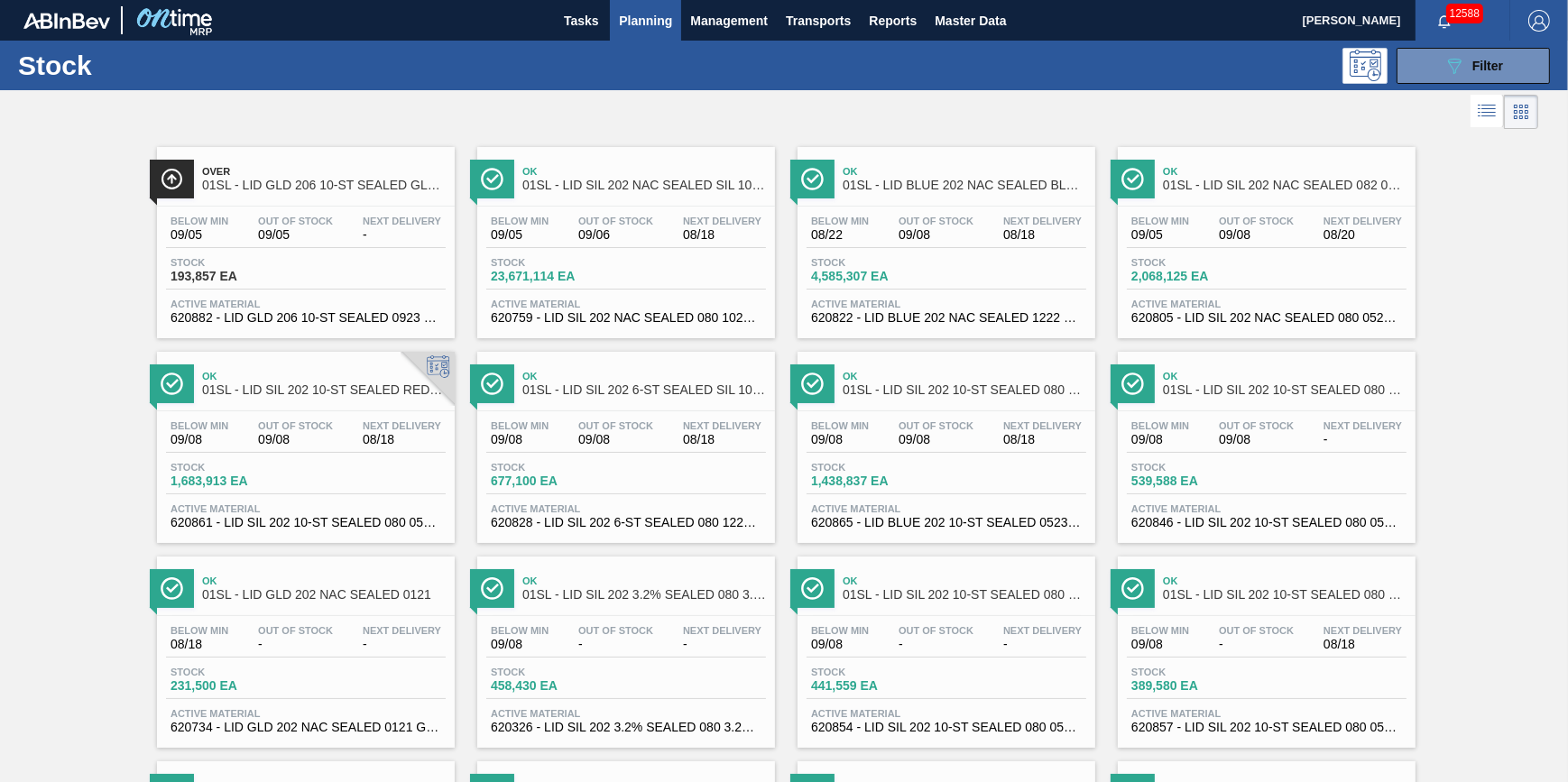
click at [312, 229] on span "09/05" at bounding box center [296, 235] width 75 height 13
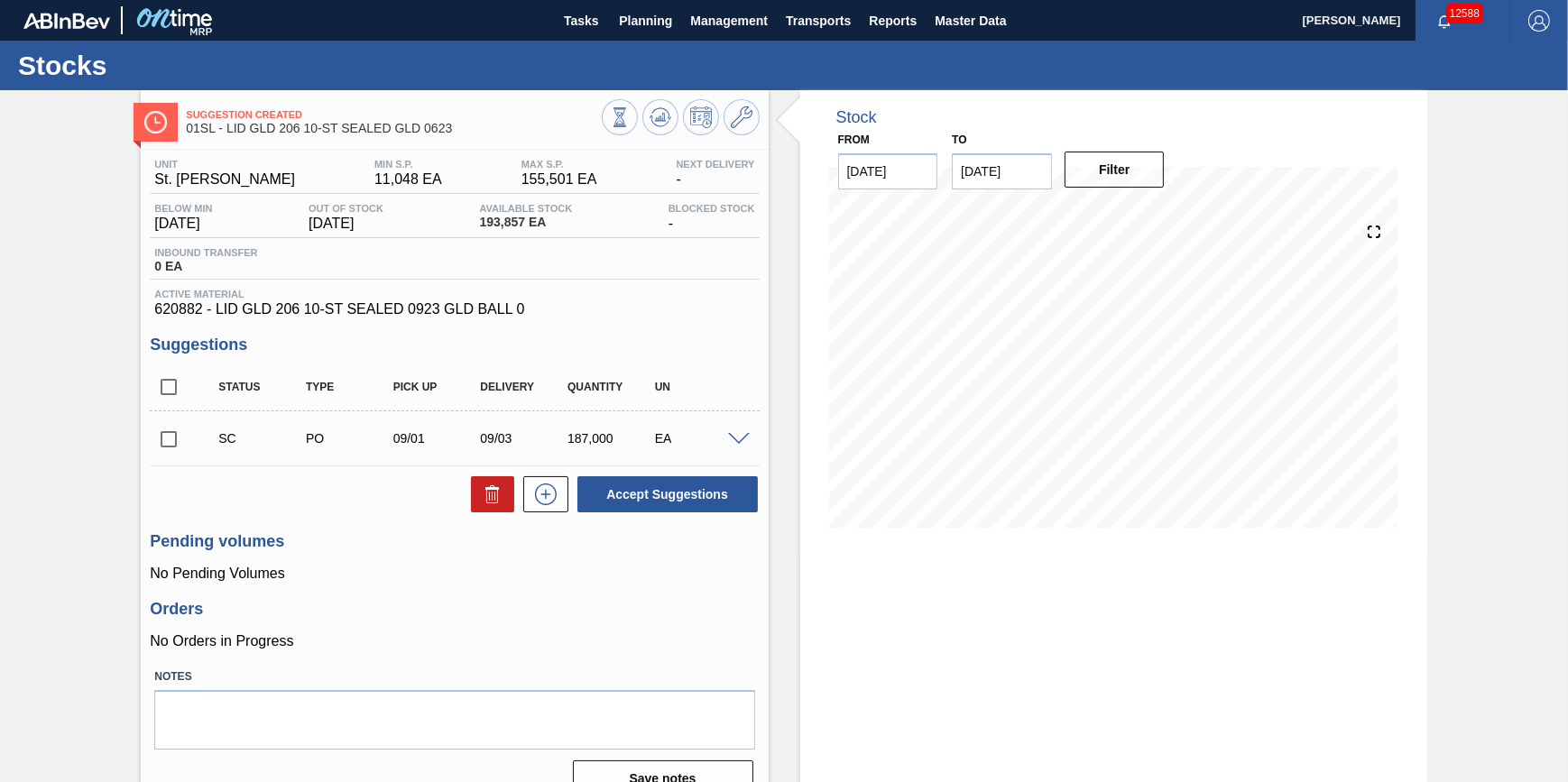
click at [1255, 620] on div "Stock From [DATE] to [DATE] Filter 08/18 Stock Projection 193,857 SAP Planning …" at bounding box center [1113, 451] width 627 height 722
drag, startPoint x: 631, startPoint y: 15, endPoint x: 613, endPoint y: 47, distance: 36.7
click at [631, 15] on span "Planning" at bounding box center [645, 21] width 54 height 22
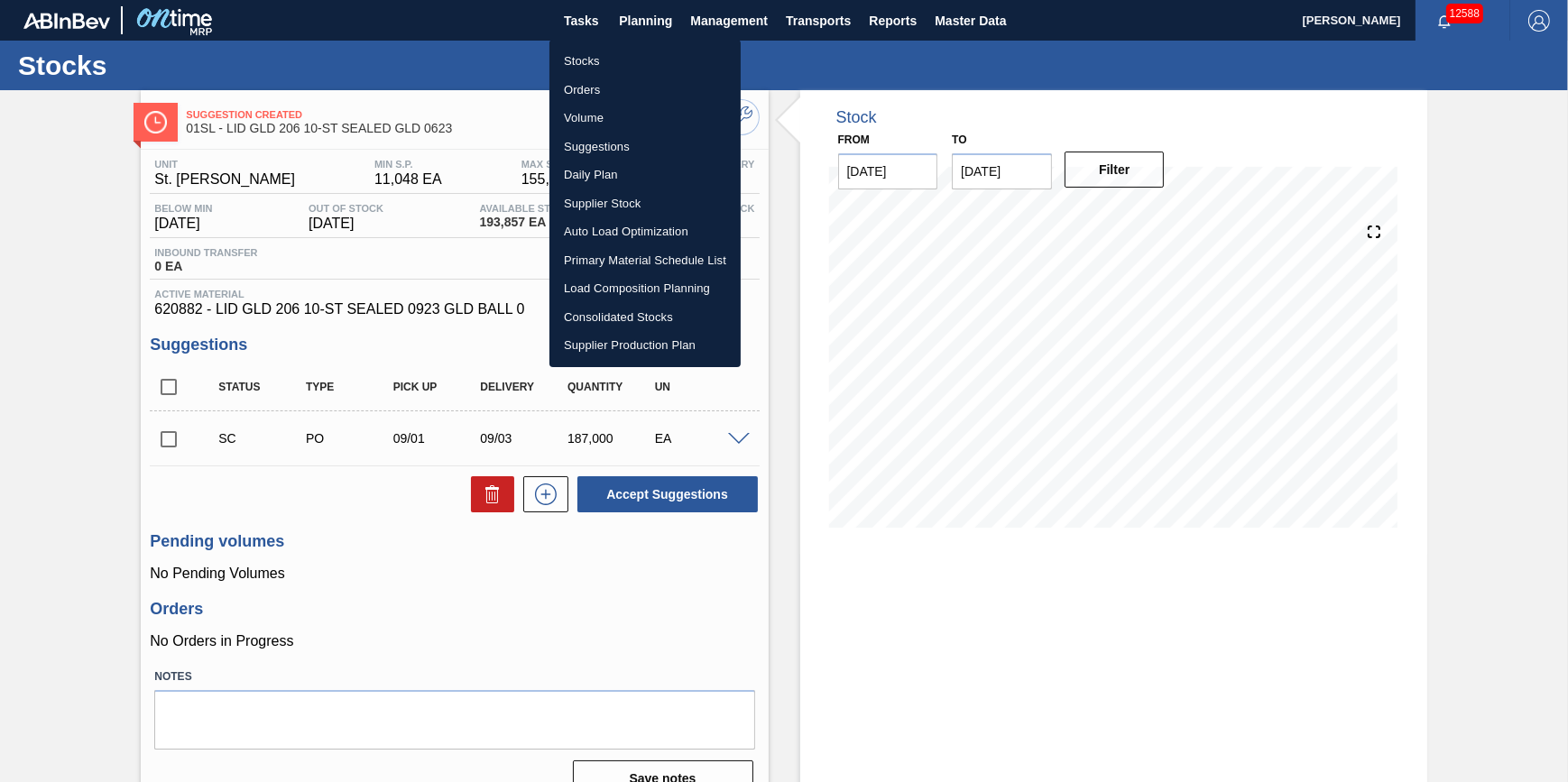
click at [612, 58] on li "Stocks" at bounding box center [645, 61] width 192 height 29
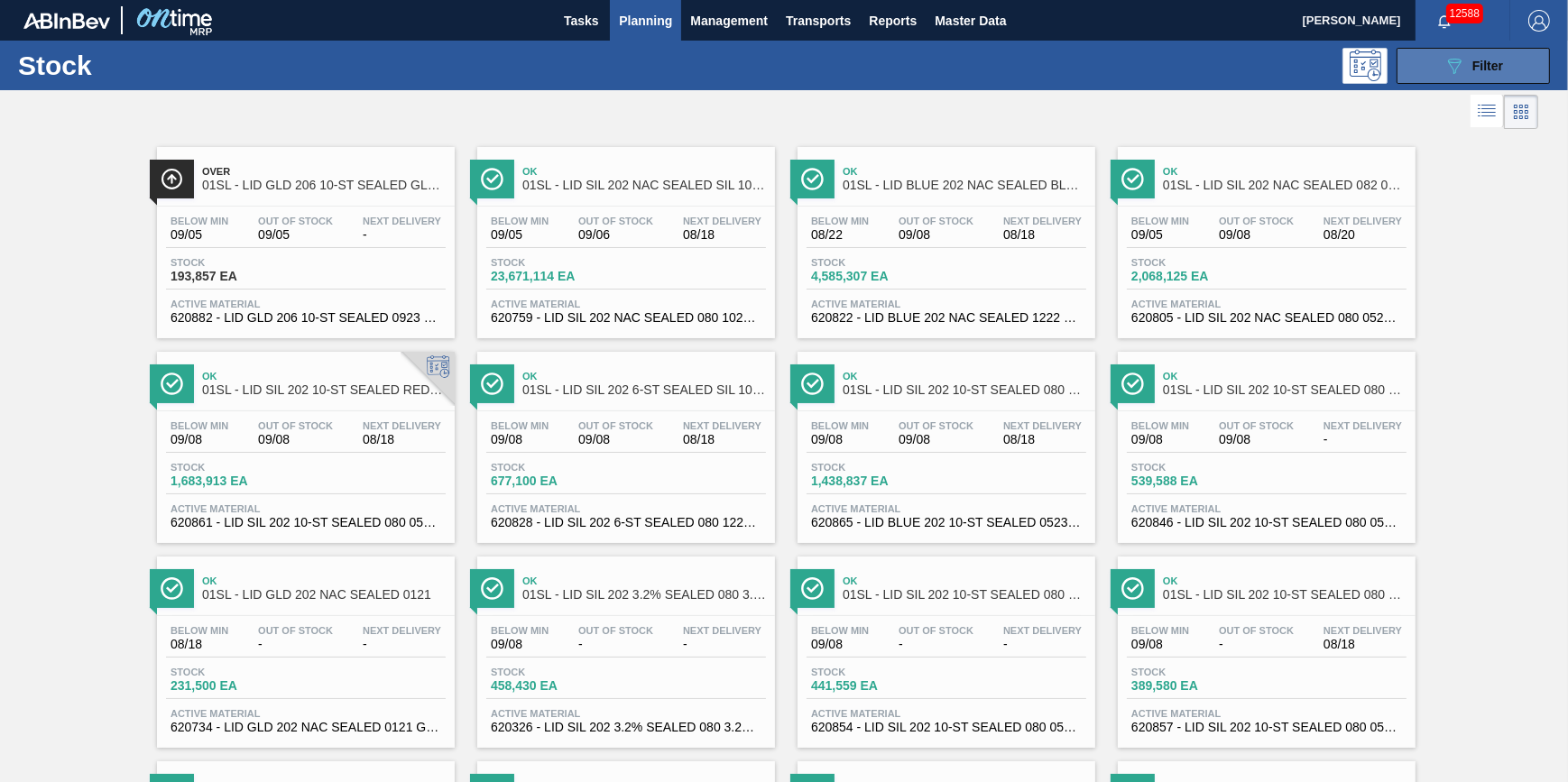
click at [1435, 81] on button "089F7B8B-B2A5-4AFE-B5C0-19BA573D28AC Filter" at bounding box center [1472, 66] width 153 height 36
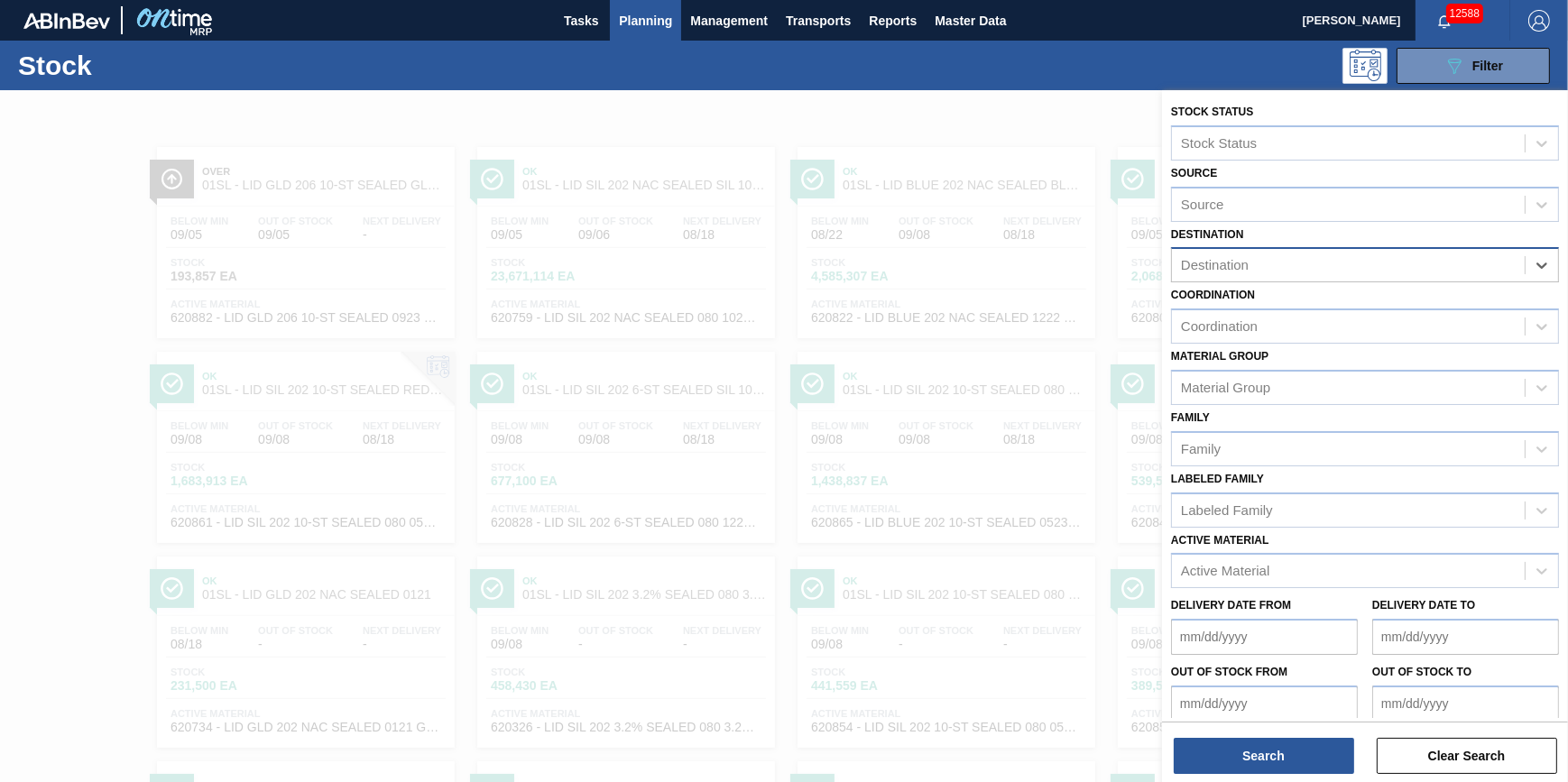
click at [1412, 273] on div "Destination" at bounding box center [1347, 266] width 352 height 26
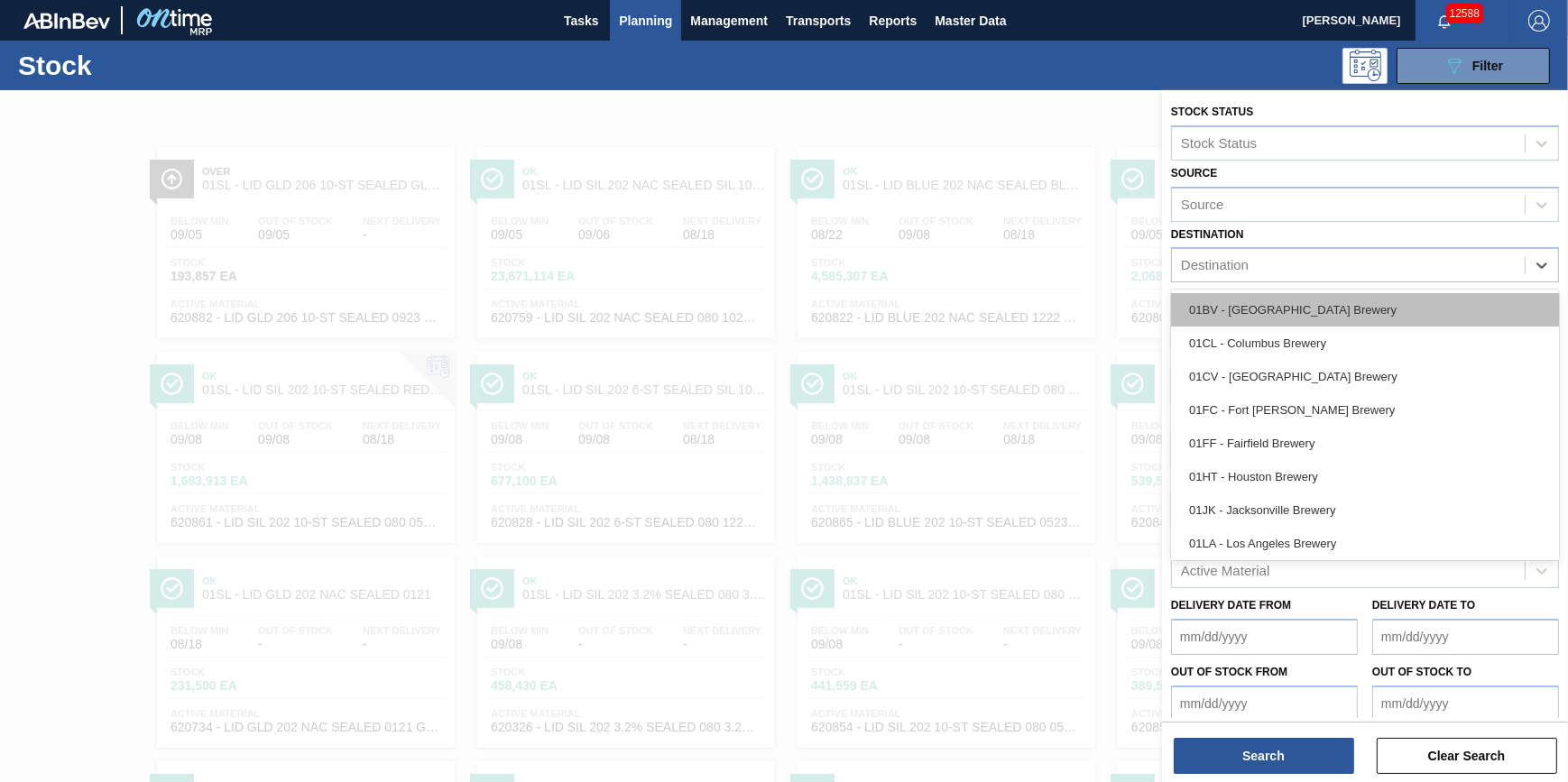
click at [1391, 302] on div "01BV - [GEOGRAPHIC_DATA] Brewery" at bounding box center [1364, 310] width 388 height 34
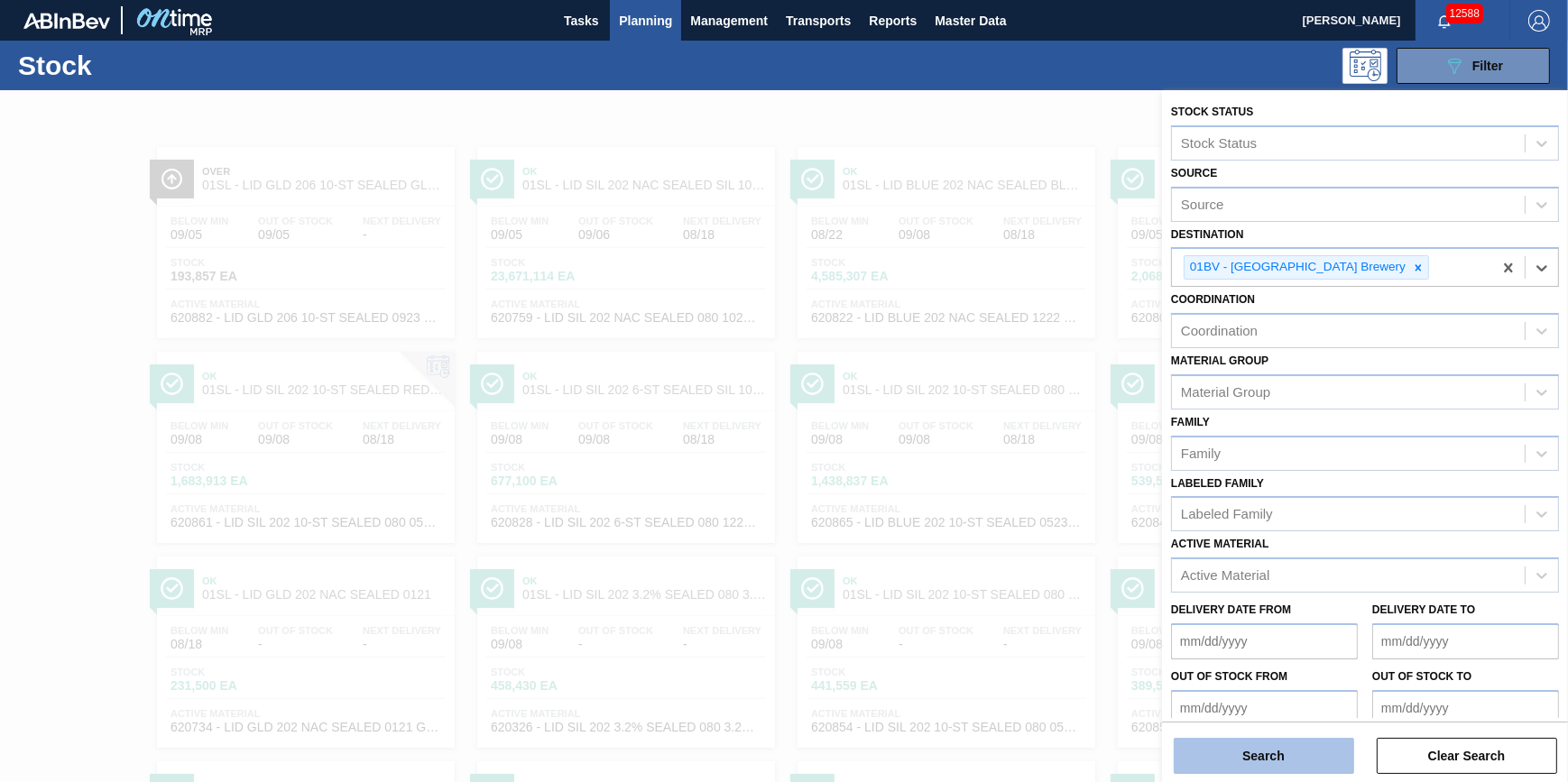
click at [1310, 750] on button "Search" at bounding box center [1264, 756] width 180 height 36
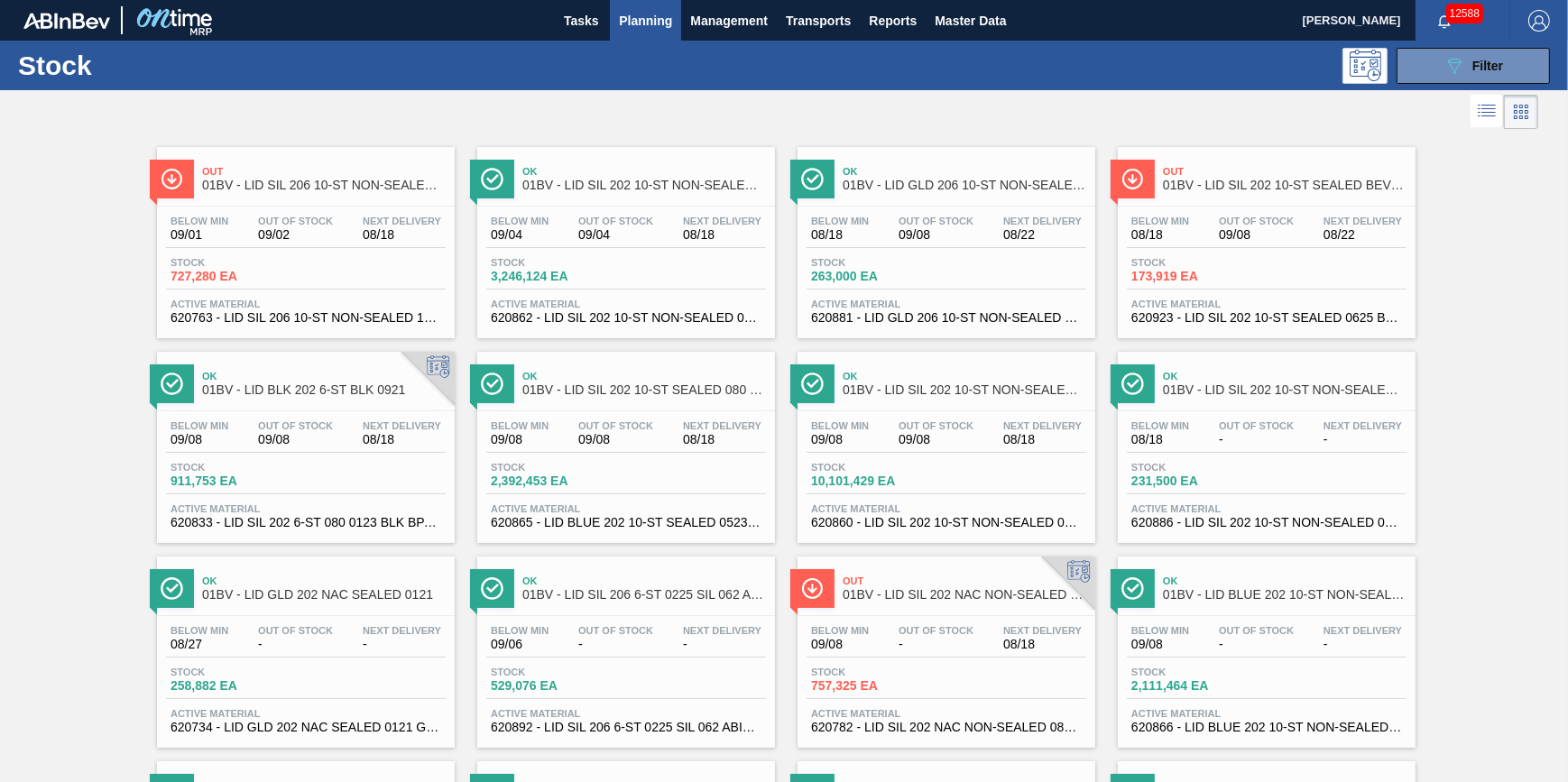
drag, startPoint x: 1438, startPoint y: 66, endPoint x: 1452, endPoint y: 97, distance: 34.0
click at [1438, 66] on button "089F7B8B-B2A5-4AFE-B5C0-19BA573D28AC Filter" at bounding box center [1472, 66] width 153 height 36
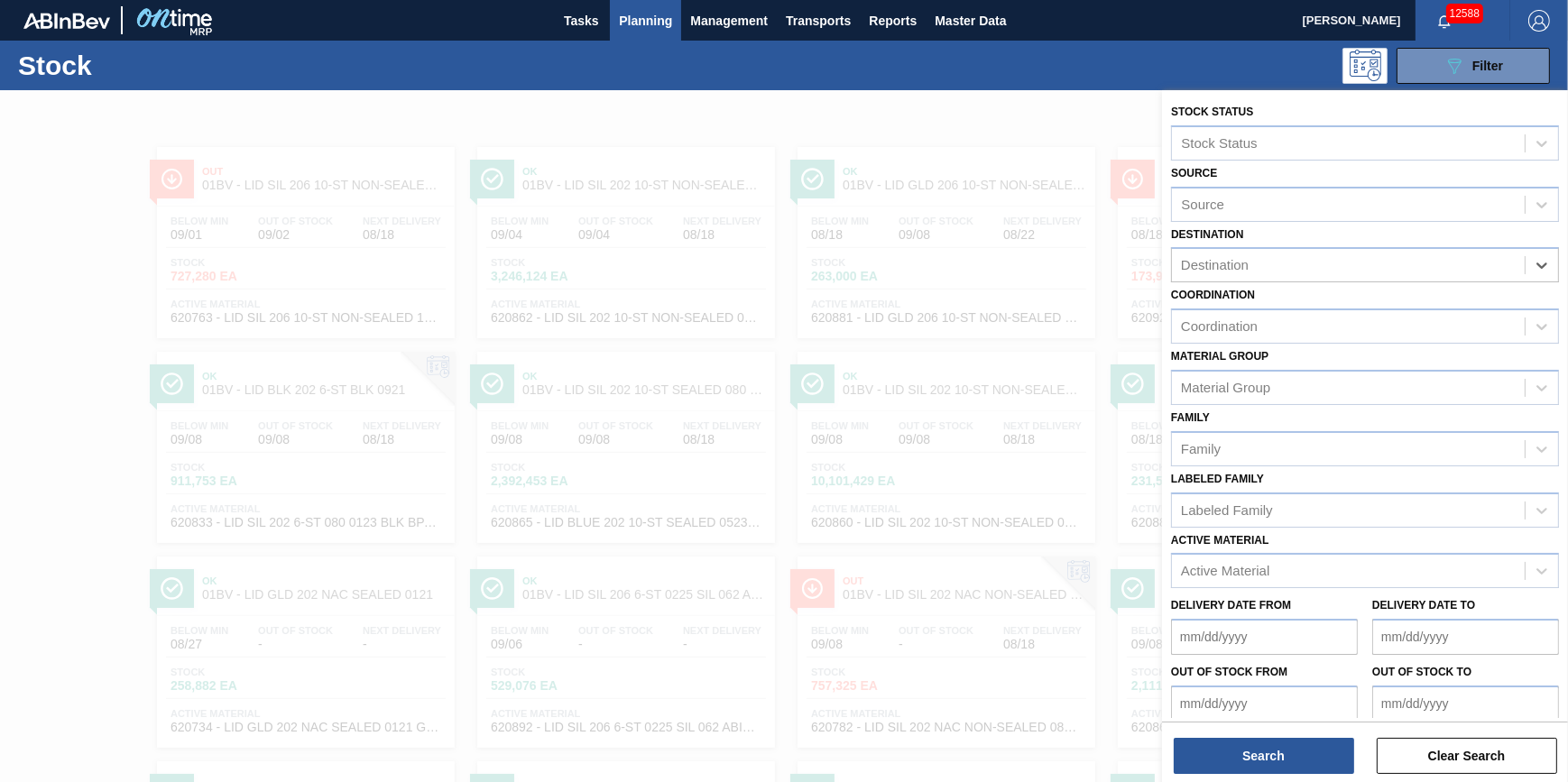
click at [1493, 268] on div "Destination" at bounding box center [1347, 266] width 352 height 26
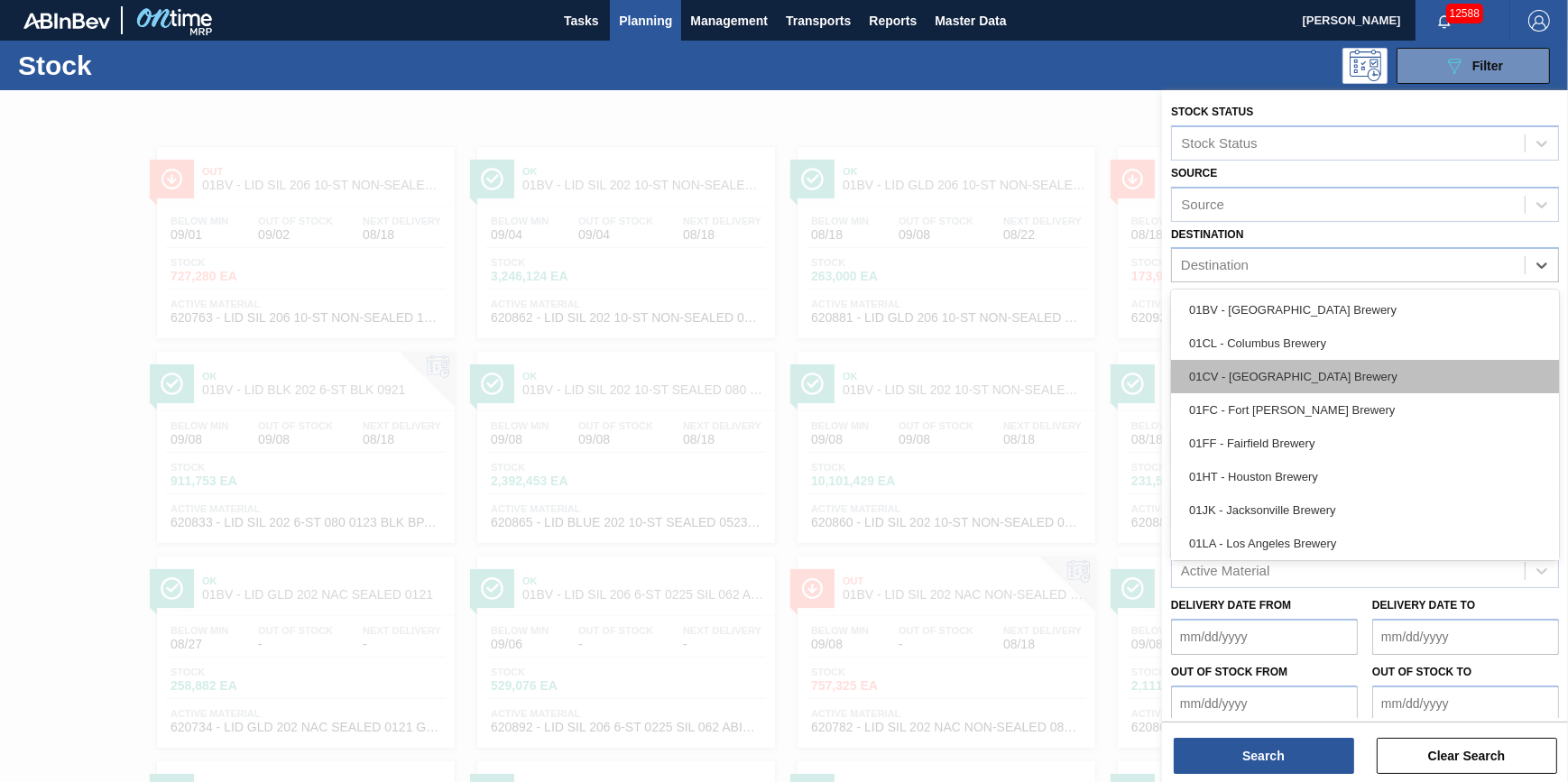
click at [1352, 371] on div "01CV - [GEOGRAPHIC_DATA] Brewery" at bounding box center [1364, 377] width 388 height 34
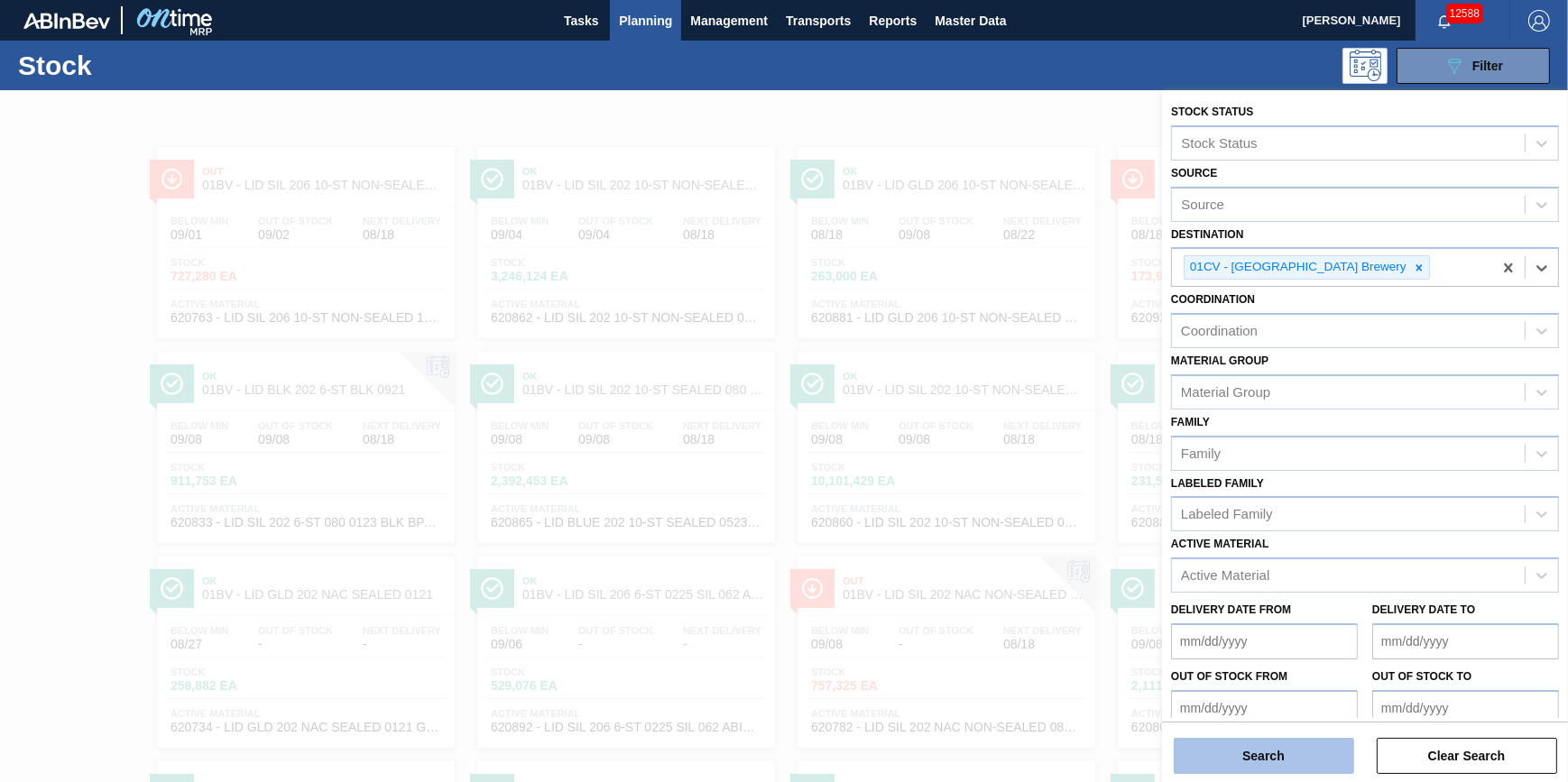
click at [1281, 752] on button "Search" at bounding box center [1264, 756] width 180 height 36
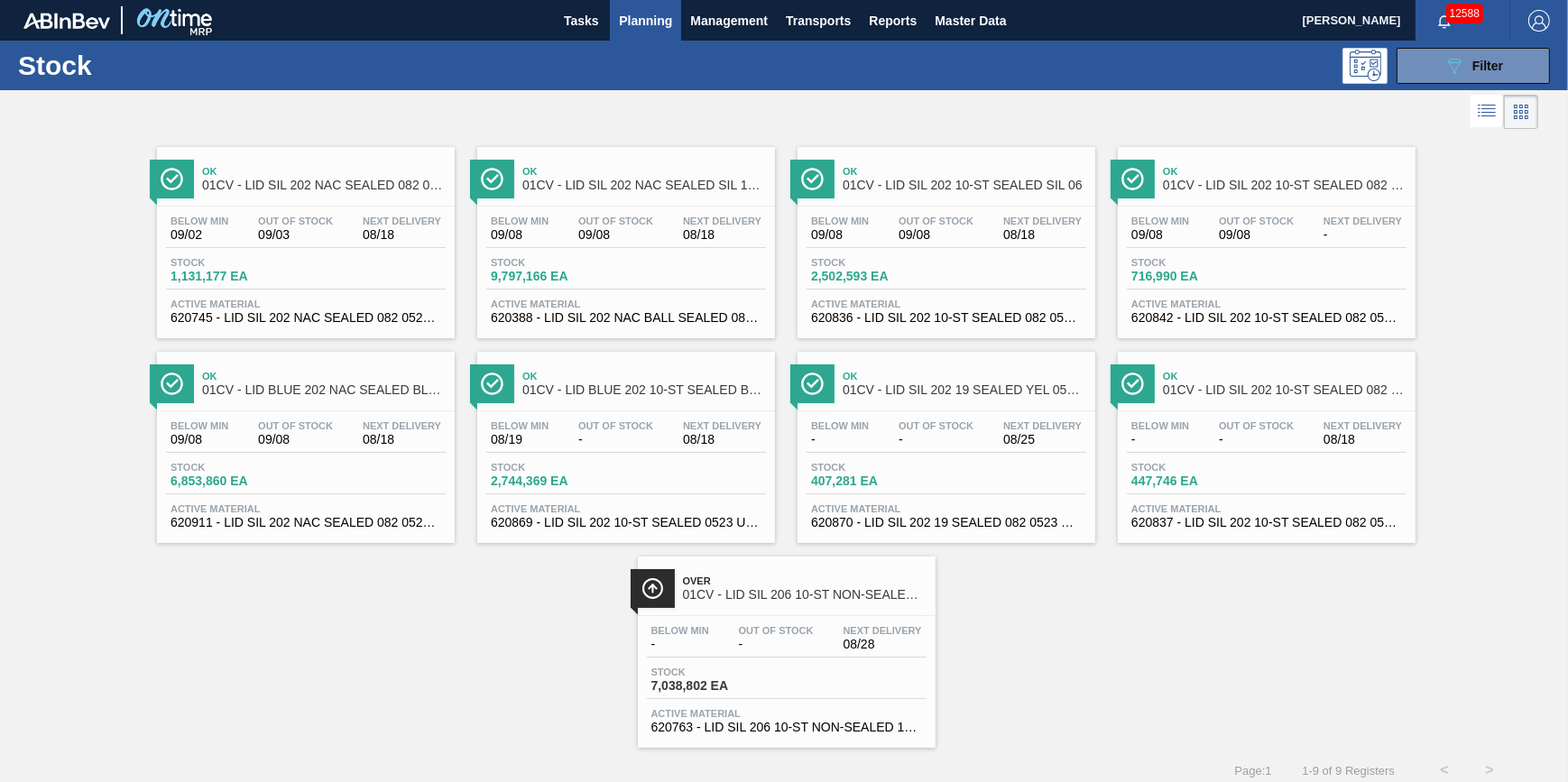
click at [346, 280] on div "Stock 1,131,177 EA" at bounding box center [306, 274] width 280 height 33
click at [614, 289] on div "Stock 9,797,166 EA" at bounding box center [627, 274] width 280 height 33
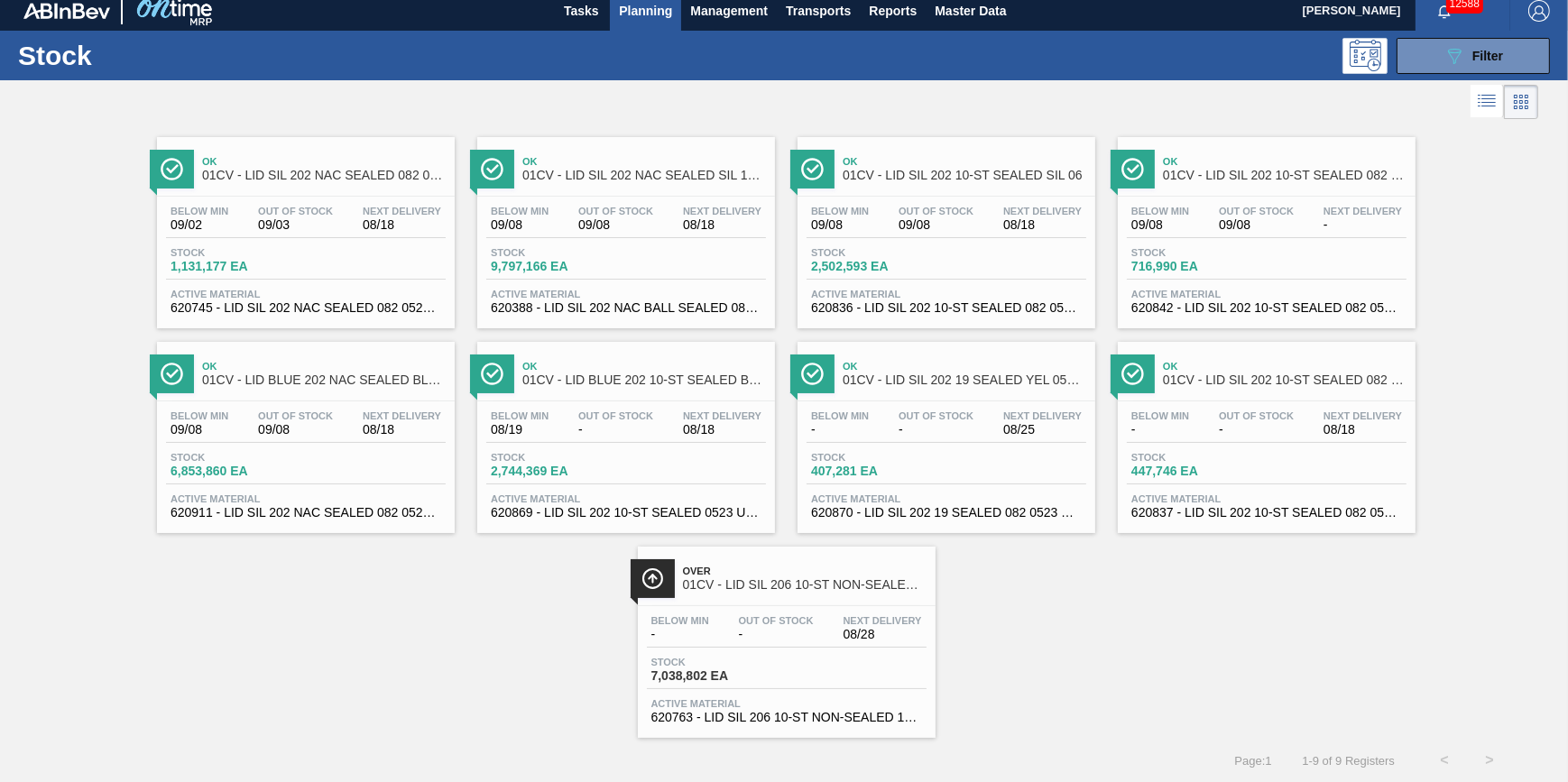
scroll to position [15, 0]
click at [1199, 469] on span "447,746 EA" at bounding box center [1194, 471] width 126 height 13
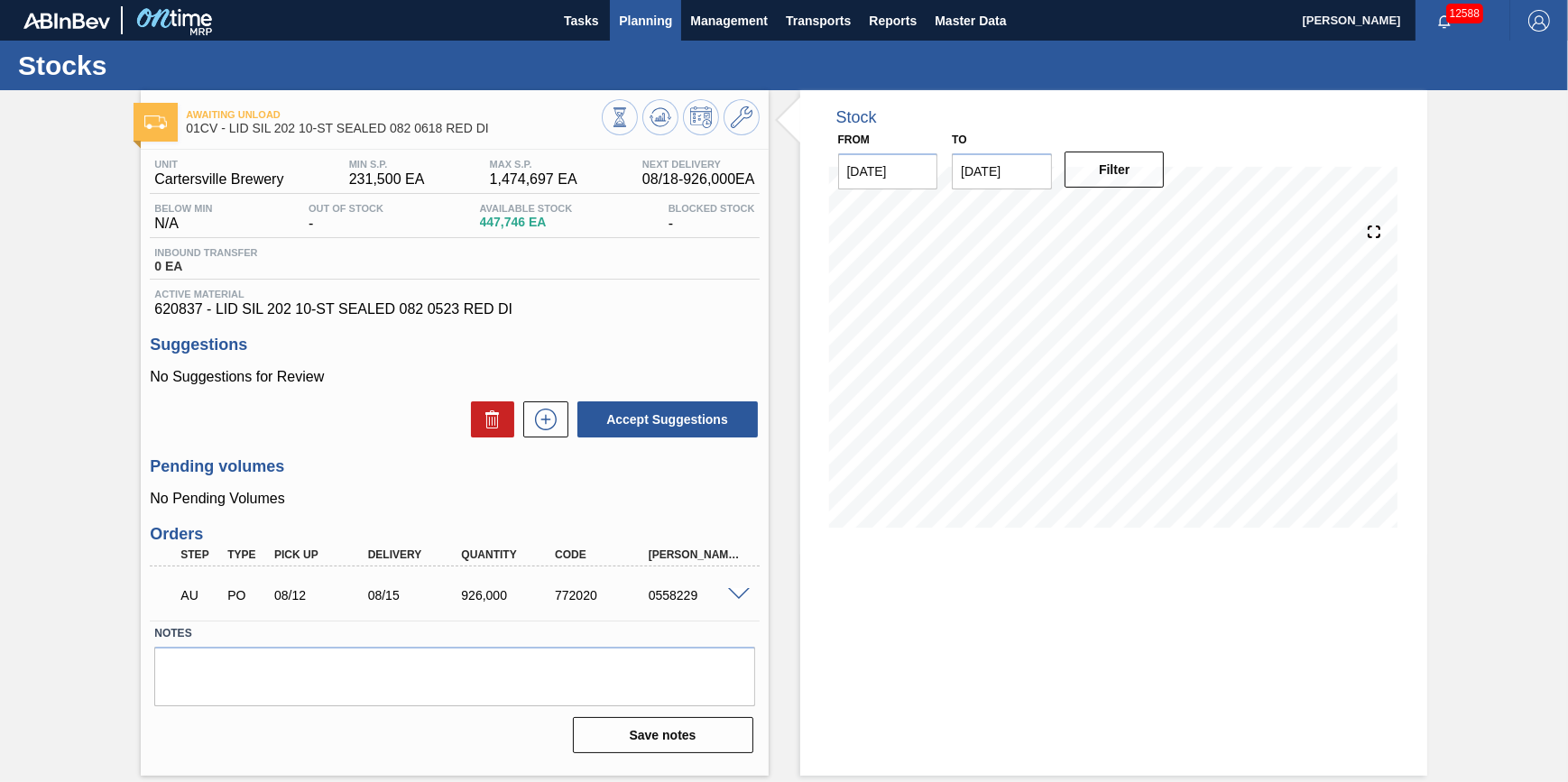
click at [663, 19] on span "Planning" at bounding box center [645, 21] width 54 height 22
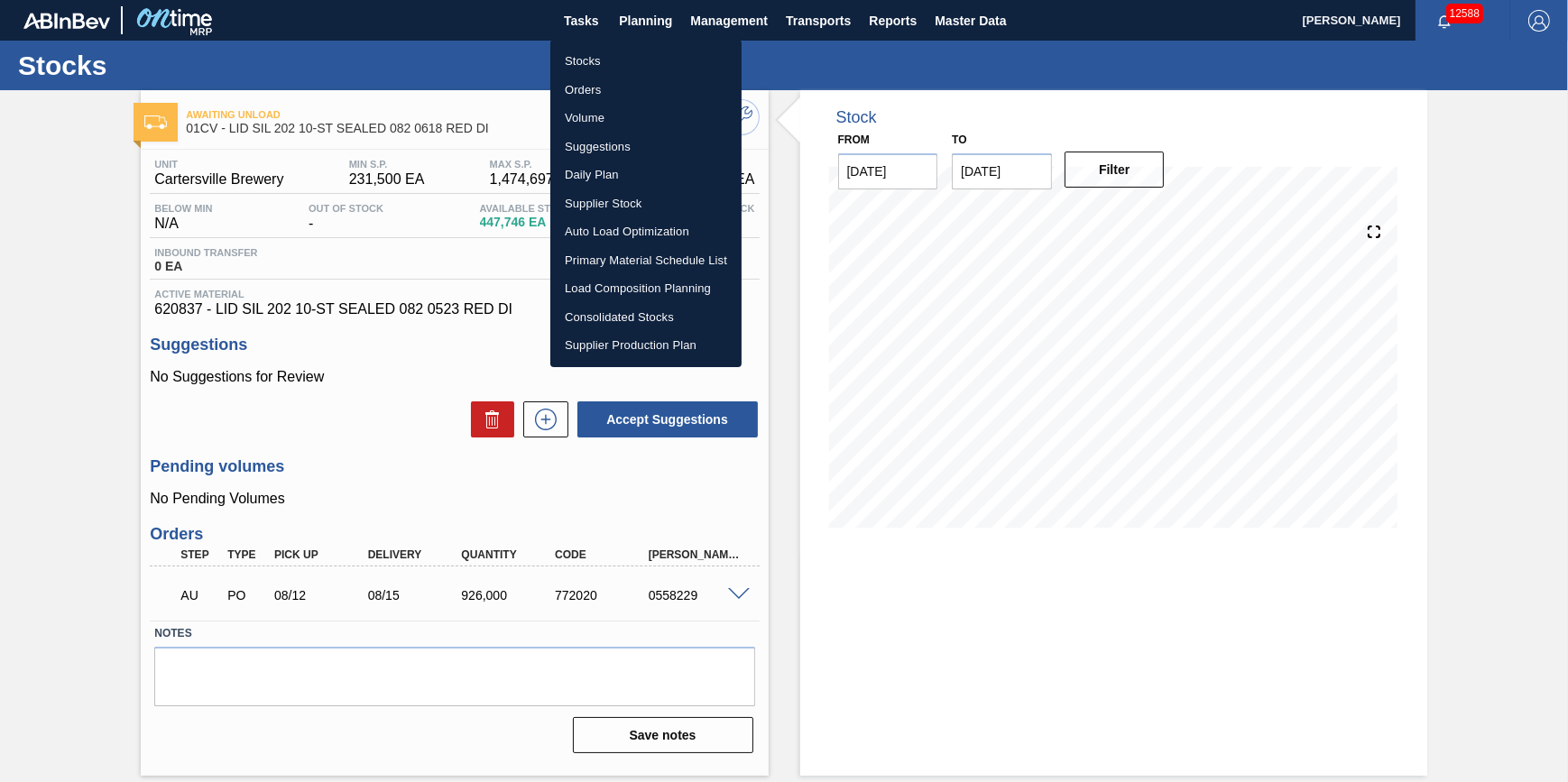
click at [643, 63] on li "Stocks" at bounding box center [646, 61] width 192 height 29
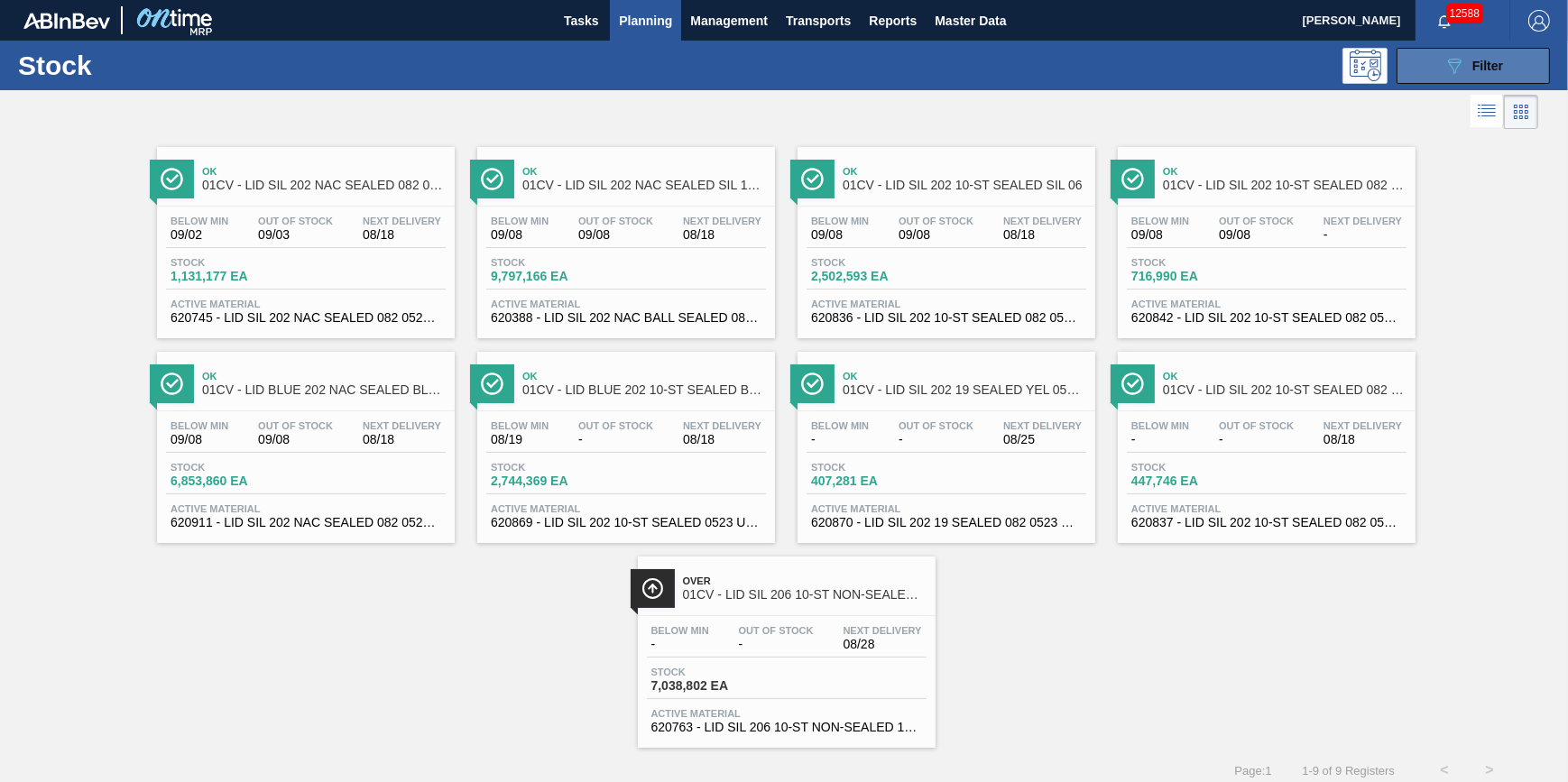
click at [1514, 64] on button "089F7B8B-B2A5-4AFE-B5C0-19BA573D28AC Filter" at bounding box center [1472, 66] width 153 height 36
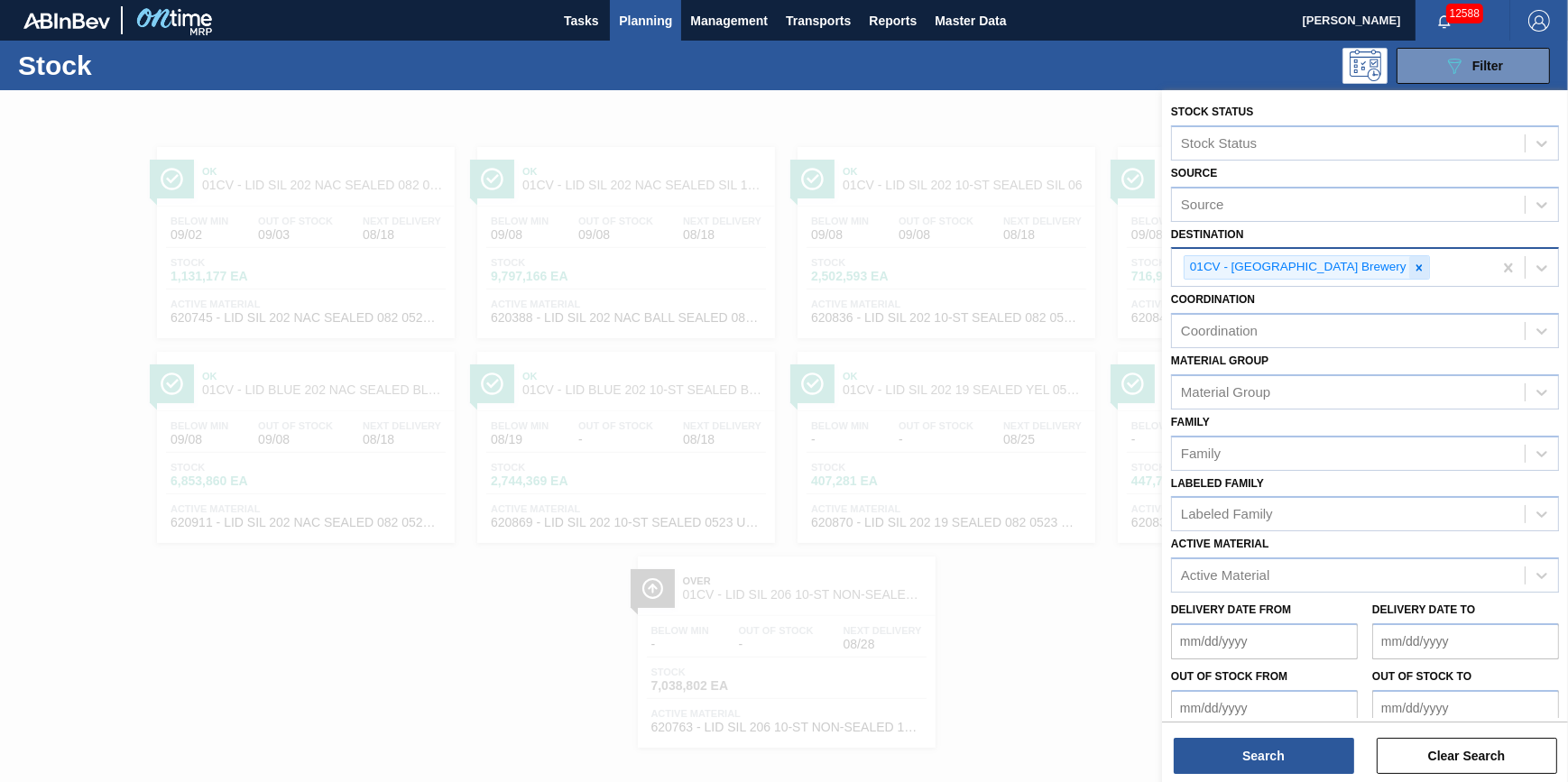
click at [1416, 266] on icon at bounding box center [1419, 267] width 7 height 7
click at [1353, 266] on div "01CV - [GEOGRAPHIC_DATA] Brewery" at bounding box center [1331, 267] width 320 height 37
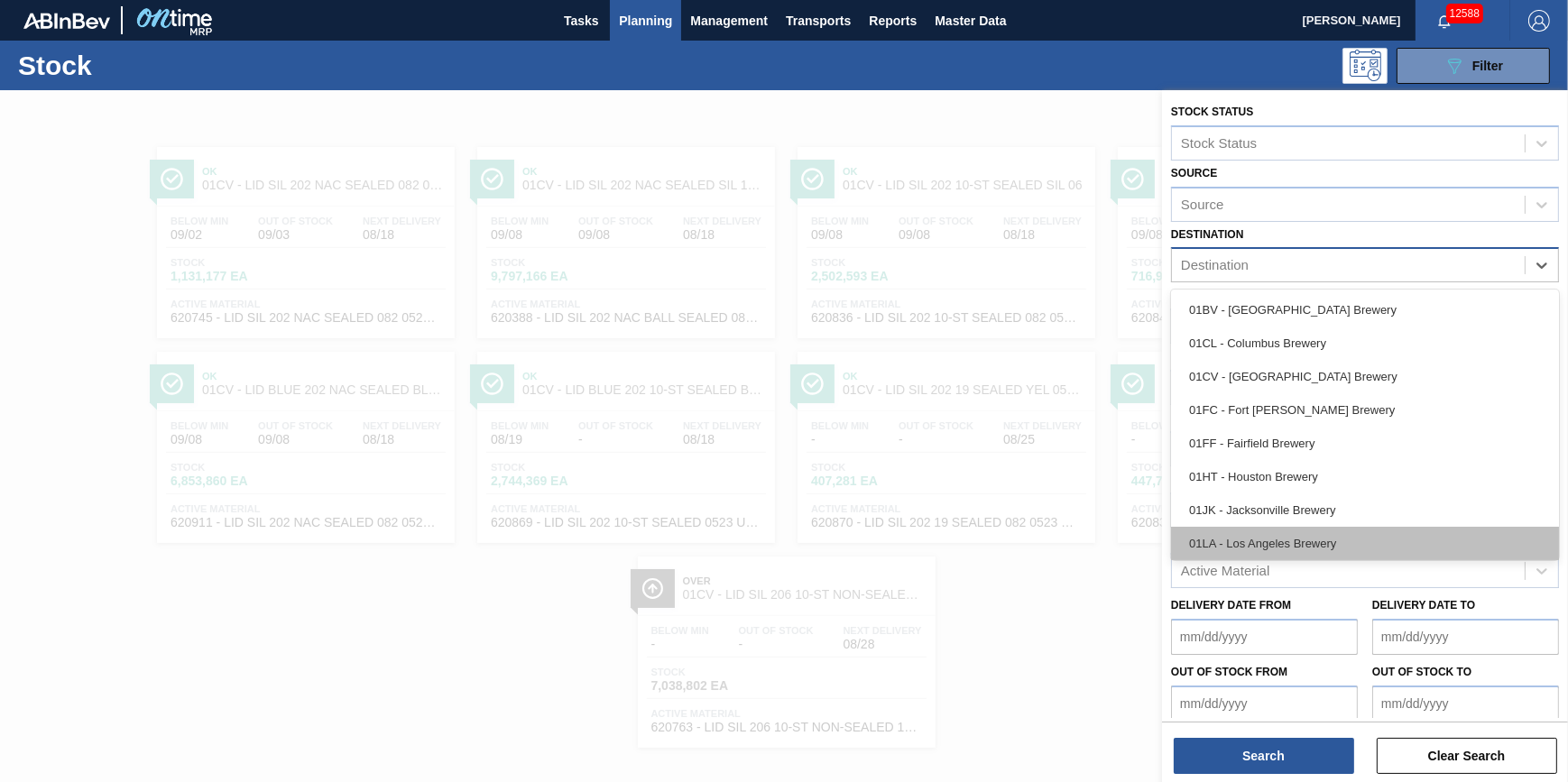
scroll to position [136, 0]
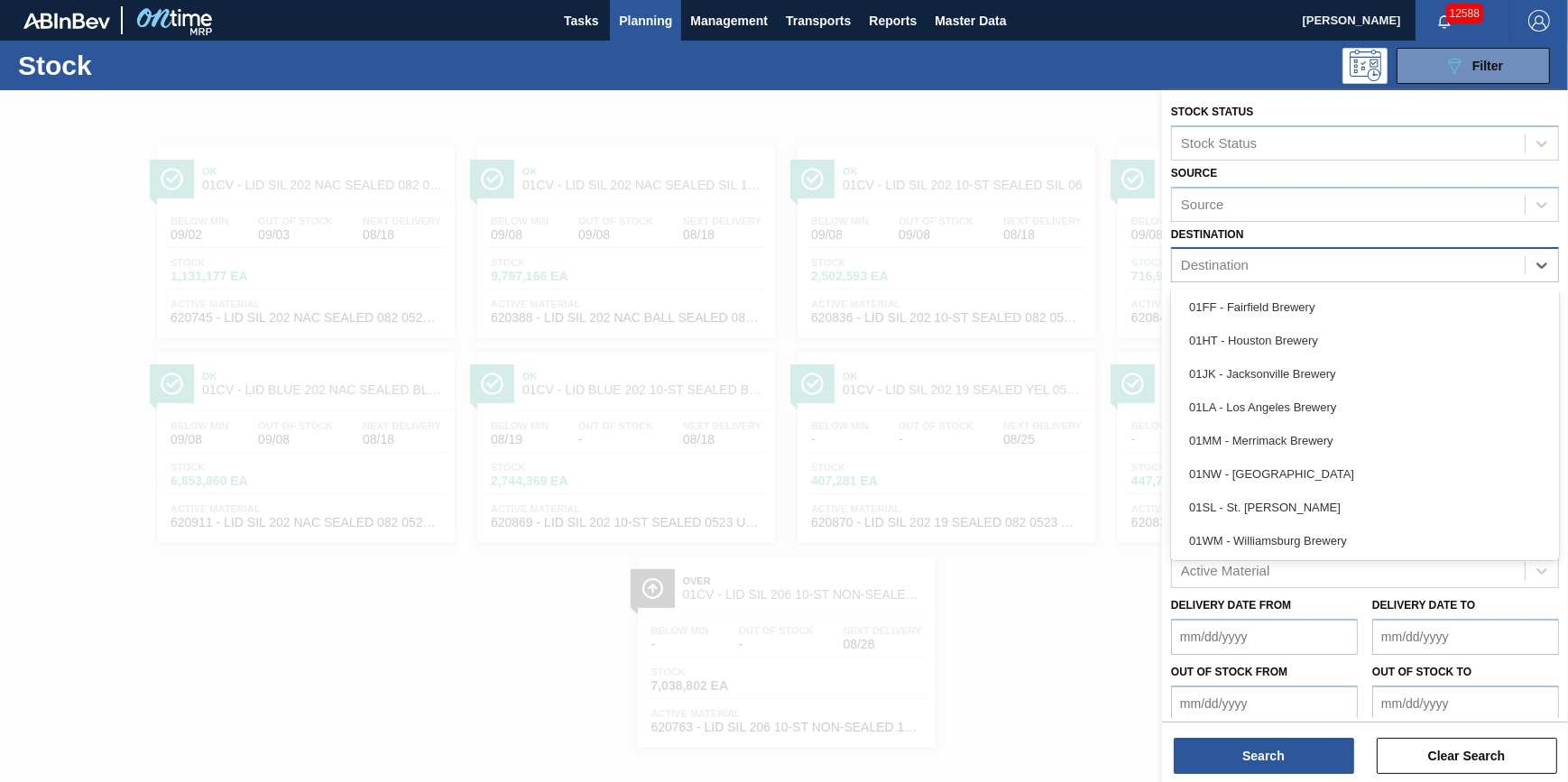
drag, startPoint x: 1347, startPoint y: 537, endPoint x: 1332, endPoint y: 521, distance: 21.9
click at [1347, 538] on div "01WM - Williamsburg Brewery" at bounding box center [1364, 541] width 388 height 34
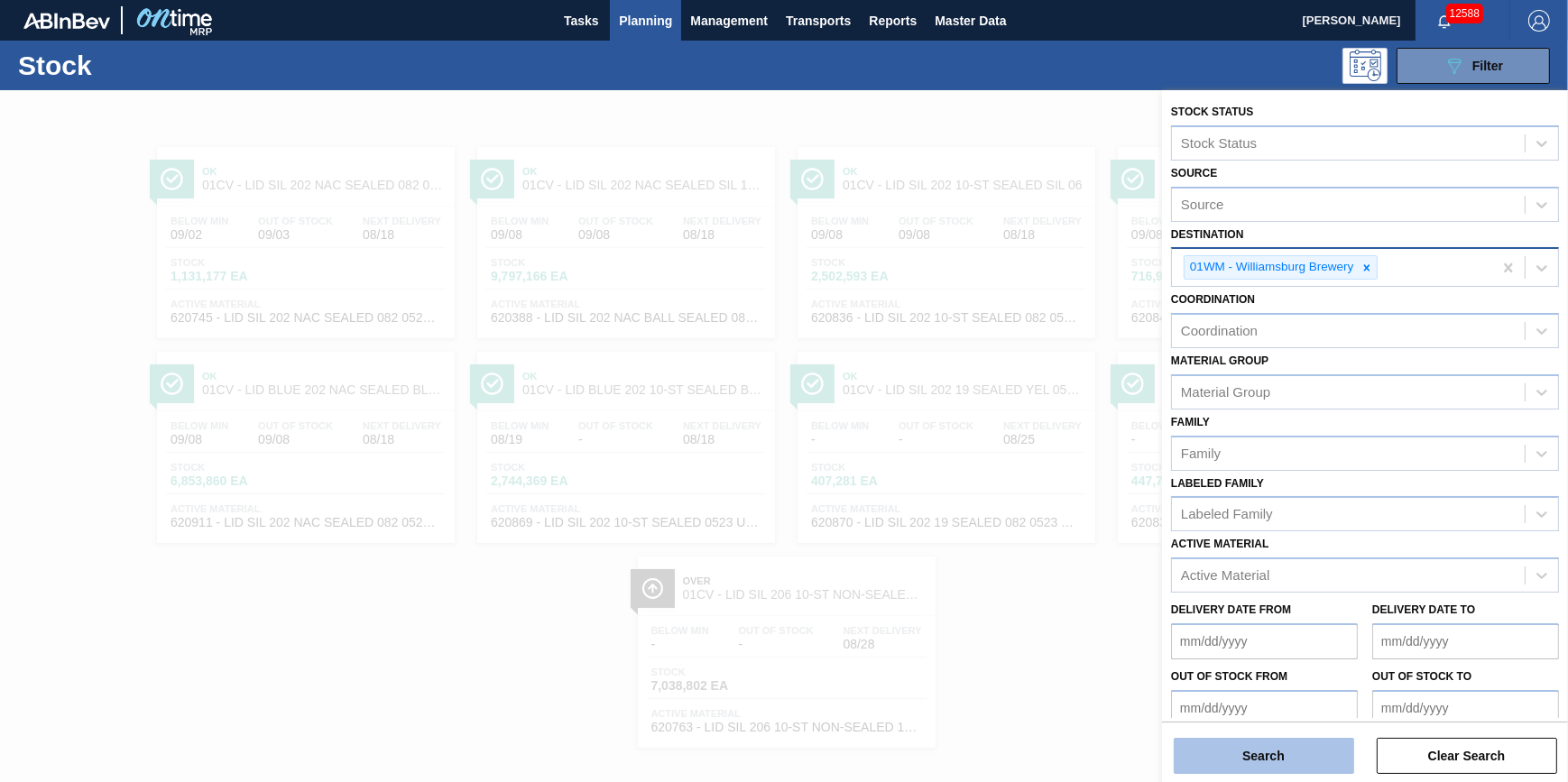
click at [1280, 743] on button "Search" at bounding box center [1264, 756] width 180 height 36
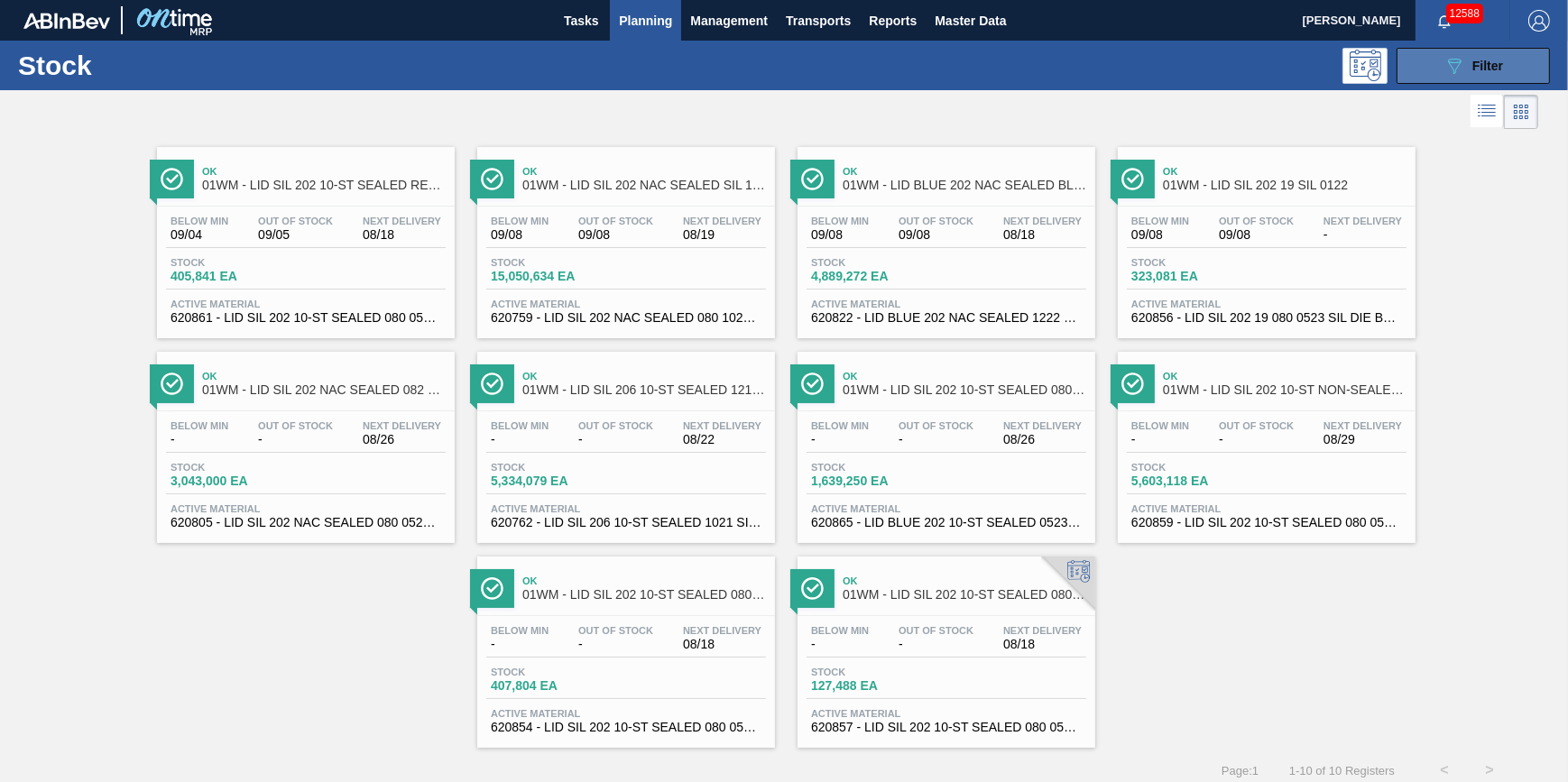
click at [1444, 76] on button "089F7B8B-B2A5-4AFE-B5C0-19BA573D28AC Filter" at bounding box center [1472, 66] width 153 height 36
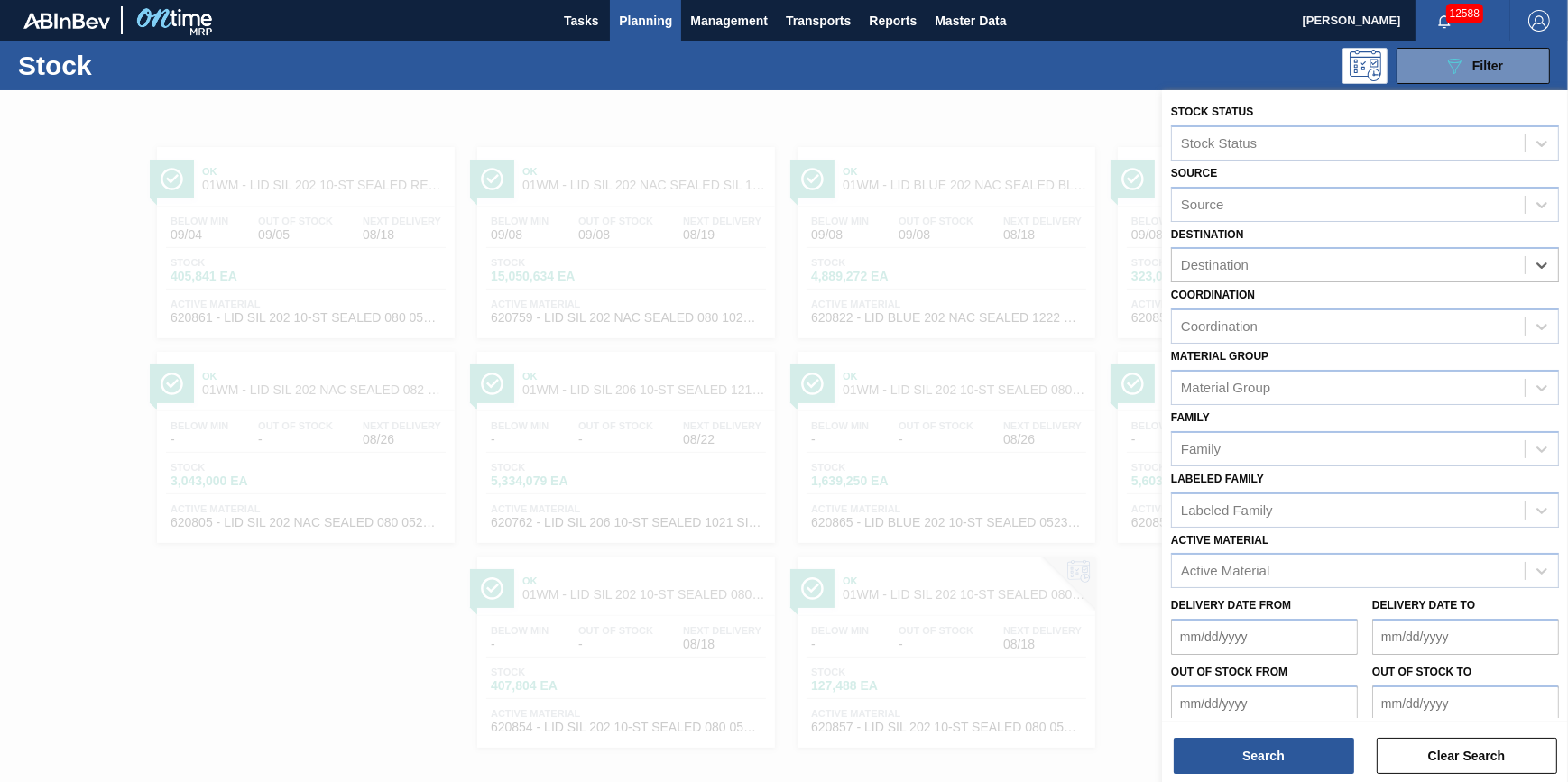
drag, startPoint x: 1500, startPoint y: 271, endPoint x: 1483, endPoint y: 285, distance: 22.0
click at [1500, 271] on div "Destination" at bounding box center [1347, 266] width 352 height 26
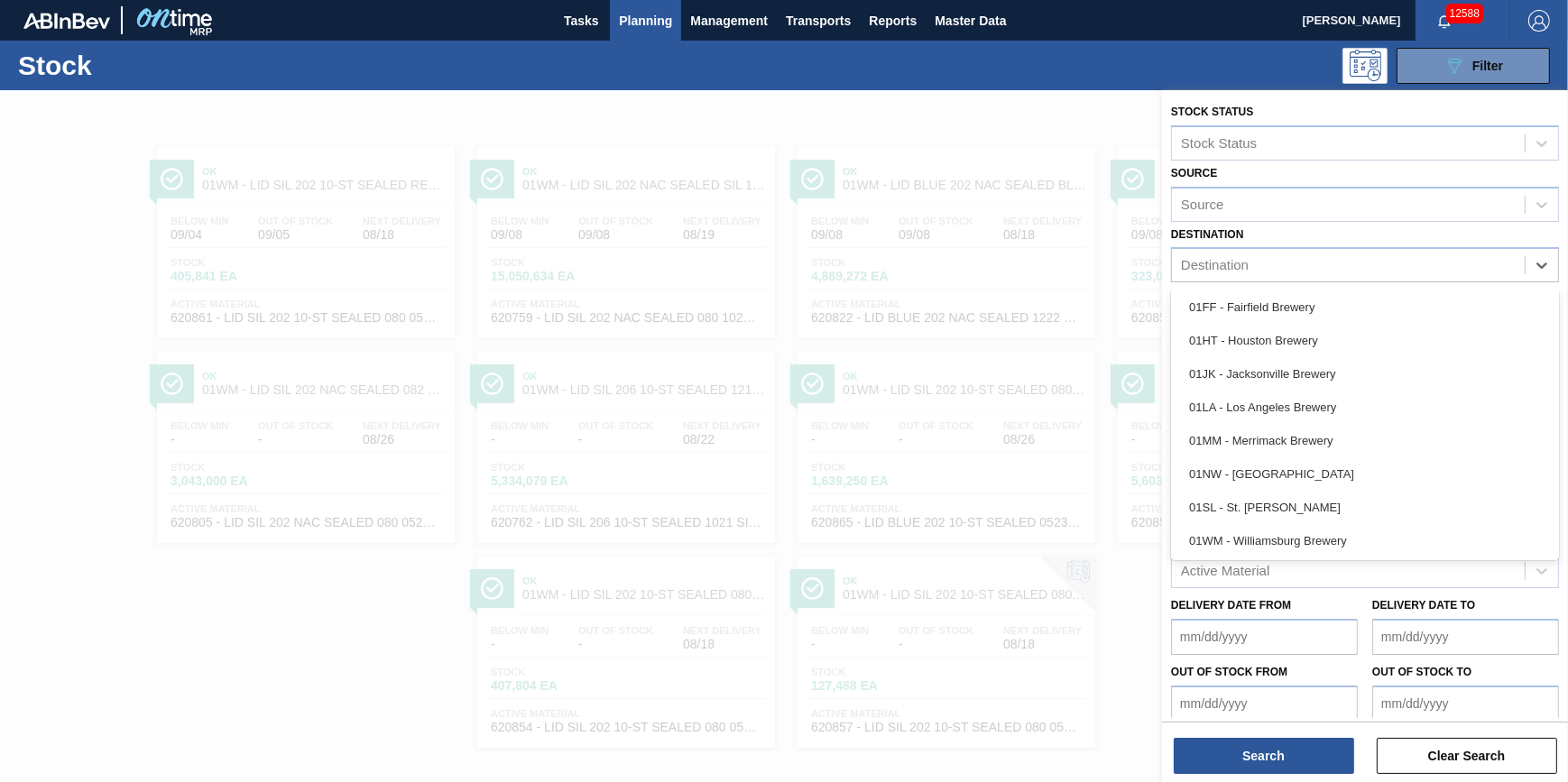
drag, startPoint x: 1397, startPoint y: 497, endPoint x: 1317, endPoint y: 637, distance: 161.2
click at [1396, 498] on div "01SL - St. [PERSON_NAME]" at bounding box center [1364, 508] width 388 height 34
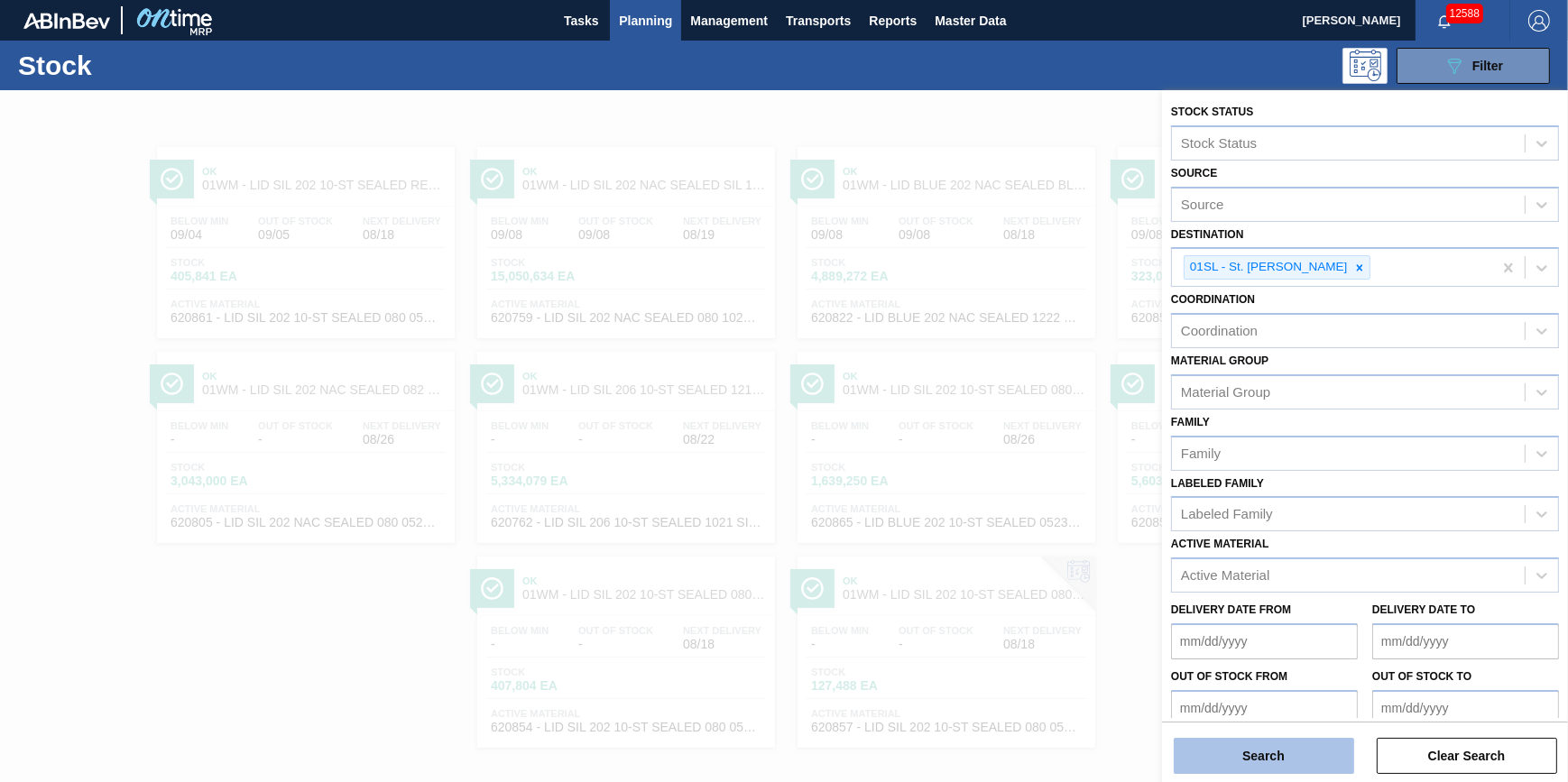
click at [1265, 759] on button "Search" at bounding box center [1264, 756] width 180 height 36
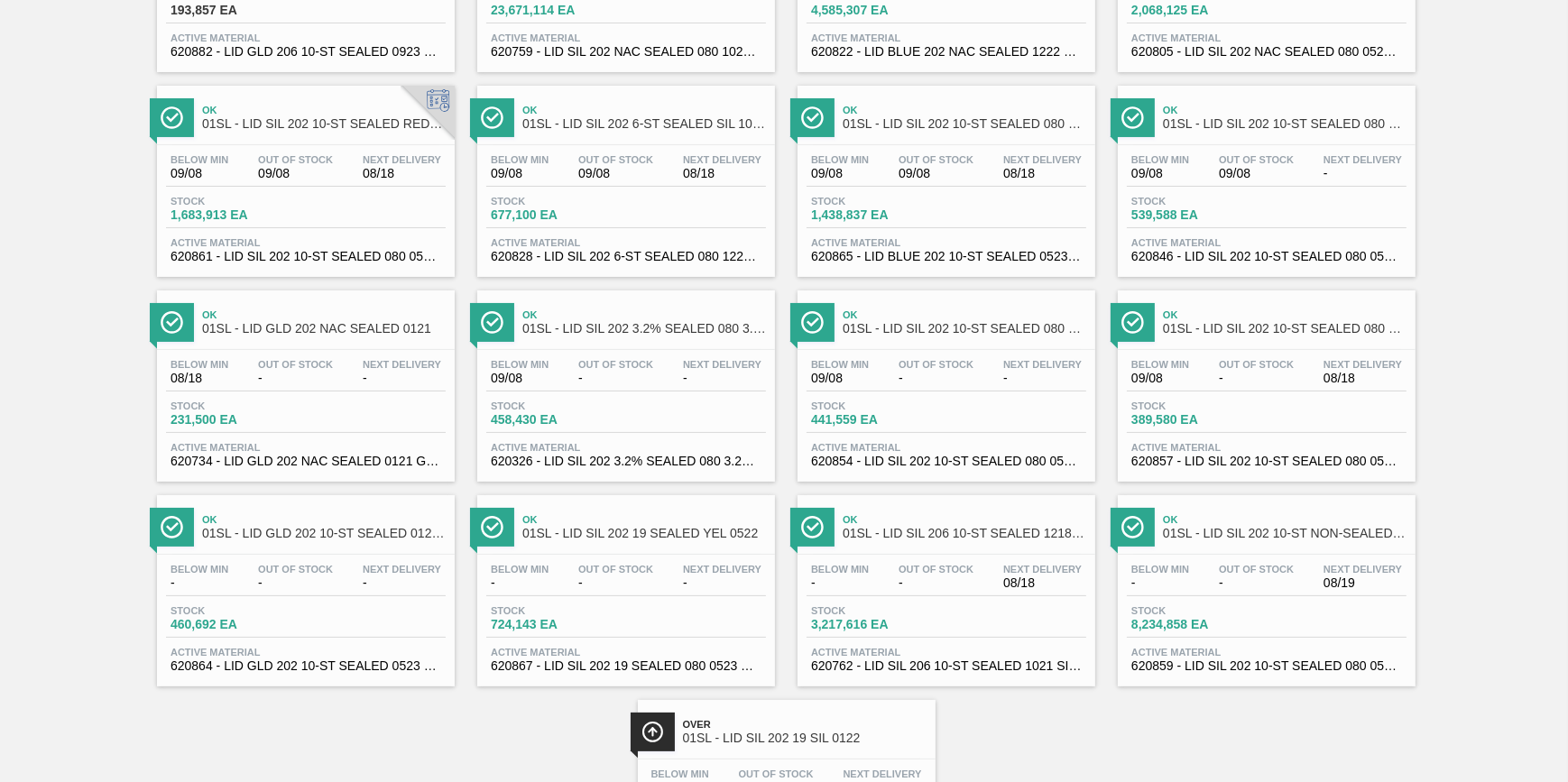
scroll to position [347, 0]
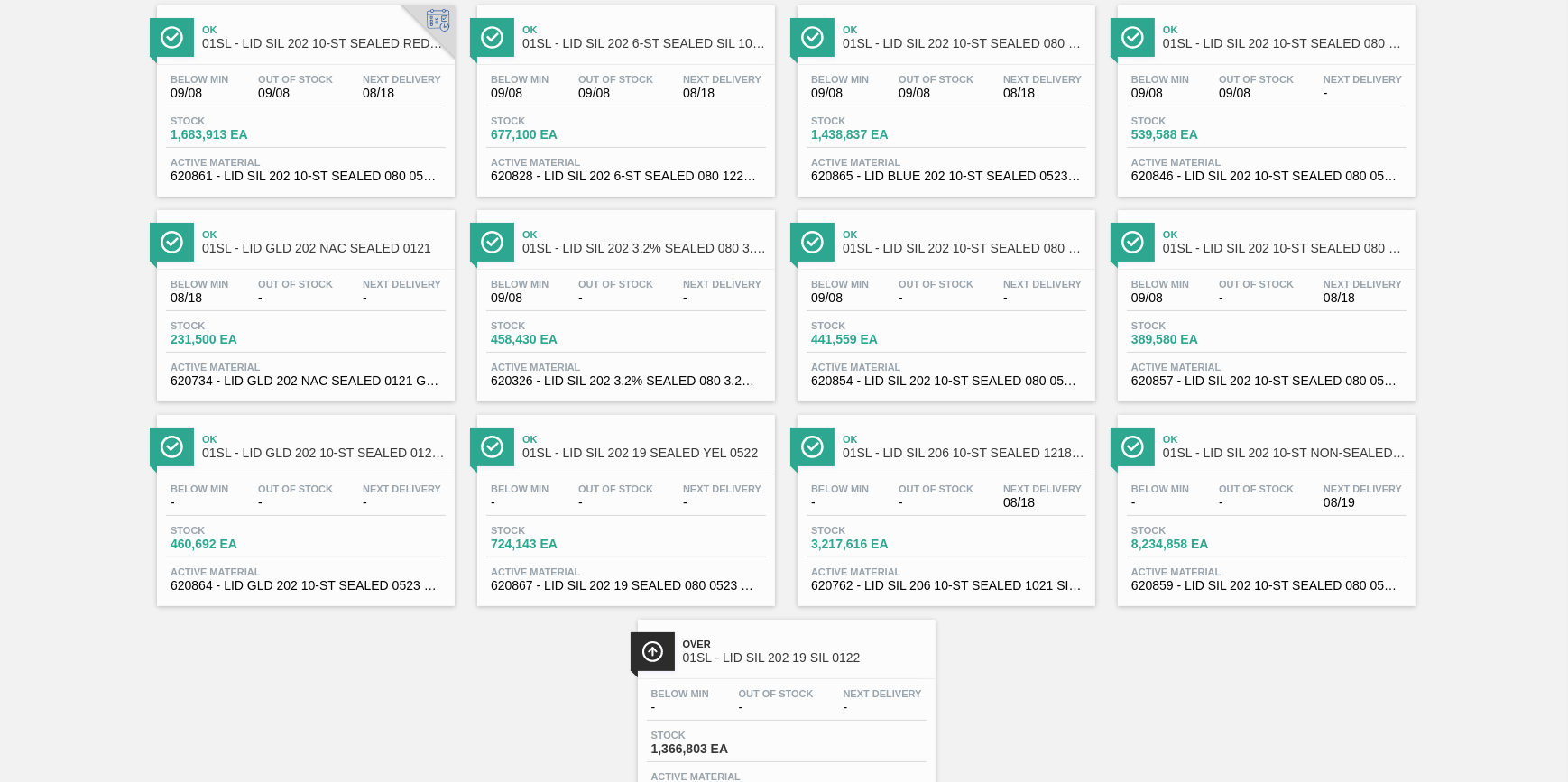
click at [903, 501] on span "-" at bounding box center [936, 503] width 75 height 13
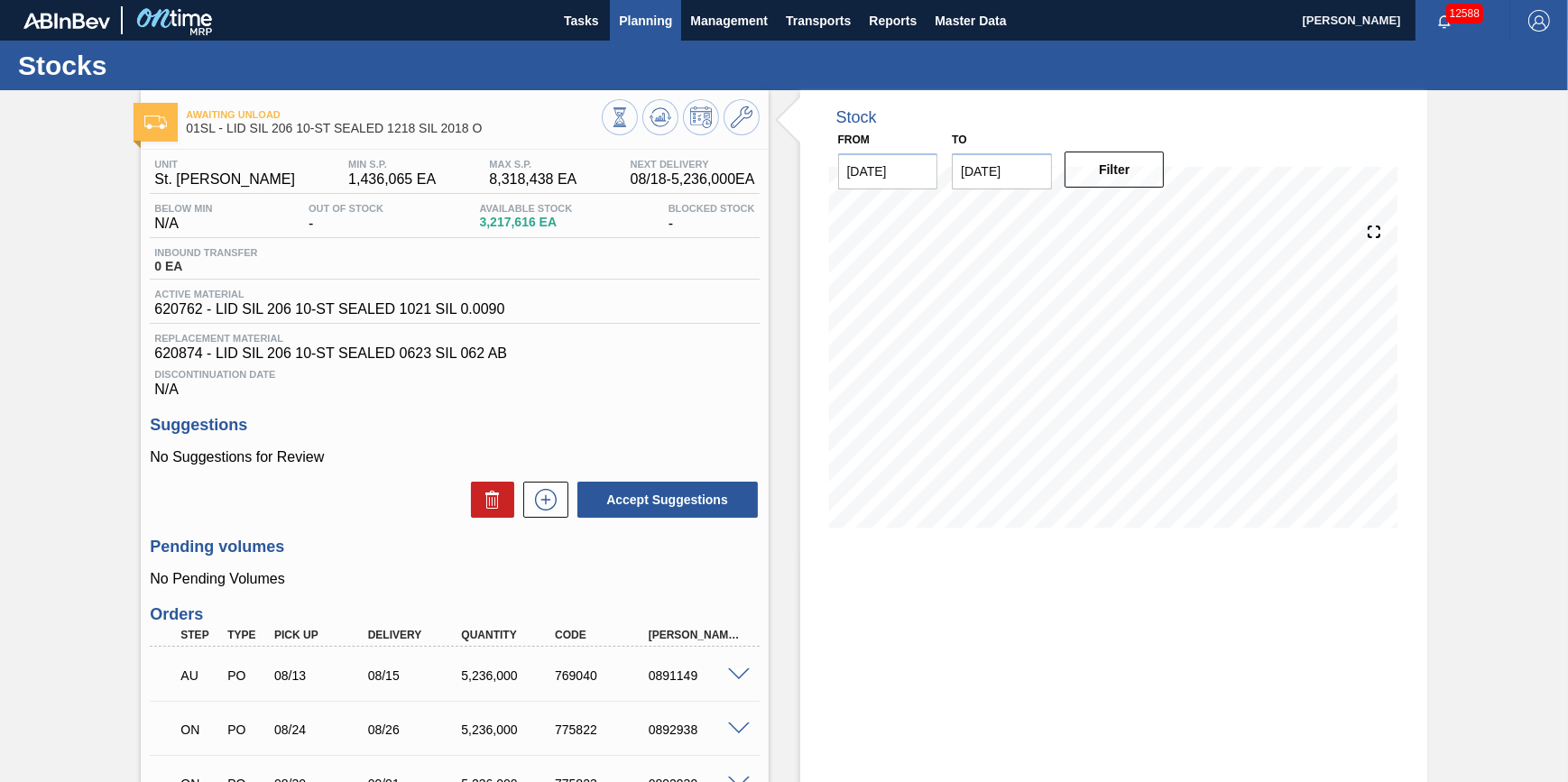
click at [645, 21] on span "Planning" at bounding box center [645, 21] width 54 height 22
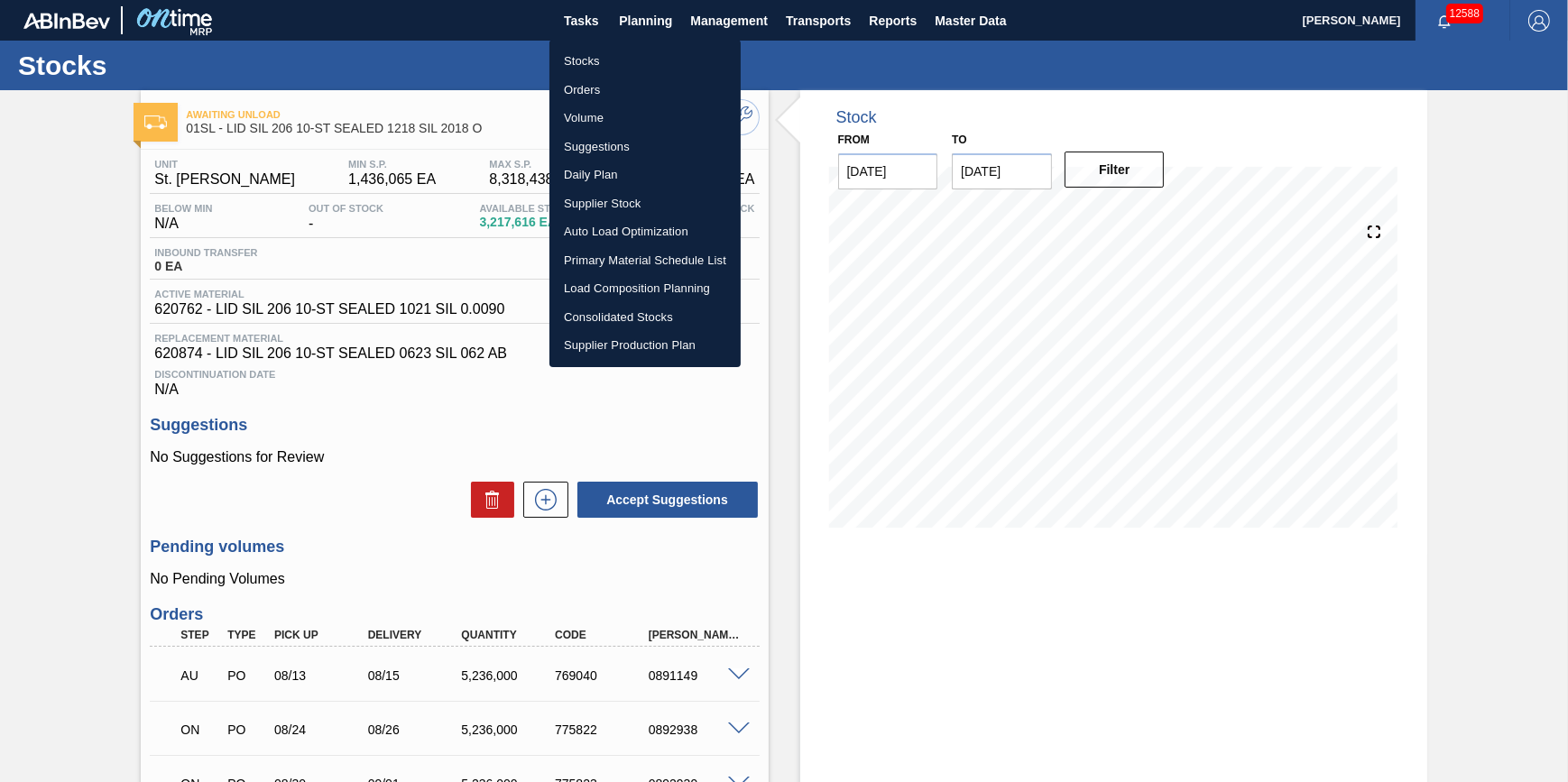
click at [644, 51] on li "Stocks" at bounding box center [645, 61] width 192 height 29
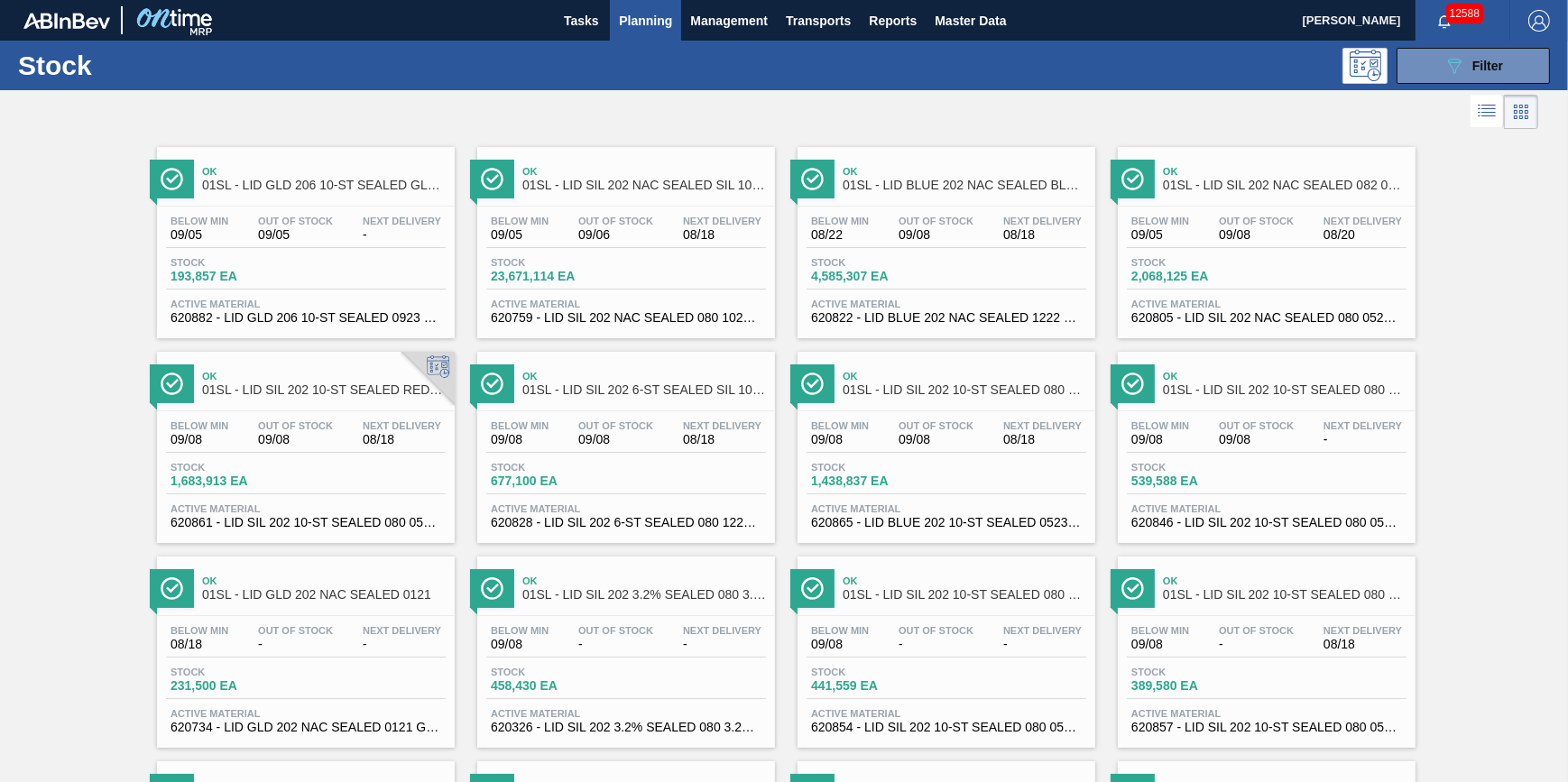
click at [329, 262] on div "Stock 193,857 EA" at bounding box center [306, 274] width 280 height 33
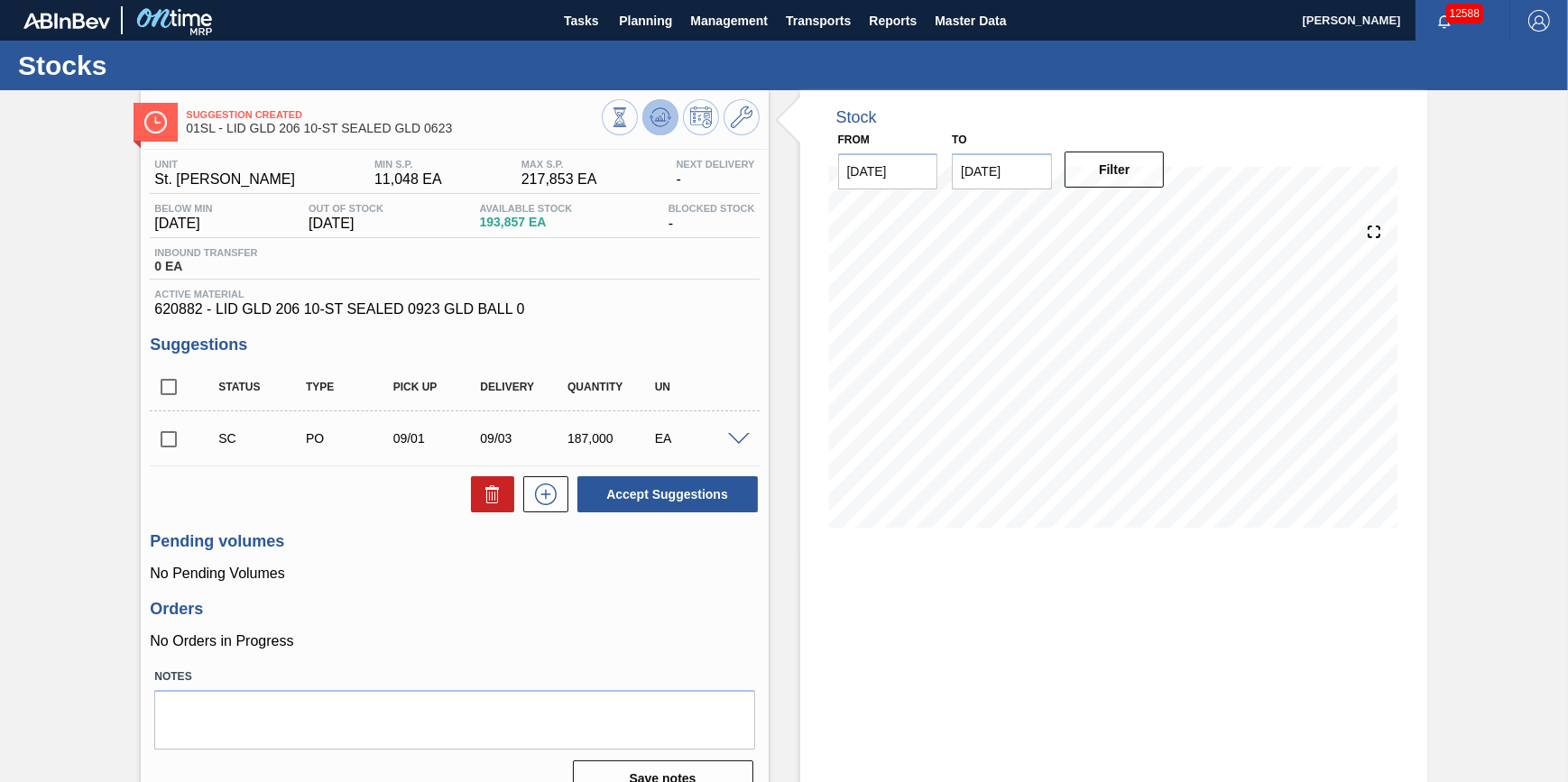
click at [629, 117] on icon at bounding box center [619, 117] width 20 height 20
click at [660, 23] on span "Planning" at bounding box center [645, 21] width 54 height 22
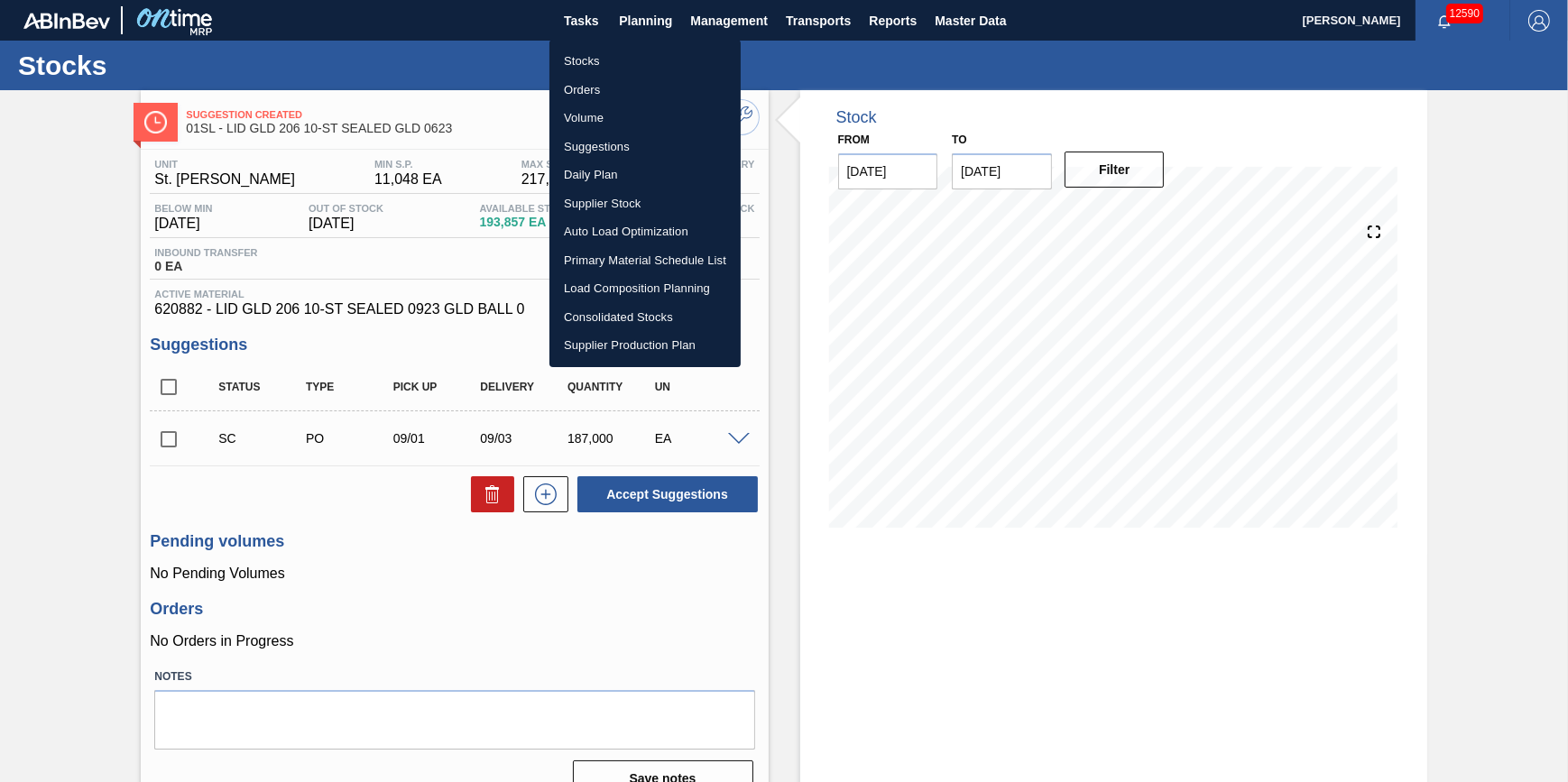
click at [656, 70] on li "Stocks" at bounding box center [645, 61] width 192 height 29
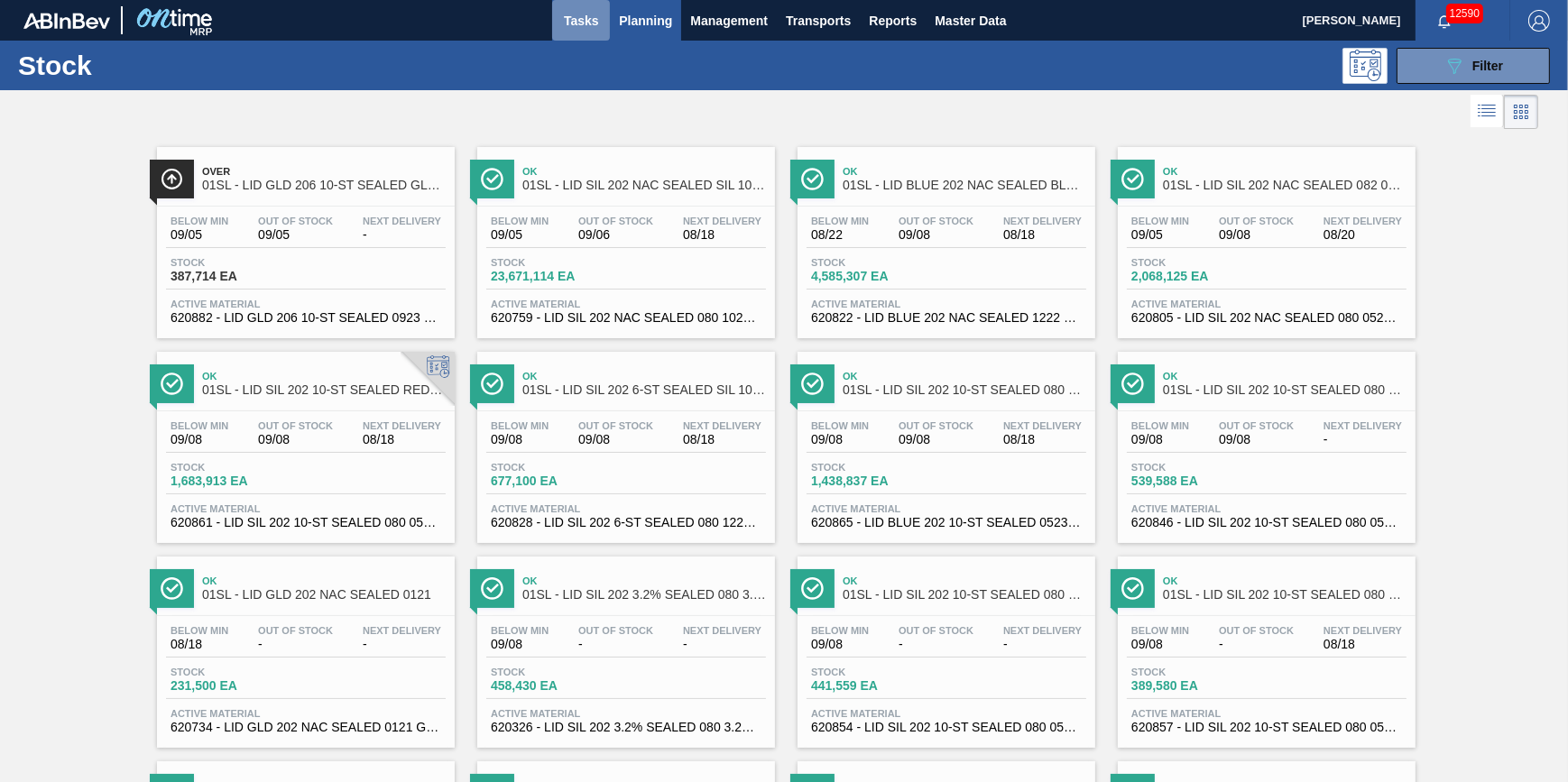
click at [604, 21] on button "Tasks" at bounding box center [581, 20] width 57 height 40
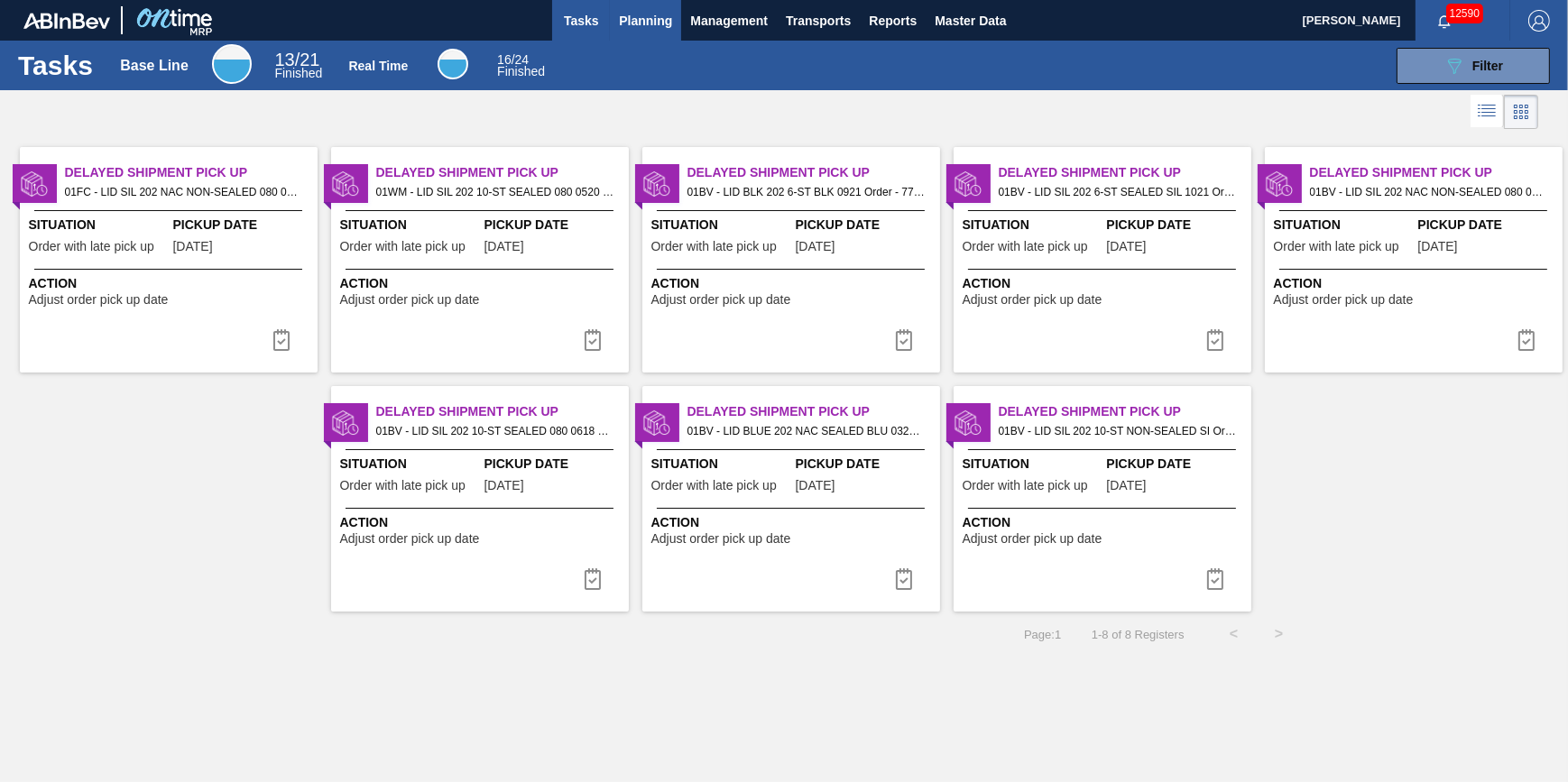
click at [640, 36] on button "Planning" at bounding box center [645, 20] width 71 height 40
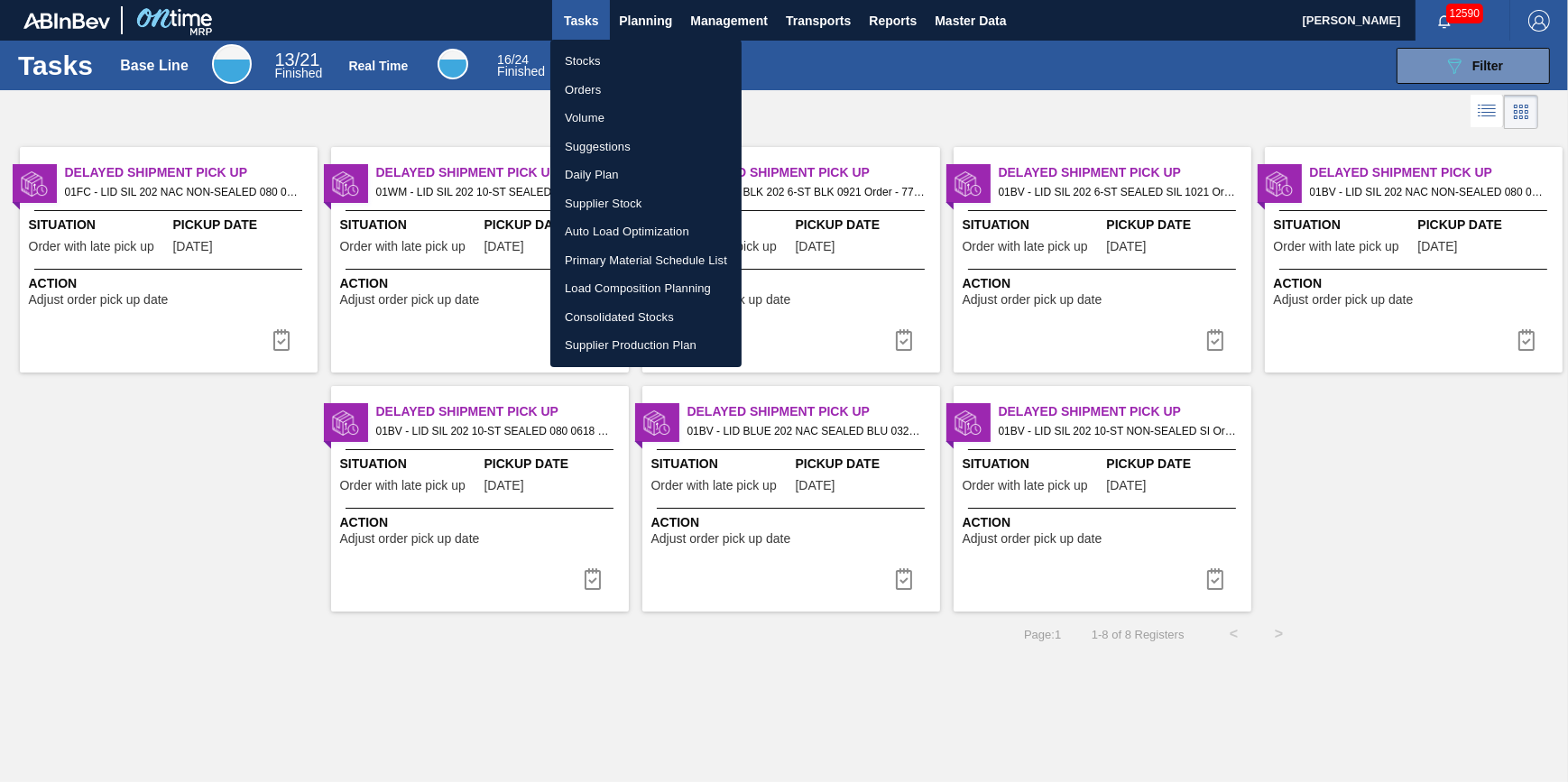
click at [640, 66] on li "Stocks" at bounding box center [646, 61] width 192 height 29
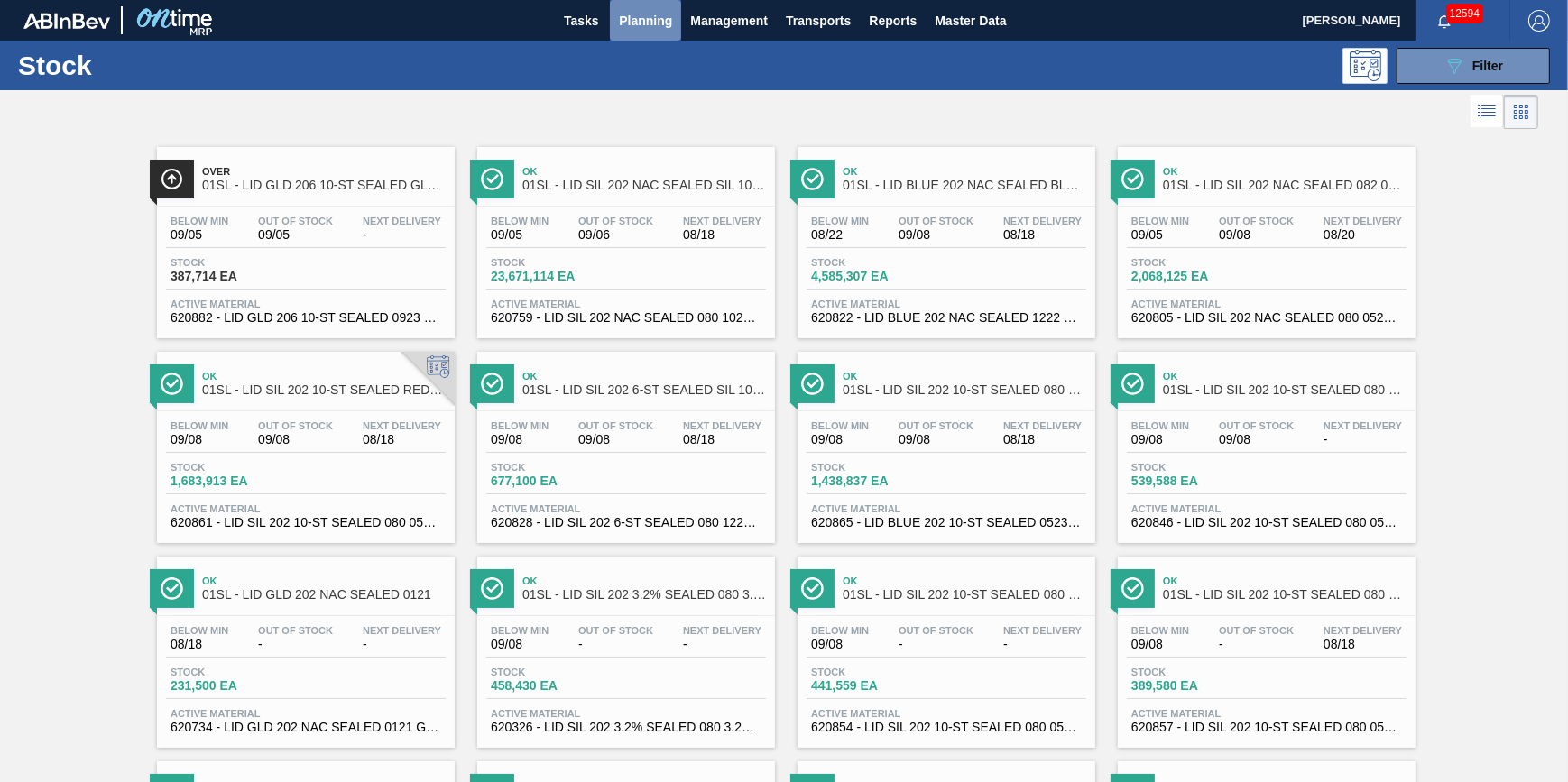
click at [650, 18] on span "Planning" at bounding box center [645, 21] width 54 height 22
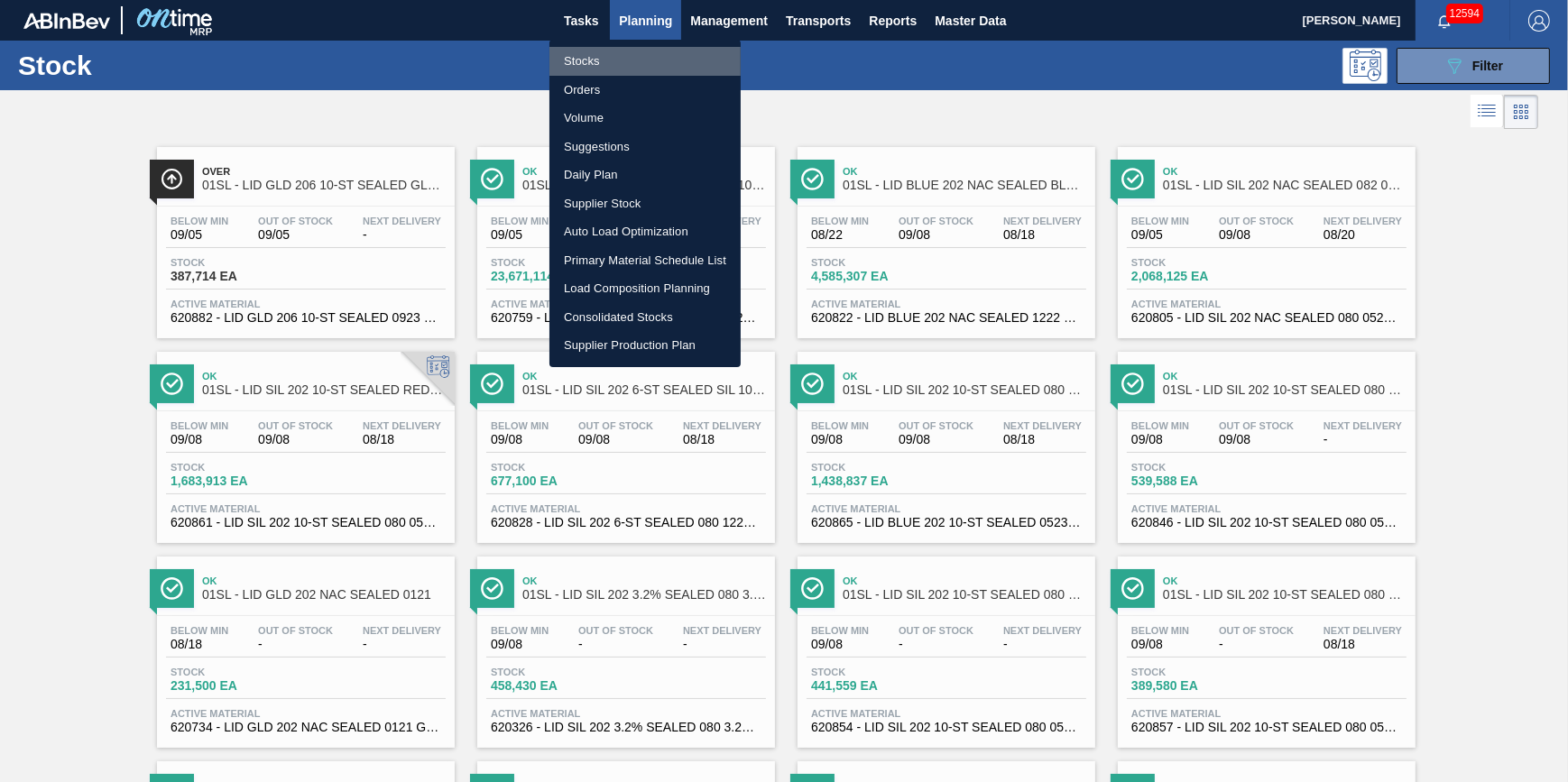
click at [635, 60] on li "Stocks" at bounding box center [645, 61] width 192 height 29
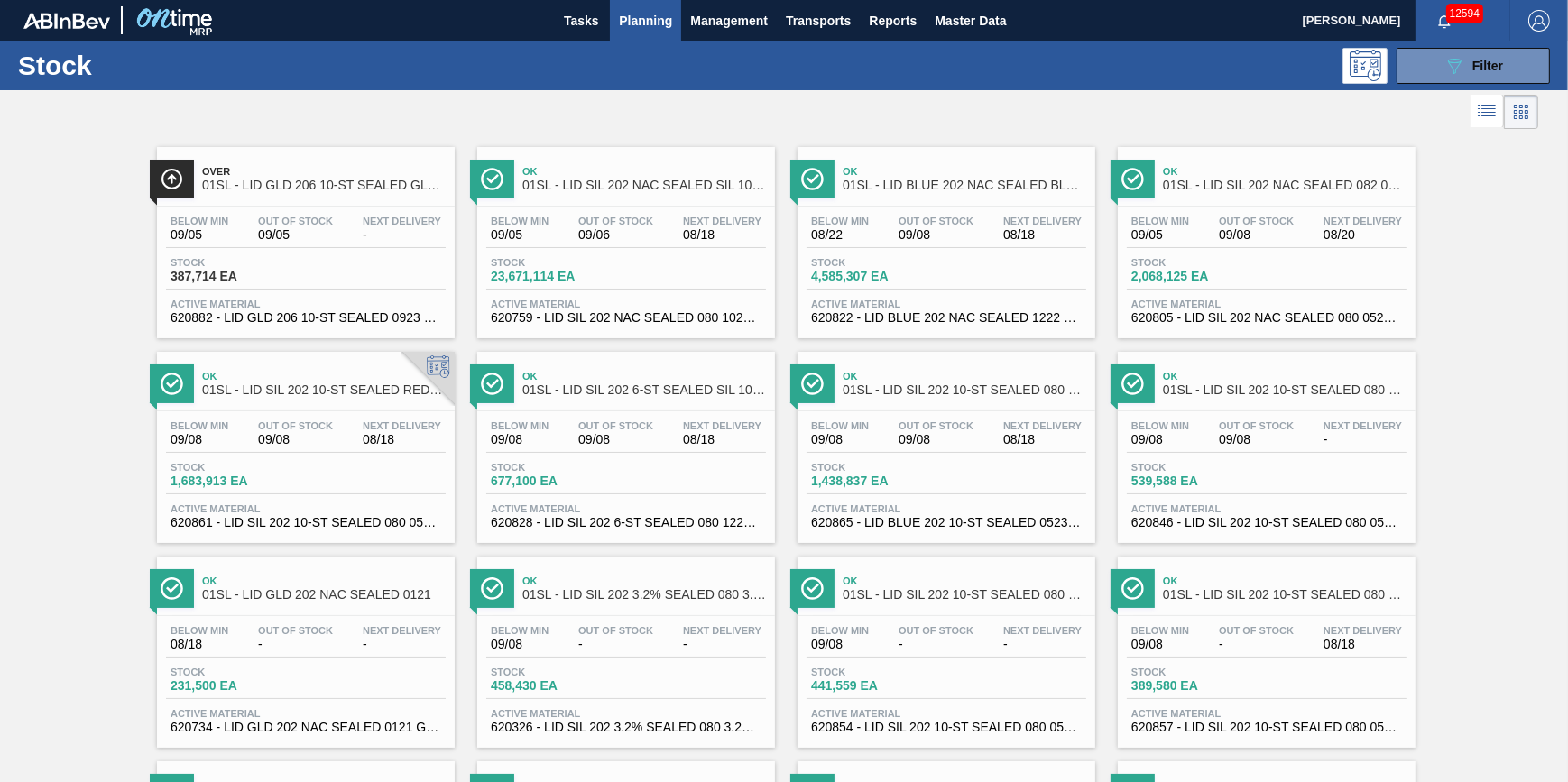
click at [591, 45] on div "Stock 089F7B8B-B2A5-4AFE-B5C0-19BA573D28AC Filter" at bounding box center [784, 65] width 1568 height 50
click at [591, 34] on button "Tasks" at bounding box center [581, 20] width 57 height 40
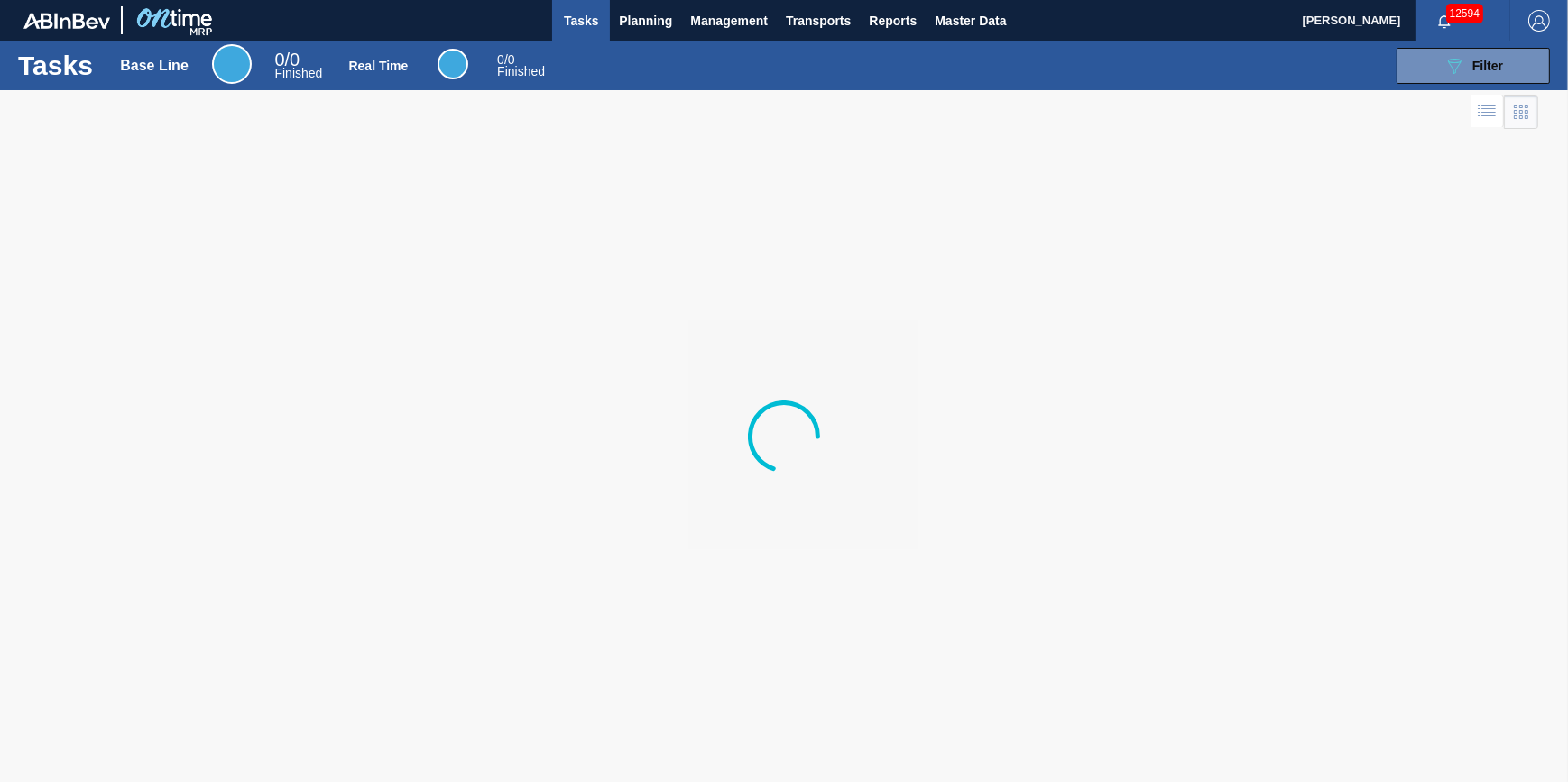
click at [629, 43] on div "Tasks Base Line 0 / 0 Finished Real Time 0 / 0 Finished 089F7B8B-B2A5-4AFE-B5C0…" at bounding box center [784, 65] width 1568 height 50
click at [643, 29] on span "Planning" at bounding box center [645, 21] width 54 height 22
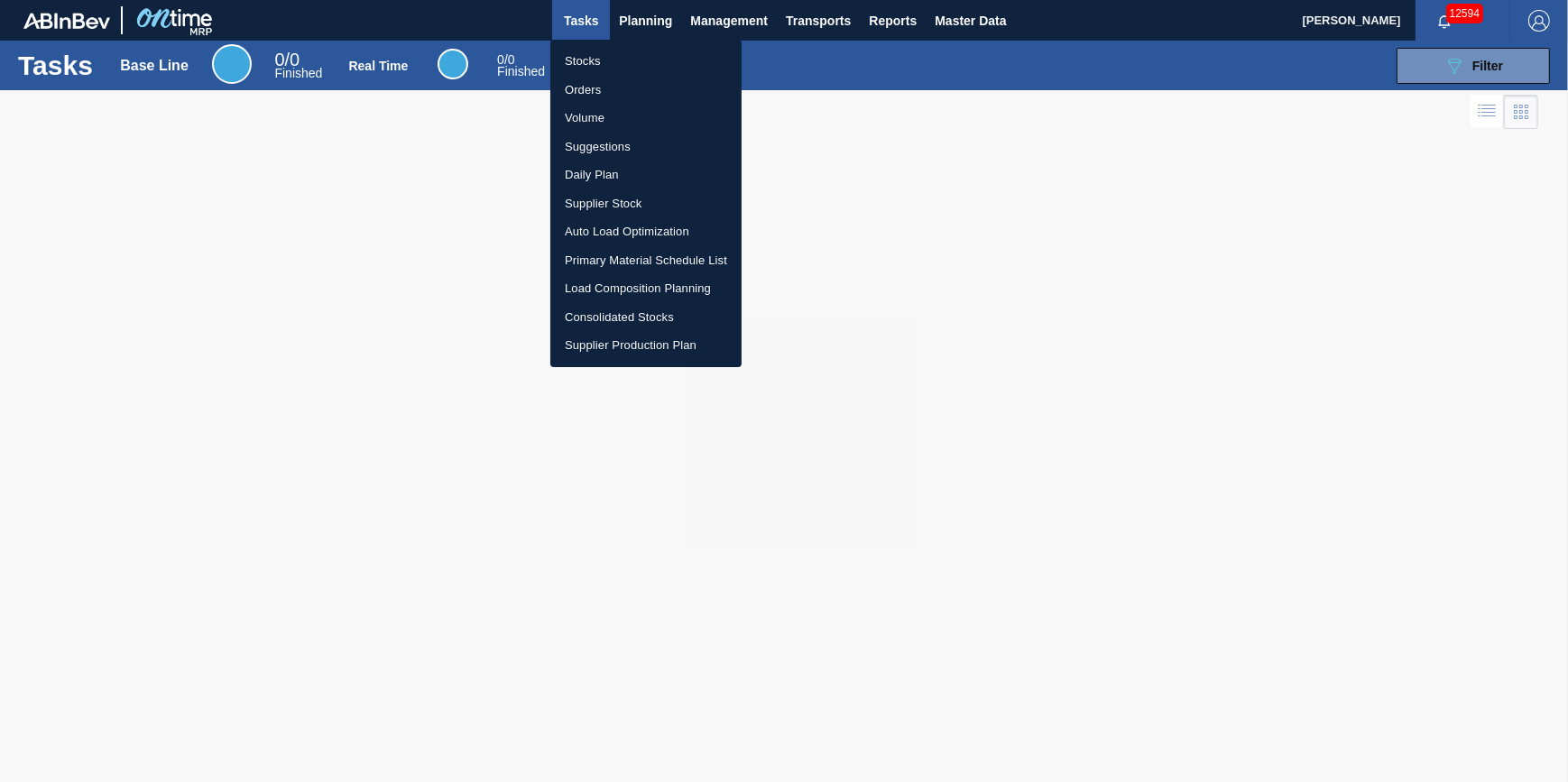
click at [642, 54] on li "Stocks" at bounding box center [646, 61] width 192 height 29
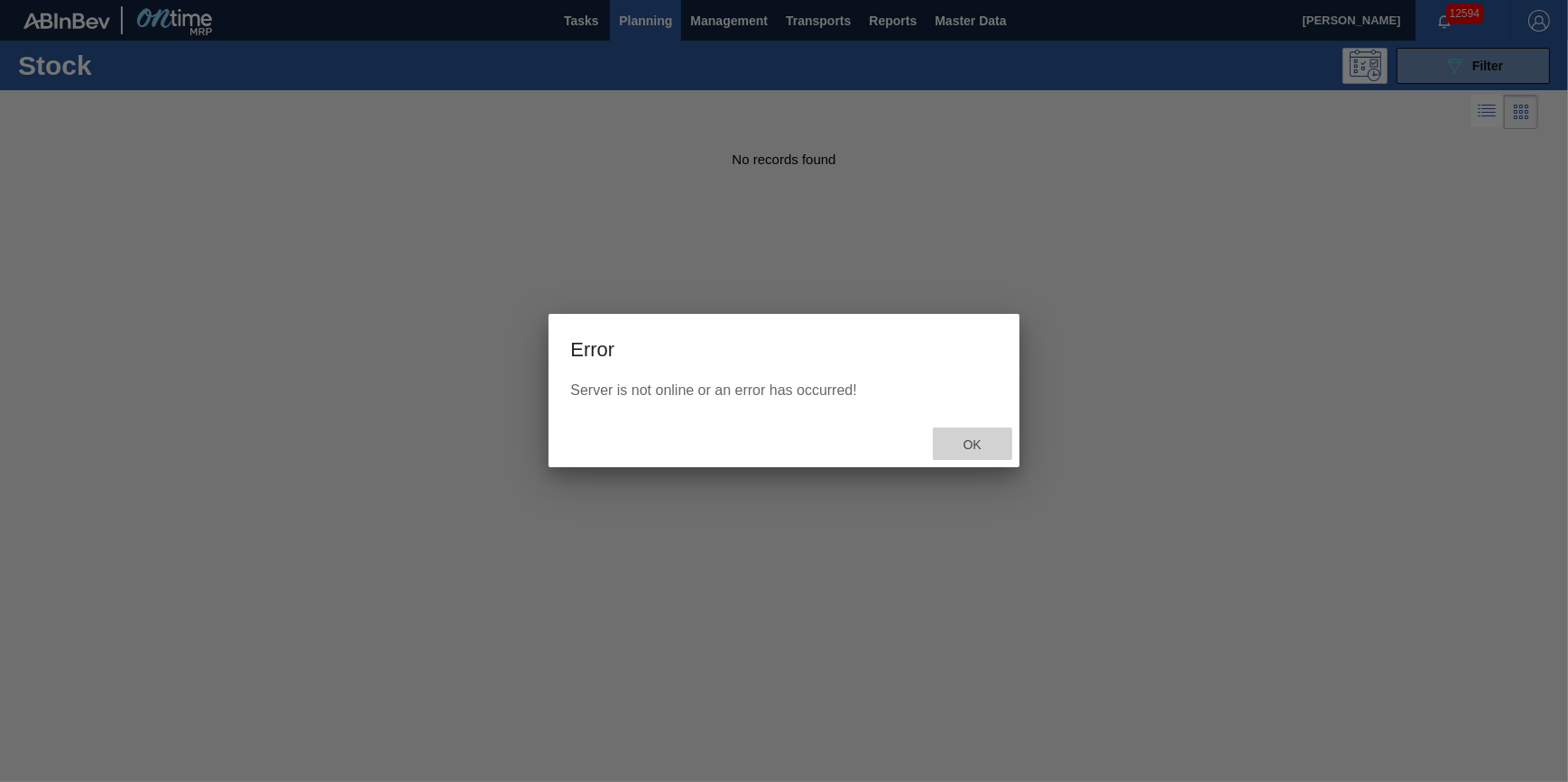
click at [989, 439] on span "Ok" at bounding box center [972, 445] width 47 height 14
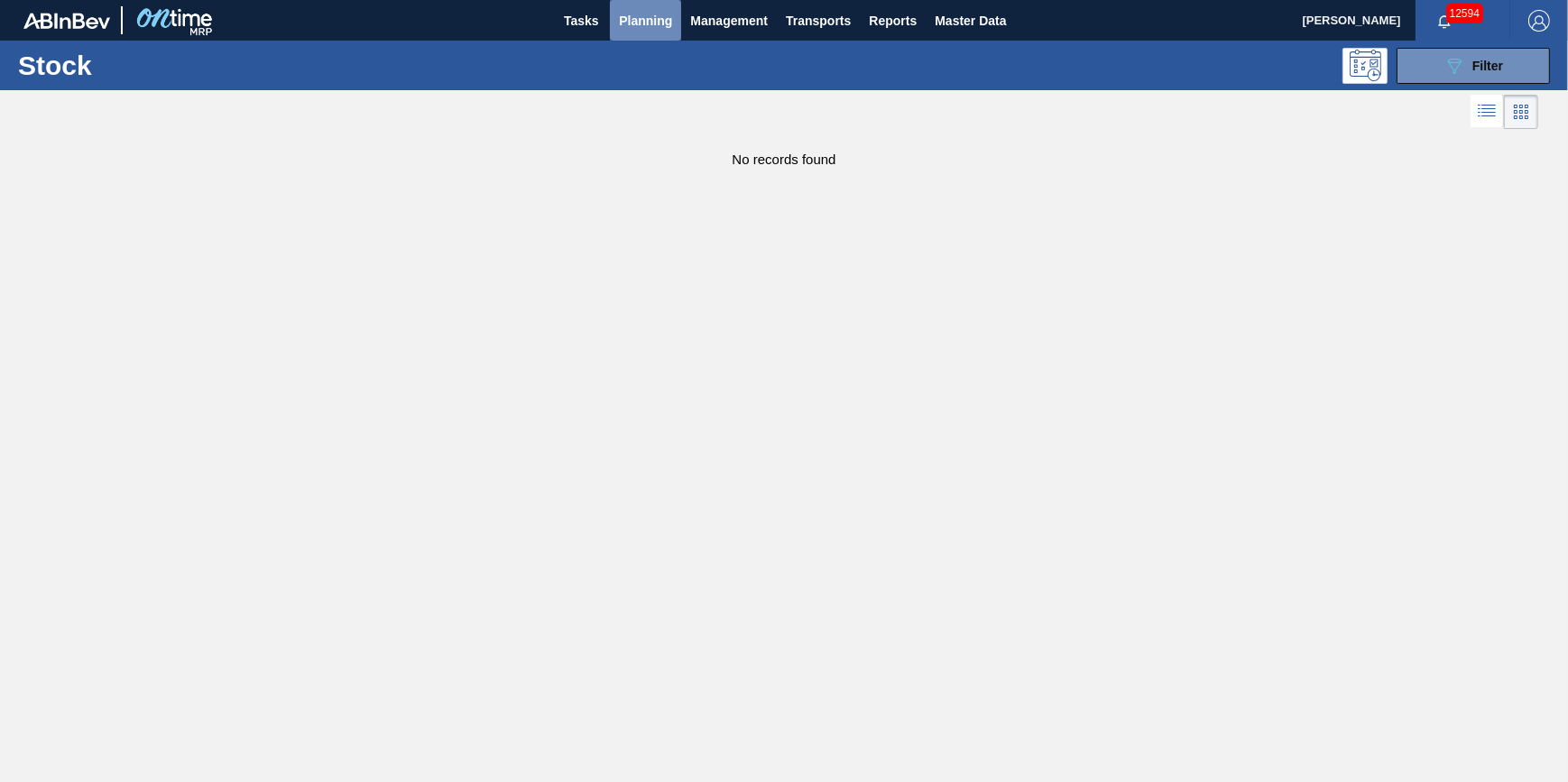
click at [633, 27] on span "Planning" at bounding box center [645, 21] width 54 height 22
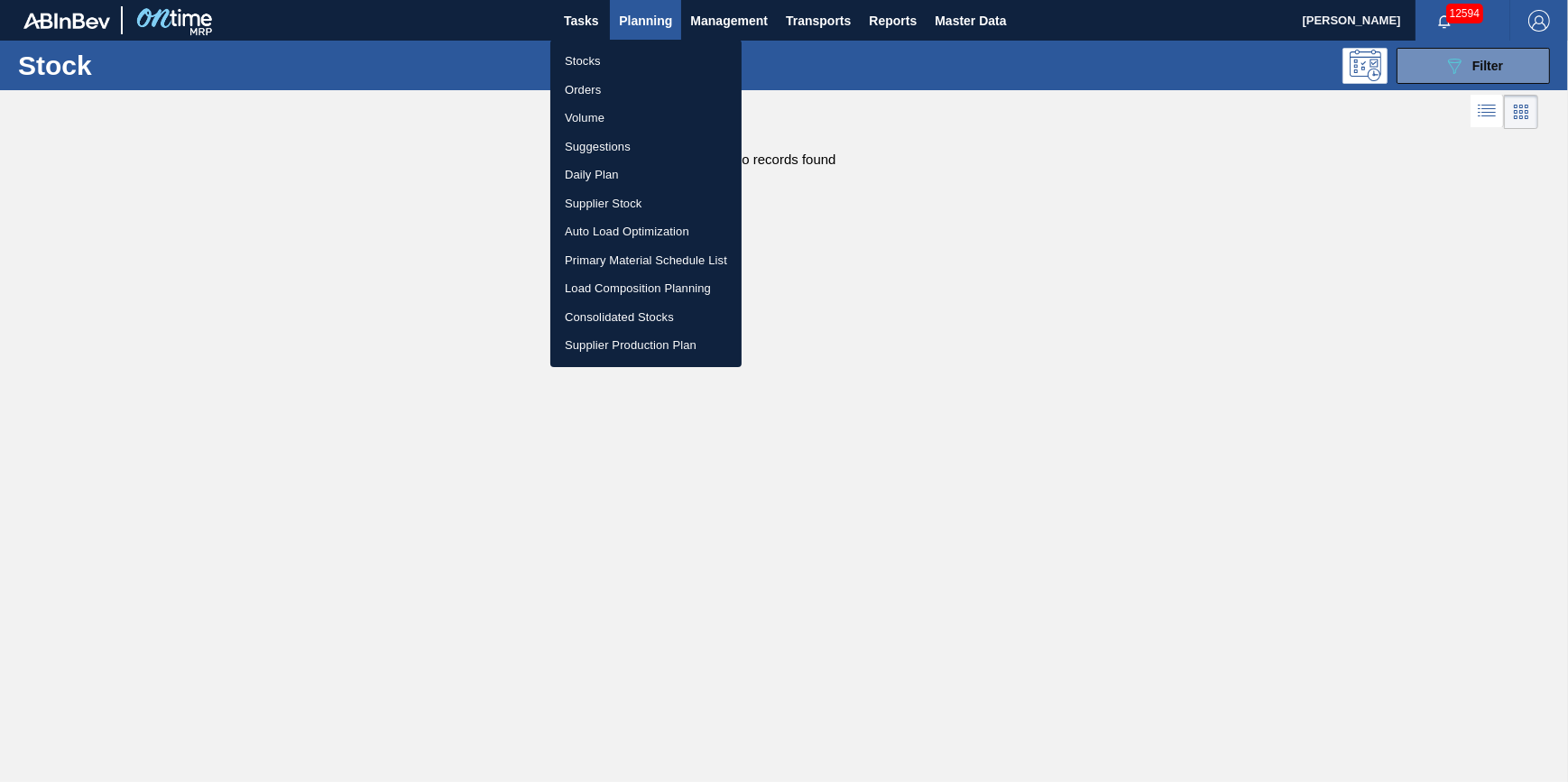
click at [622, 55] on li "Stocks" at bounding box center [646, 61] width 192 height 29
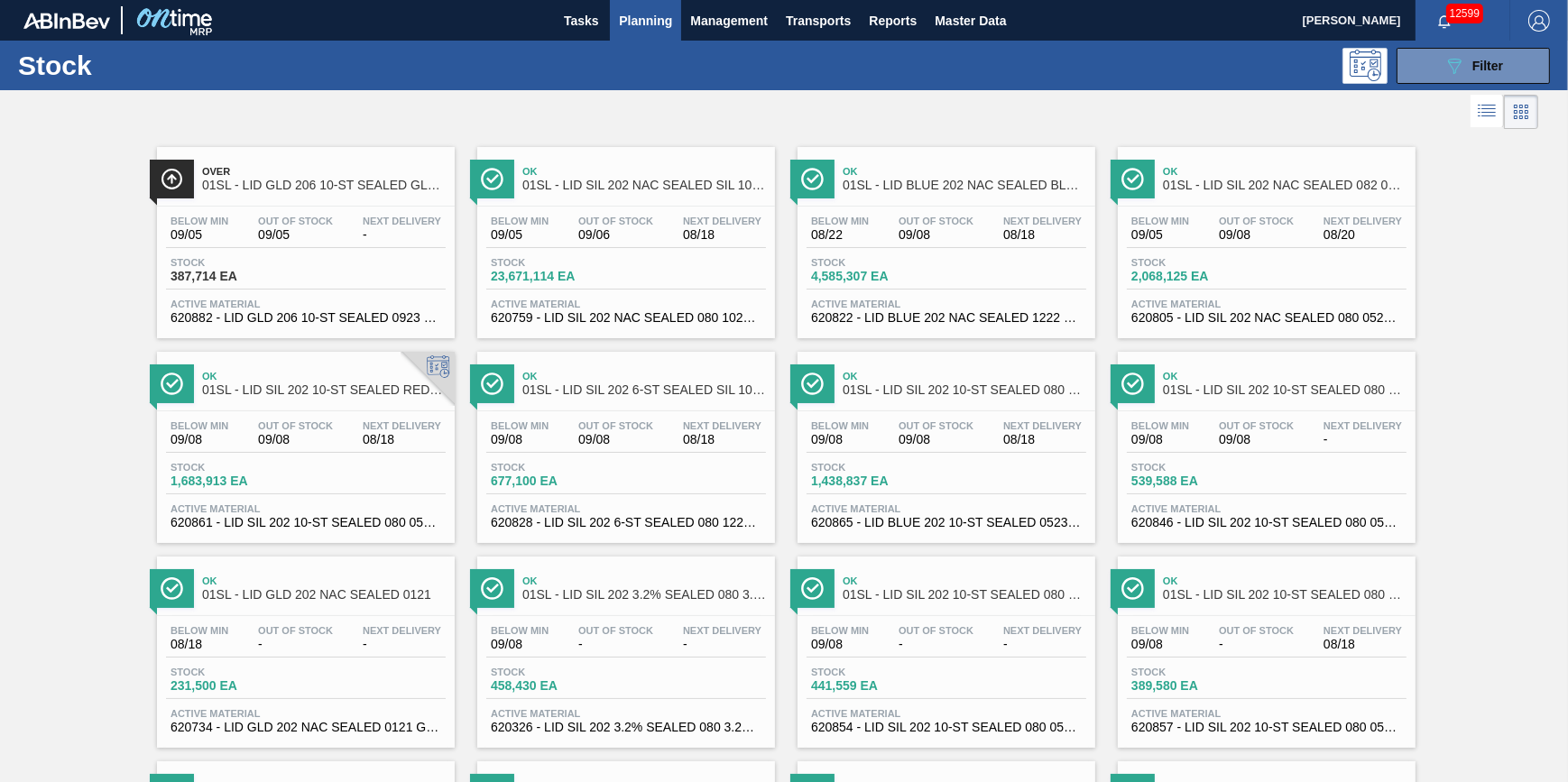
click at [640, 16] on span "Planning" at bounding box center [645, 21] width 54 height 22
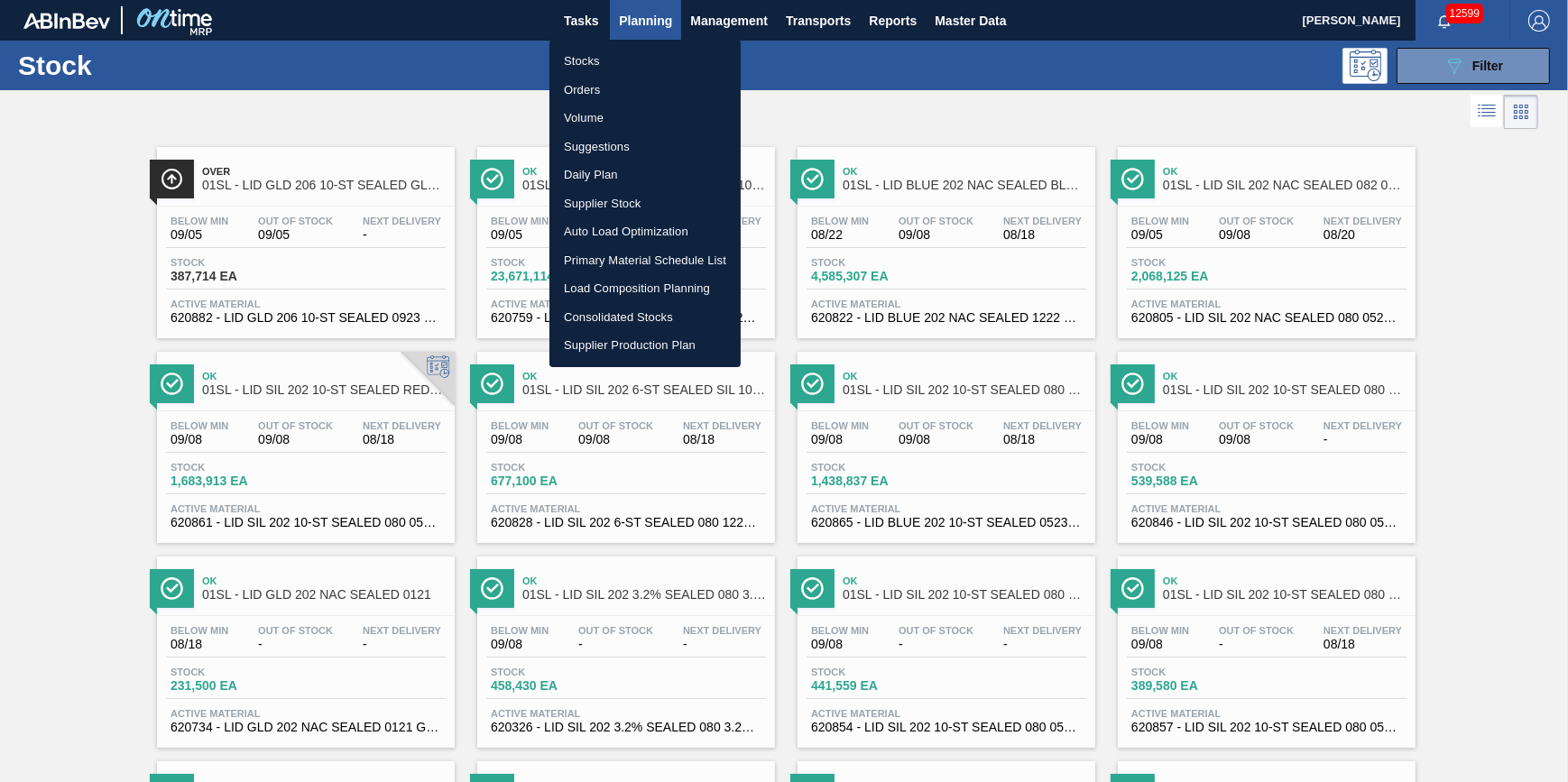
click at [622, 53] on li "Stocks" at bounding box center [645, 61] width 192 height 29
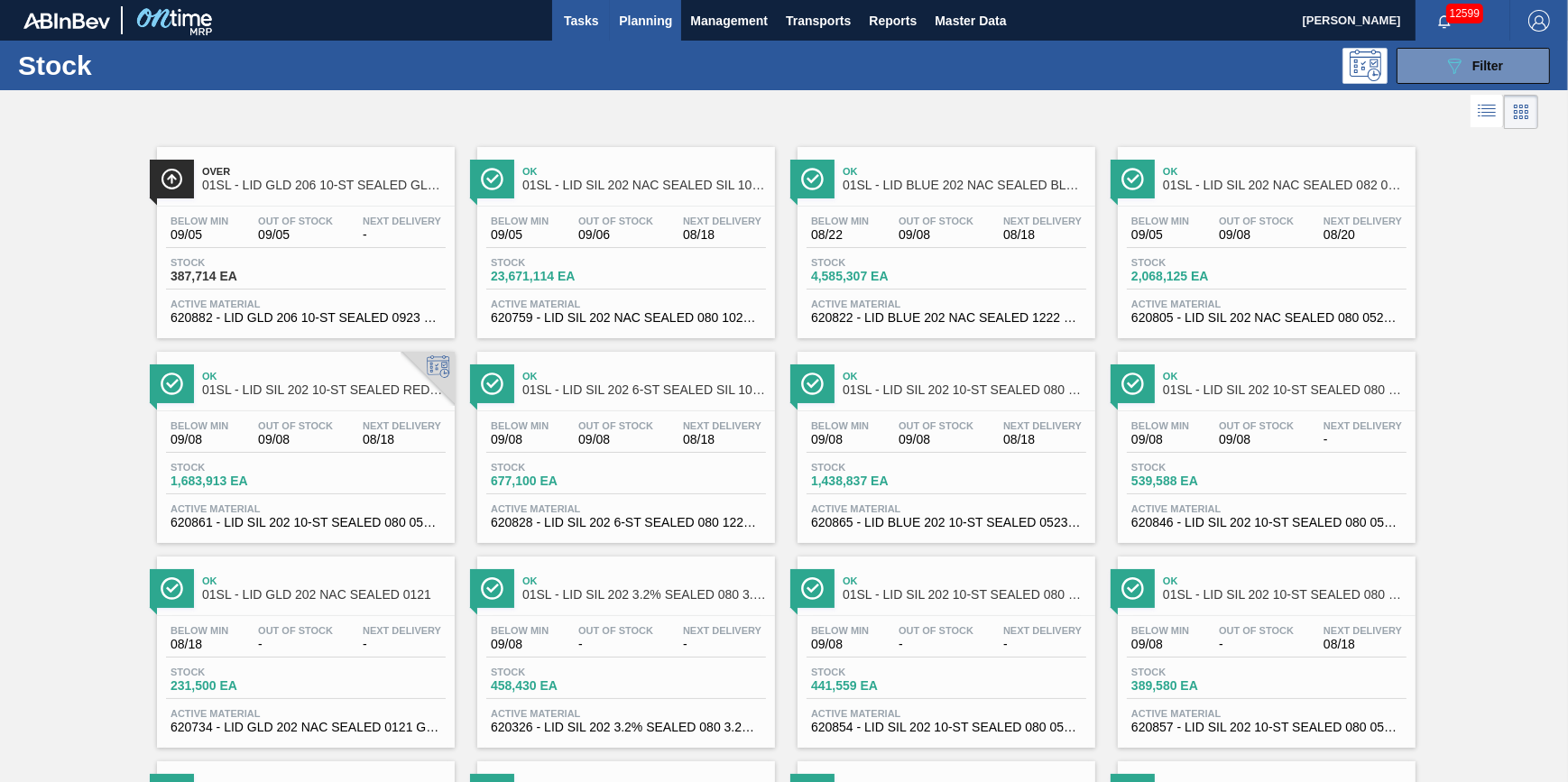
click at [576, 10] on span "Tasks" at bounding box center [581, 21] width 39 height 22
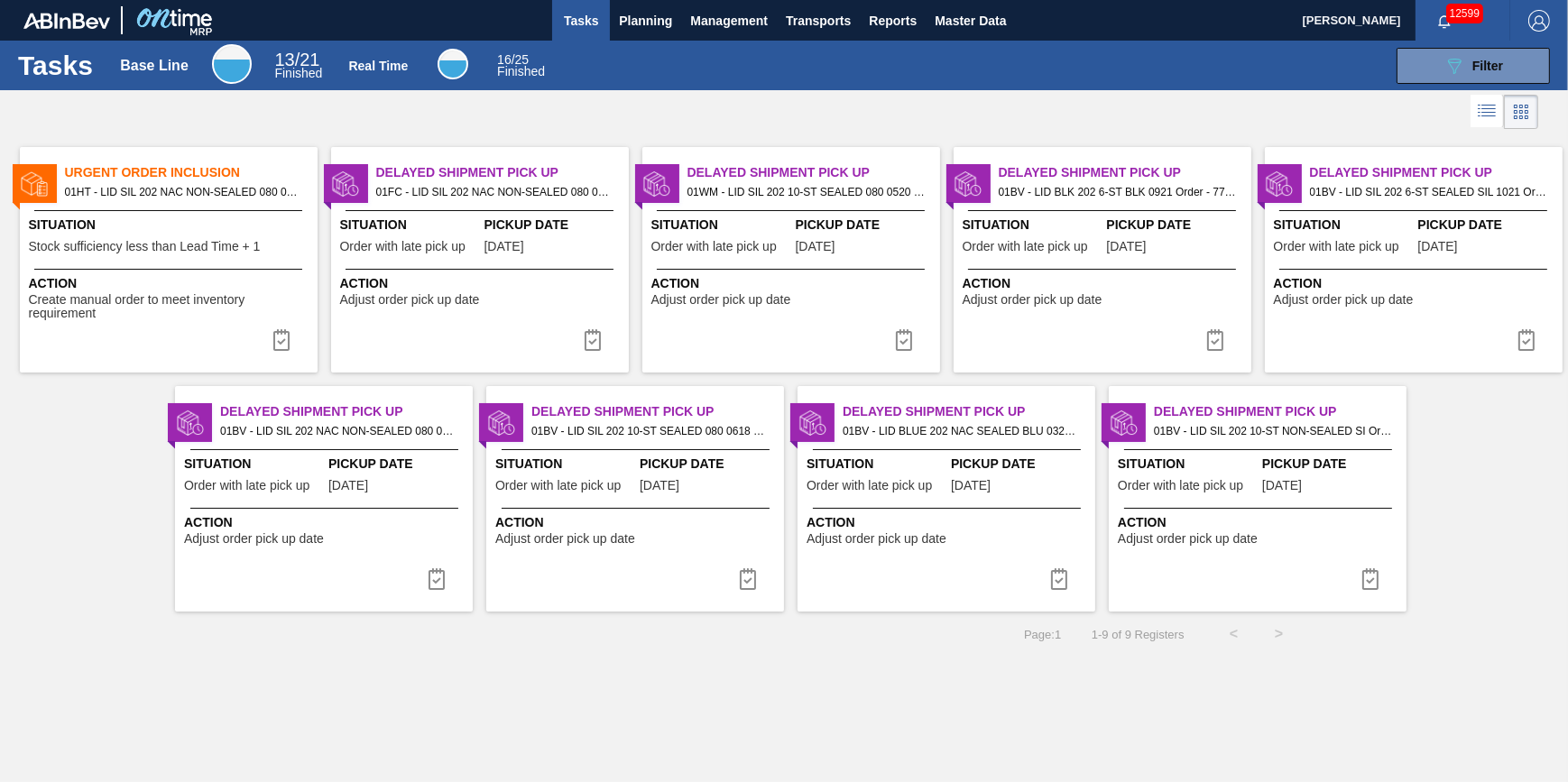
click at [183, 271] on div "Action Create manual order to meet inventory requirement" at bounding box center [168, 295] width 298 height 53
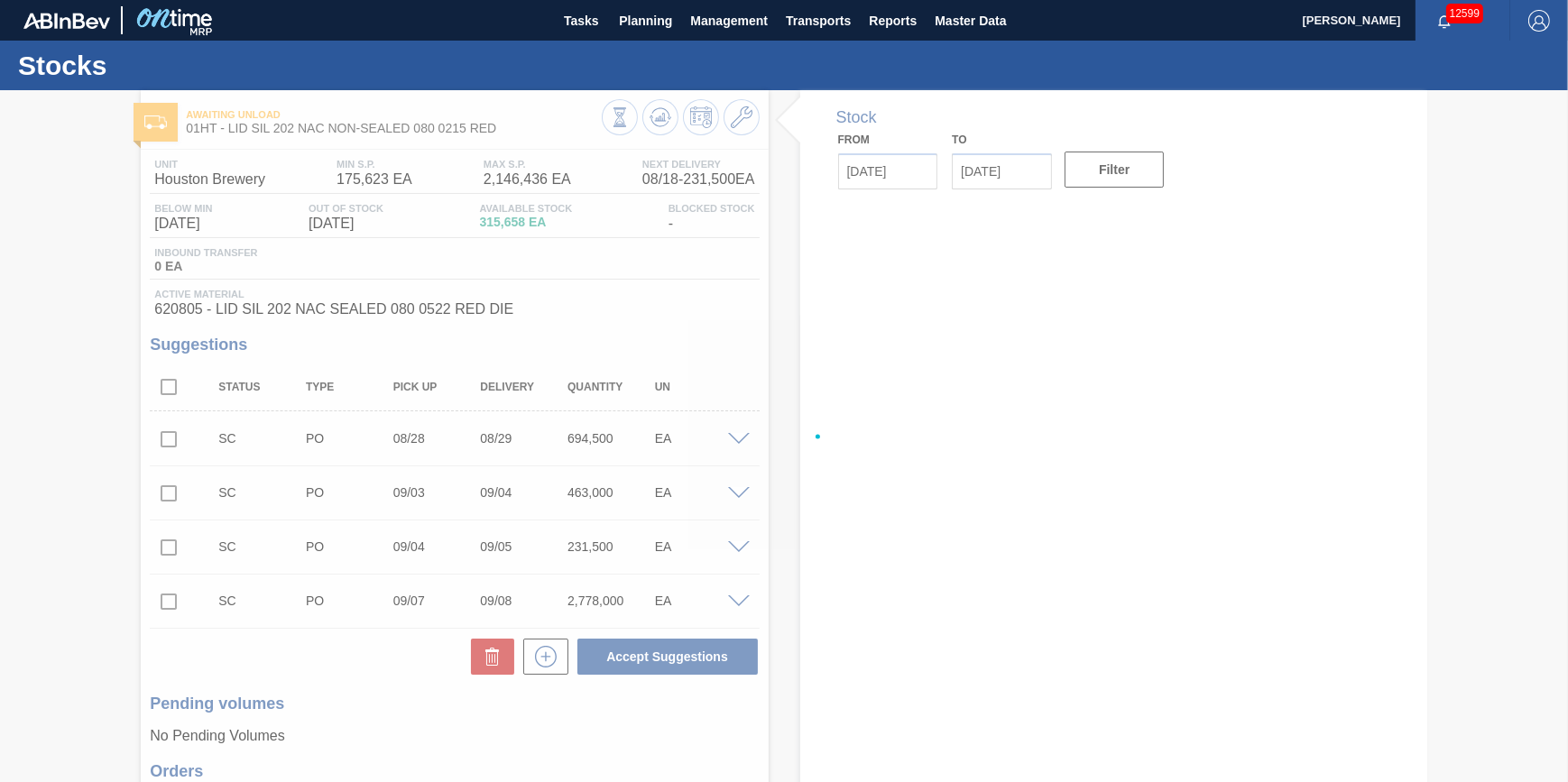
type input "[DATE]"
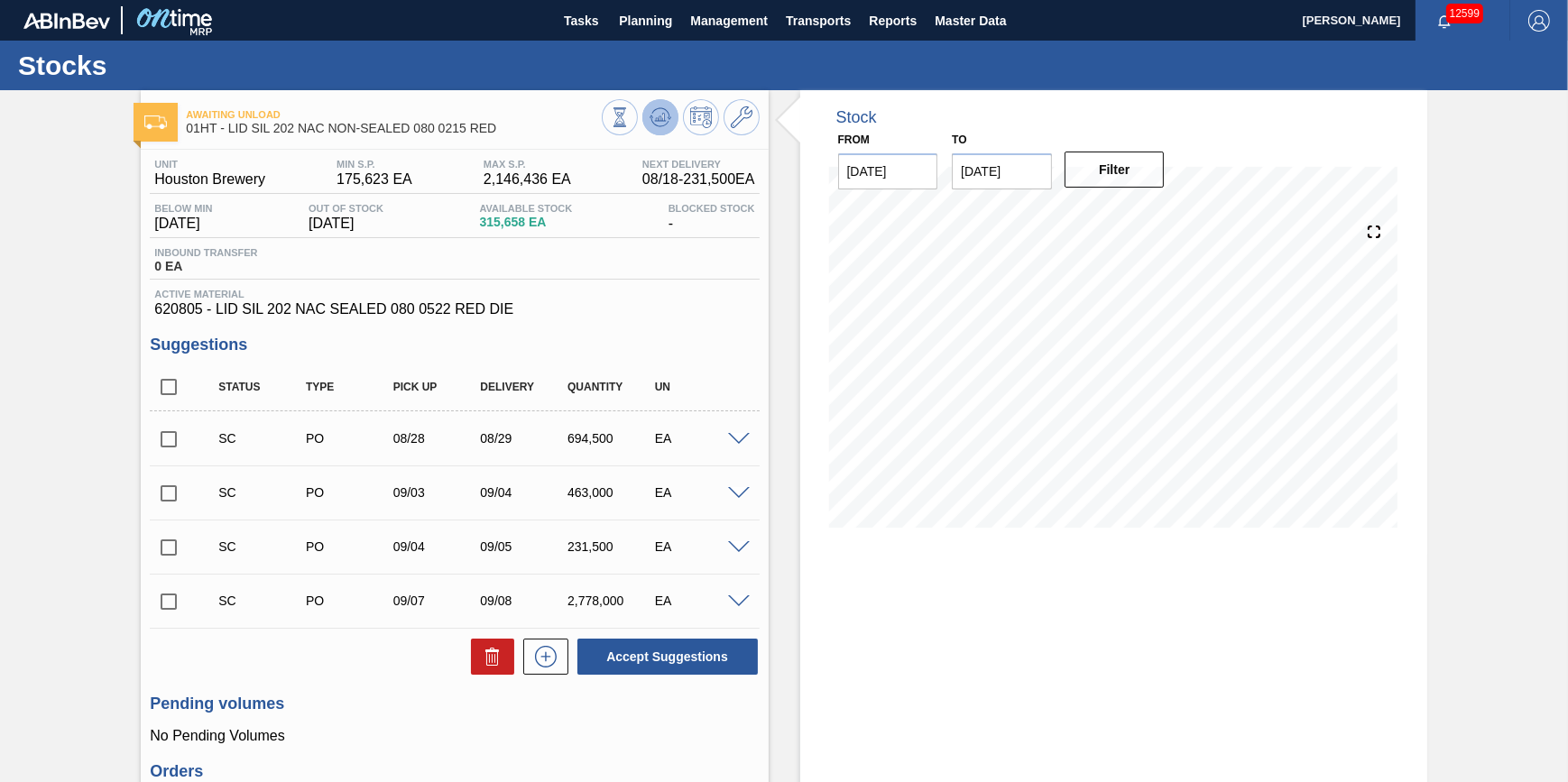
click at [629, 109] on icon at bounding box center [619, 117] width 20 height 20
click at [643, 111] on button at bounding box center [660, 117] width 36 height 36
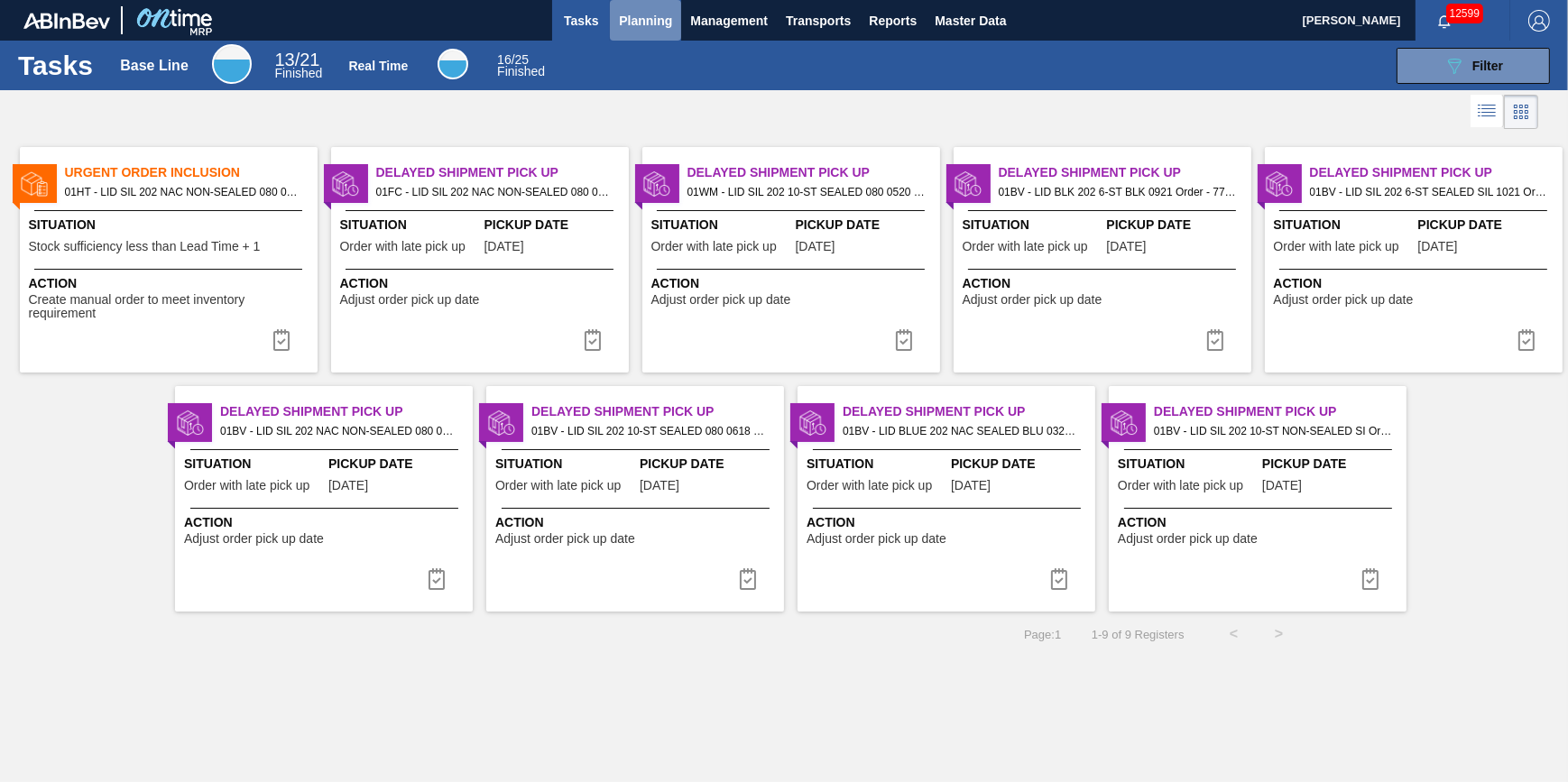
click at [638, 29] on span "Planning" at bounding box center [645, 21] width 54 height 22
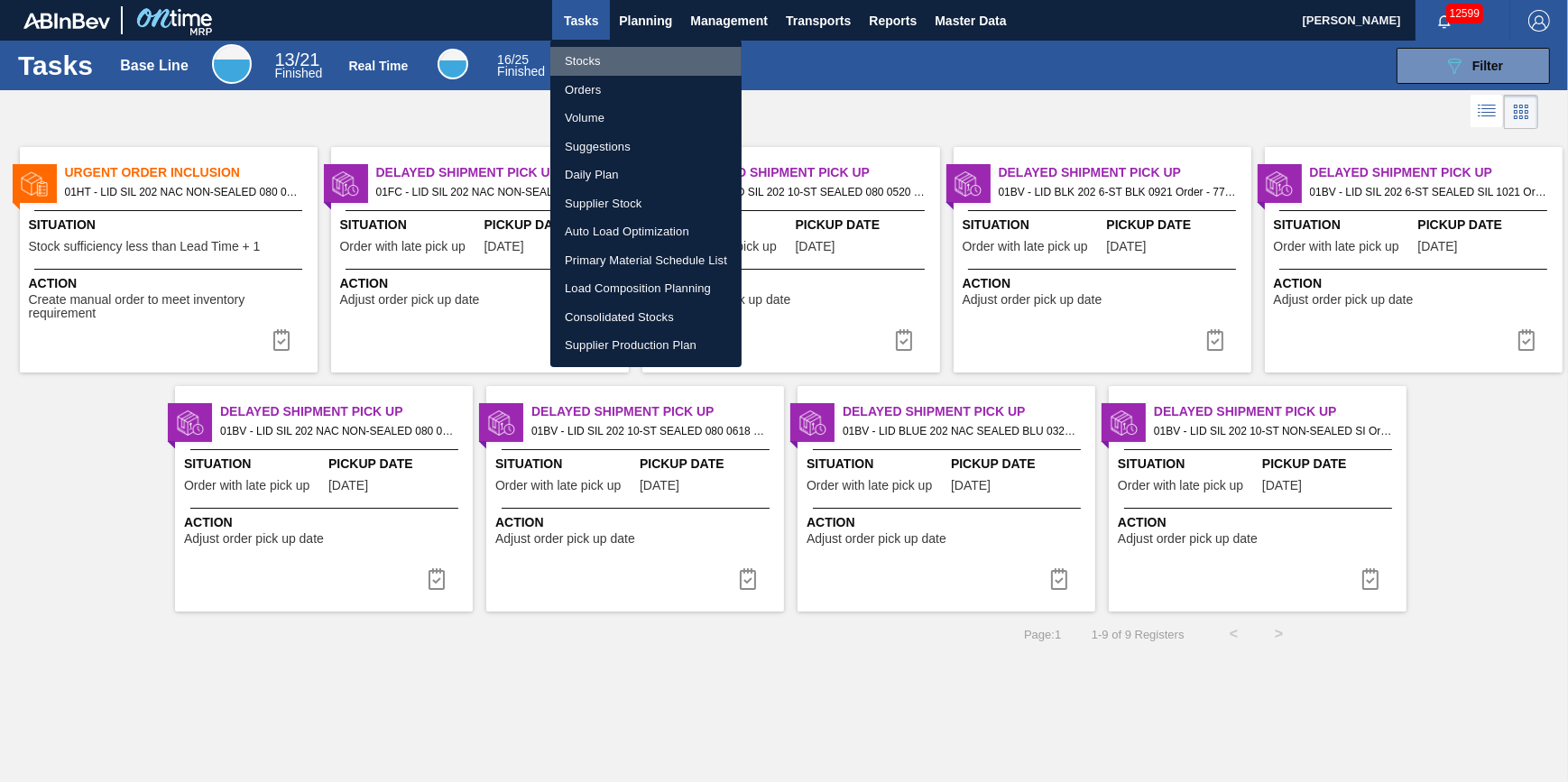
click at [623, 63] on li "Stocks" at bounding box center [646, 61] width 192 height 29
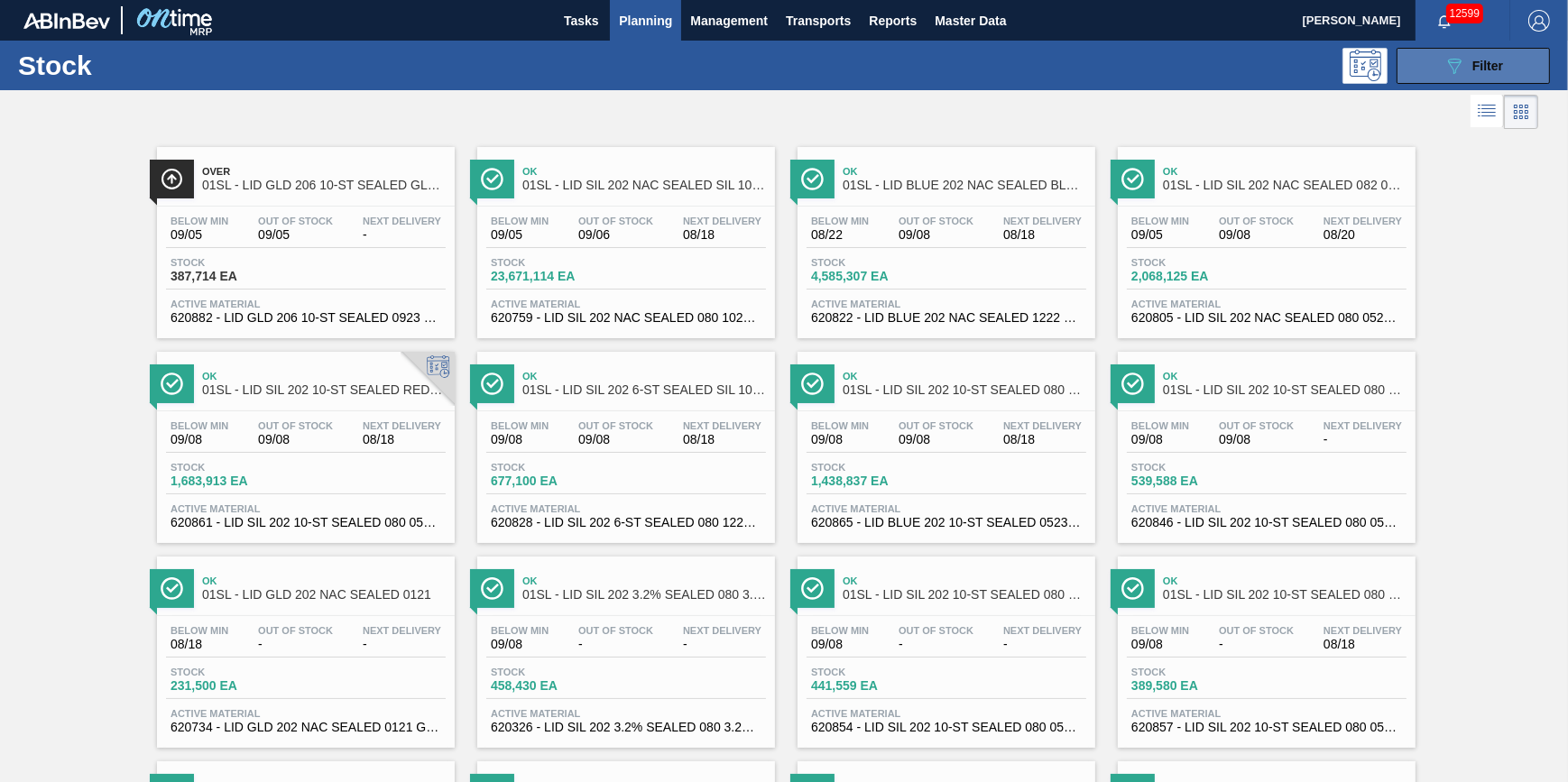
click at [1460, 63] on icon "089F7B8B-B2A5-4AFE-B5C0-19BA573D28AC" at bounding box center [1453, 66] width 22 height 22
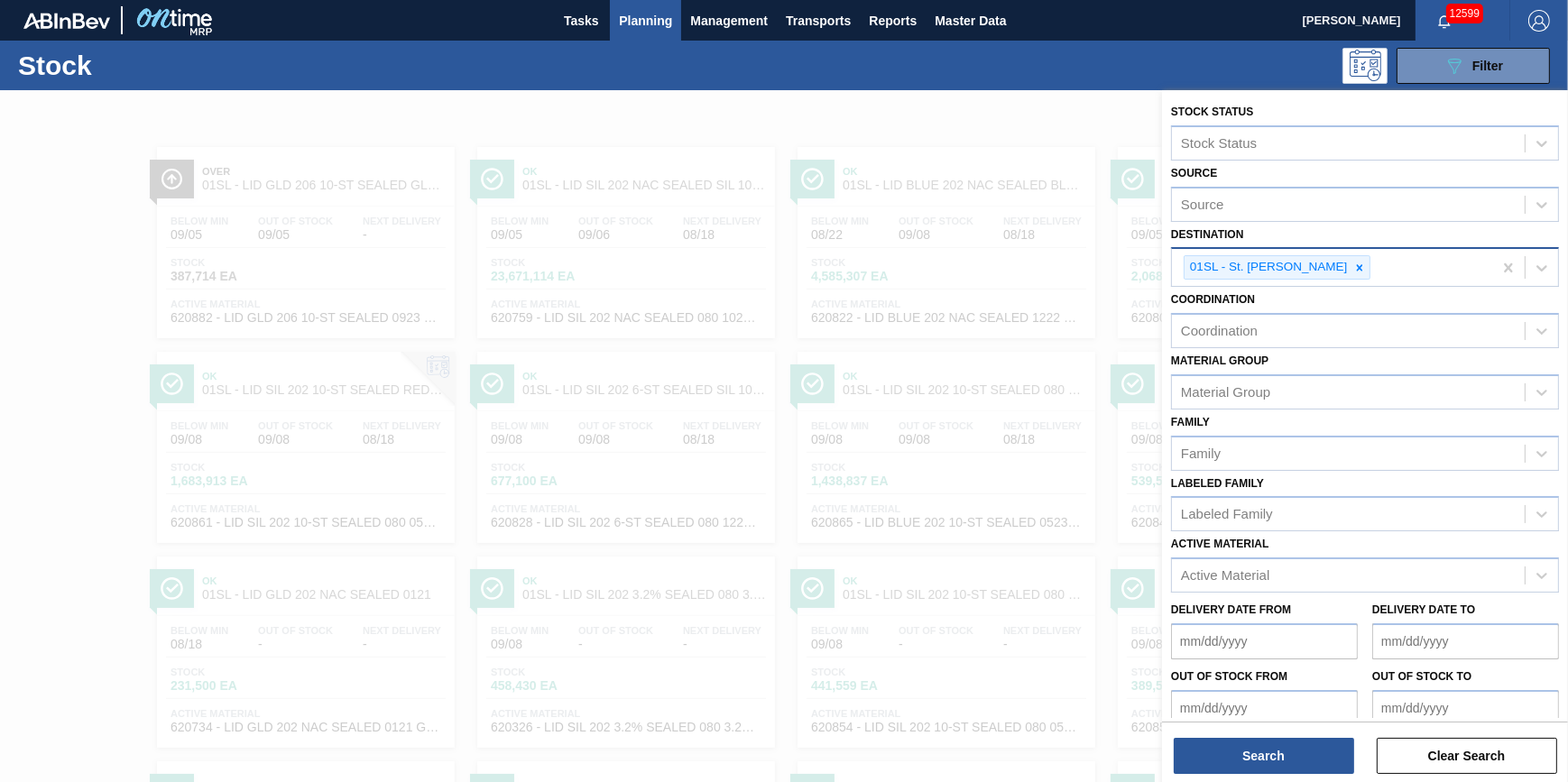
drag, startPoint x: 1502, startPoint y: 258, endPoint x: 1459, endPoint y: 268, distance: 44.1
click at [1458, 268] on div "Destination" at bounding box center [1347, 266] width 352 height 26
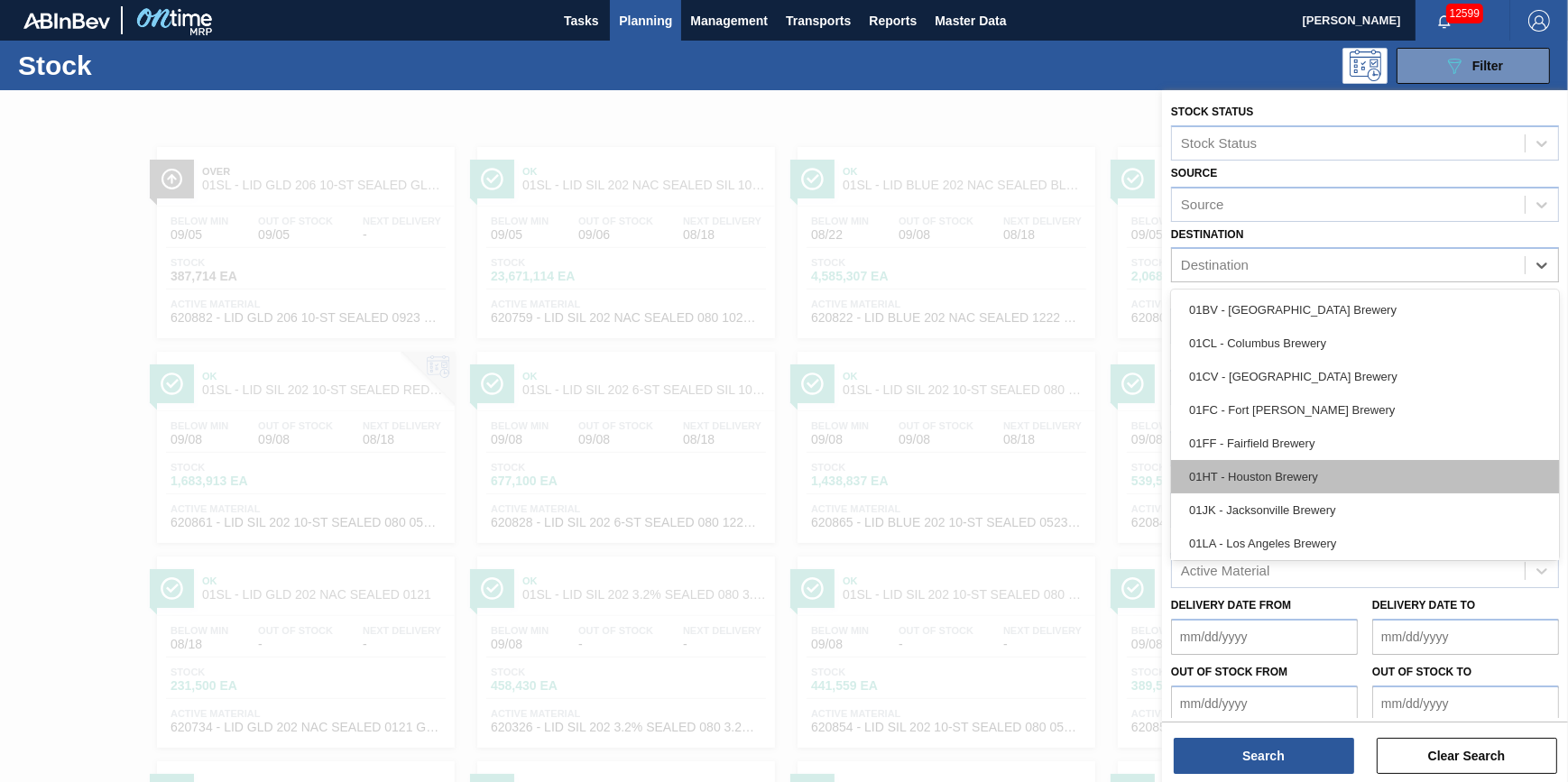
click at [1343, 475] on div "01HT - Houston Brewery" at bounding box center [1364, 477] width 388 height 34
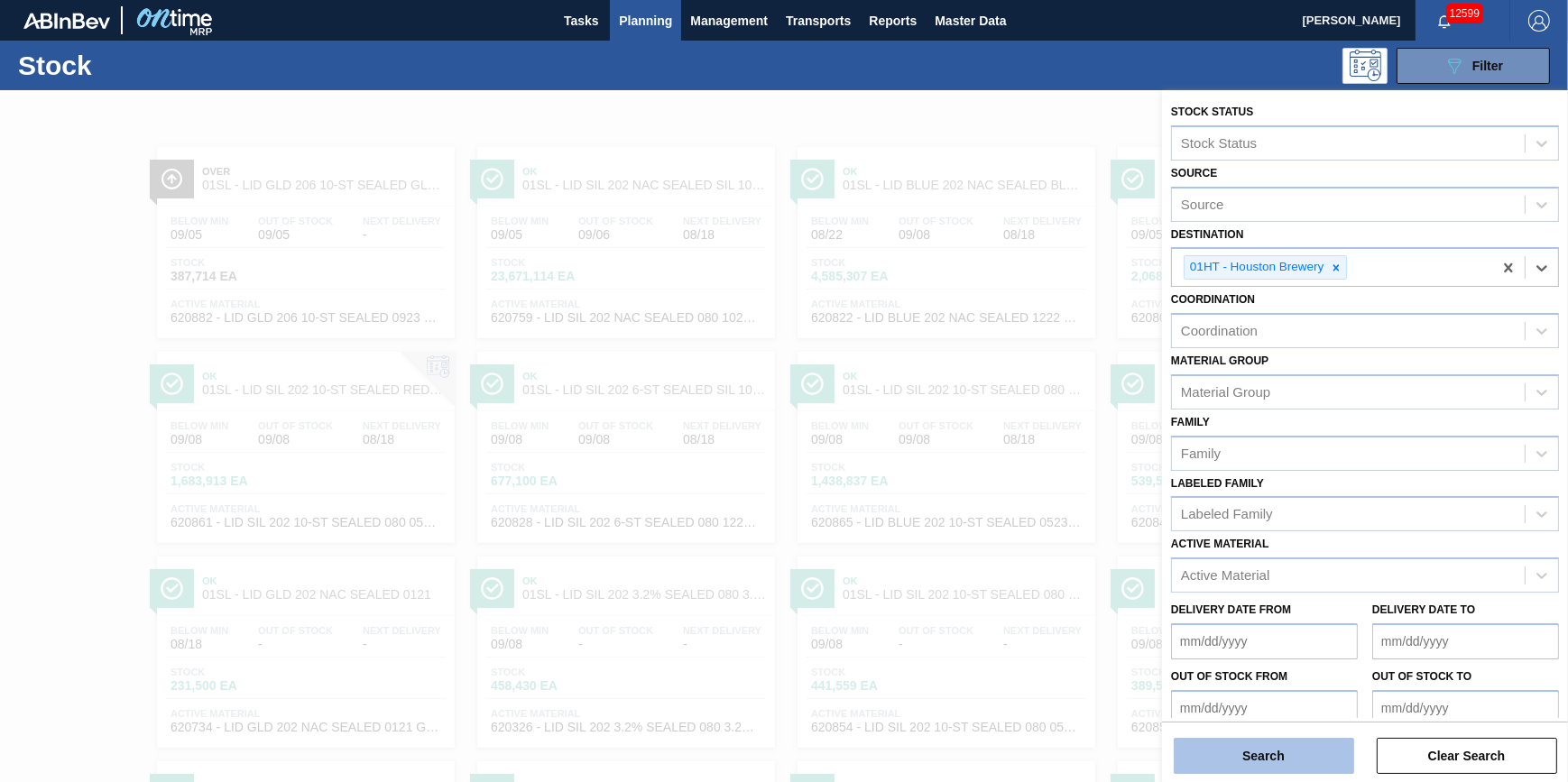
click at [1286, 752] on button "Search" at bounding box center [1264, 756] width 180 height 36
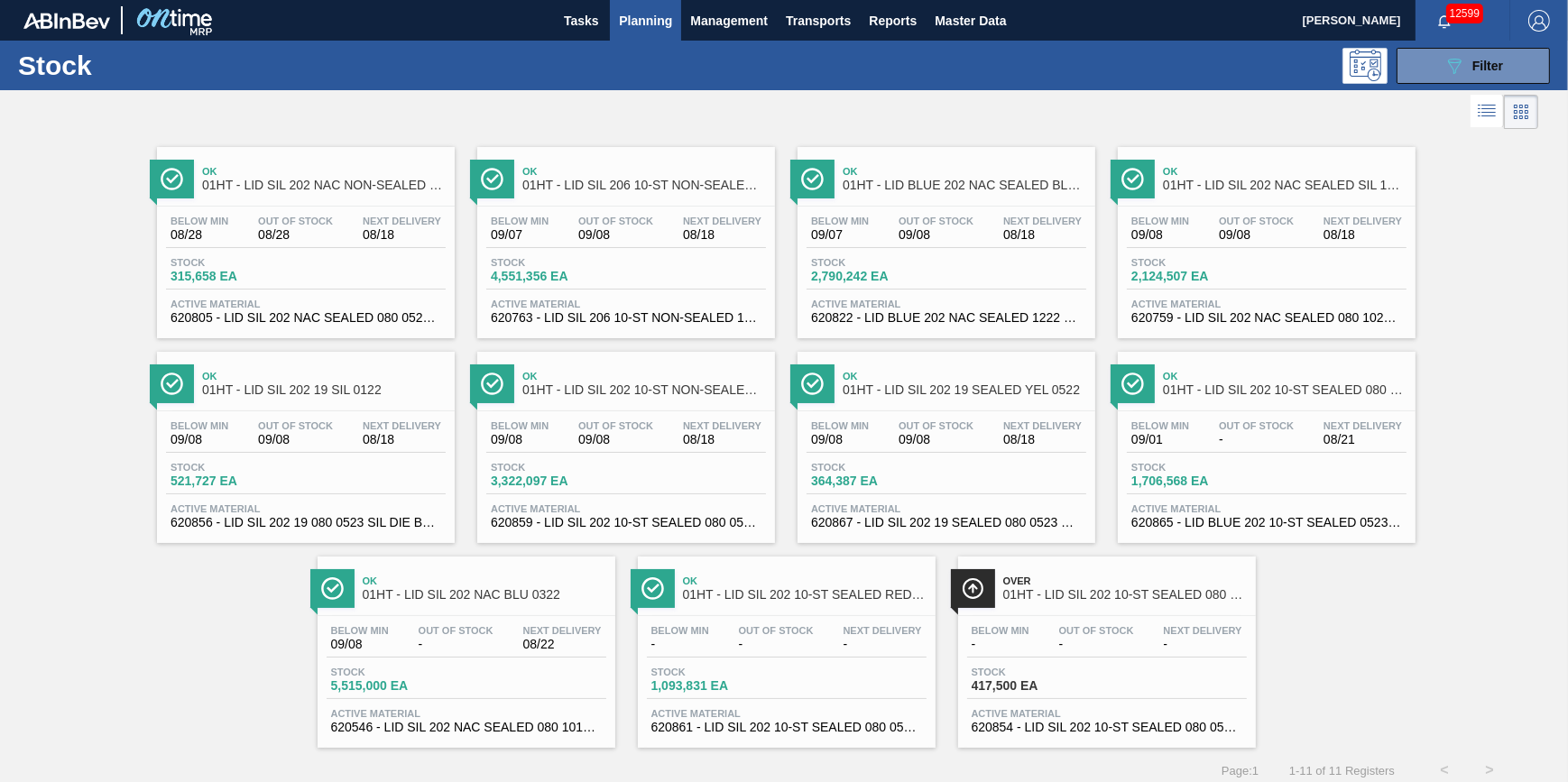
click at [1149, 261] on span "Stock" at bounding box center [1194, 263] width 126 height 11
click at [327, 278] on div "Stock 315,658 EA" at bounding box center [306, 274] width 280 height 33
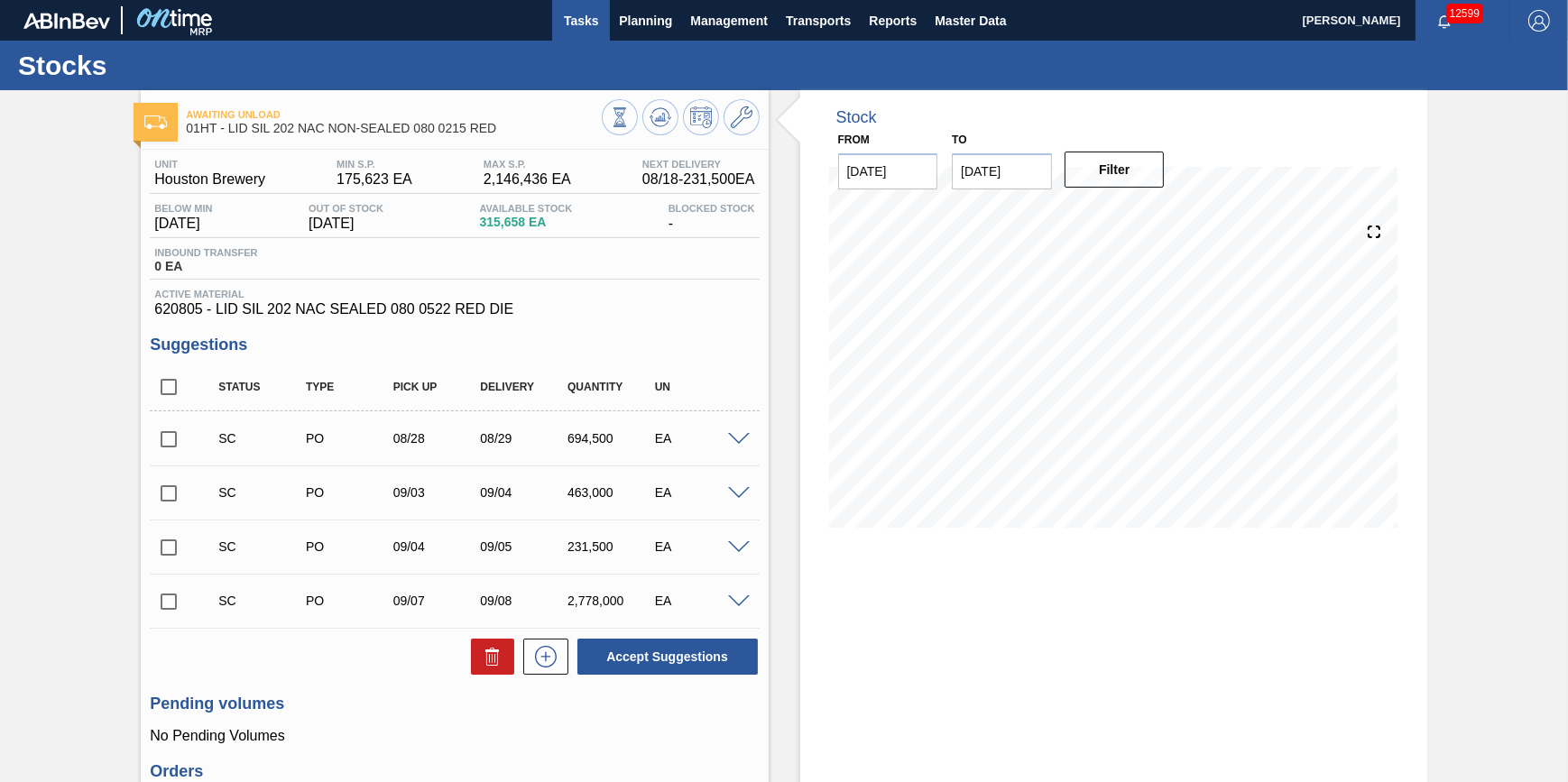
click at [561, 30] on span "Tasks" at bounding box center [581, 21] width 39 height 22
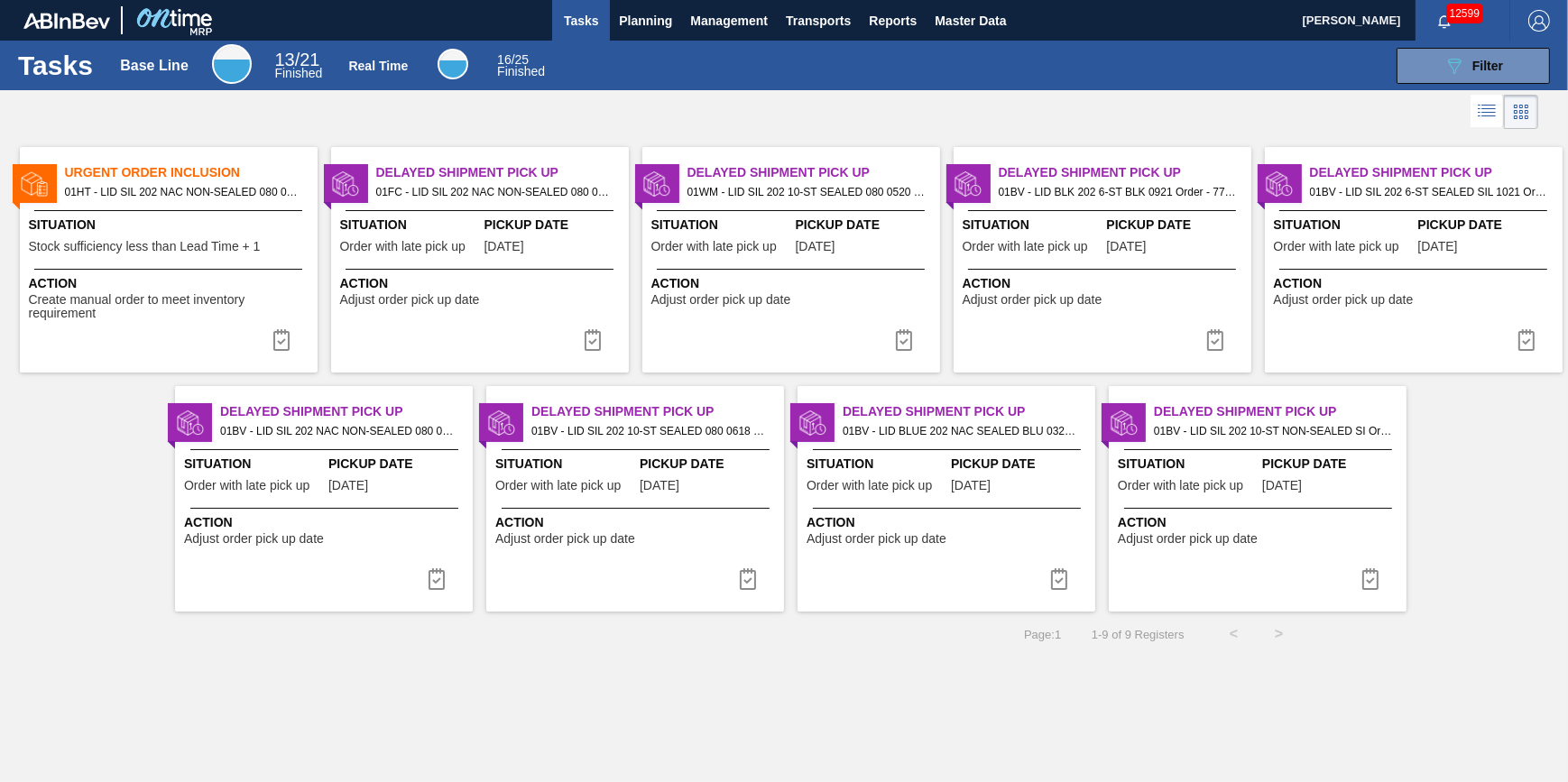
click at [249, 250] on span "Stock sufficiency less than Lead Time + 1" at bounding box center [145, 246] width 232 height 13
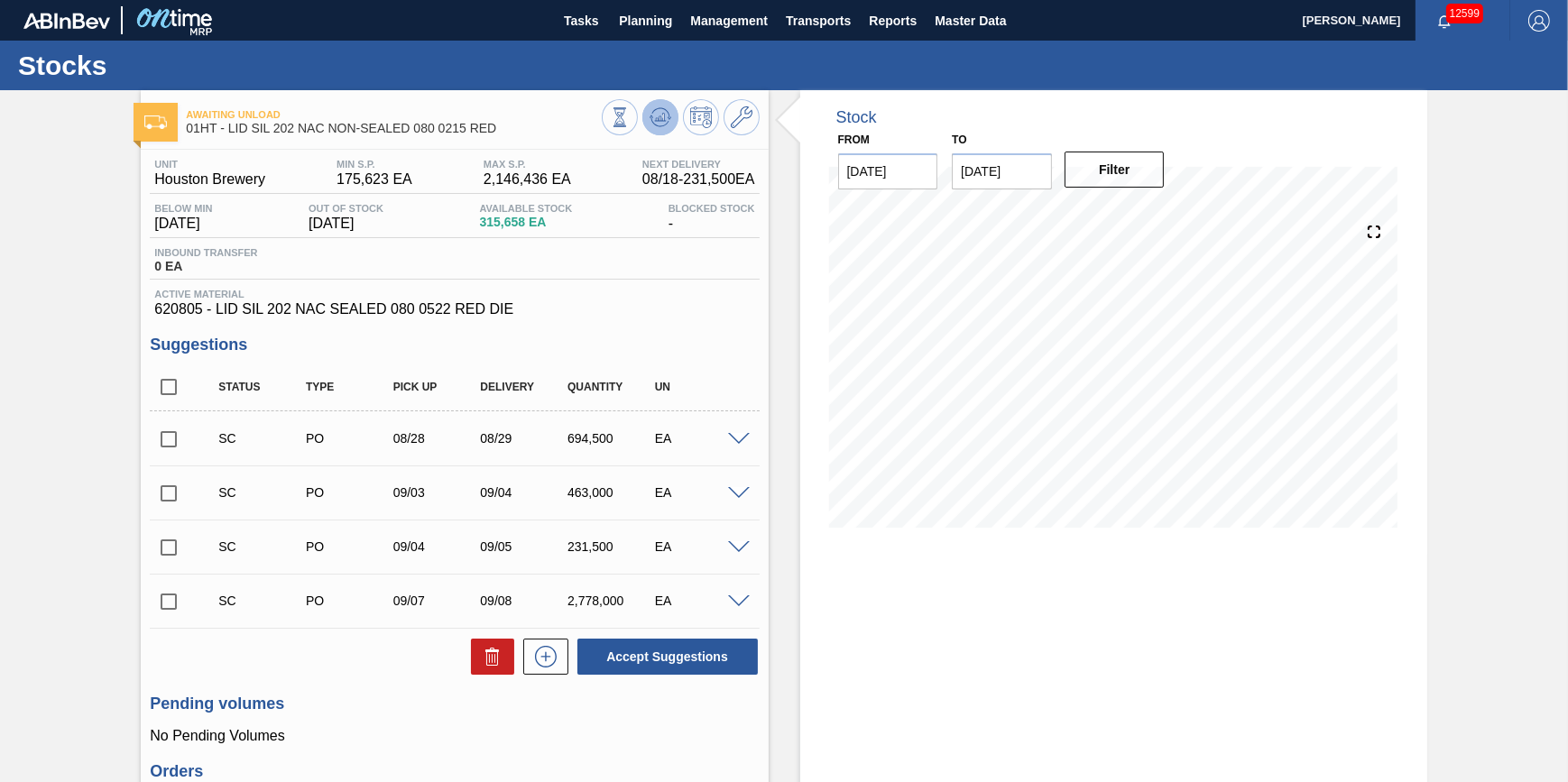
click at [629, 115] on icon at bounding box center [619, 117] width 20 height 20
click at [566, 35] on button "Tasks" at bounding box center [581, 20] width 57 height 40
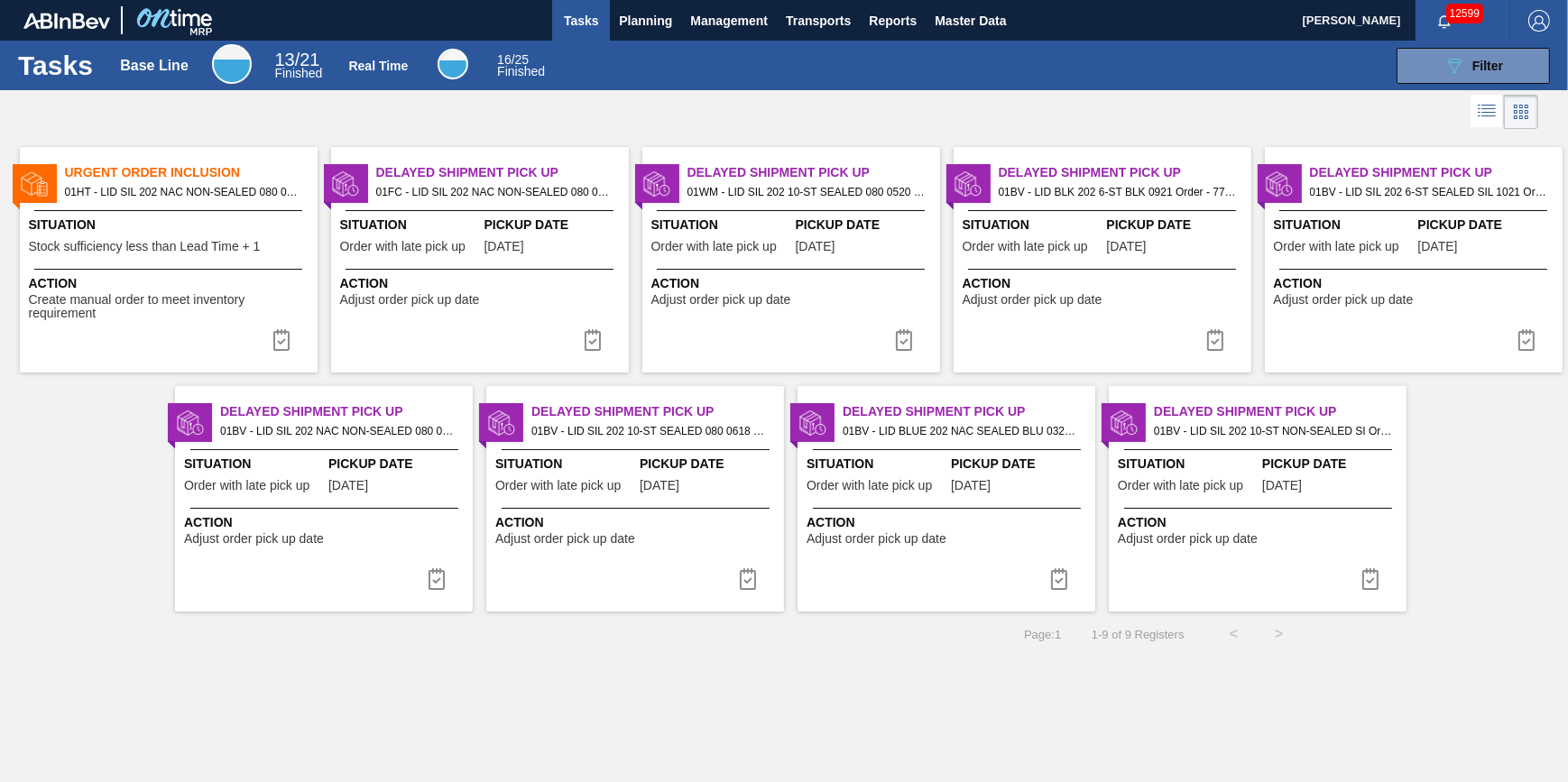
click at [202, 249] on span "Stock sufficiency less than Lead Time + 1" at bounding box center [145, 246] width 232 height 13
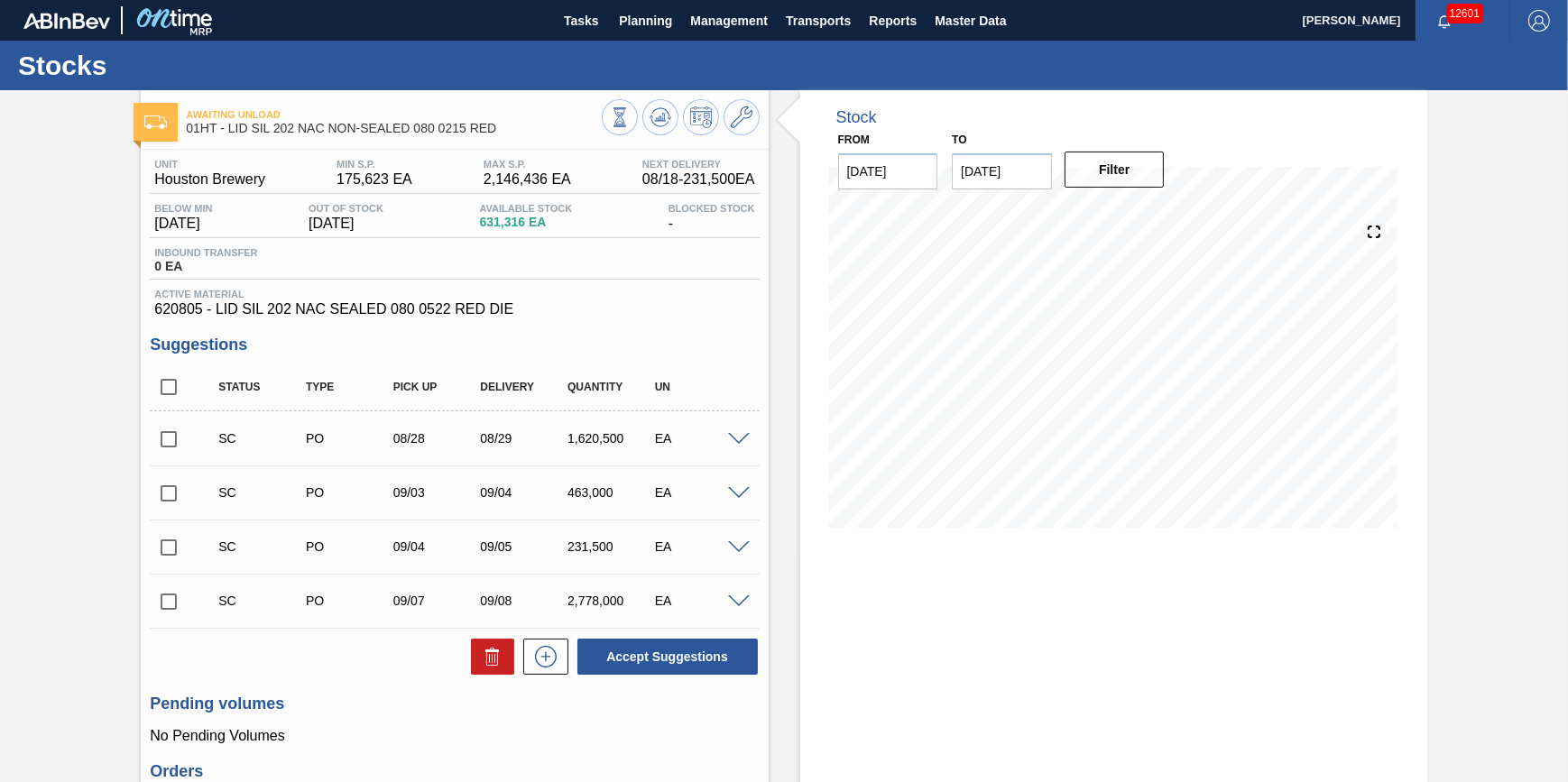
click at [736, 446] on span at bounding box center [738, 440] width 22 height 13
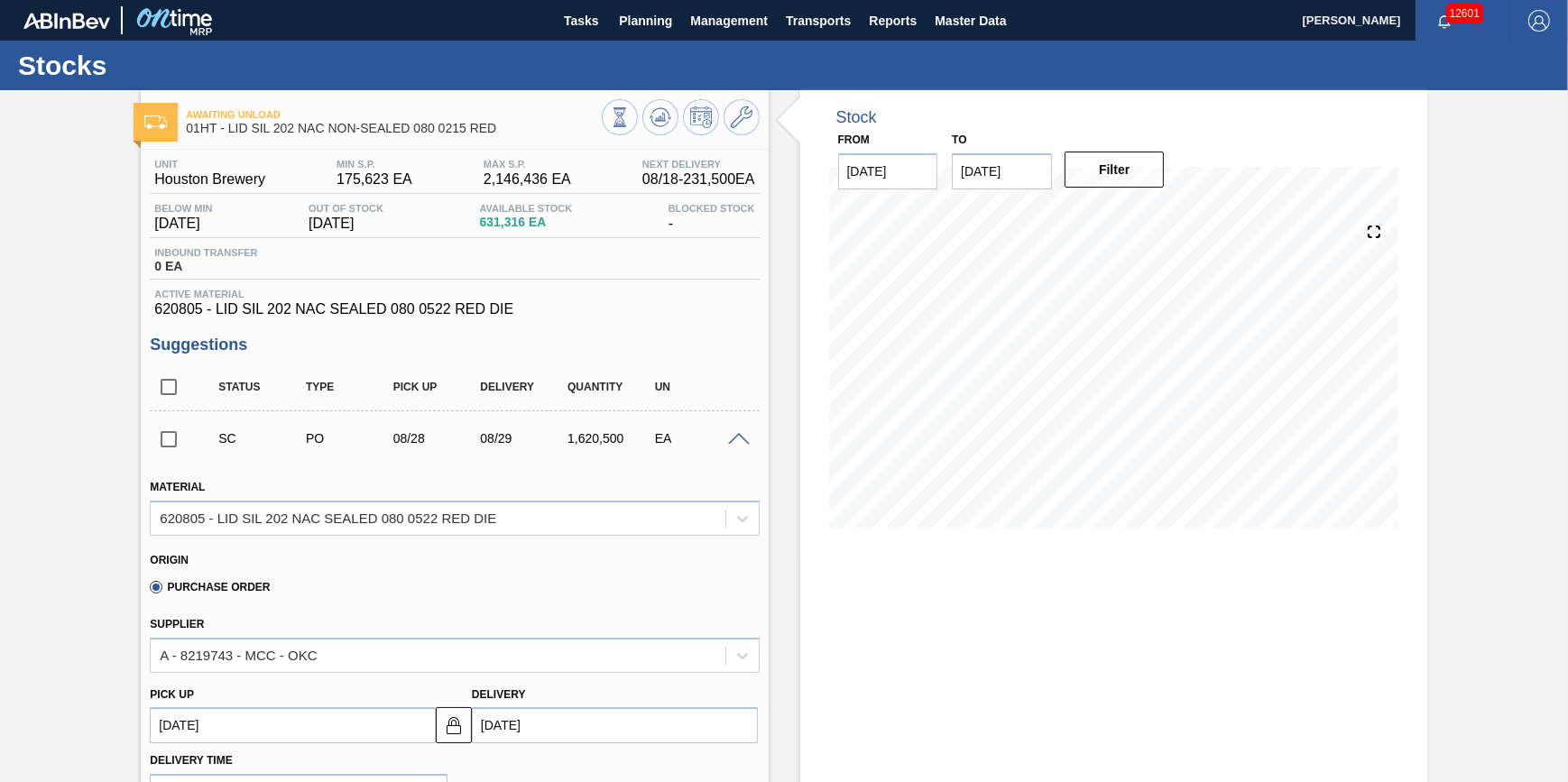
click at [738, 446] on span at bounding box center [738, 440] width 22 height 13
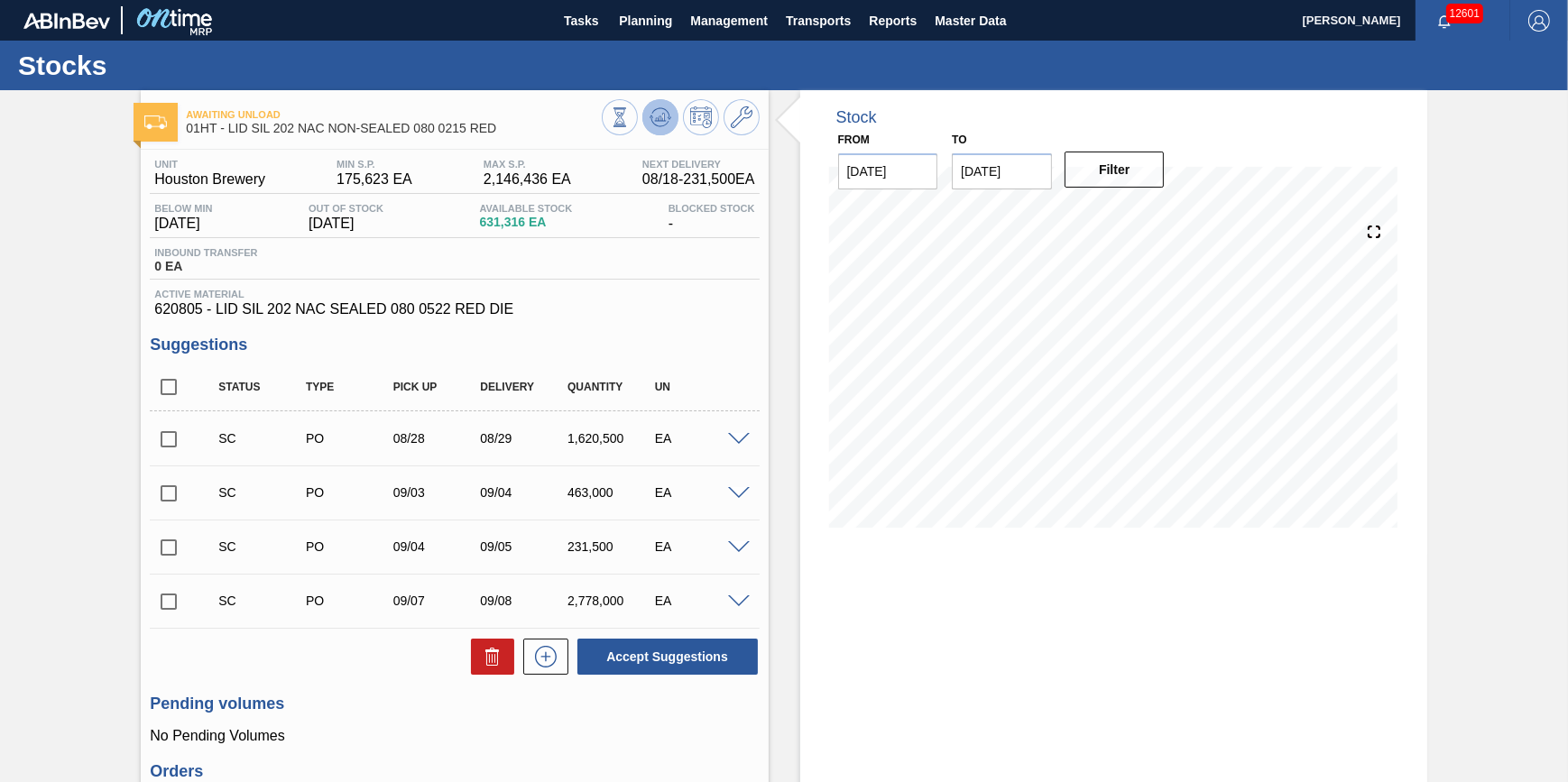
click at [643, 117] on button at bounding box center [660, 117] width 36 height 36
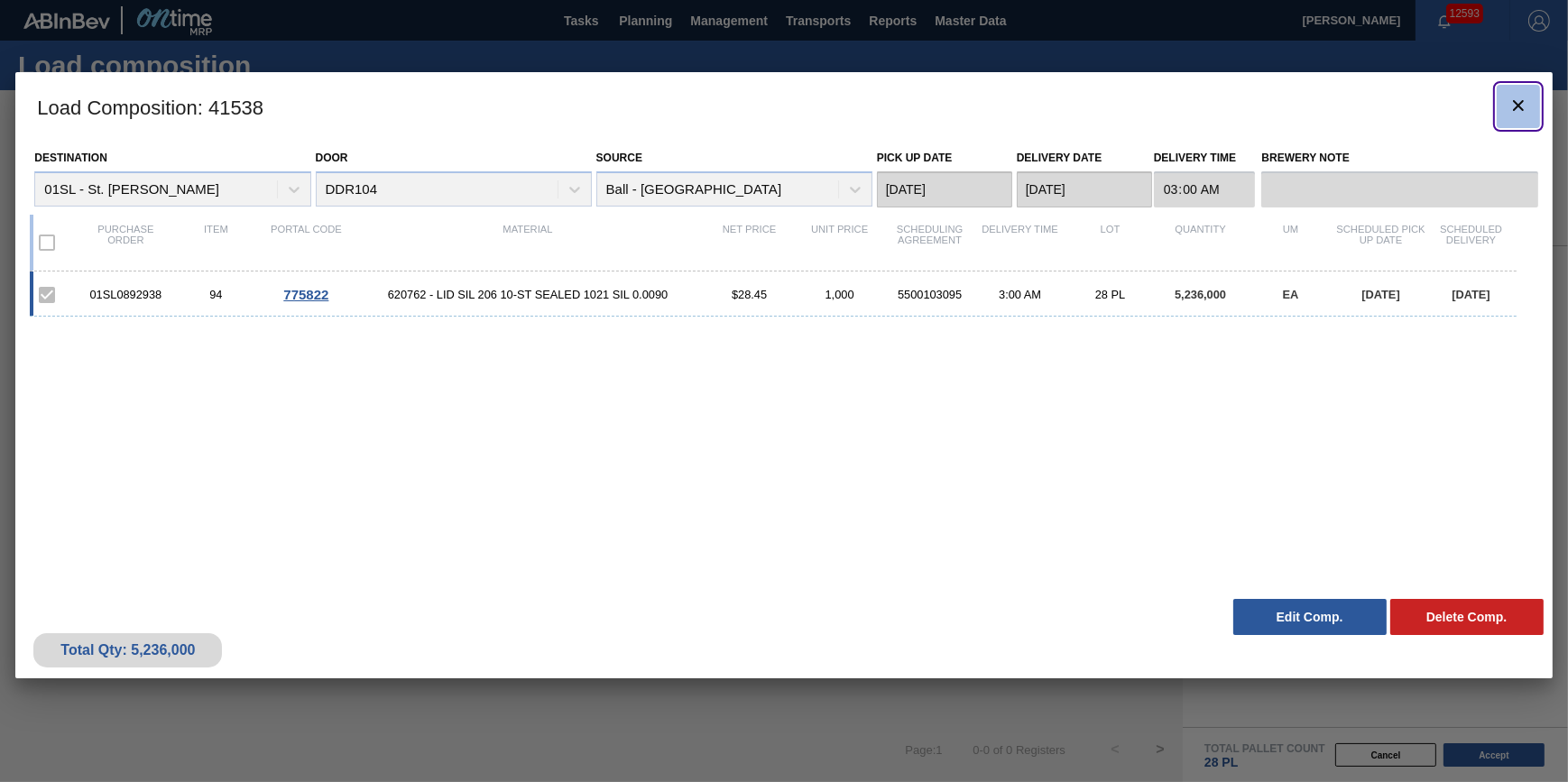
click at [1532, 116] on button "botão de ícone" at bounding box center [1518, 106] width 43 height 43
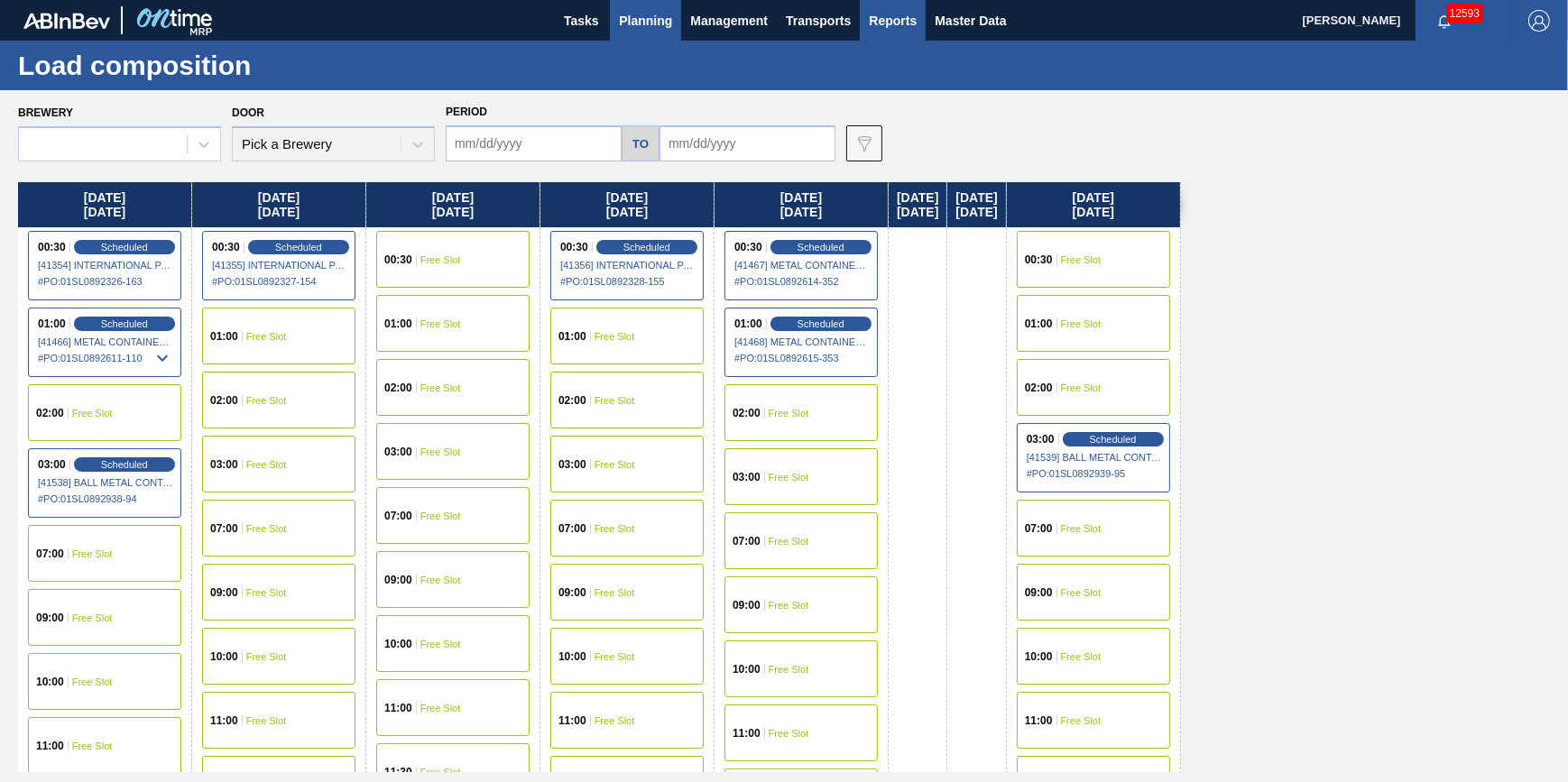
type input "[DATE]"
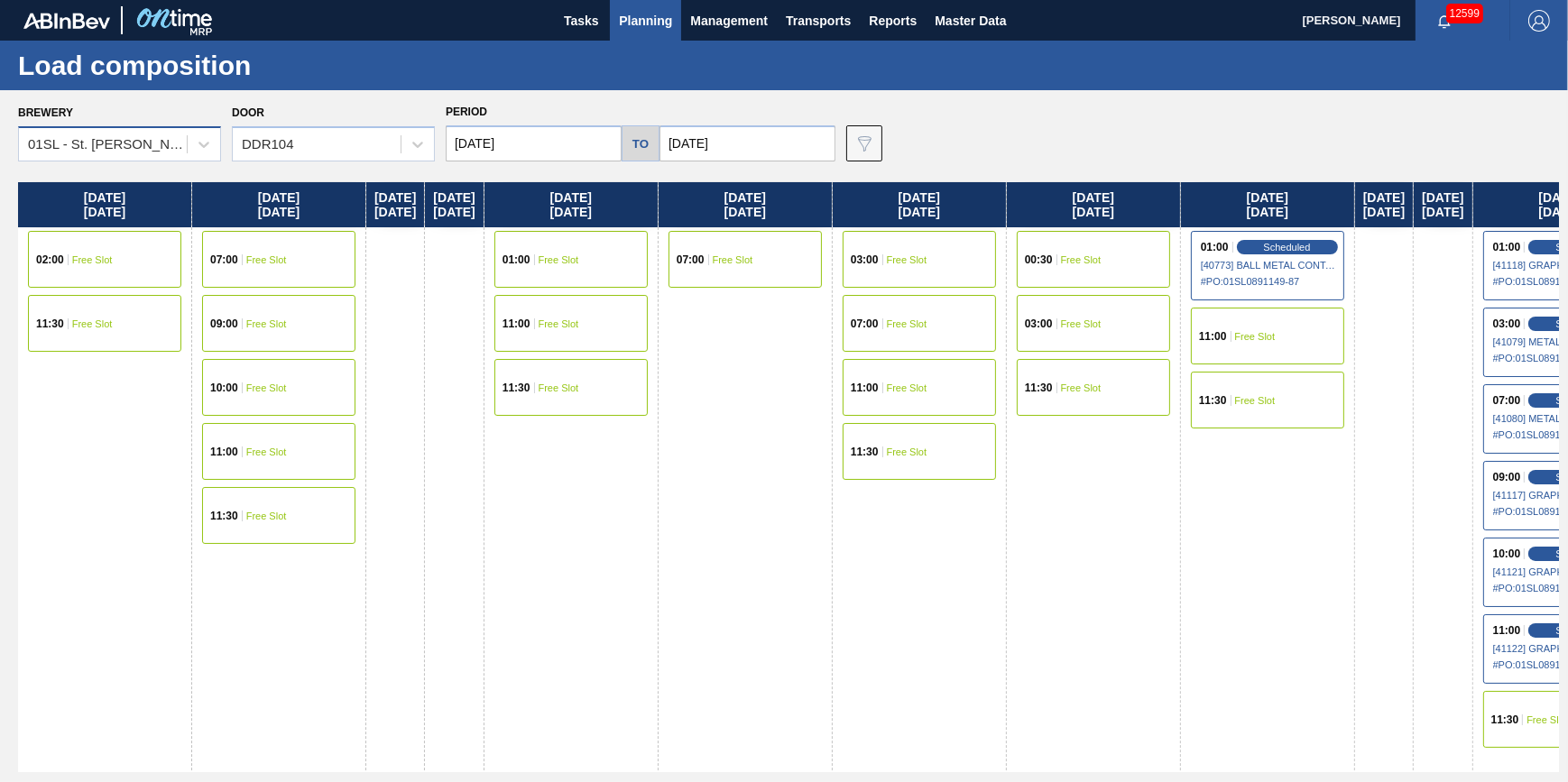
click at [172, 139] on div "01SL - St. [PERSON_NAME]" at bounding box center [108, 145] width 161 height 15
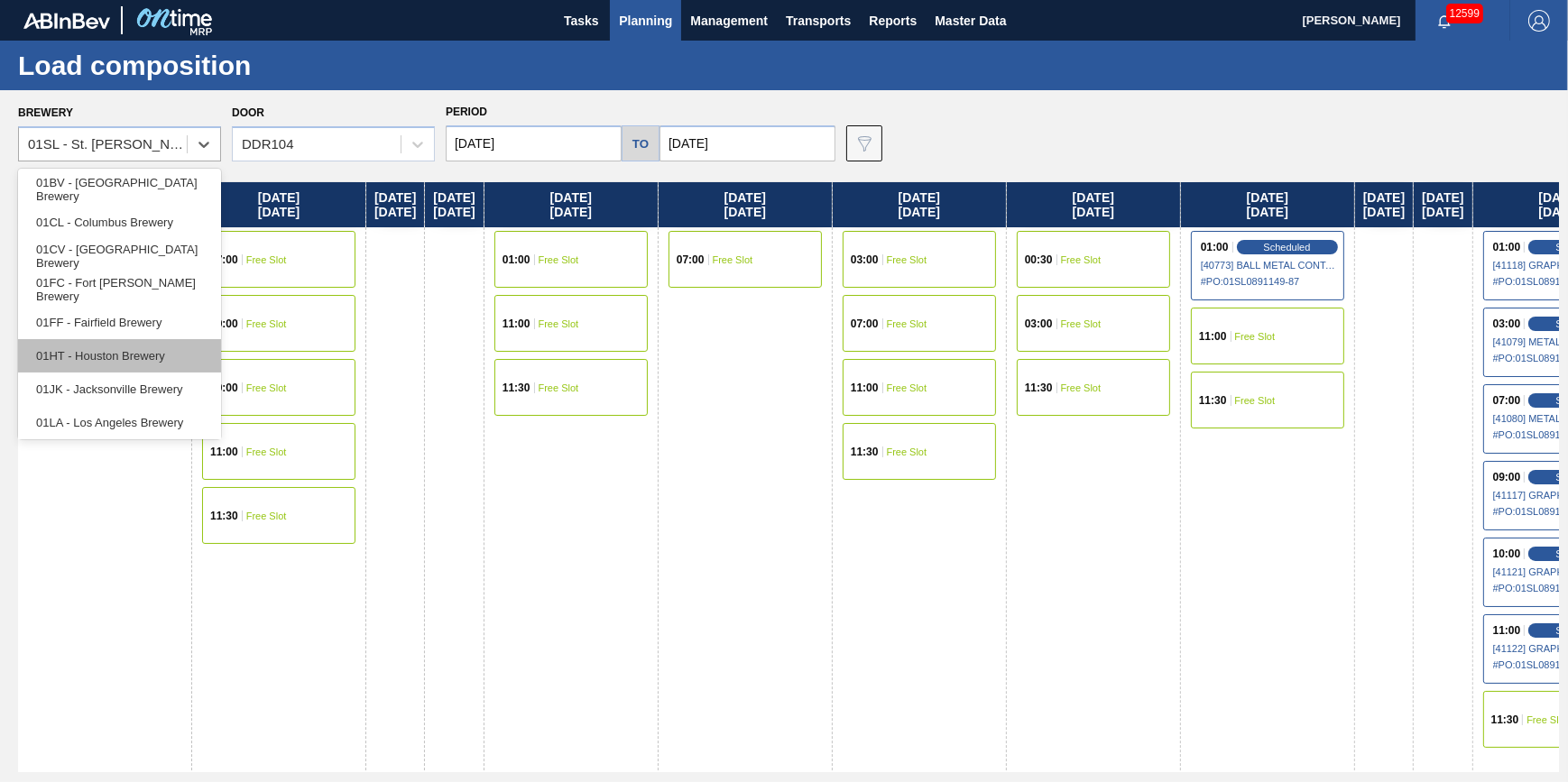
click at [154, 343] on div "01HT - Houston Brewery" at bounding box center [119, 356] width 203 height 34
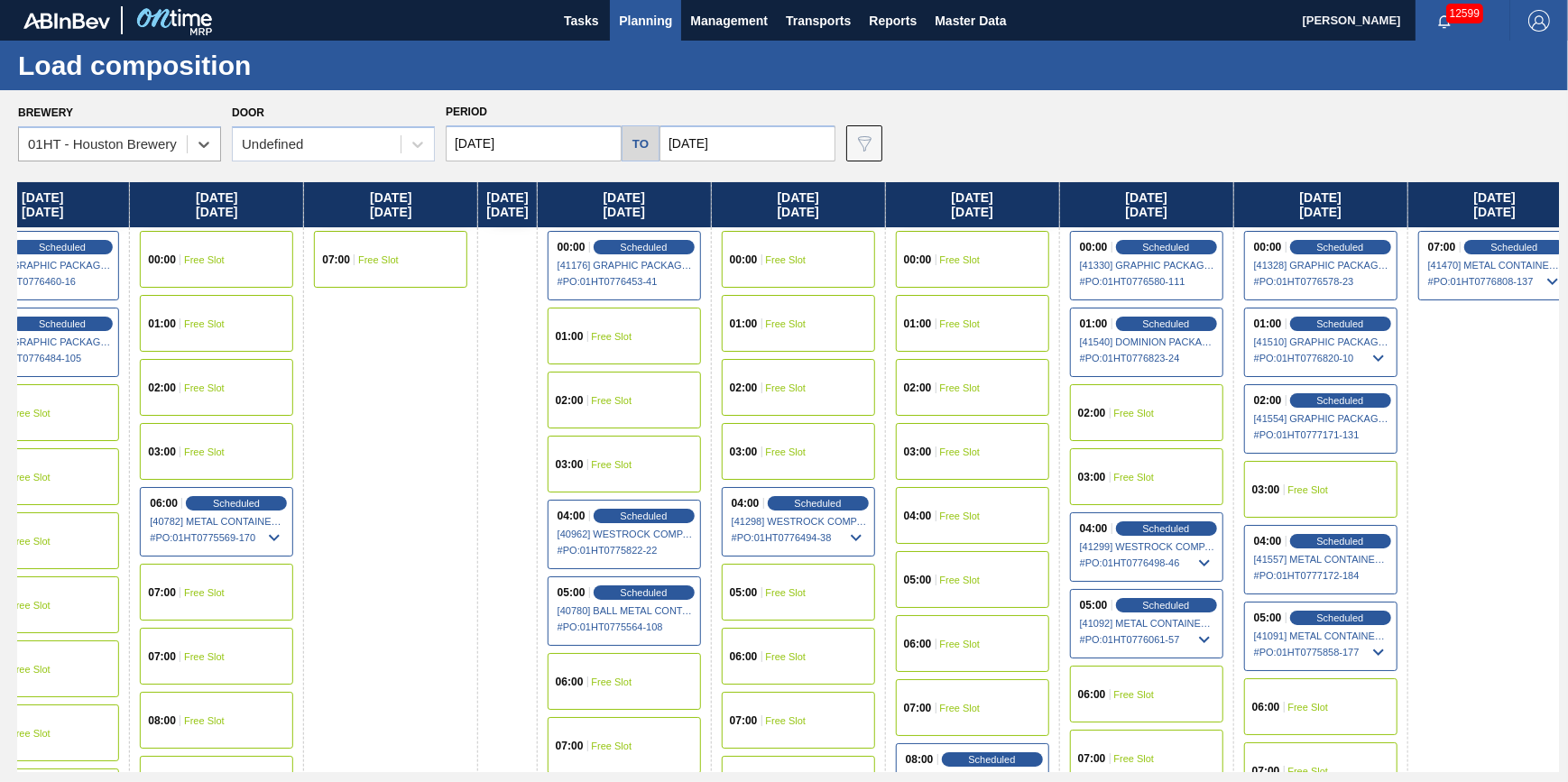
drag, startPoint x: 1007, startPoint y: 425, endPoint x: -469, endPoint y: 478, distance: 1477.0
click at [0, 0] on html "Tasks Planning Management Transports Reports Master Data [PERSON_NAME] 12599 [P…" at bounding box center [784, 0] width 1568 height 0
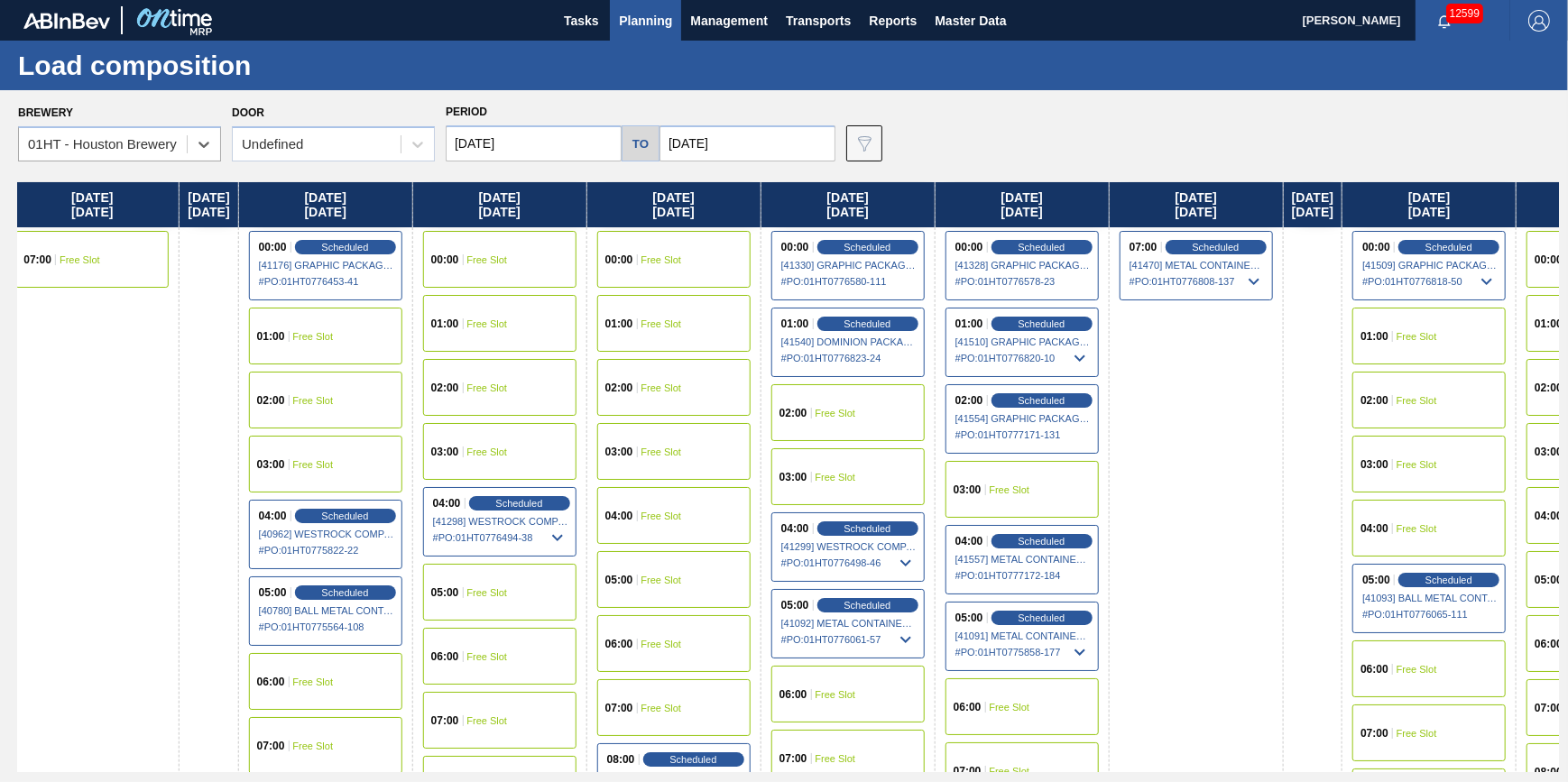
click at [531, 126] on div "Period [DATE] to [DATE]" at bounding box center [640, 131] width 390 height 62
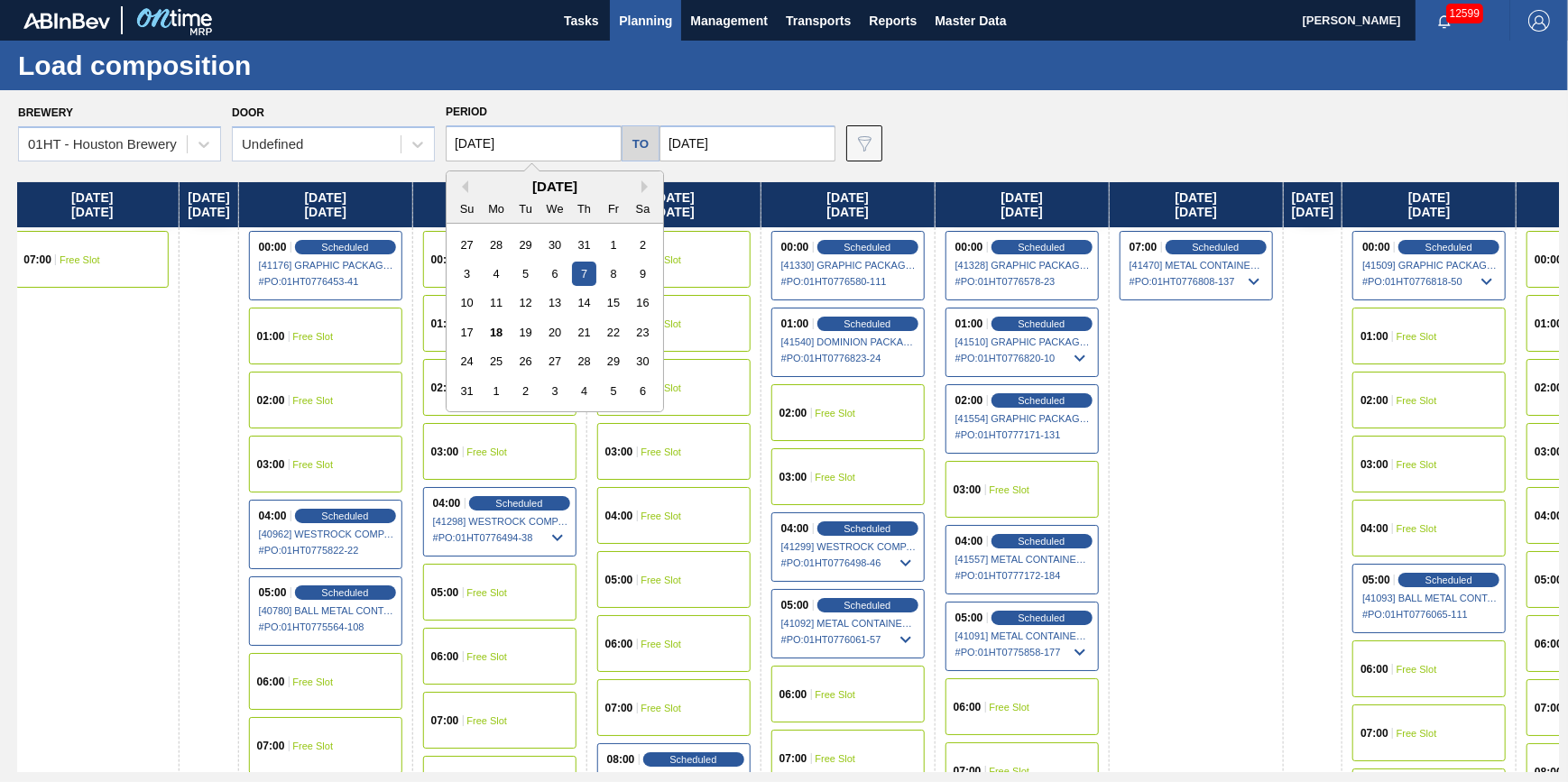
click at [532, 135] on input "[DATE]" at bounding box center [533, 143] width 176 height 36
click at [496, 333] on div "18" at bounding box center [497, 333] width 24 height 24
type input "[DATE]"
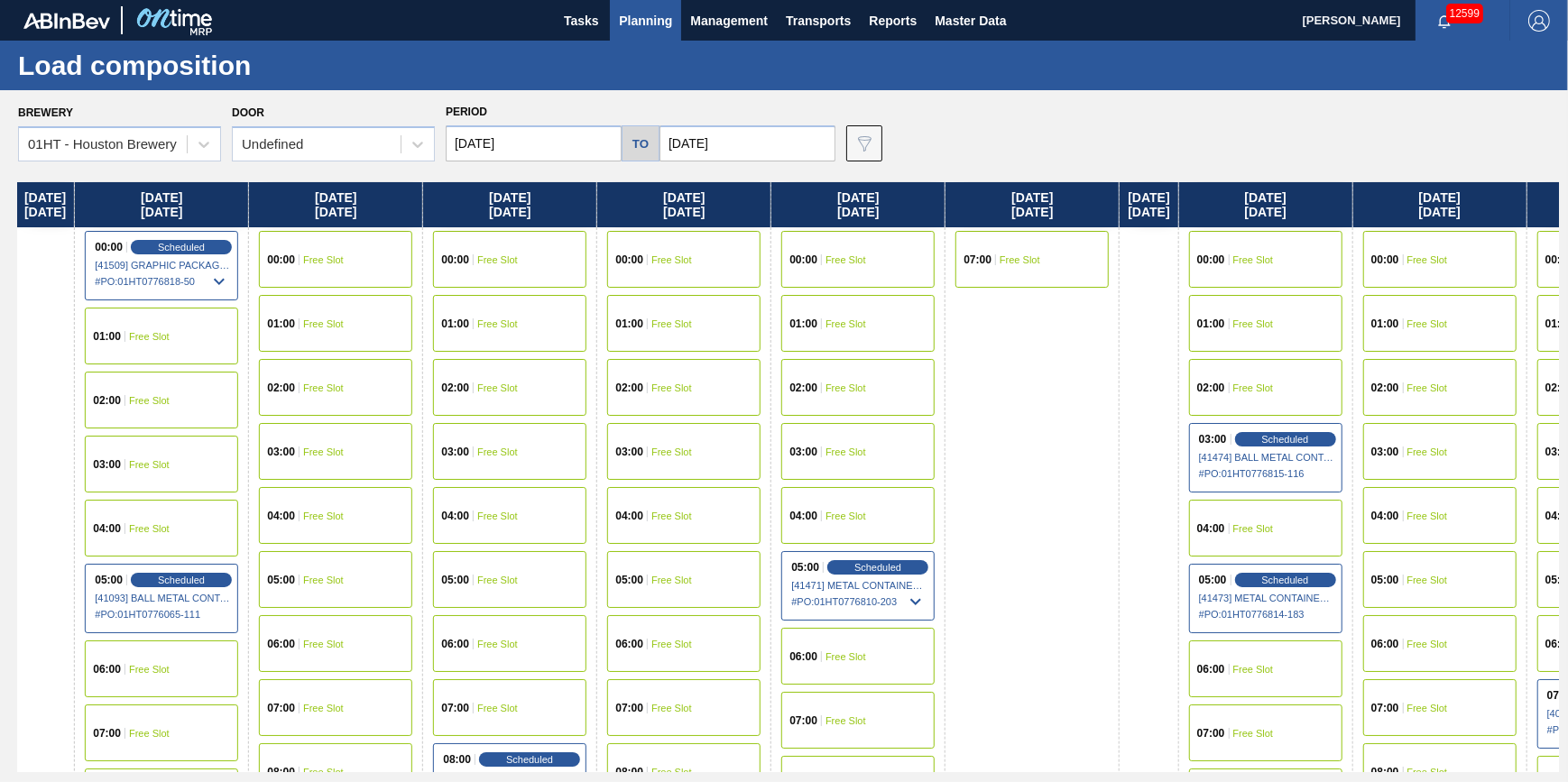
drag, startPoint x: 944, startPoint y: 505, endPoint x: 98, endPoint y: 552, distance: 847.3
click at [98, 557] on div "[DATE] 00:00 Scheduled [41176] GRAPHIC PACKAGING INTERNATIONA - 0008221069 # PO…" at bounding box center [788, 477] width 1541 height 590
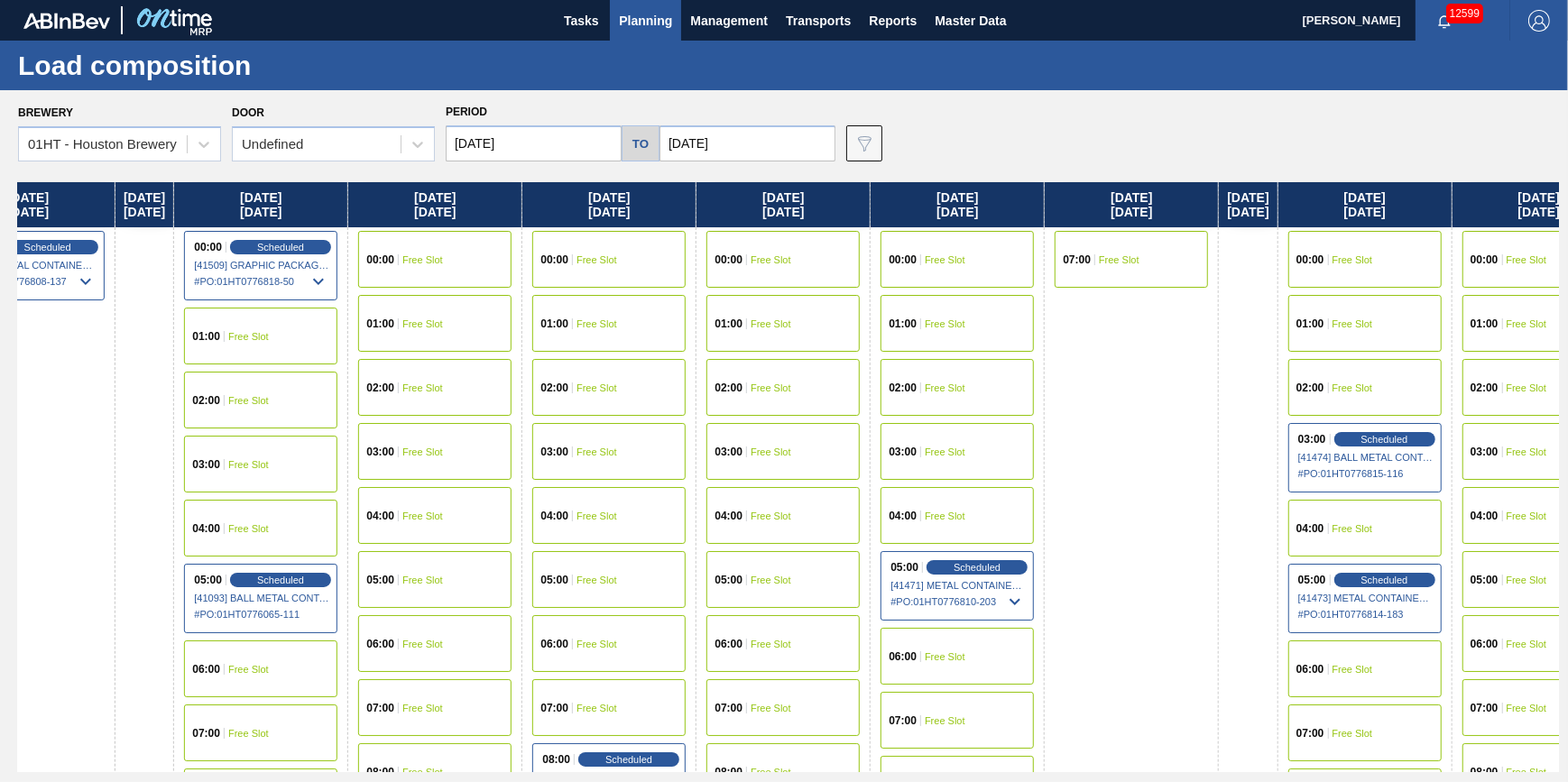
drag, startPoint x: 410, startPoint y: 336, endPoint x: 527, endPoint y: 357, distance: 118.9
click at [525, 357] on div "Monday 08/18/2025 00:00 Scheduled [41176] GRAPHIC PACKAGING INTERNATIONA - 0008…" at bounding box center [788, 477] width 1541 height 590
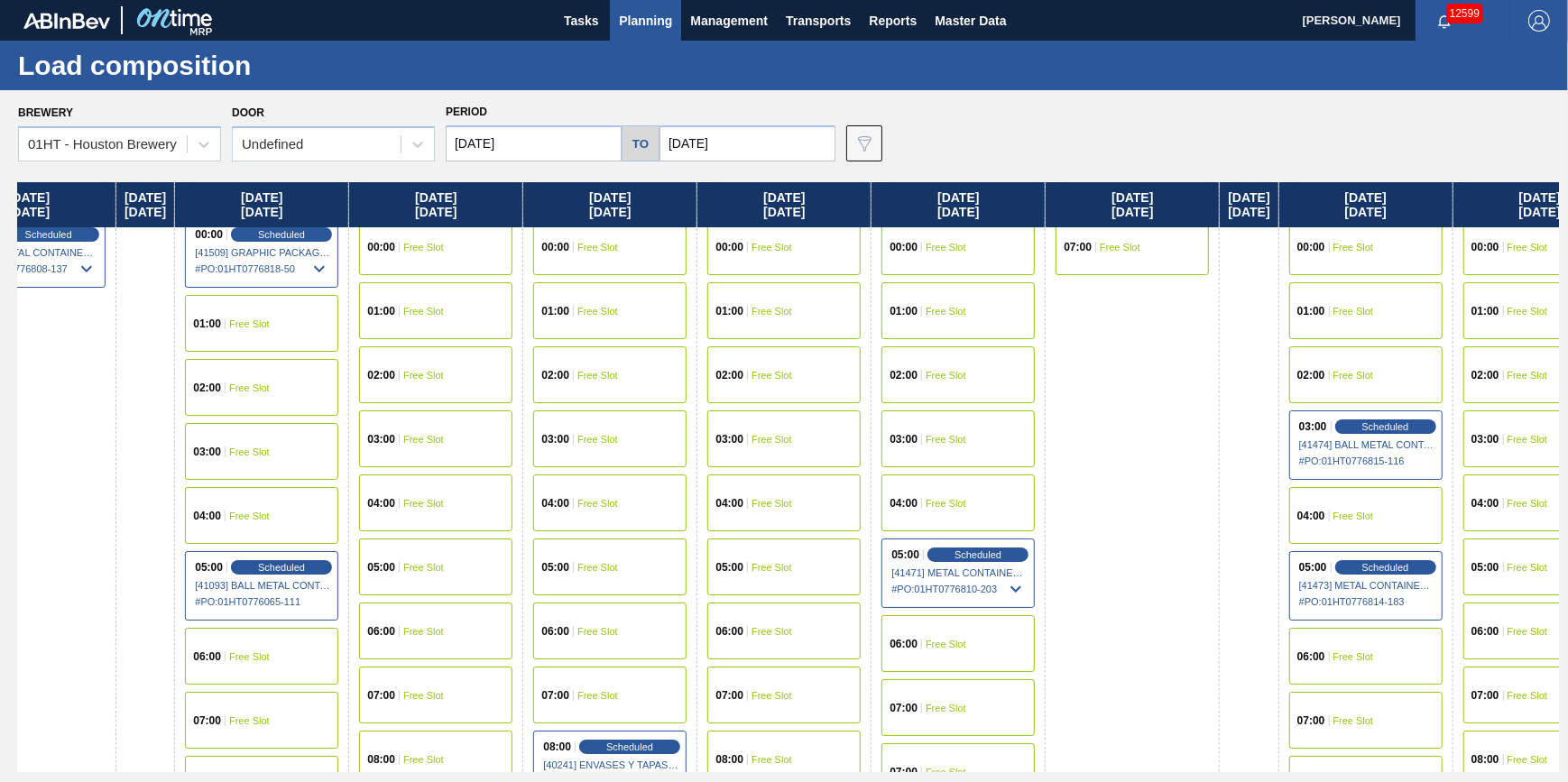
scroll to position [0, 946]
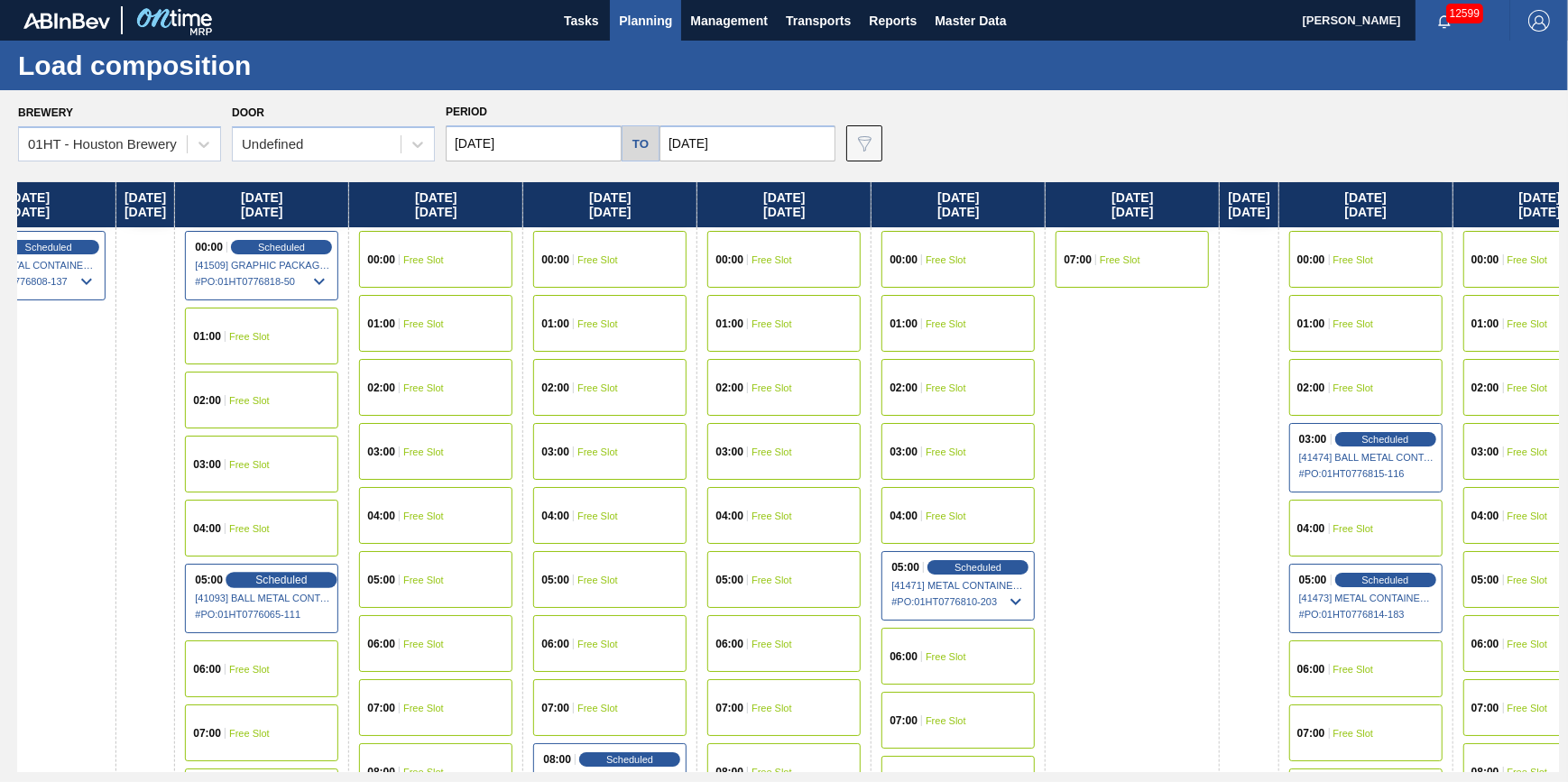
click at [307, 574] on span "Scheduled" at bounding box center [282, 580] width 52 height 11
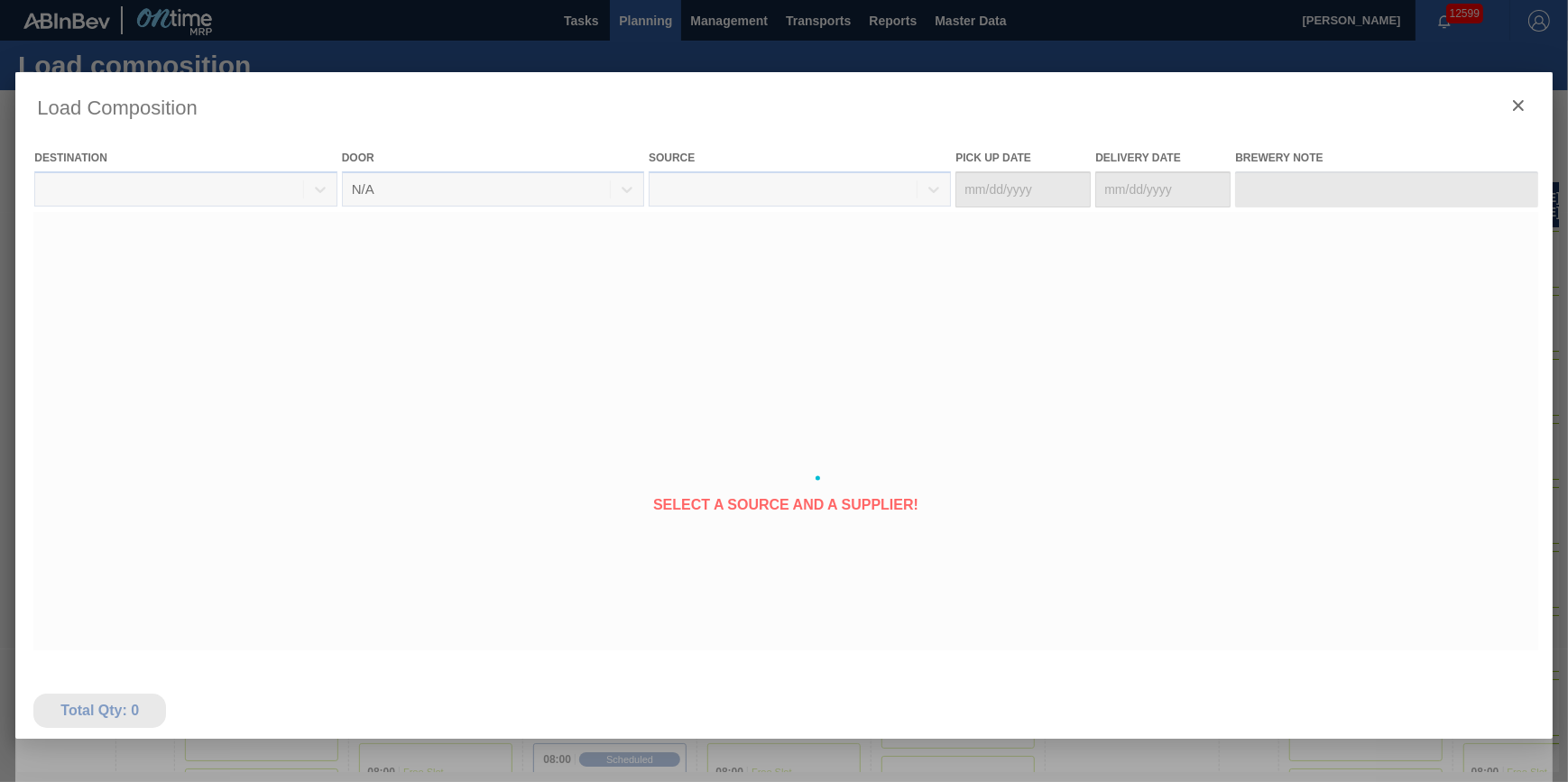
type Date "08/24/2025"
type Date "08/25/2025"
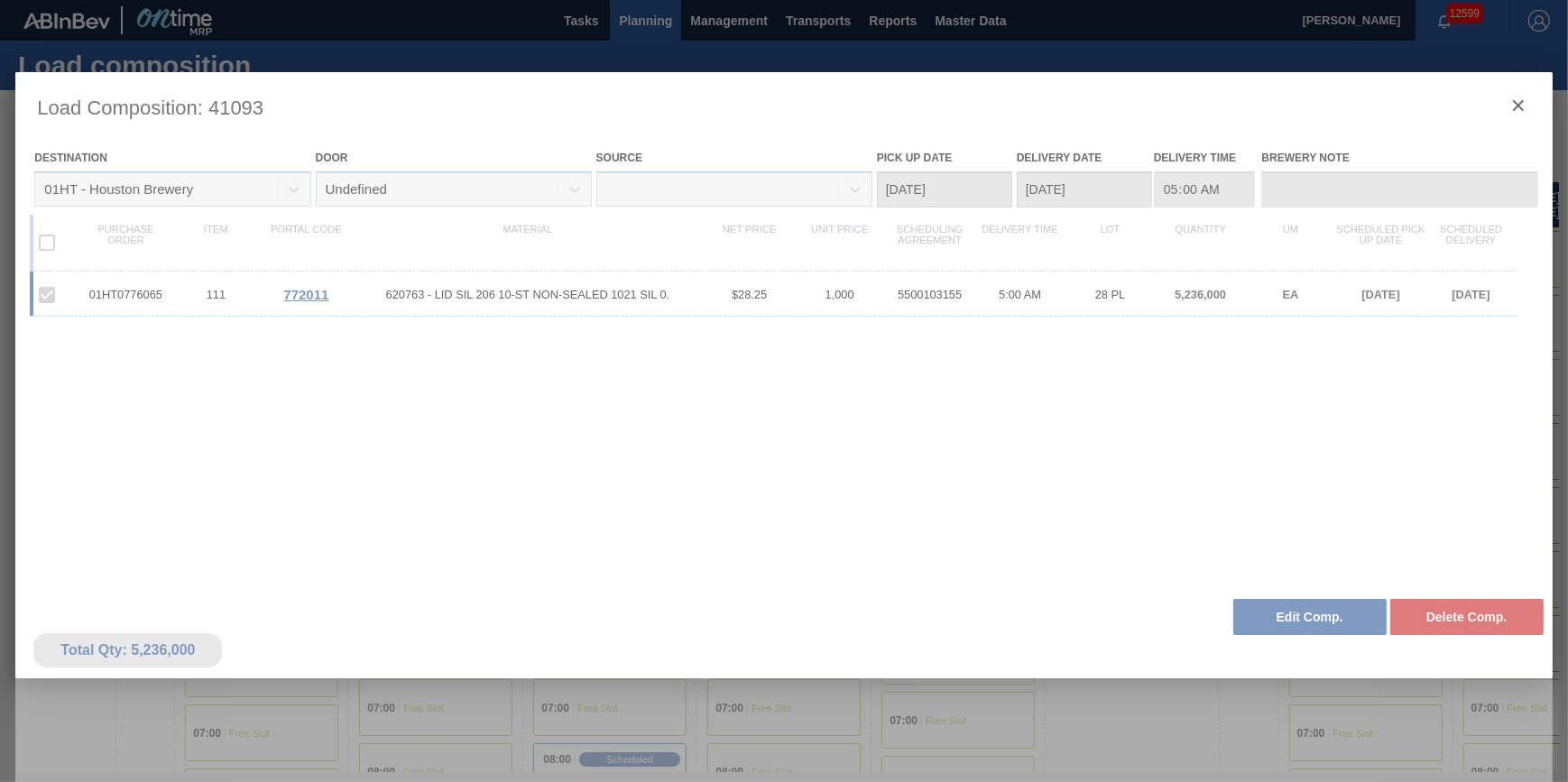
click at [1514, 112] on div at bounding box center [783, 478] width 1536 height 812
click at [1514, 104] on div at bounding box center [783, 478] width 1536 height 812
click at [1519, 102] on div at bounding box center [783, 478] width 1536 height 812
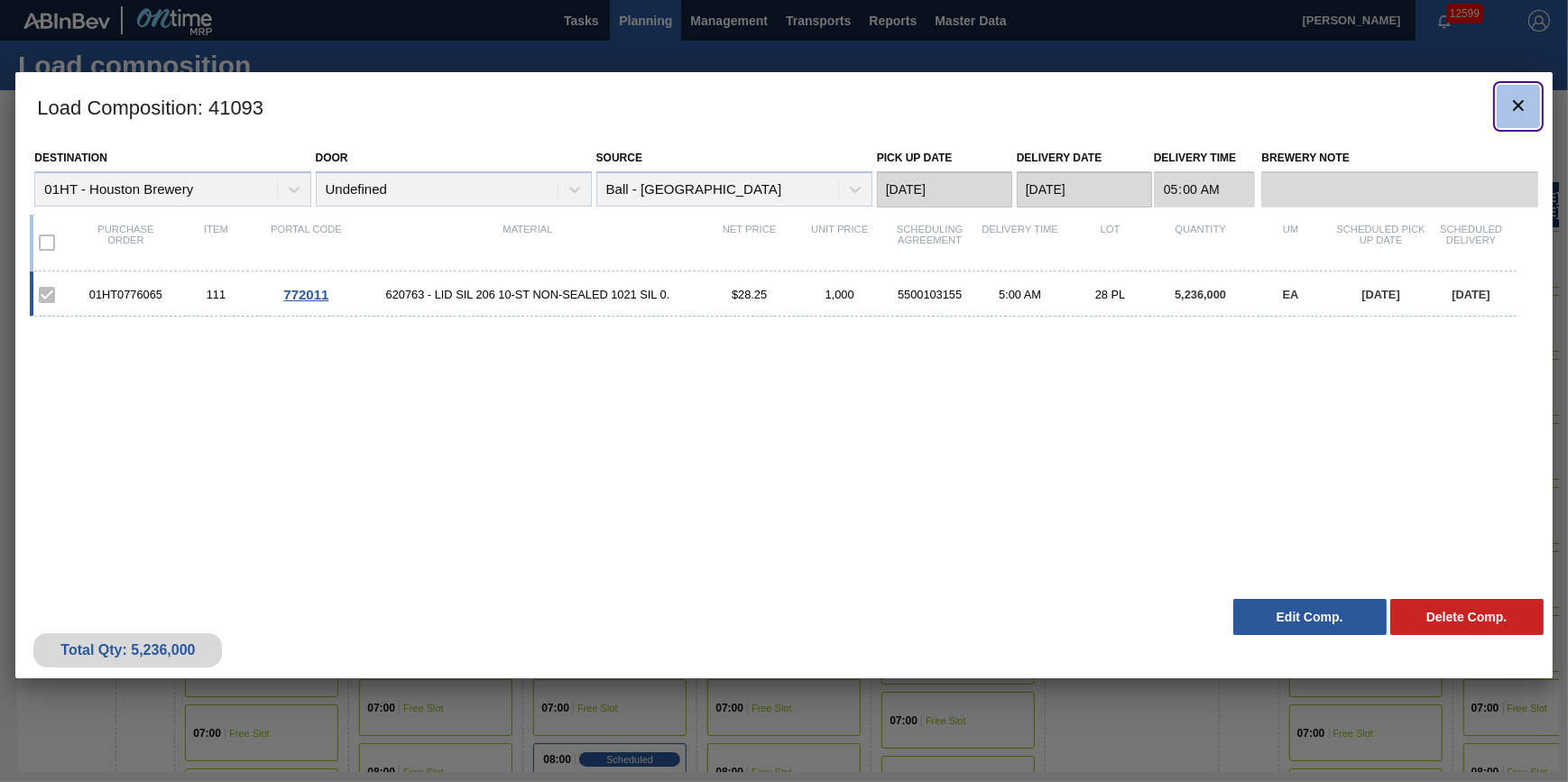
click at [1505, 102] on button "botão de ícone" at bounding box center [1518, 106] width 43 height 43
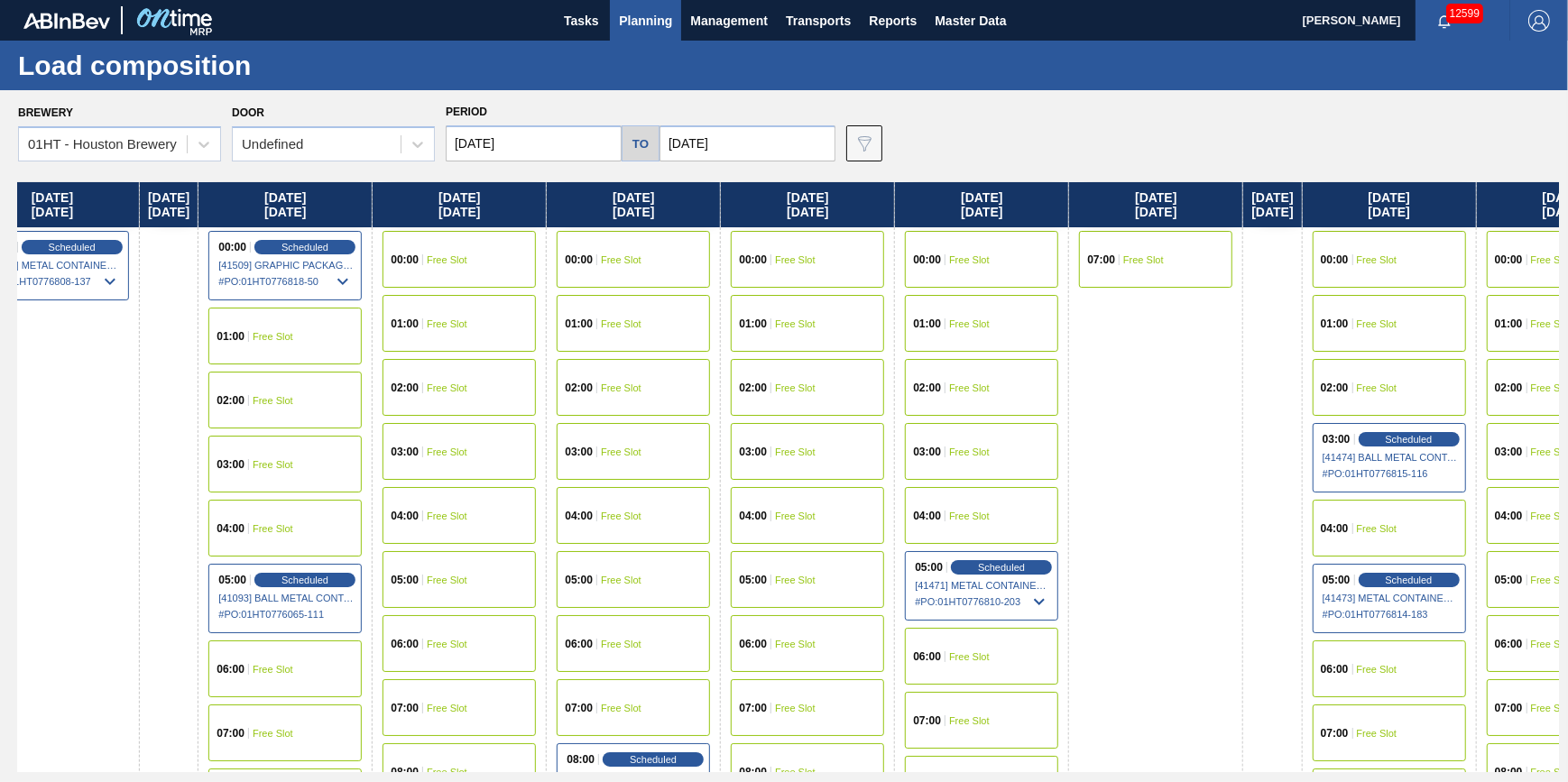
drag, startPoint x: 772, startPoint y: 419, endPoint x: 8, endPoint y: 498, distance: 768.1
click at [8, 498] on div "Brewery 01HT - Houston Brewery Door Undefined Period 08/18/2025 to 10/01/2025 D…" at bounding box center [784, 435] width 1568 height 691
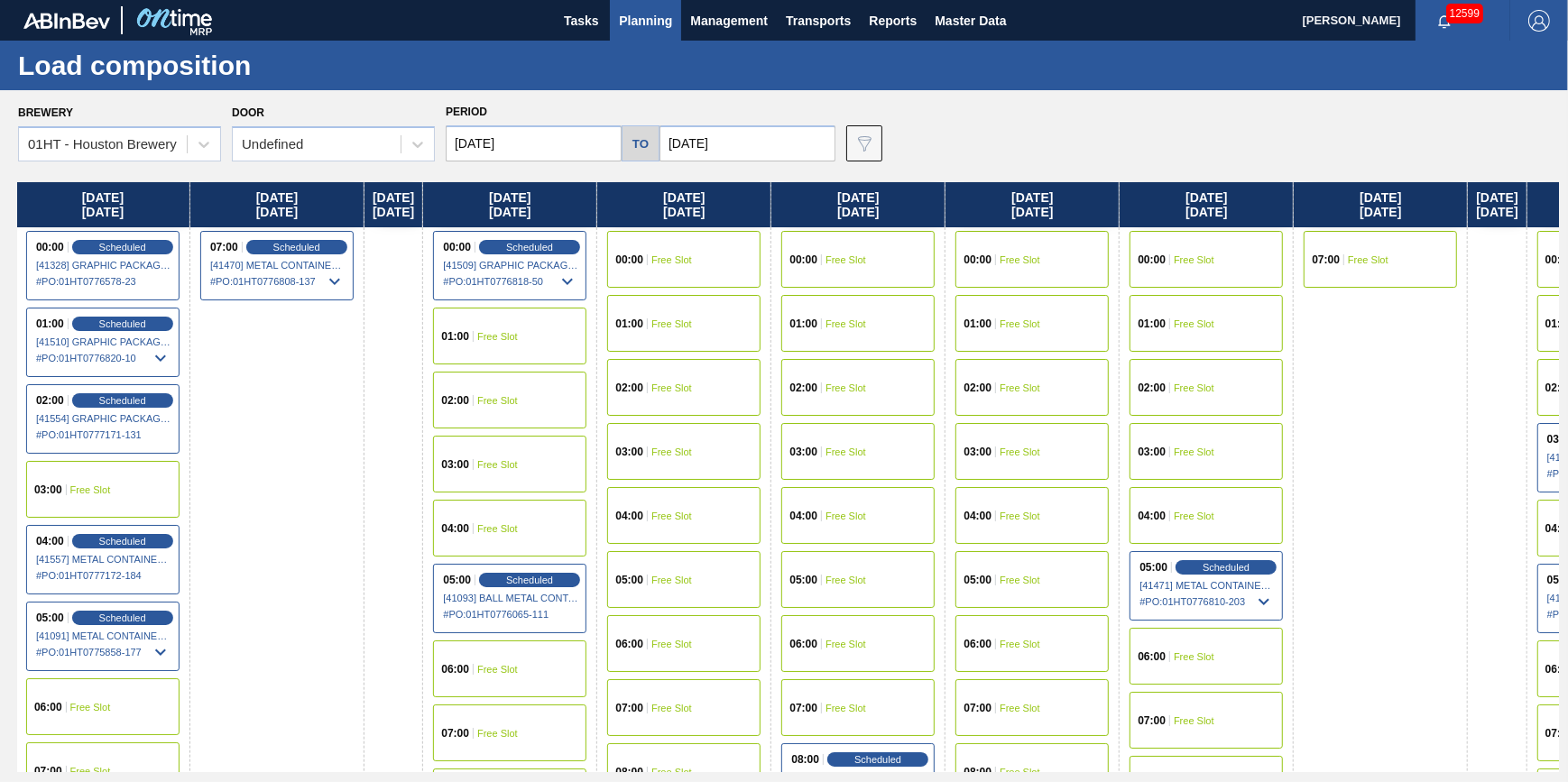
scroll to position [0, 612]
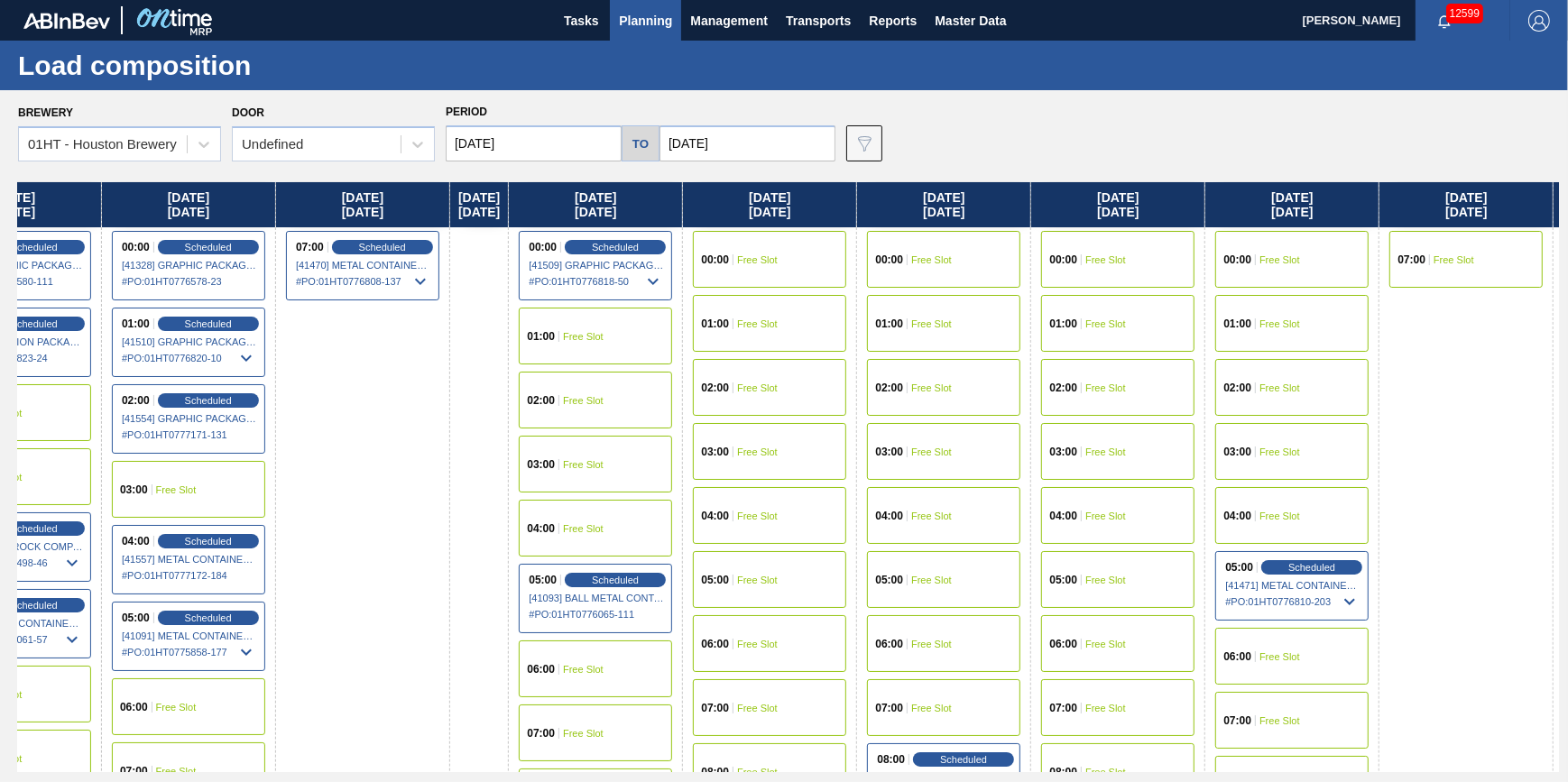
drag, startPoint x: 388, startPoint y: 455, endPoint x: 737, endPoint y: 513, distance: 353.8
click at [737, 515] on div "Monday 08/18/2025 00:00 Scheduled [41176] GRAPHIC PACKAGING INTERNATIONA - 0008…" at bounding box center [788, 477] width 1541 height 590
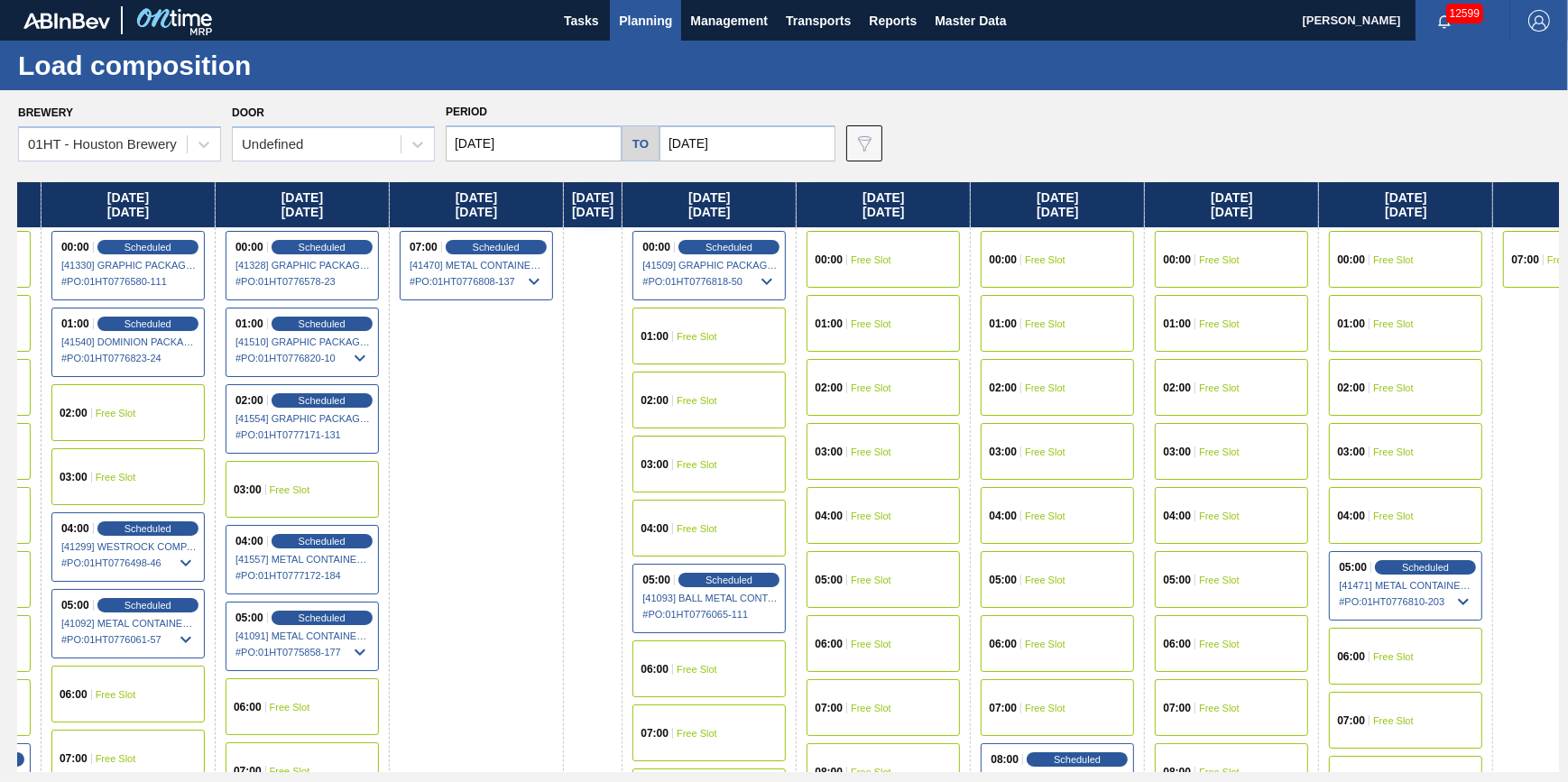
scroll to position [0, 421]
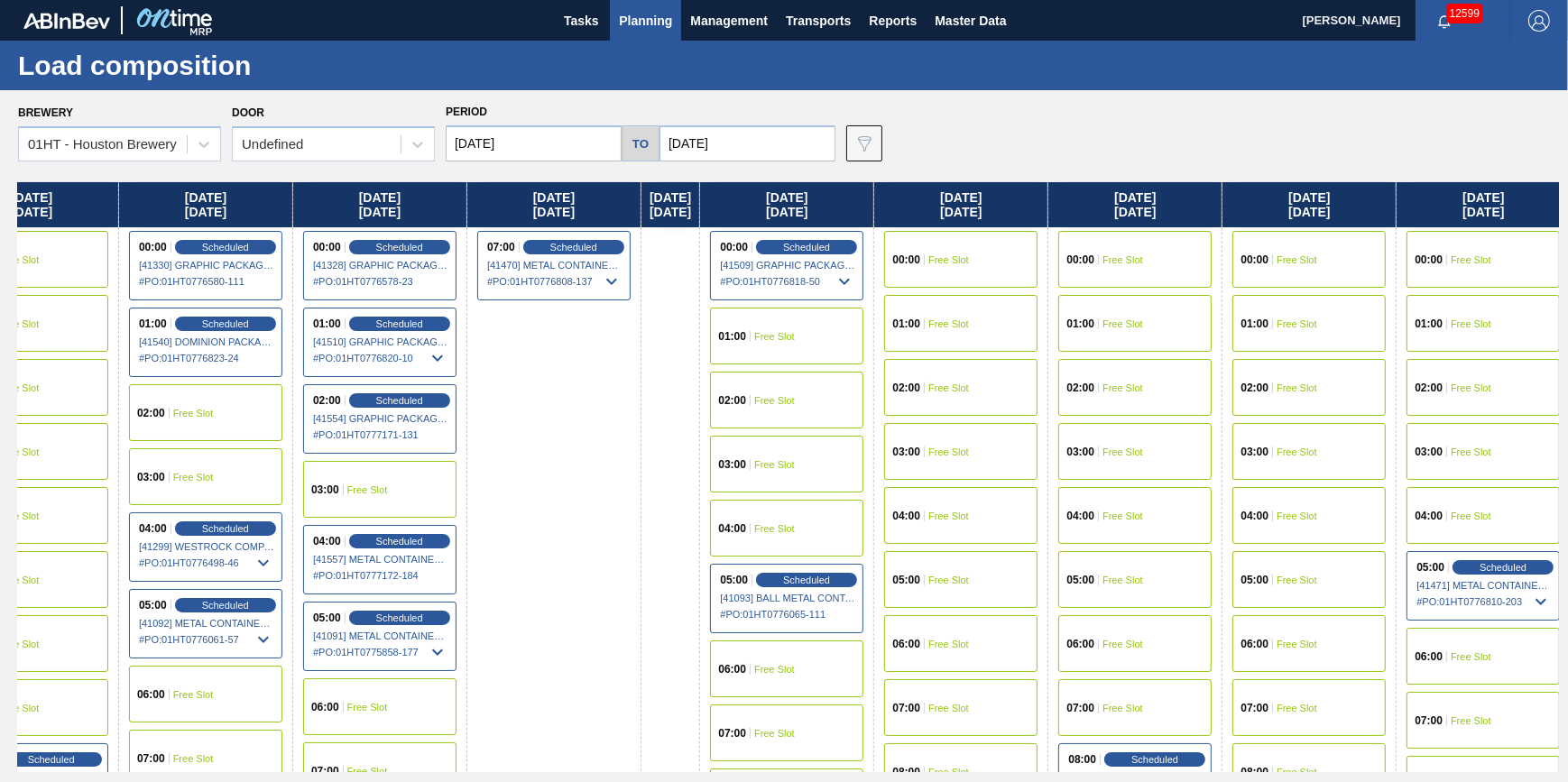
drag, startPoint x: 400, startPoint y: 405, endPoint x: 604, endPoint y: 426, distance: 205.1
click at [604, 426] on div "Monday 08/18/2025 00:00 Scheduled [41176] GRAPHIC PACKAGING INTERNATIONA - 0008…" at bounding box center [788, 477] width 1541 height 590
click at [587, 243] on span "Scheduled" at bounding box center [573, 246] width 52 height 11
click at [609, 276] on icon at bounding box center [611, 281] width 22 height 22
click at [560, 243] on span "Scheduled" at bounding box center [573, 246] width 52 height 11
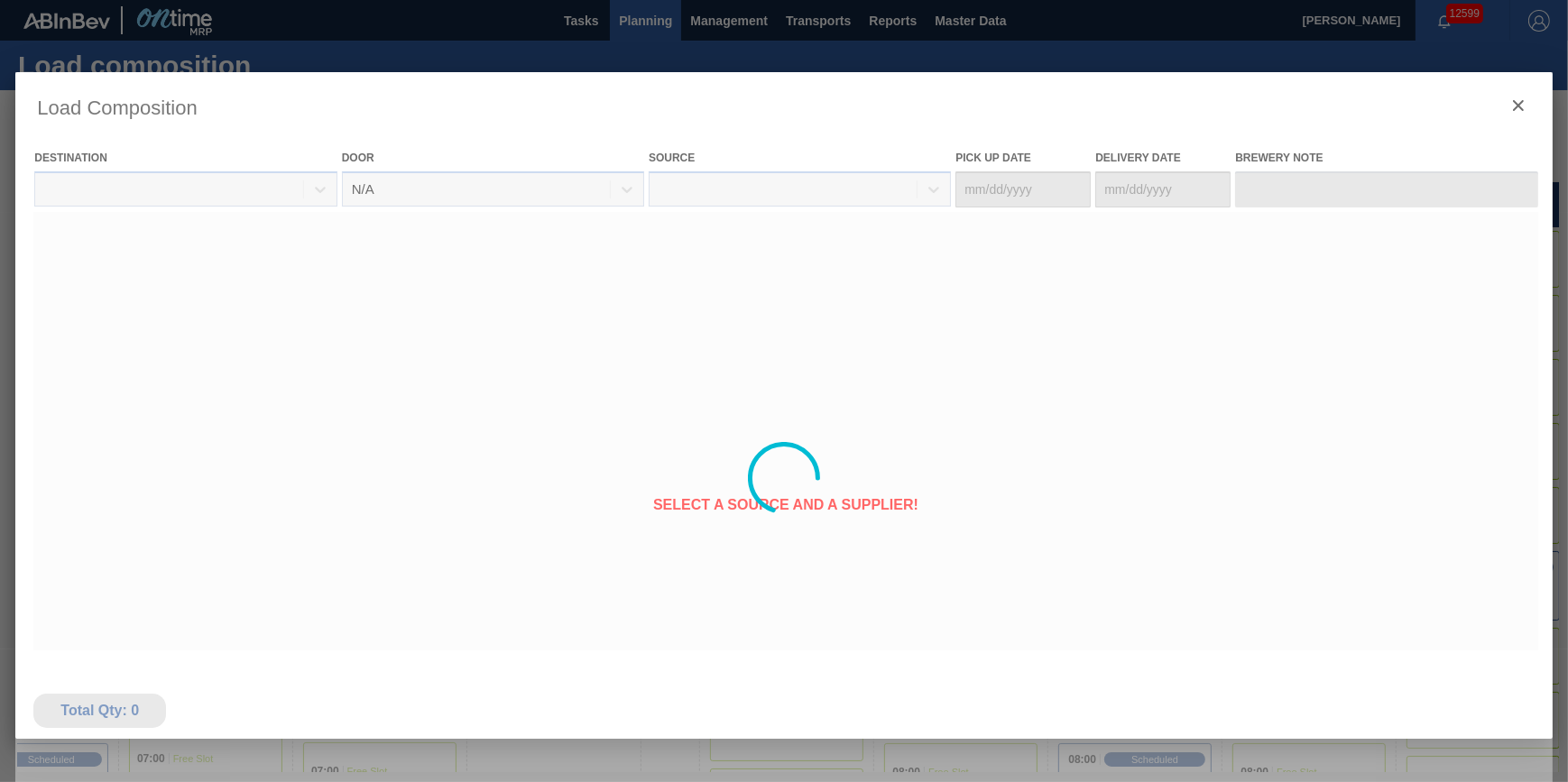
type Date "[DATE]"
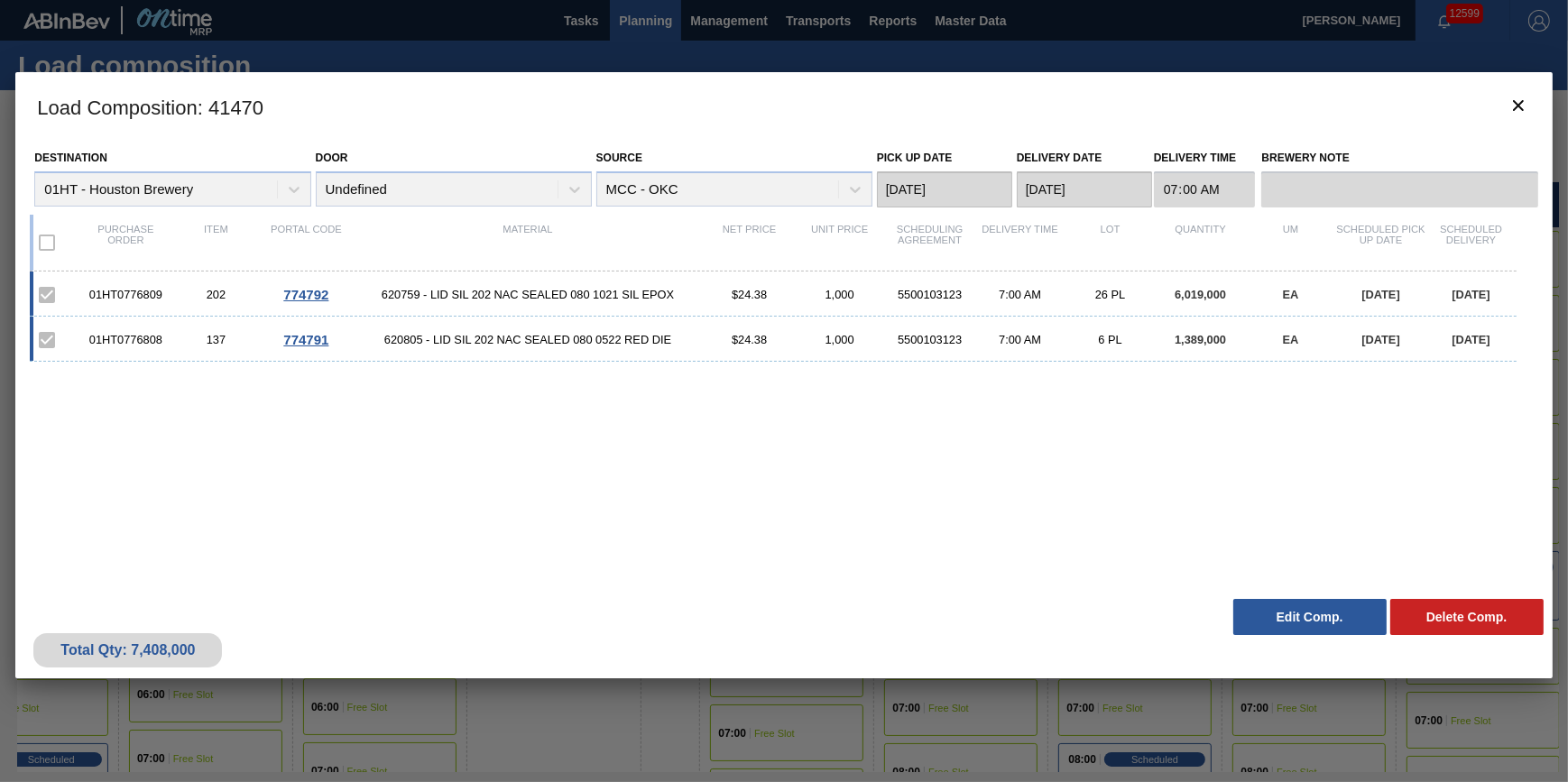
click at [593, 605] on div "Total Qty: 7,408,000 Delete Comp. Edit Comp." at bounding box center [783, 634] width 1536 height 88
click at [1267, 625] on button "Edit Comp." at bounding box center [1310, 618] width 153 height 36
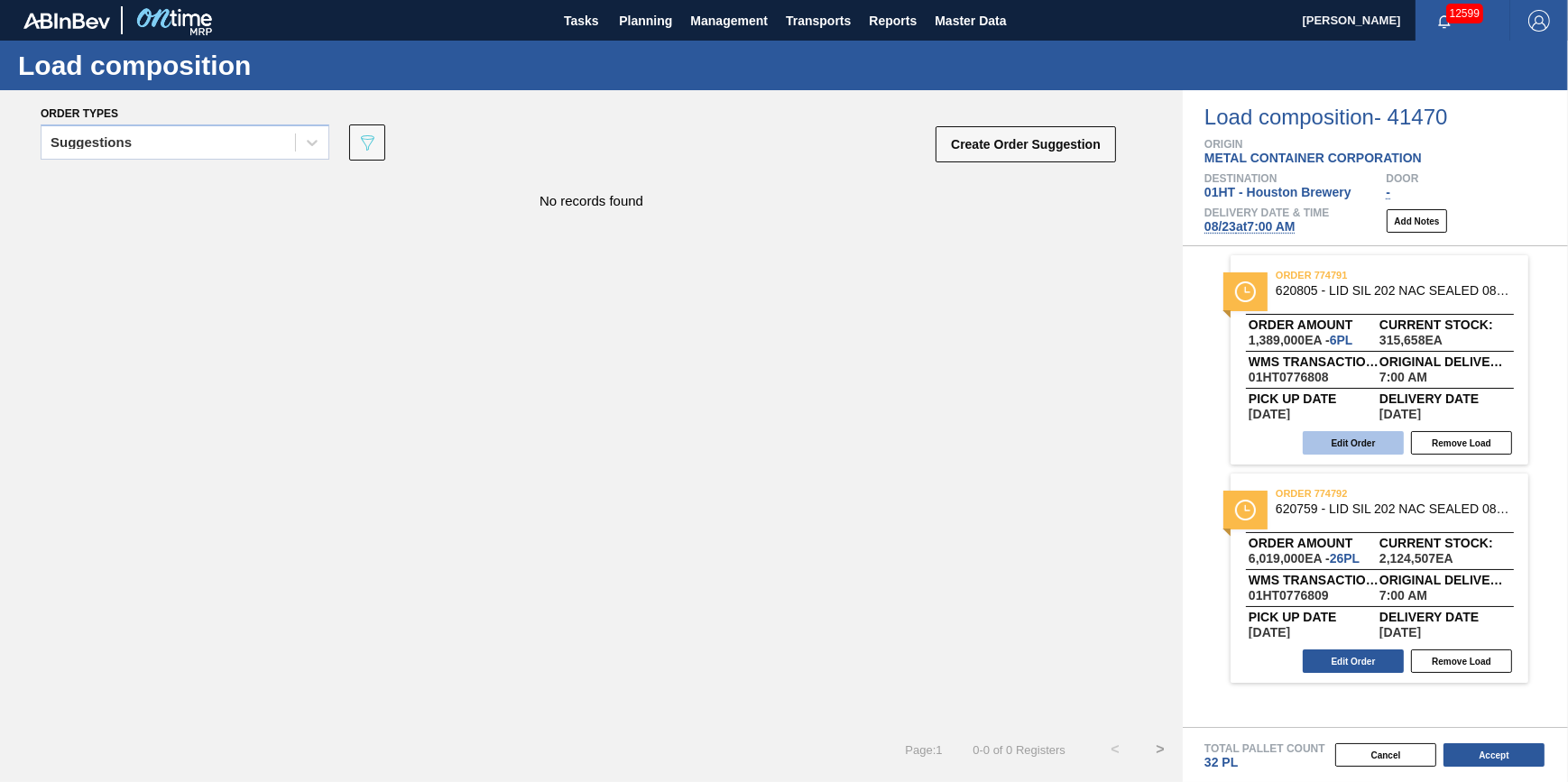
click at [1350, 446] on button "Edit Order" at bounding box center [1353, 443] width 101 height 23
click at [1330, 673] on button "Edit Order" at bounding box center [1353, 661] width 101 height 23
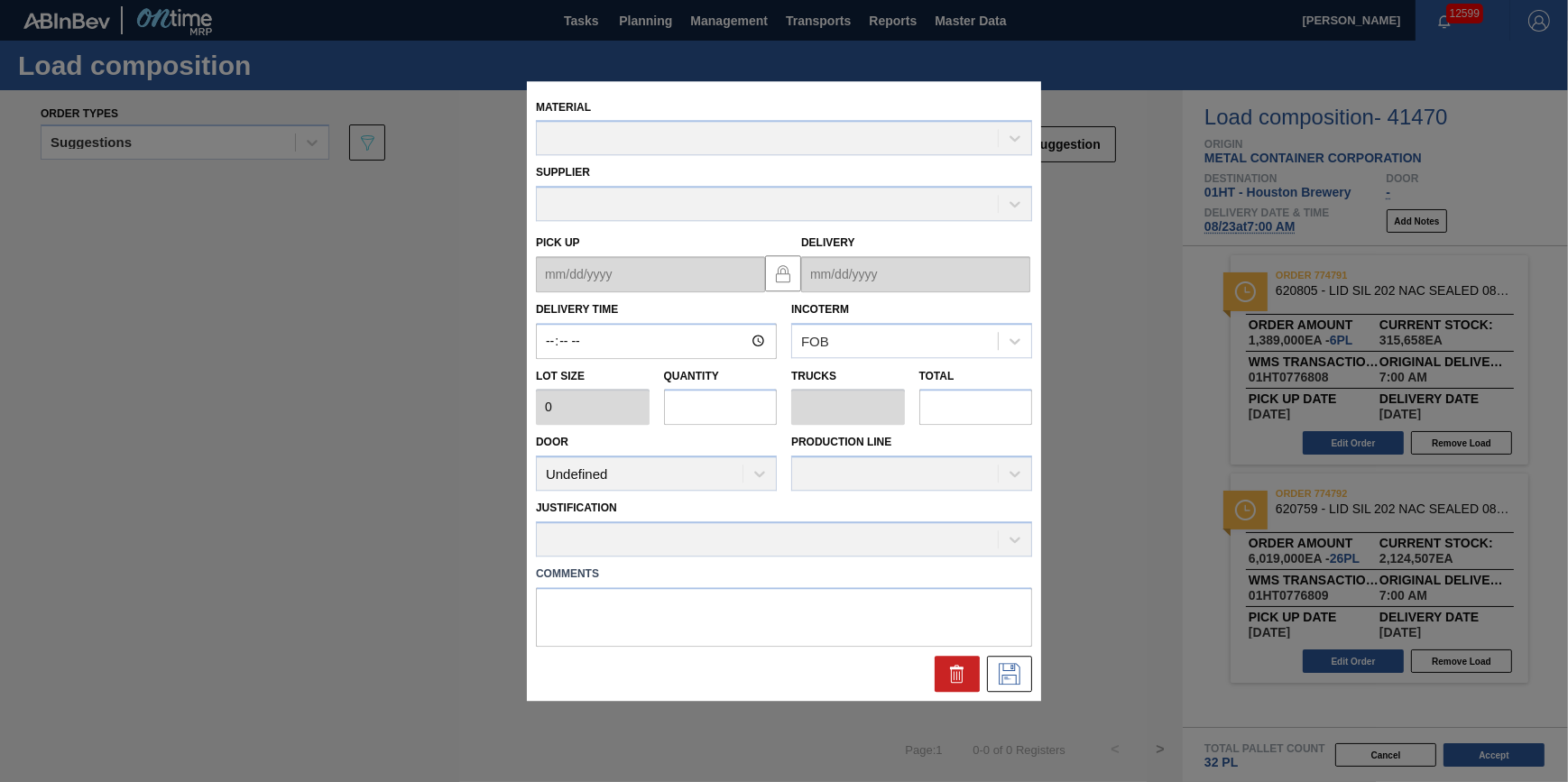
type input "07:00:00"
type input "231,500"
type input "26"
type input "0.812"
type input "6,019,000"
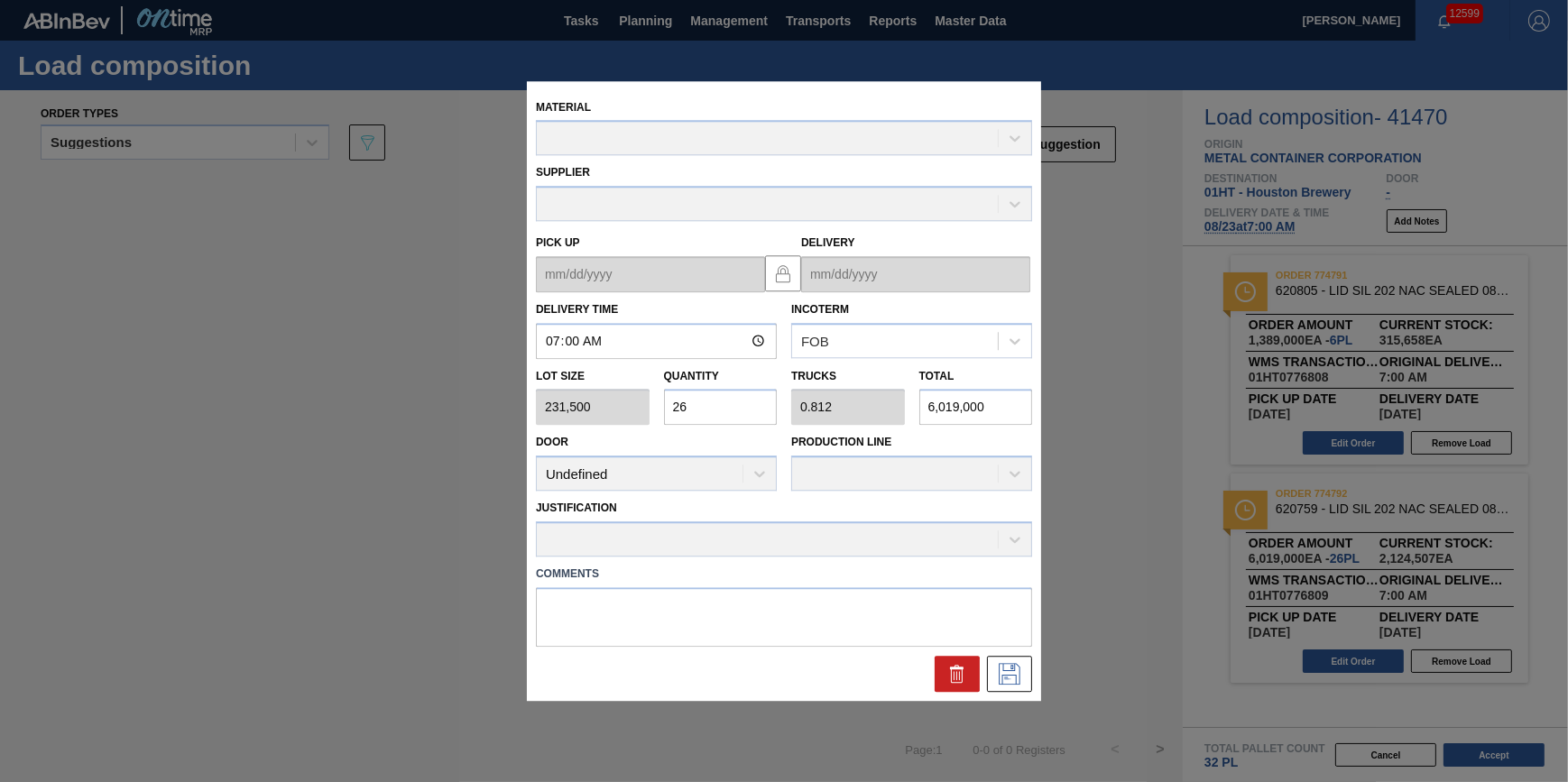
type up "[DATE]"
type input "[DATE]"
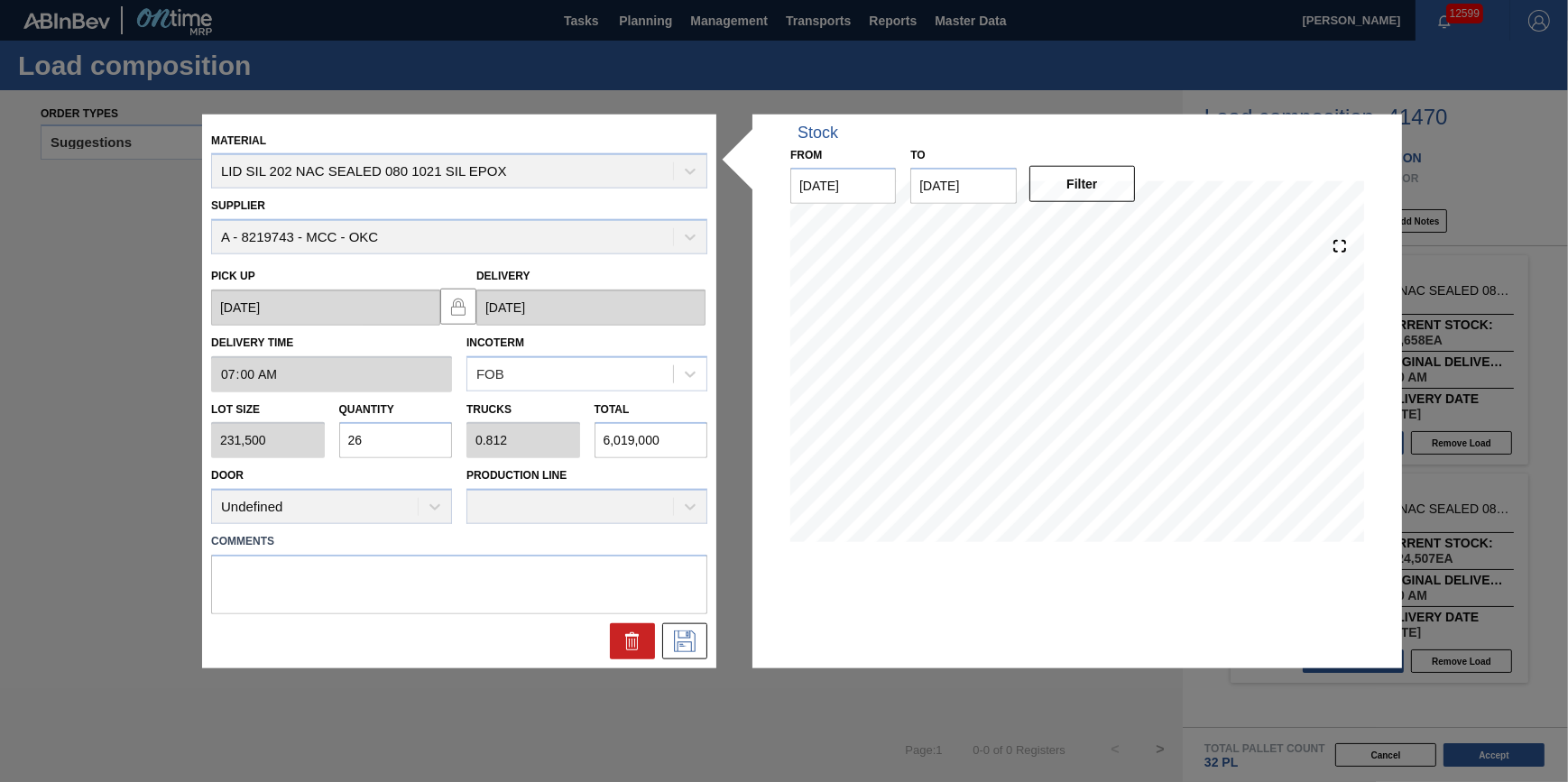
click at [419, 446] on input "26" at bounding box center [396, 440] width 114 height 36
type input "2"
type input "0.063"
type input "463,000"
type input "23"
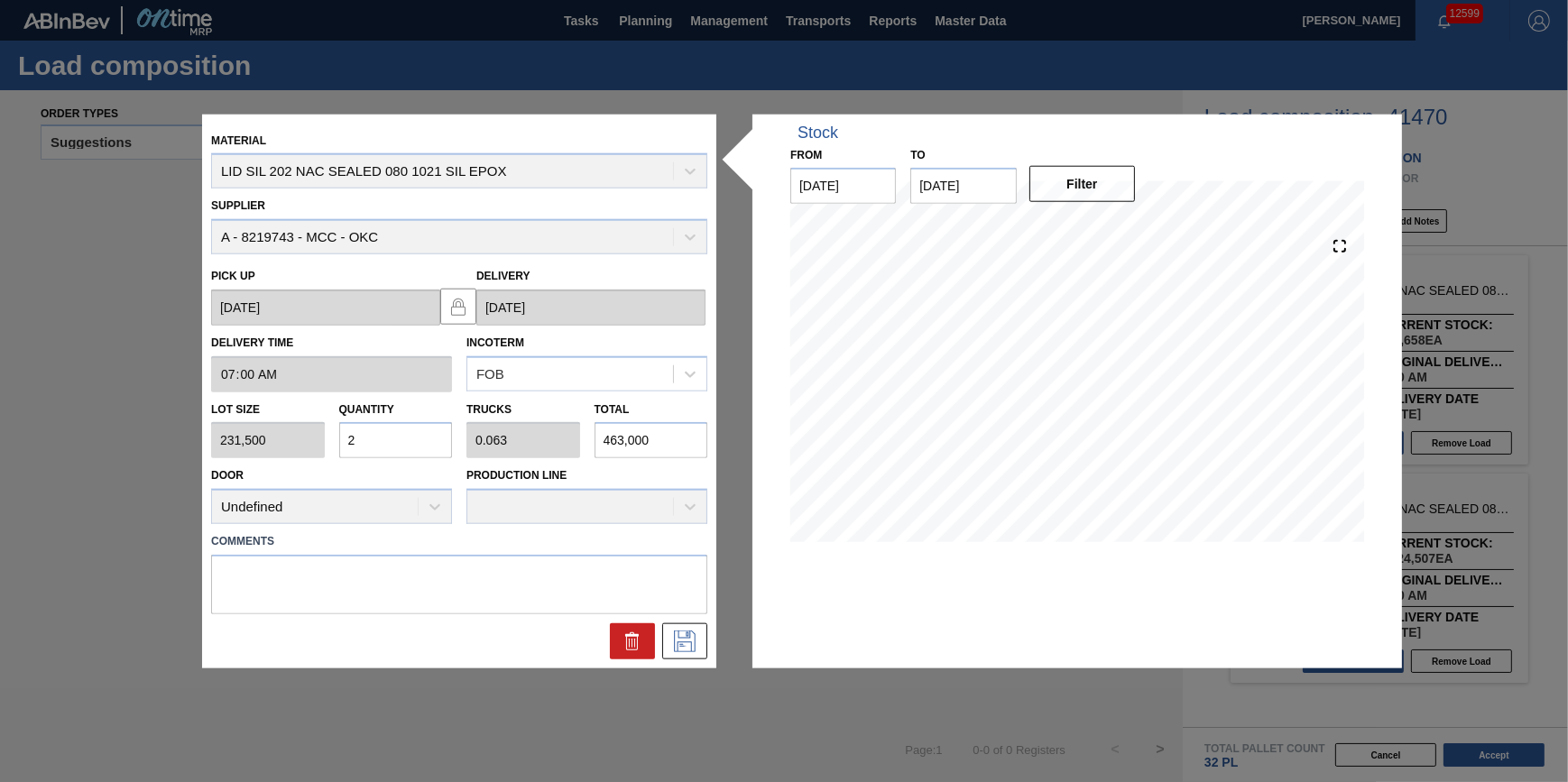
type input "0.719"
type input "5,324,500"
type input "23"
click at [679, 641] on icon at bounding box center [684, 641] width 29 height 22
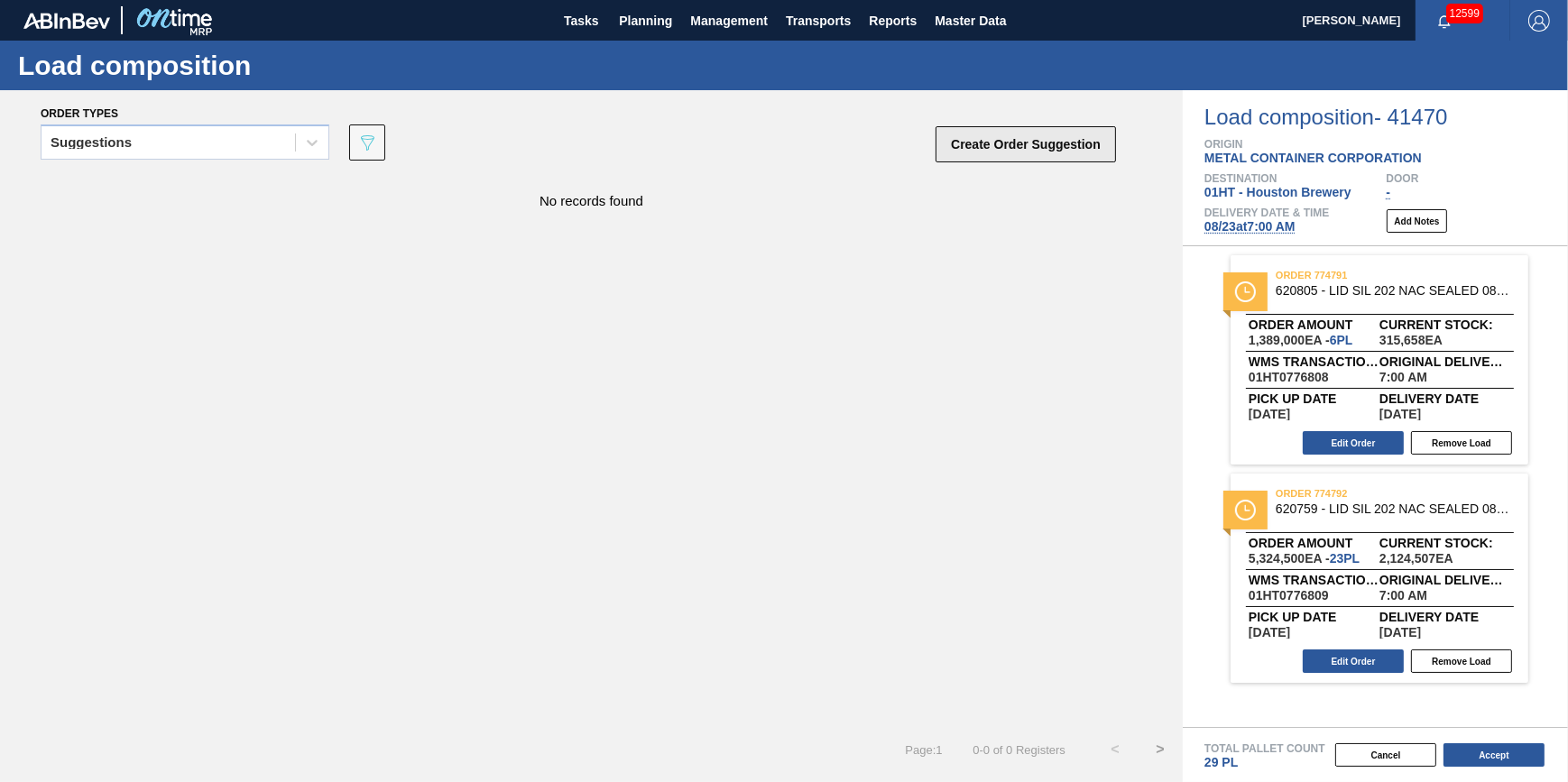
click at [1037, 159] on button "Create Order Suggestion" at bounding box center [1026, 144] width 180 height 36
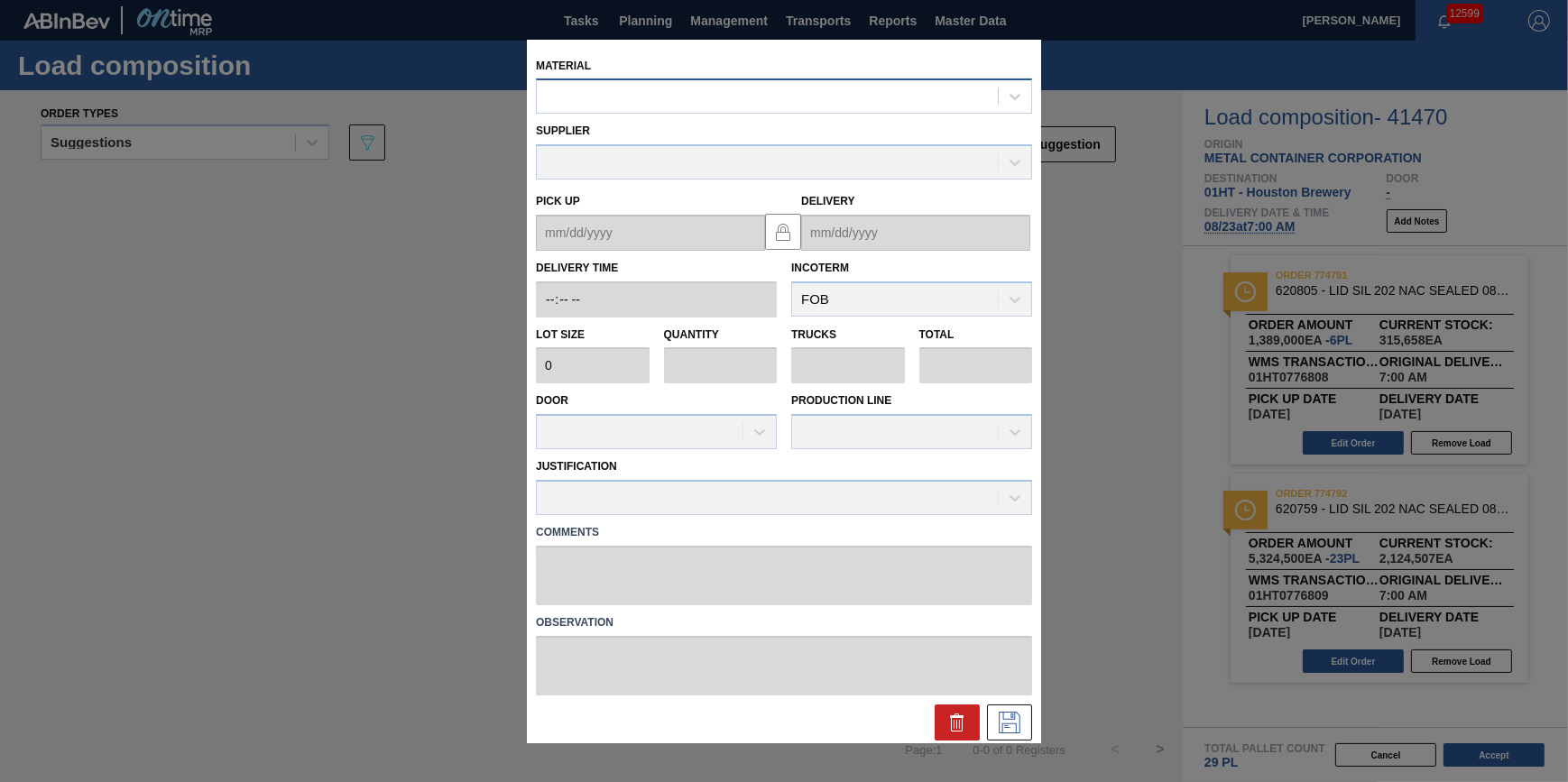
click at [873, 93] on div at bounding box center [767, 97] width 461 height 26
type input "620805"
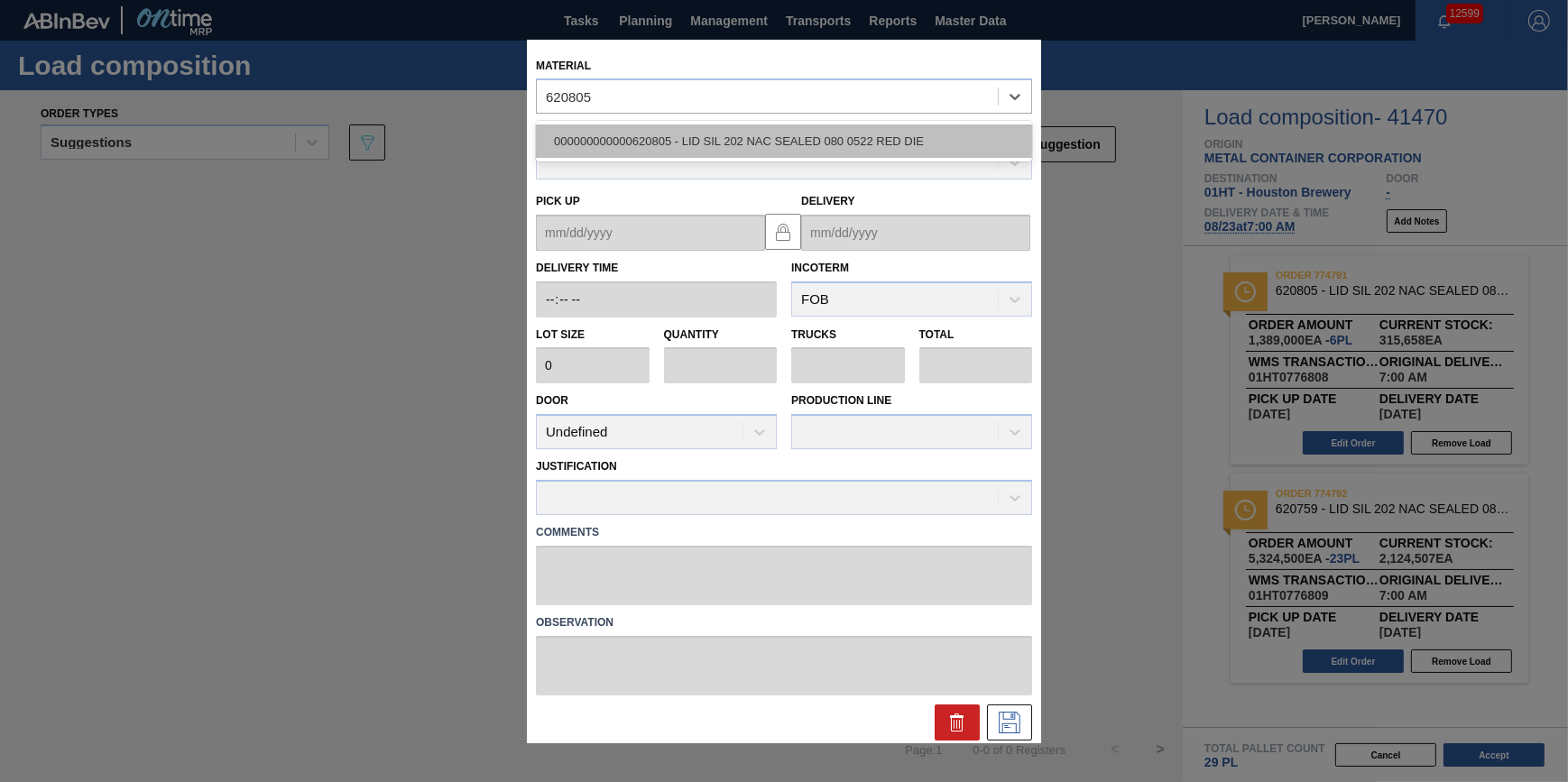
click at [815, 138] on div "000000000000620805 - LID SIL 202 NAC SEALED 080 0522 RED DIE" at bounding box center [784, 142] width 496 height 34
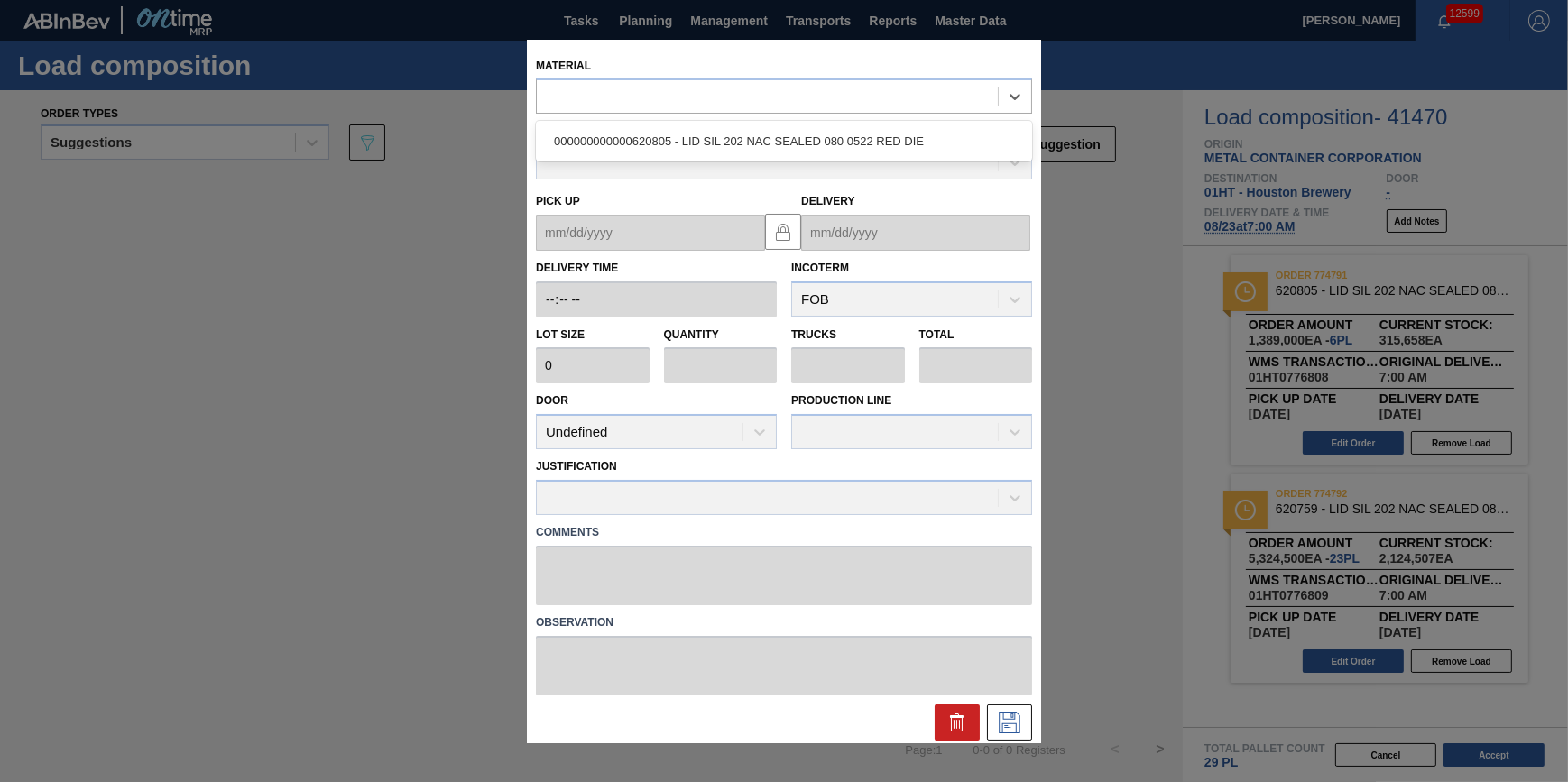
type input "231,500"
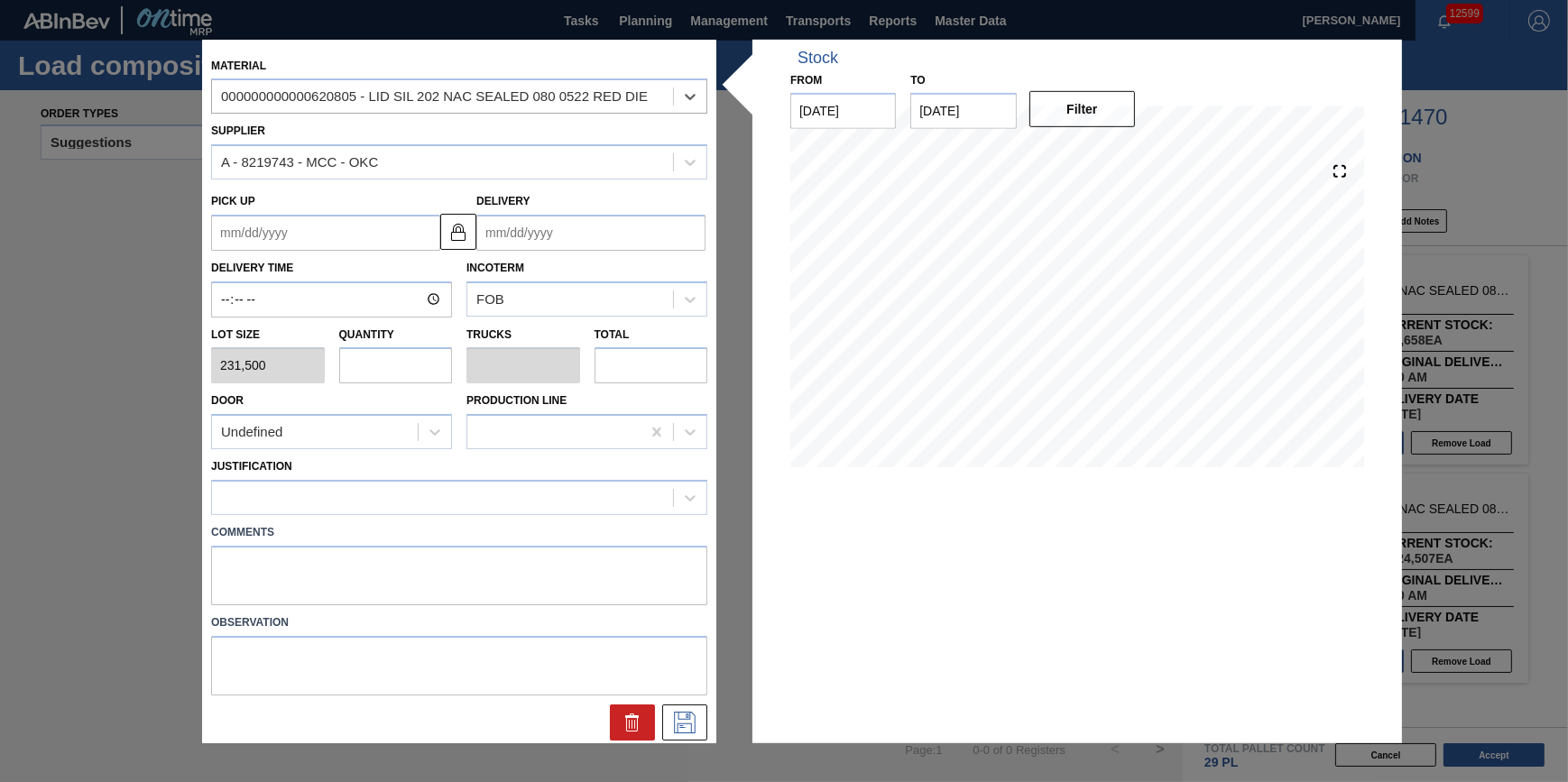
click at [379, 373] on input "text" at bounding box center [396, 366] width 114 height 36
type input "3"
type input "0.094"
type input "694,500"
type input "3"
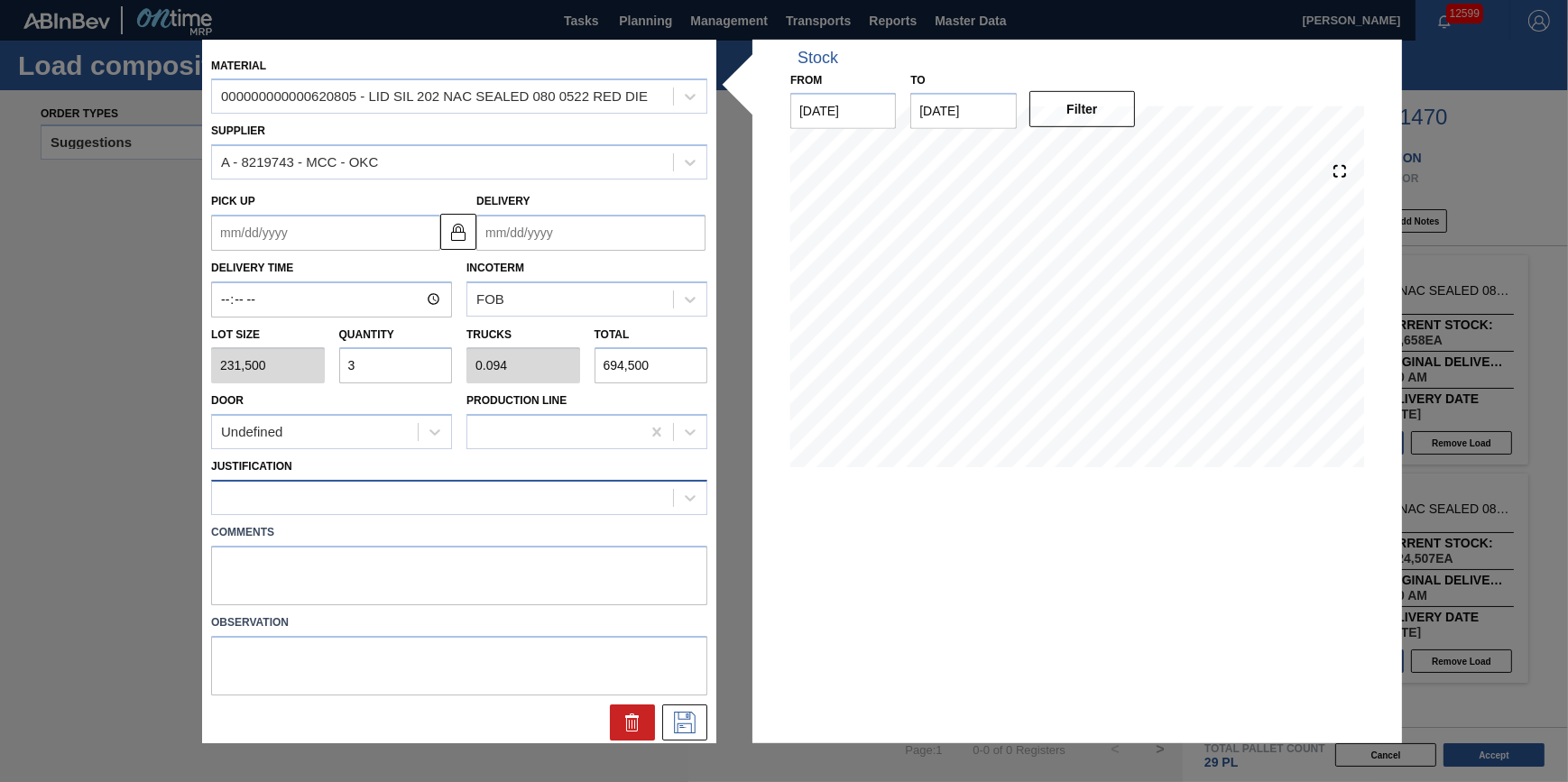
click at [422, 496] on div at bounding box center [442, 498] width 461 height 26
type input "other"
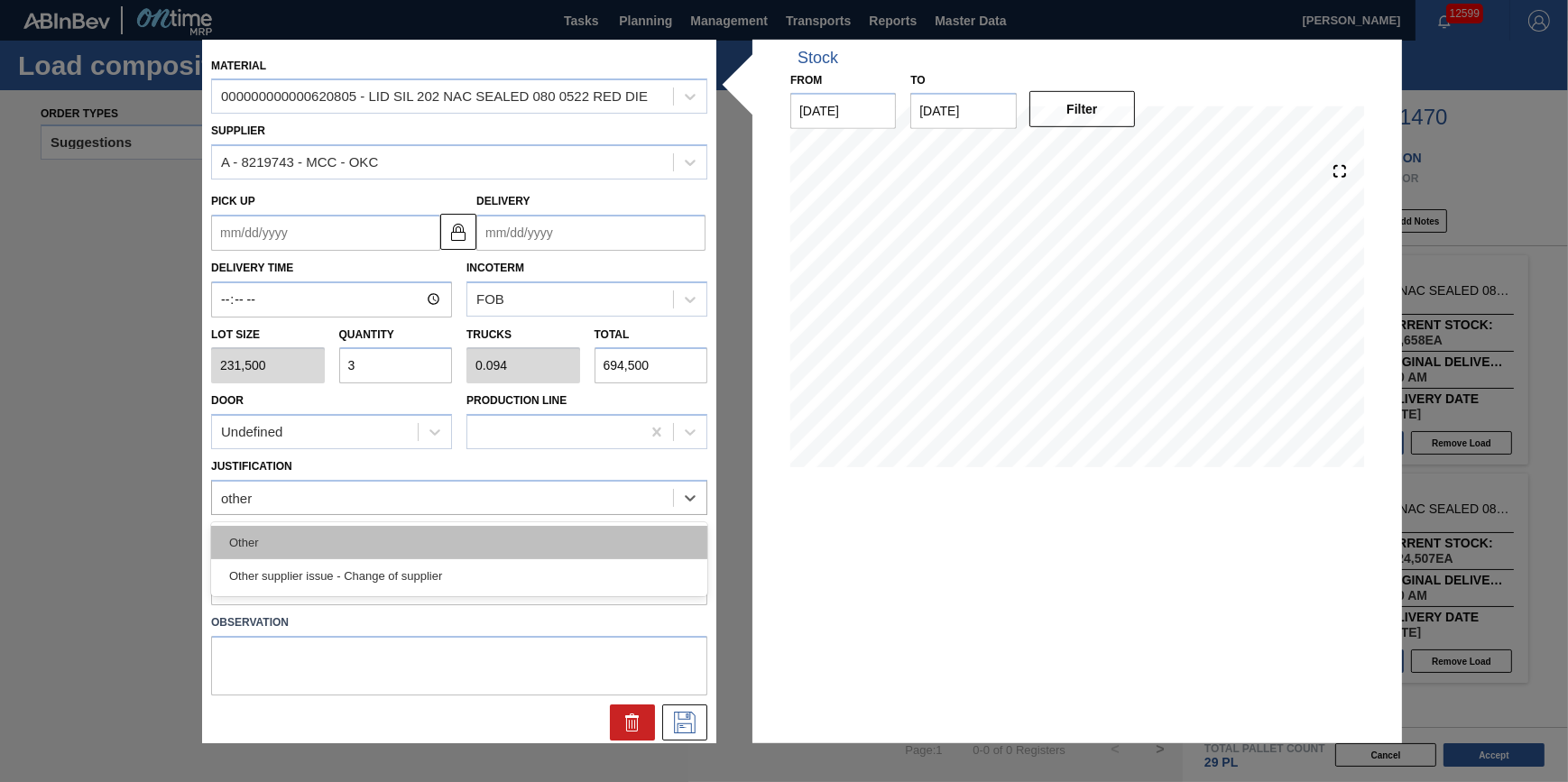
click at [432, 533] on div "Other" at bounding box center [459, 543] width 496 height 34
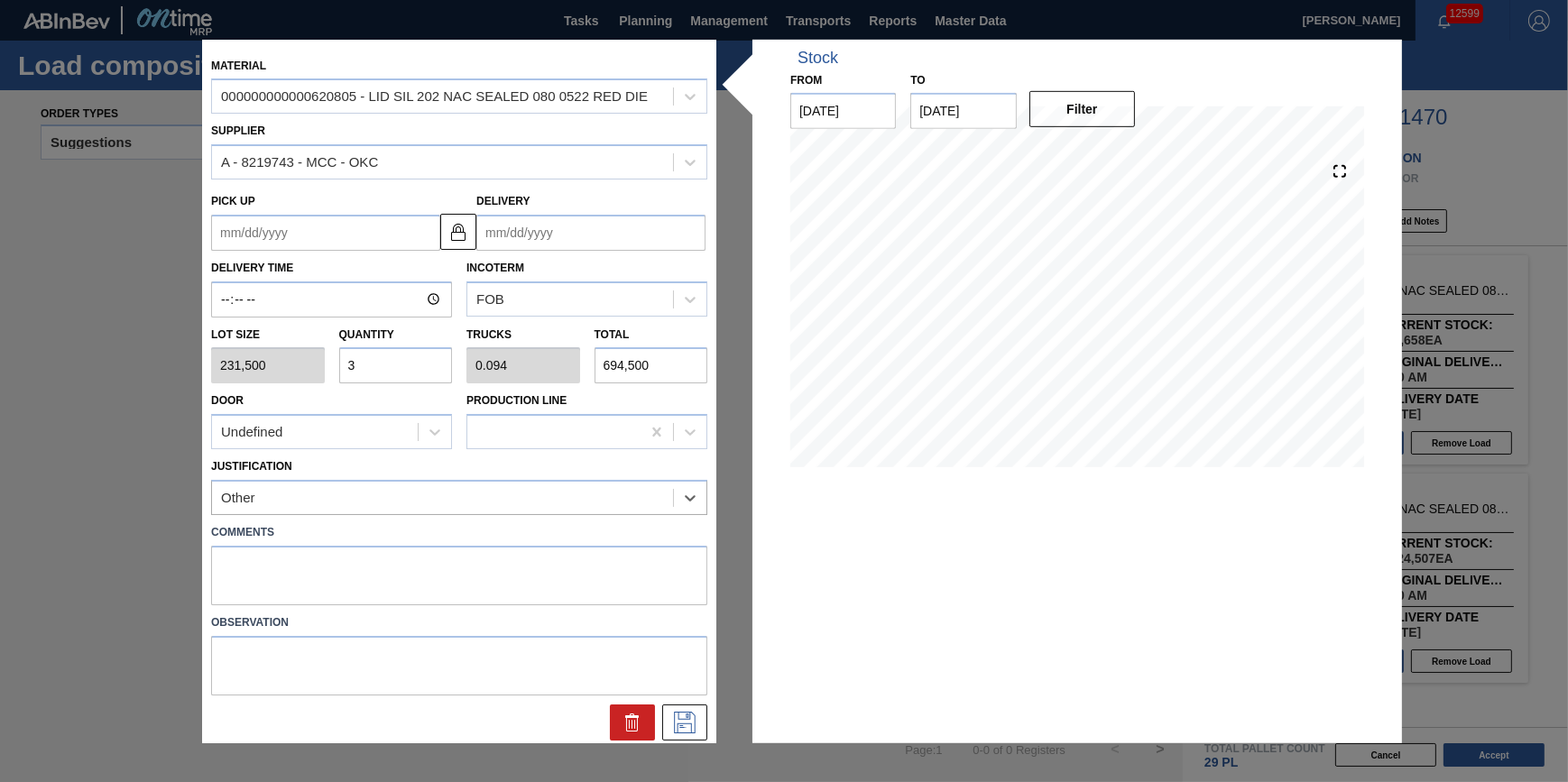
click at [596, 242] on input "Delivery" at bounding box center [591, 233] width 229 height 36
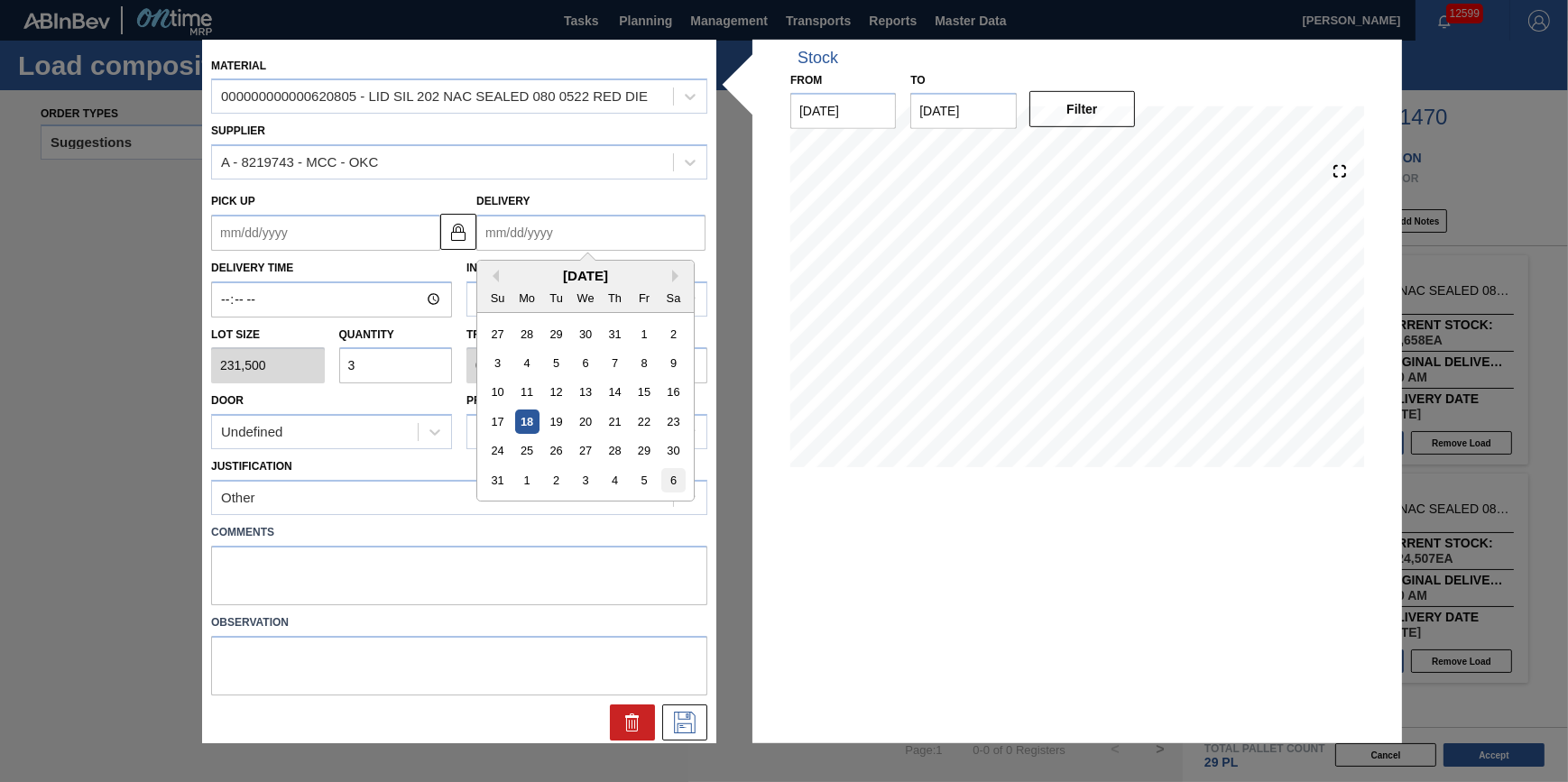
click at [676, 487] on div "6" at bounding box center [674, 480] width 24 height 24
type up "[DATE]"
type input "[DATE]"
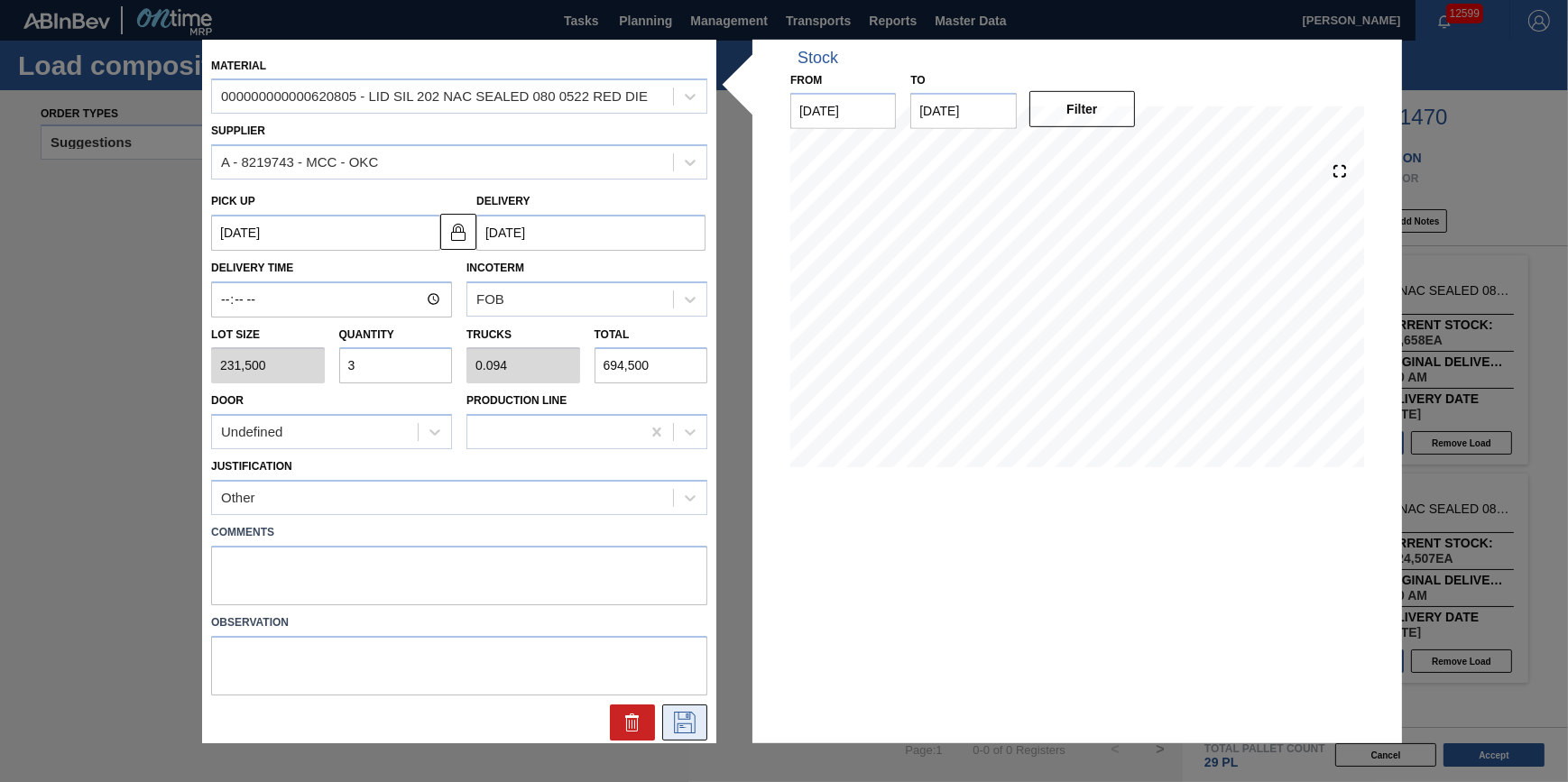
click at [691, 713] on icon at bounding box center [684, 723] width 29 height 22
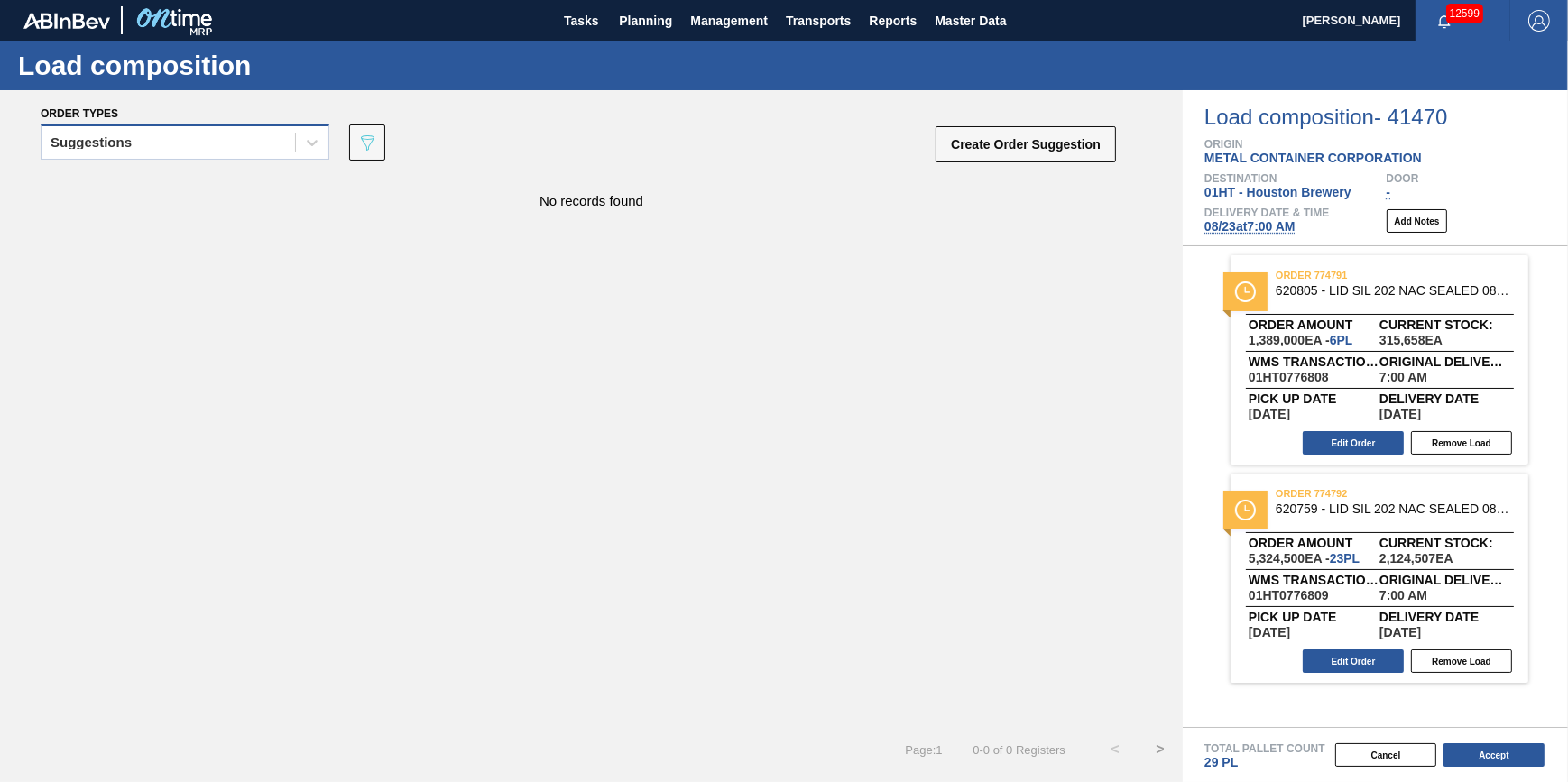
click at [288, 133] on div "Suggestions" at bounding box center [168, 143] width 254 height 26
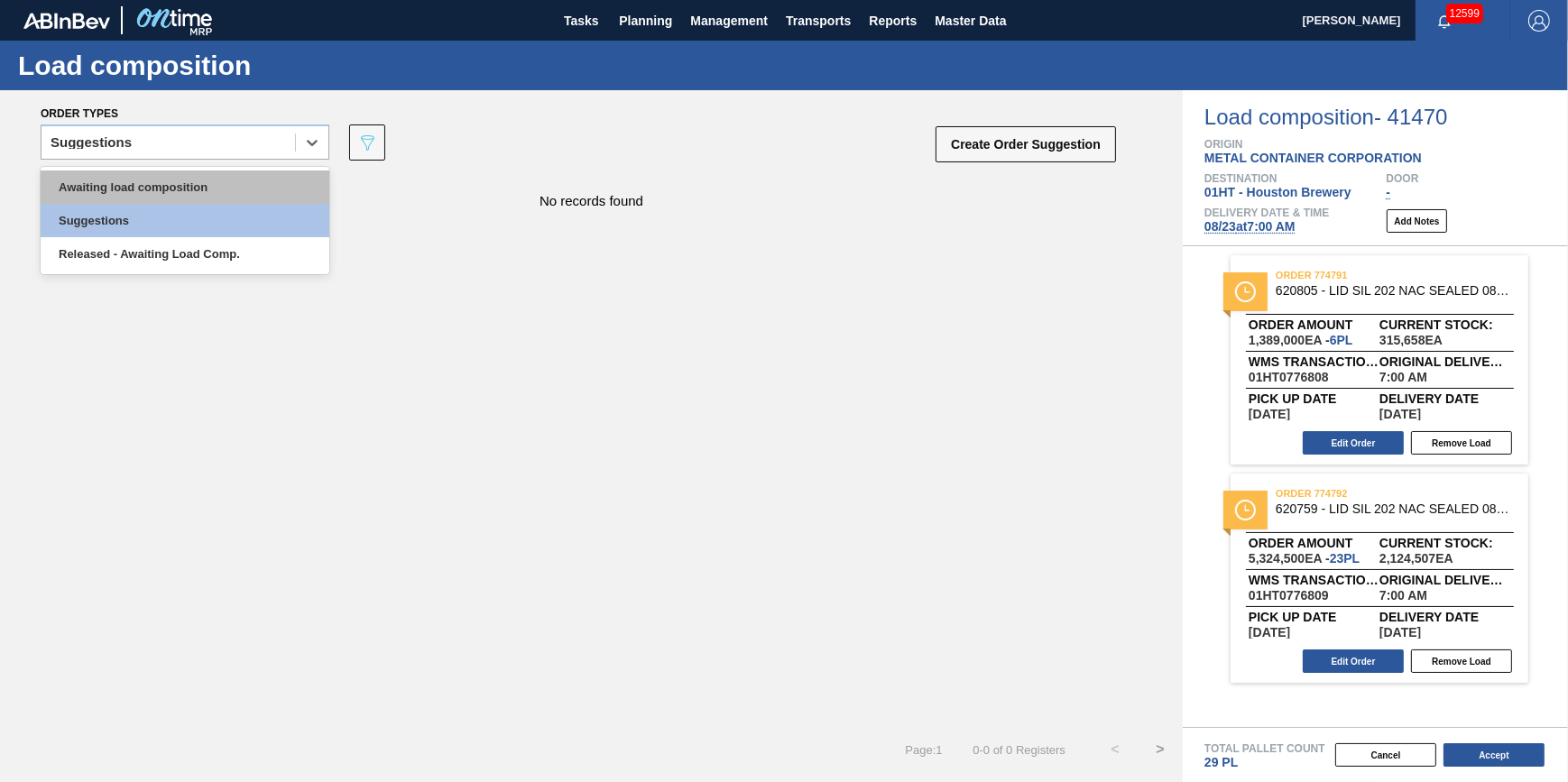
click at [275, 175] on div "Awaiting load composition" at bounding box center [184, 187] width 288 height 34
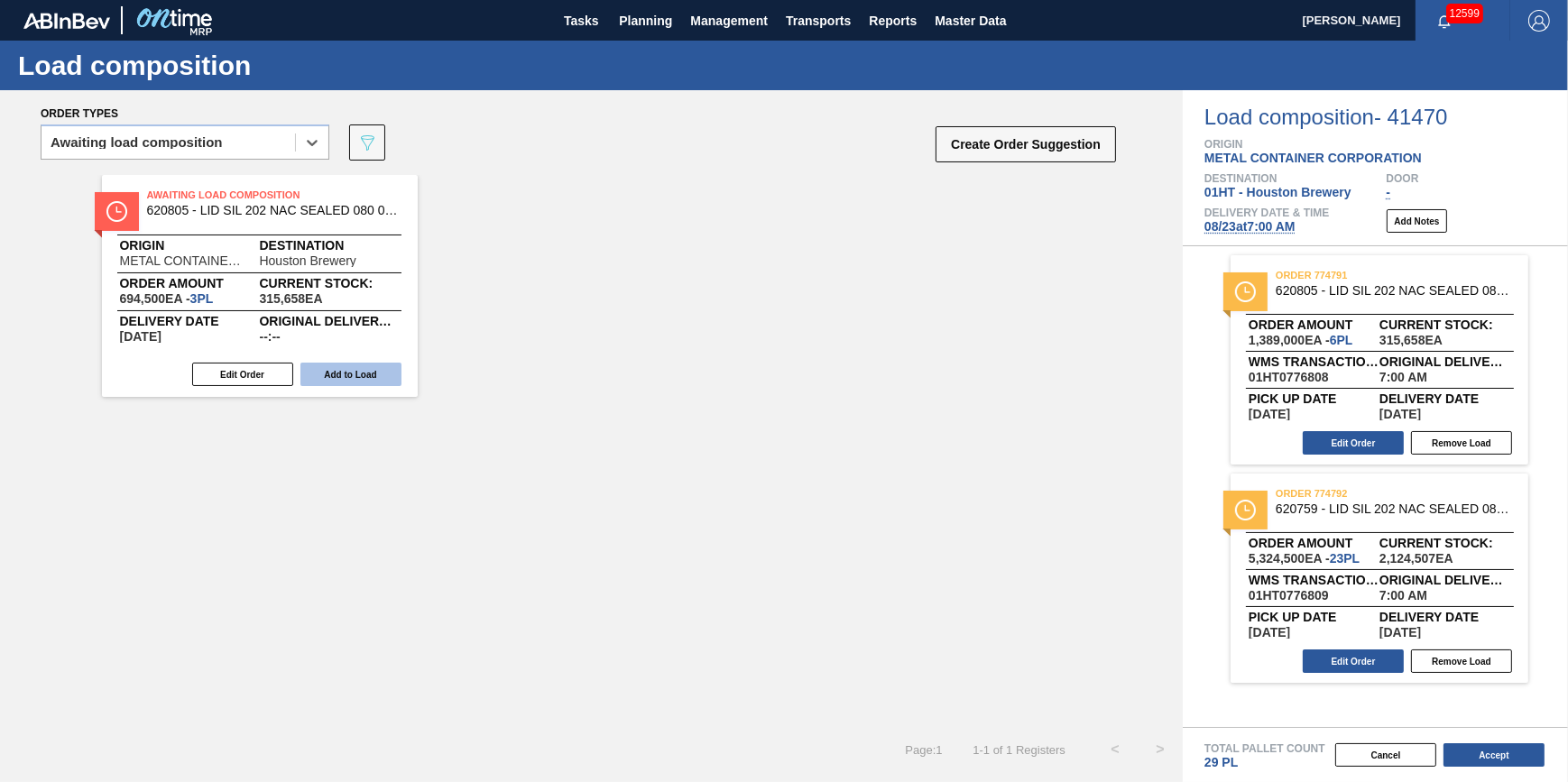
click at [346, 364] on button "Add to Load" at bounding box center [351, 374] width 101 height 23
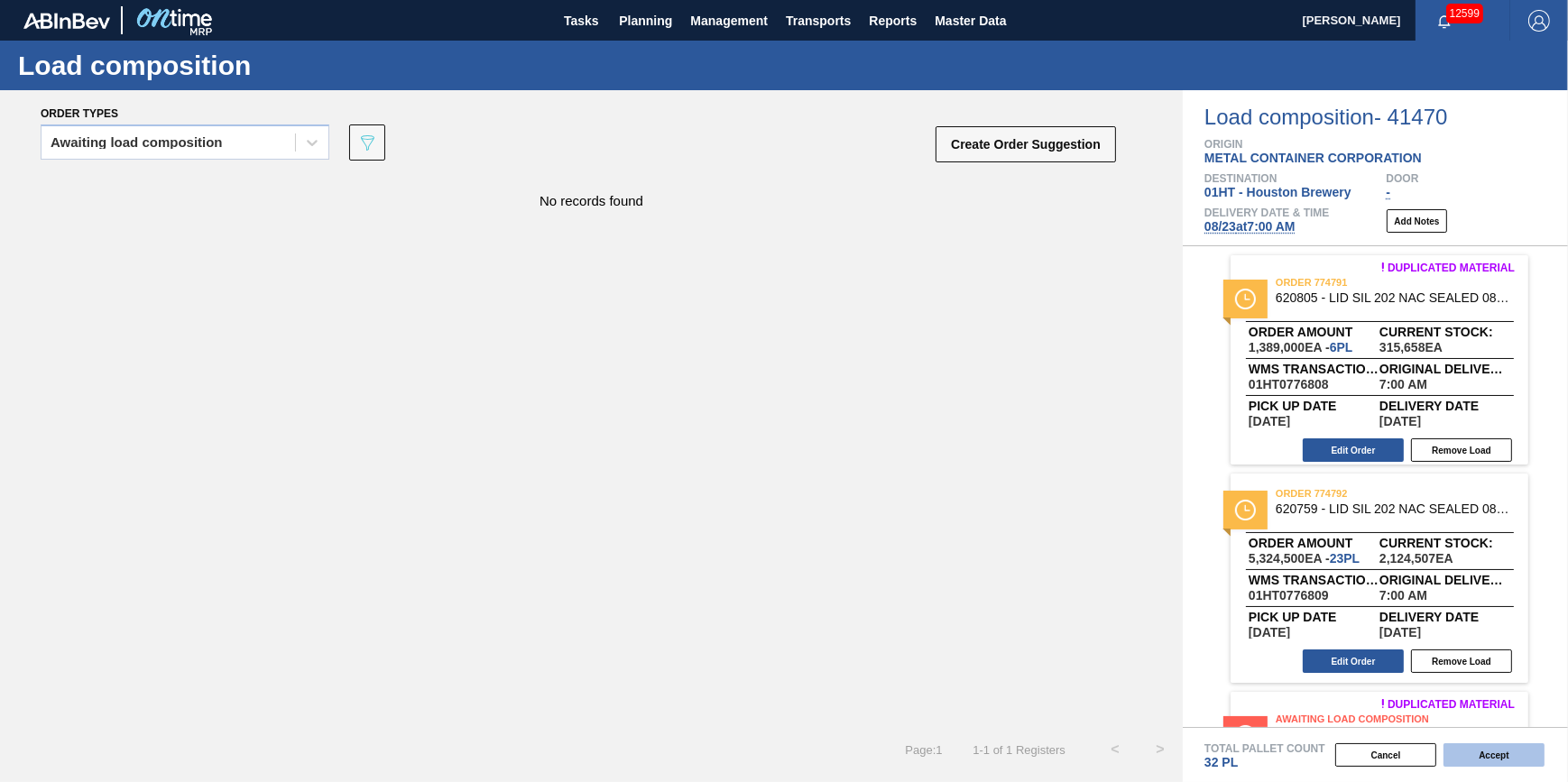
click at [1458, 755] on button "Accept" at bounding box center [1494, 755] width 101 height 23
click at [1484, 753] on button "Accept" at bounding box center [1494, 755] width 101 height 23
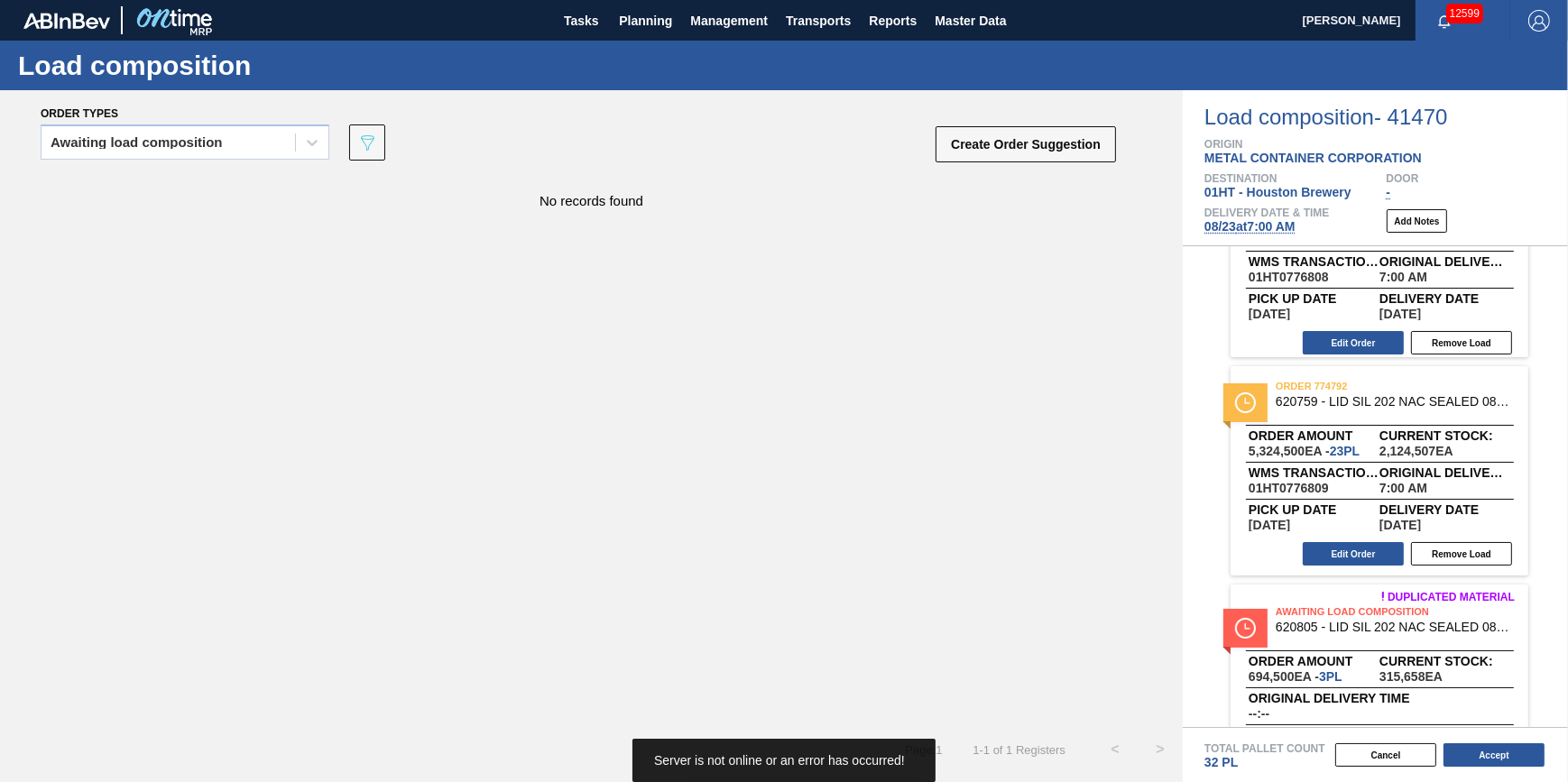
scroll to position [185, 0]
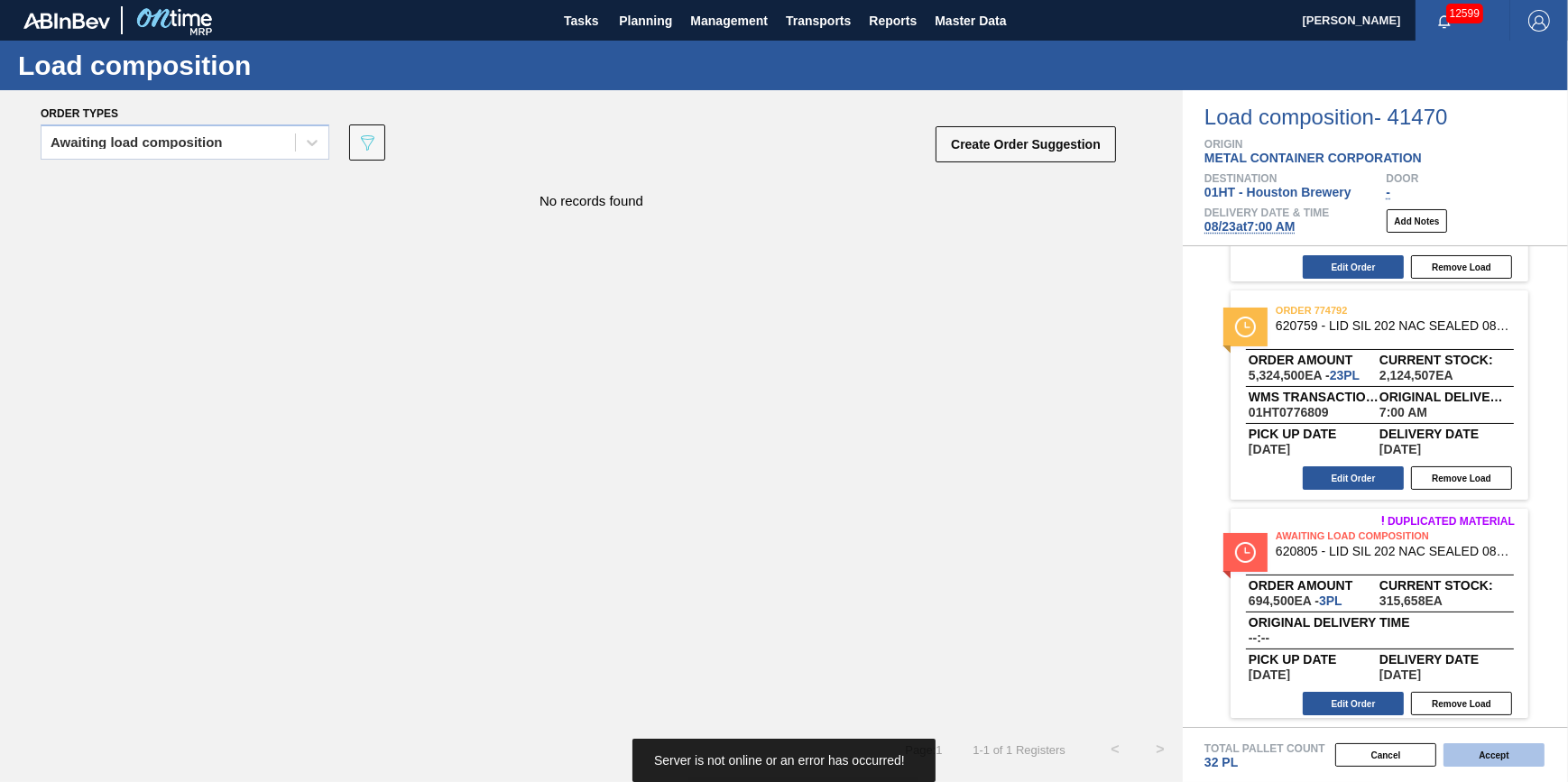
click at [1480, 754] on button "Accept" at bounding box center [1494, 755] width 101 height 23
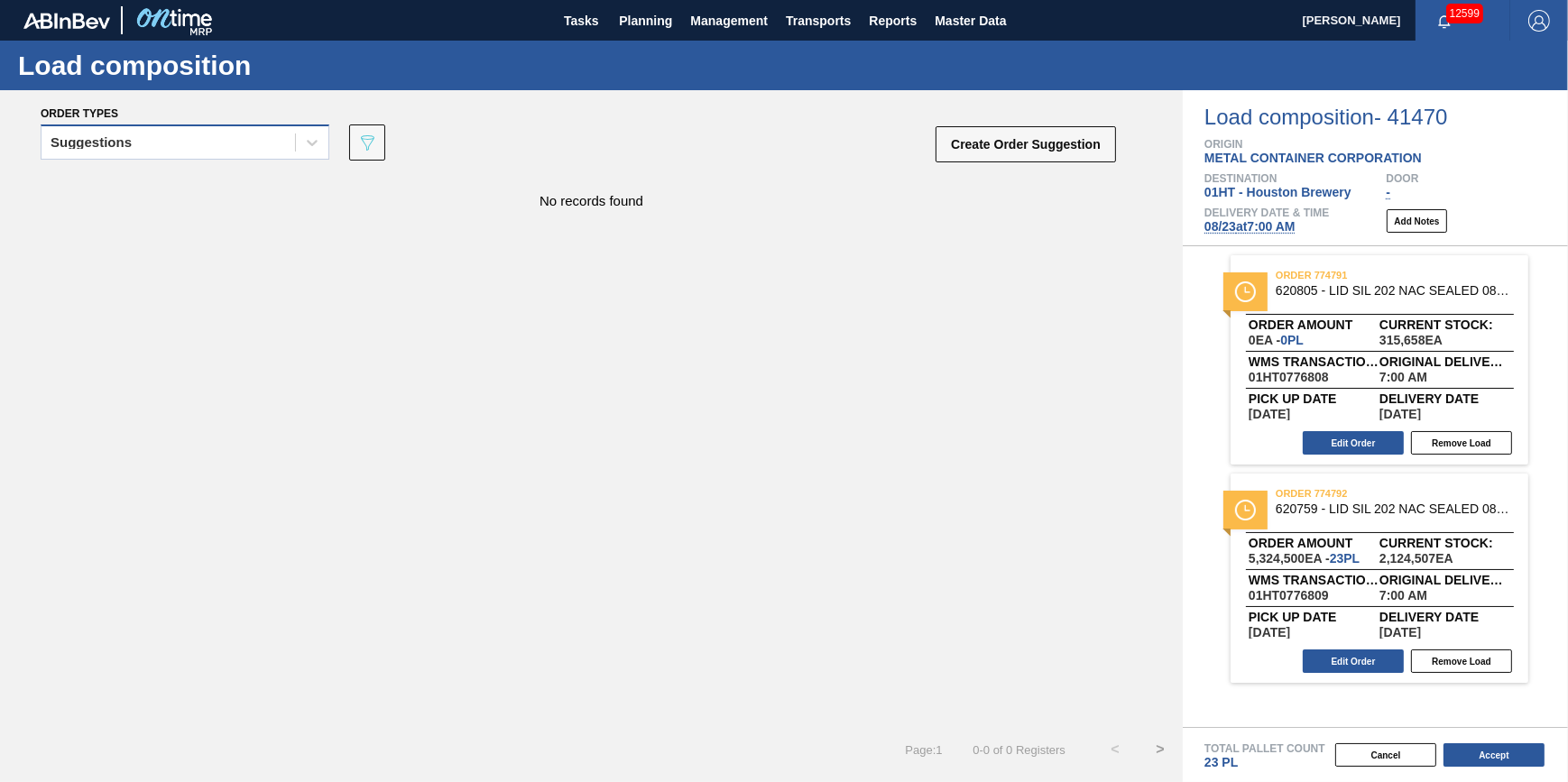
click at [244, 141] on div "Suggestions" at bounding box center [168, 143] width 254 height 26
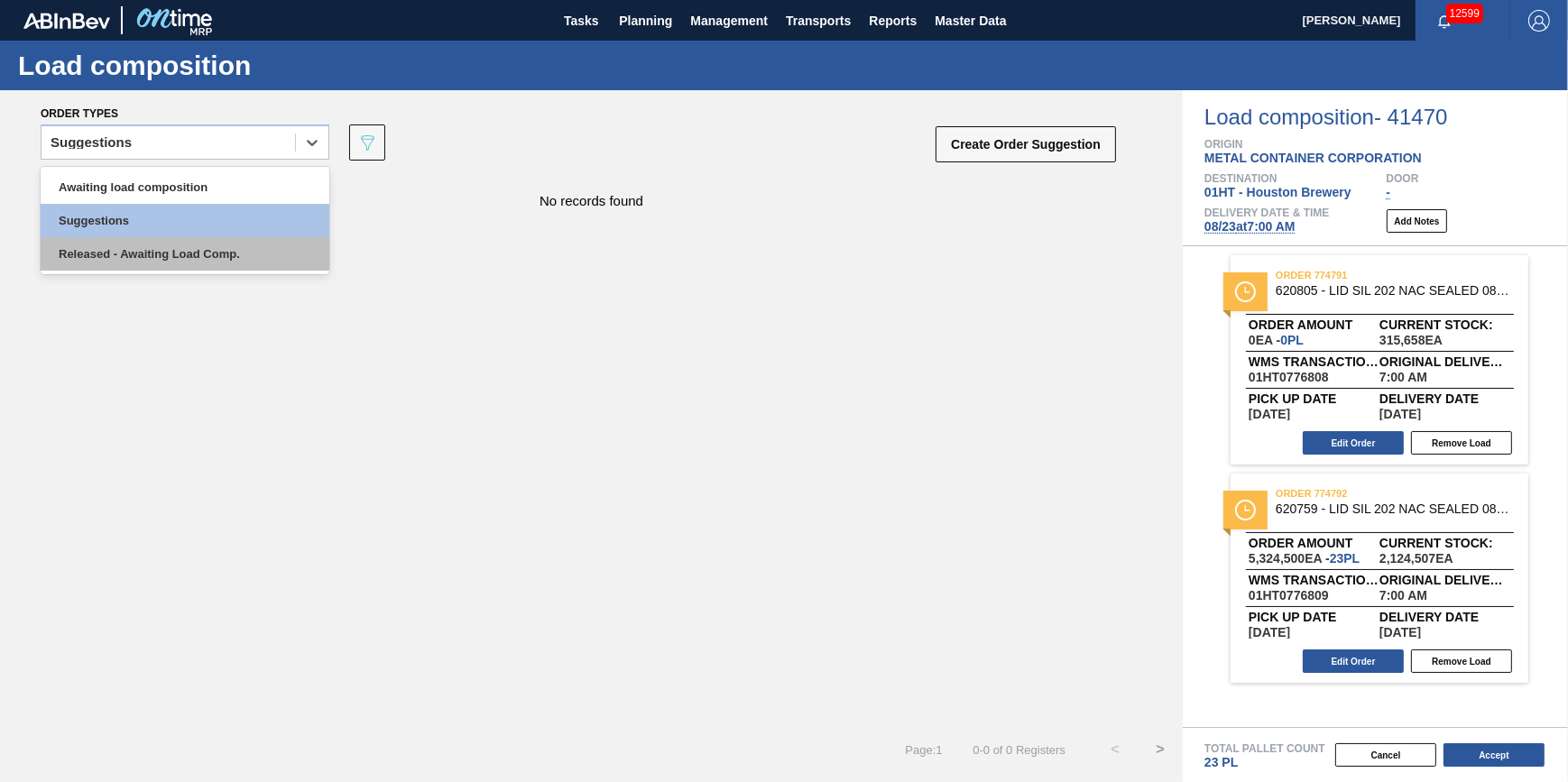
click at [242, 243] on div "Released - Awaiting Load Comp." at bounding box center [184, 255] width 288 height 34
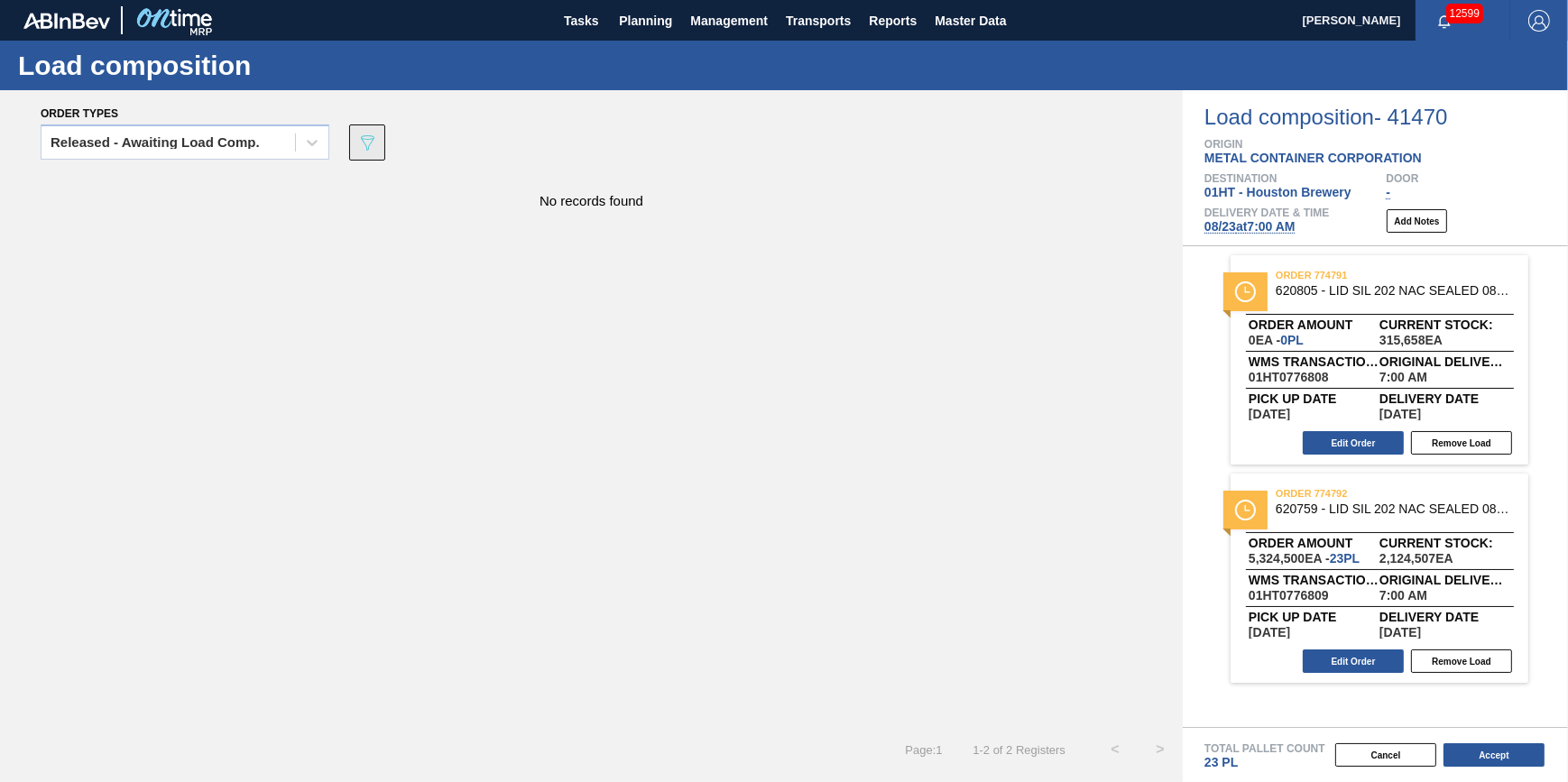
click at [361, 149] on icon "089F7B8B-B2A5-4AFE-B5C0-19BA573D28AC" at bounding box center [366, 142] width 22 height 22
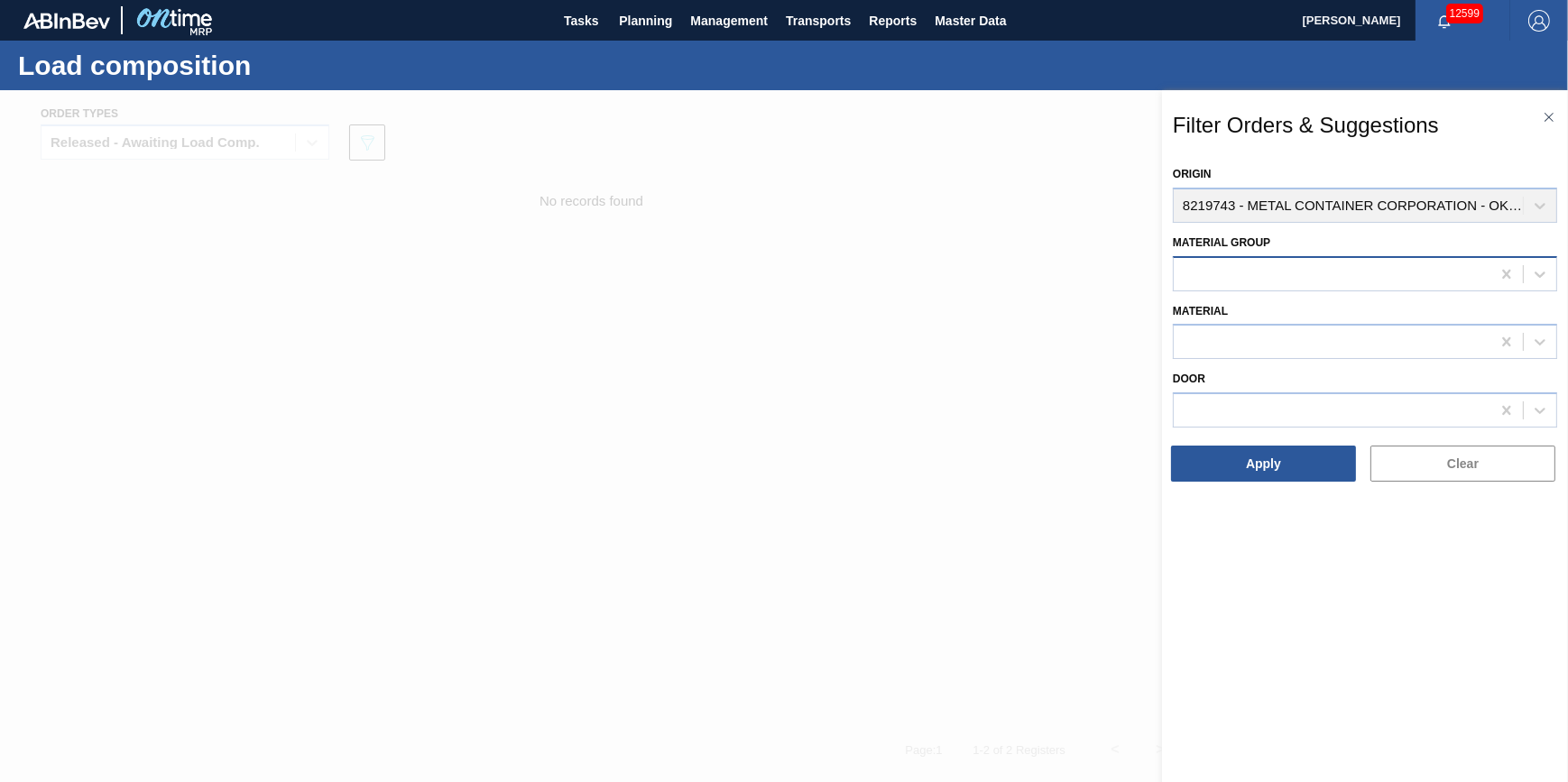
click at [1237, 279] on div at bounding box center [1331, 274] width 317 height 26
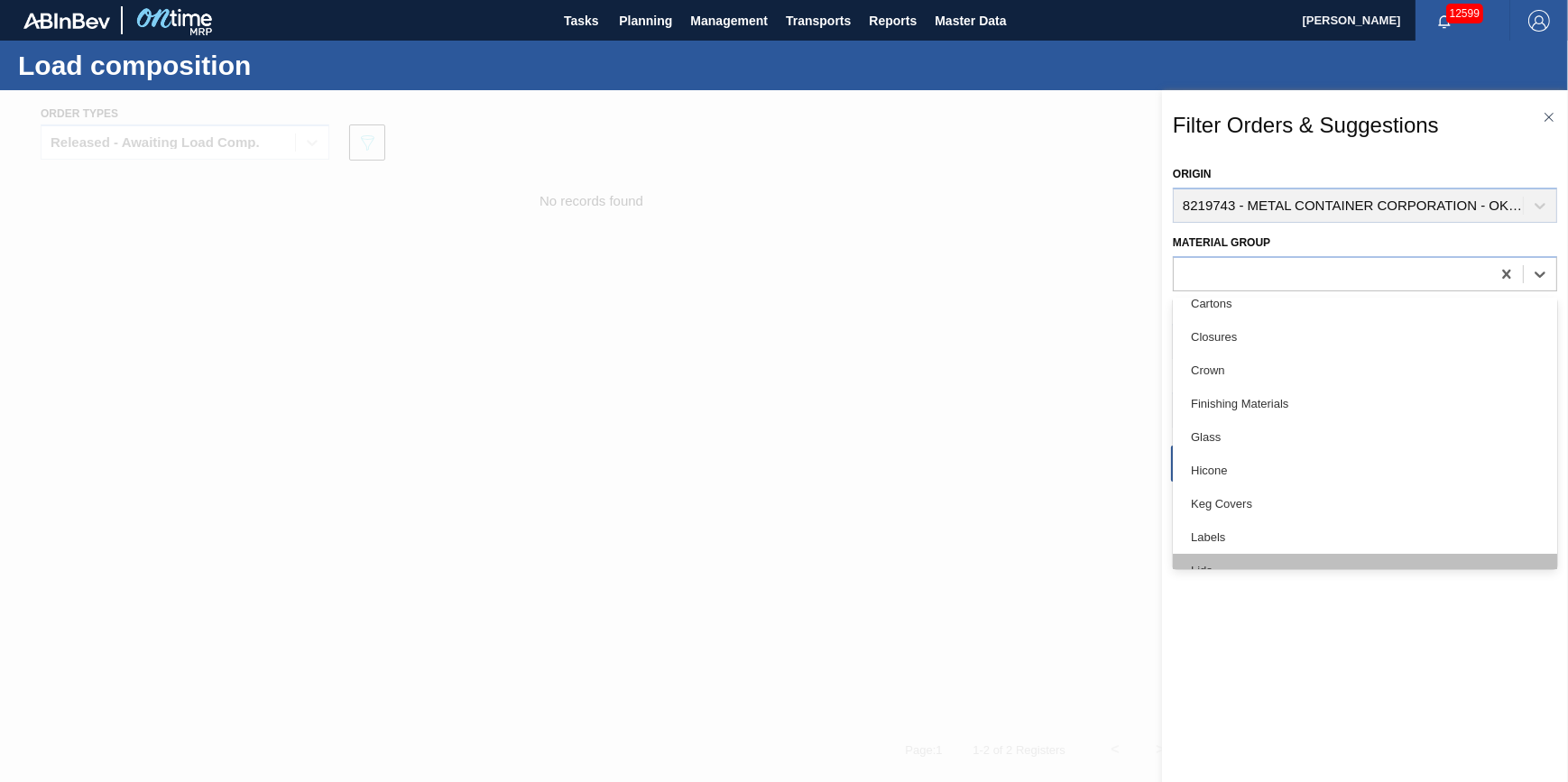
scroll to position [245, 0]
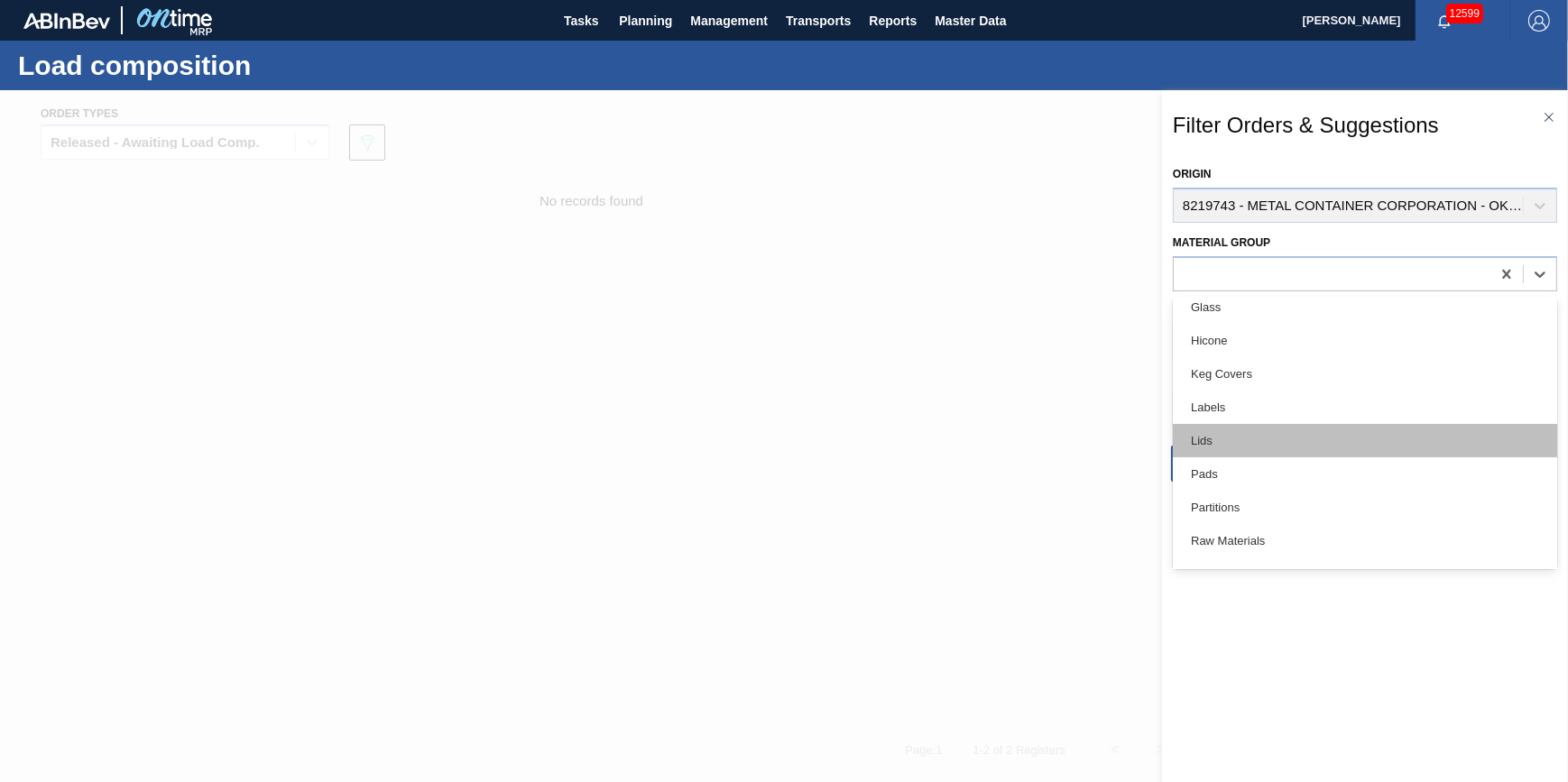
click at [1311, 430] on div "Lids" at bounding box center [1364, 441] width 384 height 34
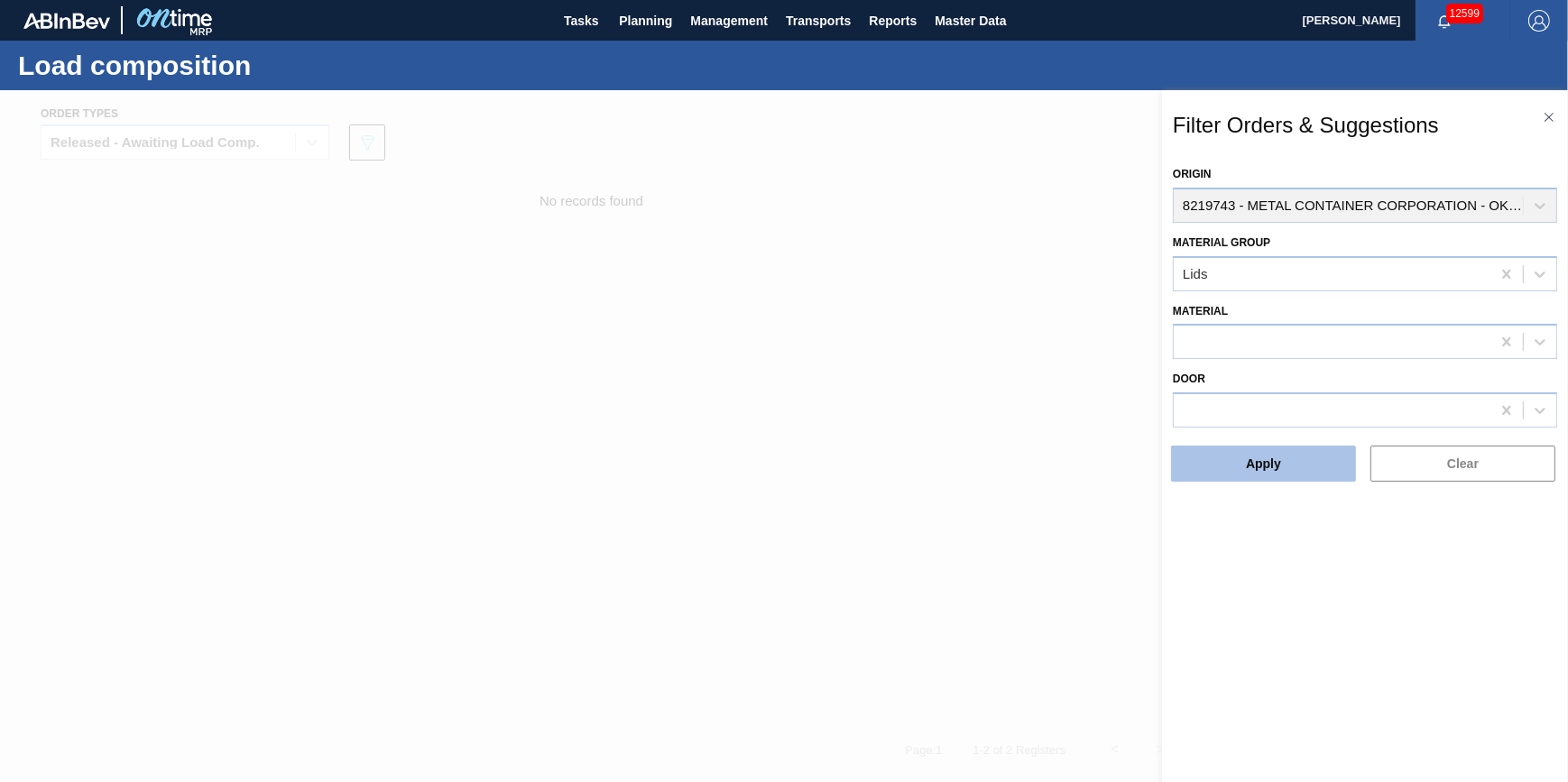
click at [1311, 463] on button "Apply" at bounding box center [1263, 463] width 185 height 36
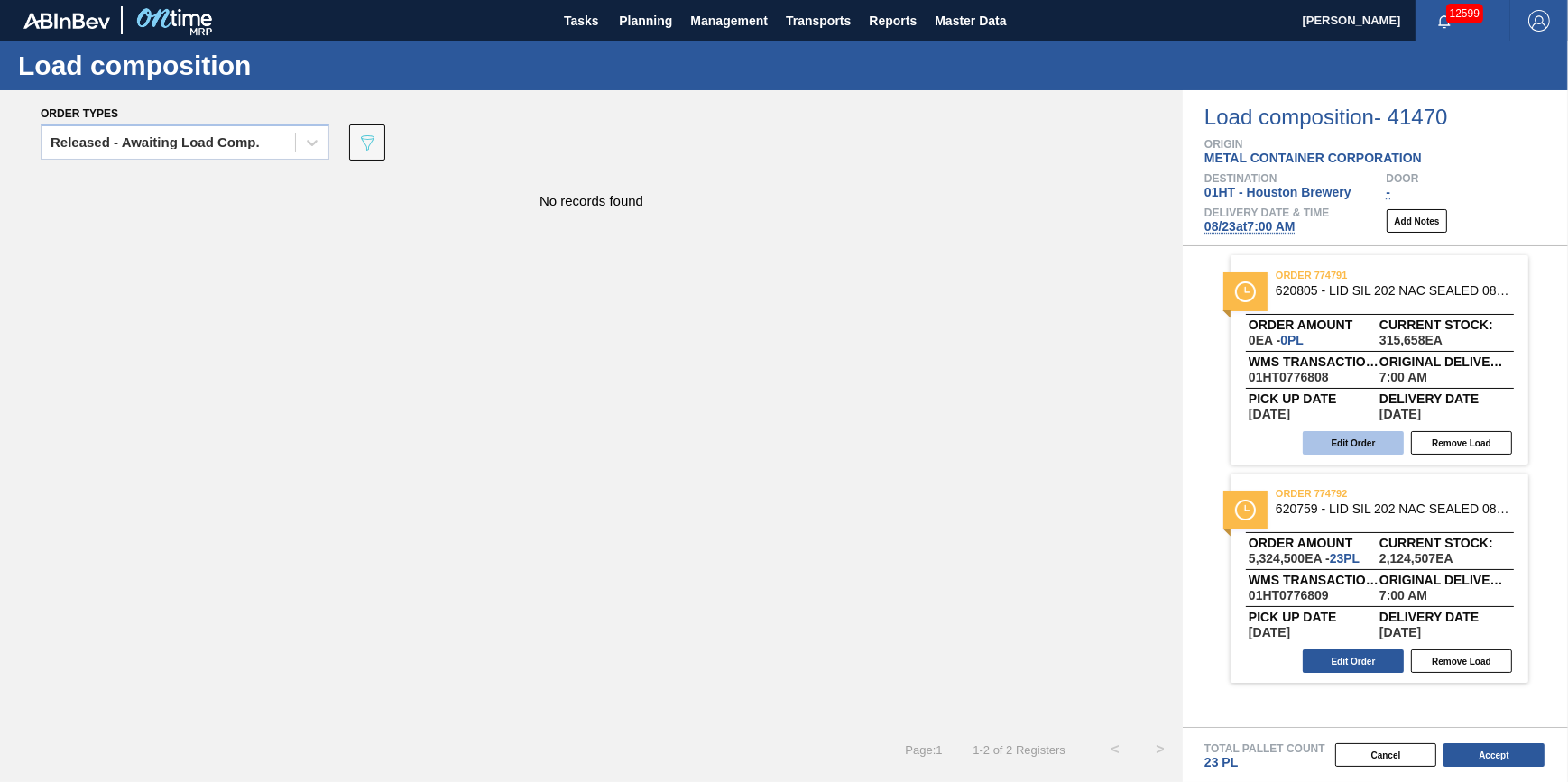
click at [1318, 448] on button "Edit Order" at bounding box center [1353, 443] width 101 height 23
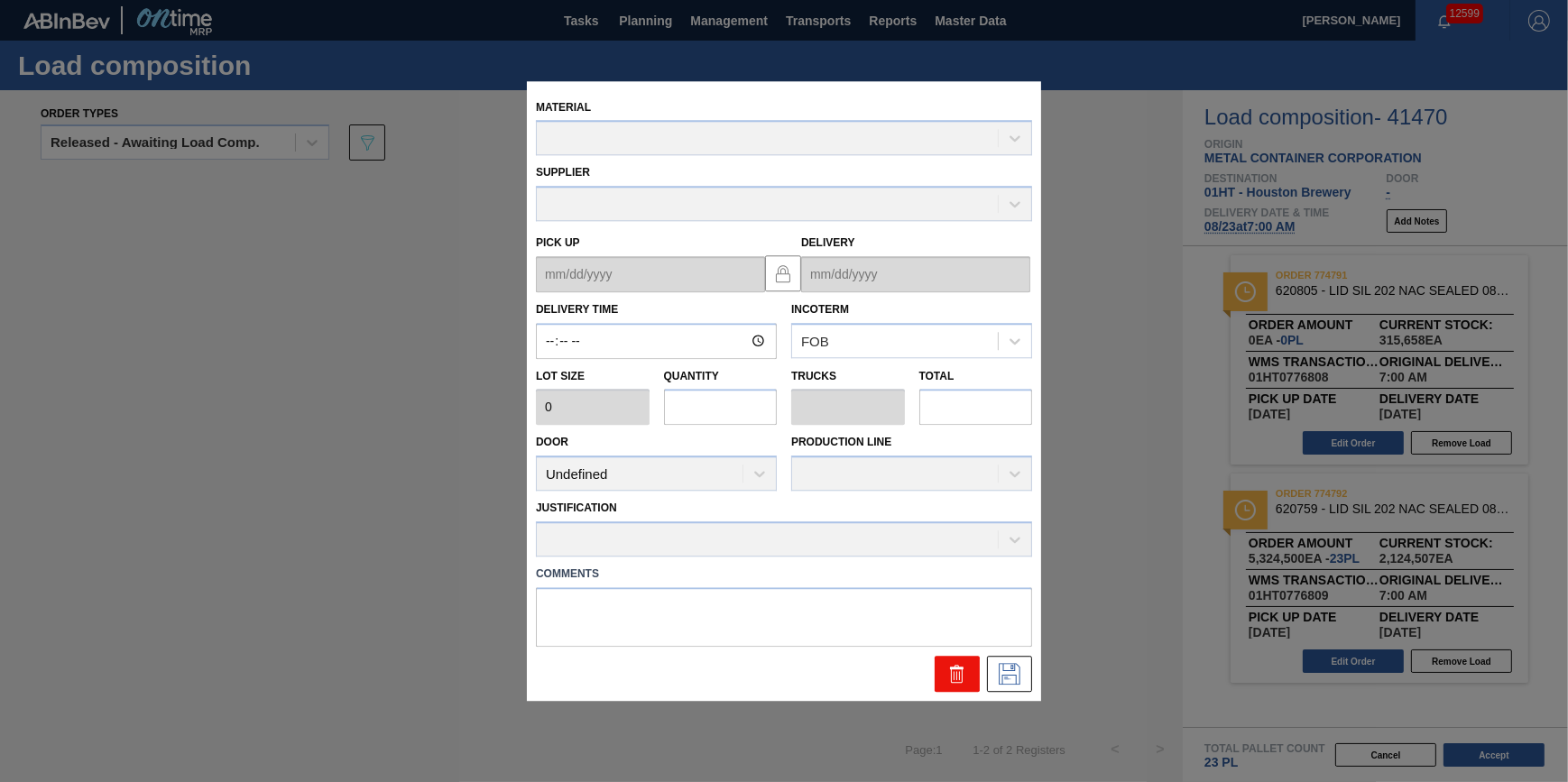
click at [947, 668] on icon at bounding box center [956, 674] width 22 height 22
drag, startPoint x: 387, startPoint y: 506, endPoint x: 395, endPoint y: 491, distance: 17.0
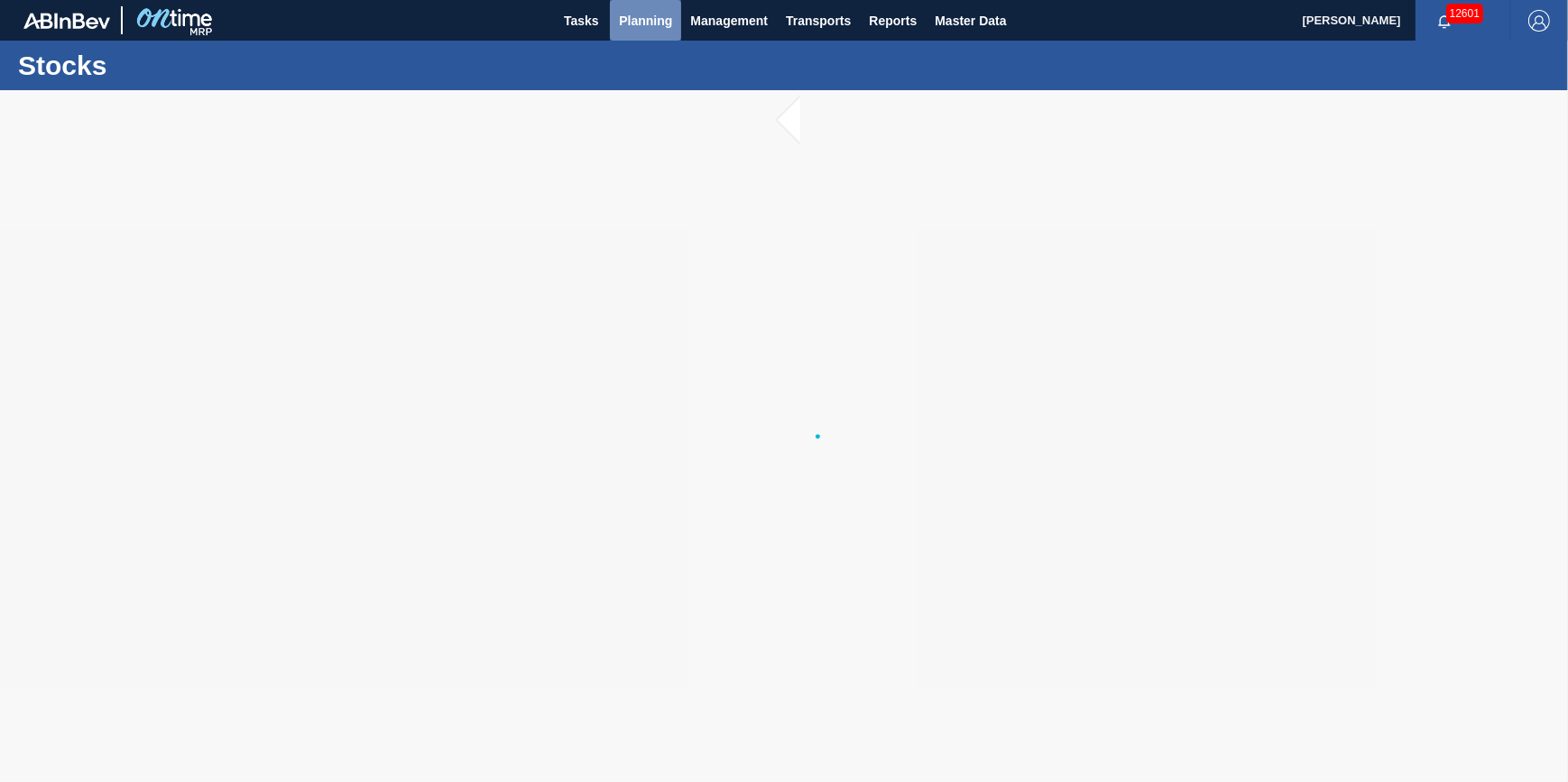
click at [632, 24] on span "Planning" at bounding box center [645, 21] width 54 height 22
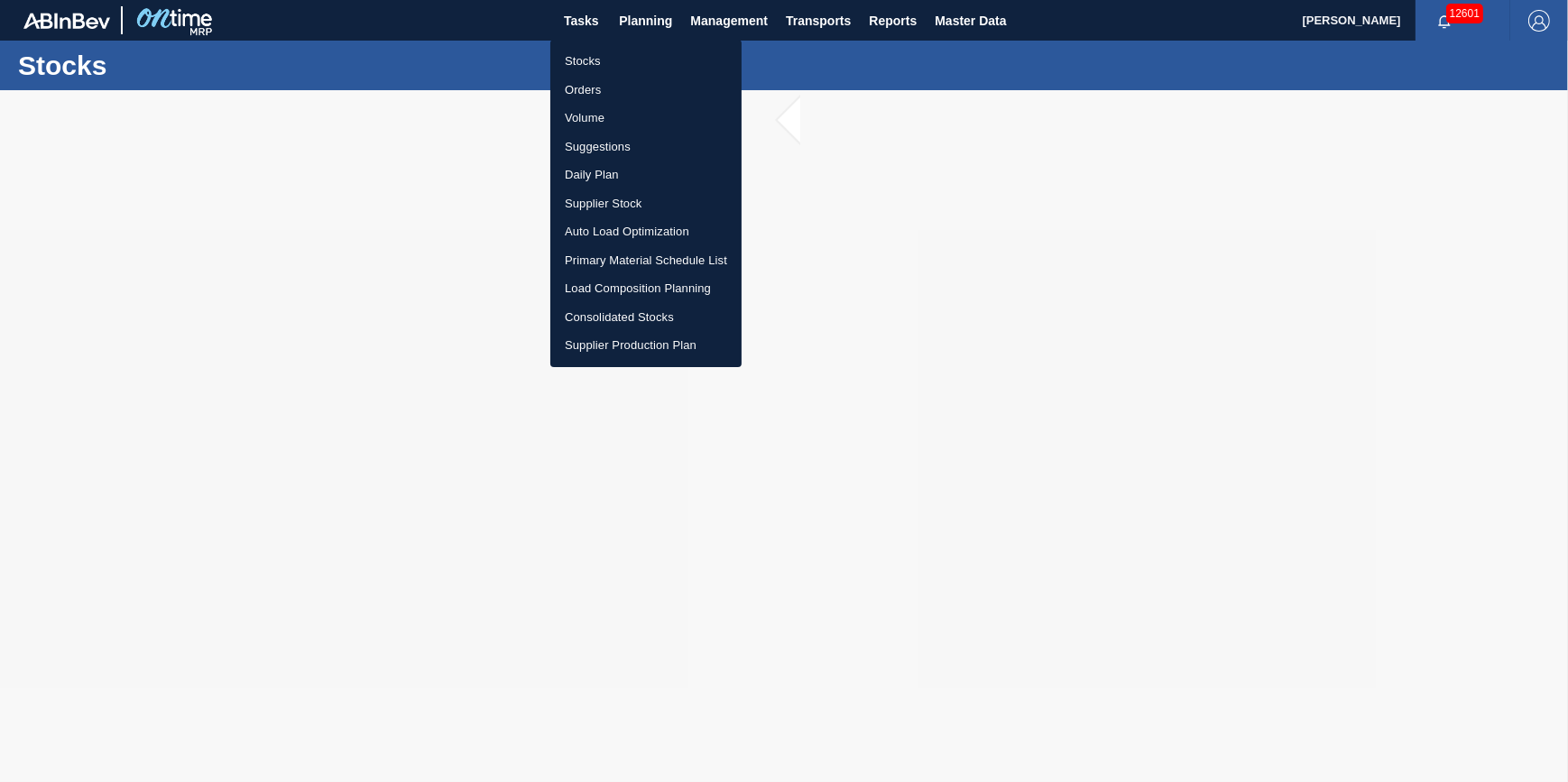
click at [674, 281] on li "Load Composition Planning" at bounding box center [646, 289] width 192 height 29
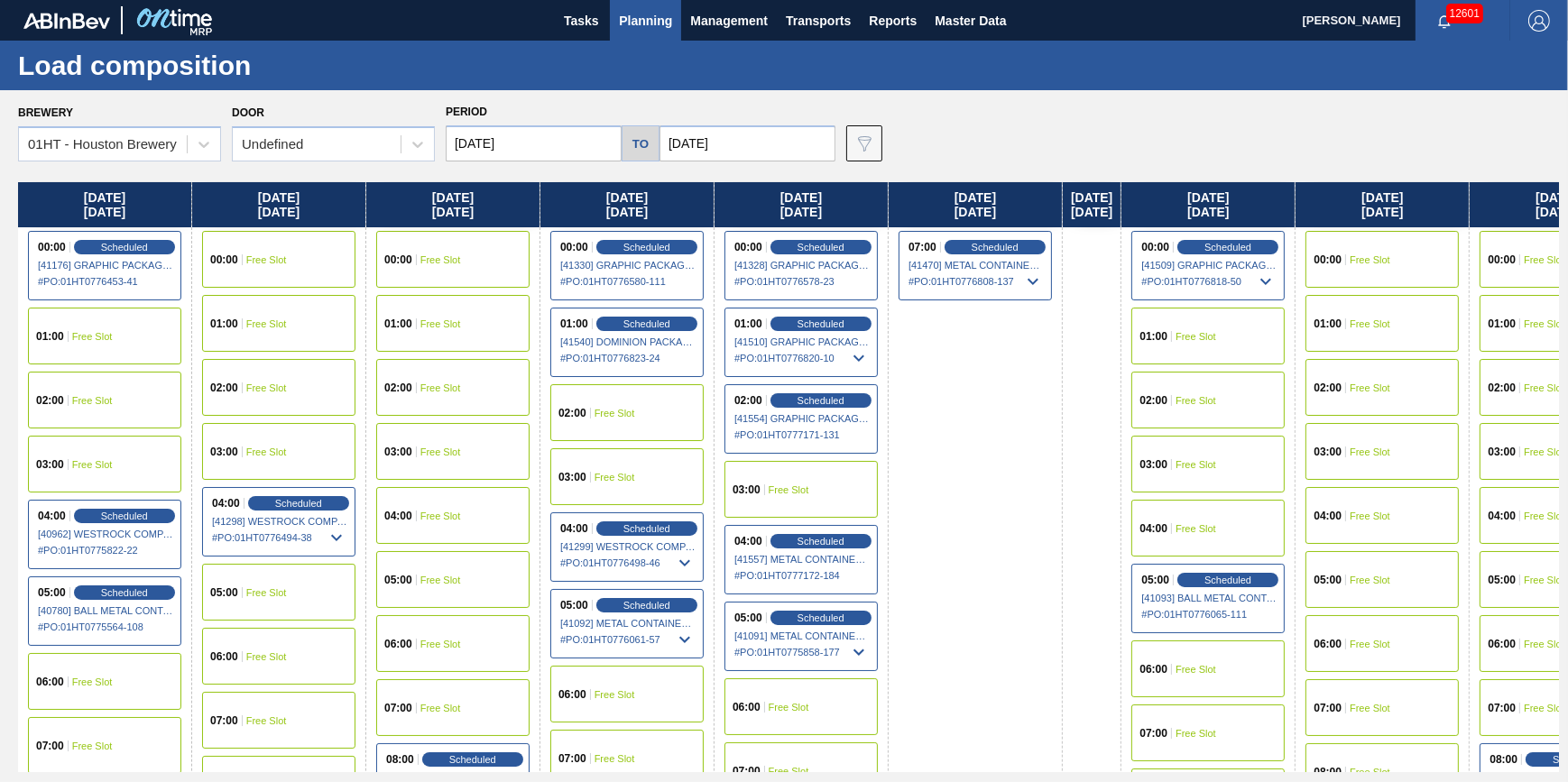
click at [945, 256] on div "07:00 Scheduled [41470] METAL CONTAINER CORPORATION - 0008219743 # PO : 01HT077…" at bounding box center [974, 266] width 153 height 70
click at [967, 246] on div "Scheduled" at bounding box center [995, 246] width 111 height 16
click at [1007, 271] on span "# PO : 01HT0776808-137" at bounding box center [976, 281] width 135 height 22
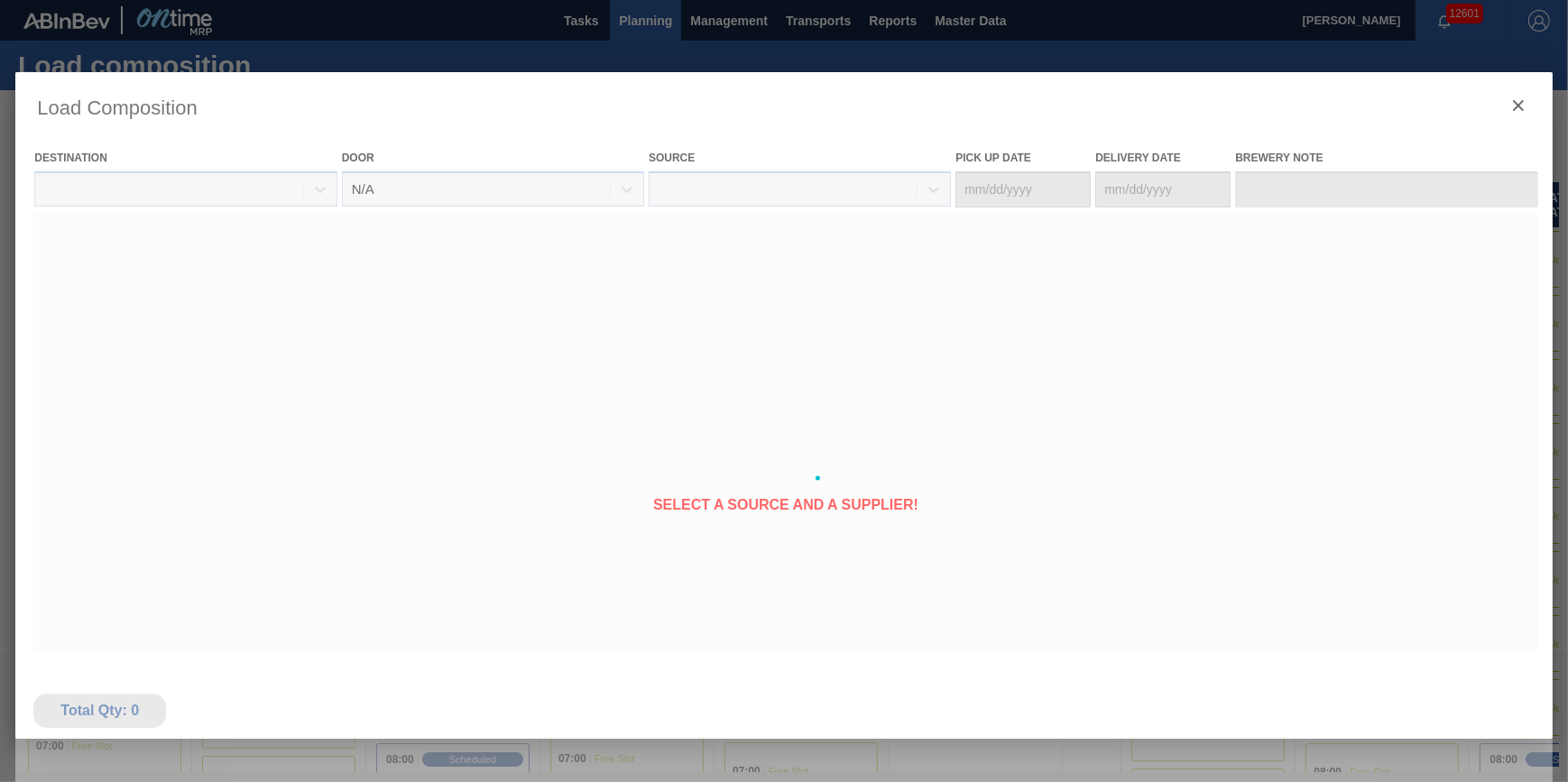
click at [1017, 282] on div at bounding box center [783, 478] width 1536 height 812
type Date "[DATE]"
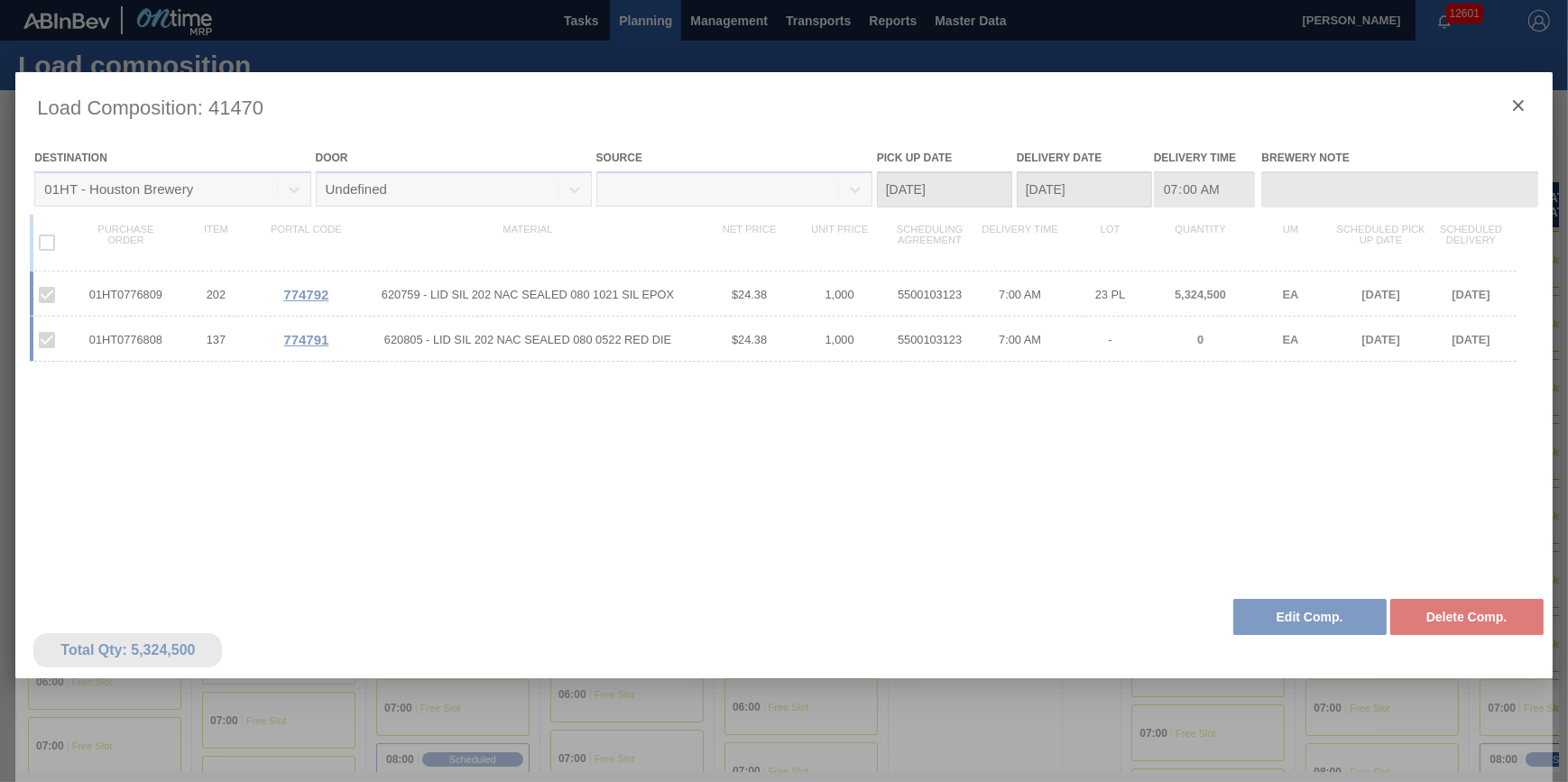
click at [1287, 620] on div at bounding box center [783, 478] width 1536 height 812
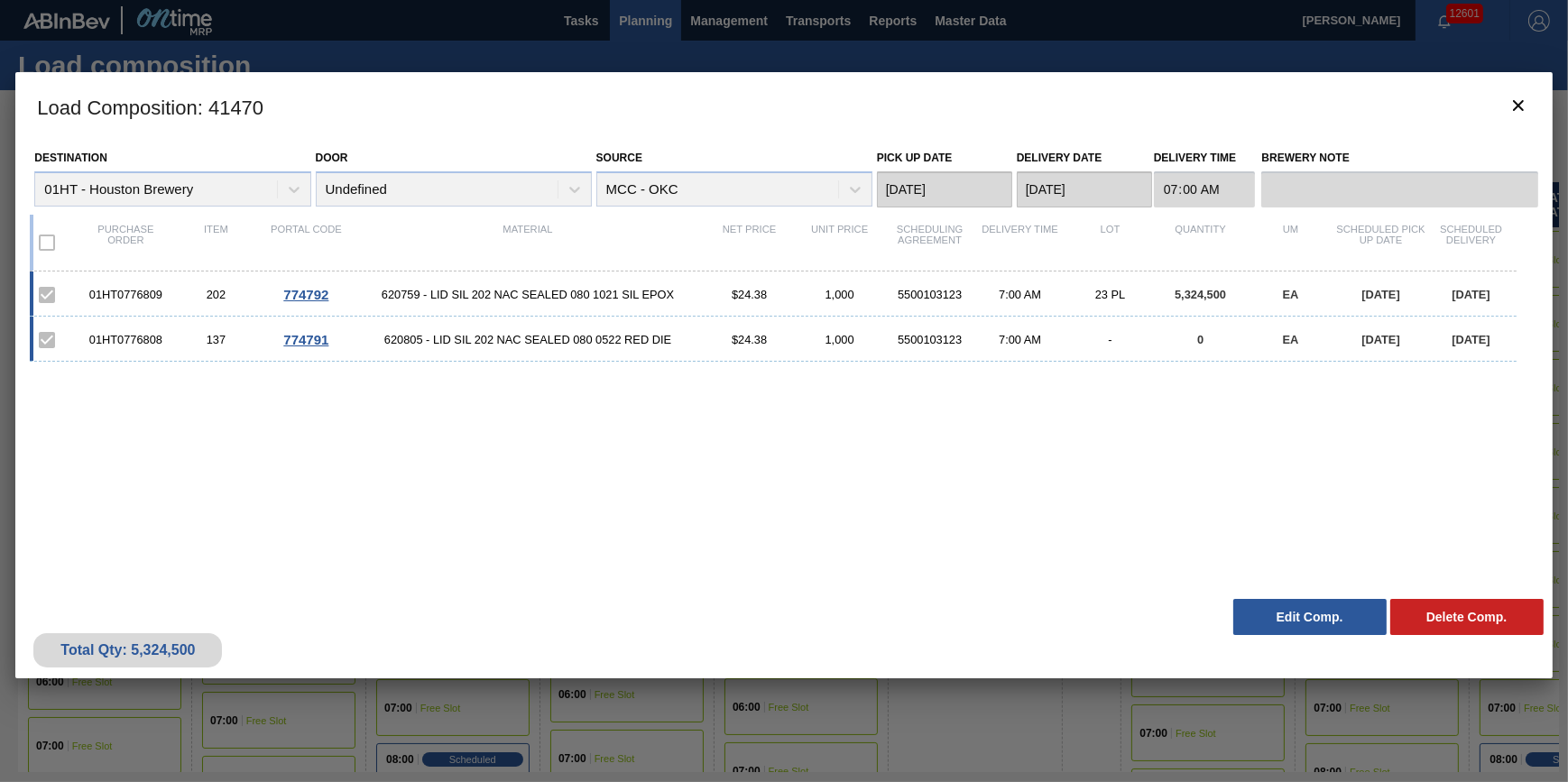
click at [1287, 618] on button "Edit Comp." at bounding box center [1310, 618] width 153 height 36
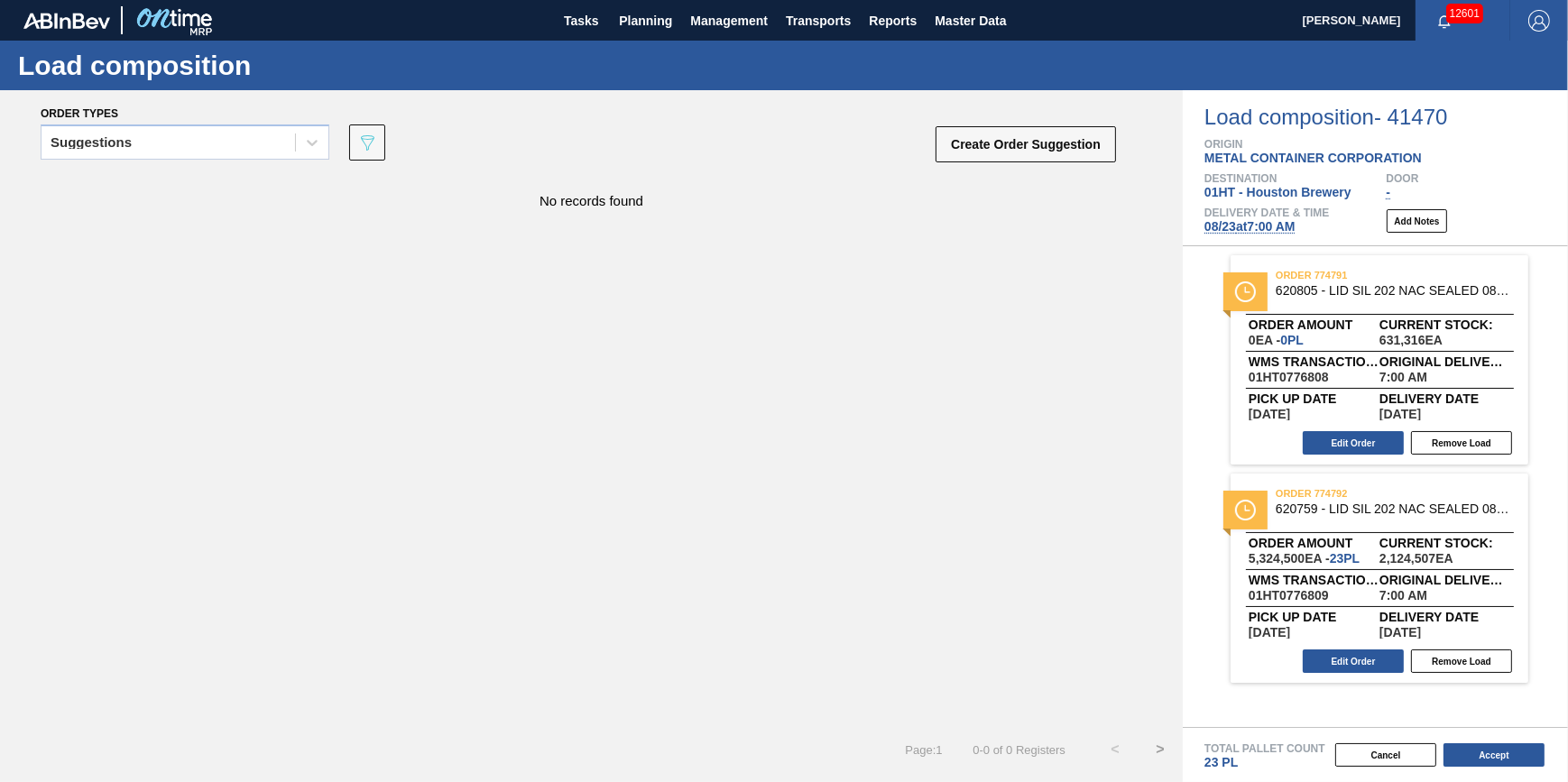
click at [1338, 457] on div "Edit Order Remove Load" at bounding box center [1372, 443] width 283 height 27
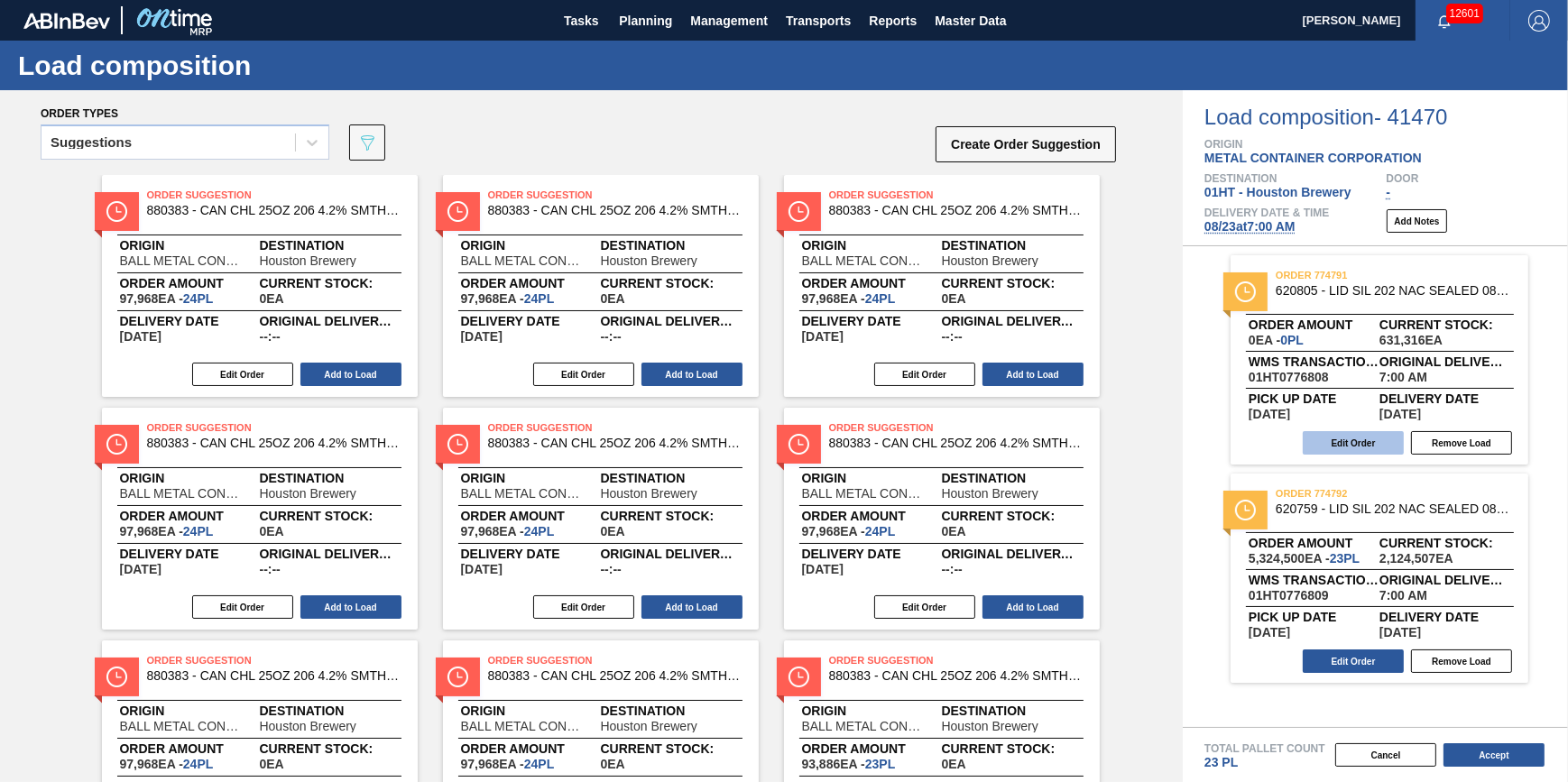
click at [1334, 450] on button "Edit Order" at bounding box center [1353, 443] width 101 height 23
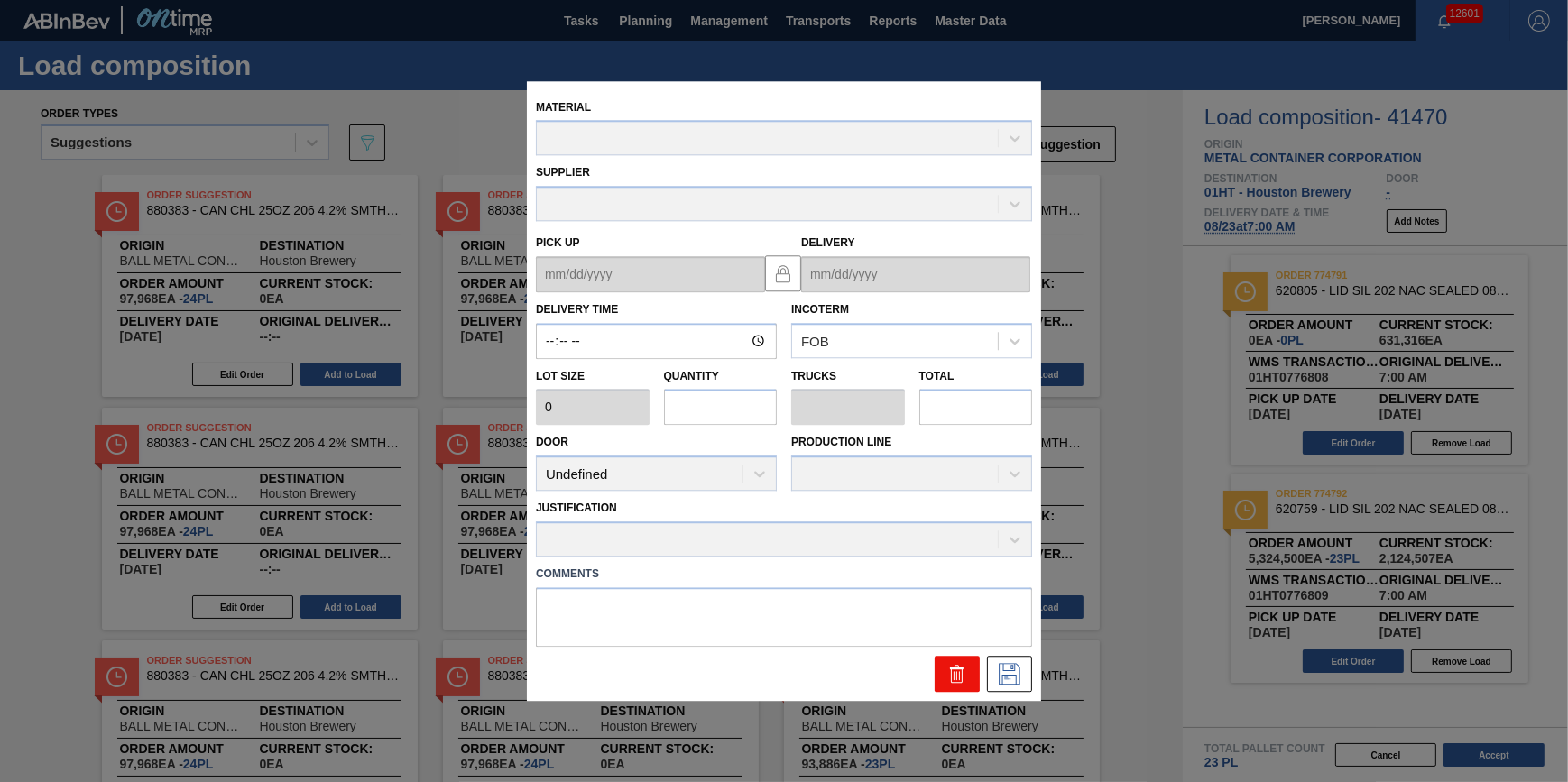
click at [939, 668] on button at bounding box center [957, 674] width 45 height 36
click at [945, 668] on button at bounding box center [957, 674] width 45 height 36
click at [951, 668] on icon at bounding box center [956, 674] width 22 height 22
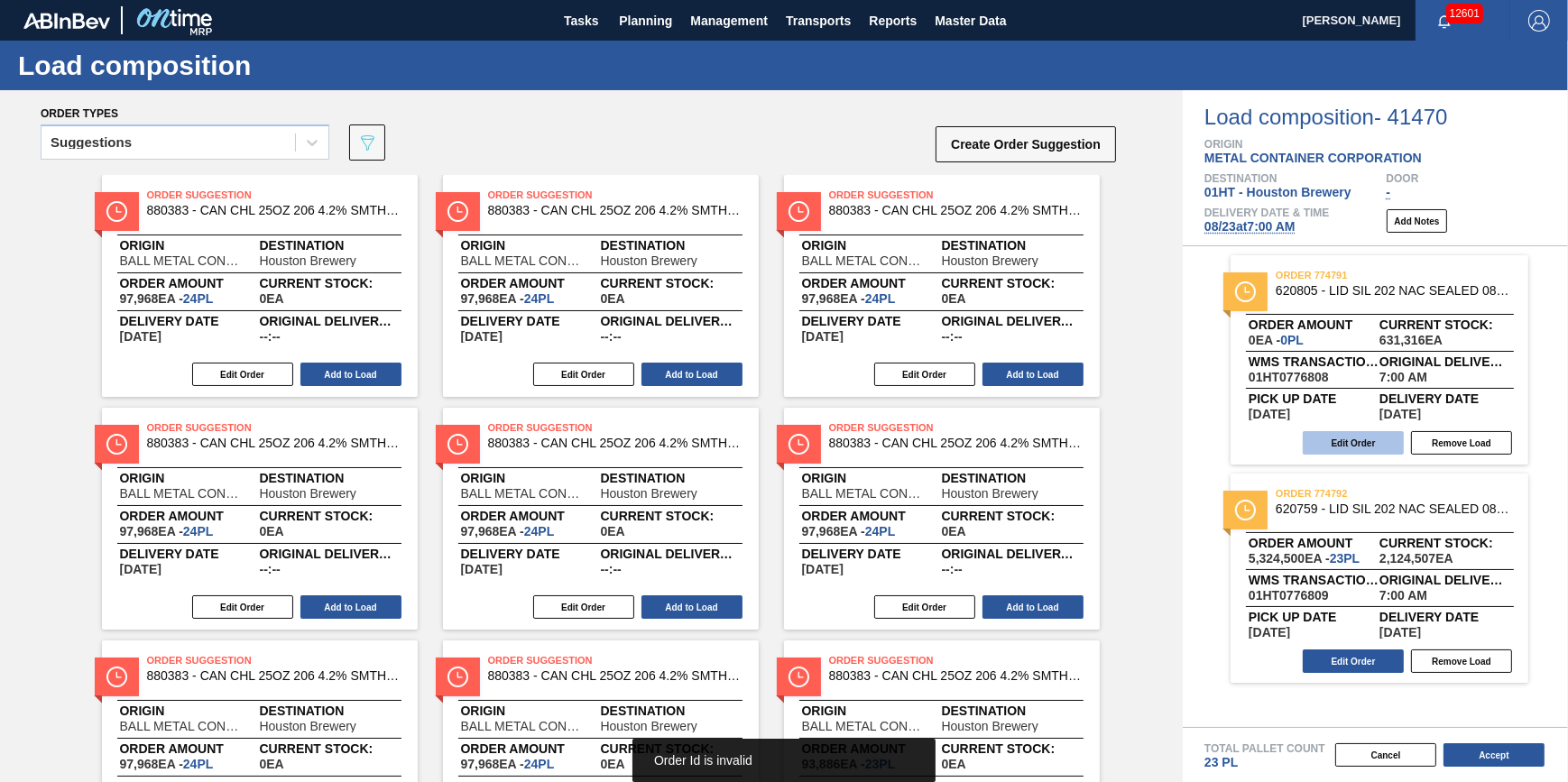
click at [1373, 449] on button "Edit Order" at bounding box center [1353, 443] width 101 height 23
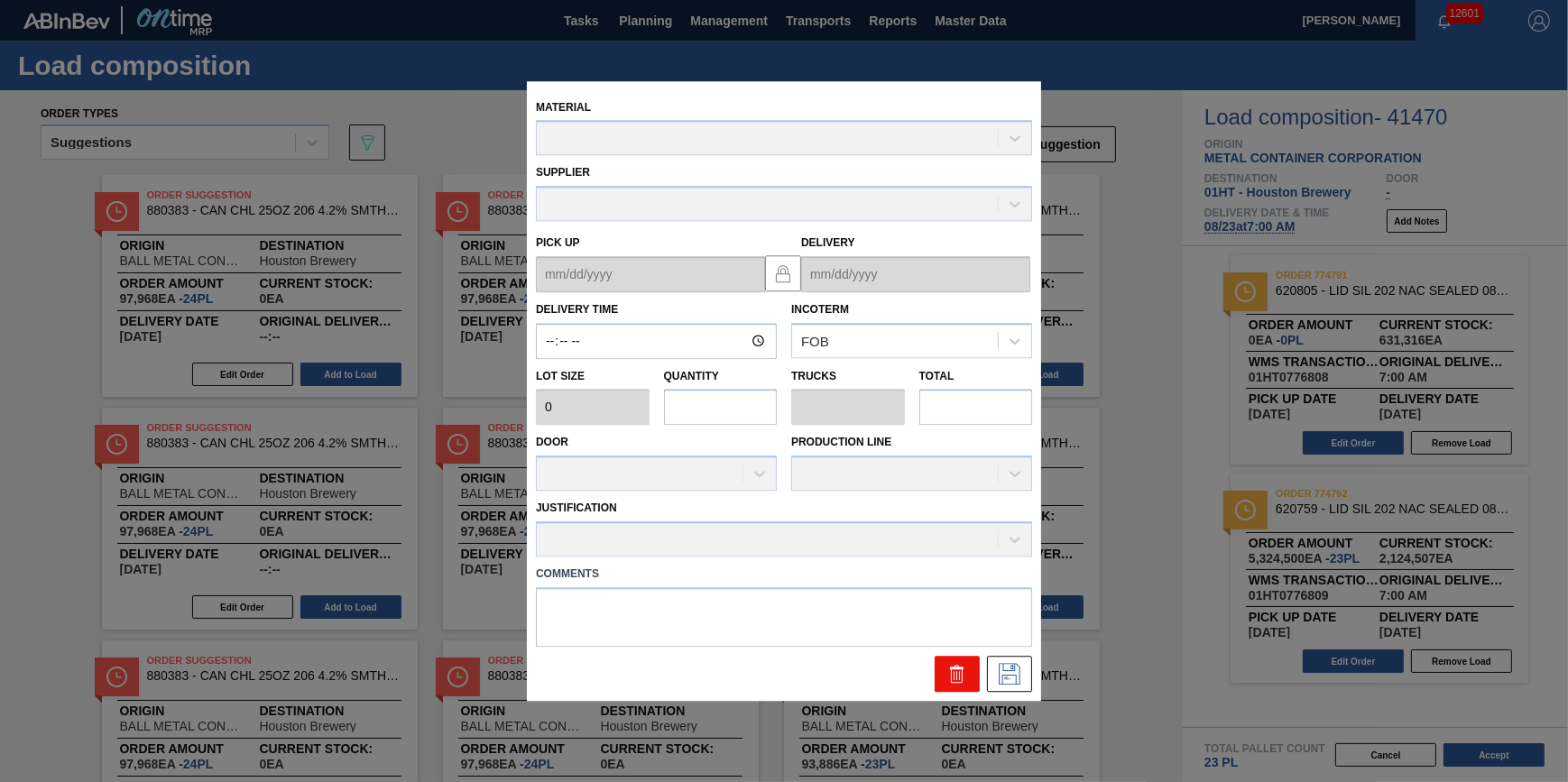
click at [957, 679] on icon at bounding box center [956, 674] width 22 height 22
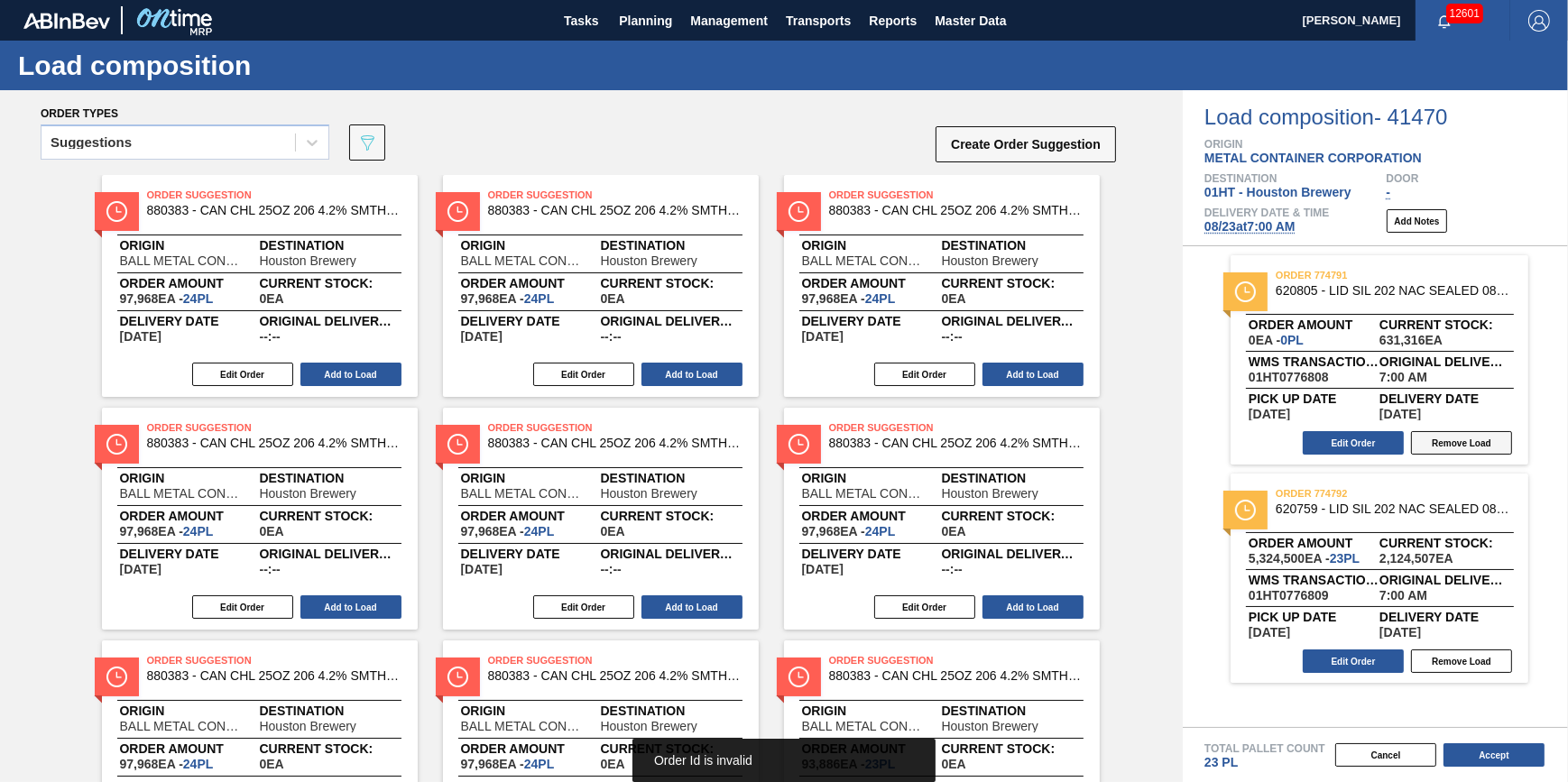
click at [1470, 446] on button "Remove Load" at bounding box center [1462, 443] width 101 height 23
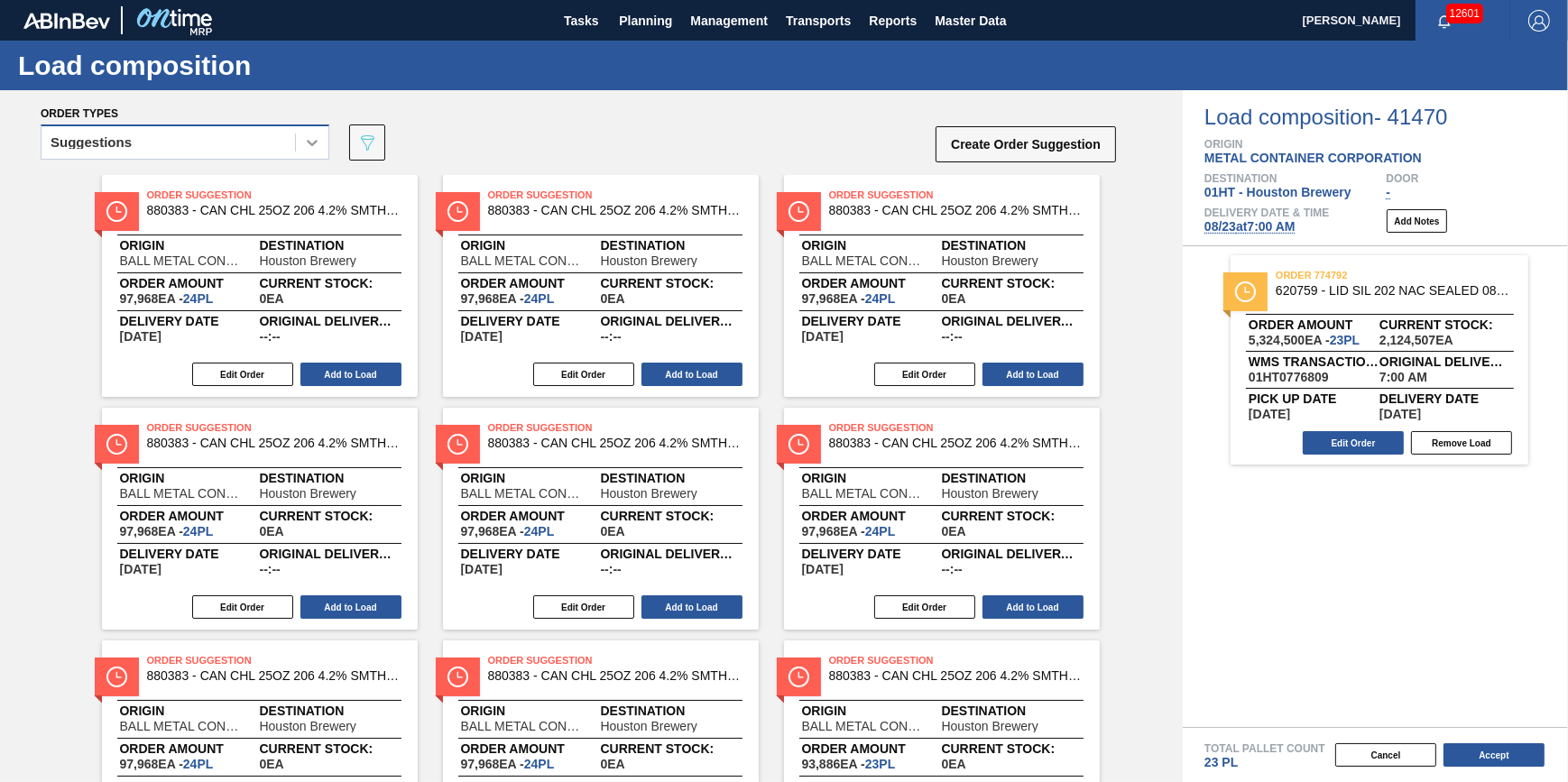
click at [326, 152] on div at bounding box center [312, 142] width 33 height 33
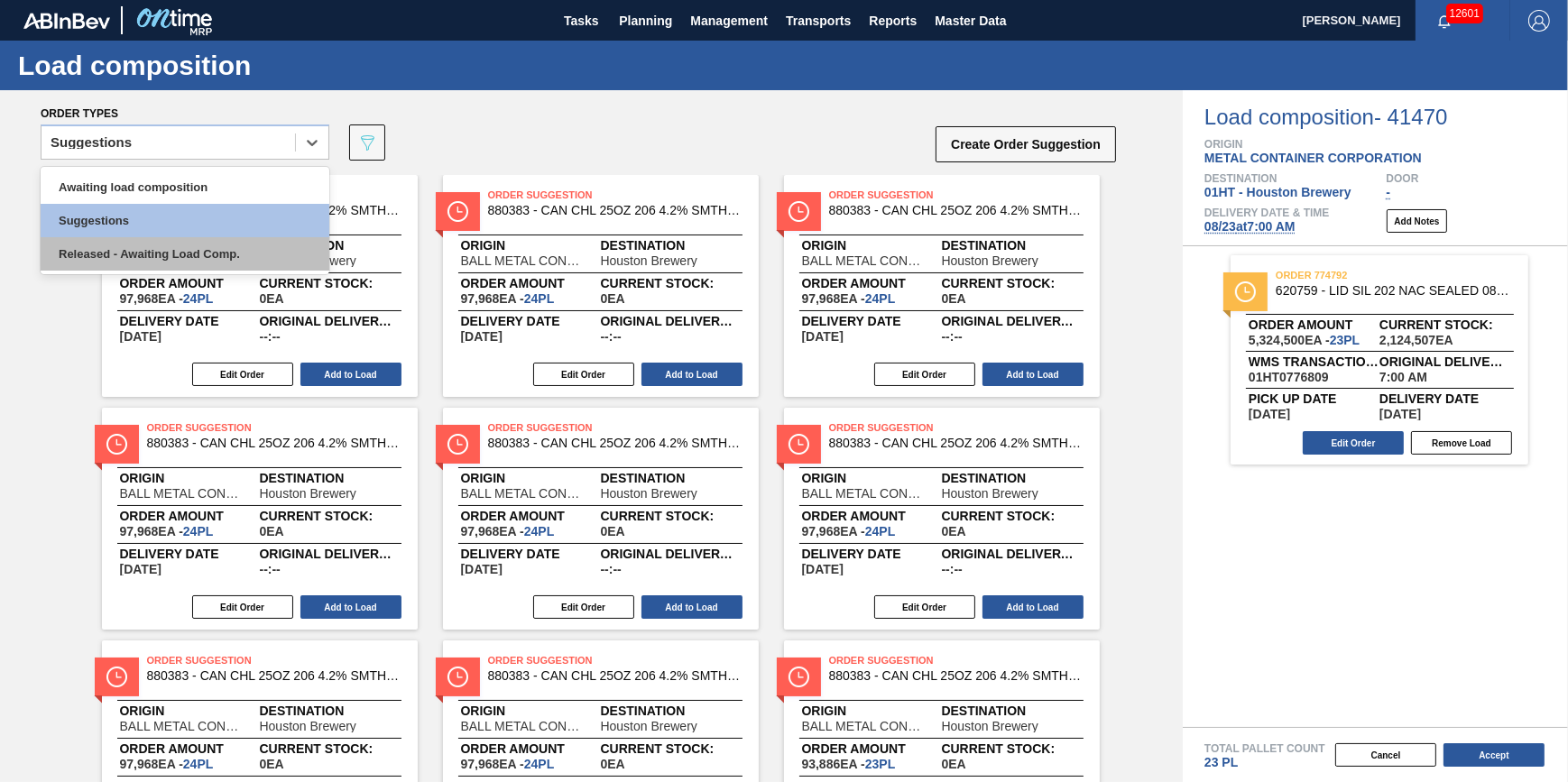
click at [259, 242] on div "Released - Awaiting Load Comp." at bounding box center [184, 255] width 288 height 34
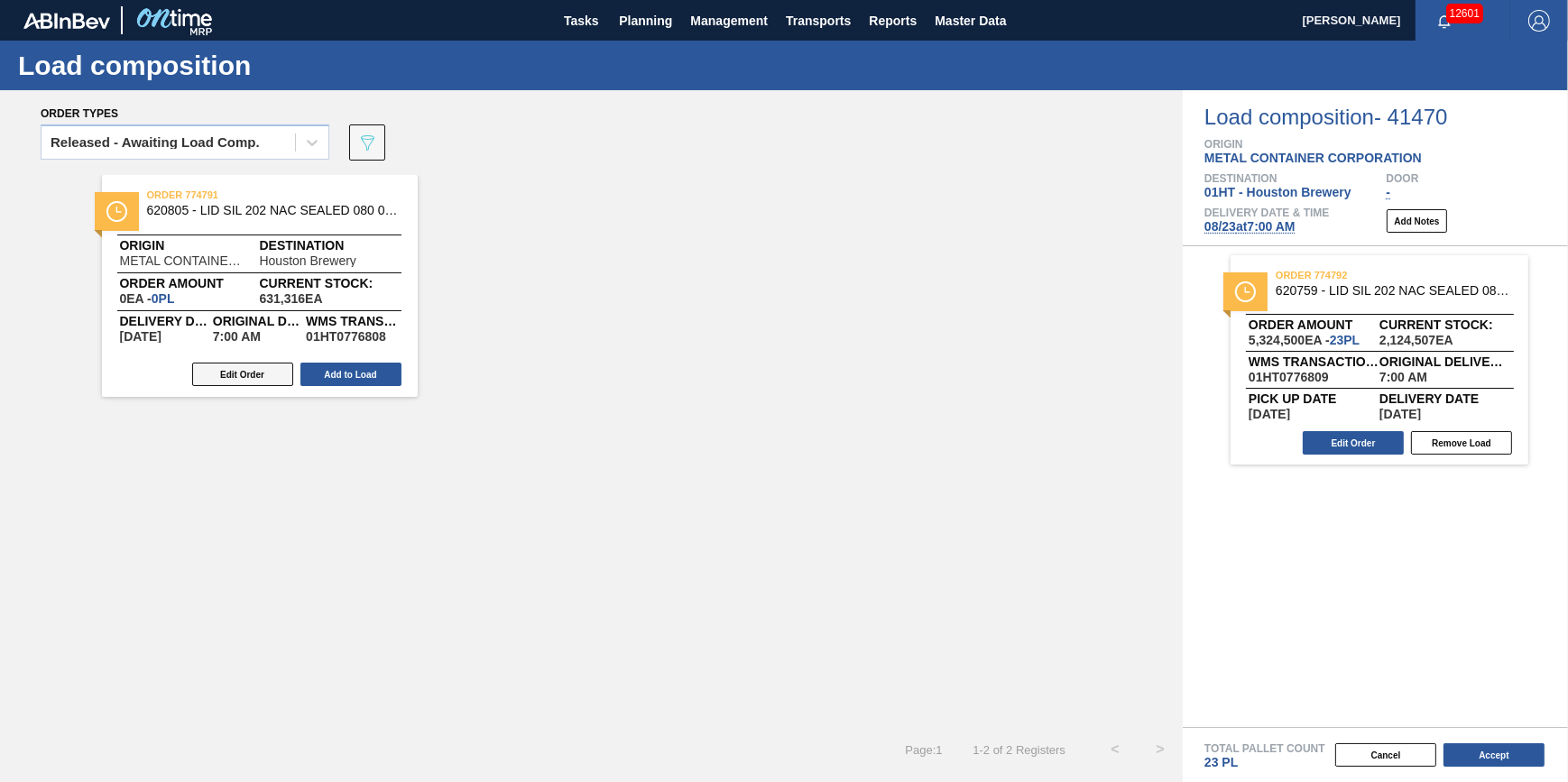
click at [257, 380] on button "Edit Order" at bounding box center [243, 374] width 101 height 23
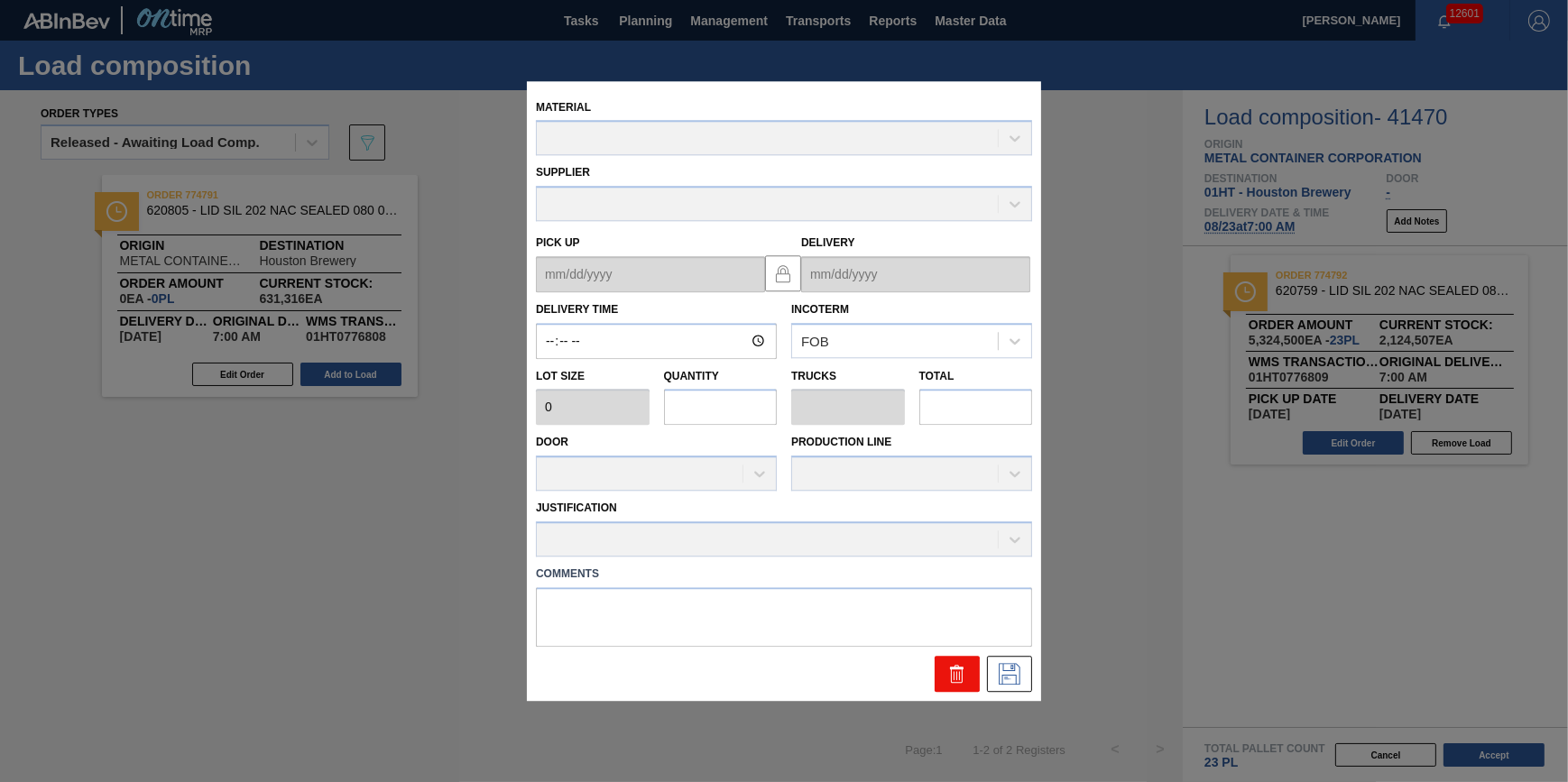
click at [953, 676] on icon at bounding box center [956, 674] width 22 height 22
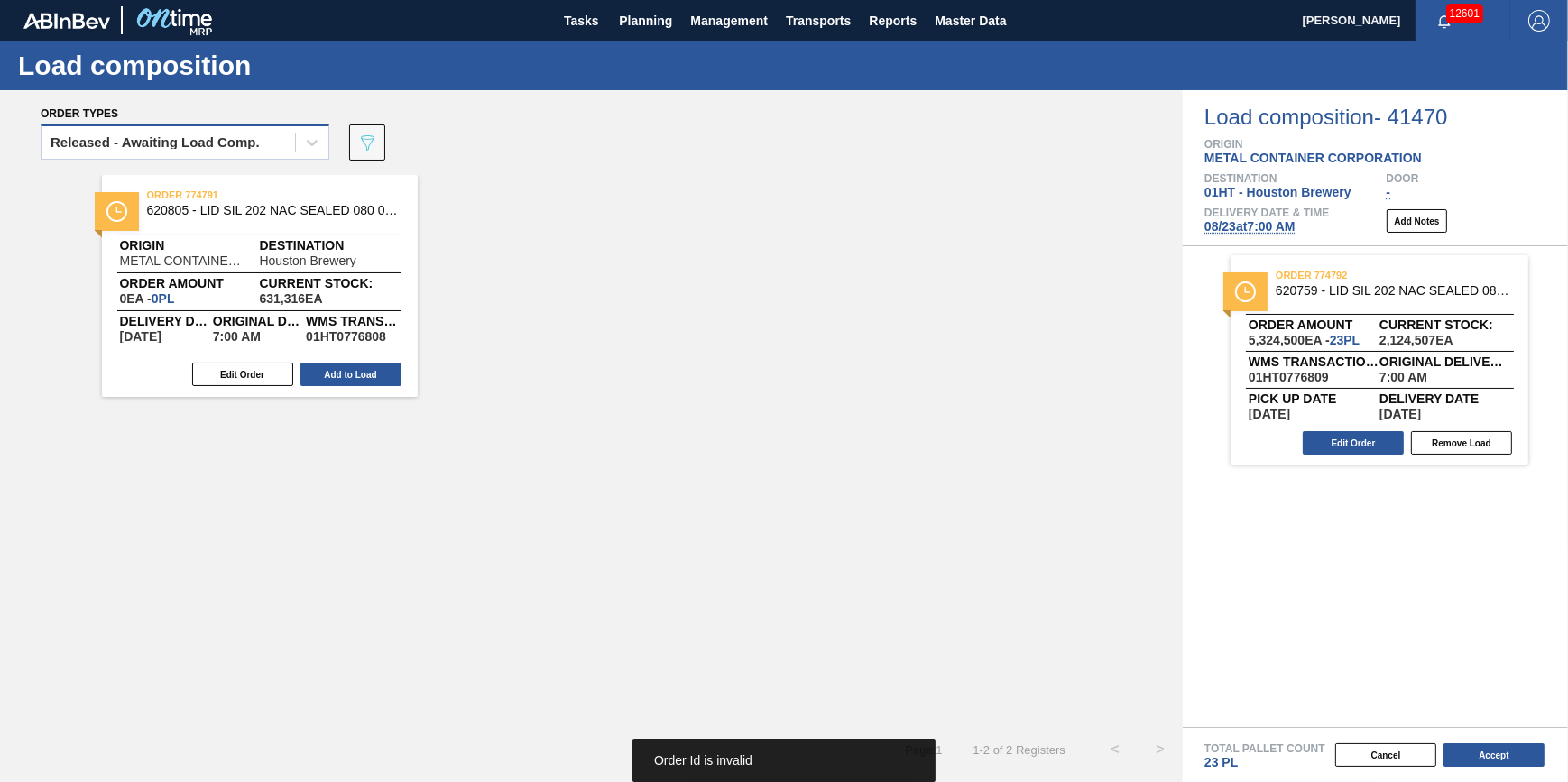
click at [226, 135] on div "Released - Awaiting Load Comp." at bounding box center [168, 143] width 254 height 26
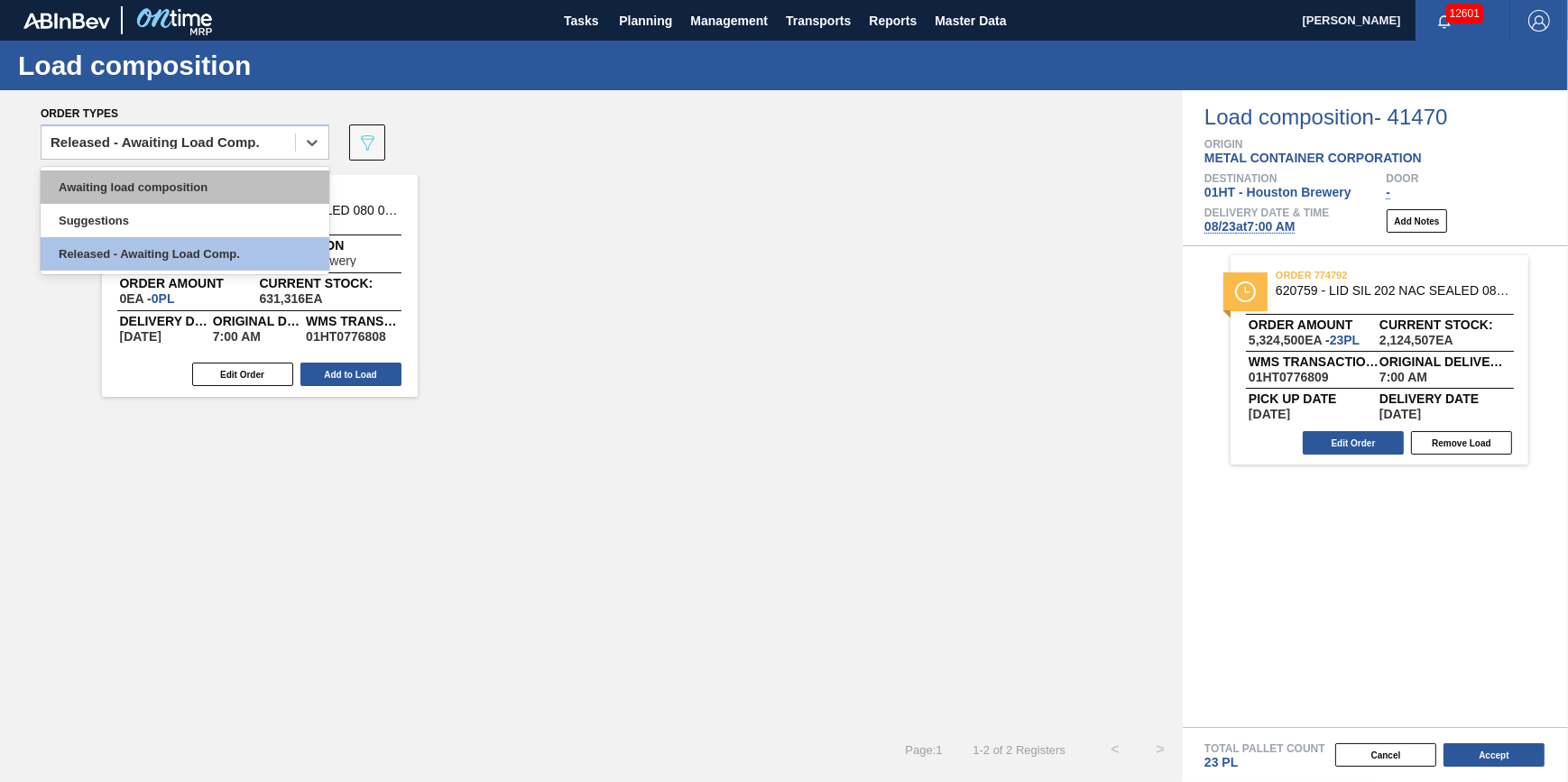
click at [229, 176] on div "Awaiting load composition" at bounding box center [184, 187] width 288 height 34
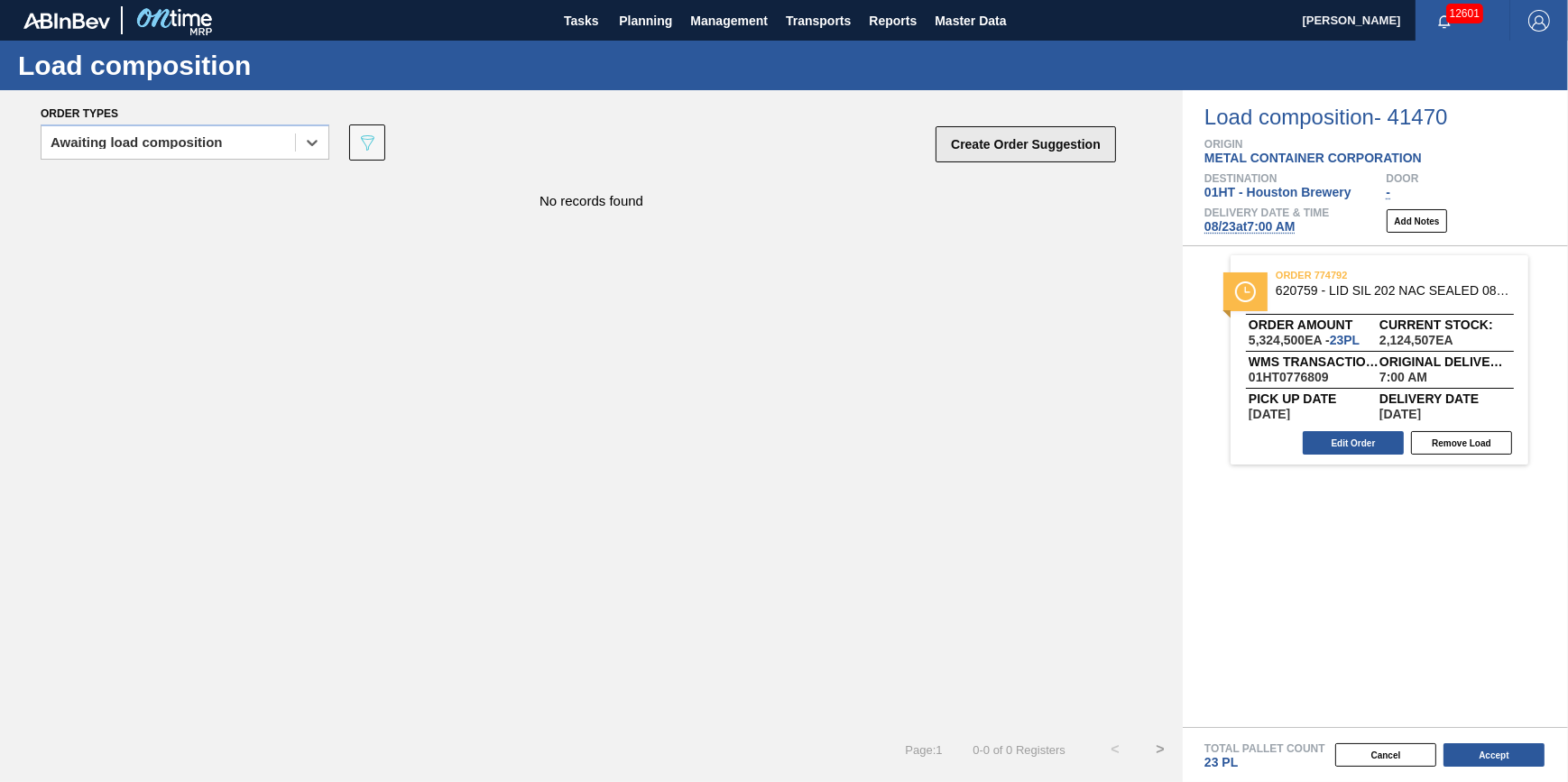
click at [988, 146] on button "Create Order Suggestion" at bounding box center [1026, 144] width 180 height 36
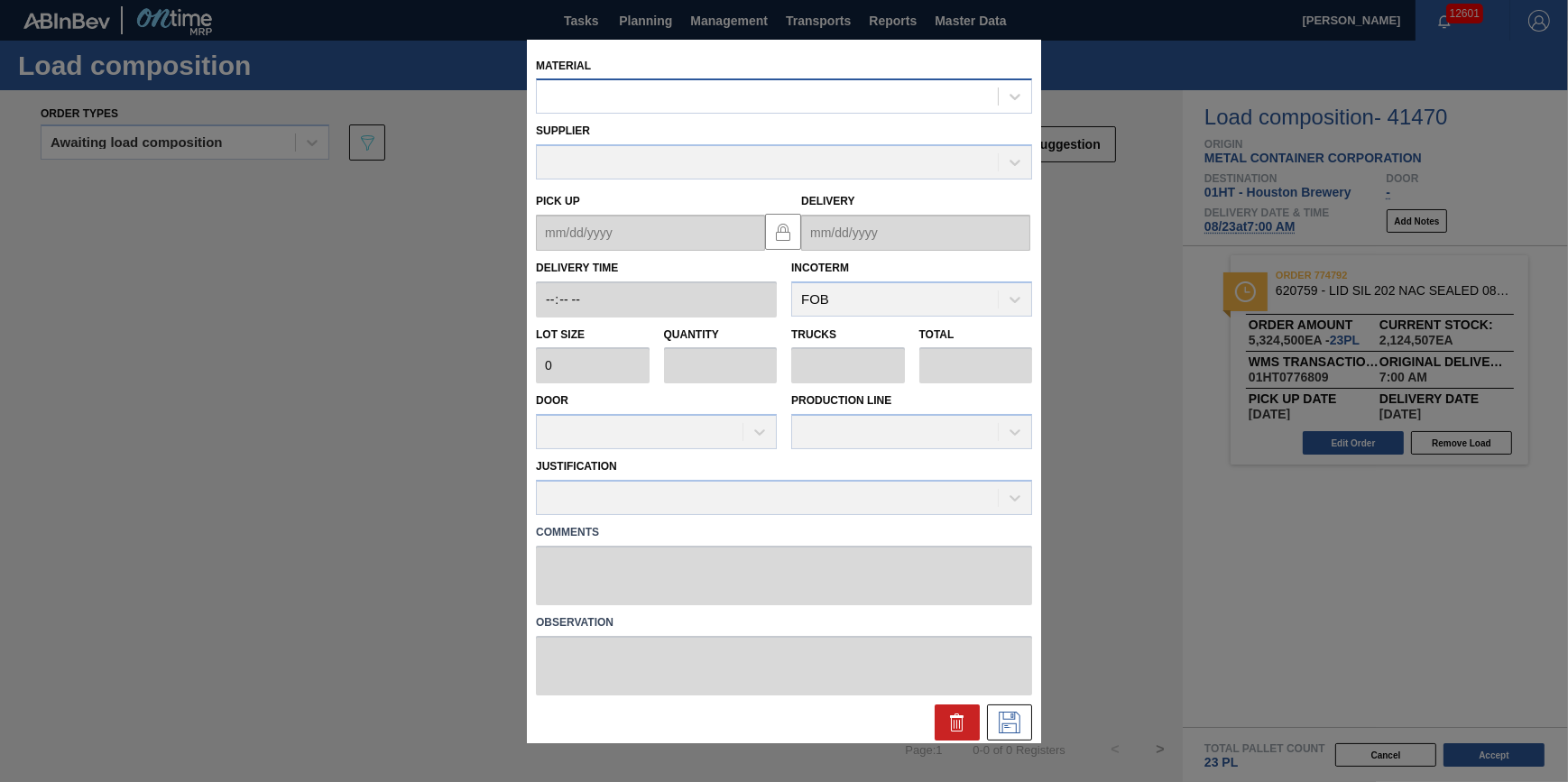
click at [806, 87] on div at bounding box center [767, 97] width 461 height 26
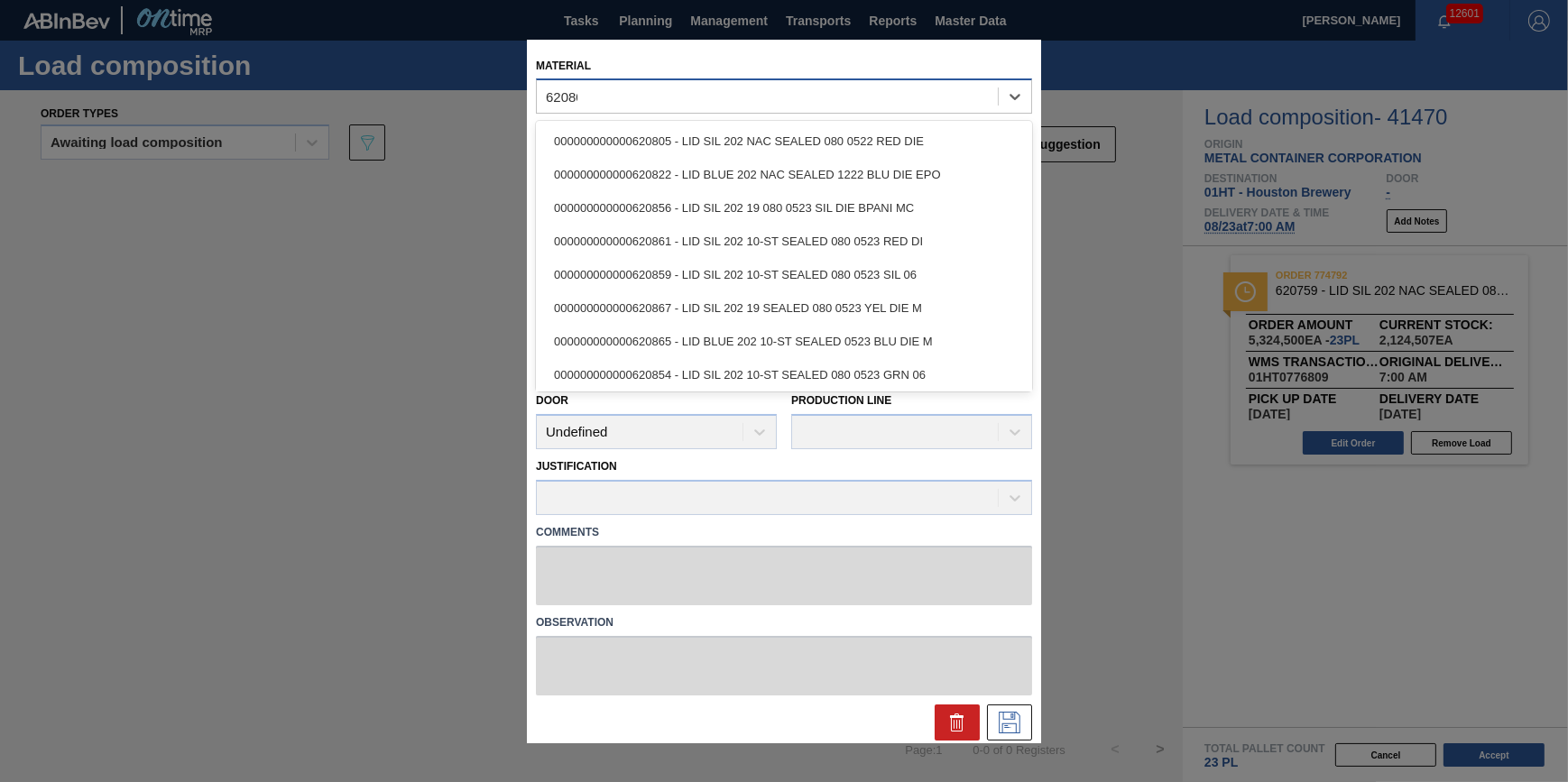
type input "620805"
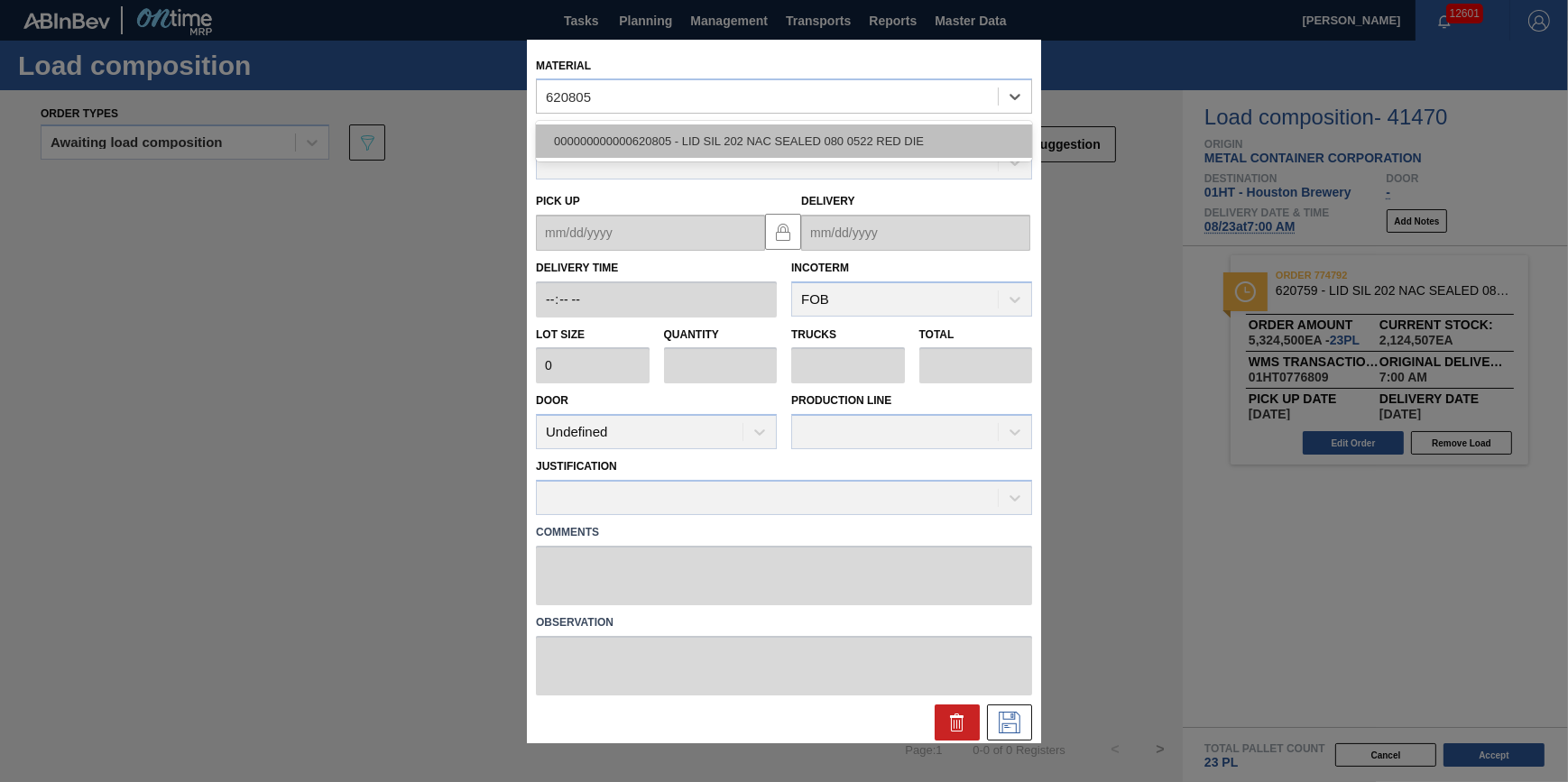
click at [827, 143] on div "000000000000620805 - LID SIL 202 NAC SEALED 080 0522 RED DIE" at bounding box center [784, 142] width 496 height 34
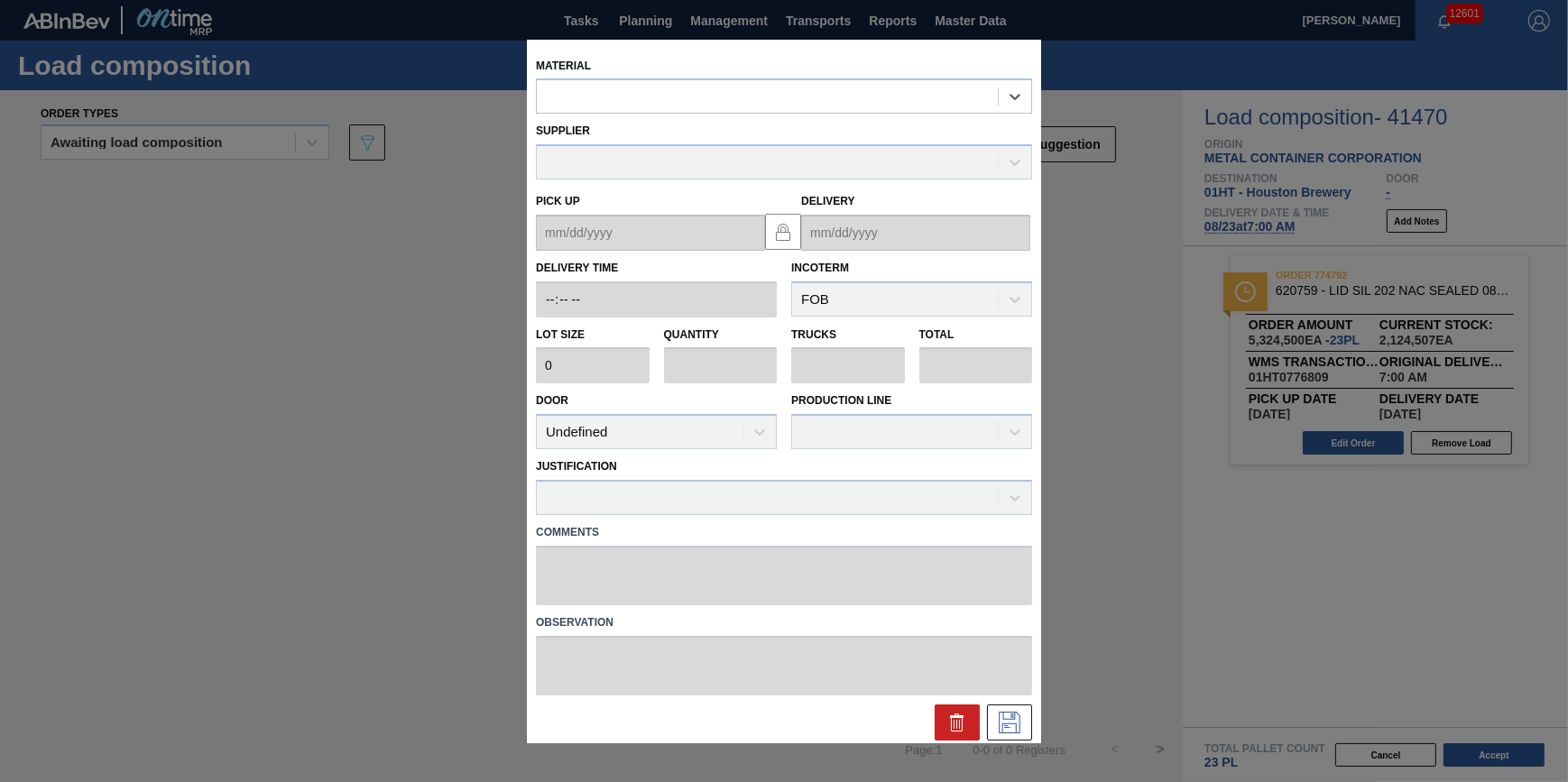
type input "231,500"
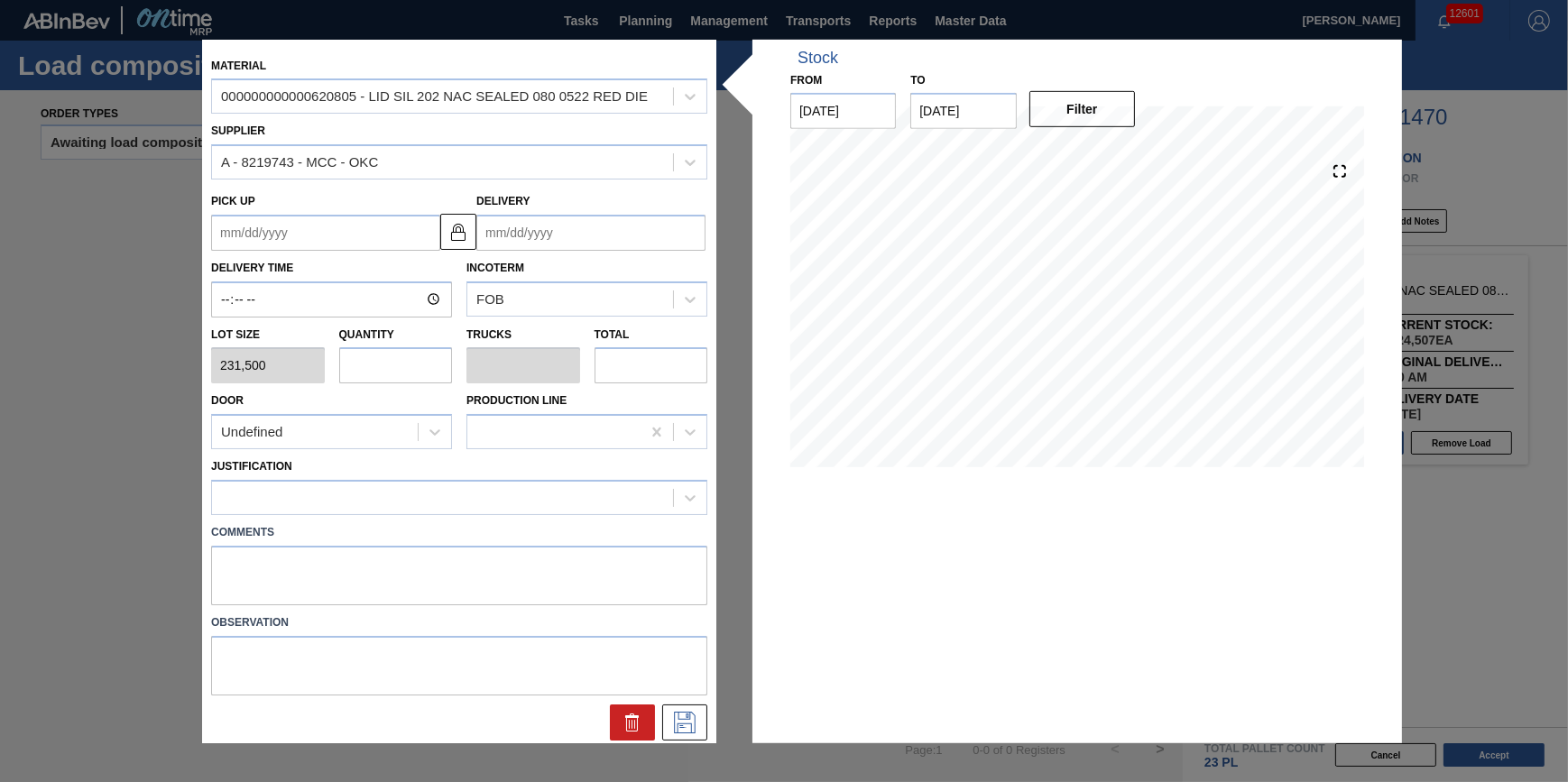
click at [379, 368] on input "text" at bounding box center [396, 366] width 114 height 36
type input "9"
type input "0.281"
type input "2,083,500"
type input "9"
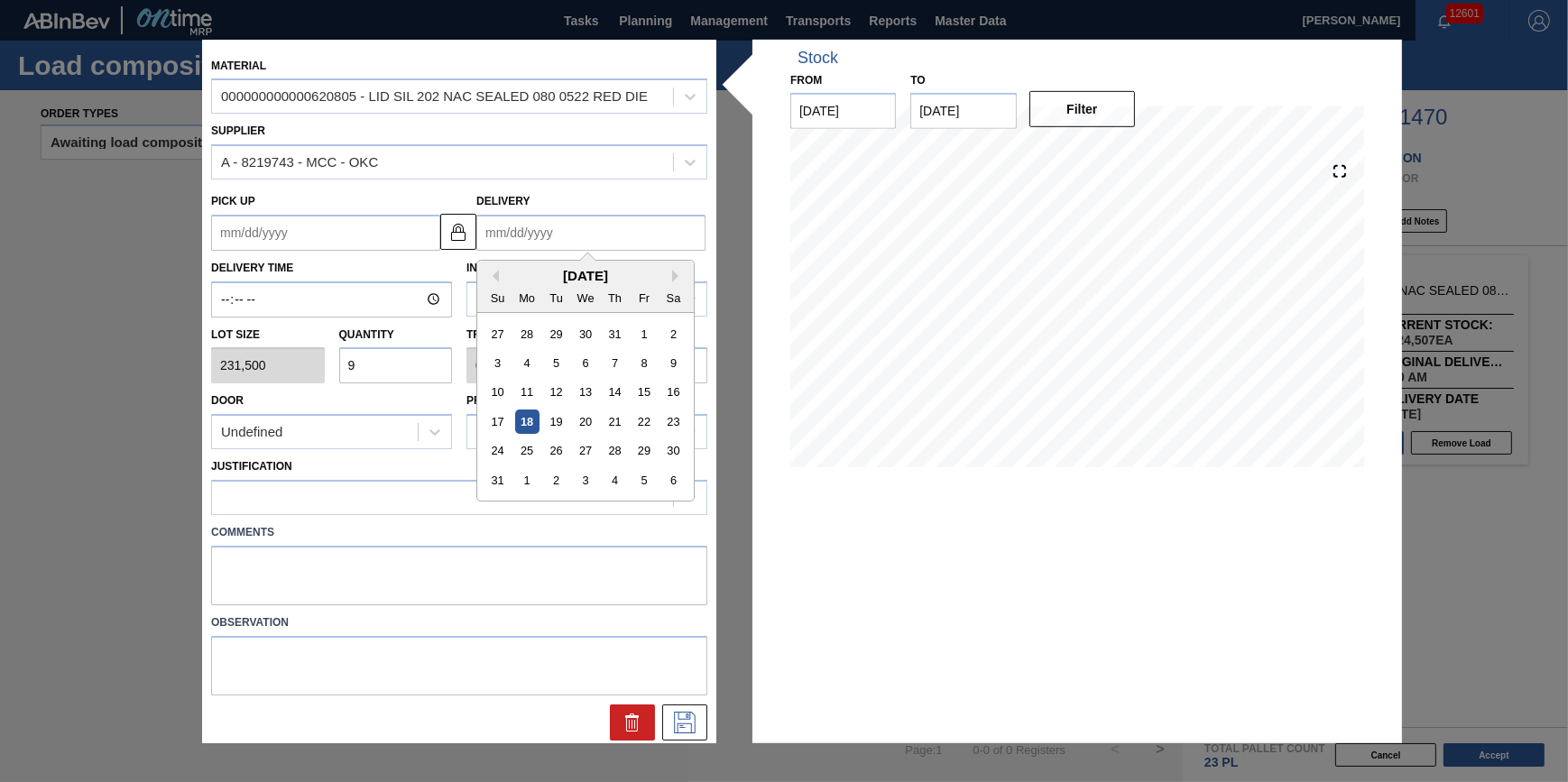
click at [552, 242] on input "Delivery" at bounding box center [591, 233] width 229 height 36
type input "other"
click at [534, 417] on div "18" at bounding box center [527, 422] width 24 height 24
type up "08/17/2025"
type input "[DATE]"
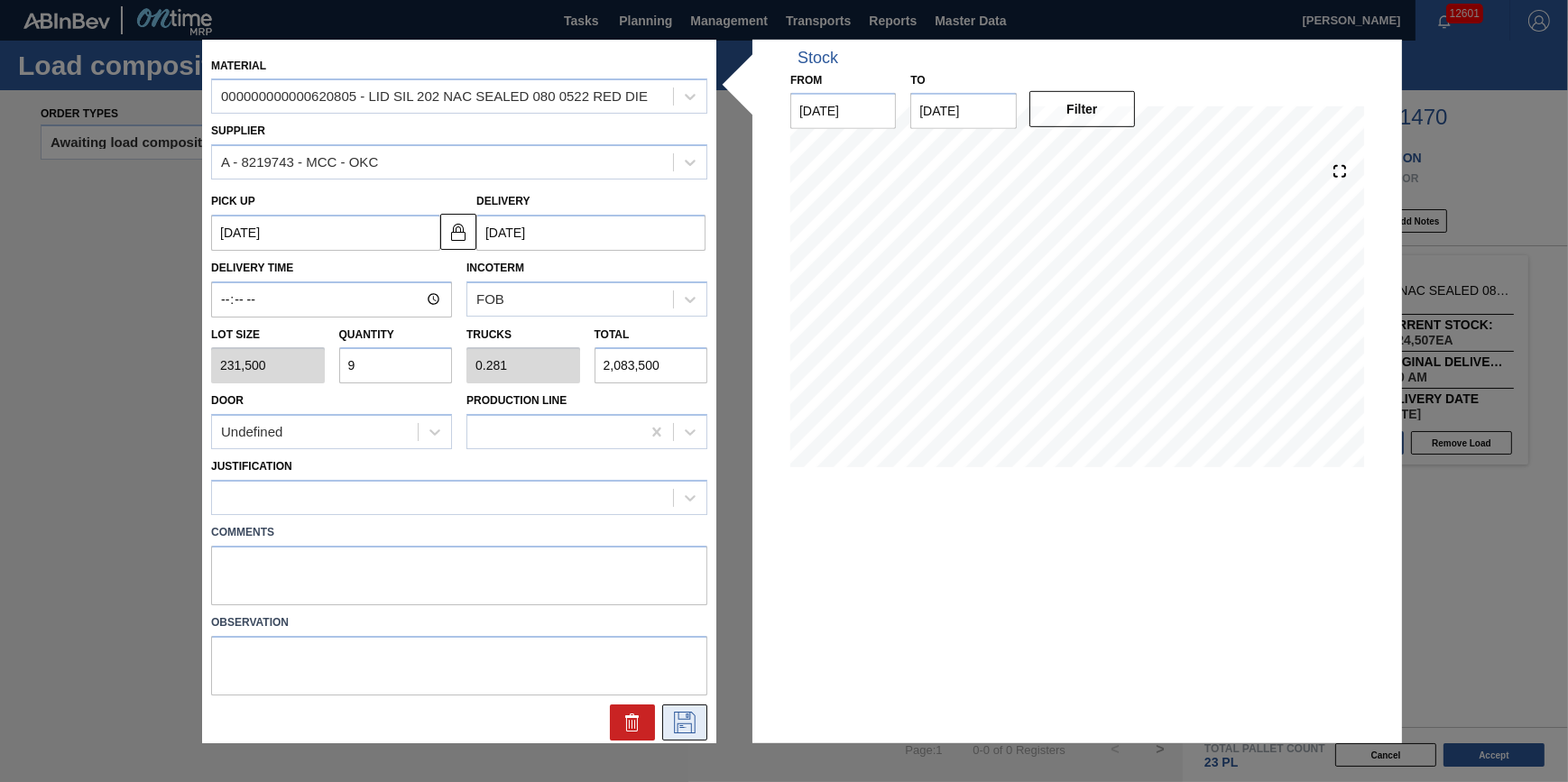
click at [675, 709] on button at bounding box center [685, 723] width 45 height 36
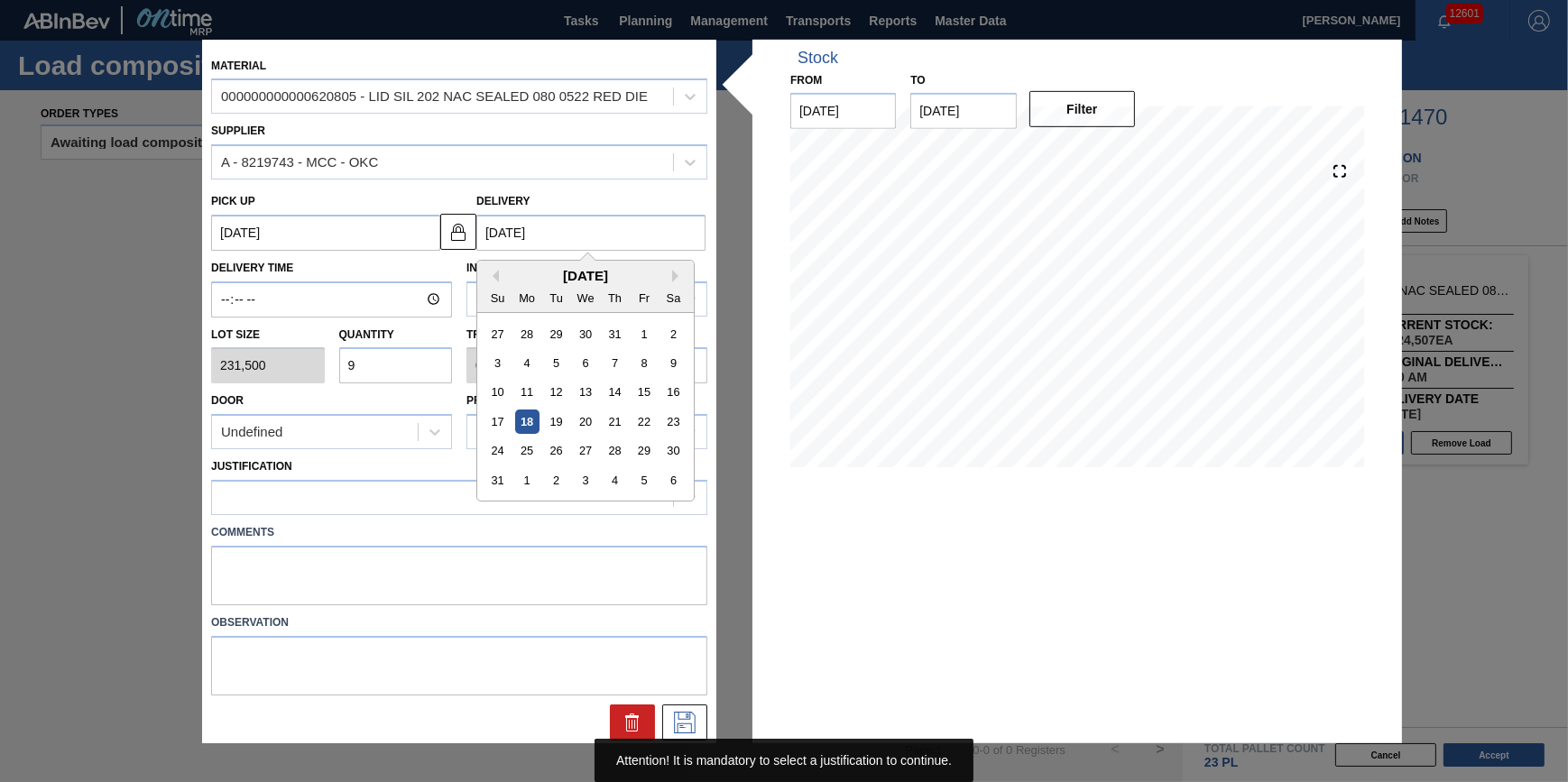
click at [578, 239] on input "[DATE]" at bounding box center [591, 233] width 229 height 36
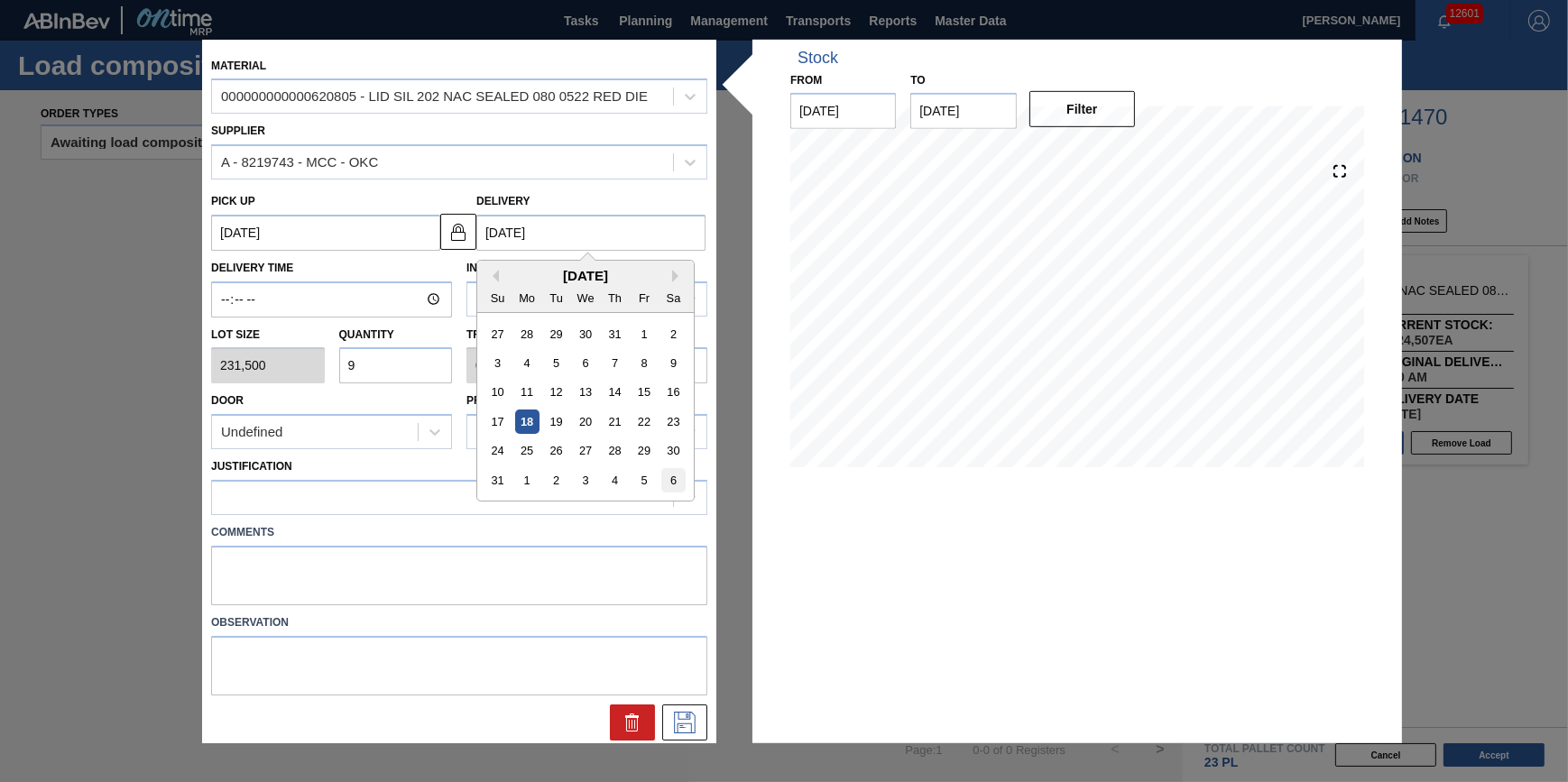
click at [675, 484] on div "6" at bounding box center [674, 480] width 24 height 24
type up "[DATE]"
type input "[DATE]"
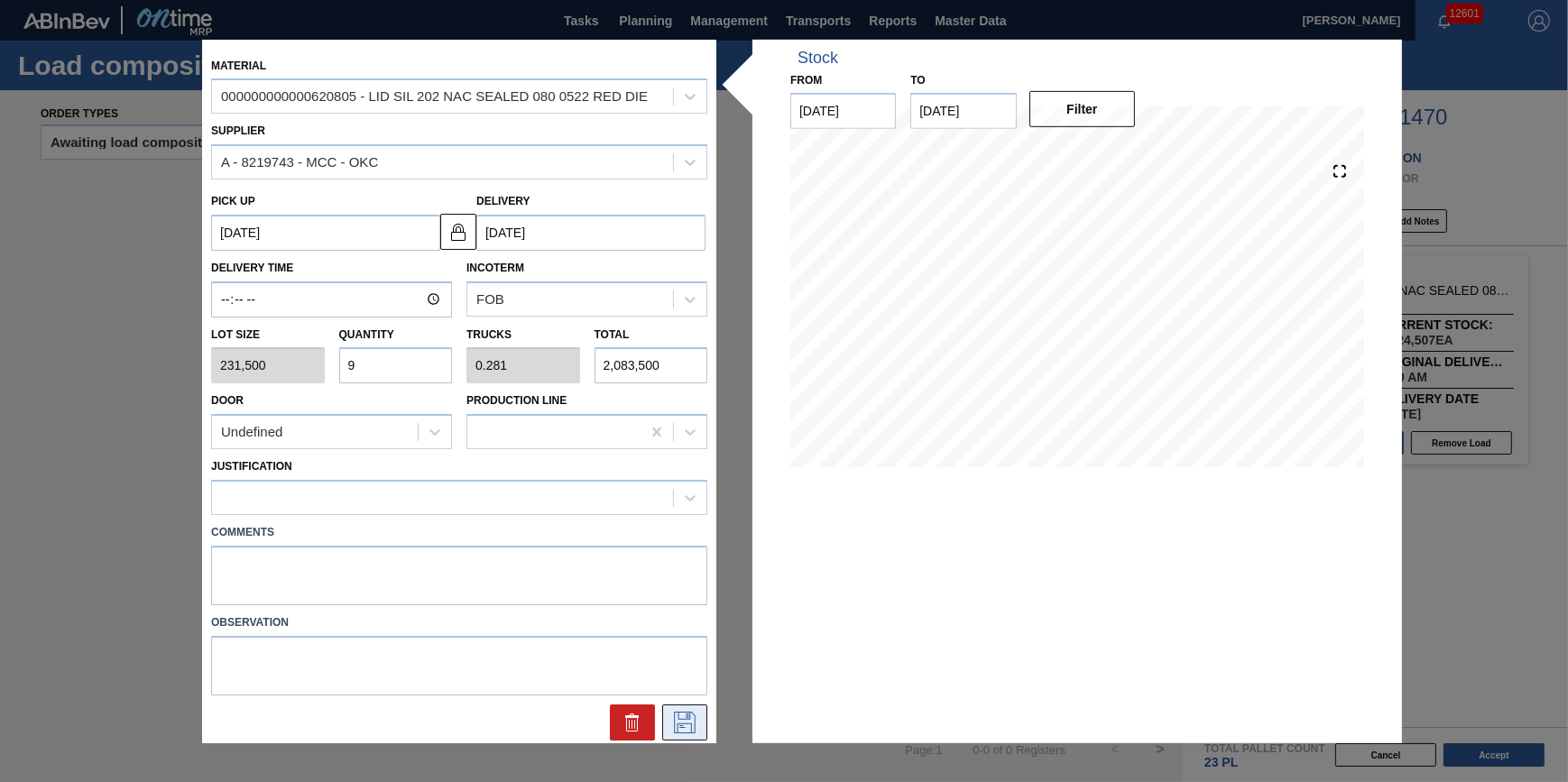
click at [688, 731] on icon at bounding box center [684, 723] width 29 height 22
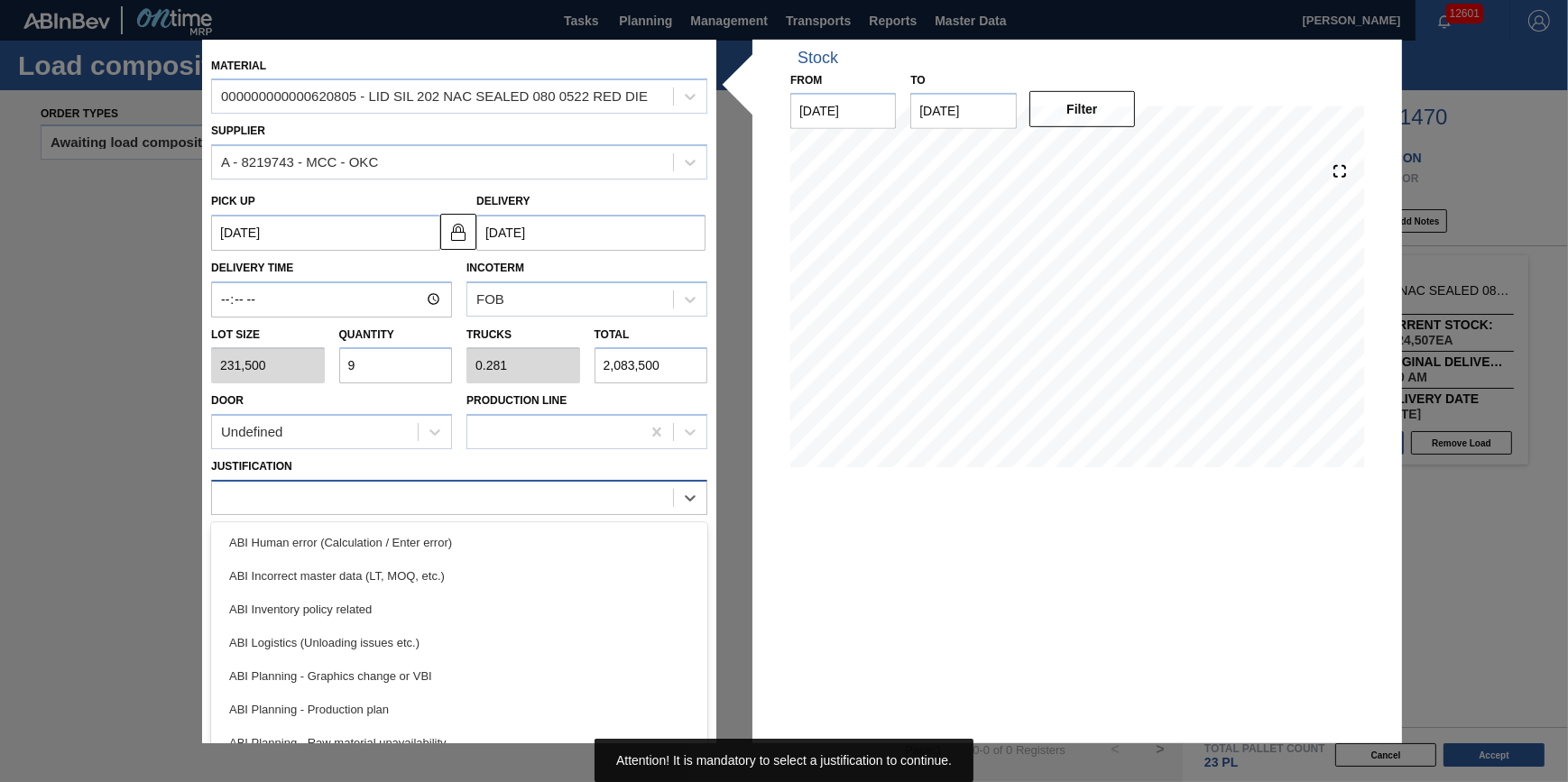
click at [553, 485] on div at bounding box center [442, 498] width 461 height 26
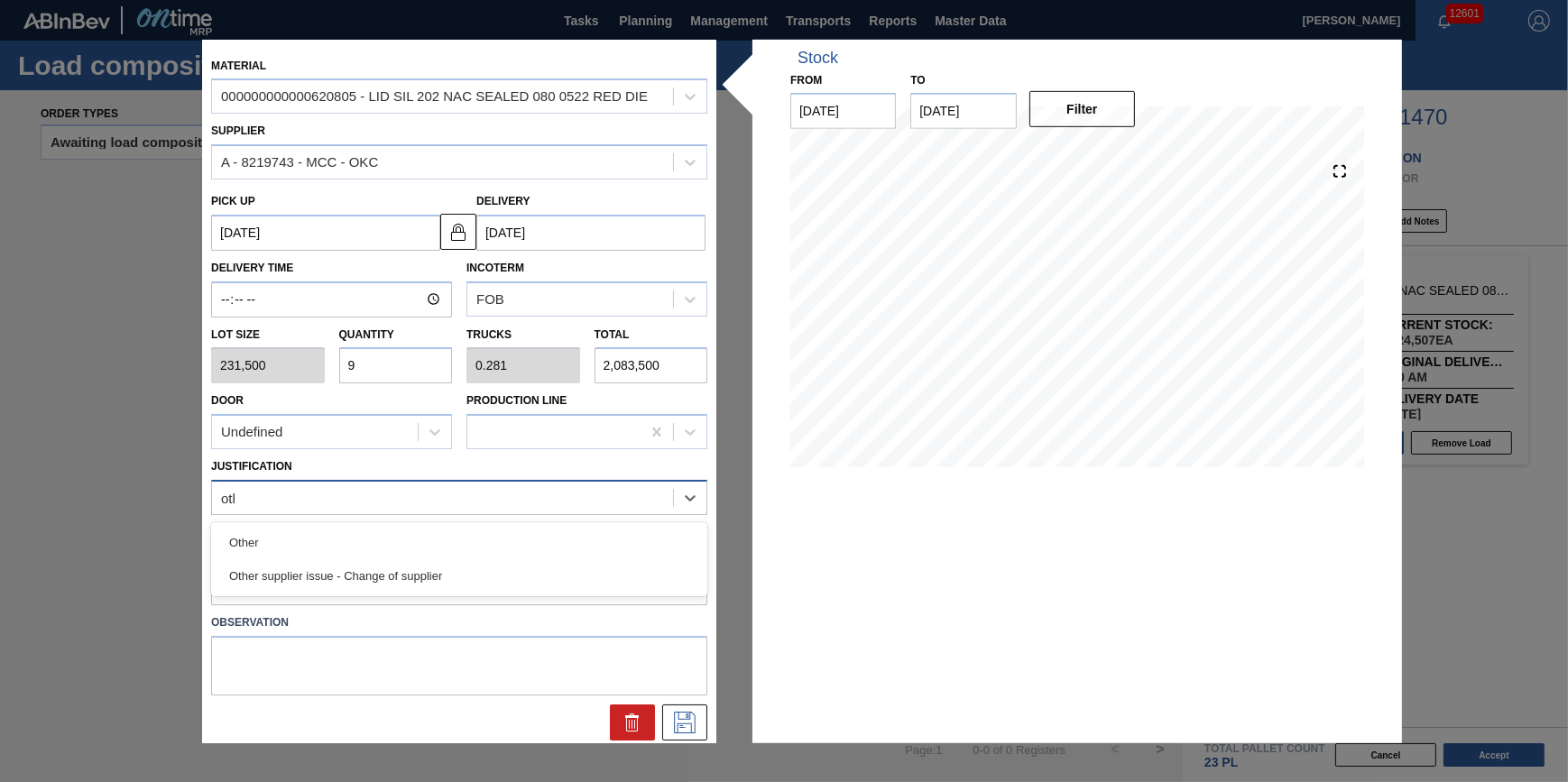
type input "other"
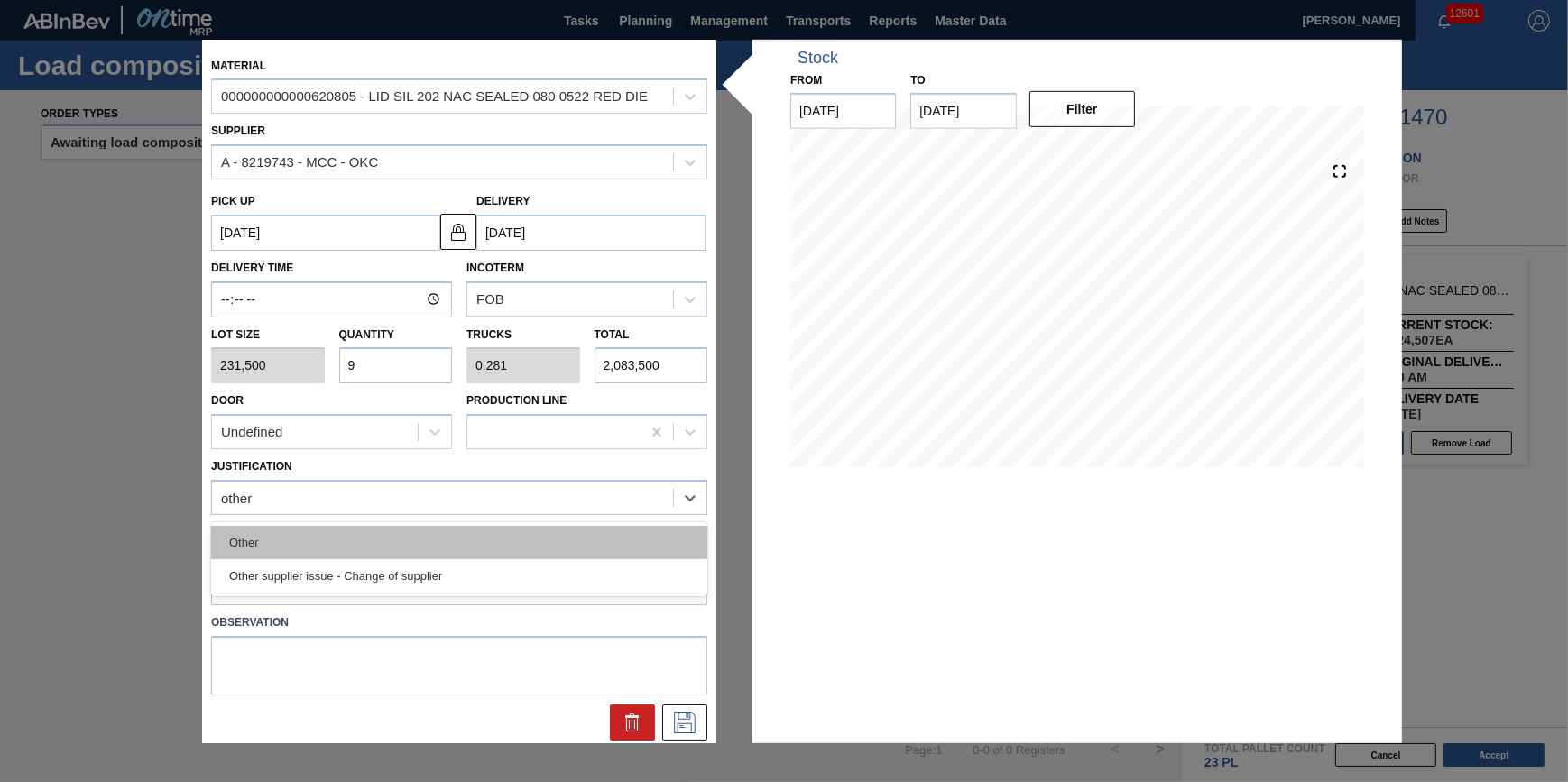
click at [537, 526] on div "Other" at bounding box center [459, 543] width 496 height 34
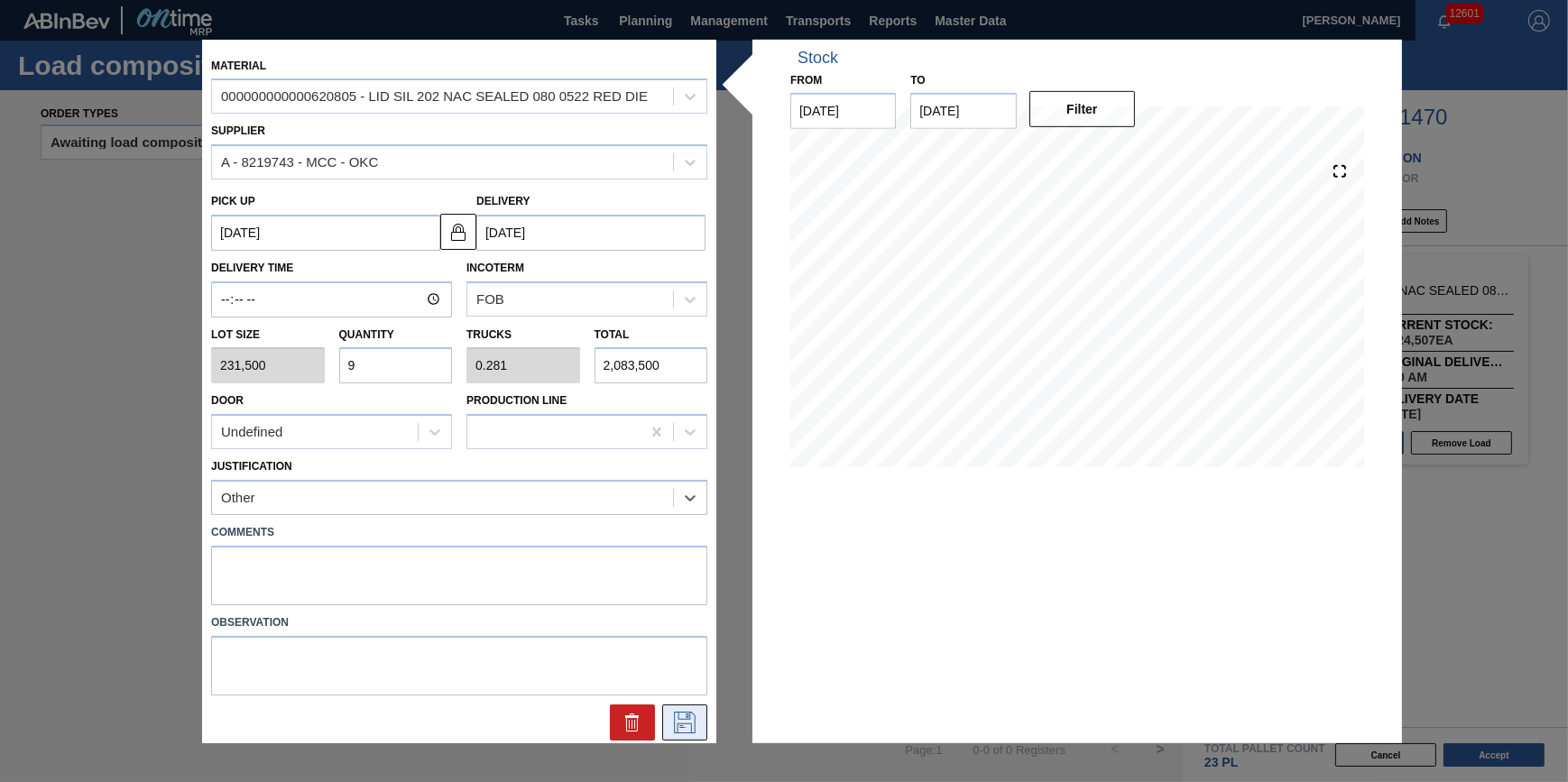
click at [694, 717] on icon at bounding box center [684, 723] width 29 height 22
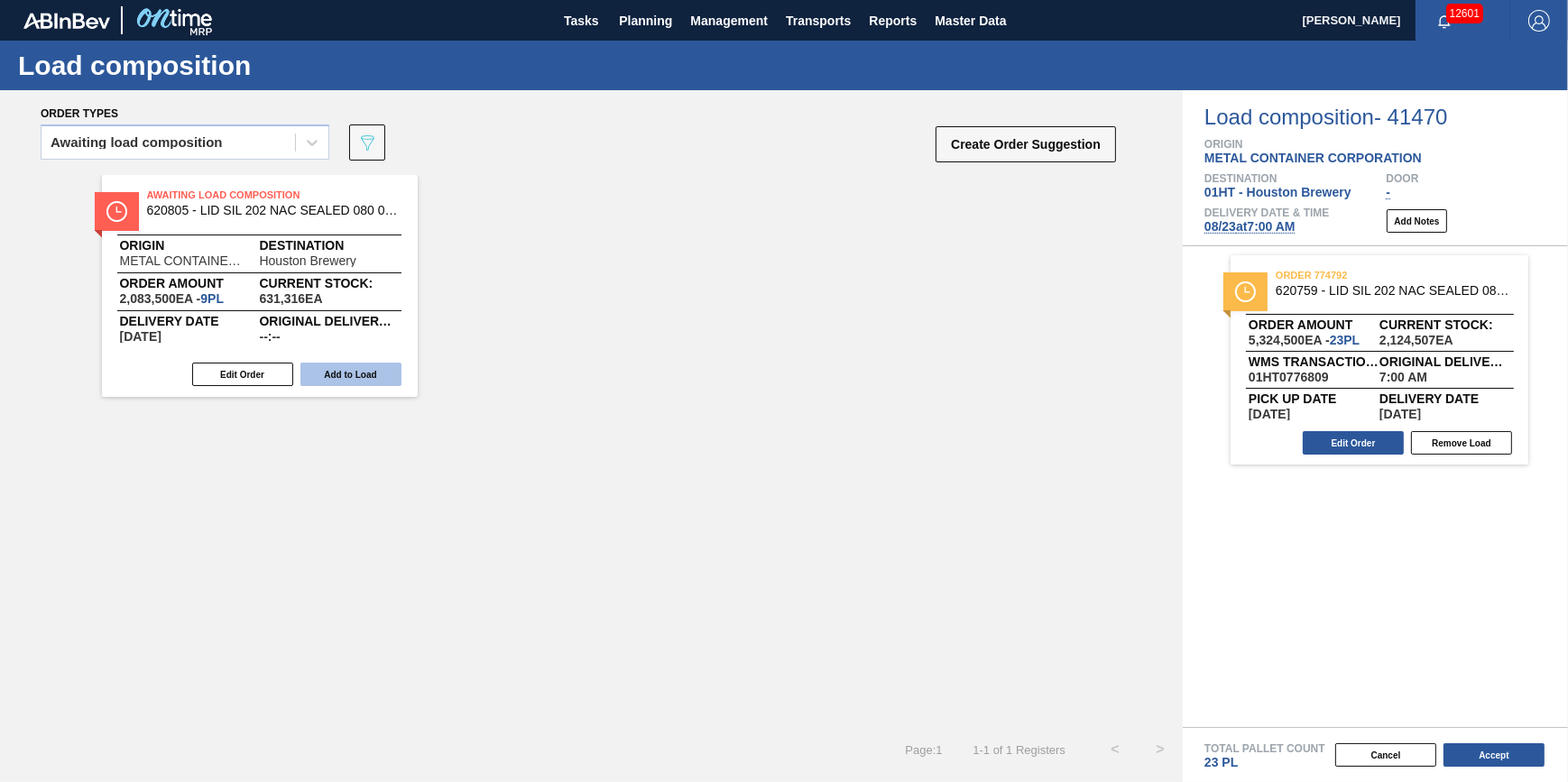
click at [389, 378] on button "Add to Load" at bounding box center [351, 374] width 101 height 23
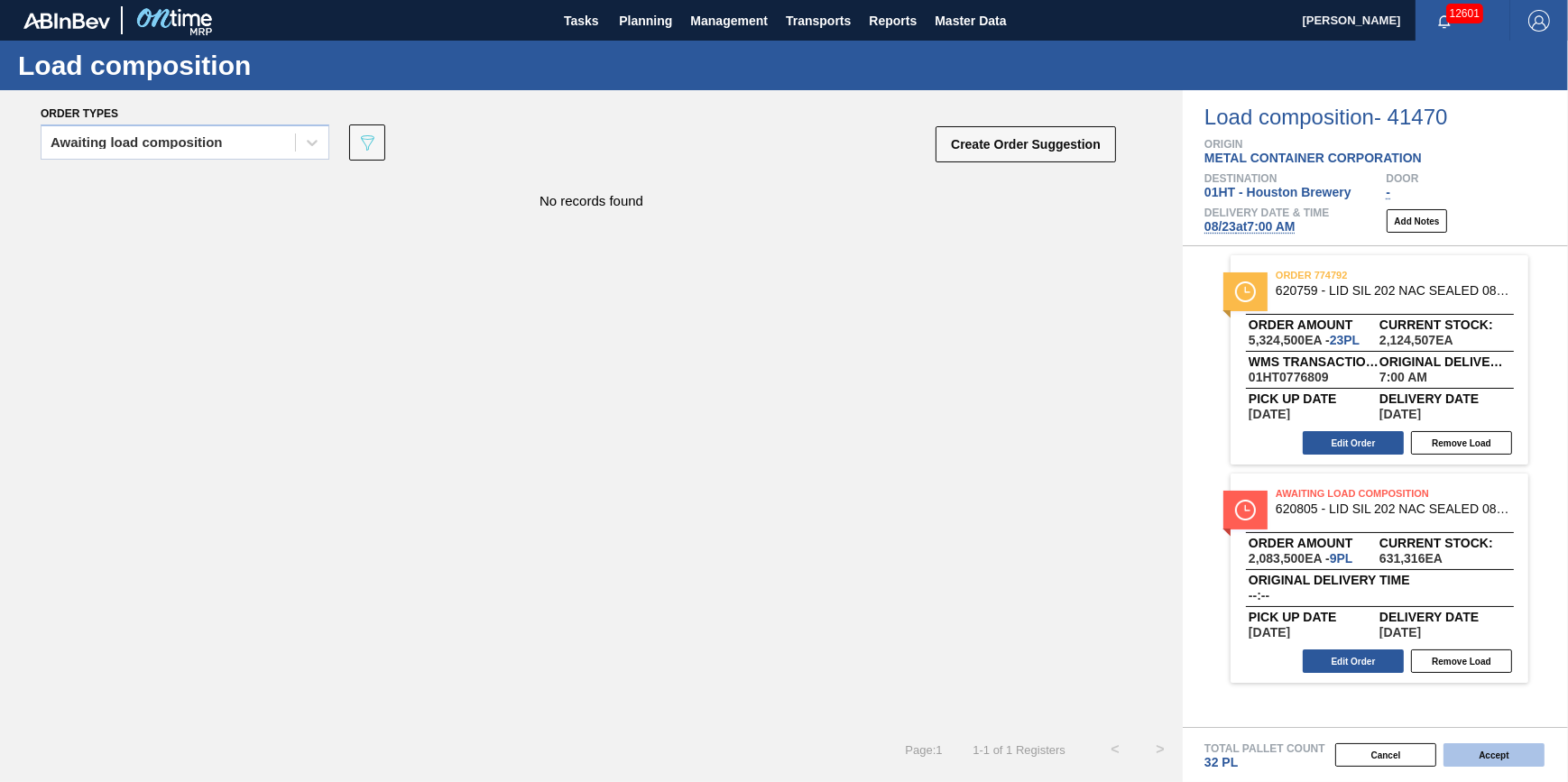
click at [1516, 765] on button "Accept" at bounding box center [1494, 755] width 101 height 23
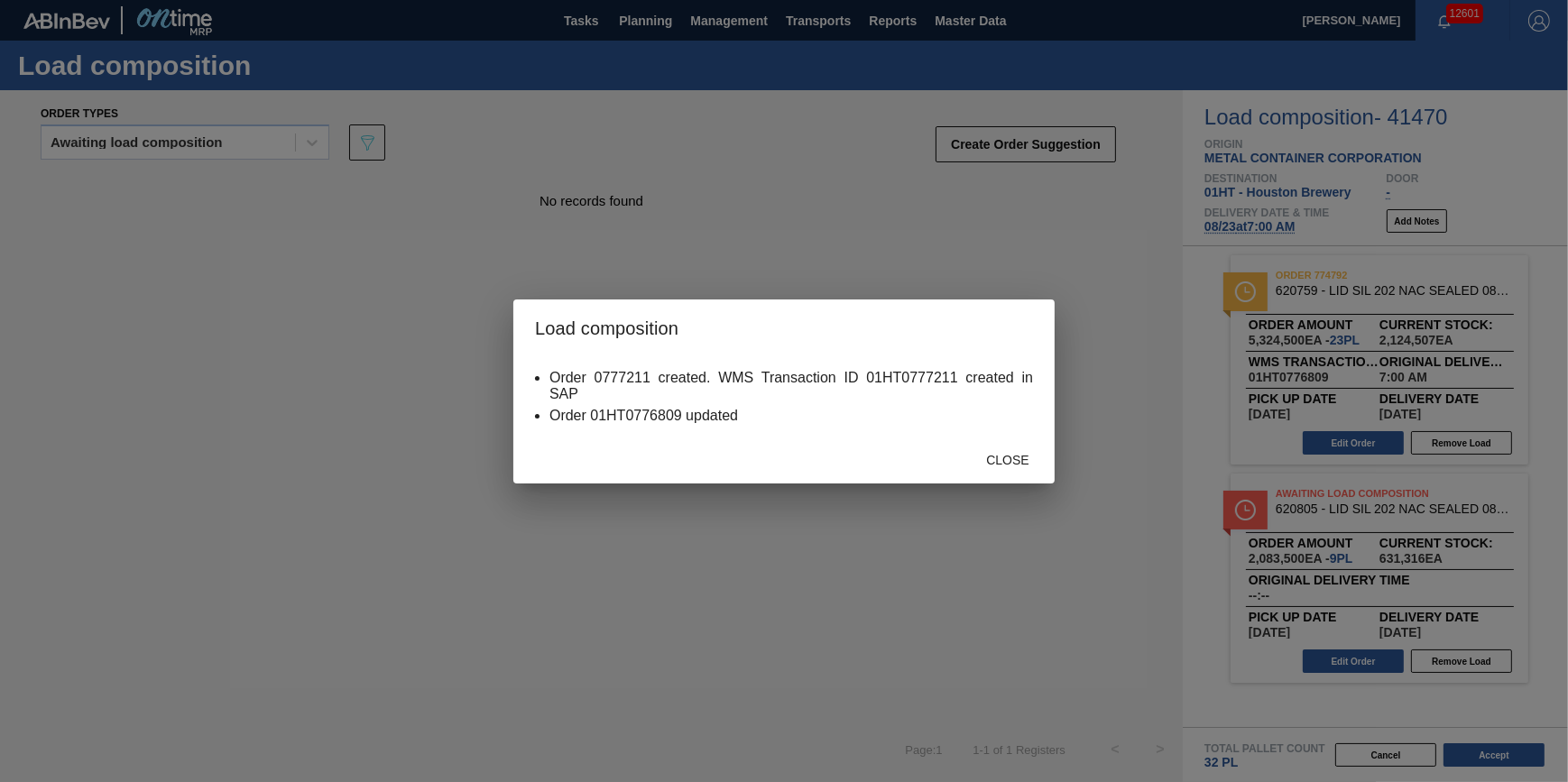
click at [1022, 437] on div "Close" at bounding box center [784, 461] width 541 height 47
click at [1018, 444] on div "Close" at bounding box center [1007, 461] width 79 height 34
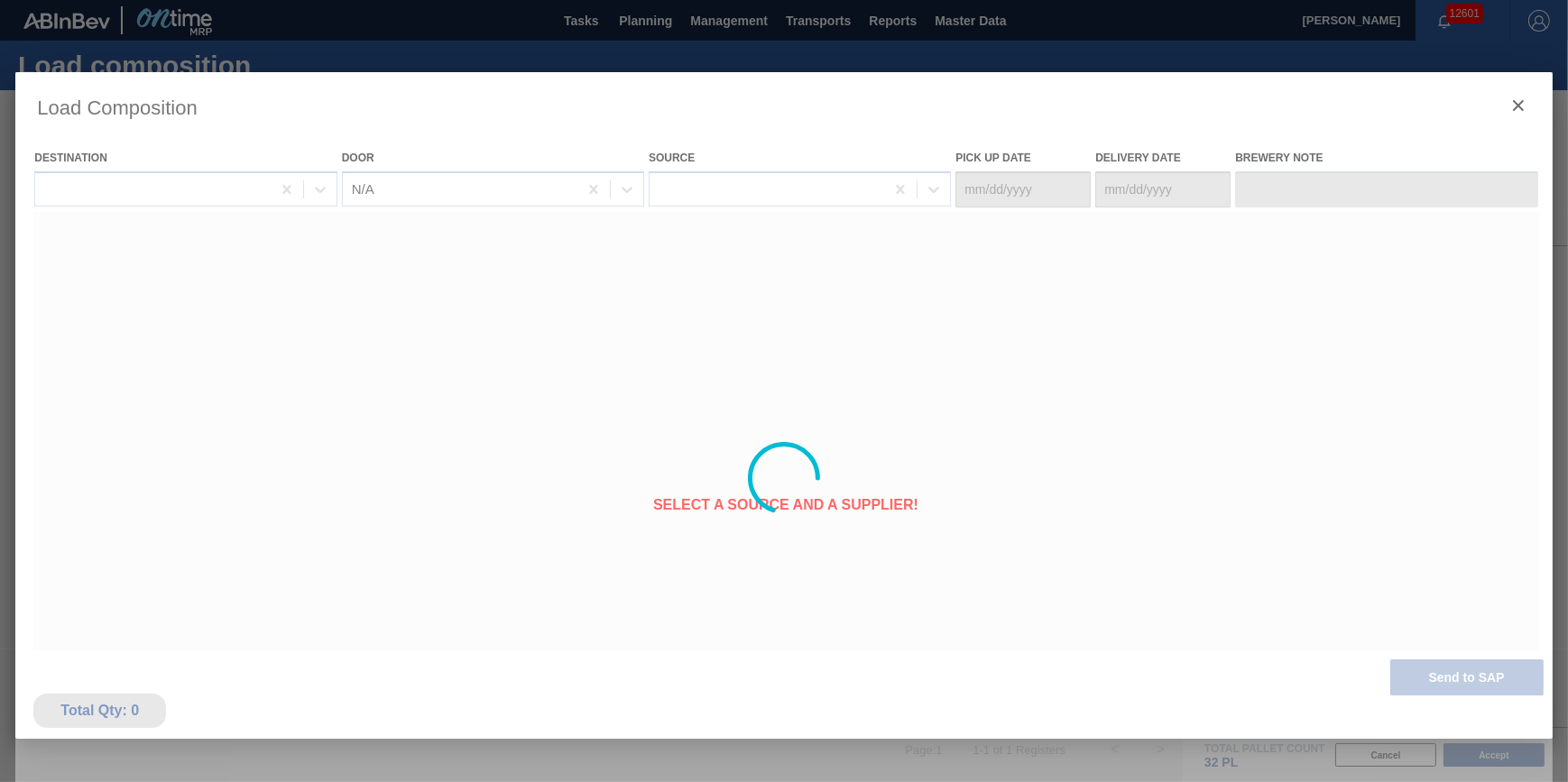
type Date "[DATE]"
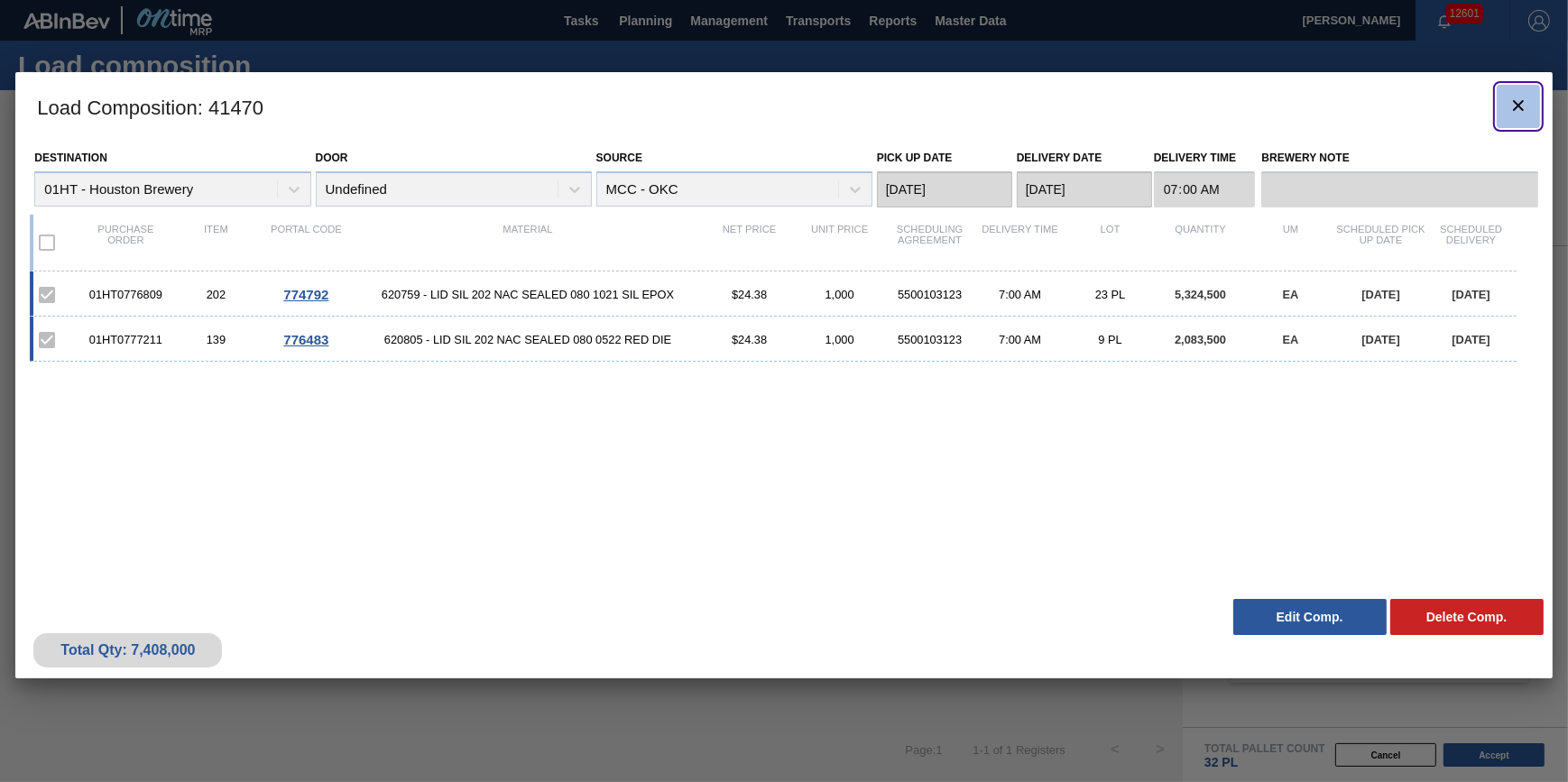
click at [1510, 112] on icon "botão de ícone" at bounding box center [1517, 105] width 22 height 22
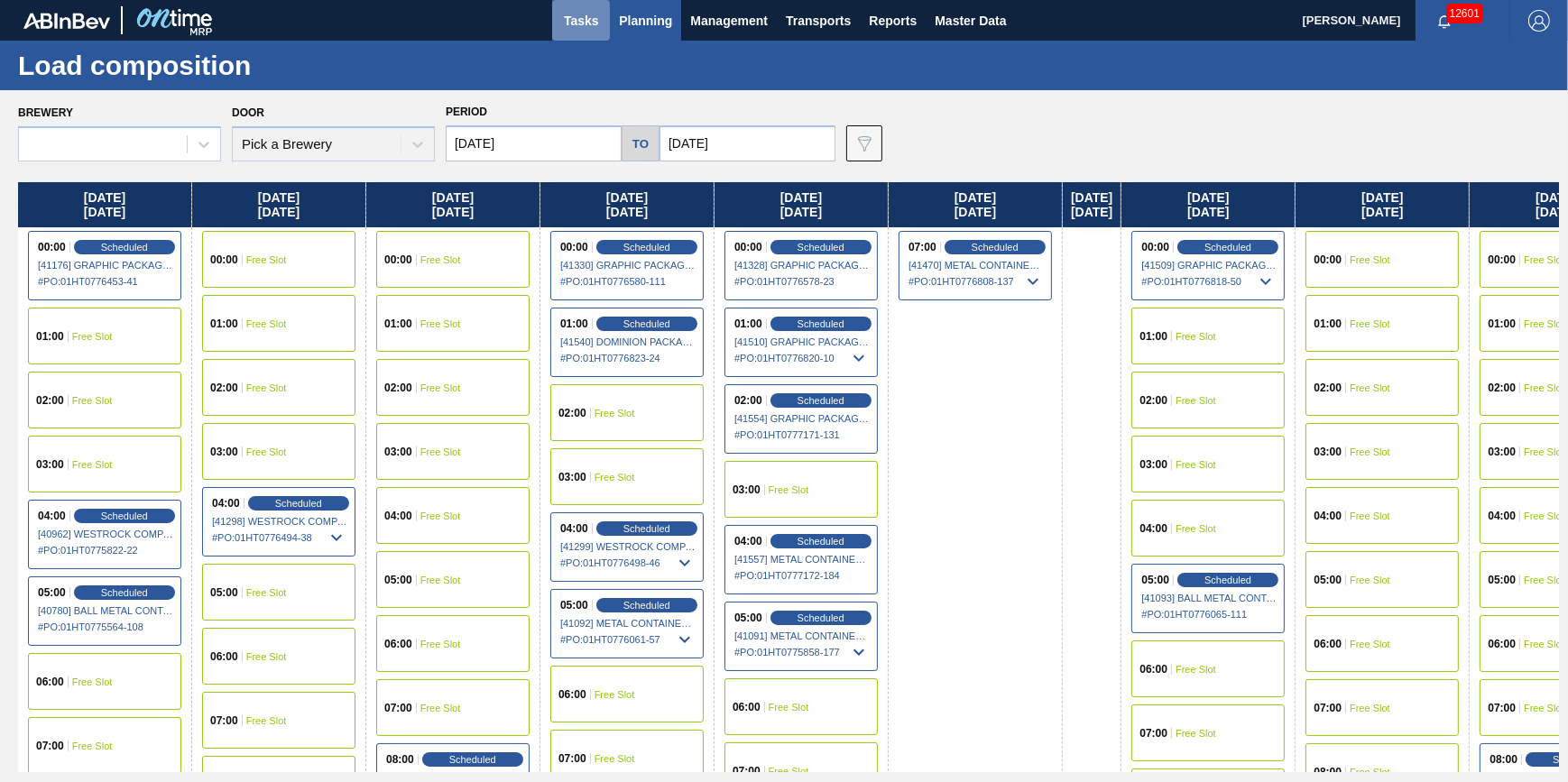
click at [572, 14] on span "Tasks" at bounding box center [581, 21] width 39 height 22
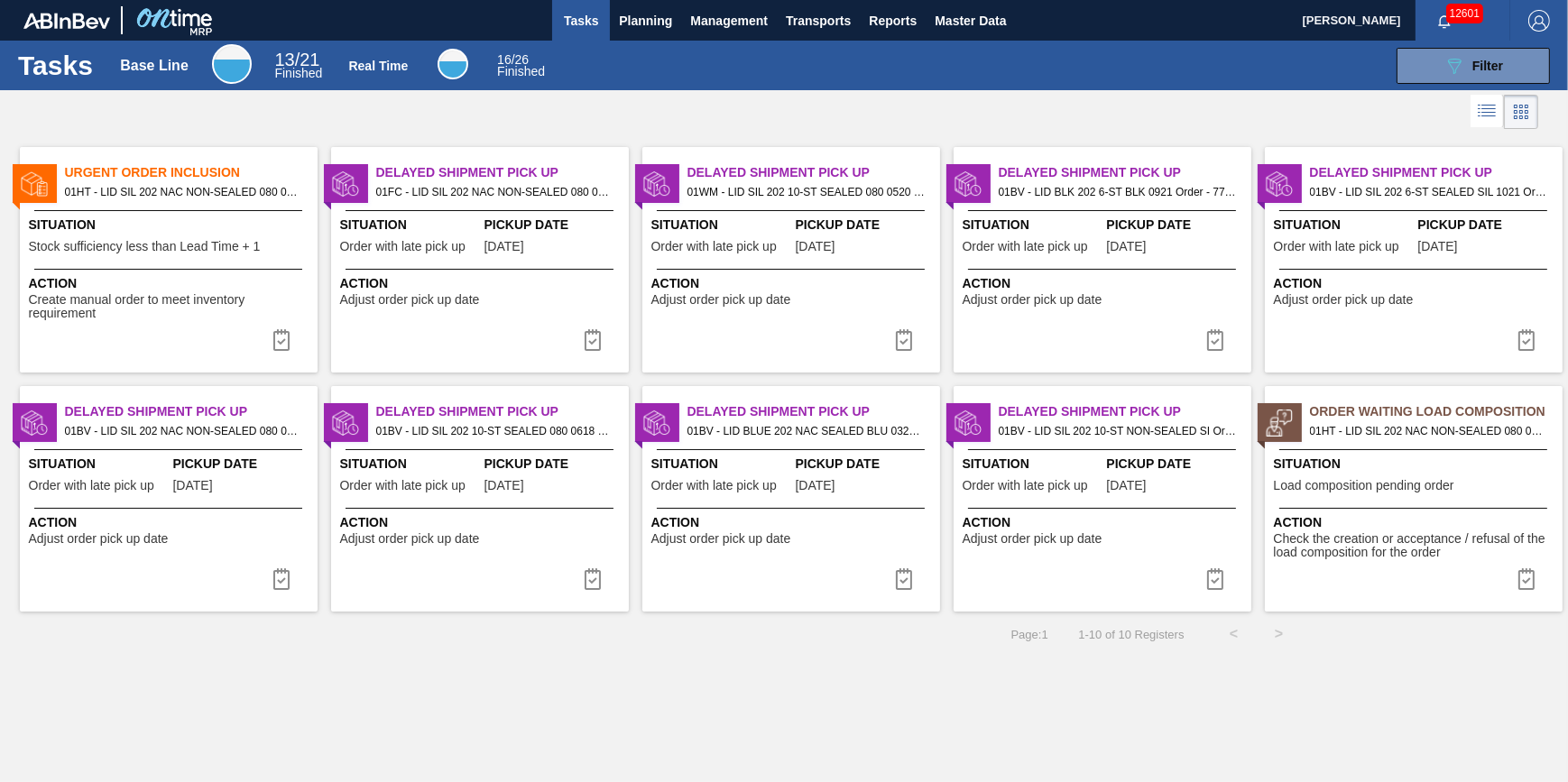
click at [148, 275] on span "Action" at bounding box center [171, 284] width 284 height 19
click at [285, 339] on img at bounding box center [281, 339] width 22 height 22
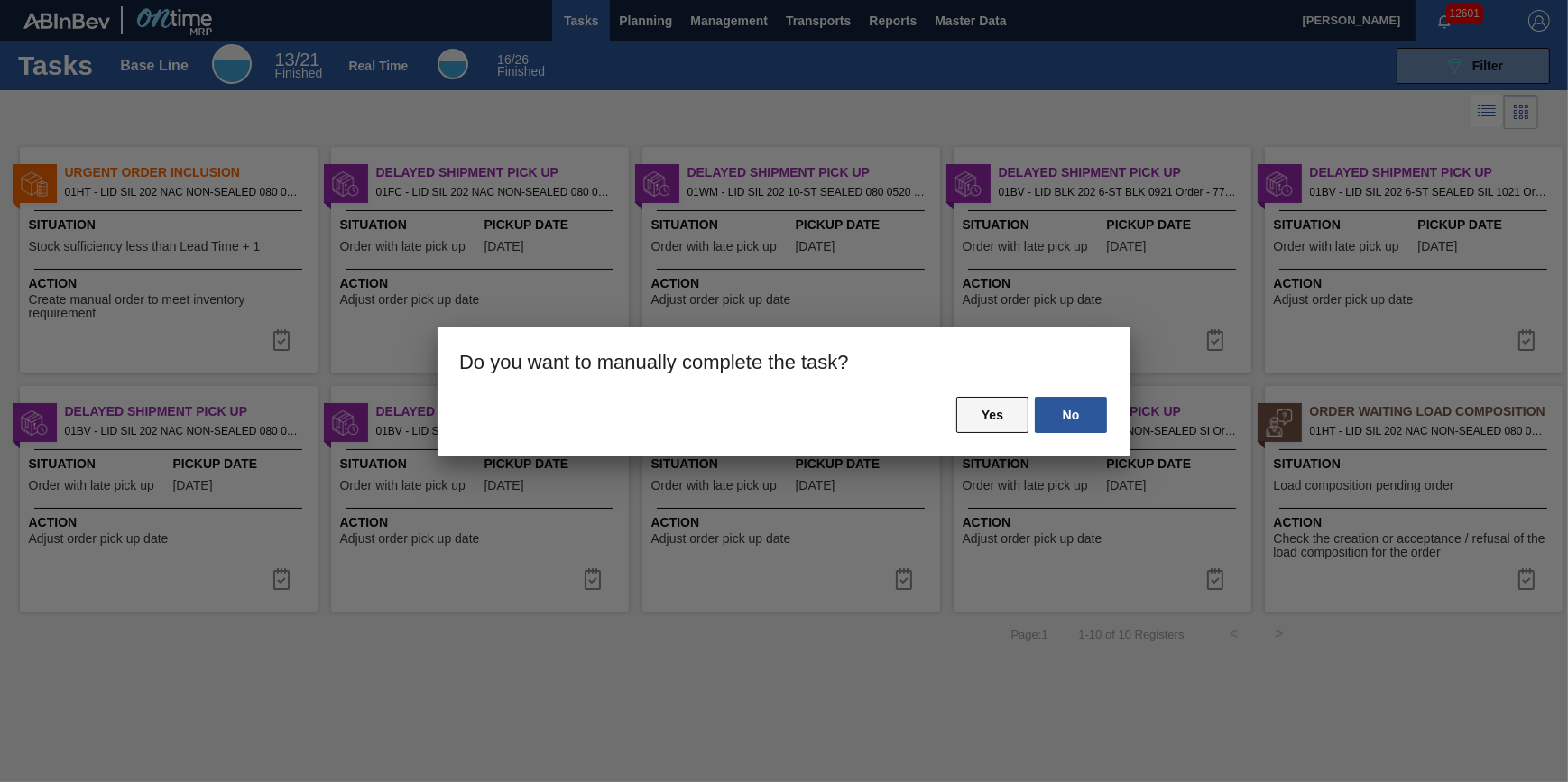
click at [965, 426] on button "Yes" at bounding box center [992, 414] width 72 height 36
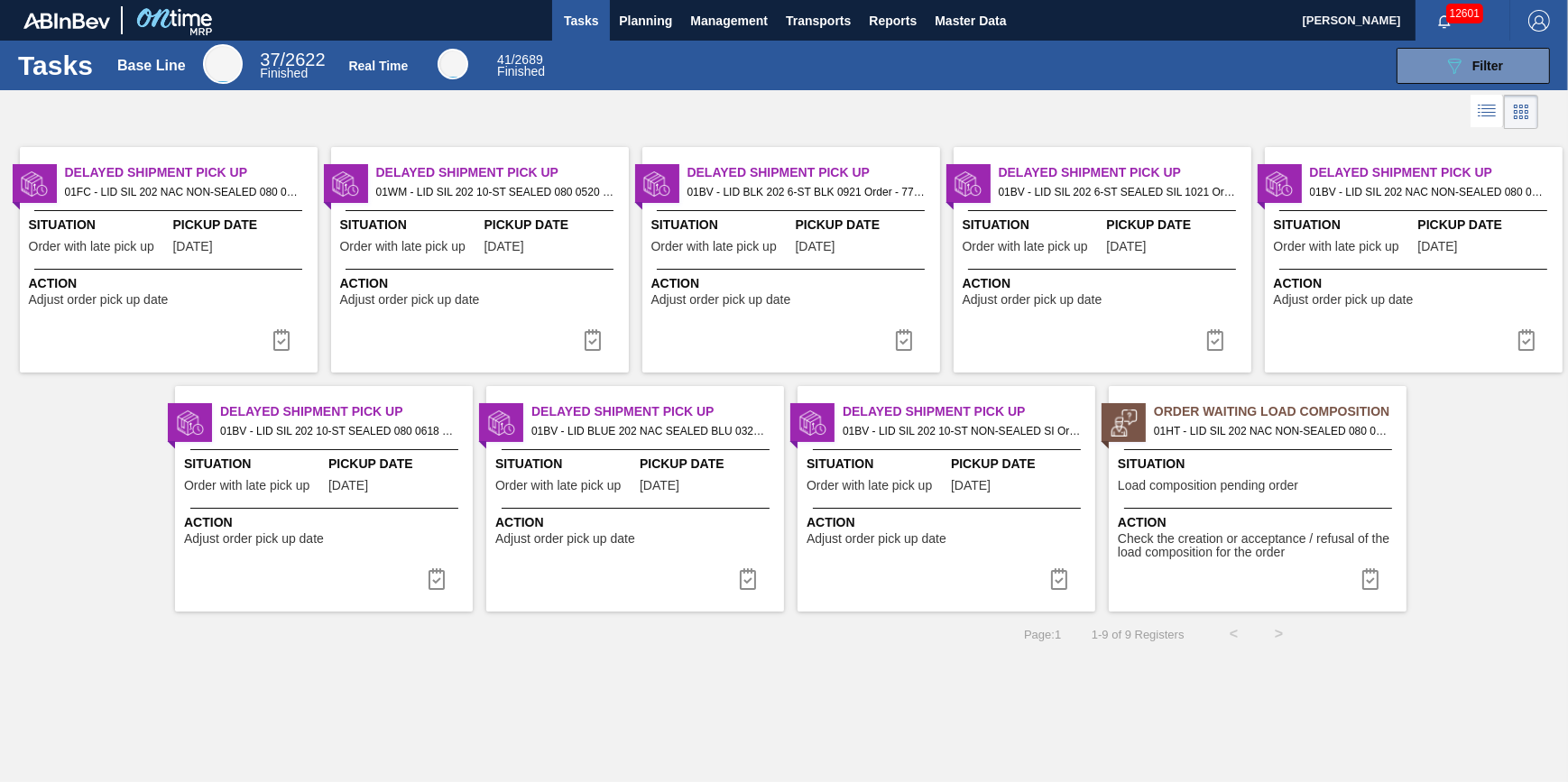
click at [1151, 477] on div "Situation Load composition pending order" at bounding box center [1260, 477] width 284 height 44
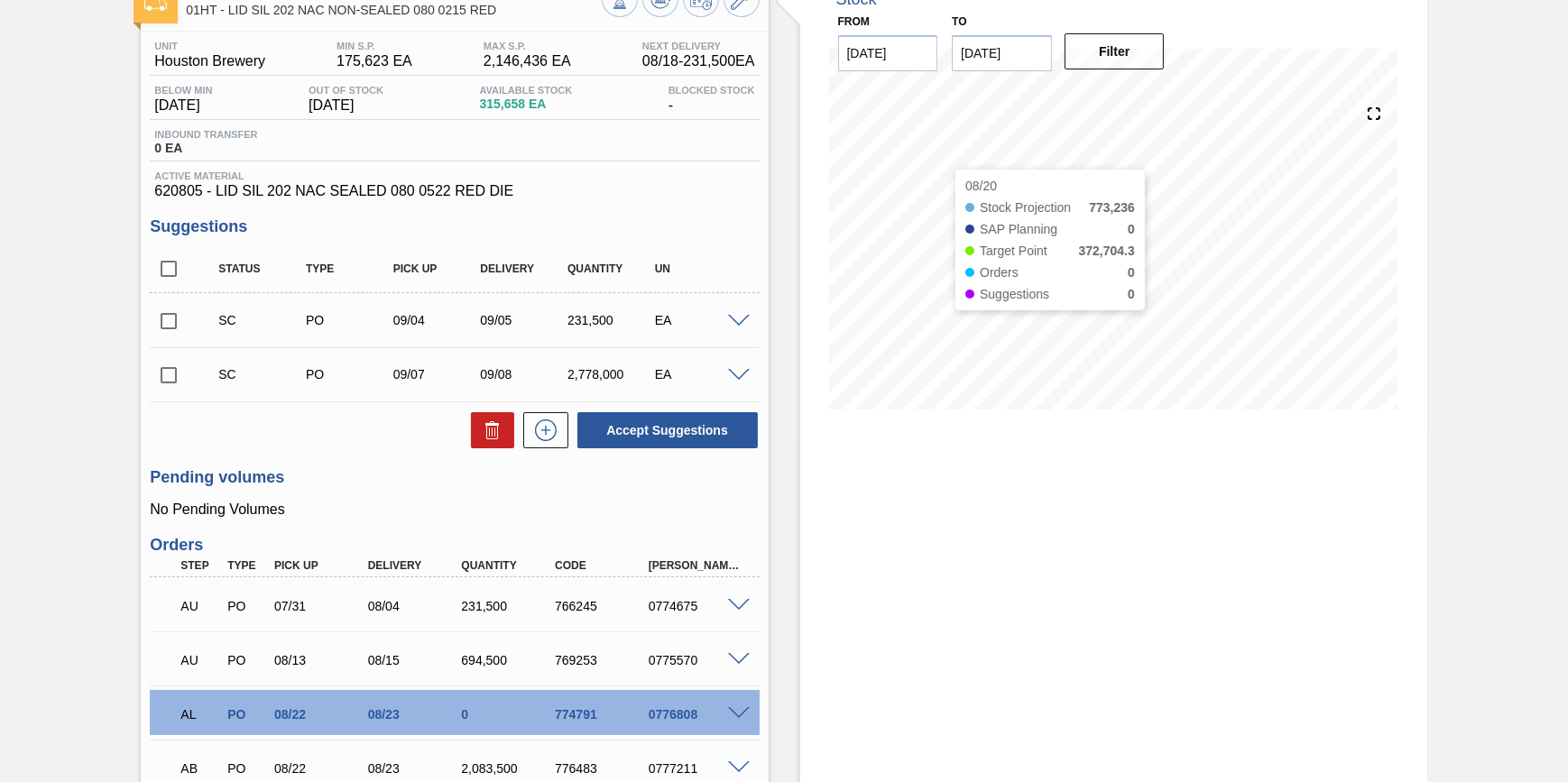
scroll to position [283, 0]
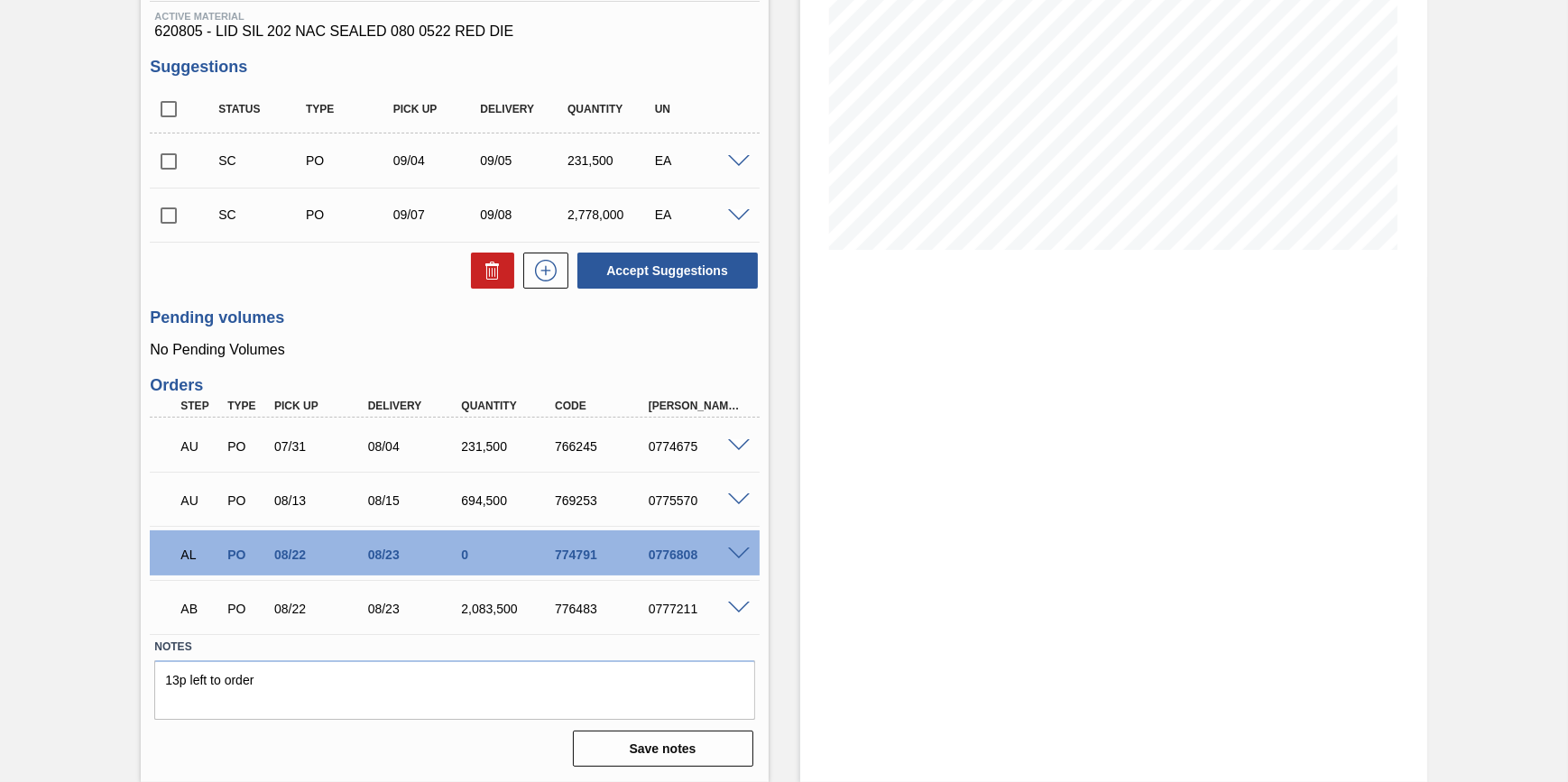
click at [733, 551] on span at bounding box center [738, 555] width 22 height 13
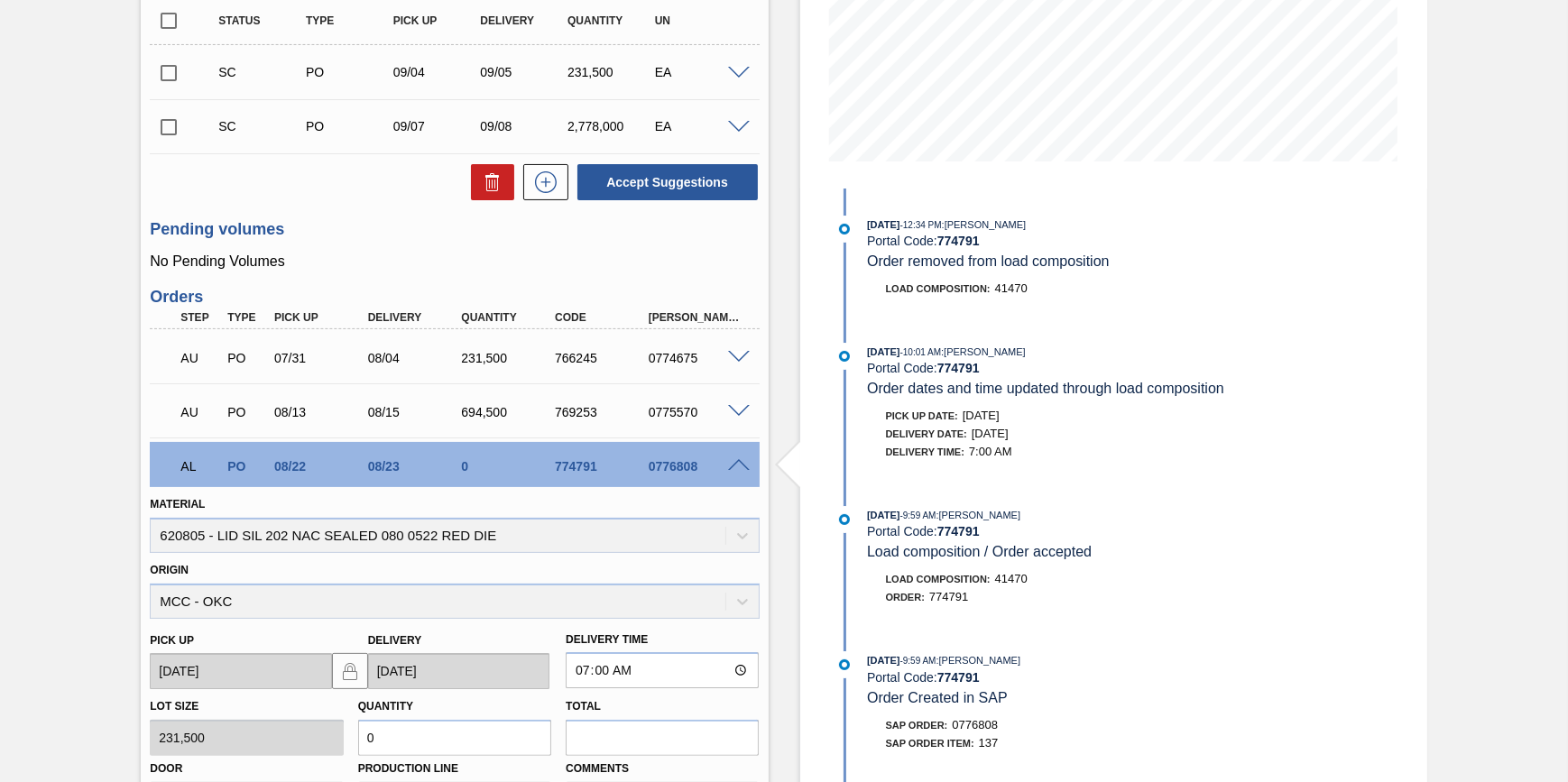
scroll to position [611, 0]
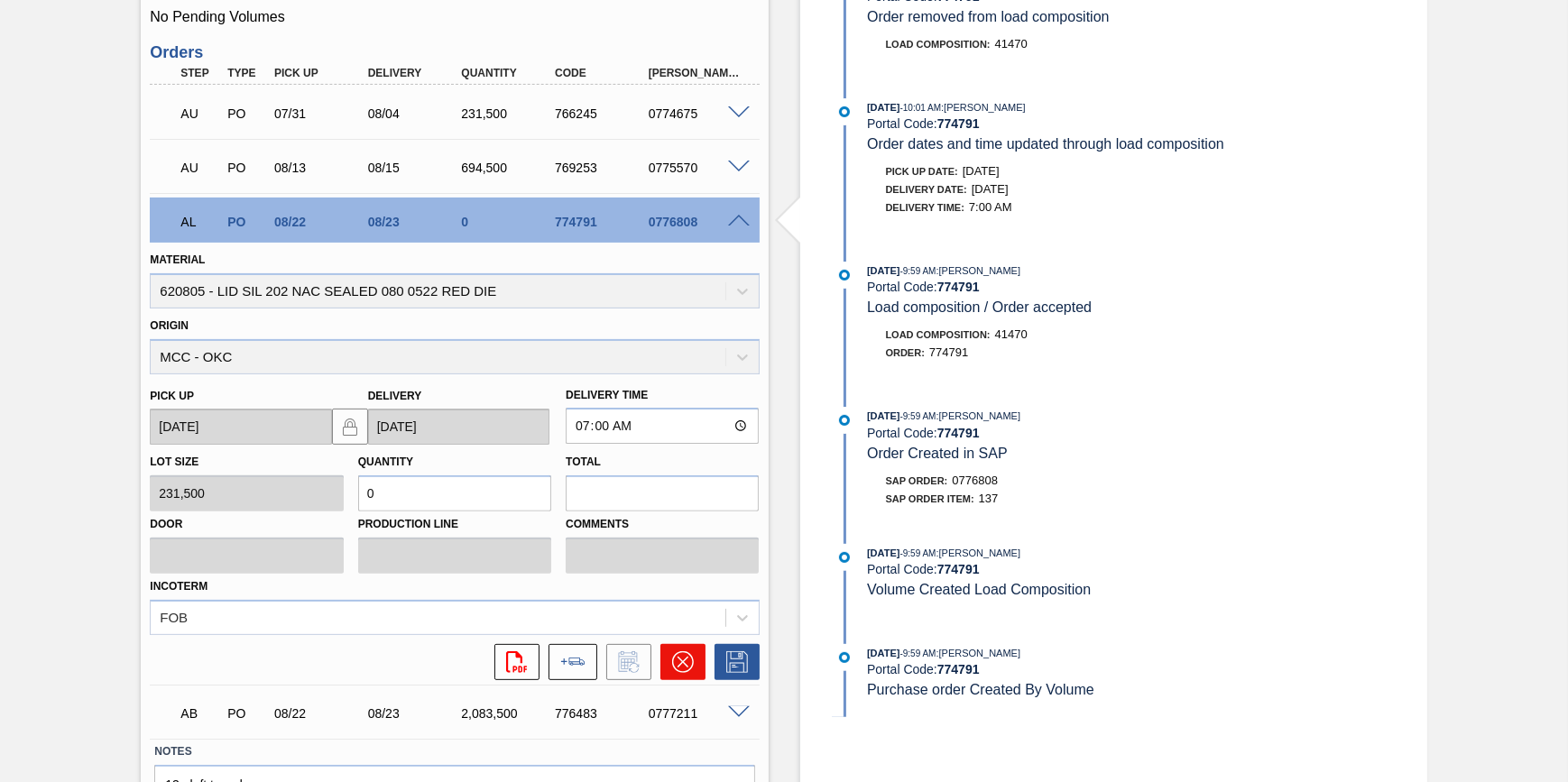
click at [682, 662] on icon at bounding box center [682, 662] width 22 height 22
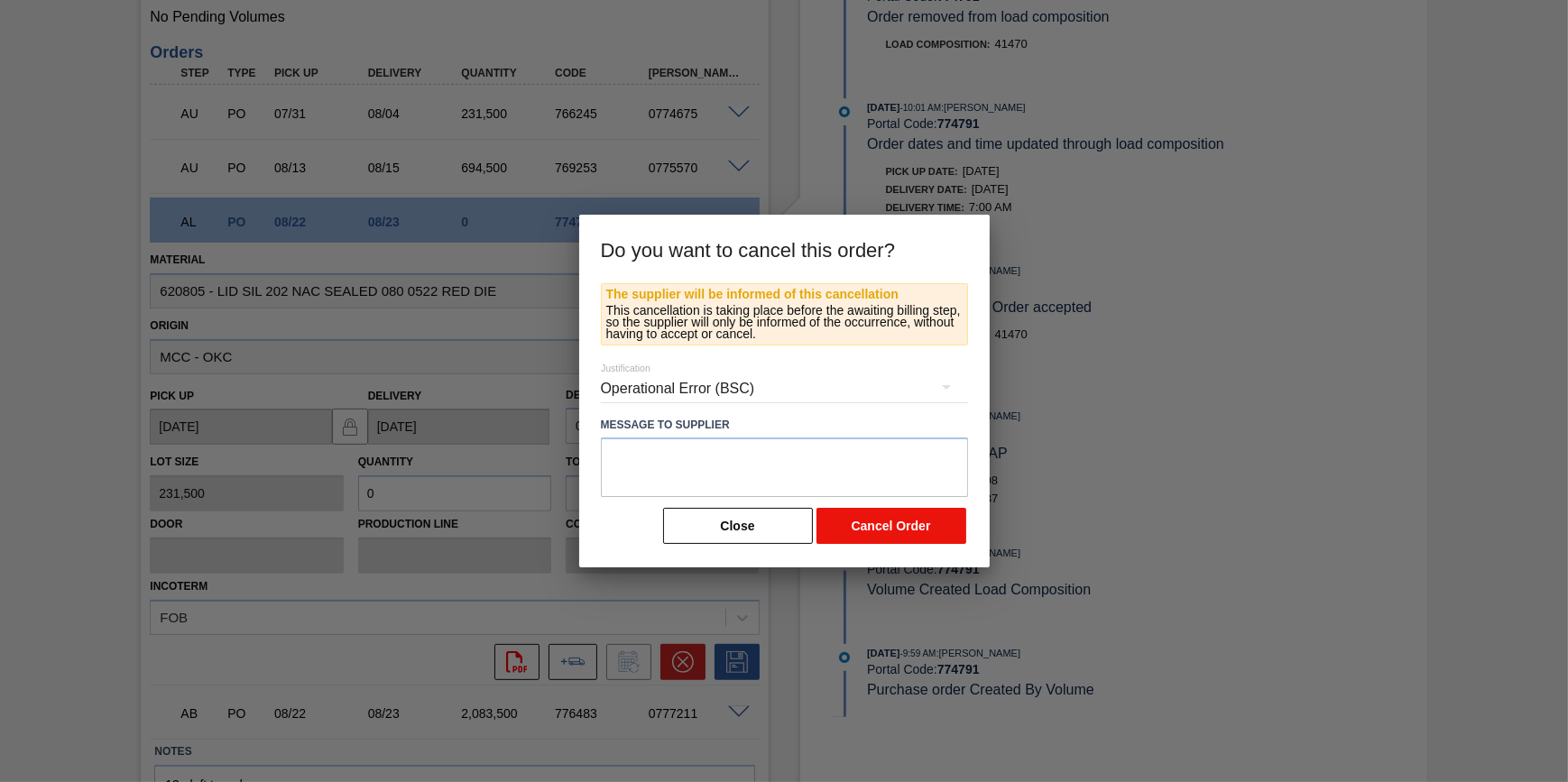
click at [887, 536] on button "Cancel Order" at bounding box center [891, 526] width 149 height 36
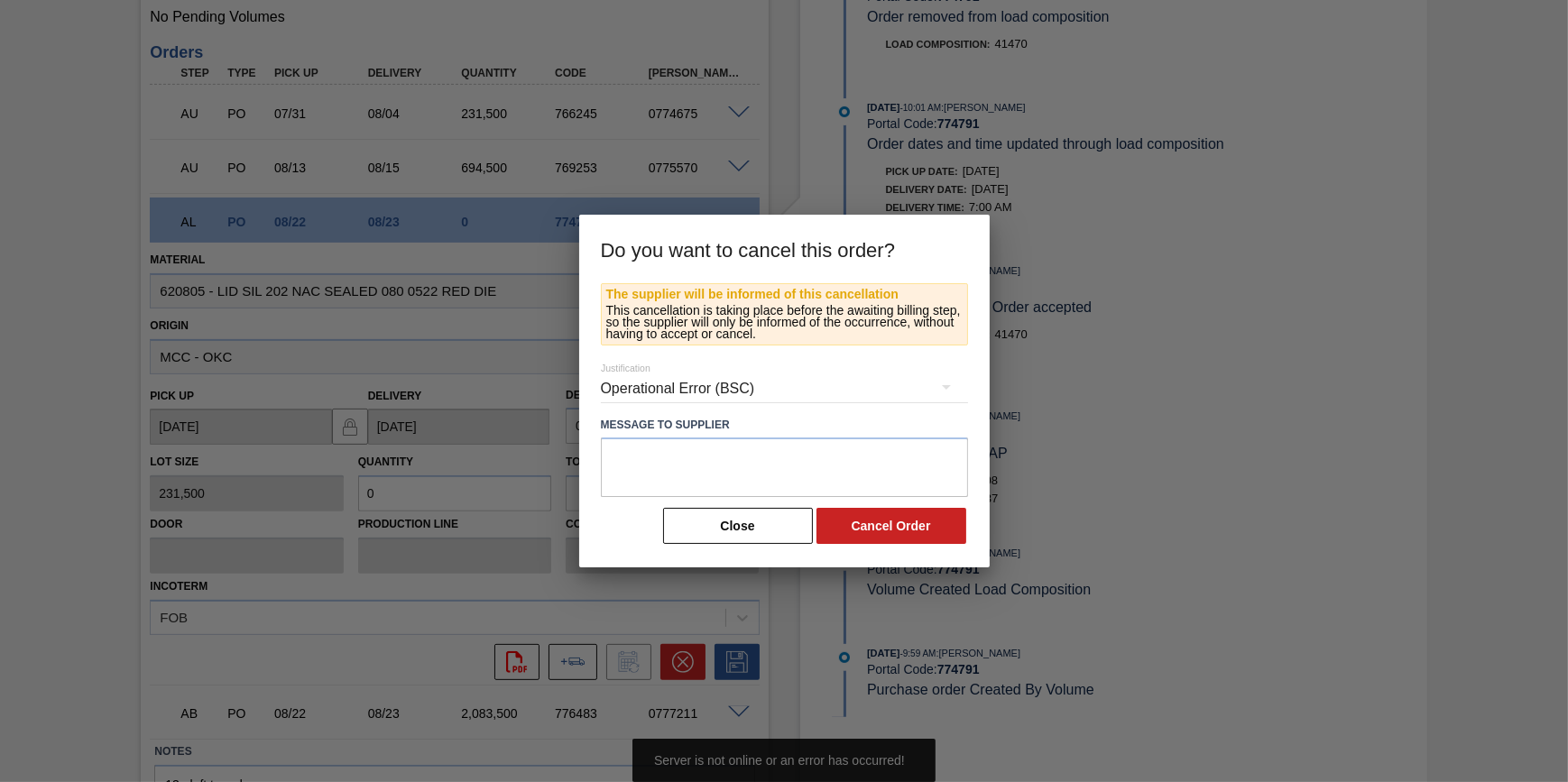
click at [1127, 673] on div at bounding box center [784, 391] width 1568 height 782
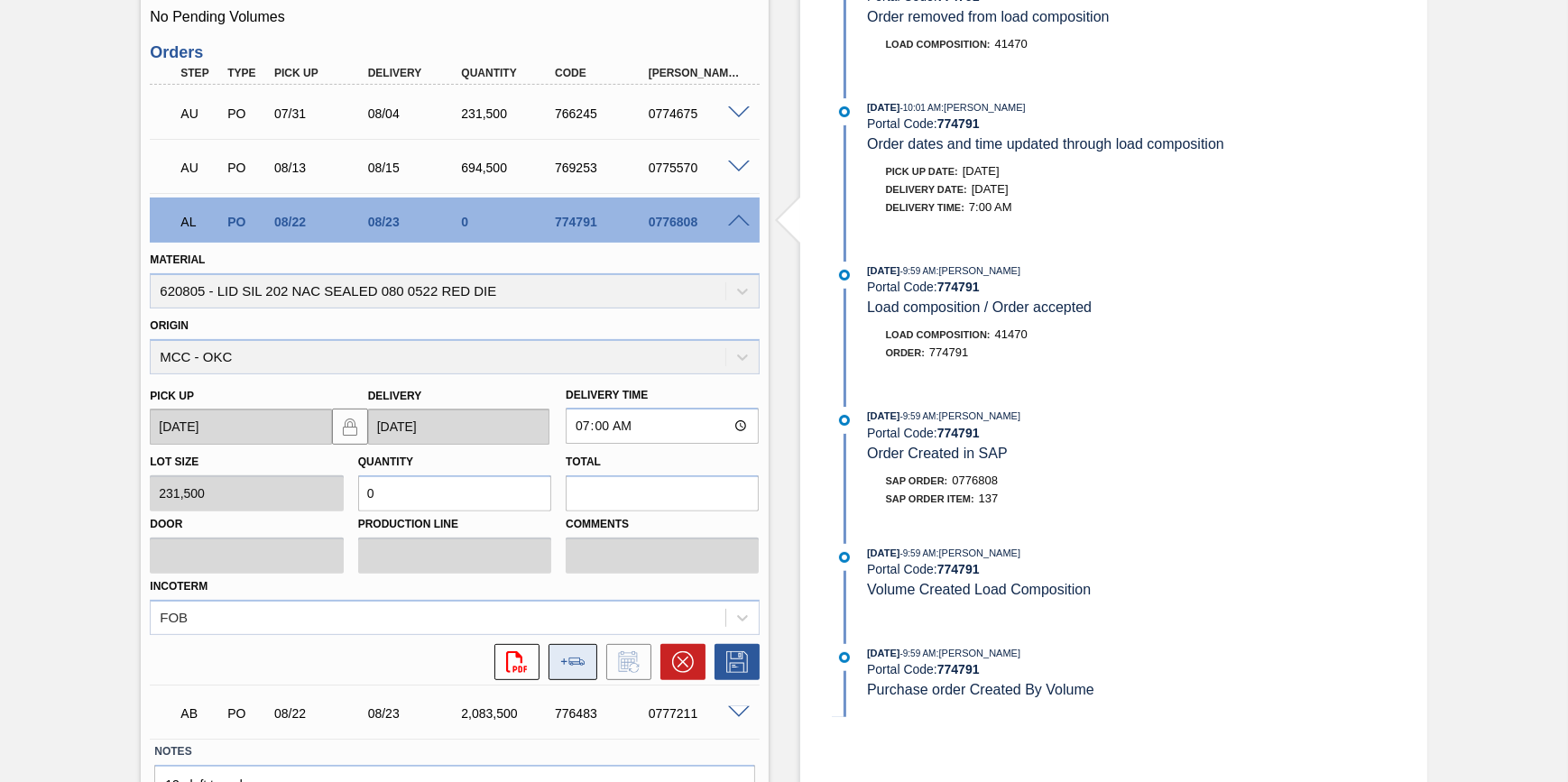
click at [595, 669] on button at bounding box center [573, 663] width 49 height 36
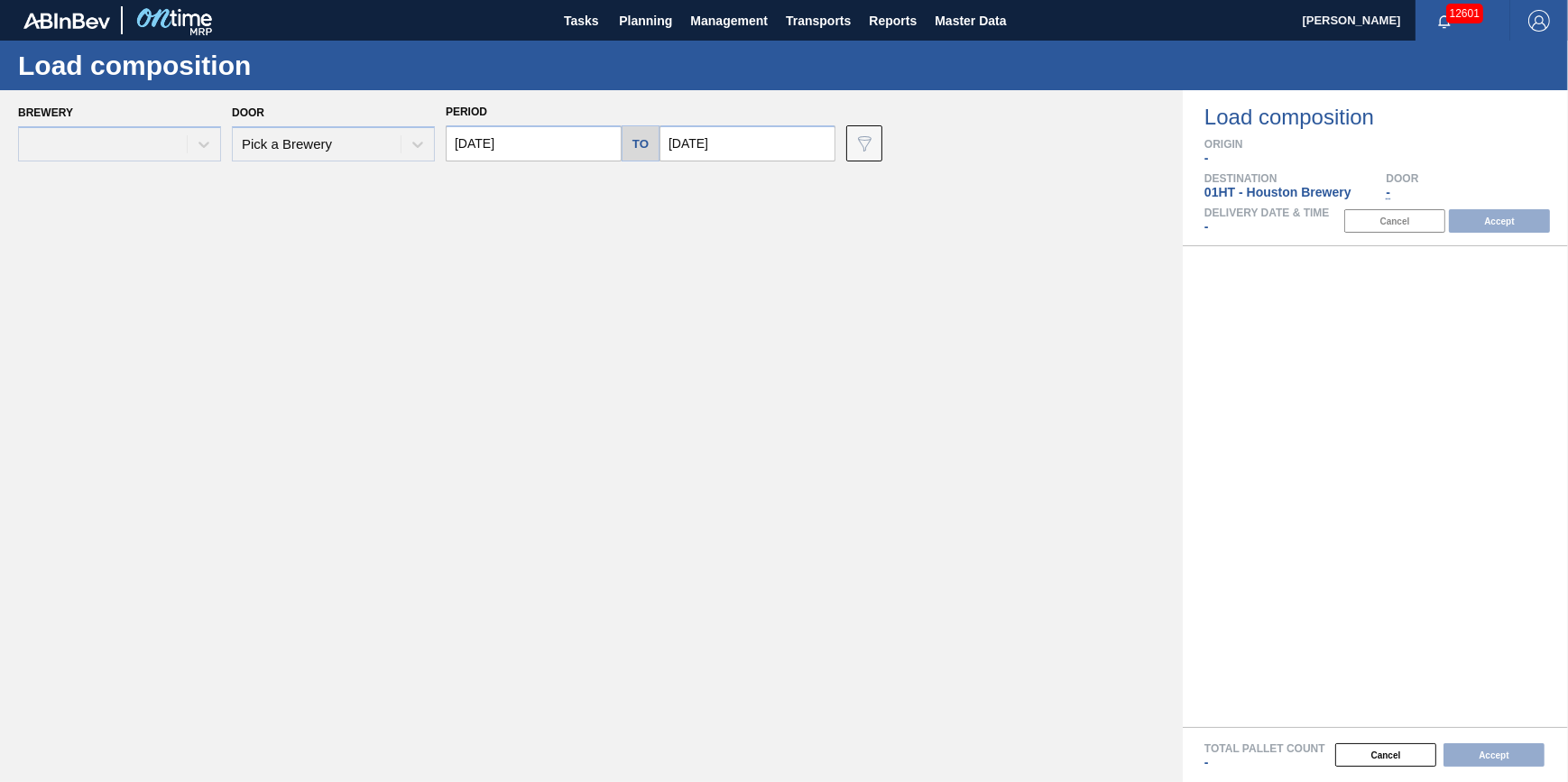
type input "[DATE]"
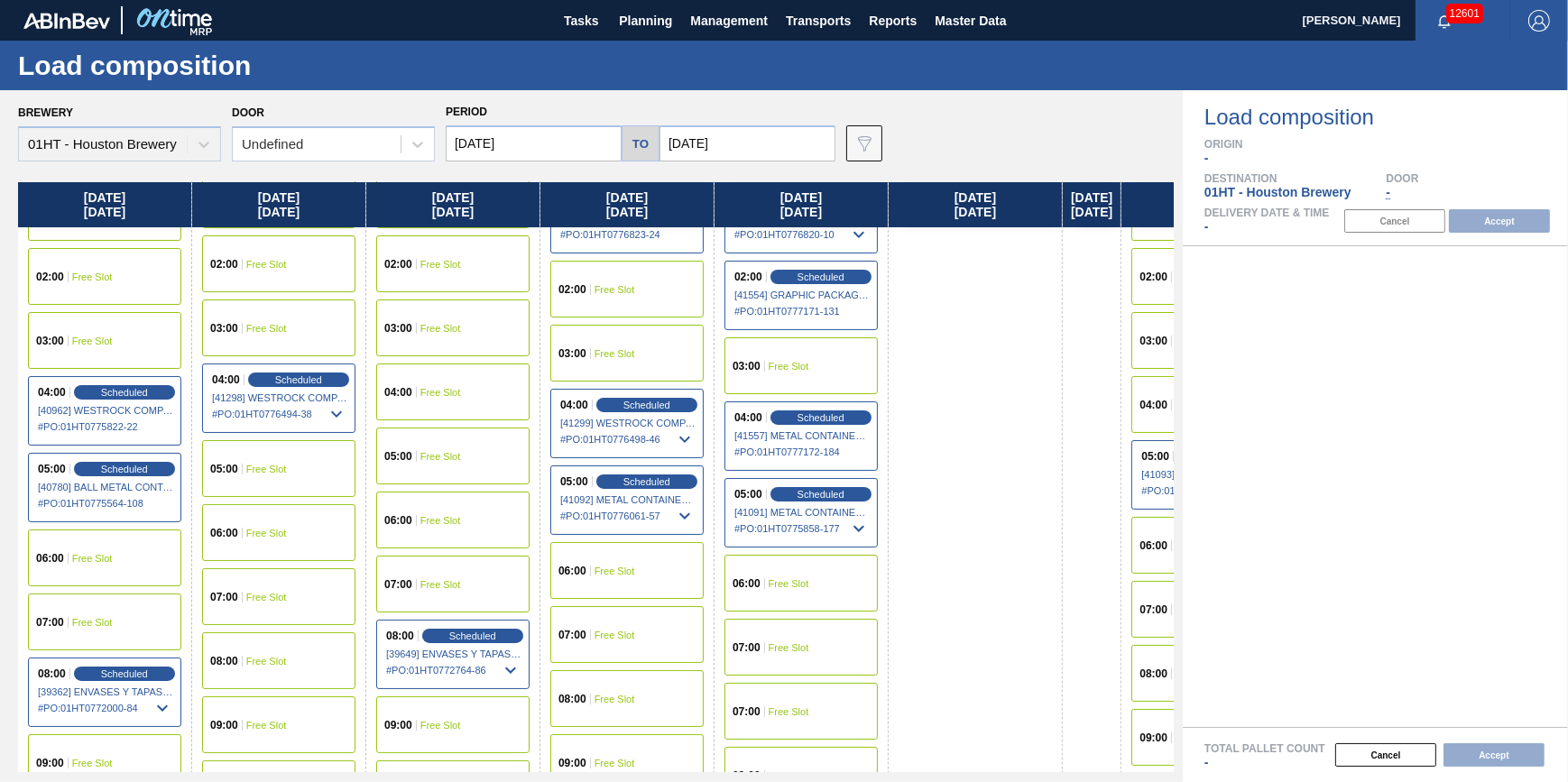
scroll to position [245, 0]
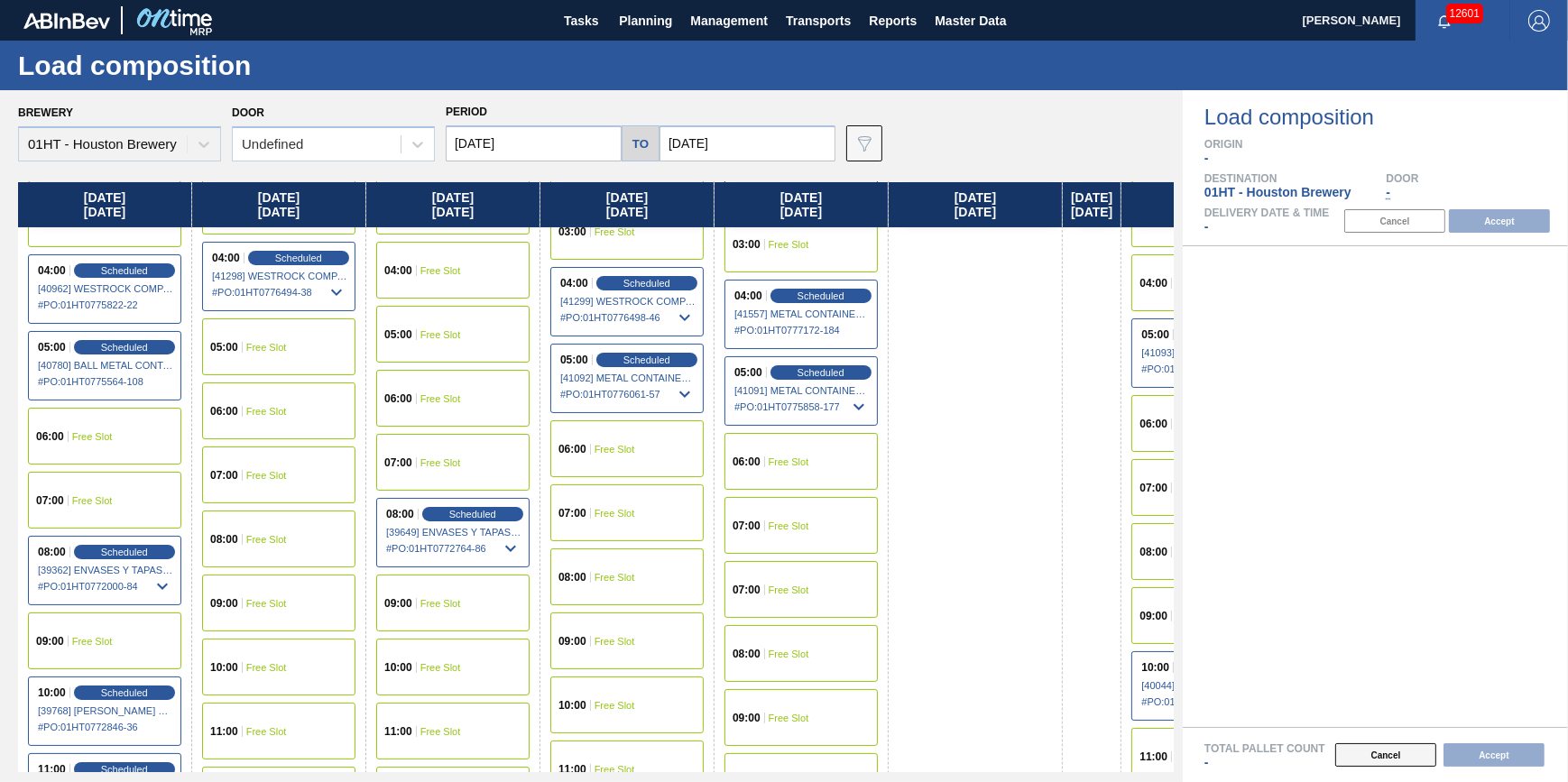
click at [1360, 758] on button "Cancel" at bounding box center [1386, 755] width 101 height 23
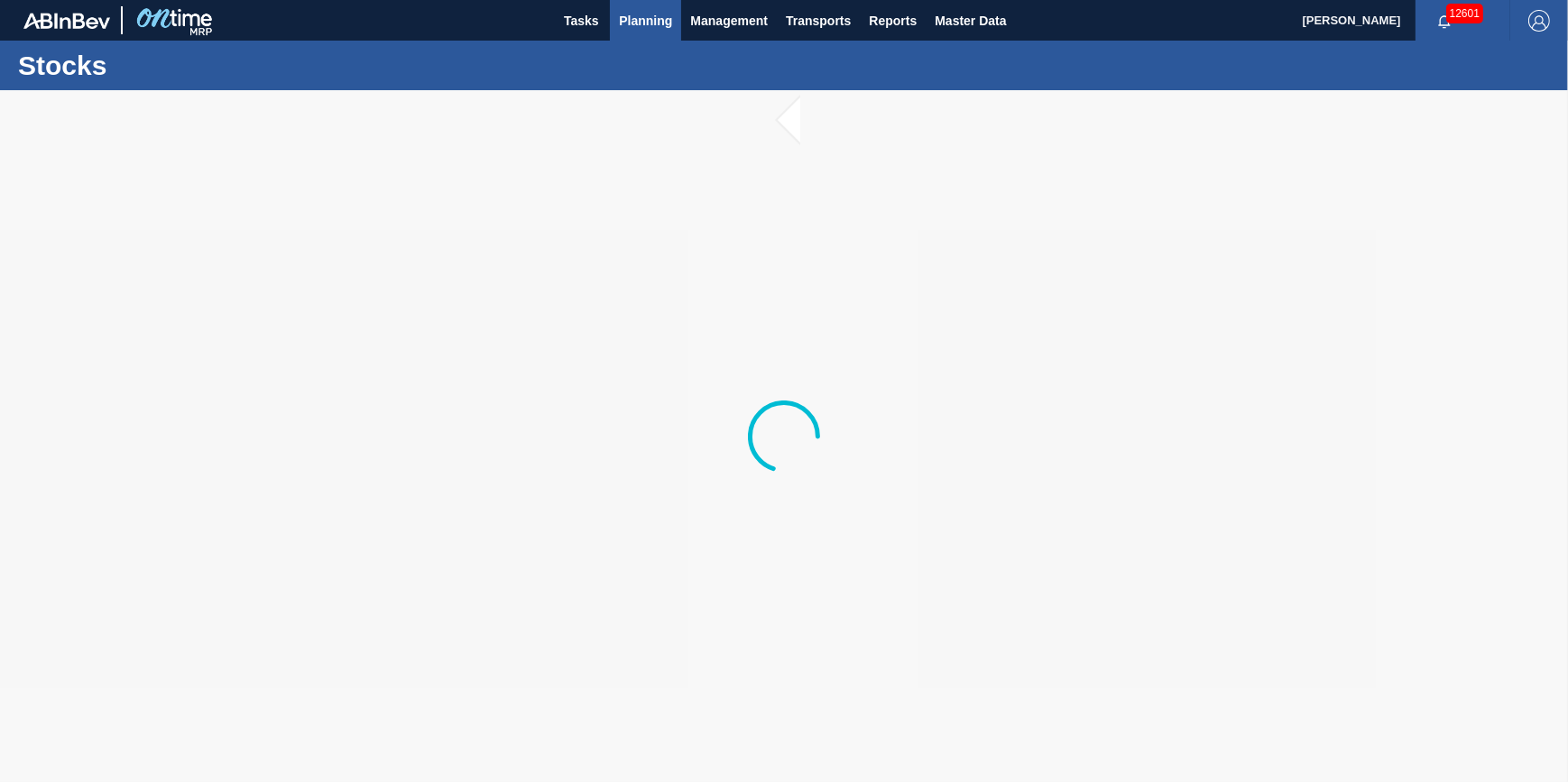
click at [616, 33] on button "Planning" at bounding box center [645, 20] width 71 height 40
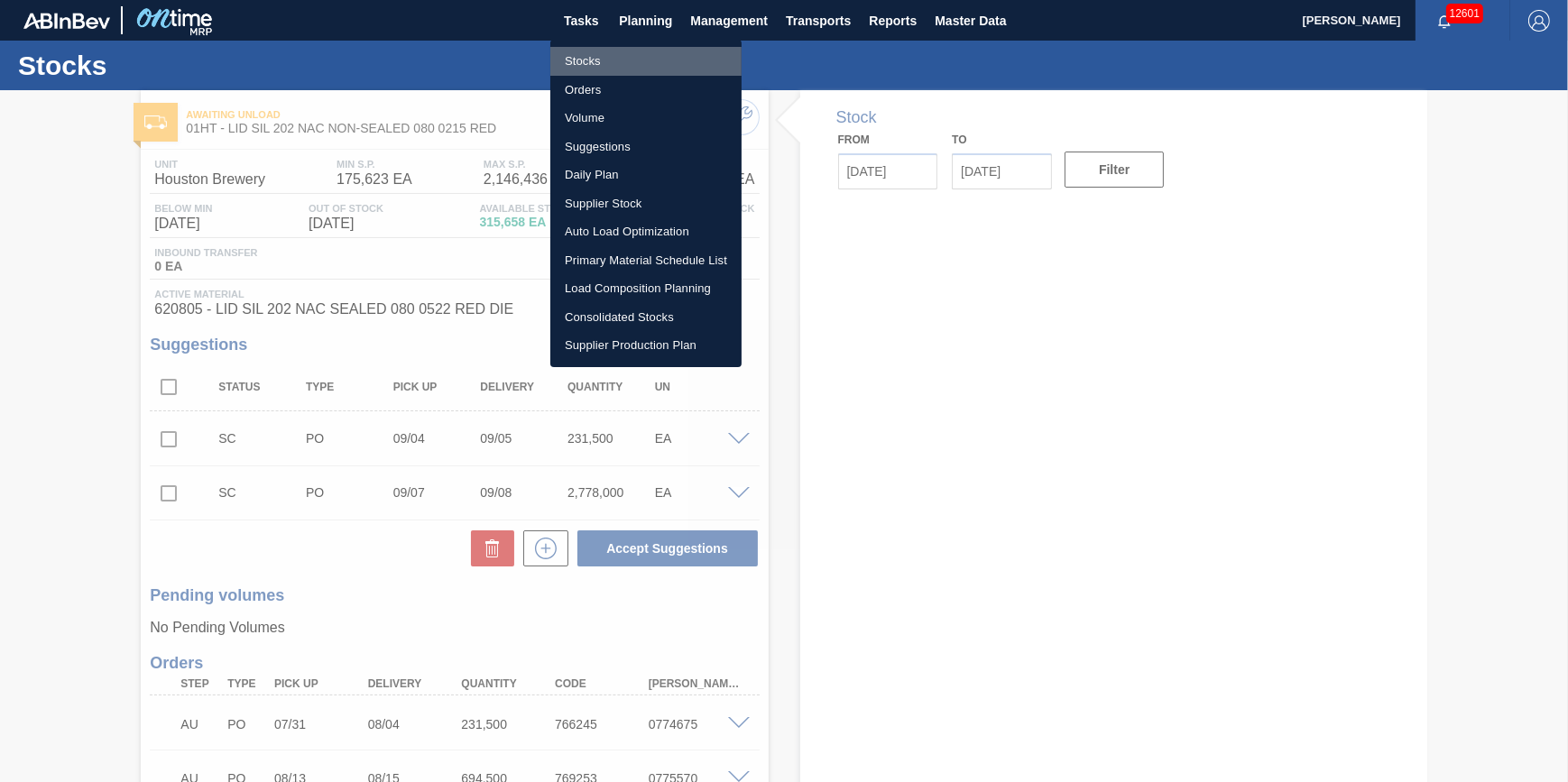
click at [617, 63] on li "Stocks" at bounding box center [646, 61] width 192 height 29
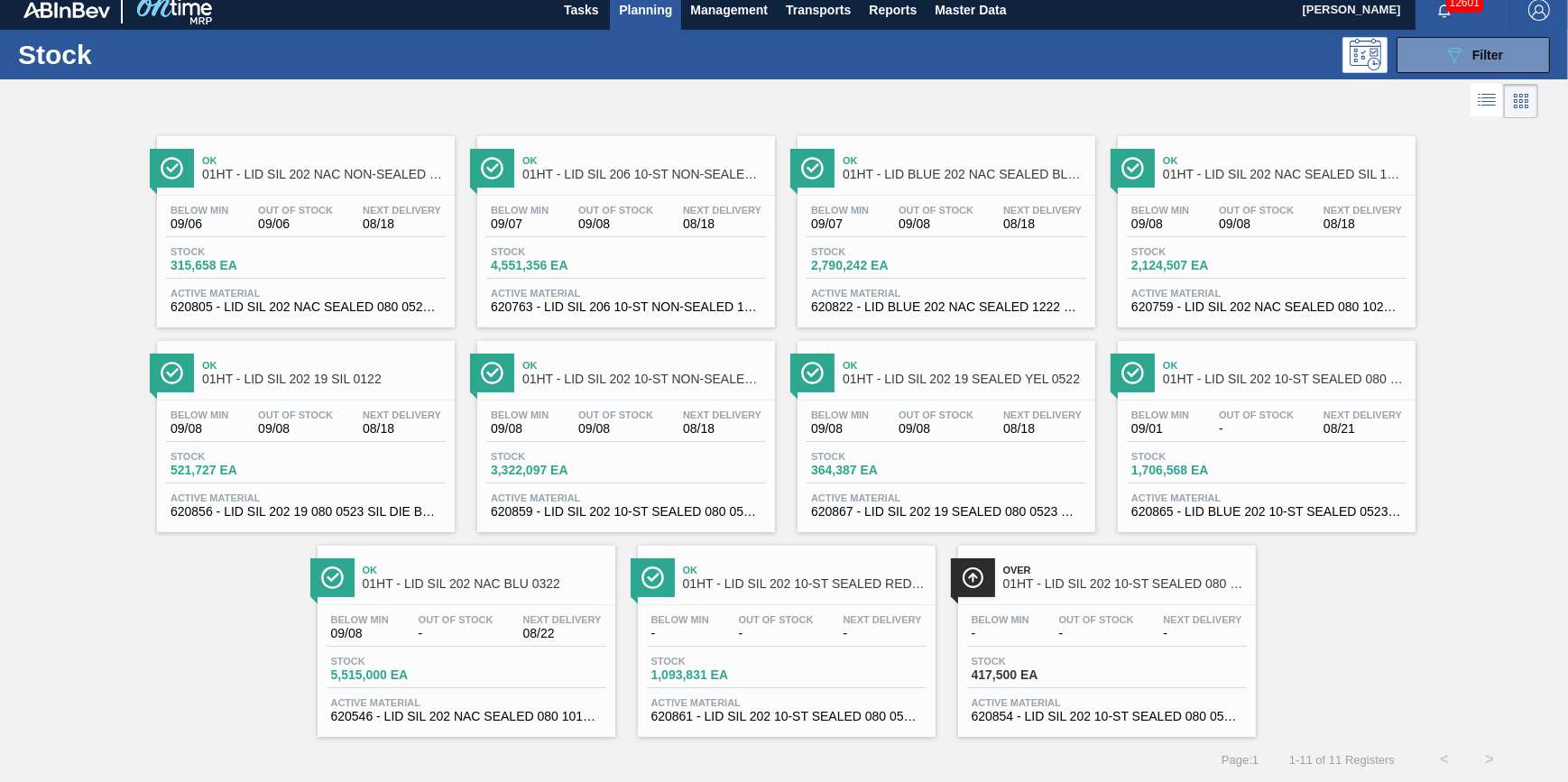
scroll to position [15, 0]
click at [584, 17] on button "Tasks" at bounding box center [581, 8] width 57 height 40
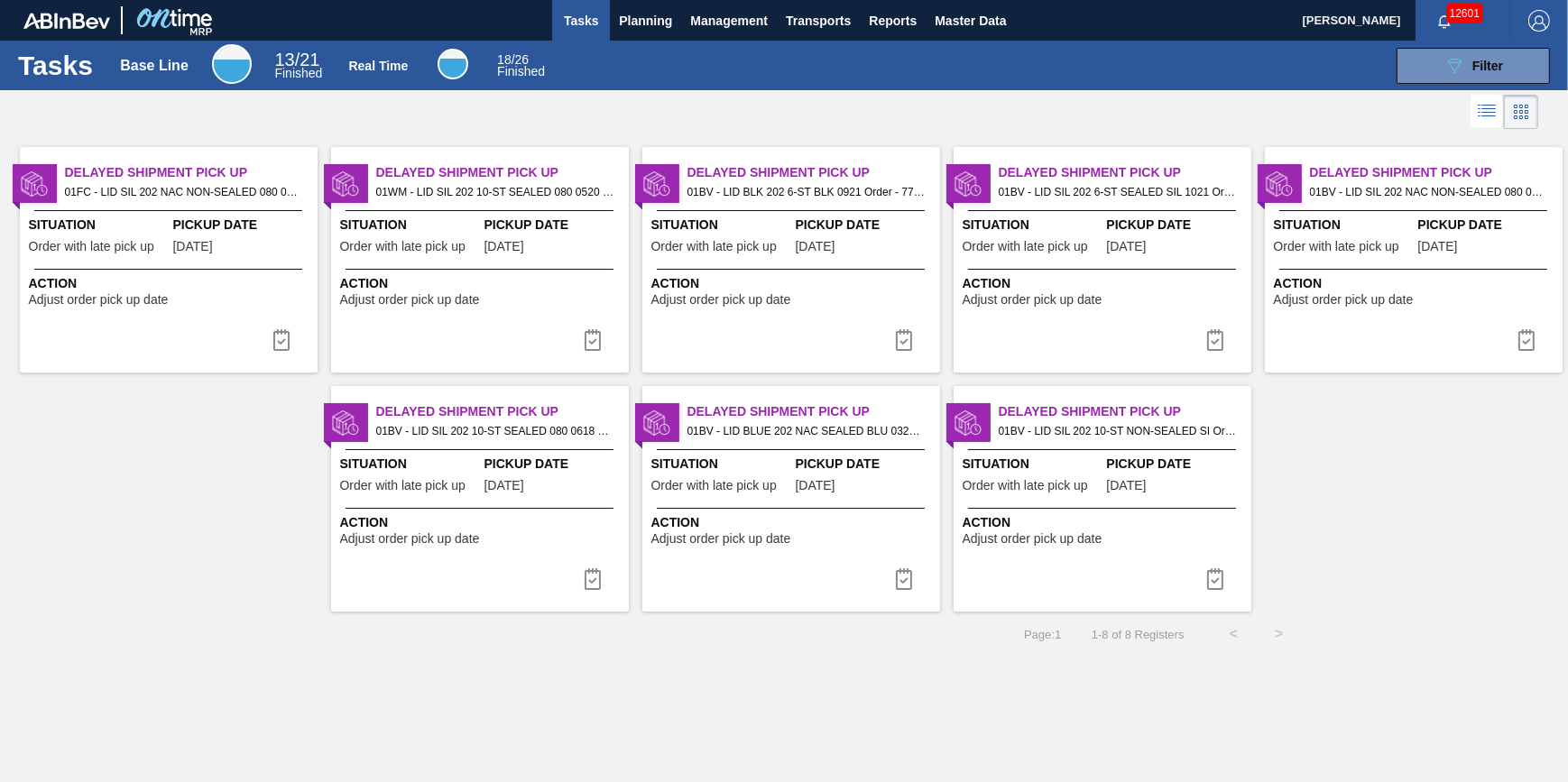
click at [580, 19] on span "Tasks" at bounding box center [581, 21] width 39 height 22
click at [625, 33] on button "Planning" at bounding box center [645, 20] width 71 height 40
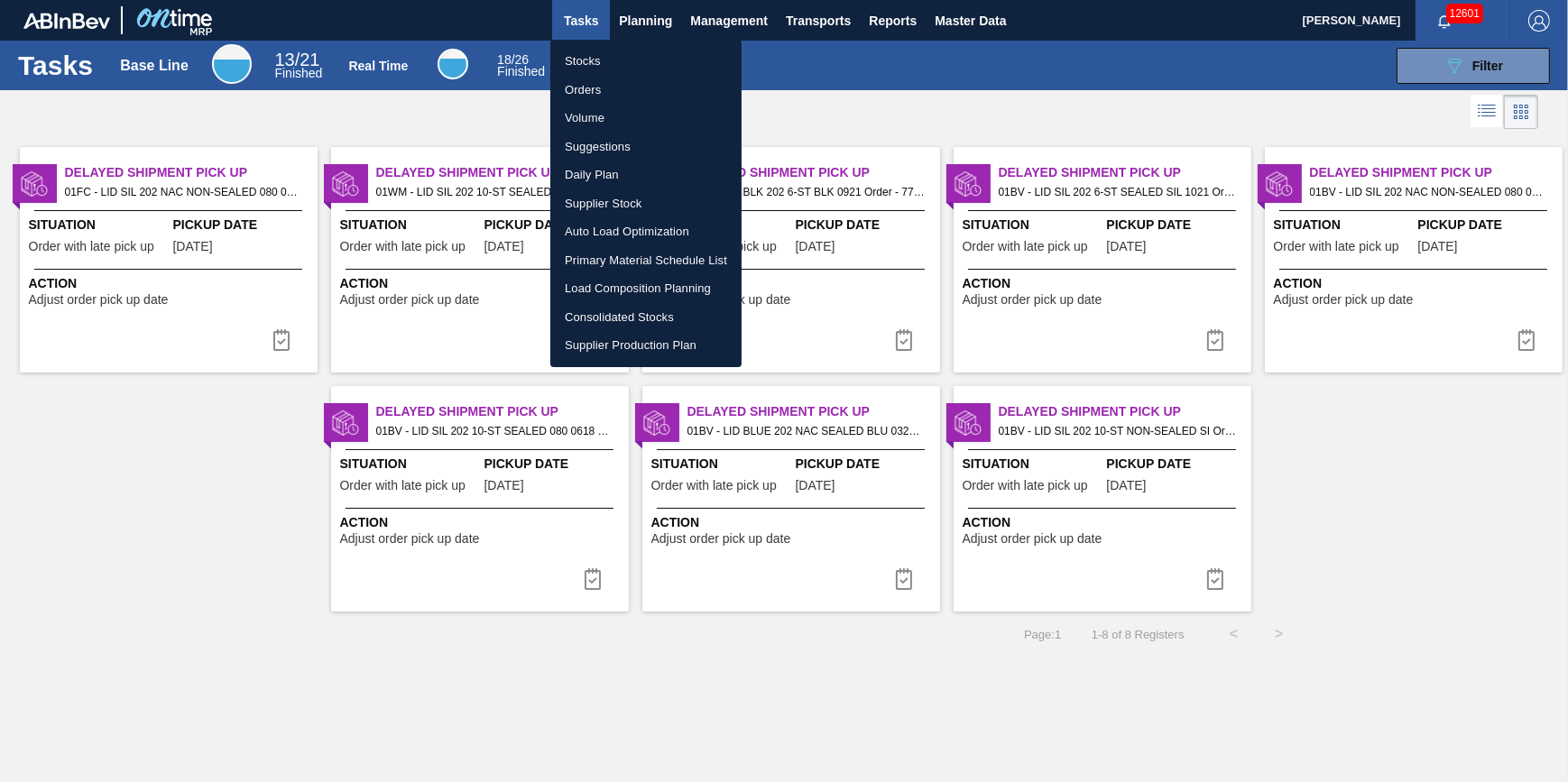
click at [614, 55] on li "Stocks" at bounding box center [646, 61] width 192 height 29
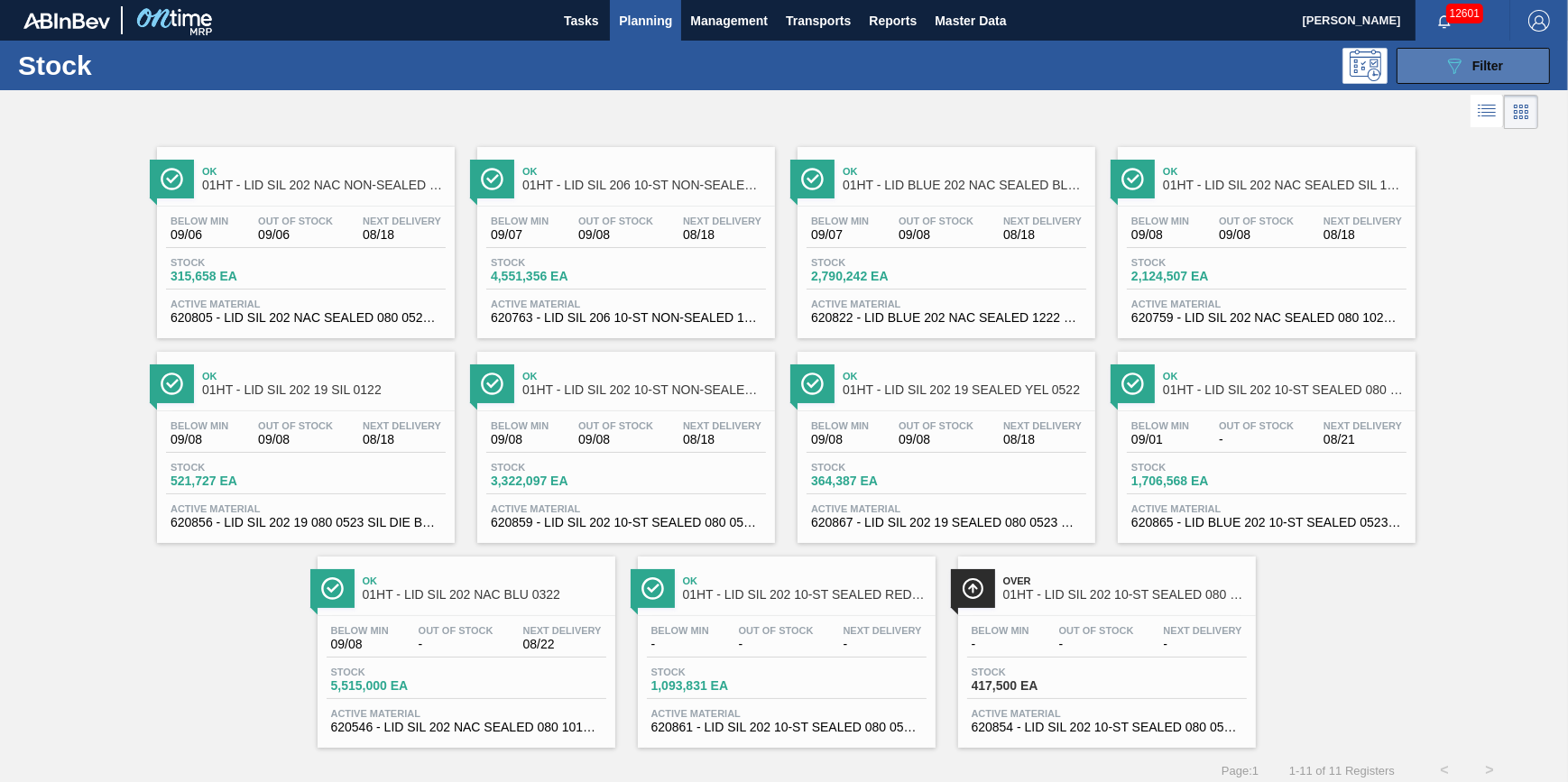
click at [1424, 70] on button "089F7B8B-B2A5-4AFE-B5C0-19BA573D28AC Filter" at bounding box center [1472, 66] width 153 height 36
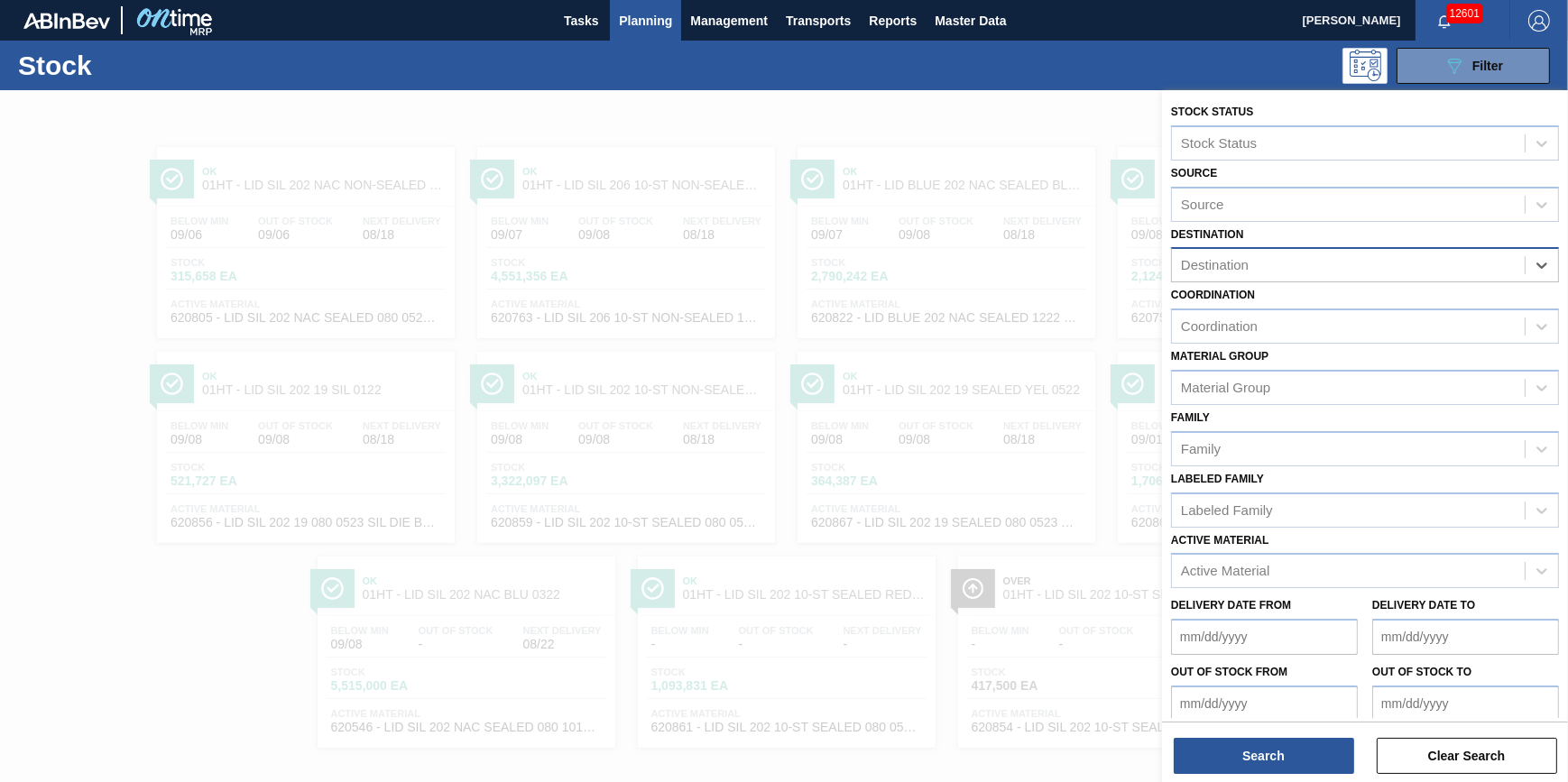
click at [1452, 267] on div "Destination" at bounding box center [1347, 266] width 352 height 26
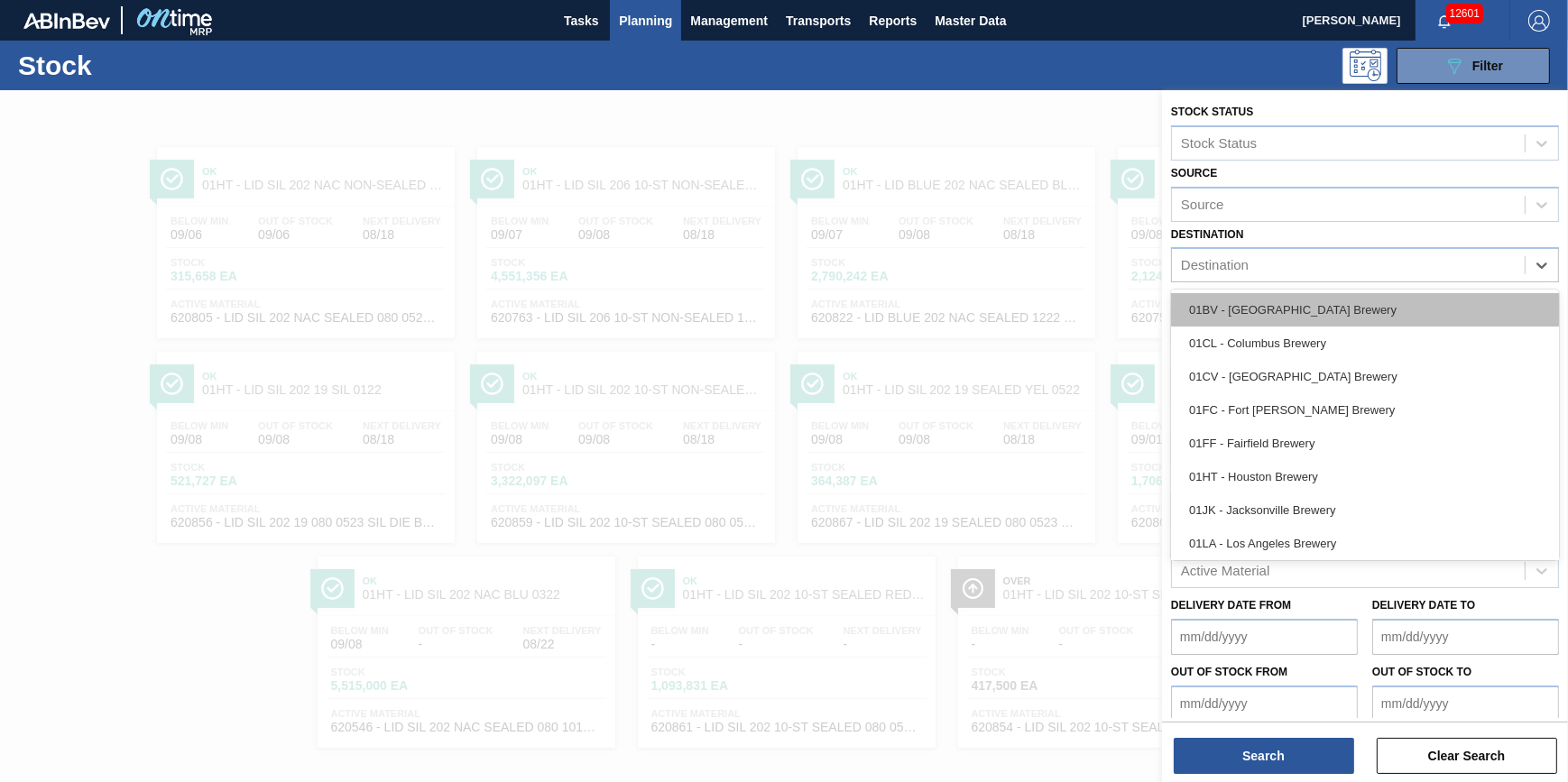
click at [1420, 293] on div "01BV - Baldwinsville Brewery" at bounding box center [1364, 310] width 388 height 34
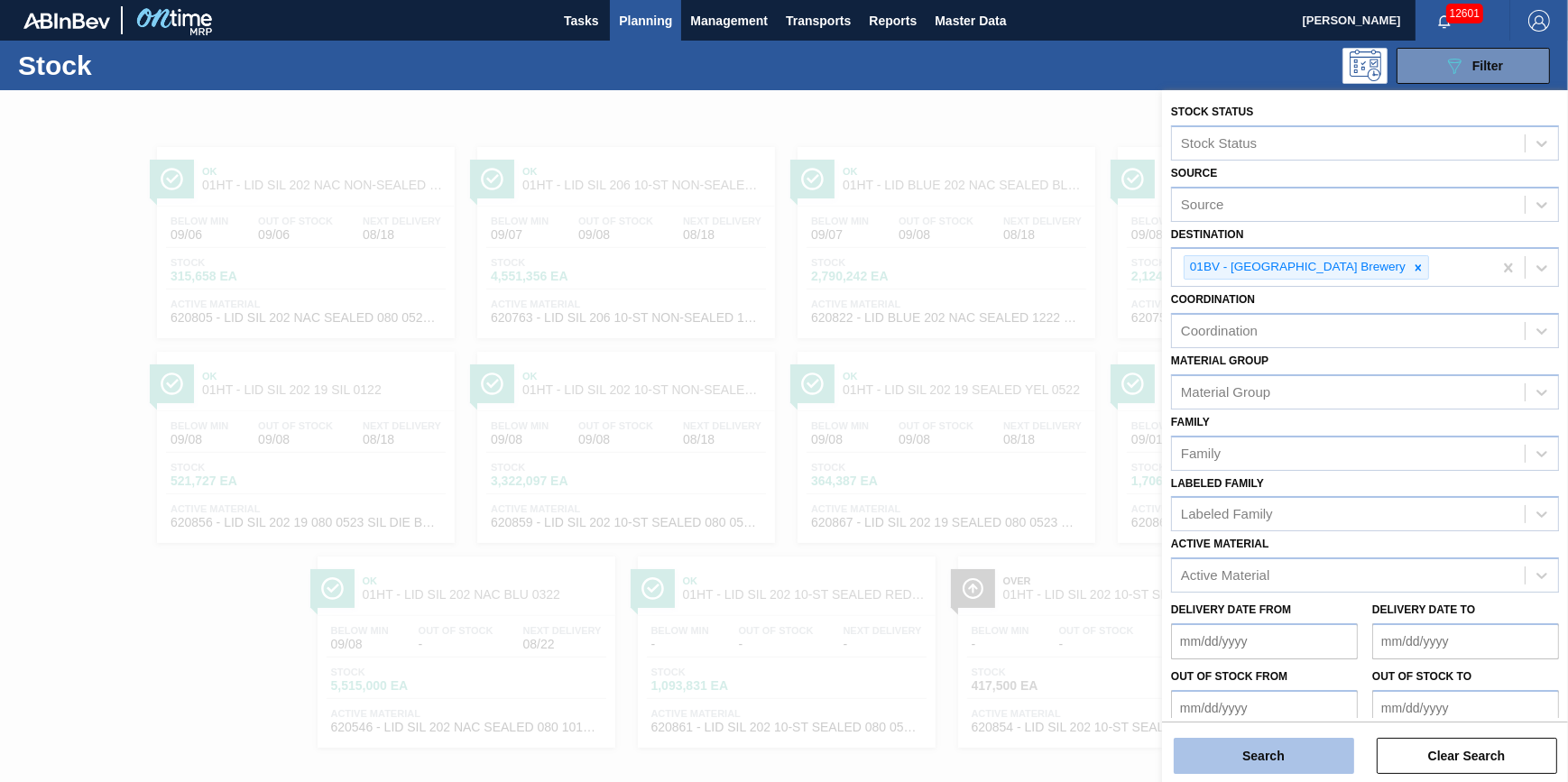
click at [1303, 771] on button "Search" at bounding box center [1264, 756] width 180 height 36
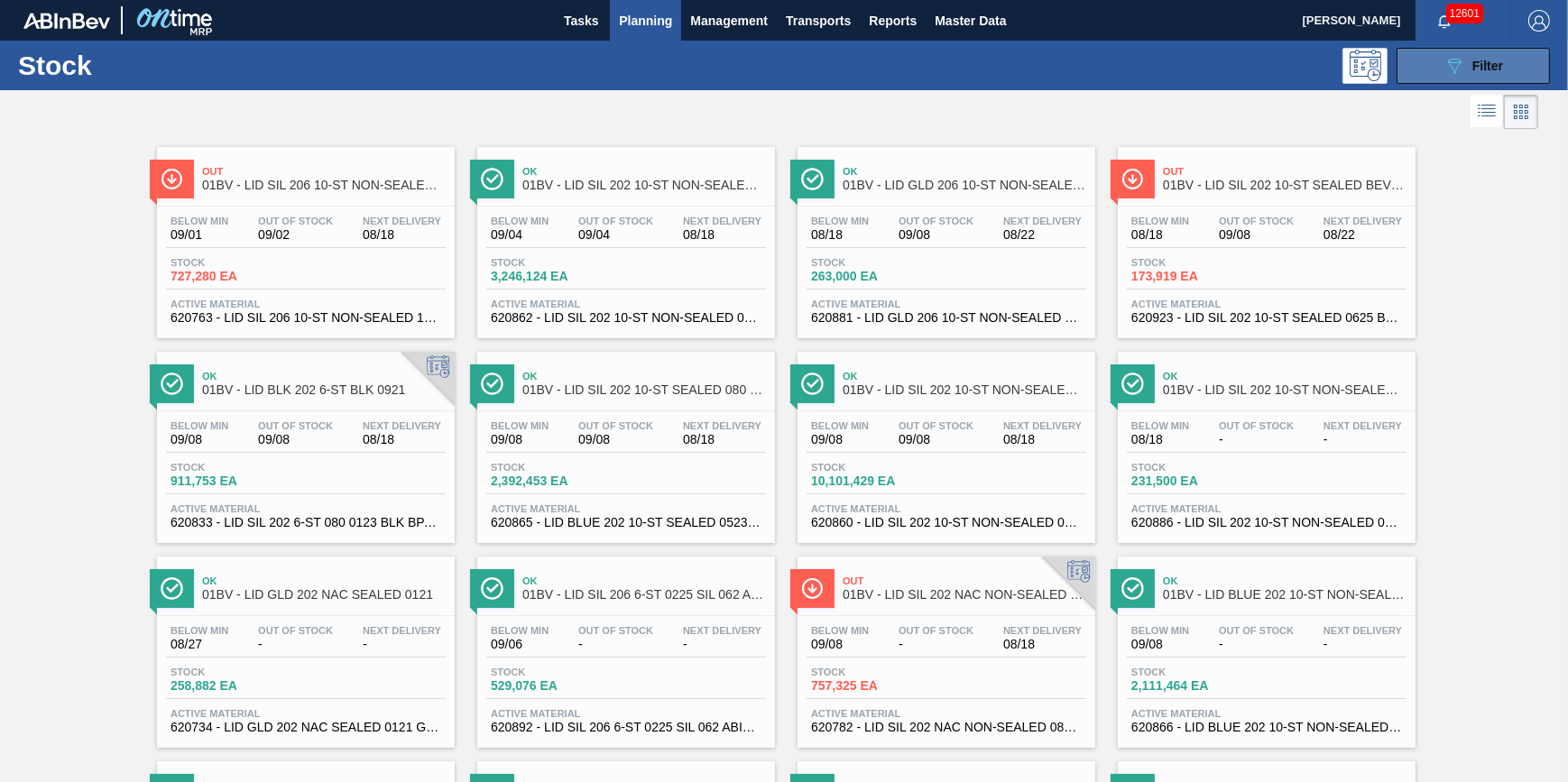
click at [1452, 67] on icon "089F7B8B-B2A5-4AFE-B5C0-19BA573D28AC" at bounding box center [1453, 66] width 22 height 22
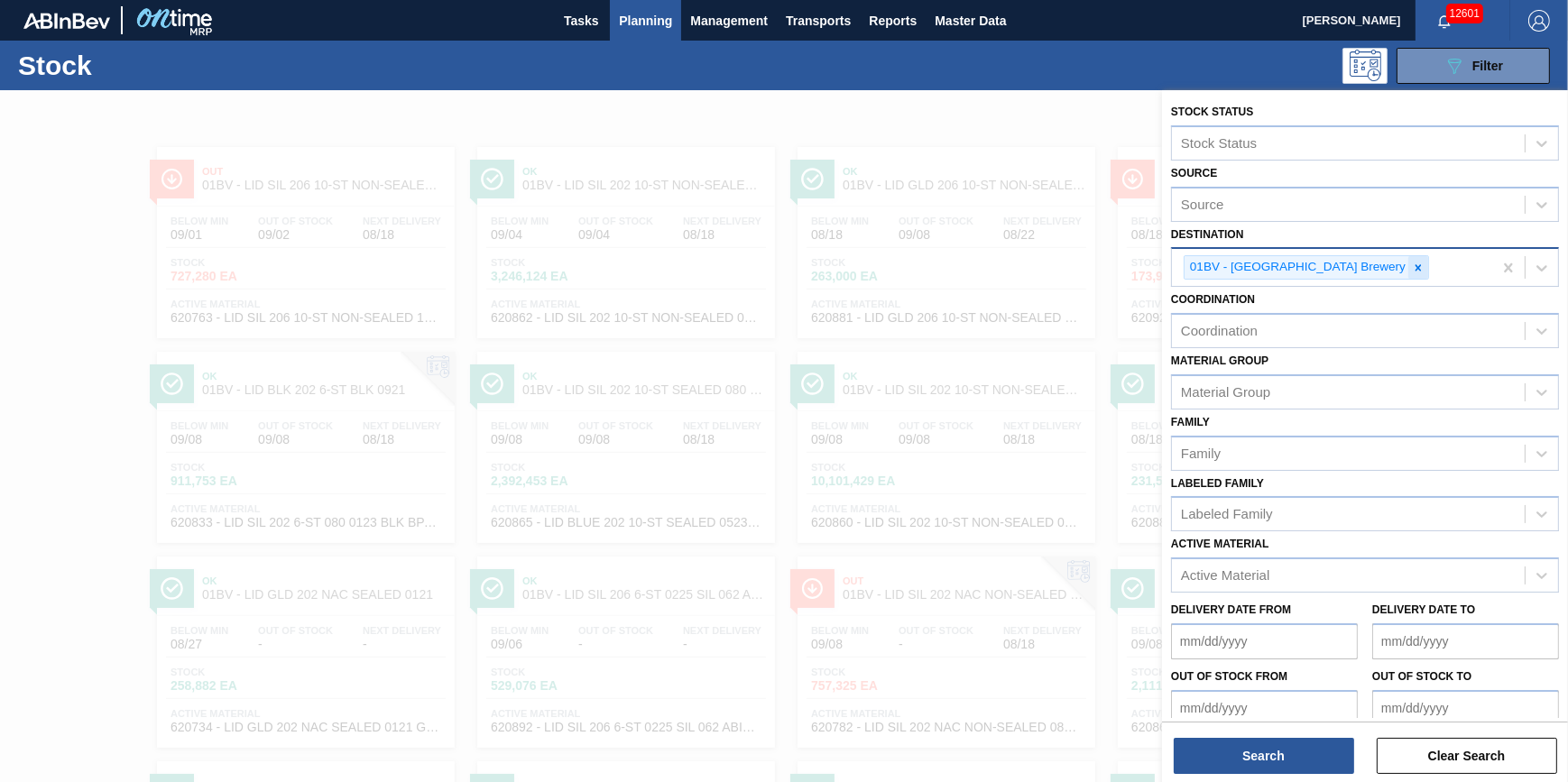
click at [1412, 271] on icon at bounding box center [1418, 267] width 12 height 12
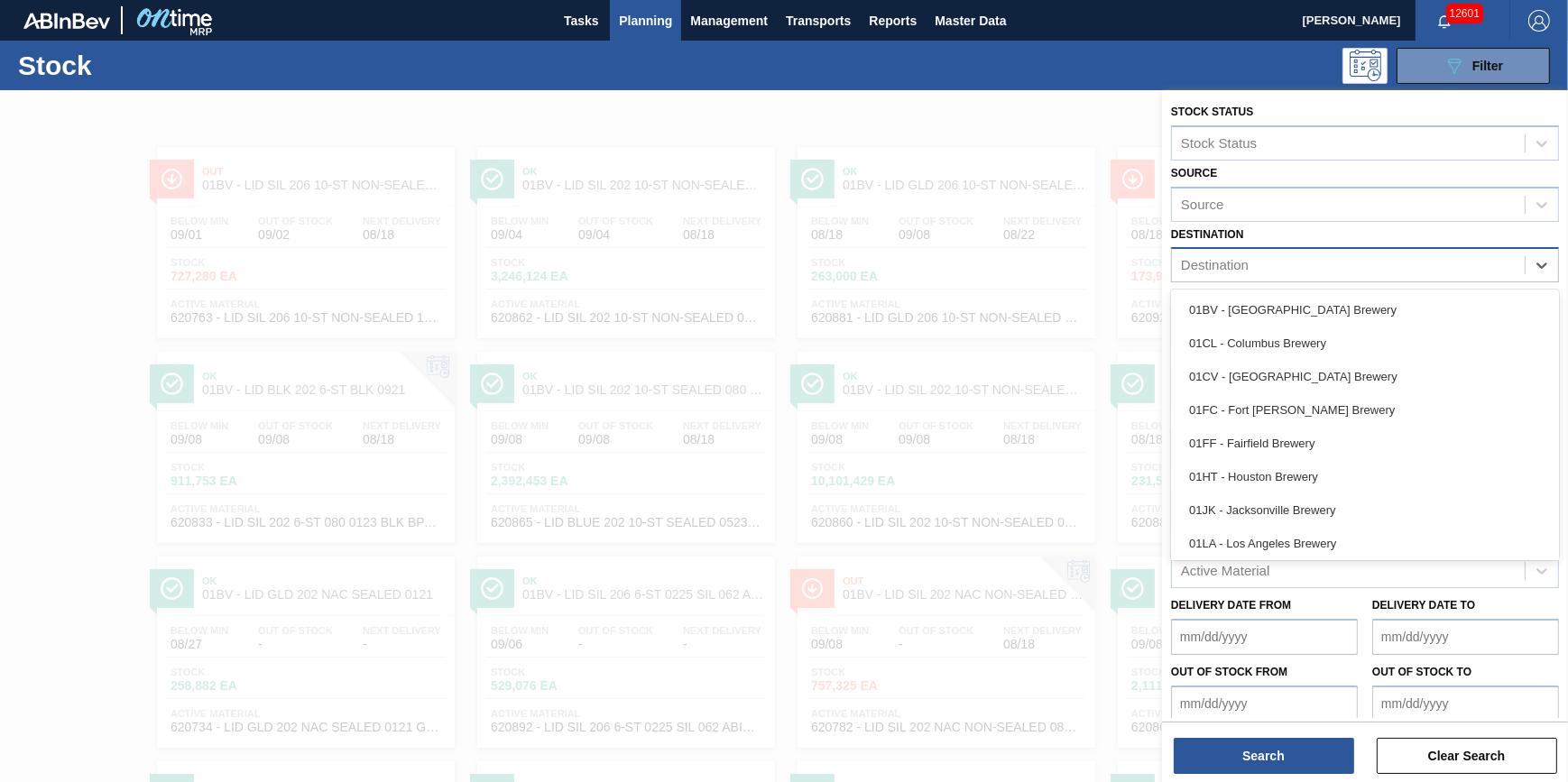
click at [1368, 271] on div "Destination" at bounding box center [1347, 266] width 352 height 26
drag, startPoint x: 1356, startPoint y: 469, endPoint x: 1314, endPoint y: 452, distance: 45.3
click at [1355, 474] on div "01HT - Houston Brewery" at bounding box center [1364, 477] width 388 height 34
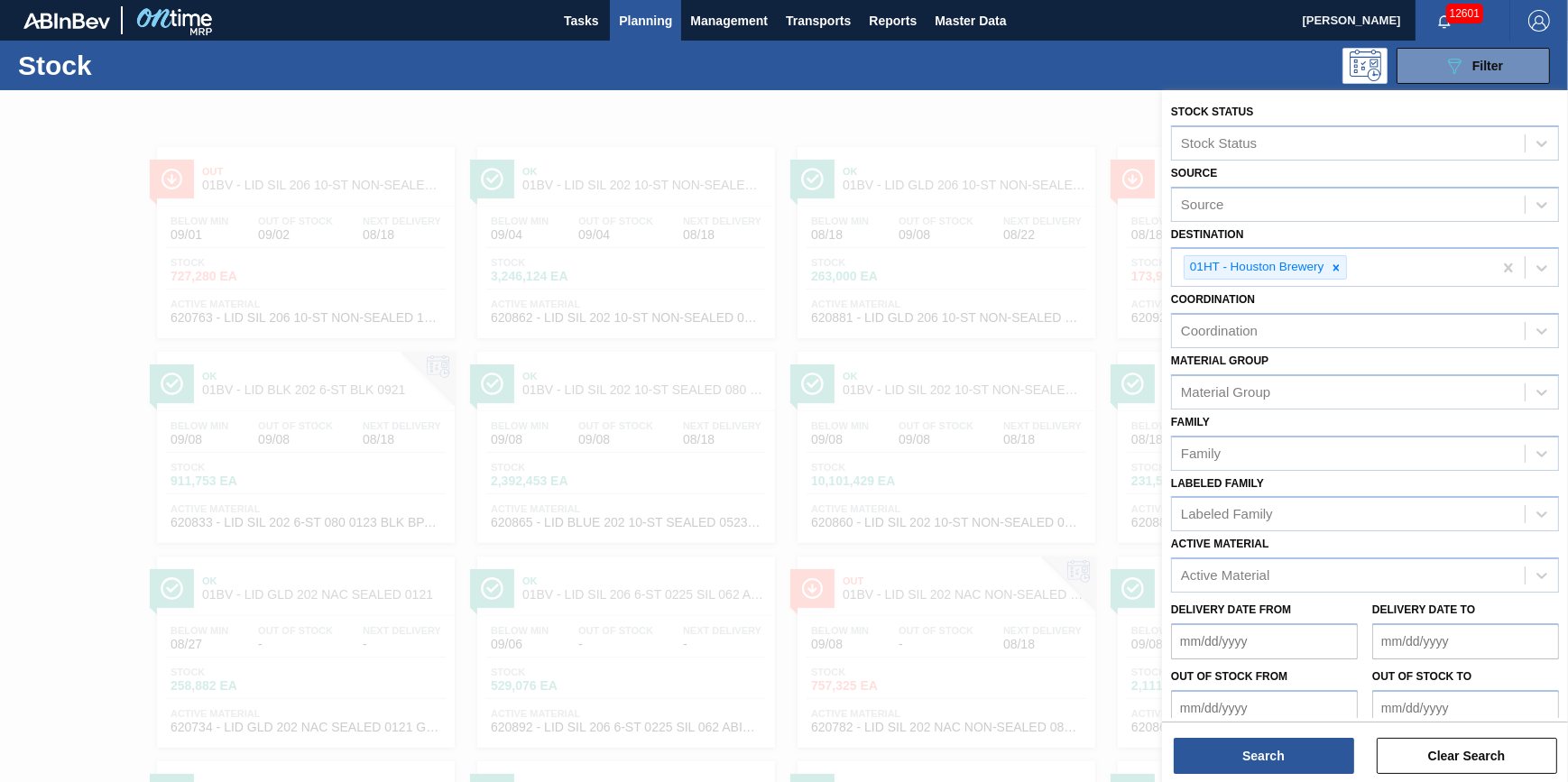
click at [1260, 777] on div "Stock Status Stock Status Source Source Destination 01HT - Houston Brewery Coor…" at bounding box center [1365, 438] width 406 height 696
click at [1268, 756] on button "Search" at bounding box center [1264, 756] width 180 height 36
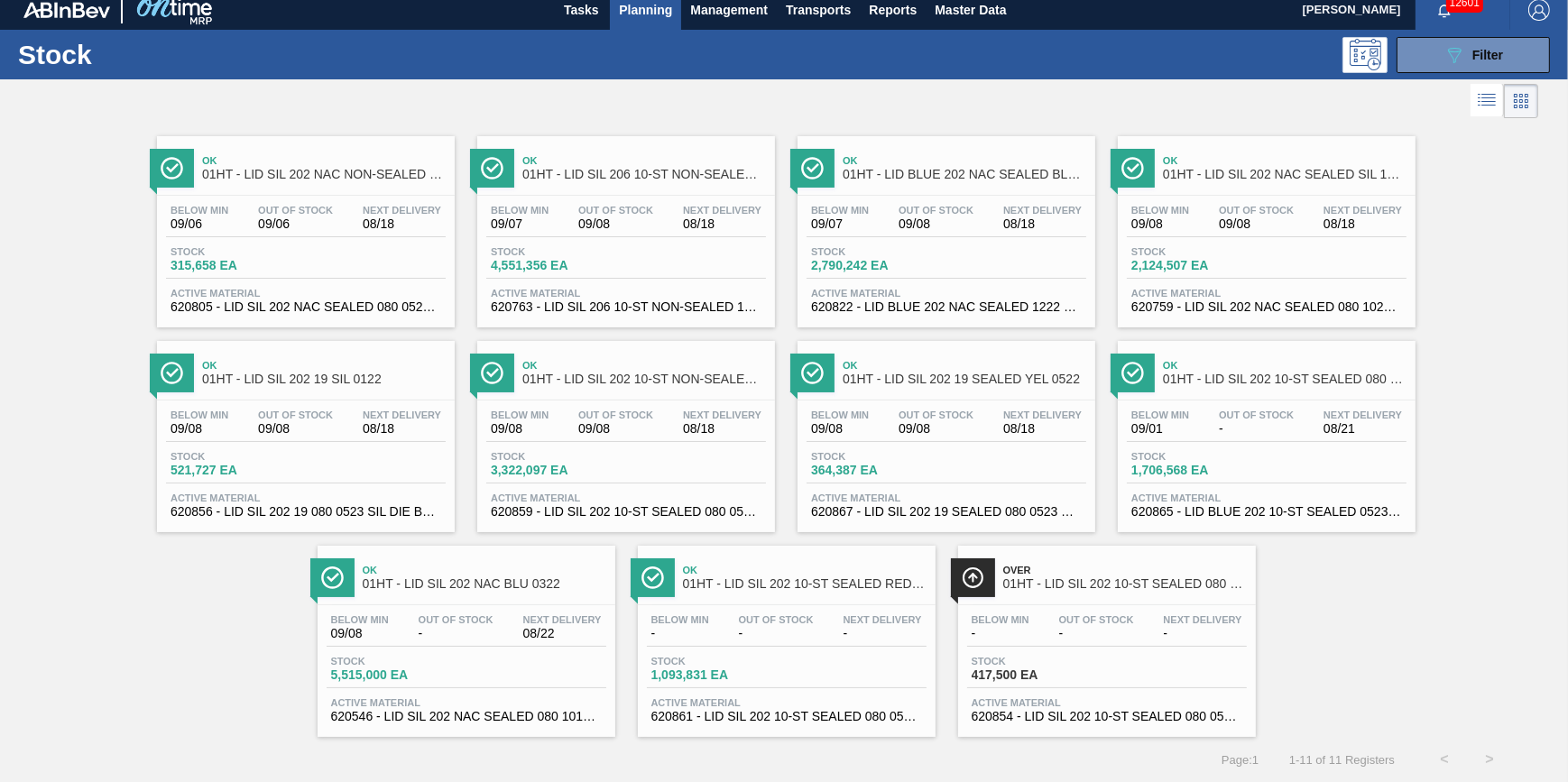
scroll to position [15, 0]
click at [1214, 232] on div "Below Min 09/08 Out Of Stock 09/08 Next Delivery 08/18" at bounding box center [1266, 221] width 280 height 33
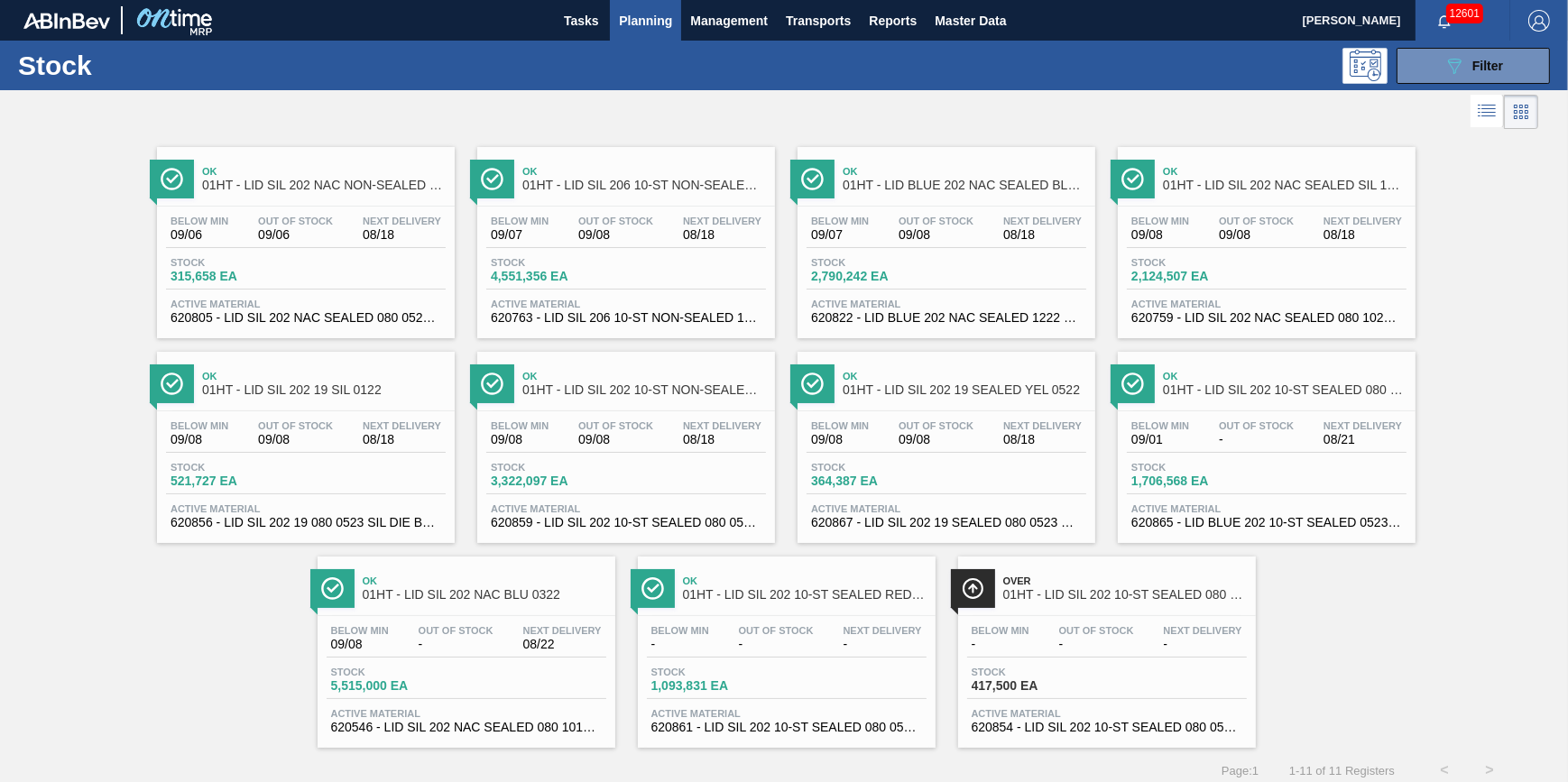
click at [331, 214] on div "Below Min 09/06 Out Of Stock 09/06 Next Delivery 08/18 Stock 315,658 EA Active …" at bounding box center [305, 268] width 298 height 123
click at [885, 274] on span "2,790,242 EA" at bounding box center [874, 276] width 126 height 13
click at [955, 485] on div "Stock 364,387 EA" at bounding box center [946, 478] width 280 height 33
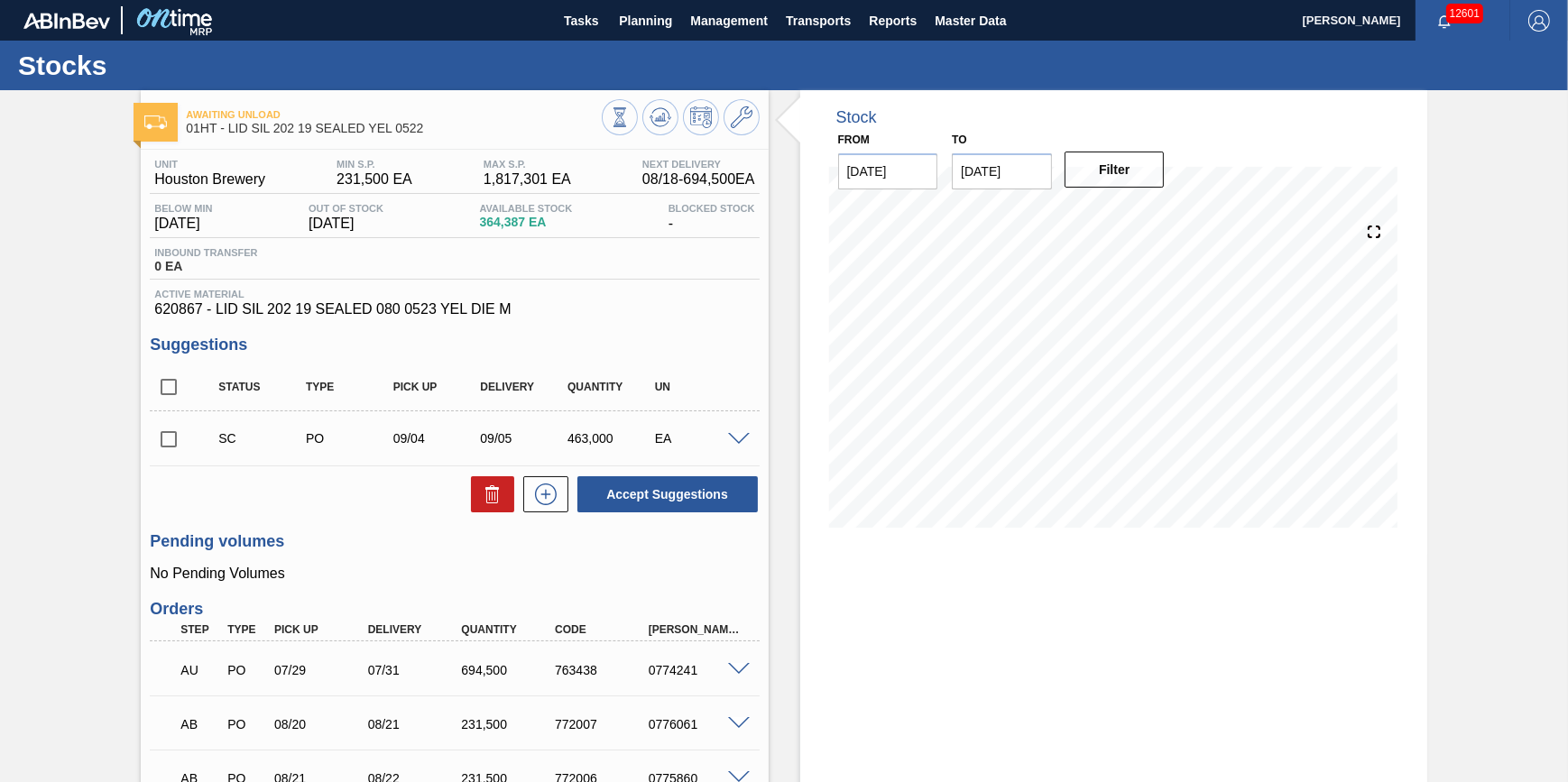
scroll to position [81, 0]
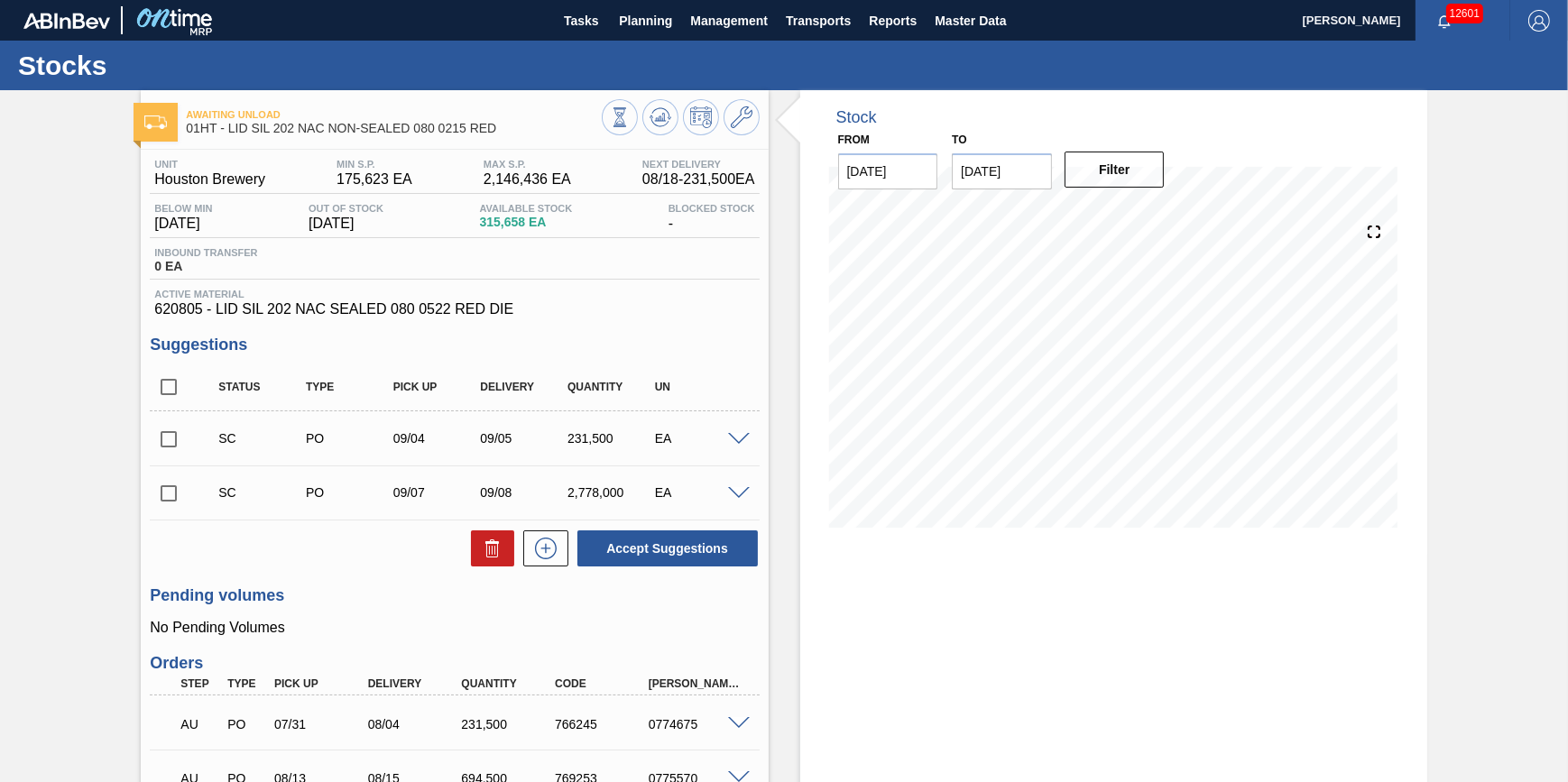
click at [635, 24] on span "Planning" at bounding box center [645, 21] width 54 height 22
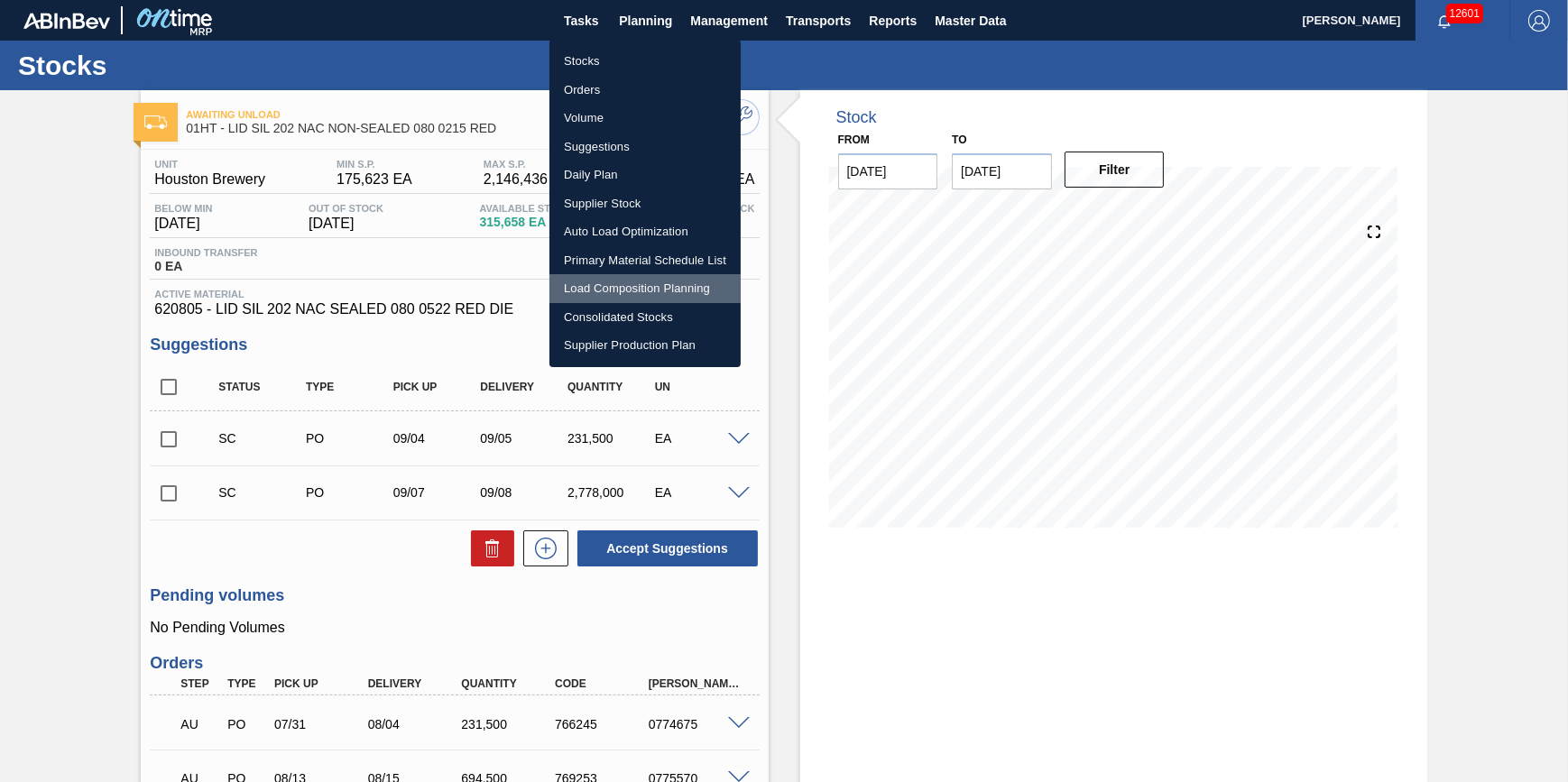
click at [632, 281] on li "Load Composition Planning" at bounding box center [645, 289] width 192 height 29
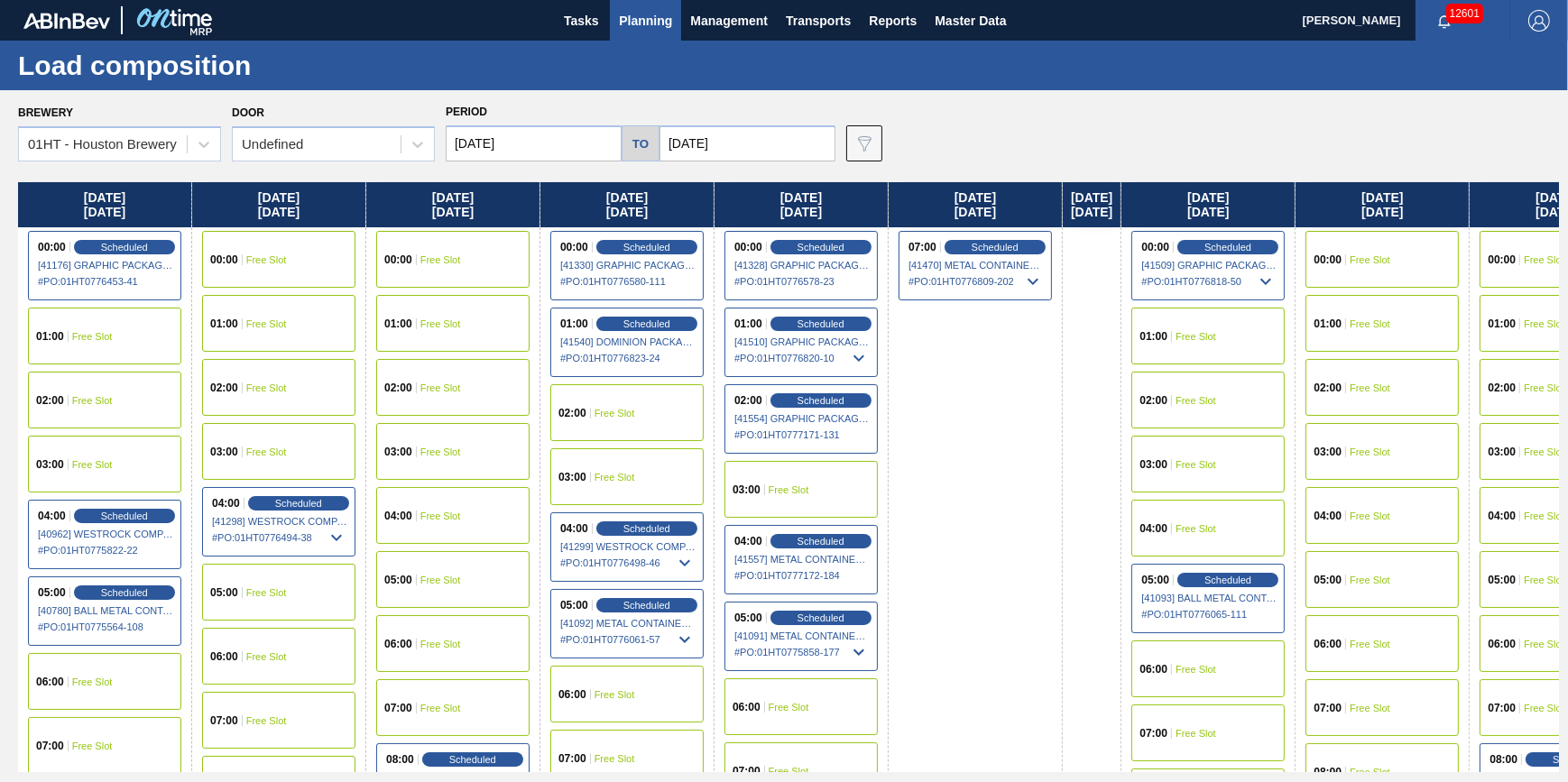
click at [612, 437] on div "02:00 Free Slot" at bounding box center [627, 413] width 153 height 56
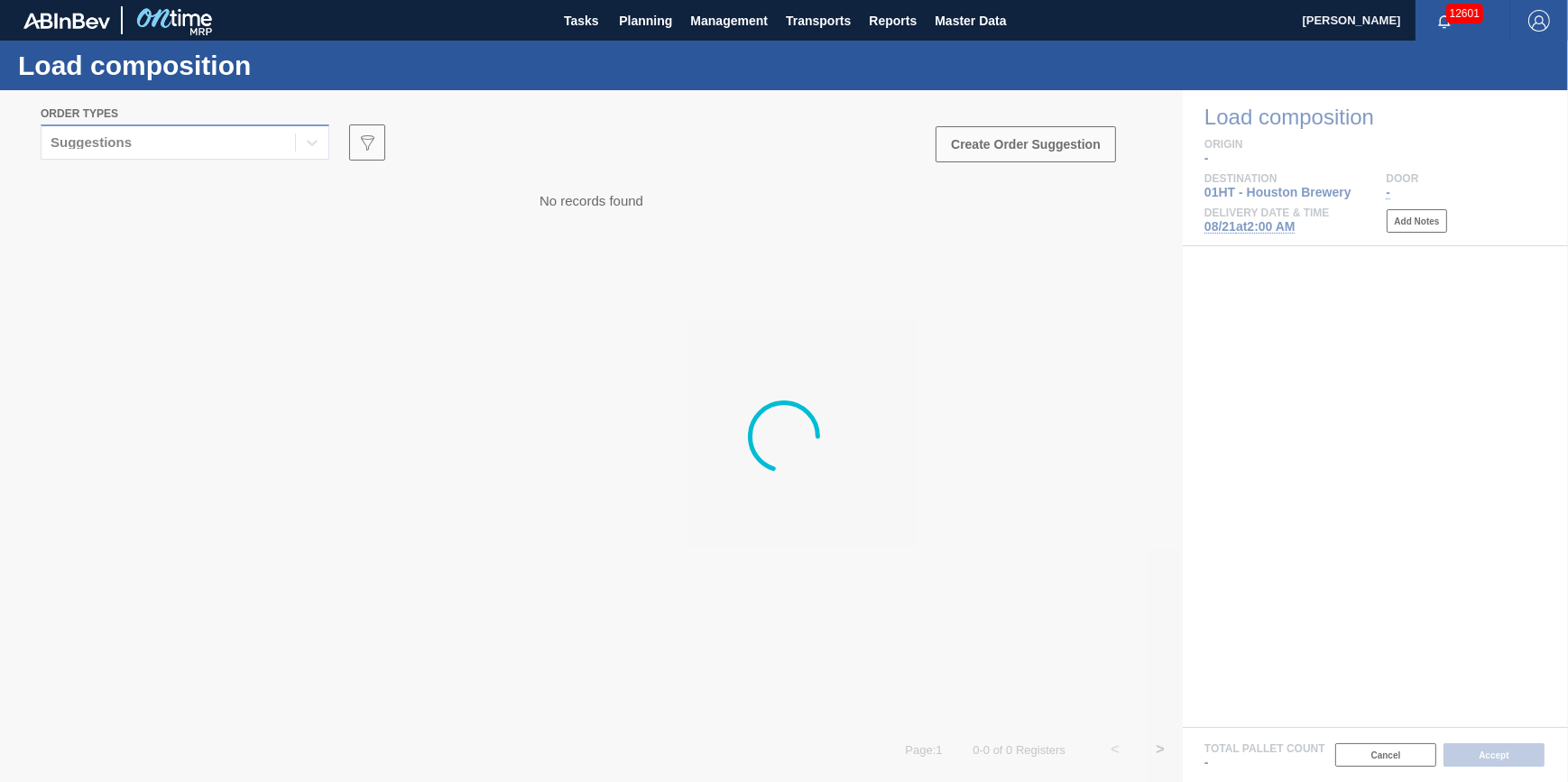
drag, startPoint x: 235, startPoint y: 128, endPoint x: 236, endPoint y: 139, distance: 11.0
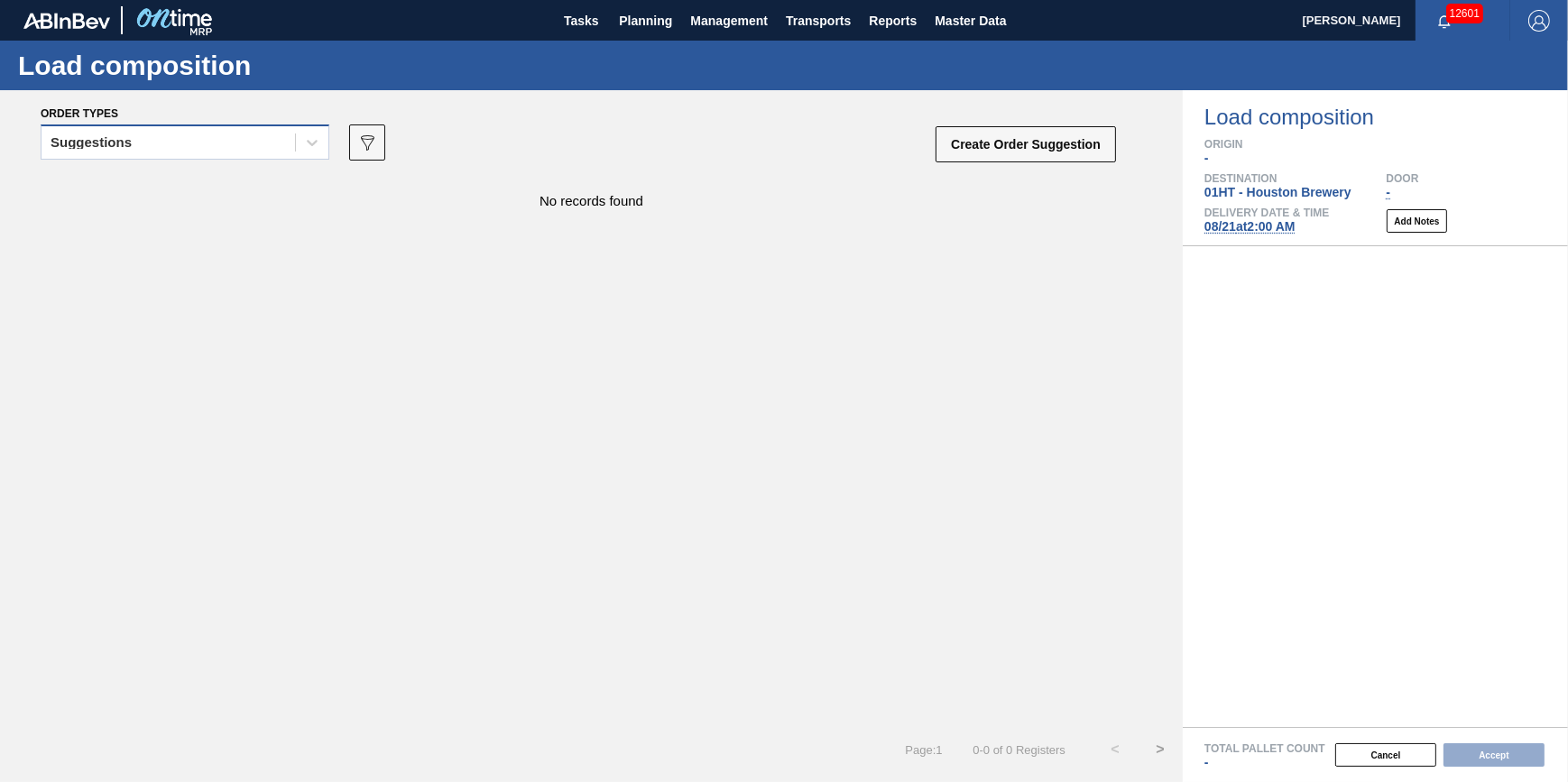
click at [238, 142] on div "Suggestions" at bounding box center [168, 143] width 254 height 26
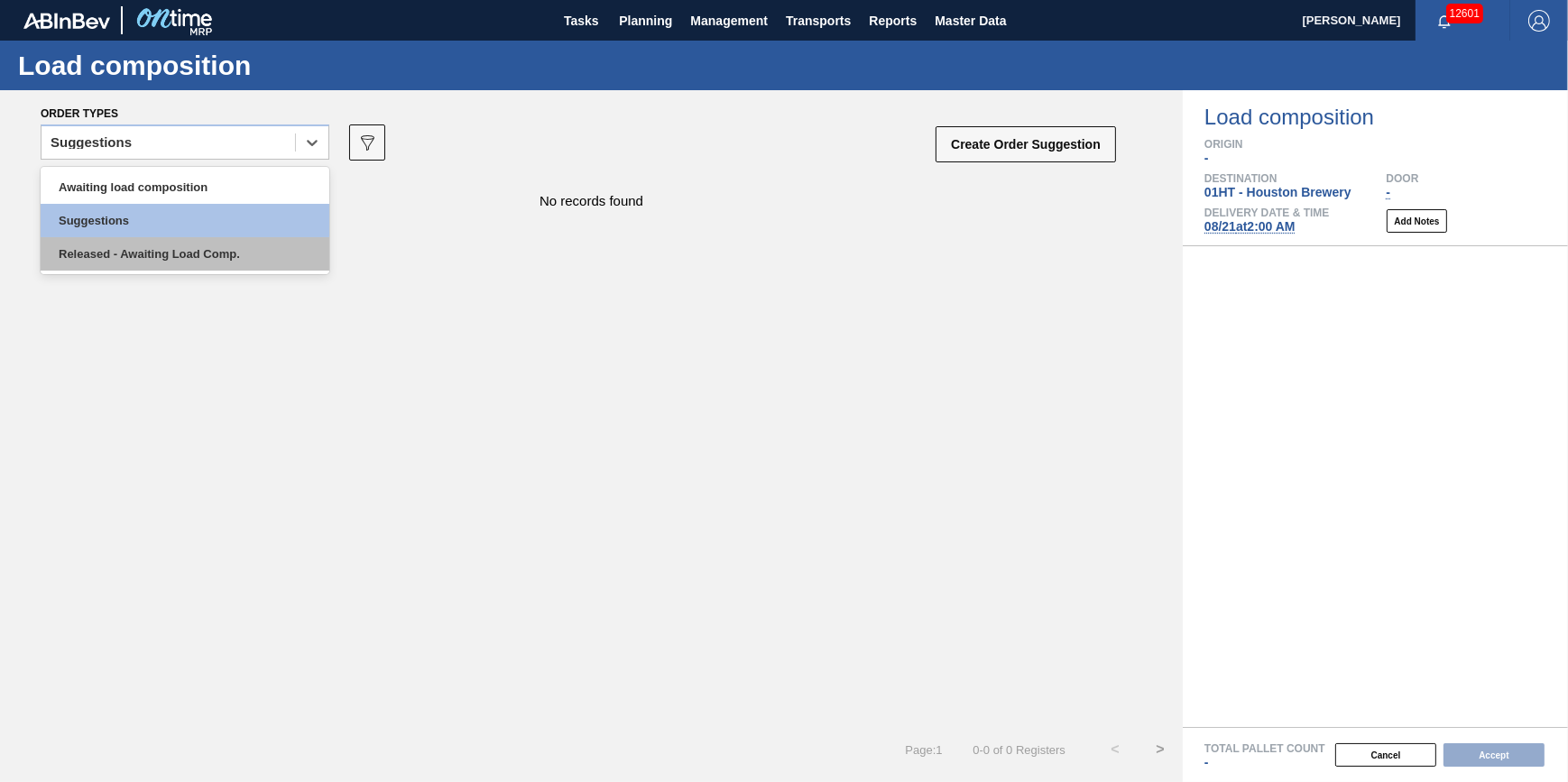
click at [243, 245] on div "Released - Awaiting Load Comp." at bounding box center [184, 255] width 288 height 34
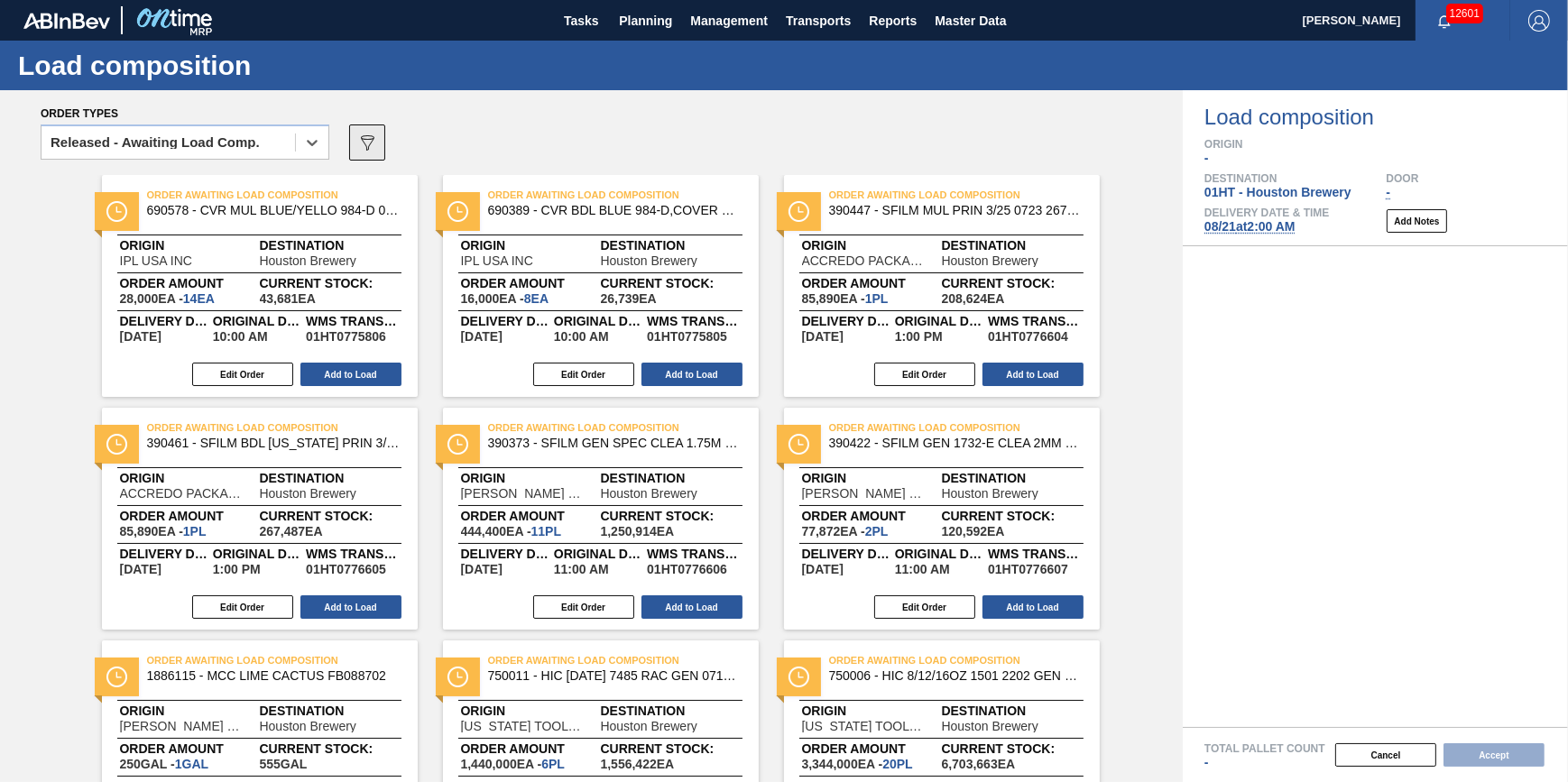
click at [365, 148] on icon "089F7B8B-B2A5-4AFE-B5C0-19BA573D28AC" at bounding box center [366, 142] width 22 height 22
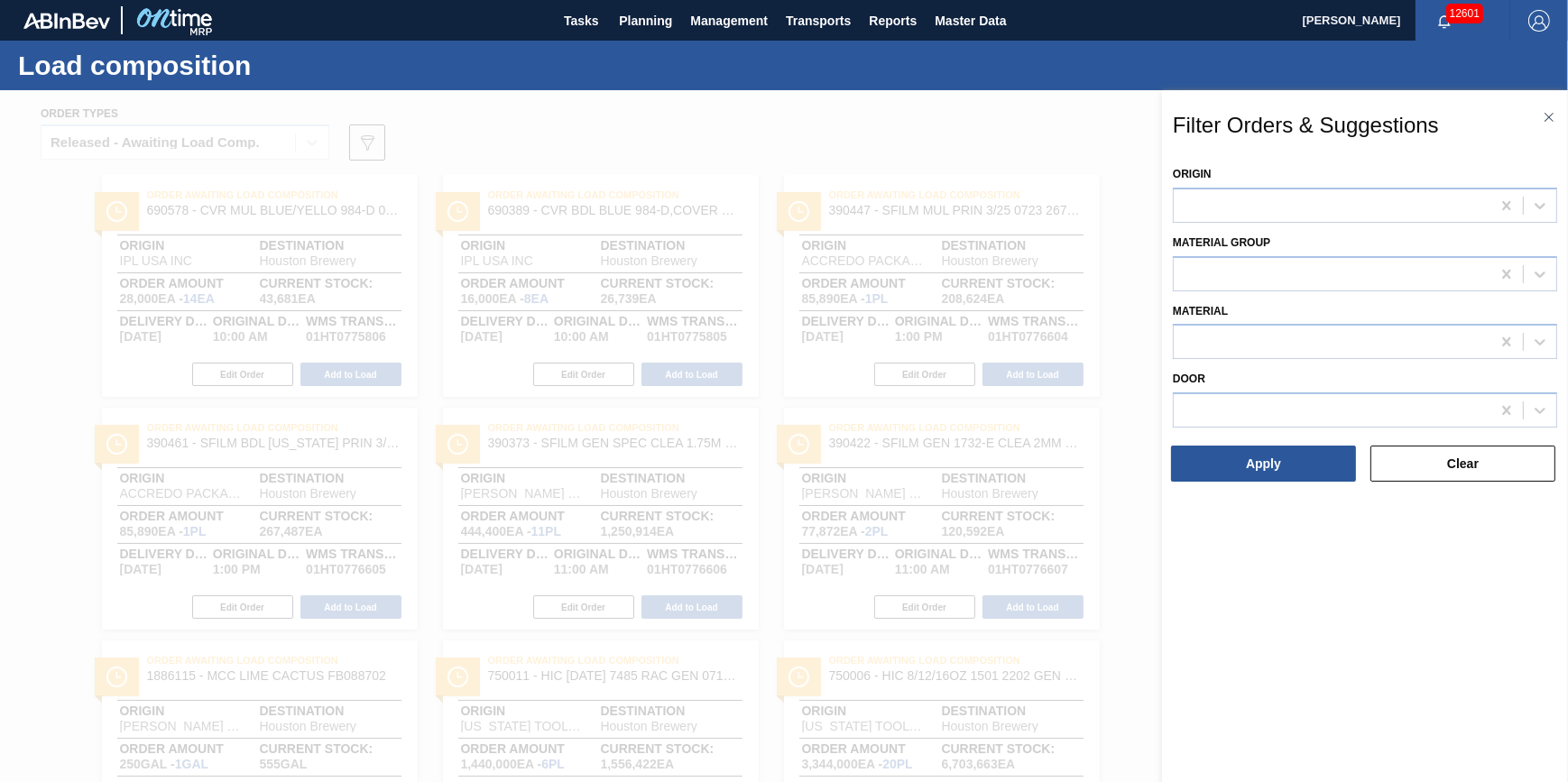
click at [1246, 299] on div "Material" at bounding box center [1364, 329] width 384 height 61
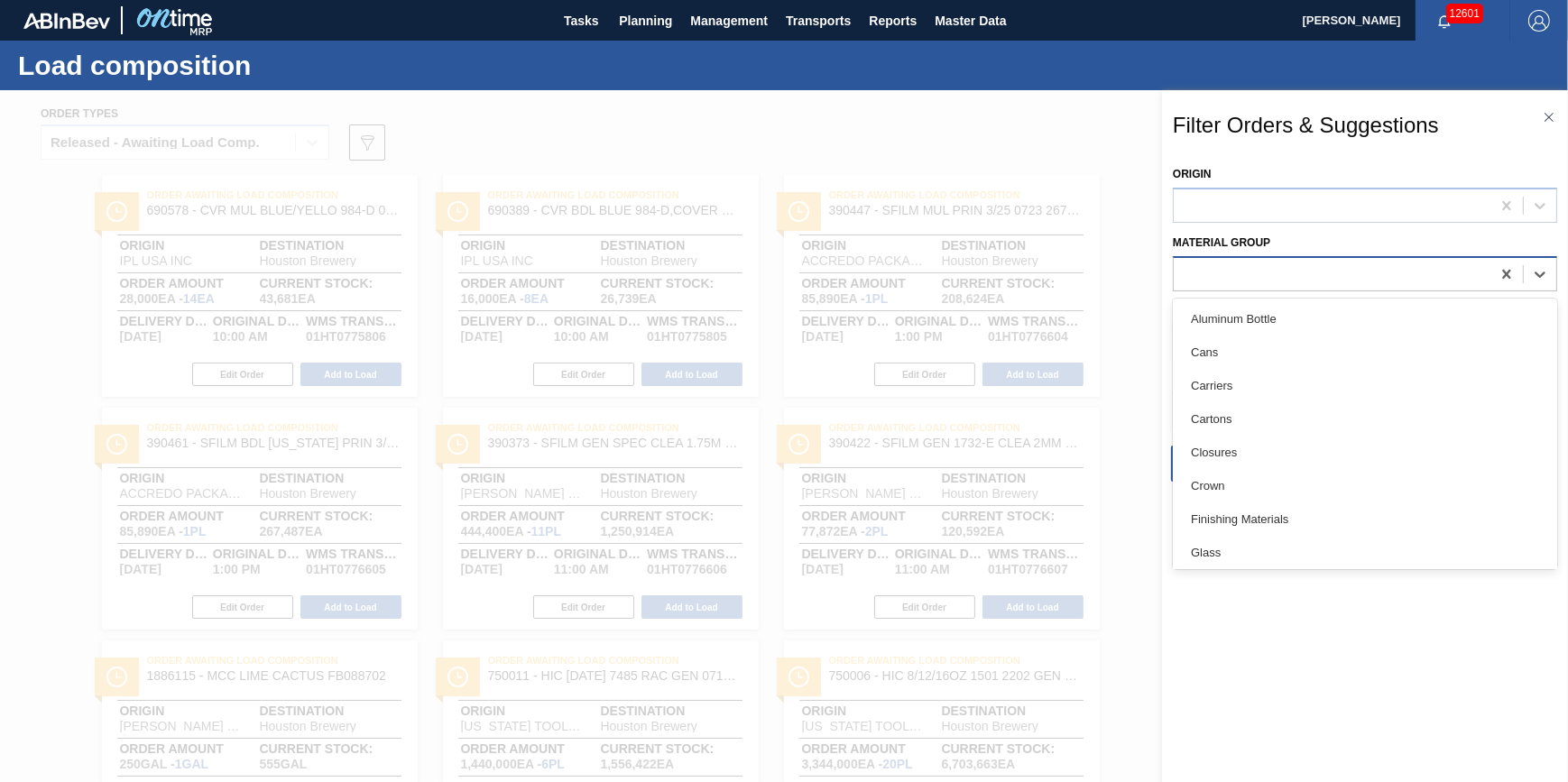
click at [1265, 276] on div at bounding box center [1331, 274] width 317 height 26
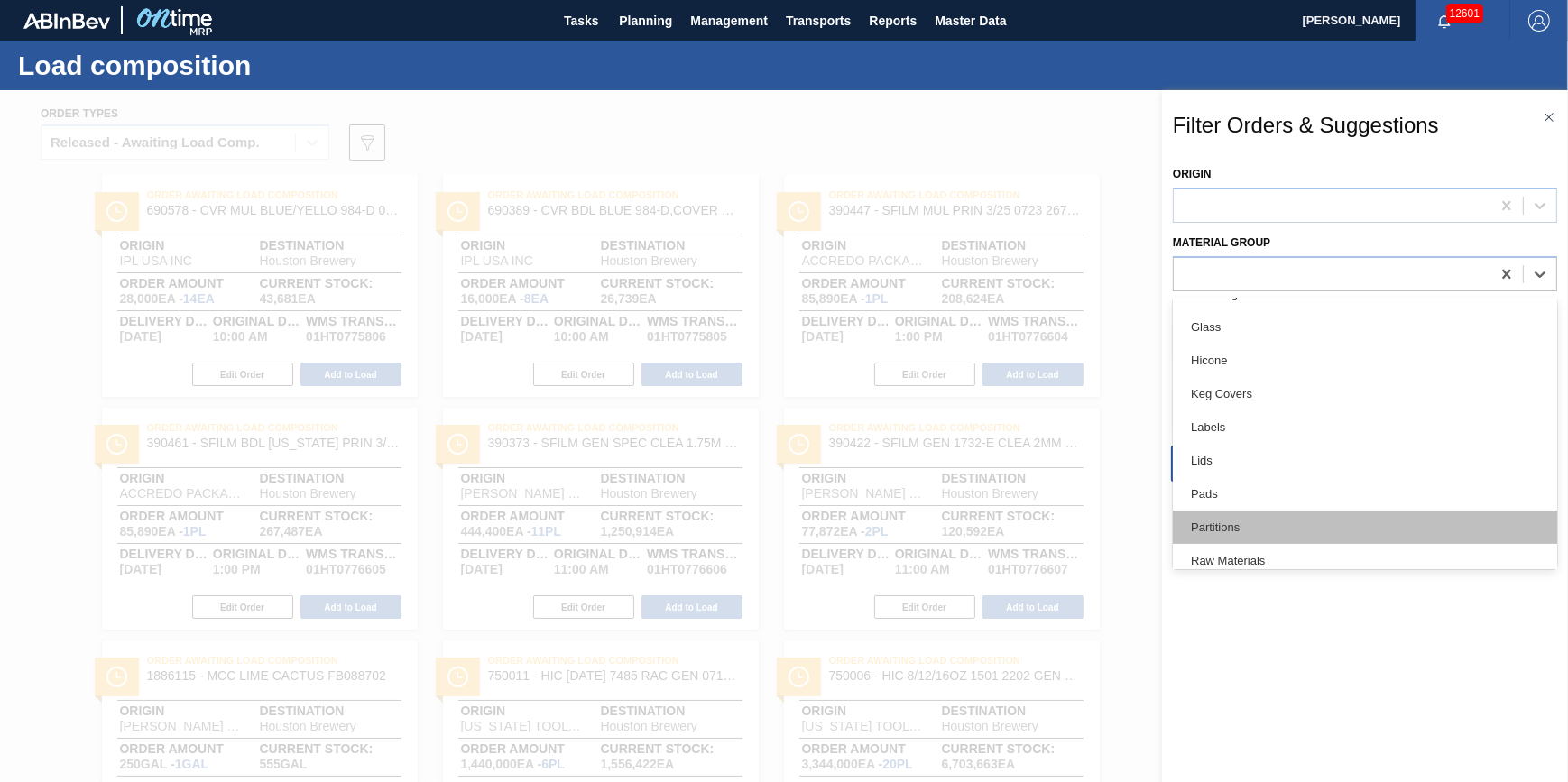
scroll to position [328, 0]
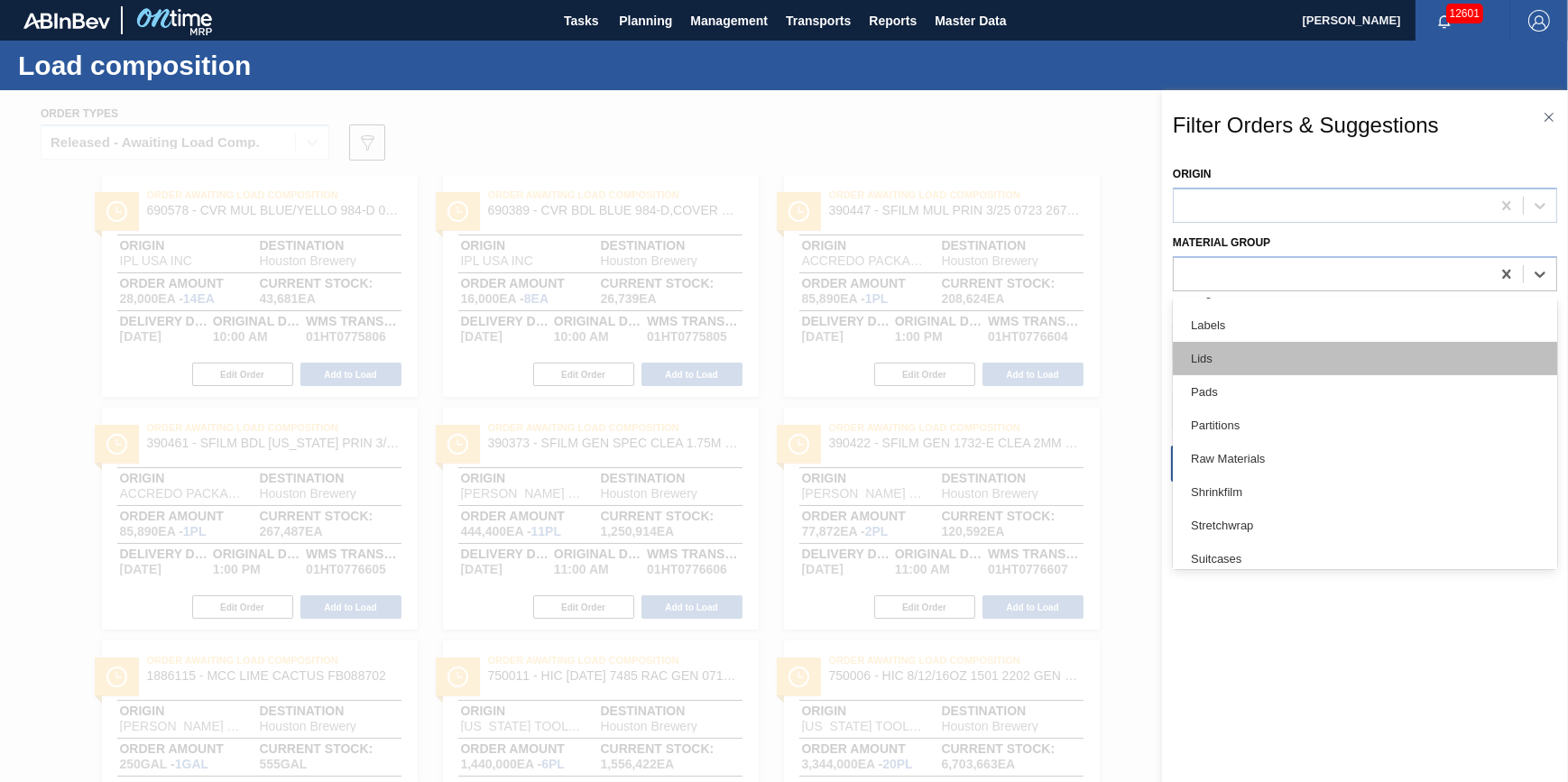
click at [1315, 360] on div "Lids" at bounding box center [1364, 359] width 384 height 34
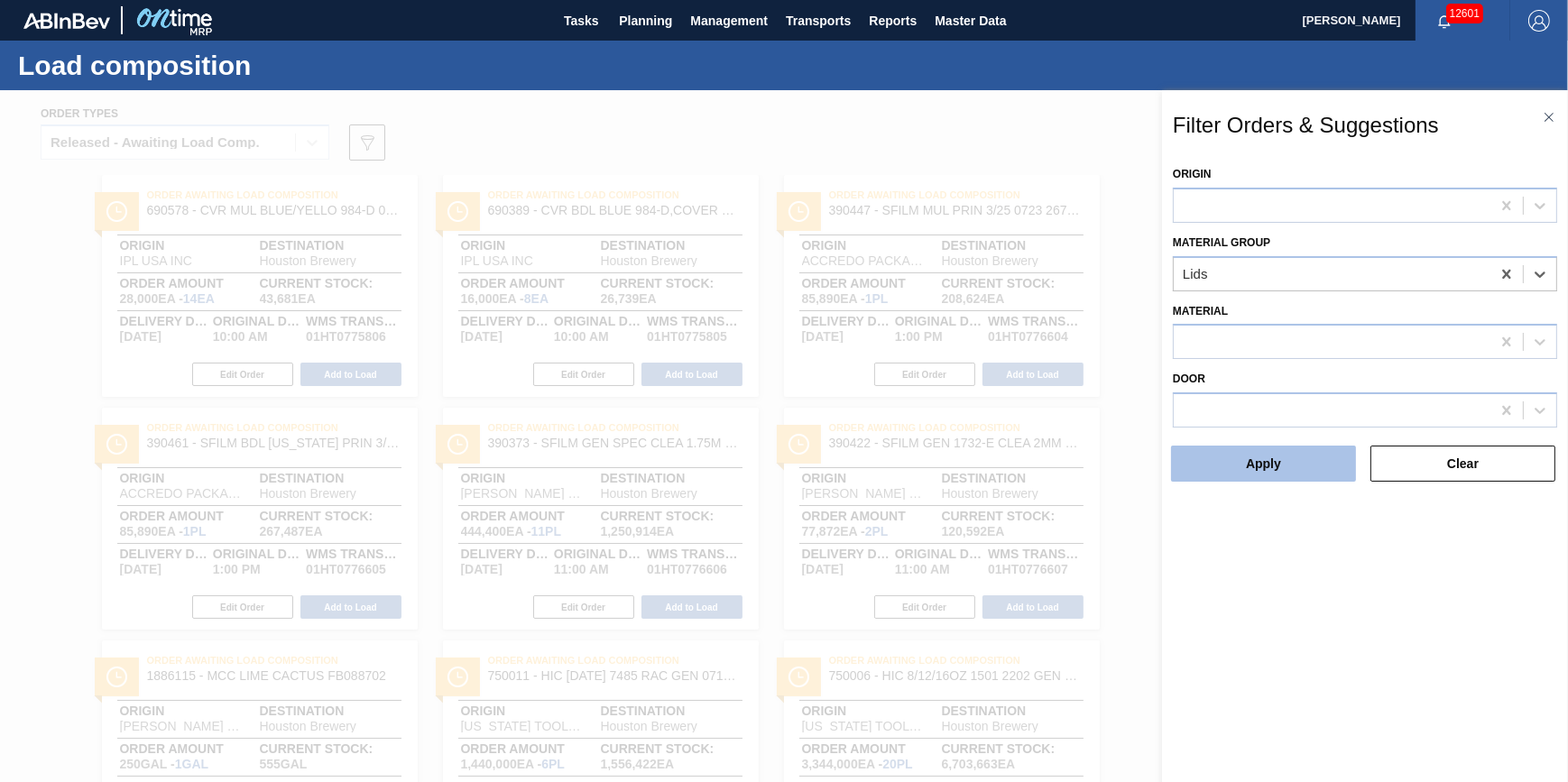
click at [1289, 450] on button "Apply" at bounding box center [1263, 463] width 185 height 36
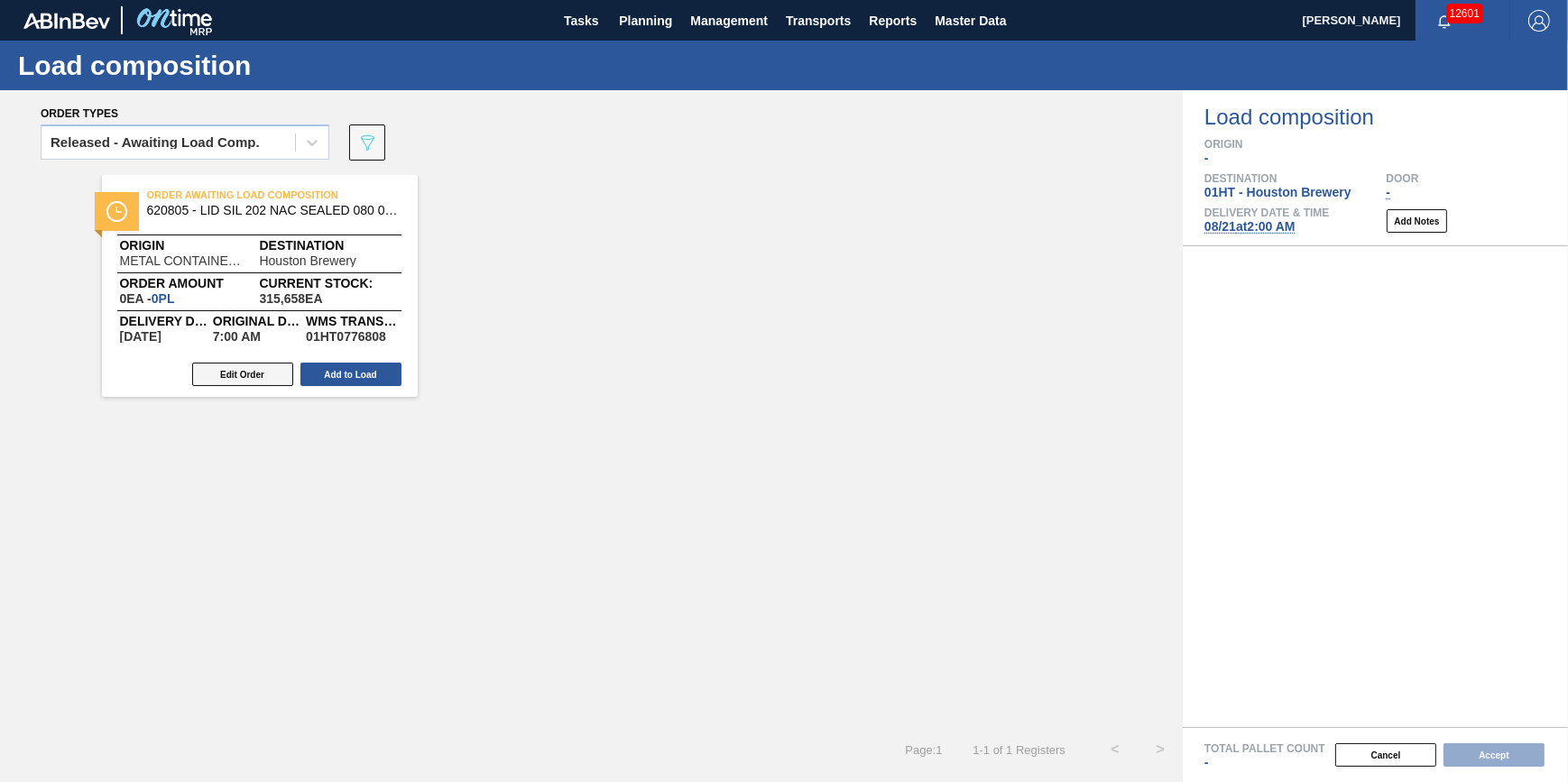
click at [254, 370] on button "Edit Order" at bounding box center [243, 374] width 101 height 23
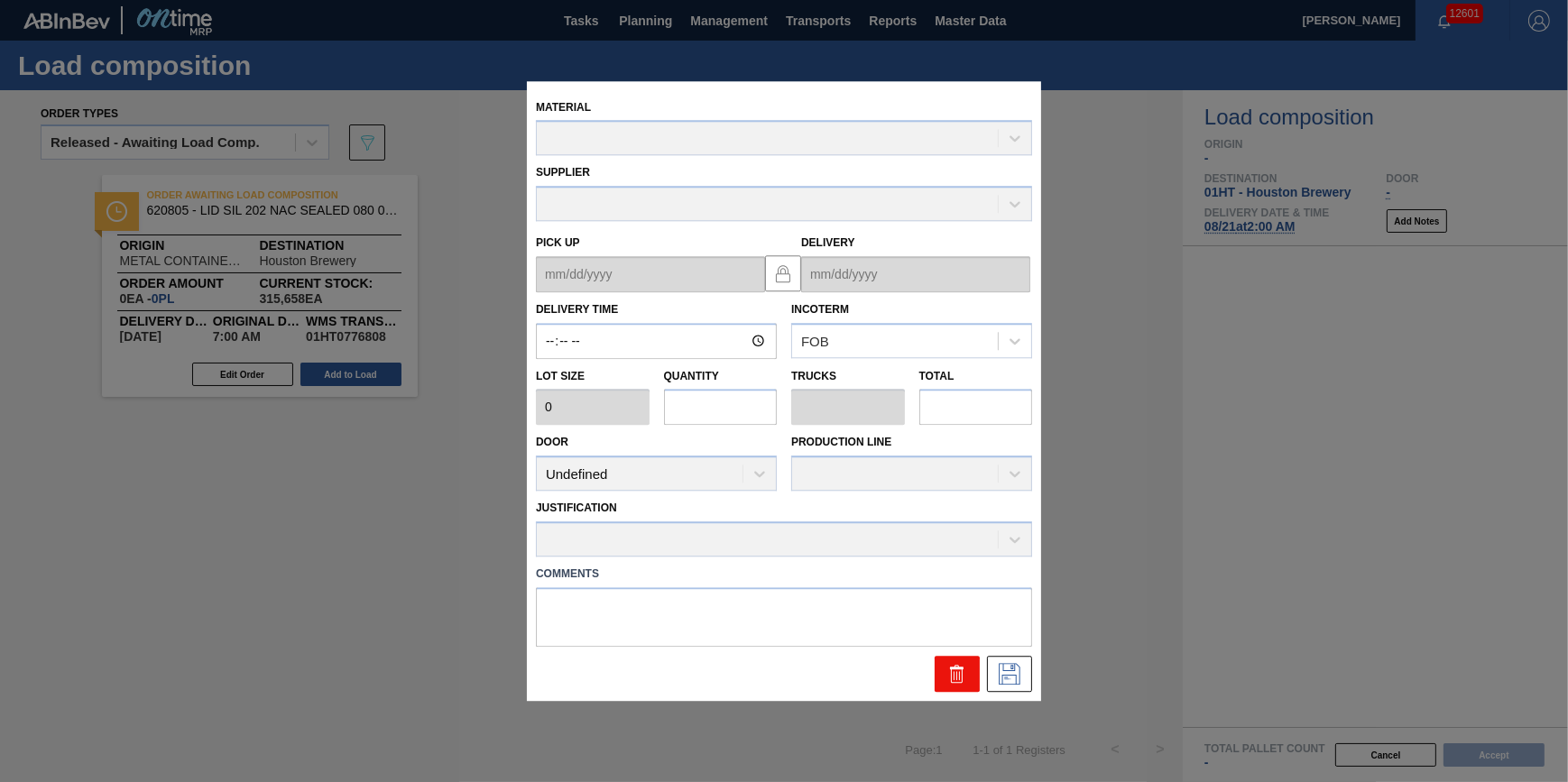
click at [952, 682] on icon at bounding box center [956, 676] width 11 height 13
click at [947, 676] on icon at bounding box center [956, 674] width 22 height 22
click at [740, 409] on input "text" at bounding box center [721, 408] width 114 height 36
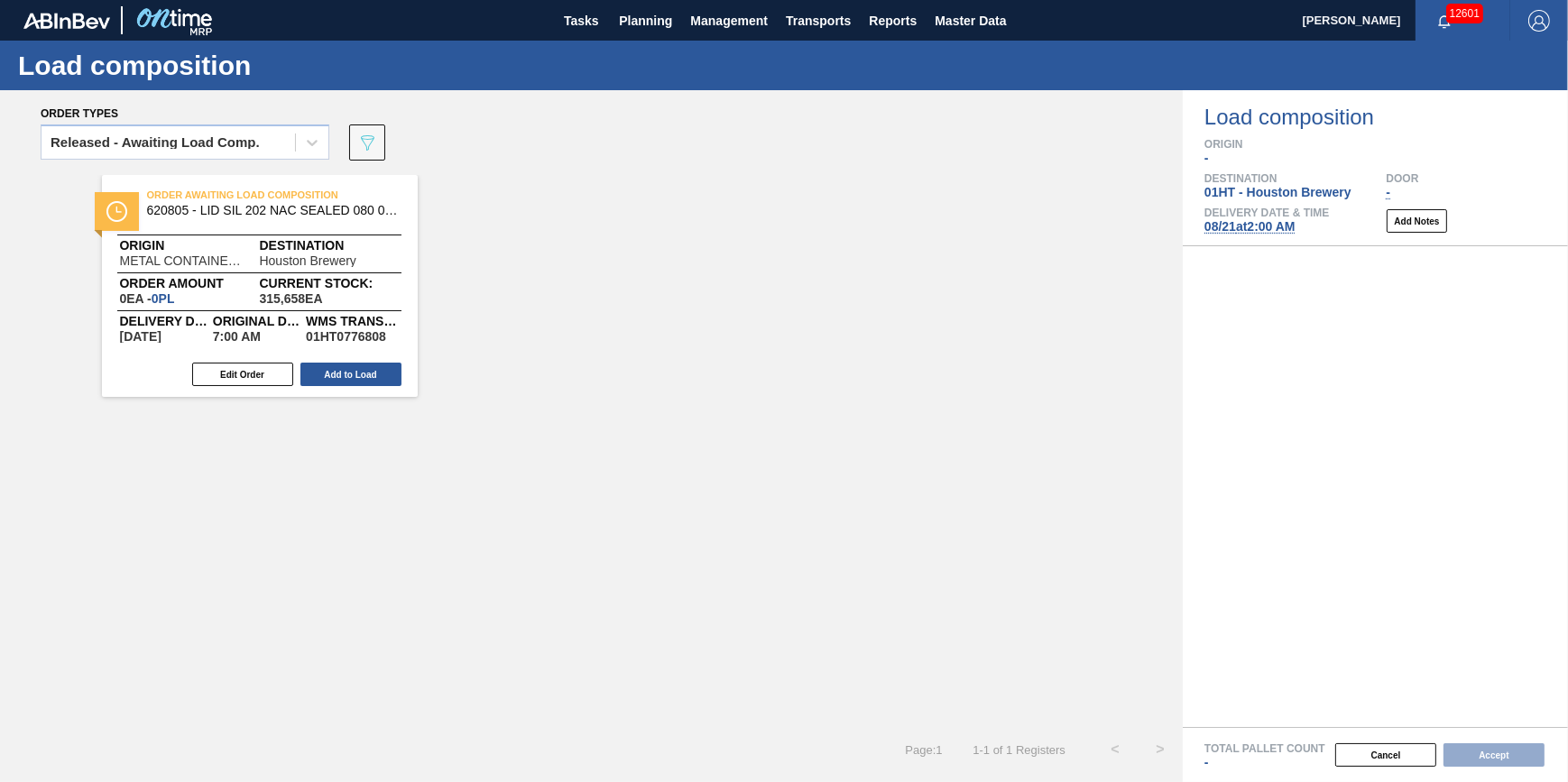
click at [526, 407] on div "Order Awaiting Load Composition 620805 - LID SIL 202 NAC SEALED 080 0522 RED DI…" at bounding box center [591, 451] width 1183 height 553
click at [256, 371] on button "Edit Order" at bounding box center [243, 374] width 101 height 23
